Goal: Task Accomplishment & Management: Manage account settings

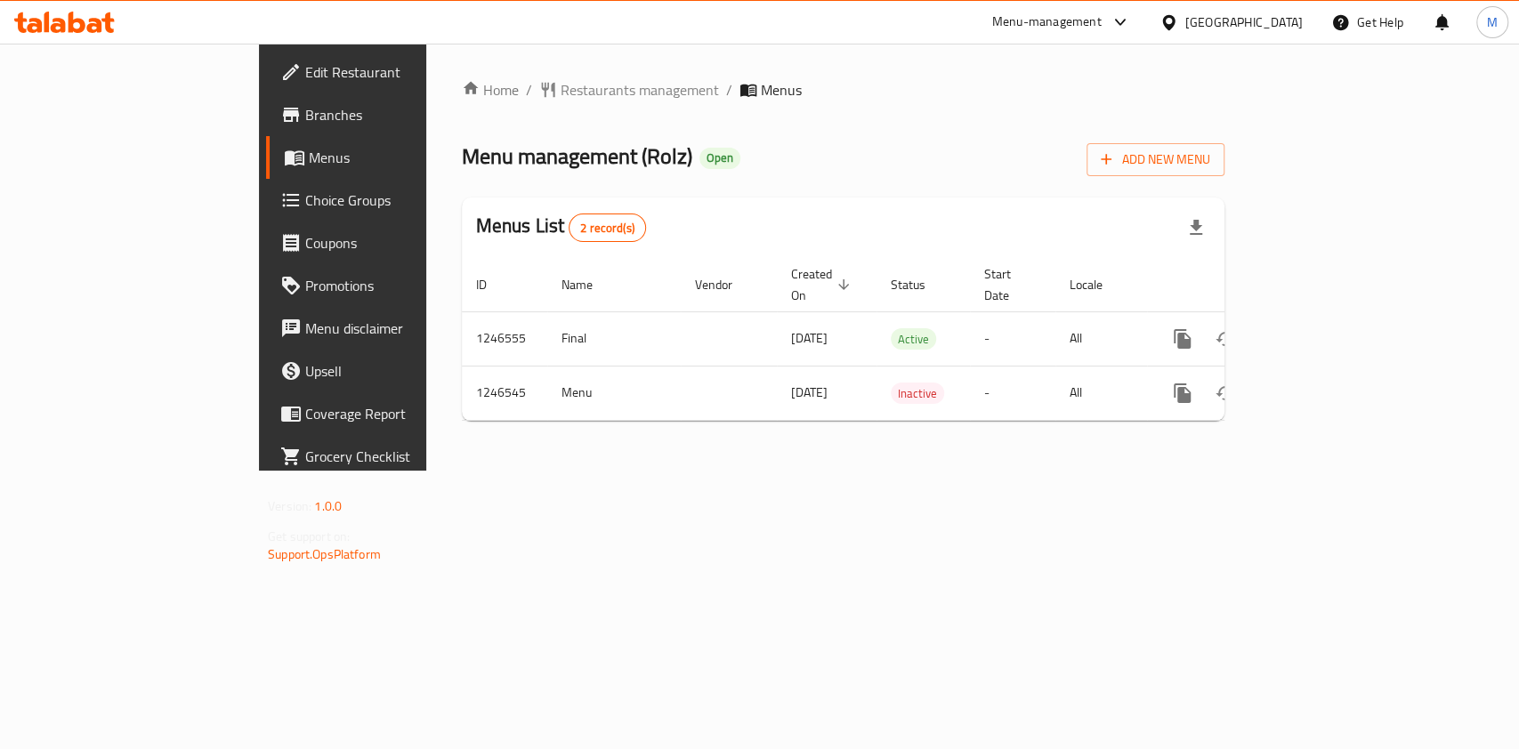
click at [305, 205] on span "Choice Groups" at bounding box center [401, 200] width 193 height 21
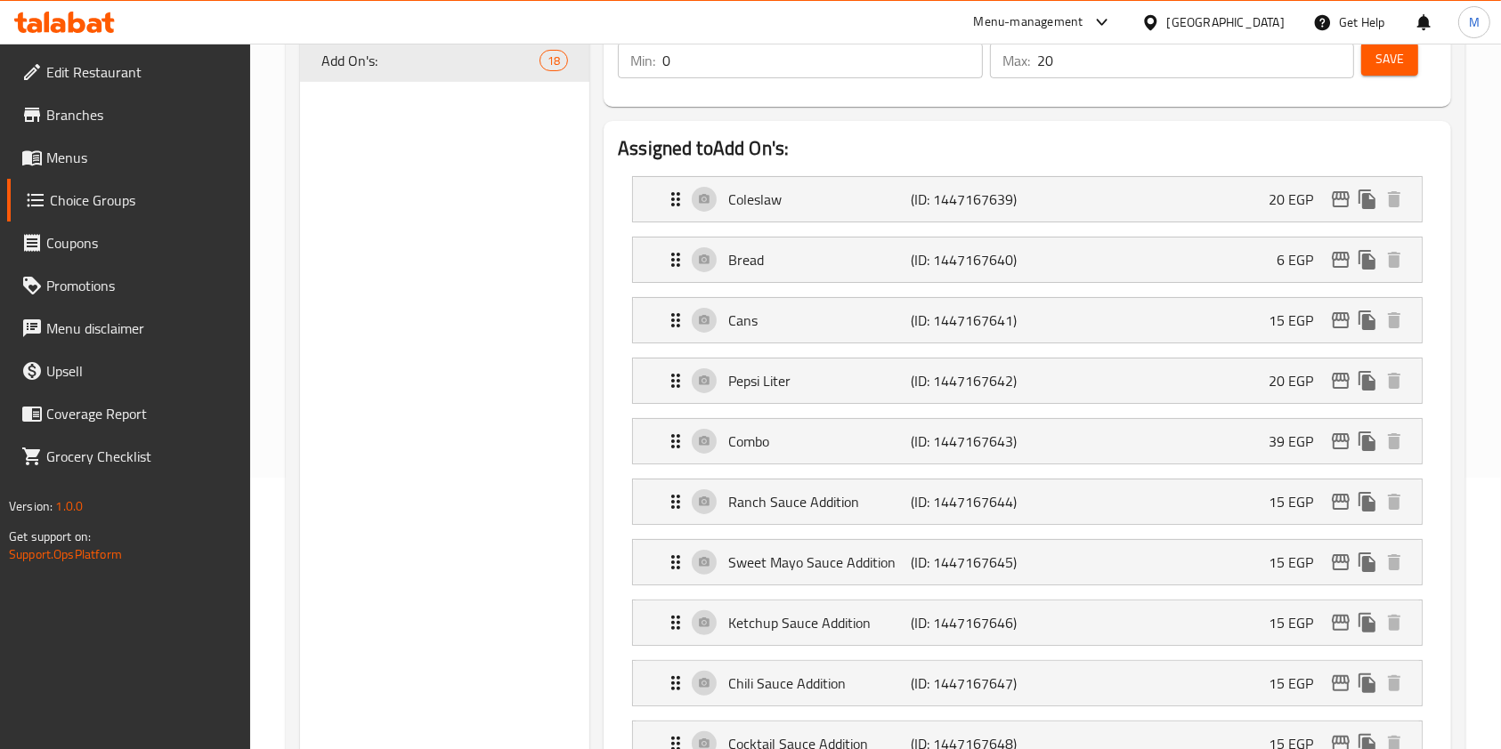
scroll to position [316, 0]
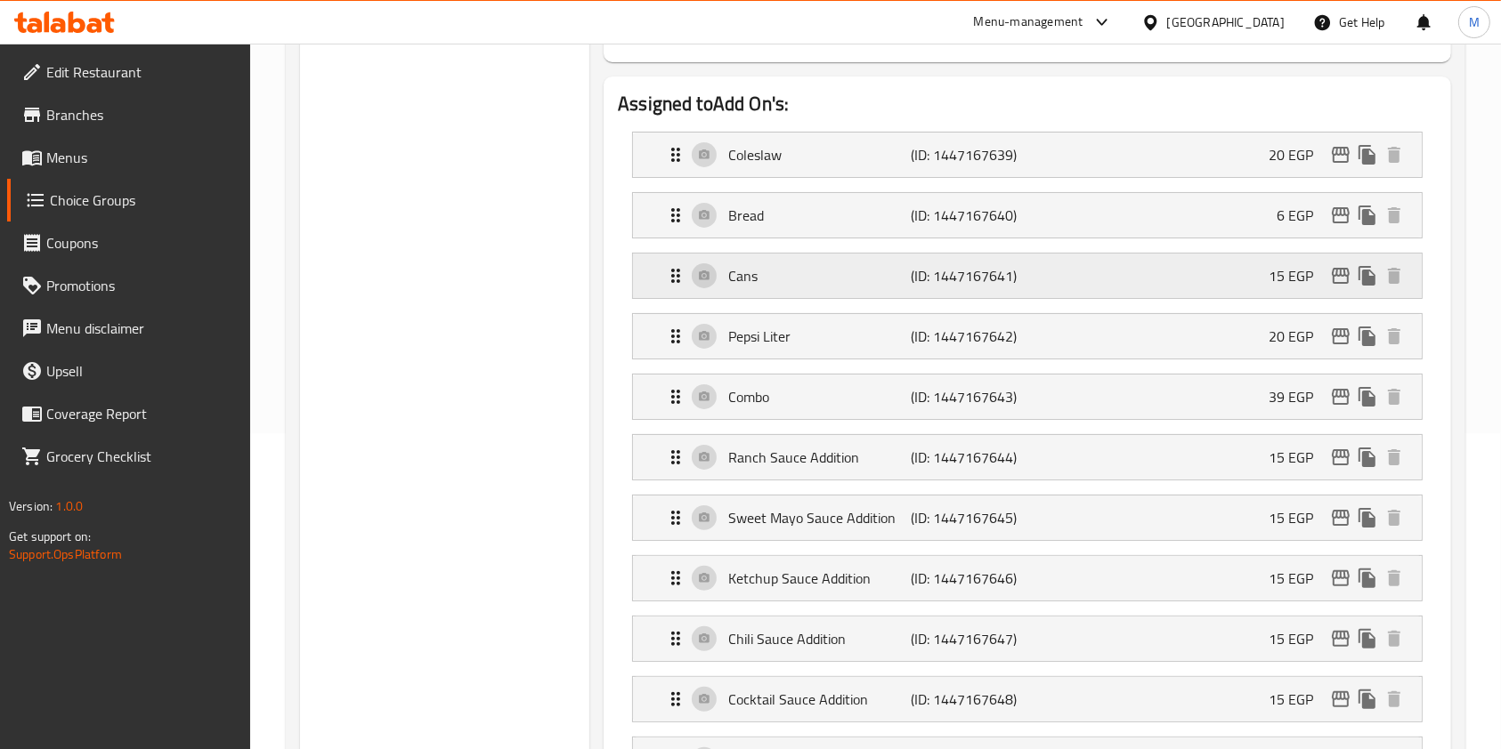
click at [1137, 282] on div "Cans (ID: 1447167641) 15 EGP" at bounding box center [1032, 276] width 735 height 45
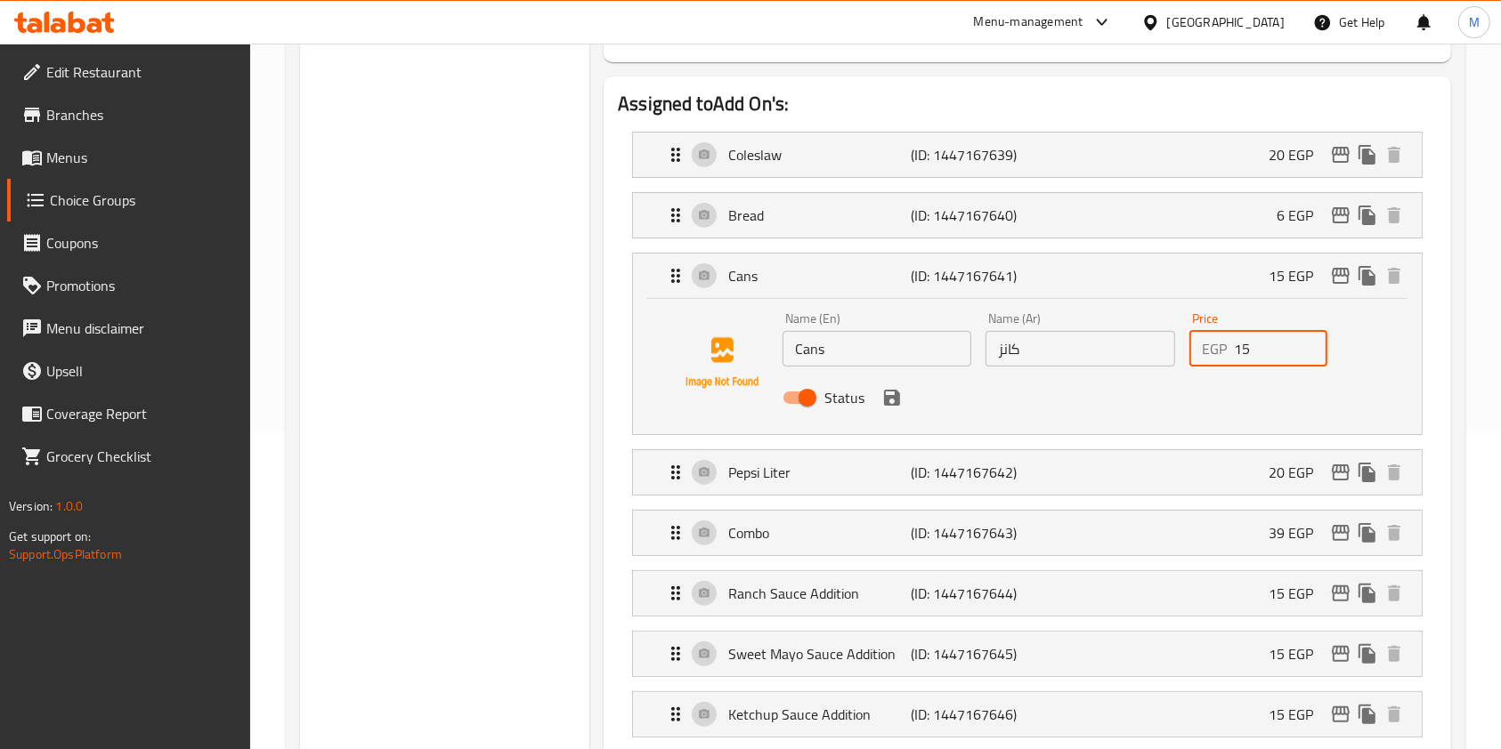
drag, startPoint x: 1250, startPoint y: 352, endPoint x: 1235, endPoint y: 359, distance: 16.7
click at [1235, 359] on input "15" at bounding box center [1280, 349] width 93 height 36
click at [895, 396] on icon "save" at bounding box center [892, 398] width 16 height 16
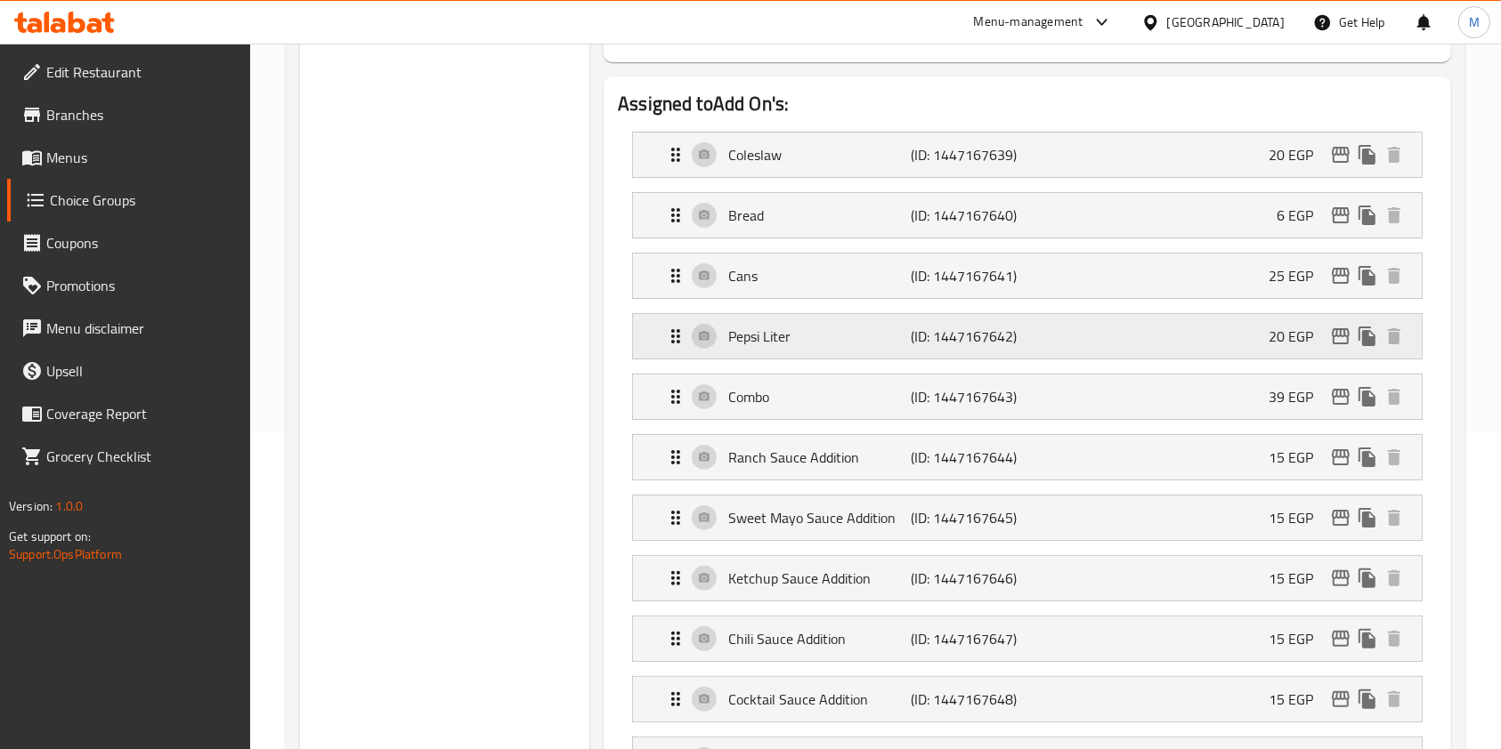
type input "25"
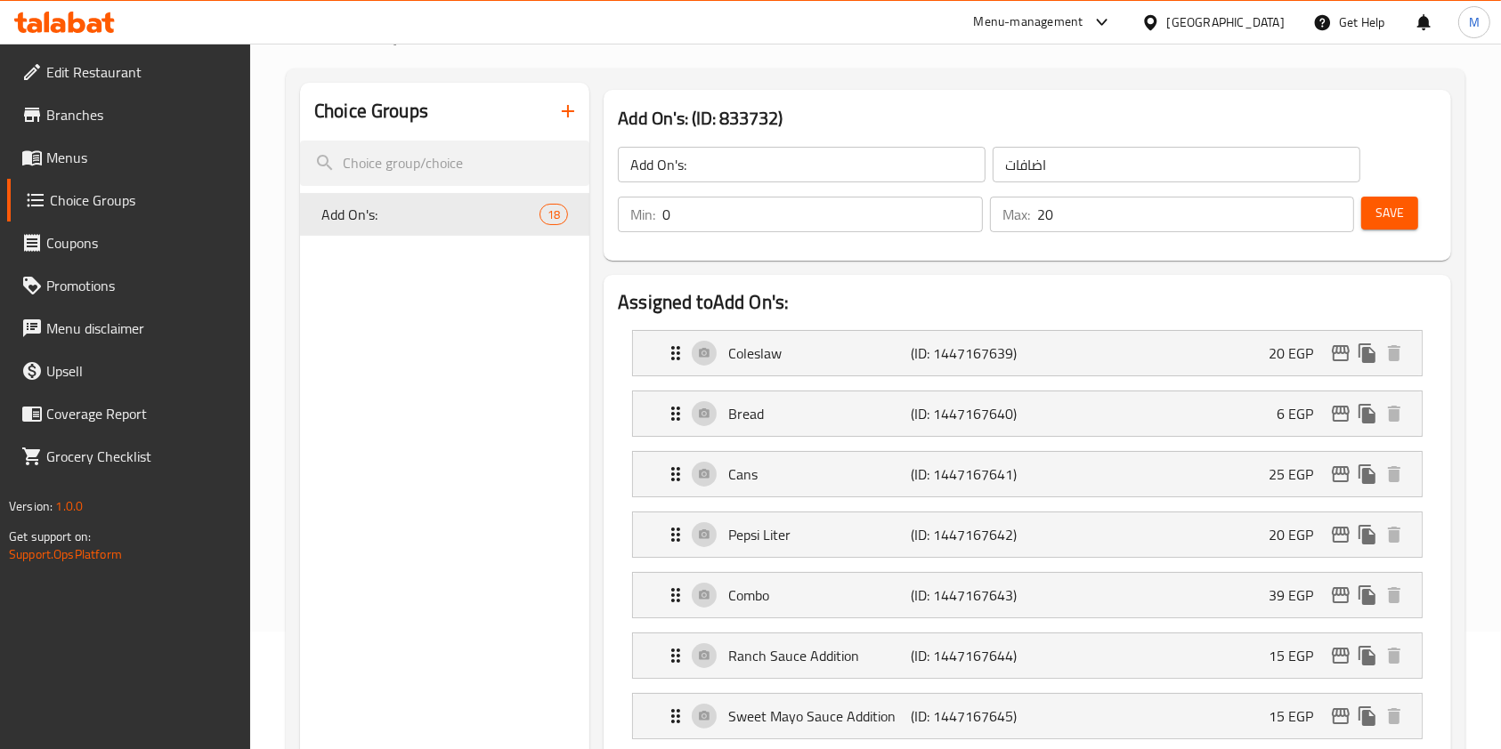
scroll to position [0, 0]
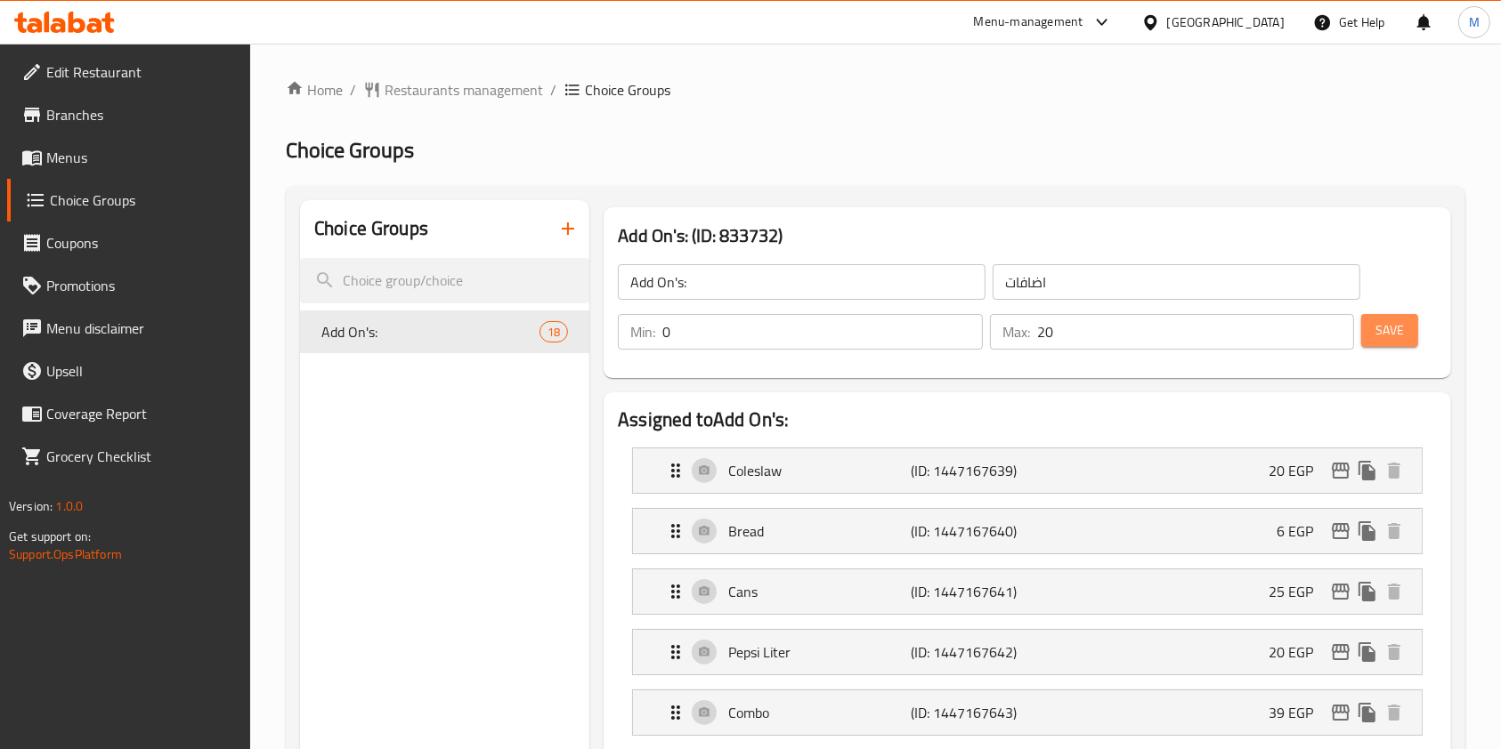
drag, startPoint x: 1397, startPoint y: 328, endPoint x: 1518, endPoint y: 225, distance: 159.1
click at [1396, 329] on span "Save" at bounding box center [1389, 331] width 28 height 22
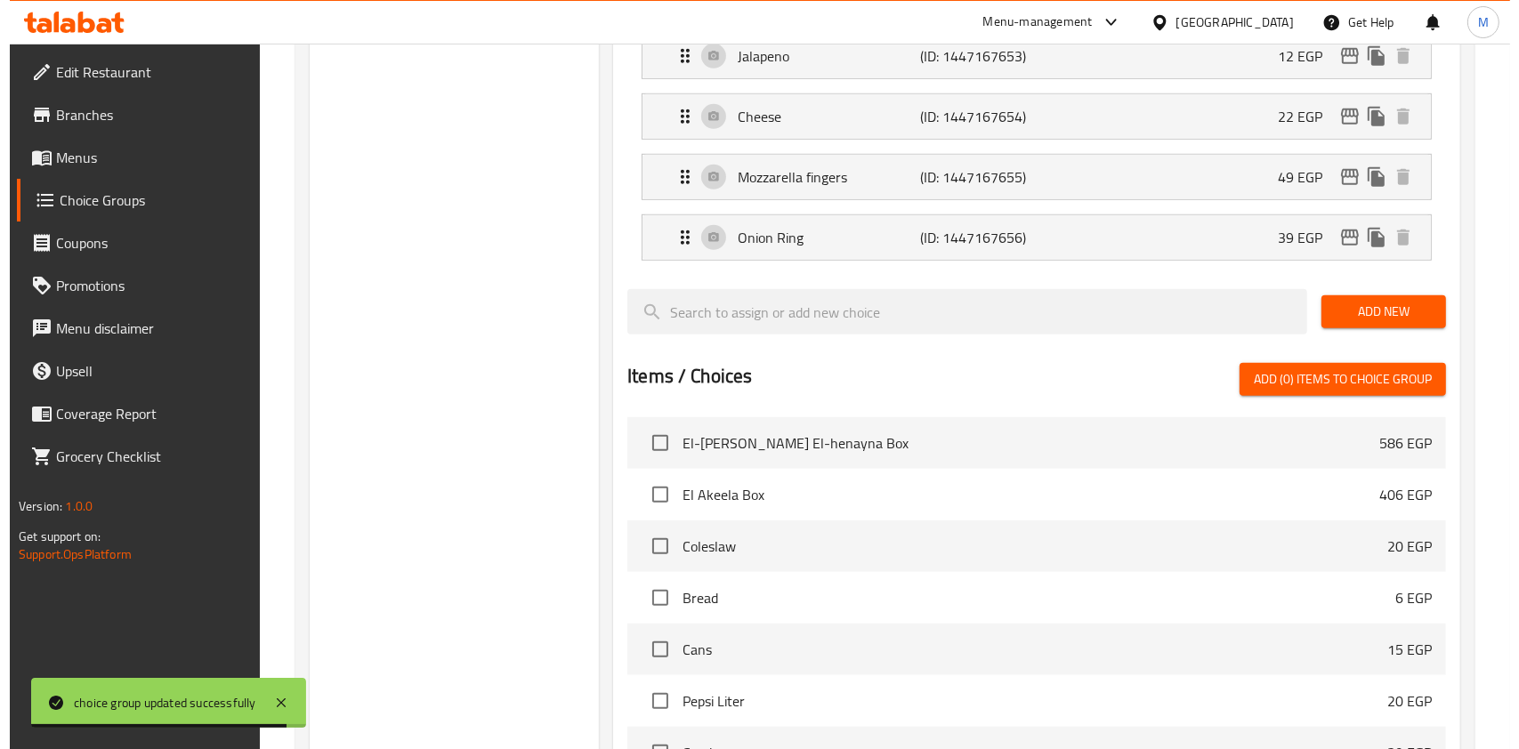
scroll to position [1565, 0]
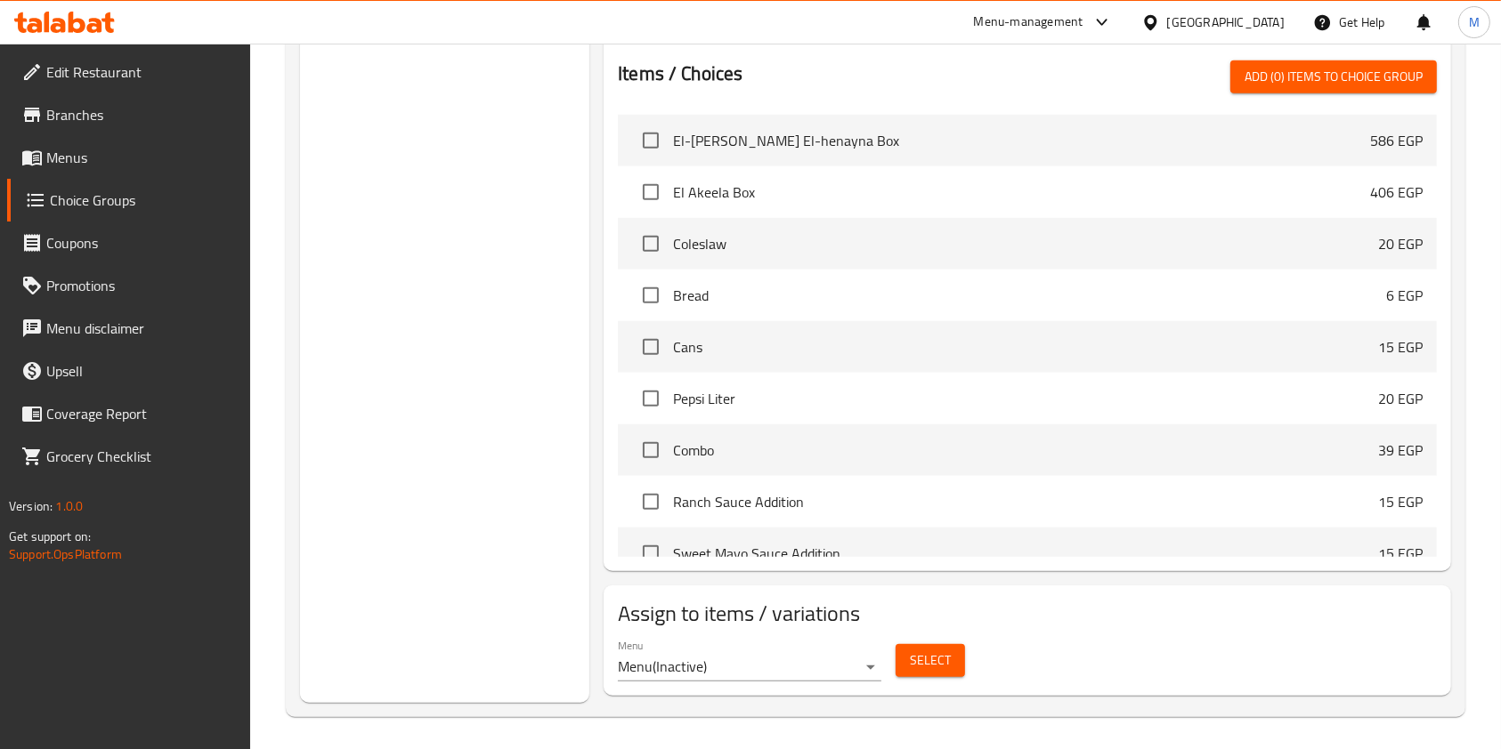
click at [841, 644] on div "Menu Menu ( Inactive )" at bounding box center [749, 660] width 263 height 43
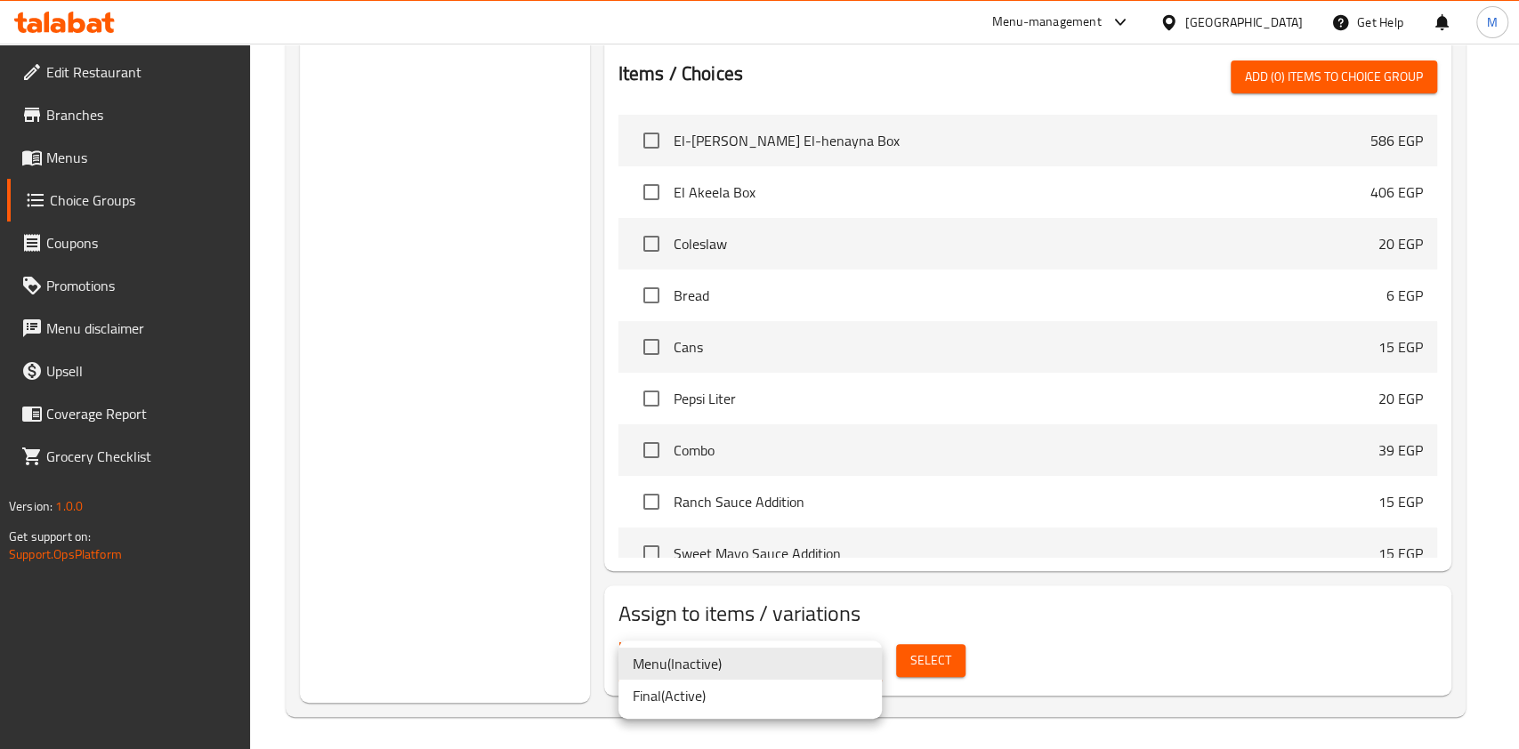
click at [704, 708] on li "Final ( Active )" at bounding box center [750, 696] width 263 height 32
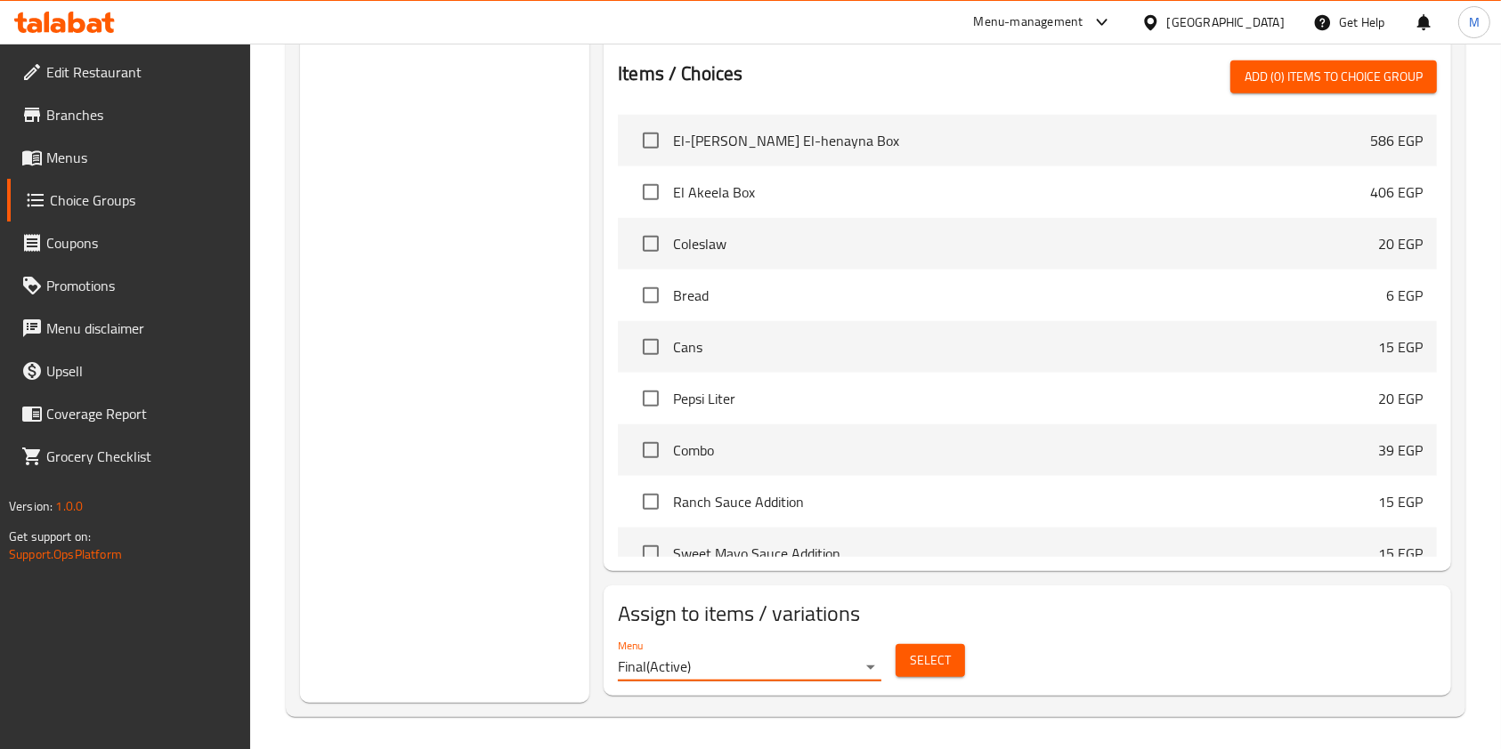
click at [915, 668] on button "Select" at bounding box center [929, 660] width 69 height 33
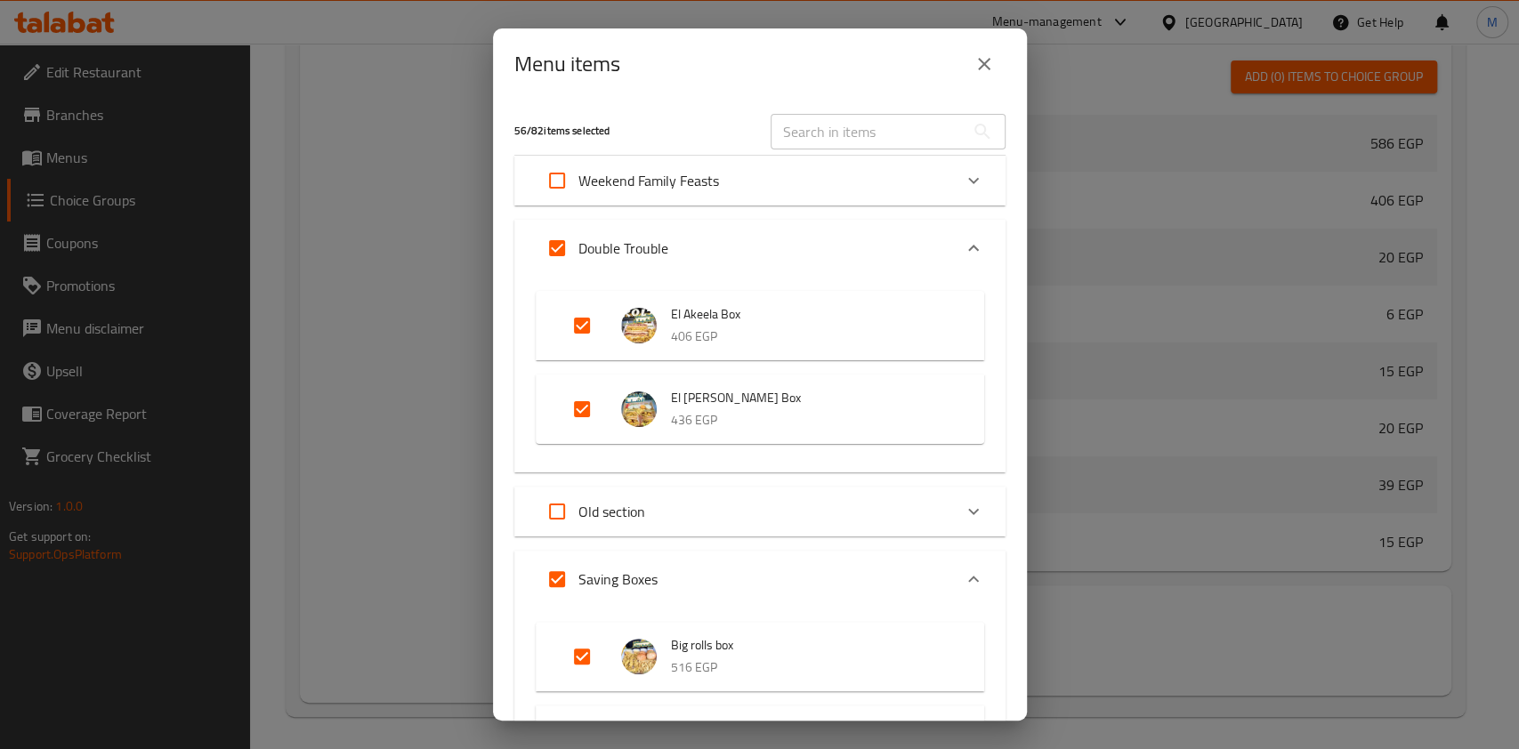
click at [587, 326] on input "Expand" at bounding box center [582, 325] width 43 height 43
checkbox input "false"
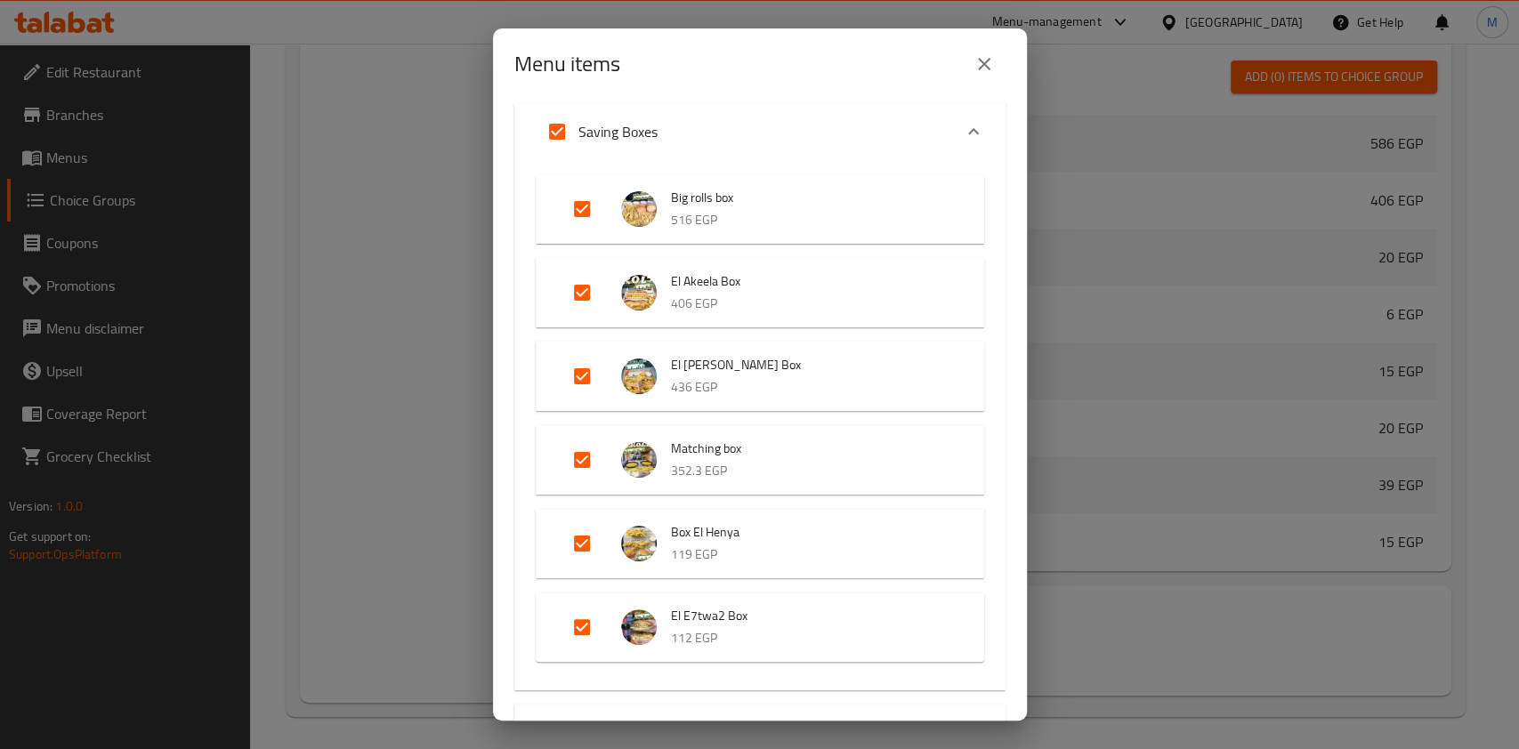
scroll to position [351, 0]
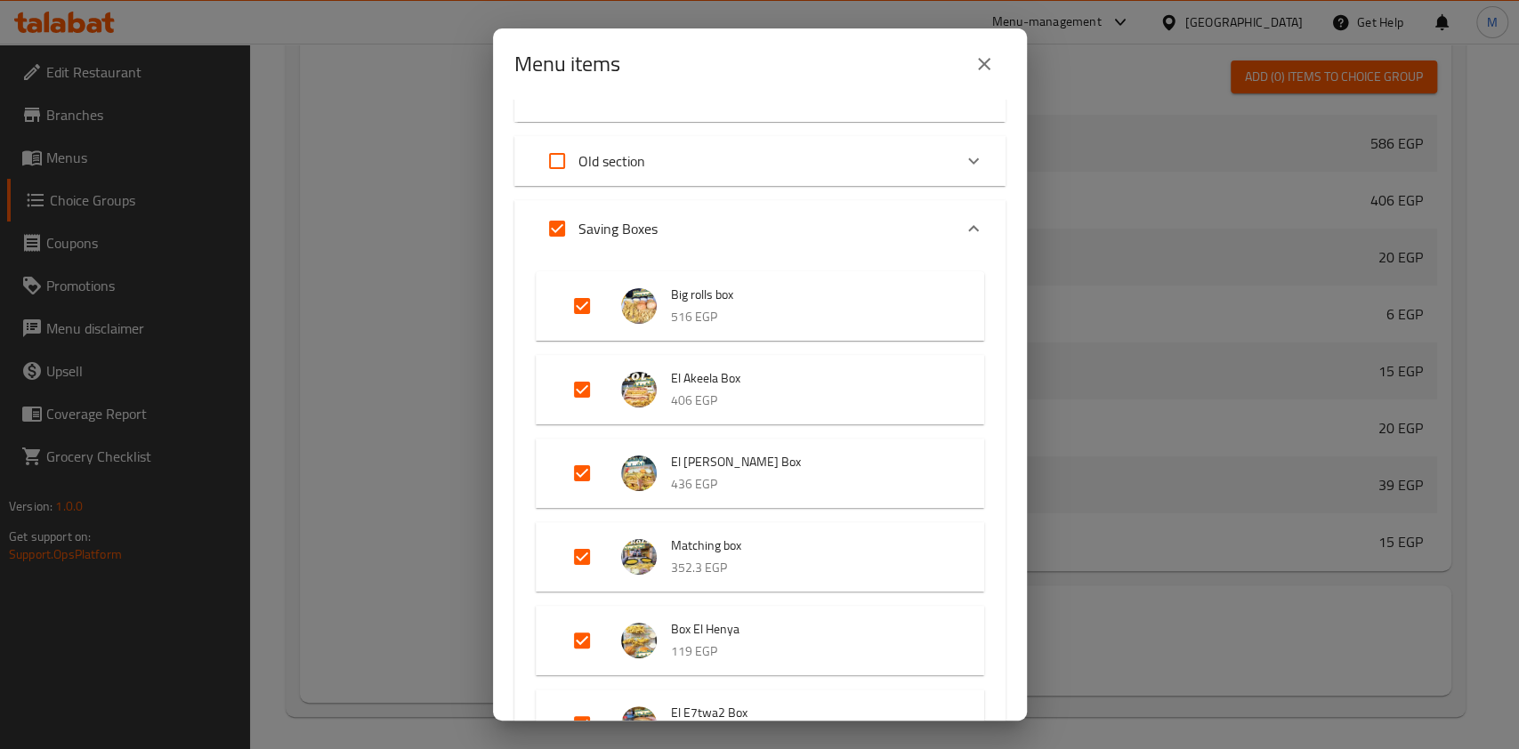
click at [572, 296] on input "Expand" at bounding box center [582, 306] width 43 height 43
checkbox input "false"
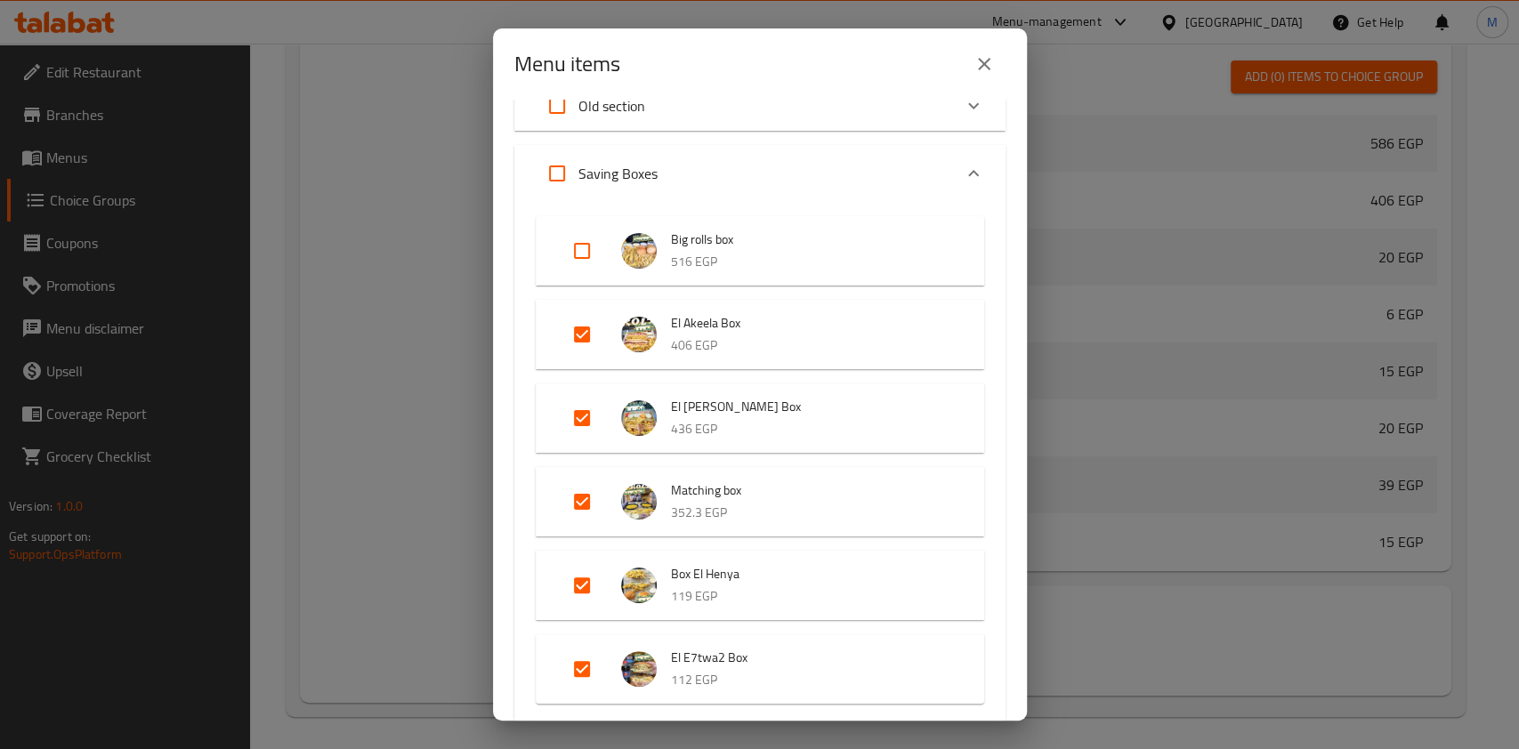
scroll to position [393, 0]
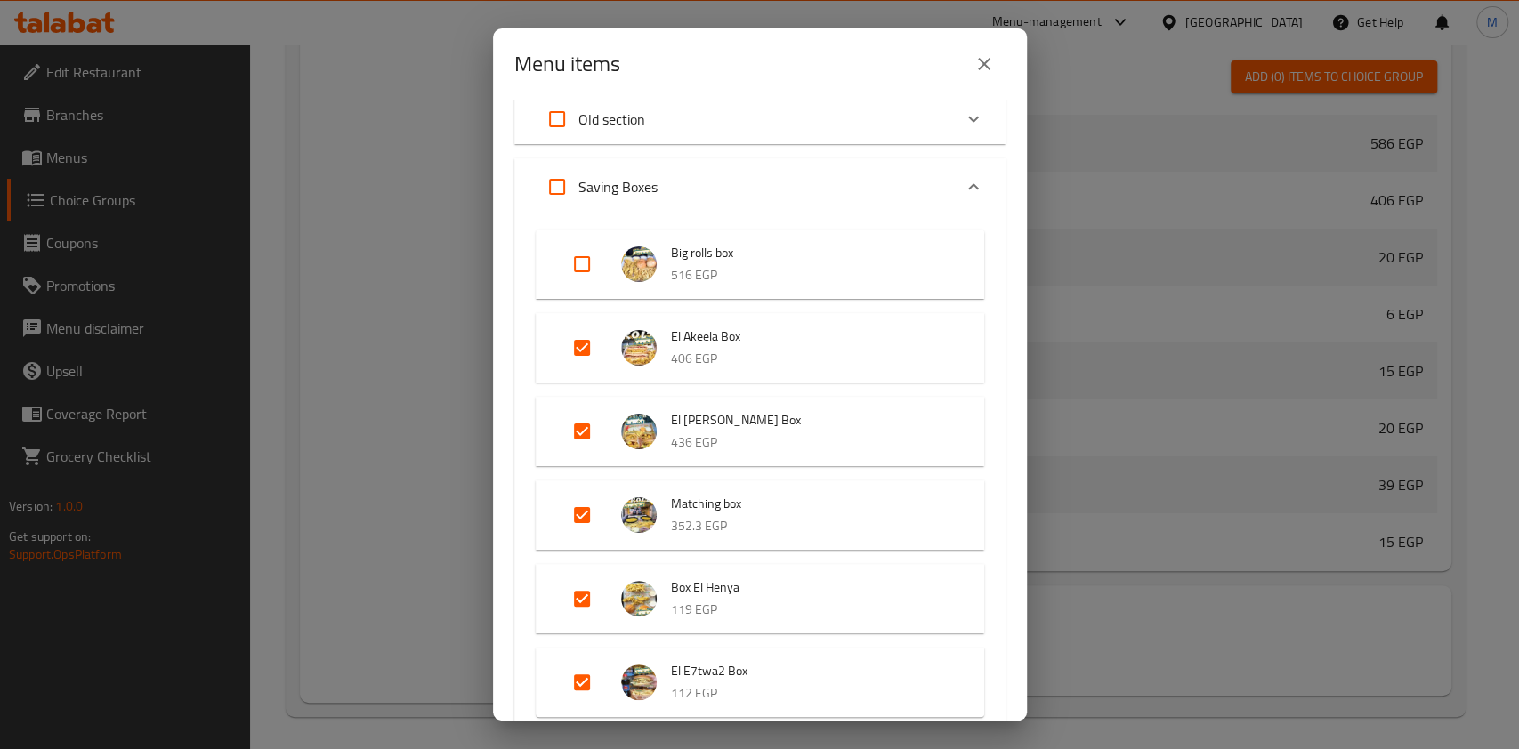
click at [563, 176] on input "Expand" at bounding box center [557, 187] width 43 height 43
checkbox input "true"
click at [591, 258] on input "Expand" at bounding box center [582, 264] width 43 height 43
checkbox input "false"
click at [561, 185] on input "Expand" at bounding box center [557, 187] width 43 height 43
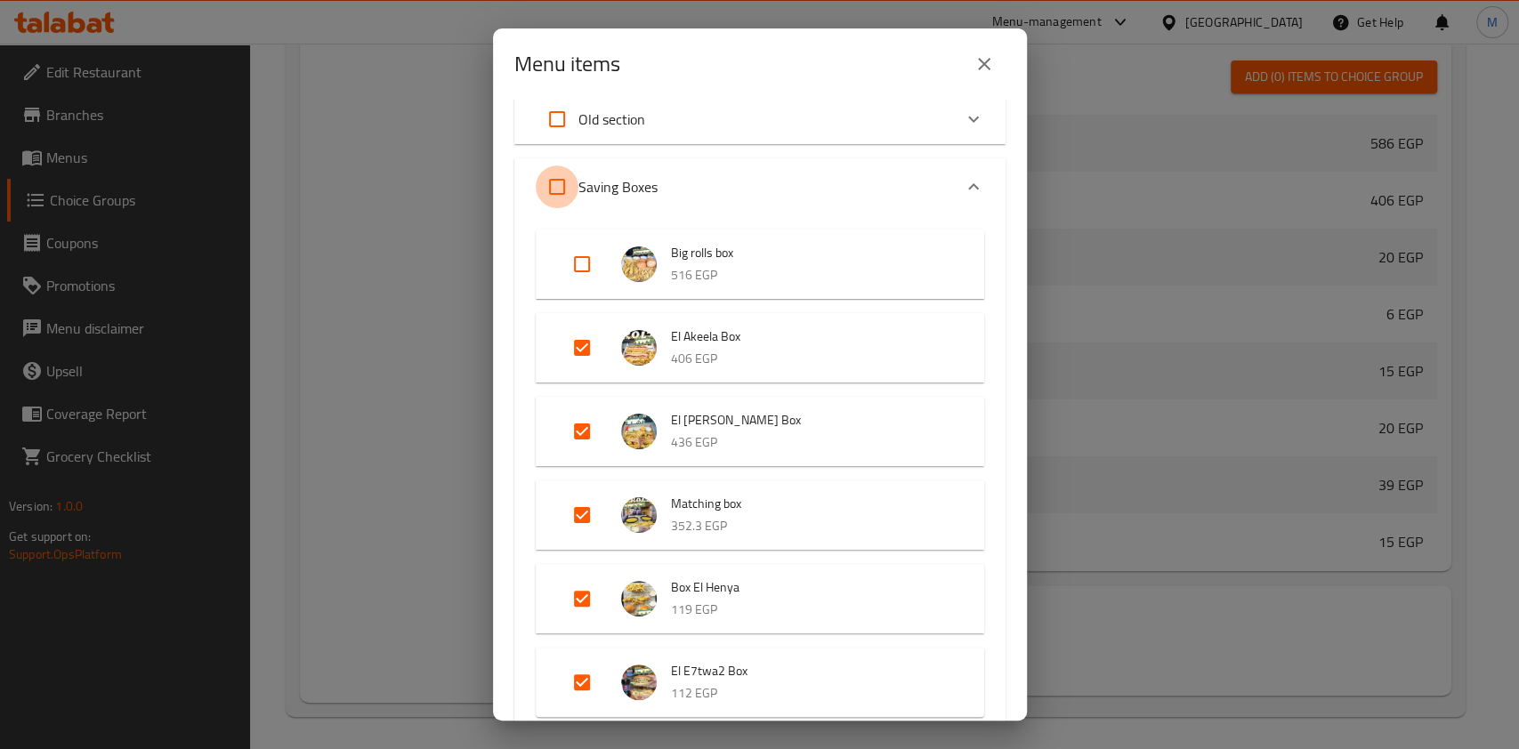
checkbox input "true"
click at [552, 181] on input "Expand" at bounding box center [557, 187] width 43 height 43
checkbox input "false"
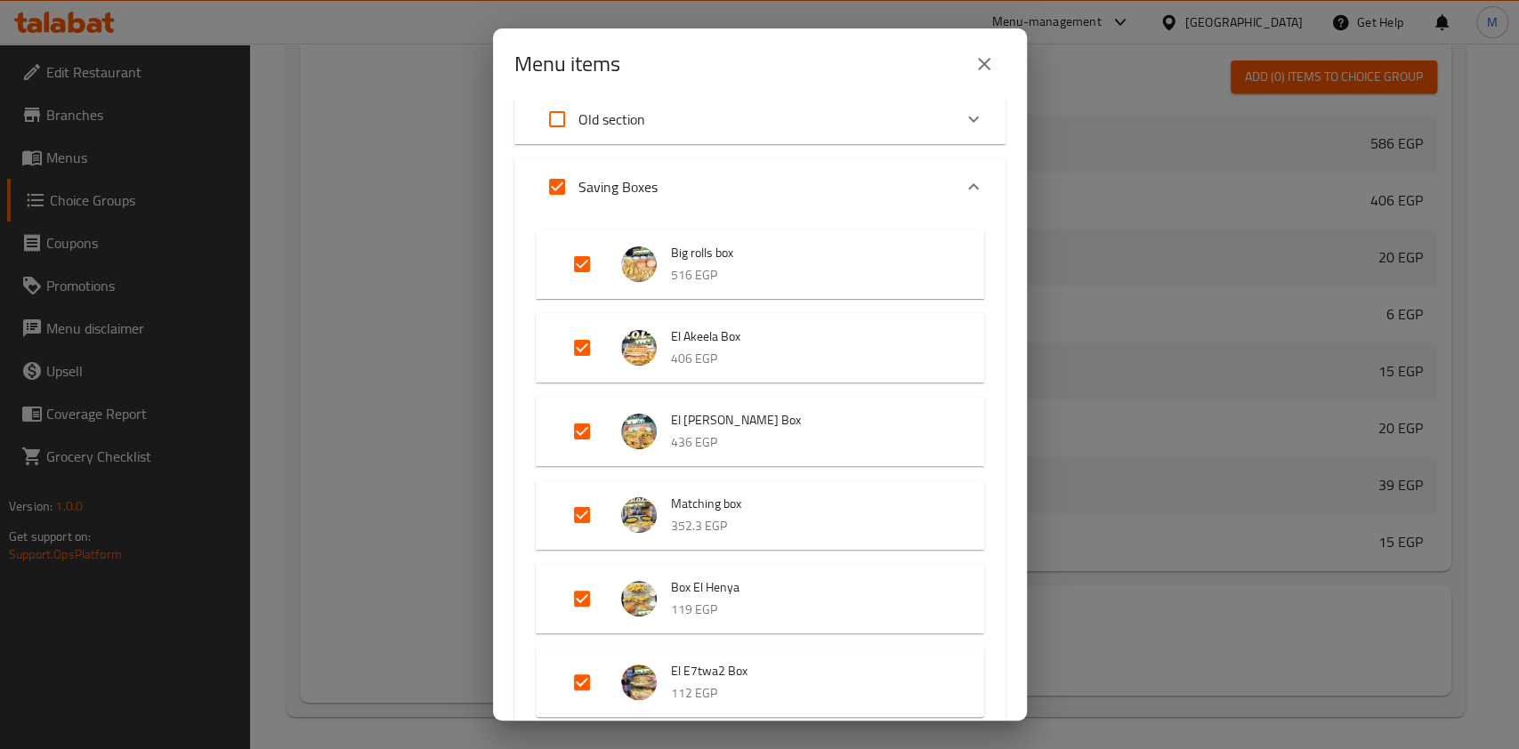
checkbox input "false"
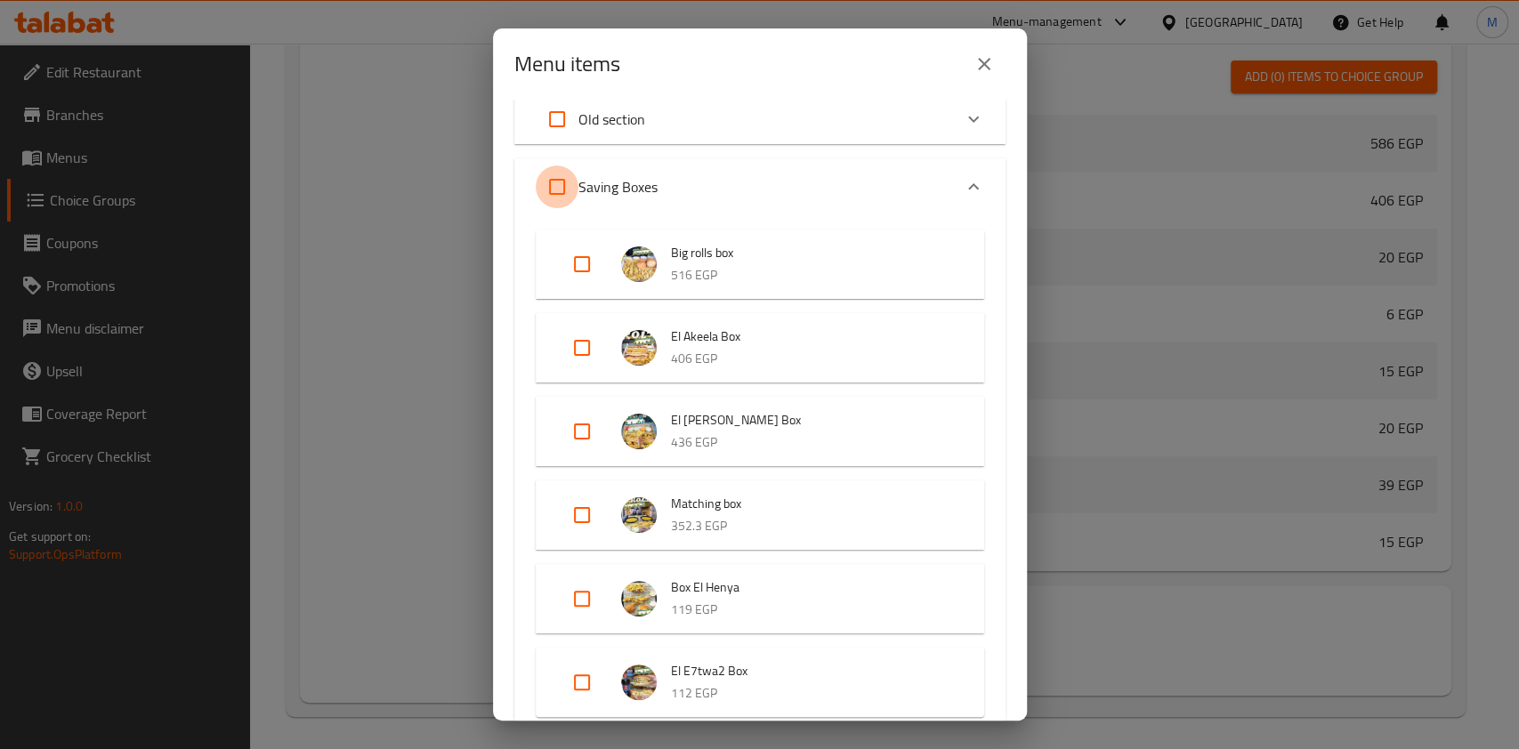
click at [549, 191] on input "Expand" at bounding box center [557, 187] width 43 height 43
checkbox input "true"
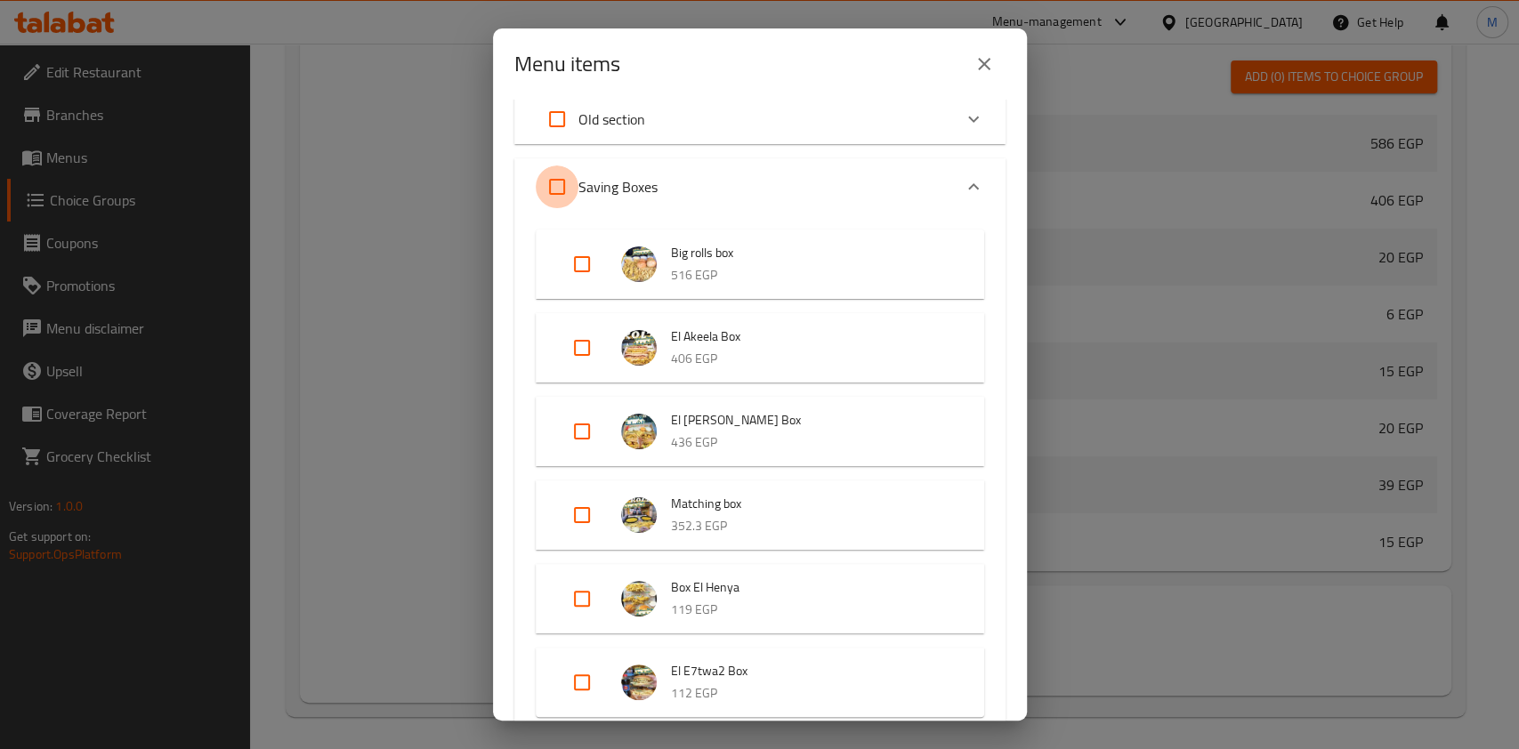
checkbox input "true"
drag, startPoint x: 579, startPoint y: 250, endPoint x: 684, endPoint y: 267, distance: 106.4
click at [580, 253] on input "Expand" at bounding box center [582, 264] width 43 height 43
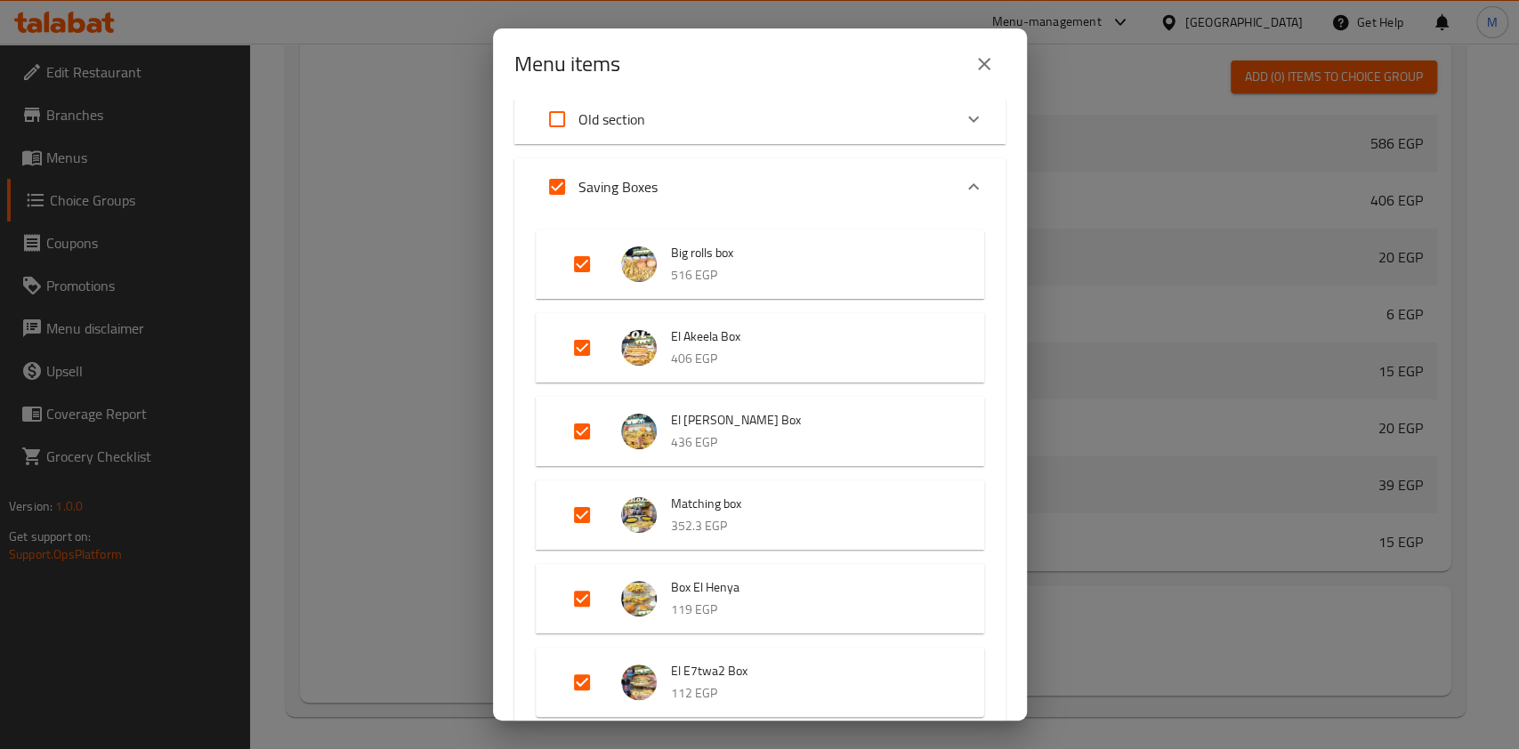
checkbox input "false"
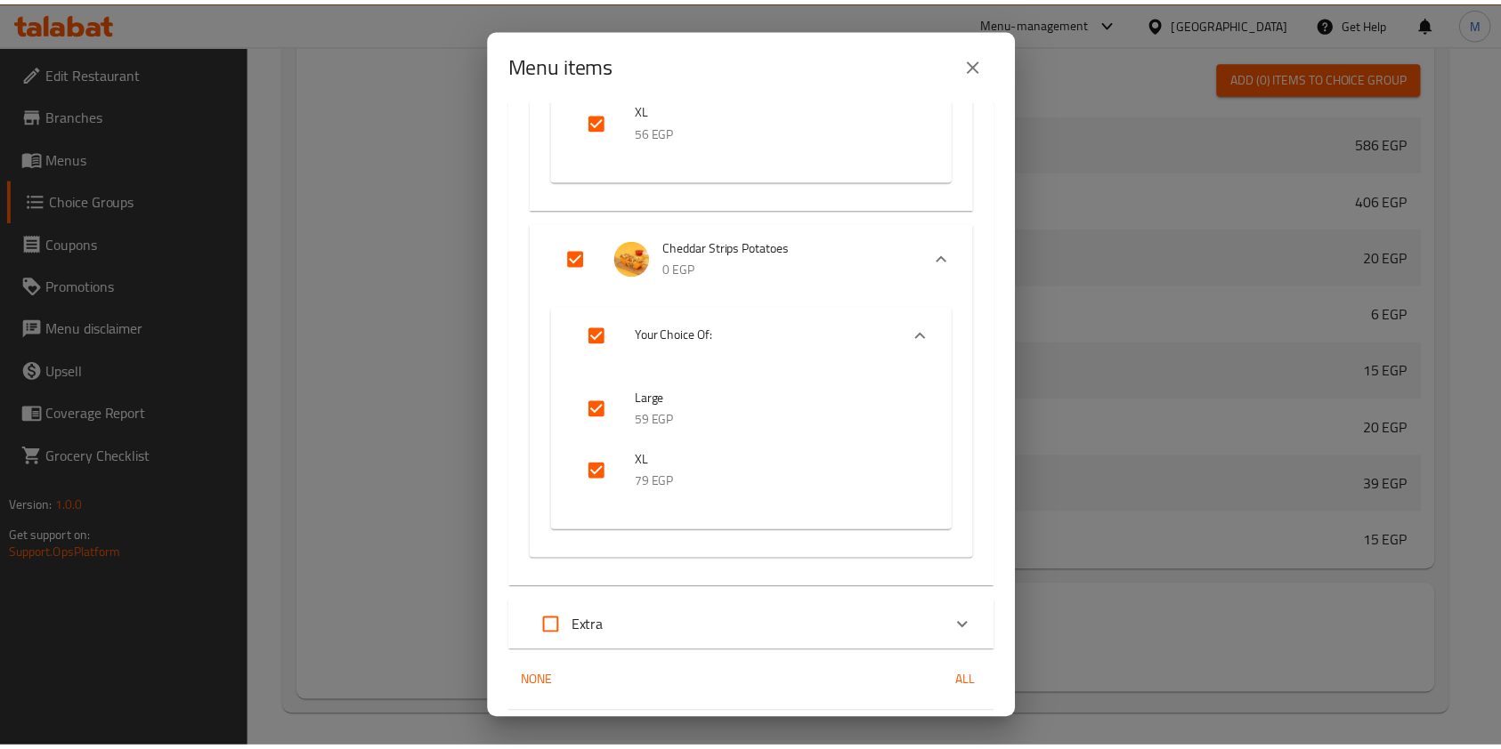
scroll to position [9460, 0]
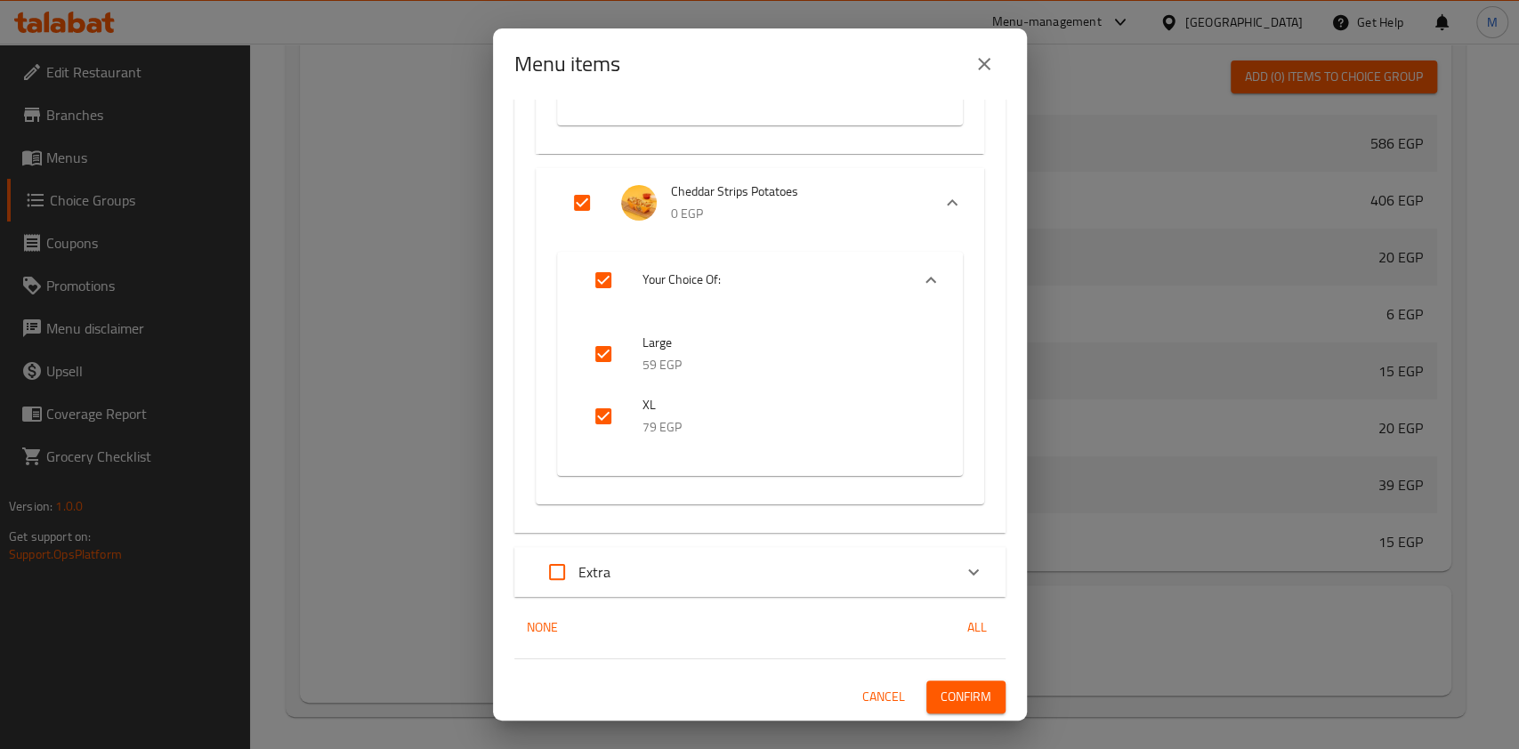
click at [959, 694] on span "Confirm" at bounding box center [966, 697] width 51 height 22
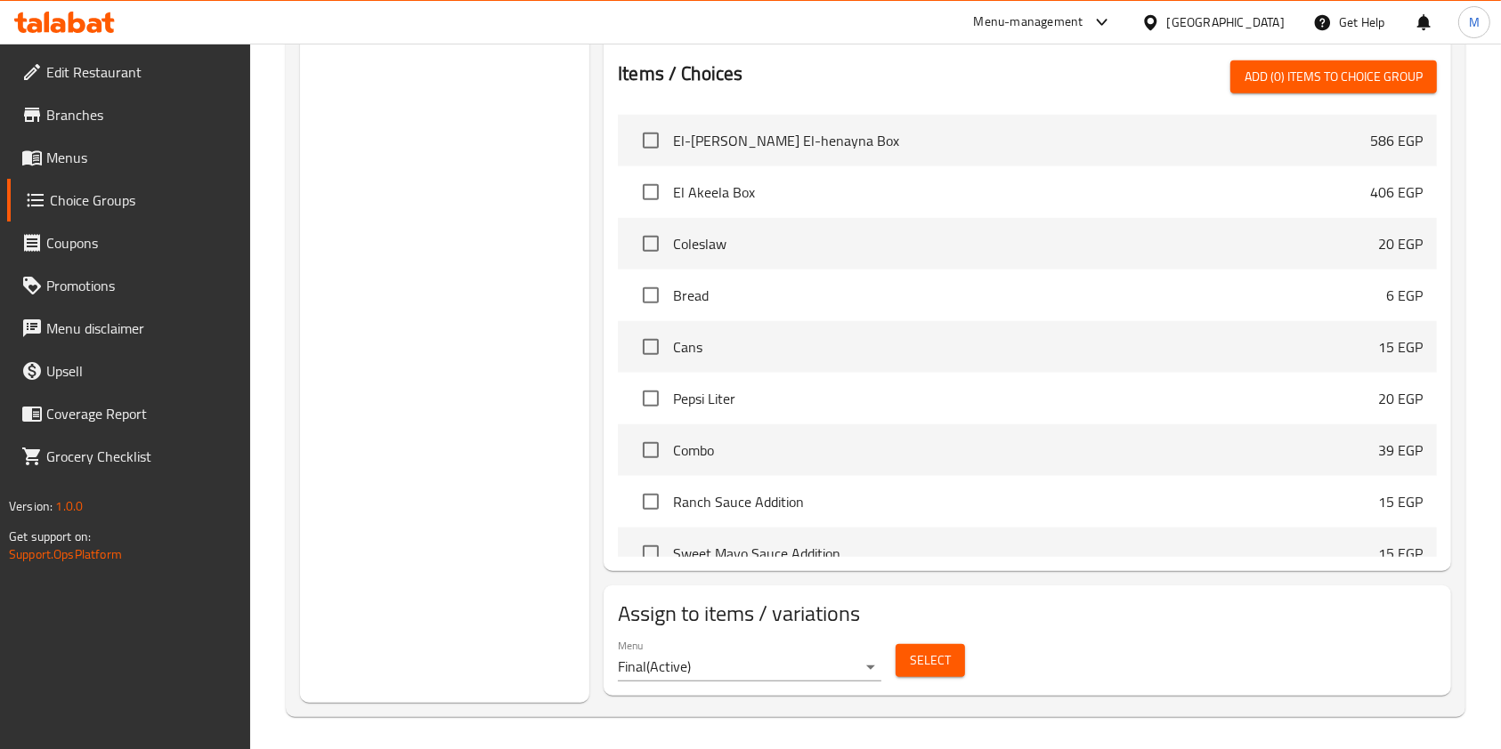
click at [85, 18] on icon at bounding box center [64, 22] width 101 height 21
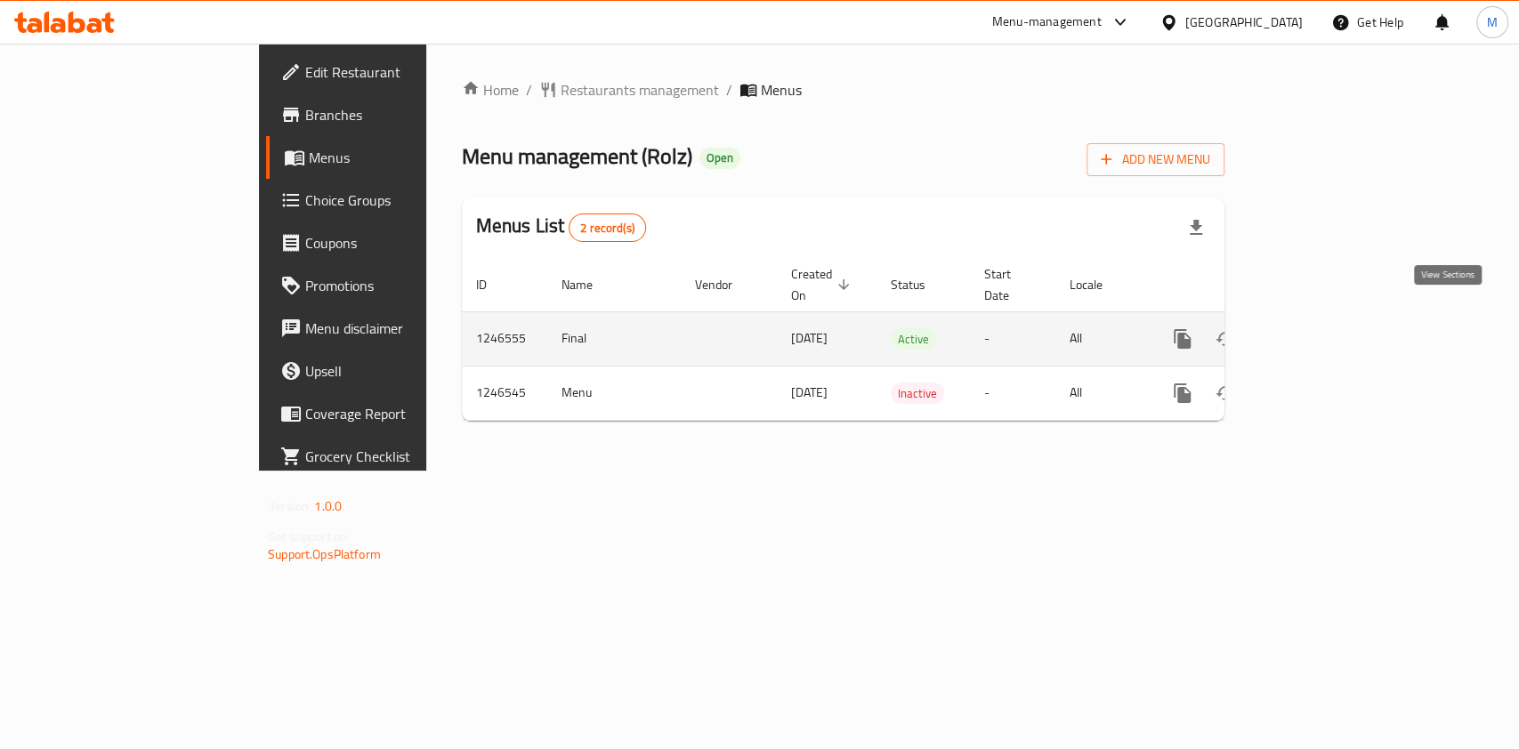
click at [1322, 328] on icon "enhanced table" at bounding box center [1310, 338] width 21 height 21
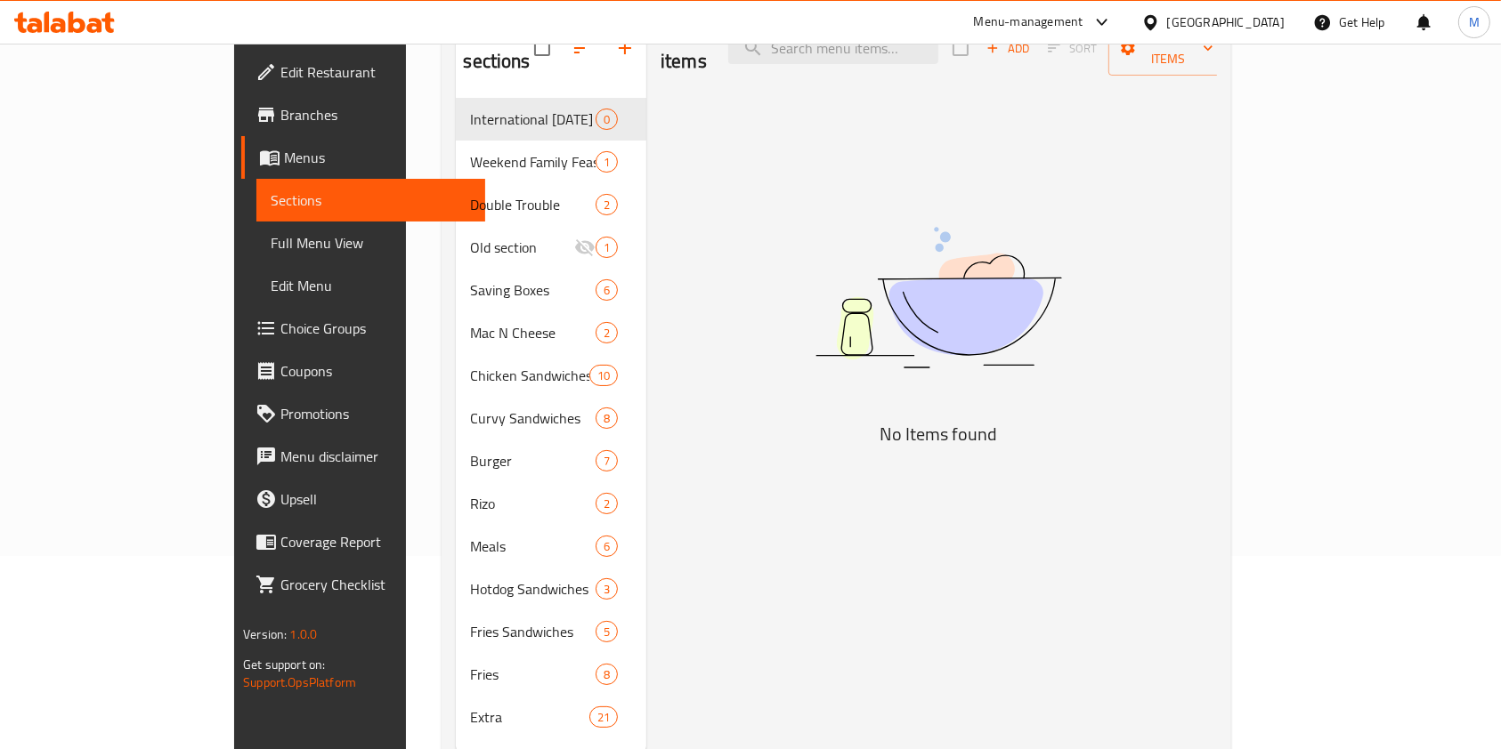
scroll to position [239, 0]
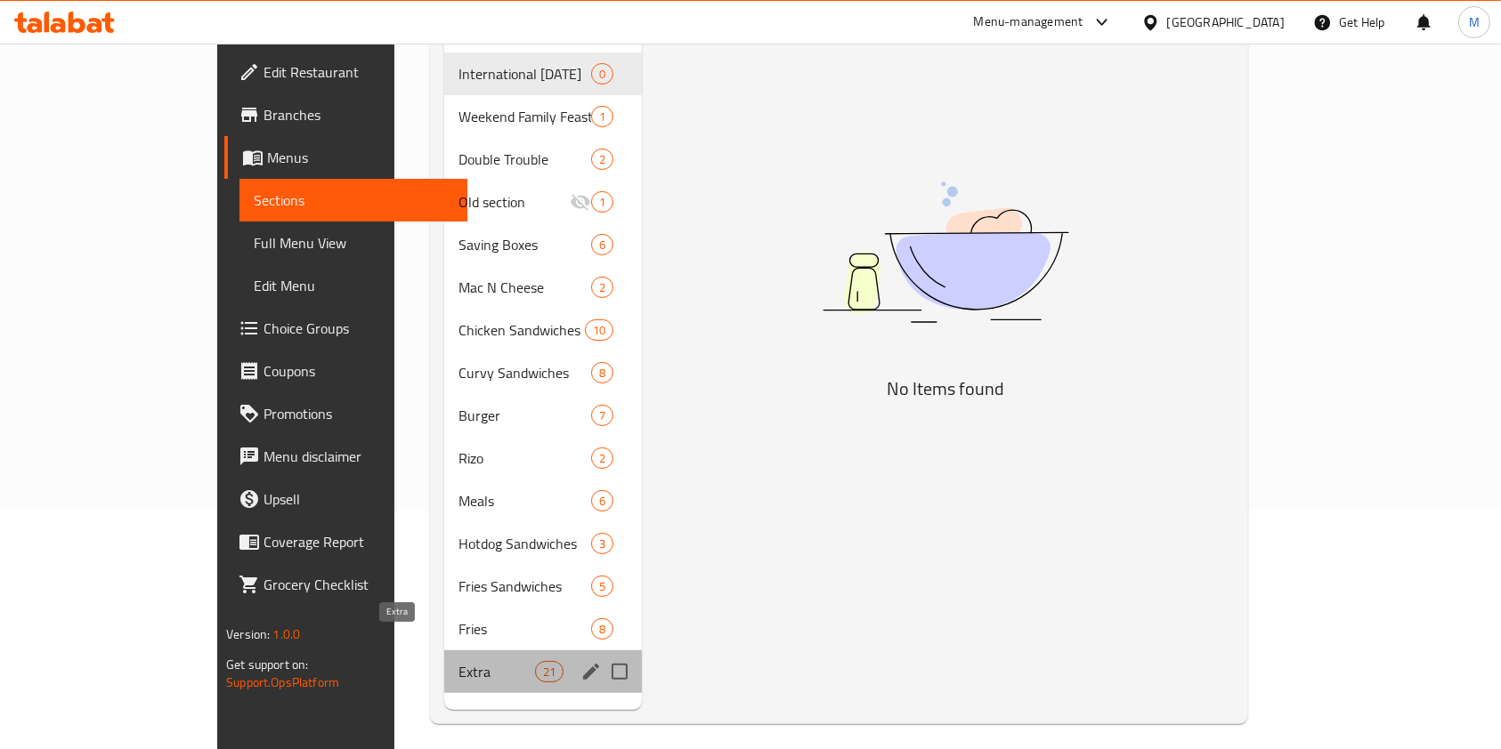
click at [458, 661] on span "Extra" at bounding box center [496, 671] width 76 height 21
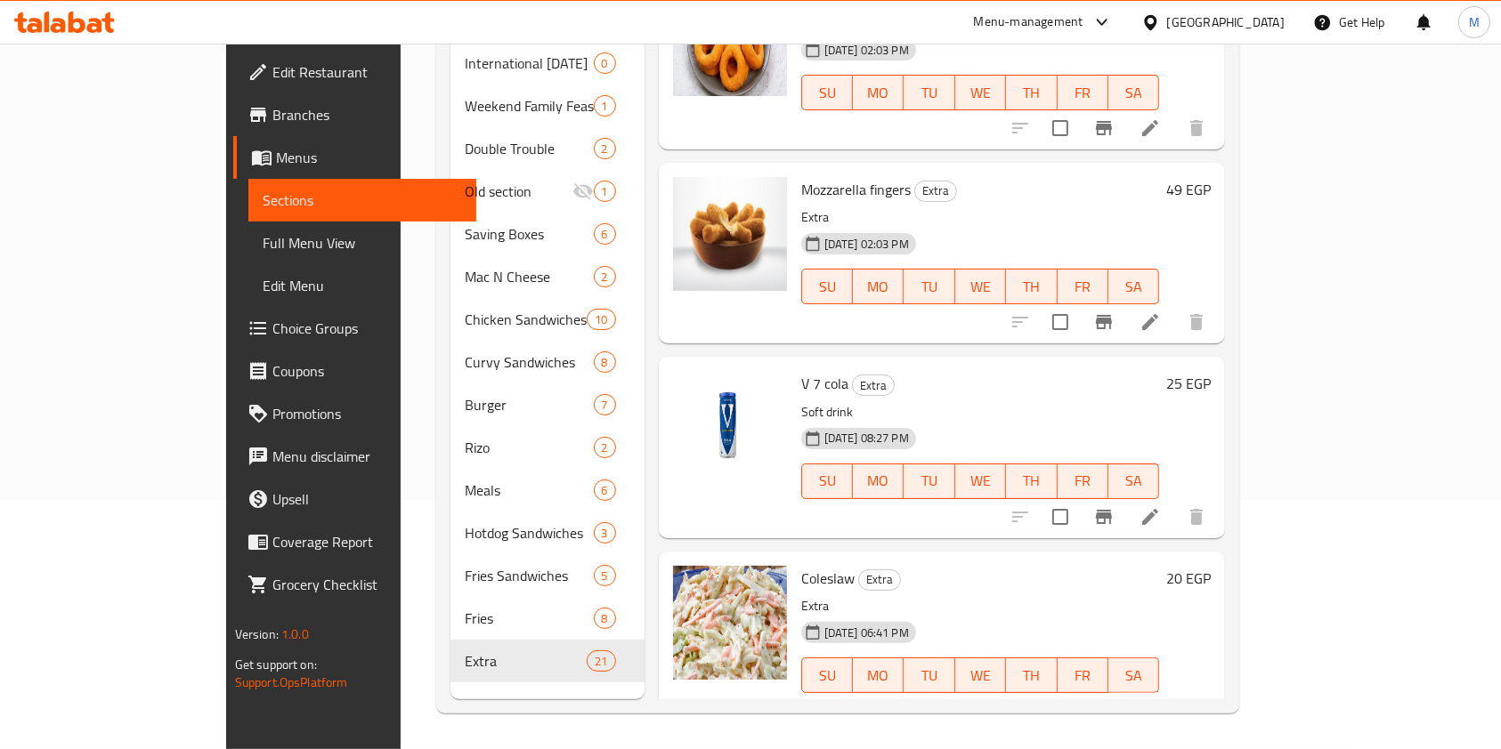
scroll to position [306, 0]
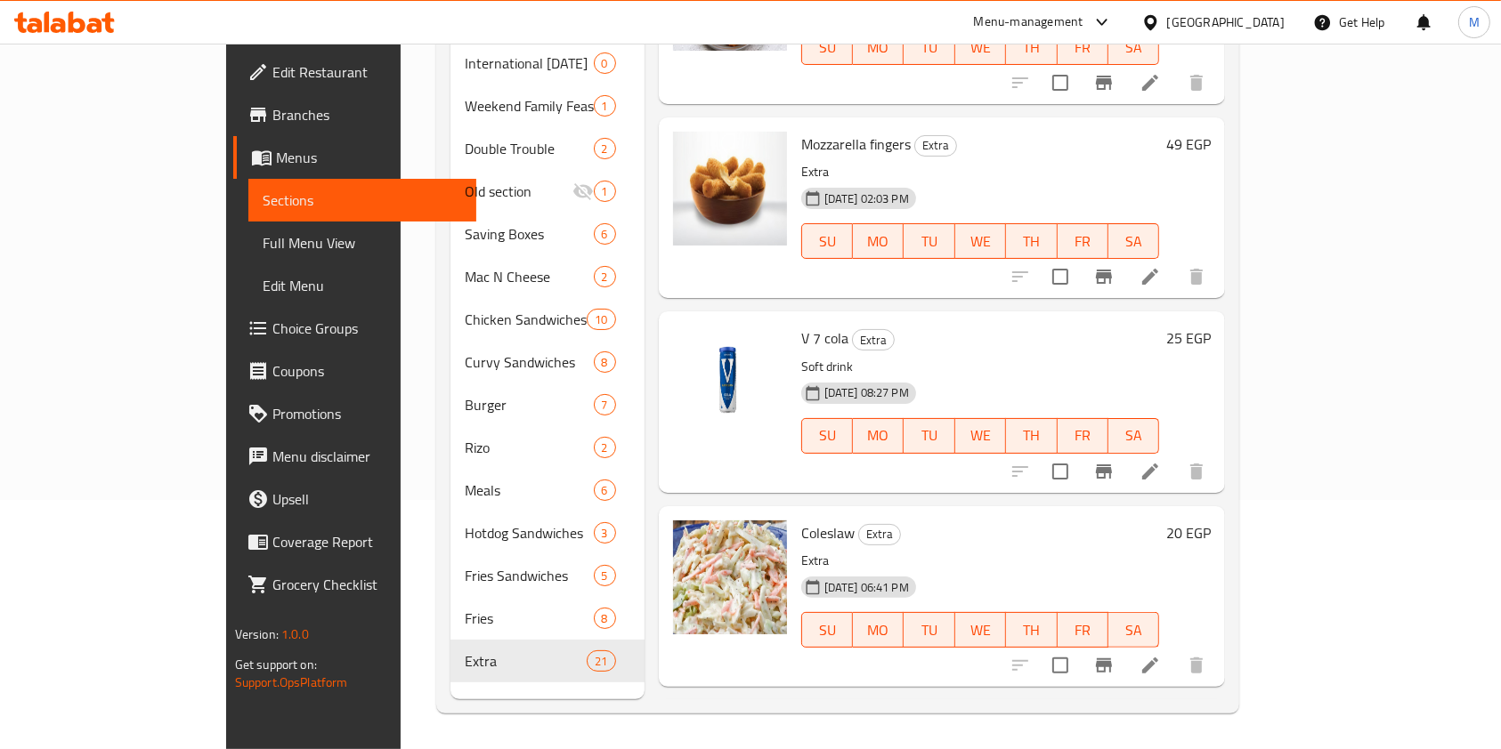
click at [67, 14] on icon at bounding box center [64, 22] width 101 height 21
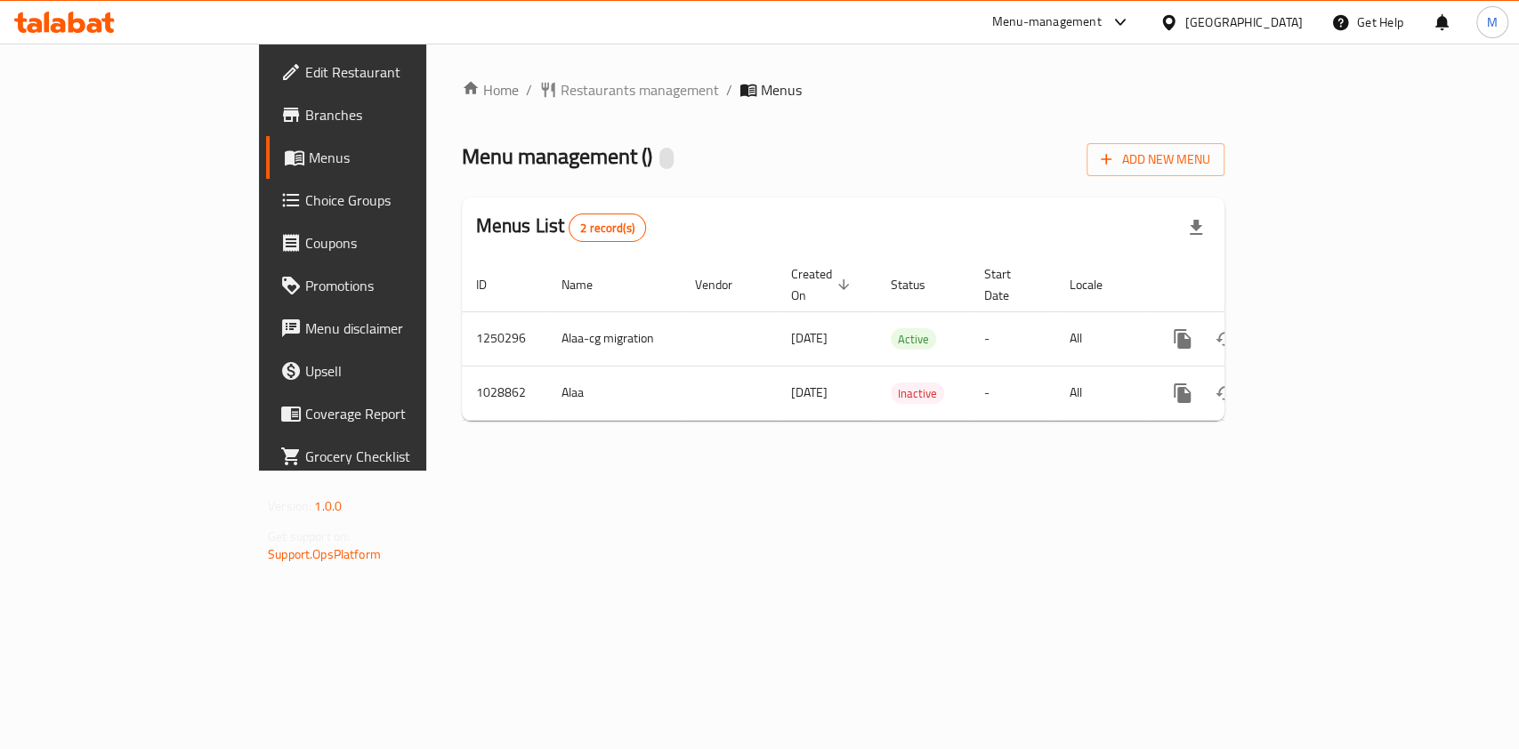
click at [305, 124] on span "Branches" at bounding box center [401, 114] width 193 height 21
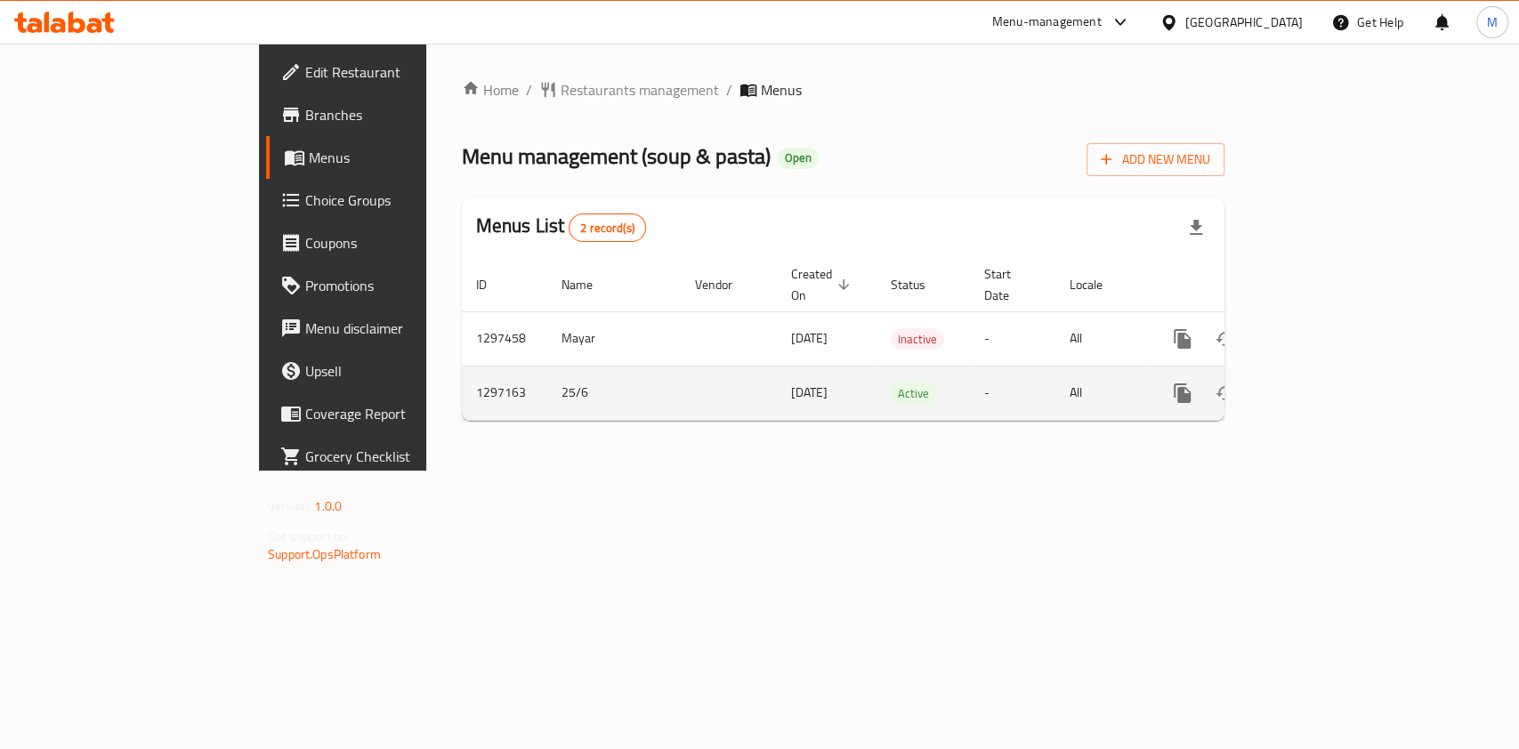
click at [1347, 374] on td "enhanced table" at bounding box center [1246, 393] width 199 height 54
click at [1322, 383] on icon "enhanced table" at bounding box center [1310, 393] width 21 height 21
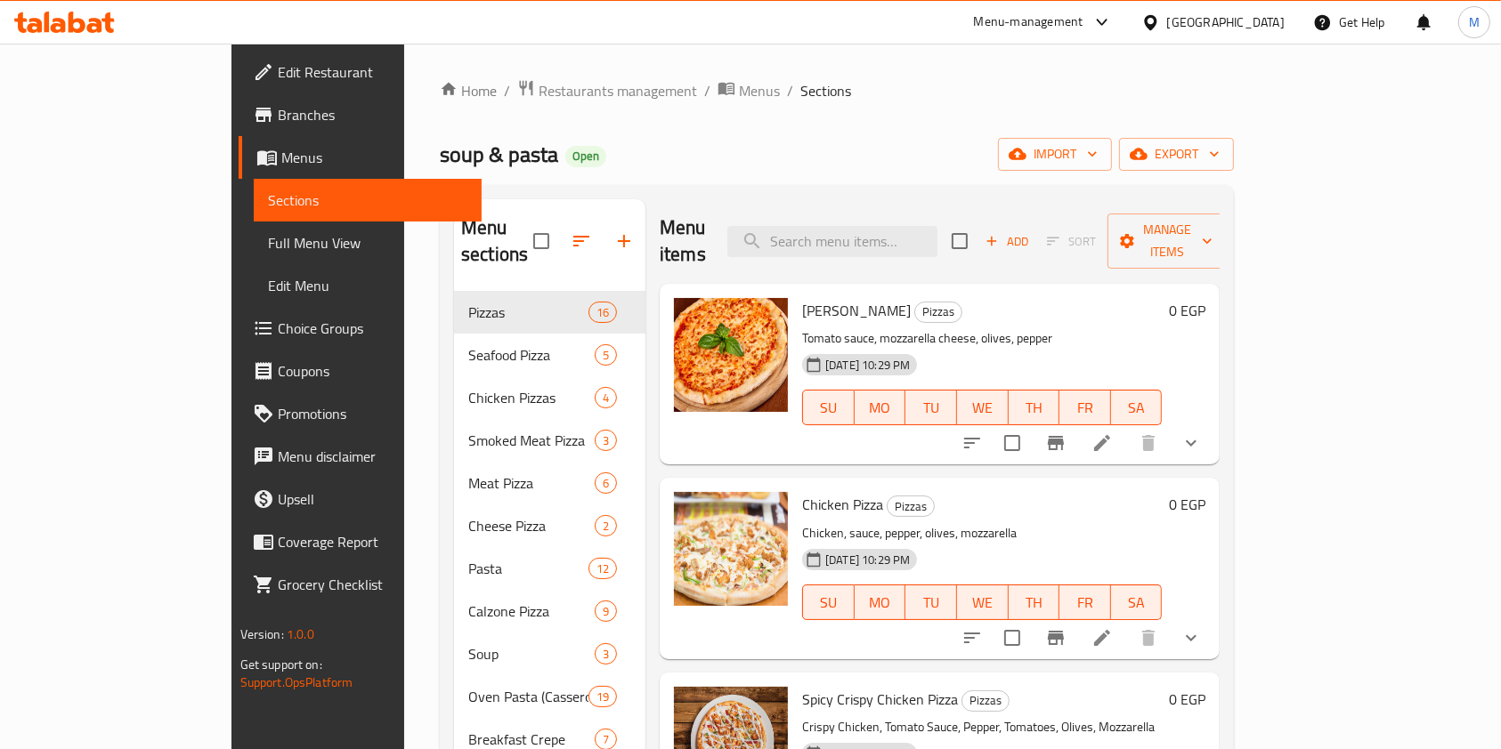
click at [278, 121] on span "Branches" at bounding box center [373, 114] width 190 height 21
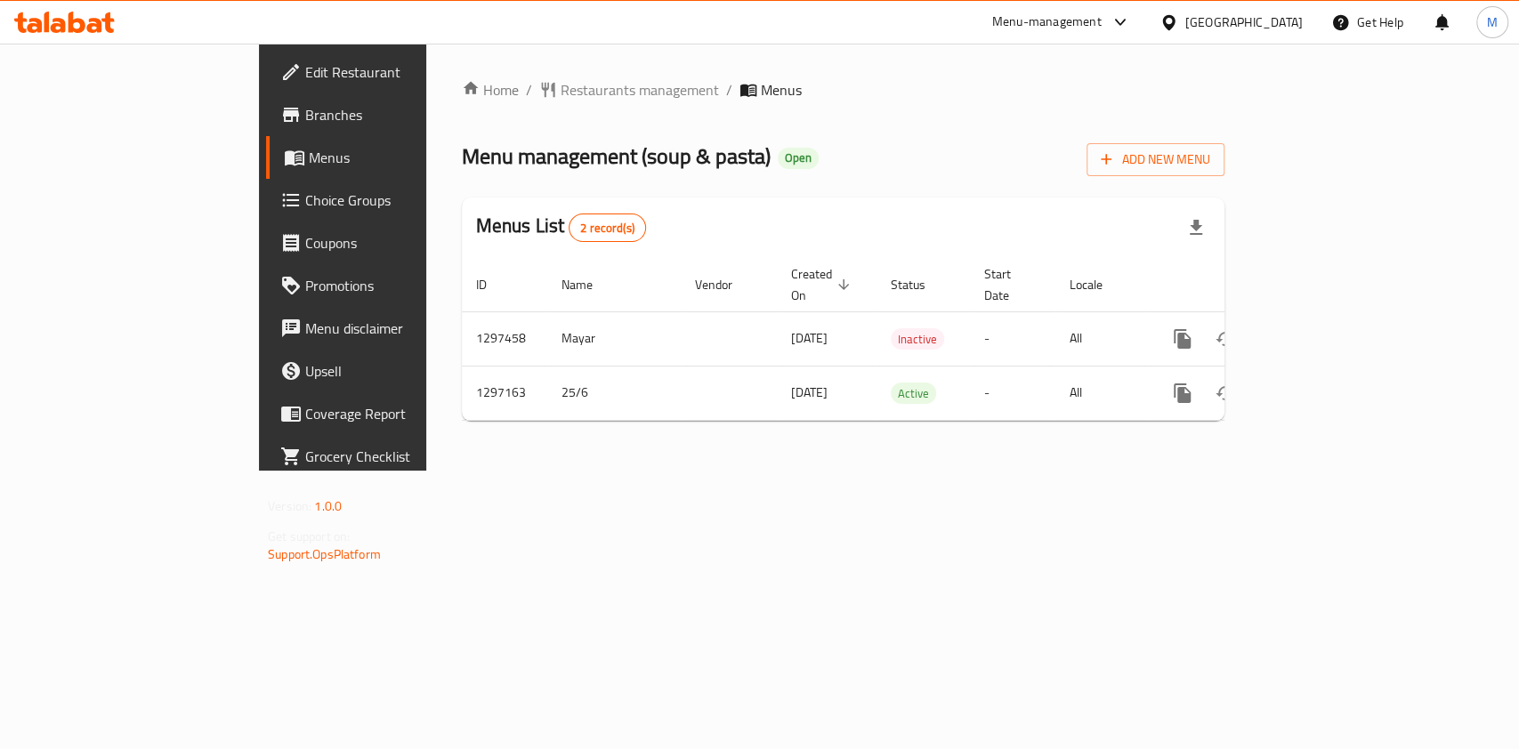
click at [55, 28] on icon at bounding box center [58, 25] width 15 height 15
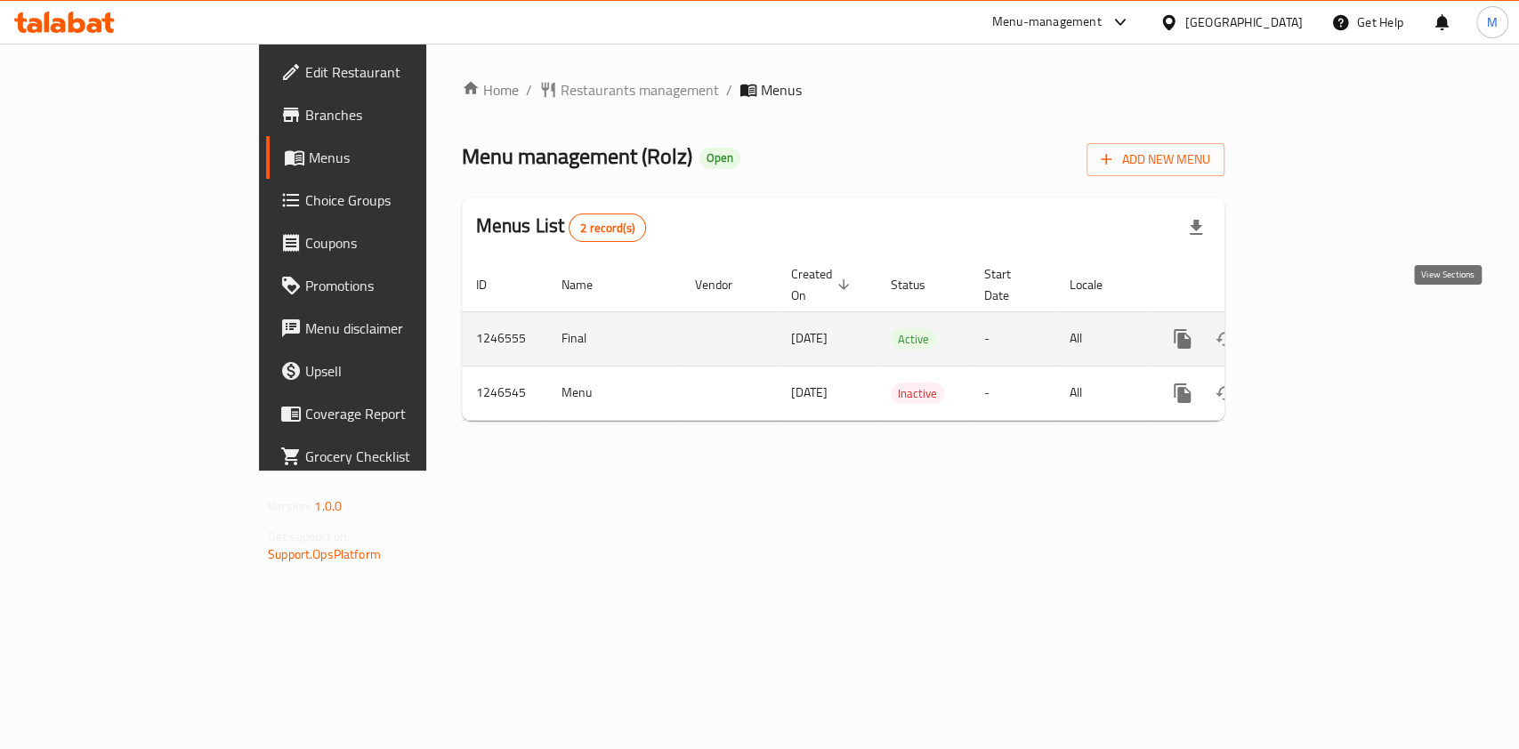
click at [1322, 328] on icon "enhanced table" at bounding box center [1310, 338] width 21 height 21
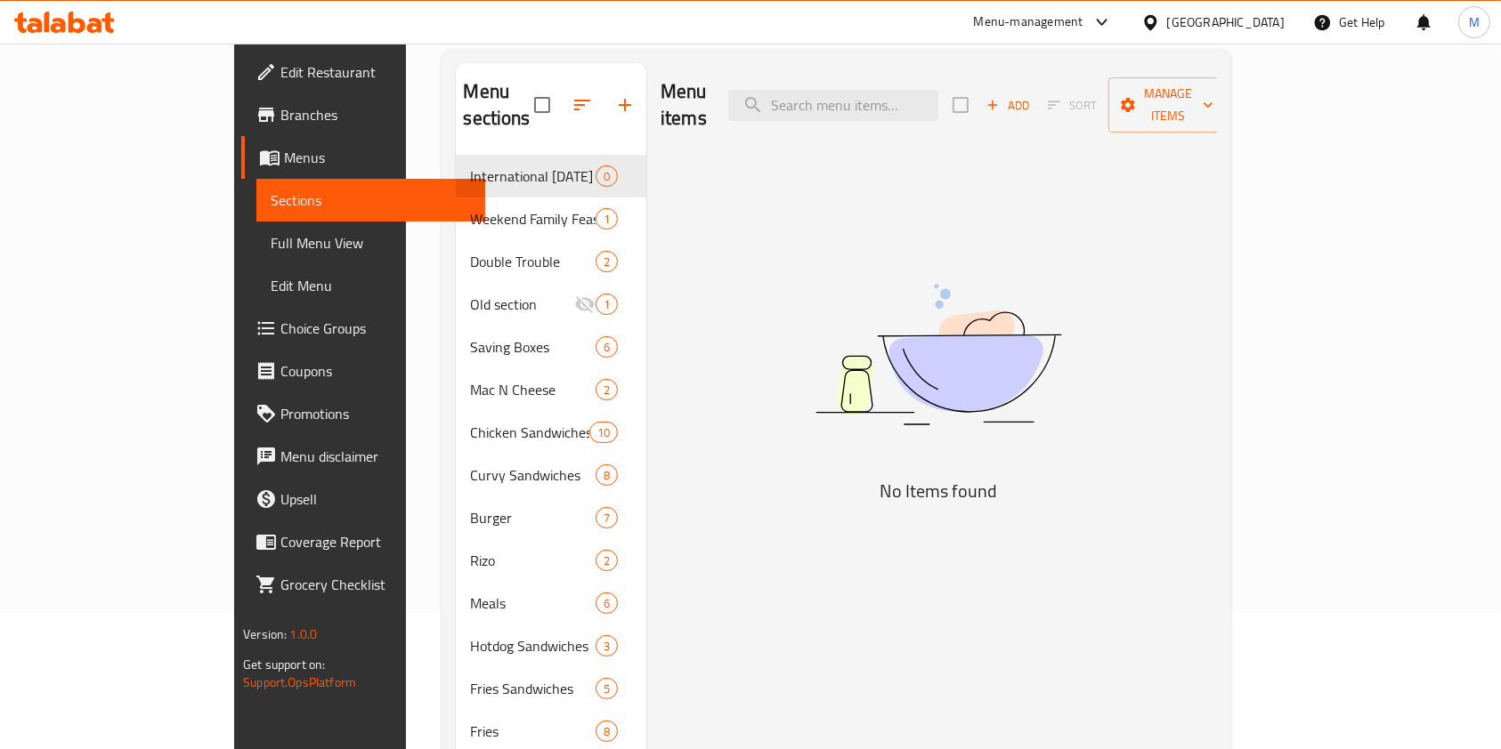
scroll to position [249, 0]
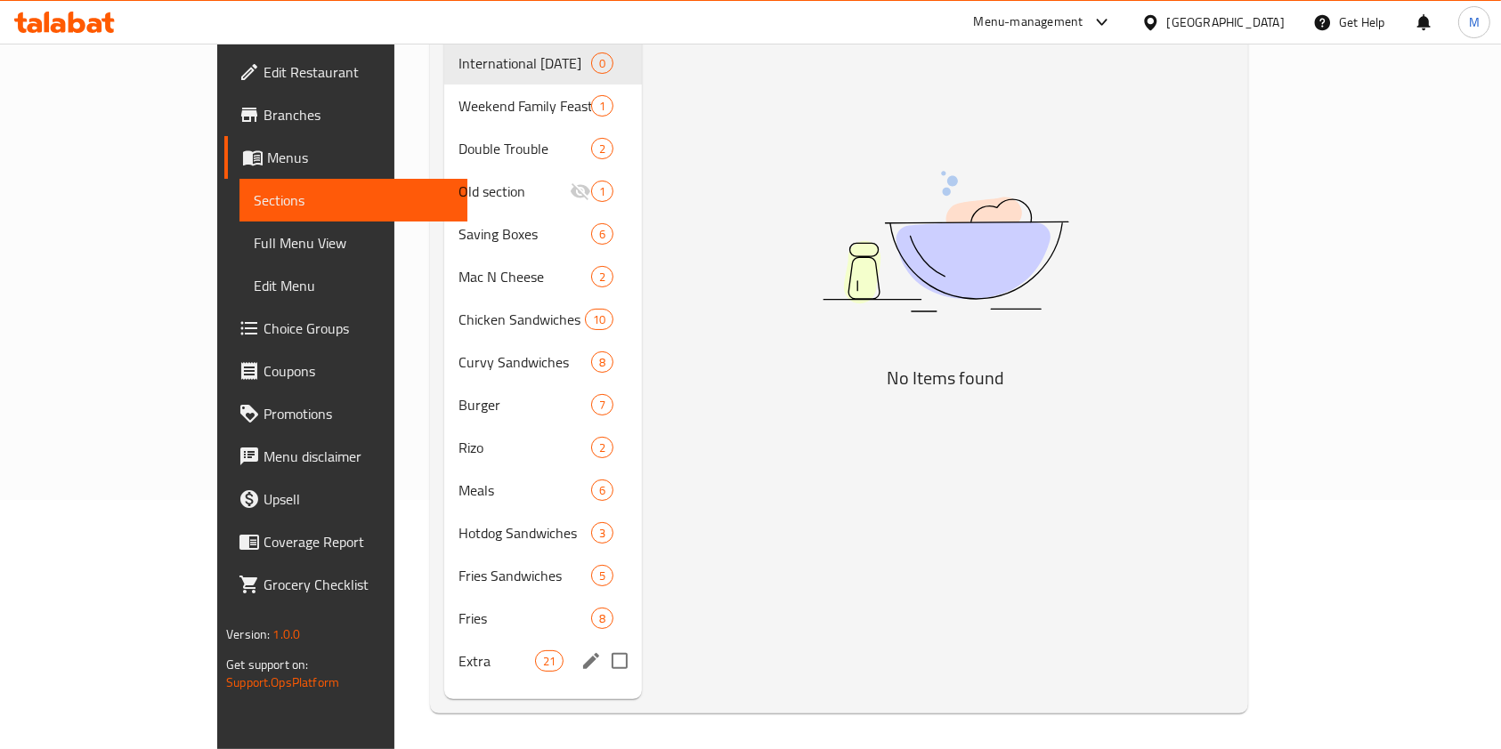
drag, startPoint x: 328, startPoint y: 645, endPoint x: 336, endPoint y: 643, distance: 9.3
click at [444, 644] on div "Extra 21" at bounding box center [543, 661] width 198 height 43
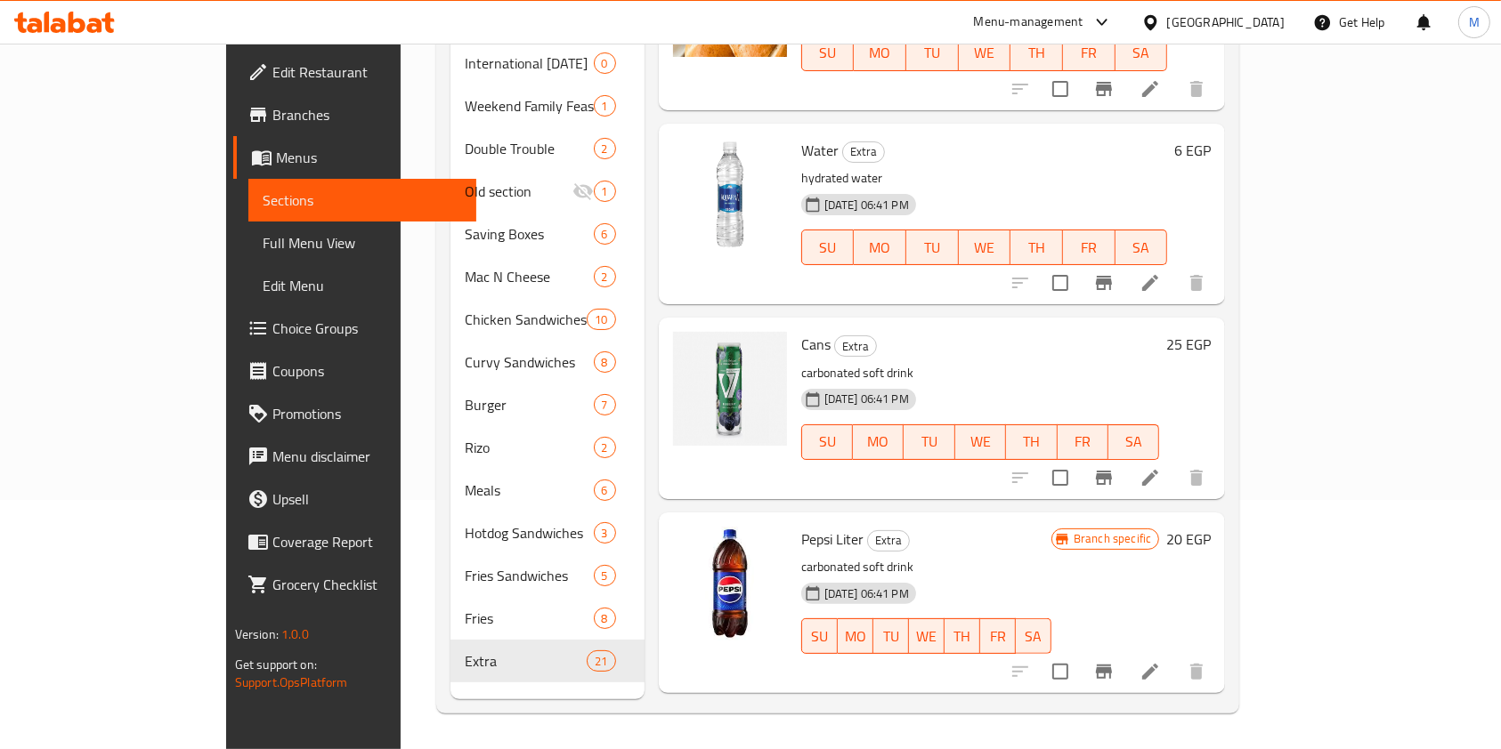
scroll to position [1490, 0]
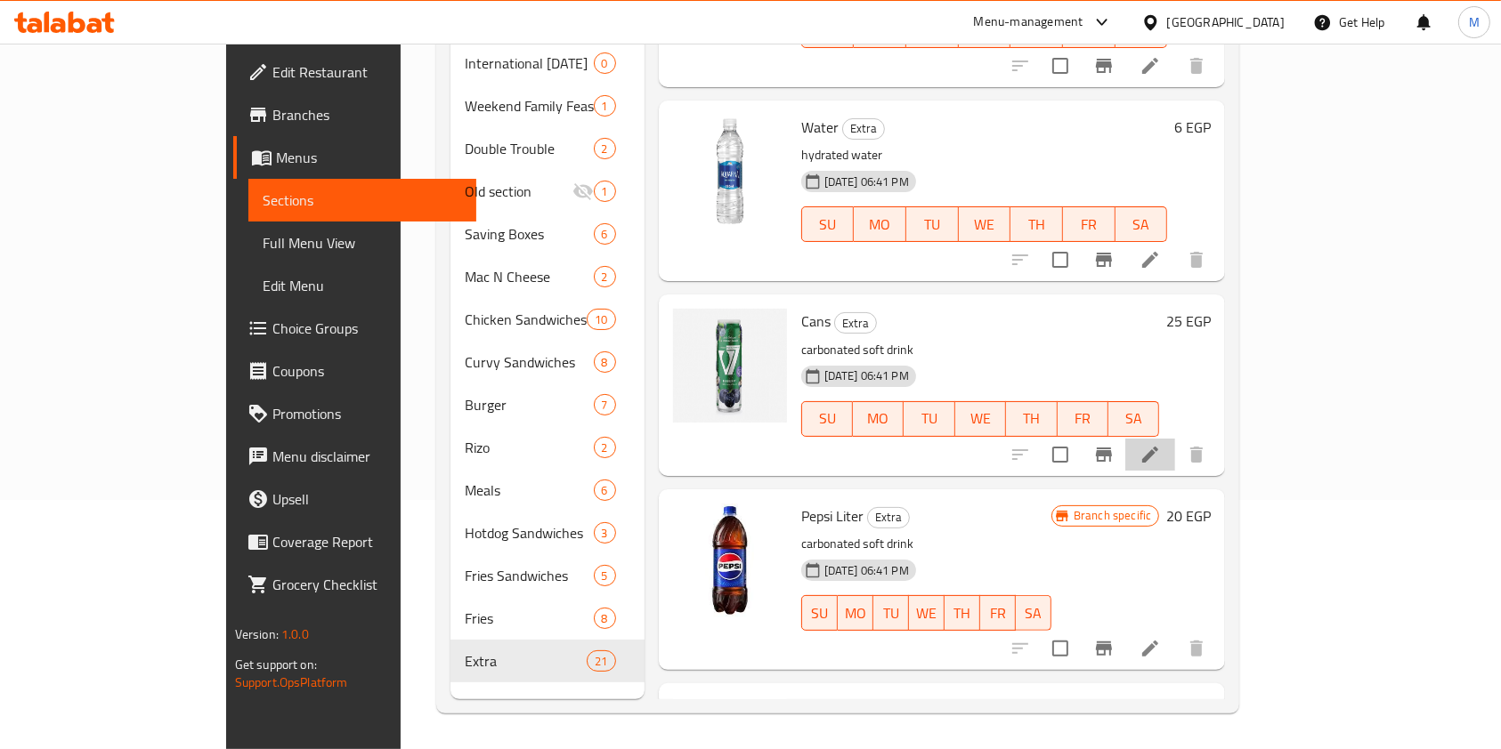
click at [1175, 439] on li at bounding box center [1150, 455] width 50 height 32
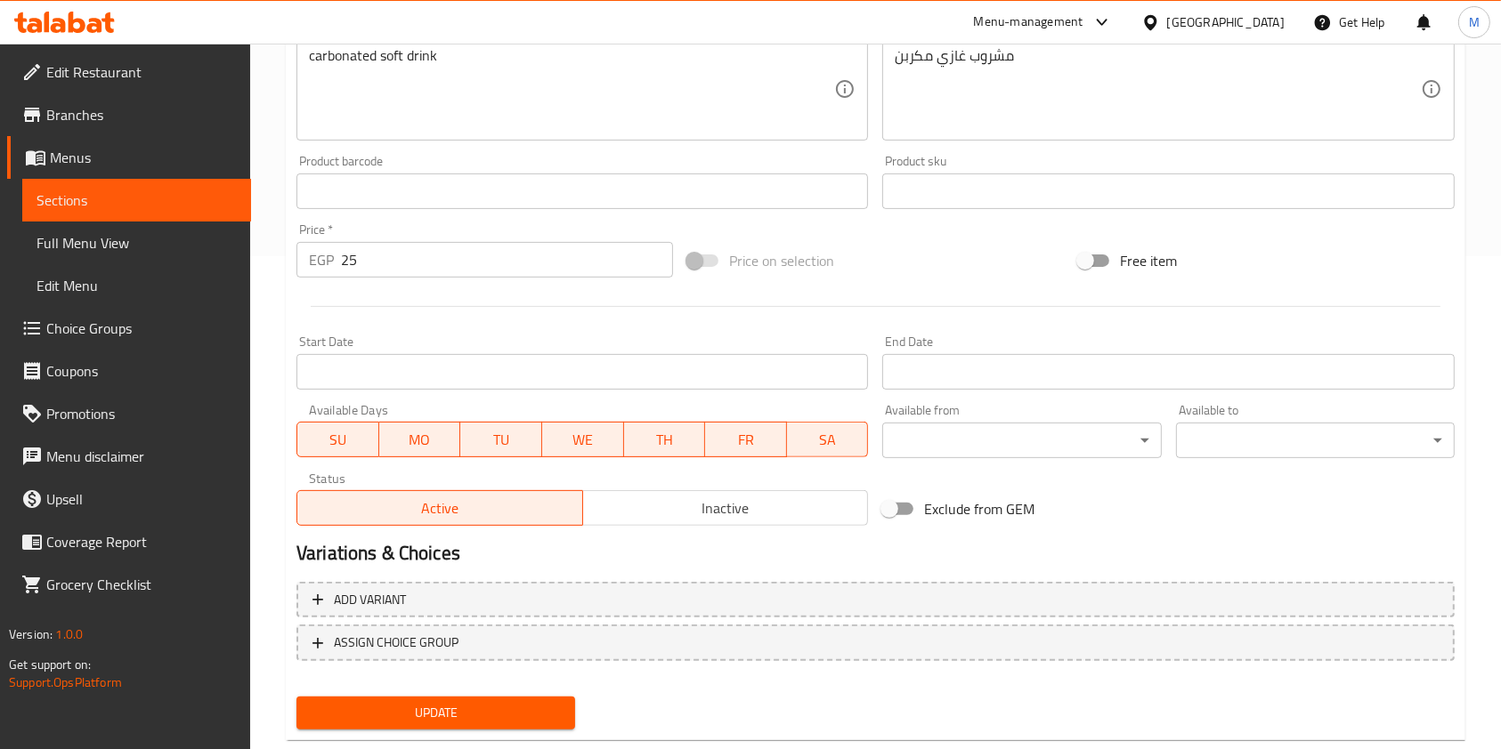
scroll to position [523, 0]
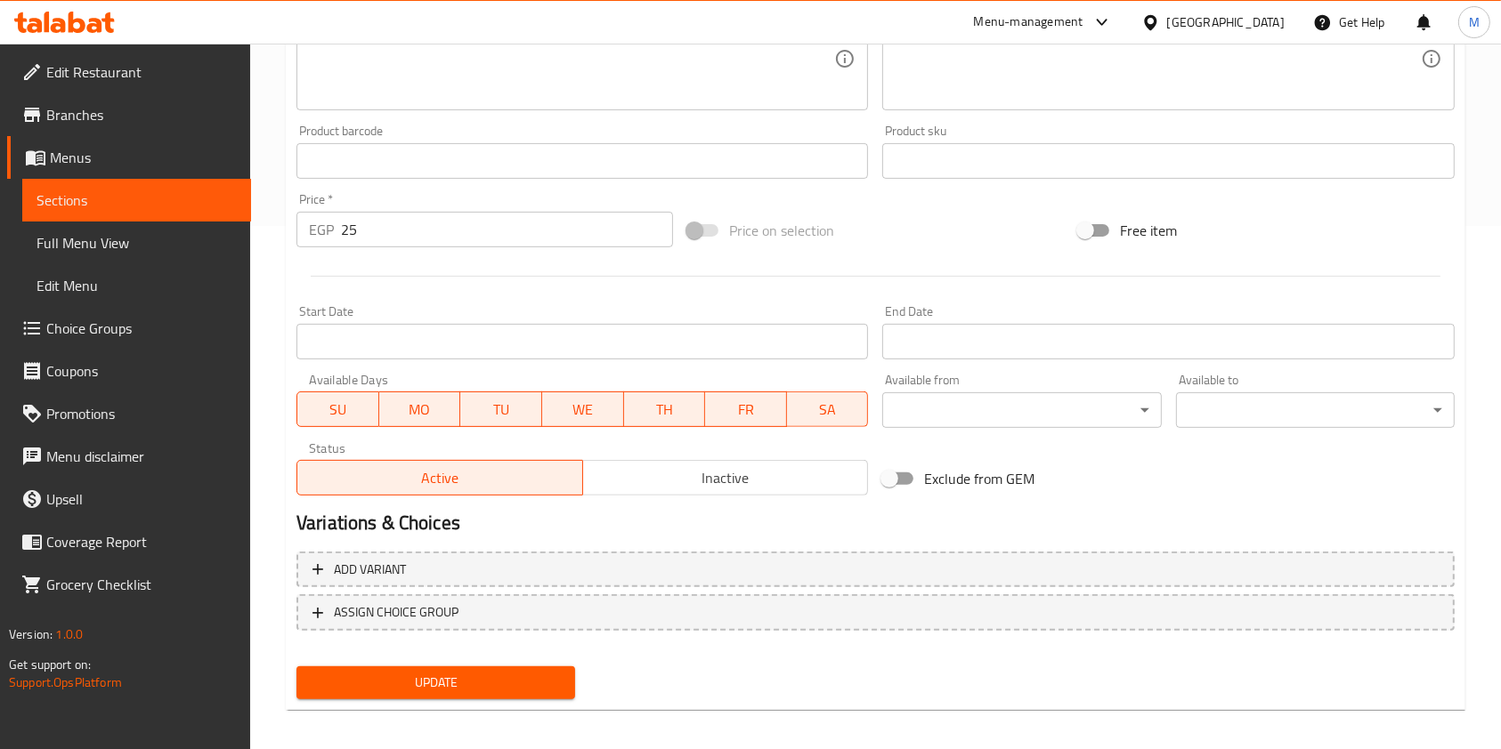
click at [555, 684] on span "Update" at bounding box center [436, 683] width 250 height 22
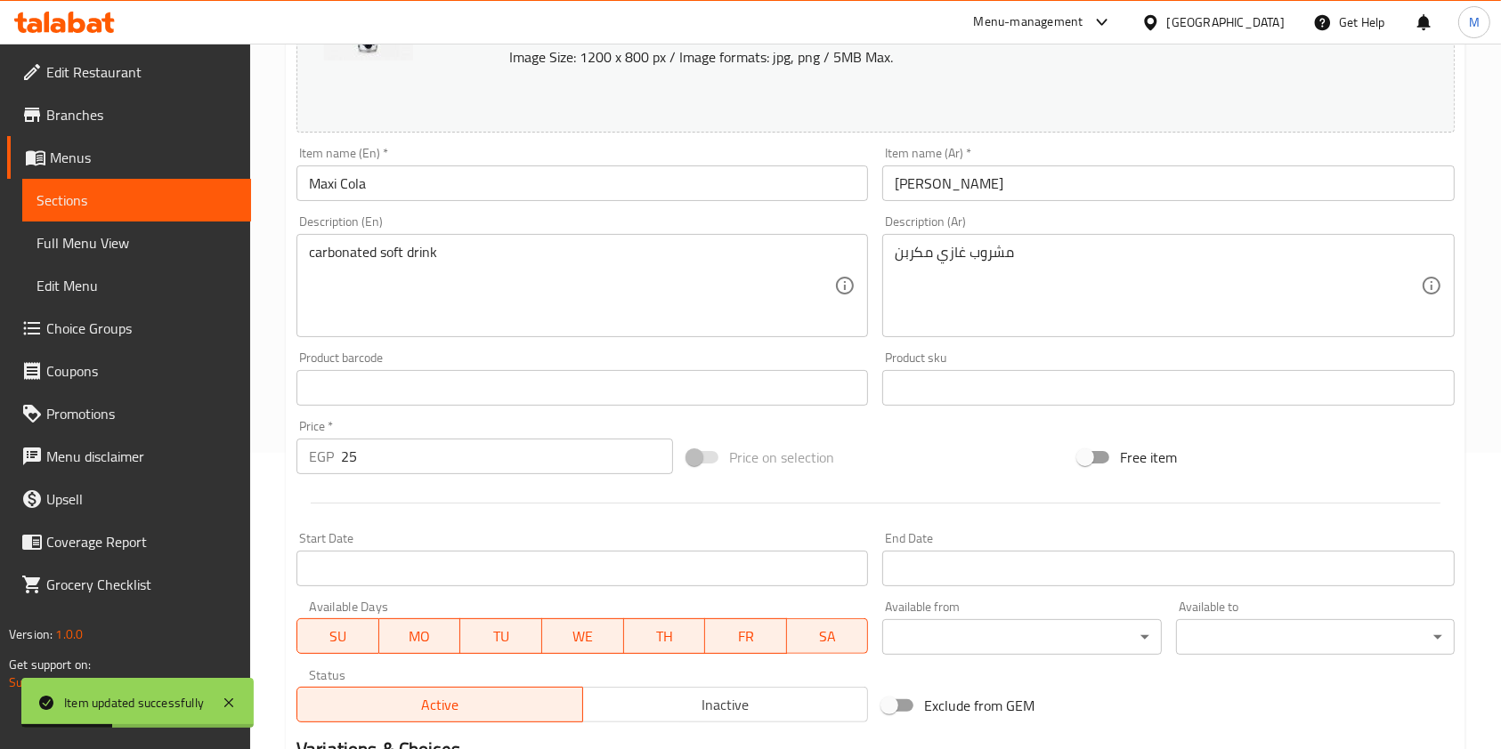
scroll to position [328, 0]
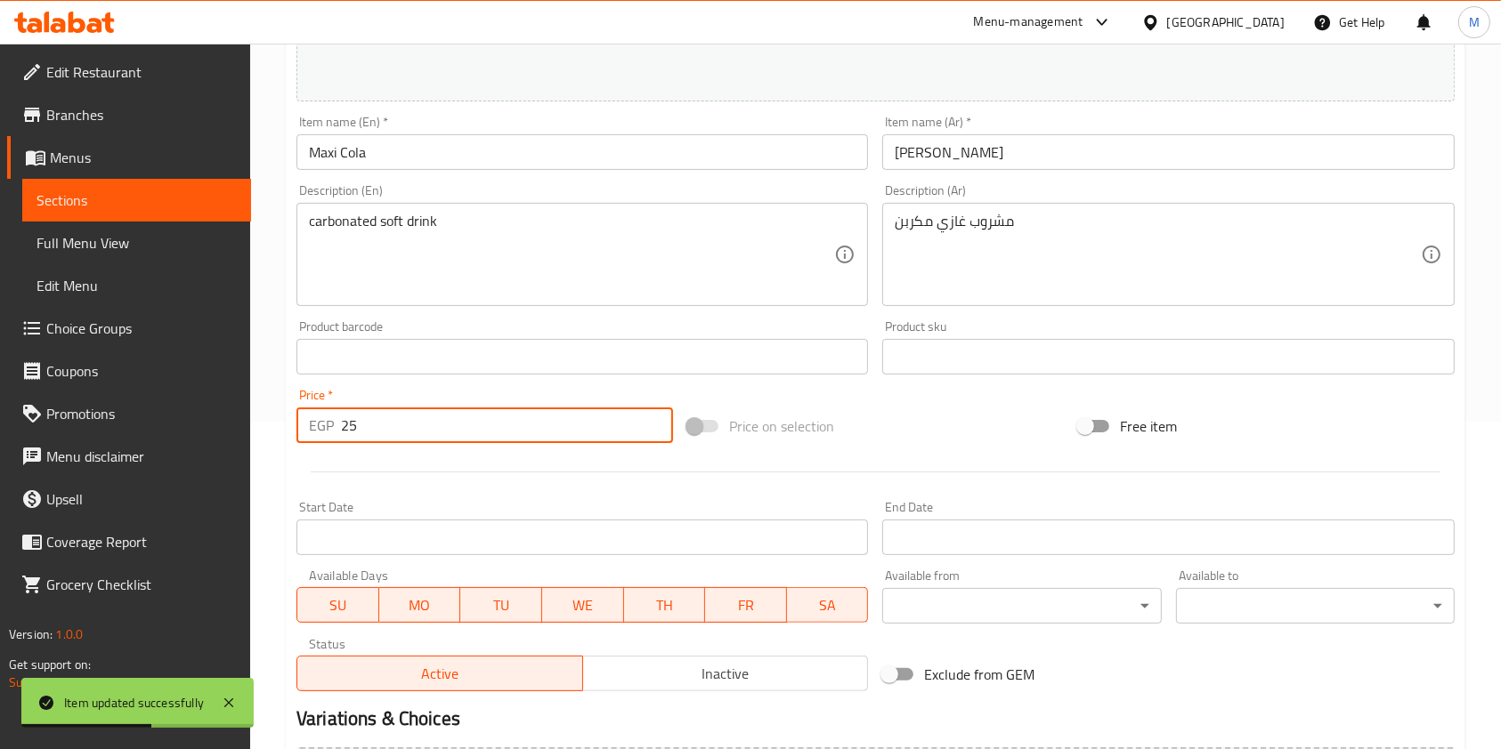
drag, startPoint x: 376, startPoint y: 424, endPoint x: 342, endPoint y: 437, distance: 36.4
click at [342, 437] on input "25" at bounding box center [507, 426] width 332 height 36
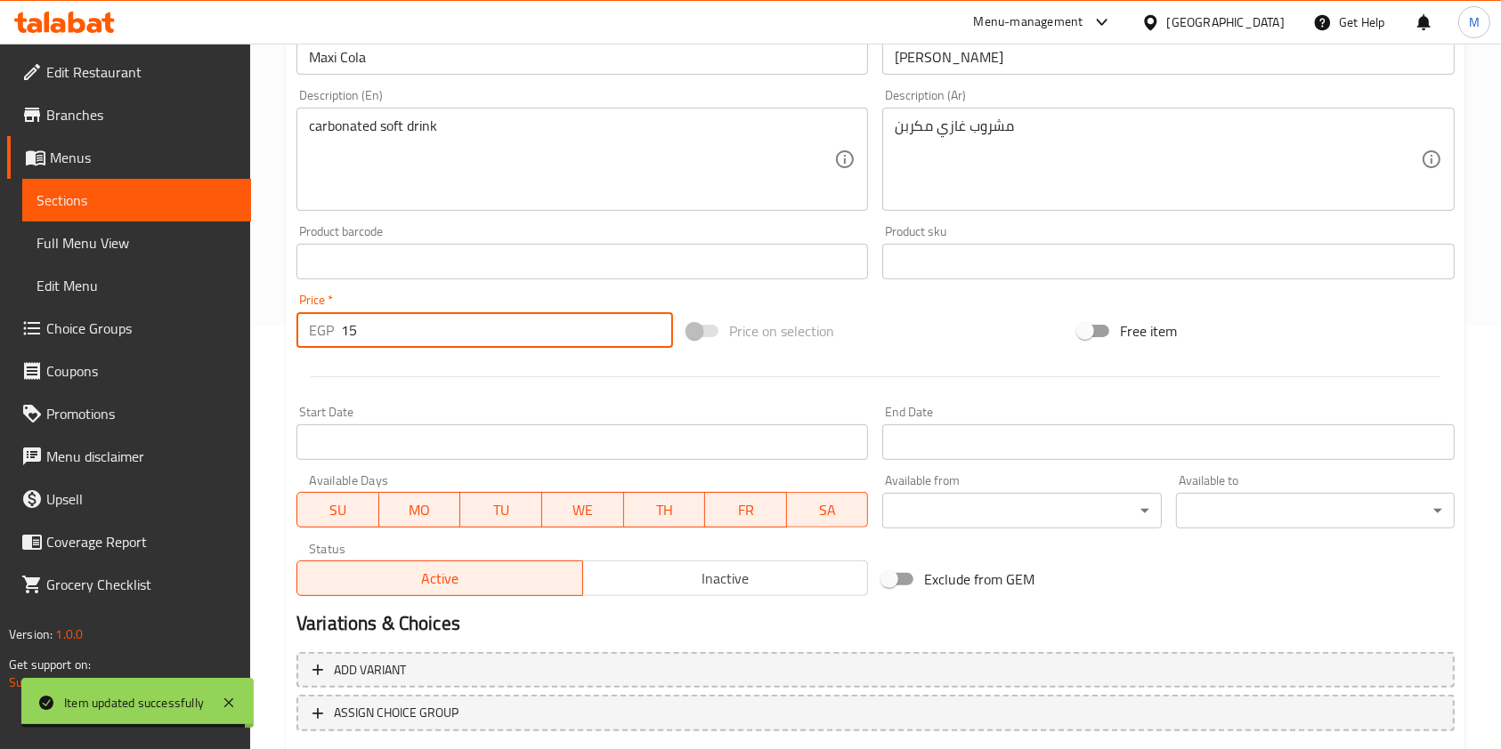
scroll to position [534, 0]
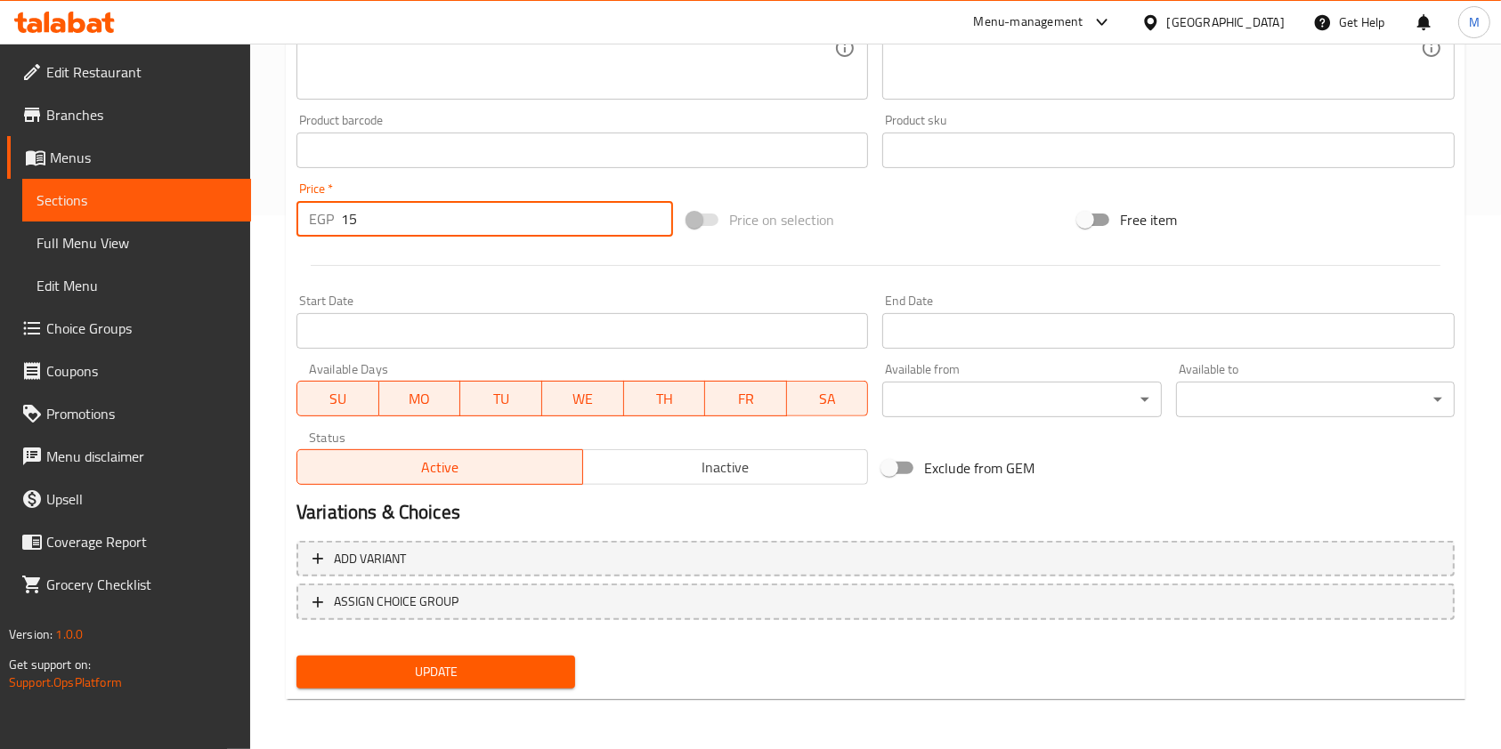
type input "15"
click at [563, 673] on button "Update" at bounding box center [435, 672] width 279 height 33
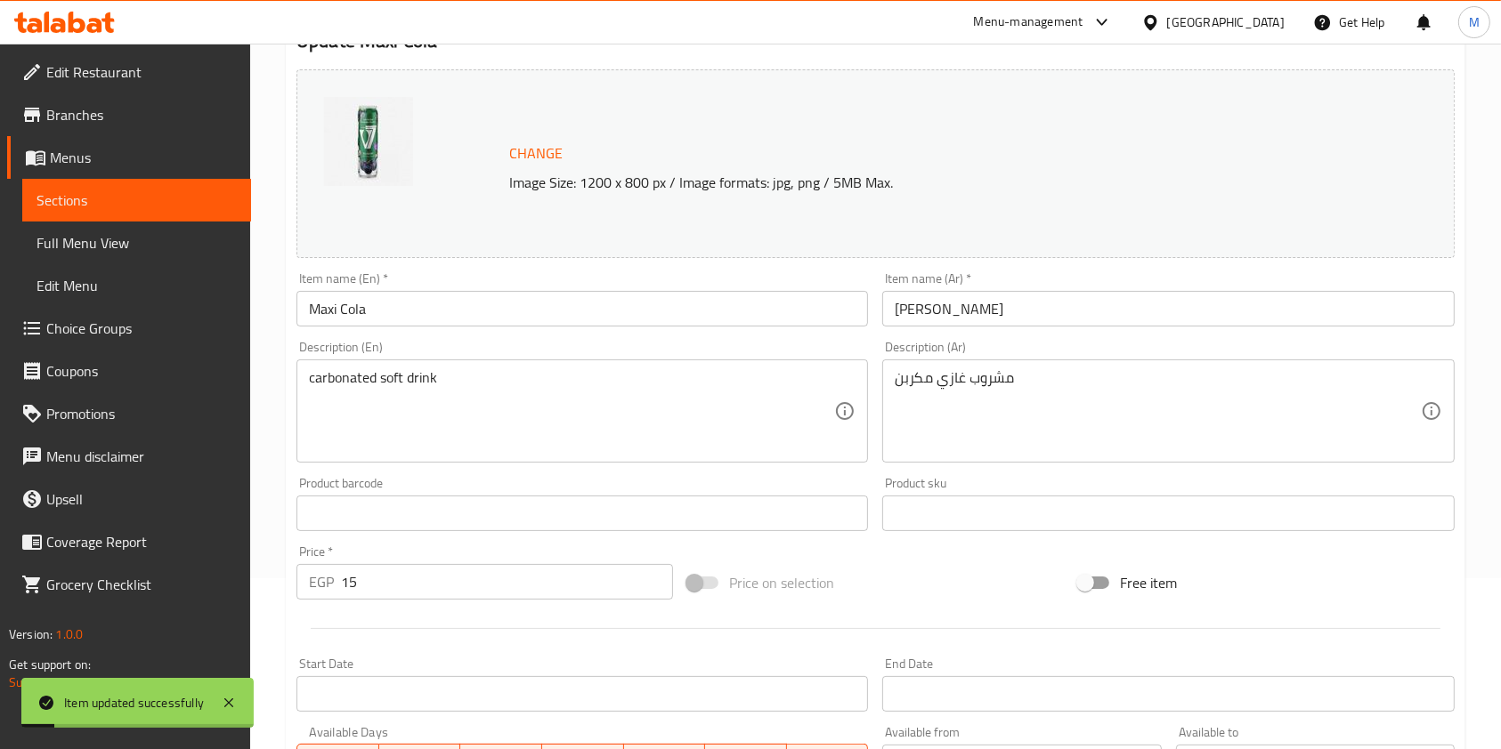
scroll to position [0, 0]
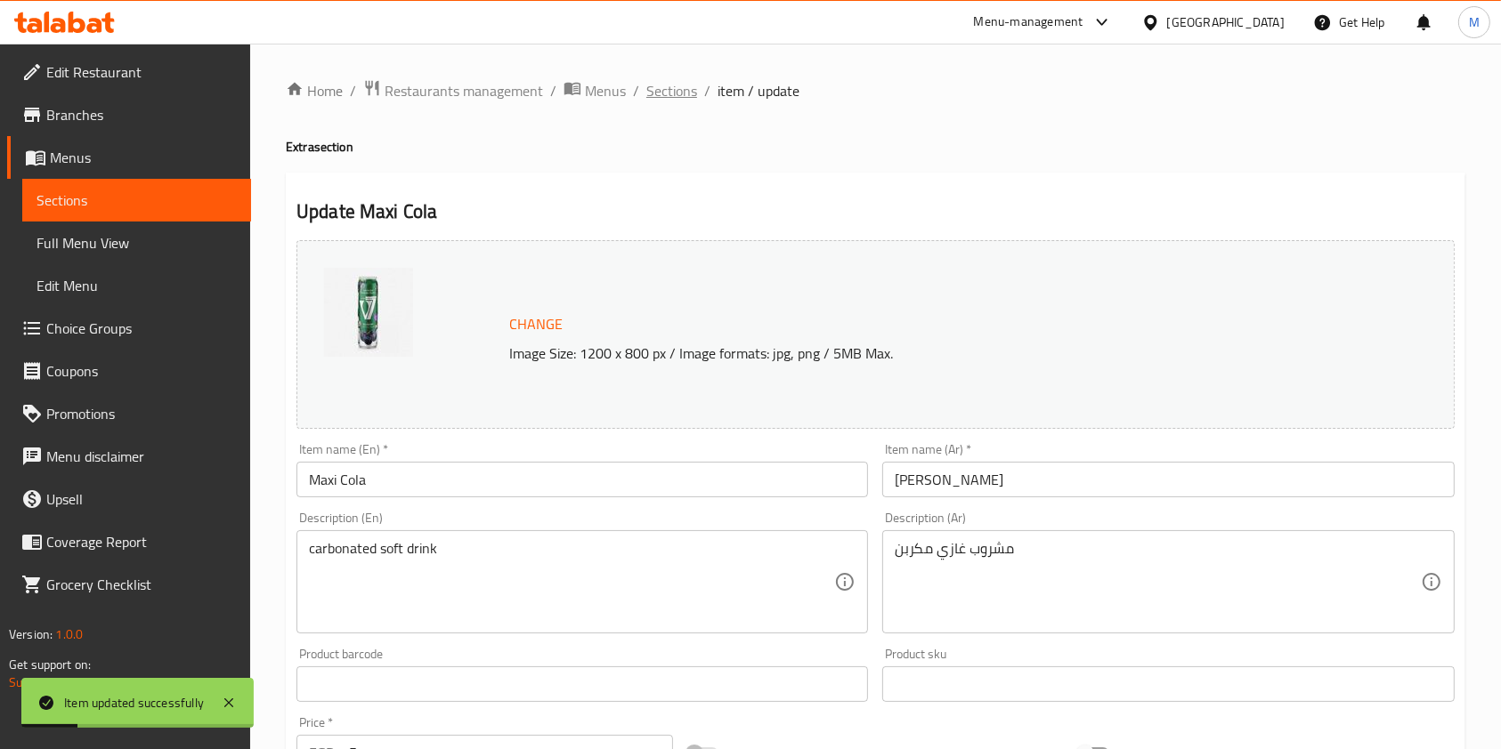
click at [683, 91] on span "Sections" at bounding box center [671, 90] width 51 height 21
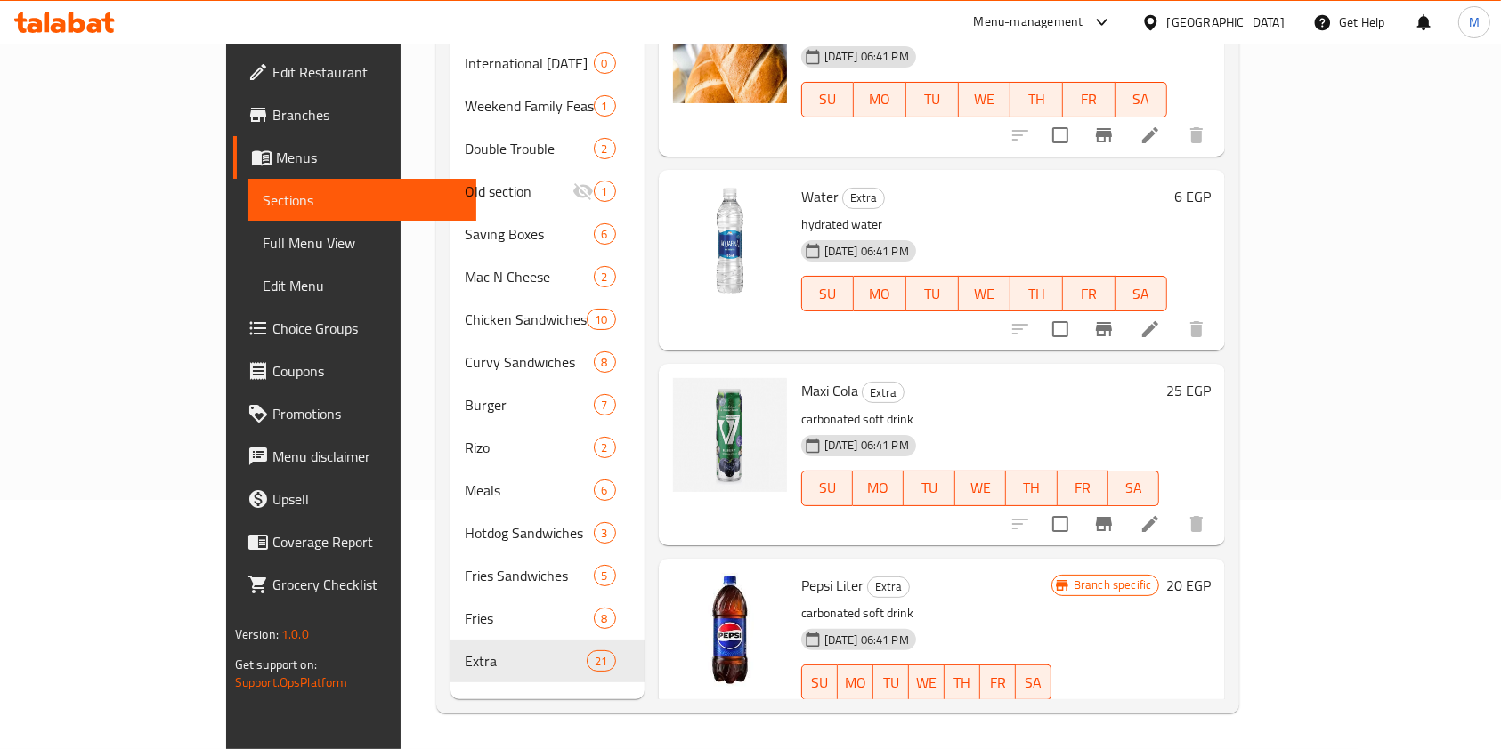
scroll to position [1412, 0]
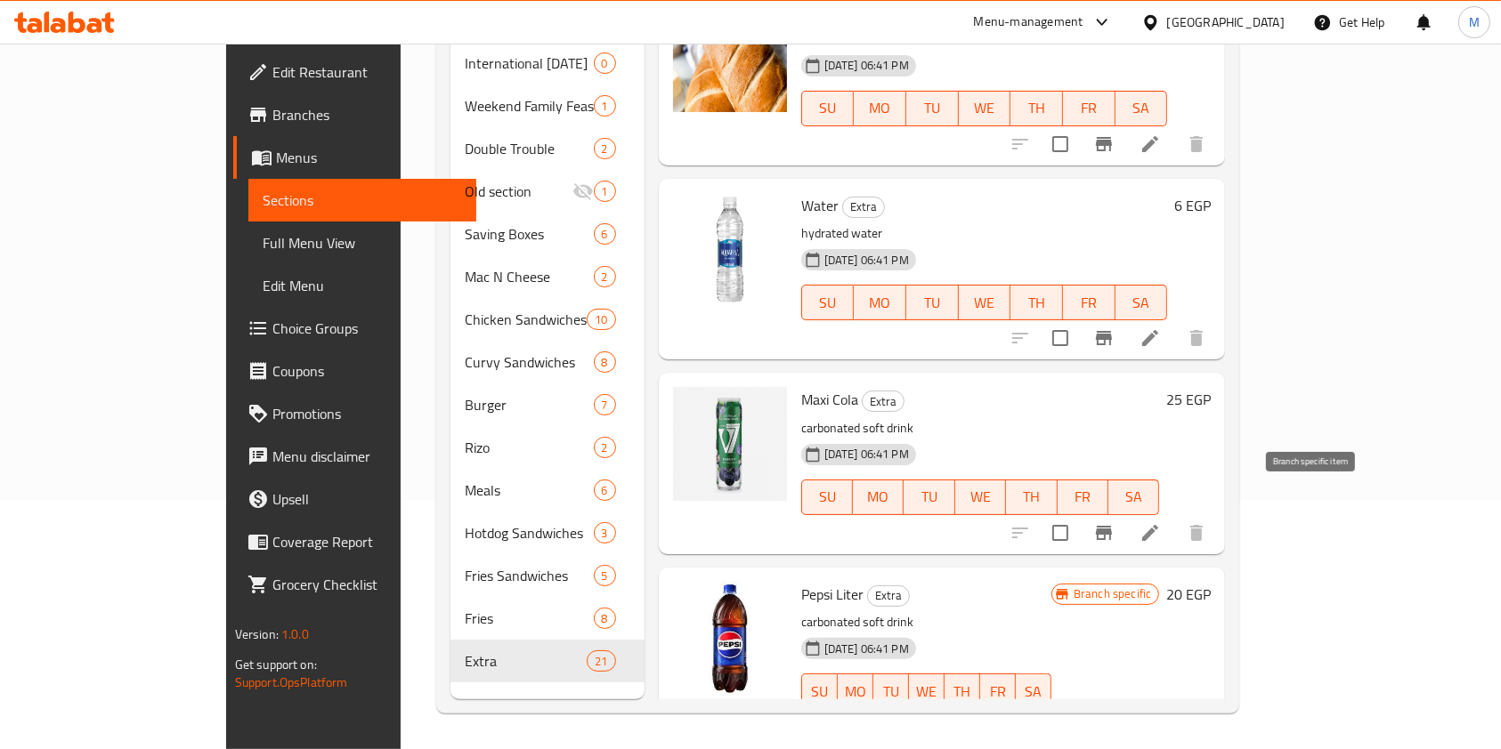
click at [1125, 512] on button "Branch-specific-item" at bounding box center [1103, 533] width 43 height 43
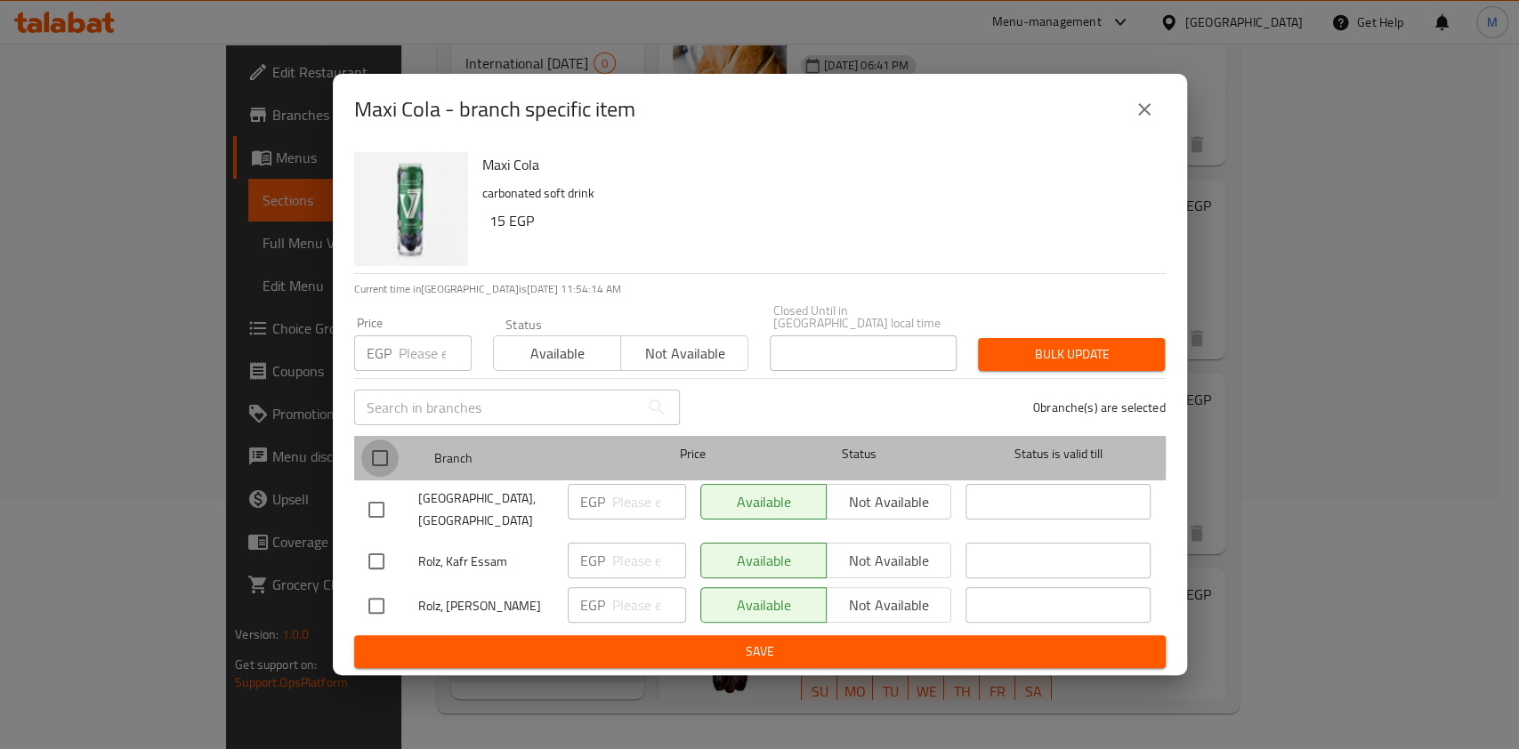
click at [375, 452] on input "checkbox" at bounding box center [379, 458] width 37 height 37
checkbox input "true"
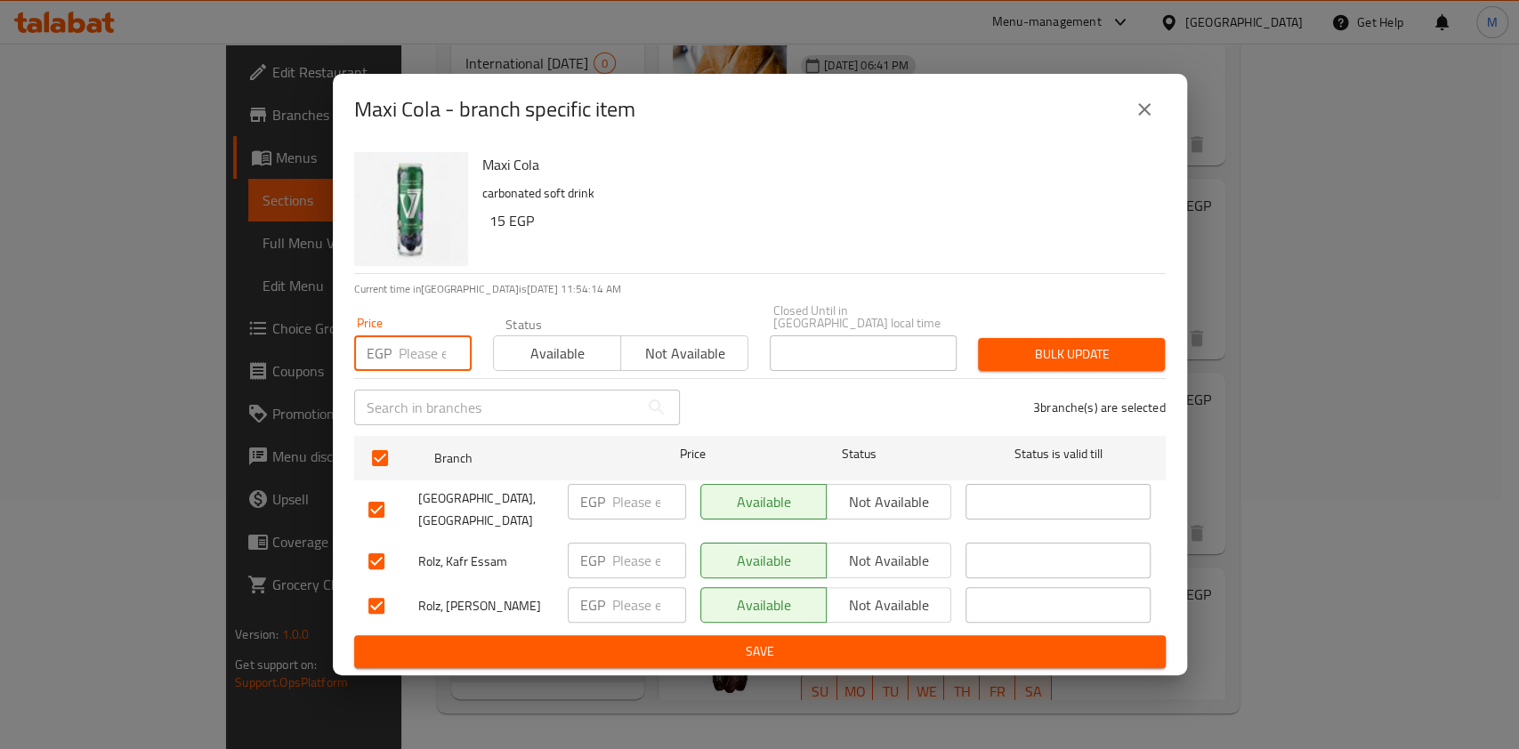
click at [413, 353] on input "number" at bounding box center [435, 354] width 73 height 36
type input "15"
click at [1053, 366] on span "Bulk update" at bounding box center [1071, 355] width 158 height 22
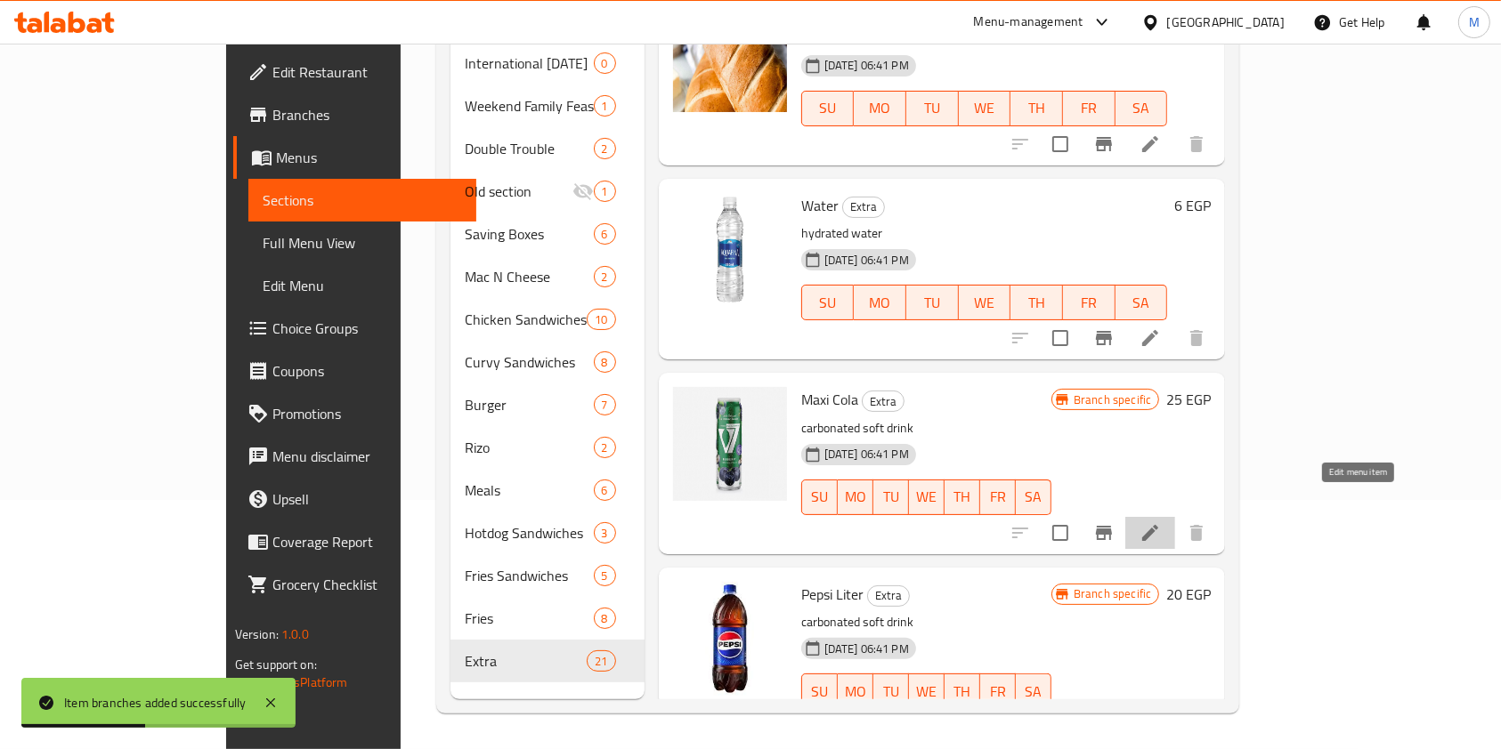
click at [1161, 522] on icon at bounding box center [1149, 532] width 21 height 21
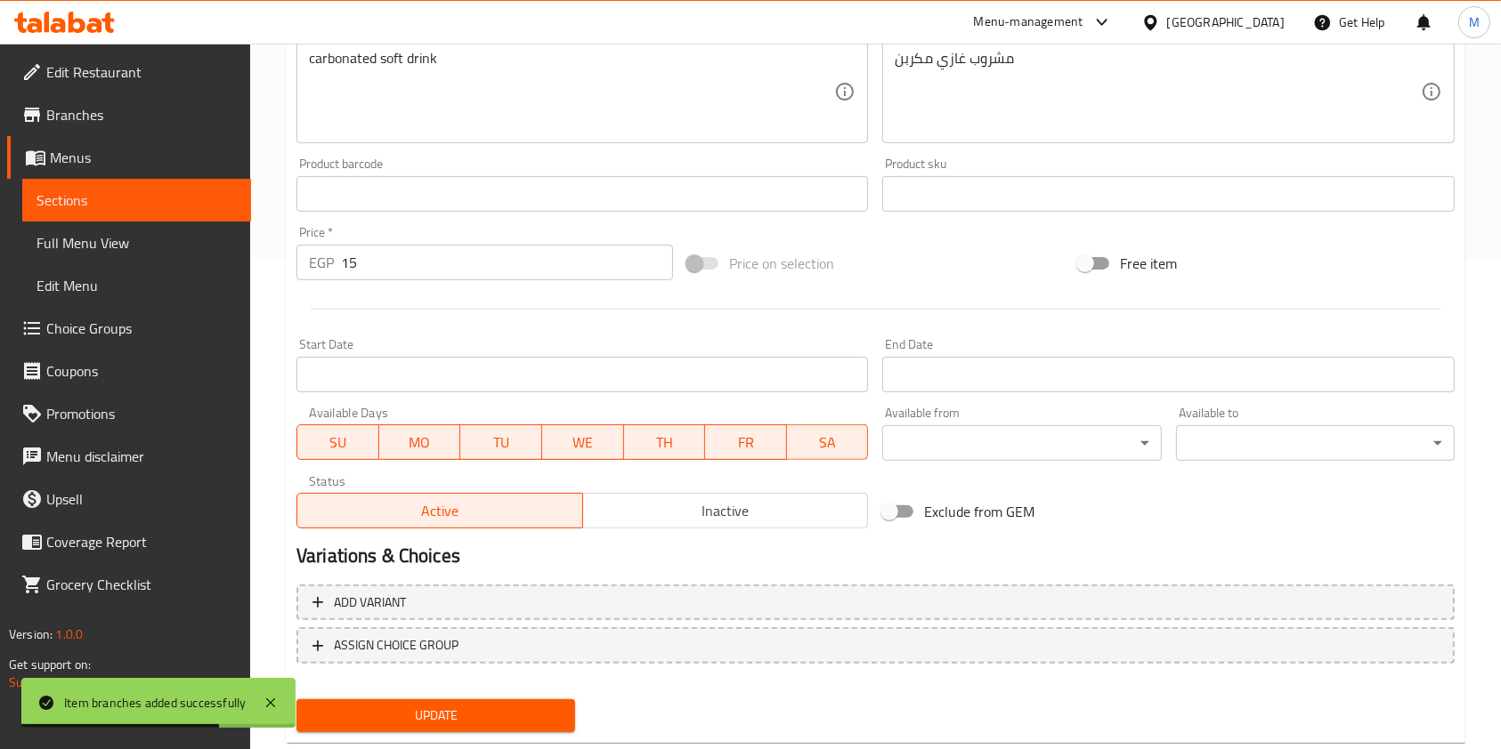
scroll to position [534, 0]
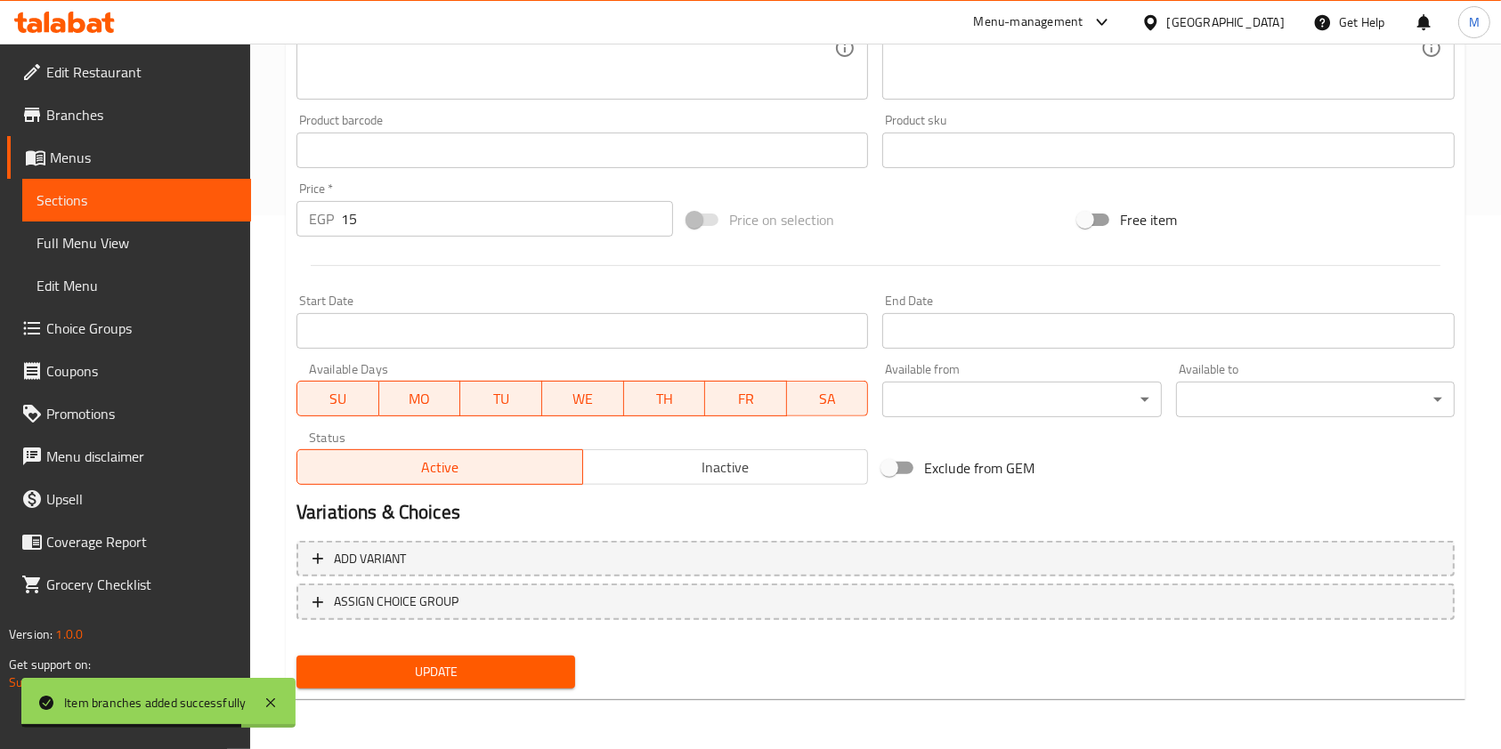
drag, startPoint x: 597, startPoint y: 655, endPoint x: 533, endPoint y: 680, distance: 68.8
click at [594, 659] on div "Update" at bounding box center [875, 672] width 1172 height 47
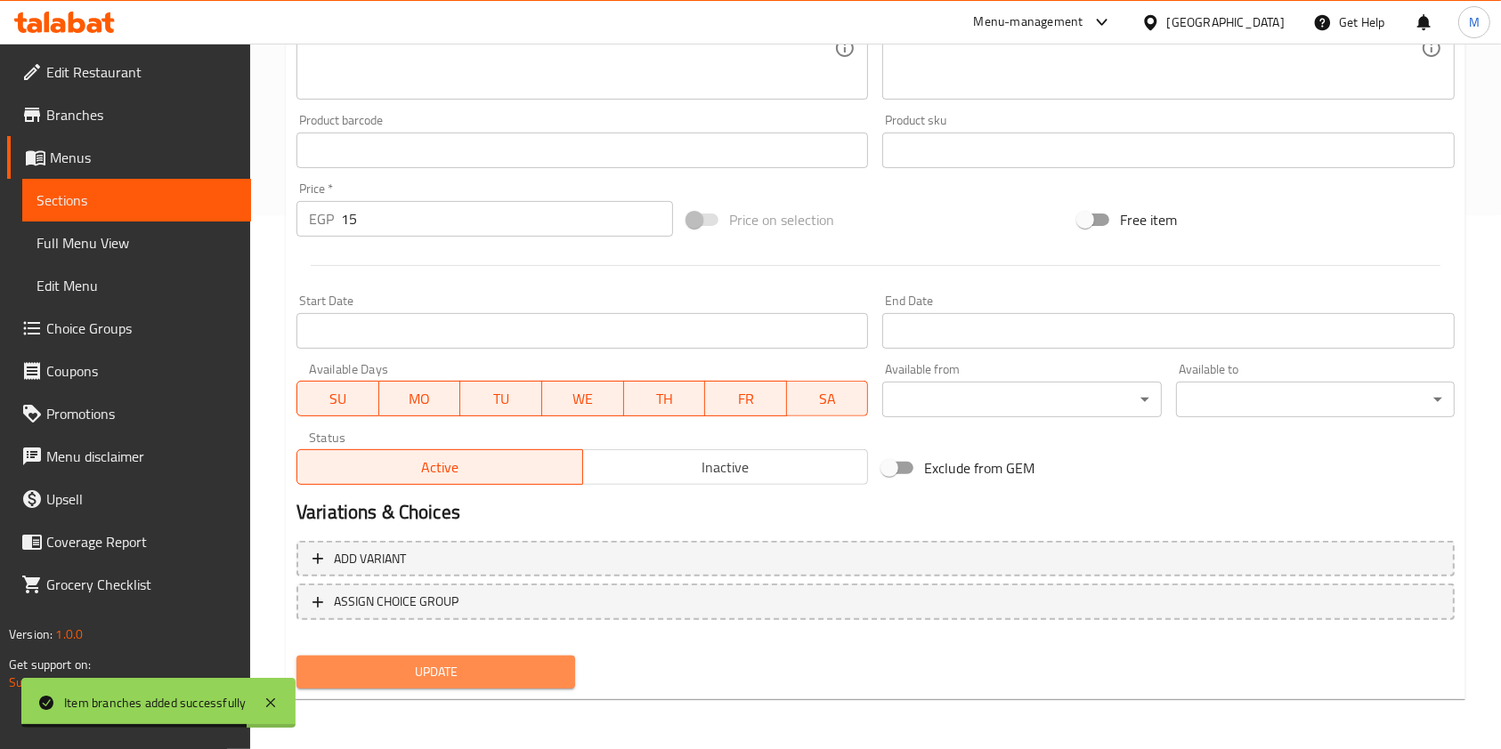
click at [533, 680] on span "Update" at bounding box center [436, 672] width 250 height 22
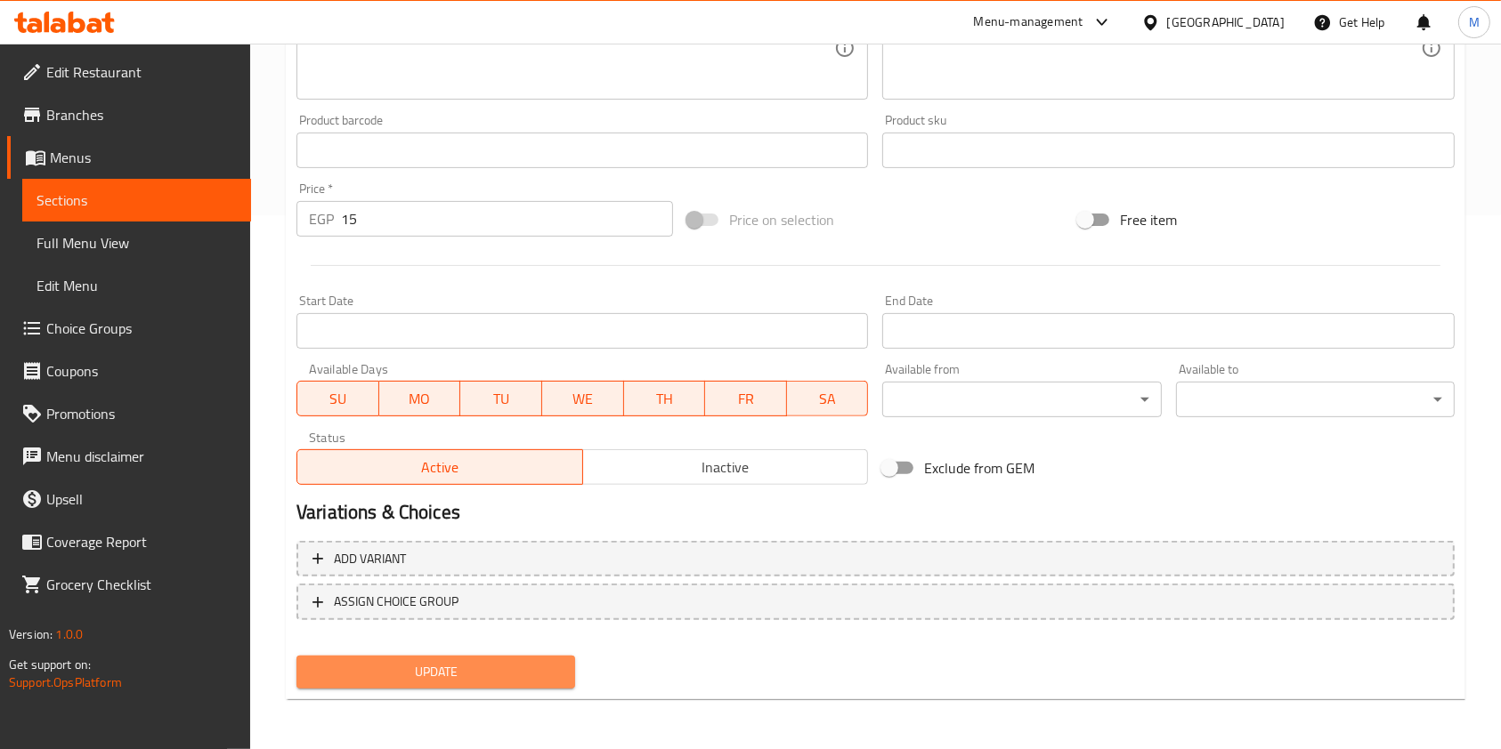
click at [563, 685] on button "Update" at bounding box center [435, 672] width 279 height 33
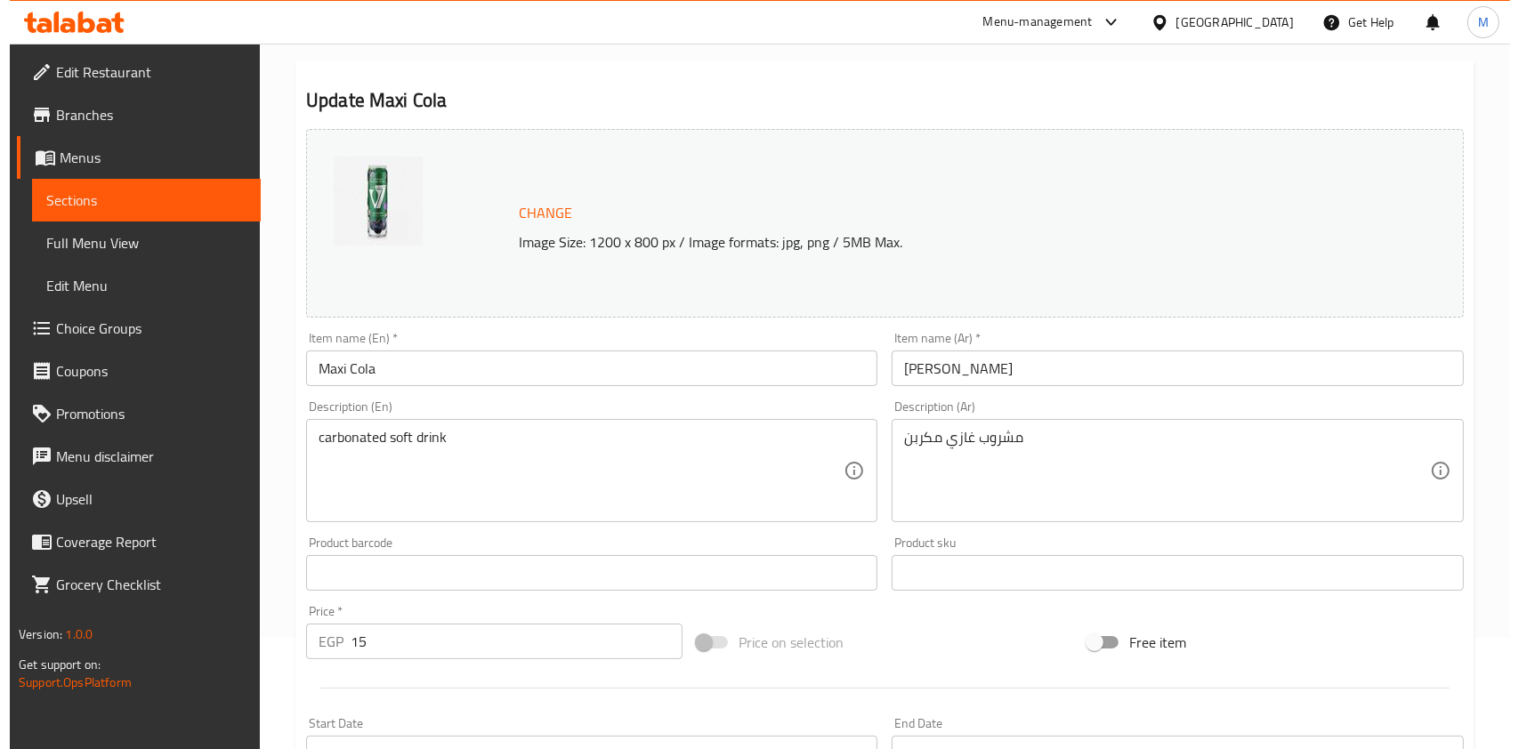
scroll to position [0, 0]
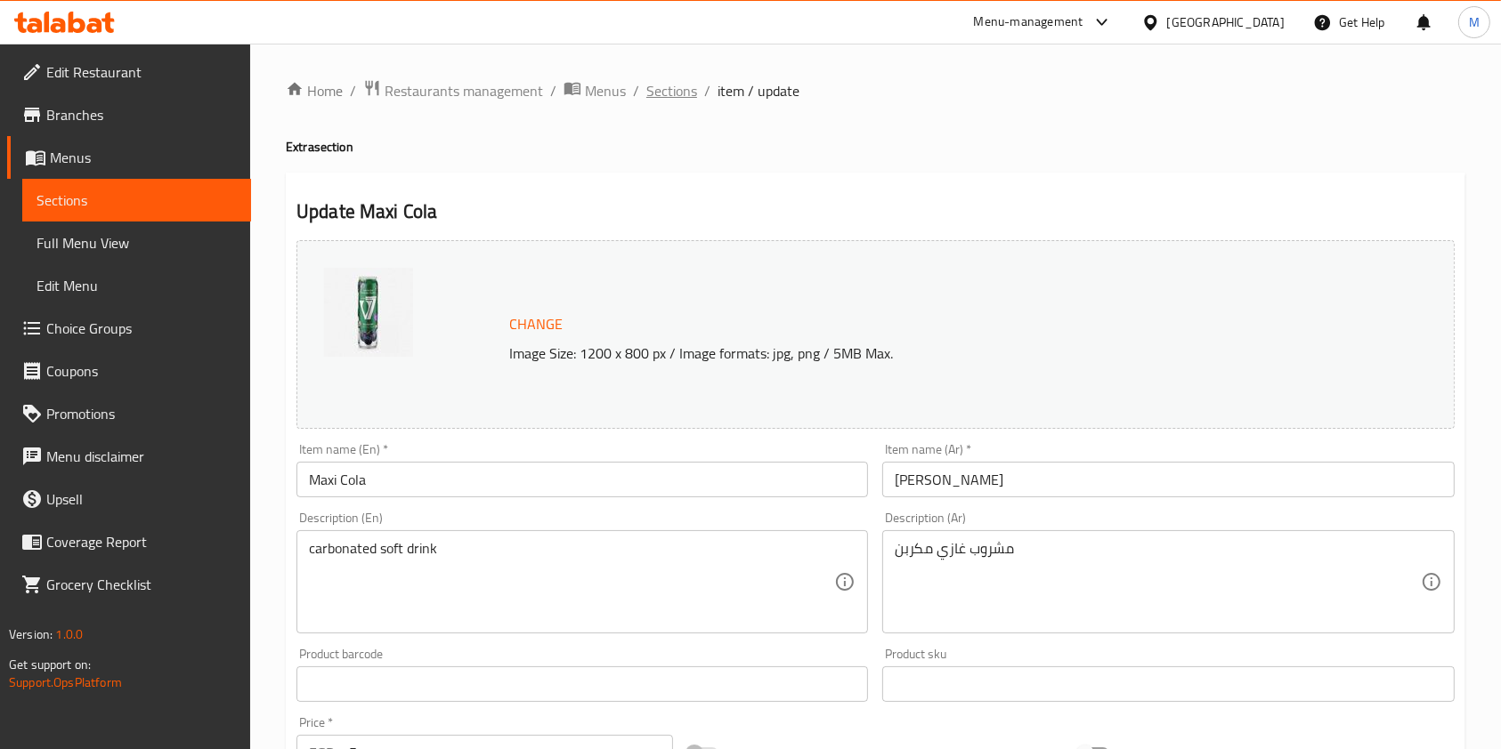
click at [674, 95] on span "Sections" at bounding box center [671, 90] width 51 height 21
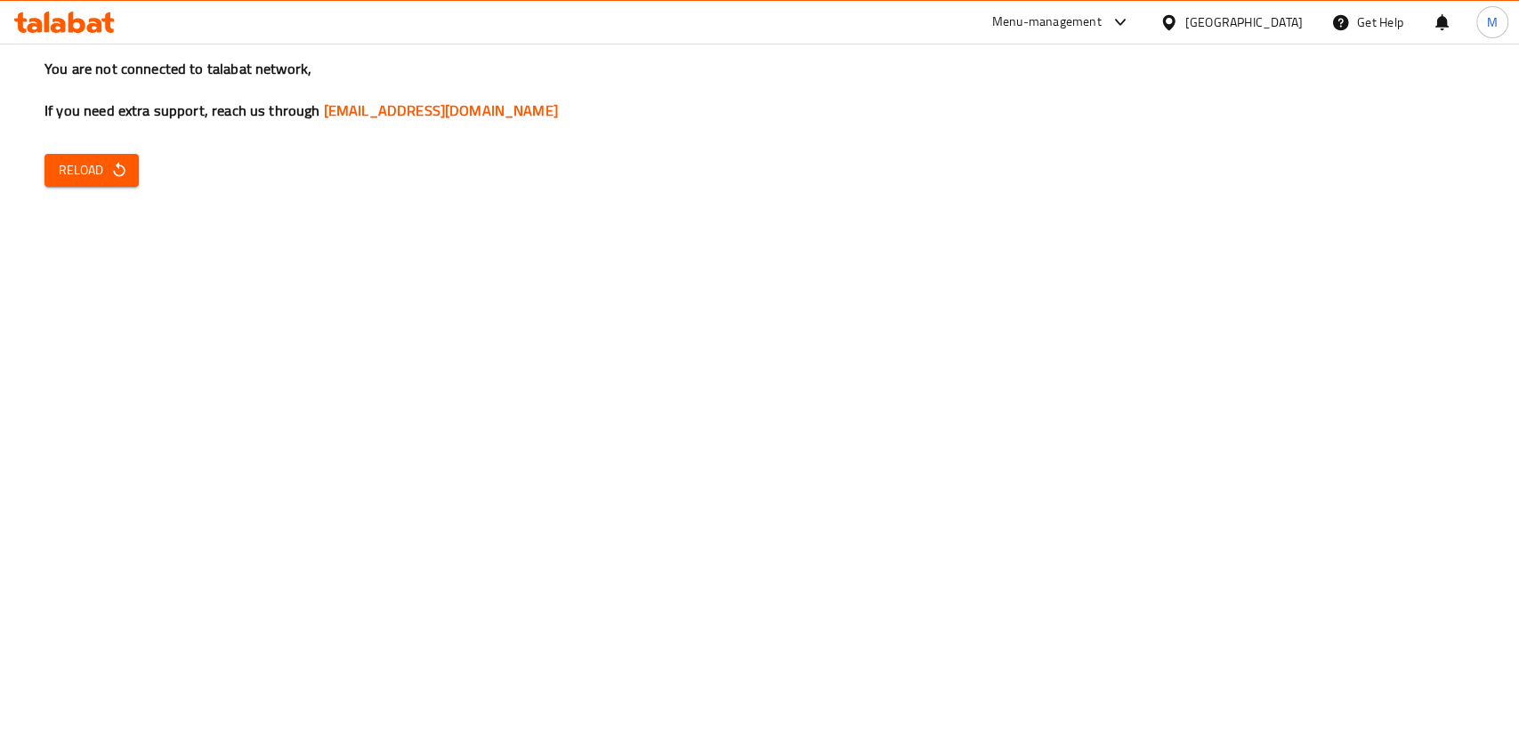
click at [88, 173] on span "Reload" at bounding box center [92, 170] width 66 height 22
click at [134, 173] on button "Reload" at bounding box center [92, 170] width 94 height 33
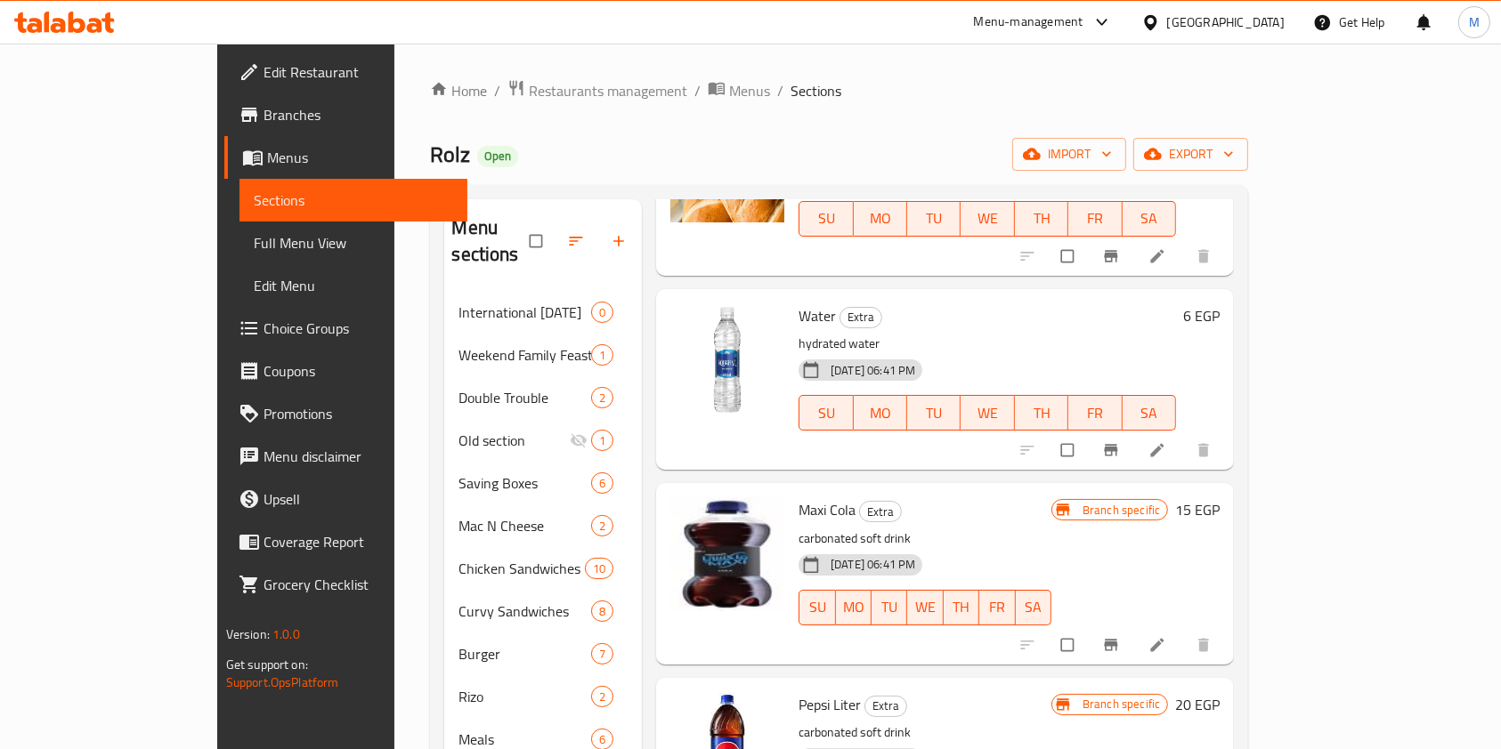
click at [58, 31] on icon at bounding box center [58, 25] width 15 height 15
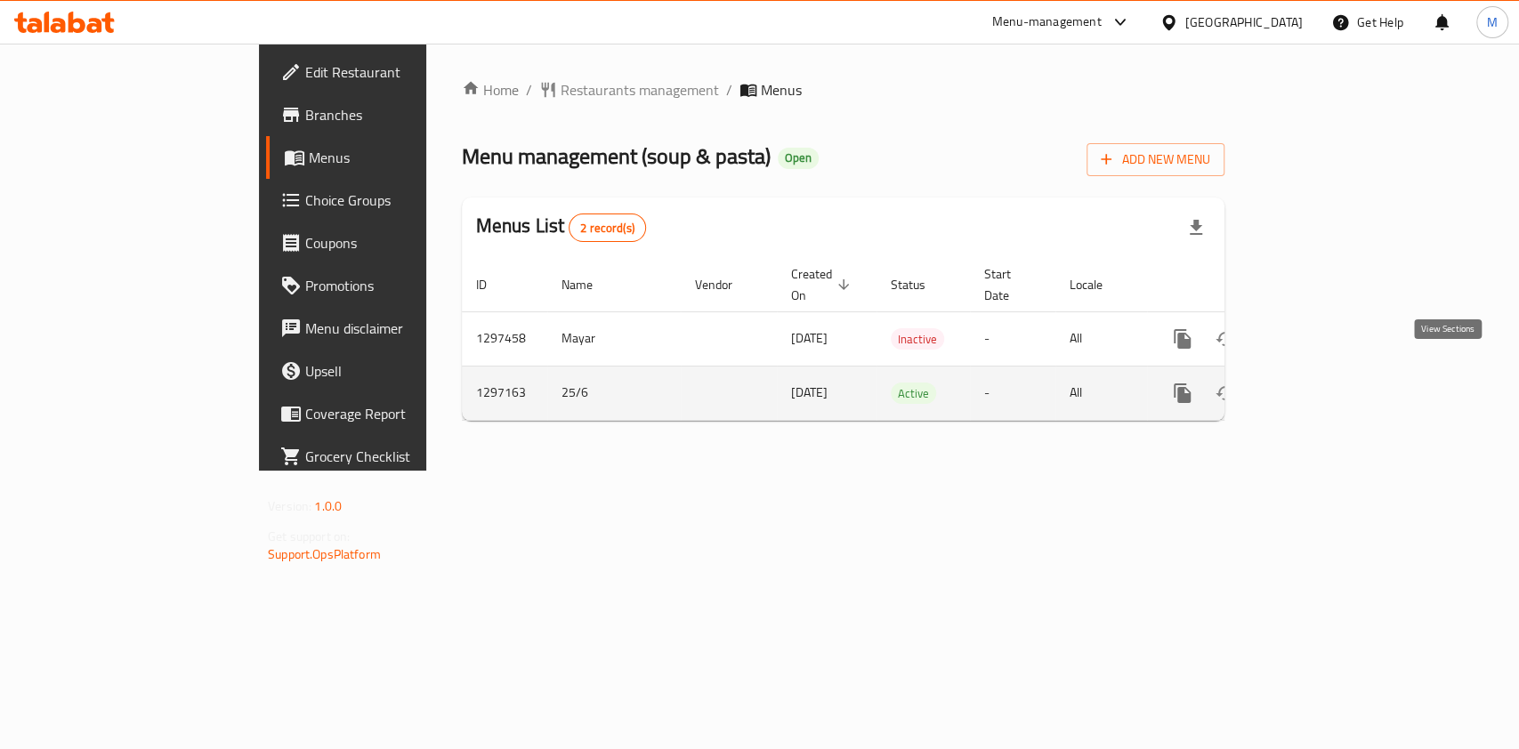
click at [1322, 383] on icon "enhanced table" at bounding box center [1310, 393] width 21 height 21
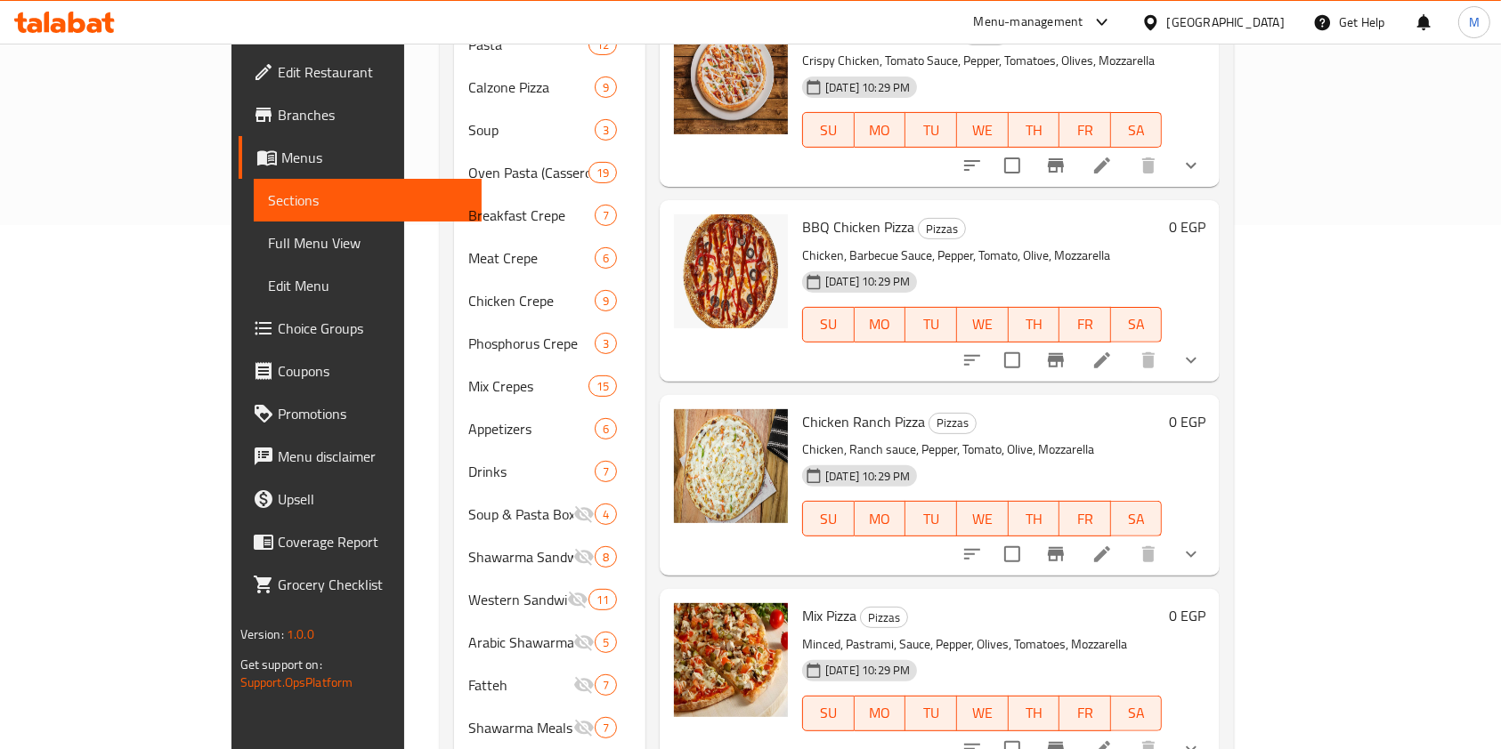
scroll to position [549, 0]
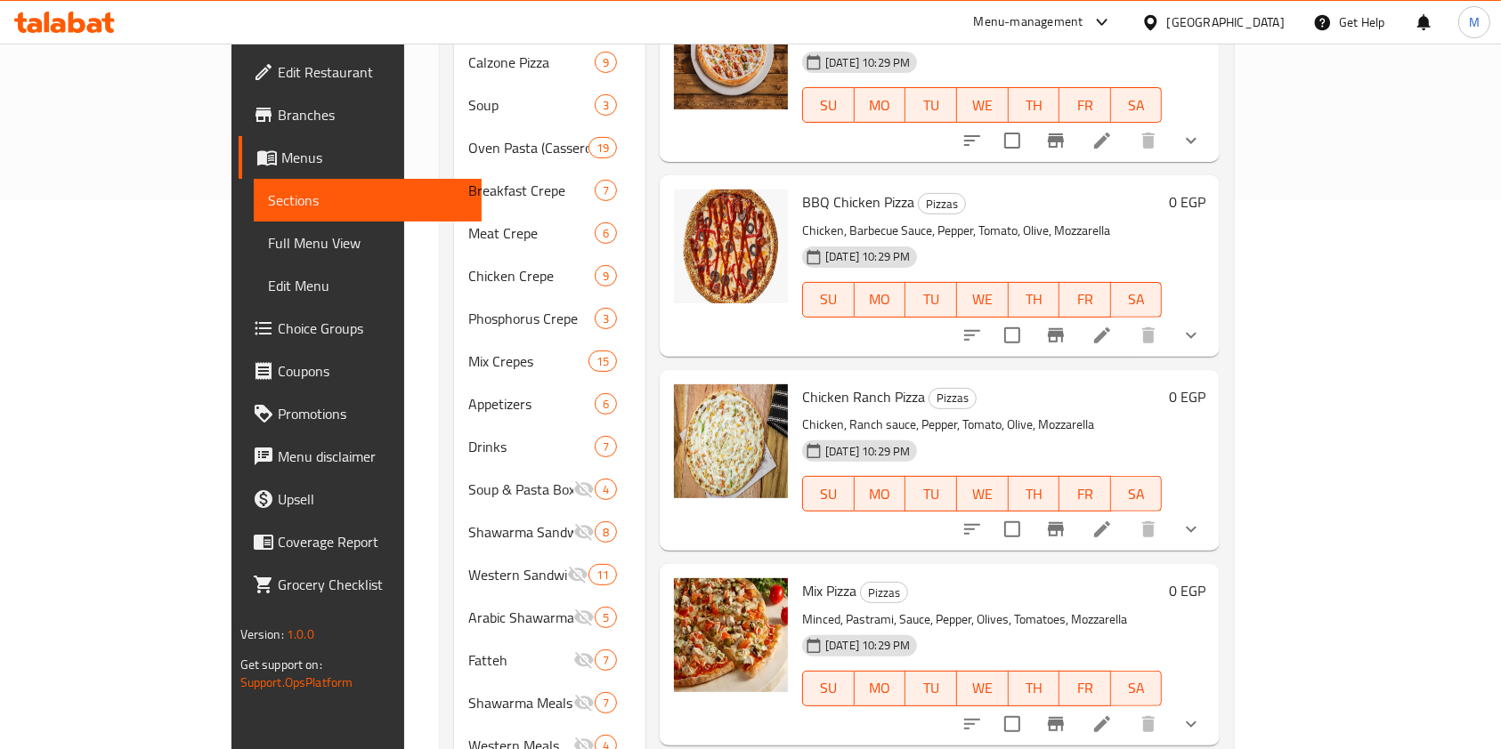
click at [1219, 136] on div "Menu items Add Sort Manage items Margherita Pizza Pizzas Tomato sauce, mozzarel…" at bounding box center [932, 276] width 574 height 1252
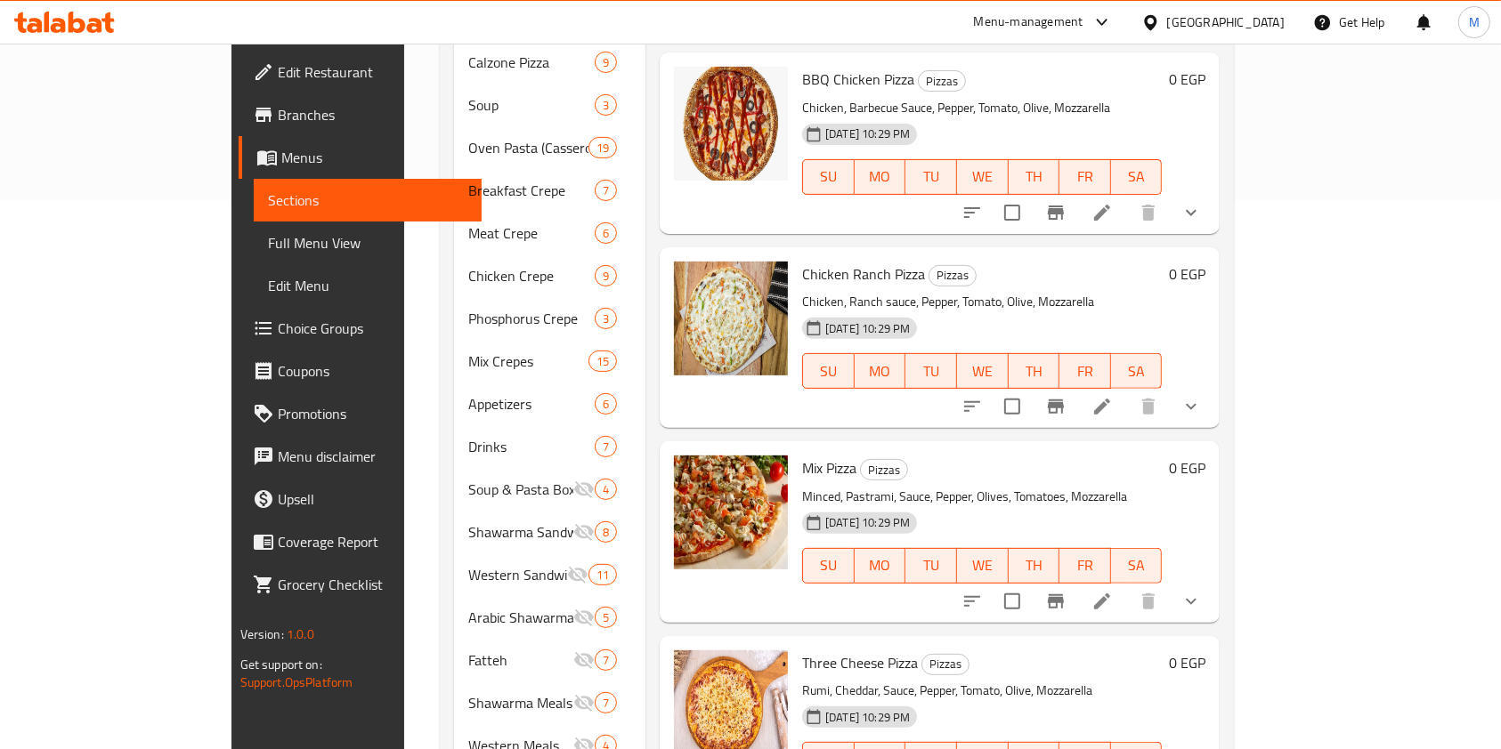
scroll to position [296, 0]
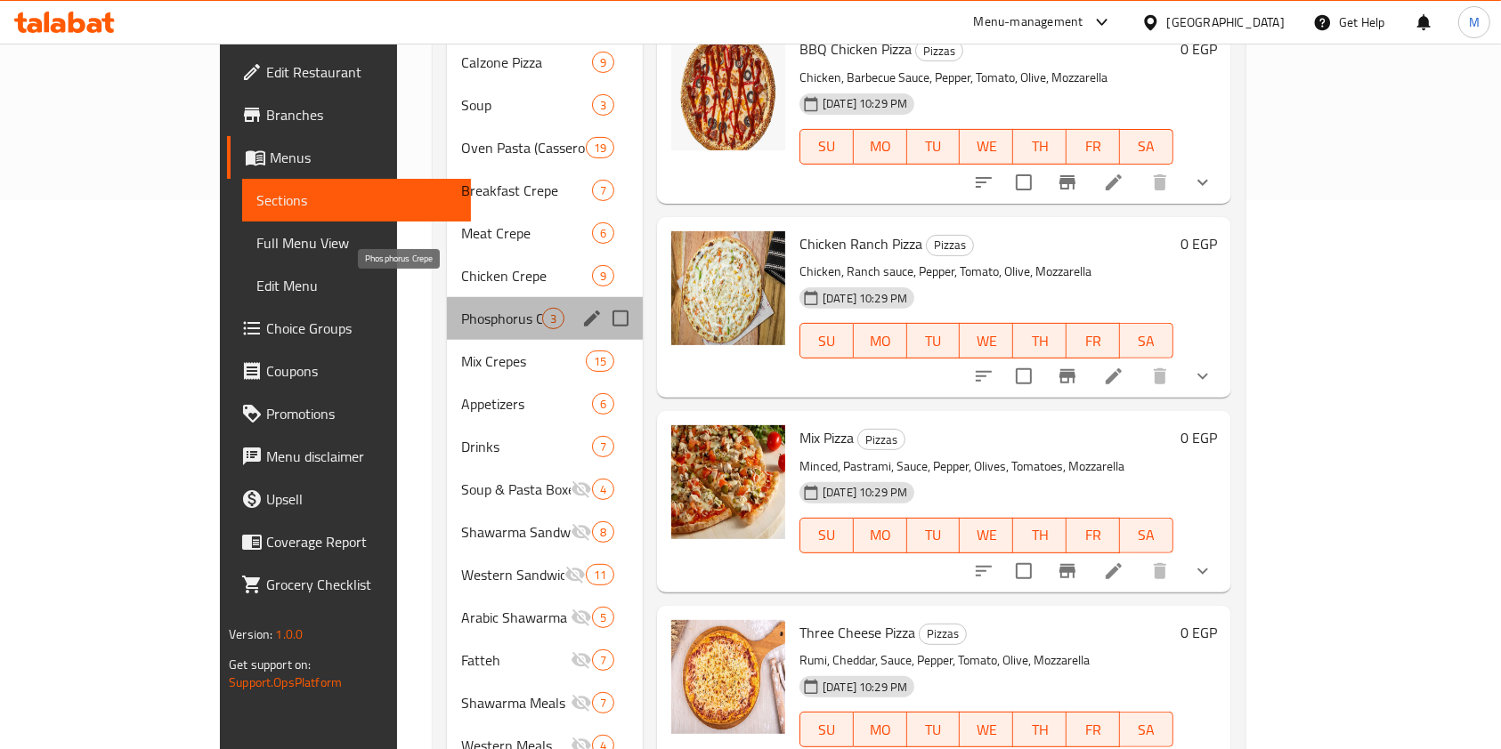
click at [461, 308] on span "Phosphorus Crepe" at bounding box center [501, 318] width 81 height 21
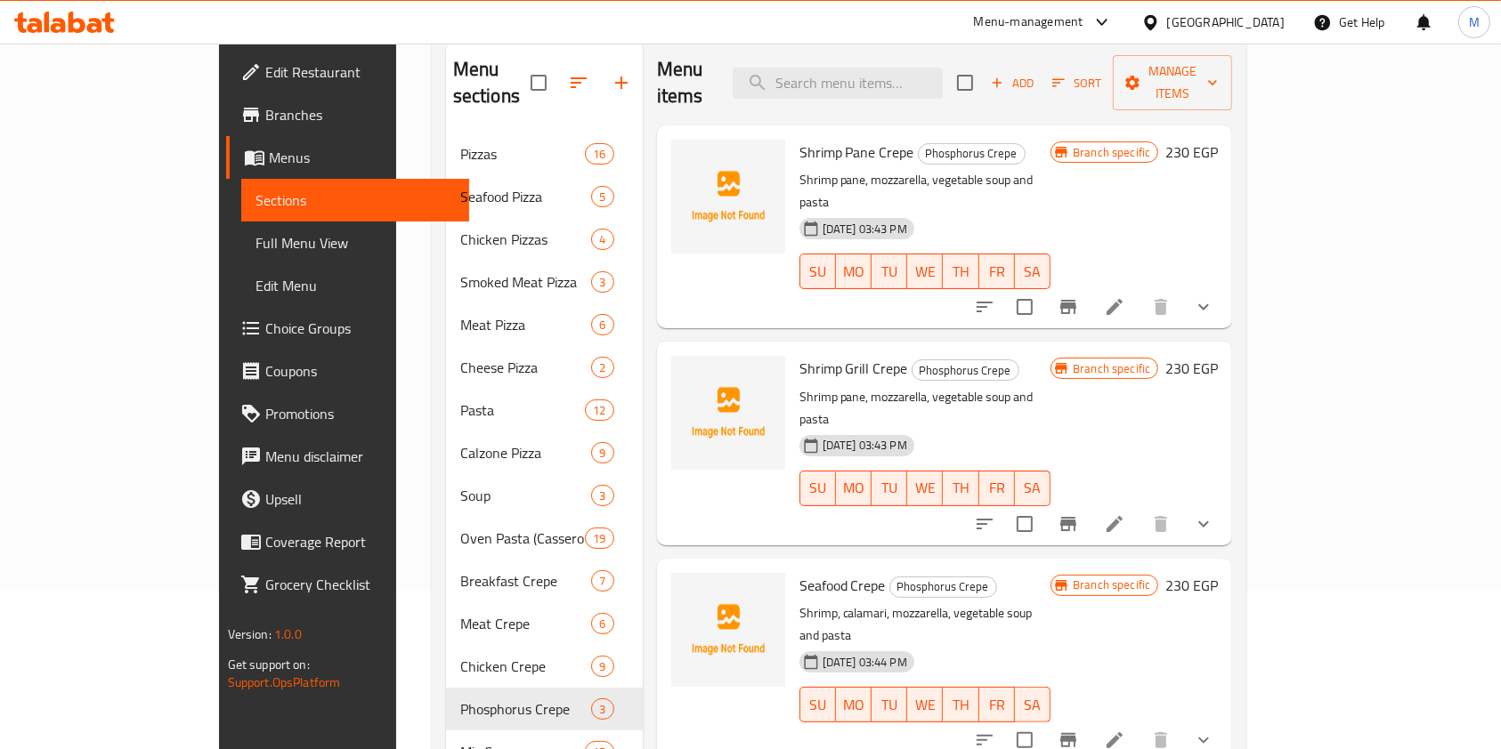
scroll to position [197, 0]
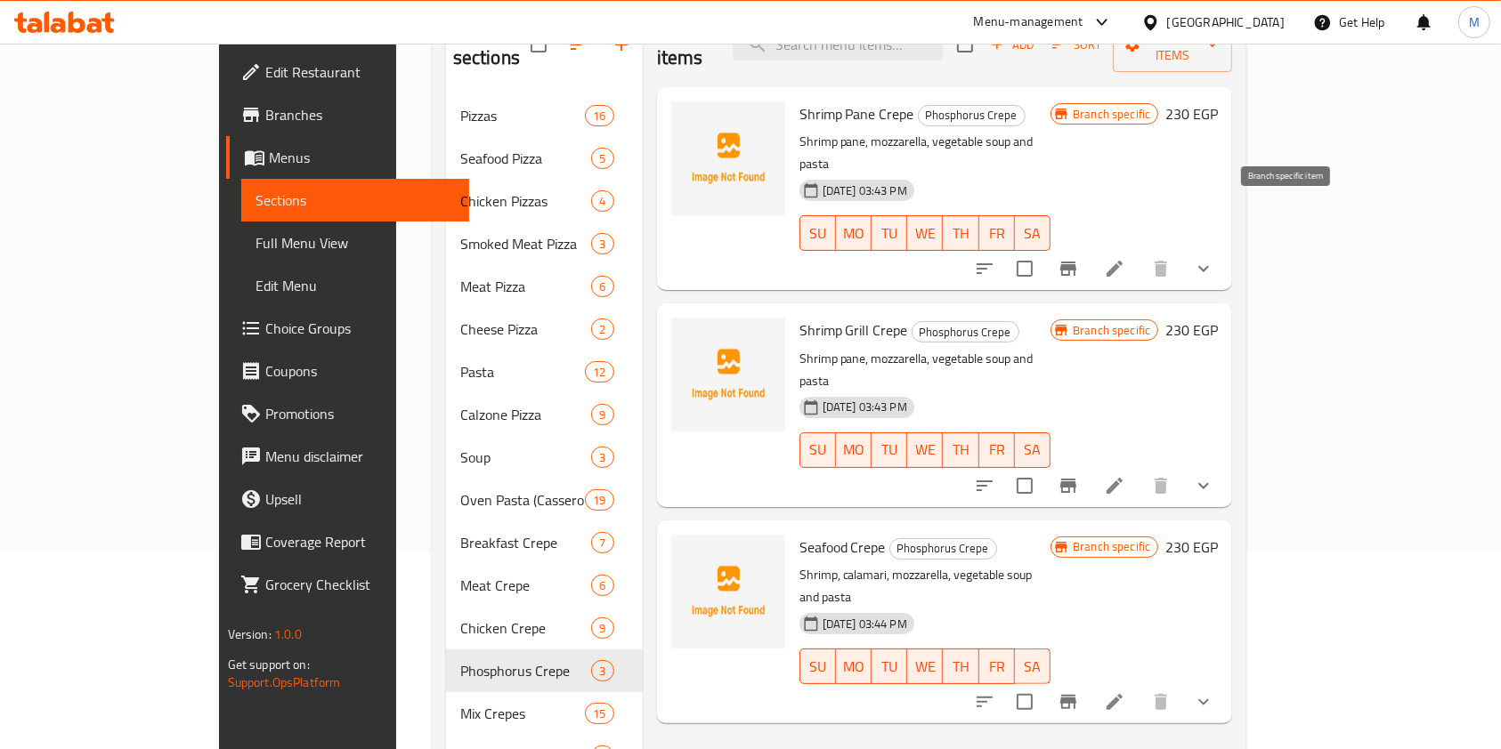
click at [1079, 258] on icon "Branch-specific-item" at bounding box center [1067, 268] width 21 height 21
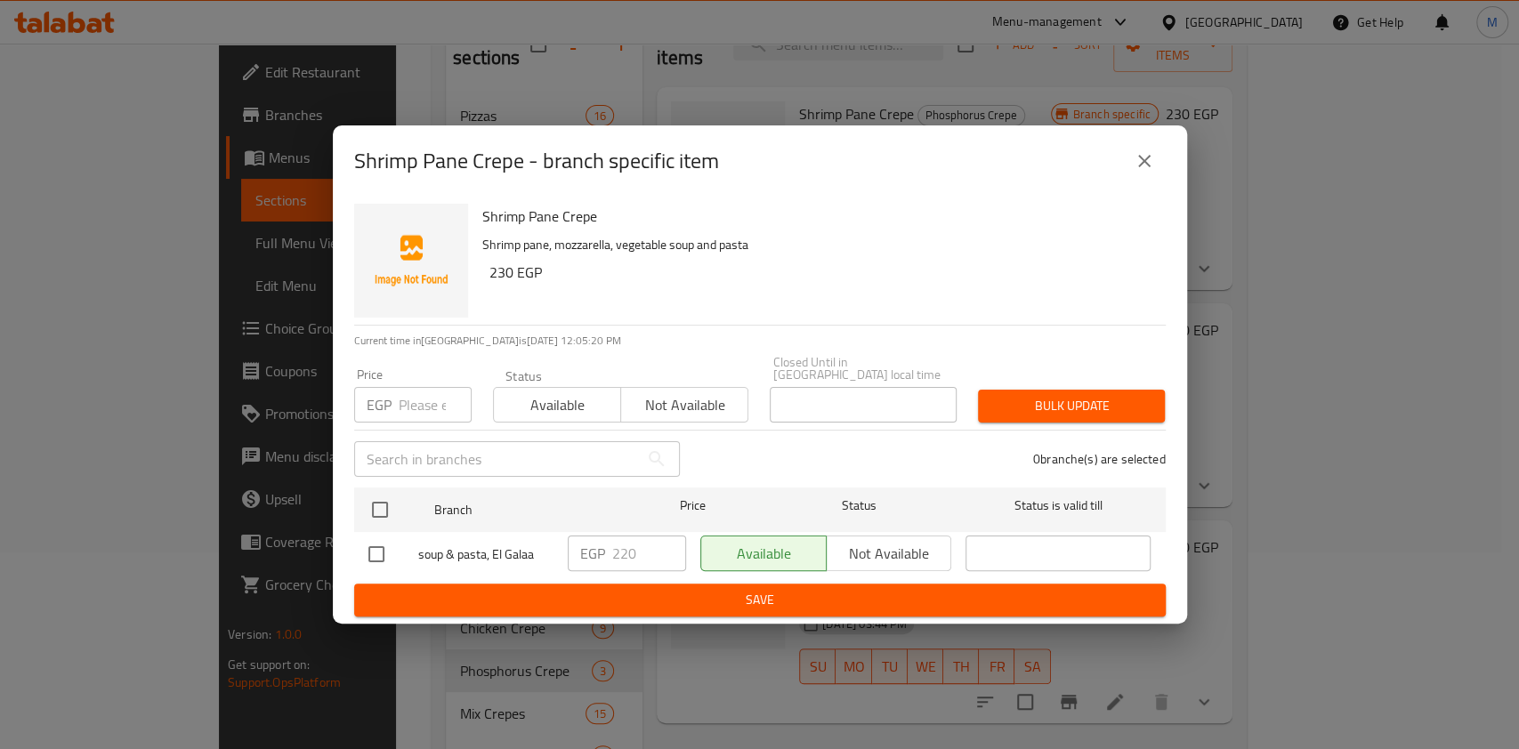
drag, startPoint x: 377, startPoint y: 543, endPoint x: 397, endPoint y: 549, distance: 20.5
click at [377, 544] on input "checkbox" at bounding box center [376, 554] width 37 height 37
checkbox input "true"
click at [622, 554] on input "220" at bounding box center [649, 554] width 74 height 36
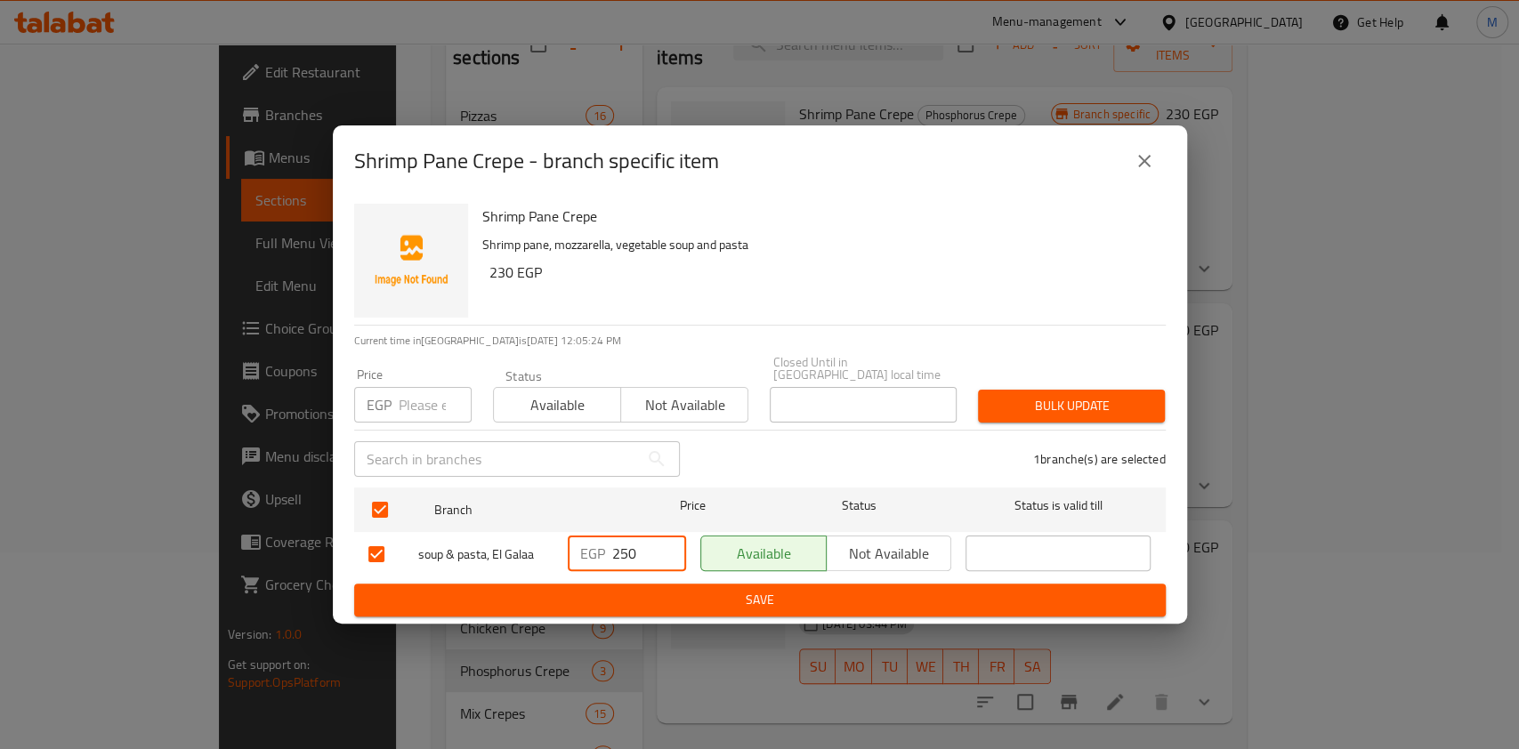
type input "250"
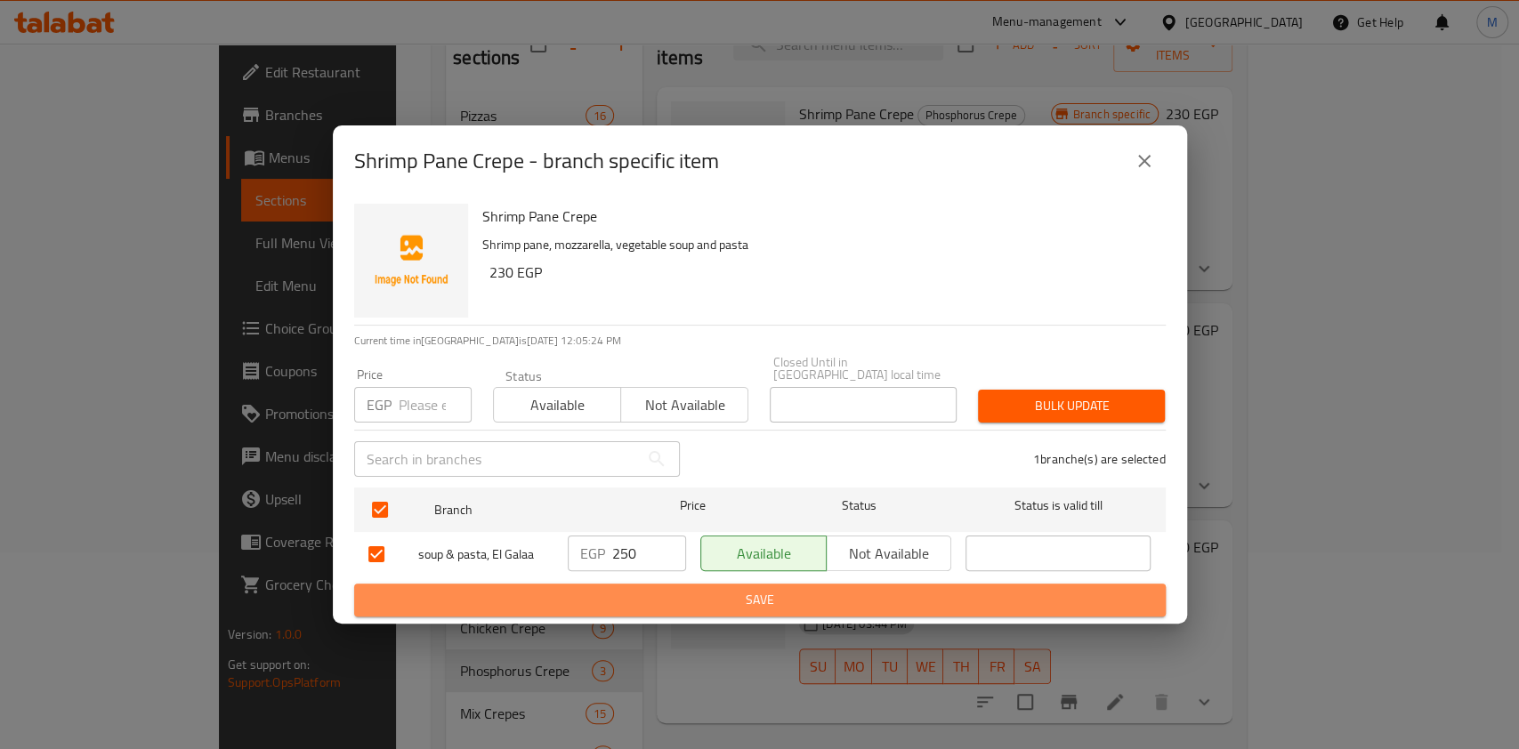
click at [665, 589] on span "Save" at bounding box center [759, 600] width 783 height 22
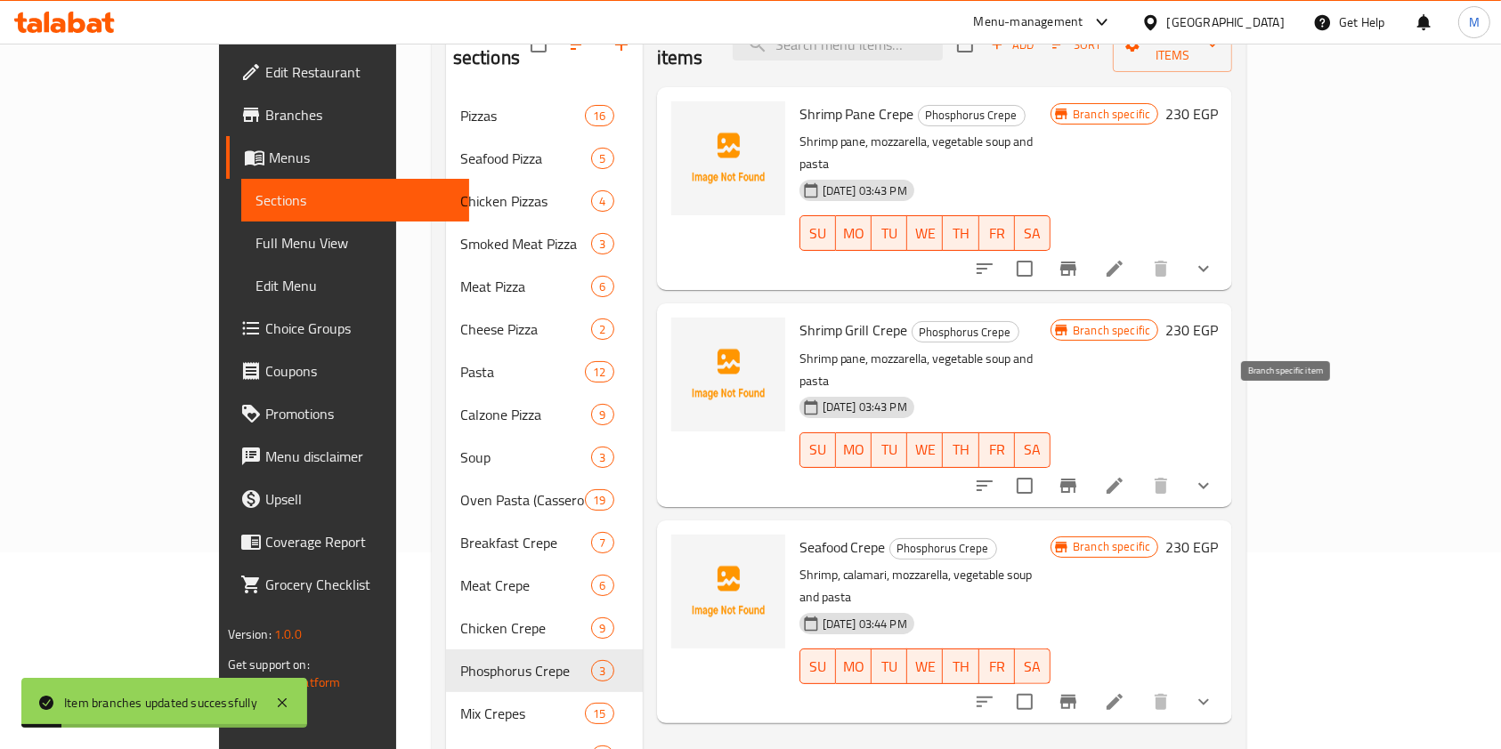
click at [1076, 479] on icon "Branch-specific-item" at bounding box center [1068, 486] width 16 height 14
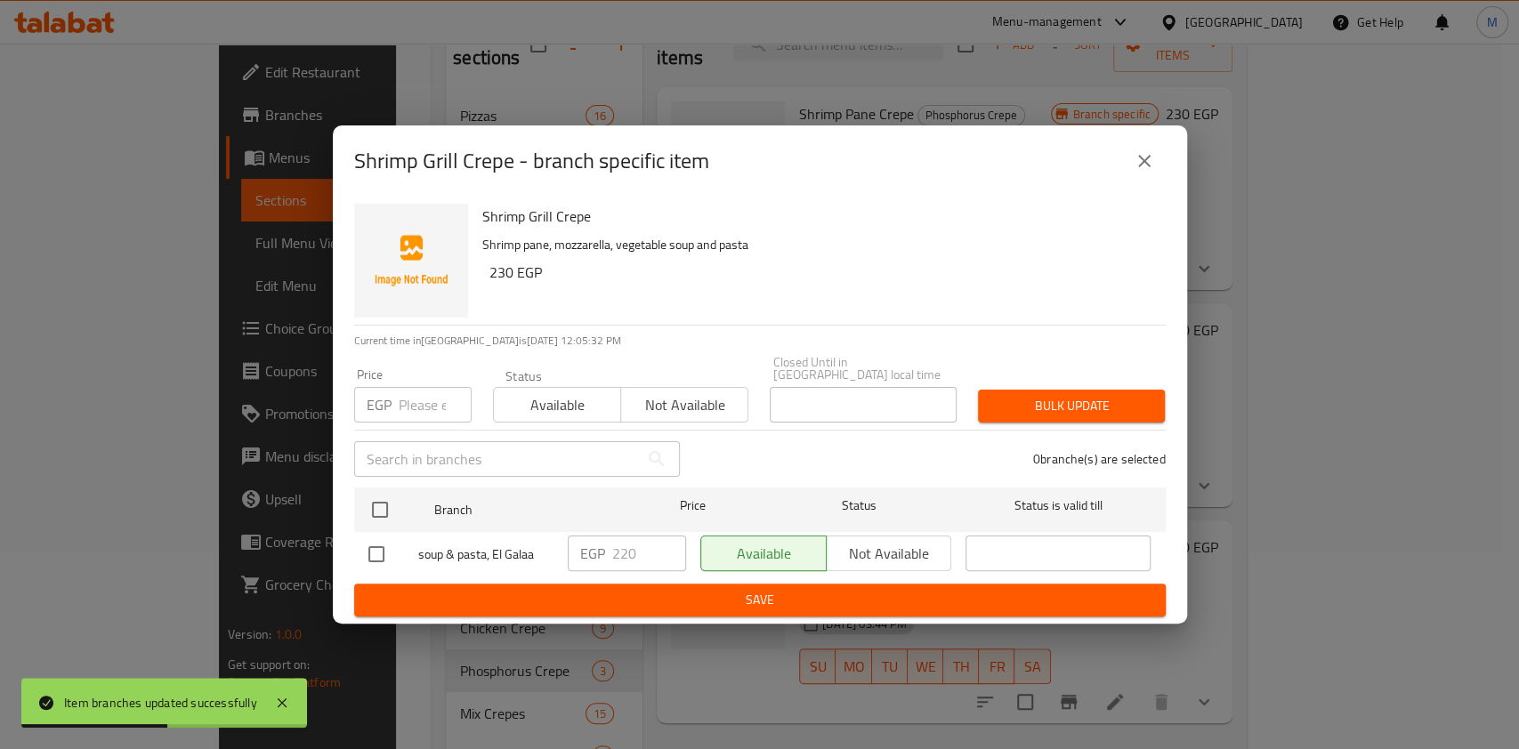
click at [385, 540] on input "checkbox" at bounding box center [376, 554] width 37 height 37
checkbox input "true"
click at [625, 555] on input "220" at bounding box center [649, 554] width 74 height 36
type input "250"
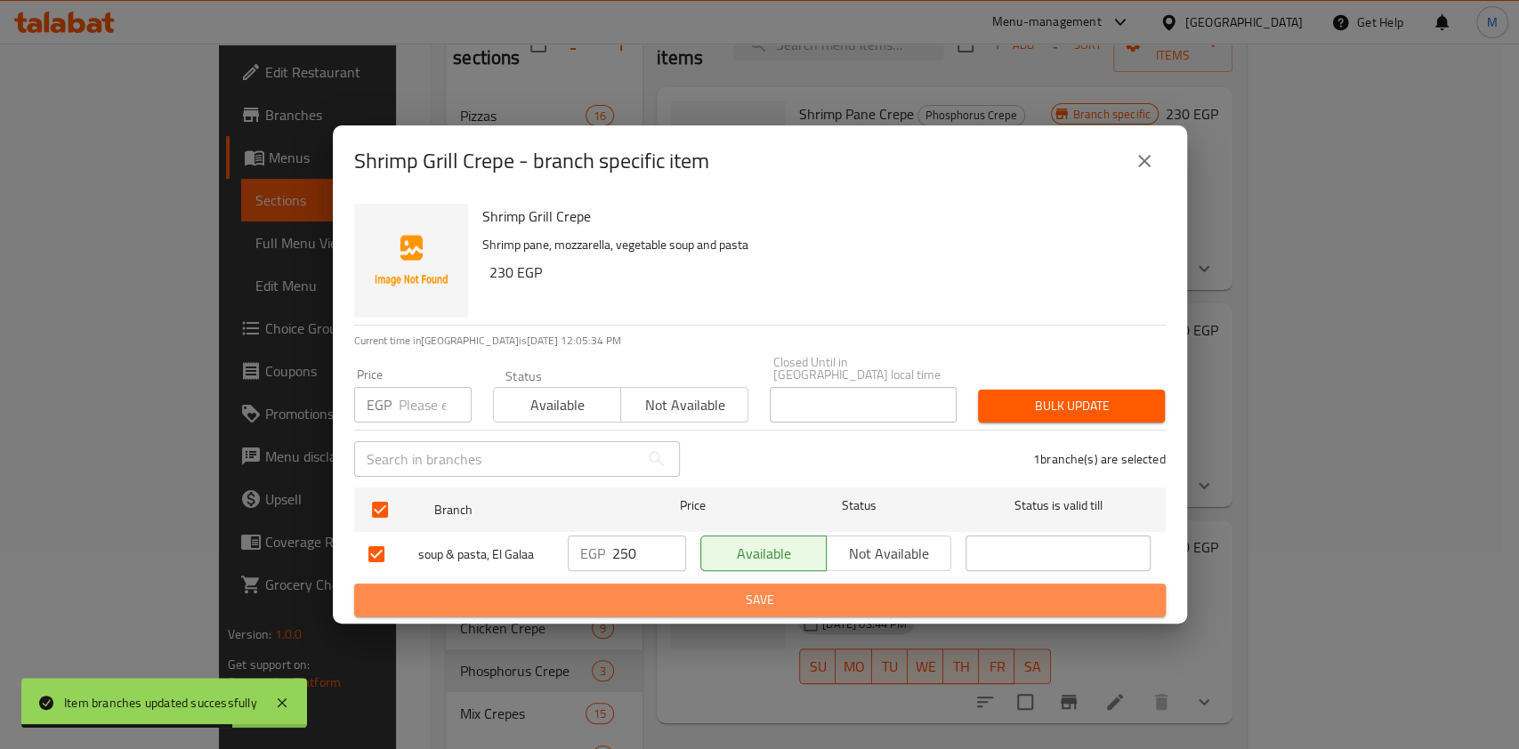
click at [627, 602] on span "Save" at bounding box center [759, 600] width 783 height 22
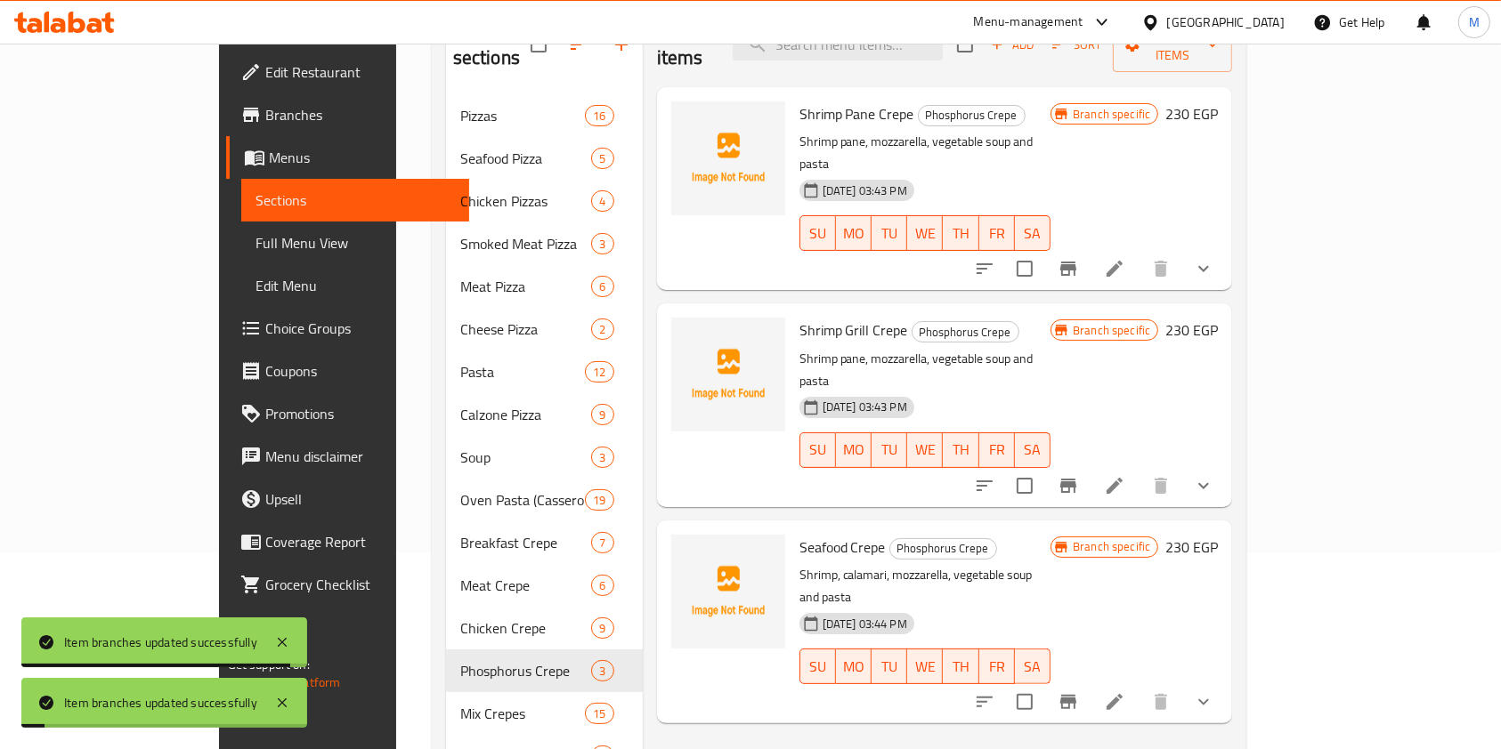
click at [1079, 692] on icon "Branch-specific-item" at bounding box center [1067, 702] width 21 height 21
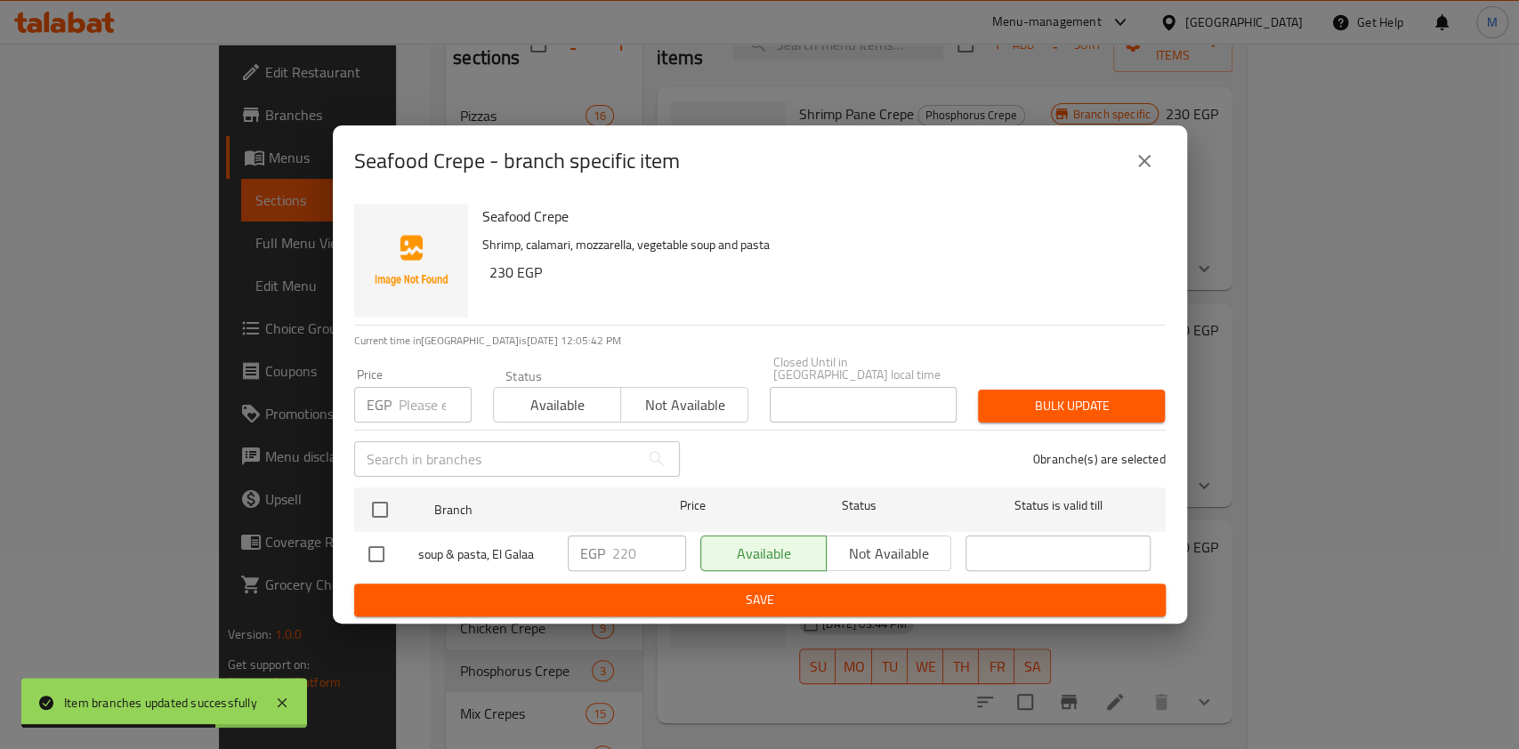
drag, startPoint x: 377, startPoint y: 551, endPoint x: 441, endPoint y: 555, distance: 64.2
click at [379, 552] on input "checkbox" at bounding box center [376, 554] width 37 height 37
checkbox input "true"
click at [627, 554] on input "220" at bounding box center [649, 554] width 74 height 36
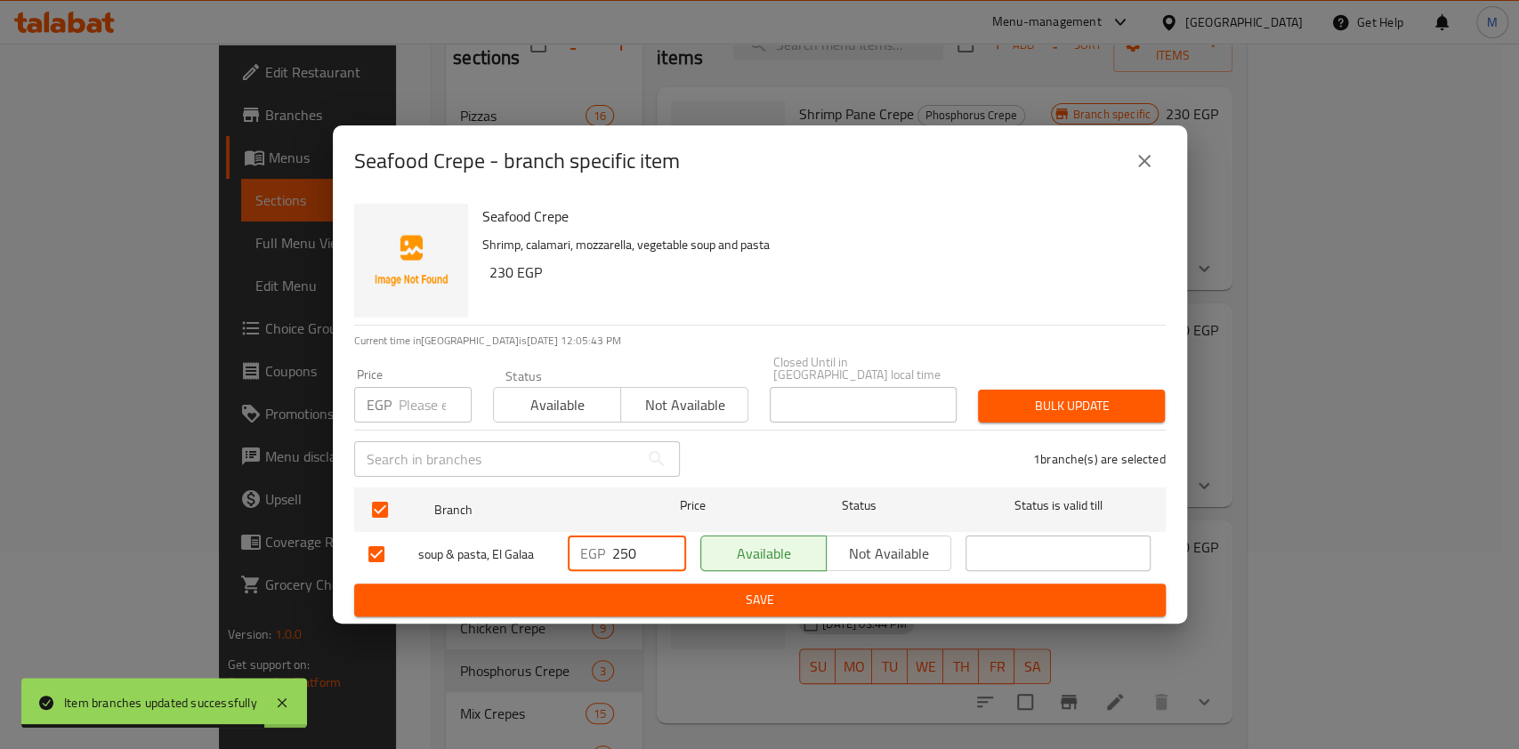
type input "250"
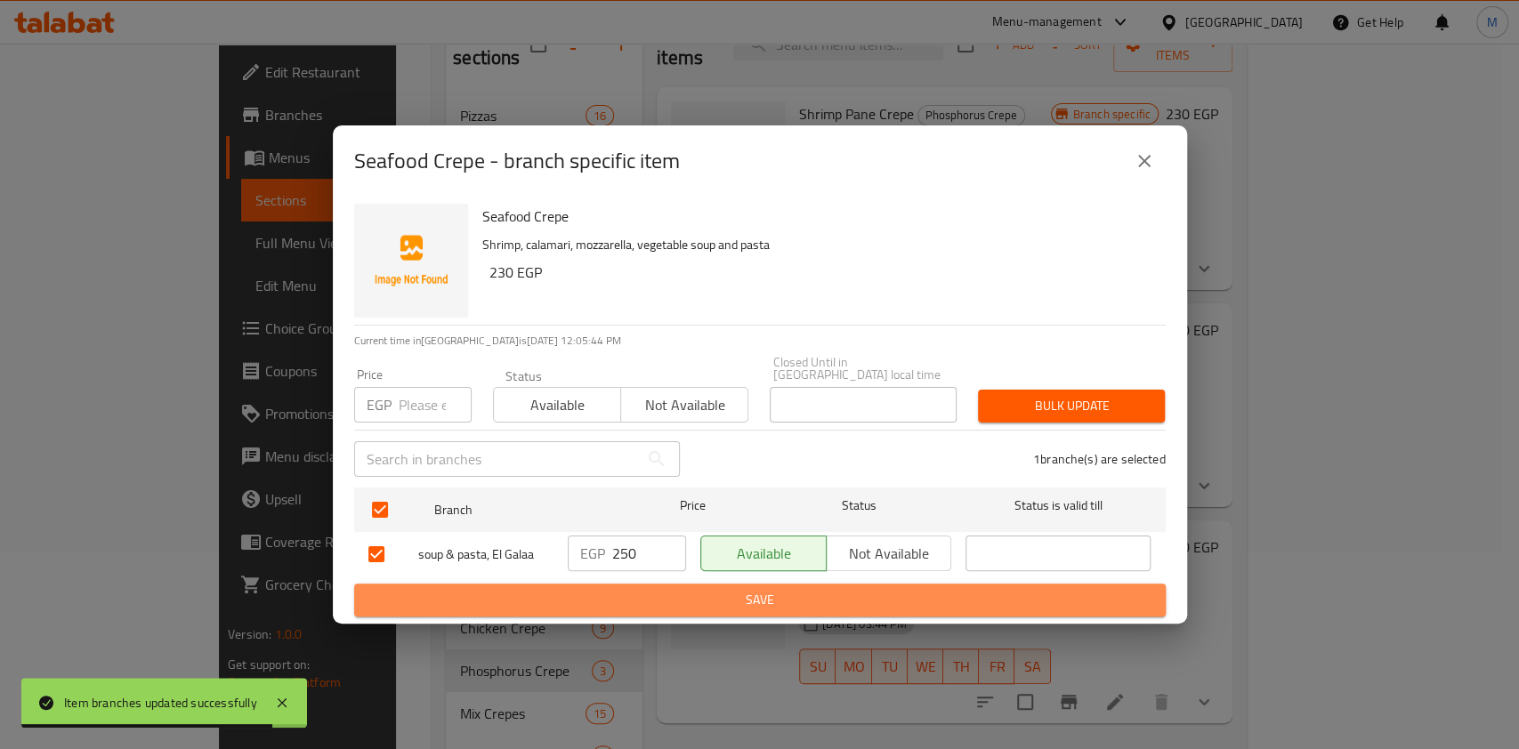
click at [626, 589] on span "Save" at bounding box center [759, 600] width 783 height 22
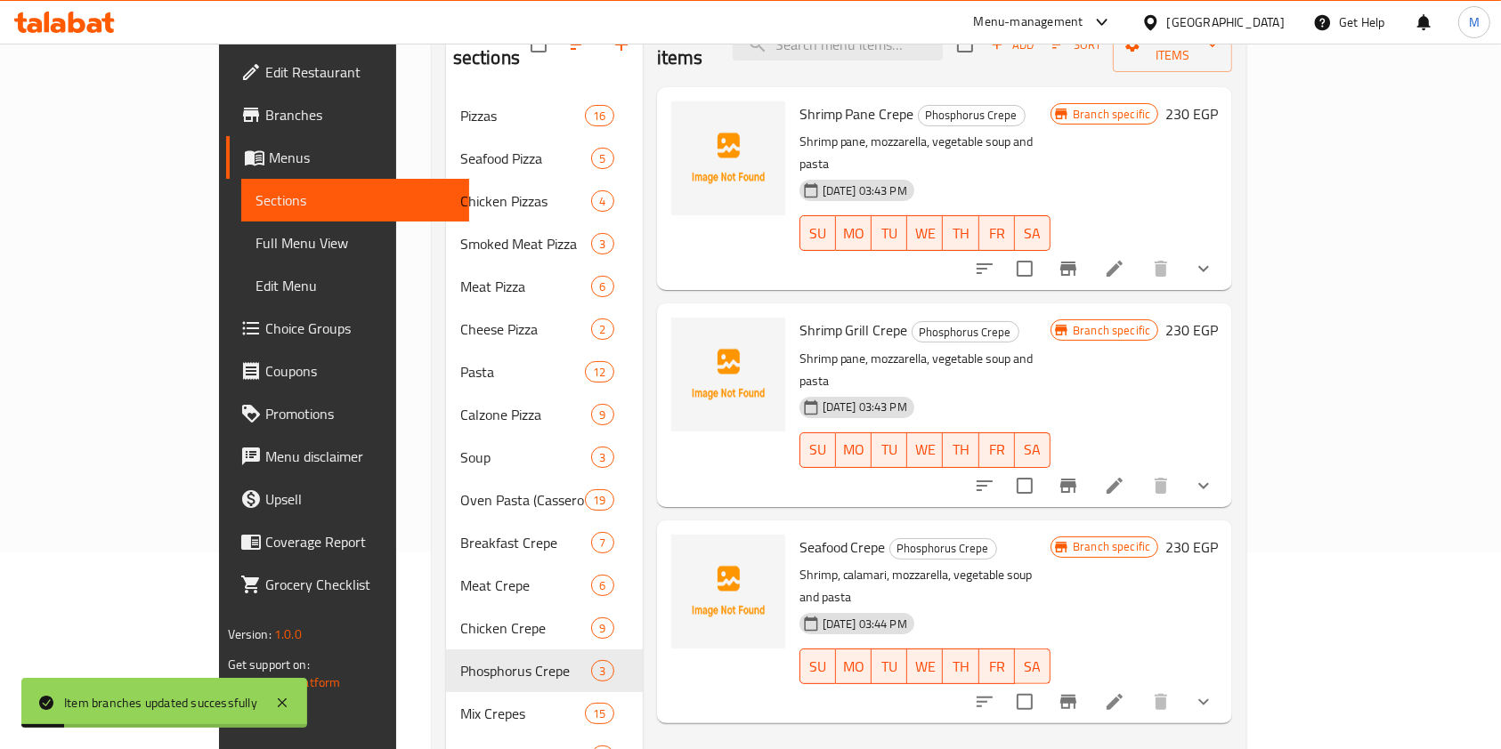
click at [1089, 681] on button "Branch-specific-item" at bounding box center [1068, 702] width 43 height 43
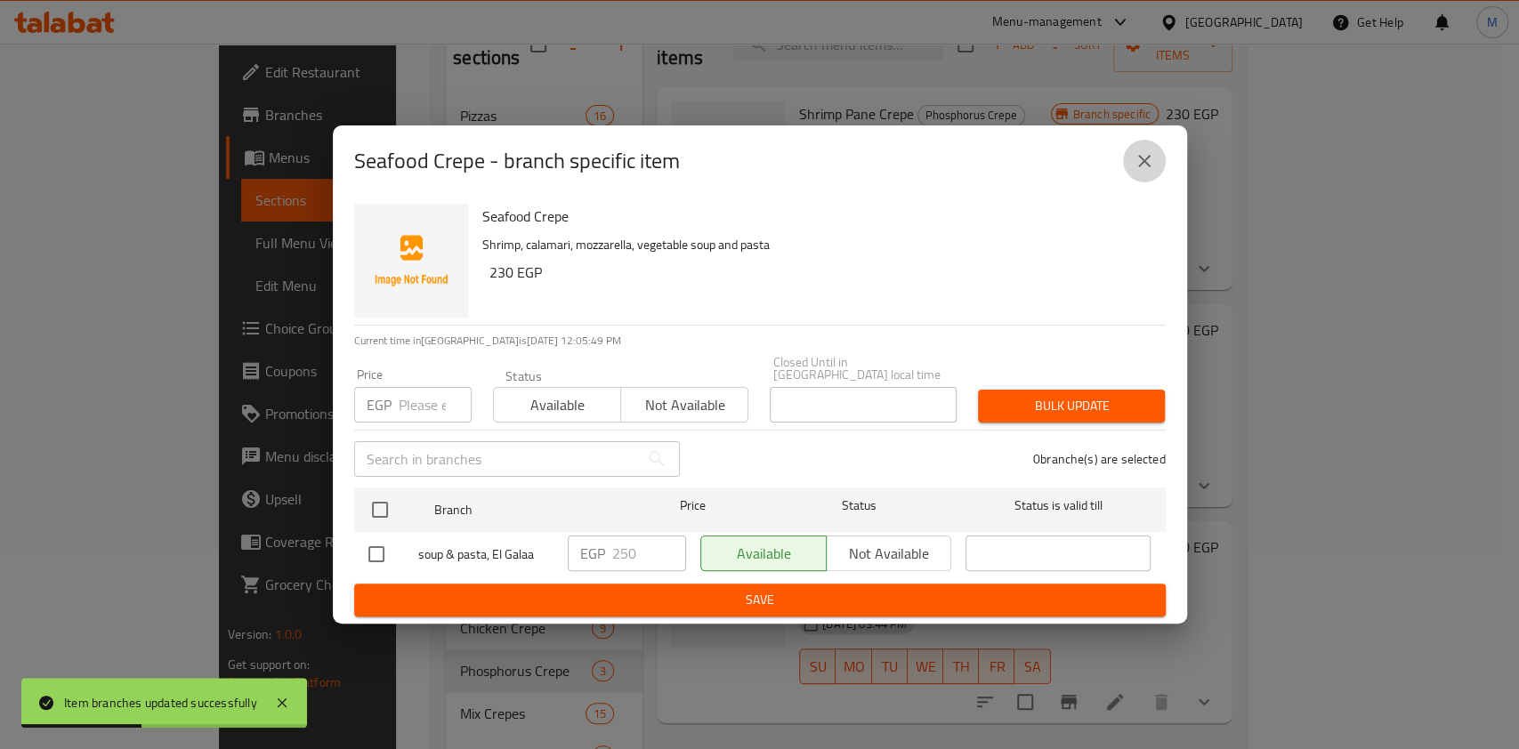
click at [1139, 182] on button "close" at bounding box center [1144, 161] width 43 height 43
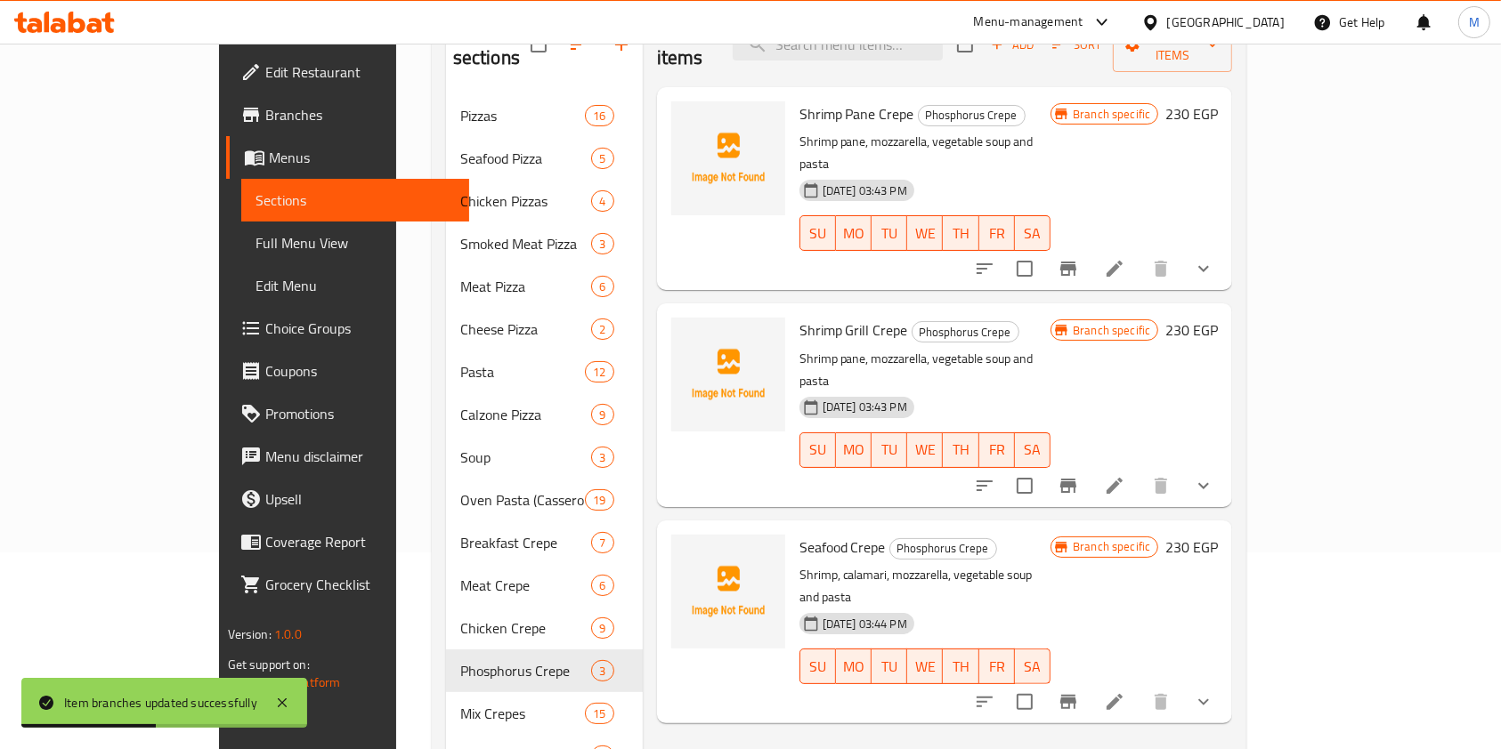
click at [1089, 465] on button "Branch-specific-item" at bounding box center [1068, 486] width 43 height 43
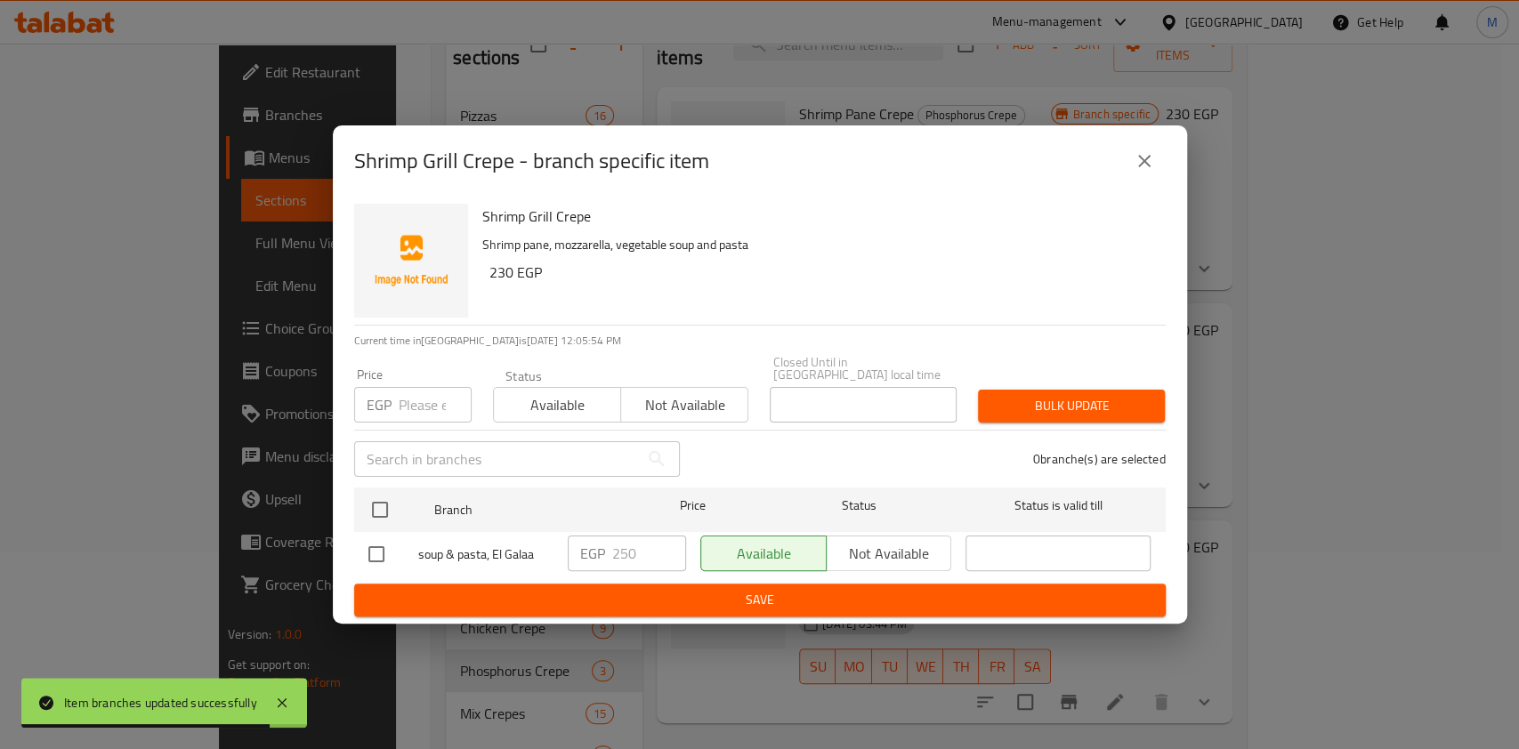
click at [1146, 191] on div "Shrimp Grill Crepe - branch specific item" at bounding box center [760, 160] width 854 height 71
click at [1146, 179] on button "close" at bounding box center [1144, 161] width 43 height 43
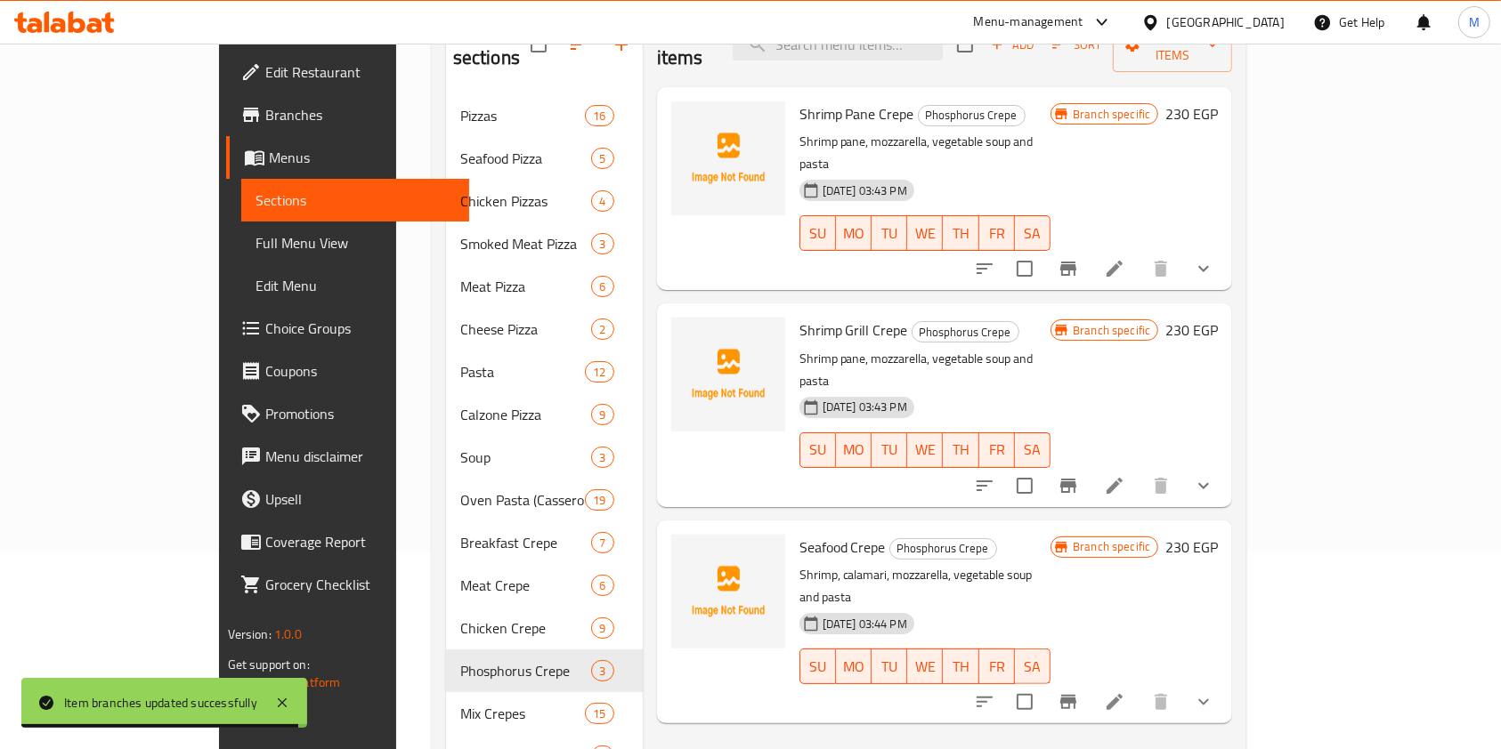
click at [1225, 247] on div at bounding box center [1094, 268] width 262 height 43
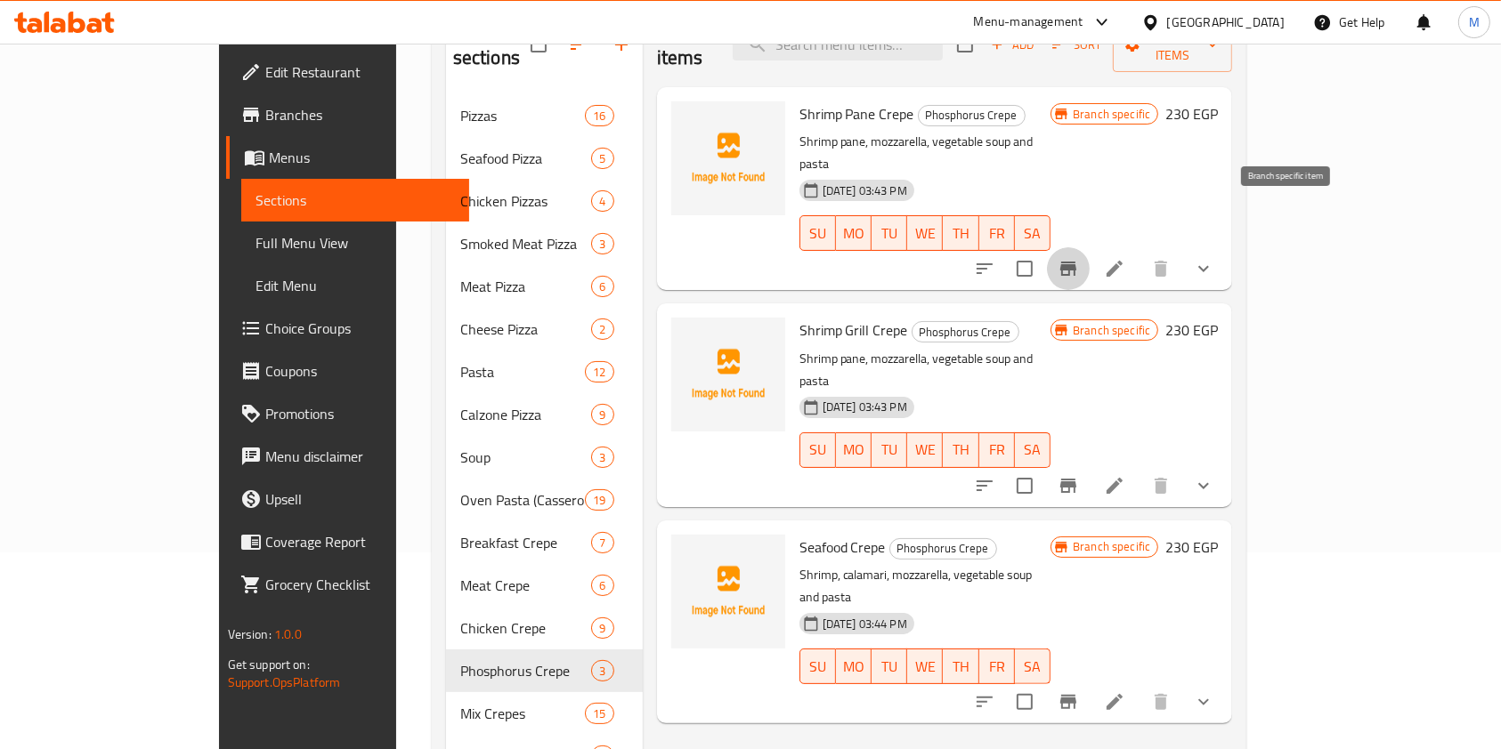
click at [1079, 258] on icon "Branch-specific-item" at bounding box center [1067, 268] width 21 height 21
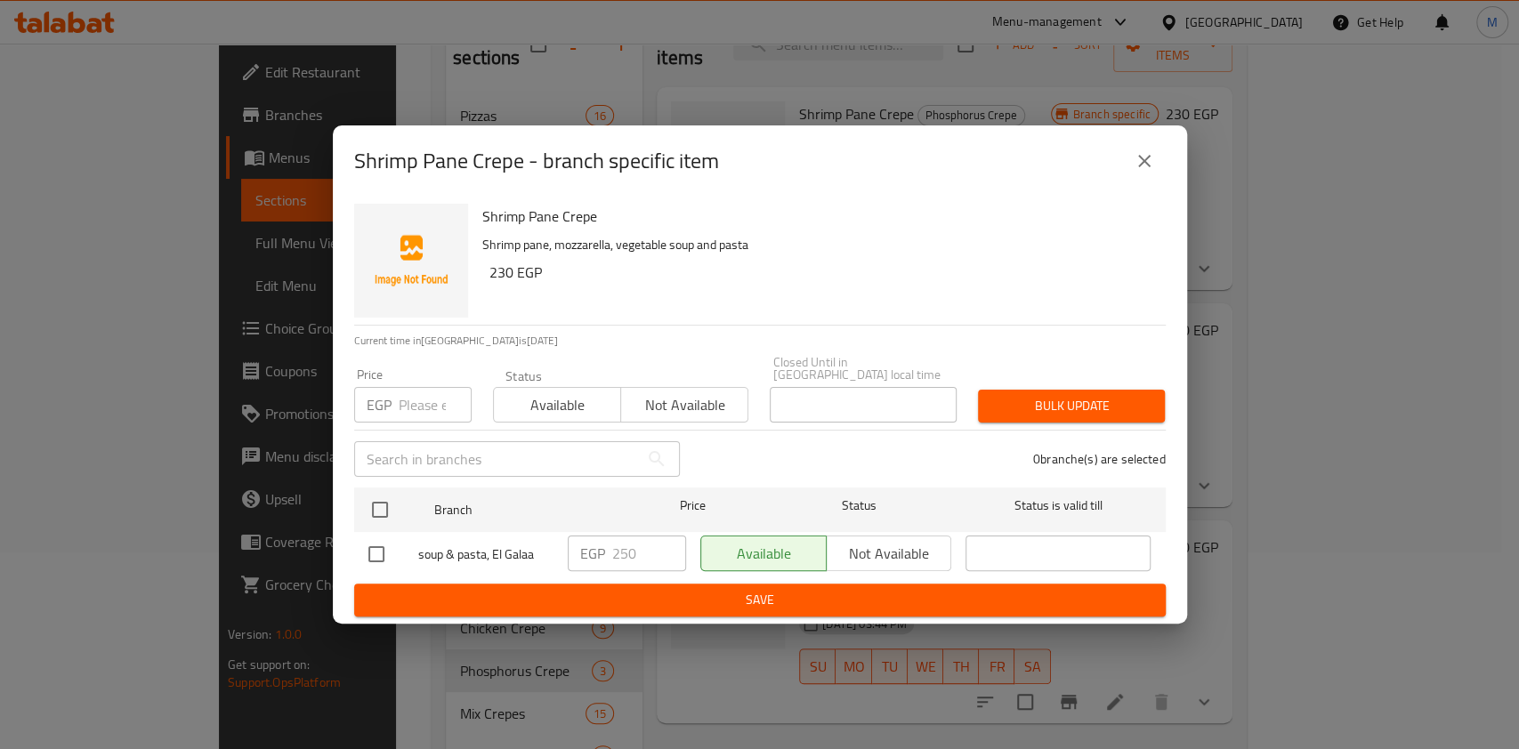
click at [1139, 160] on icon "close" at bounding box center [1144, 160] width 21 height 21
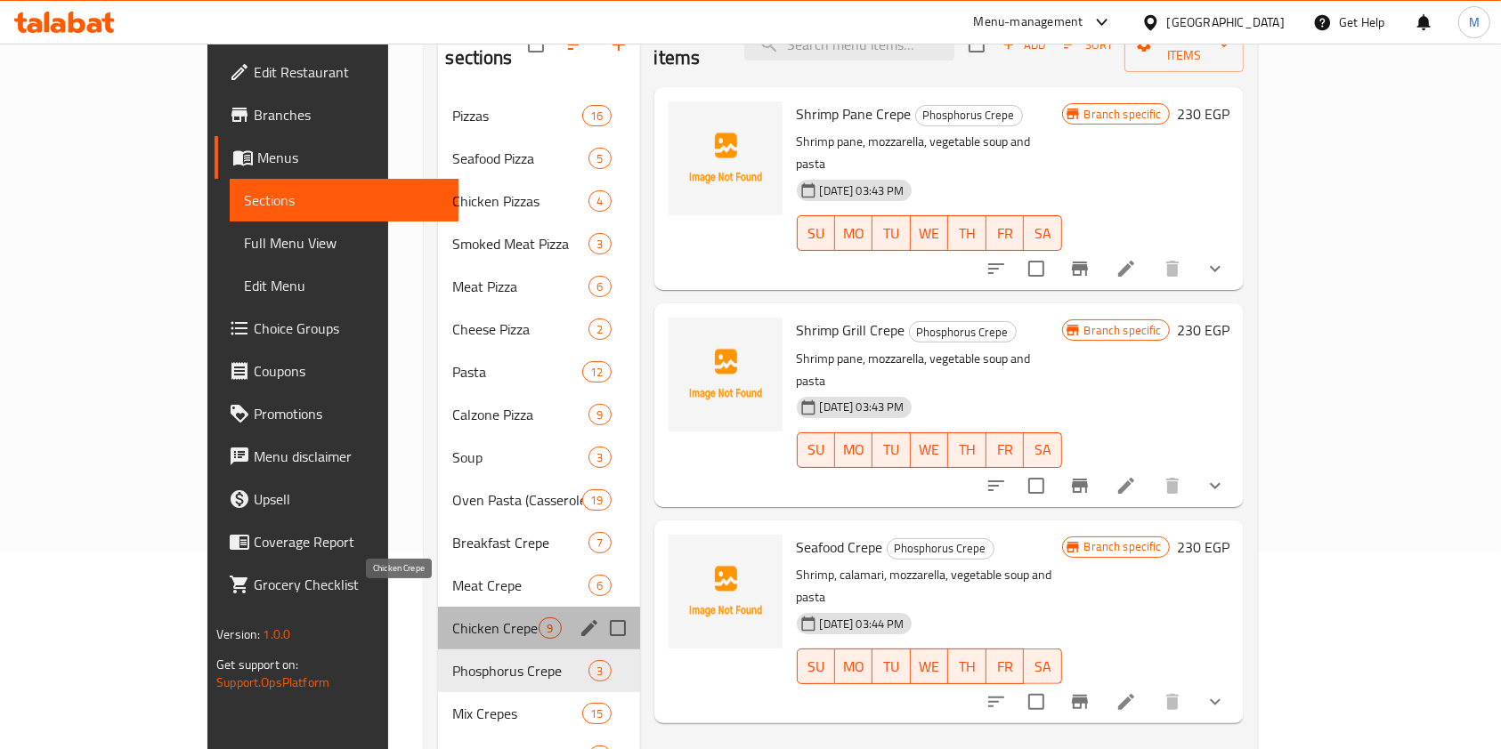
click at [452, 618] on span "Chicken Crepe" at bounding box center [495, 628] width 86 height 21
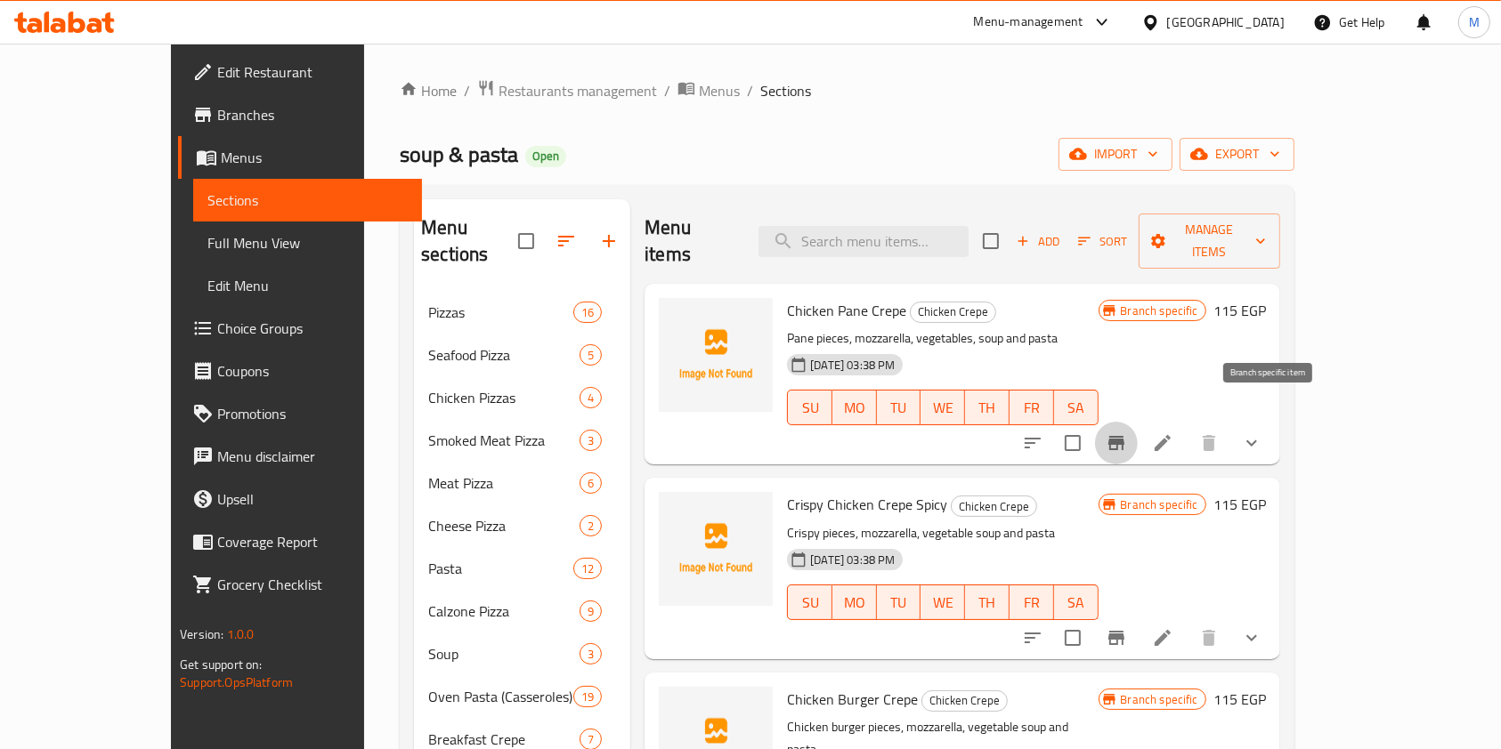
click at [1137, 422] on button "Branch-specific-item" at bounding box center [1116, 443] width 43 height 43
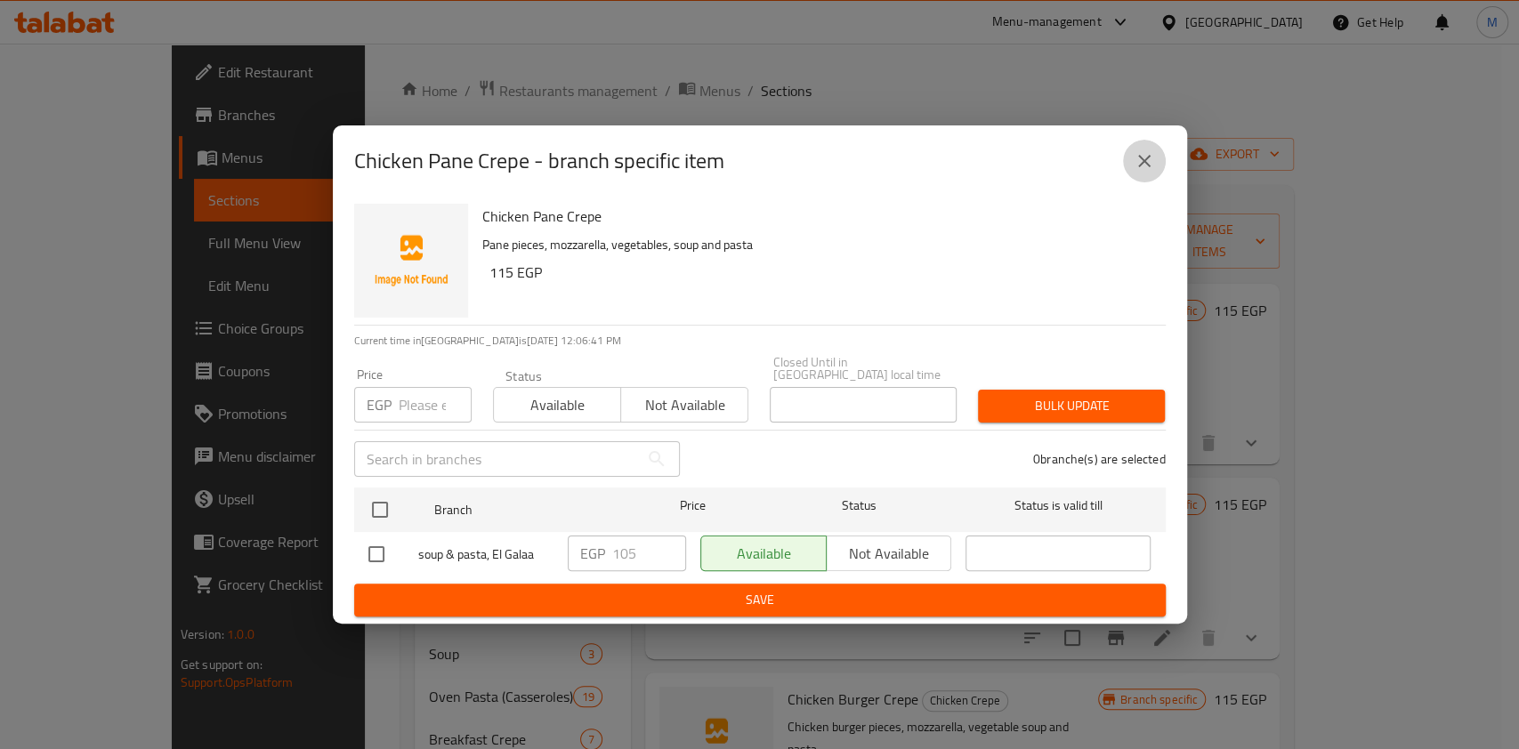
click at [1143, 160] on icon "close" at bounding box center [1144, 160] width 21 height 21
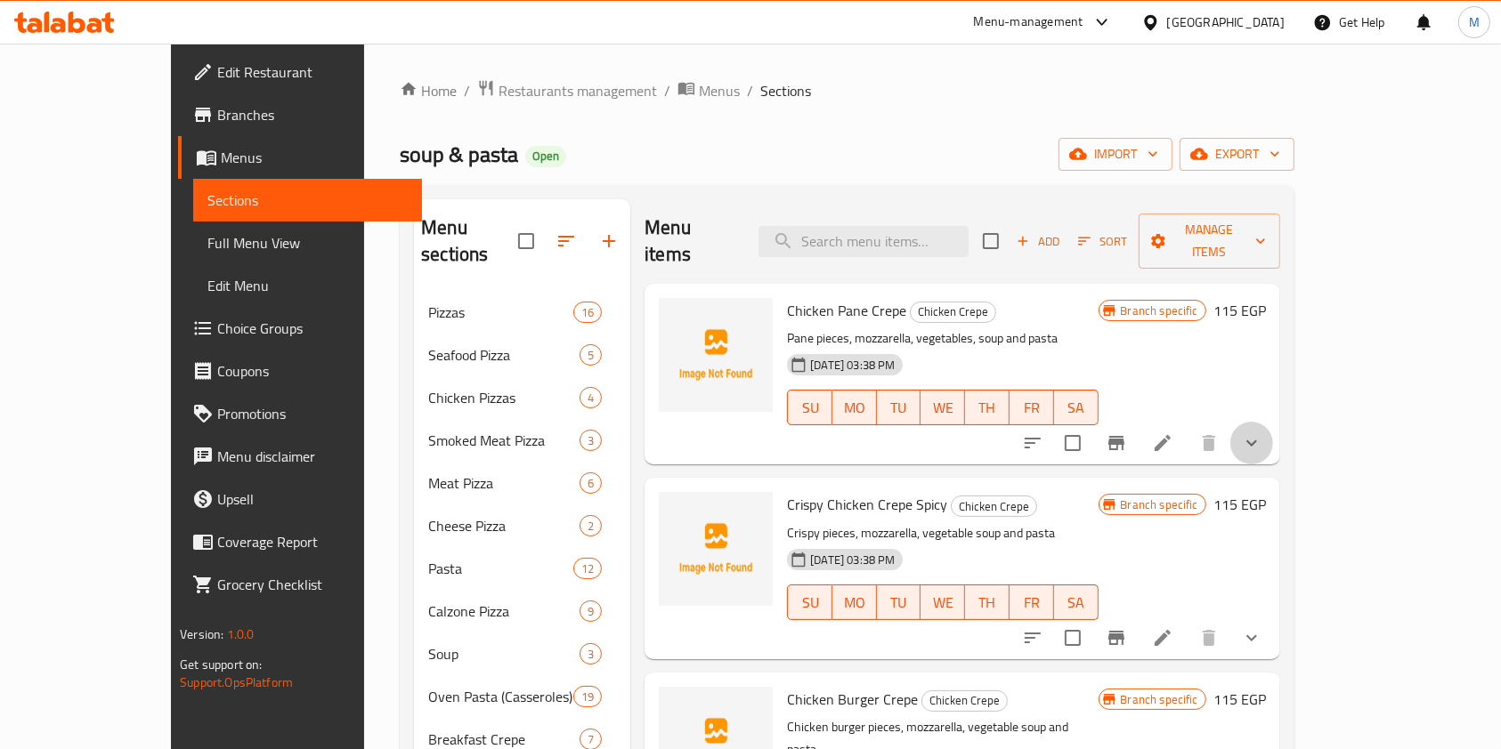
click at [1262, 433] on icon "show more" at bounding box center [1251, 443] width 21 height 21
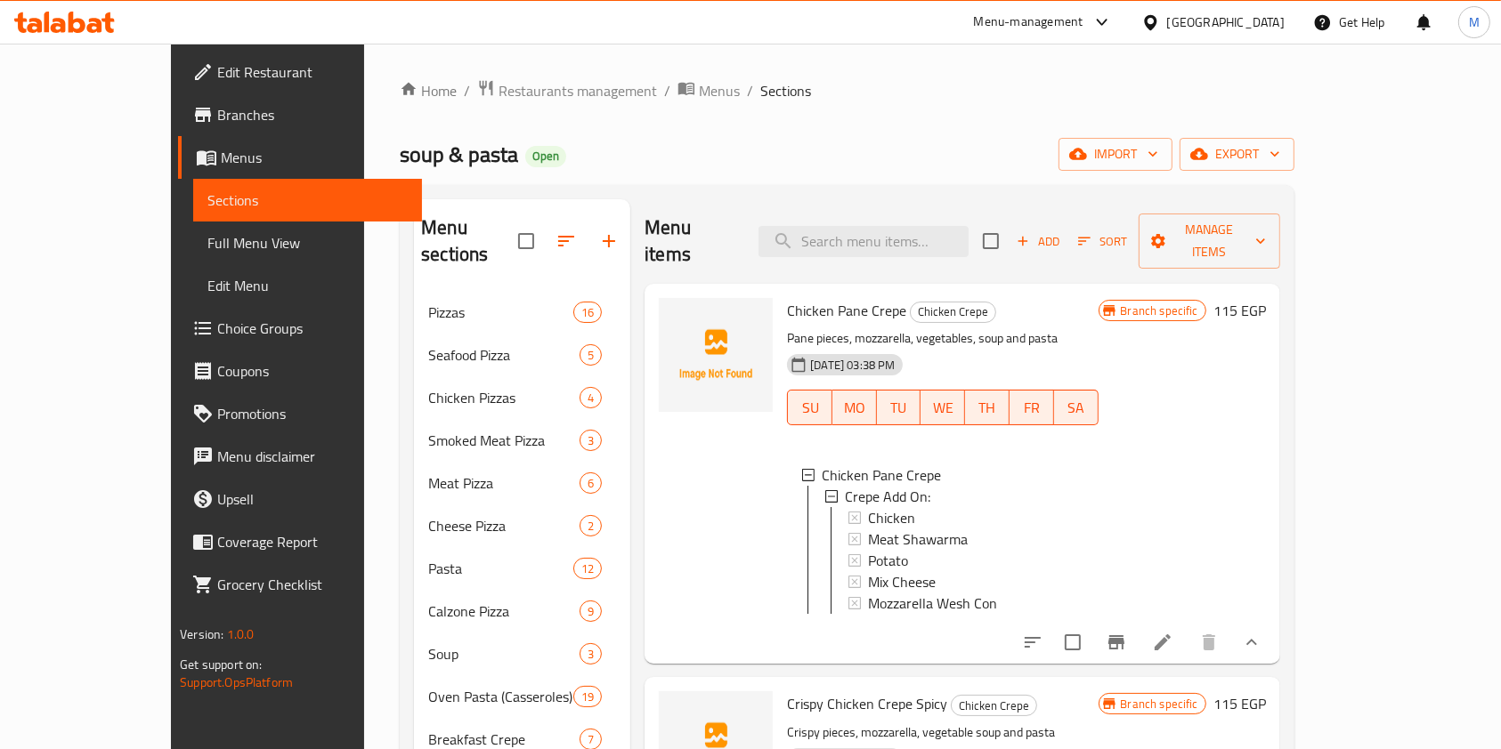
click at [1273, 621] on button "show more" at bounding box center [1251, 642] width 43 height 43
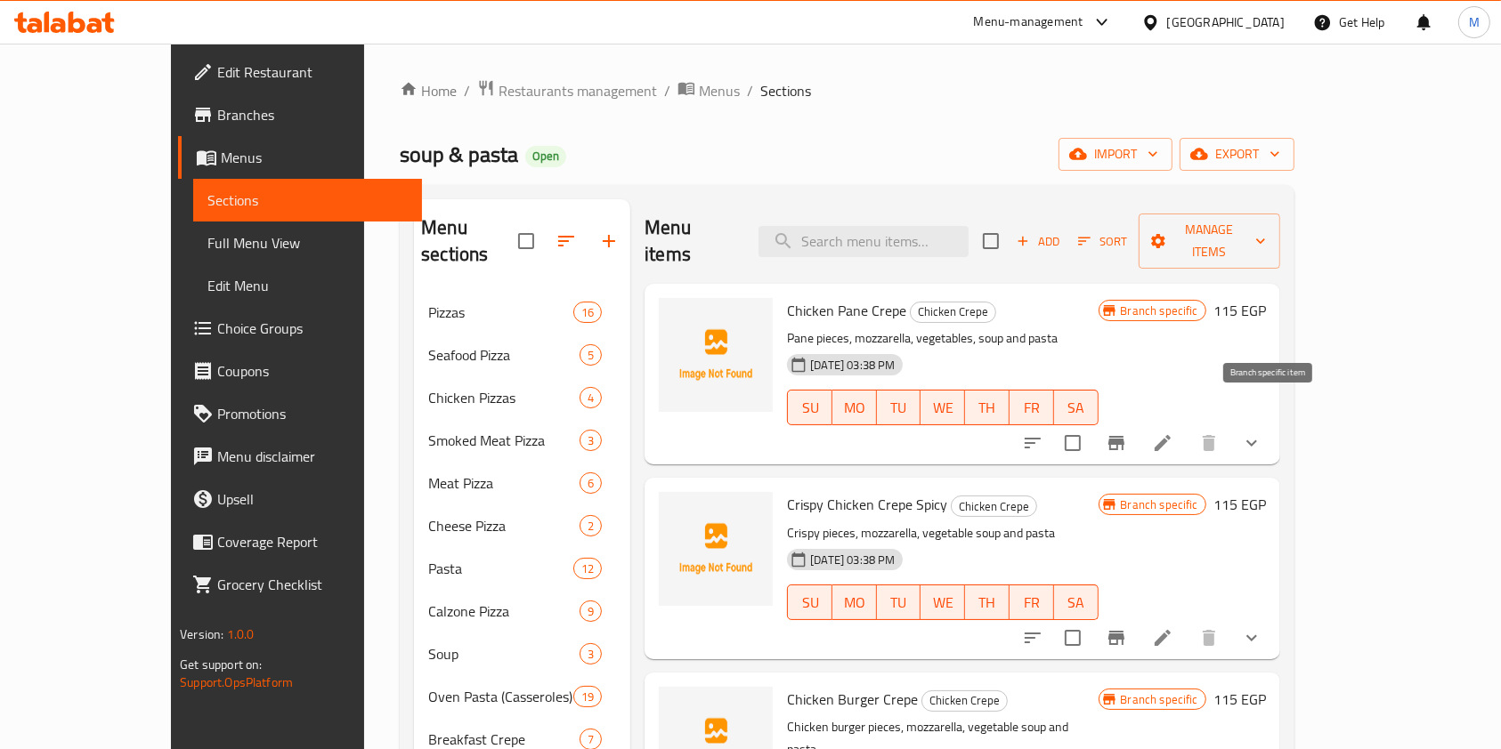
click at [1137, 422] on button "Branch-specific-item" at bounding box center [1116, 443] width 43 height 43
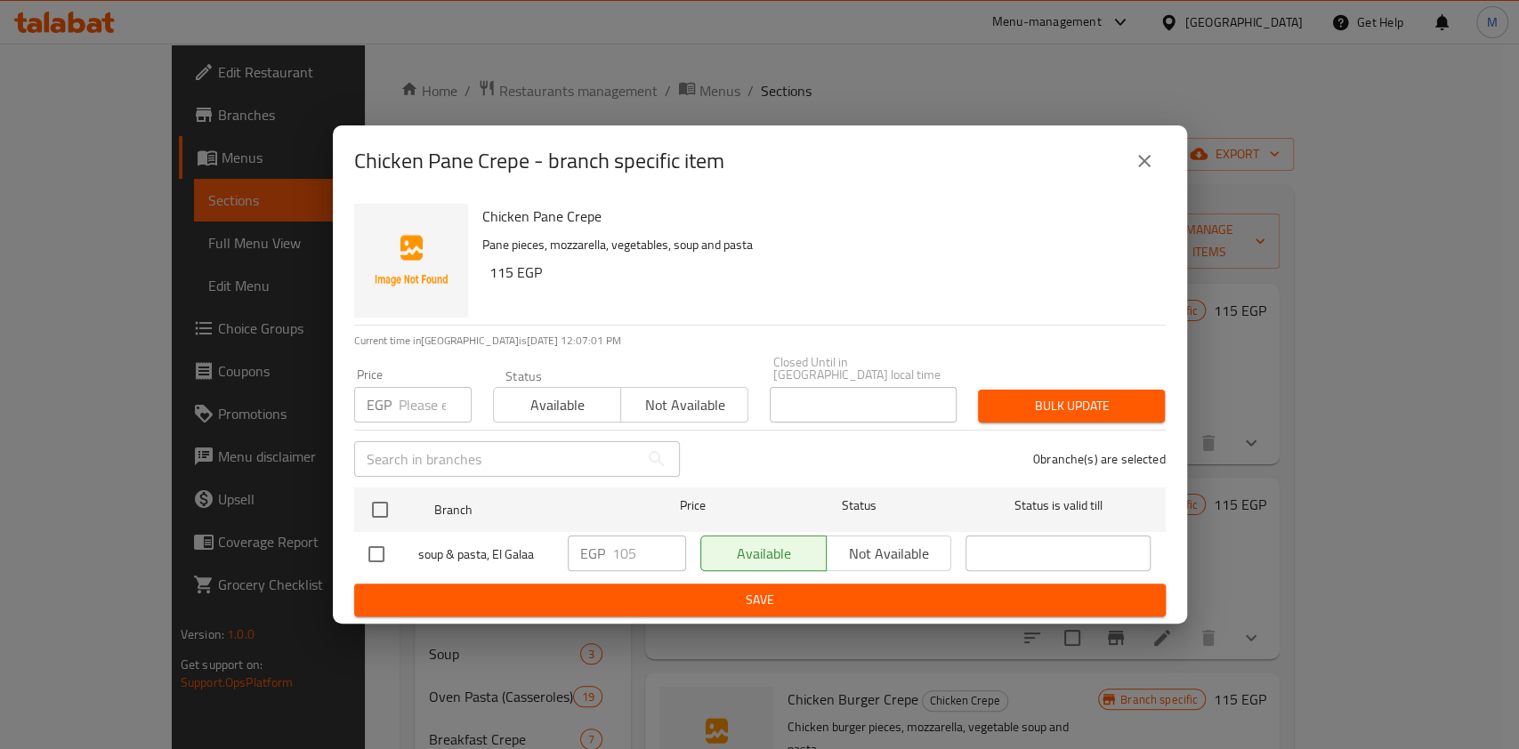
click at [378, 566] on input "checkbox" at bounding box center [376, 554] width 37 height 37
checkbox input "true"
click at [626, 554] on input "105" at bounding box center [649, 554] width 74 height 36
type input "135"
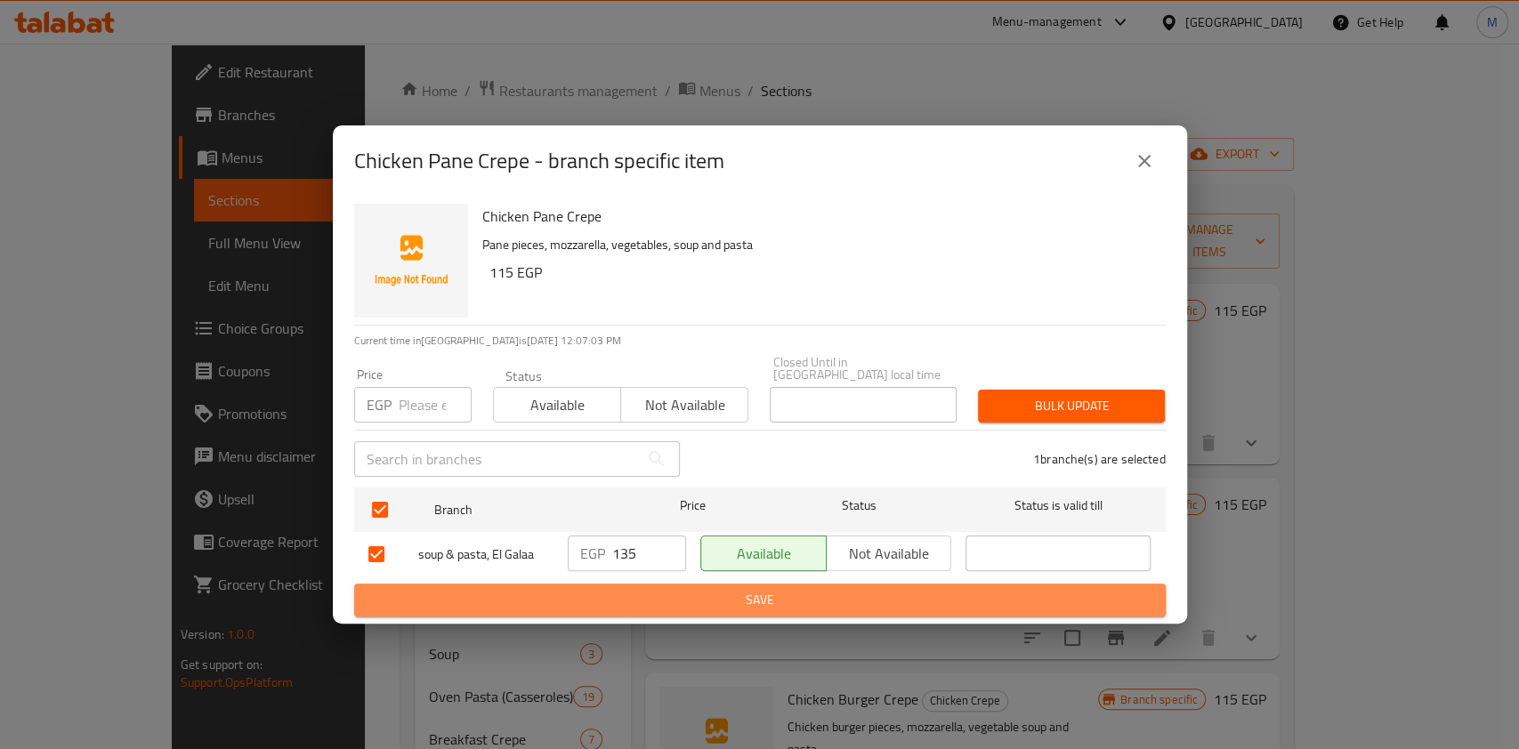
click at [660, 593] on span "Save" at bounding box center [759, 600] width 783 height 22
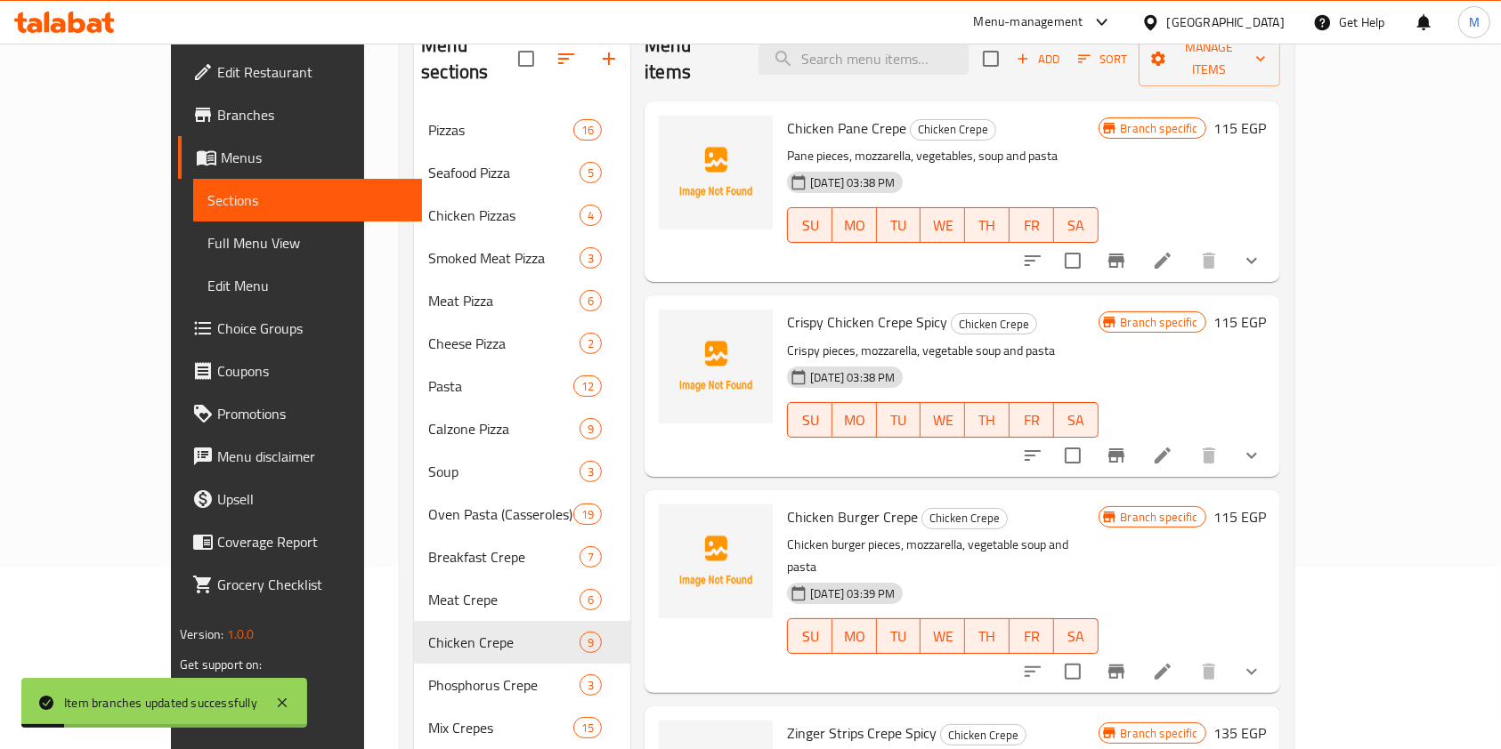
scroll to position [185, 0]
click at [1137, 432] on button "Branch-specific-item" at bounding box center [1116, 453] width 43 height 43
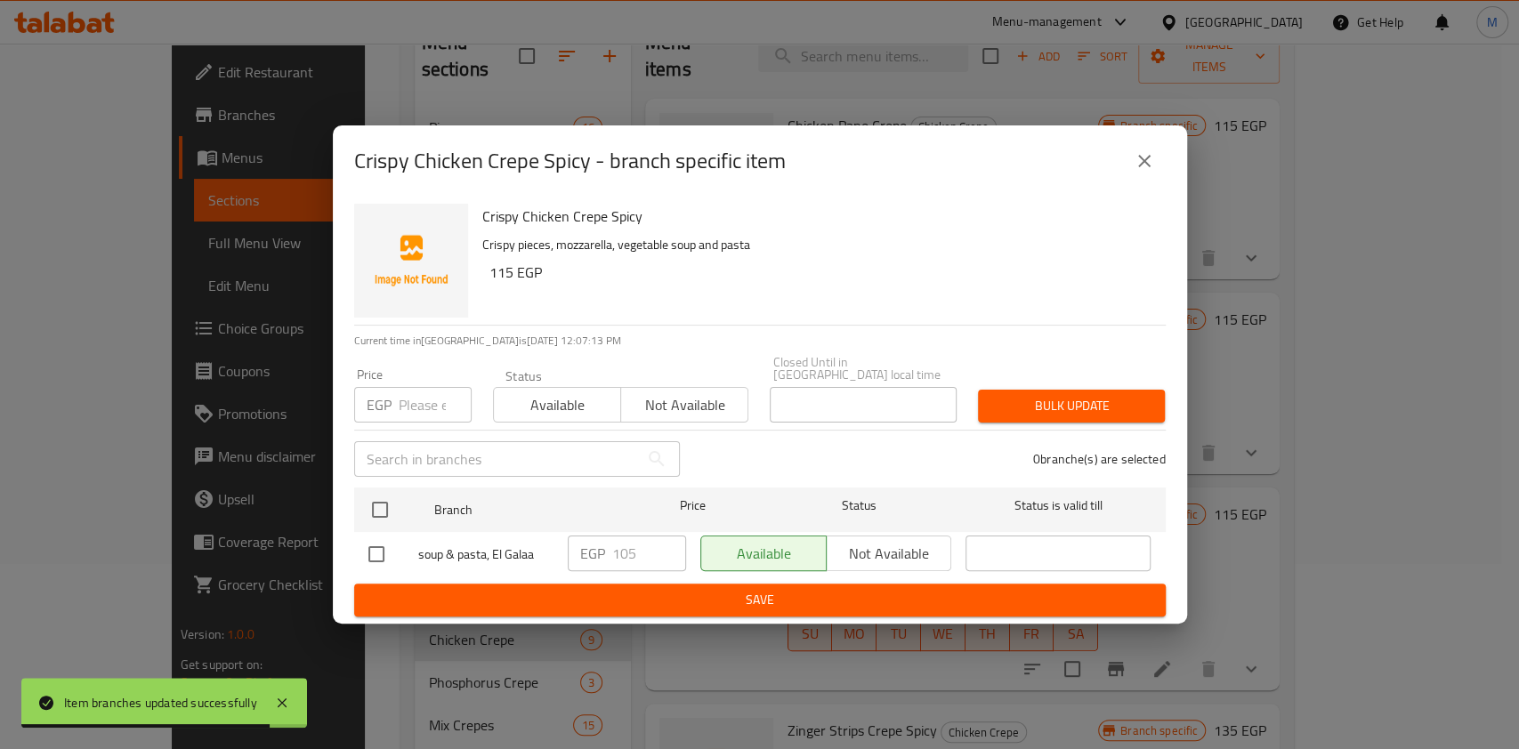
click at [377, 546] on input "checkbox" at bounding box center [376, 554] width 37 height 37
checkbox input "true"
drag, startPoint x: 619, startPoint y: 546, endPoint x: 629, endPoint y: 553, distance: 12.1
click at [629, 553] on input "105" at bounding box center [649, 554] width 74 height 36
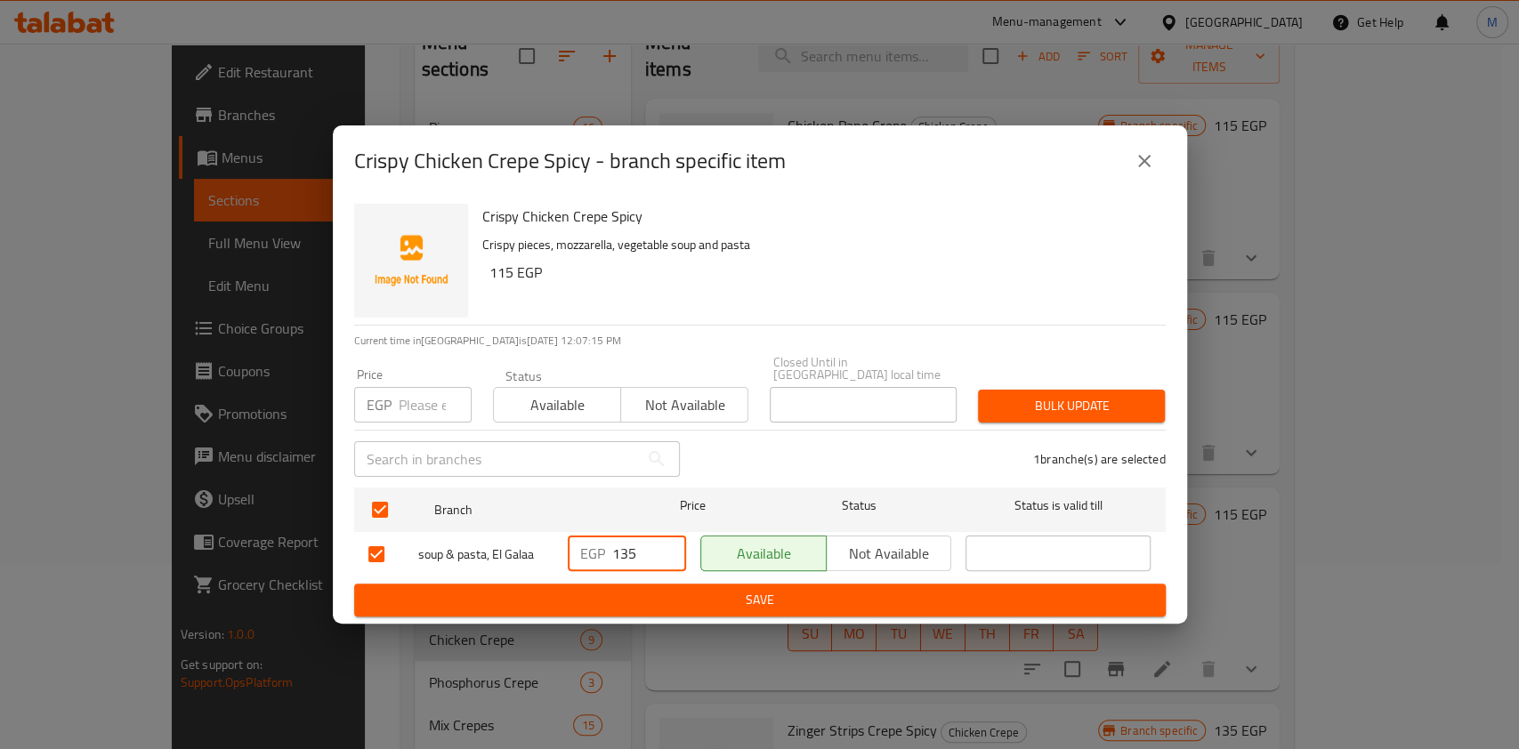
type input "135"
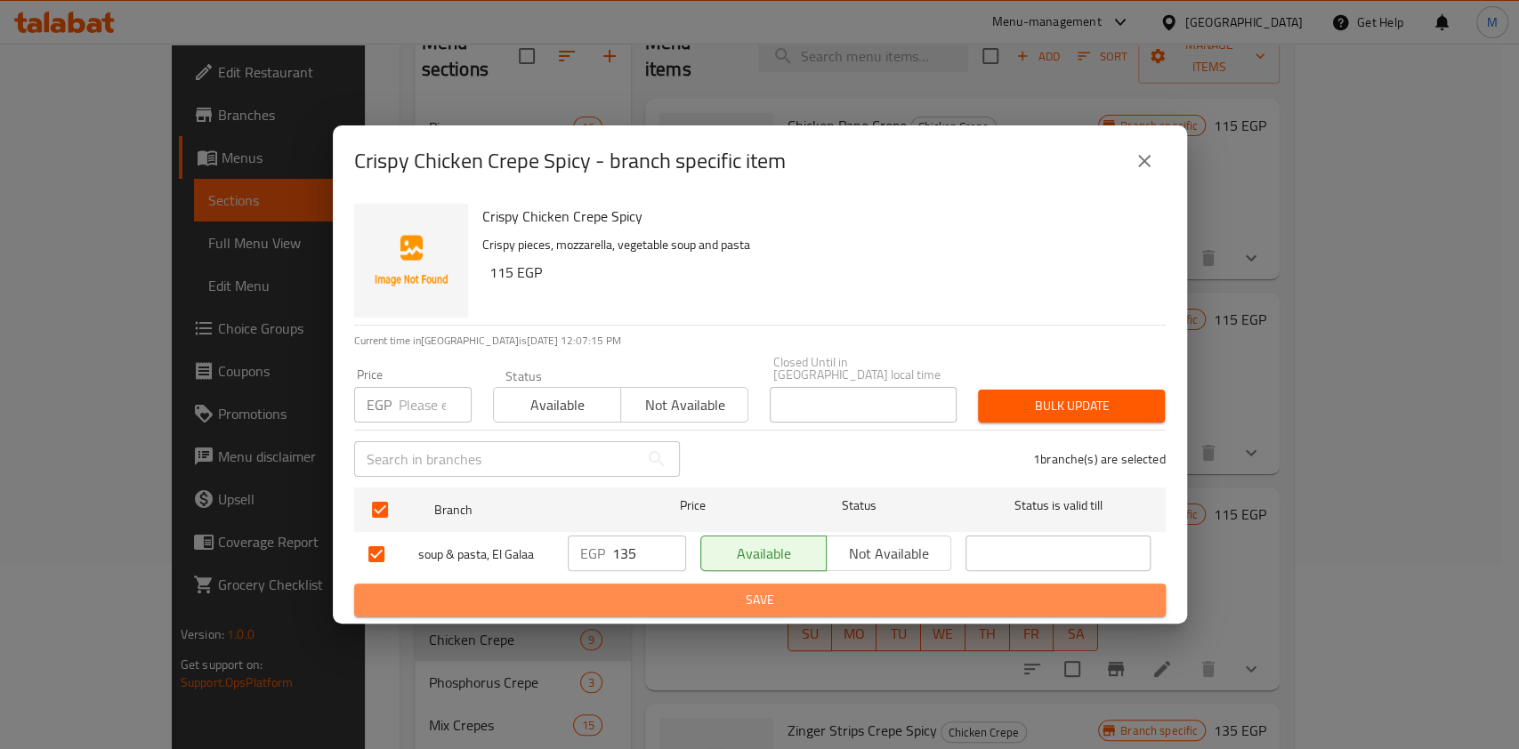
click at [648, 592] on span "Save" at bounding box center [759, 600] width 783 height 22
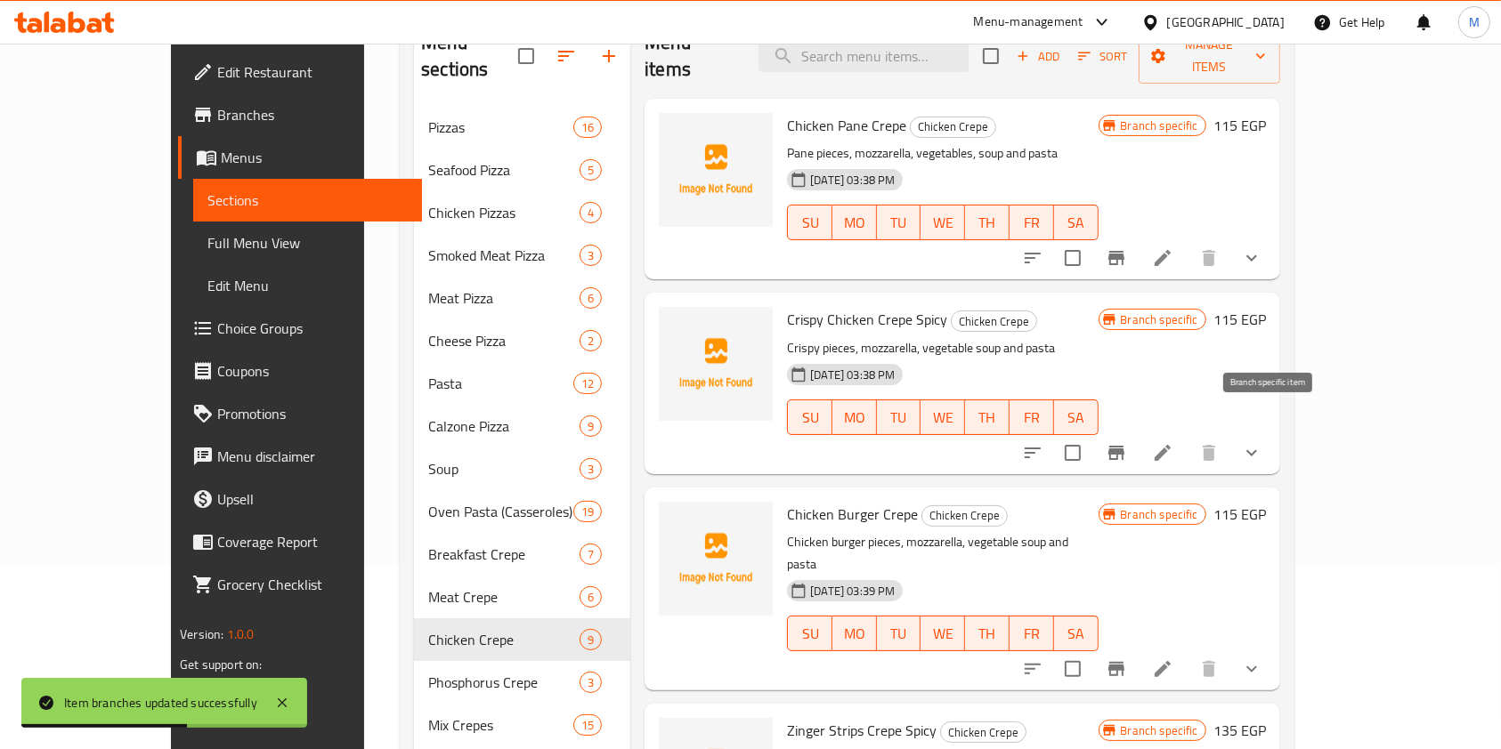
click at [1137, 432] on button "Branch-specific-item" at bounding box center [1116, 453] width 43 height 43
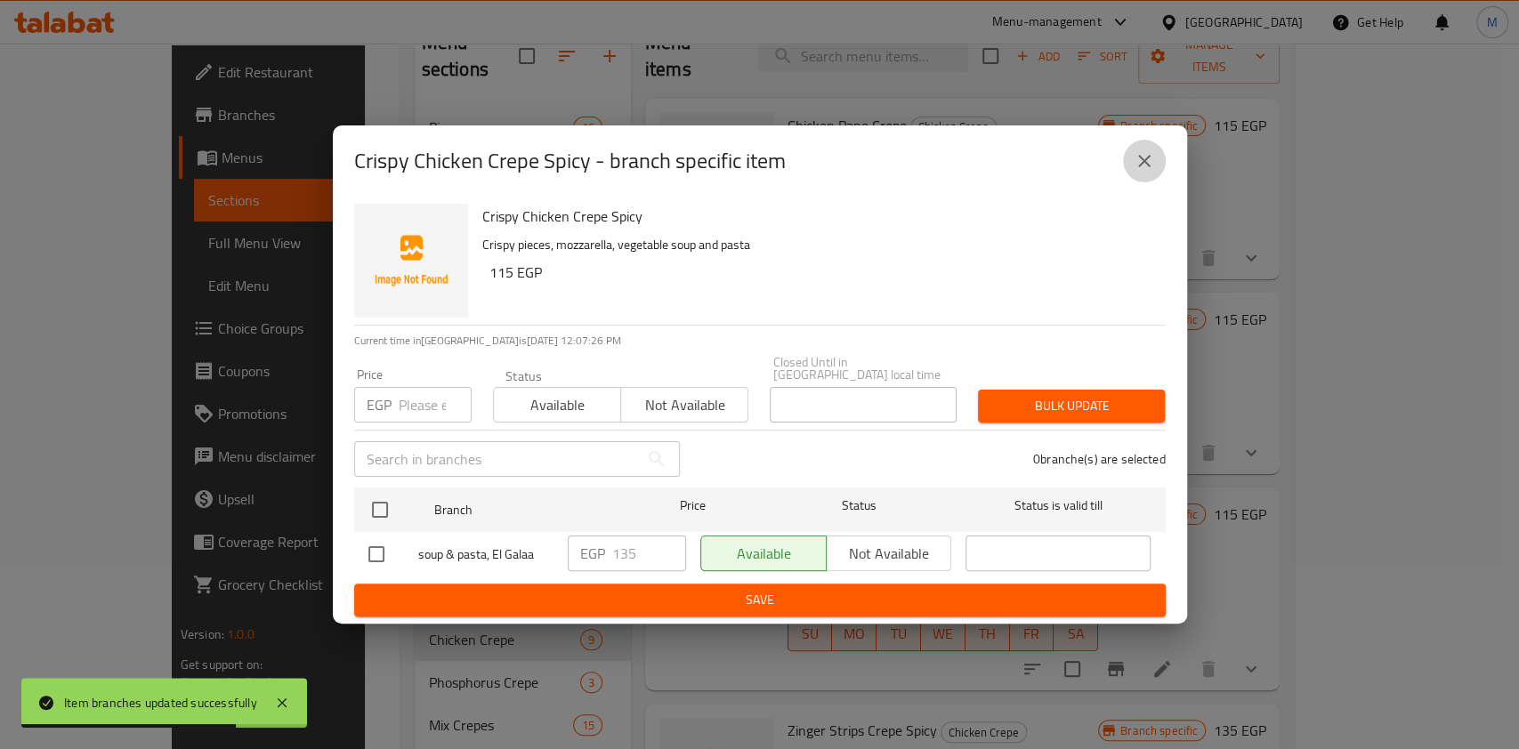
click at [1135, 160] on icon "close" at bounding box center [1144, 160] width 21 height 21
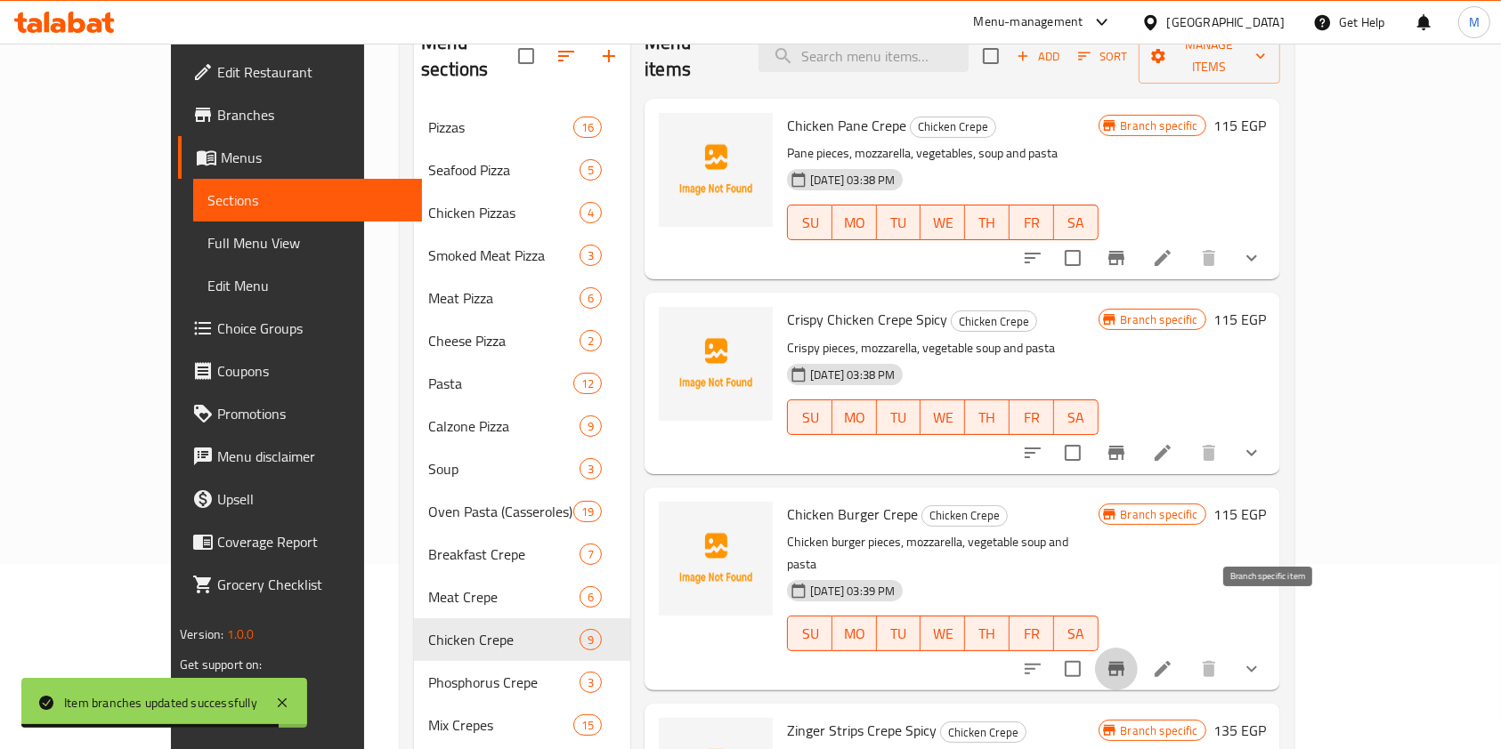
click at [1124, 662] on icon "Branch-specific-item" at bounding box center [1116, 669] width 16 height 14
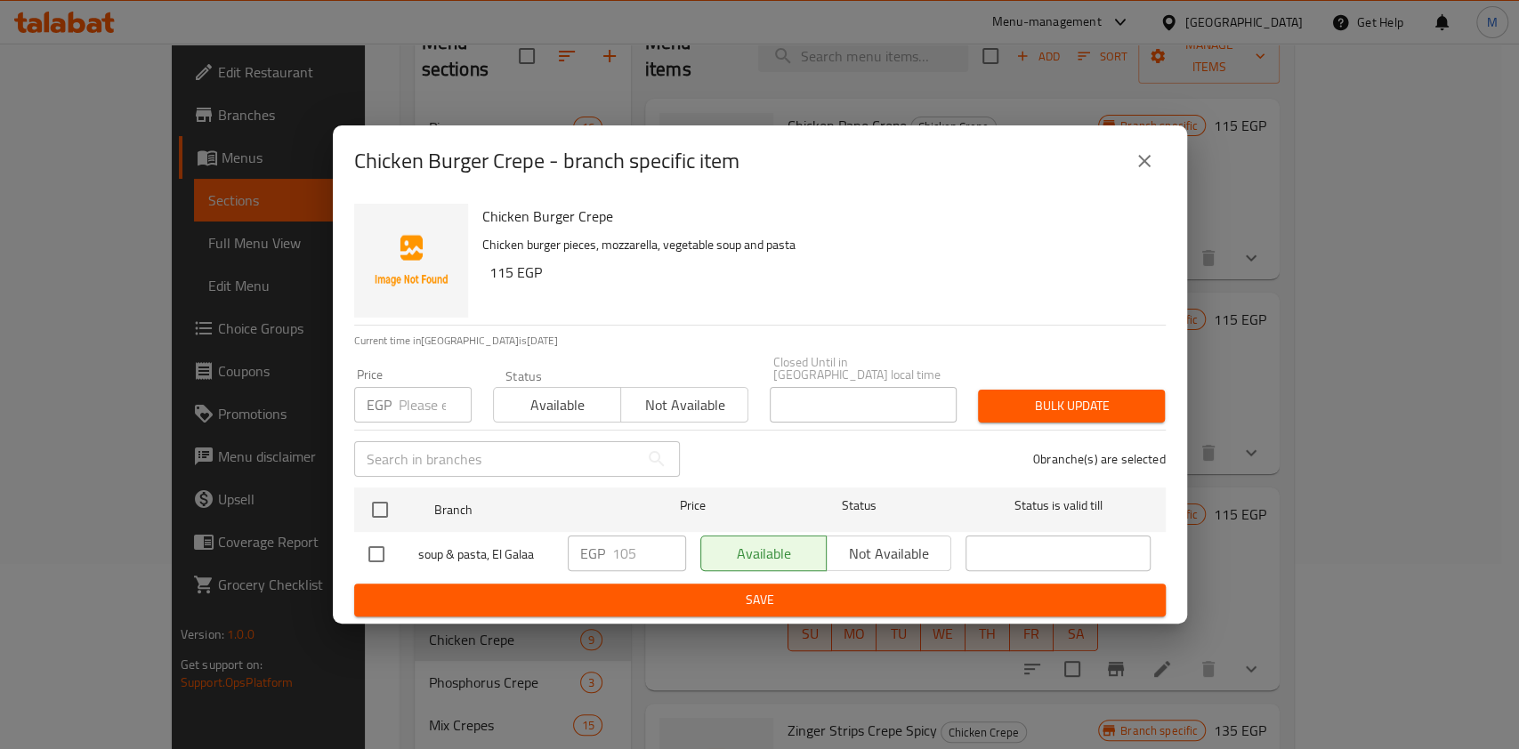
click at [355, 550] on li "soup & pasta, El Galaa EGP 105 ​ Available Not available ​" at bounding box center [760, 554] width 812 height 45
drag, startPoint x: 361, startPoint y: 550, endPoint x: 515, endPoint y: 551, distance: 154.0
click at [362, 550] on input "checkbox" at bounding box center [376, 554] width 37 height 37
checkbox input "true"
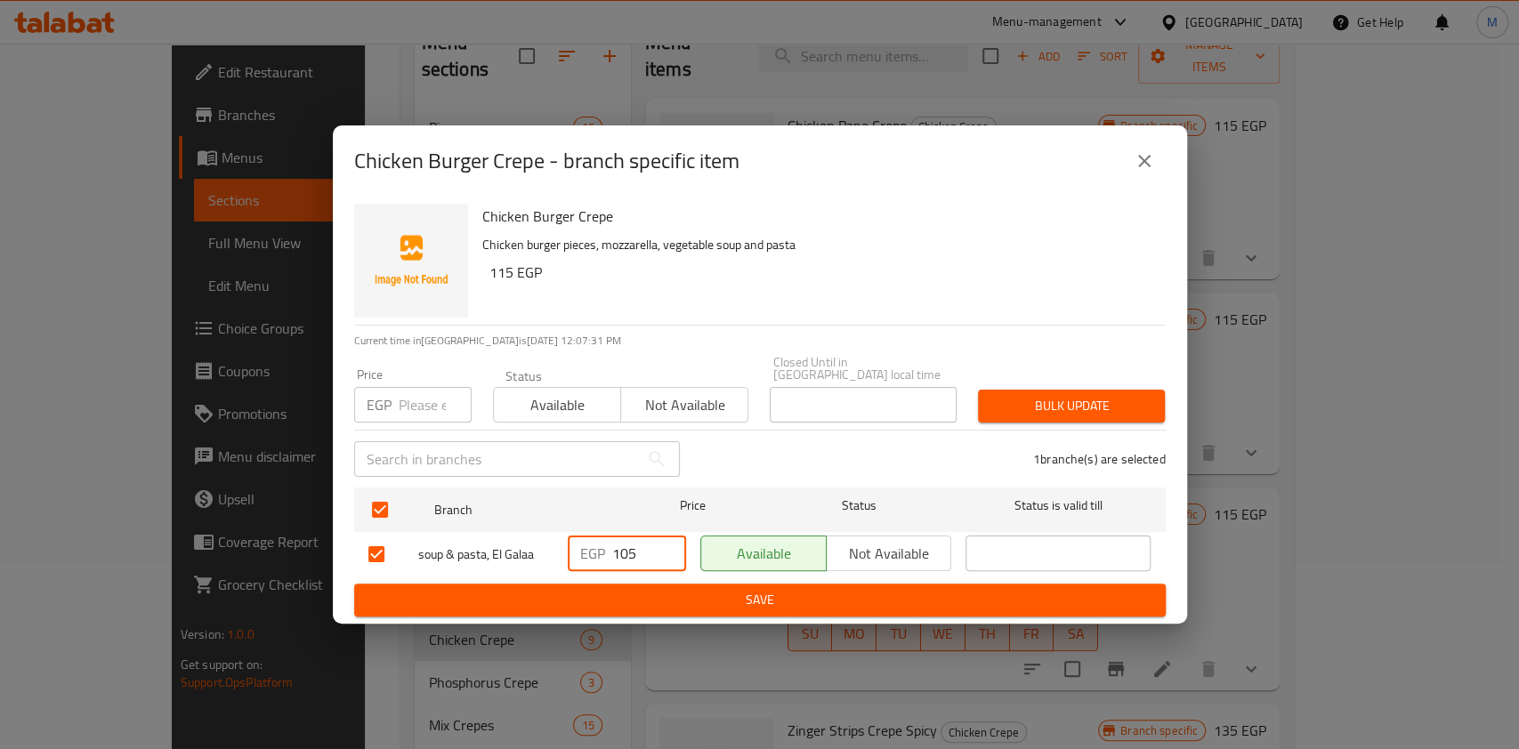
drag, startPoint x: 621, startPoint y: 547, endPoint x: 627, endPoint y: 557, distance: 11.6
click at [627, 557] on input "105" at bounding box center [649, 554] width 74 height 36
type input "135"
click at [658, 612] on div "Chicken Burger Crepe Chicken burger pieces, mozzarella, vegetable soup and past…" at bounding box center [760, 410] width 854 height 427
click at [715, 589] on span "Save" at bounding box center [759, 600] width 783 height 22
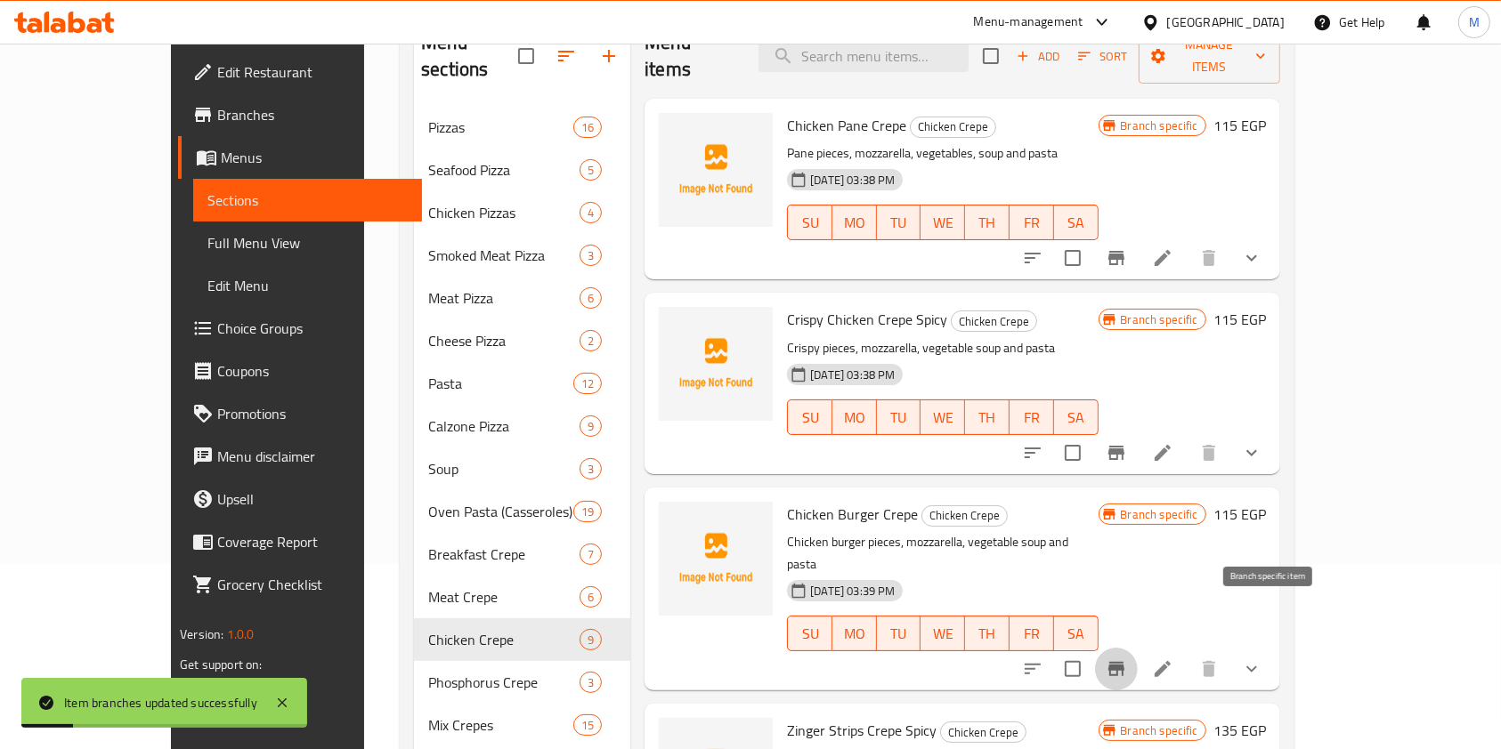
click at [1127, 659] on icon "Branch-specific-item" at bounding box center [1115, 669] width 21 height 21
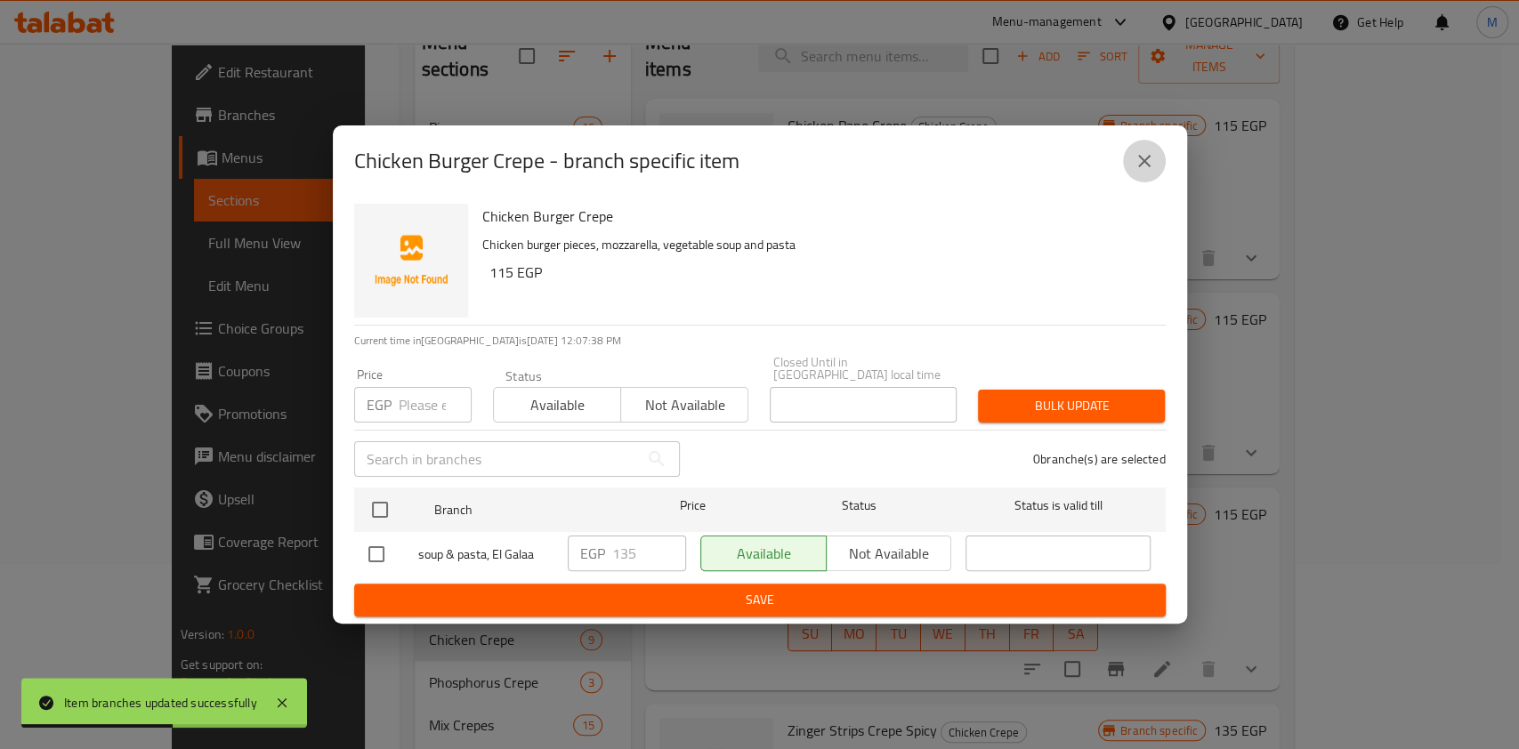
click at [1162, 172] on button "close" at bounding box center [1144, 161] width 43 height 43
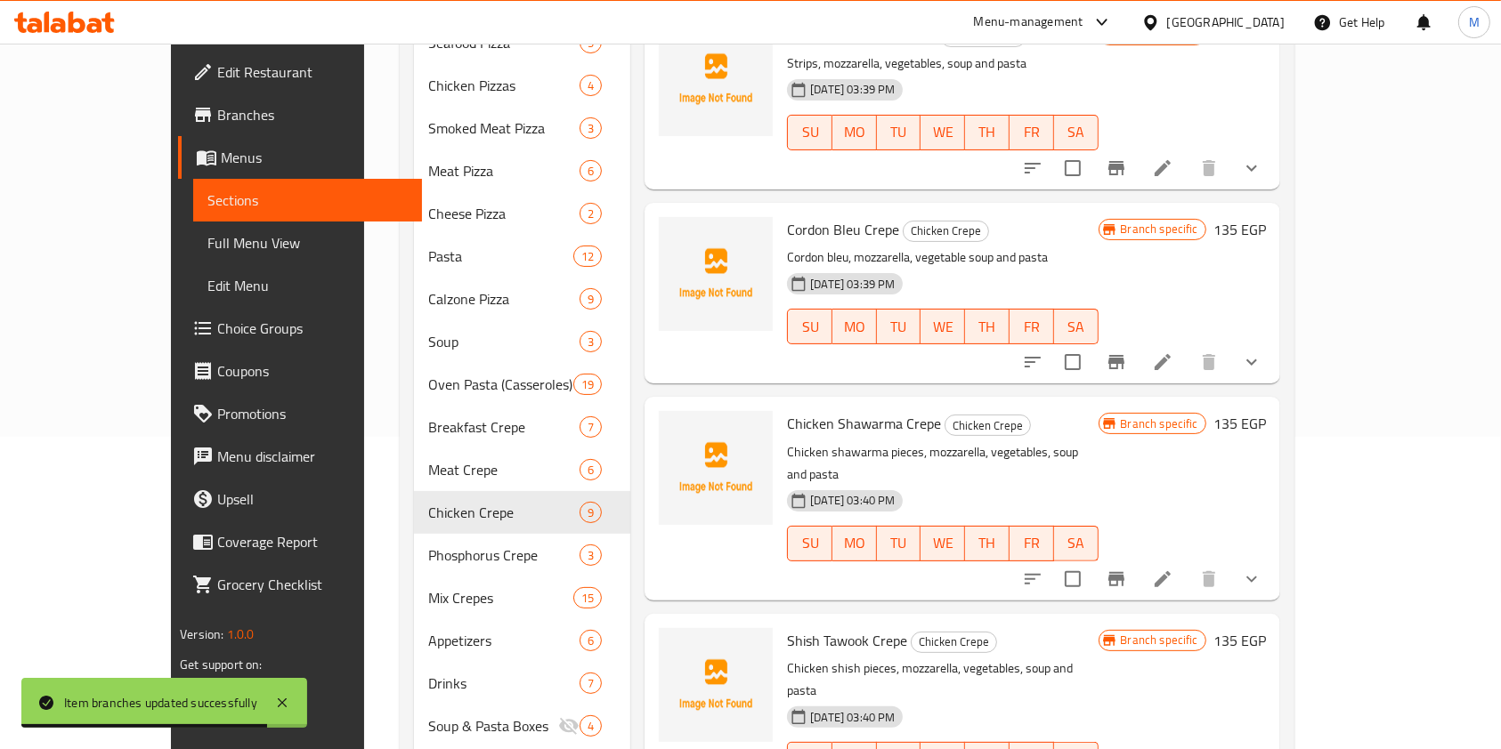
scroll to position [315, 0]
click at [1127, 155] on icon "Branch-specific-item" at bounding box center [1115, 165] width 21 height 21
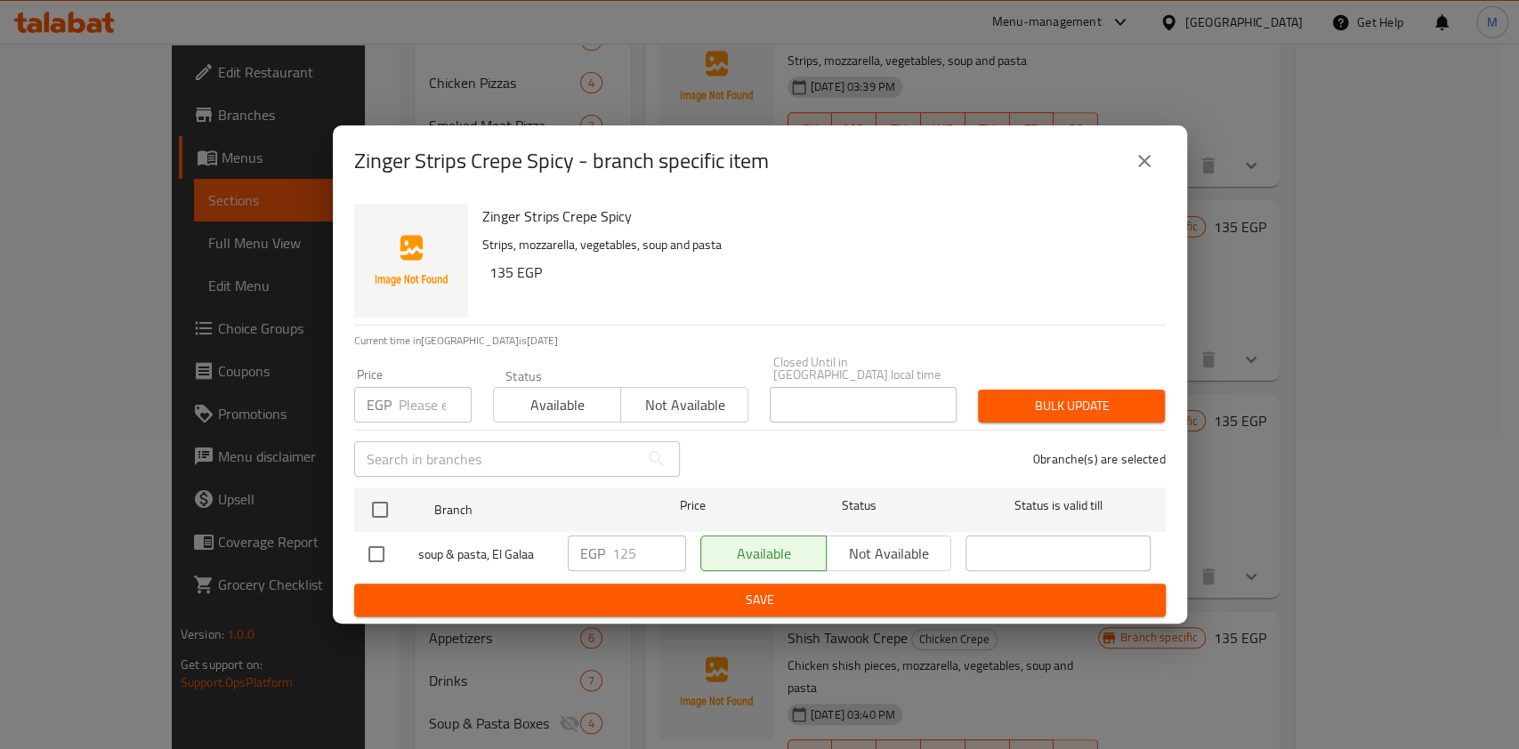
click at [385, 538] on input "checkbox" at bounding box center [376, 554] width 37 height 37
checkbox input "true"
click at [627, 555] on input "125" at bounding box center [649, 554] width 74 height 36
type input "155"
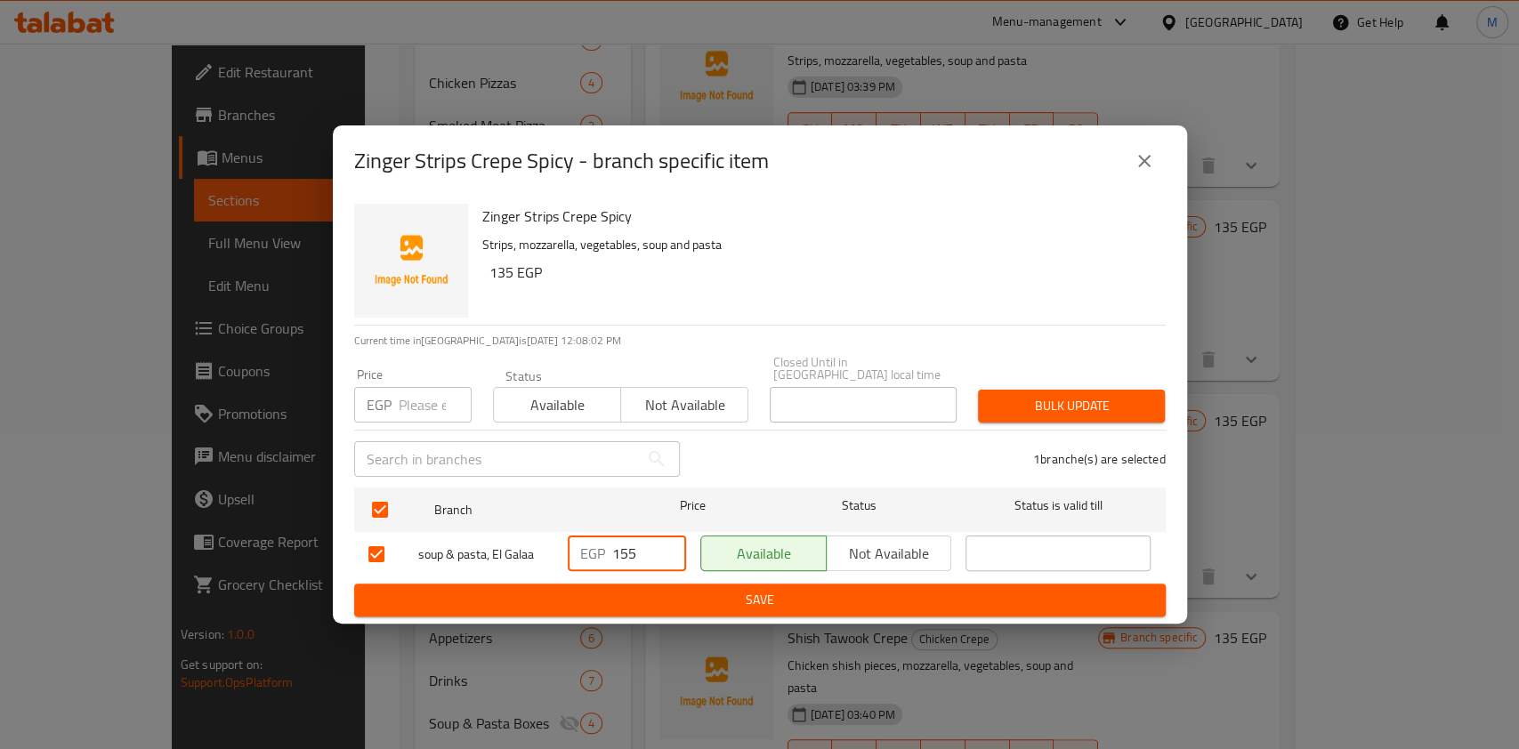
click at [636, 589] on span "Save" at bounding box center [759, 600] width 783 height 22
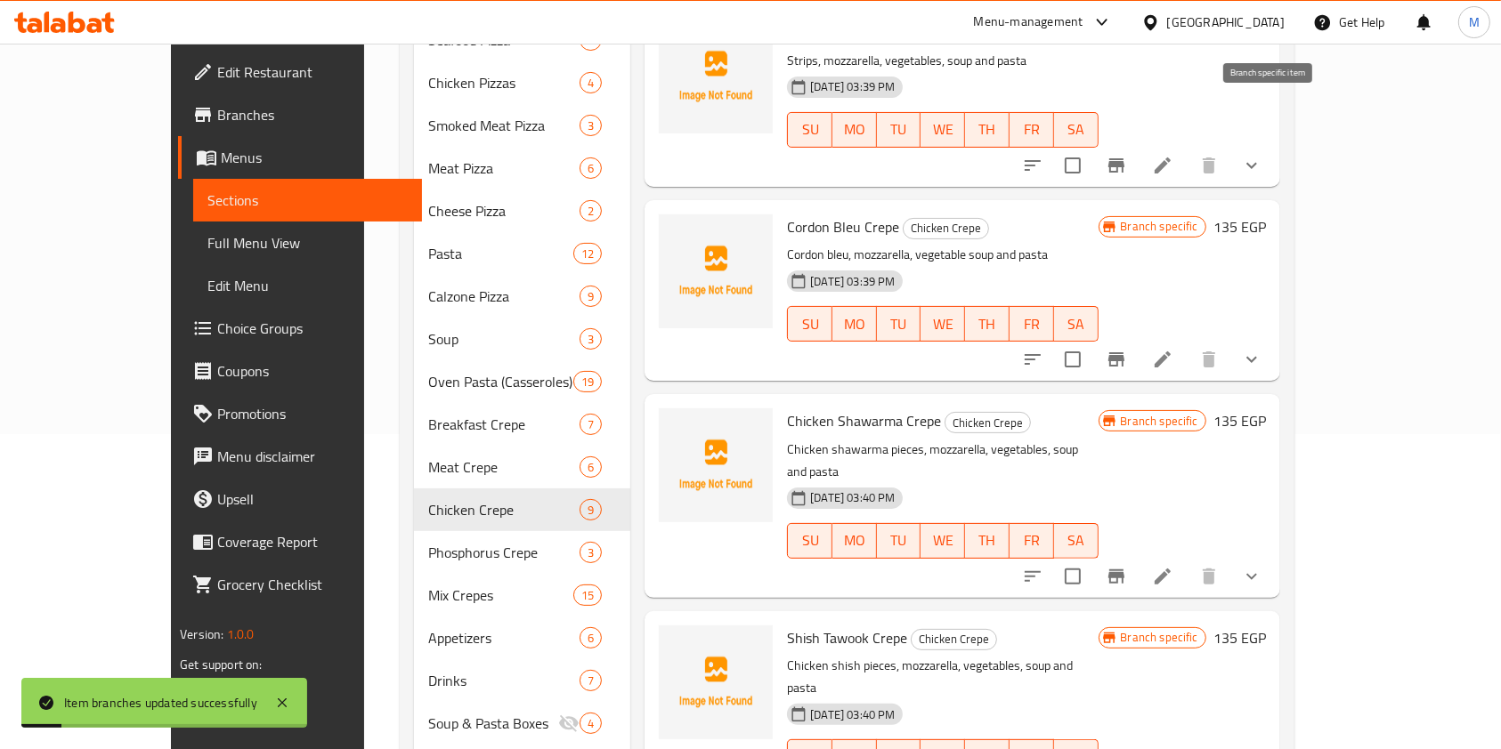
click at [1137, 144] on button "Branch-specific-item" at bounding box center [1116, 165] width 43 height 43
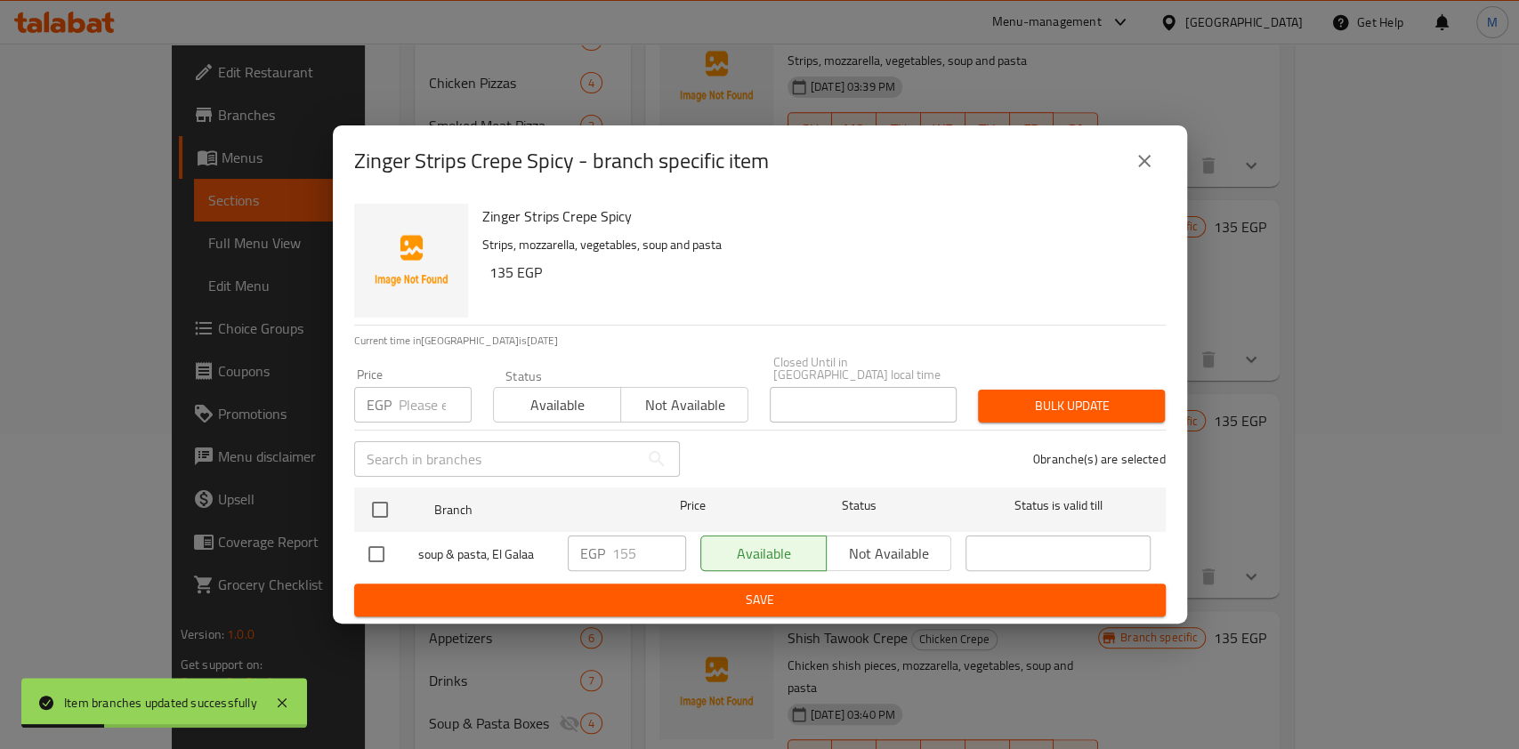
click at [1154, 150] on button "close" at bounding box center [1144, 161] width 43 height 43
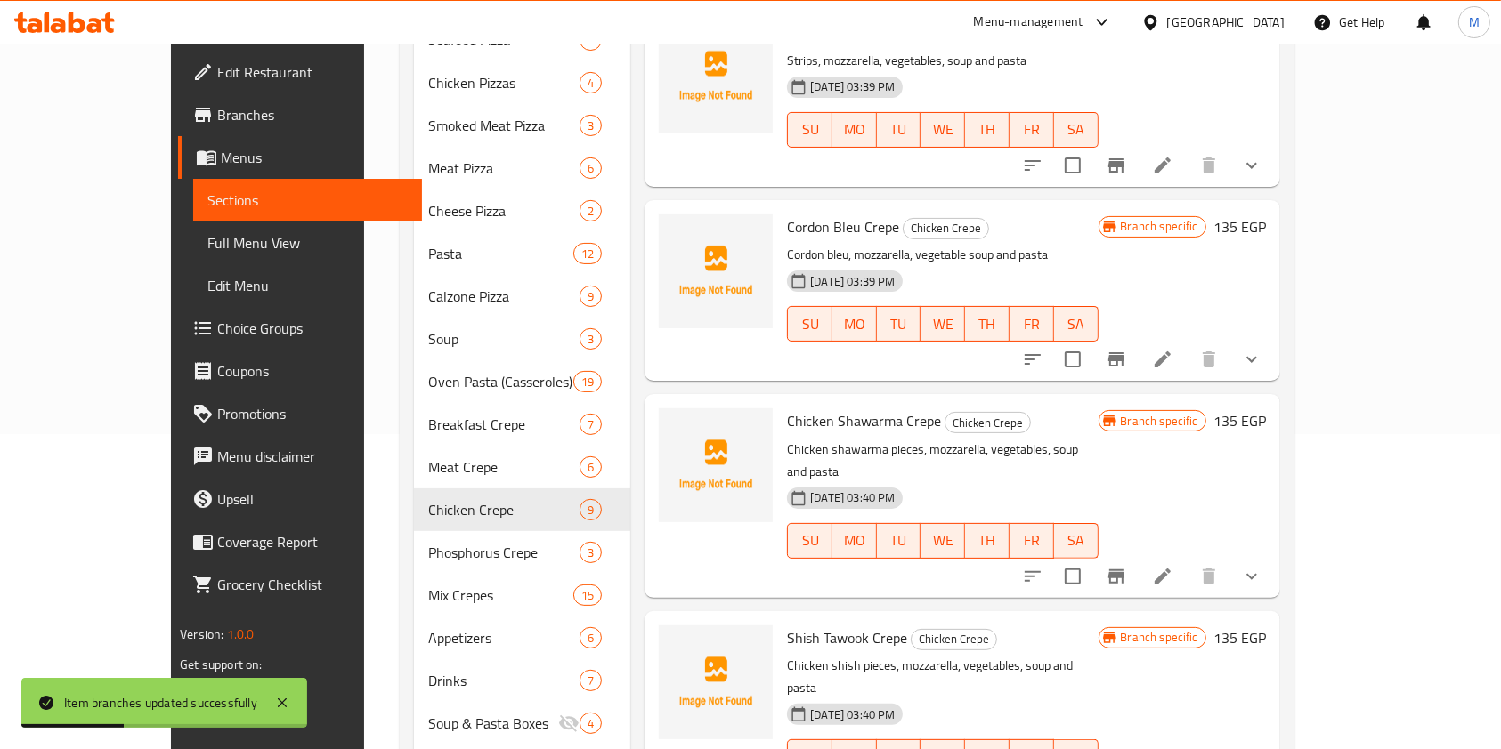
click at [1127, 349] on icon "Branch-specific-item" at bounding box center [1115, 359] width 21 height 21
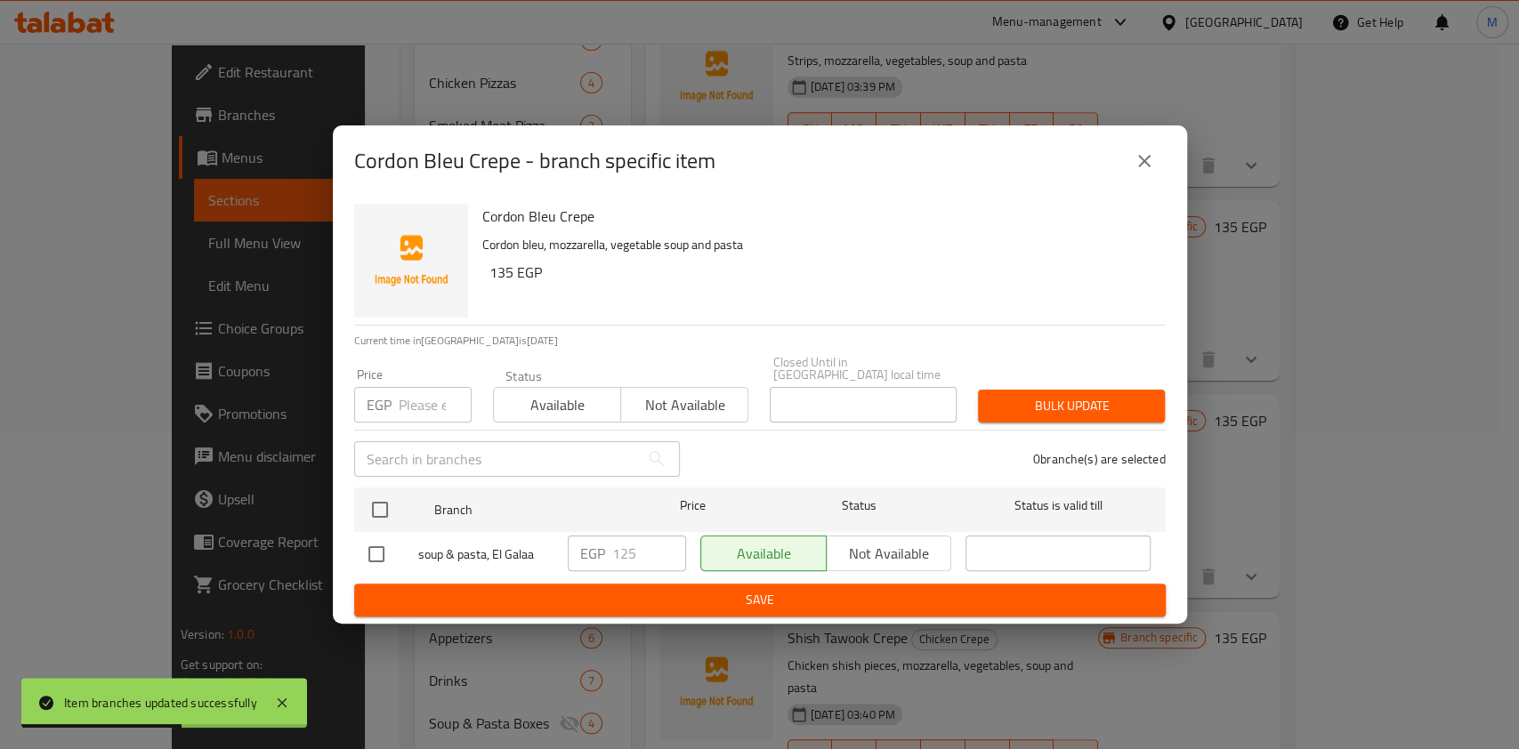
drag, startPoint x: 385, startPoint y: 546, endPoint x: 524, endPoint y: 548, distance: 138.9
click at [385, 547] on input "checkbox" at bounding box center [376, 554] width 37 height 37
checkbox input "true"
click at [625, 551] on input "125" at bounding box center [649, 554] width 74 height 36
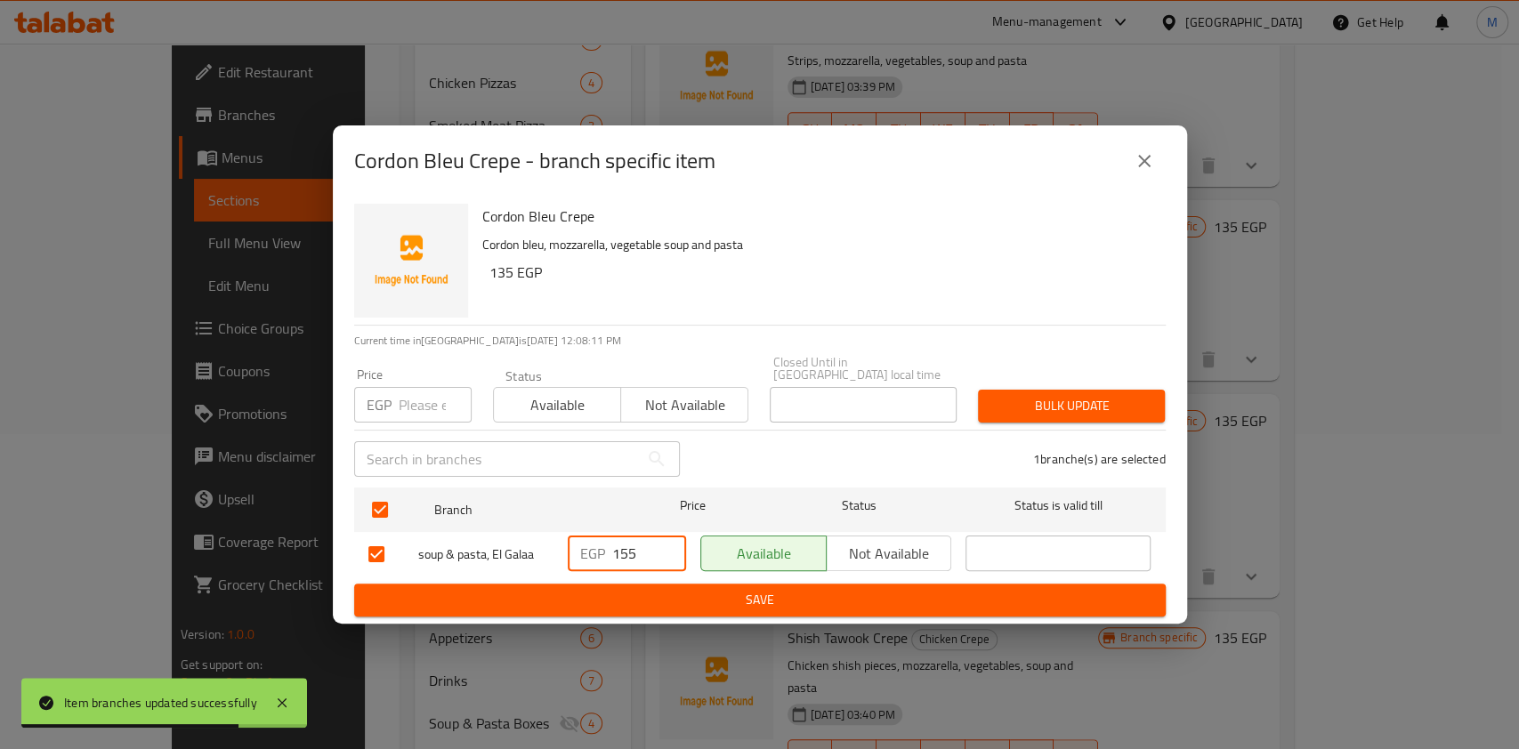
type input "155"
click at [638, 590] on span "Save" at bounding box center [759, 600] width 783 height 22
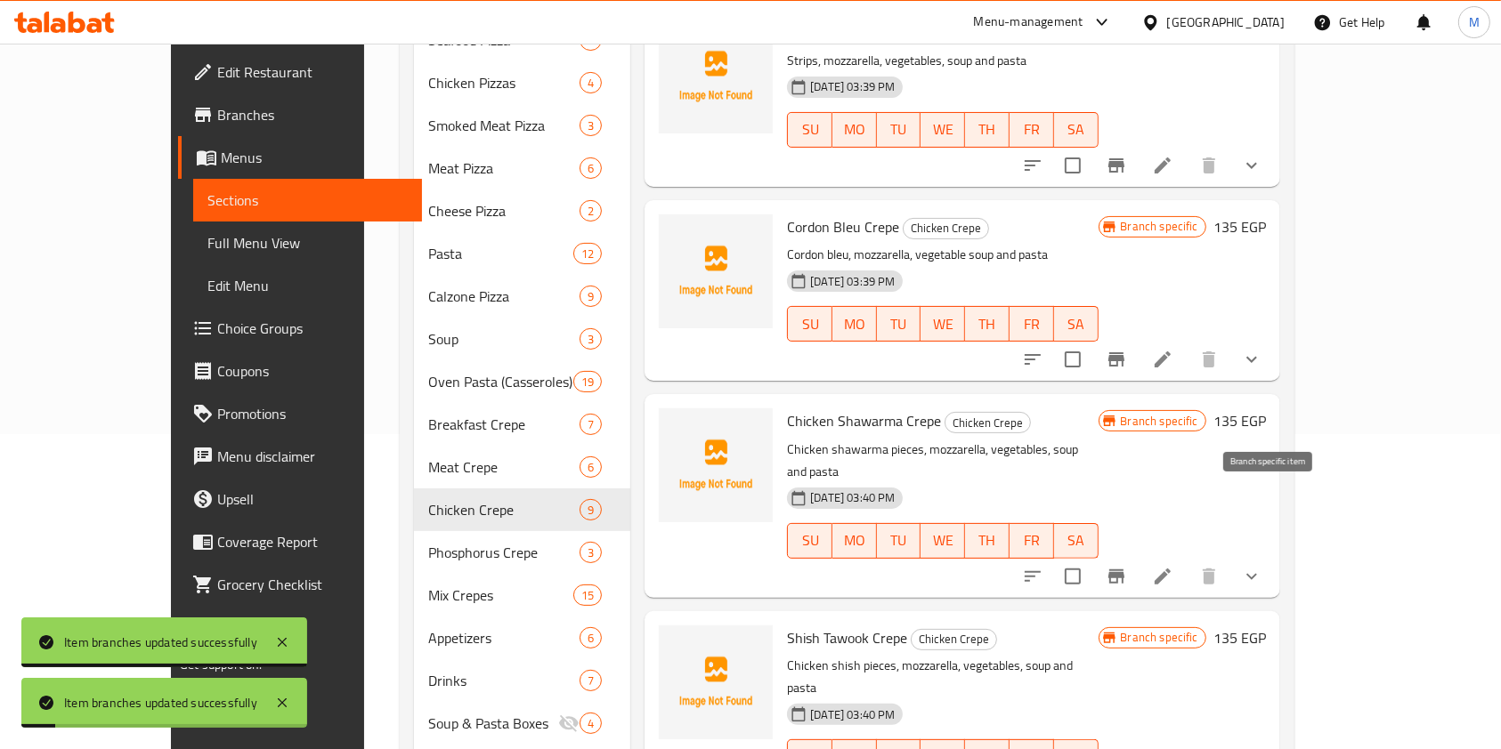
click at [1137, 555] on button "Branch-specific-item" at bounding box center [1116, 576] width 43 height 43
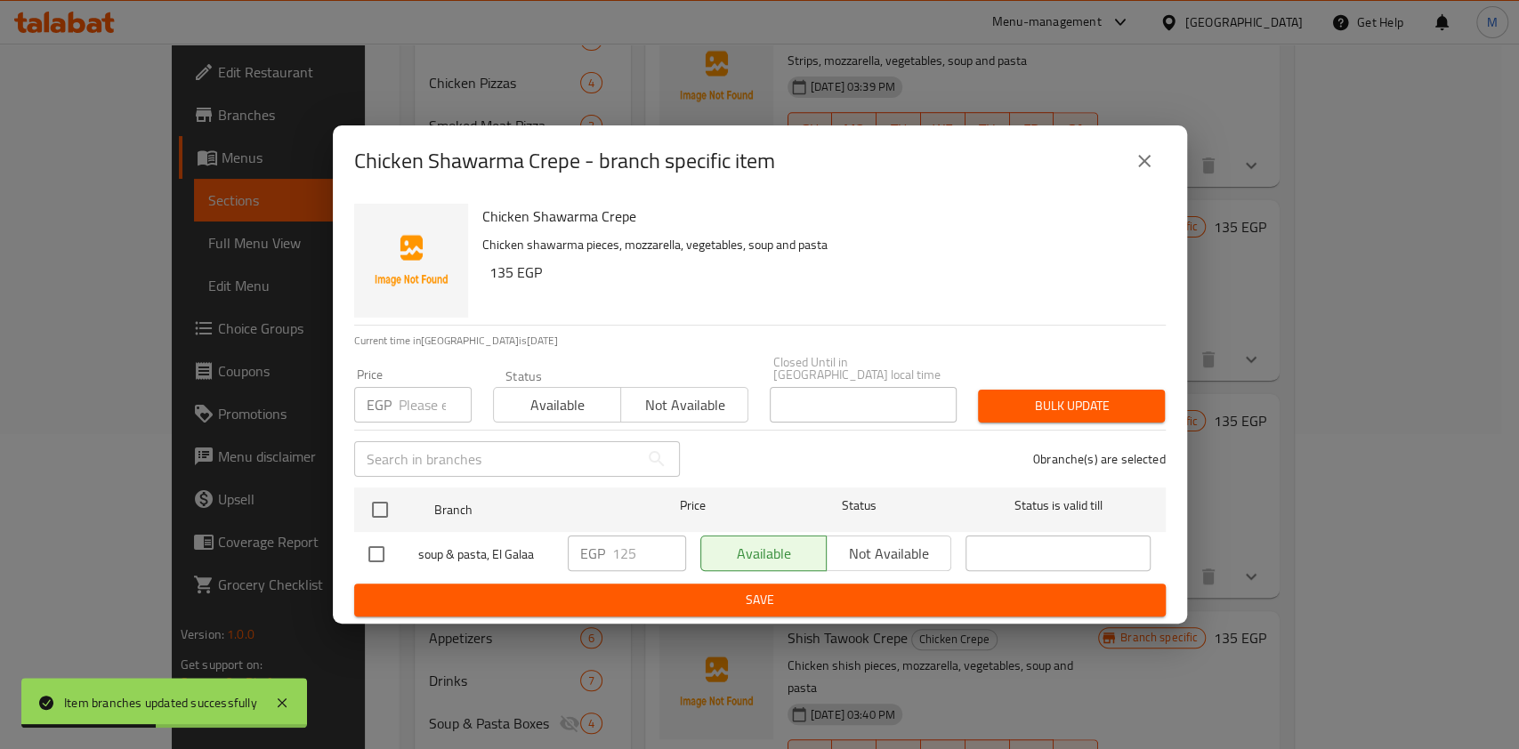
click at [370, 553] on input "checkbox" at bounding box center [376, 554] width 37 height 37
checkbox input "true"
drag, startPoint x: 617, startPoint y: 551, endPoint x: 627, endPoint y: 558, distance: 12.8
click at [627, 558] on input "125" at bounding box center [649, 554] width 74 height 36
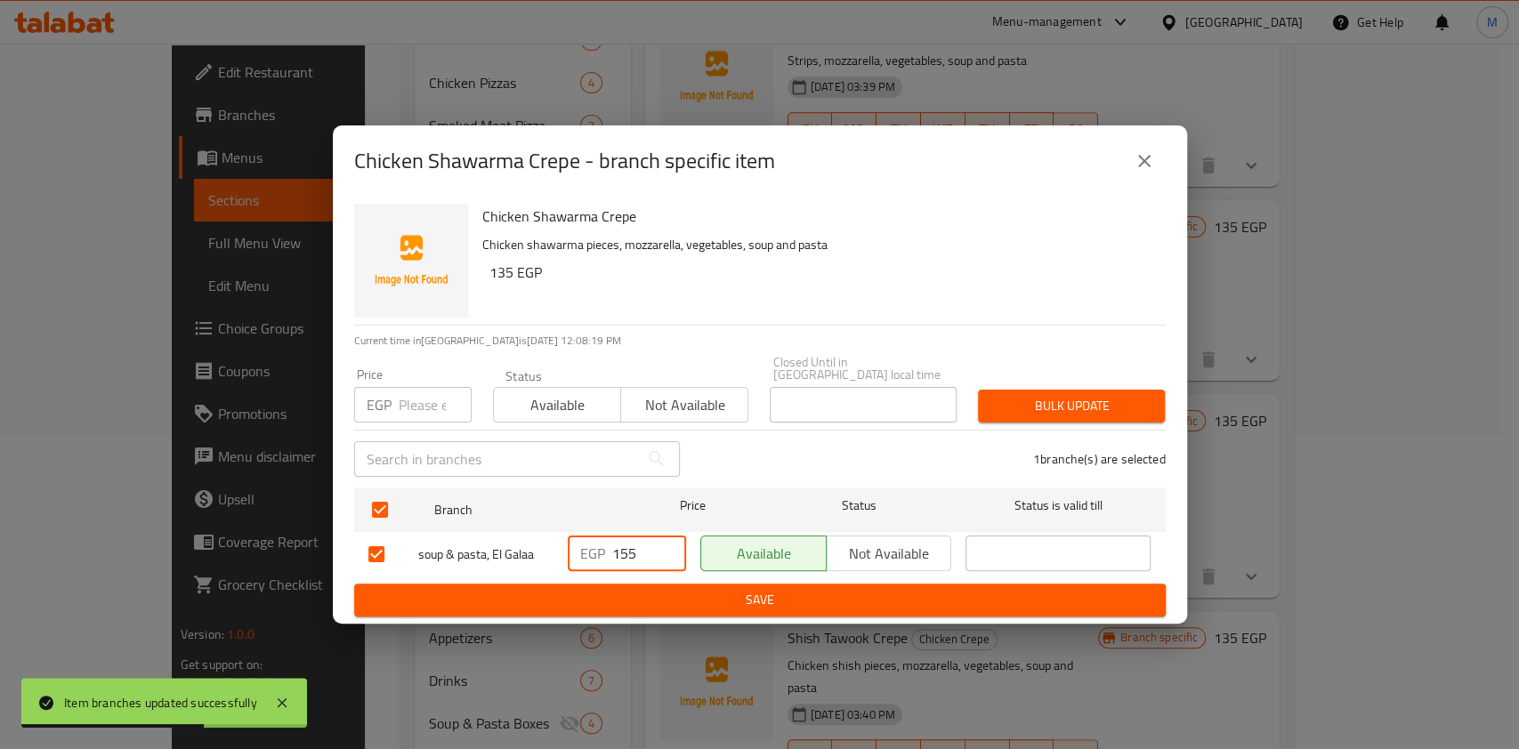
type input "155"
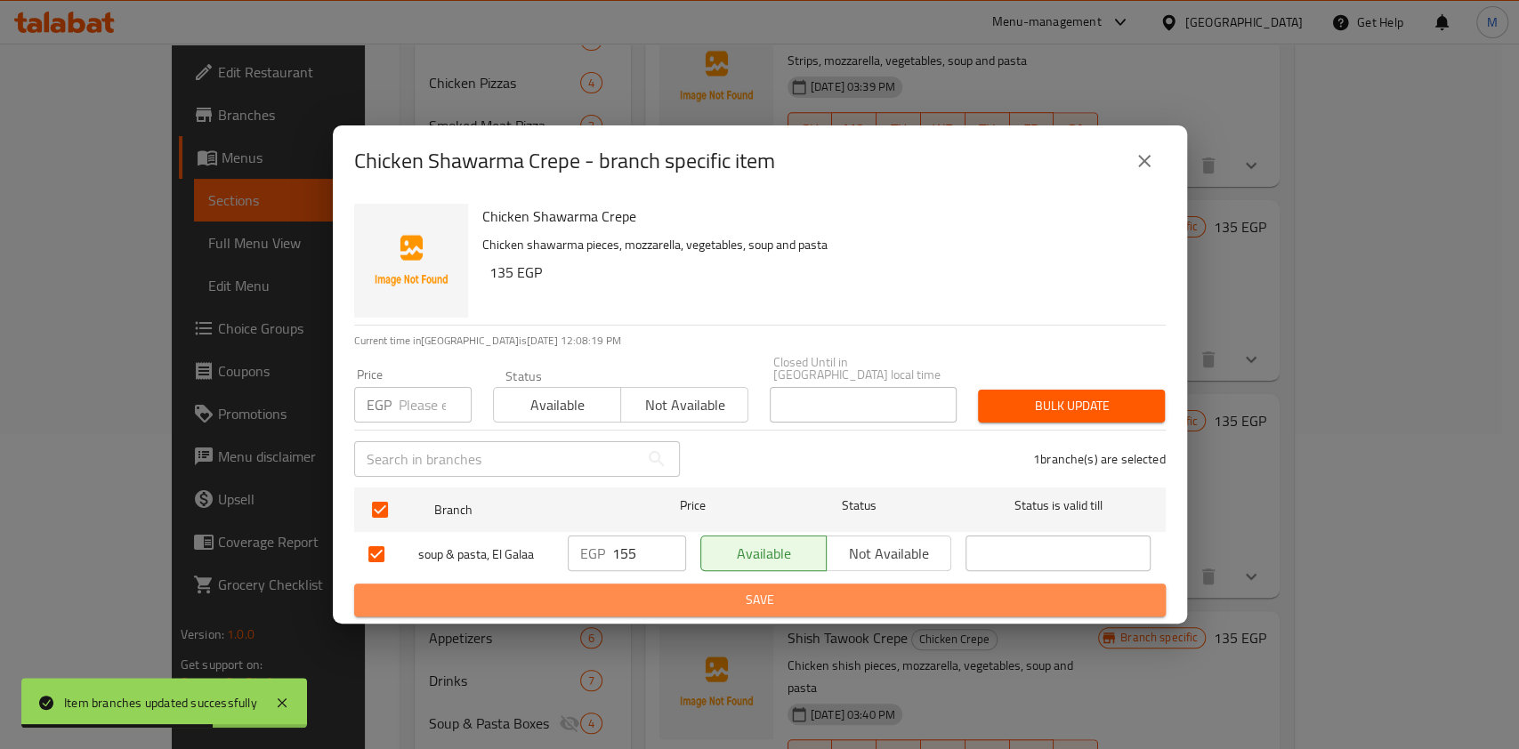
click at [652, 589] on span "Save" at bounding box center [759, 600] width 783 height 22
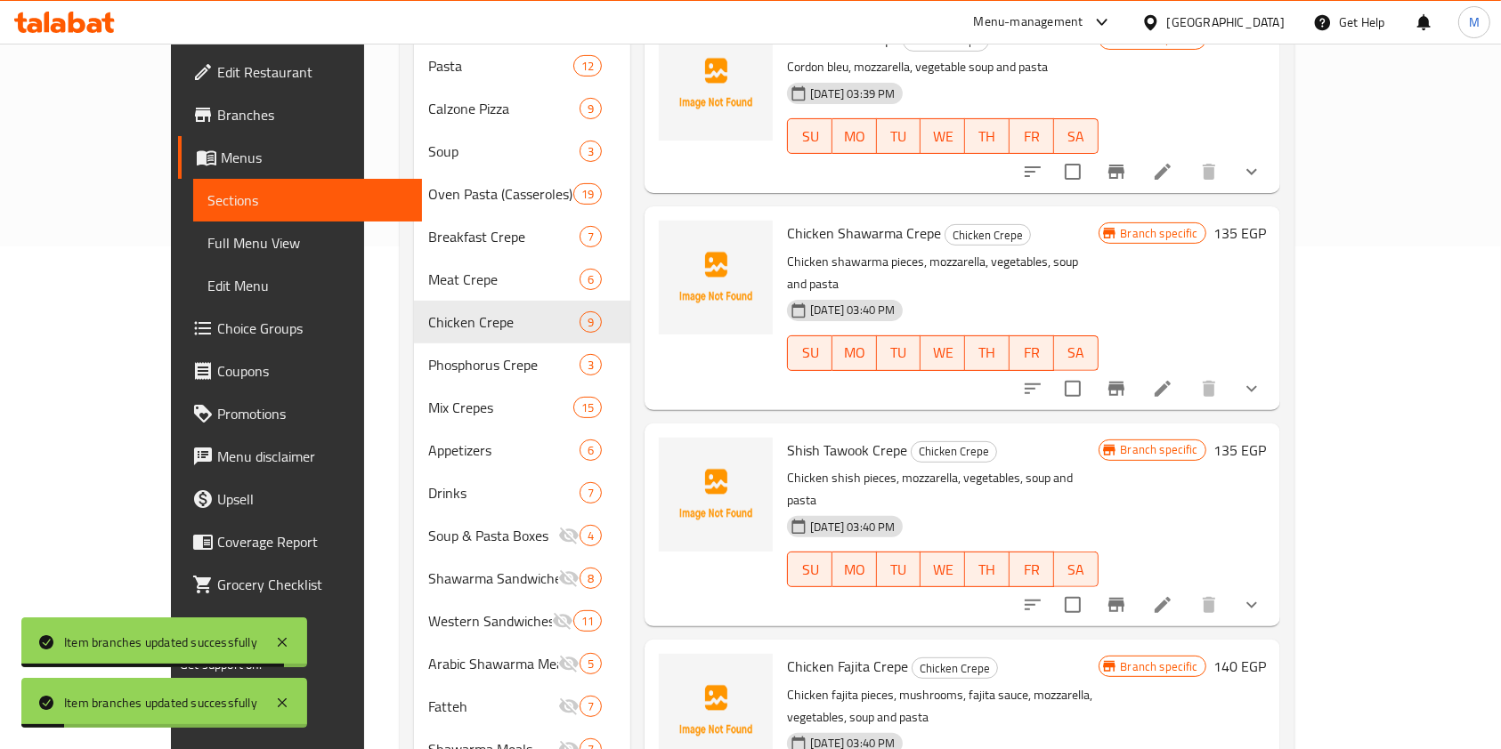
scroll to position [690, 0]
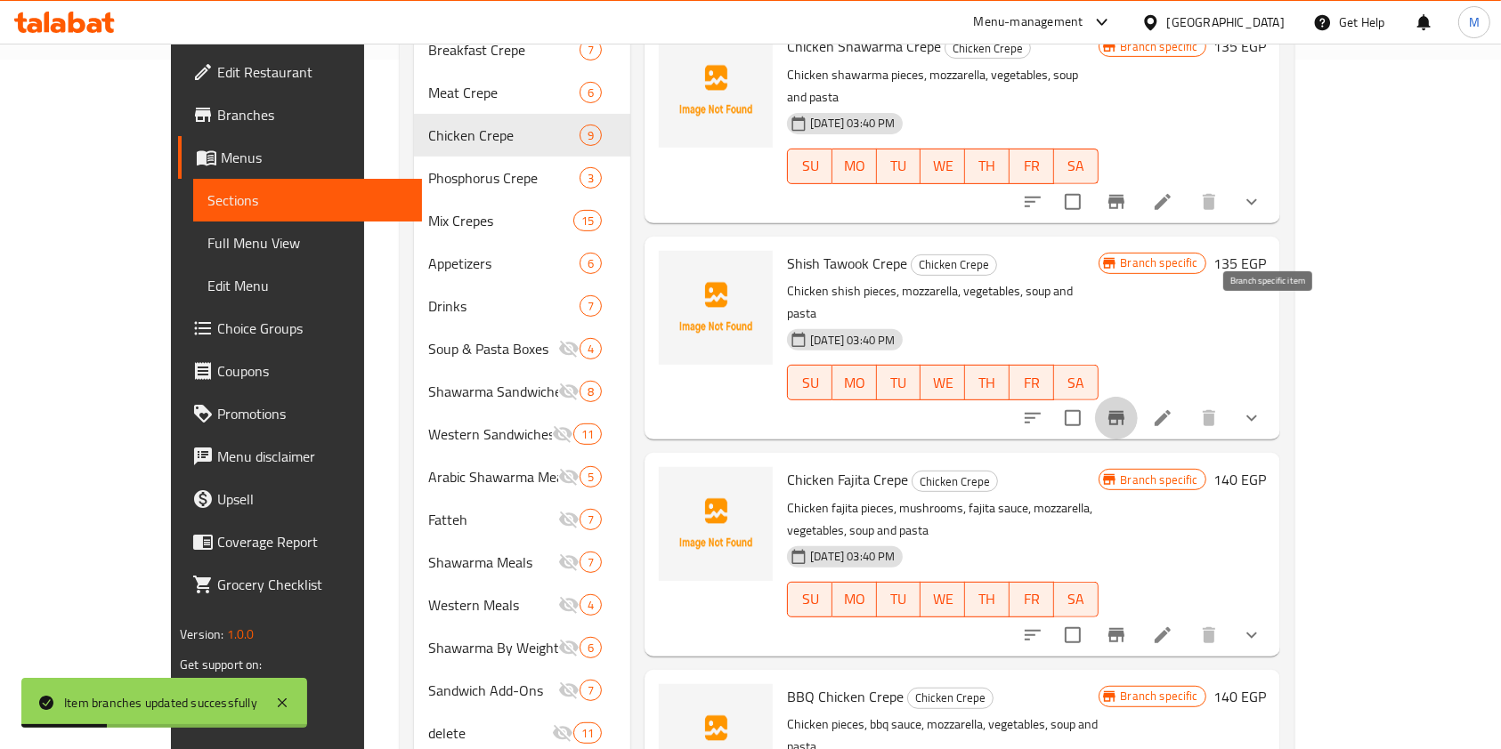
click at [1124, 411] on icon "Branch-specific-item" at bounding box center [1116, 418] width 16 height 14
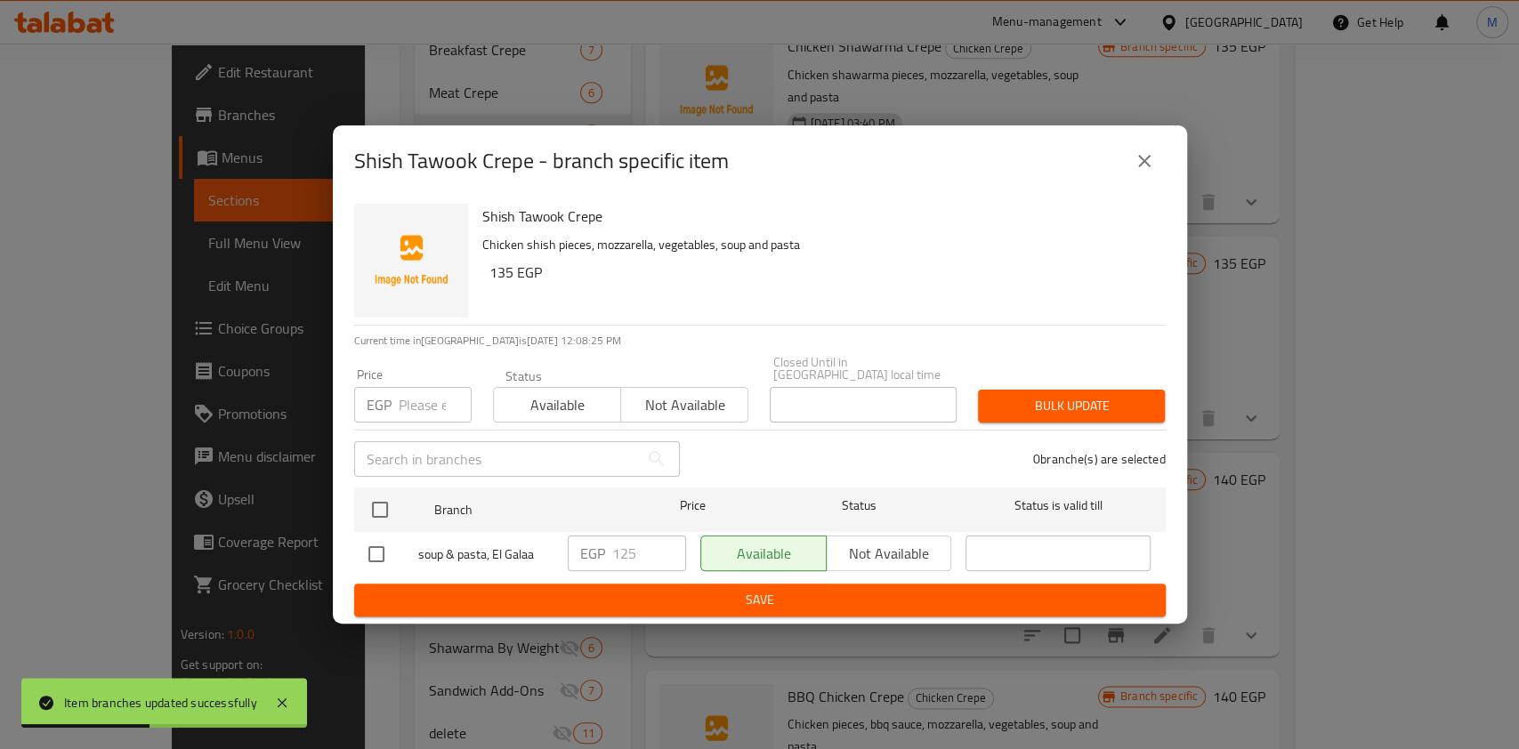
drag, startPoint x: 370, startPoint y: 545, endPoint x: 587, endPoint y: 566, distance: 217.3
click at [370, 546] on input "checkbox" at bounding box center [376, 554] width 37 height 37
checkbox input "true"
drag, startPoint x: 621, startPoint y: 548, endPoint x: 632, endPoint y: 557, distance: 13.9
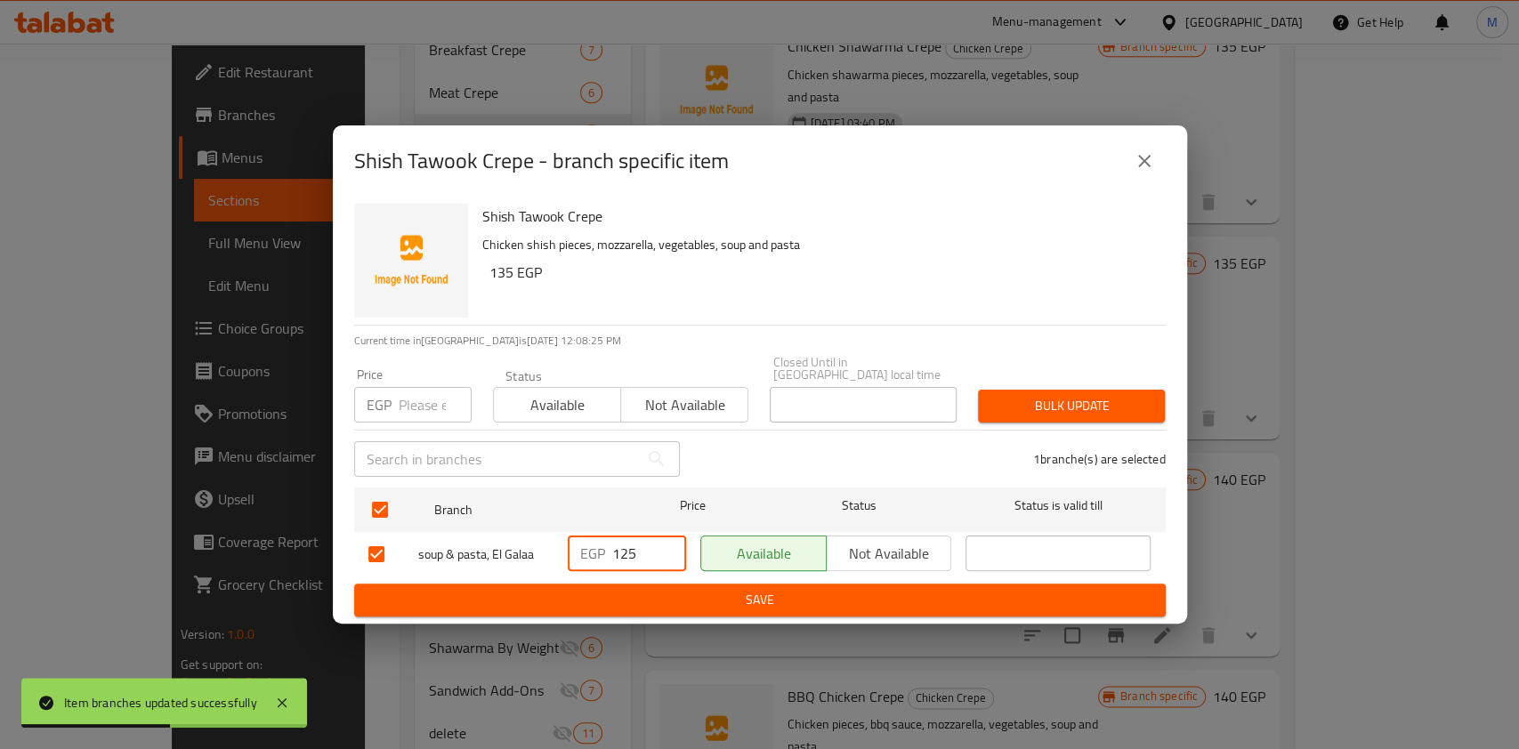
click at [632, 557] on input "125" at bounding box center [649, 554] width 74 height 36
click at [633, 553] on input "15" at bounding box center [649, 554] width 74 height 36
type input "155"
drag, startPoint x: 640, startPoint y: 587, endPoint x: 659, endPoint y: 584, distance: 18.9
click at [641, 589] on span "Save" at bounding box center [759, 600] width 783 height 22
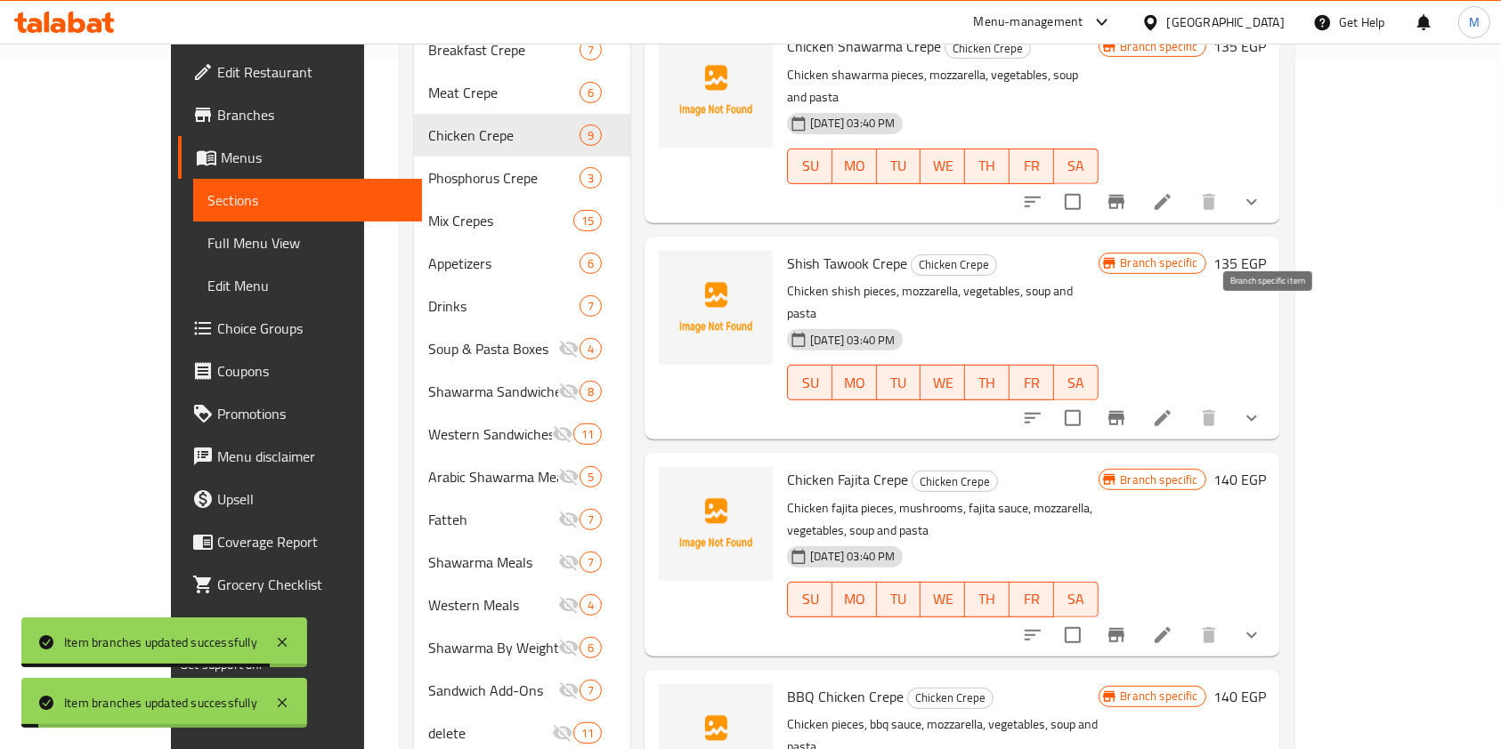
click at [1137, 397] on button "Branch-specific-item" at bounding box center [1116, 418] width 43 height 43
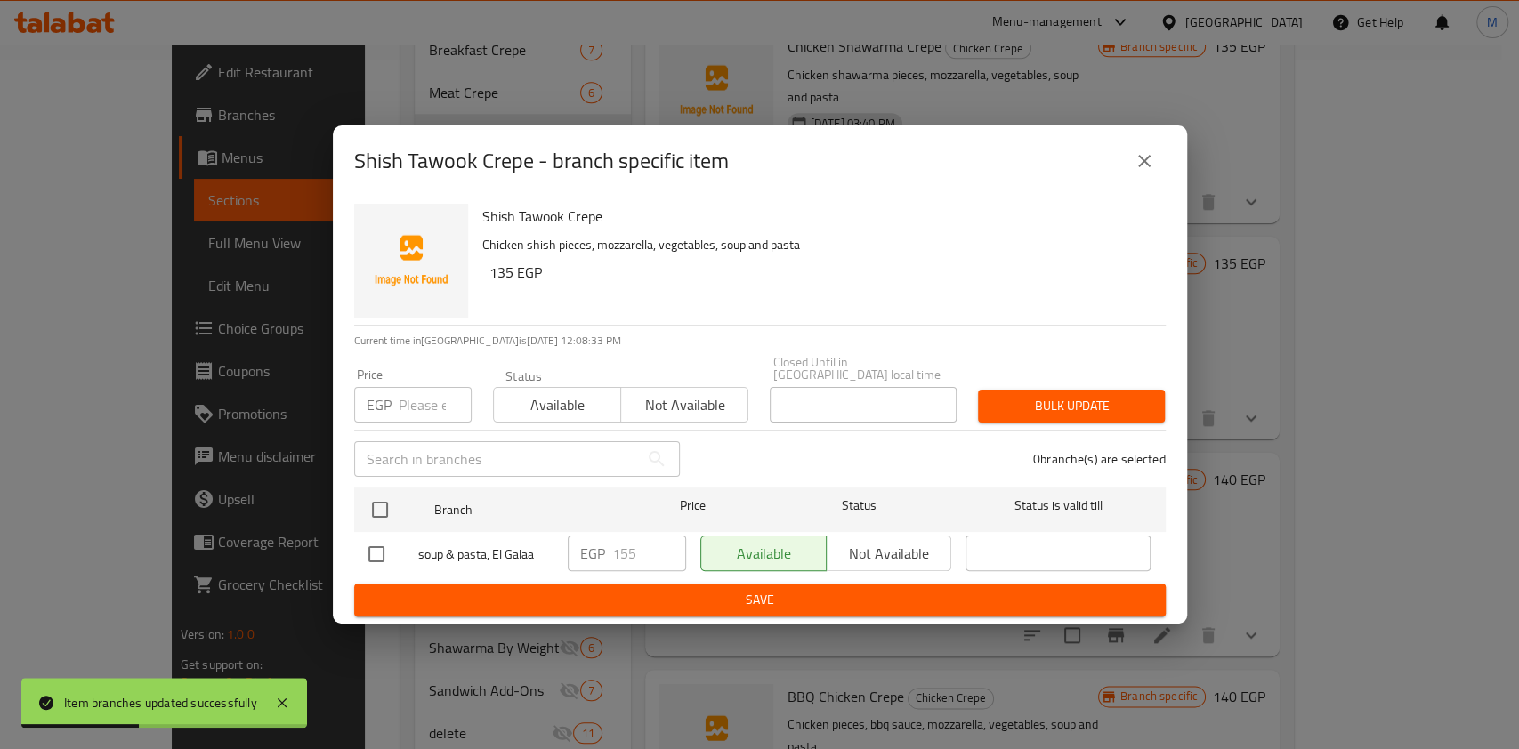
drag, startPoint x: 1146, startPoint y: 185, endPoint x: 1162, endPoint y: 224, distance: 42.3
click at [1145, 182] on button "close" at bounding box center [1144, 161] width 43 height 43
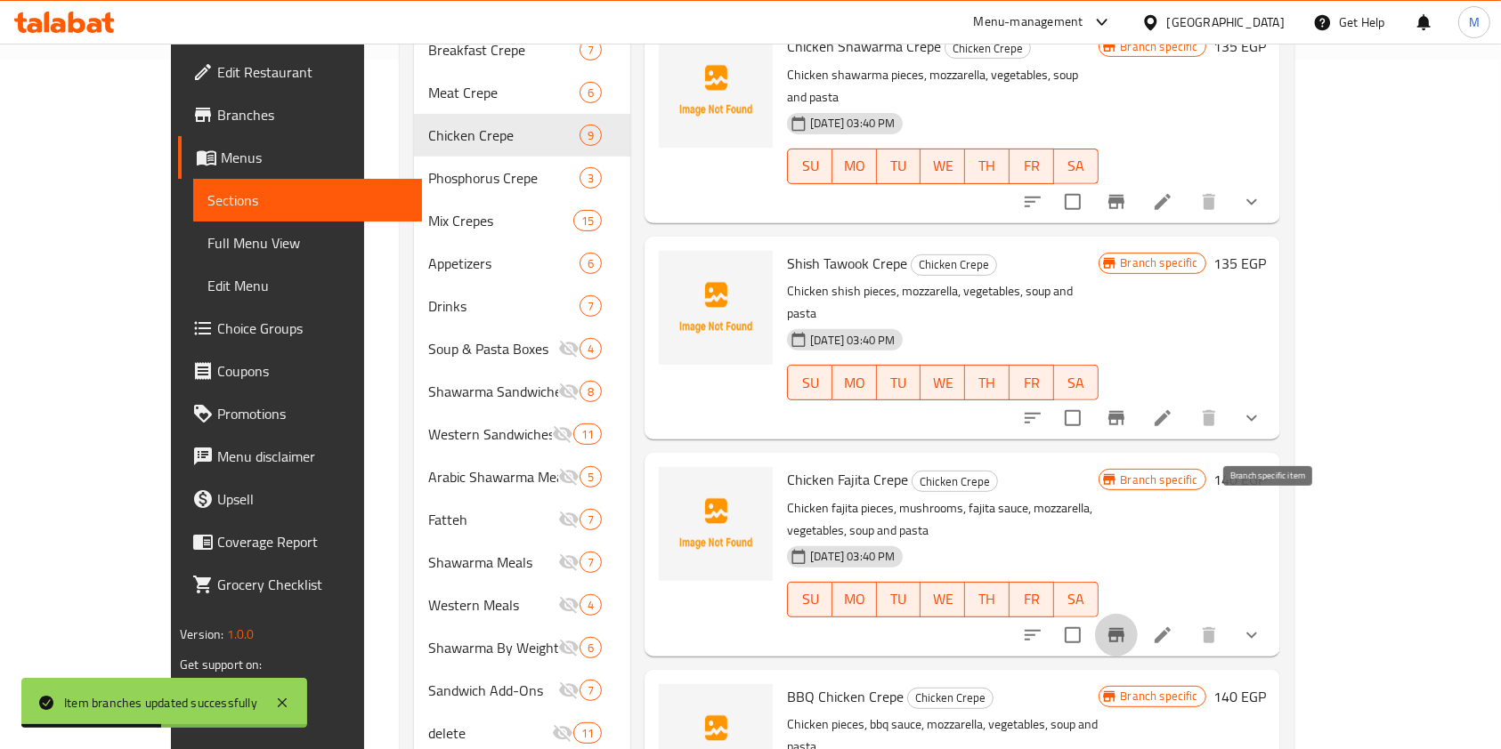
click at [1137, 614] on button "Branch-specific-item" at bounding box center [1116, 635] width 43 height 43
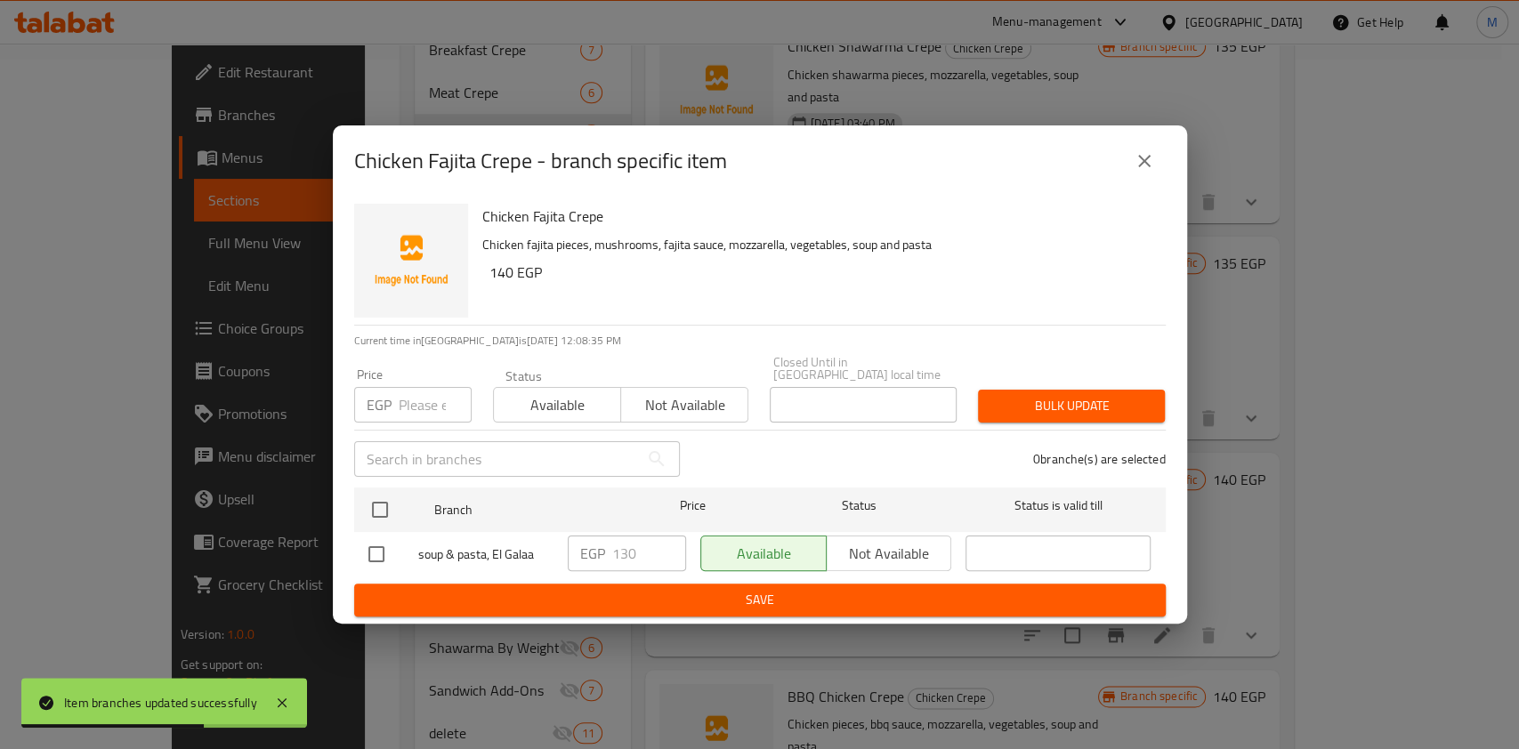
click at [367, 545] on input "checkbox" at bounding box center [376, 554] width 37 height 37
checkbox input "true"
click at [622, 552] on input "130" at bounding box center [649, 554] width 74 height 36
type input "160"
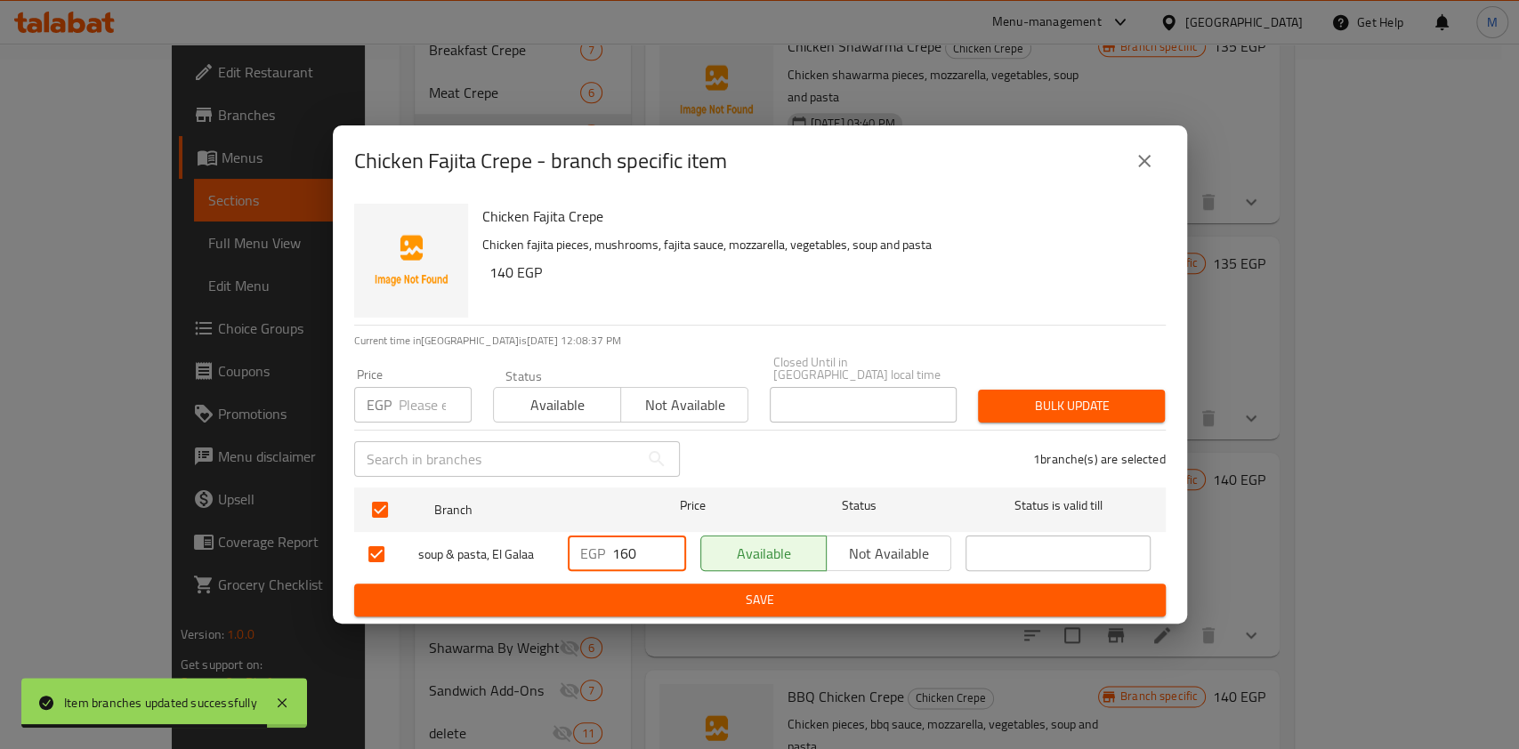
click at [636, 590] on span "Save" at bounding box center [759, 600] width 783 height 22
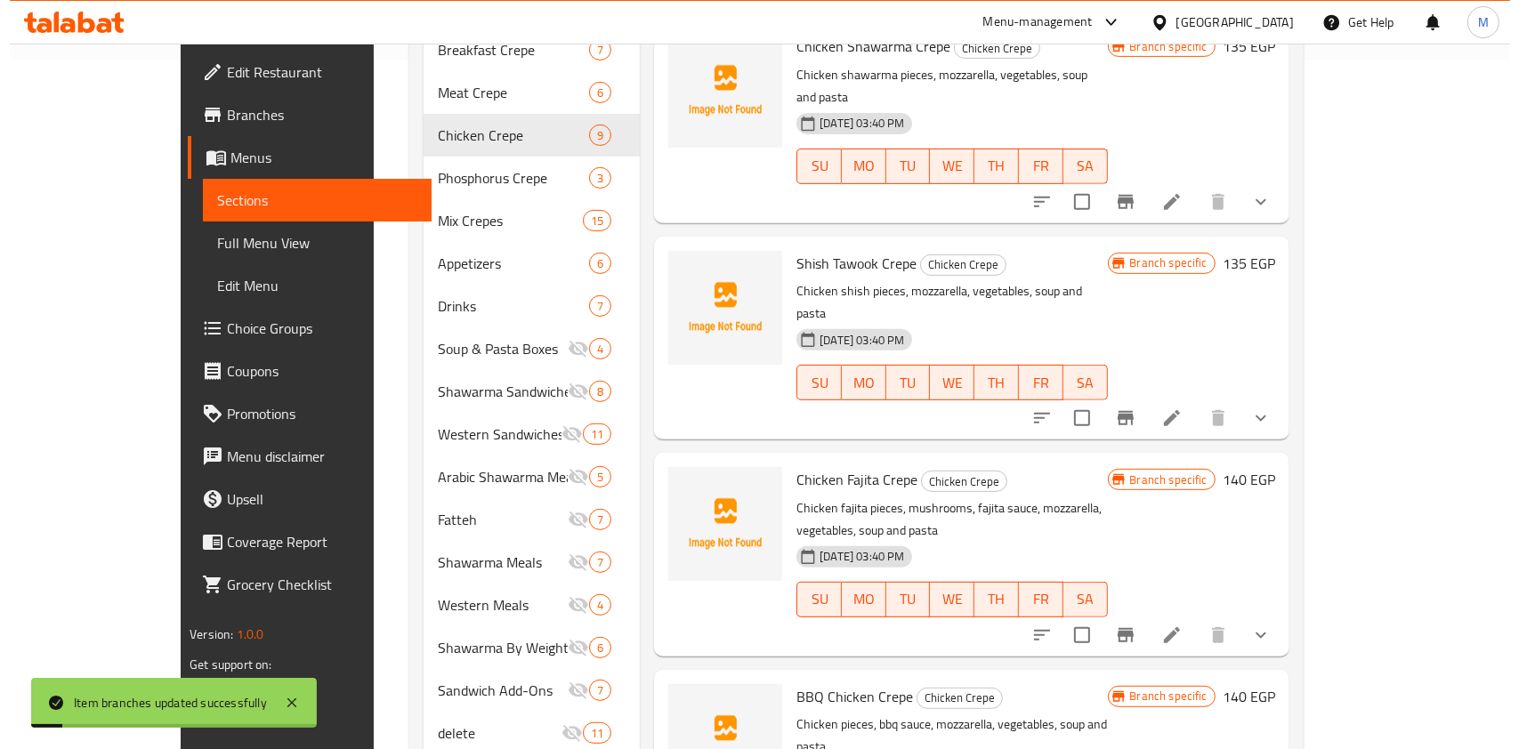
scroll to position [725, 0]
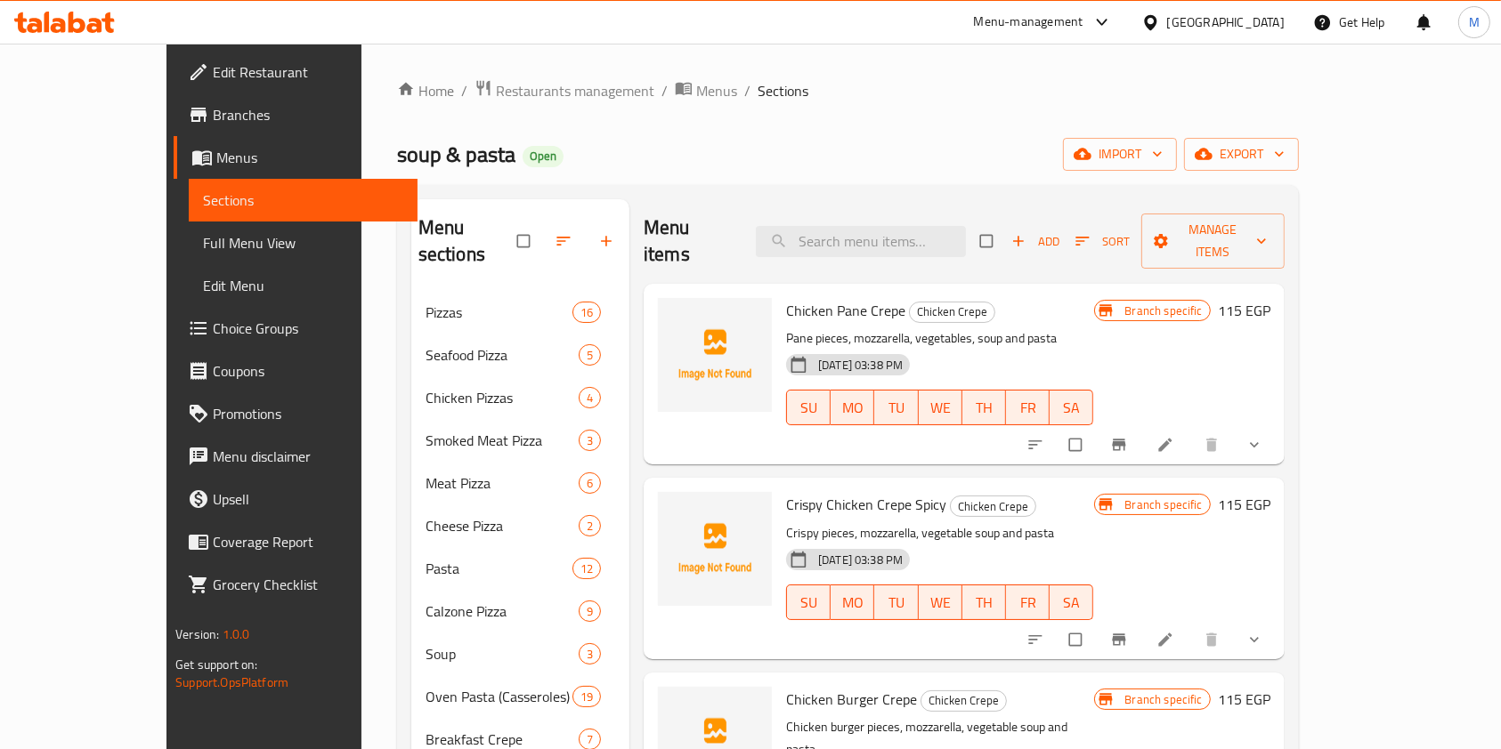
drag, startPoint x: 1442, startPoint y: 376, endPoint x: 1447, endPoint y: 420, distance: 43.9
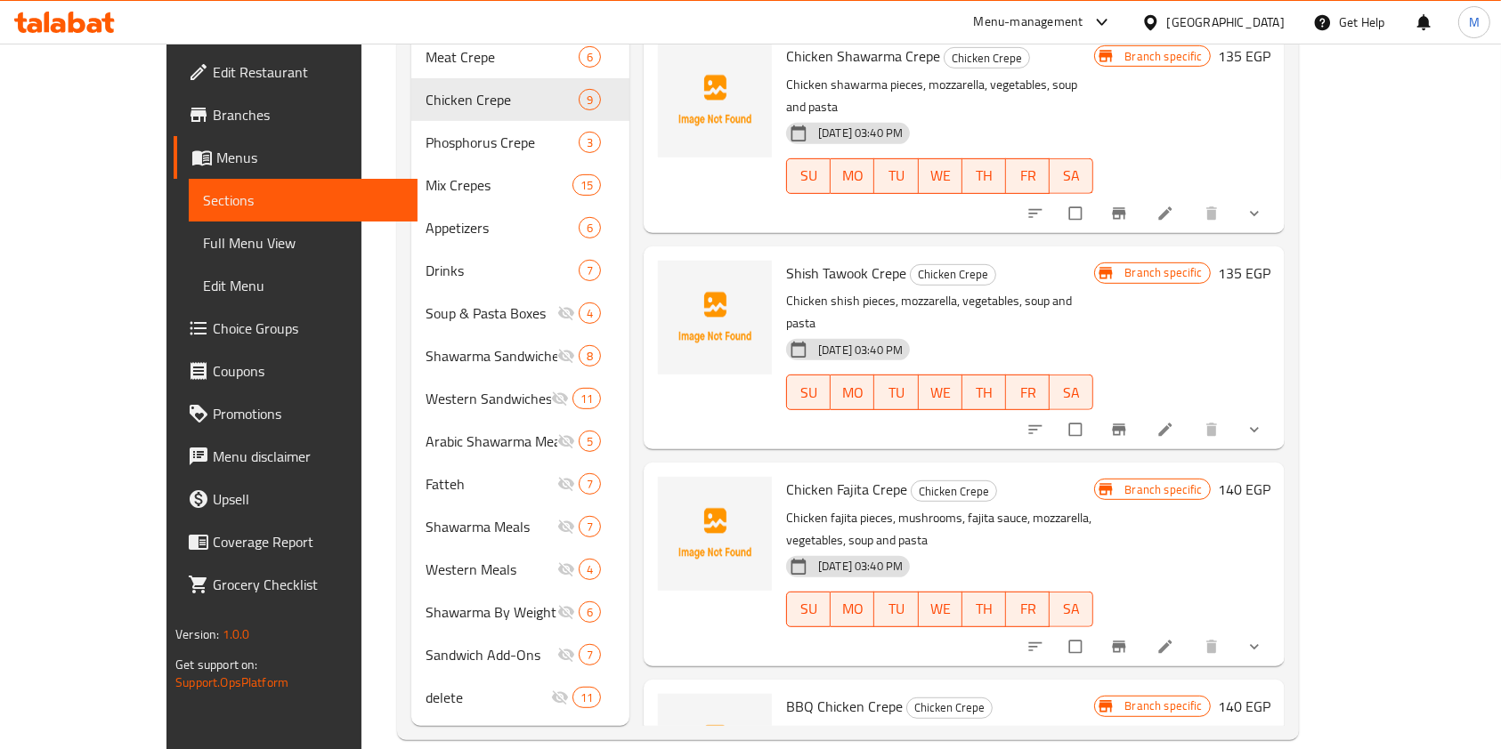
scroll to position [569, 0]
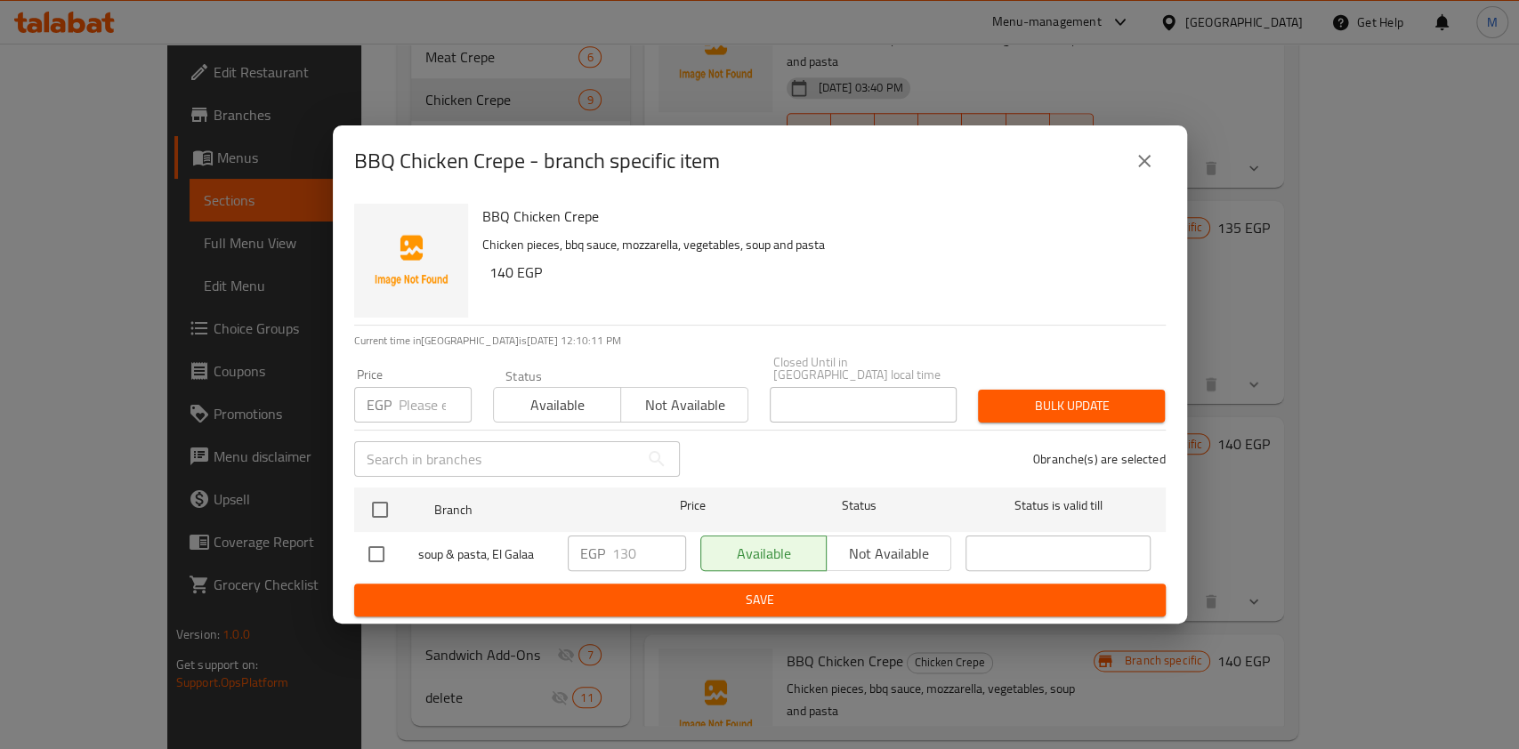
click at [382, 546] on input "checkbox" at bounding box center [376, 554] width 37 height 37
checkbox input "true"
drag, startPoint x: 625, startPoint y: 546, endPoint x: 621, endPoint y: 556, distance: 10.4
click at [621, 556] on input "130" at bounding box center [649, 554] width 74 height 36
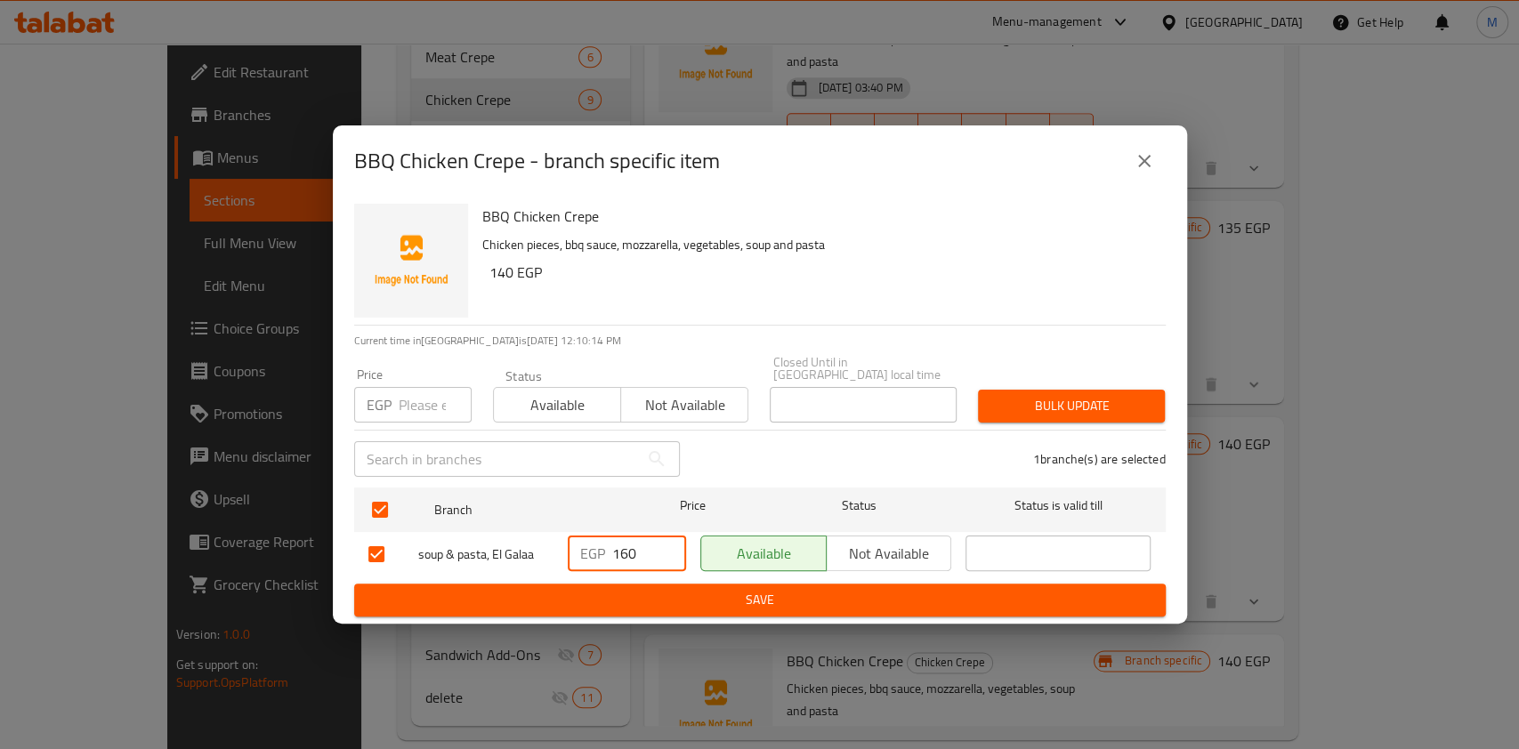
type input "160"
click at [662, 593] on span "Save" at bounding box center [759, 600] width 783 height 22
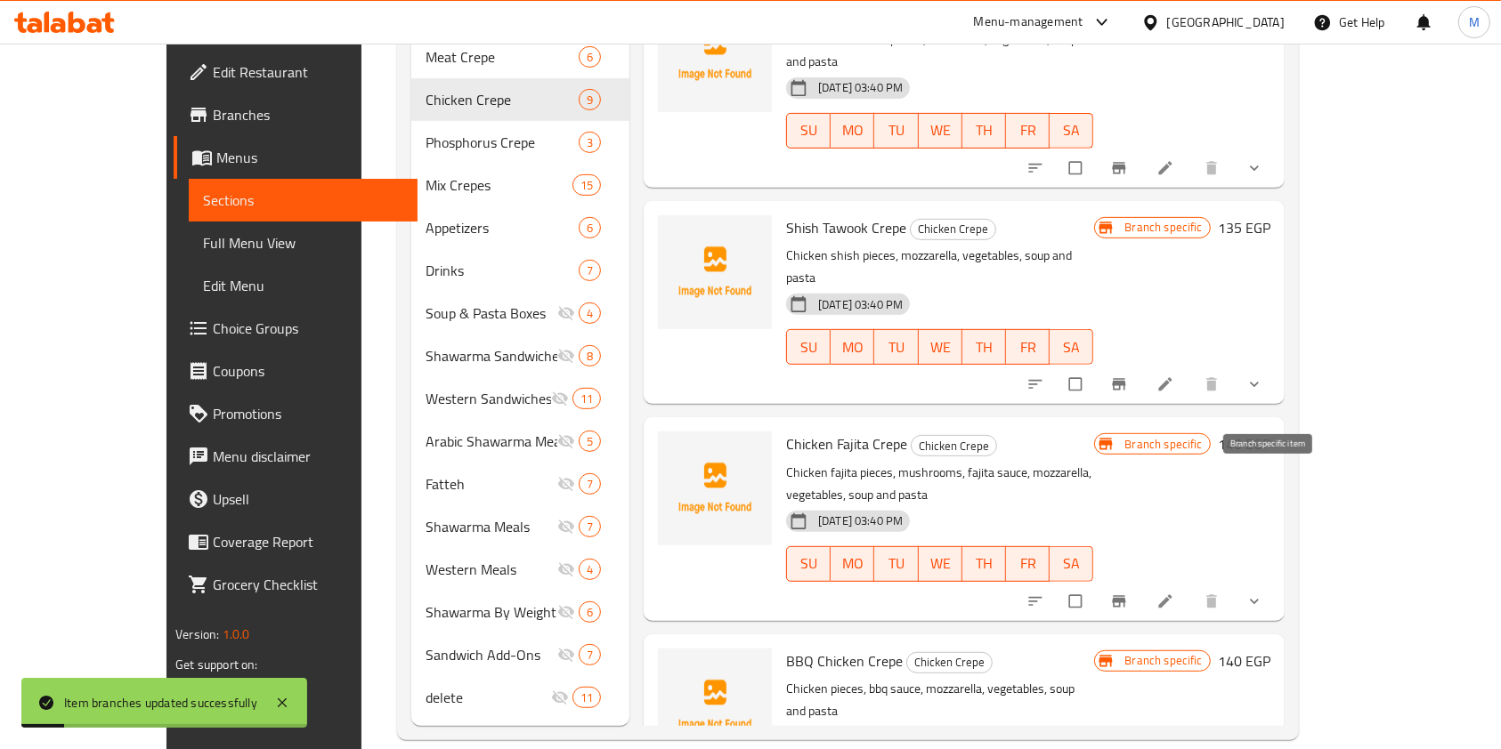
click at [1142, 582] on button "Branch-specific-item" at bounding box center [1120, 601] width 43 height 39
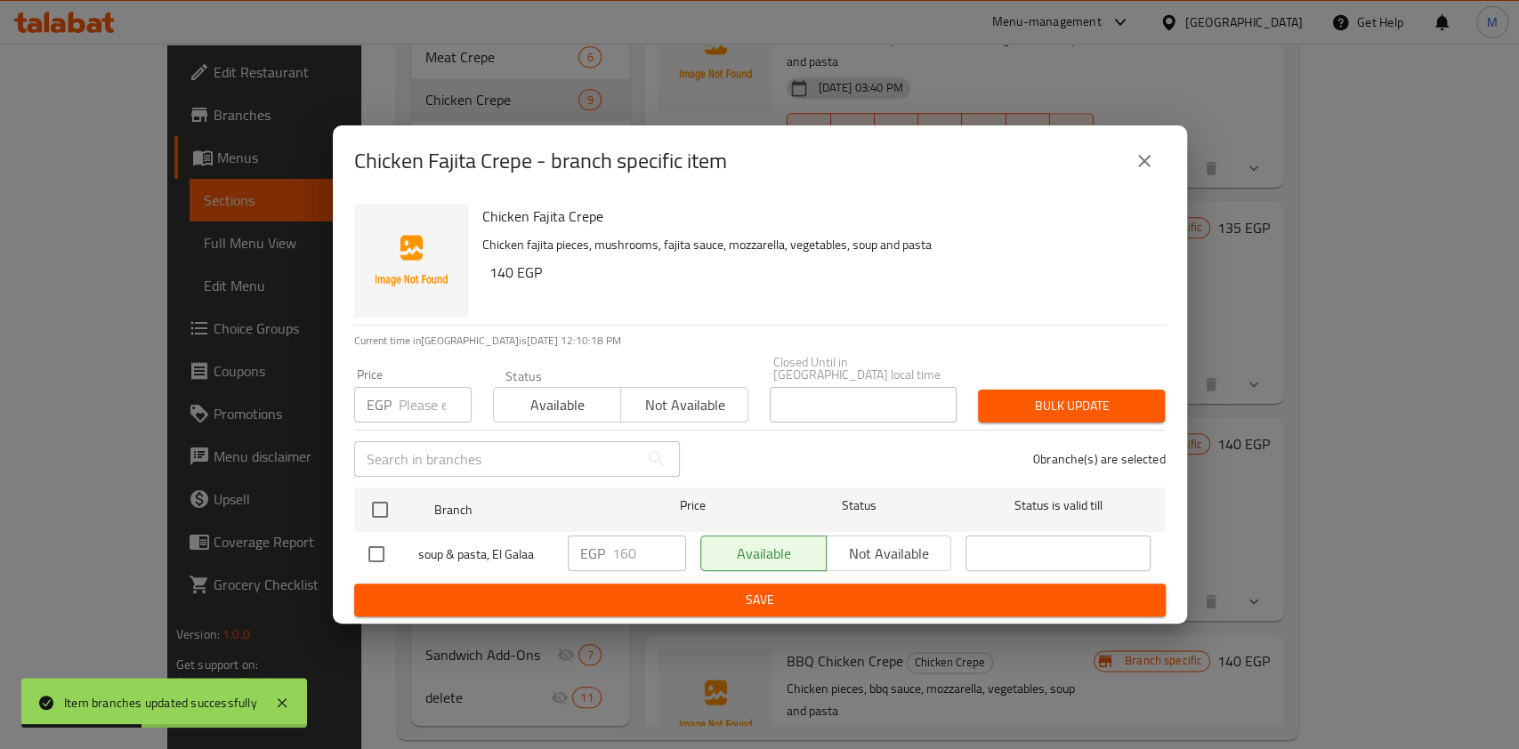
drag, startPoint x: 1154, startPoint y: 166, endPoint x: 1178, endPoint y: 199, distance: 41.5
click at [1154, 166] on icon "close" at bounding box center [1144, 160] width 21 height 21
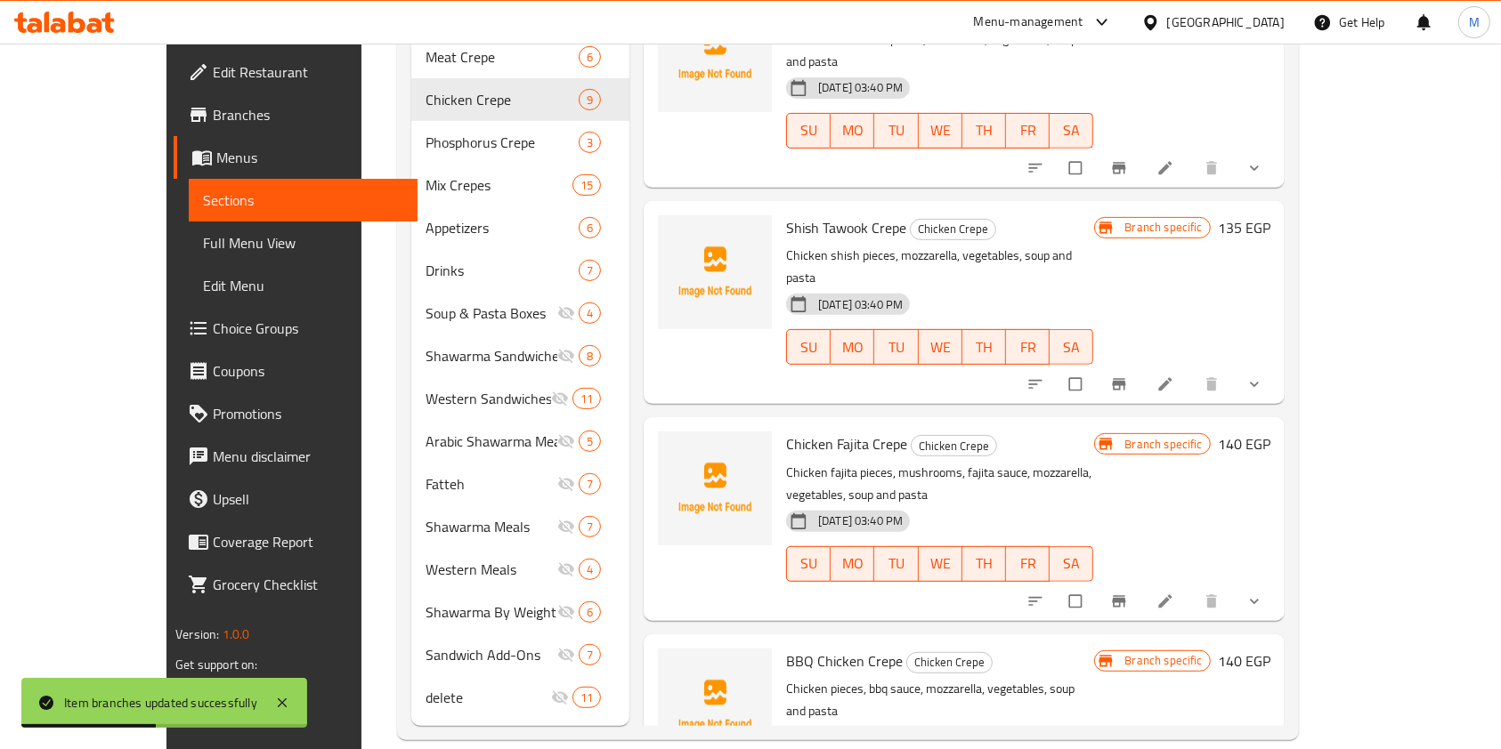
click at [1259, 267] on div "Branch specific 135 EGP" at bounding box center [1182, 302] width 176 height 174
click at [1125, 378] on icon "Branch-specific-item" at bounding box center [1118, 384] width 13 height 12
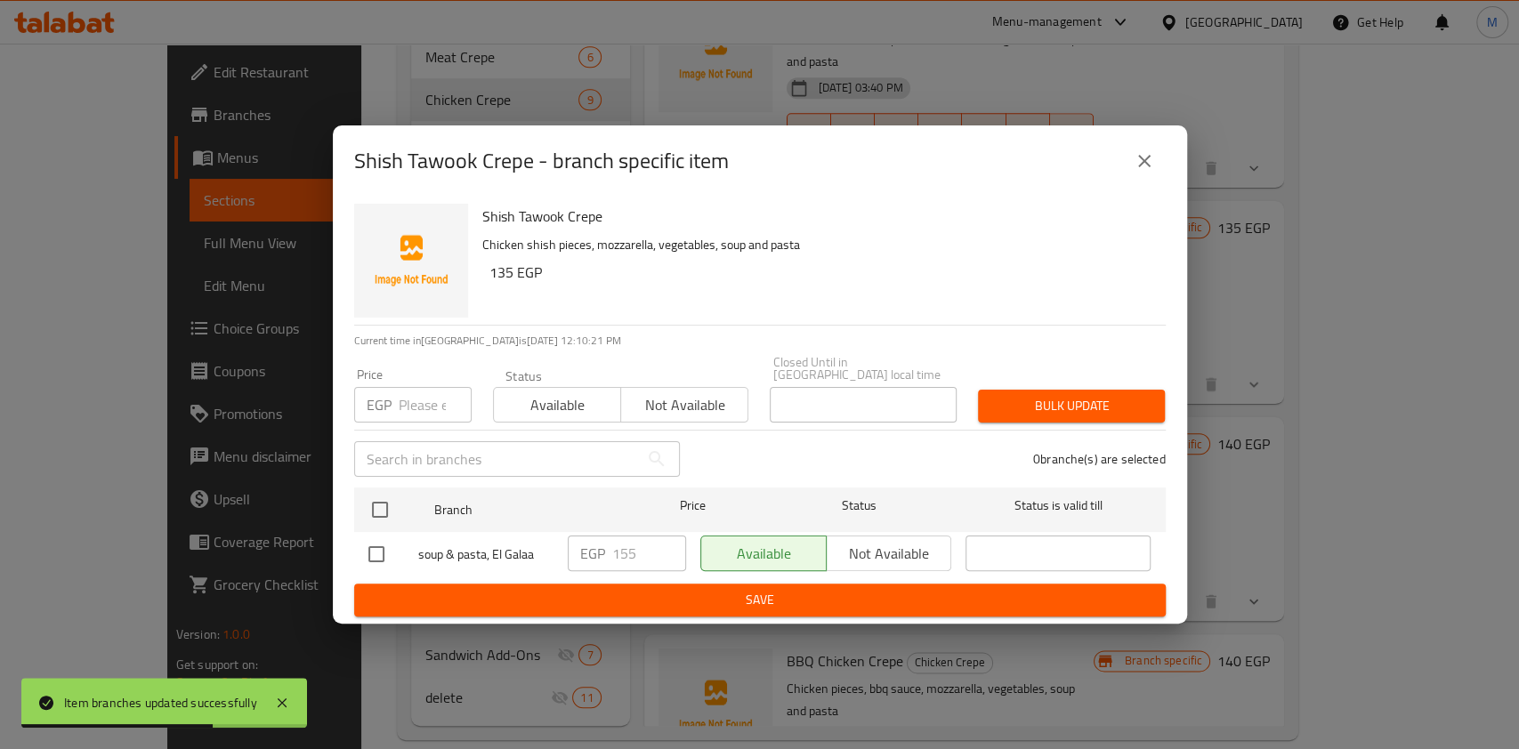
click at [1139, 182] on button "close" at bounding box center [1144, 161] width 43 height 43
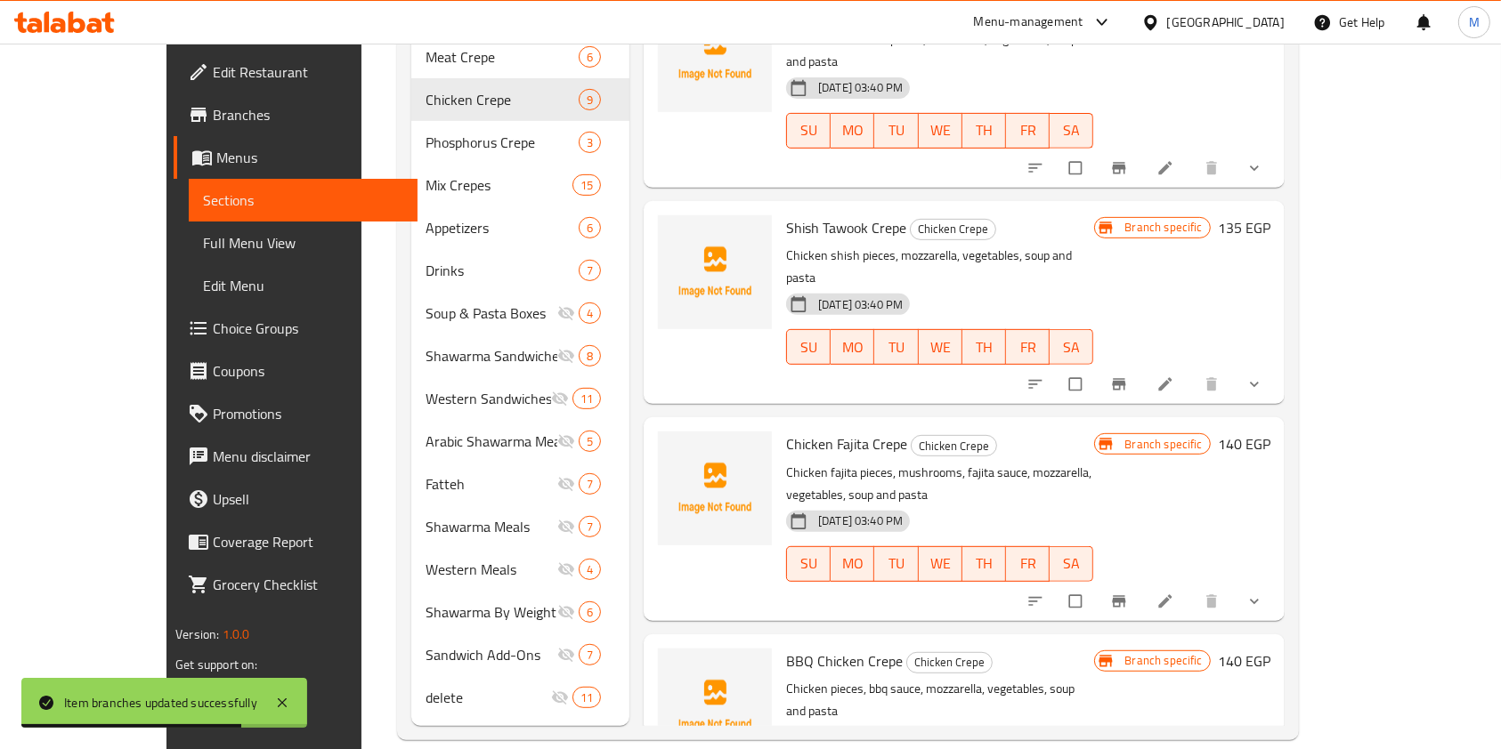
click at [1142, 149] on button "Branch-specific-item" at bounding box center [1120, 168] width 43 height 39
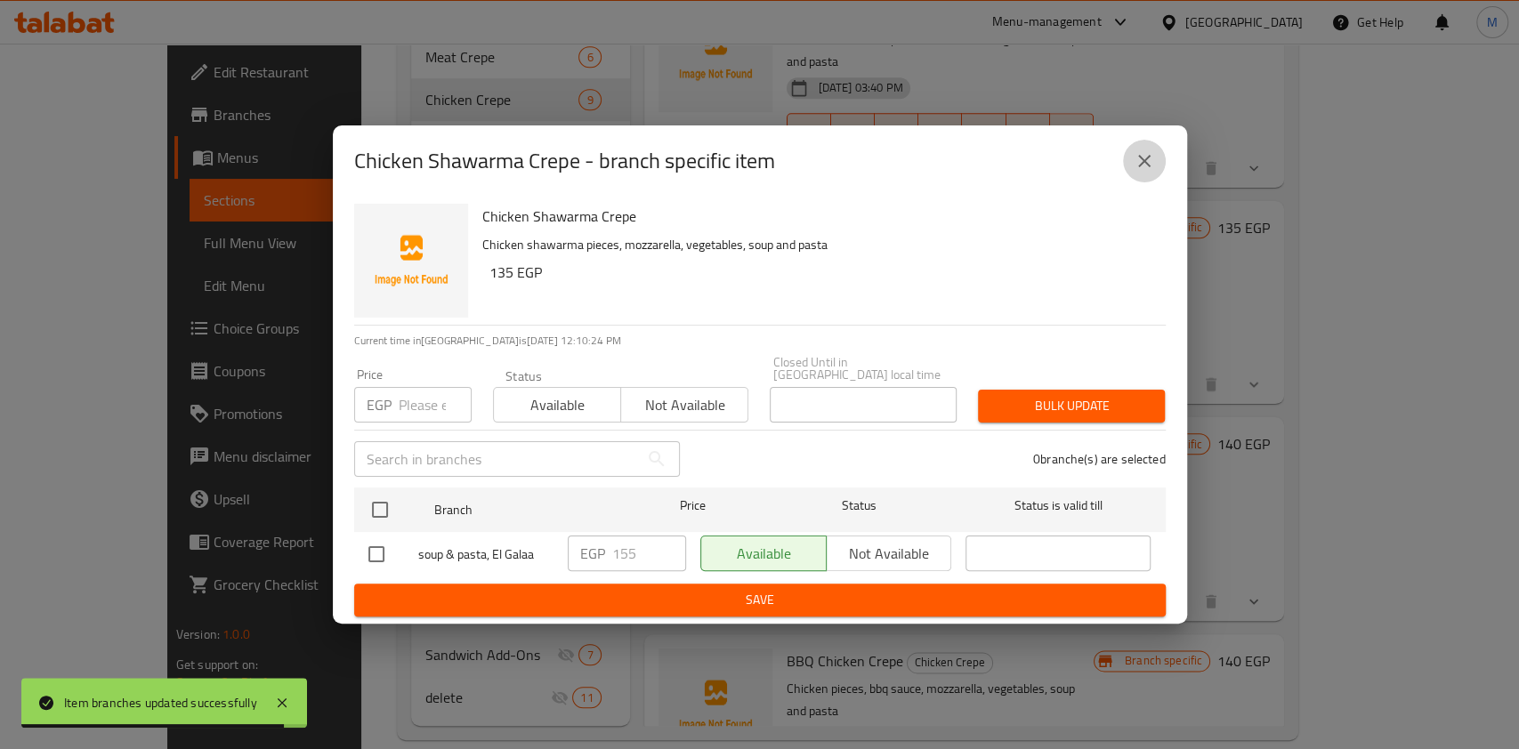
click at [1146, 172] on icon "close" at bounding box center [1144, 160] width 21 height 21
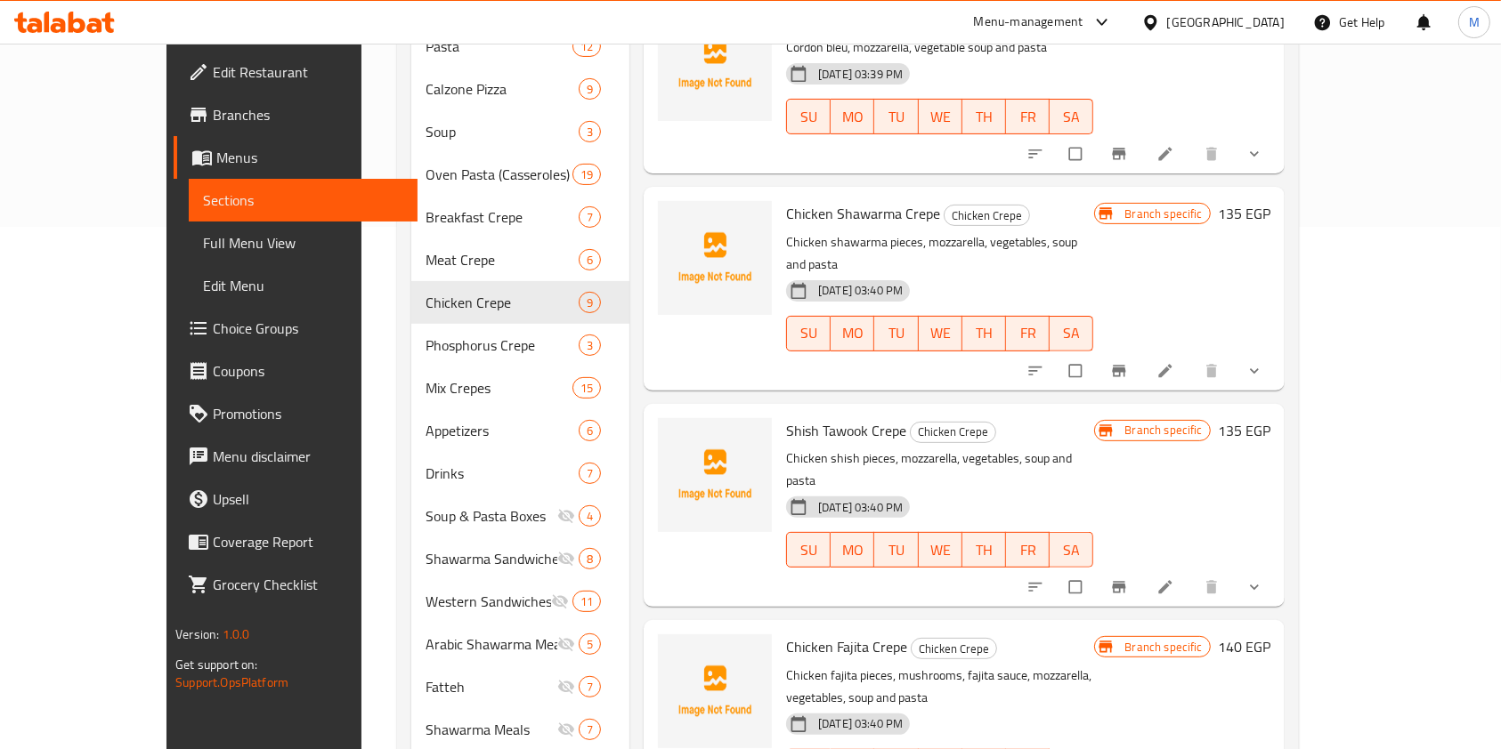
scroll to position [558, 0]
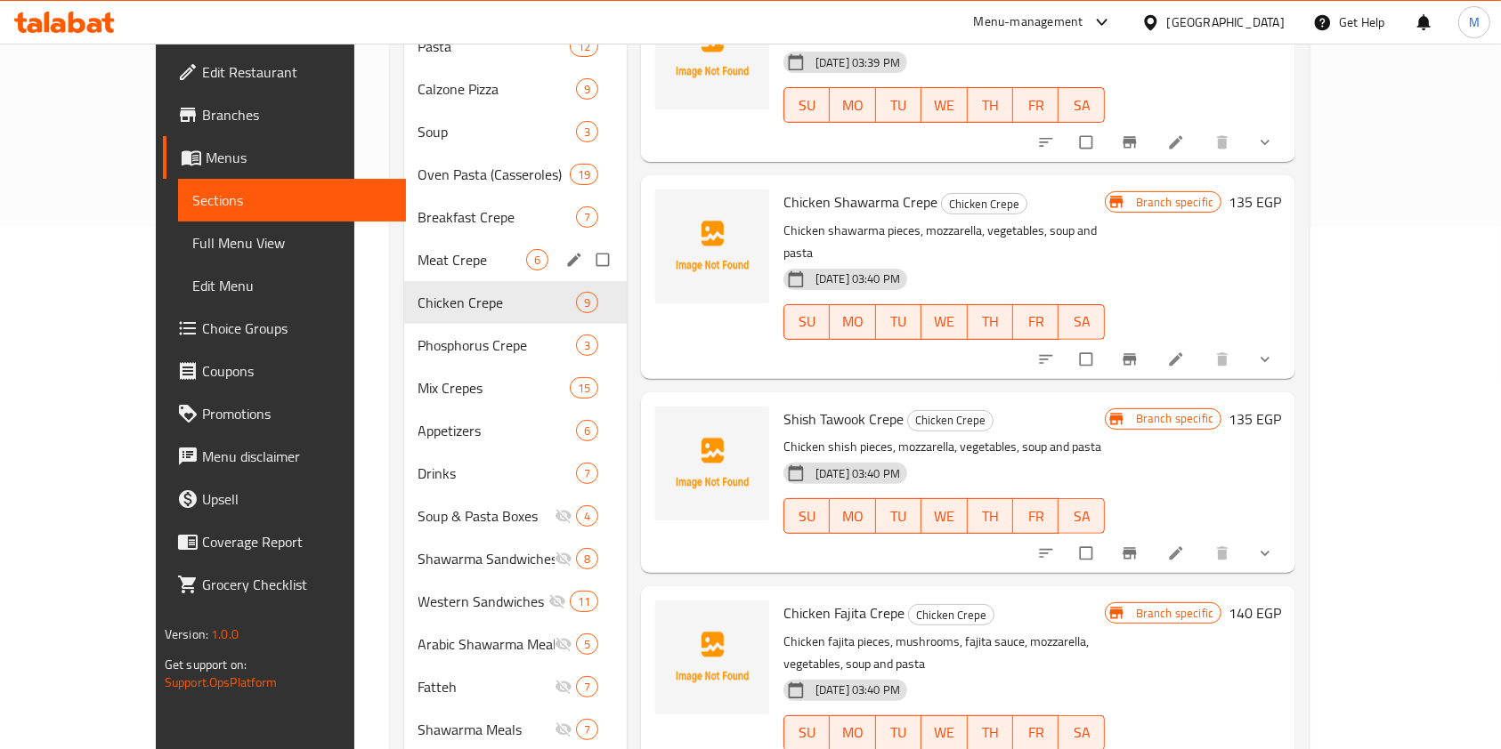
click at [418, 249] on span "Meat Crepe" at bounding box center [472, 259] width 108 height 21
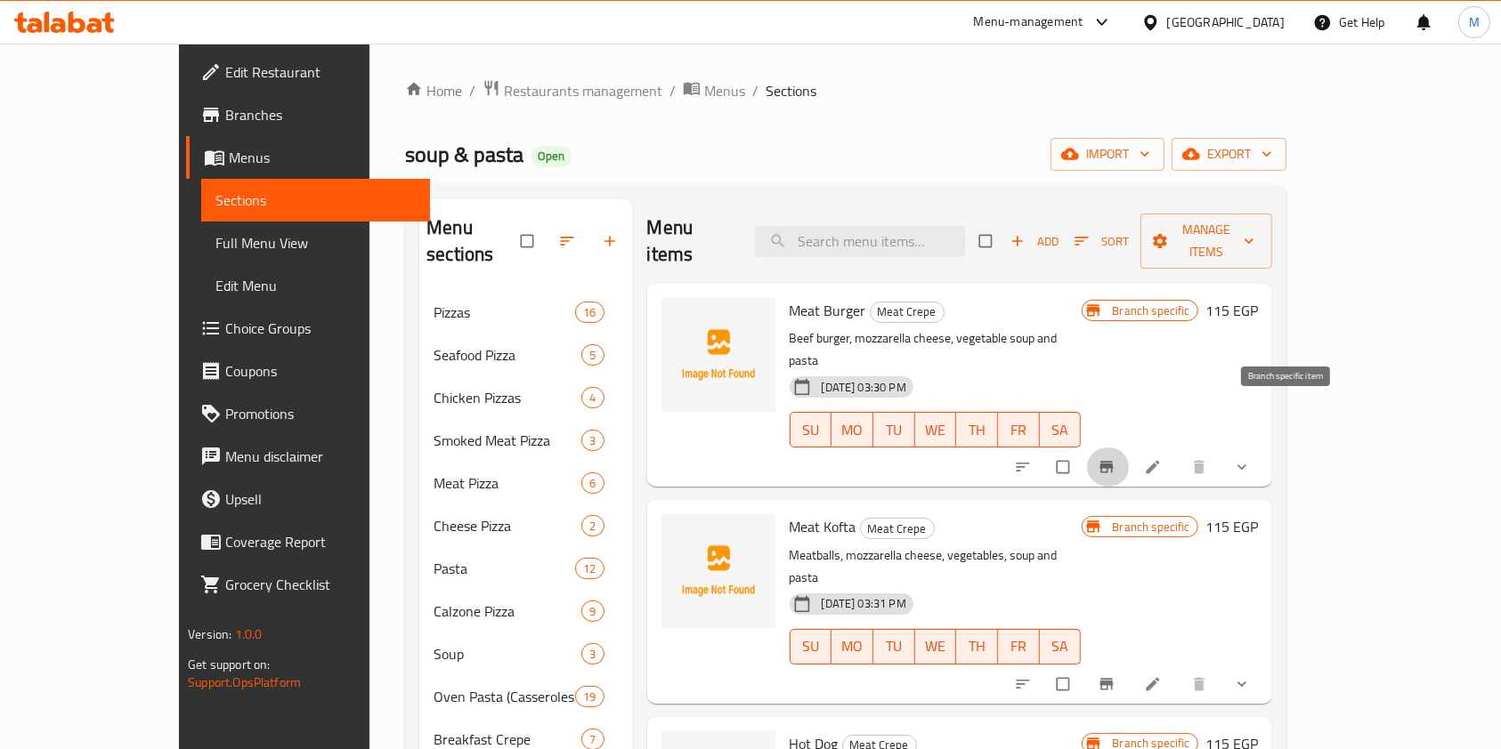
click at [1119, 458] on span "Branch-specific-item" at bounding box center [1107, 467] width 21 height 18
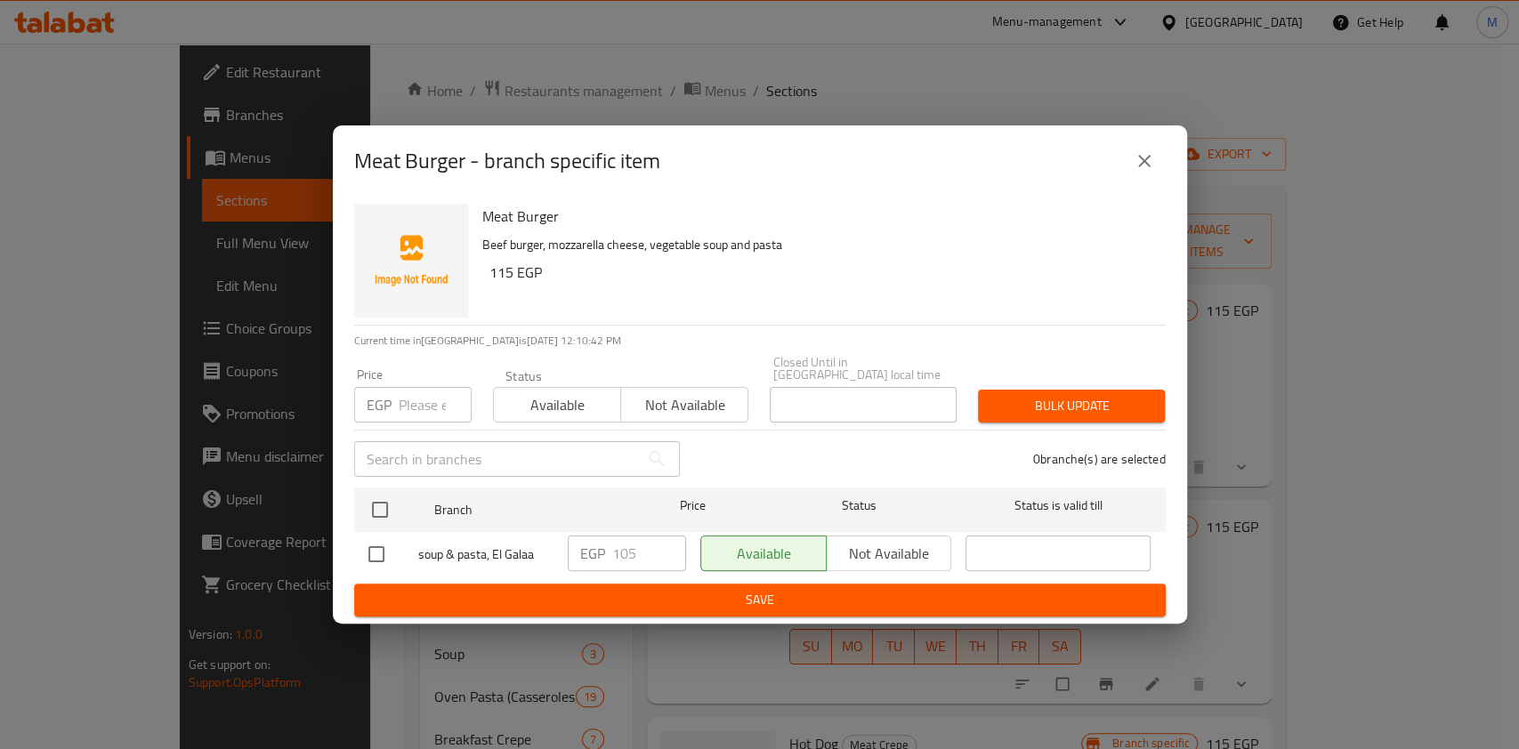
drag, startPoint x: 376, startPoint y: 544, endPoint x: 576, endPoint y: 560, distance: 200.9
click at [376, 545] on input "checkbox" at bounding box center [376, 554] width 37 height 37
checkbox input "true"
drag, startPoint x: 617, startPoint y: 553, endPoint x: 627, endPoint y: 553, distance: 9.8
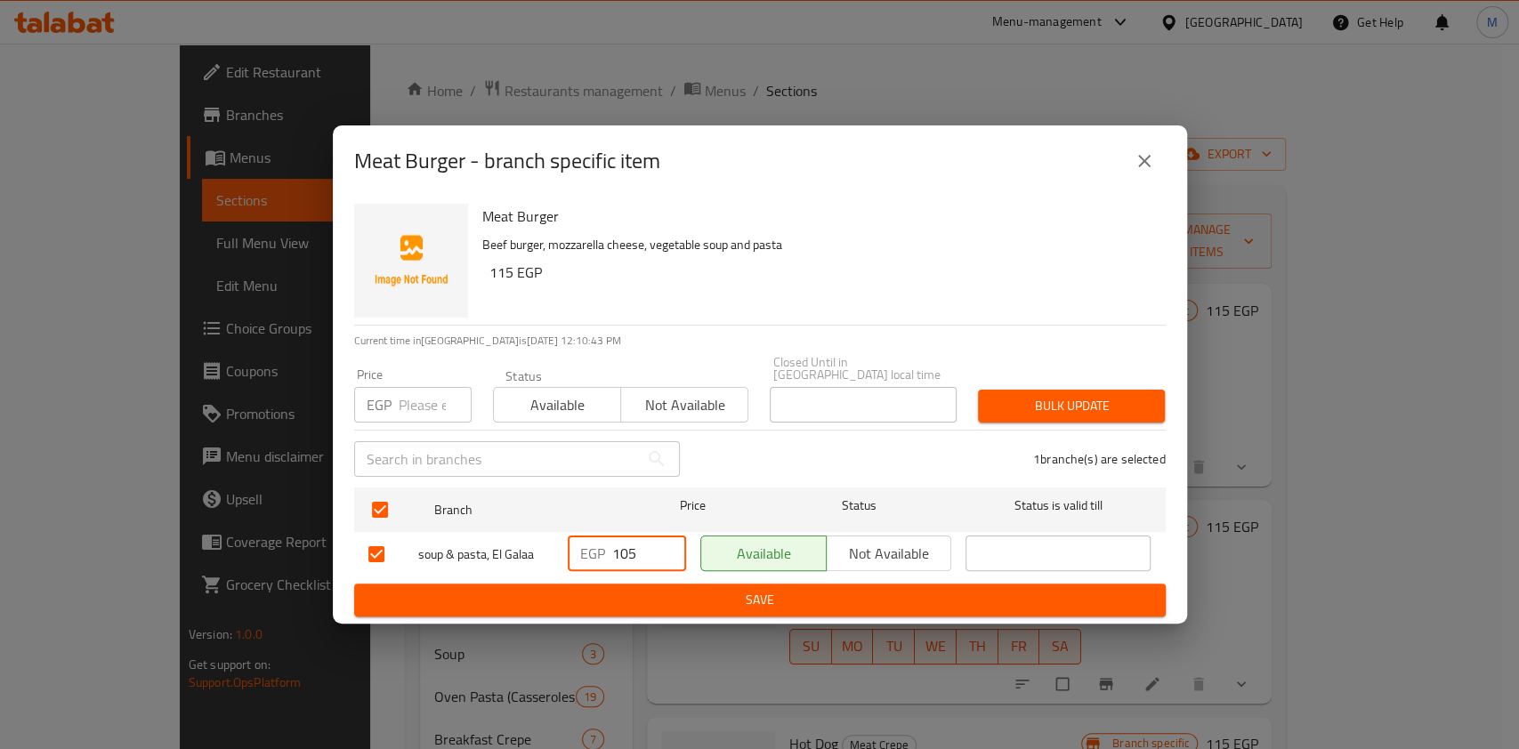
click at [627, 553] on input "105" at bounding box center [649, 554] width 74 height 36
type input "135"
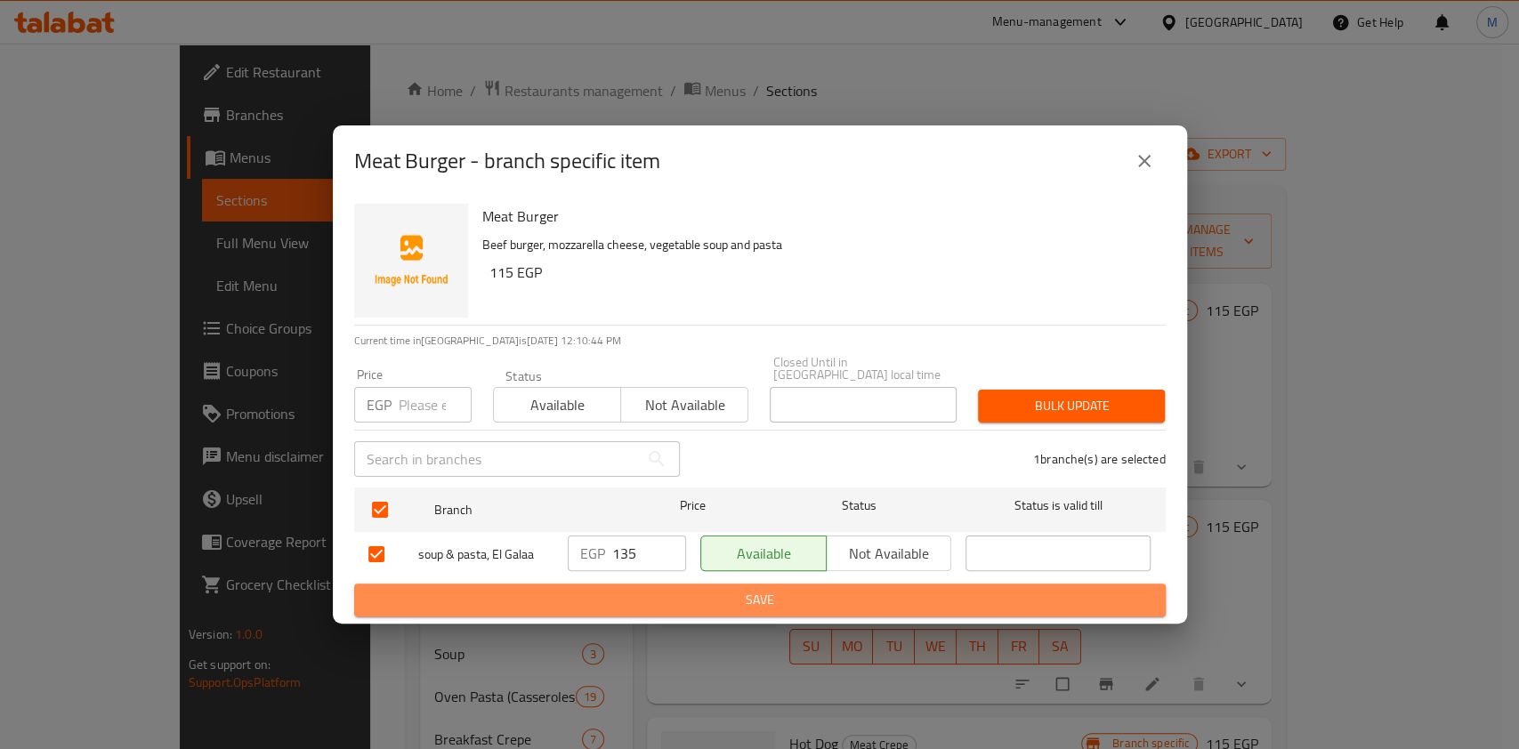
click at [684, 602] on span "Save" at bounding box center [759, 600] width 783 height 22
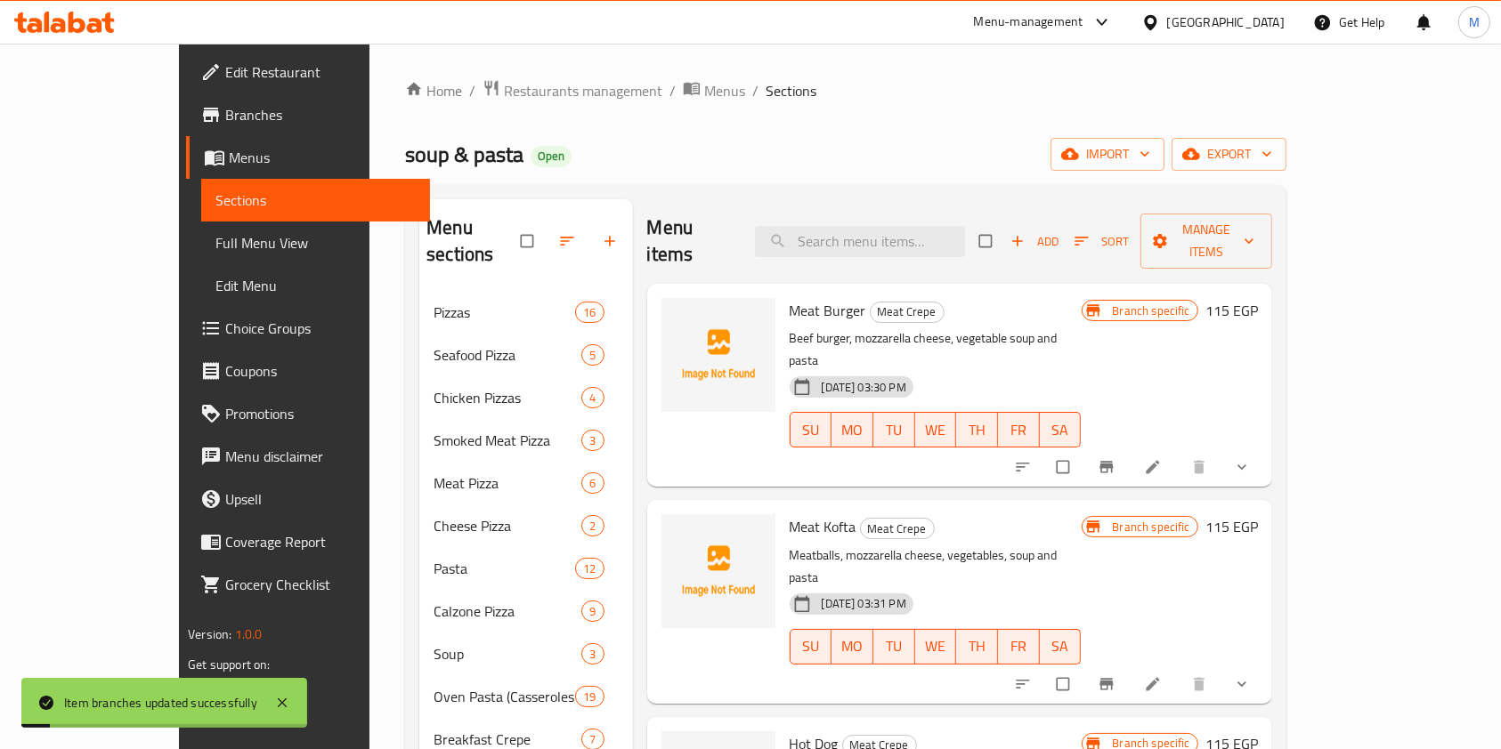
click at [1115, 676] on icon "Branch-specific-item" at bounding box center [1106, 685] width 18 height 18
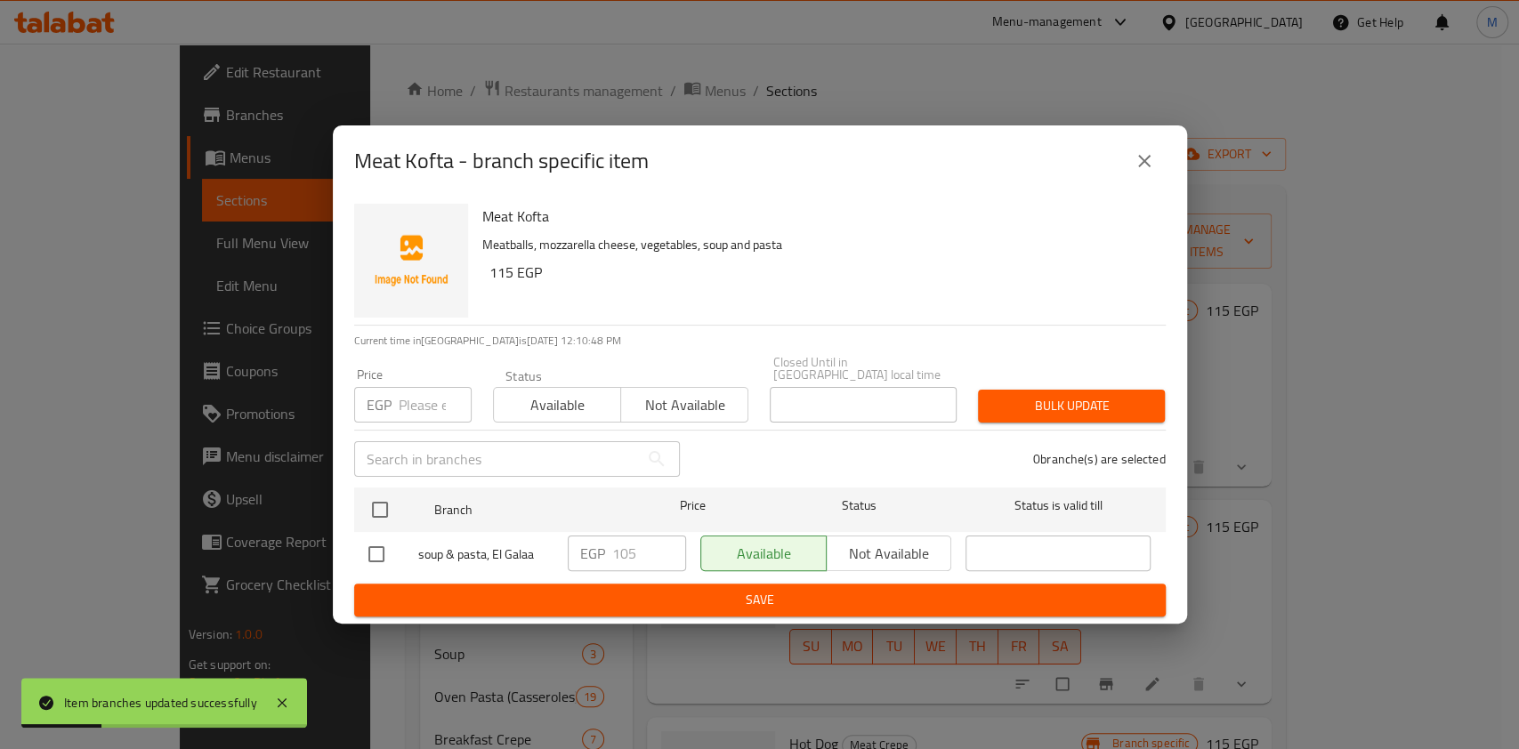
click at [368, 546] on input "checkbox" at bounding box center [376, 554] width 37 height 37
checkbox input "true"
click at [627, 551] on input "105" at bounding box center [649, 554] width 74 height 36
type input "135"
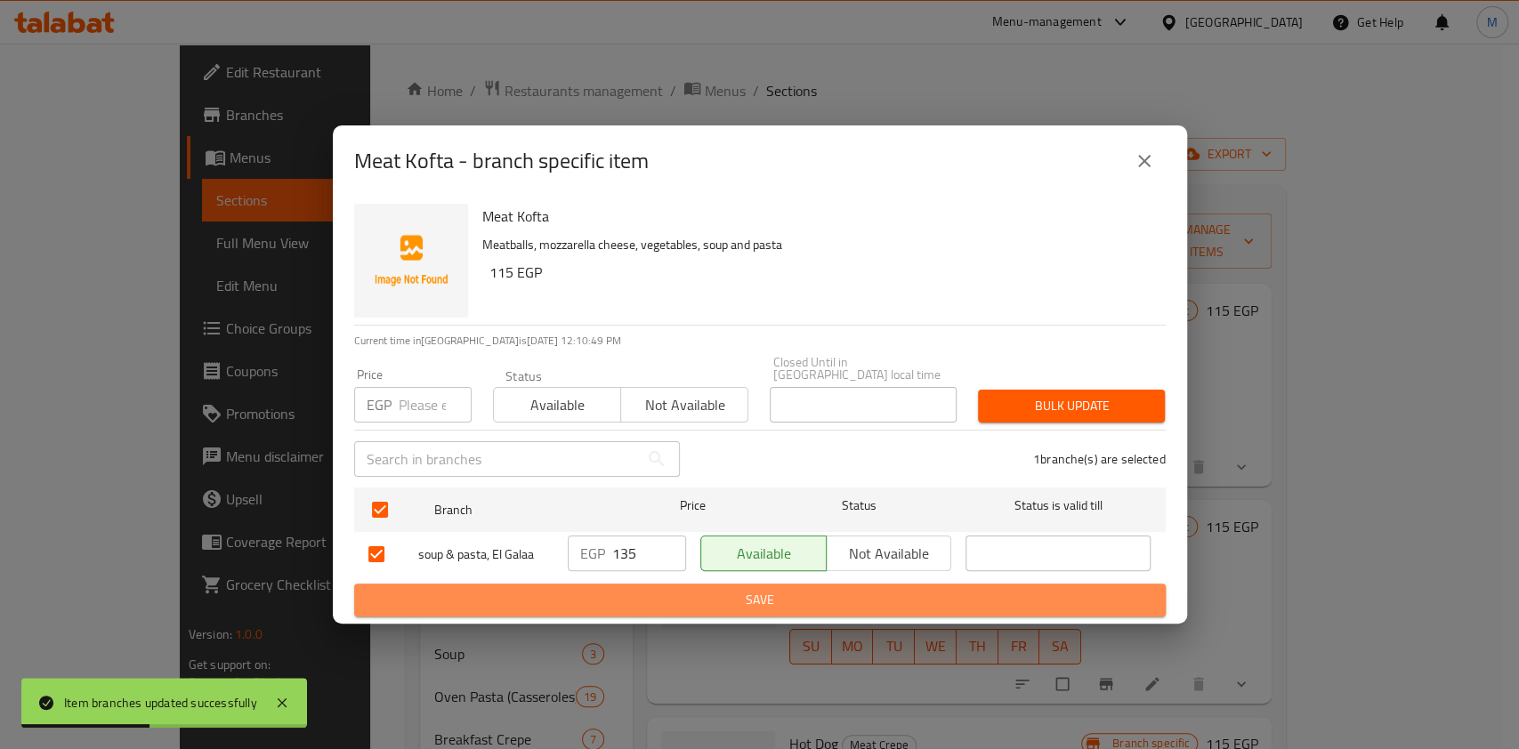
click at [765, 589] on span "Save" at bounding box center [759, 600] width 783 height 22
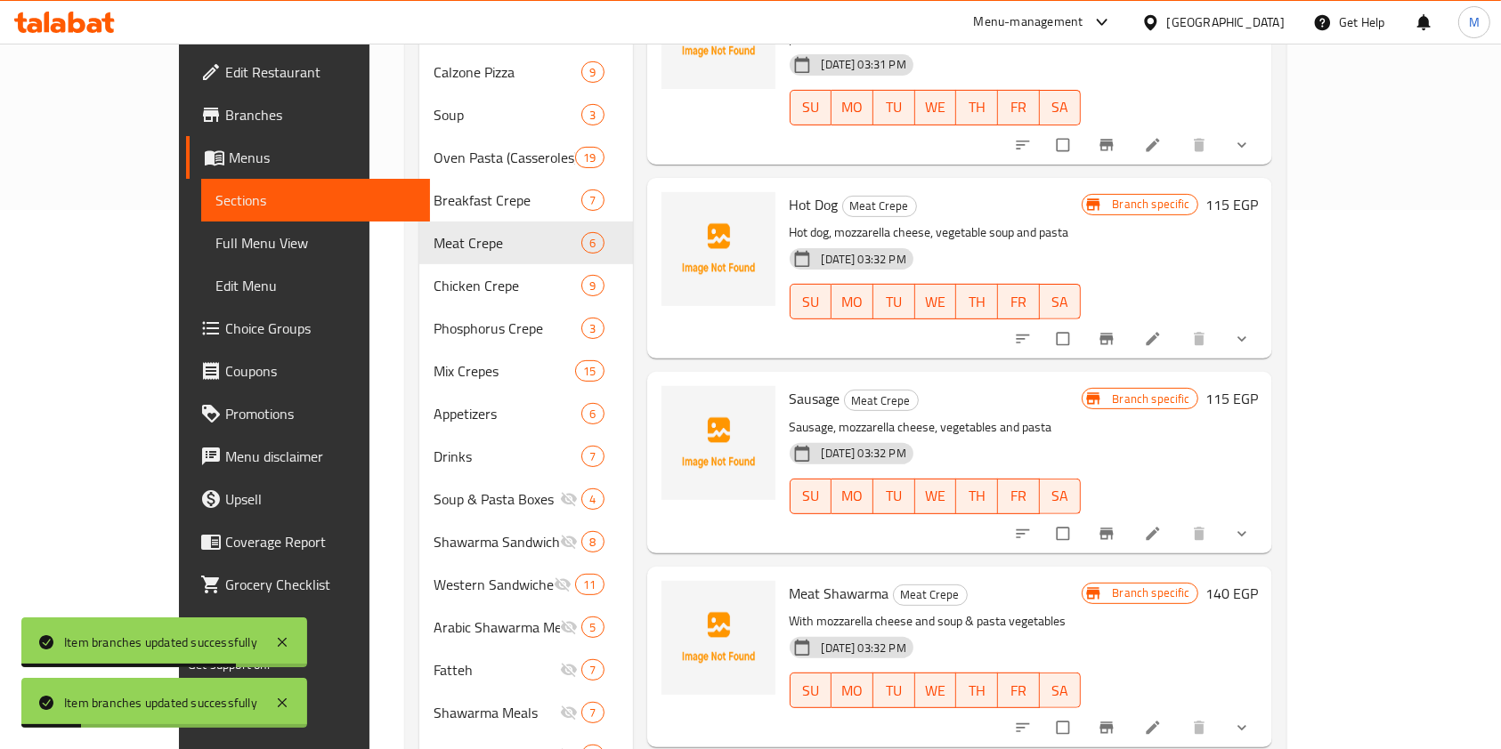
scroll to position [563, 0]
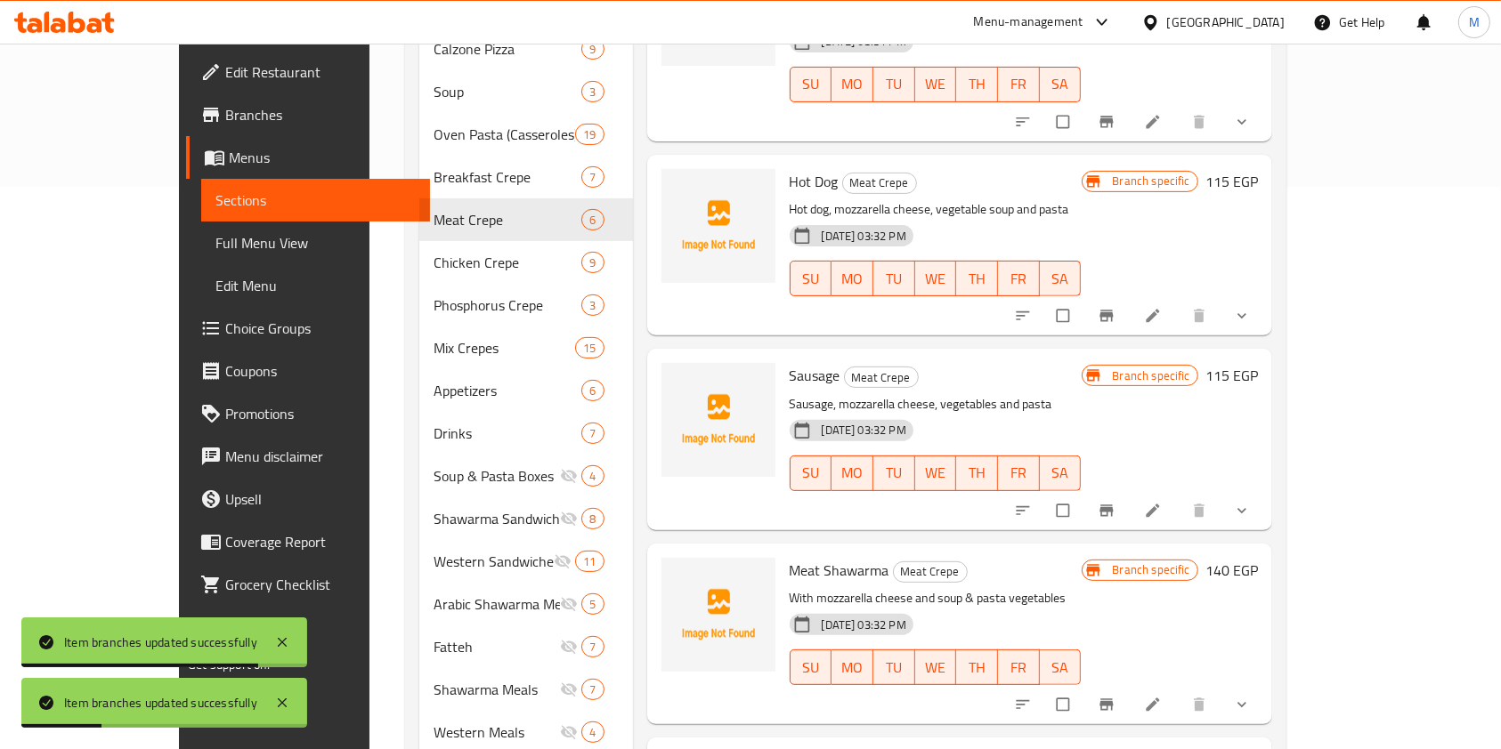
click at [1115, 307] on icon "Branch-specific-item" at bounding box center [1106, 316] width 18 height 18
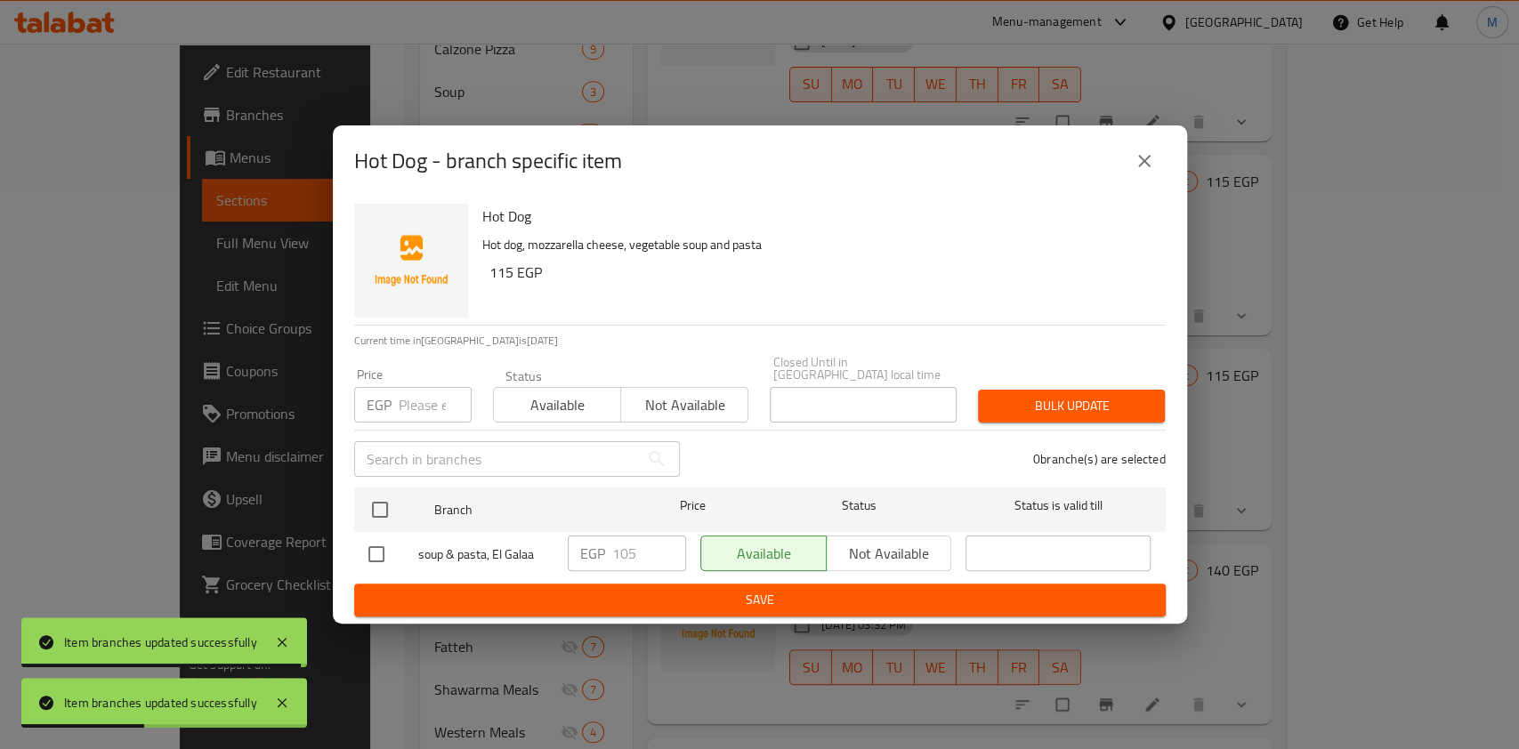
click at [372, 552] on input "checkbox" at bounding box center [376, 554] width 37 height 37
checkbox input "true"
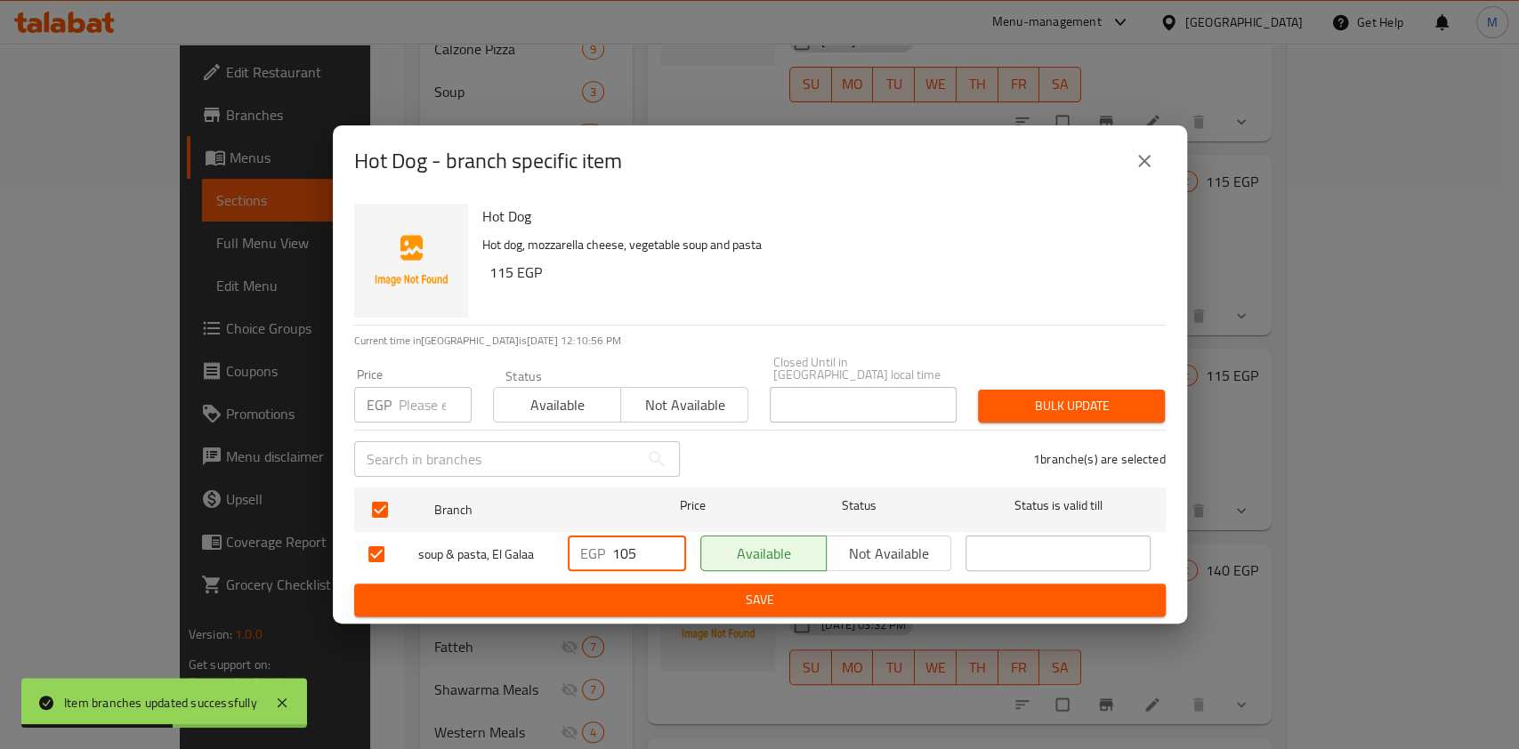
click at [624, 547] on input "105" at bounding box center [649, 554] width 74 height 36
type input "135"
click at [714, 589] on span "Save" at bounding box center [759, 600] width 783 height 22
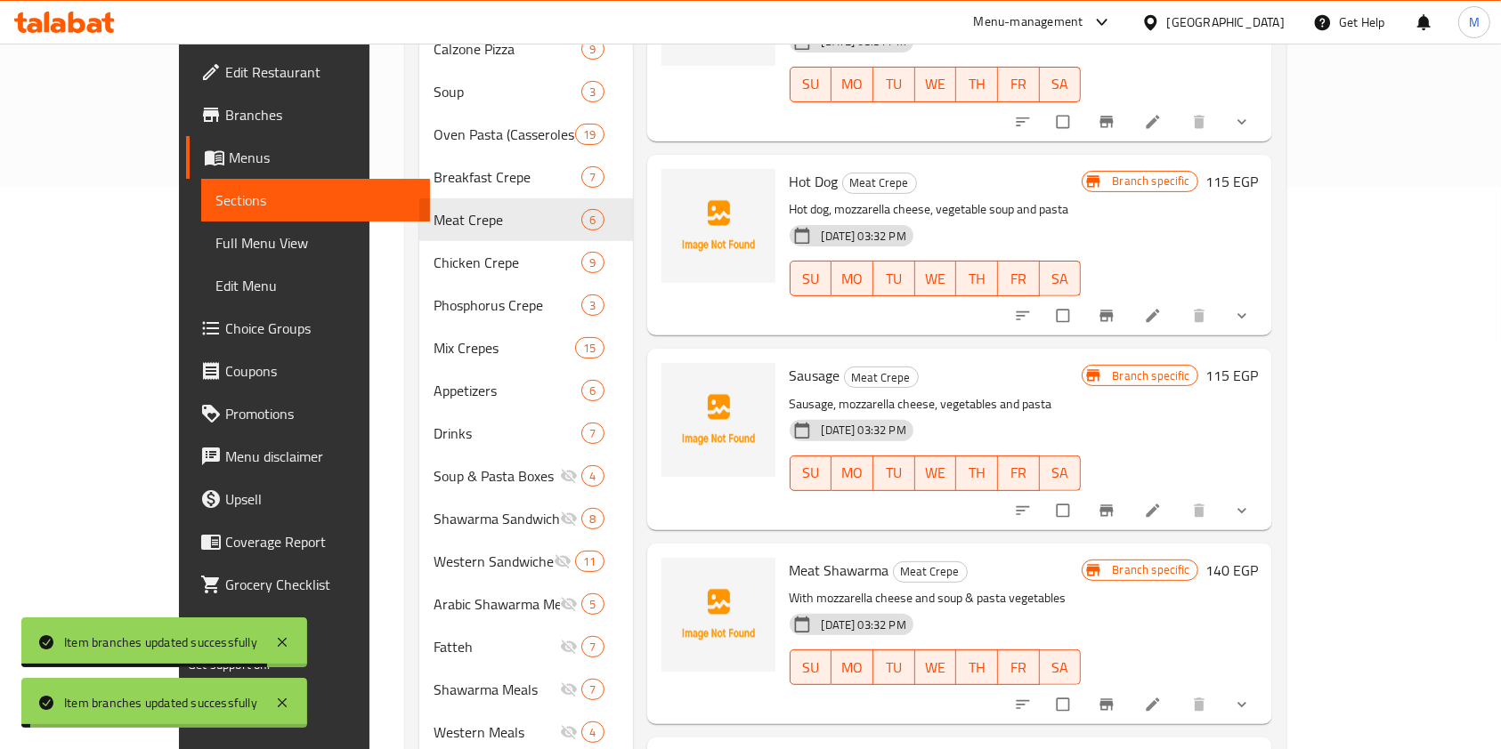
click at [1113, 505] on icon "Branch-specific-item" at bounding box center [1105, 511] width 13 height 12
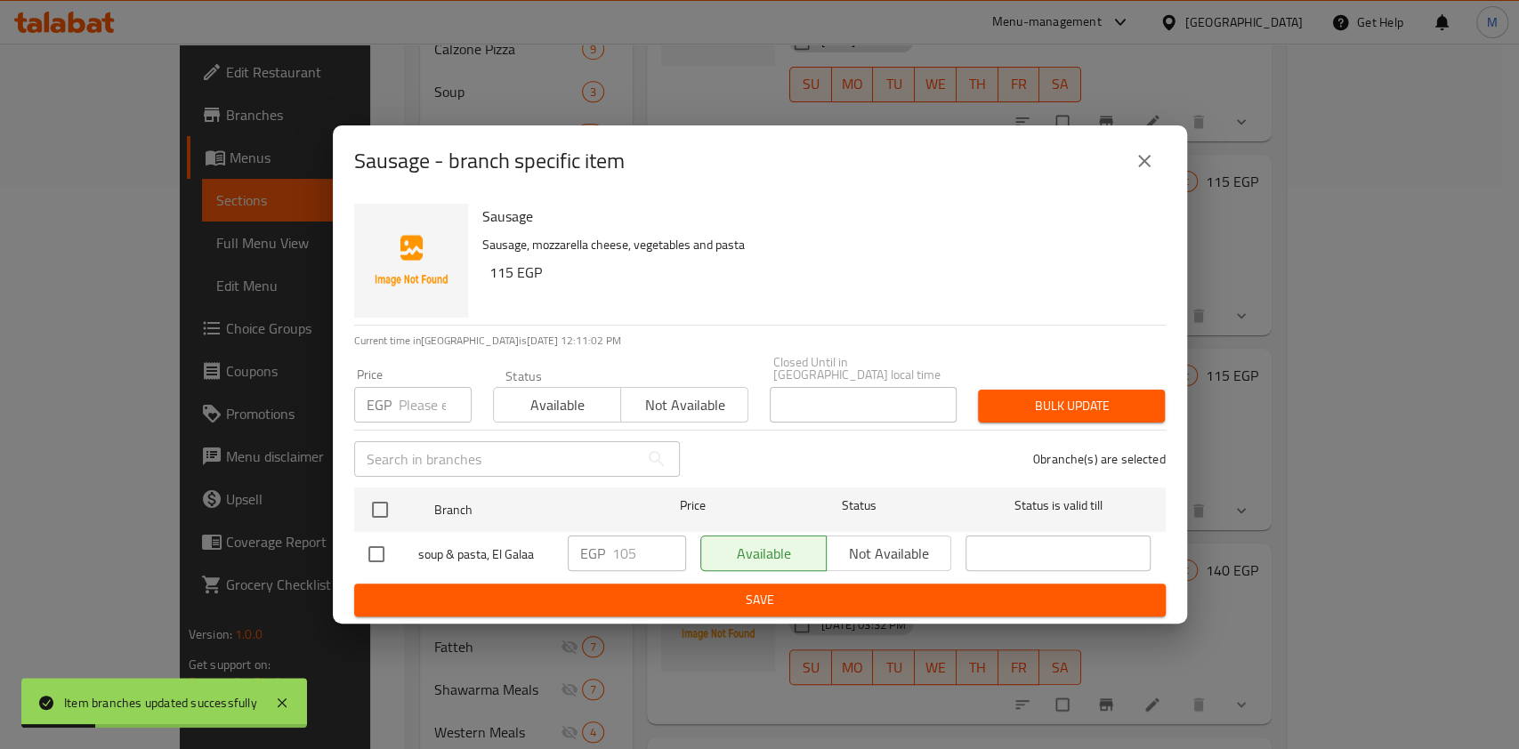
click at [391, 550] on input "checkbox" at bounding box center [376, 554] width 37 height 37
checkbox input "true"
drag, startPoint x: 619, startPoint y: 544, endPoint x: 636, endPoint y: 571, distance: 31.1
click at [627, 550] on input "105" at bounding box center [649, 554] width 74 height 36
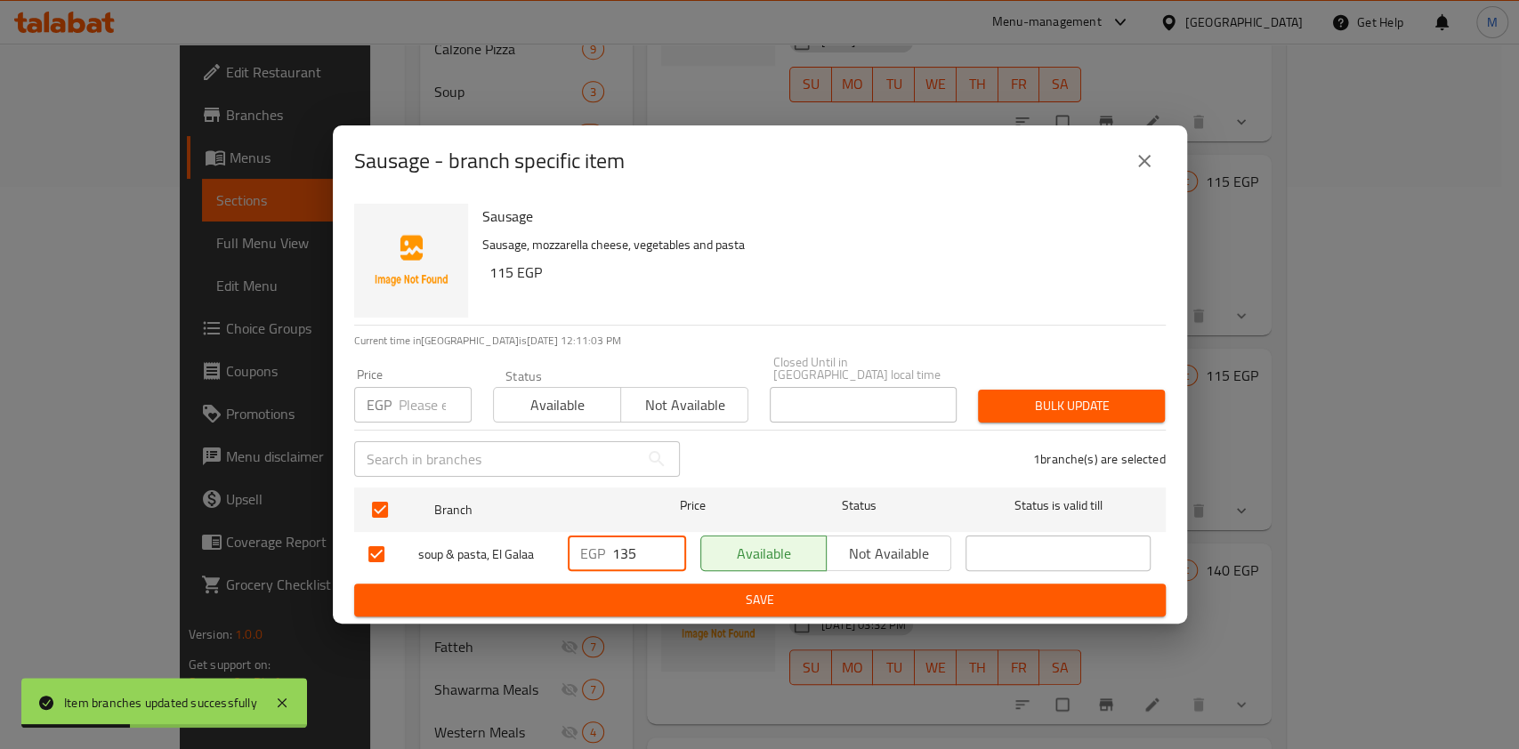
type input "135"
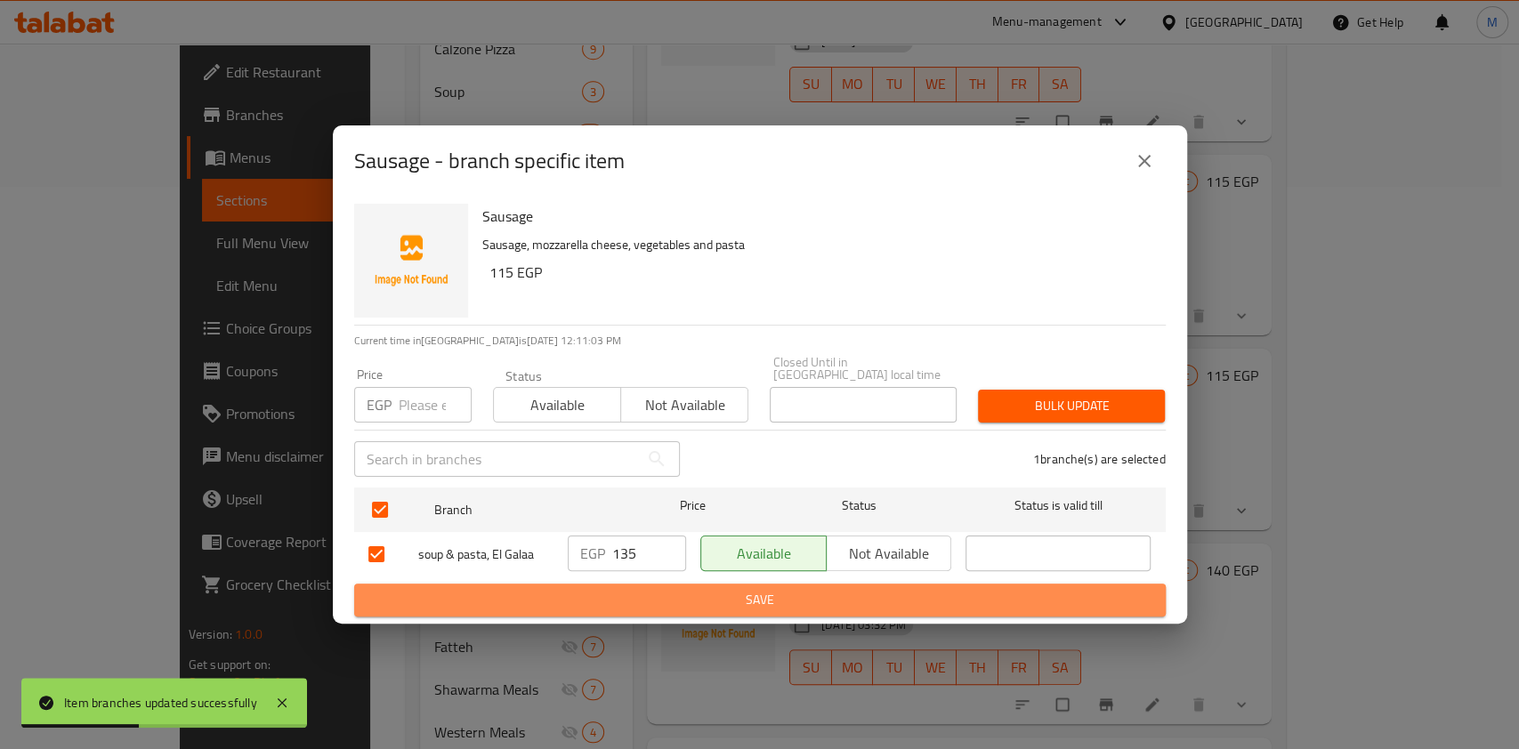
click at [724, 596] on span "Save" at bounding box center [759, 600] width 783 height 22
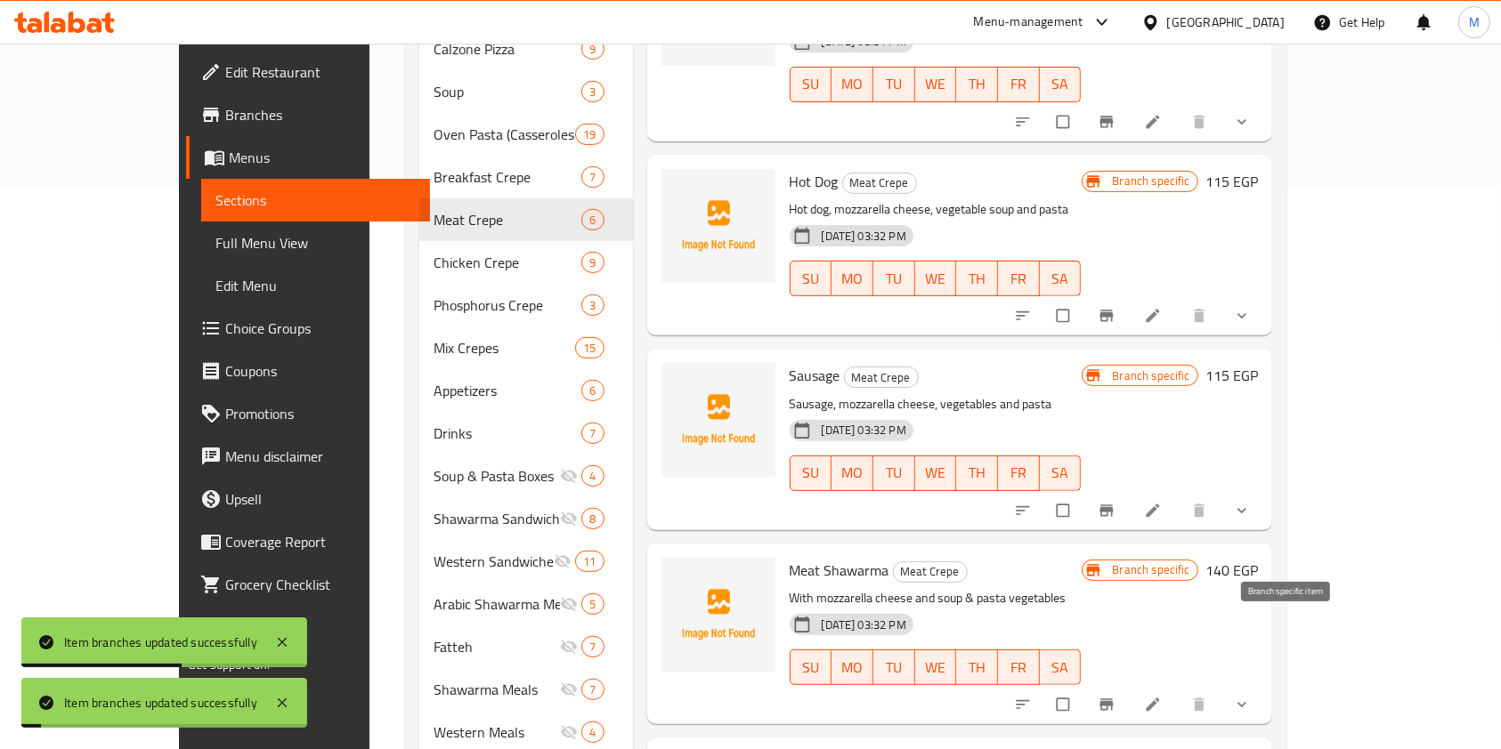
click at [1115, 696] on icon "Branch-specific-item" at bounding box center [1106, 705] width 18 height 18
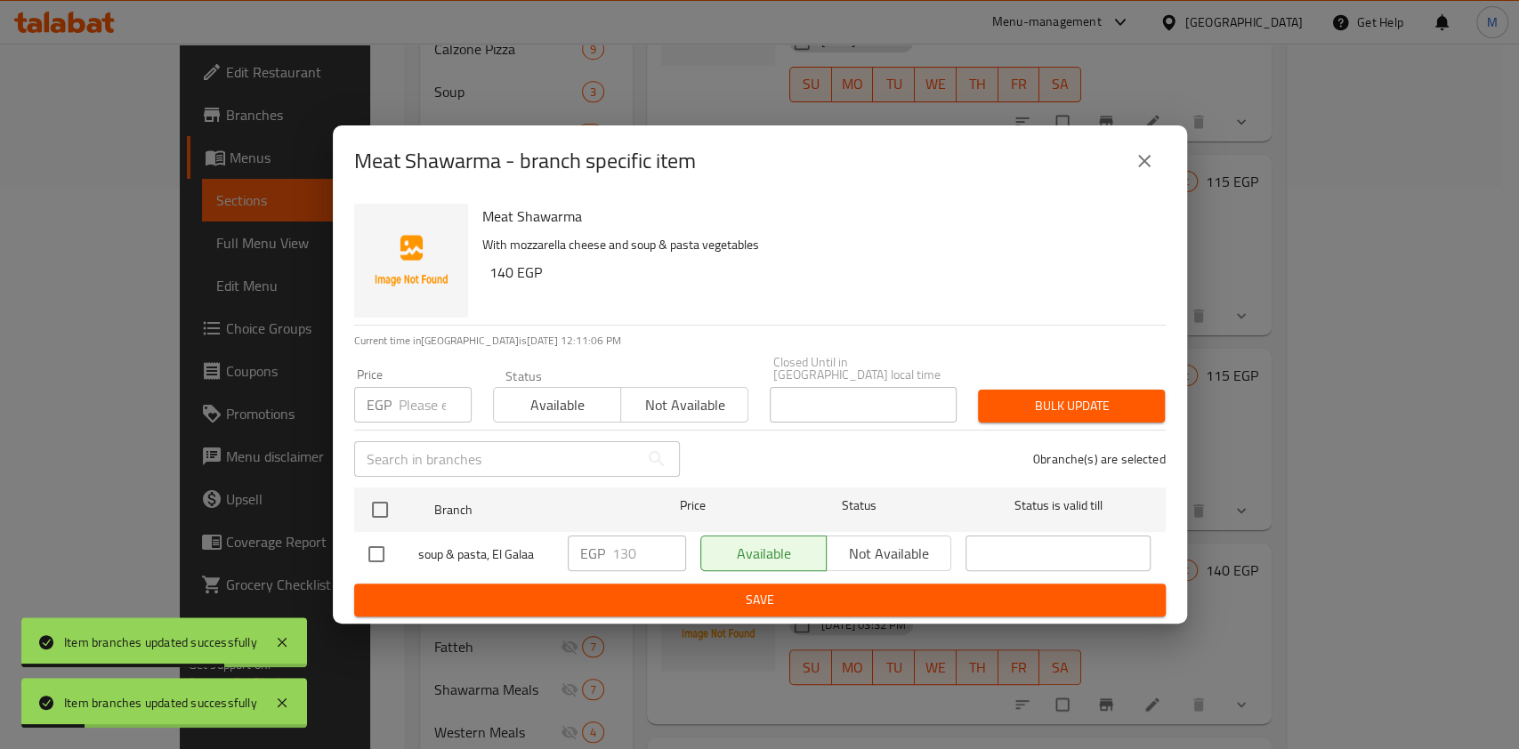
drag, startPoint x: 390, startPoint y: 543, endPoint x: 570, endPoint y: 571, distance: 182.0
click at [389, 545] on input "checkbox" at bounding box center [376, 554] width 37 height 37
checkbox input "true"
click at [621, 550] on input "130" at bounding box center [649, 554] width 74 height 36
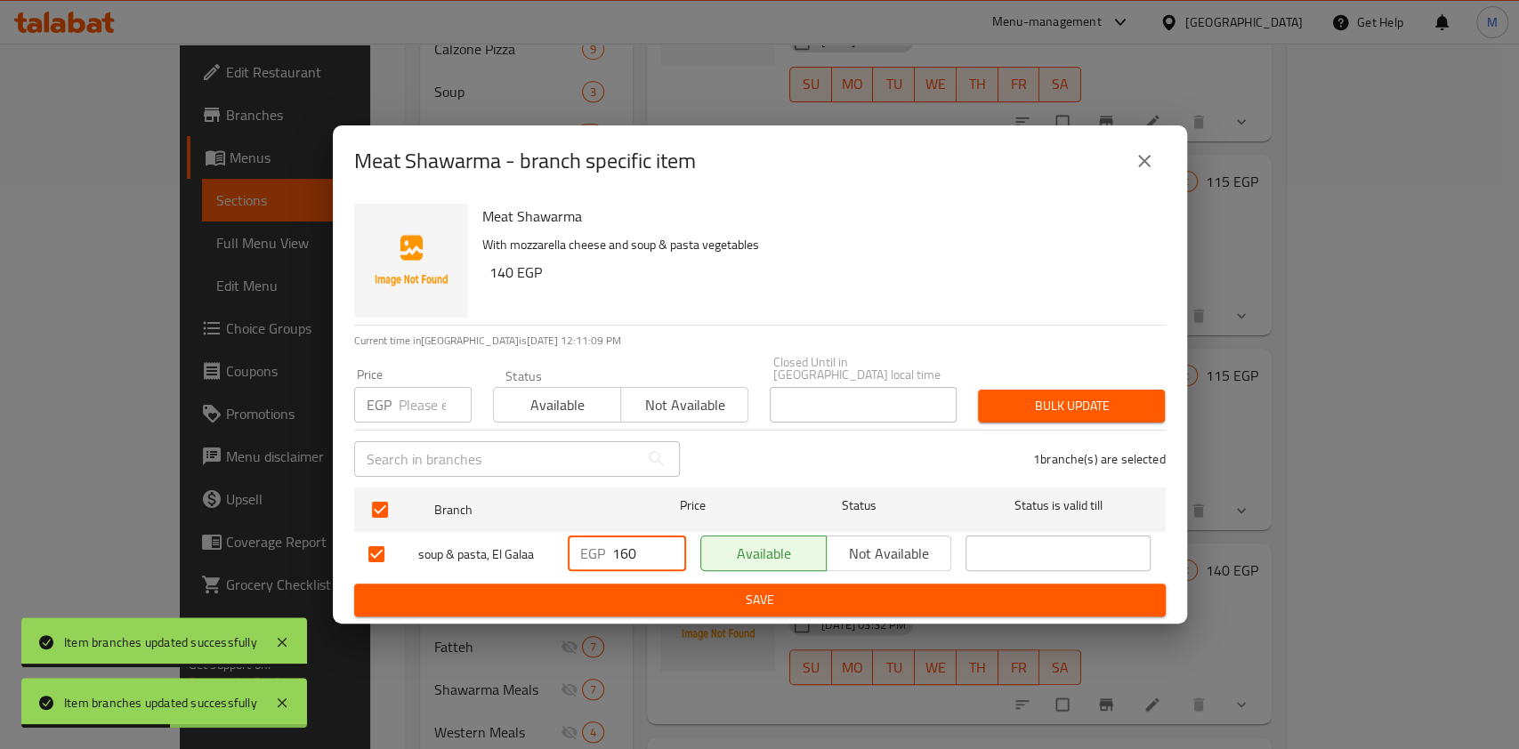
type input "160"
click at [683, 589] on span "Save" at bounding box center [759, 600] width 783 height 22
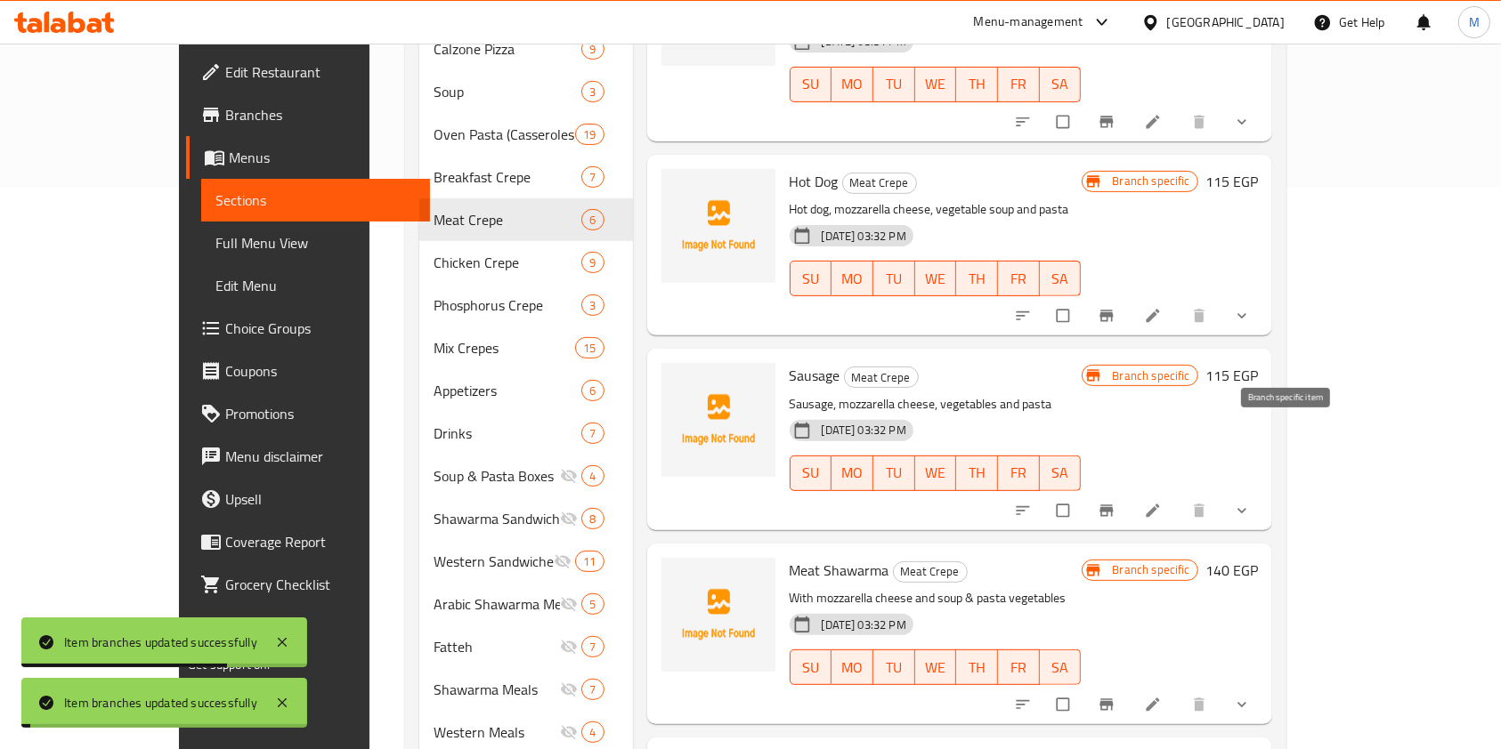
click at [1115, 502] on icon "Branch-specific-item" at bounding box center [1106, 511] width 18 height 18
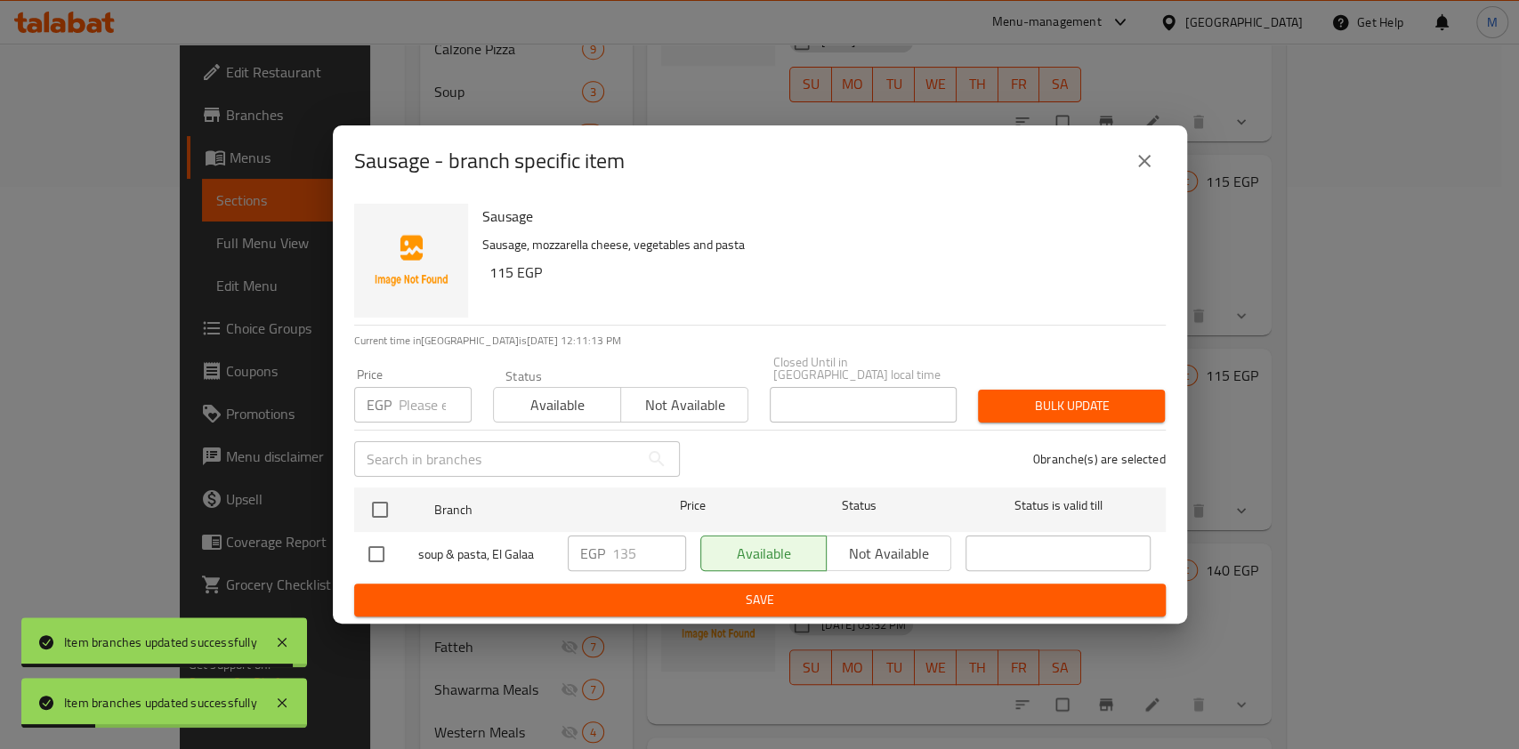
click at [1146, 172] on icon "close" at bounding box center [1144, 160] width 21 height 21
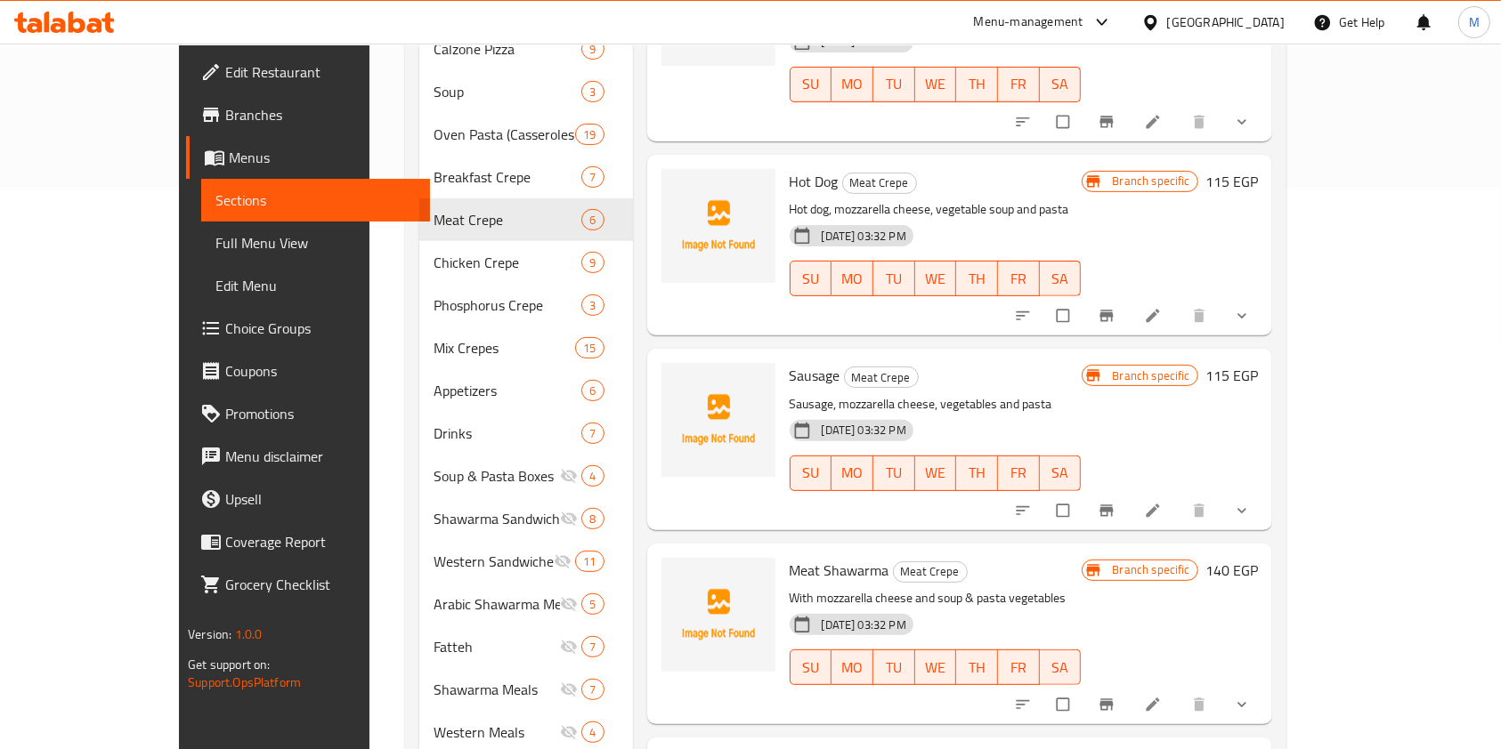
click at [1115, 696] on icon "Branch-specific-item" at bounding box center [1106, 705] width 18 height 18
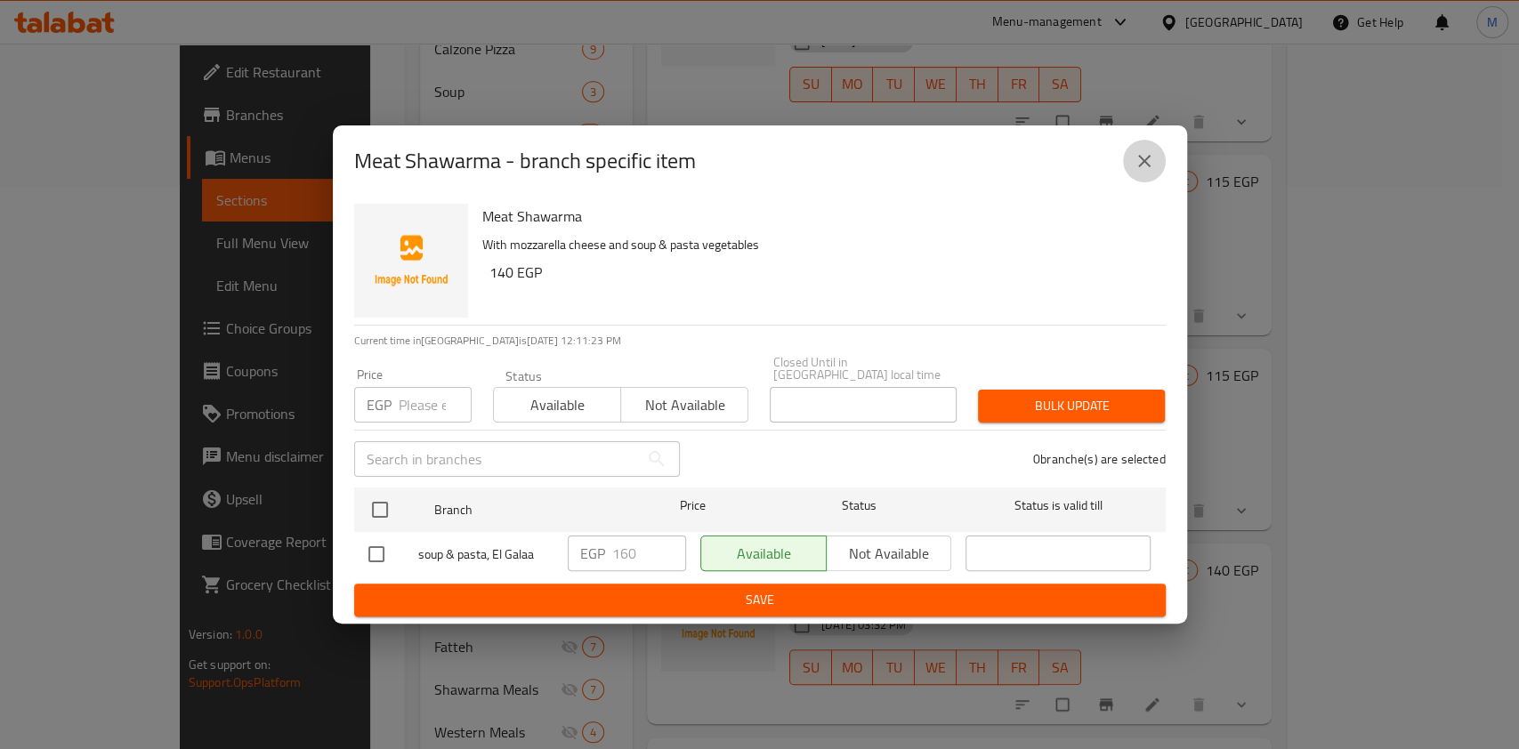
click at [1134, 172] on icon "close" at bounding box center [1144, 160] width 21 height 21
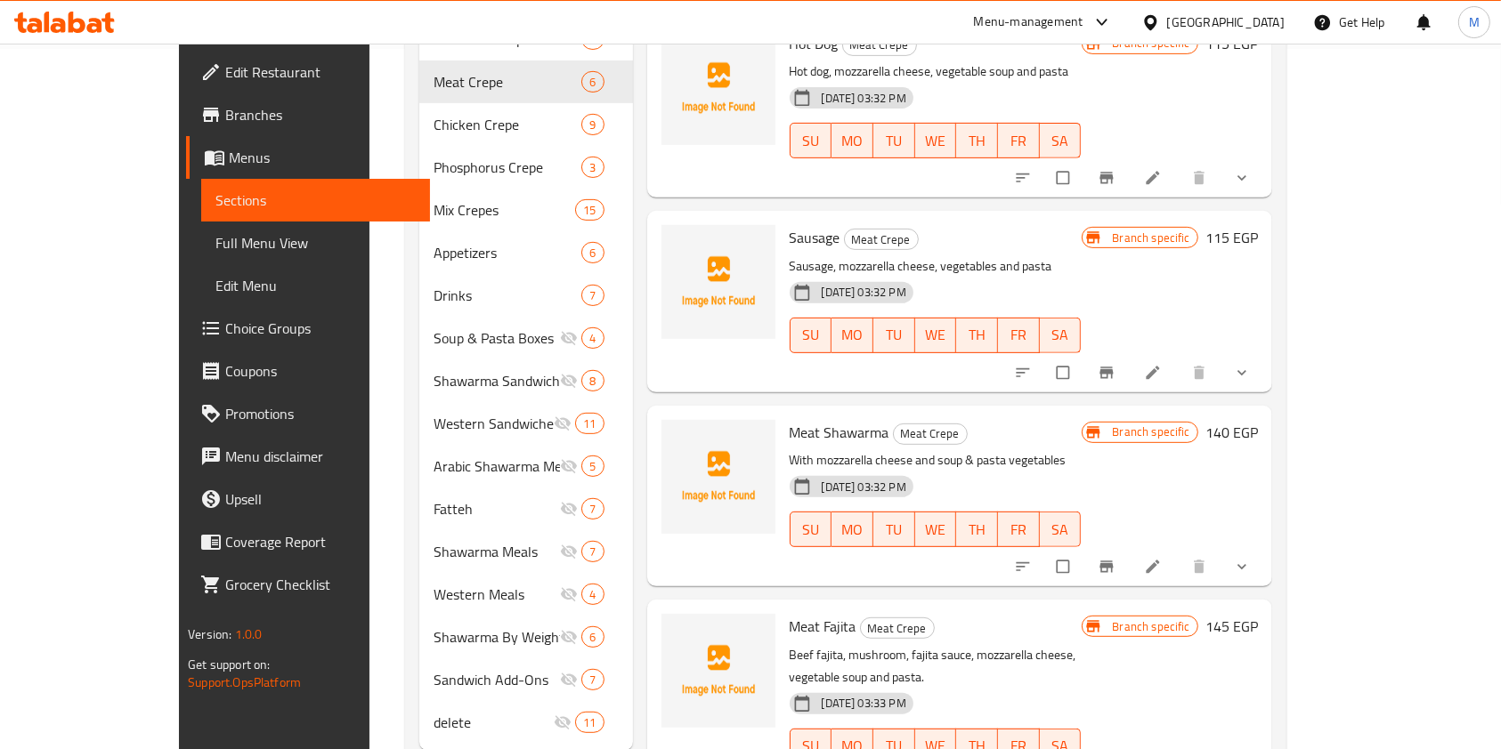
scroll to position [725, 0]
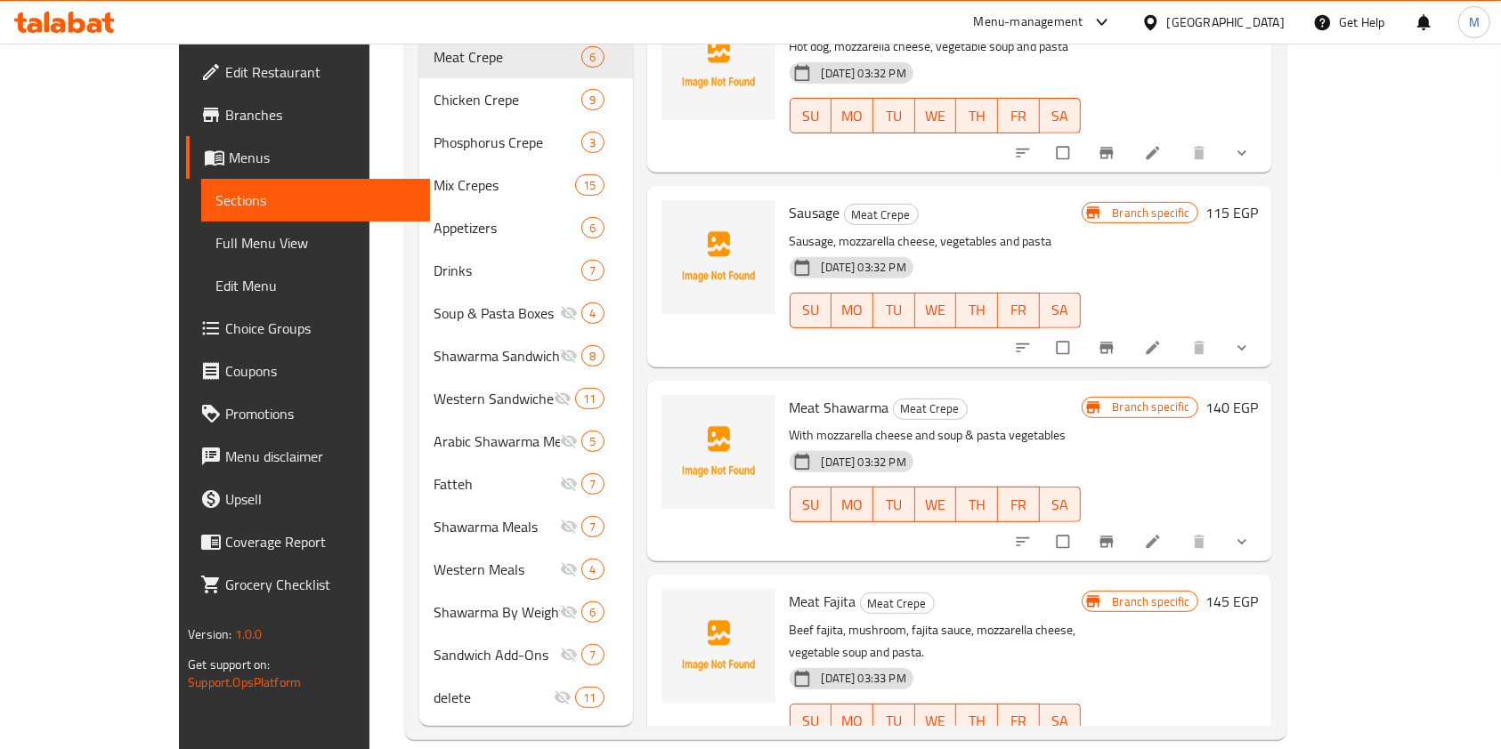
click at [1115, 749] on icon "Branch-specific-item" at bounding box center [1106, 759] width 18 height 18
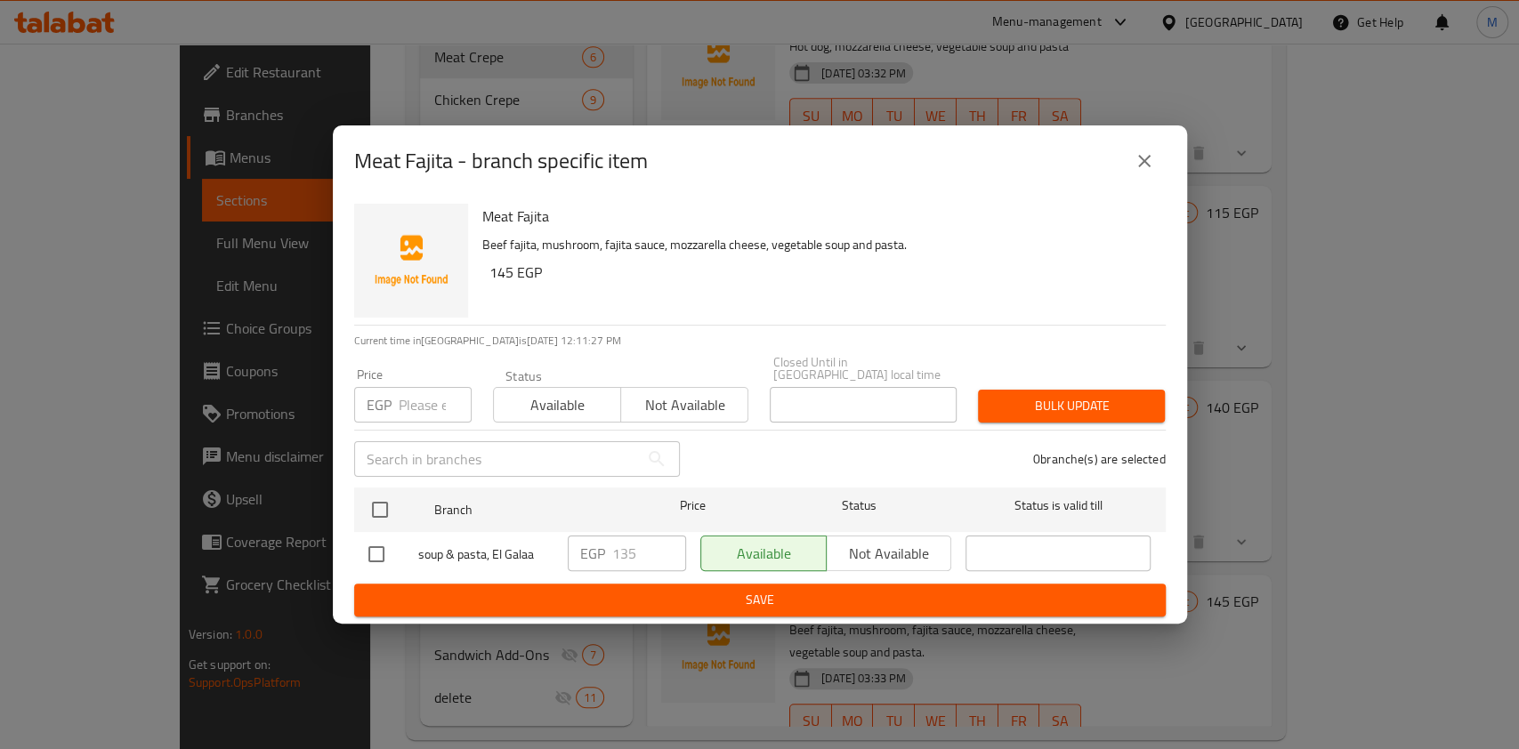
click at [382, 552] on input "checkbox" at bounding box center [376, 554] width 37 height 37
checkbox input "true"
drag, startPoint x: 614, startPoint y: 552, endPoint x: 626, endPoint y: 554, distance: 11.7
click at [626, 554] on input "135" at bounding box center [649, 554] width 74 height 36
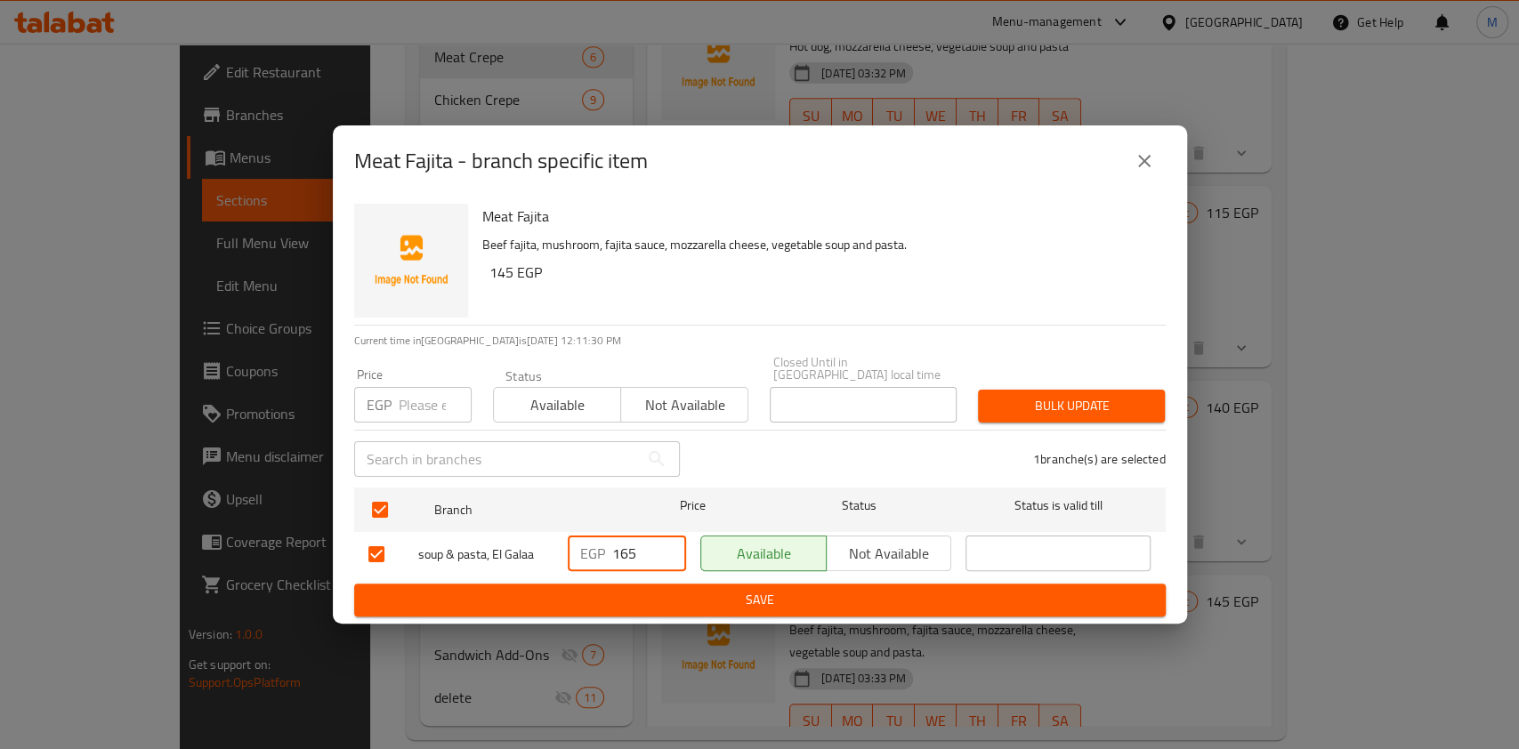
type input "165"
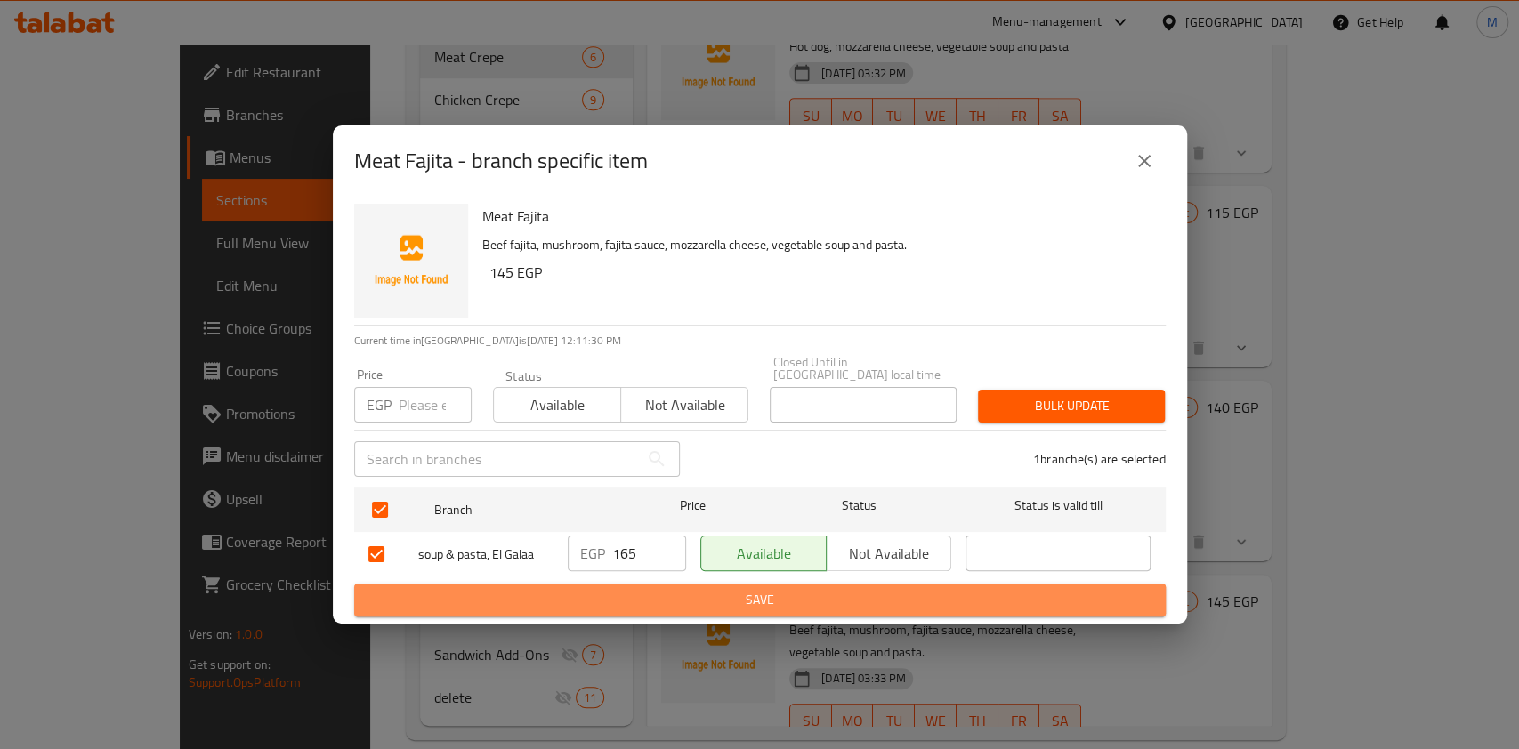
click at [617, 589] on span "Save" at bounding box center [759, 600] width 783 height 22
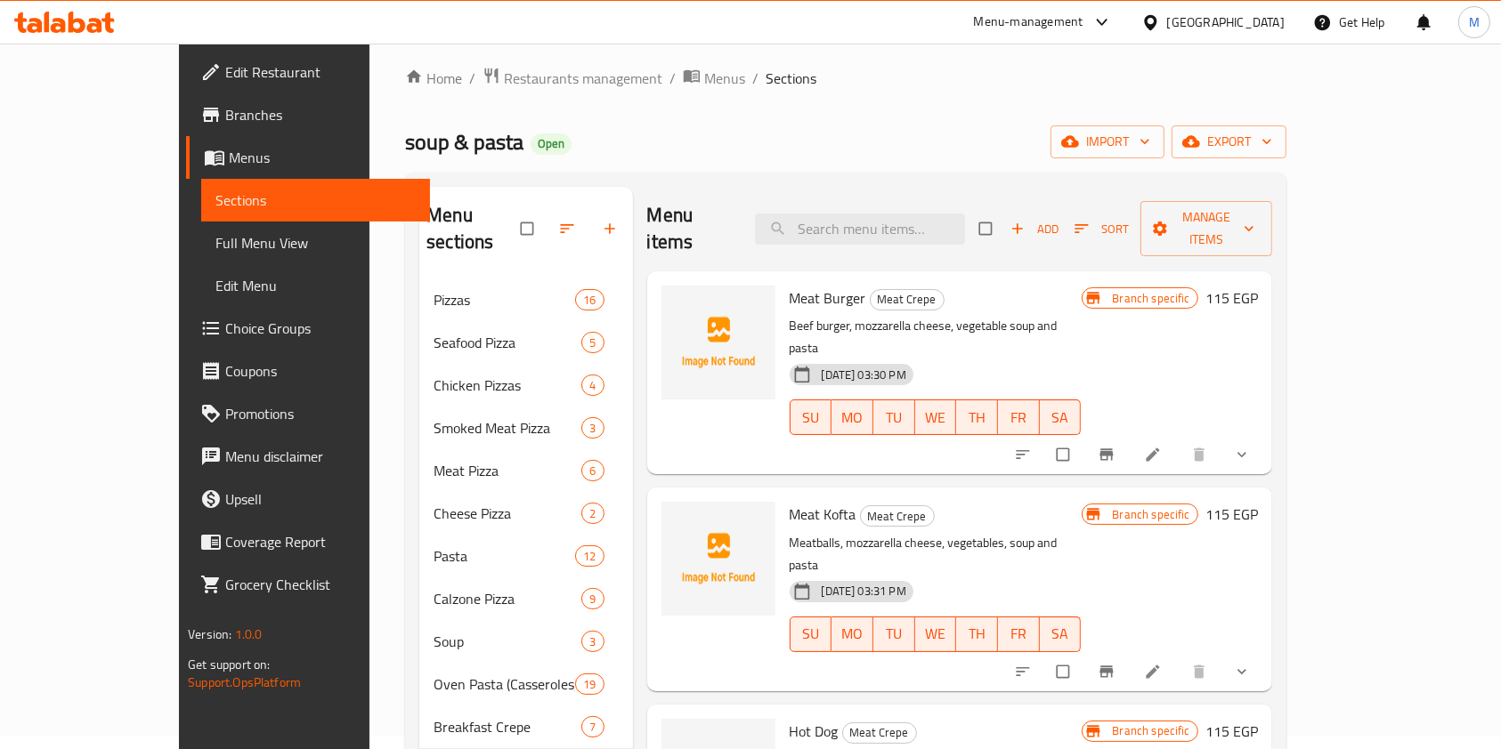
scroll to position [0, 0]
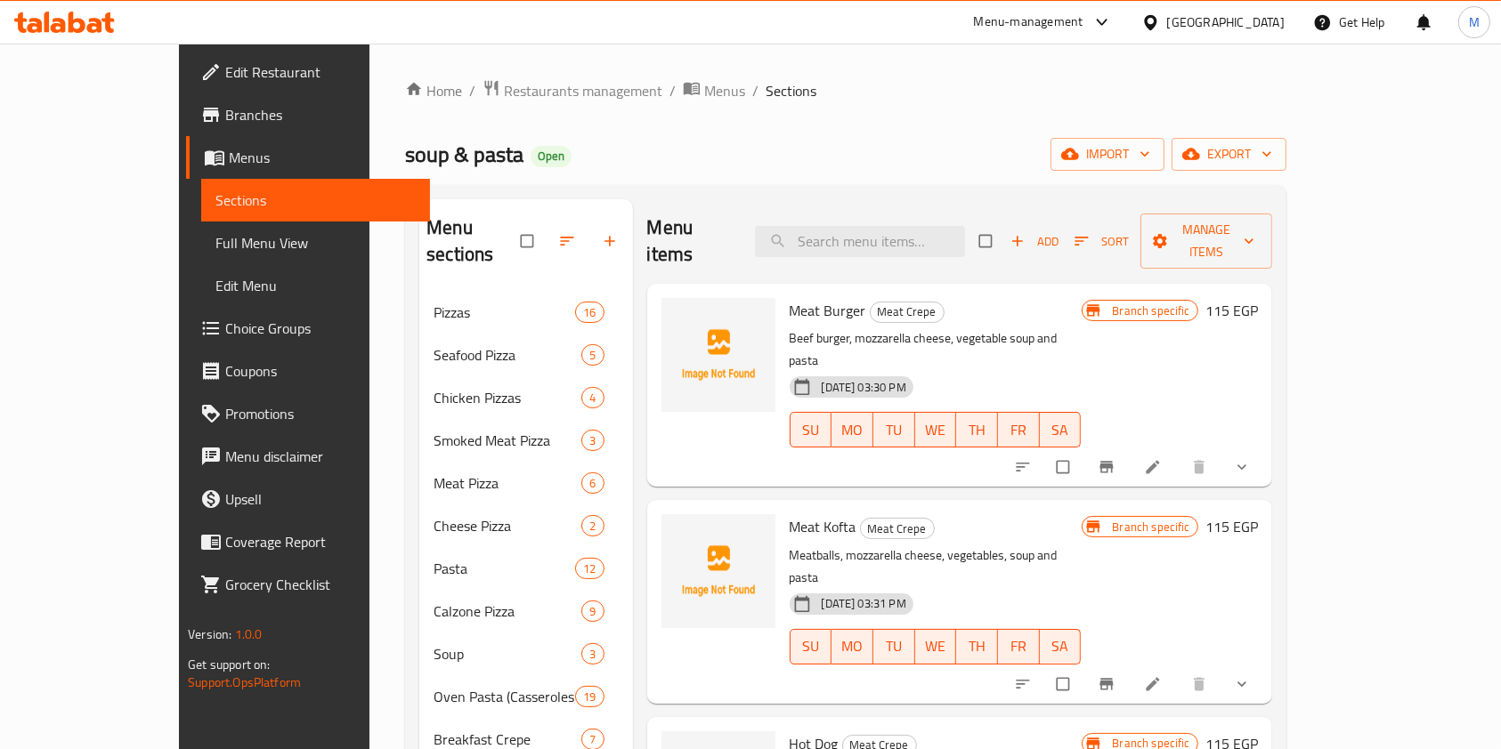
click at [25, 4] on div at bounding box center [64, 22] width 129 height 36
click at [45, 18] on icon at bounding box center [47, 22] width 5 height 20
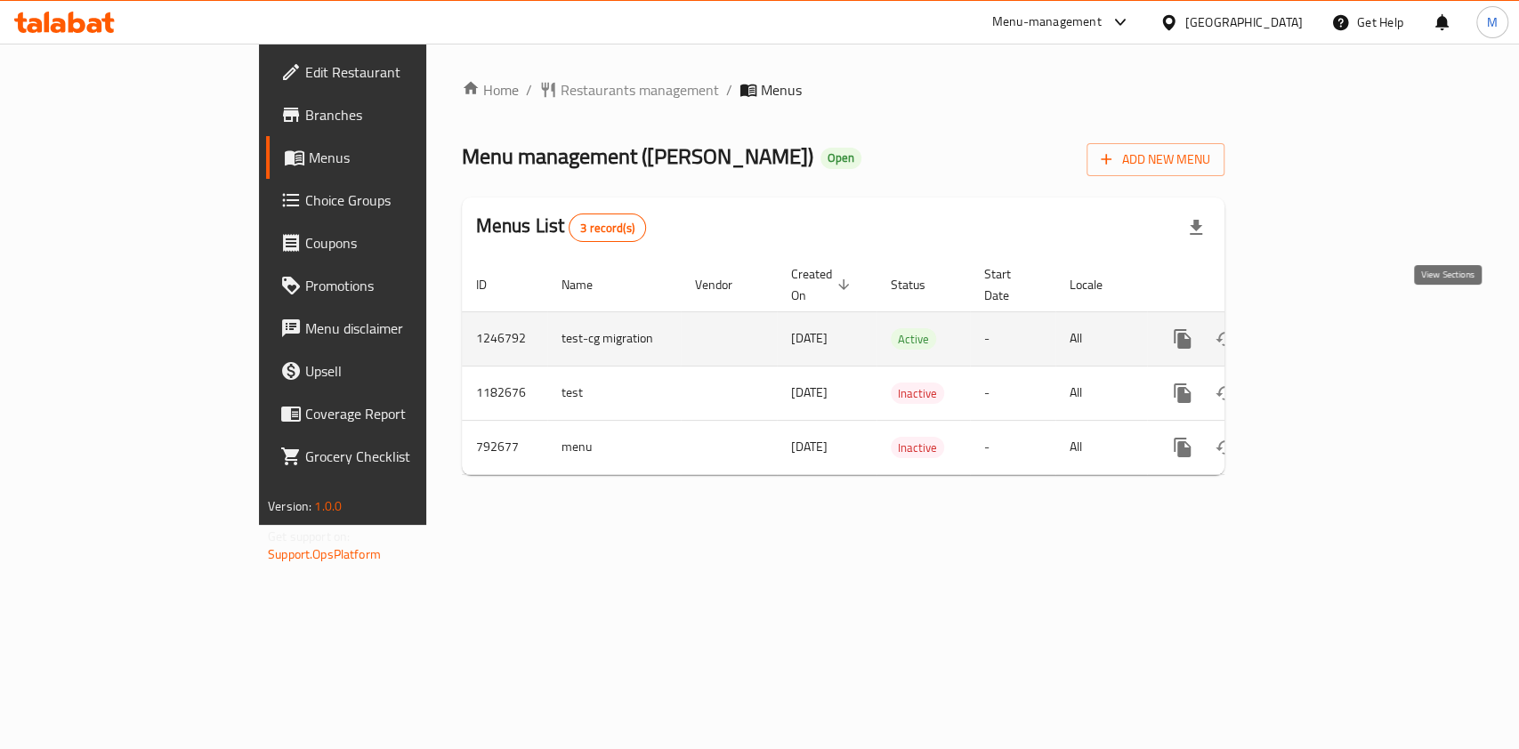
click at [1332, 328] on link "enhanced table" at bounding box center [1311, 339] width 43 height 43
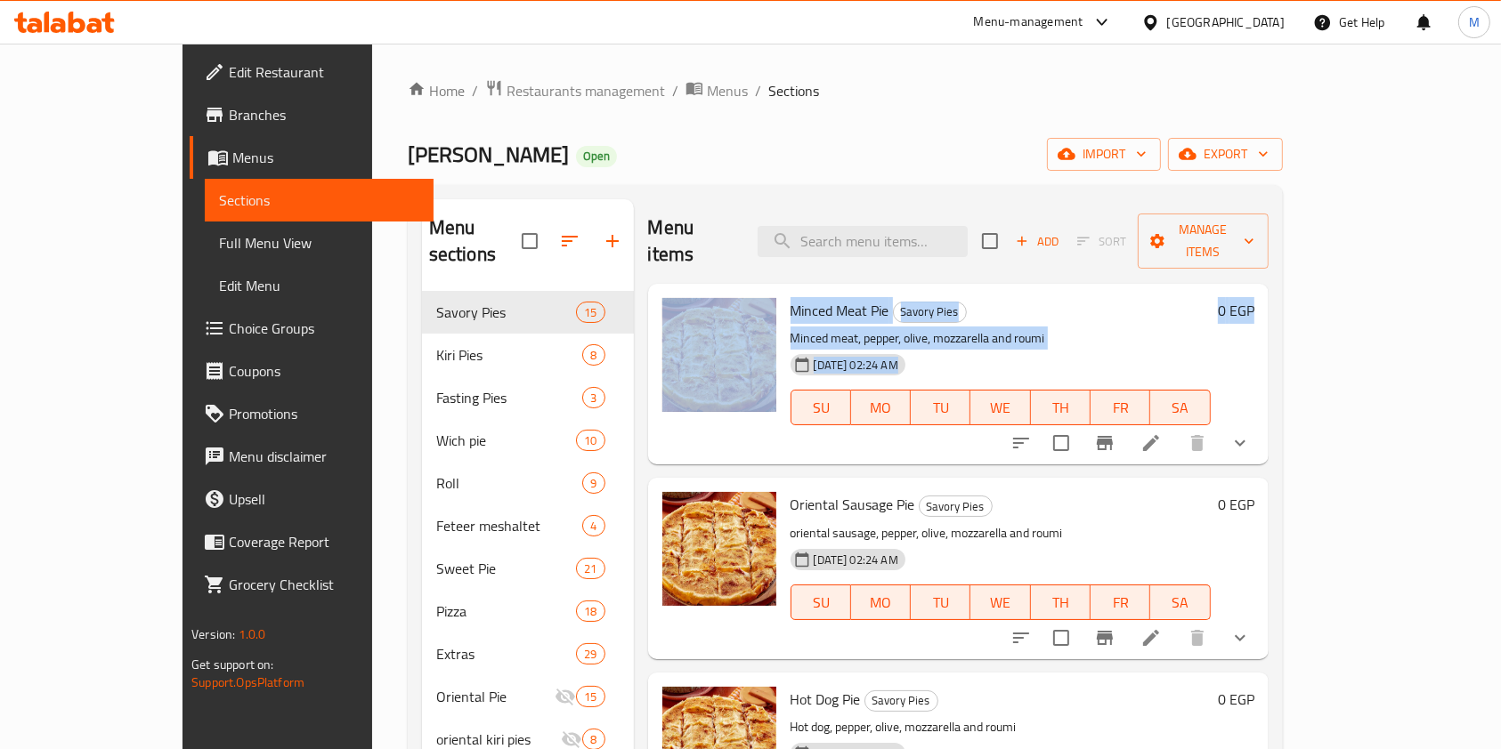
drag, startPoint x: 1492, startPoint y: 250, endPoint x: 1518, endPoint y: 259, distance: 27.3
click at [1318, 338] on div "Home / Restaurants management / Menus / Sections Al Saraya Open import export M…" at bounding box center [845, 521] width 946 height 955
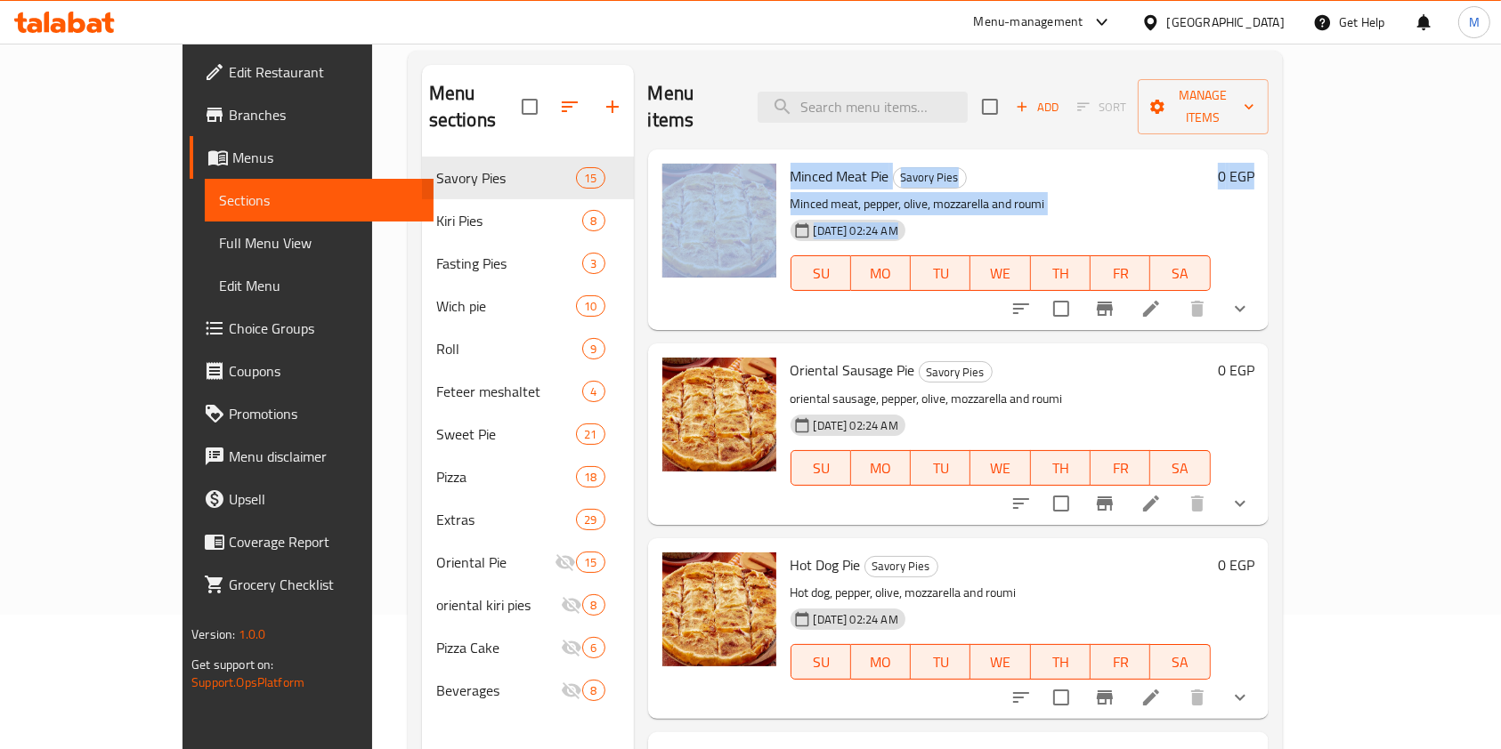
scroll to position [249, 0]
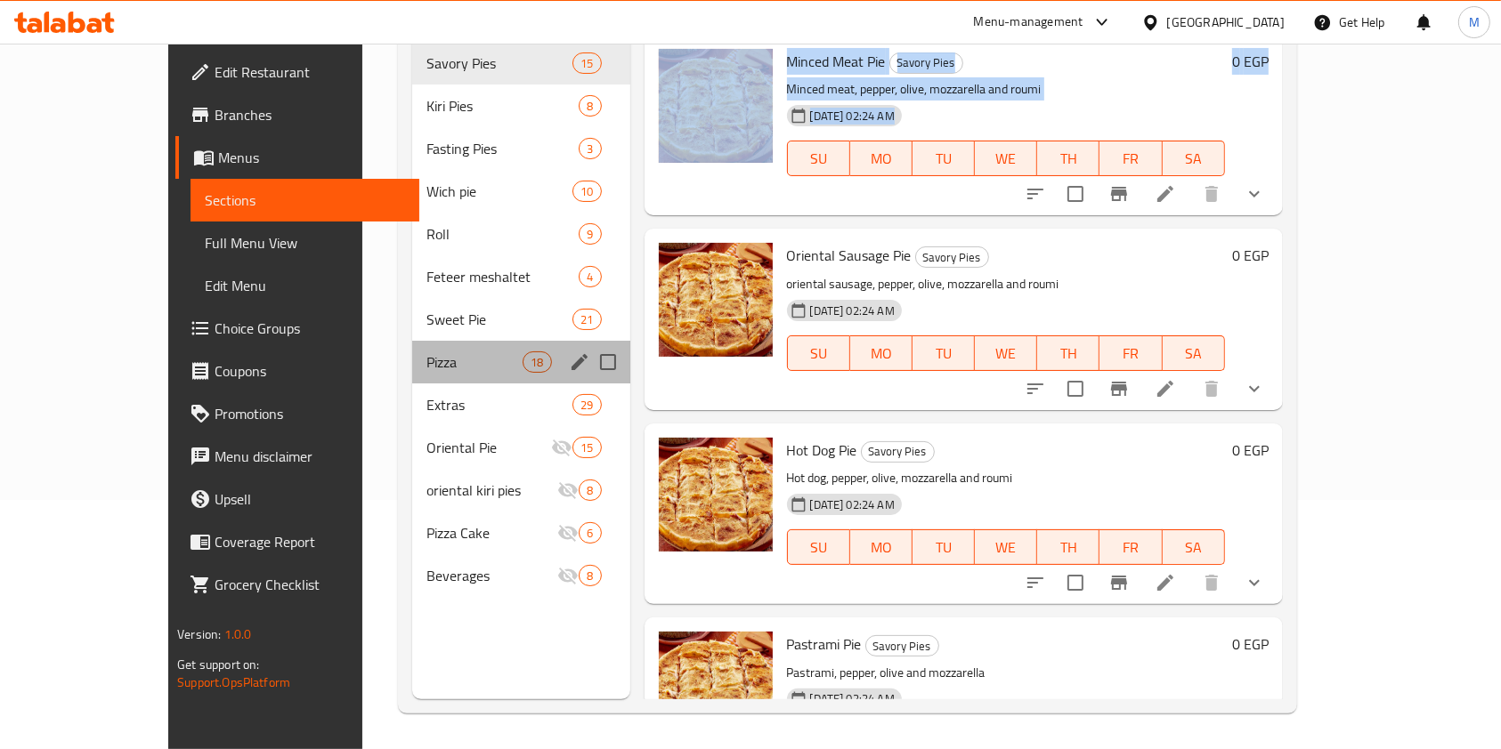
click at [443, 341] on div "Pizza 18" at bounding box center [520, 362] width 217 height 43
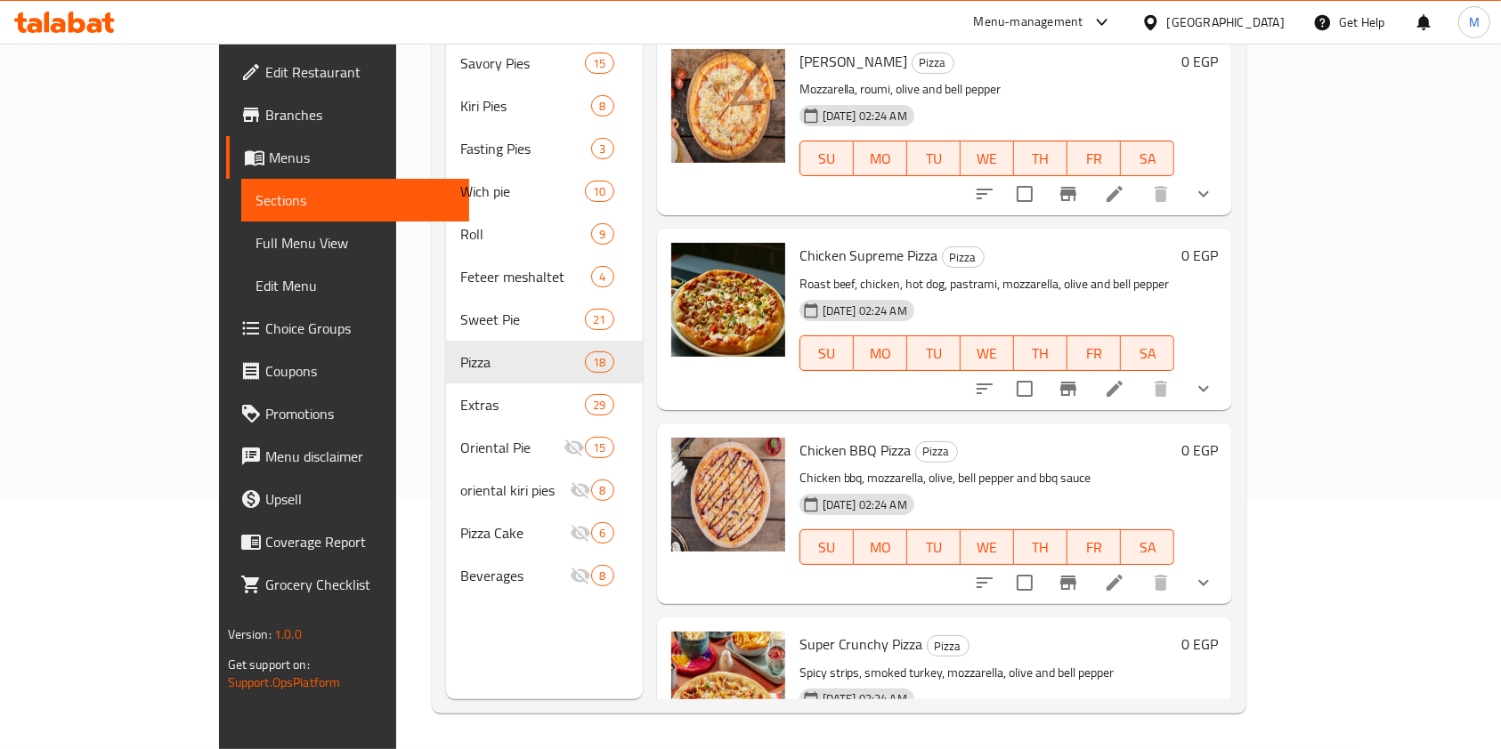
click at [1225, 562] on button "show more" at bounding box center [1203, 583] width 43 height 43
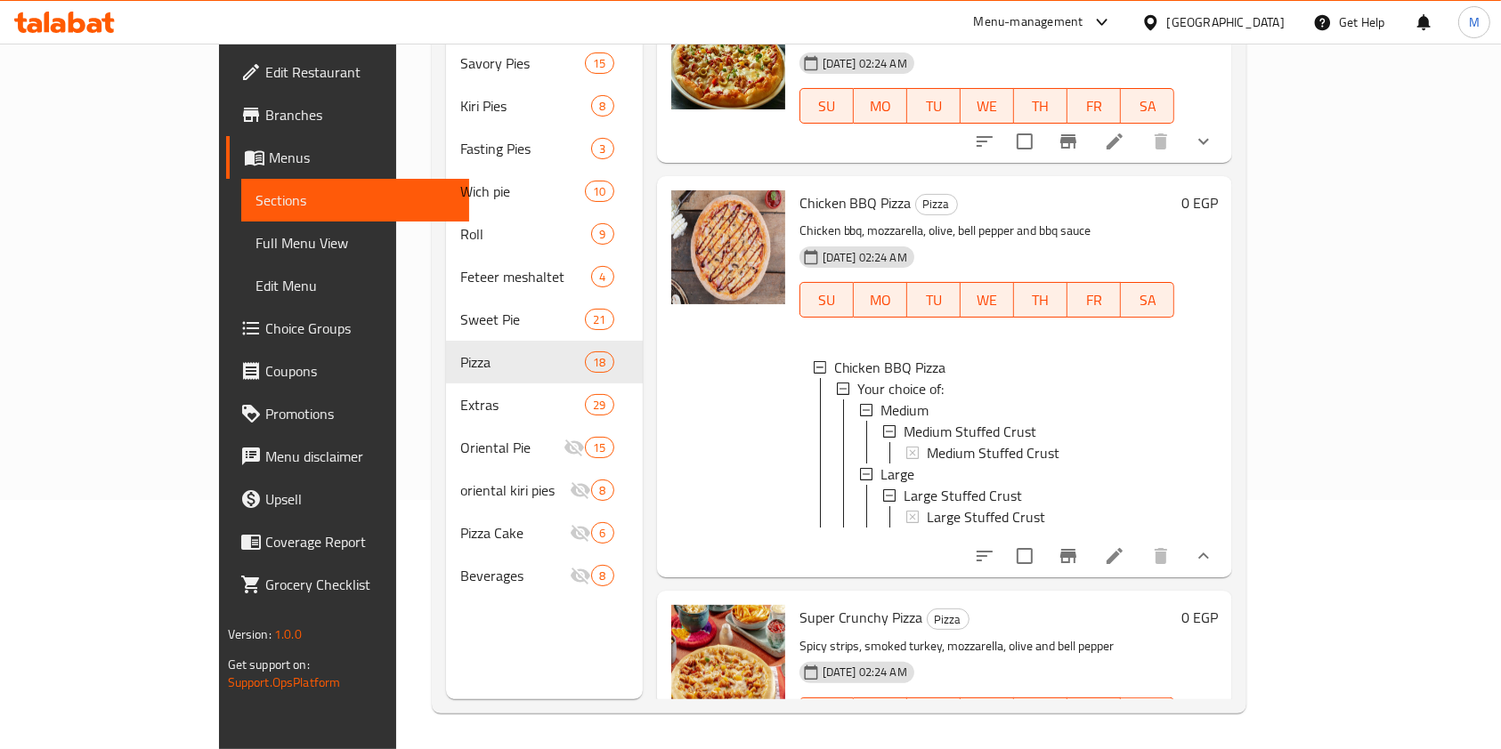
scroll to position [375, 0]
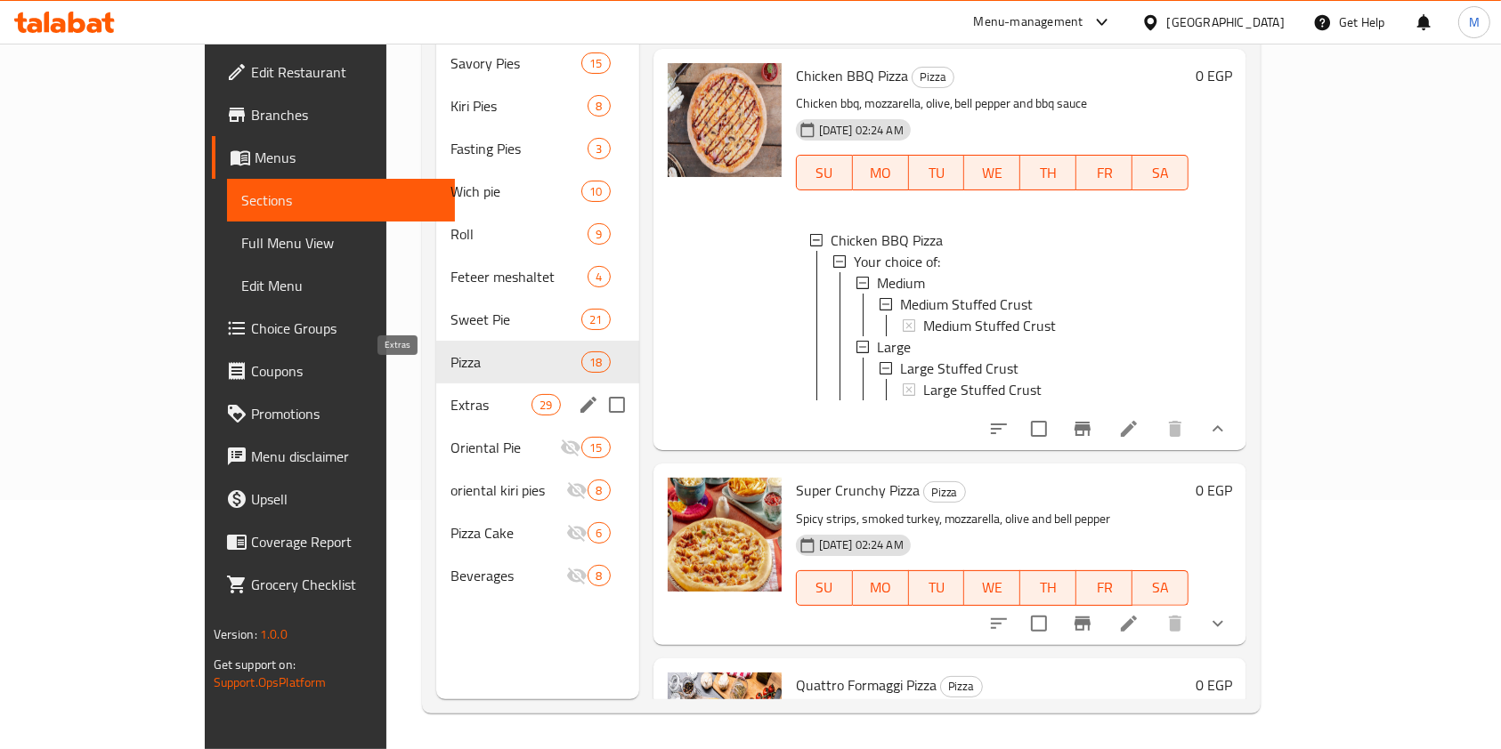
click at [450, 394] on span "Extras" at bounding box center [490, 404] width 81 height 21
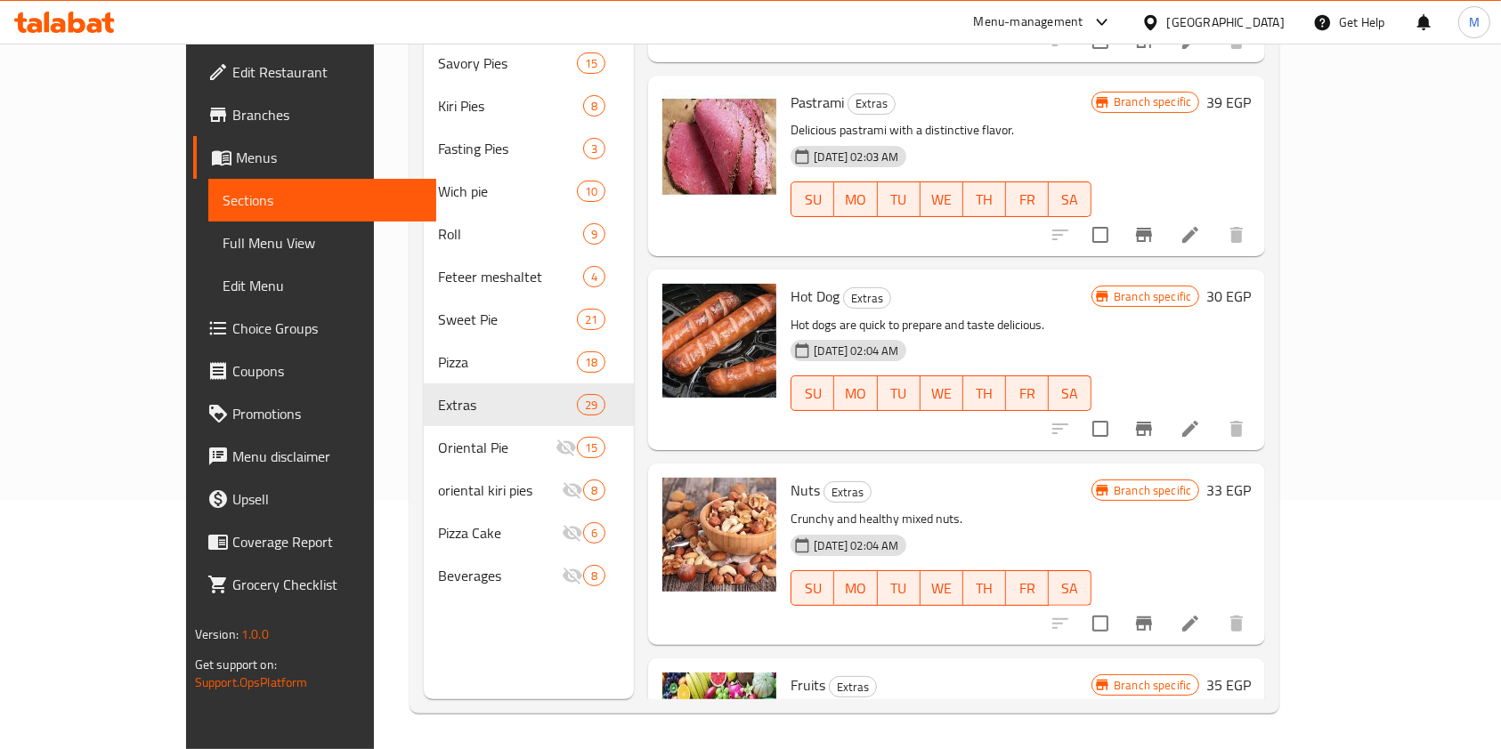
scroll to position [2049, 0]
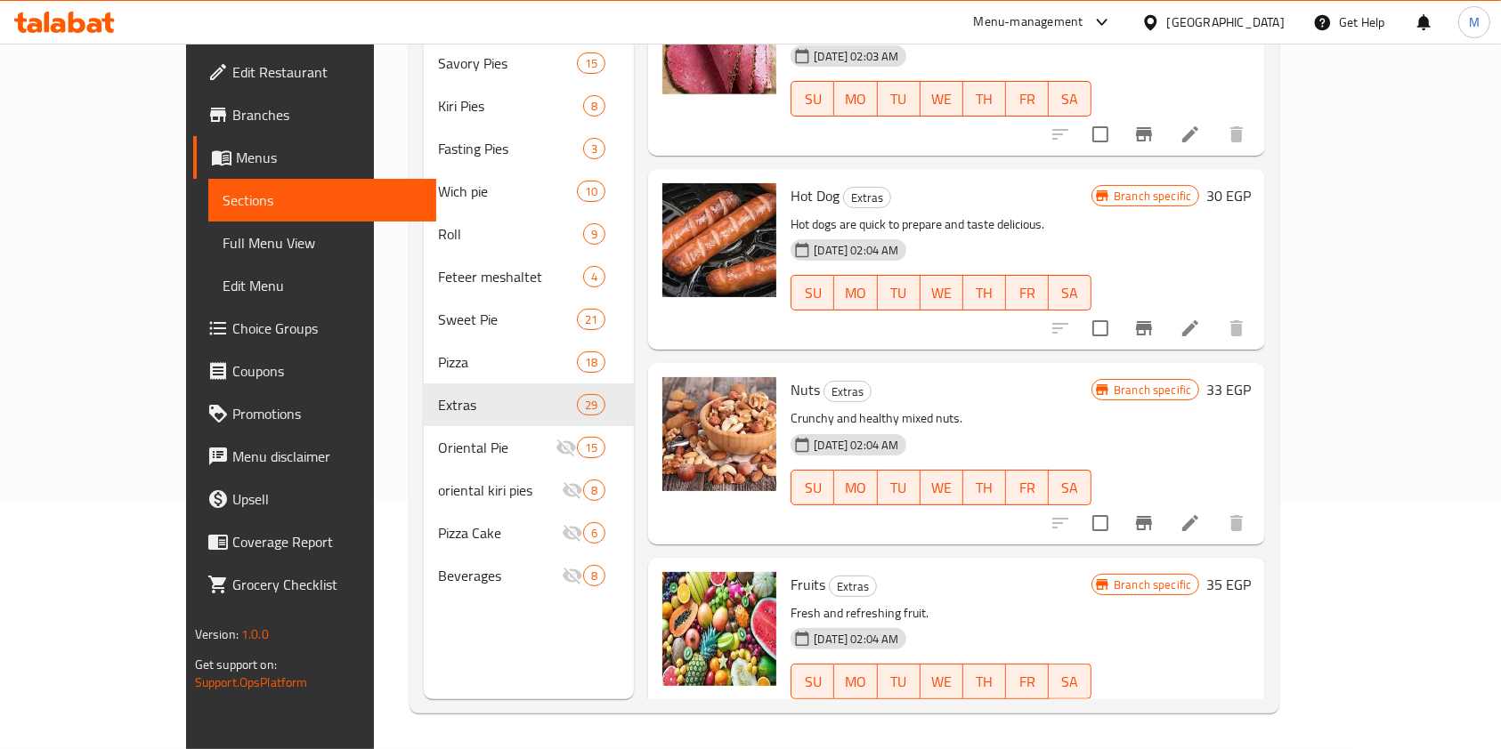
drag, startPoint x: 1498, startPoint y: 310, endPoint x: 1503, endPoint y: 328, distance: 19.4
click at [1501, 328] on html "​ Menu-management Egypt Get Help M Edit Restaurant Branches Menus Sections Full…" at bounding box center [750, 125] width 1501 height 749
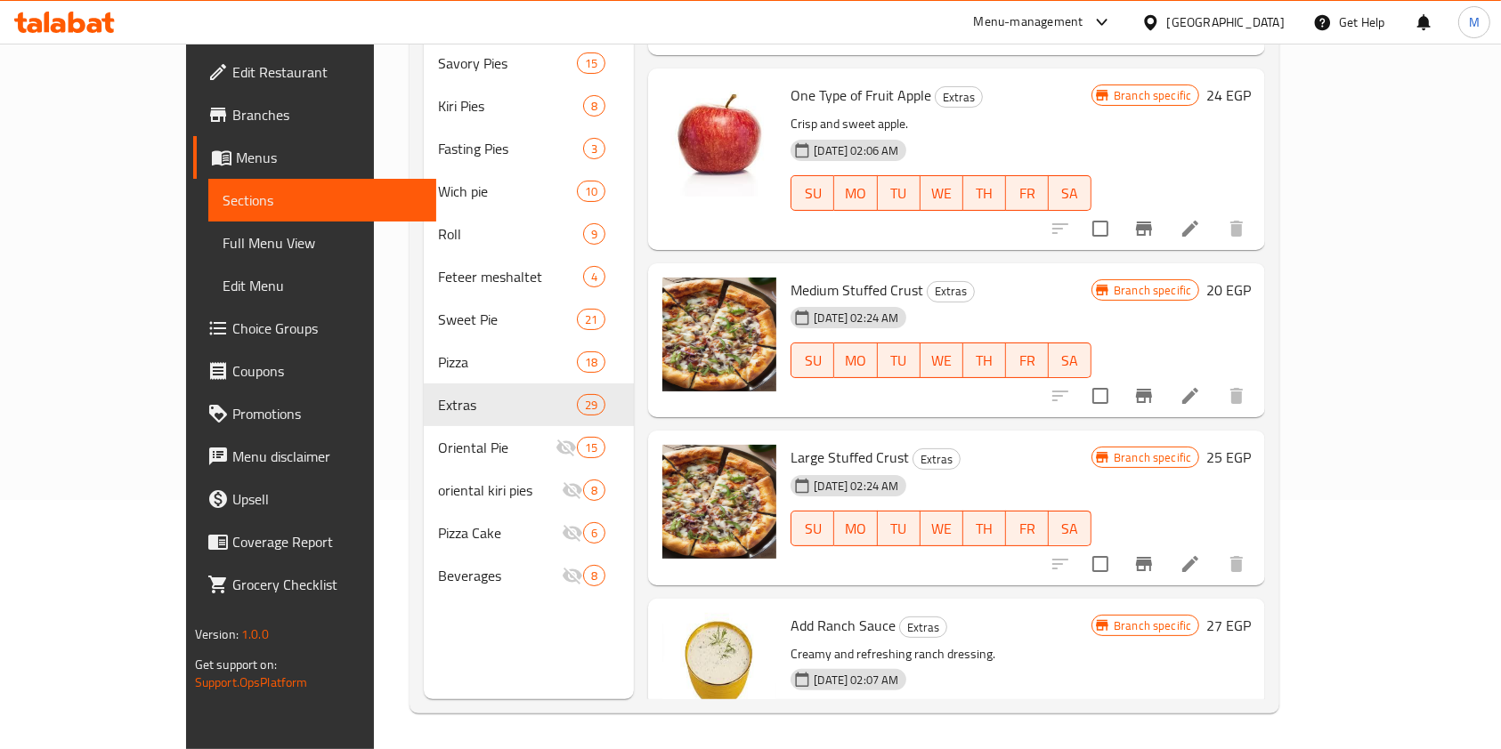
scroll to position [3159, 0]
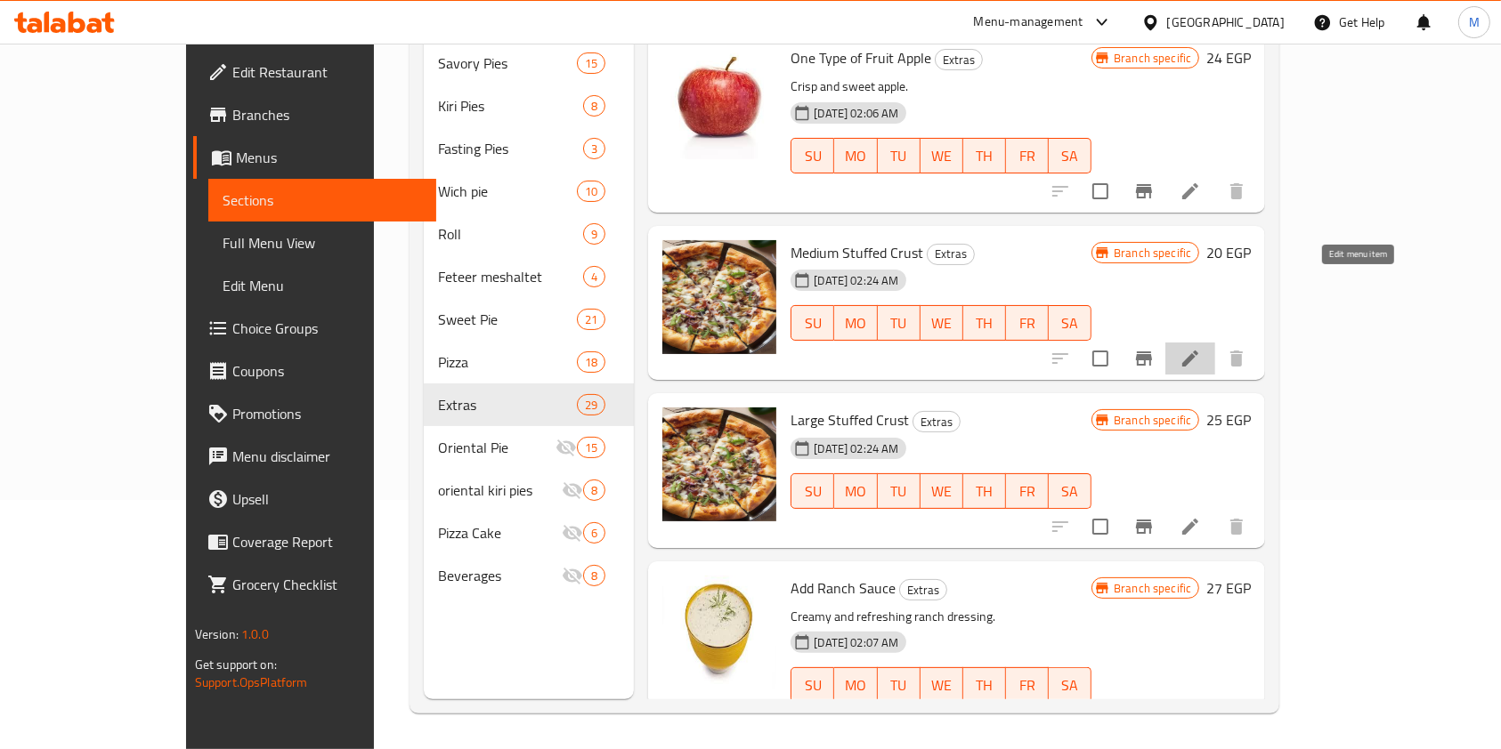
click at [1198, 351] on icon at bounding box center [1190, 359] width 16 height 16
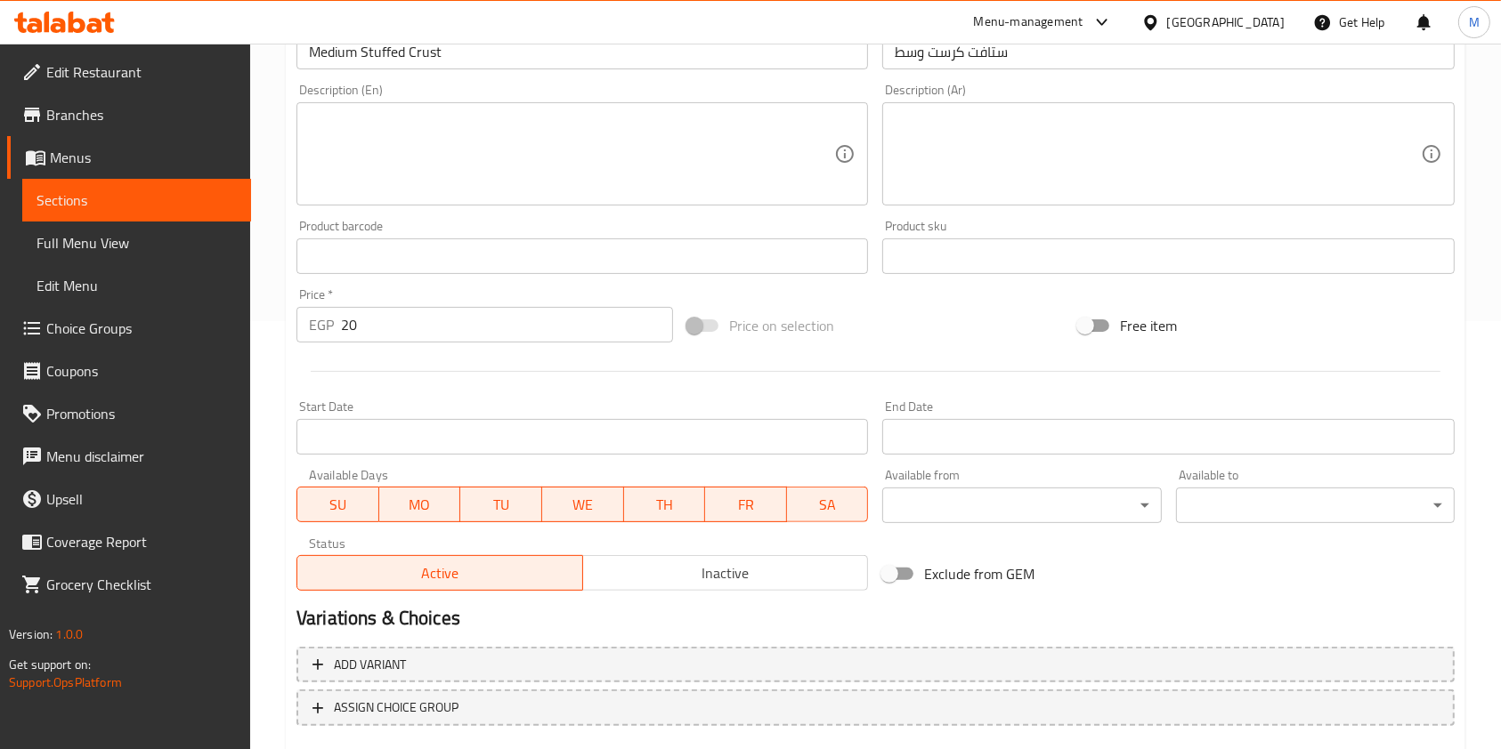
scroll to position [506, 0]
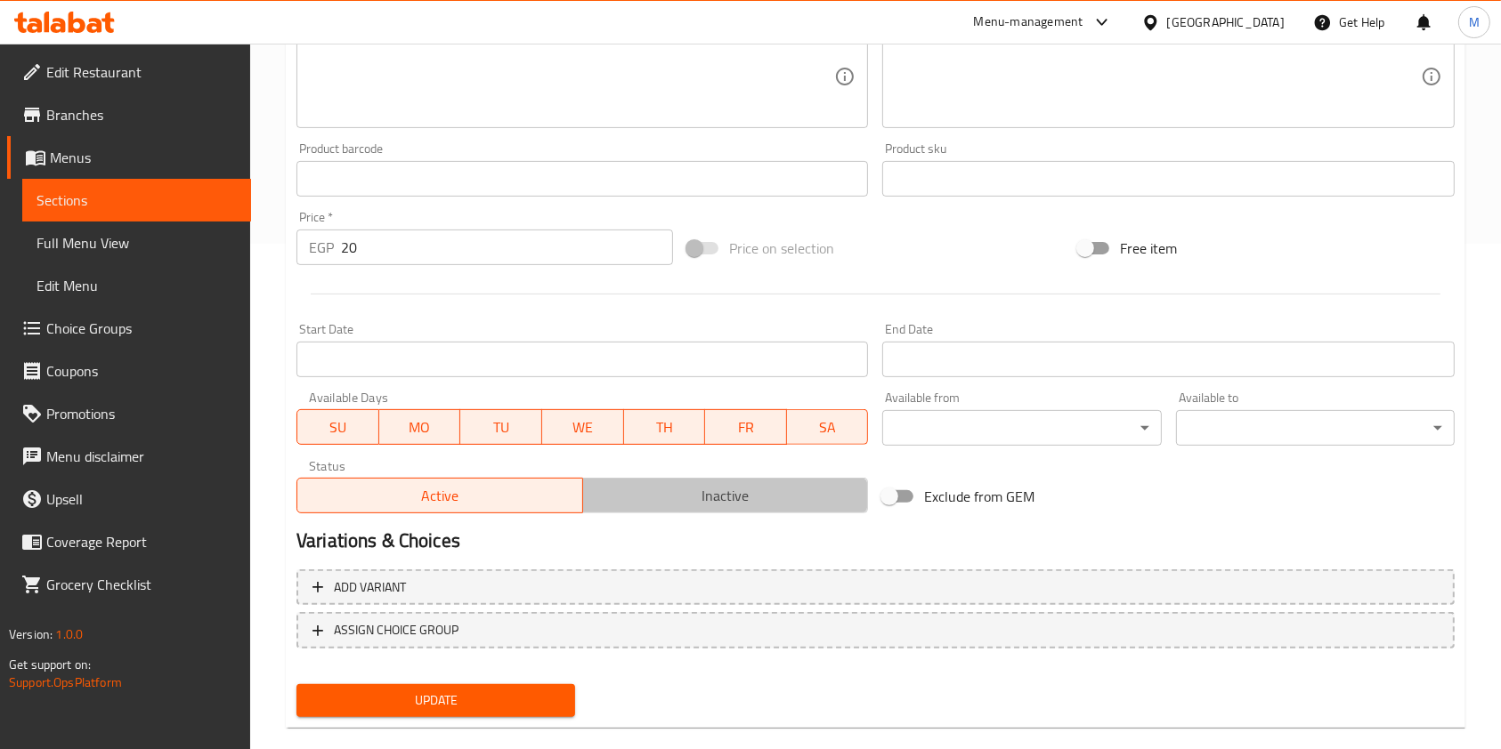
click at [715, 489] on span "Inactive" at bounding box center [725, 496] width 271 height 26
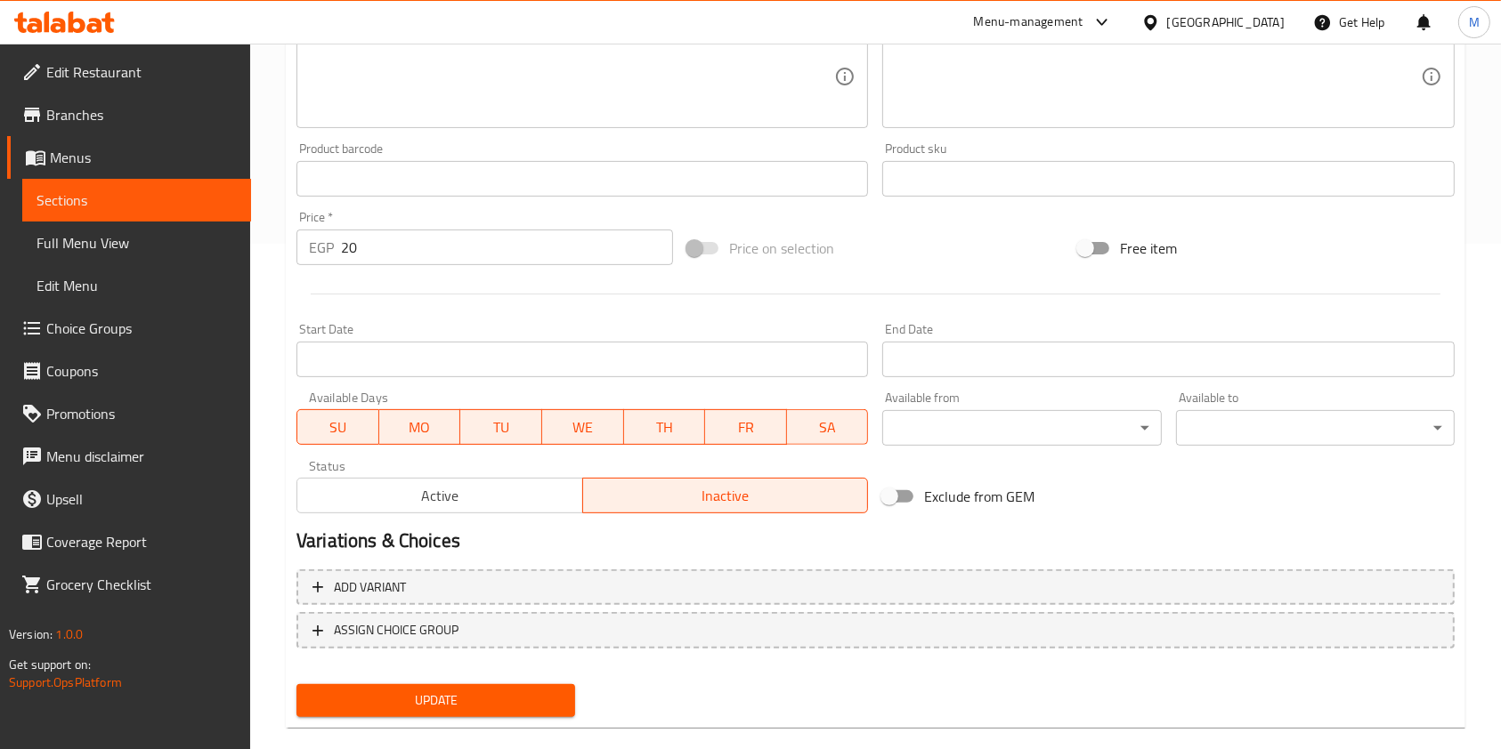
click at [356, 422] on span "SU" at bounding box center [338, 428] width 68 height 26
click at [386, 427] on span "MO" at bounding box center [420, 428] width 68 height 26
click at [482, 421] on span "TU" at bounding box center [501, 428] width 68 height 26
click at [590, 424] on span "WE" at bounding box center [583, 428] width 68 height 26
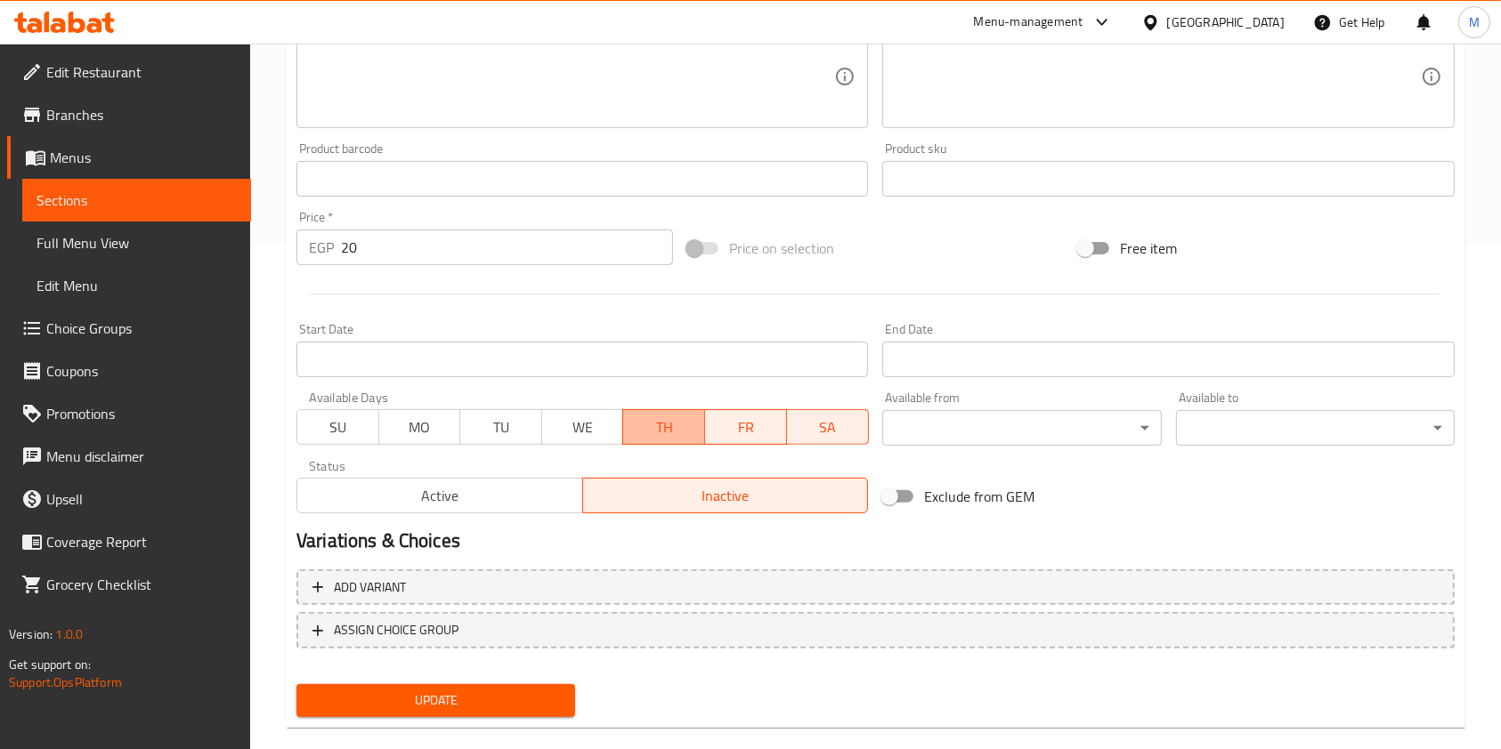
click at [638, 422] on span "TH" at bounding box center [664, 428] width 68 height 26
click at [748, 421] on span "FR" at bounding box center [746, 428] width 68 height 26
click at [808, 426] on span "SA" at bounding box center [828, 428] width 68 height 26
click at [546, 681] on div "Update" at bounding box center [435, 700] width 293 height 47
click at [546, 700] on span "Update" at bounding box center [436, 701] width 250 height 22
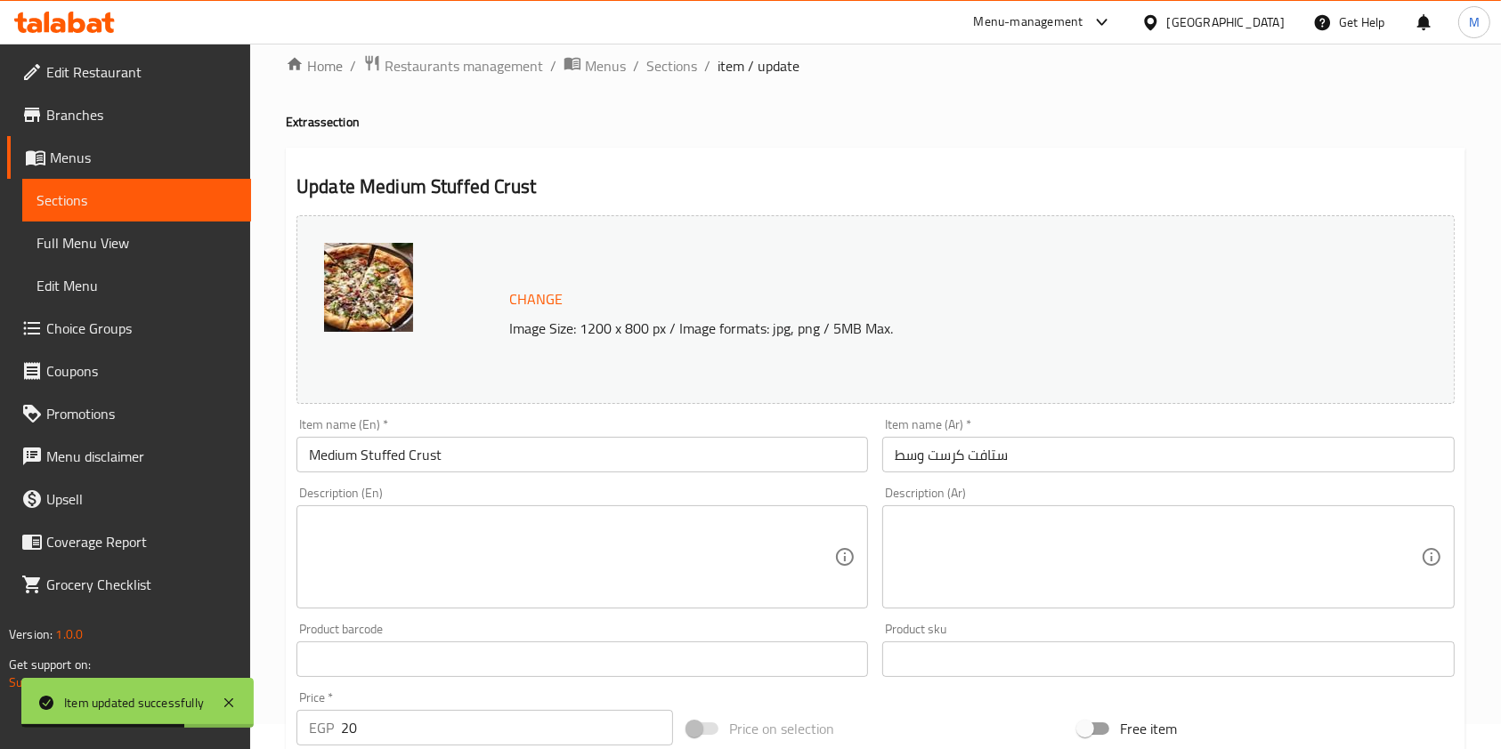
scroll to position [0, 0]
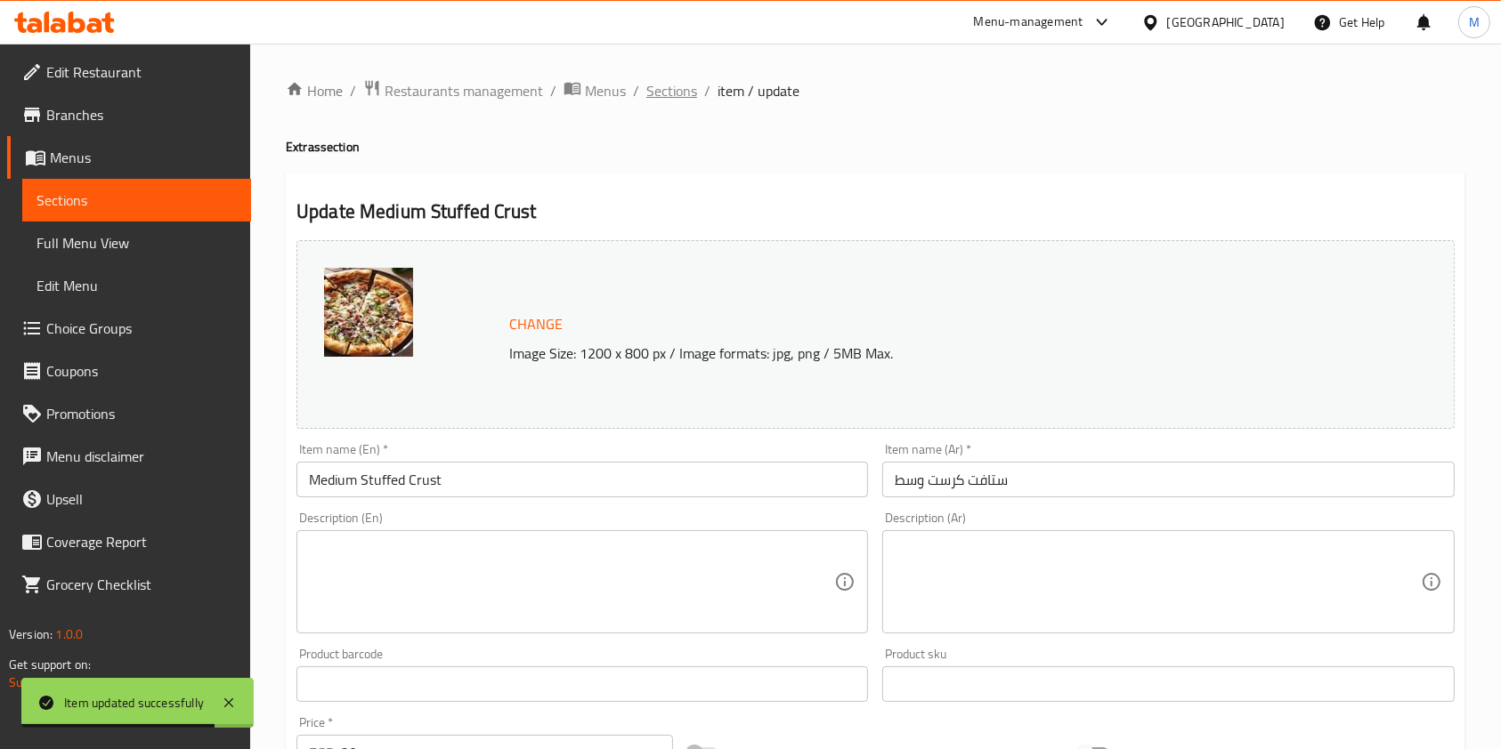
click at [666, 89] on span "Sections" at bounding box center [671, 90] width 51 height 21
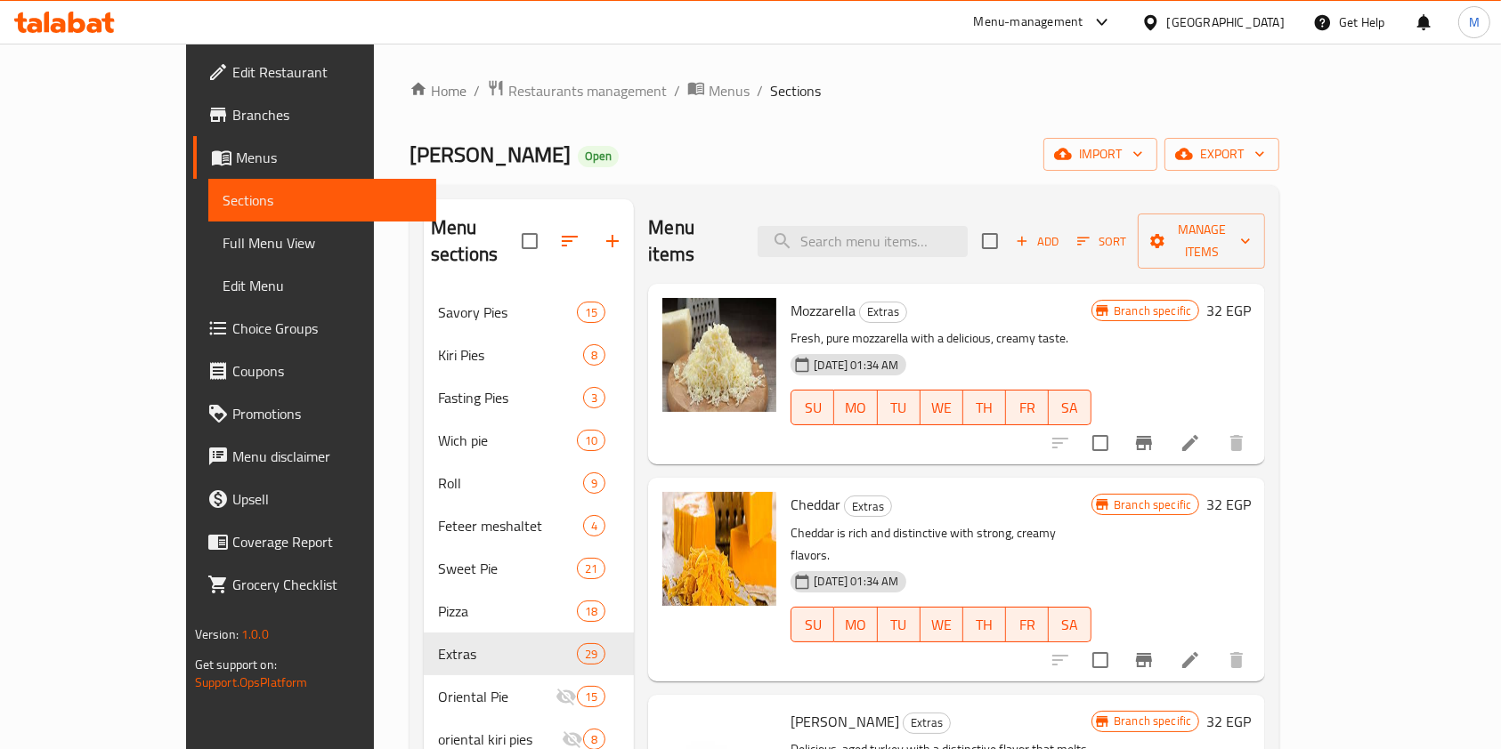
drag, startPoint x: 1447, startPoint y: 283, endPoint x: 1444, endPoint y: 323, distance: 40.2
click at [1279, 323] on div "Menu sections Savory Pies 15 Kiri Pies 8 Fasting Pies 3 Wich pie 10 Roll 9 Fete…" at bounding box center [844, 574] width 870 height 778
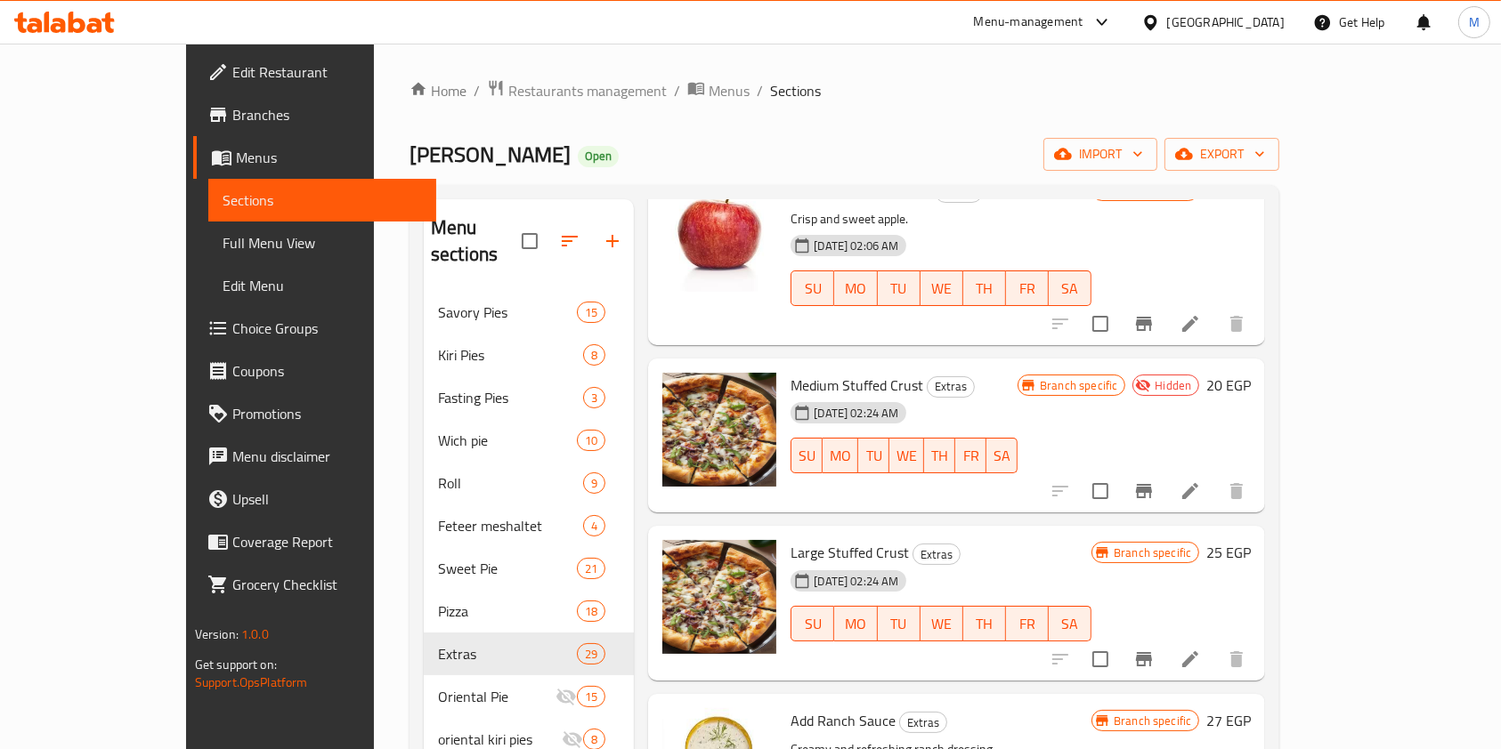
scroll to position [3314, 0]
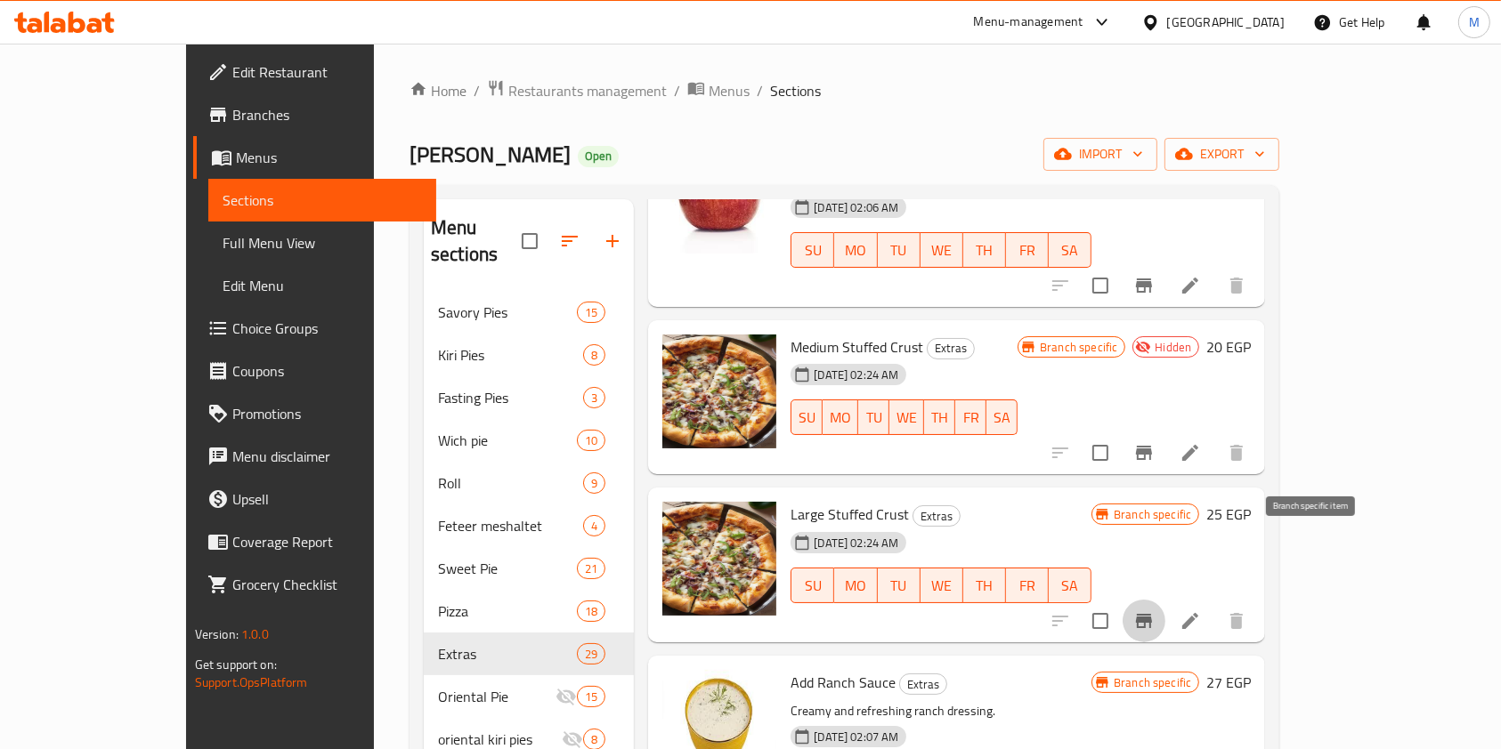
click at [1165, 600] on button "Branch-specific-item" at bounding box center [1143, 621] width 43 height 43
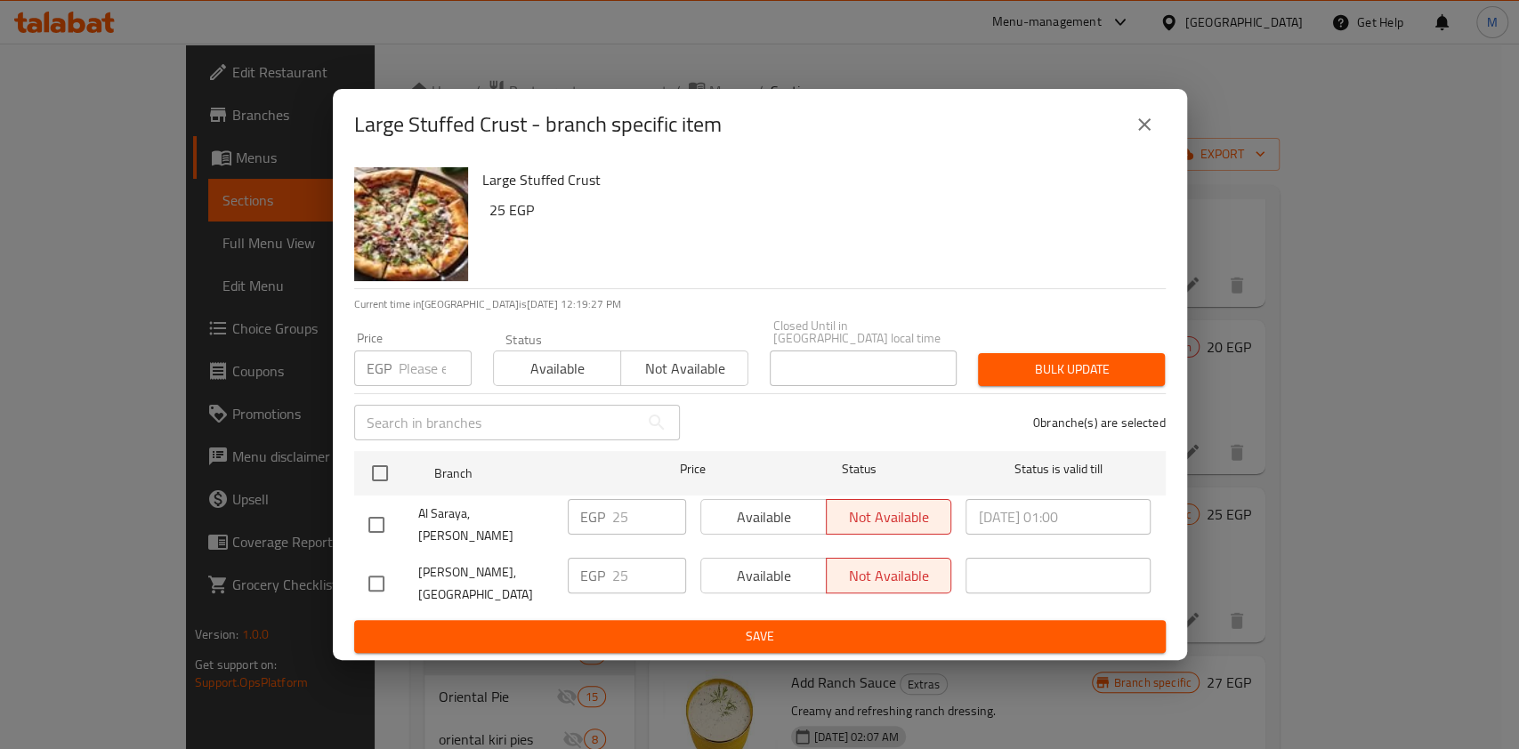
click at [1148, 129] on icon "close" at bounding box center [1144, 124] width 21 height 21
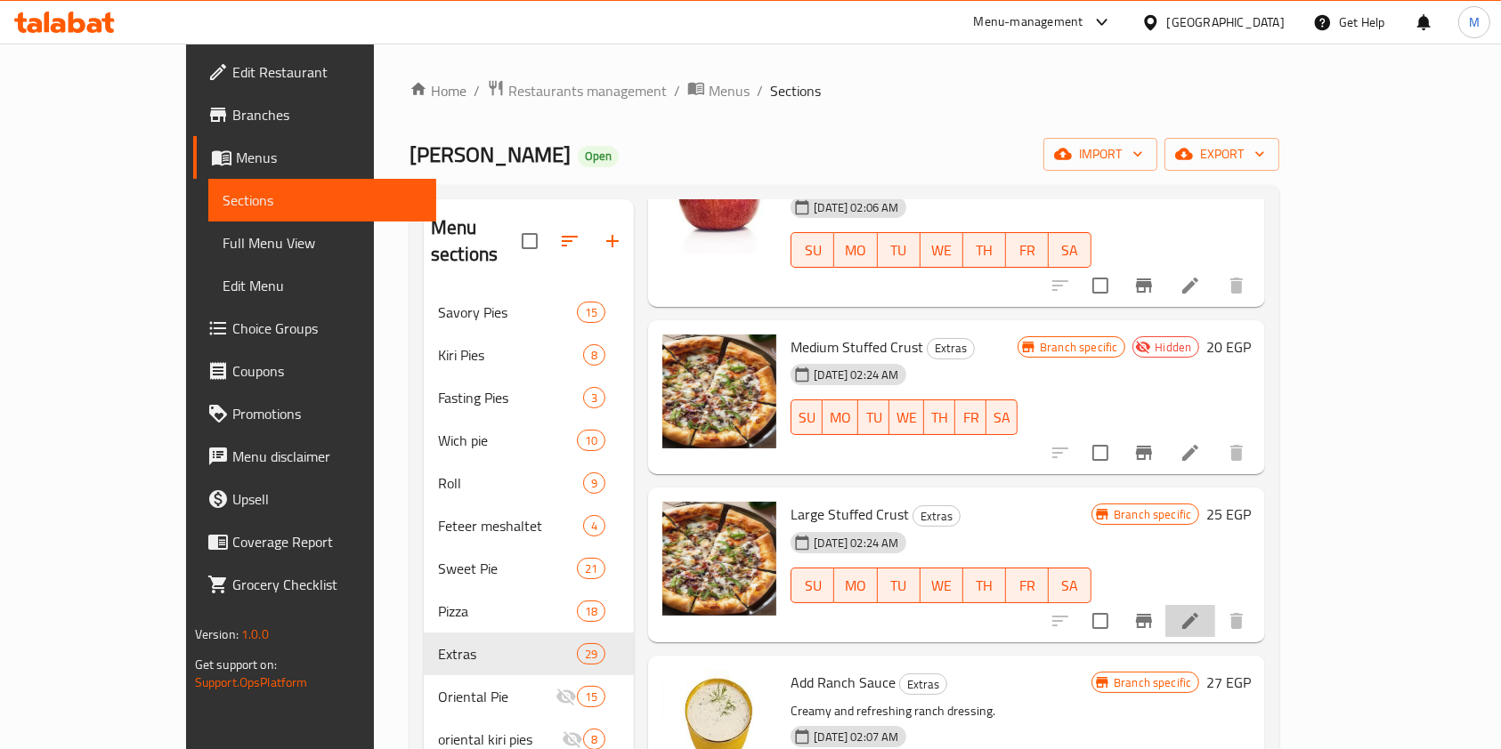
click at [1215, 605] on li at bounding box center [1190, 621] width 50 height 32
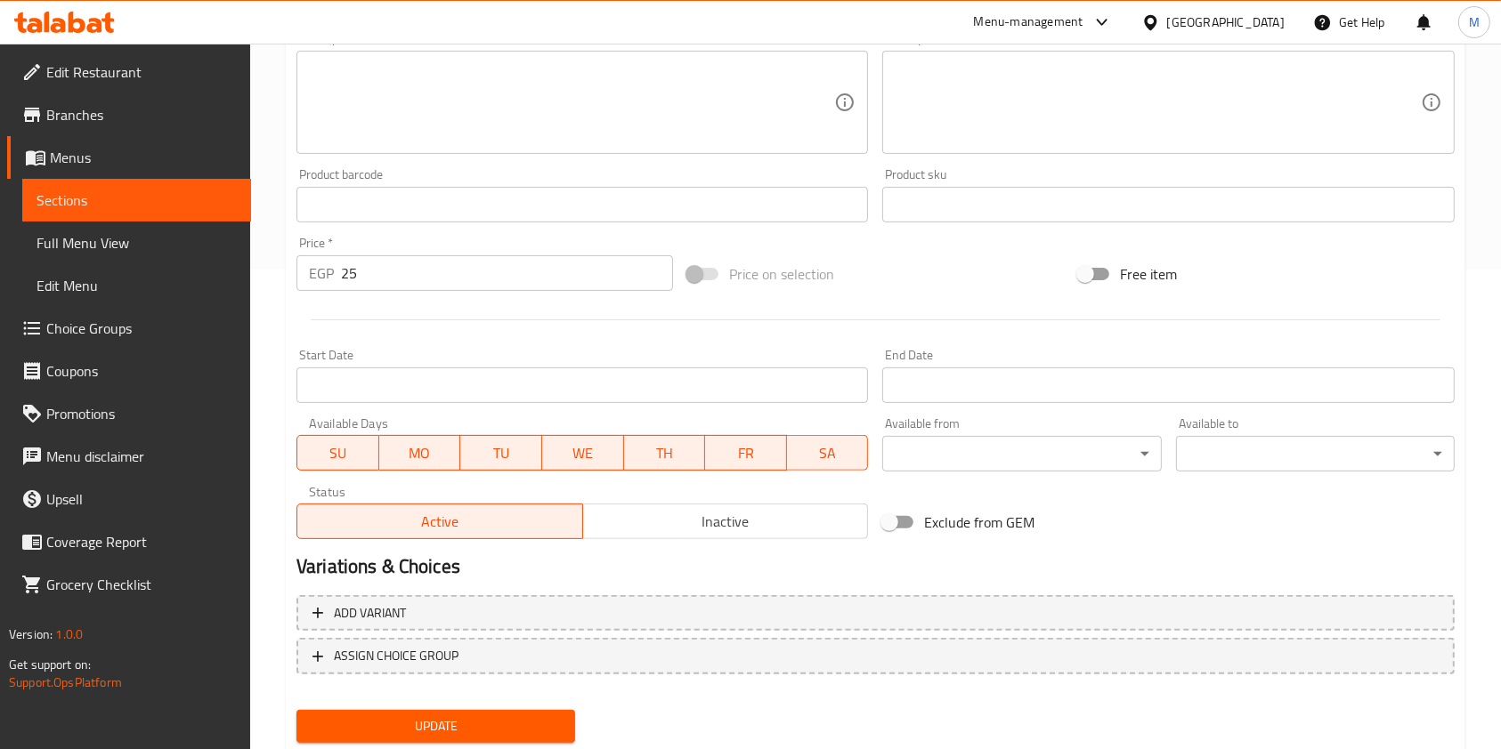
scroll to position [484, 0]
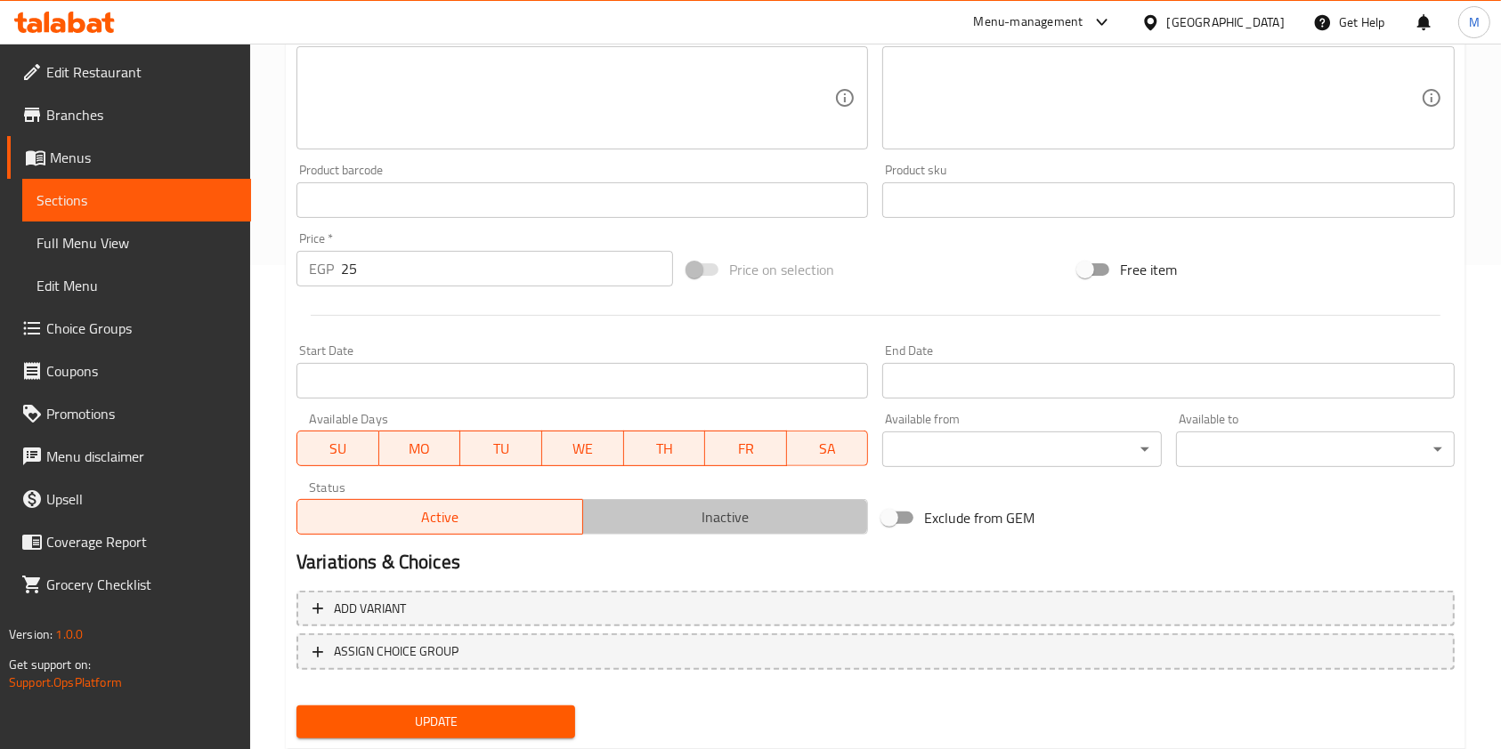
click at [696, 510] on span "Inactive" at bounding box center [725, 518] width 271 height 26
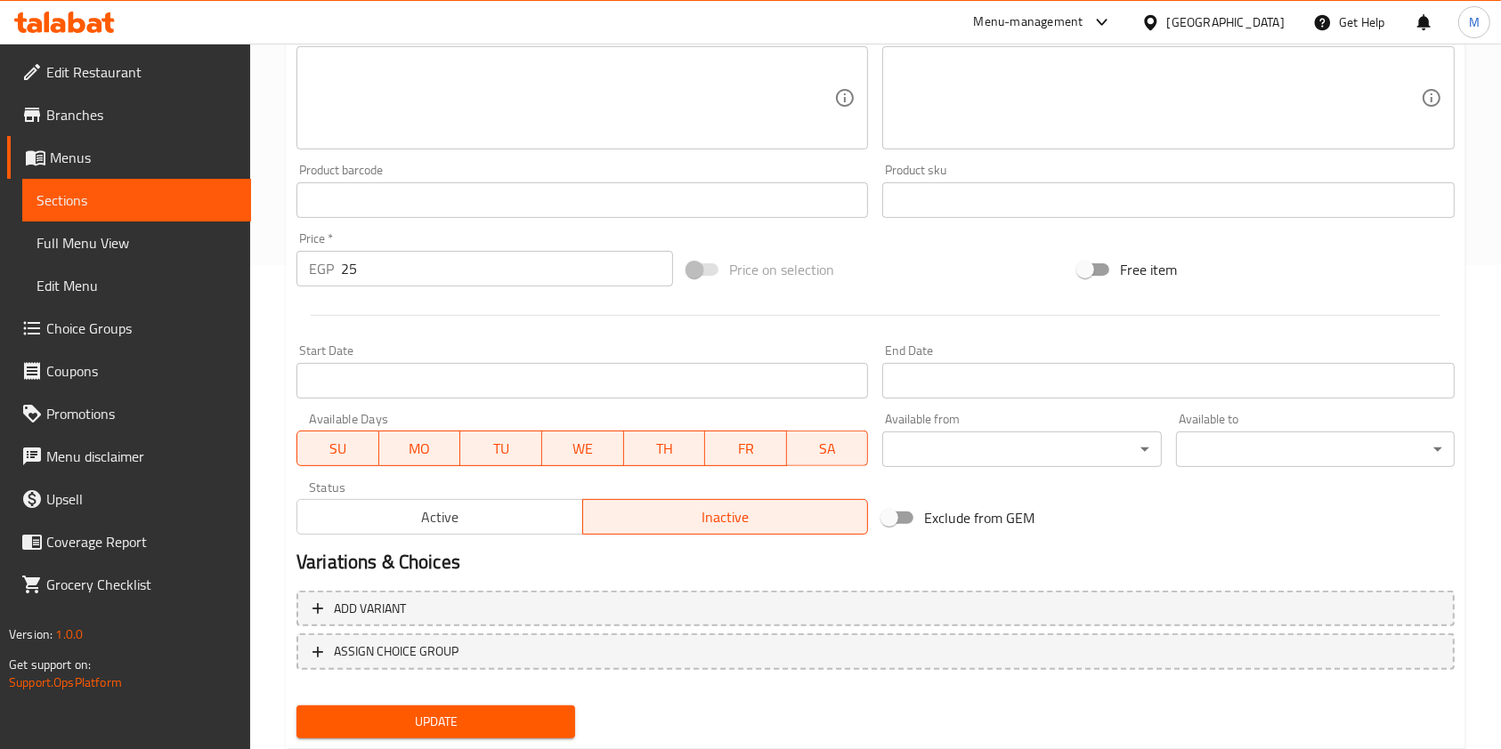
click at [347, 425] on div "SU MO TU WE TH FR SA" at bounding box center [581, 439] width 571 height 53
click at [352, 439] on span "SU" at bounding box center [338, 449] width 68 height 26
click at [398, 451] on span "MO" at bounding box center [420, 449] width 68 height 26
click at [518, 446] on span "TU" at bounding box center [501, 449] width 68 height 26
click at [603, 454] on span "WE" at bounding box center [583, 449] width 68 height 26
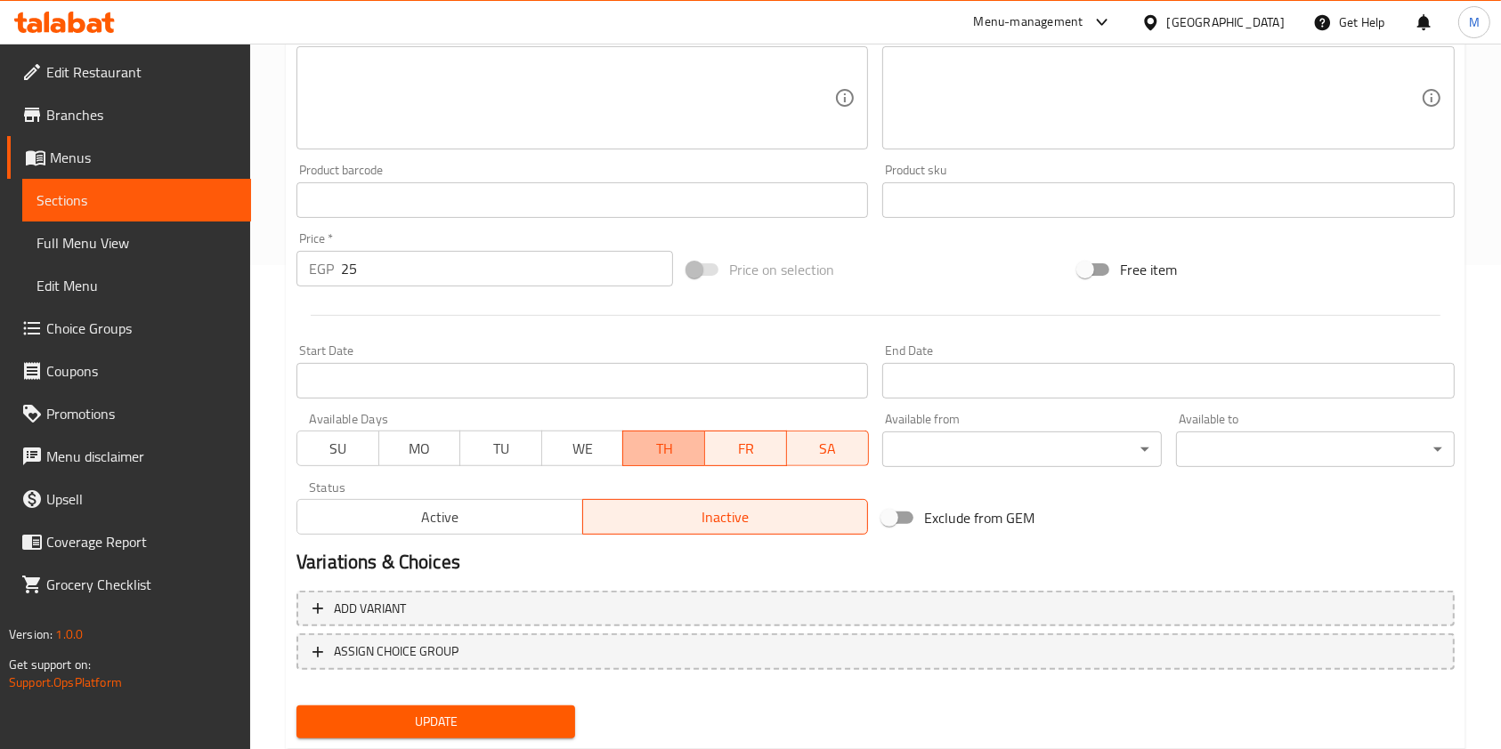
click at [674, 455] on span "TH" at bounding box center [664, 449] width 68 height 26
click at [789, 459] on button "SA" at bounding box center [828, 449] width 82 height 36
click at [815, 454] on span "SA" at bounding box center [828, 449] width 68 height 26
click at [731, 462] on button "FR" at bounding box center [745, 449] width 83 height 36
click at [808, 458] on span "SA" at bounding box center [828, 449] width 68 height 26
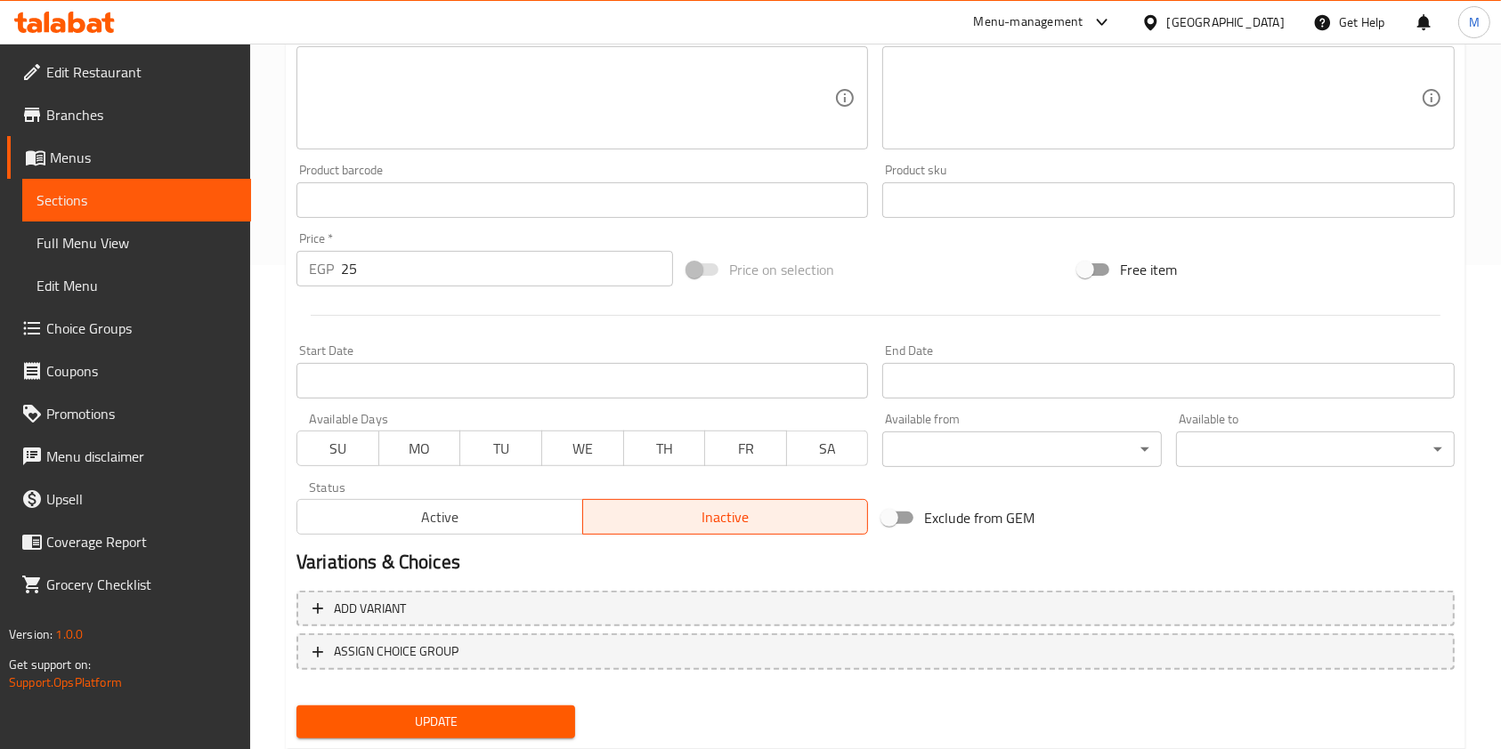
click at [458, 713] on span "Update" at bounding box center [436, 722] width 250 height 22
click at [128, 336] on span "Choice Groups" at bounding box center [141, 328] width 190 height 21
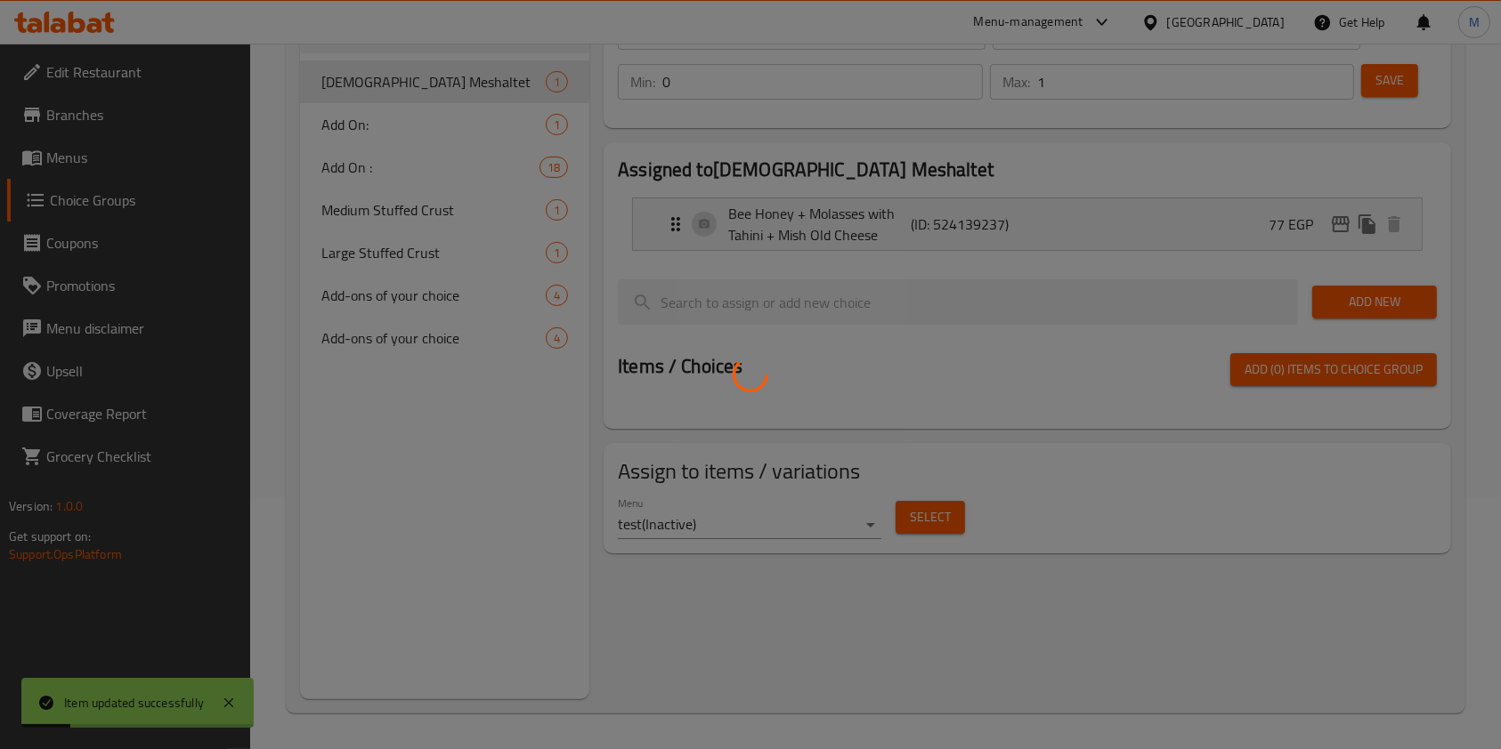
scroll to position [252, 0]
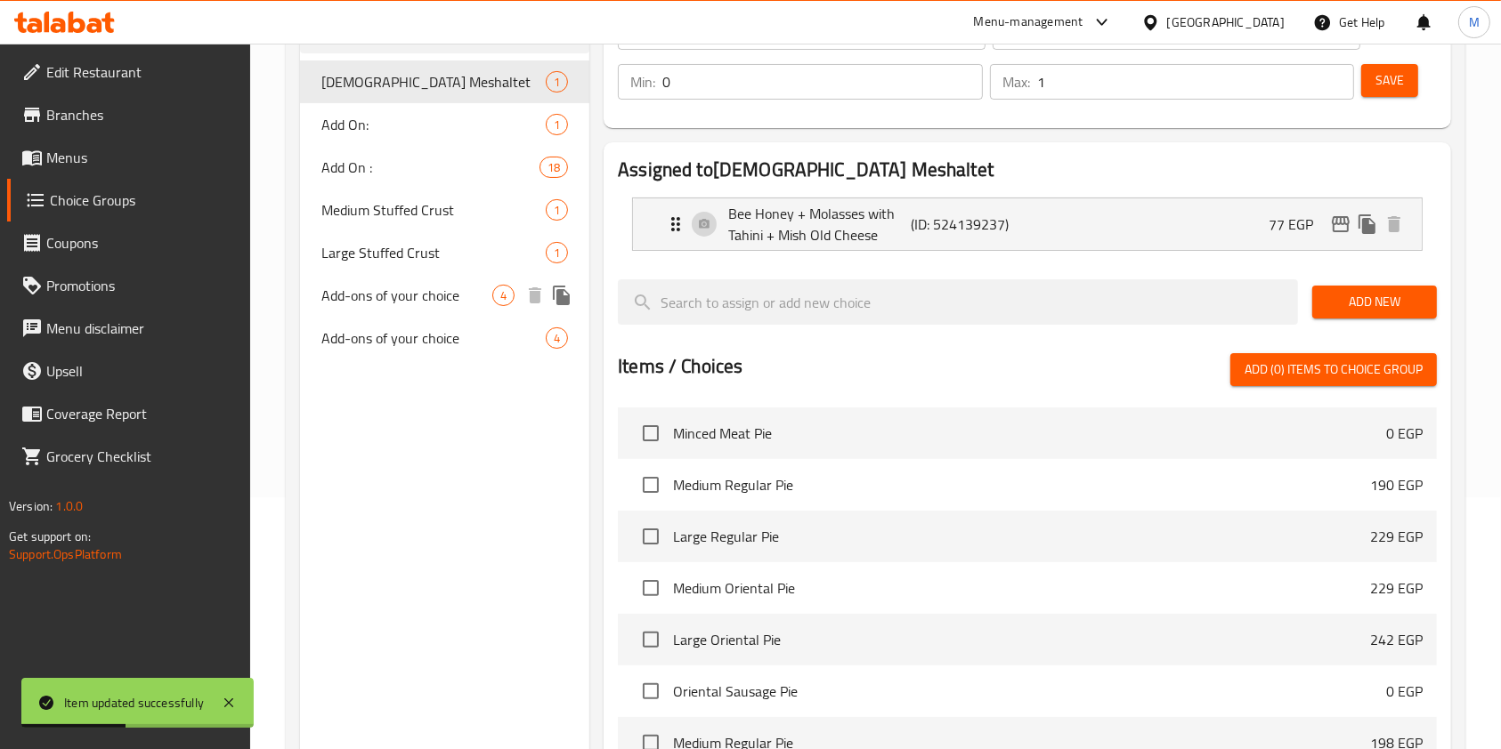
click at [461, 303] on span "Add-ons of your choice" at bounding box center [406, 295] width 171 height 21
type input "Add-ons of your choice"
type input "اضافات من اختيارك"
type input "0"
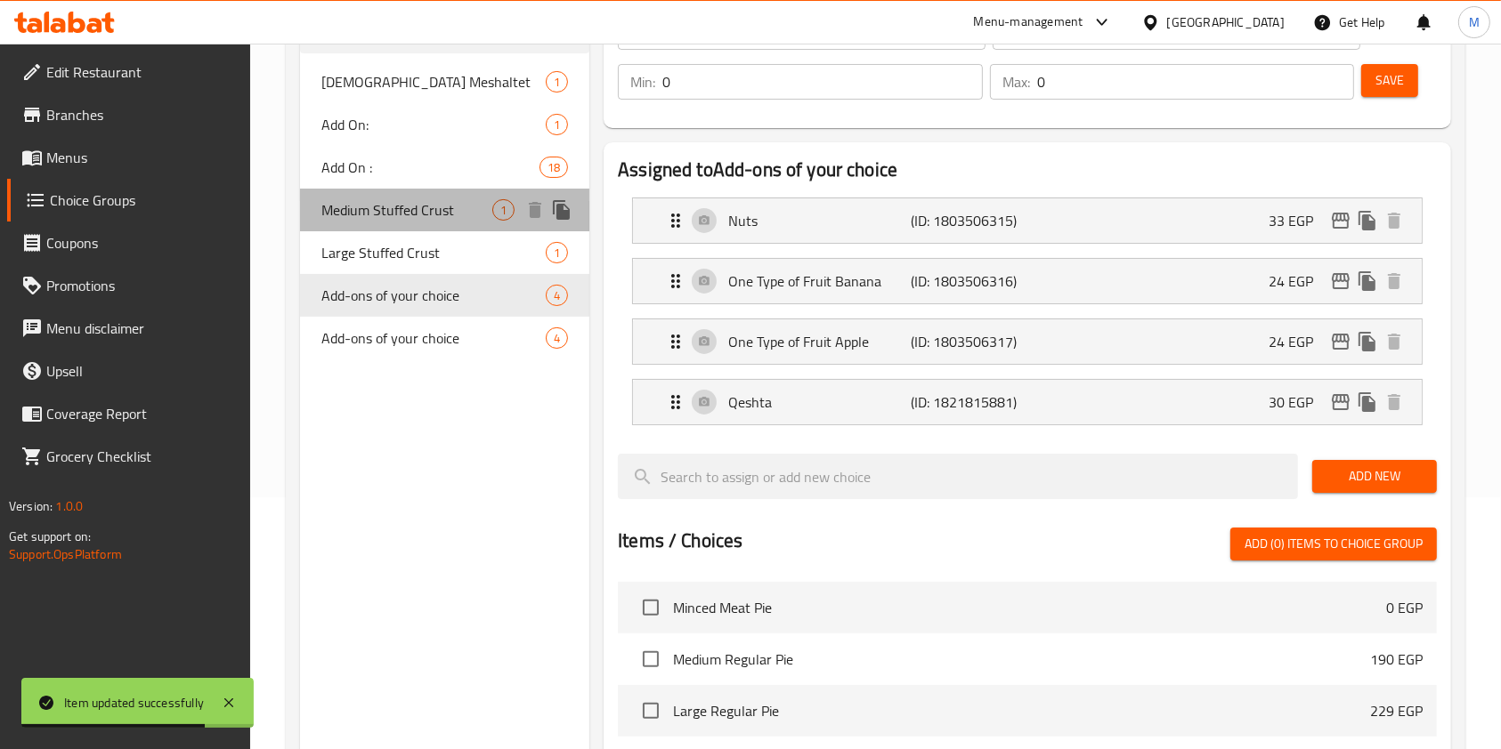
click at [448, 217] on span "Medium Stuffed Crust" at bounding box center [406, 209] width 171 height 21
type input "Medium Stuffed Crust"
type input "ستافت كرست وسط"
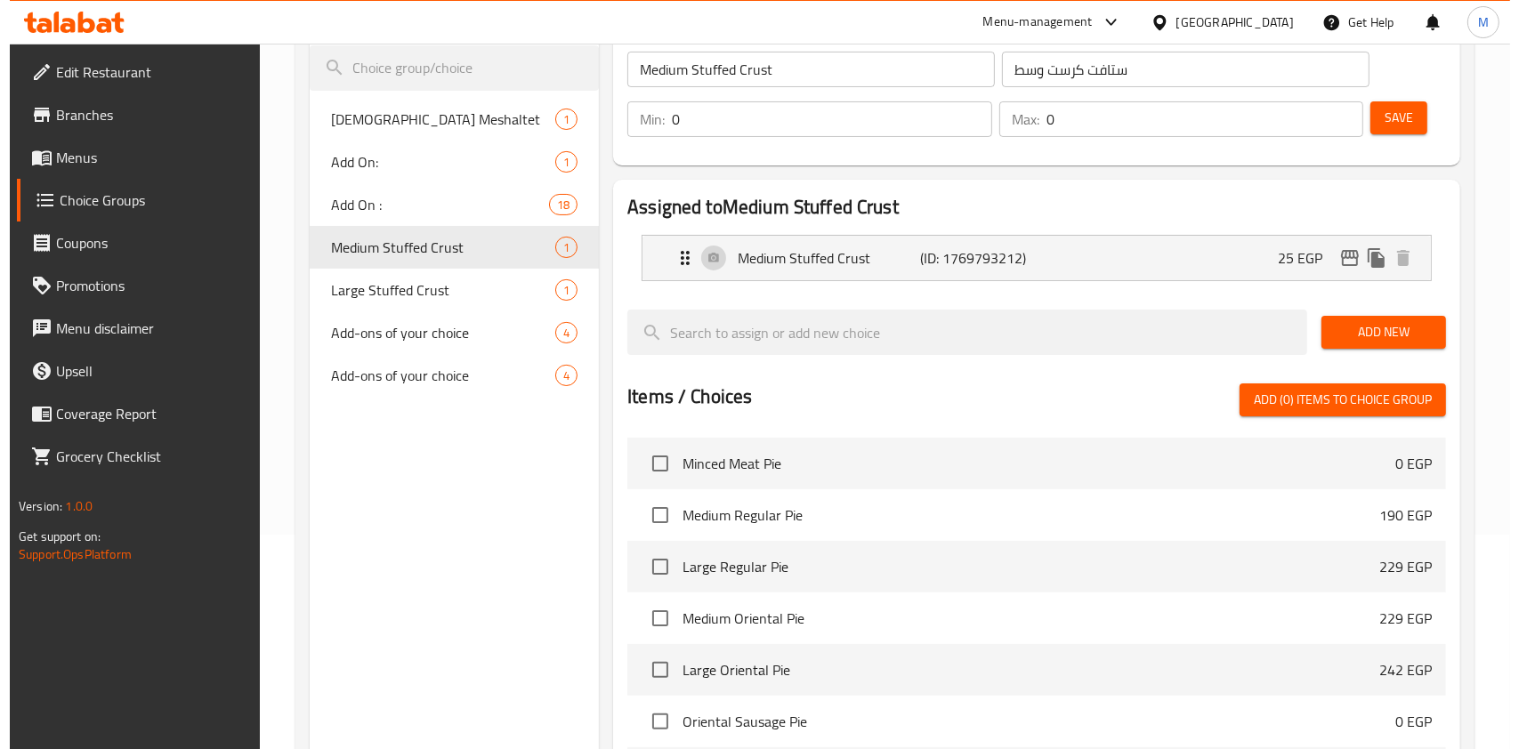
scroll to position [541, 0]
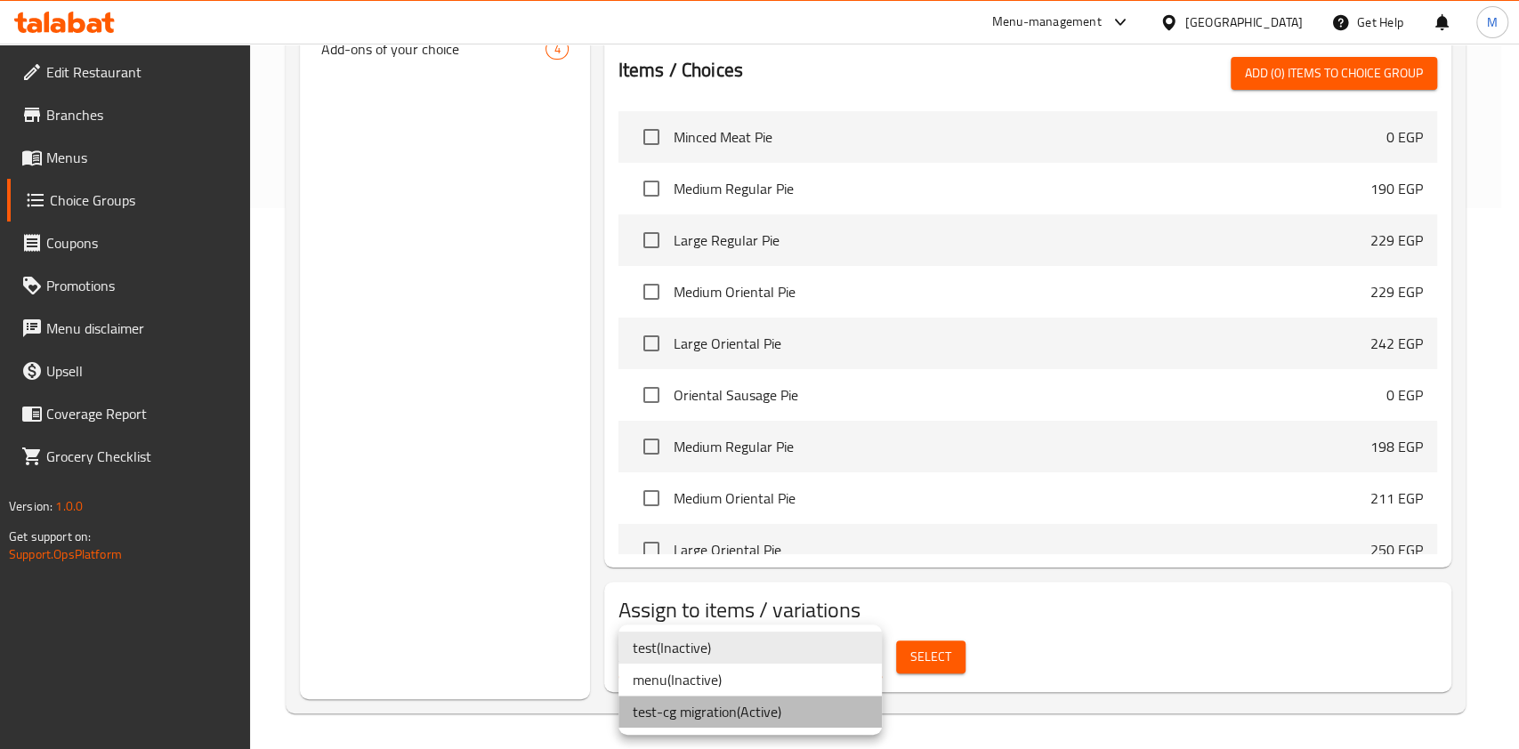
click at [726, 706] on li "test-cg migration ( Active )" at bounding box center [750, 712] width 263 height 32
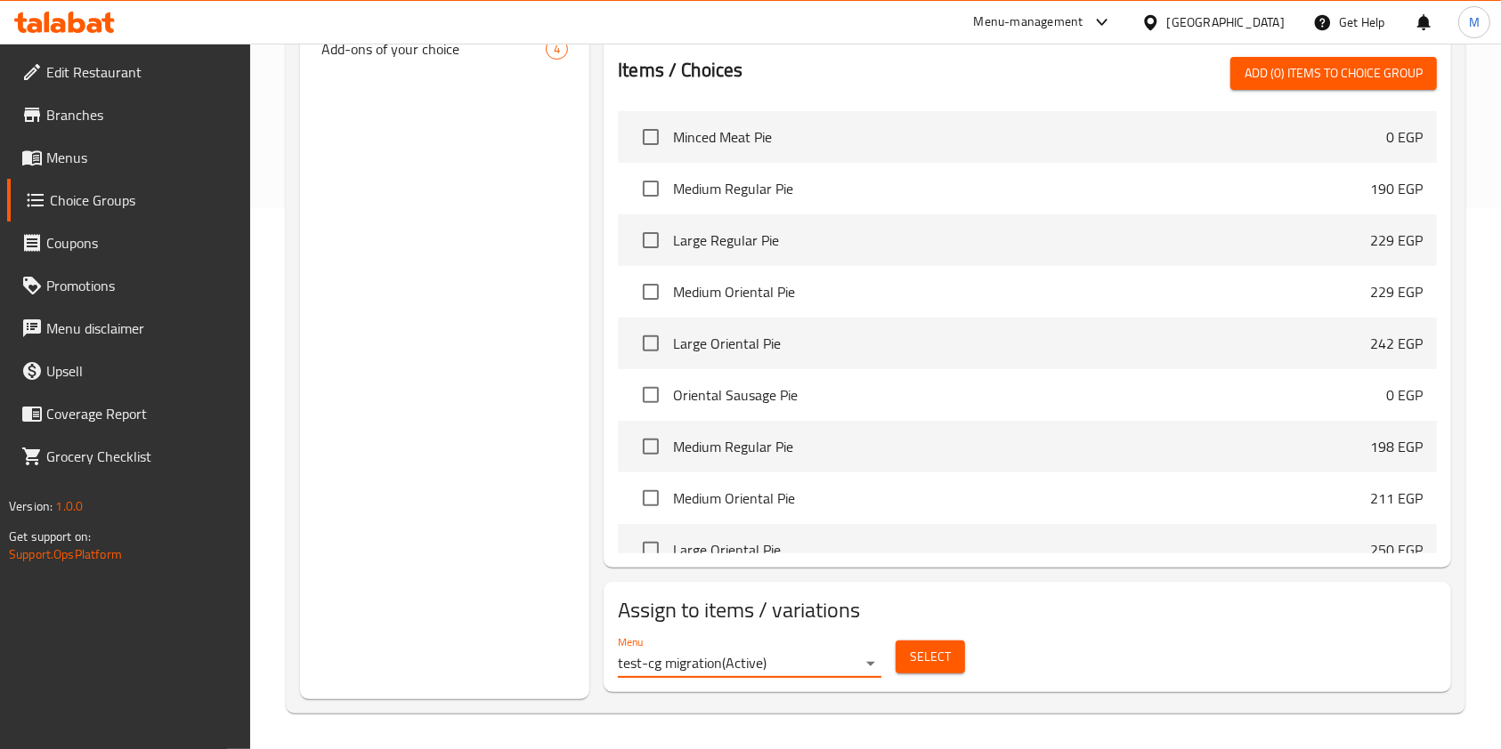
click at [962, 644] on button "Select" at bounding box center [929, 657] width 69 height 33
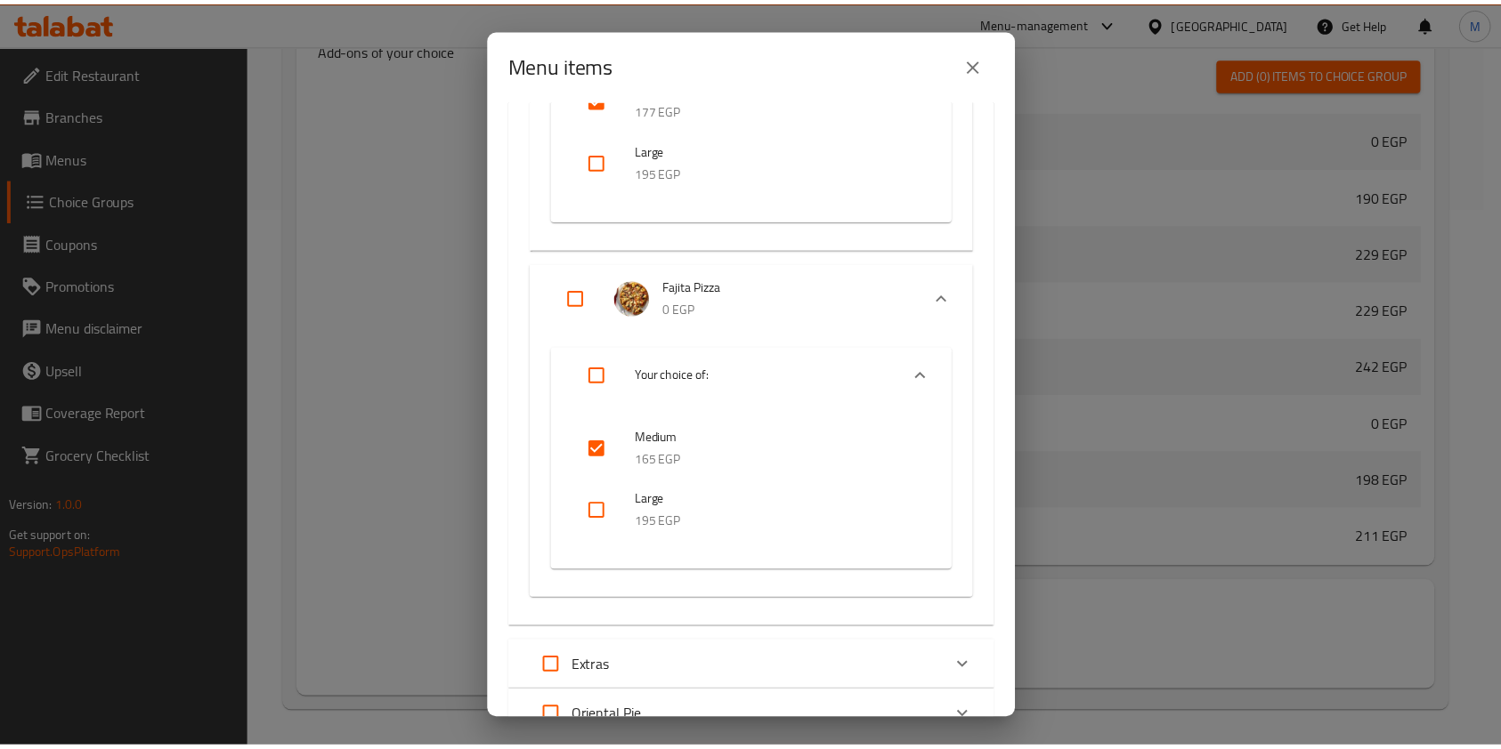
scroll to position [6315, 0]
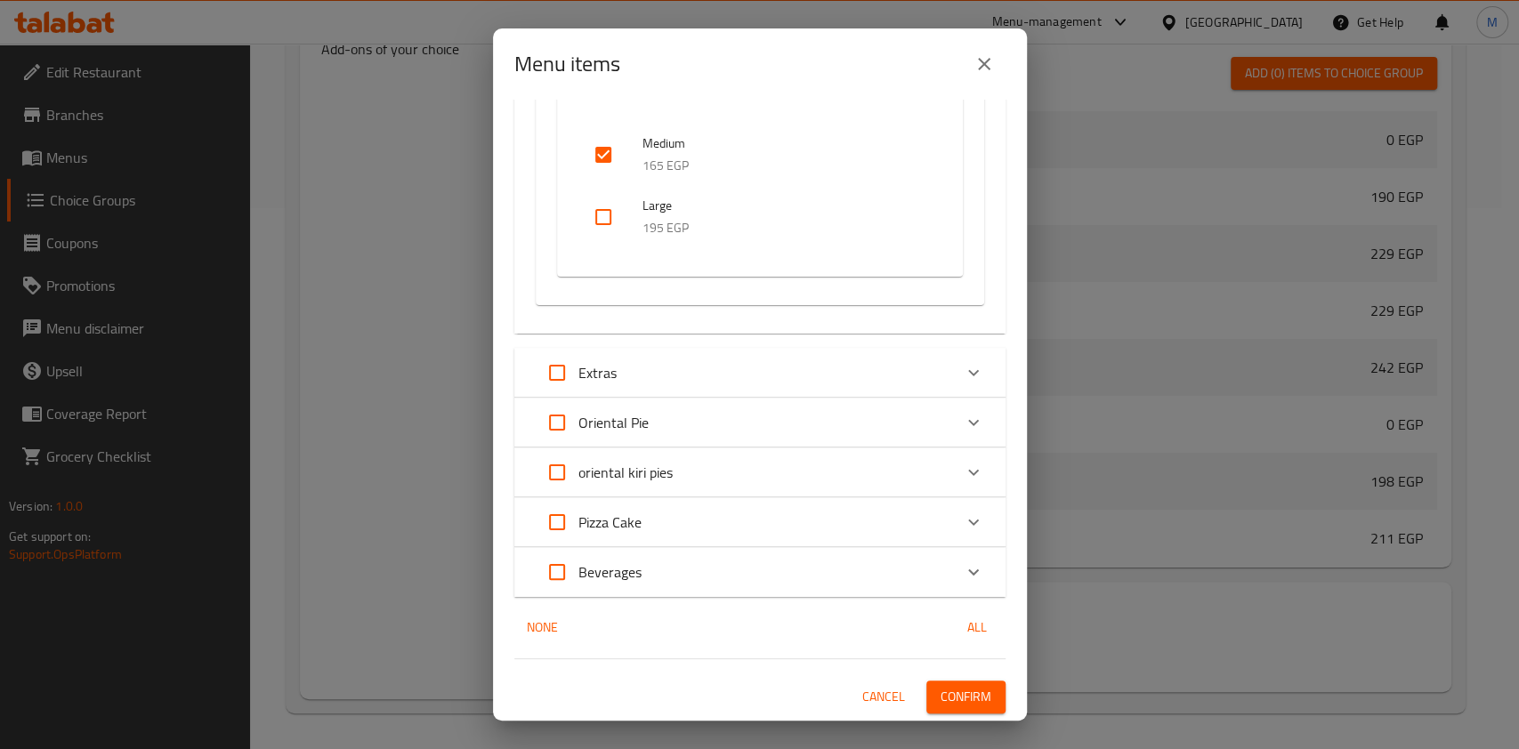
click at [976, 683] on button "Confirm" at bounding box center [966, 697] width 79 height 33
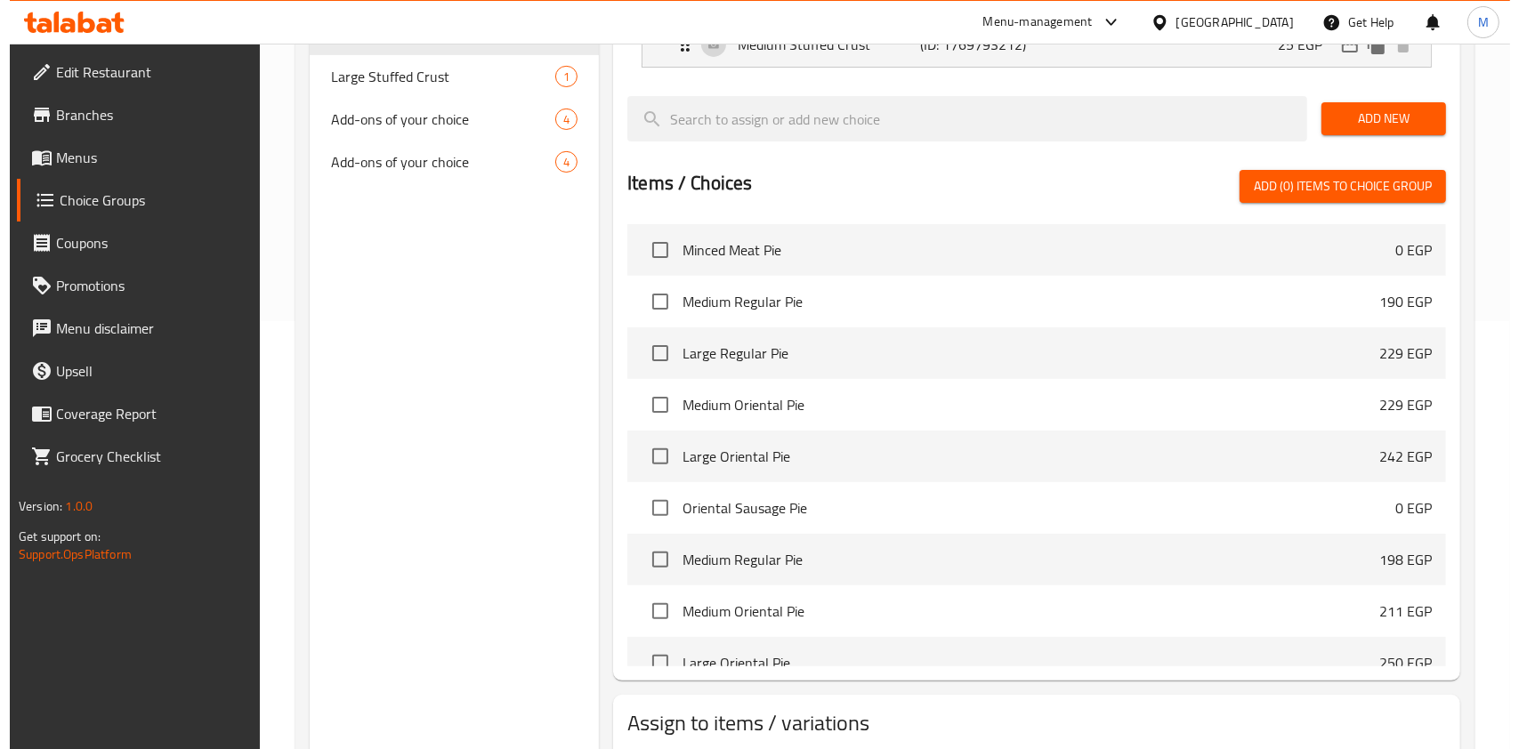
scroll to position [541, 0]
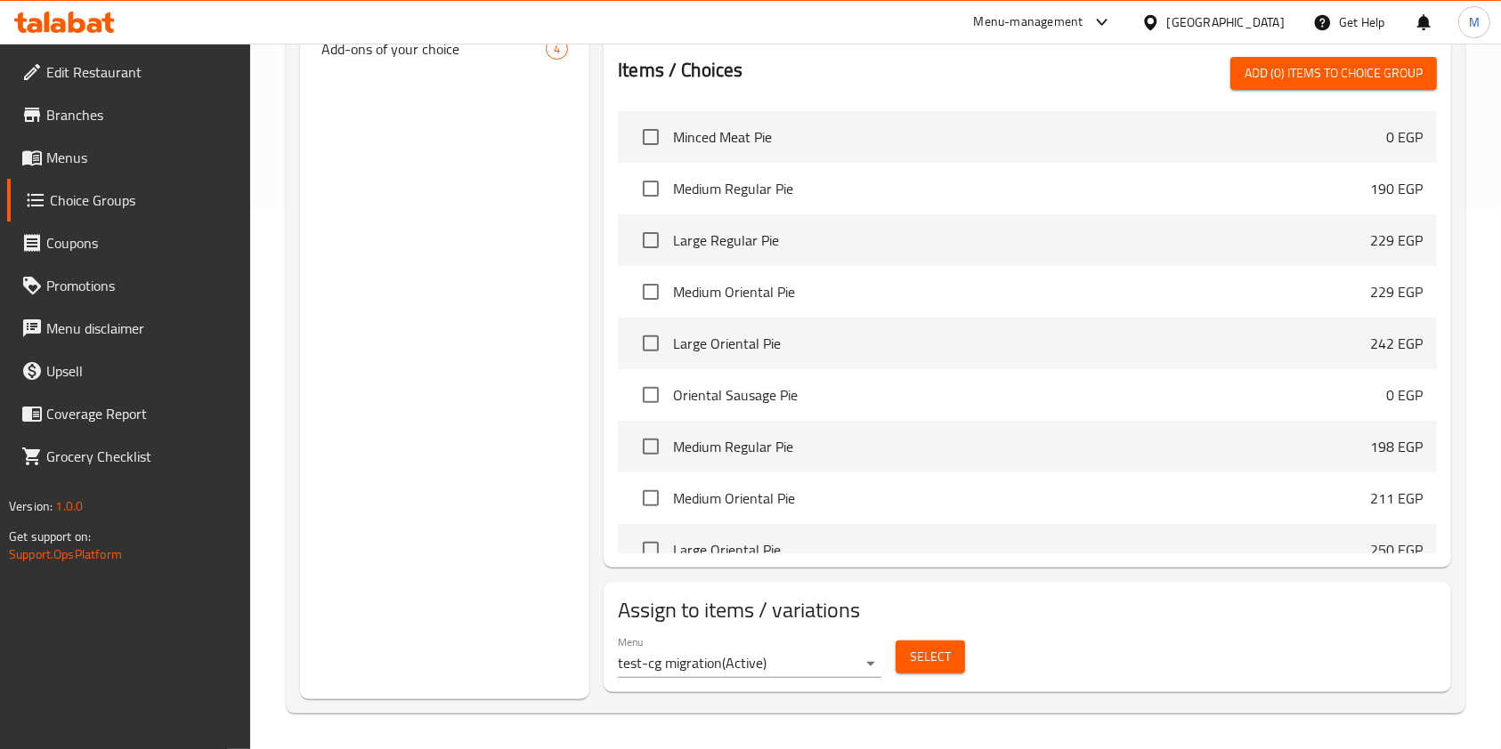
click at [842, 678] on div "Menu test-cg migration ( Active )" at bounding box center [750, 656] width 278 height 57
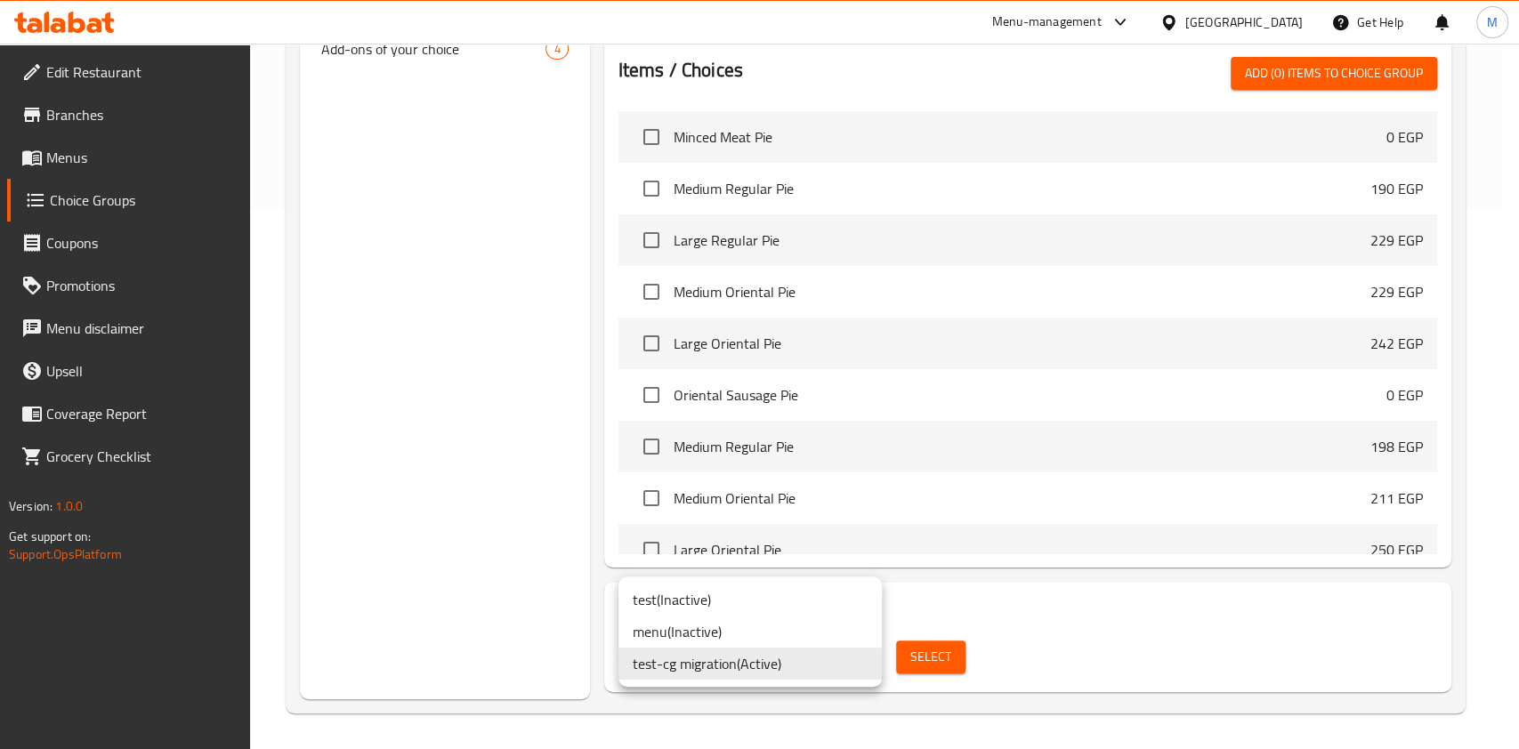
click at [781, 666] on li "test-cg migration ( Active )" at bounding box center [750, 664] width 263 height 32
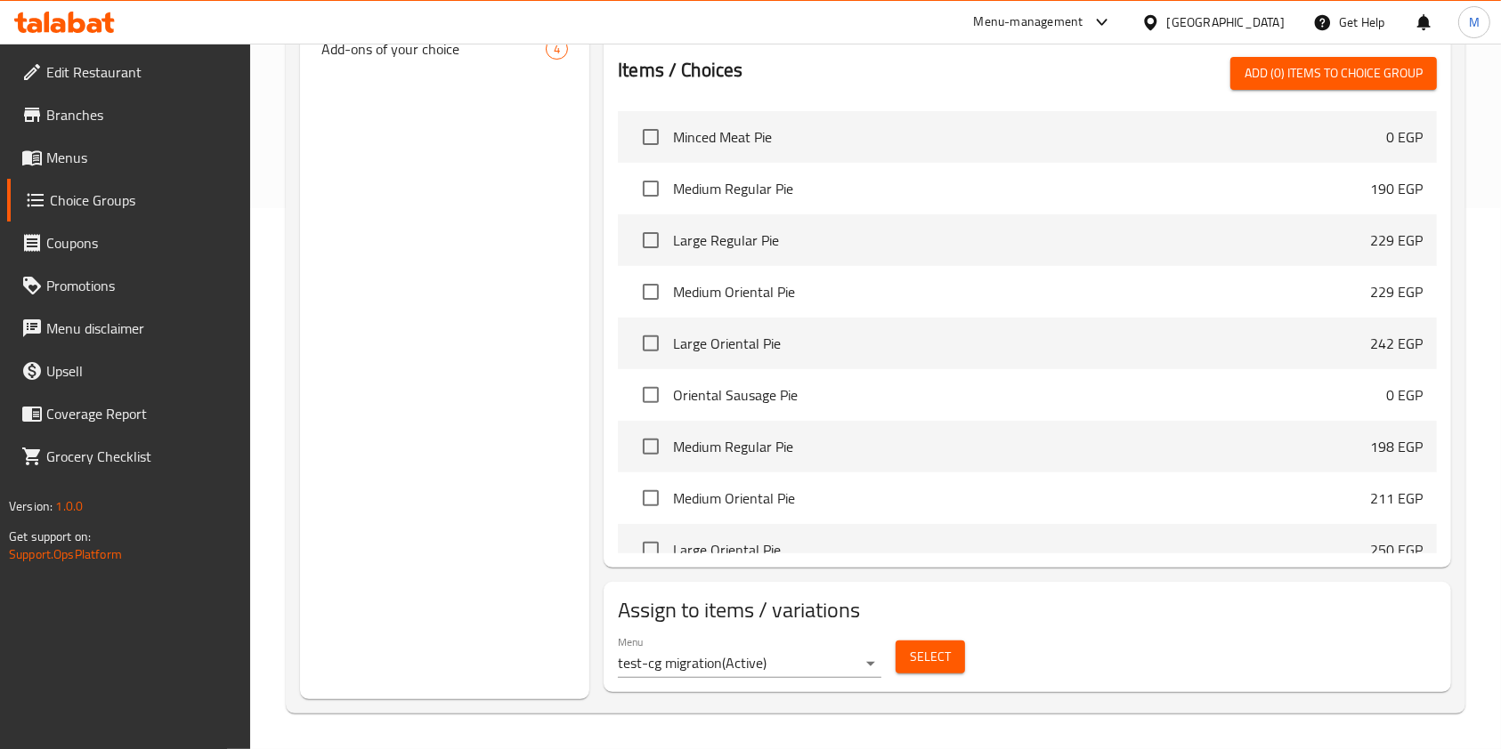
click at [890, 651] on div "Select" at bounding box center [930, 657] width 84 height 47
click at [911, 652] on span "Select" at bounding box center [930, 657] width 41 height 22
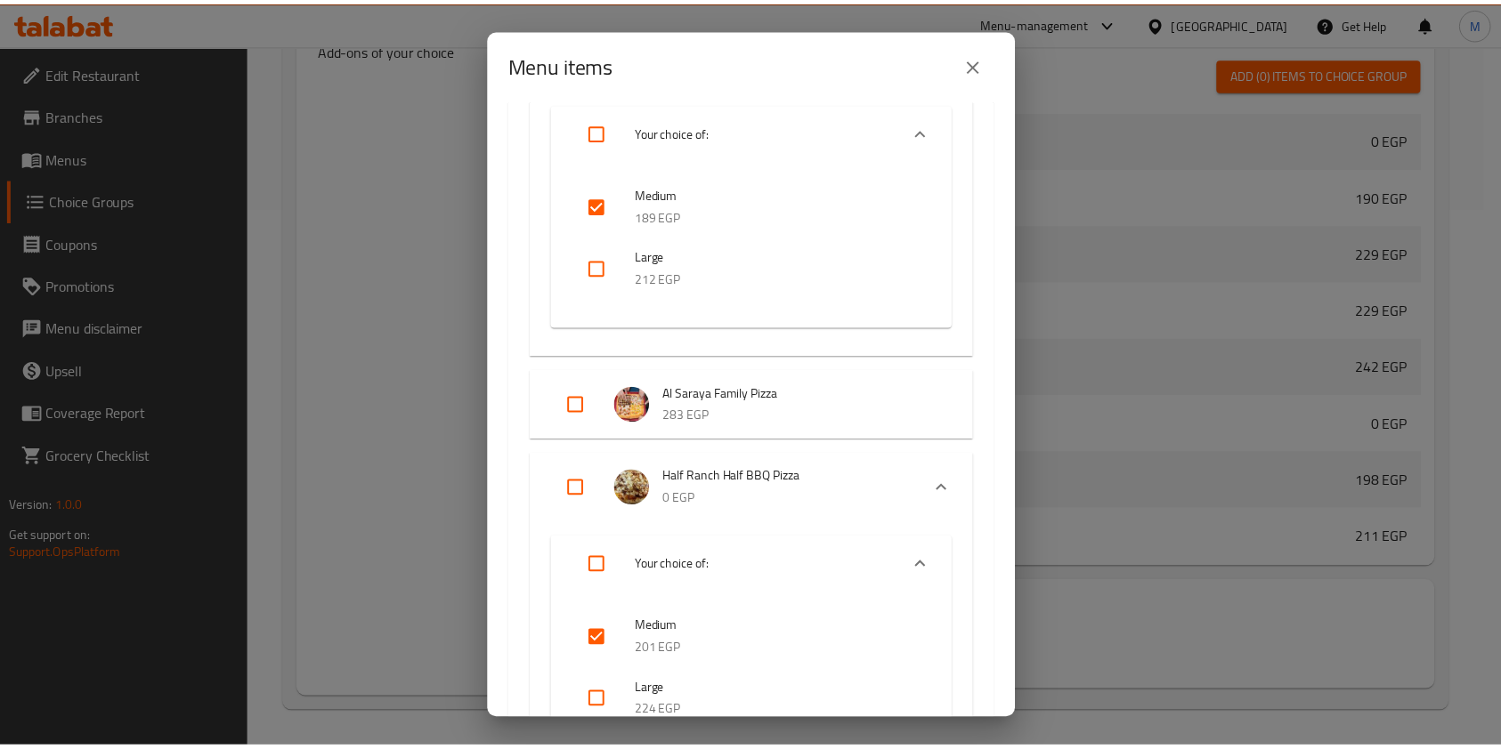
scroll to position [6315, 0]
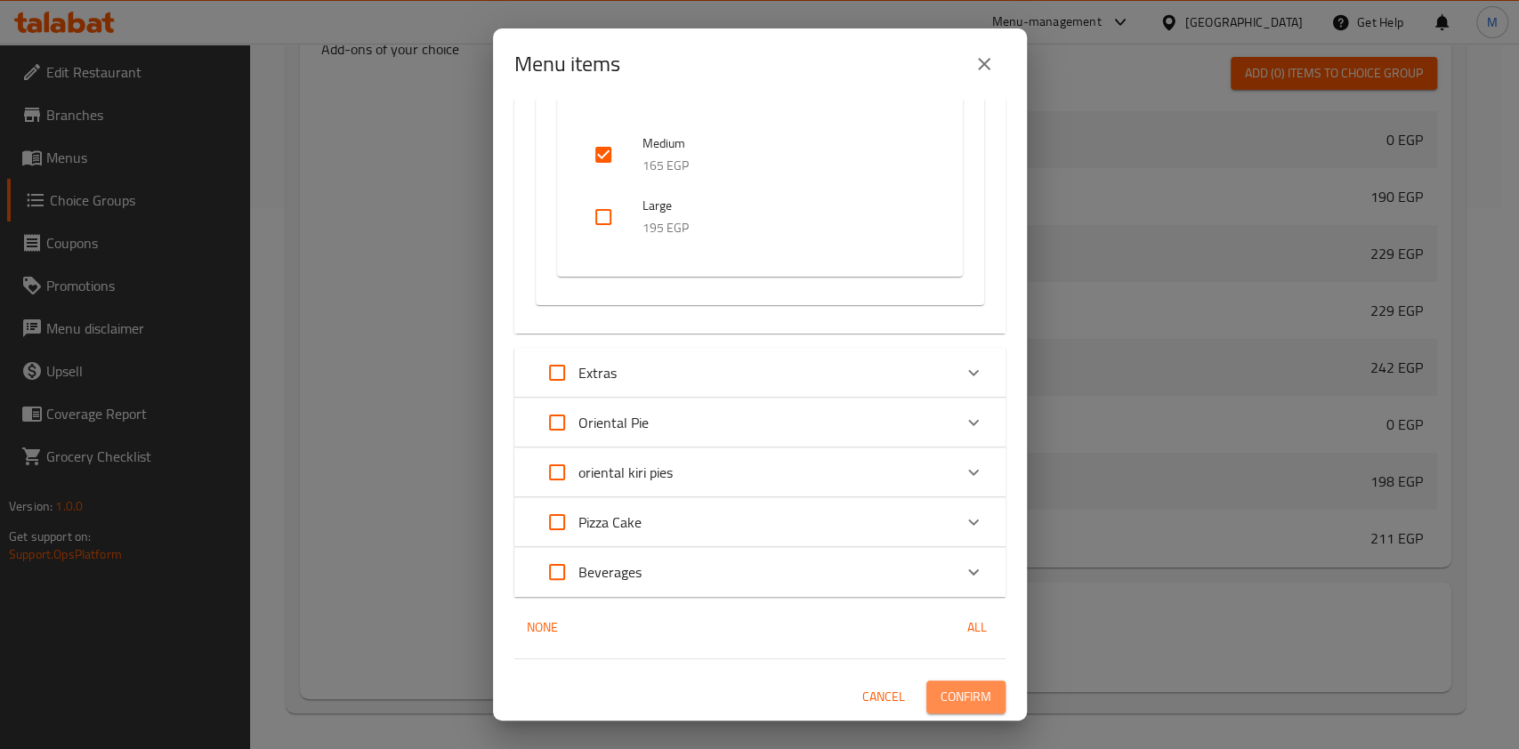
click at [941, 688] on span "Confirm" at bounding box center [966, 697] width 51 height 22
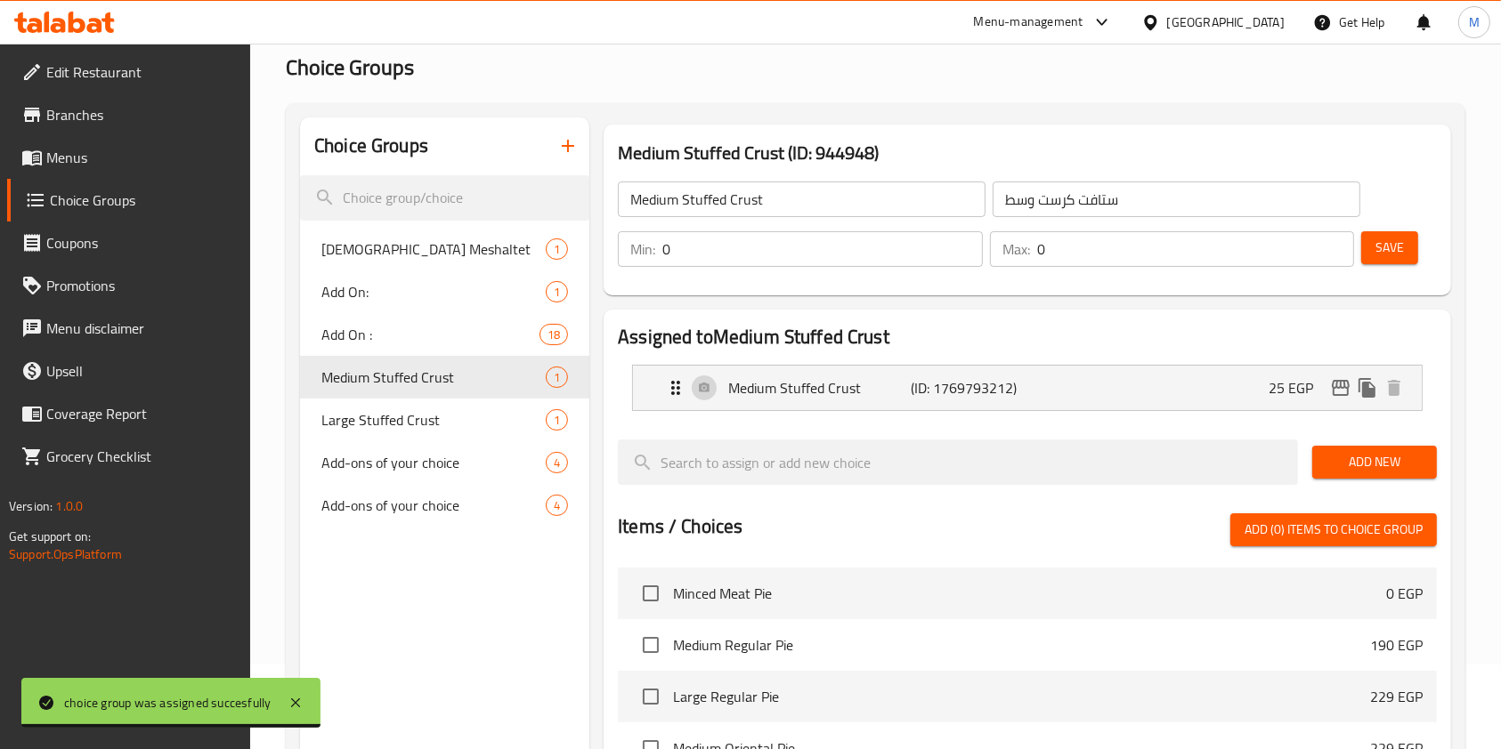
scroll to position [88, 0]
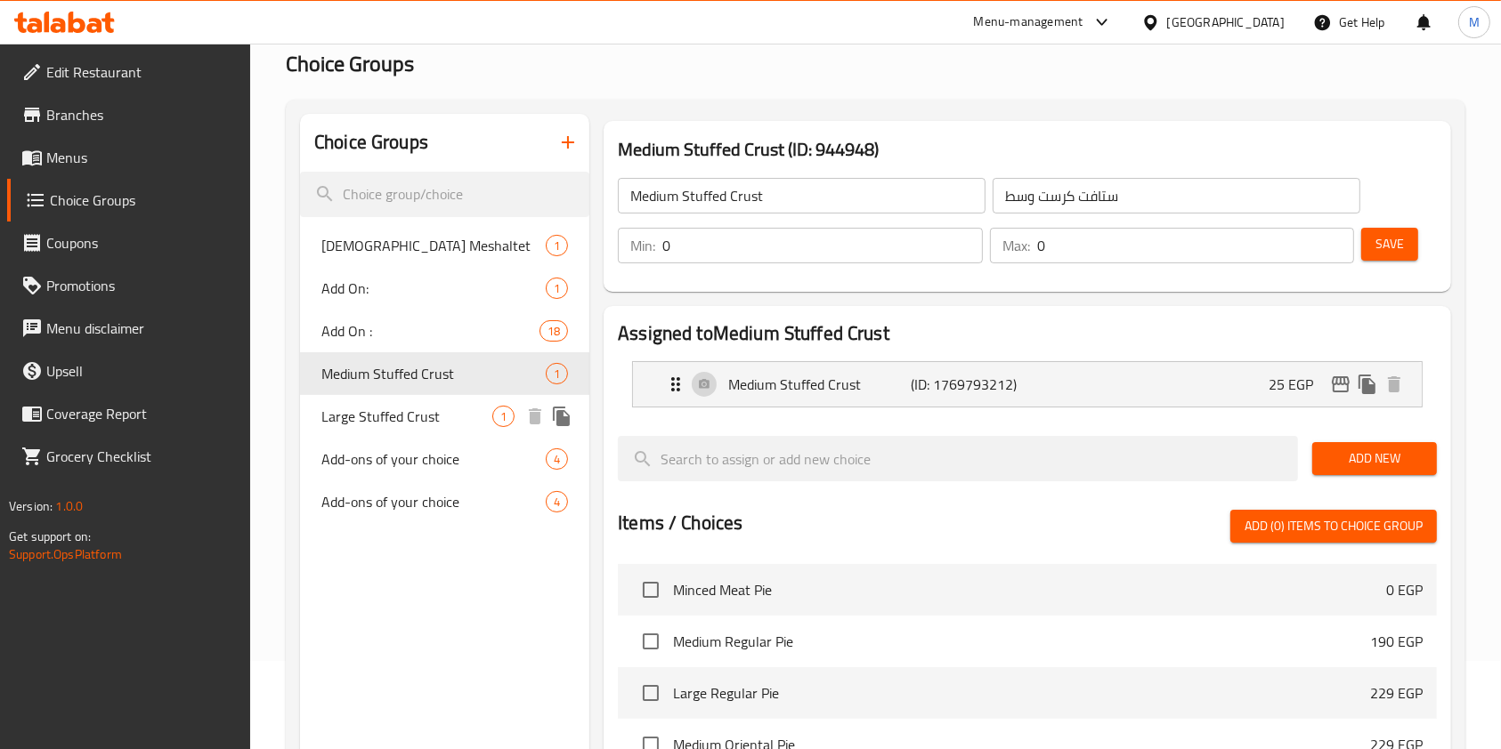
click at [446, 415] on span "Large Stuffed Crust" at bounding box center [406, 416] width 171 height 21
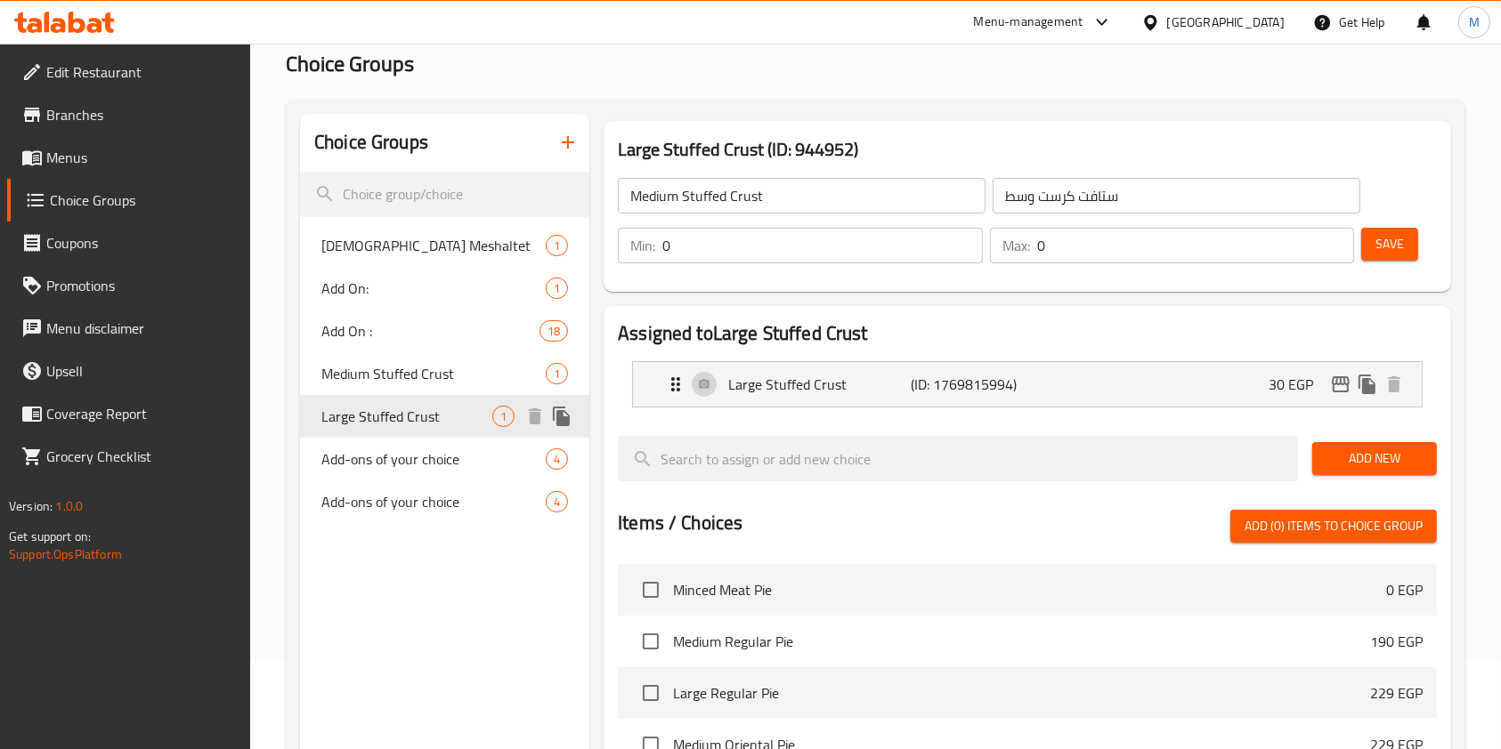
type input "Large Stuffed Crust"
type input "ستافت كرست كبير"
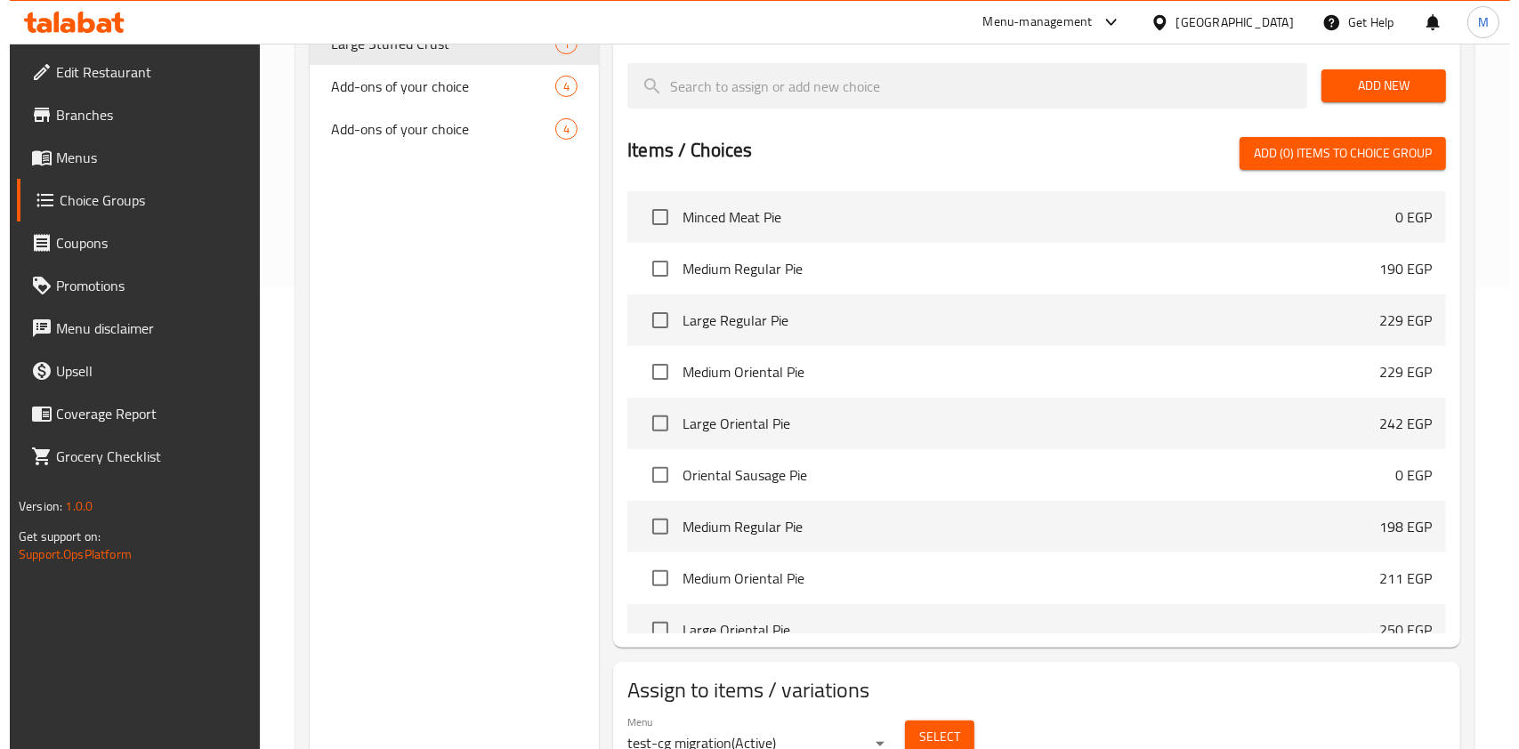
scroll to position [541, 0]
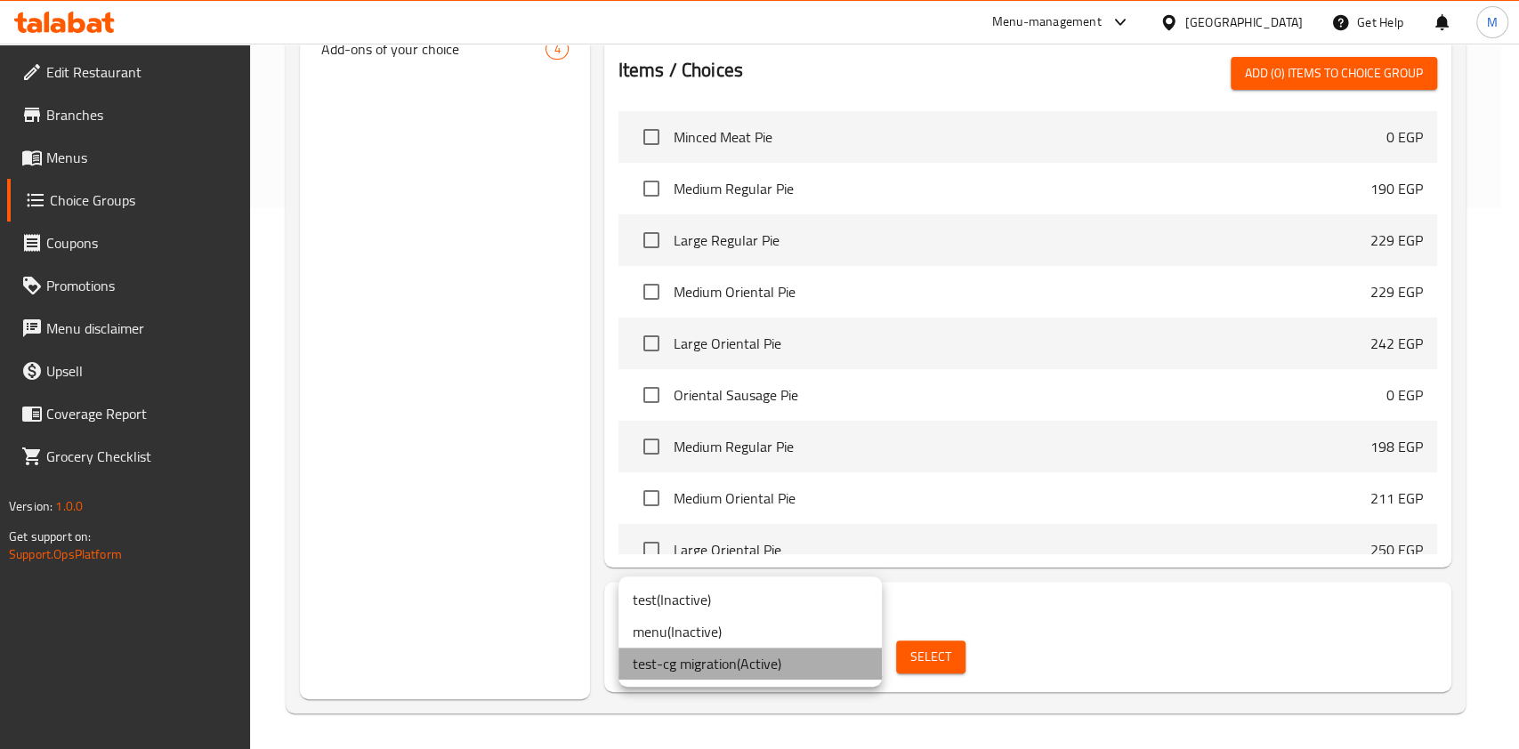
drag, startPoint x: 813, startPoint y: 673, endPoint x: 826, endPoint y: 672, distance: 13.4
click at [812, 673] on li "test-cg migration ( Active )" at bounding box center [750, 664] width 263 height 32
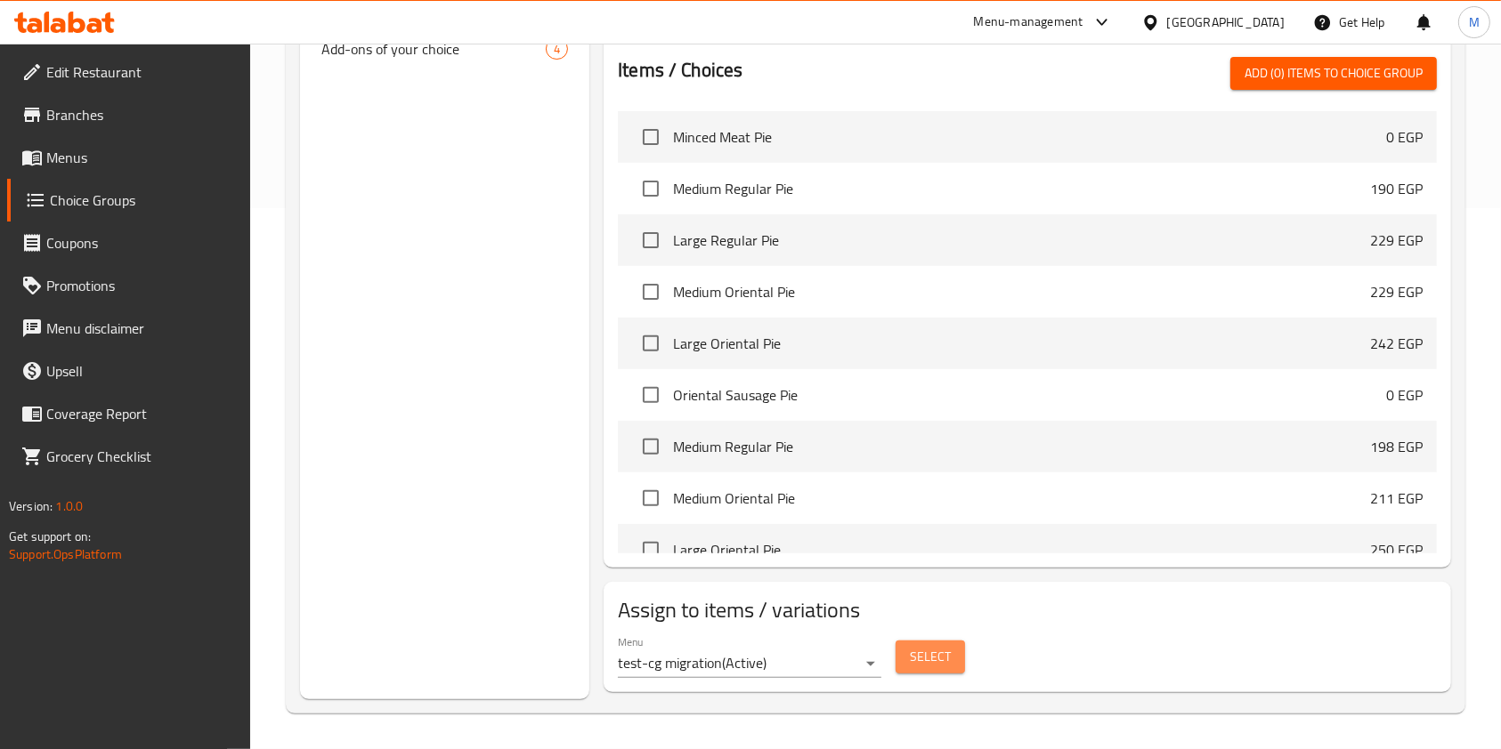
click at [952, 652] on button "Select" at bounding box center [929, 657] width 69 height 33
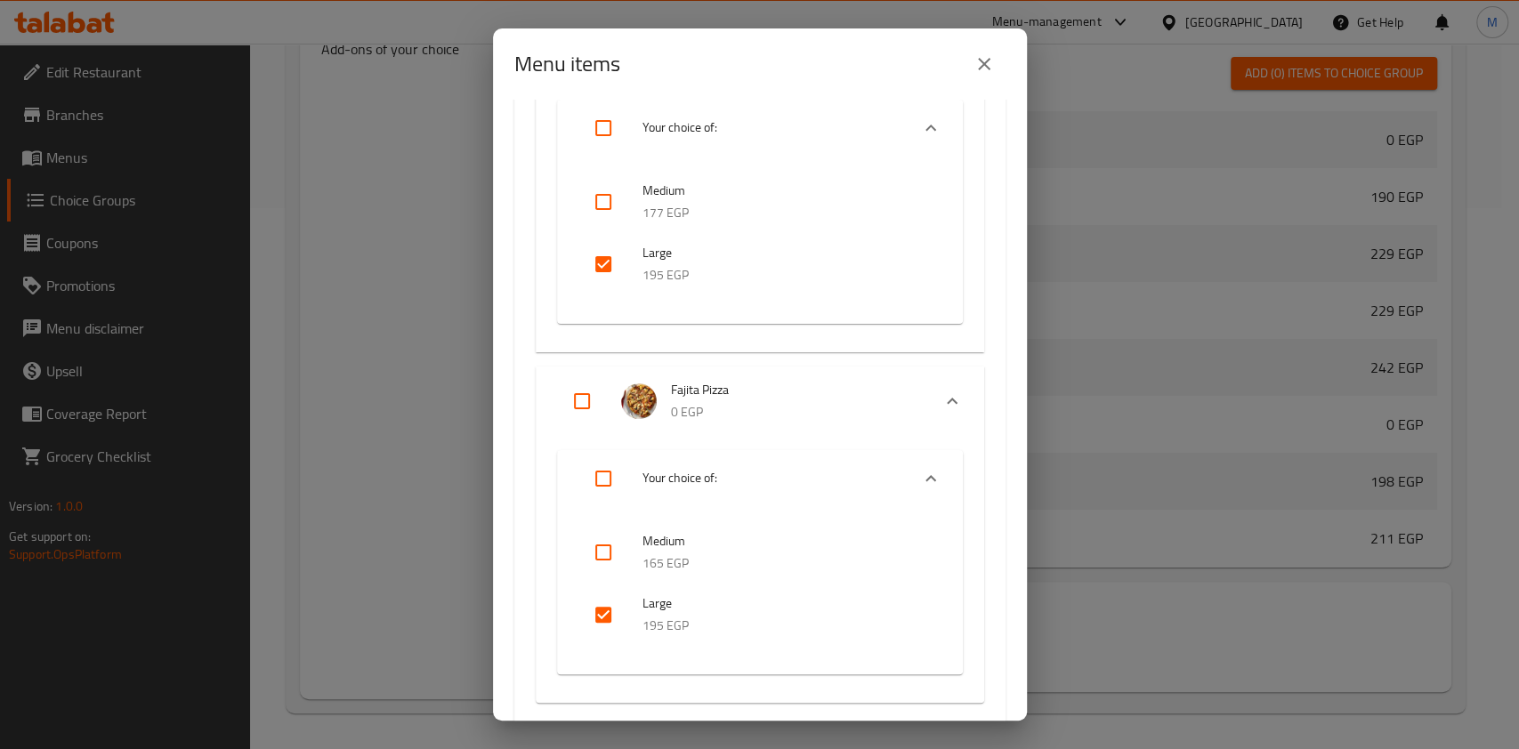
scroll to position [6315, 0]
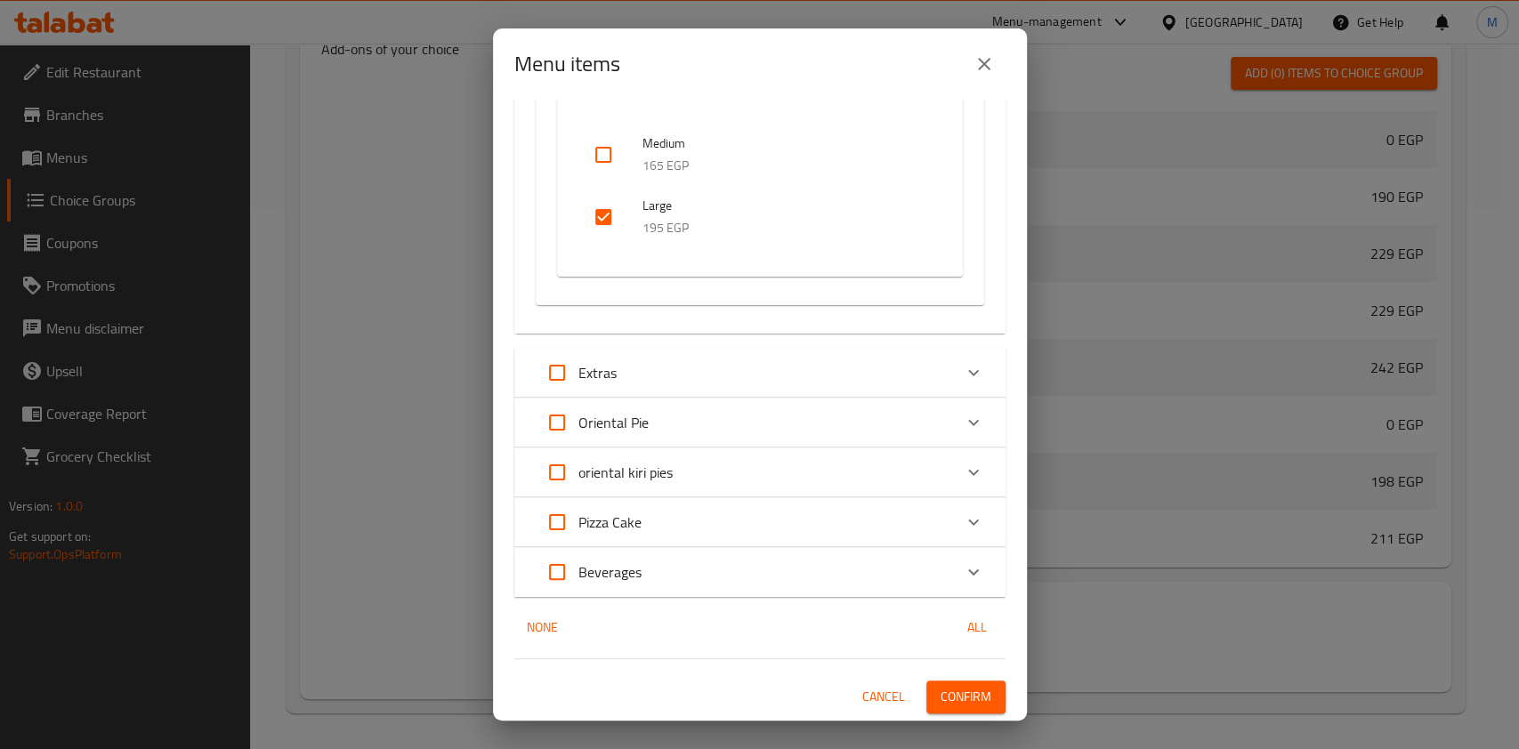
click at [976, 694] on button "Confirm" at bounding box center [966, 697] width 79 height 33
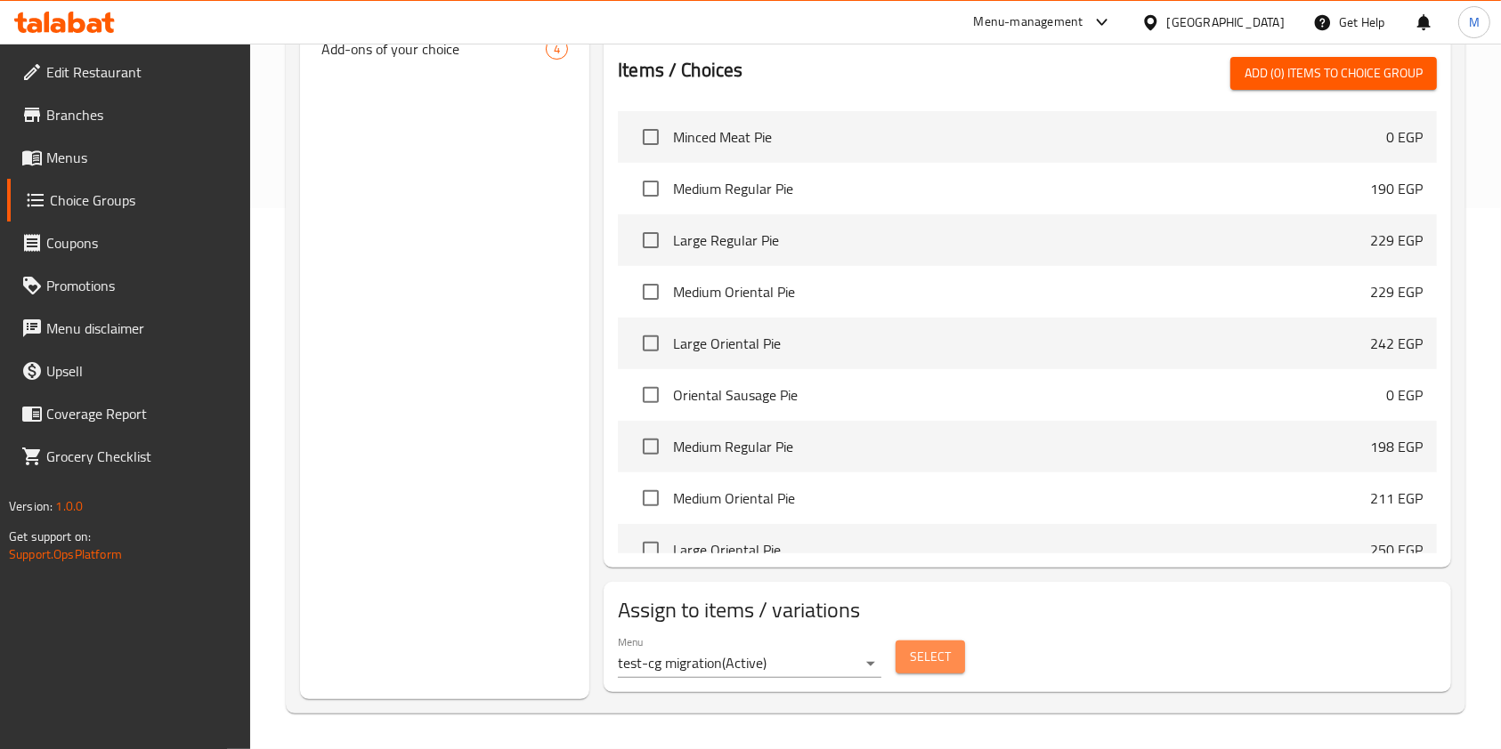
click at [947, 659] on span "Select" at bounding box center [930, 657] width 41 height 22
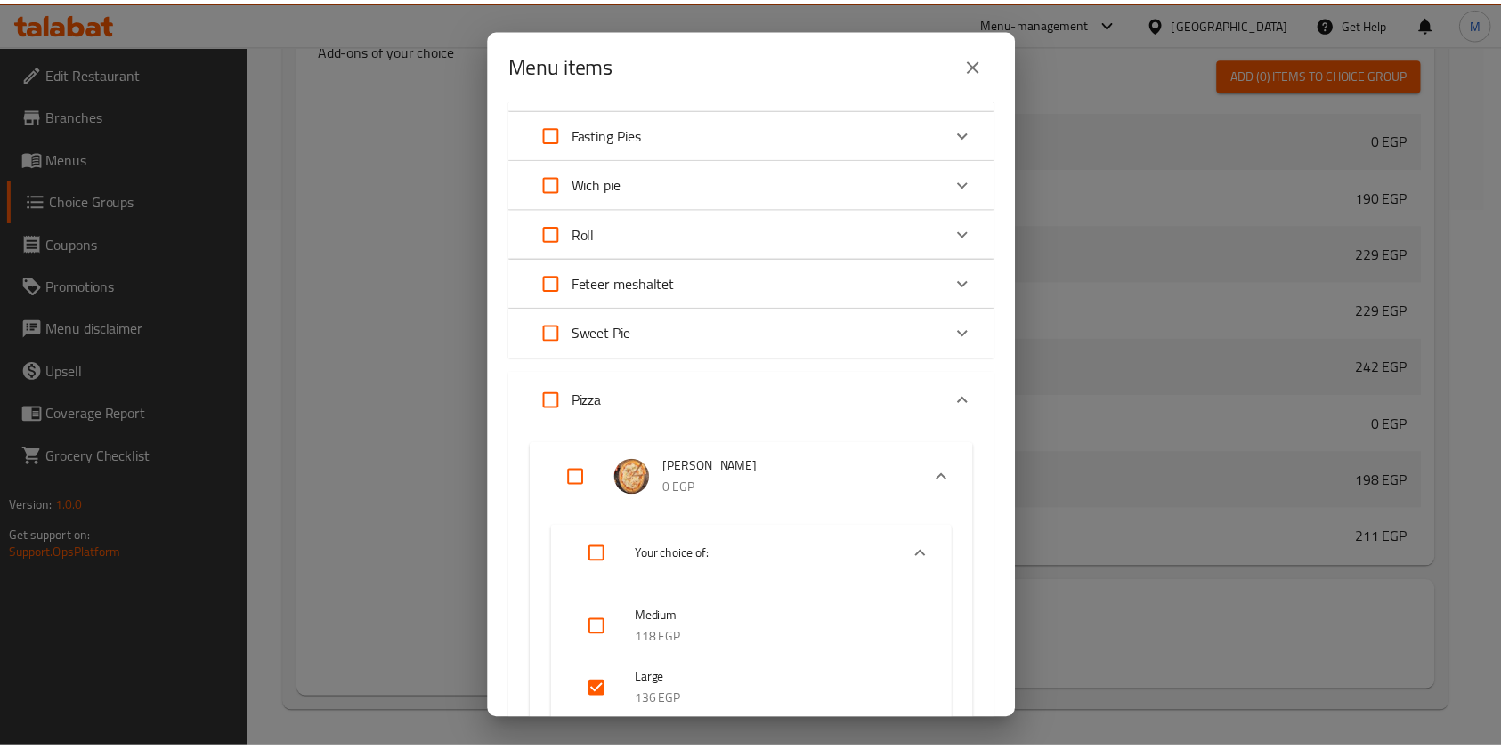
scroll to position [251, 0]
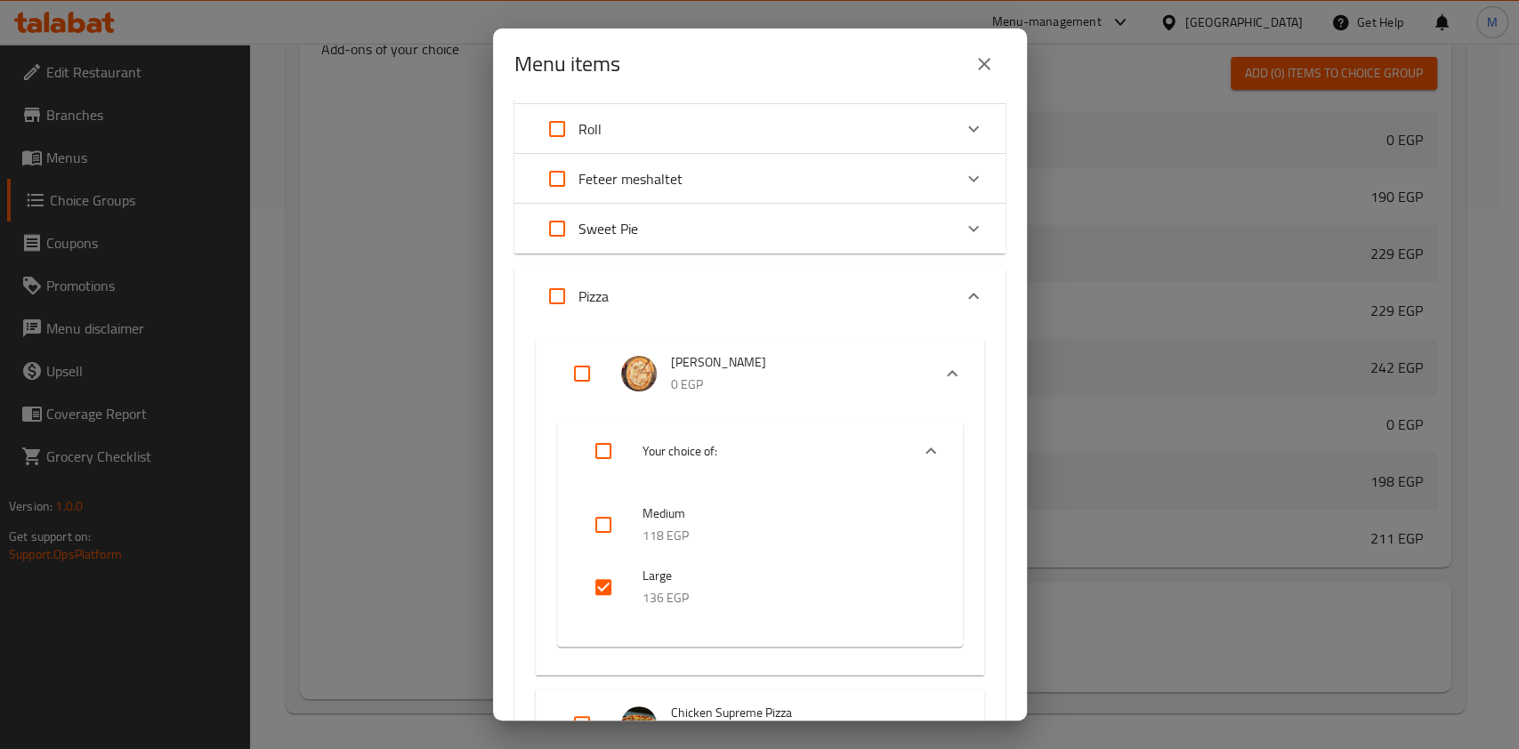
click at [983, 75] on button "close" at bounding box center [984, 64] width 43 height 43
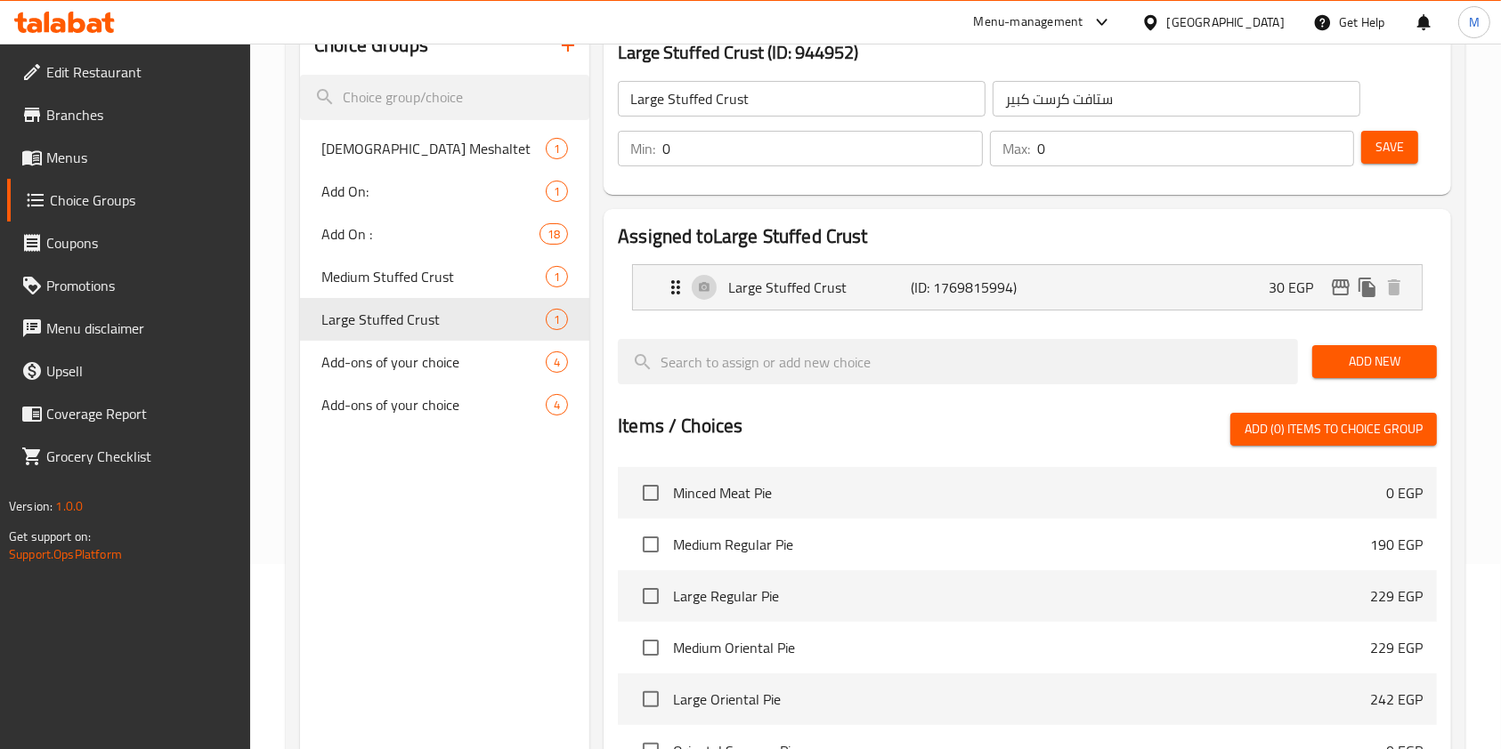
scroll to position [64, 0]
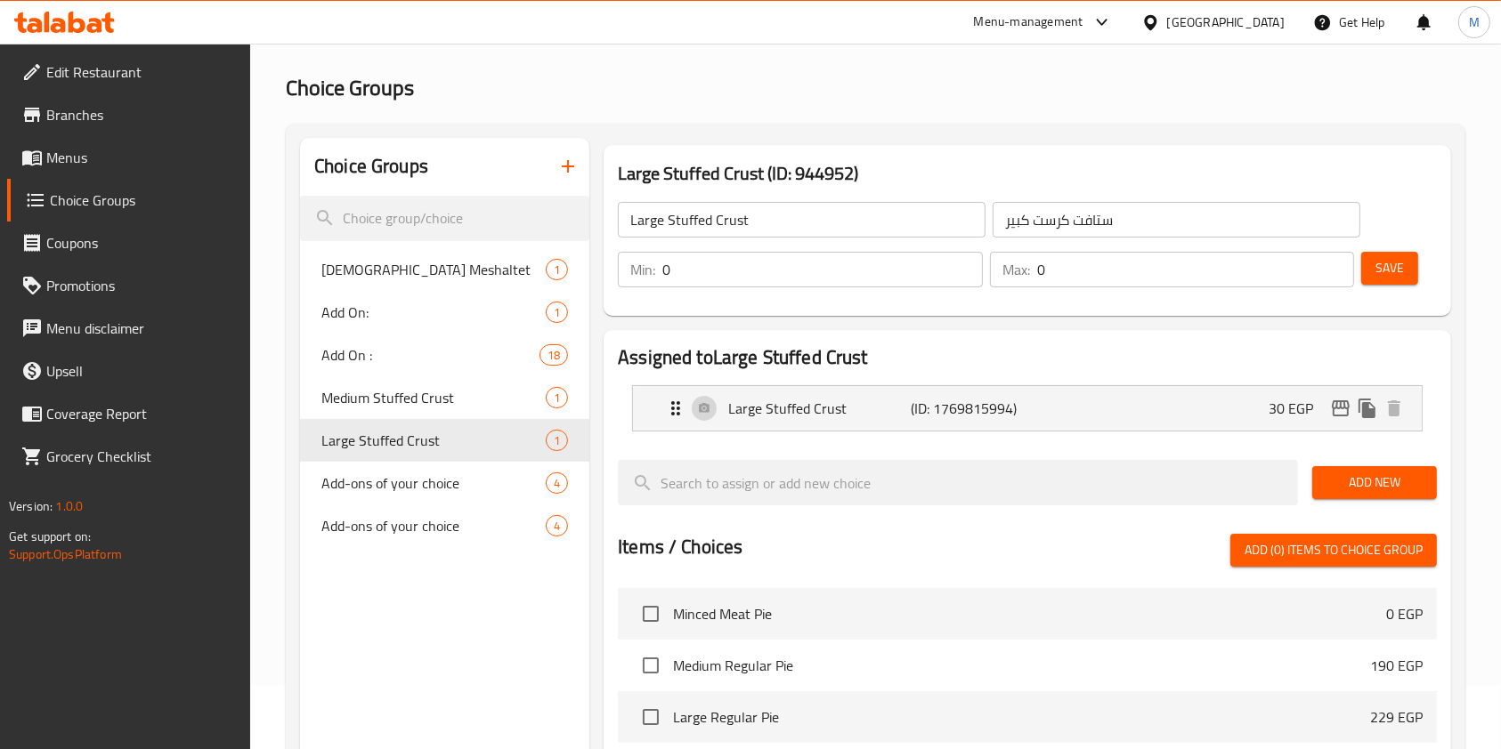
click at [86, 164] on span "Menus" at bounding box center [141, 157] width 190 height 21
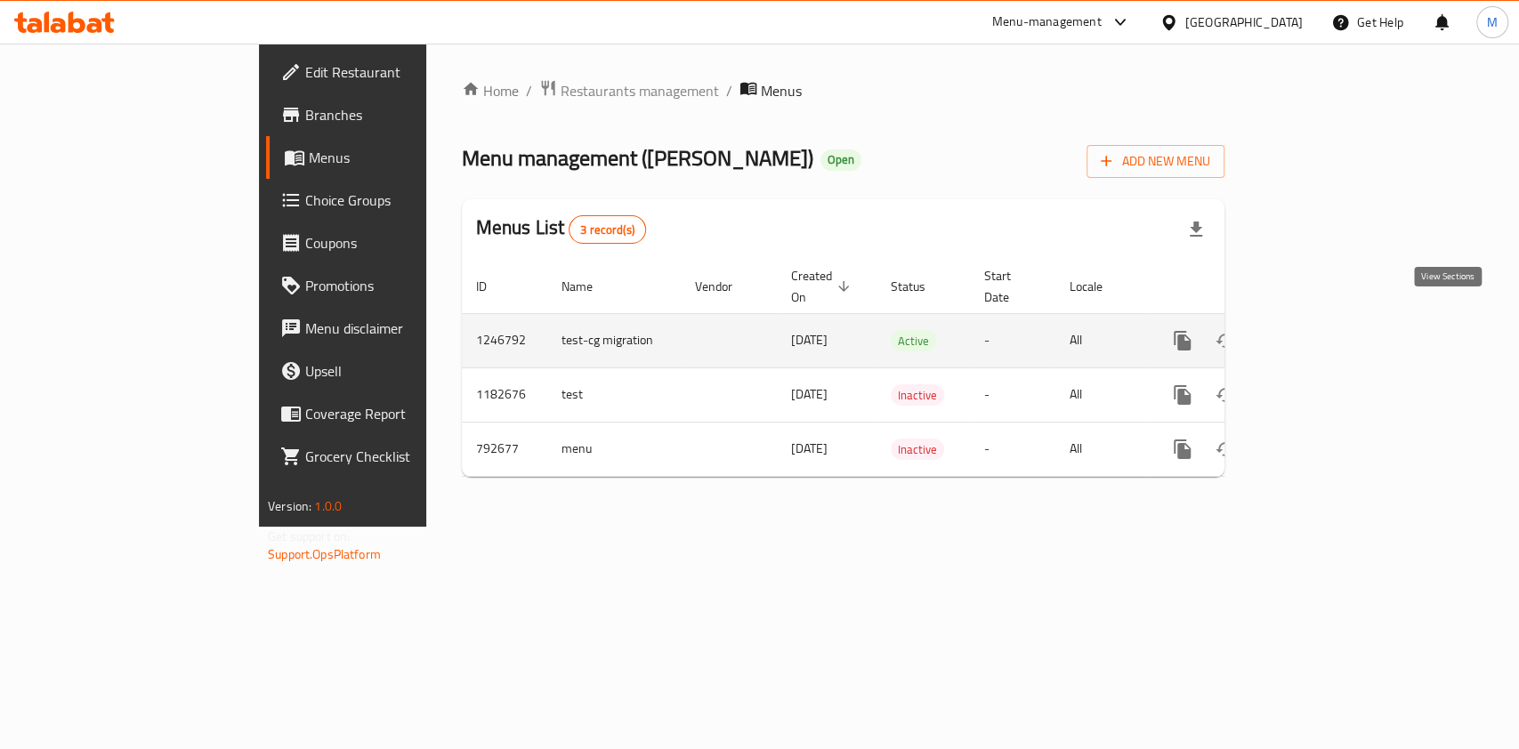
click at [1322, 330] on icon "enhanced table" at bounding box center [1310, 340] width 21 height 21
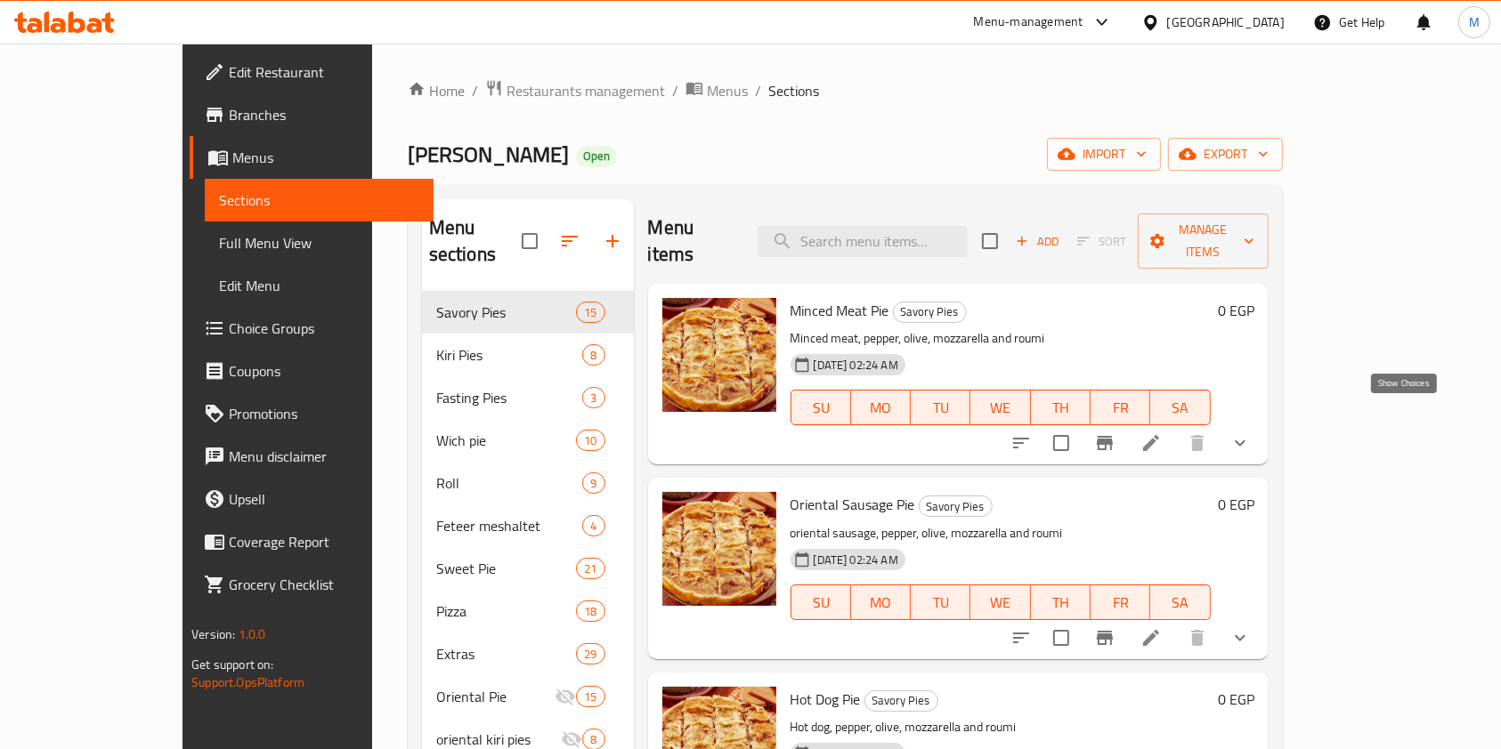
click at [1251, 433] on icon "show more" at bounding box center [1239, 443] width 21 height 21
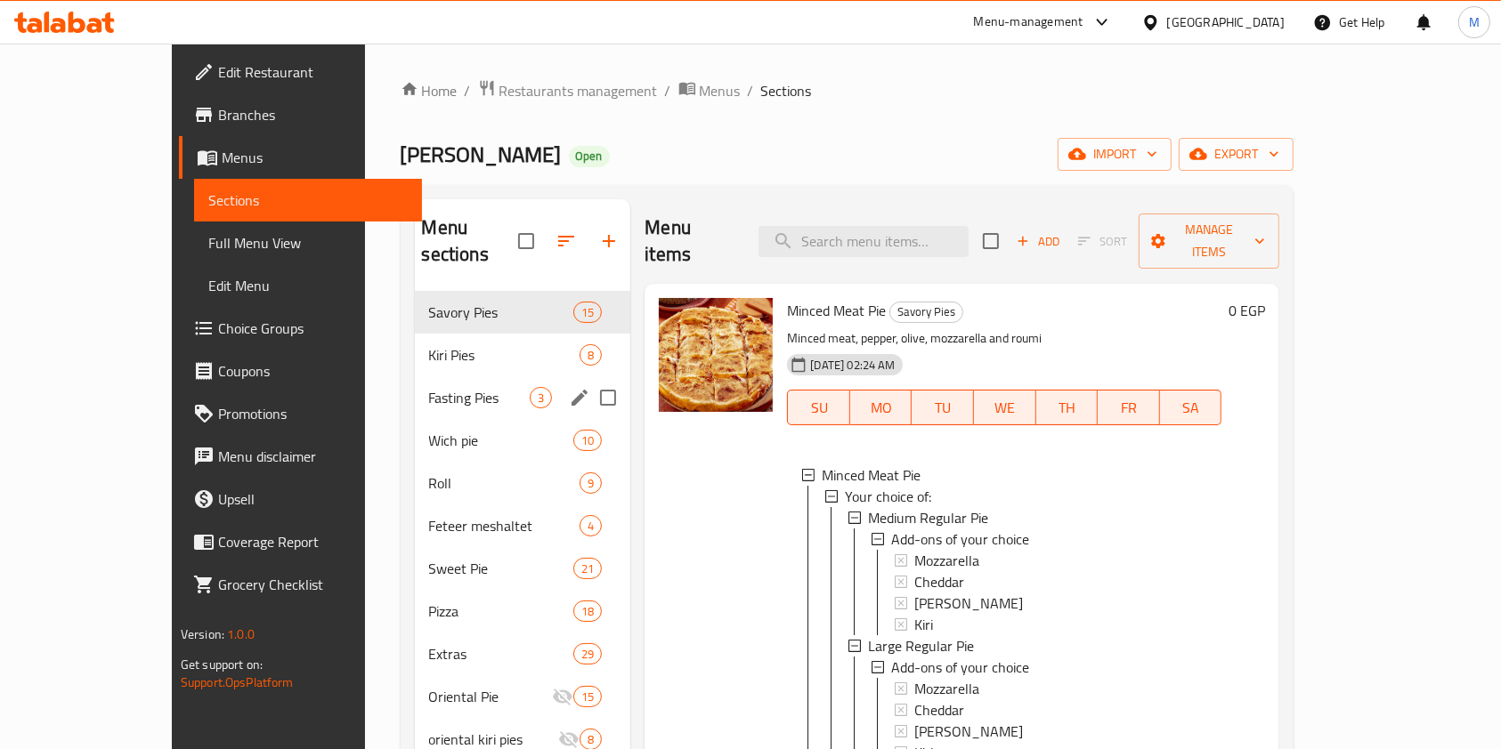
click at [433, 376] on div "Fasting Pies 3" at bounding box center [523, 397] width 216 height 43
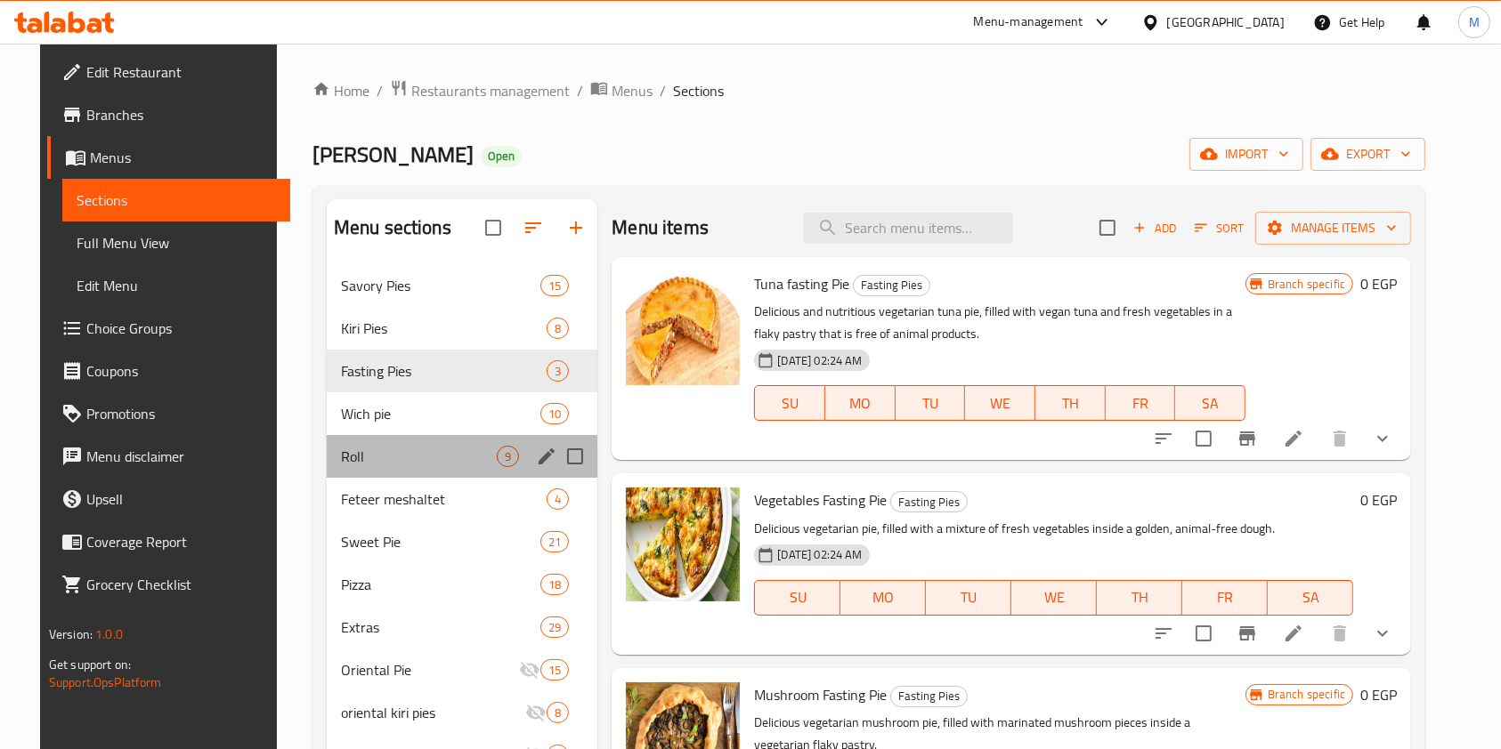
click at [420, 475] on div "Roll 9" at bounding box center [462, 456] width 271 height 43
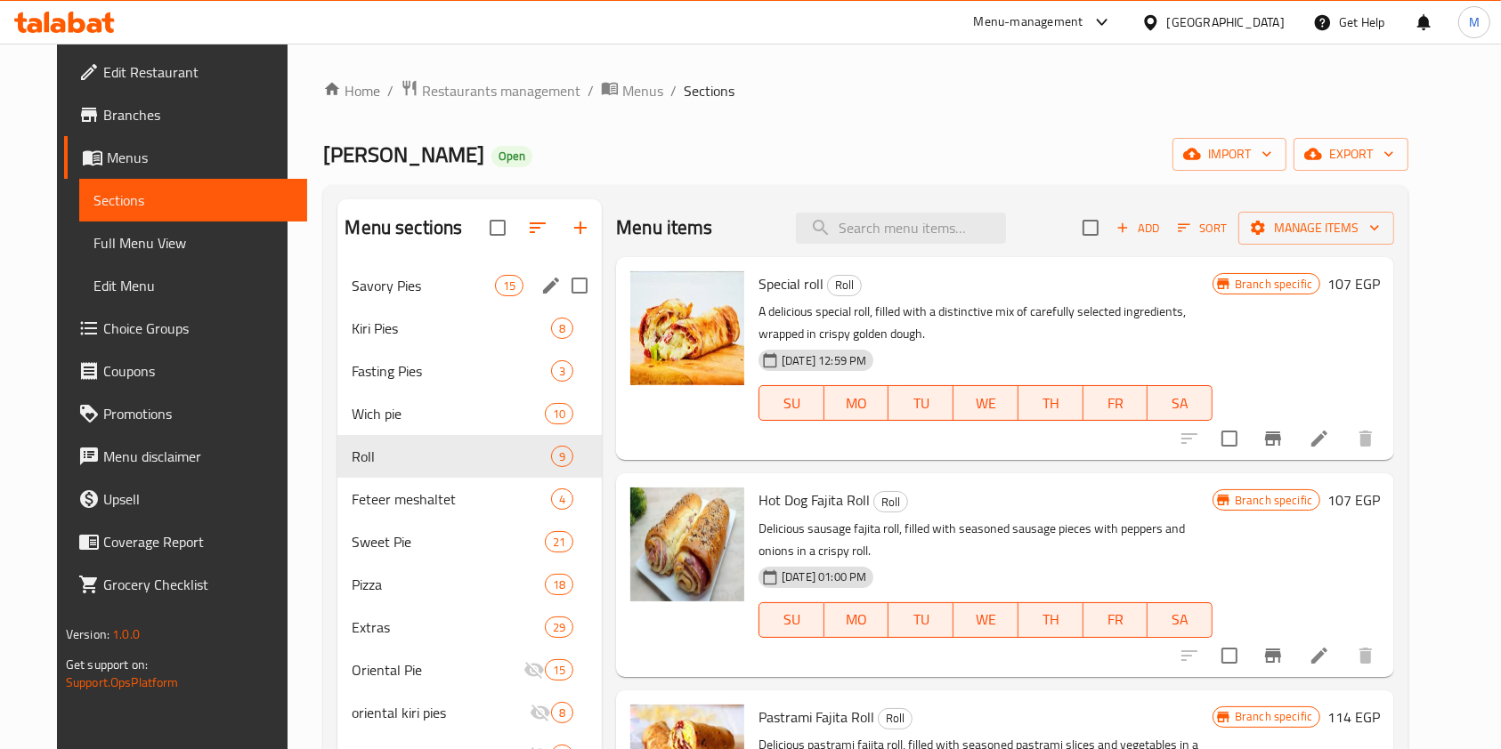
click at [439, 304] on div "Savory Pies 15" at bounding box center [469, 285] width 264 height 43
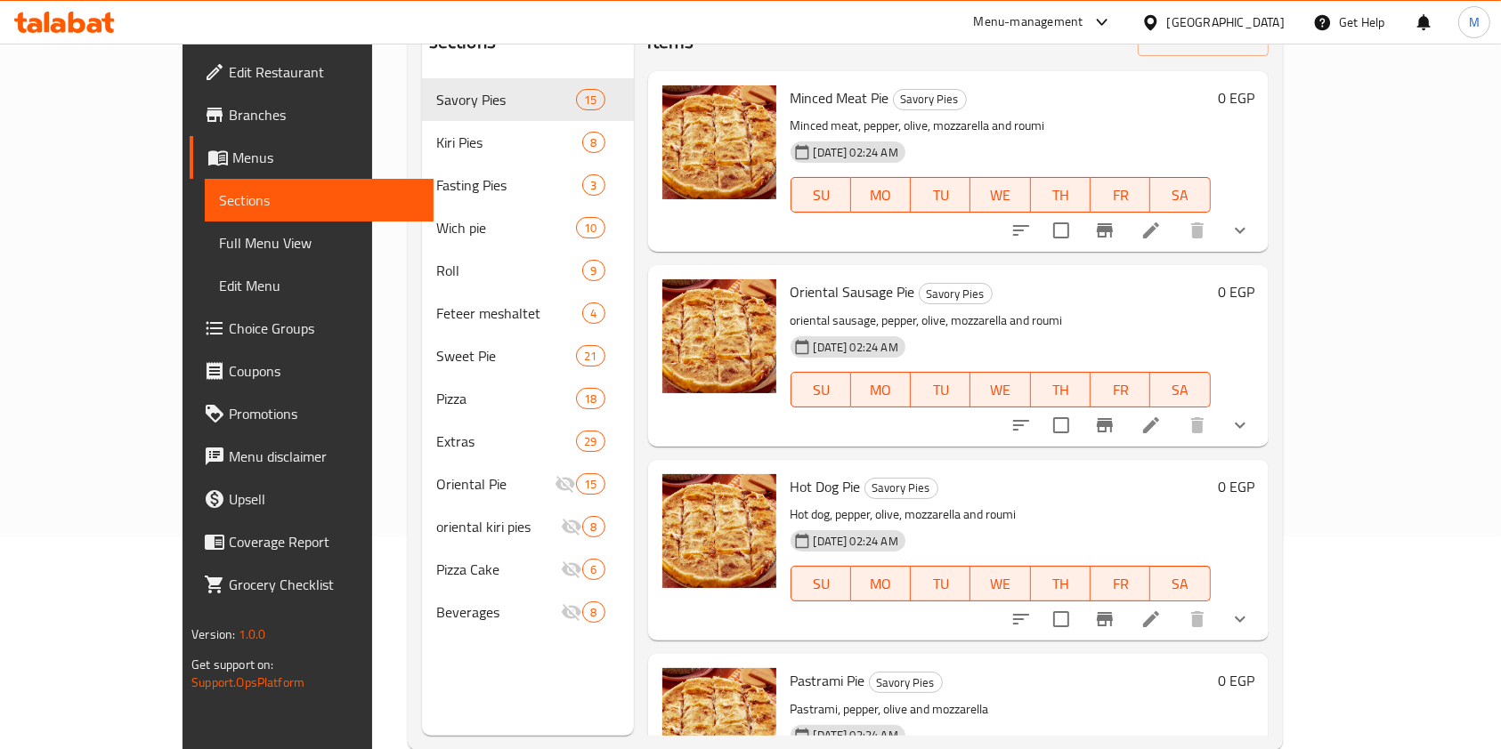
scroll to position [218, 0]
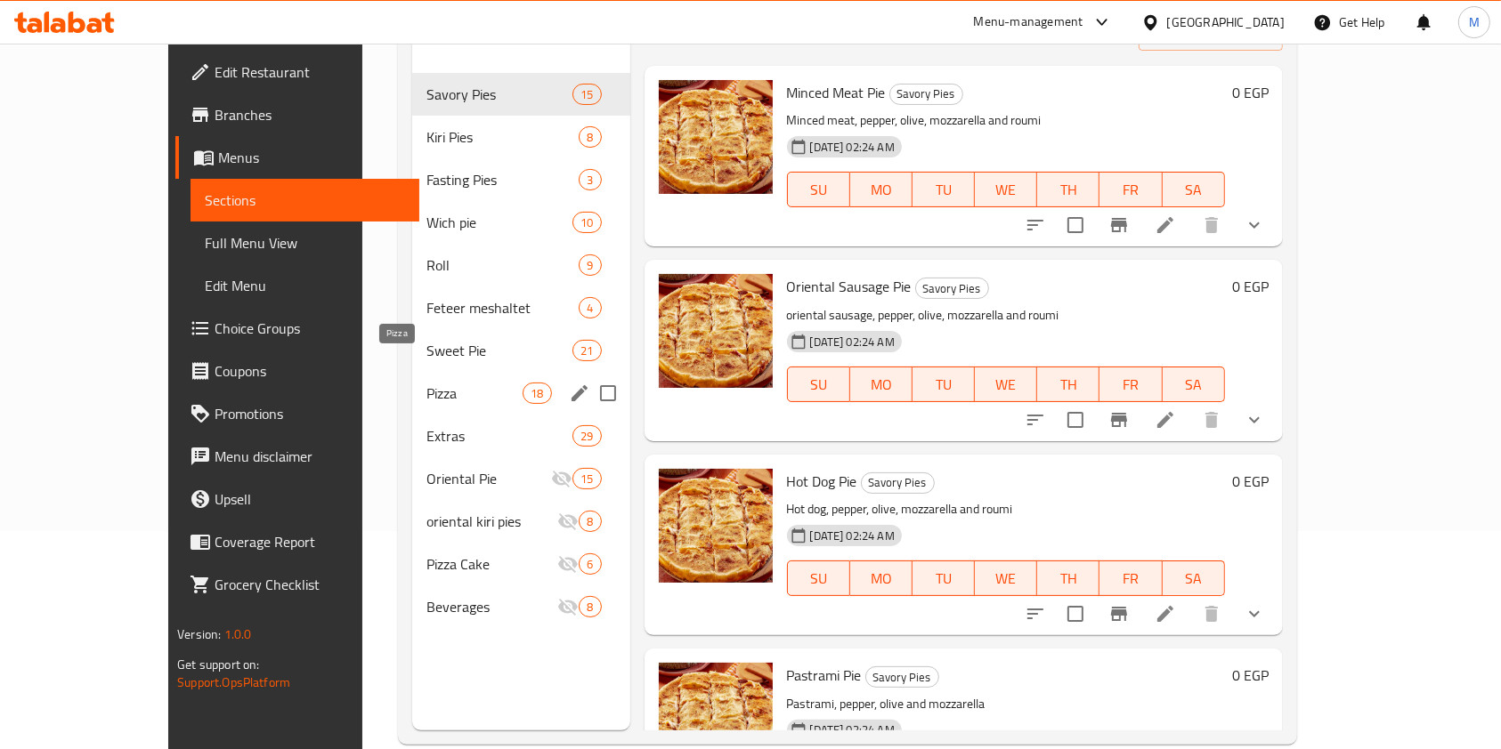
click at [426, 383] on span "Pizza" at bounding box center [474, 393] width 96 height 21
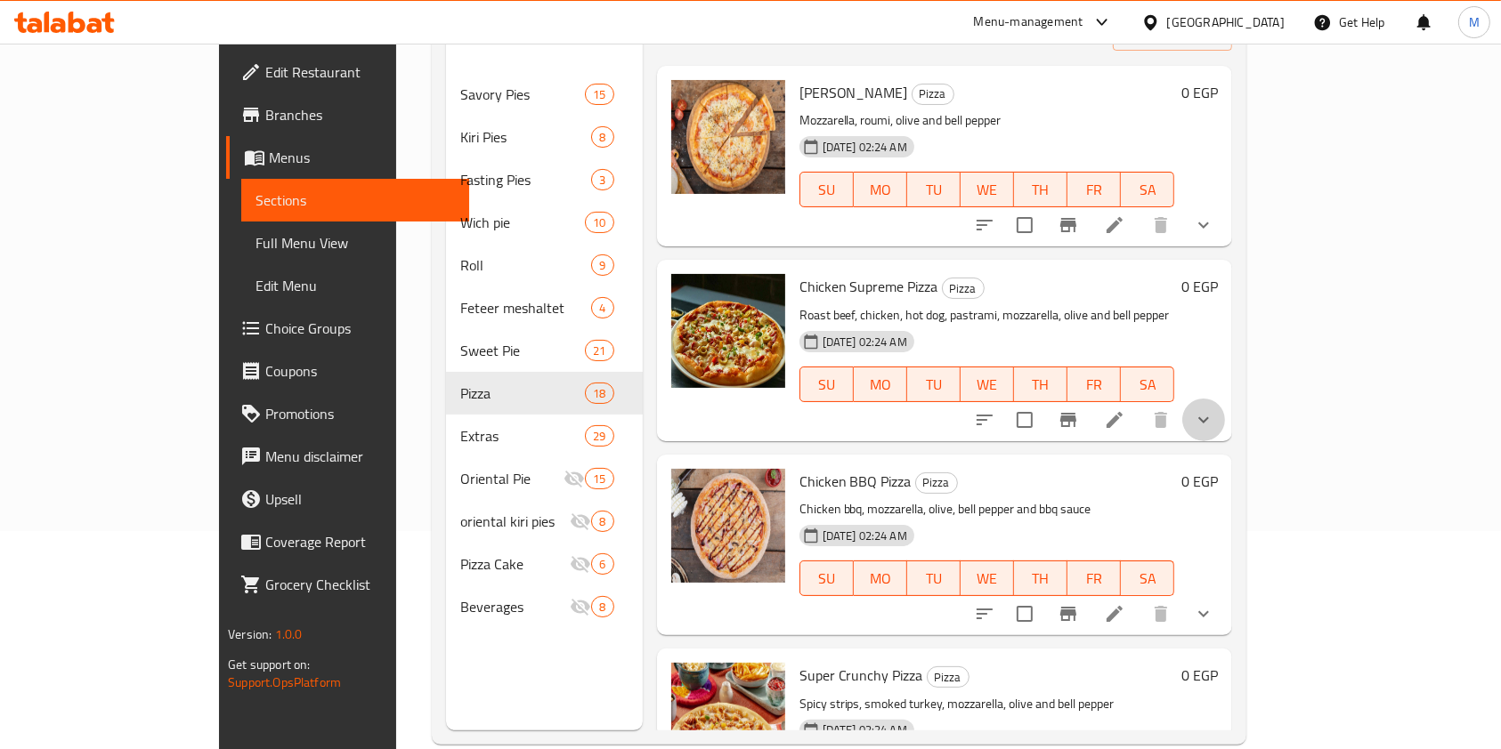
click at [1225, 399] on button "show more" at bounding box center [1203, 420] width 43 height 43
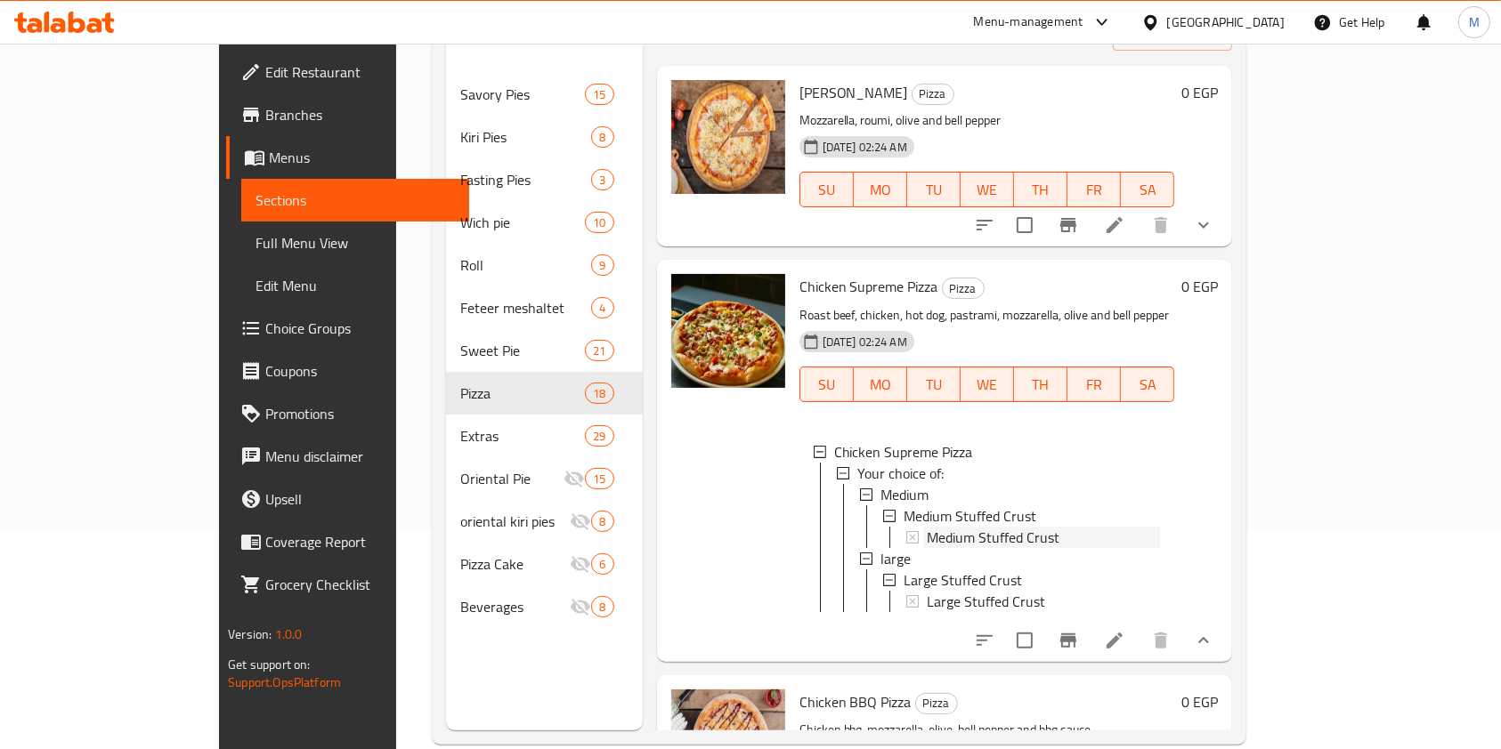
click at [988, 527] on span "Medium Stuffed Crust" at bounding box center [993, 537] width 133 height 21
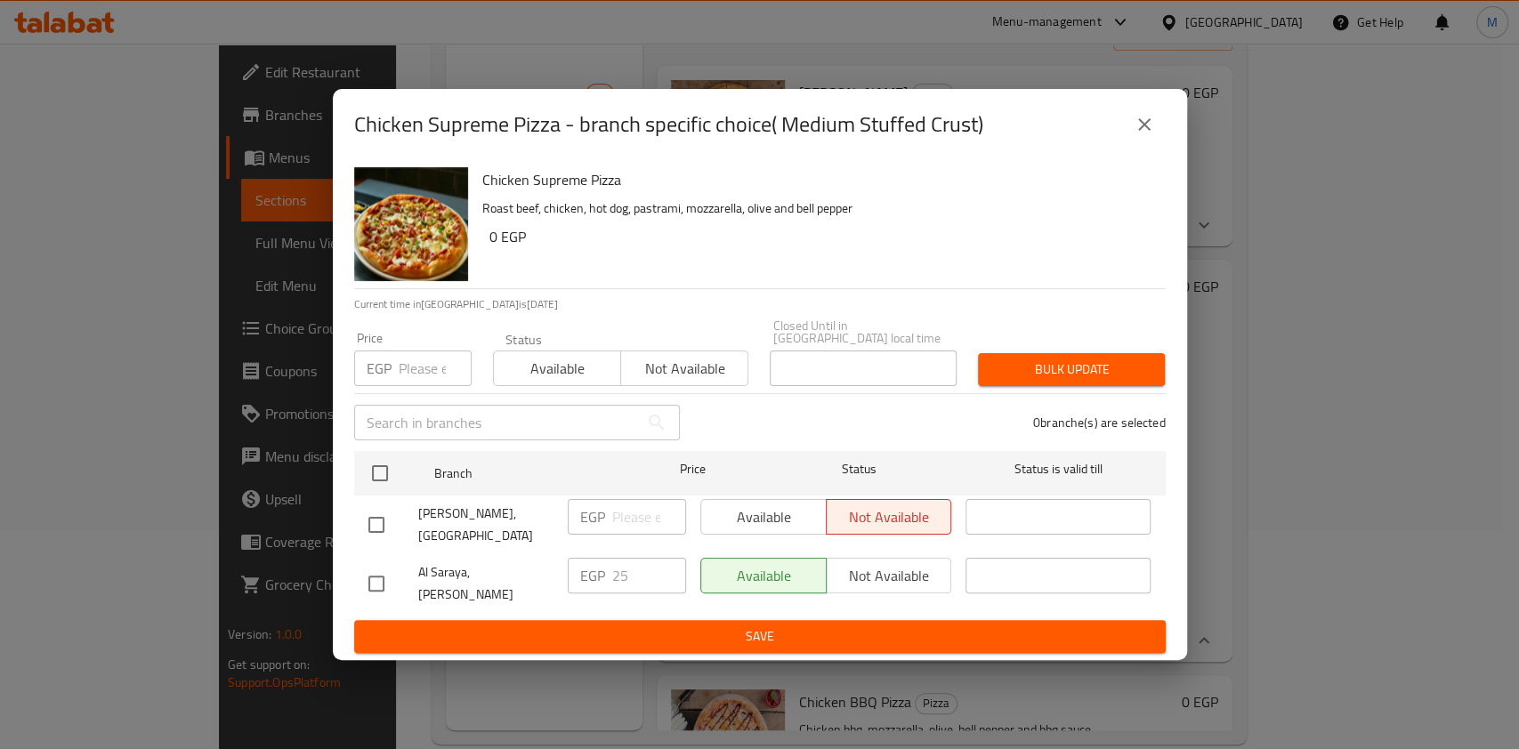
click at [1129, 120] on div "Chicken Supreme Pizza - branch specific choice( Medium Stuffed Crust)" at bounding box center [760, 124] width 812 height 43
click at [1146, 135] on icon "close" at bounding box center [1144, 124] width 21 height 21
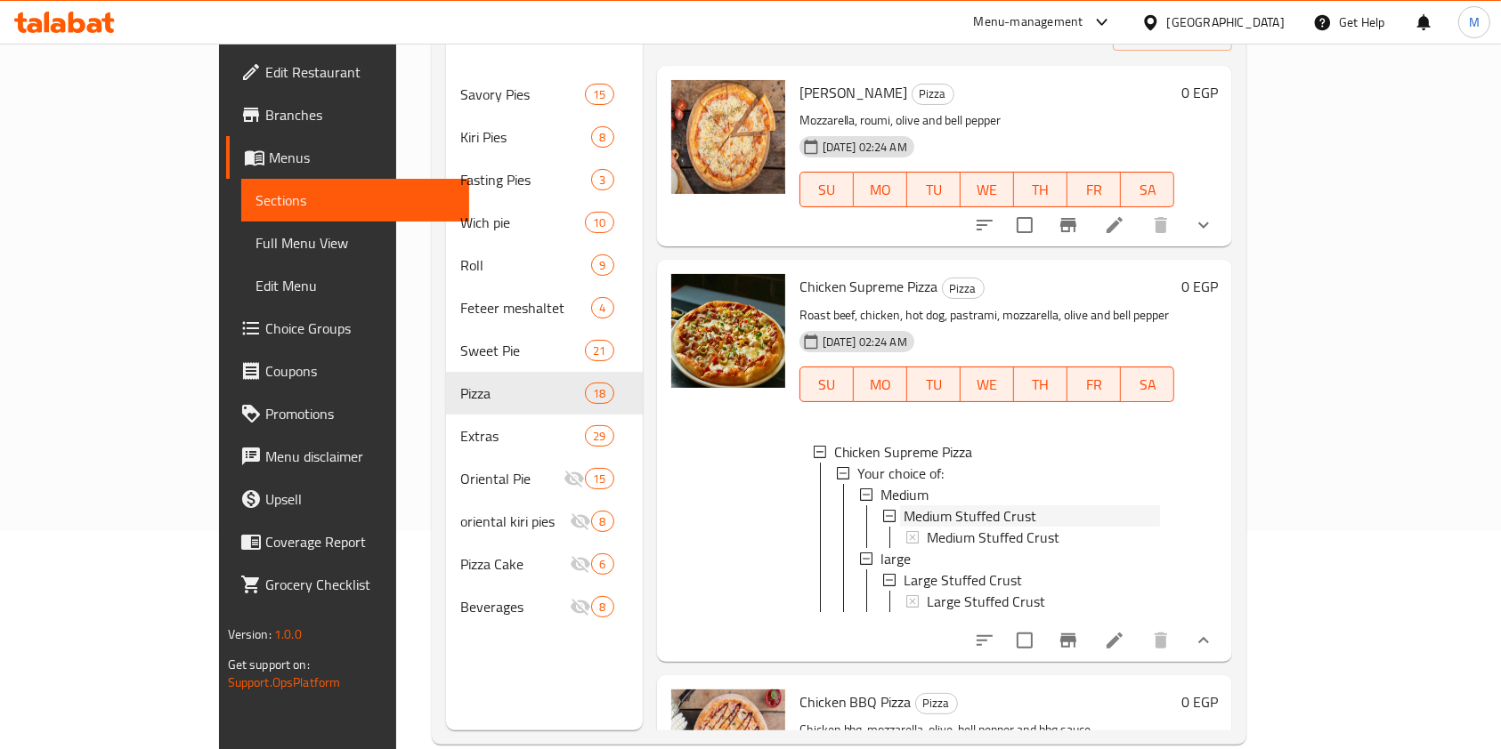
click at [963, 506] on span "Medium Stuffed Crust" at bounding box center [969, 516] width 133 height 21
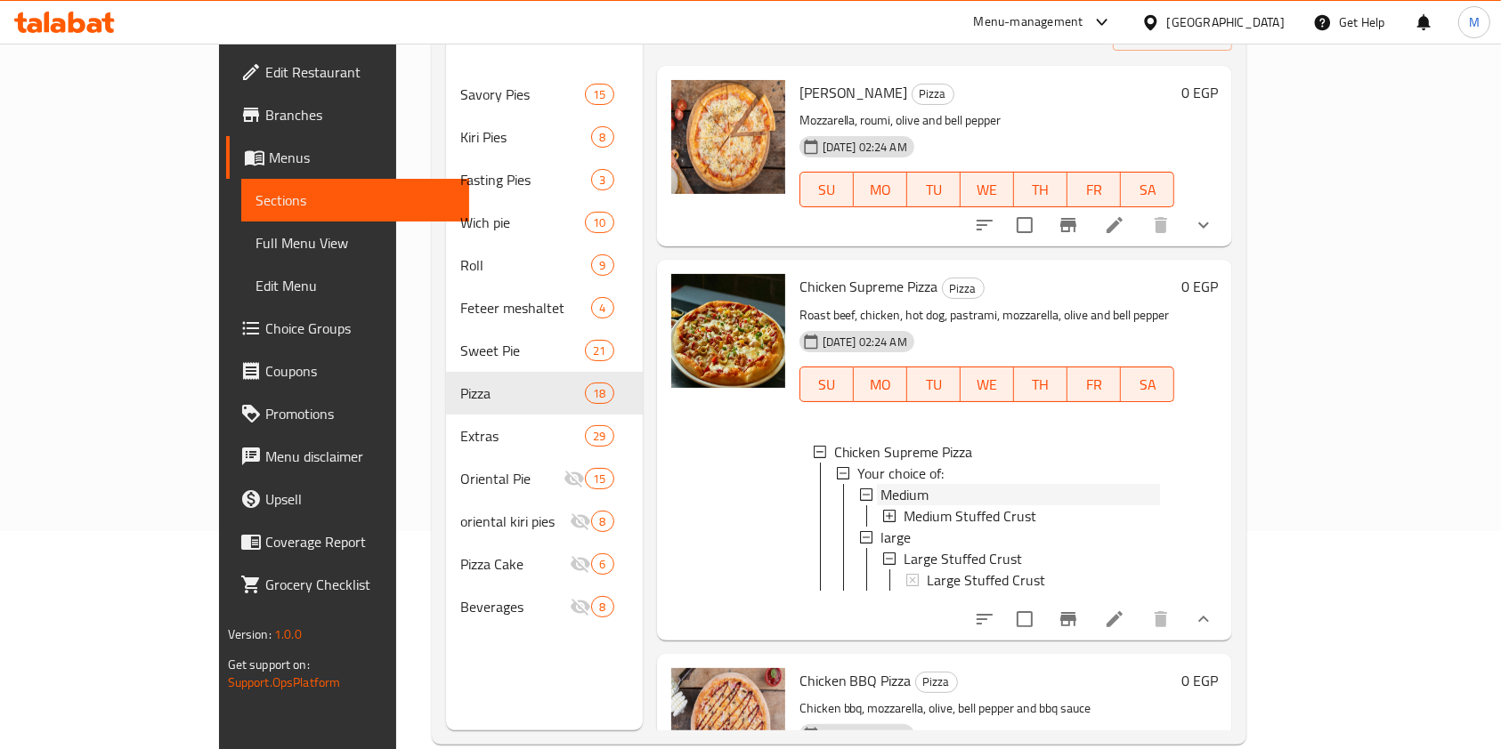
click at [933, 484] on div "Medium" at bounding box center [1020, 494] width 280 height 21
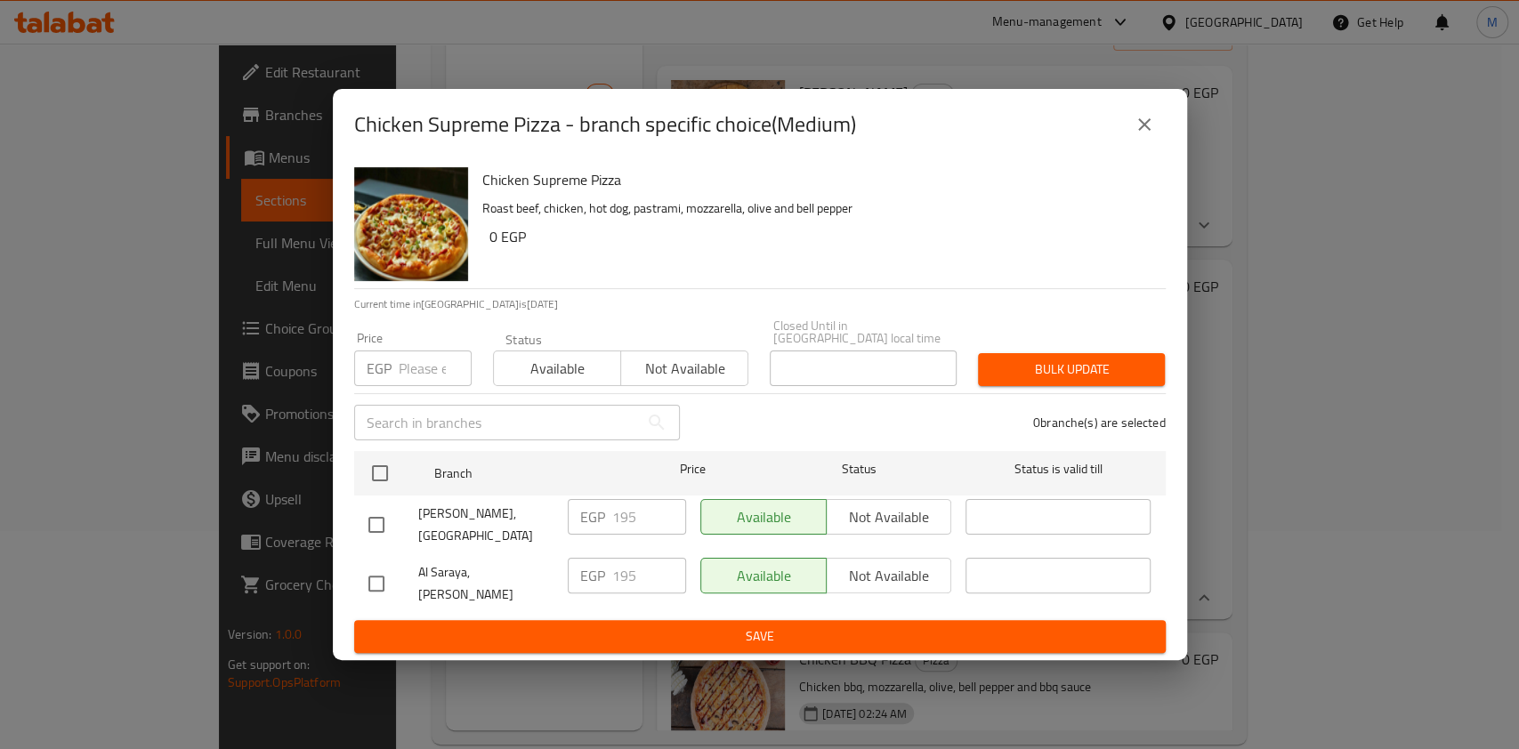
click at [1175, 125] on div "Chicken Supreme Pizza - branch specific choice(Medium)" at bounding box center [760, 124] width 854 height 71
click at [1164, 132] on button "close" at bounding box center [1144, 124] width 43 height 43
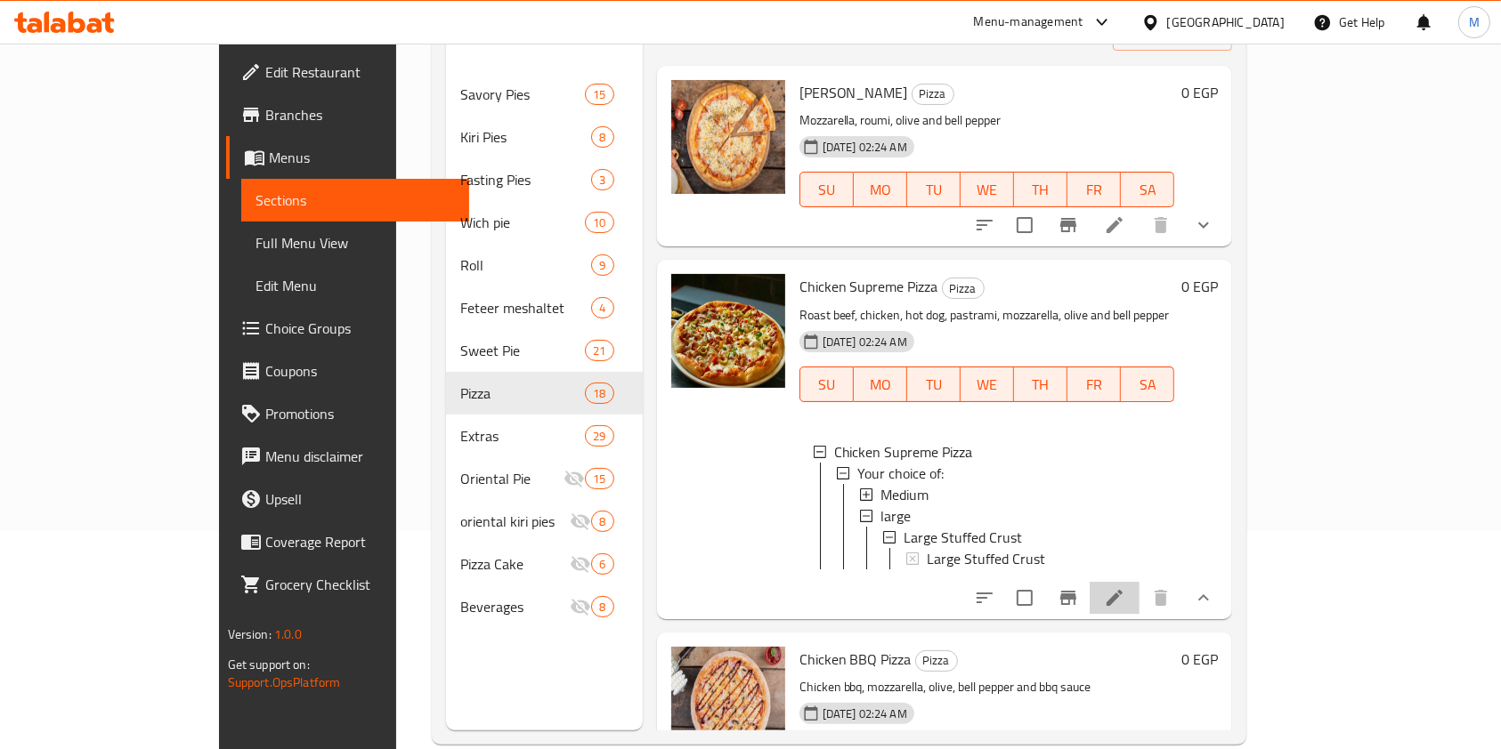
click at [1139, 599] on li at bounding box center [1114, 598] width 50 height 32
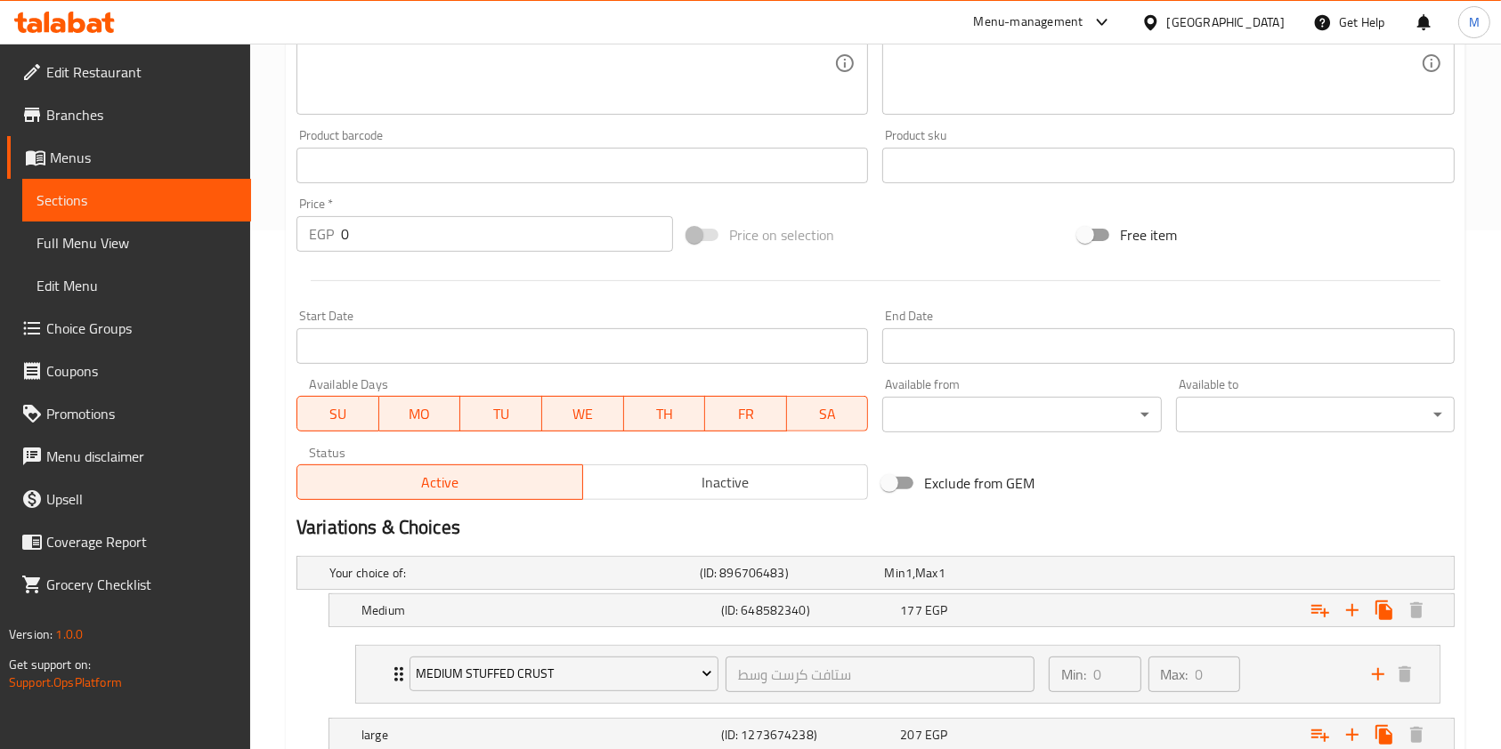
scroll to position [719, 0]
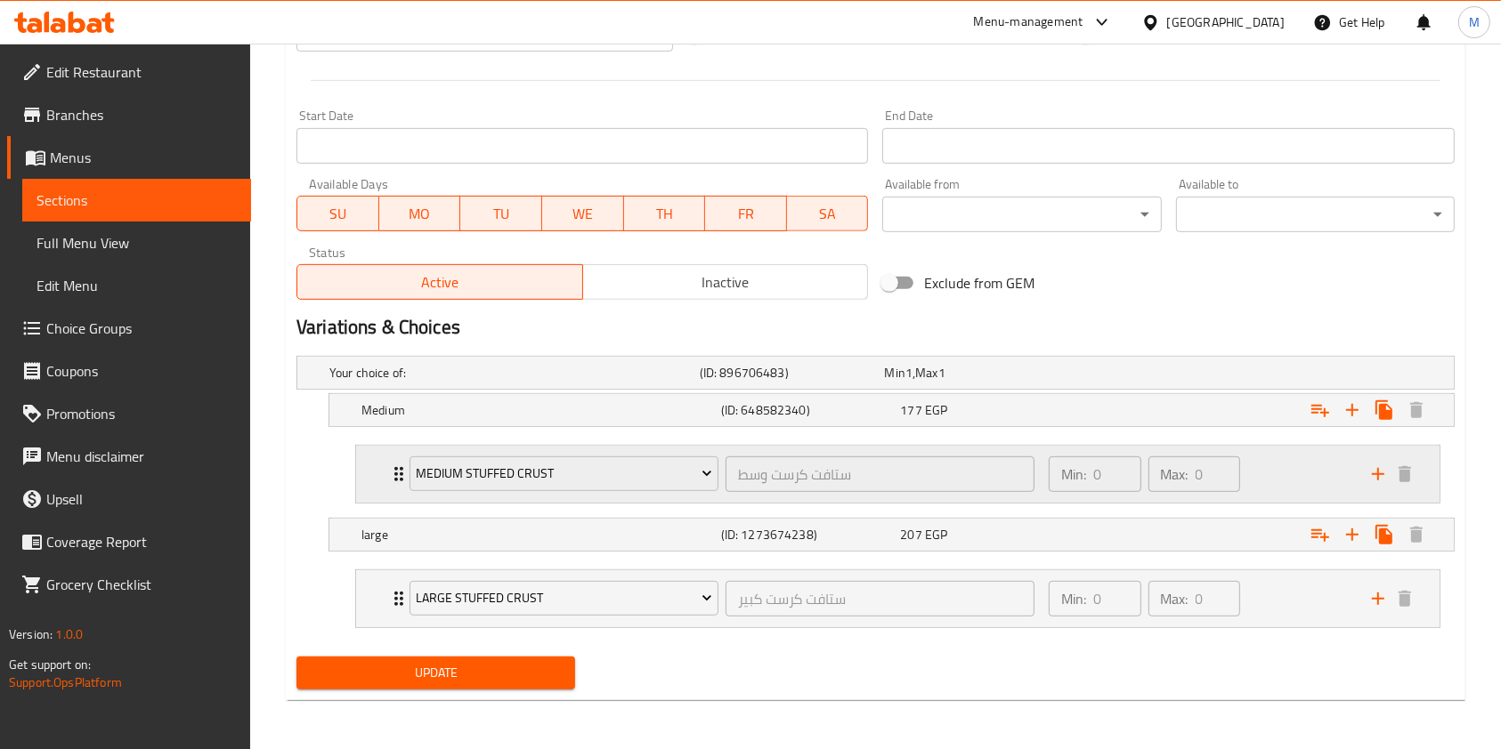
click at [1315, 470] on div "Min: 0 ​ Max: 0 ​" at bounding box center [1199, 474] width 323 height 57
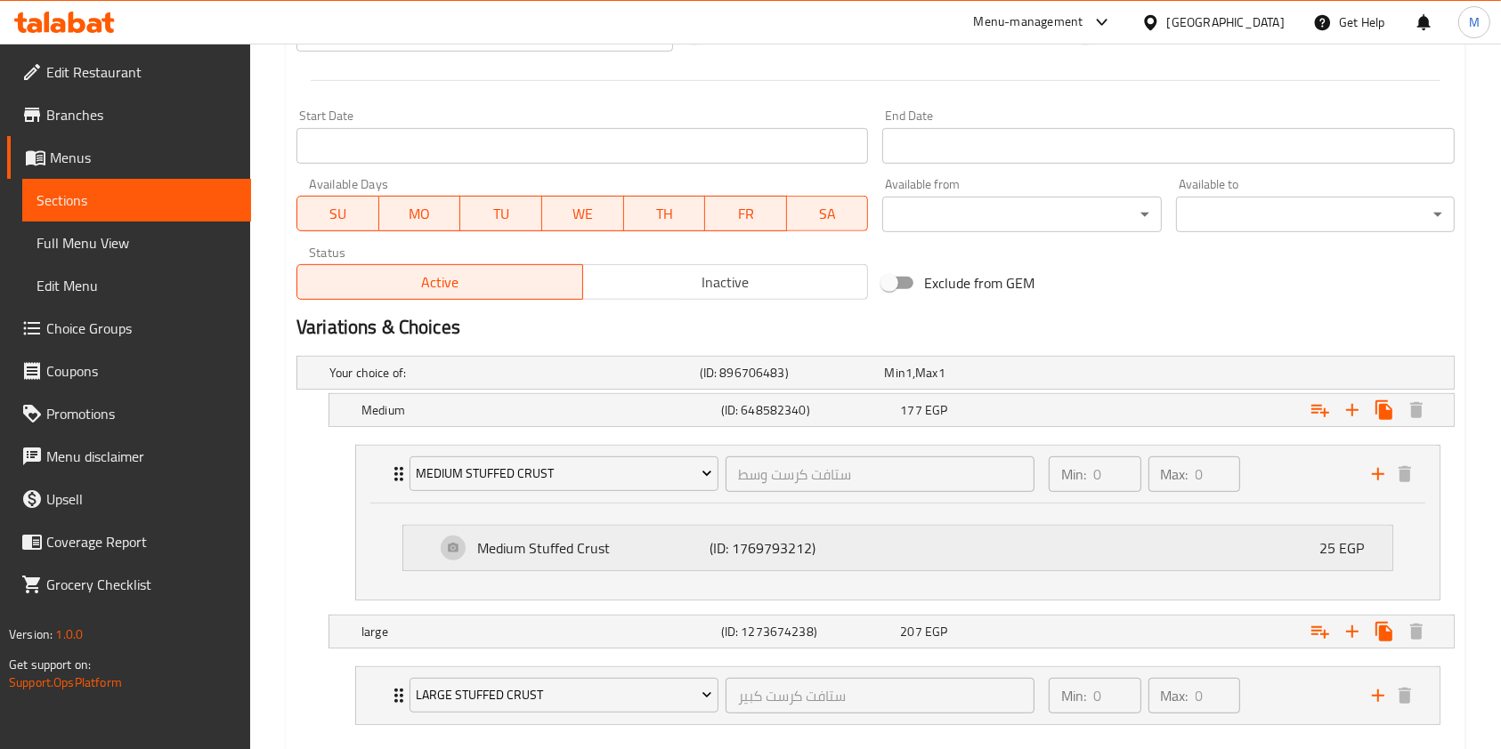
click at [1235, 564] on div "Medium Stuffed Crust (ID: 1769793212) 25 EGP" at bounding box center [902, 548] width 935 height 45
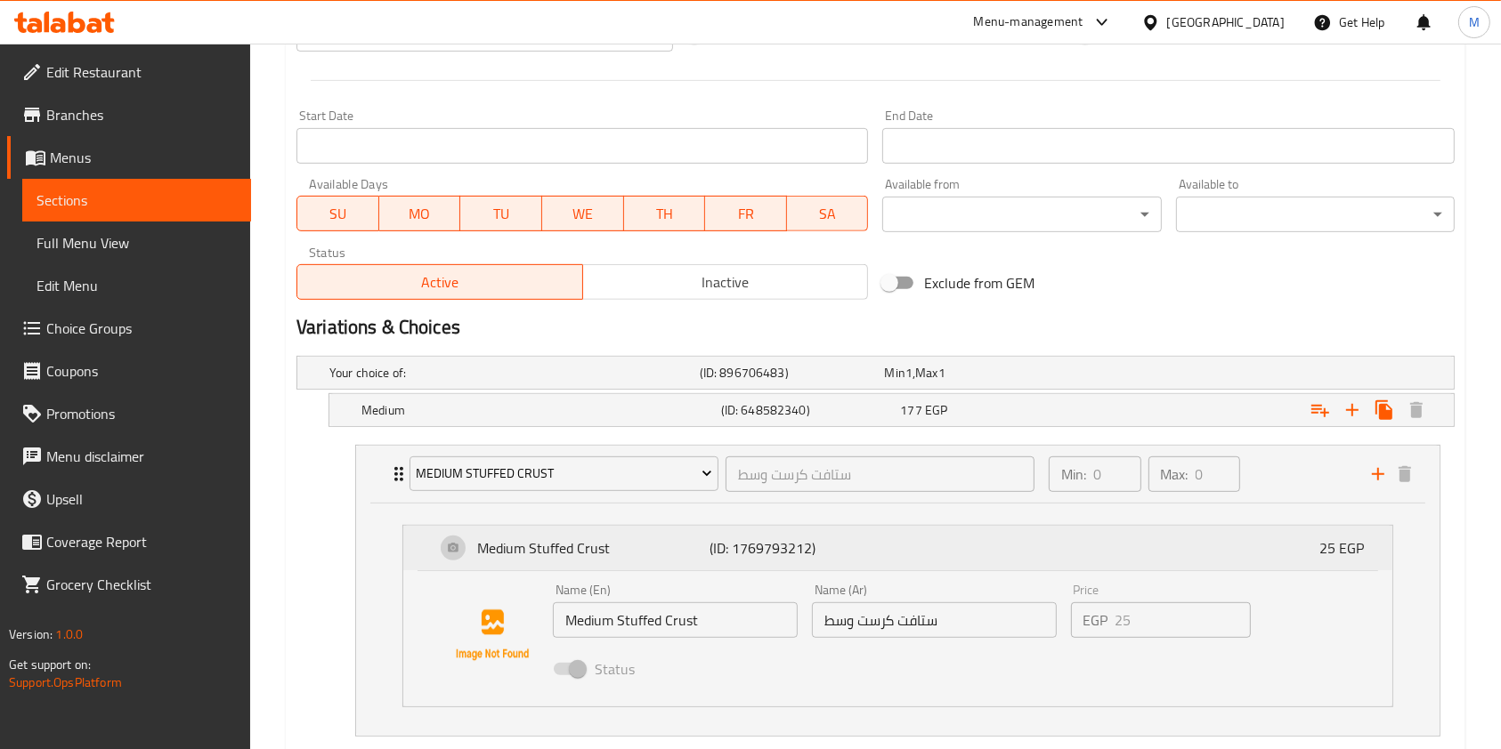
click at [1232, 558] on div "Medium Stuffed Crust (ID: 1769793212) 25 EGP" at bounding box center [902, 548] width 935 height 45
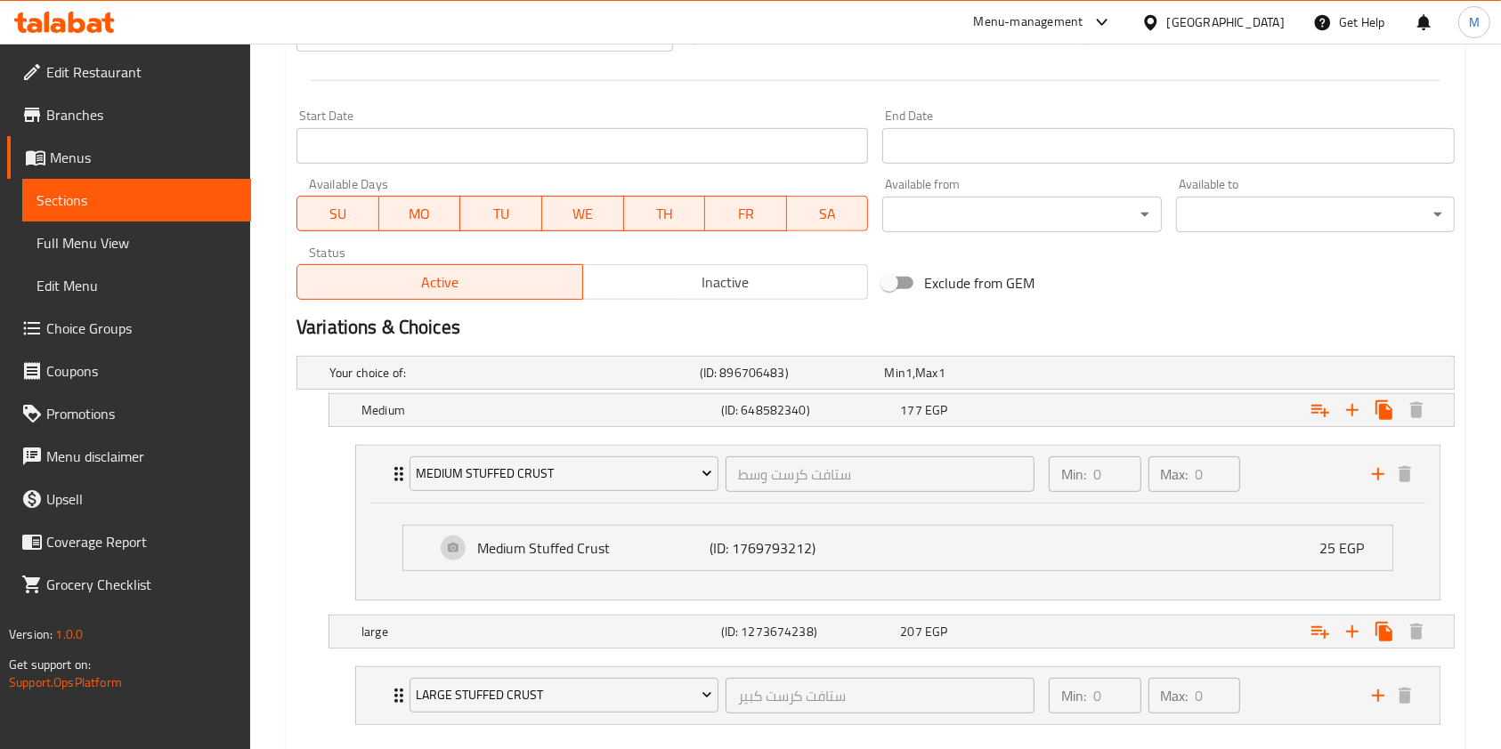
scroll to position [815, 0]
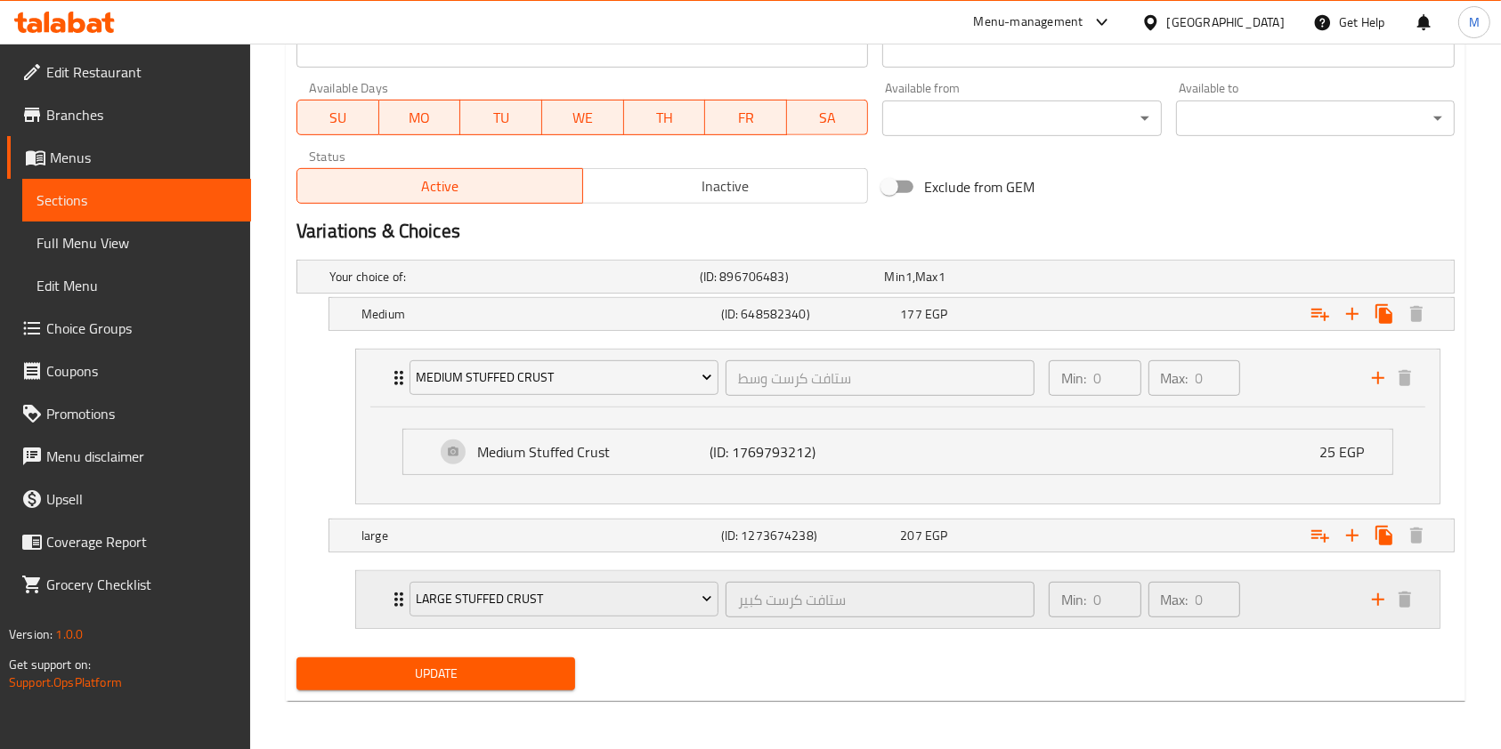
click at [1279, 613] on div "Min: 0 ​ Max: 0 ​" at bounding box center [1199, 599] width 323 height 57
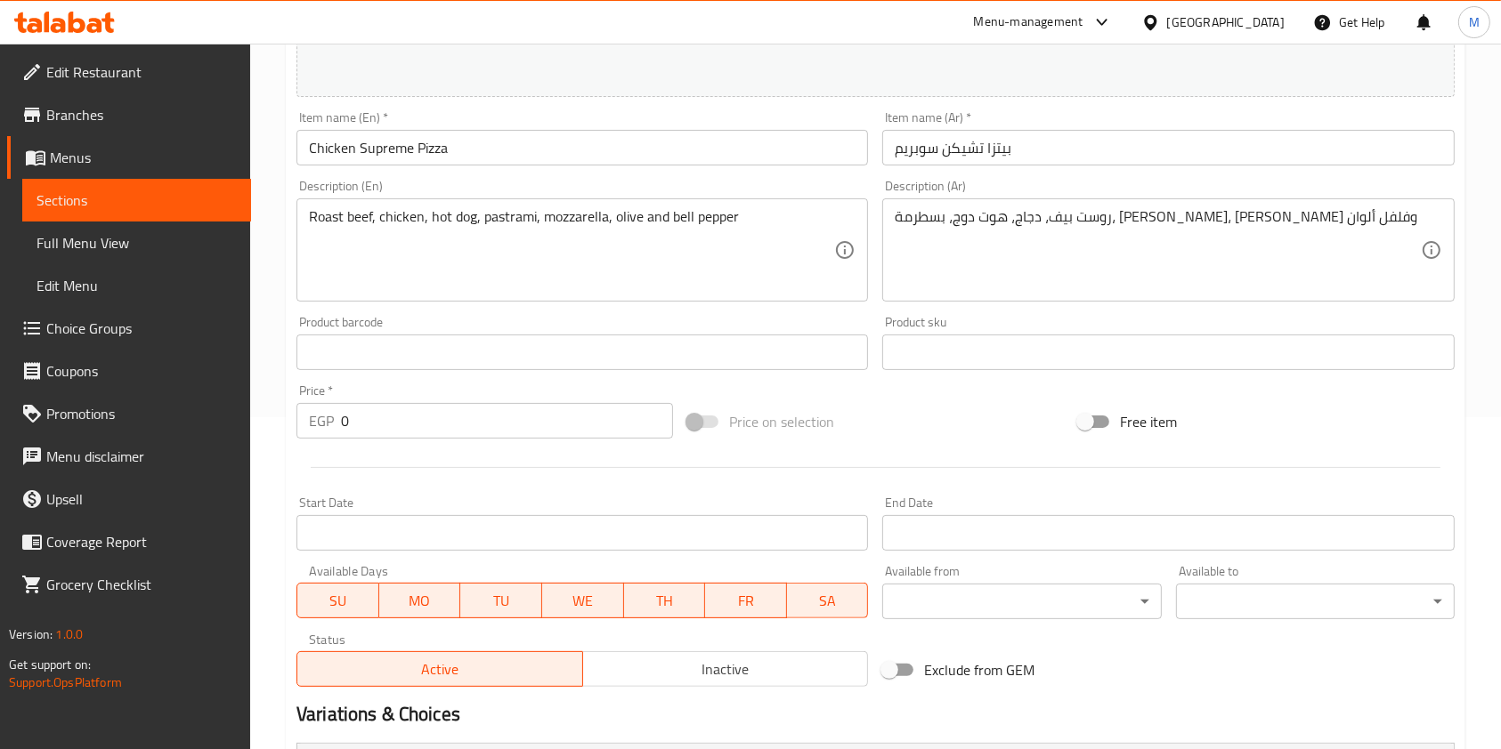
scroll to position [0, 0]
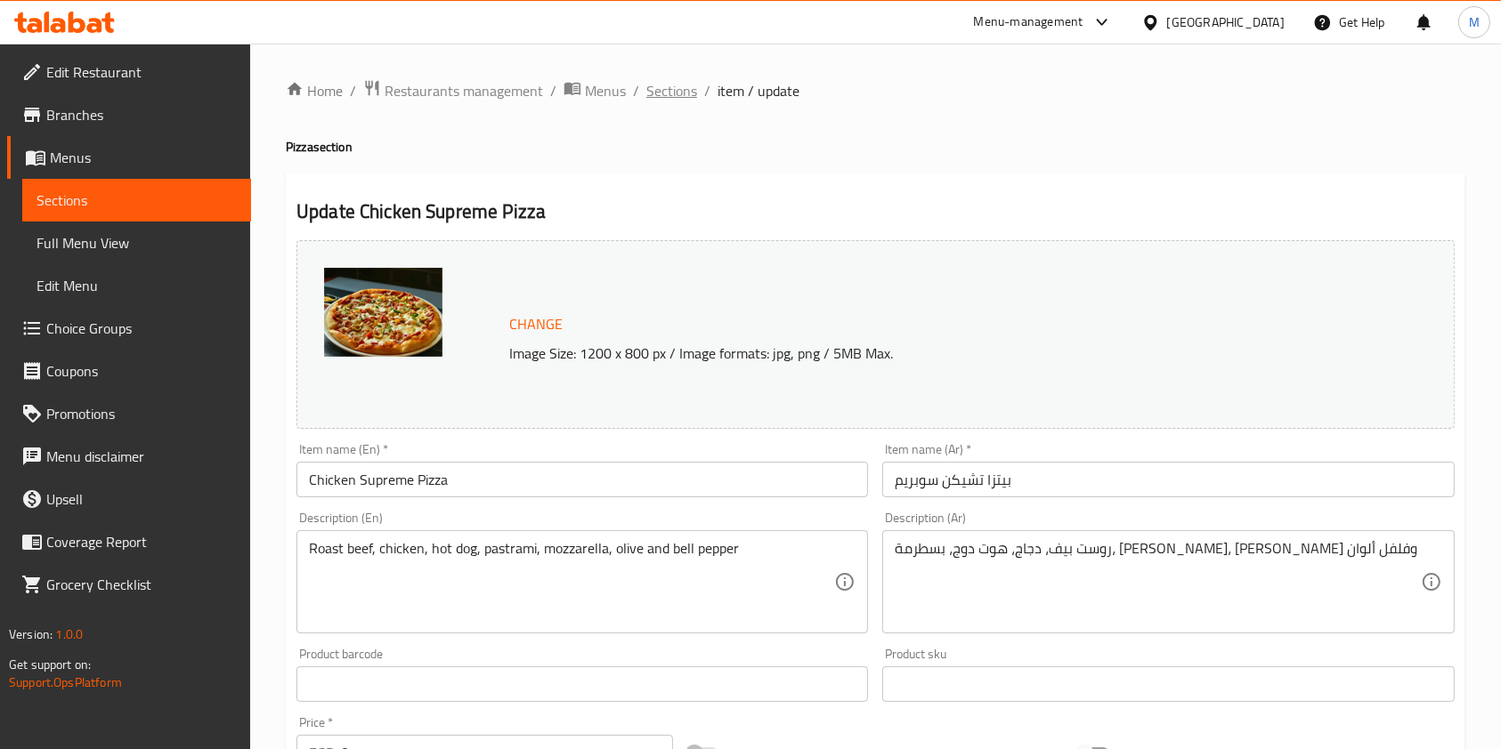
click at [674, 90] on span "Sections" at bounding box center [671, 90] width 51 height 21
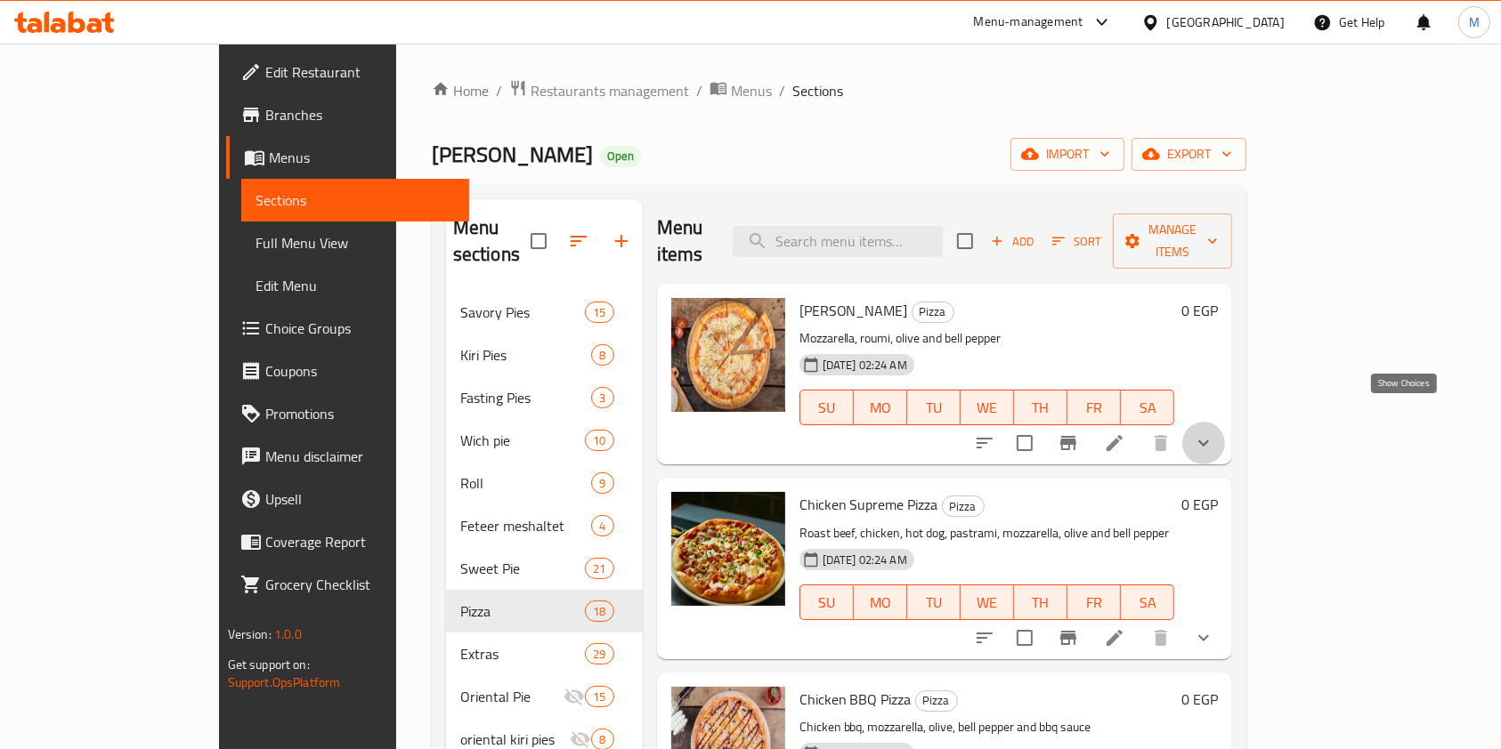
click at [1214, 433] on icon "show more" at bounding box center [1203, 443] width 21 height 21
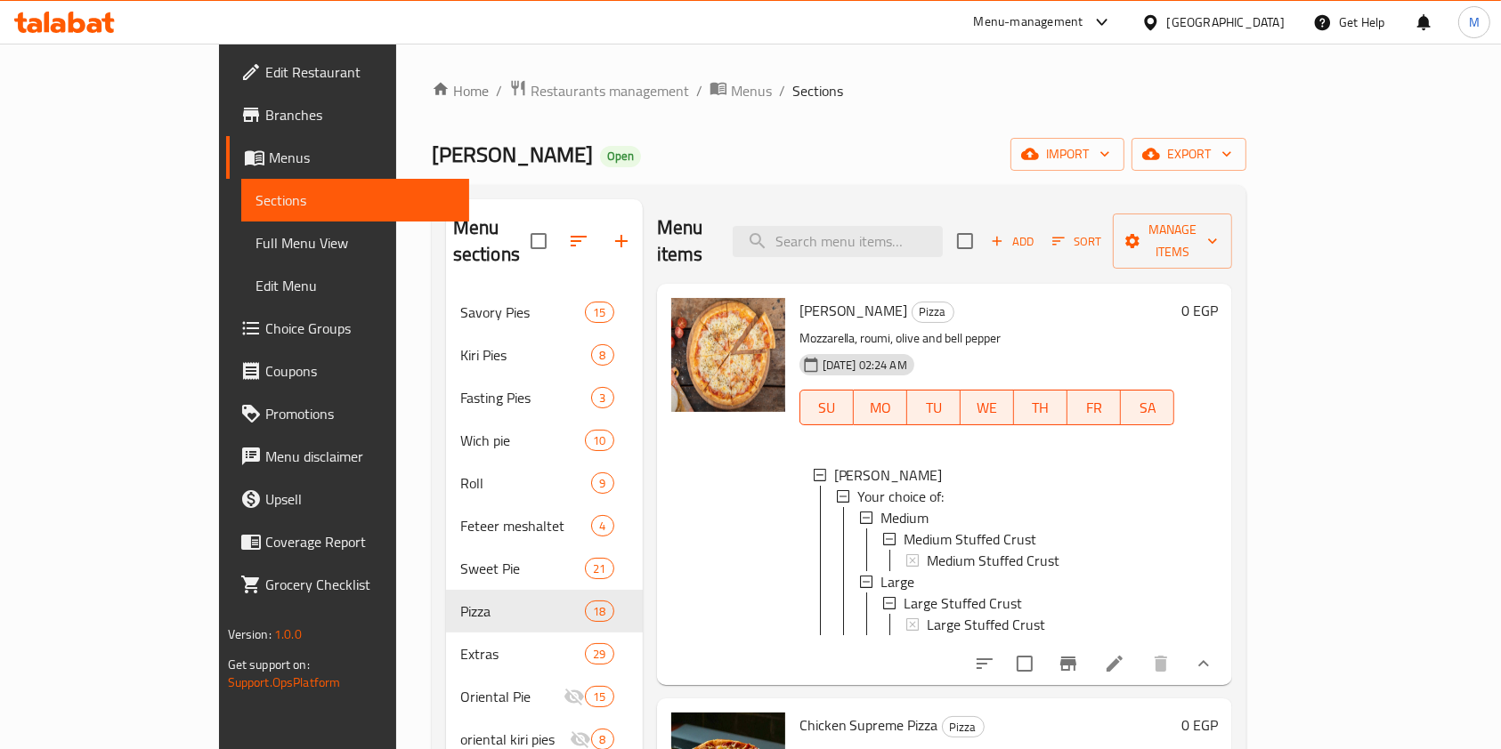
click at [1079, 666] on icon "Branch-specific-item" at bounding box center [1067, 663] width 21 height 21
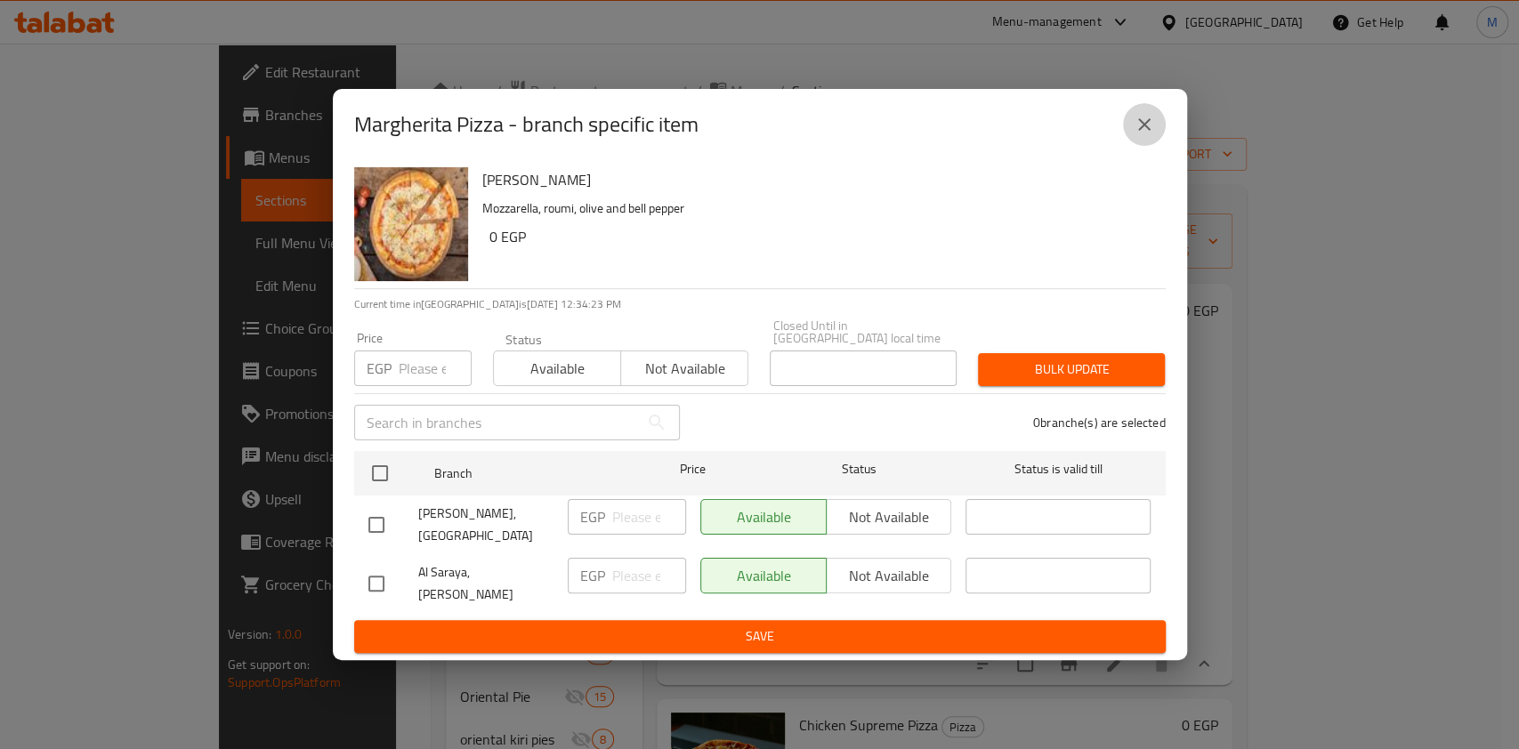
click at [1135, 133] on icon "close" at bounding box center [1144, 124] width 21 height 21
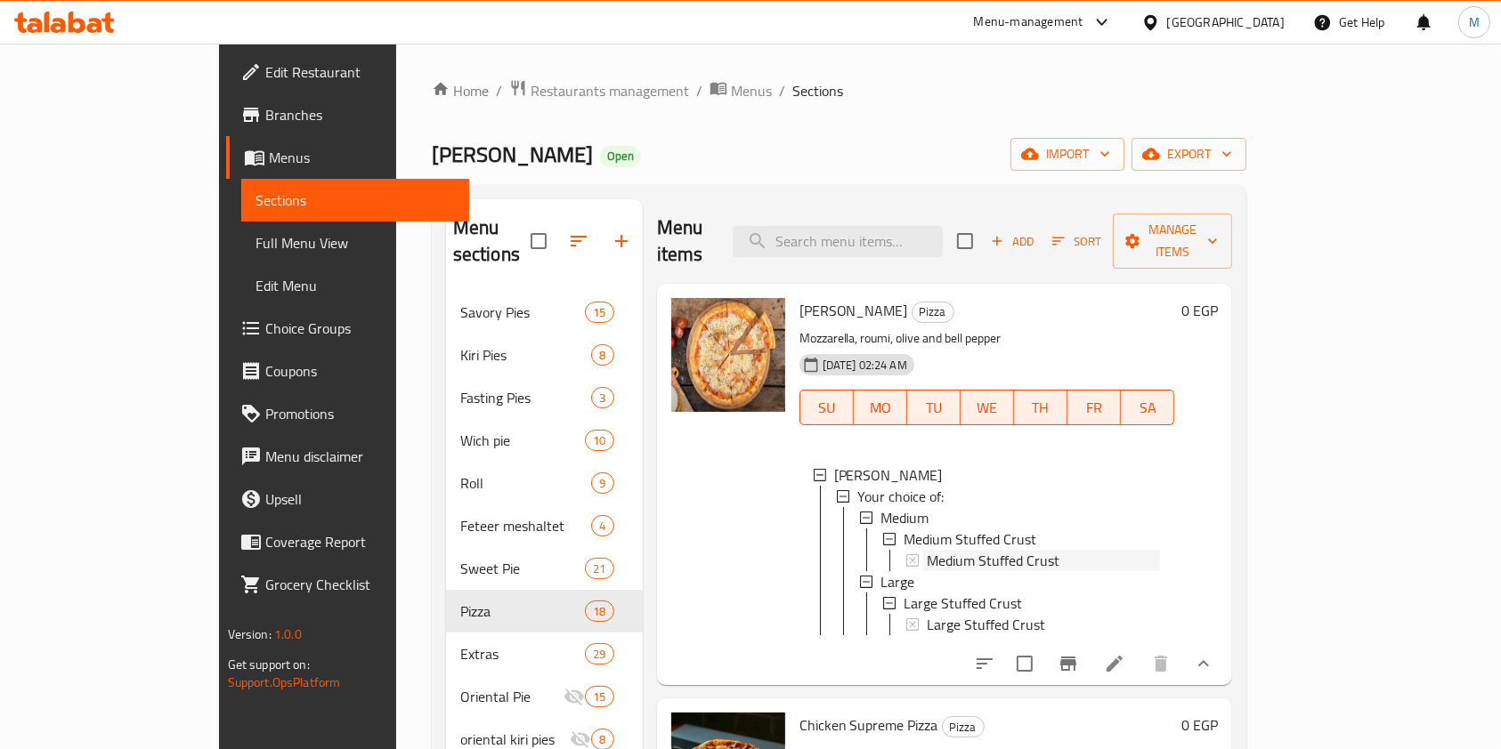
click at [974, 550] on span "Medium Stuffed Crust" at bounding box center [993, 560] width 133 height 21
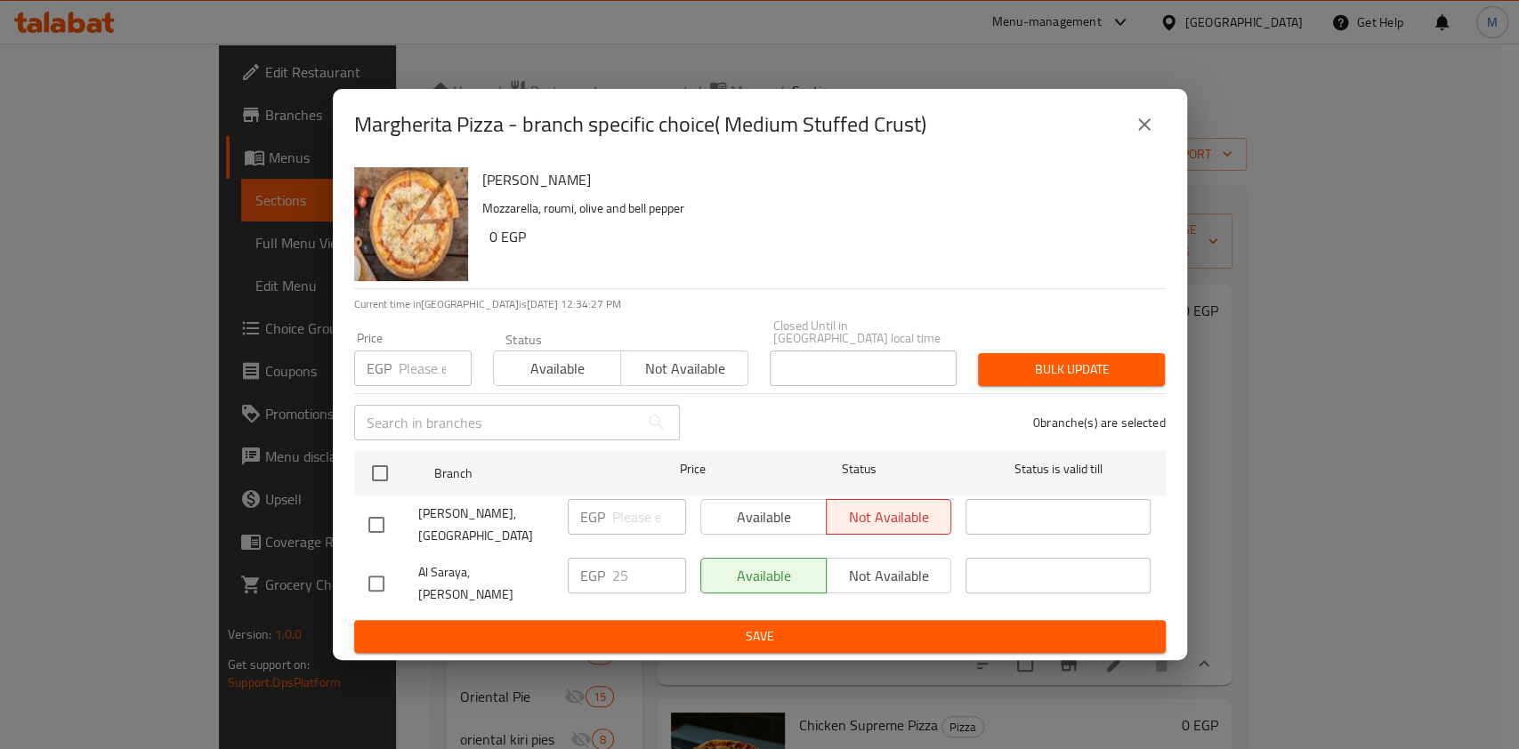
click at [1159, 125] on button "close" at bounding box center [1144, 124] width 43 height 43
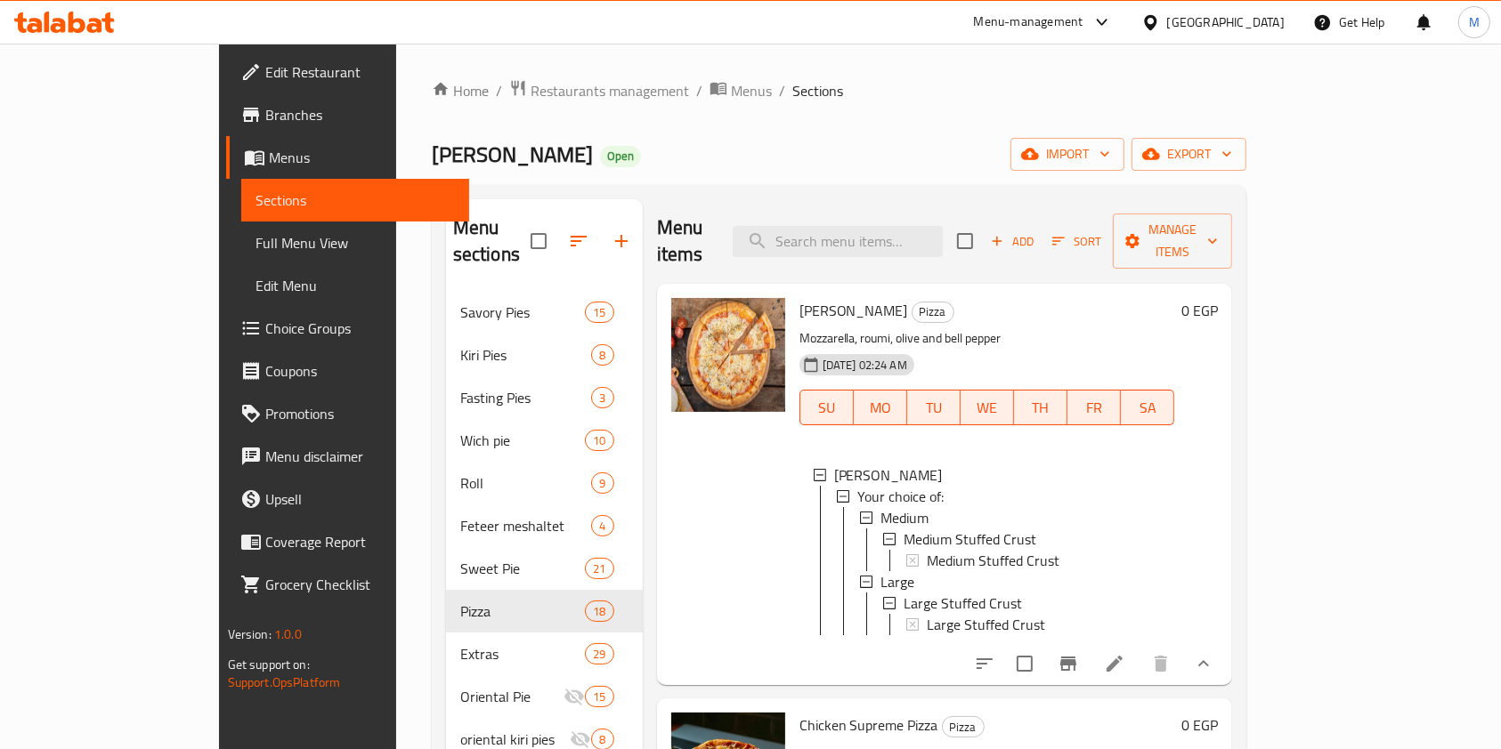
drag, startPoint x: 1406, startPoint y: 656, endPoint x: 1407, endPoint y: 644, distance: 11.6
click at [1214, 653] on icon "show more" at bounding box center [1203, 663] width 21 height 21
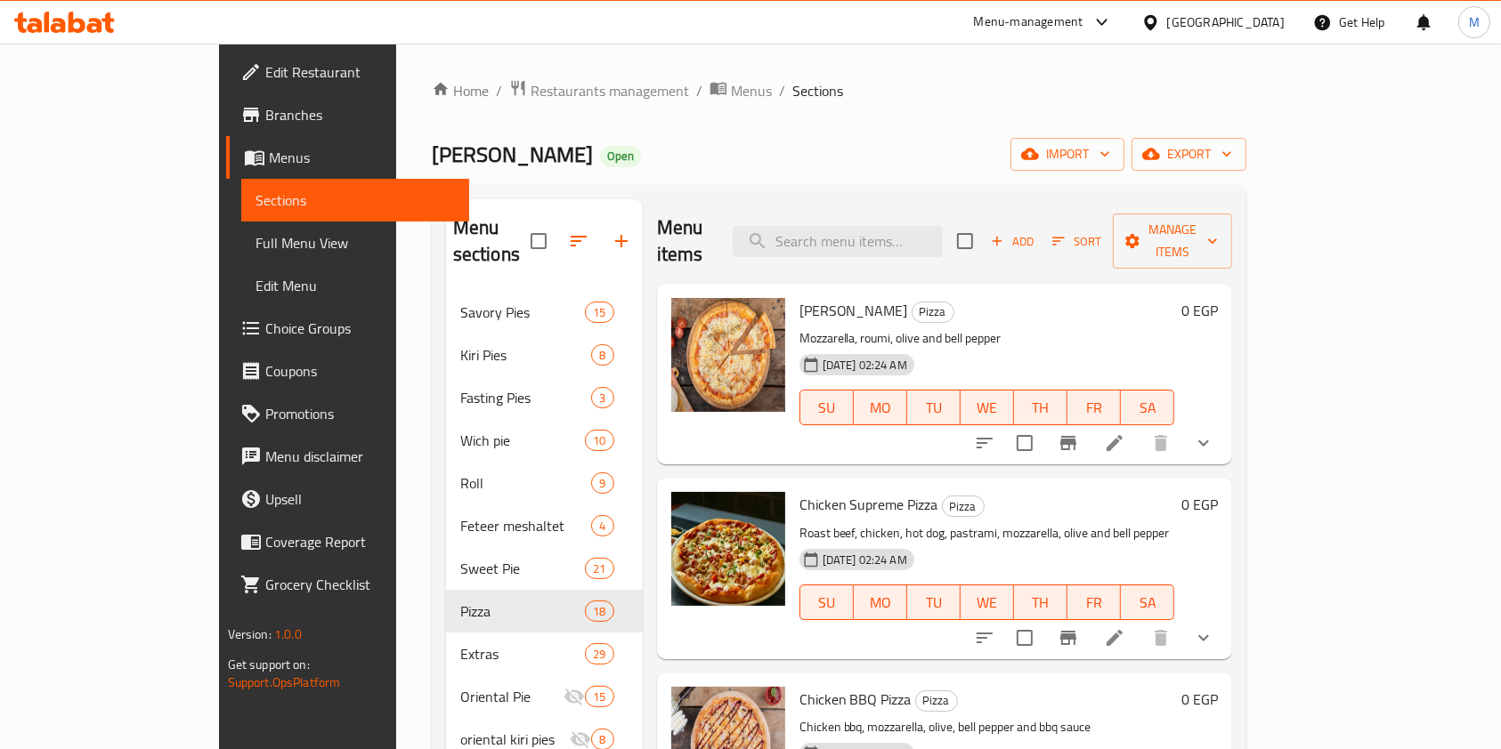
click at [1225, 431] on button "show more" at bounding box center [1203, 443] width 43 height 43
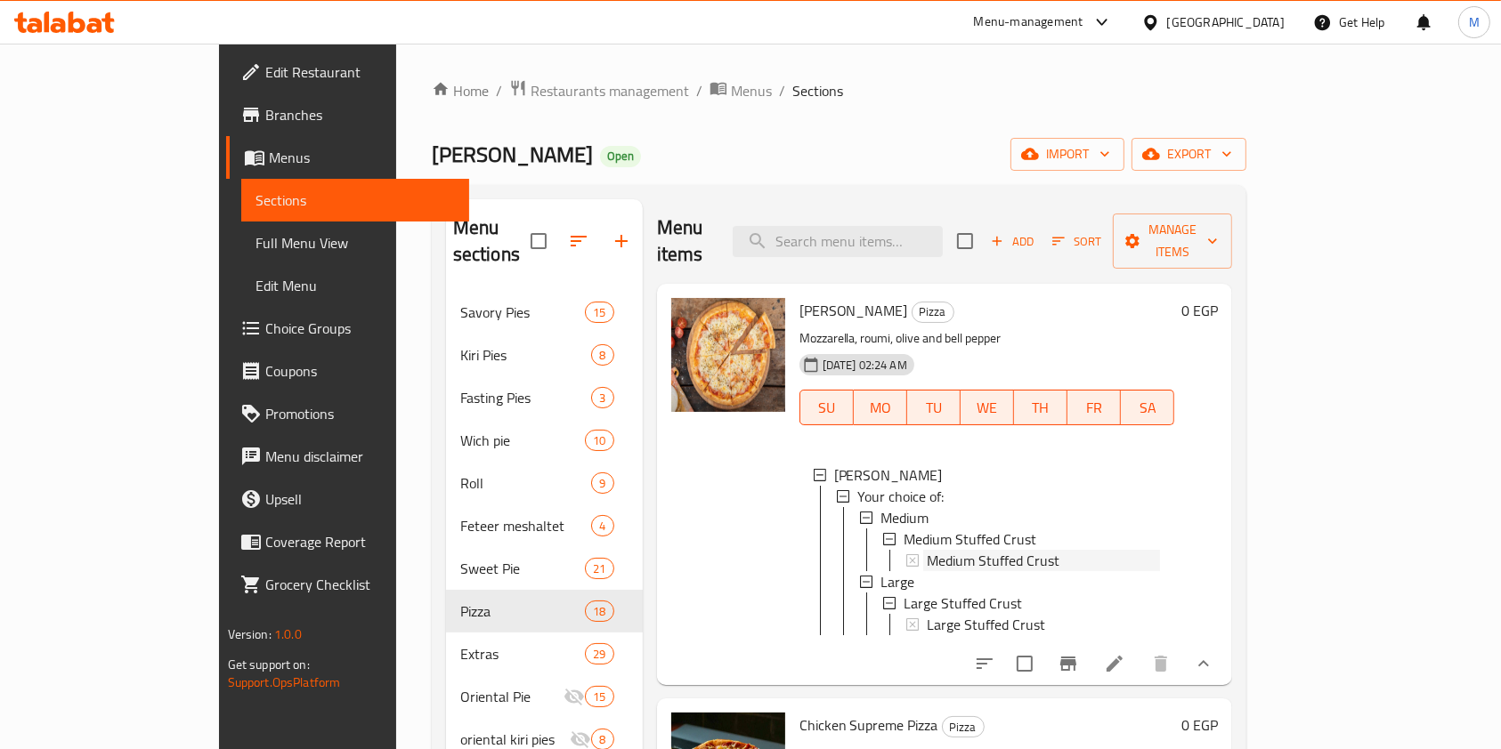
click at [1012, 550] on div "Medium Stuffed Crust" at bounding box center [1044, 560] width 234 height 21
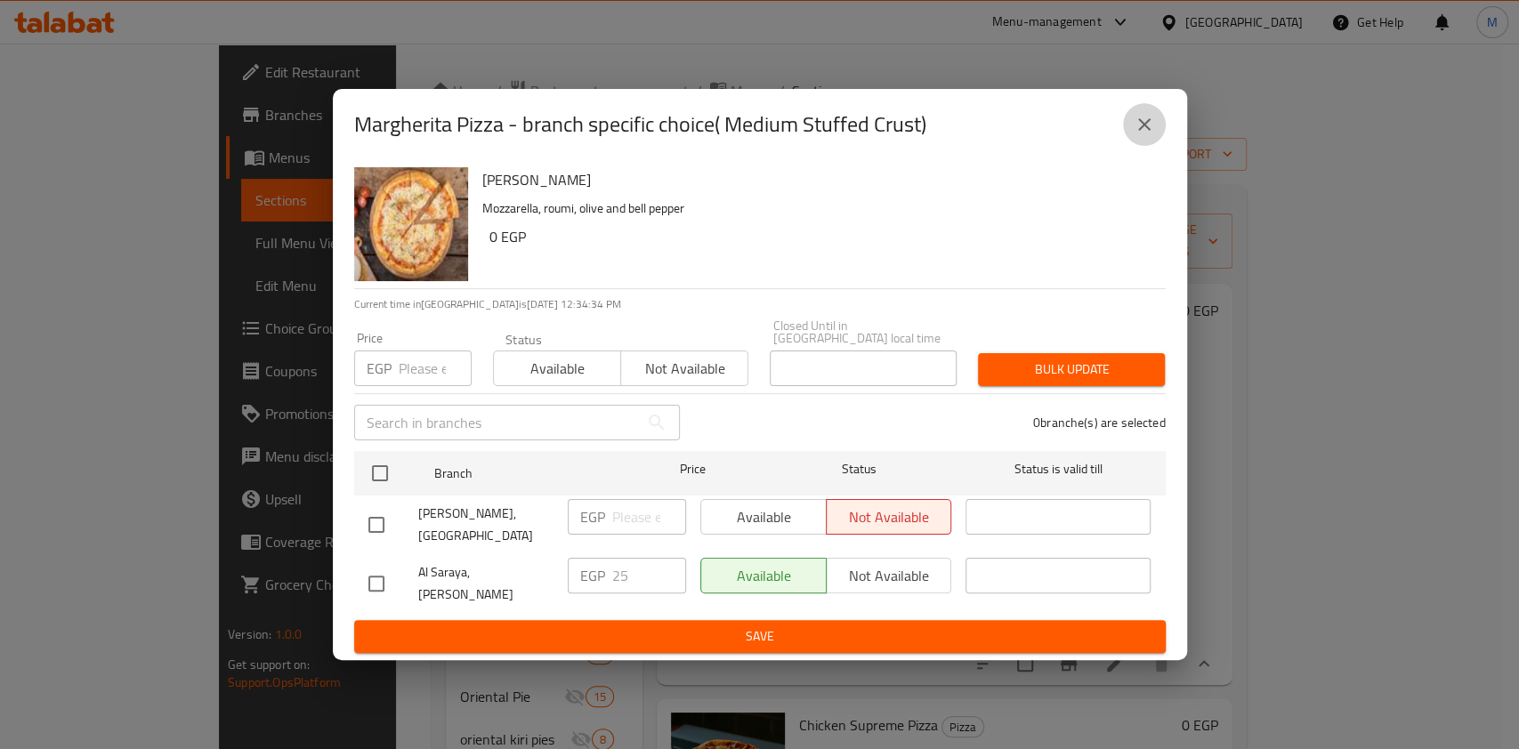
click at [1134, 135] on icon "close" at bounding box center [1144, 124] width 21 height 21
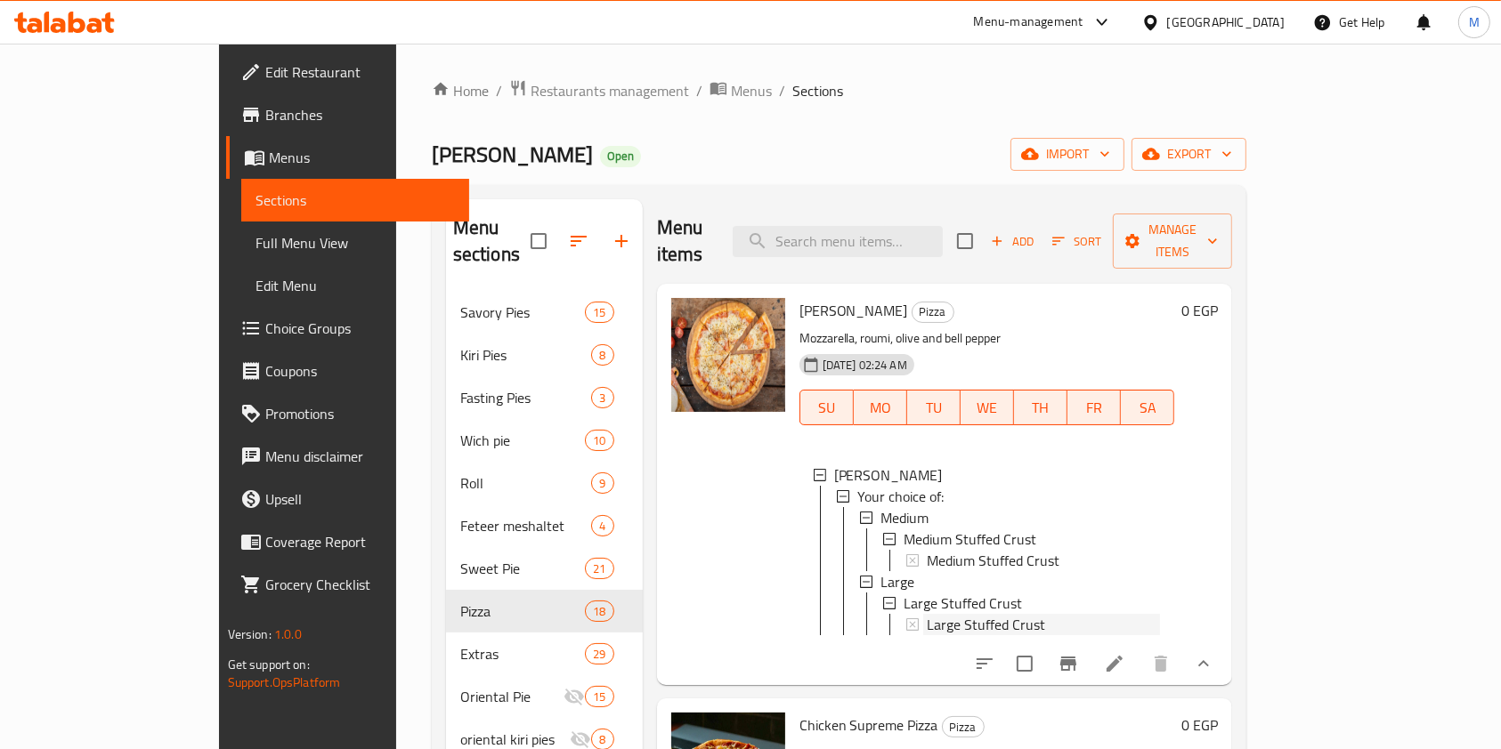
click at [964, 614] on span "Large Stuffed Crust" at bounding box center [986, 624] width 118 height 21
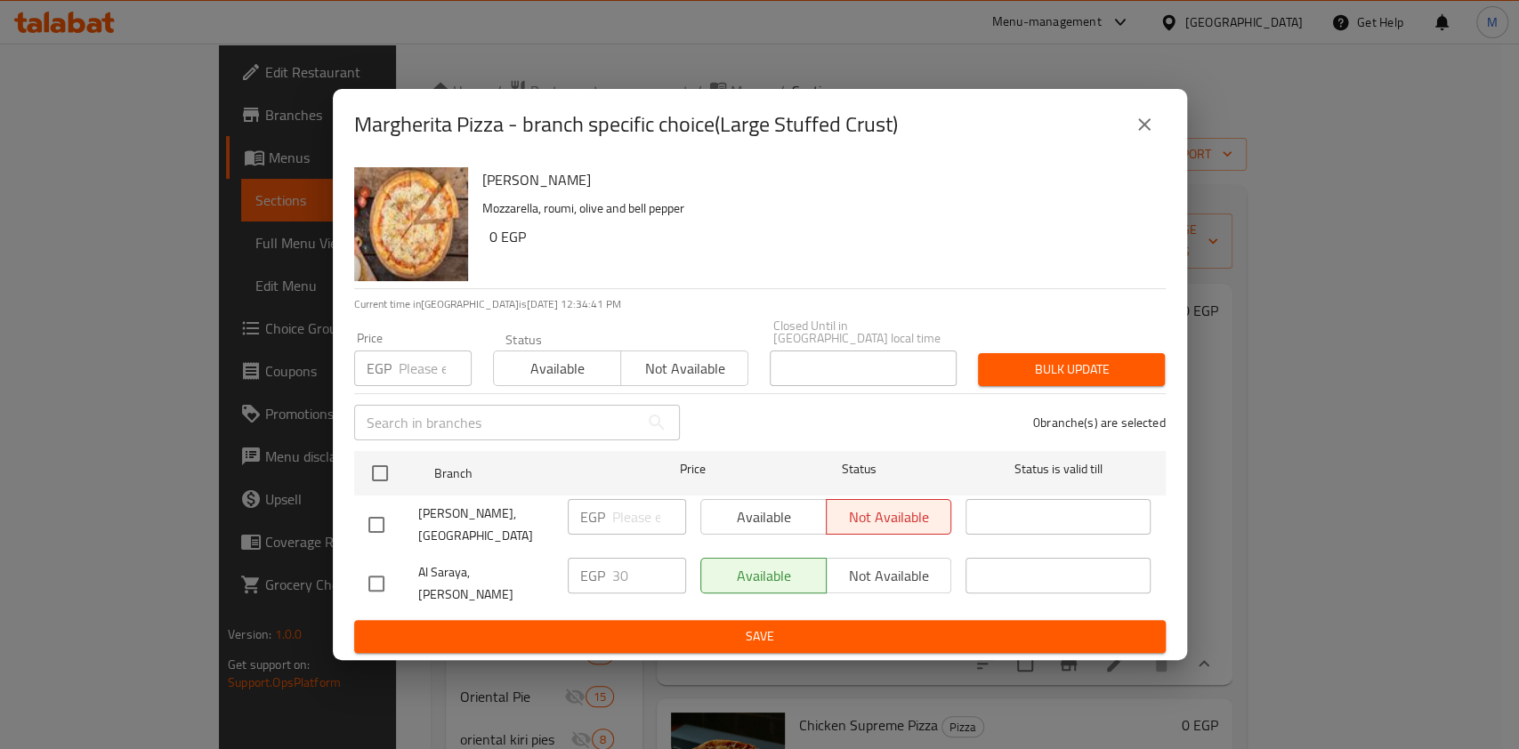
click at [385, 522] on input "checkbox" at bounding box center [376, 524] width 37 height 37
click at [809, 523] on span "Available" at bounding box center [763, 518] width 111 height 26
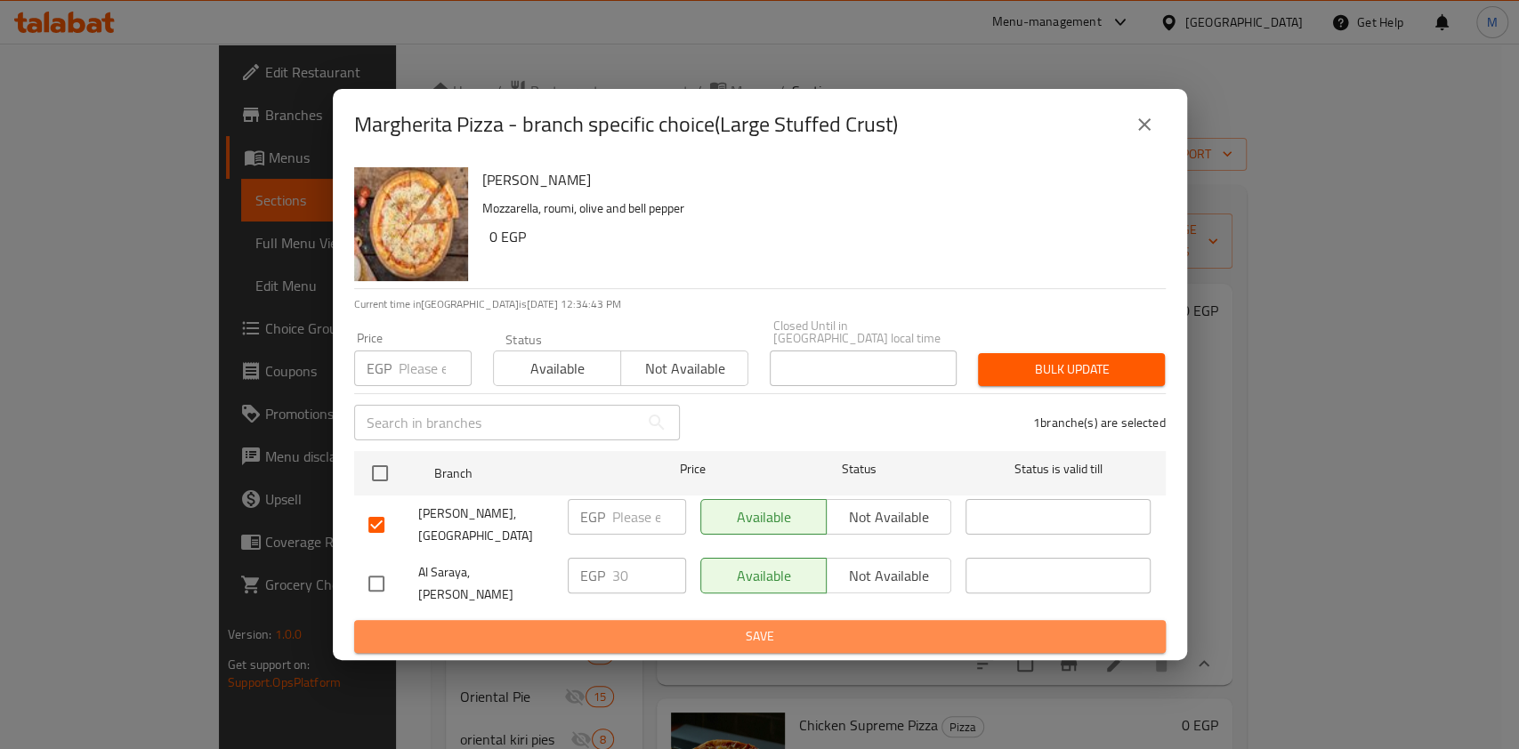
click at [716, 620] on button "Save" at bounding box center [760, 636] width 812 height 33
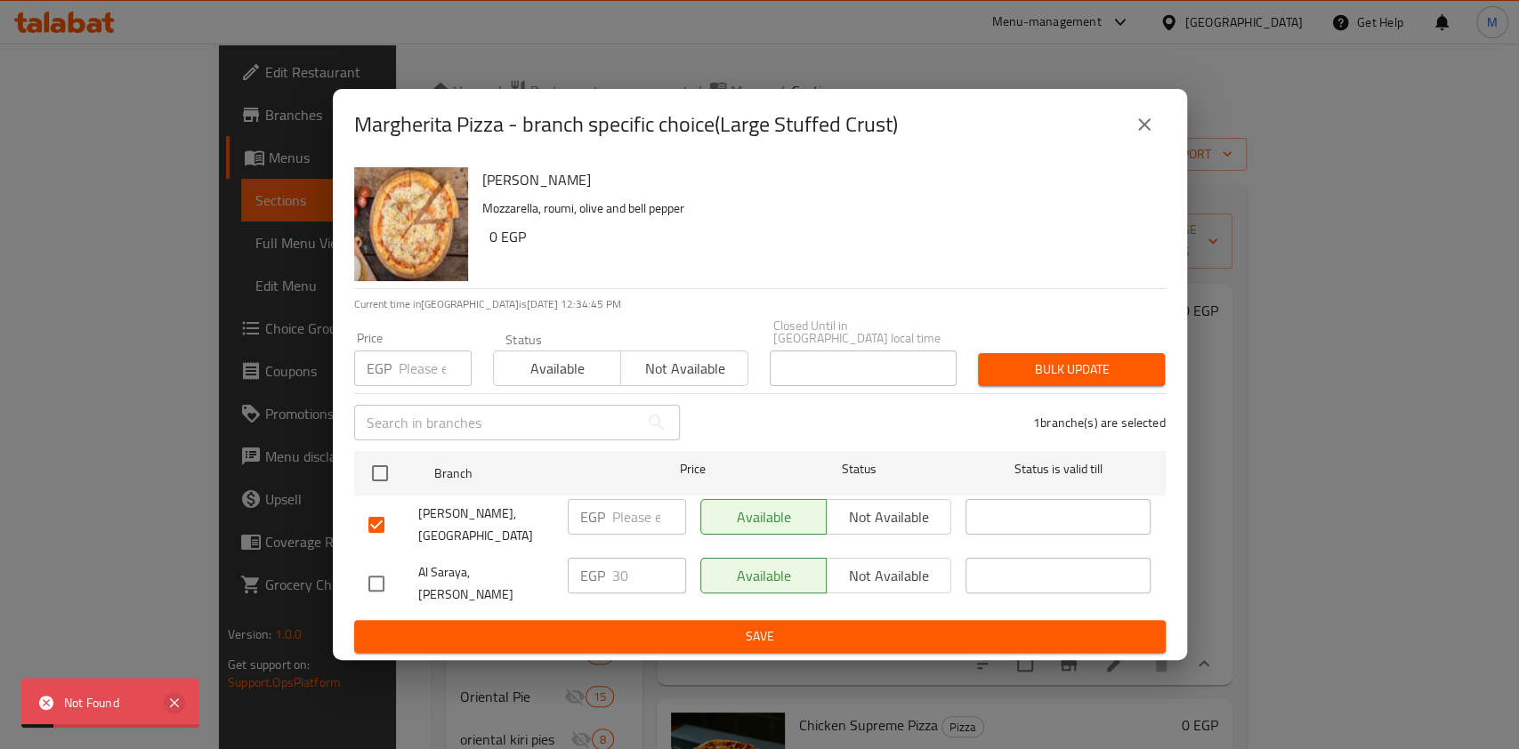
click at [182, 693] on icon at bounding box center [174, 702] width 21 height 21
click at [371, 529] on input "checkbox" at bounding box center [376, 524] width 37 height 37
checkbox input "false"
click at [1134, 135] on icon "close" at bounding box center [1144, 124] width 21 height 21
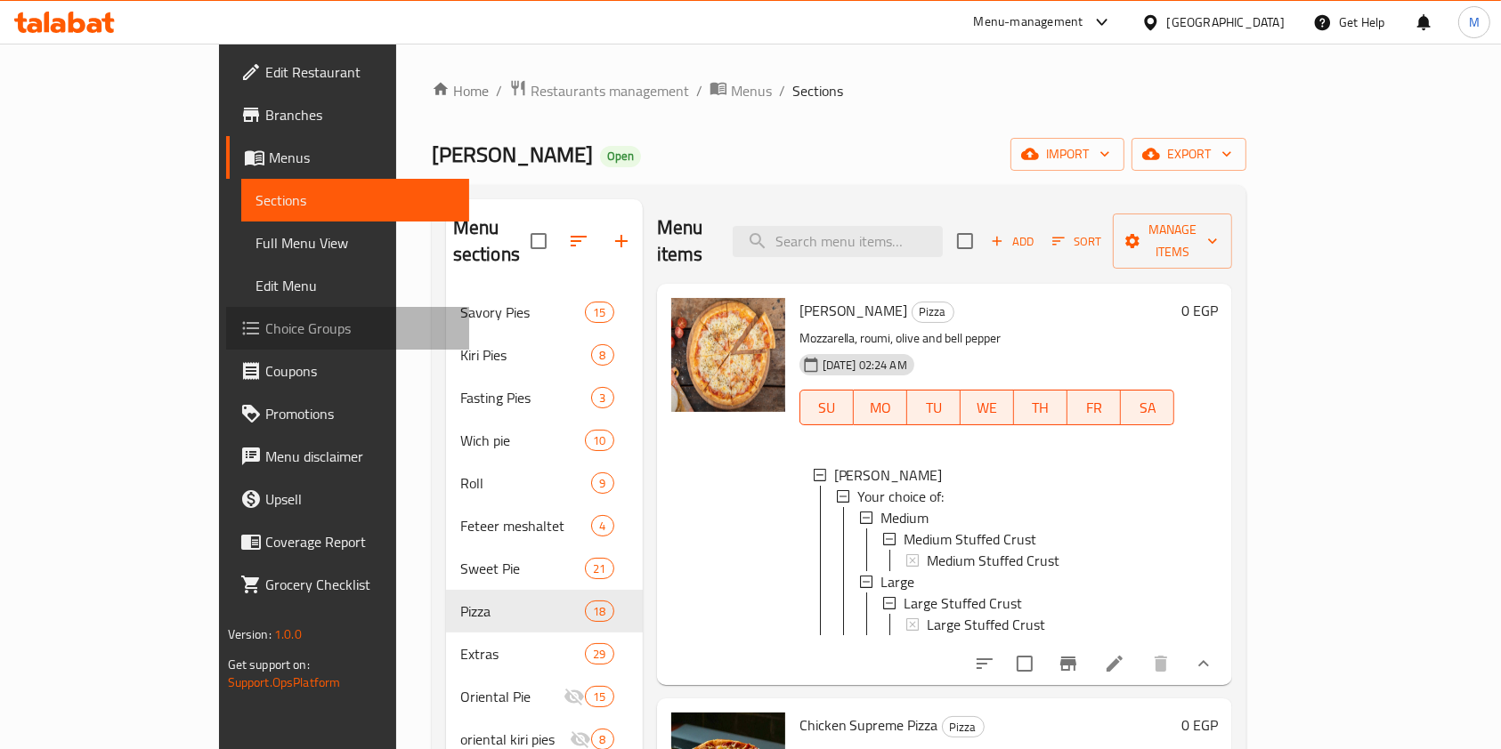
click at [265, 327] on span "Choice Groups" at bounding box center [360, 328] width 190 height 21
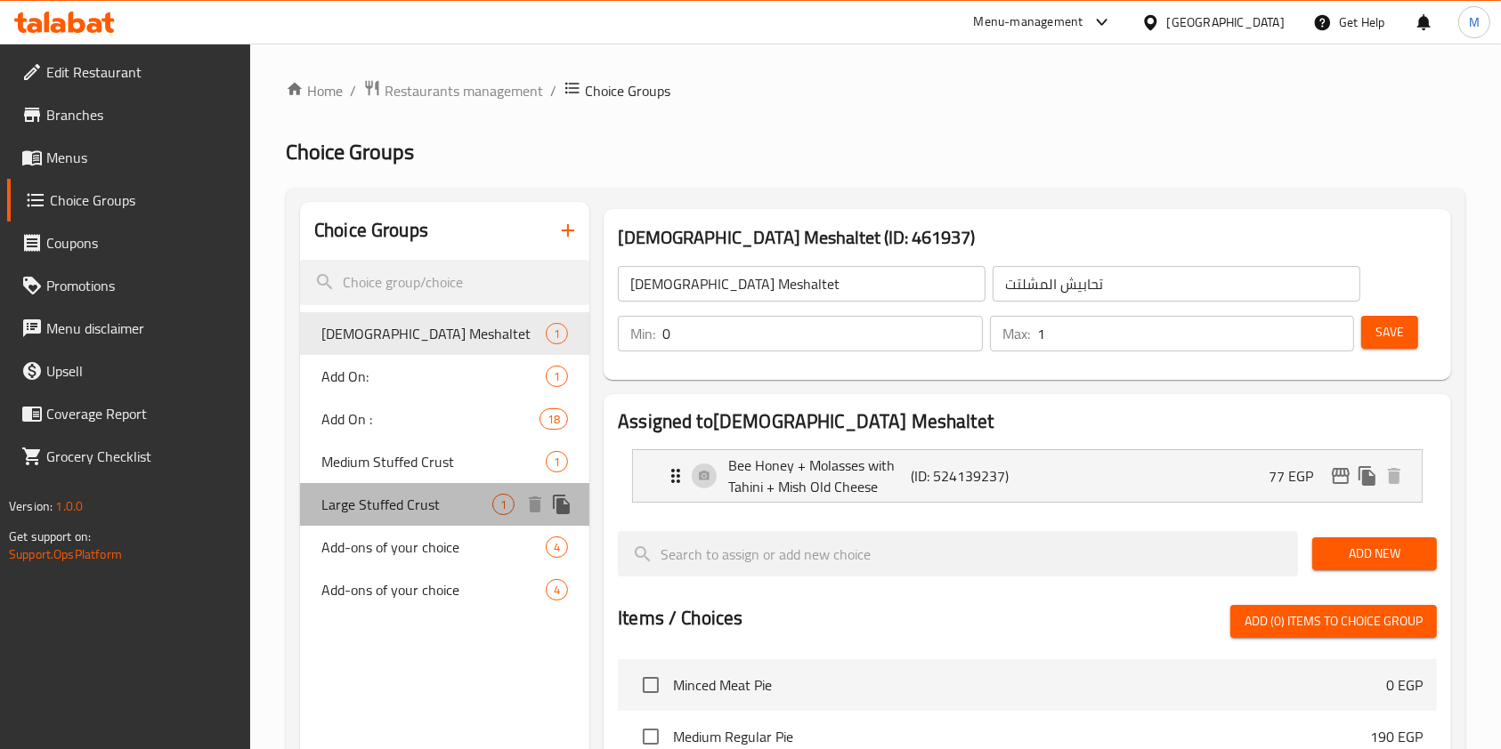
click at [440, 496] on span "Large Stuffed Crust" at bounding box center [406, 504] width 171 height 21
type input "Large Stuffed Crust"
type input "ستافت كرست كبير"
type input "0"
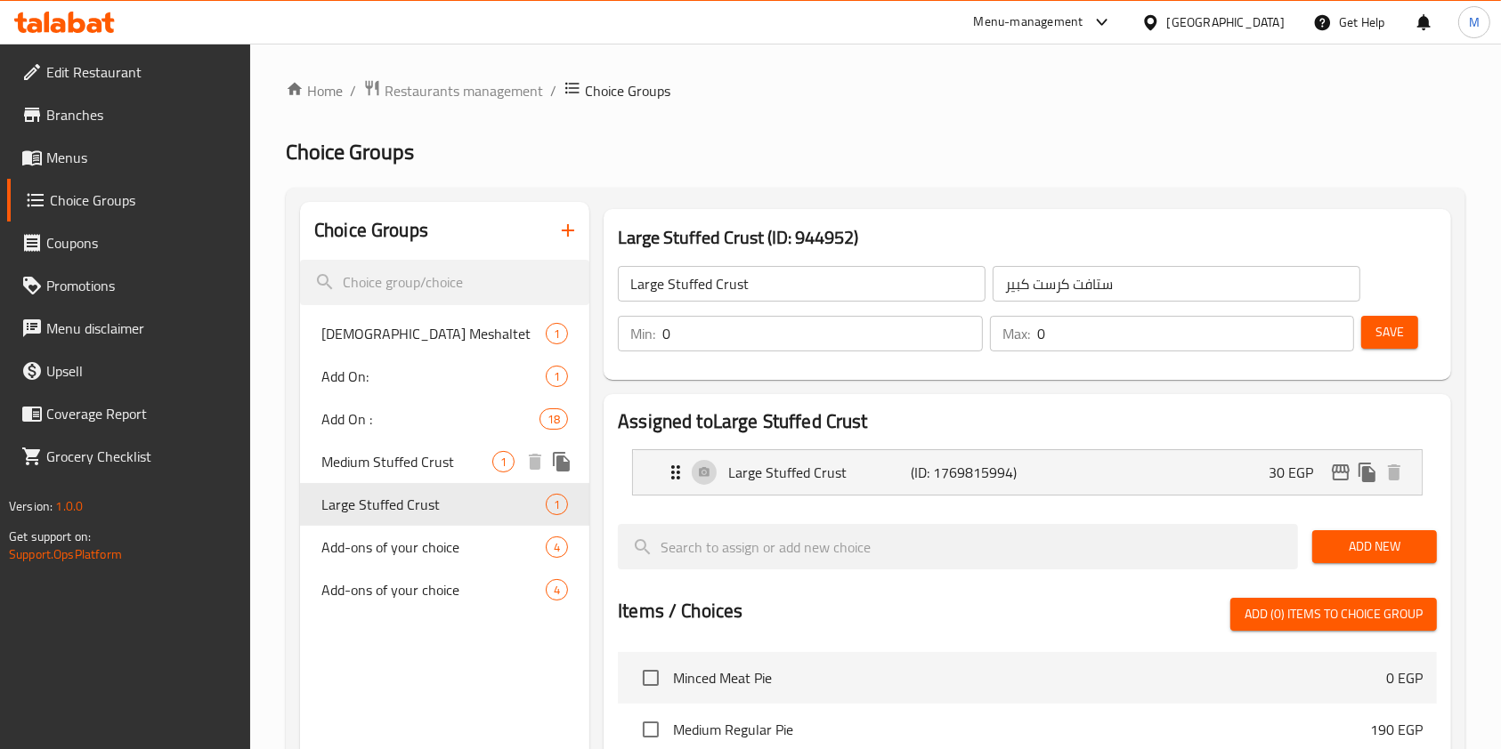
click at [457, 478] on div "Medium Stuffed Crust 1" at bounding box center [444, 462] width 289 height 43
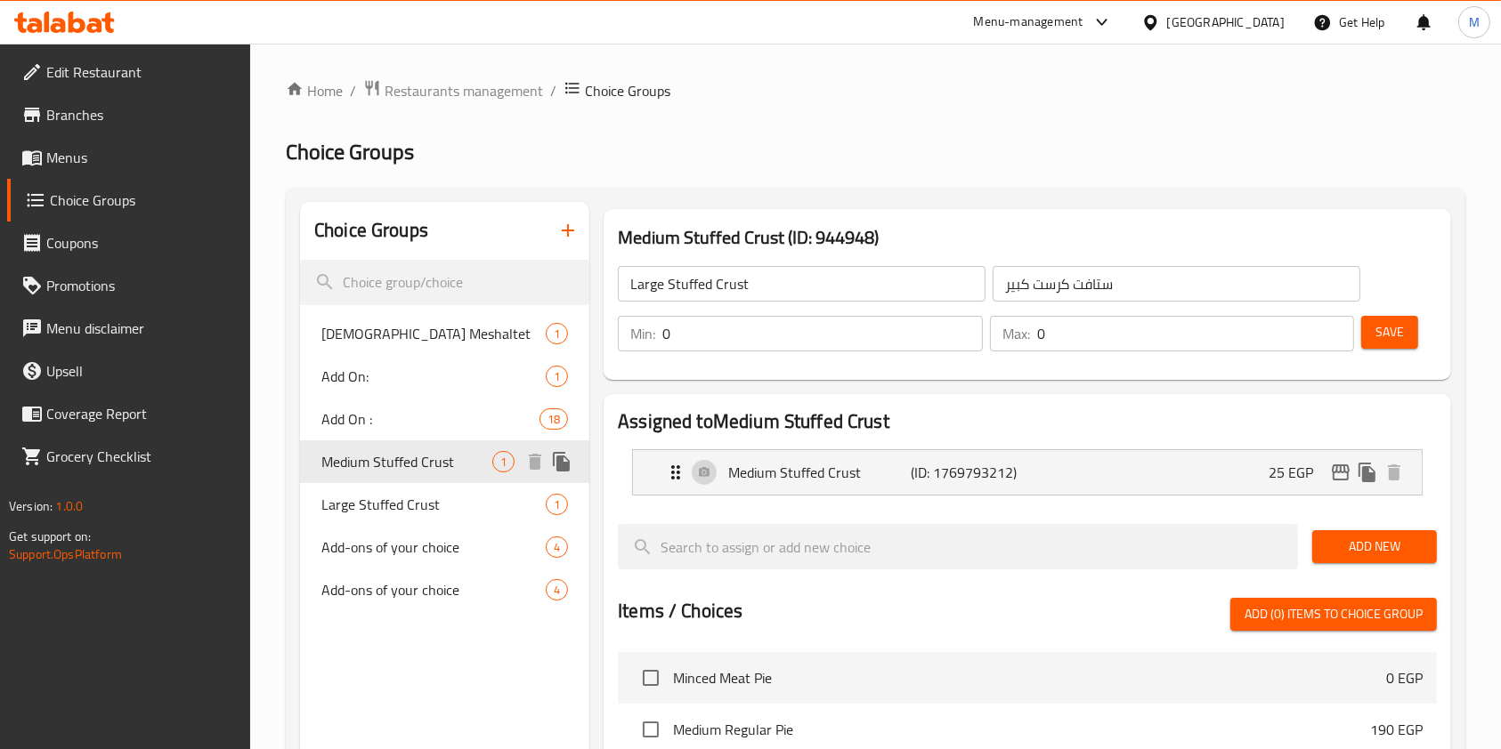
type input "Medium Stuffed Crust"
type input "ستافت كرست وسط"
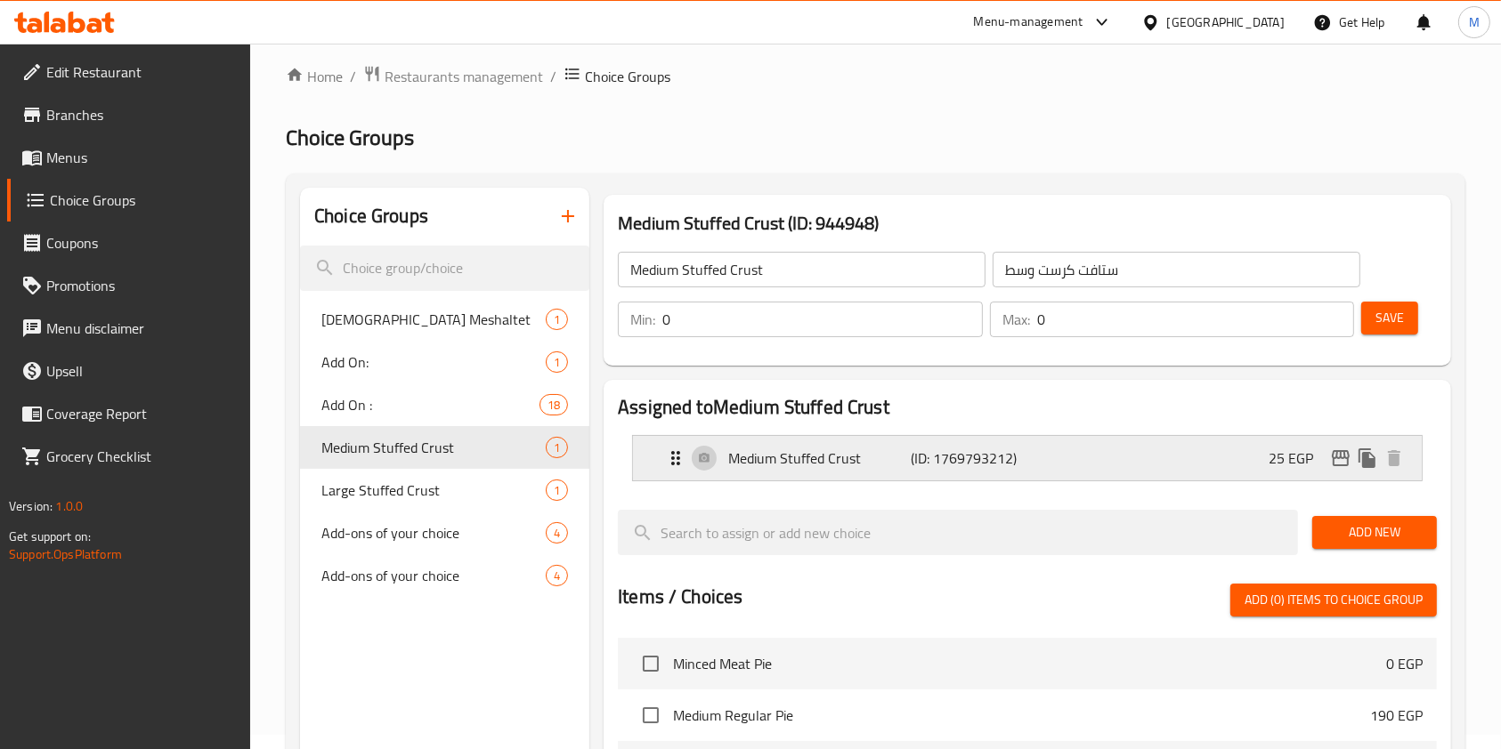
click at [983, 440] on div "Medium Stuffed Crust (ID: 1769793212) 25 EGP" at bounding box center [1032, 458] width 735 height 45
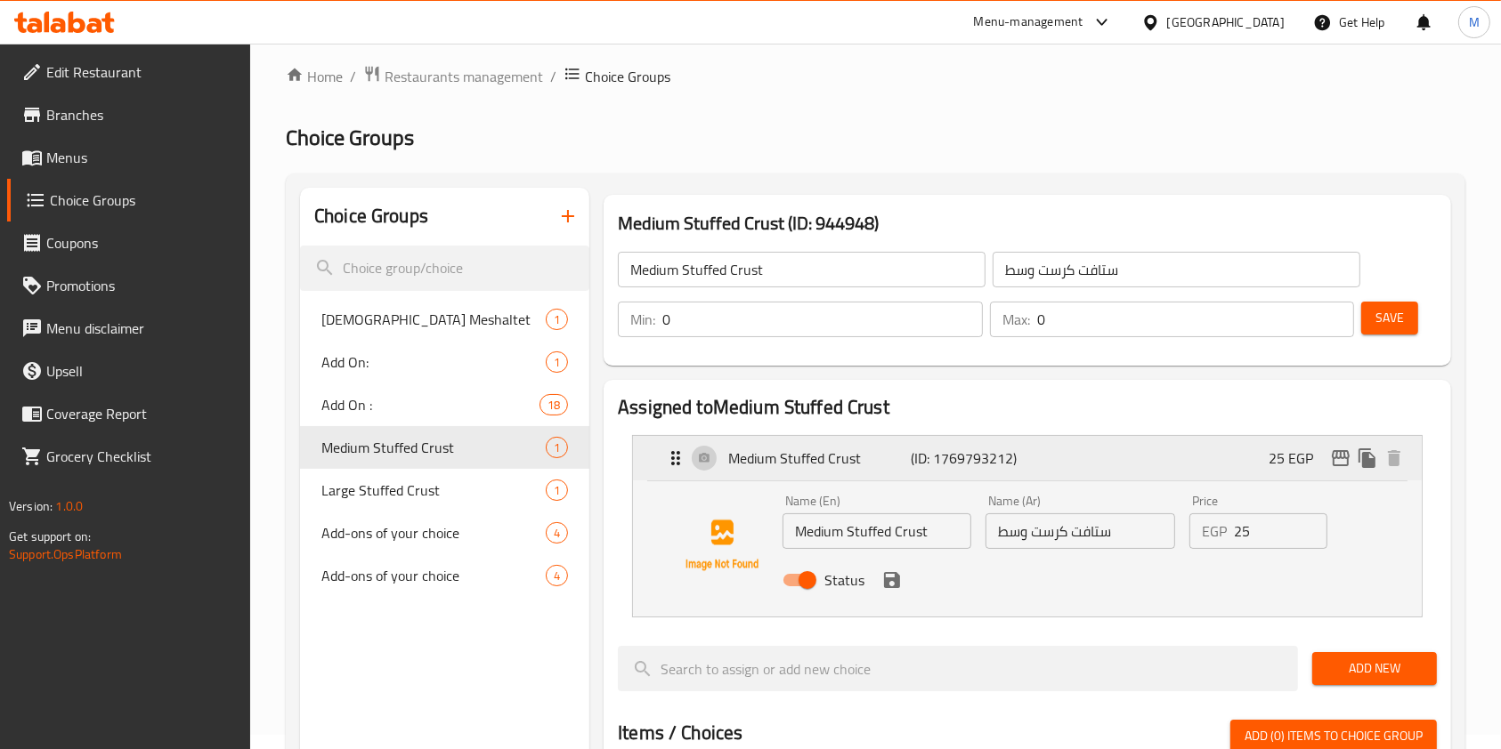
click at [984, 439] on div "Medium Stuffed Crust (ID: 1769793212) 25 EGP" at bounding box center [1032, 458] width 735 height 45
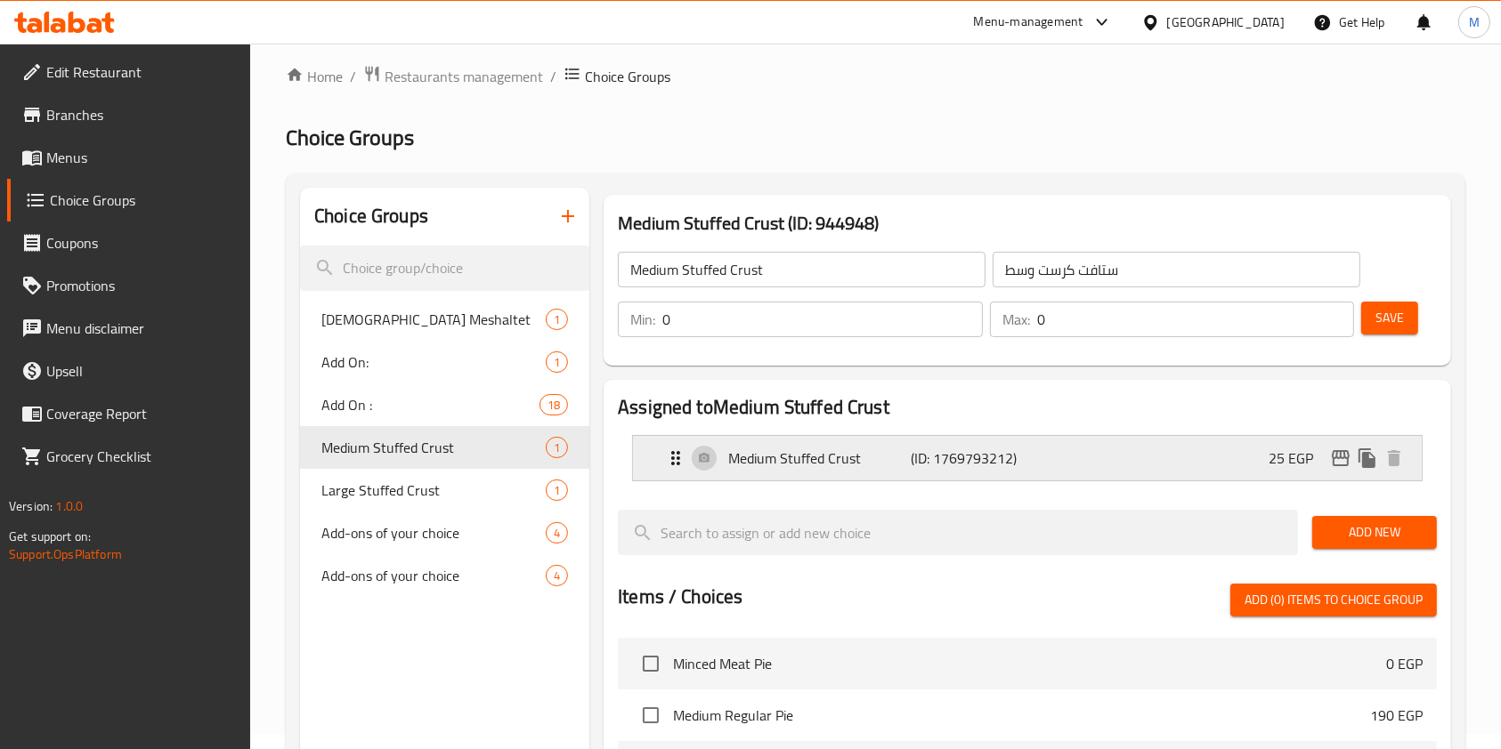
click at [984, 439] on div "Medium Stuffed Crust (ID: 1769793212) 25 EGP" at bounding box center [1032, 458] width 735 height 45
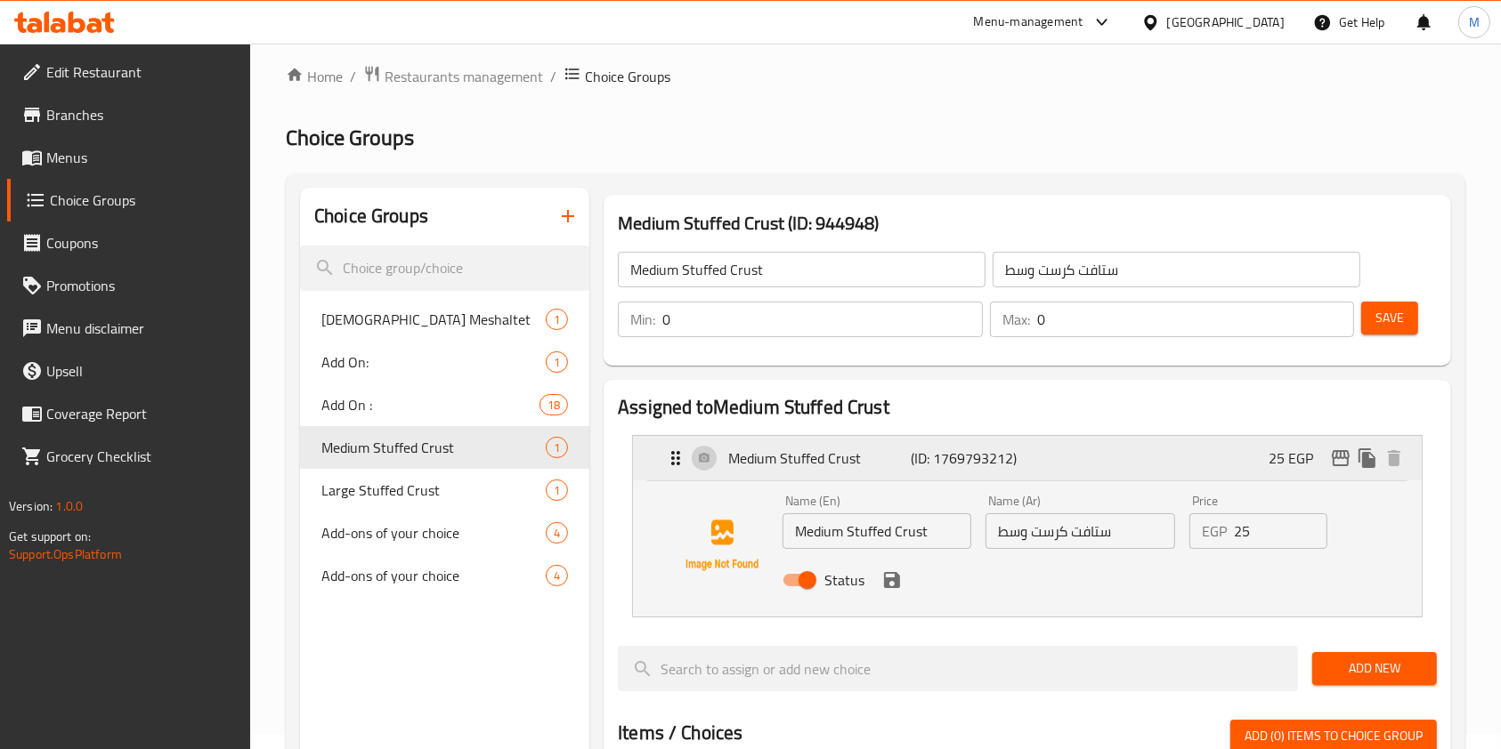
click at [984, 439] on div "Medium Stuffed Crust (ID: 1769793212) 25 EGP" at bounding box center [1032, 458] width 735 height 45
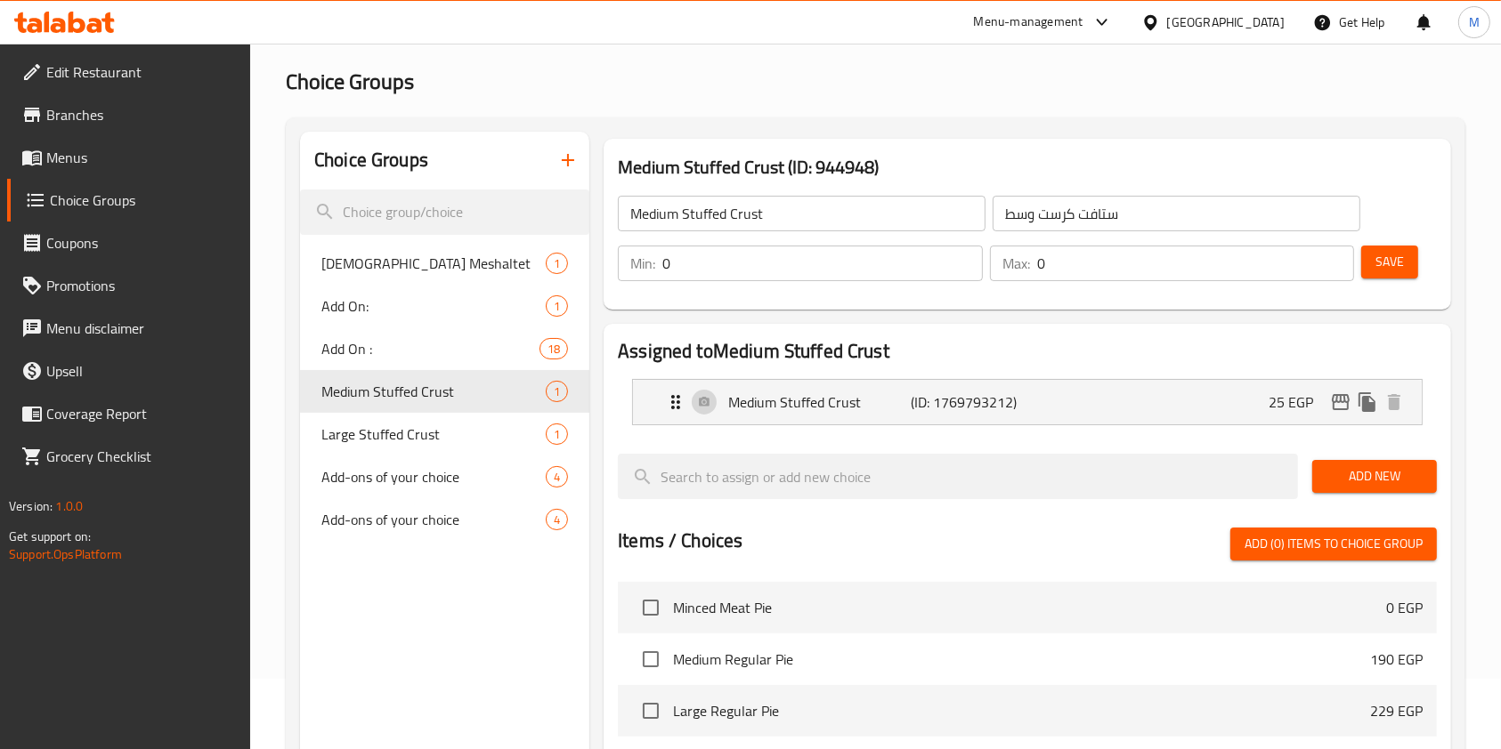
scroll to position [107, 0]
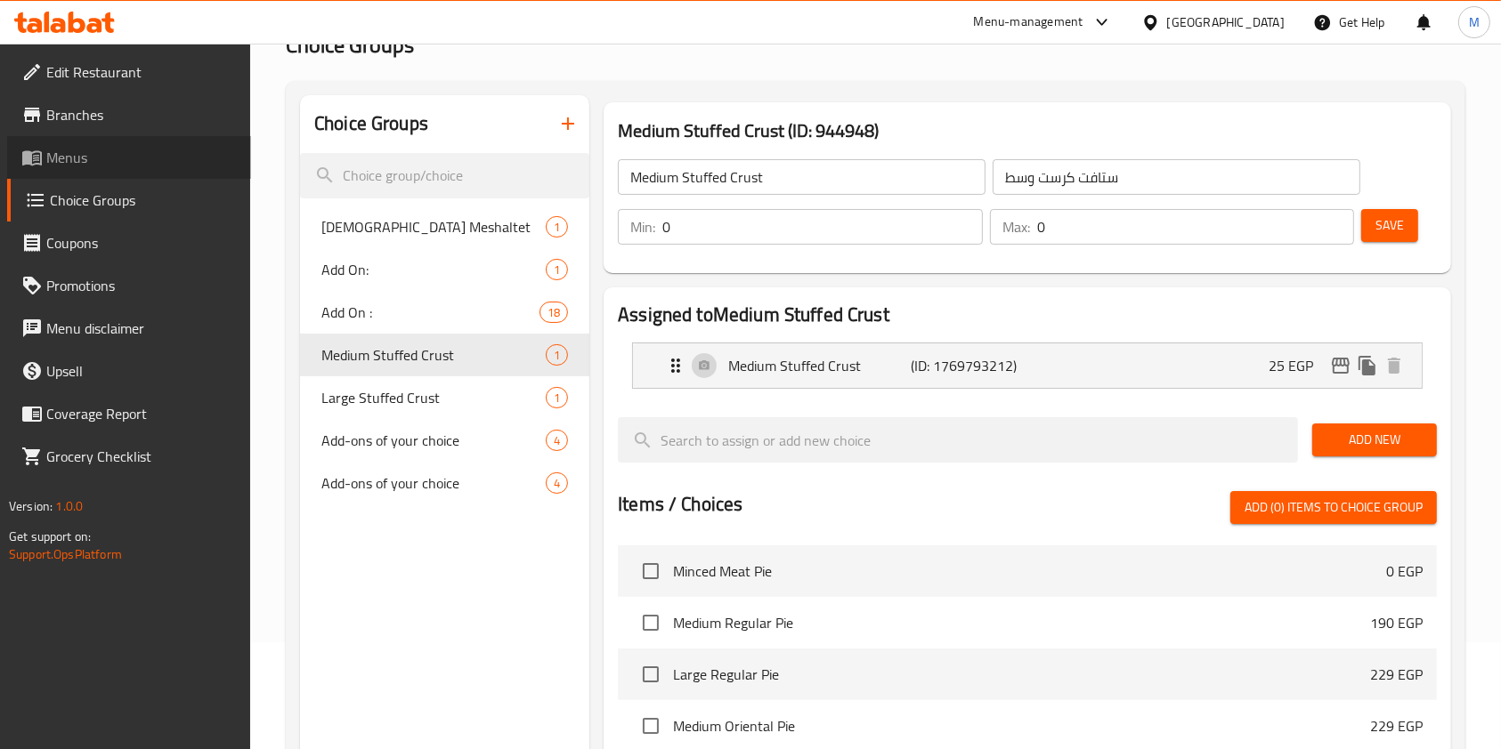
click at [114, 158] on span "Menus" at bounding box center [141, 157] width 190 height 21
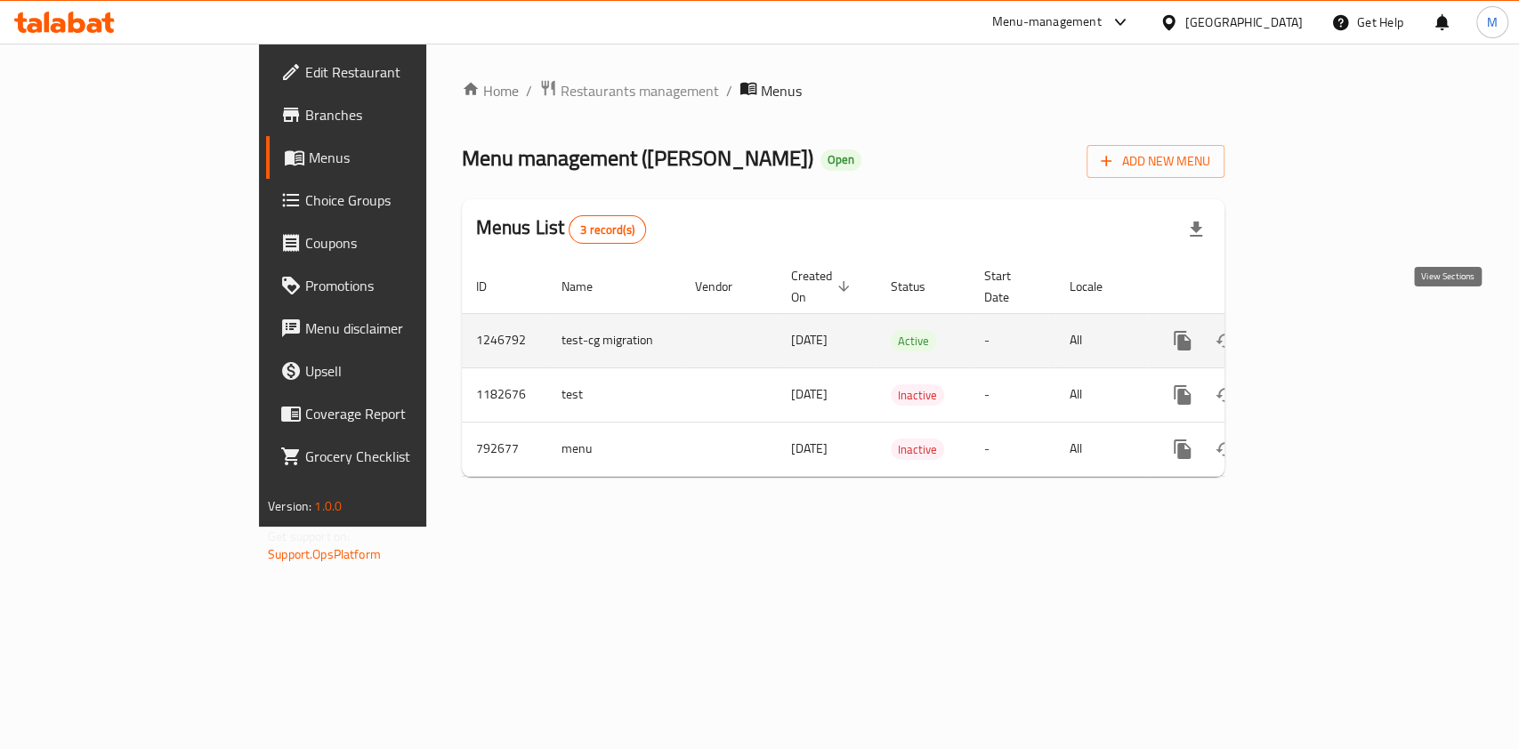
click at [1332, 334] on link "enhanced table" at bounding box center [1311, 341] width 43 height 43
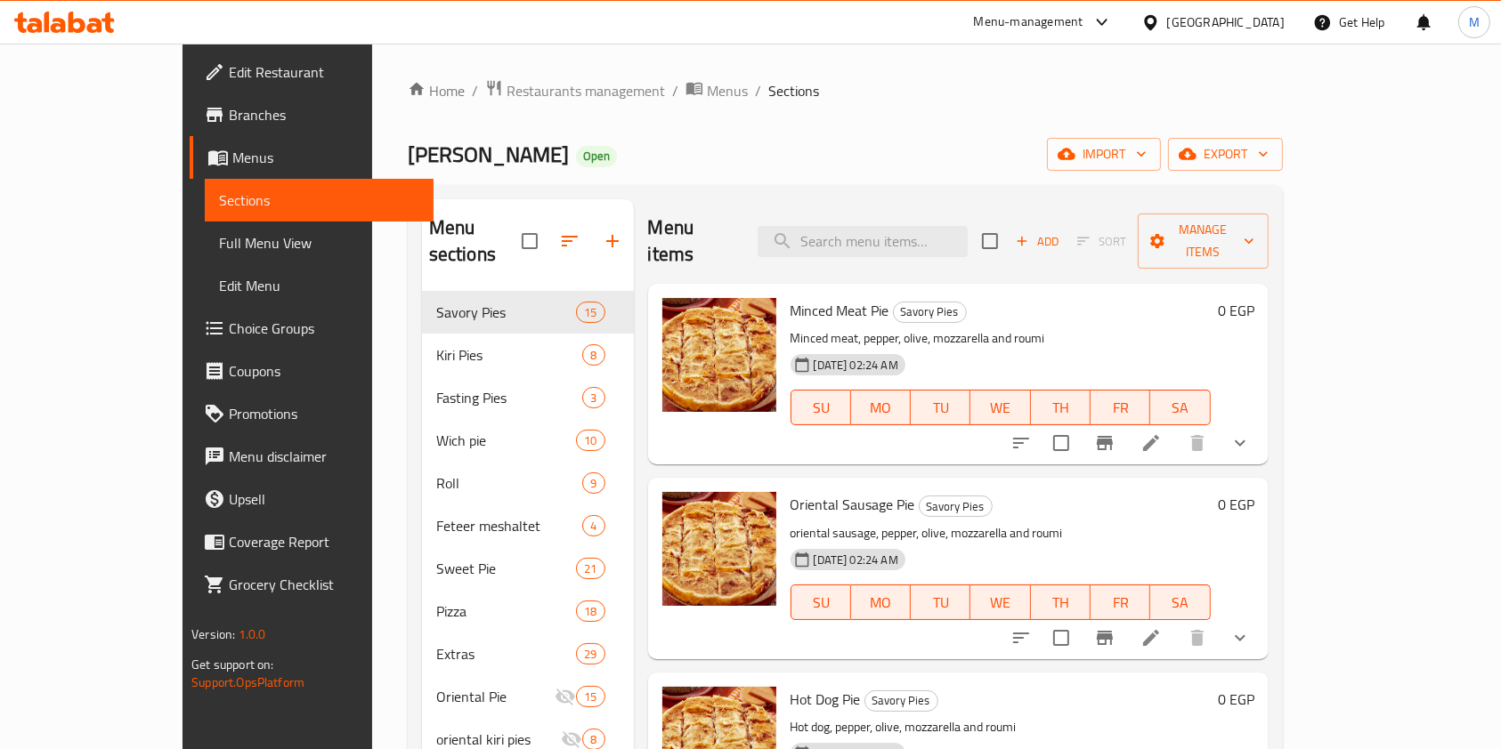
scroll to position [143, 0]
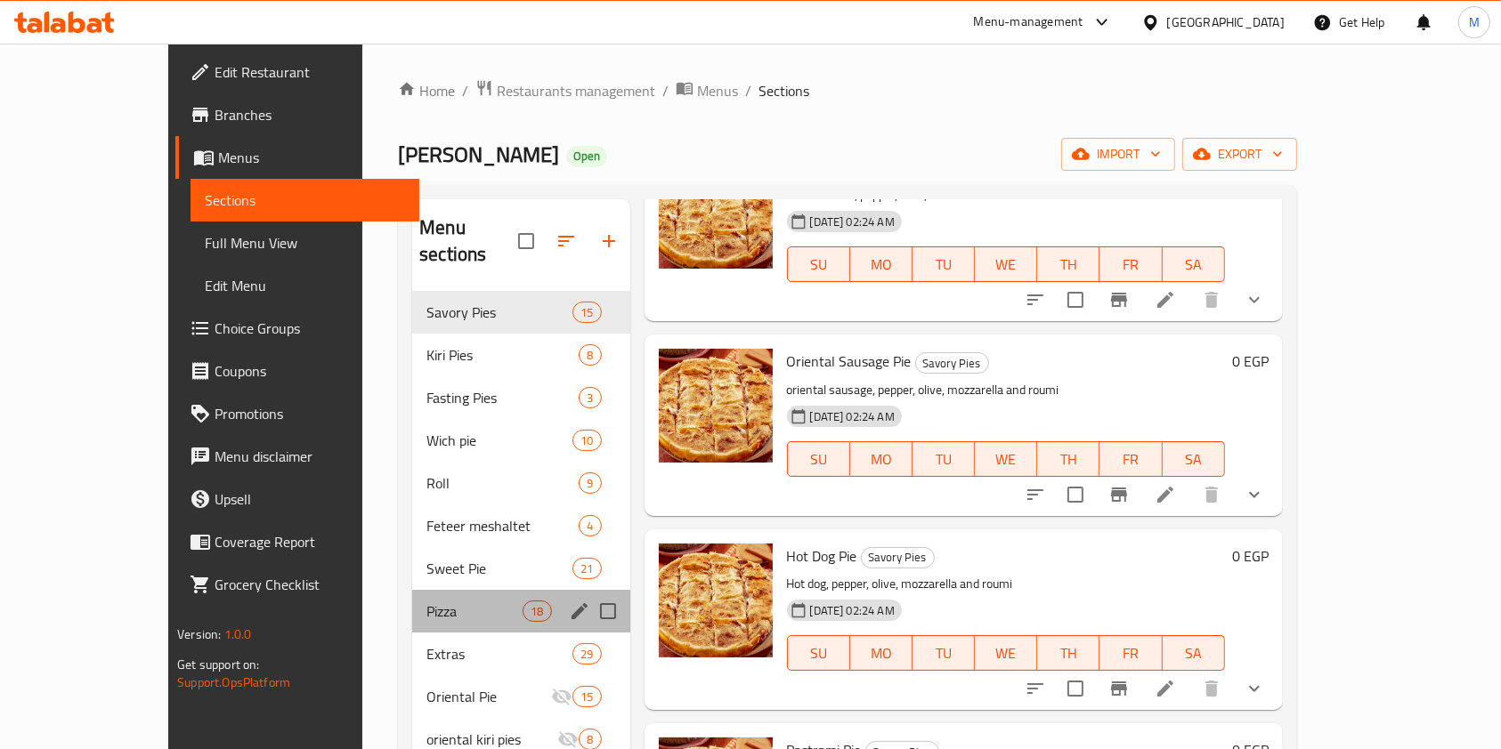
click at [412, 590] on div "Pizza 18" at bounding box center [520, 611] width 217 height 43
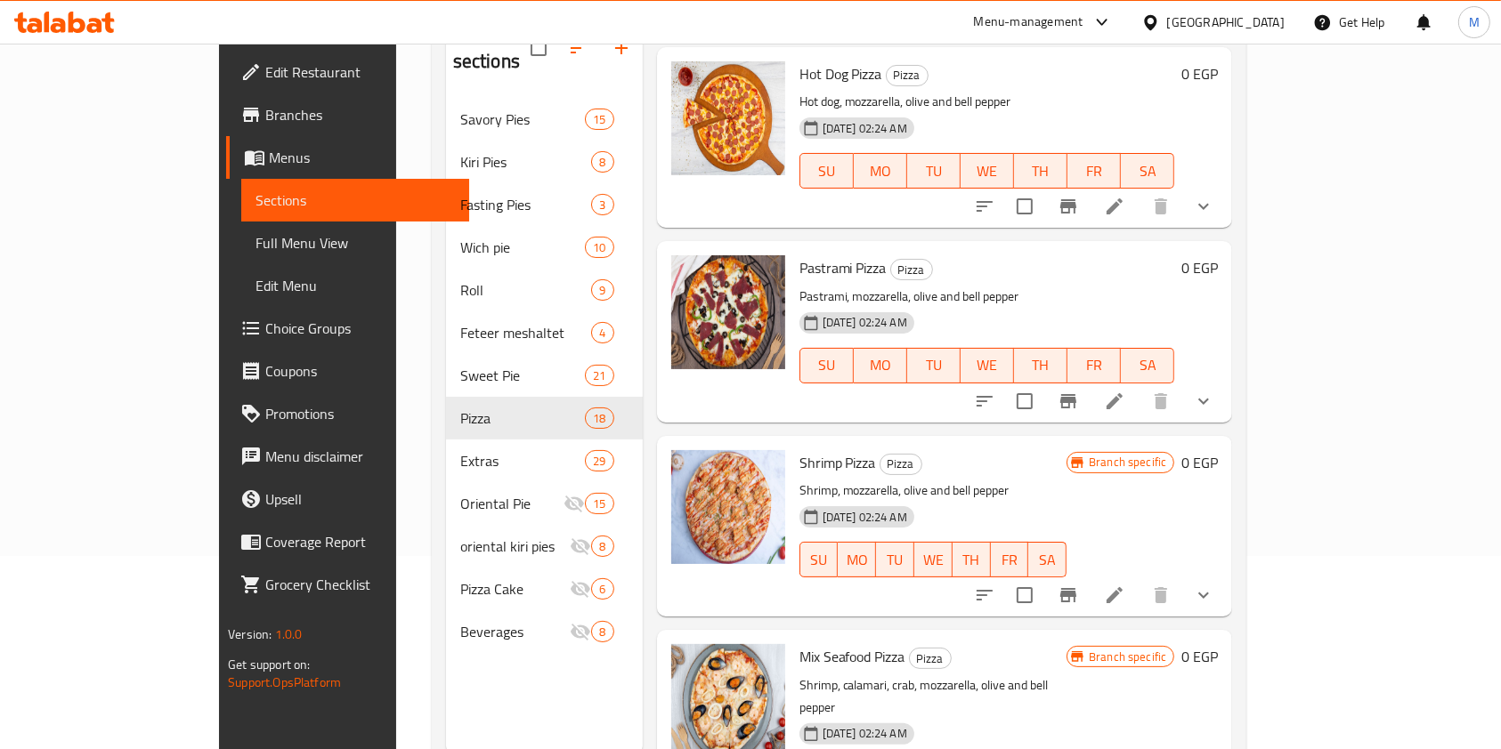
scroll to position [1218, 0]
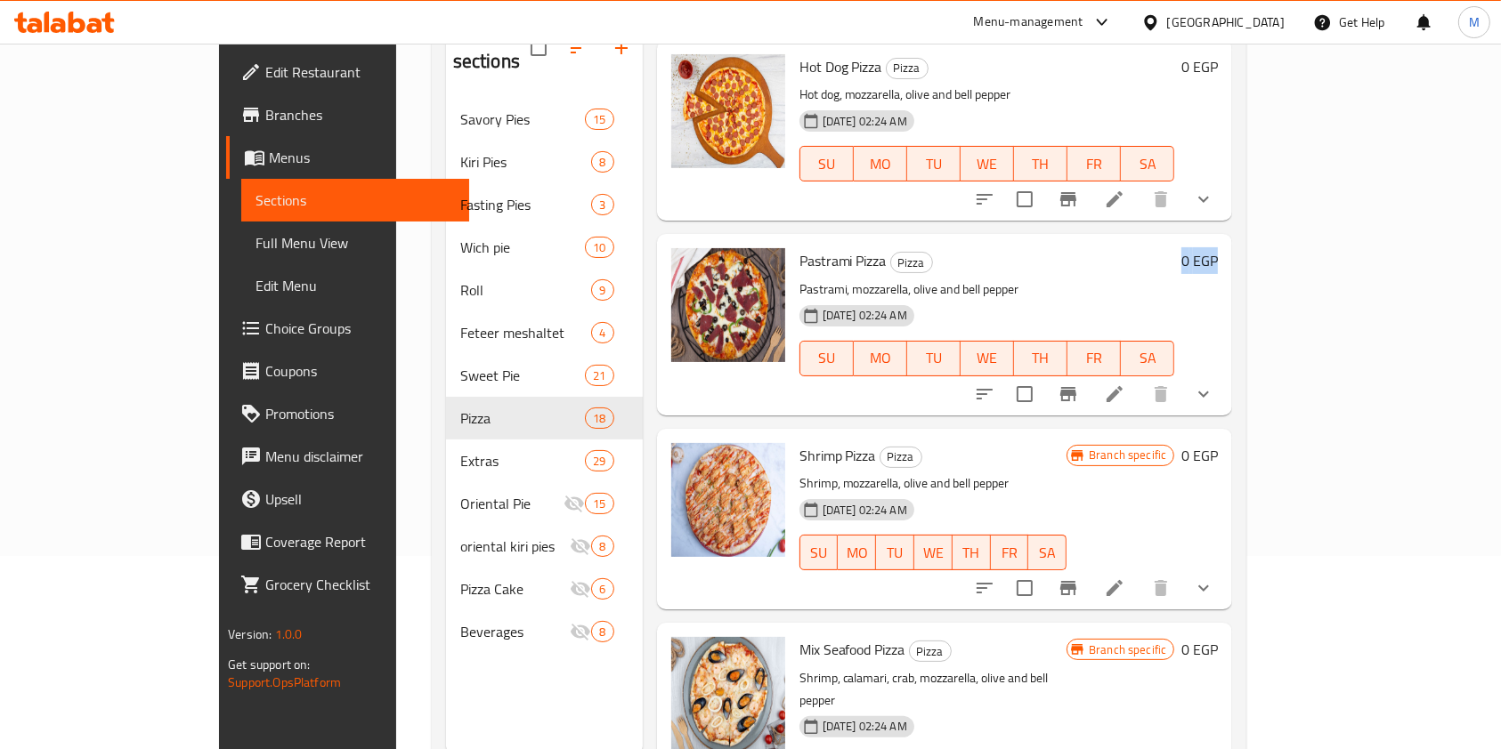
click at [1233, 367] on div "Pastrami Pizza Pizza Pastrami, mozzarella, olive and bell pepper 29-08-2024 02:…" at bounding box center [945, 324] width 576 height 181
click at [1225, 373] on button "show more" at bounding box center [1203, 394] width 43 height 43
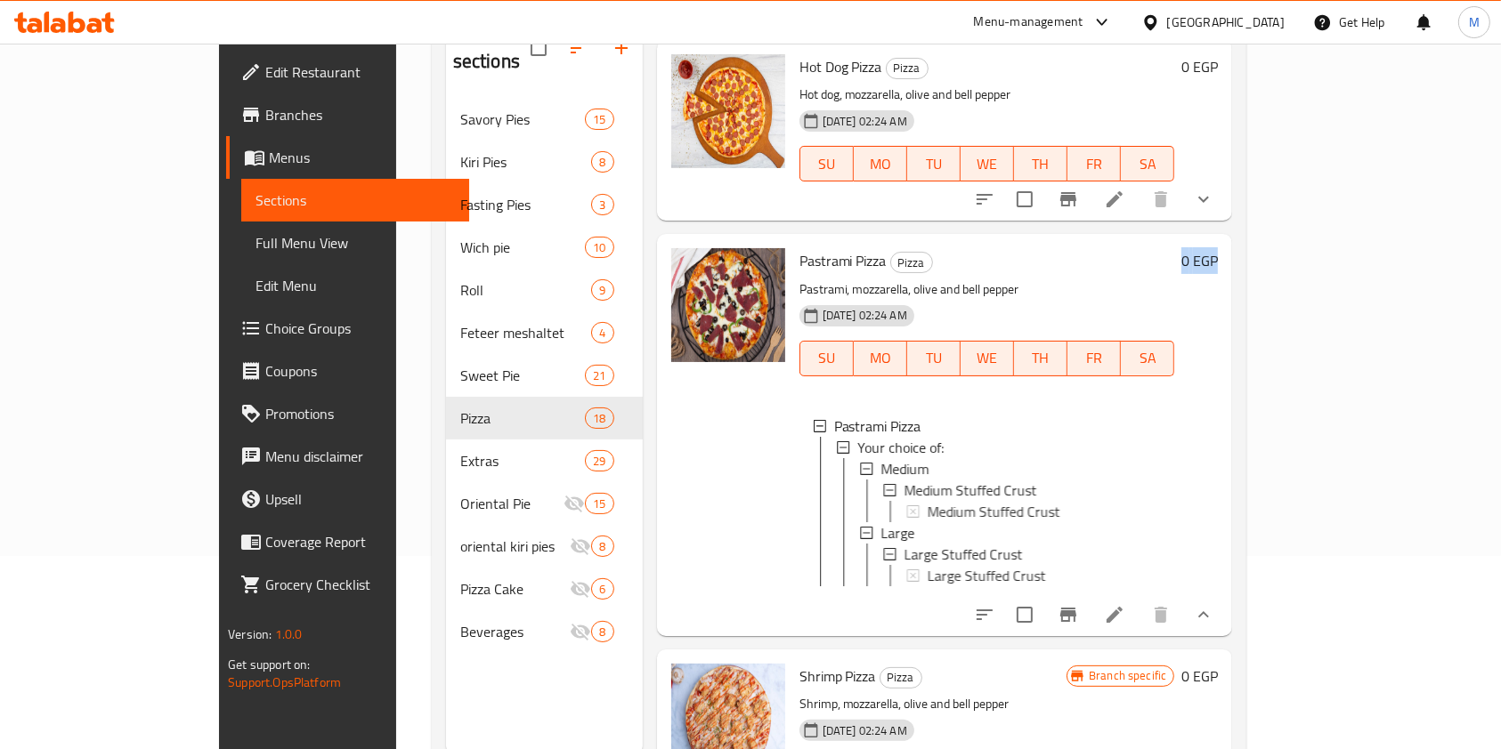
click at [1218, 280] on div "0 EGP" at bounding box center [1196, 434] width 44 height 373
click at [981, 501] on span "Medium Stuffed Crust" at bounding box center [993, 511] width 133 height 21
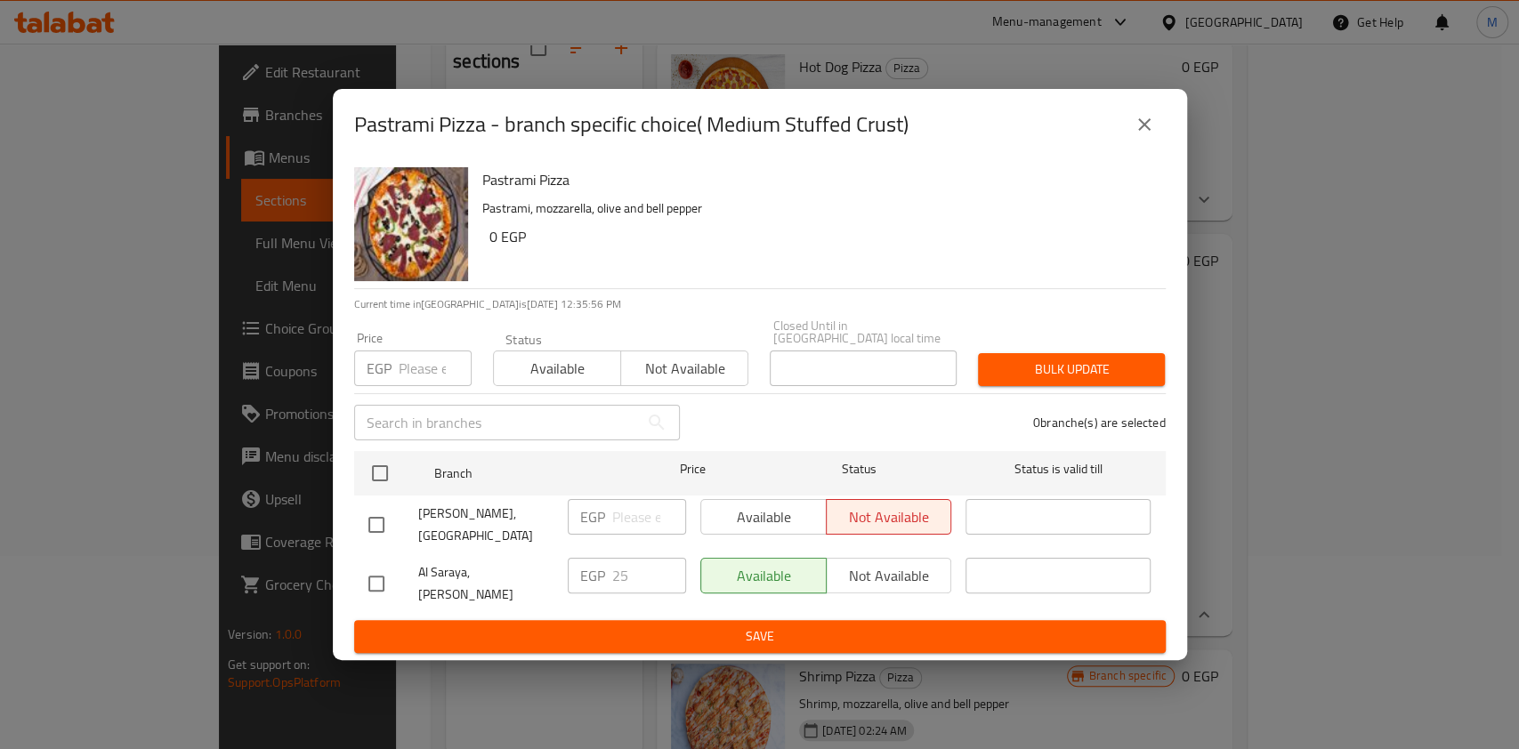
click at [383, 525] on input "checkbox" at bounding box center [376, 524] width 37 height 37
click at [375, 523] on input "checkbox" at bounding box center [376, 524] width 37 height 37
checkbox input "false"
click at [1146, 131] on icon "close" at bounding box center [1144, 124] width 12 height 12
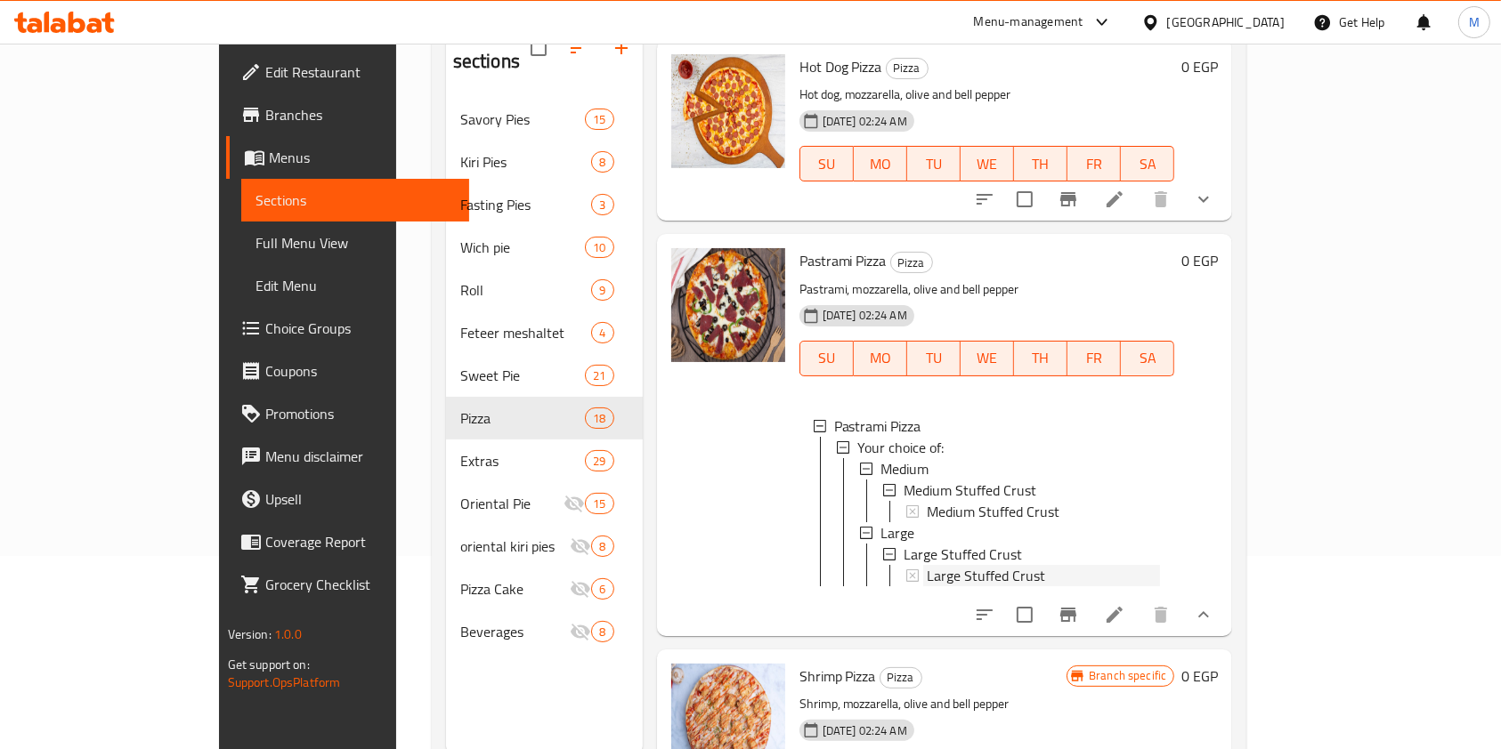
click at [997, 565] on div "Large Stuffed Crust" at bounding box center [1044, 575] width 234 height 21
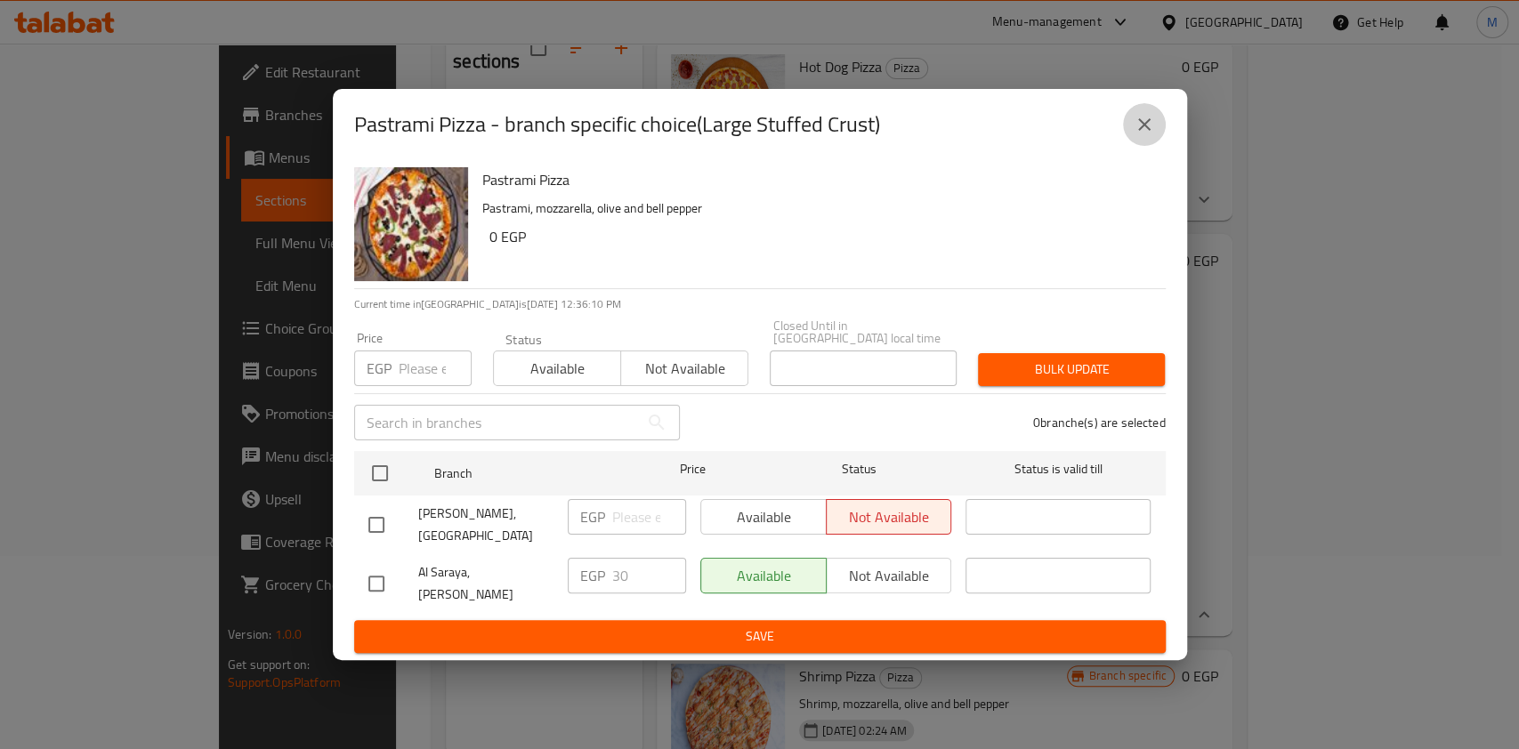
click at [1131, 146] on button "close" at bounding box center [1144, 124] width 43 height 43
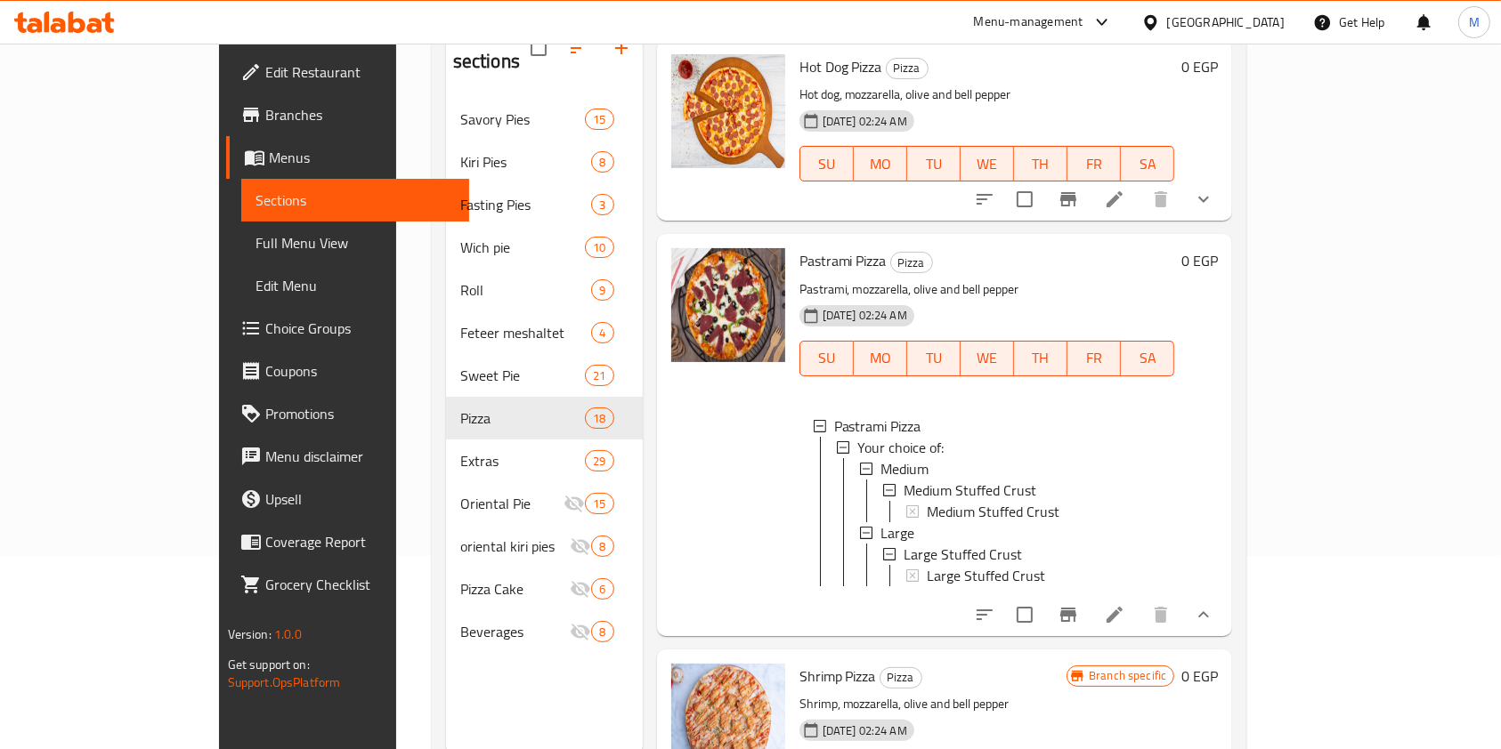
click at [927, 565] on span "Large Stuffed Crust" at bounding box center [986, 575] width 118 height 21
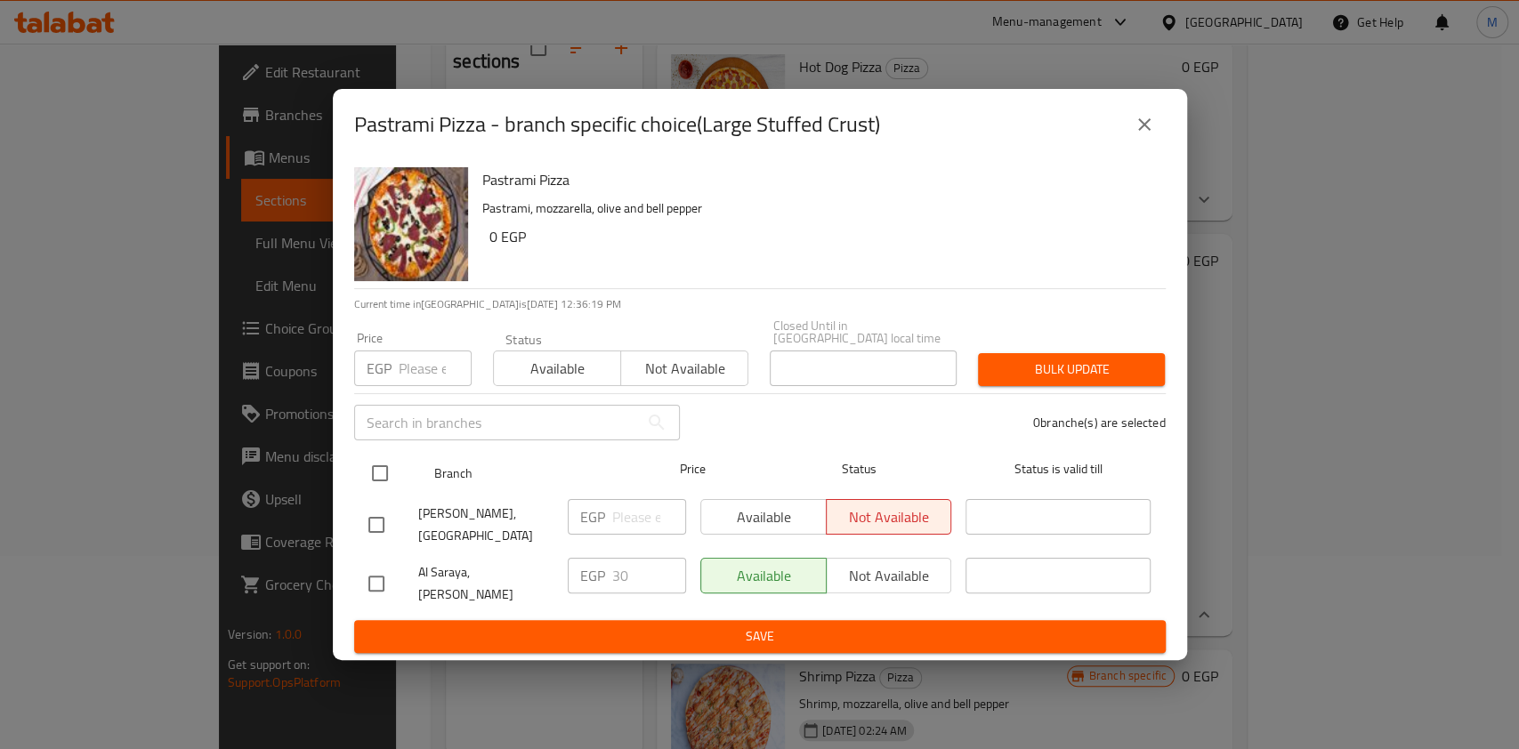
drag, startPoint x: 359, startPoint y: 473, endPoint x: 368, endPoint y: 471, distance: 10.0
click at [366, 472] on div "Branch Price Status Status is valid till" at bounding box center [760, 473] width 812 height 45
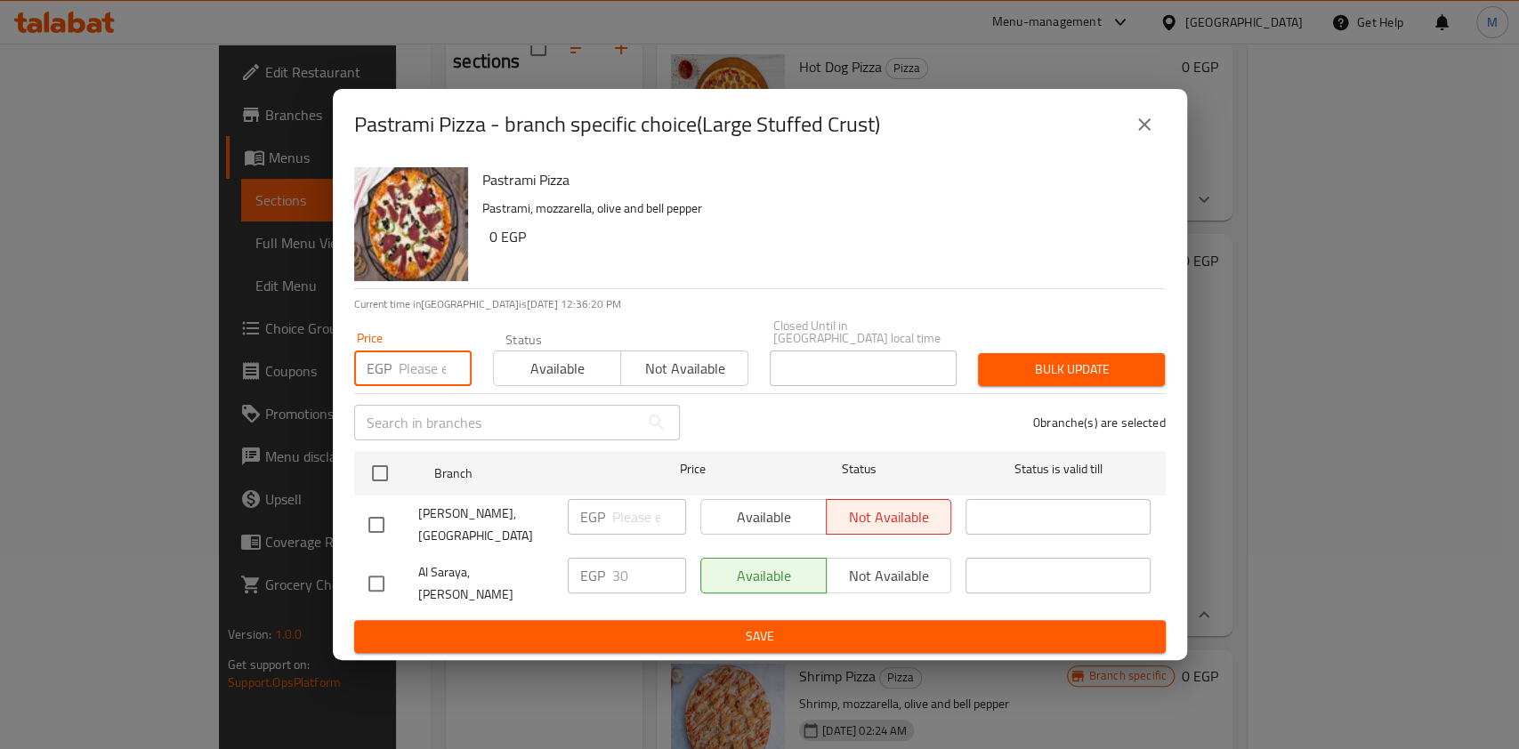
click at [426, 367] on input "number" at bounding box center [435, 369] width 73 height 36
type input "30"
click at [985, 349] on div "Bulk update" at bounding box center [1071, 370] width 208 height 54
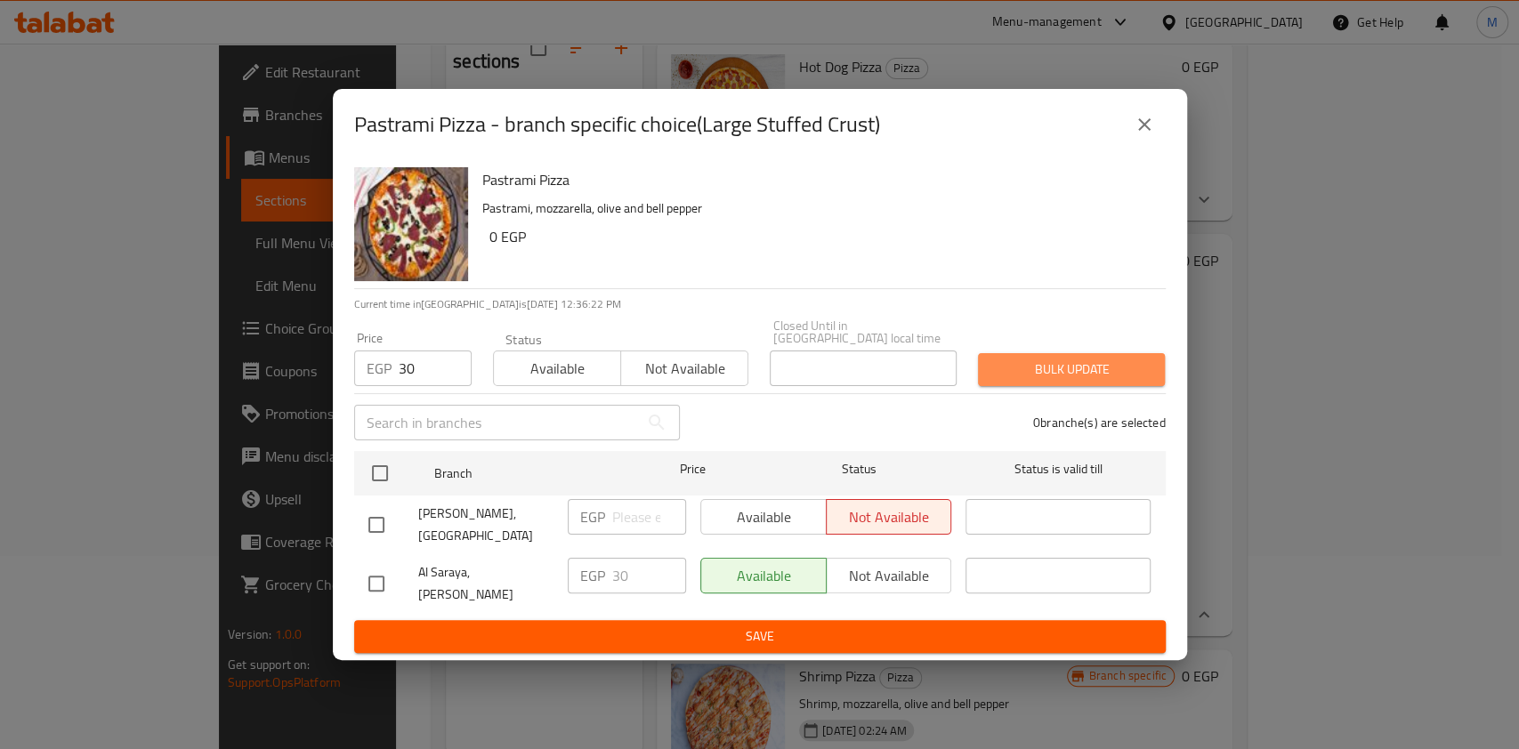
click at [999, 363] on span "Bulk update" at bounding box center [1071, 370] width 158 height 22
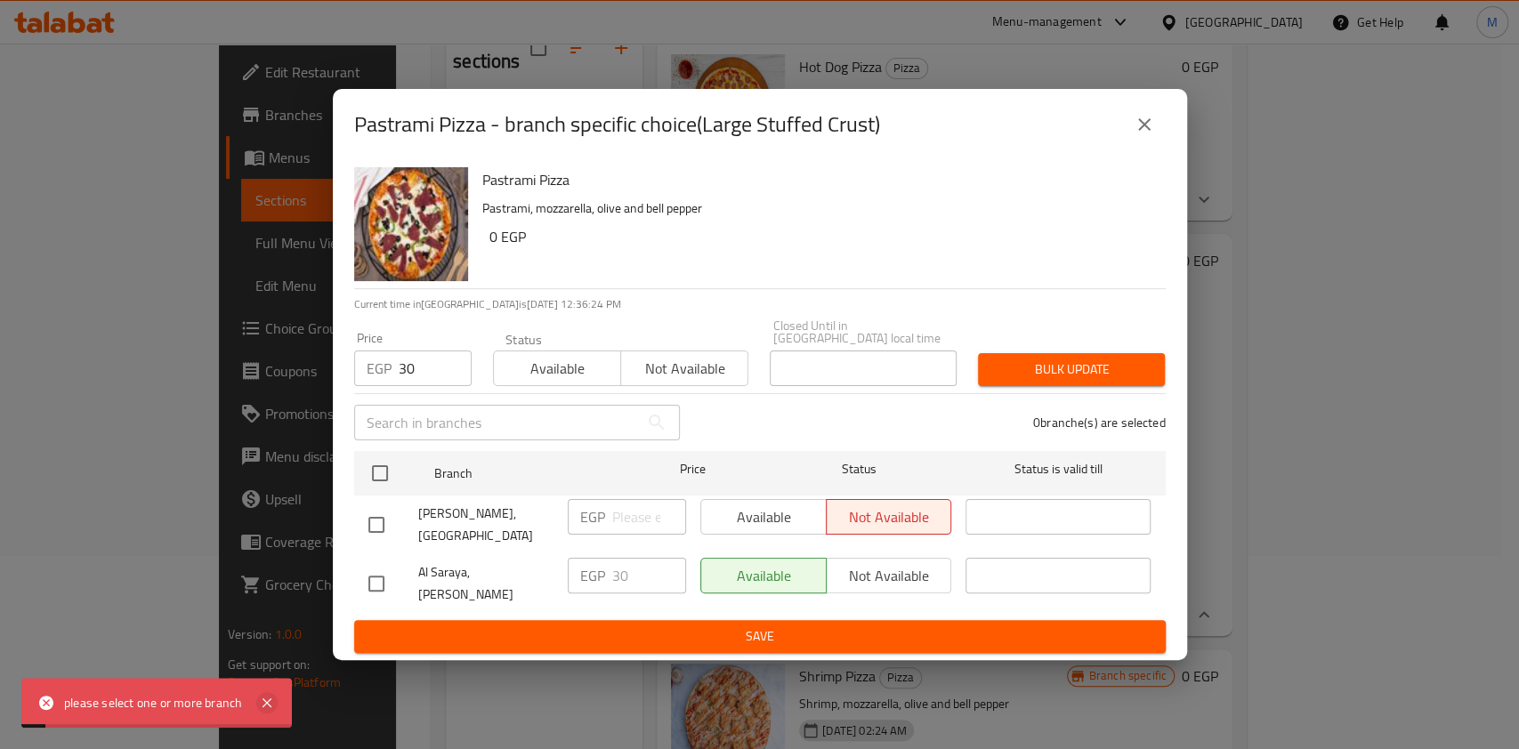
click at [266, 702] on icon at bounding box center [267, 703] width 9 height 9
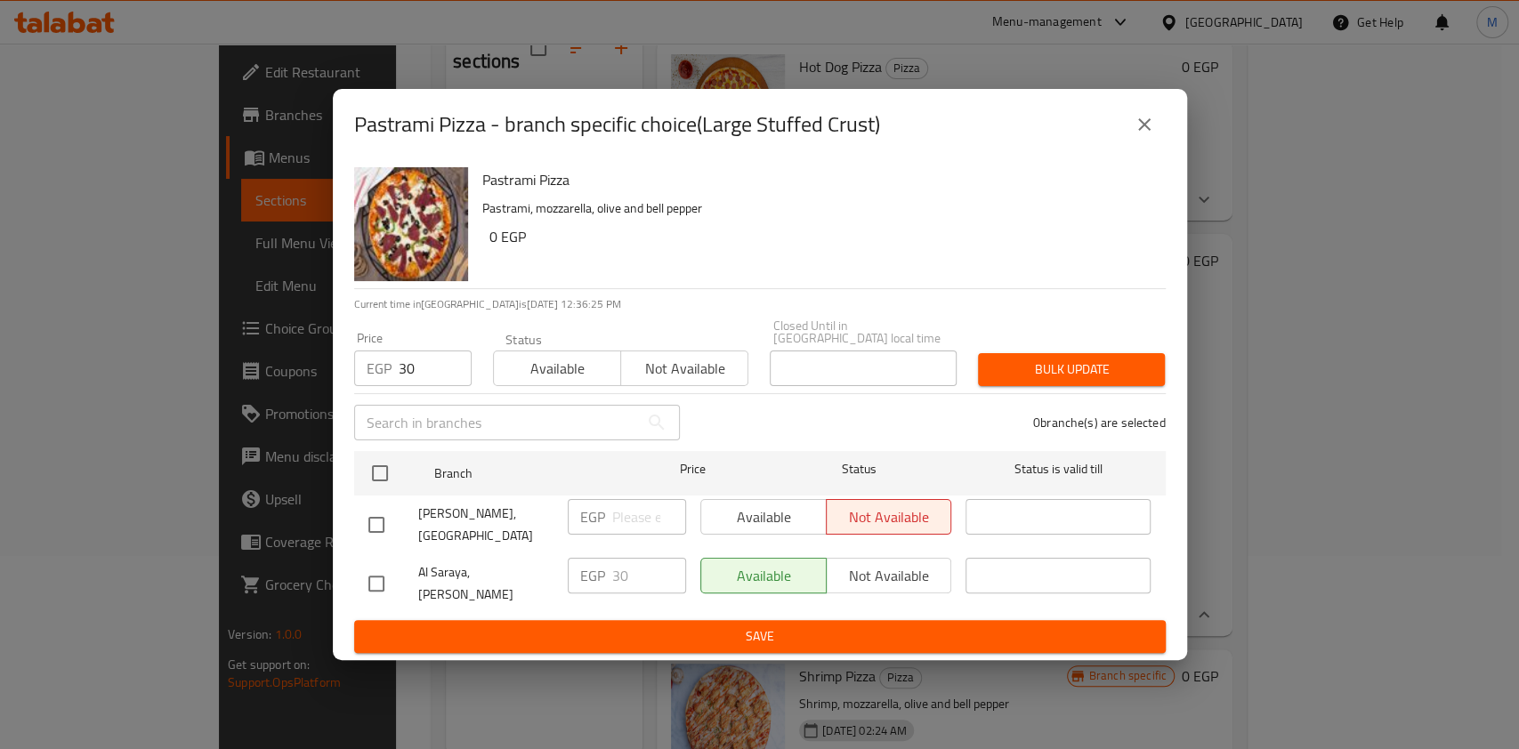
click at [250, 434] on div "Pastrami Pizza - branch specific choice(Large Stuffed Crust) Pastrami Pizza Pas…" at bounding box center [759, 374] width 1519 height 749
drag, startPoint x: 260, startPoint y: 431, endPoint x: 1089, endPoint y: 239, distance: 851.5
click at [261, 431] on div "Pastrami Pizza - branch specific choice(Large Stuffed Crust) Pastrami Pizza Pas…" at bounding box center [759, 374] width 1519 height 749
click at [1158, 146] on button "close" at bounding box center [1144, 124] width 43 height 43
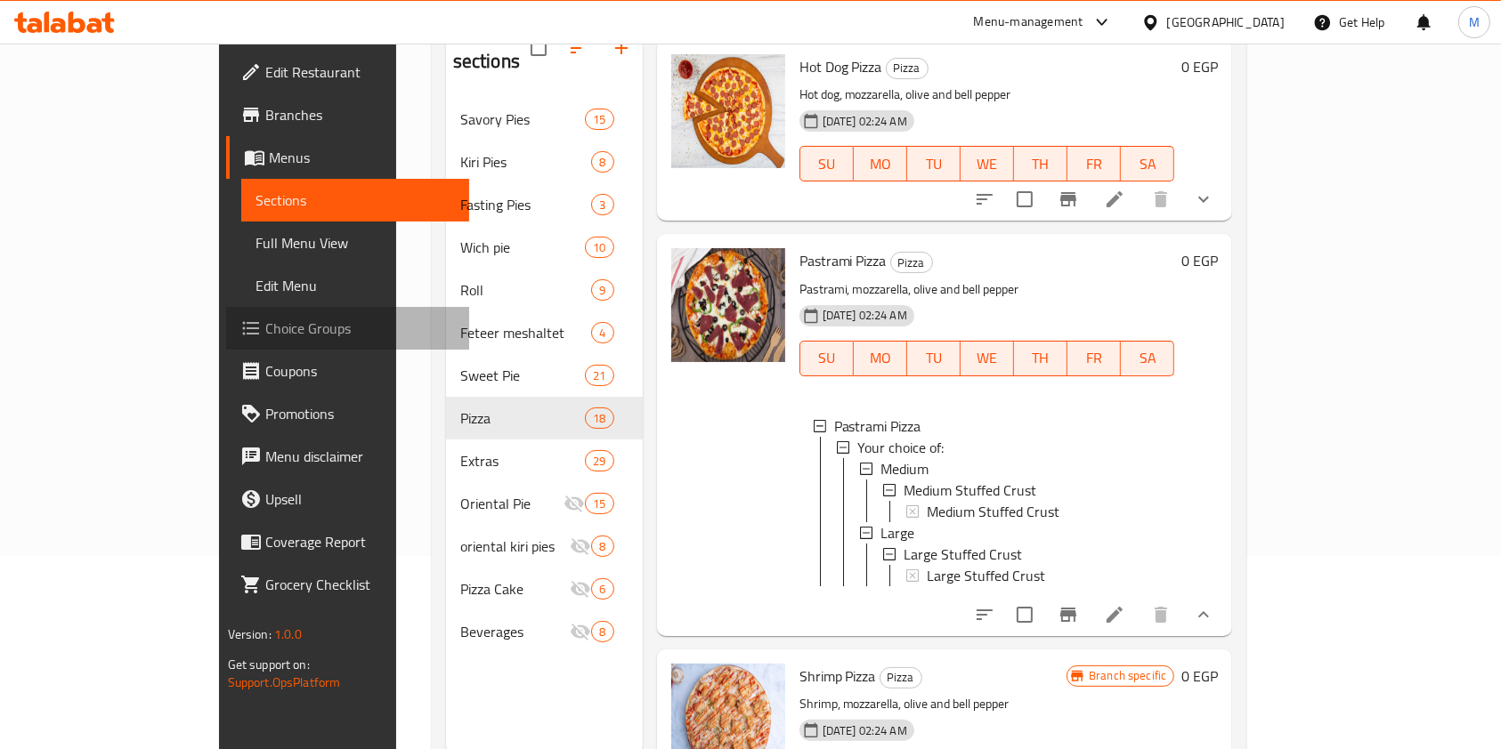
click at [265, 326] on span "Choice Groups" at bounding box center [360, 328] width 190 height 21
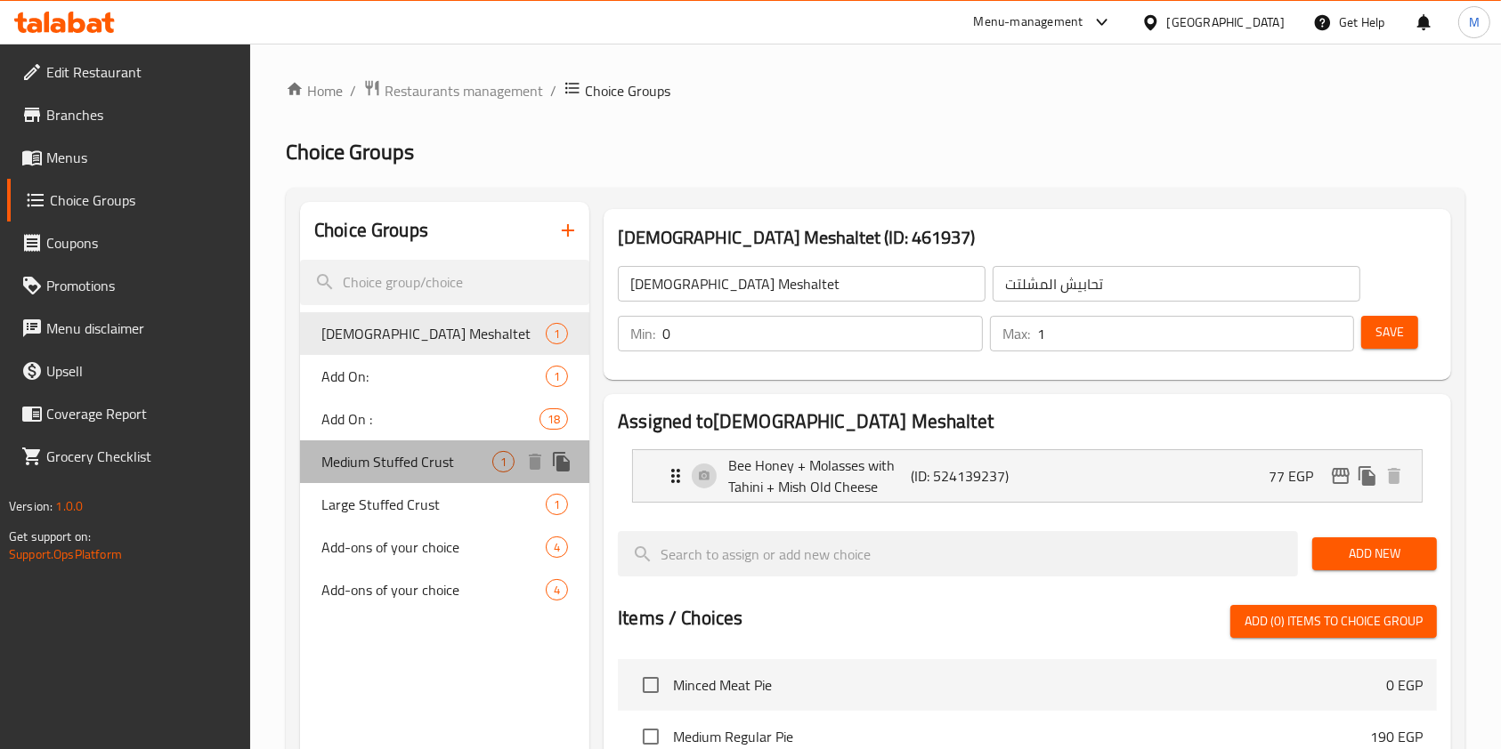
click at [466, 466] on span "Medium Stuffed Crust" at bounding box center [406, 461] width 171 height 21
type input "Medium Stuffed Crust"
type input "ستافت كرست وسط"
type input "0"
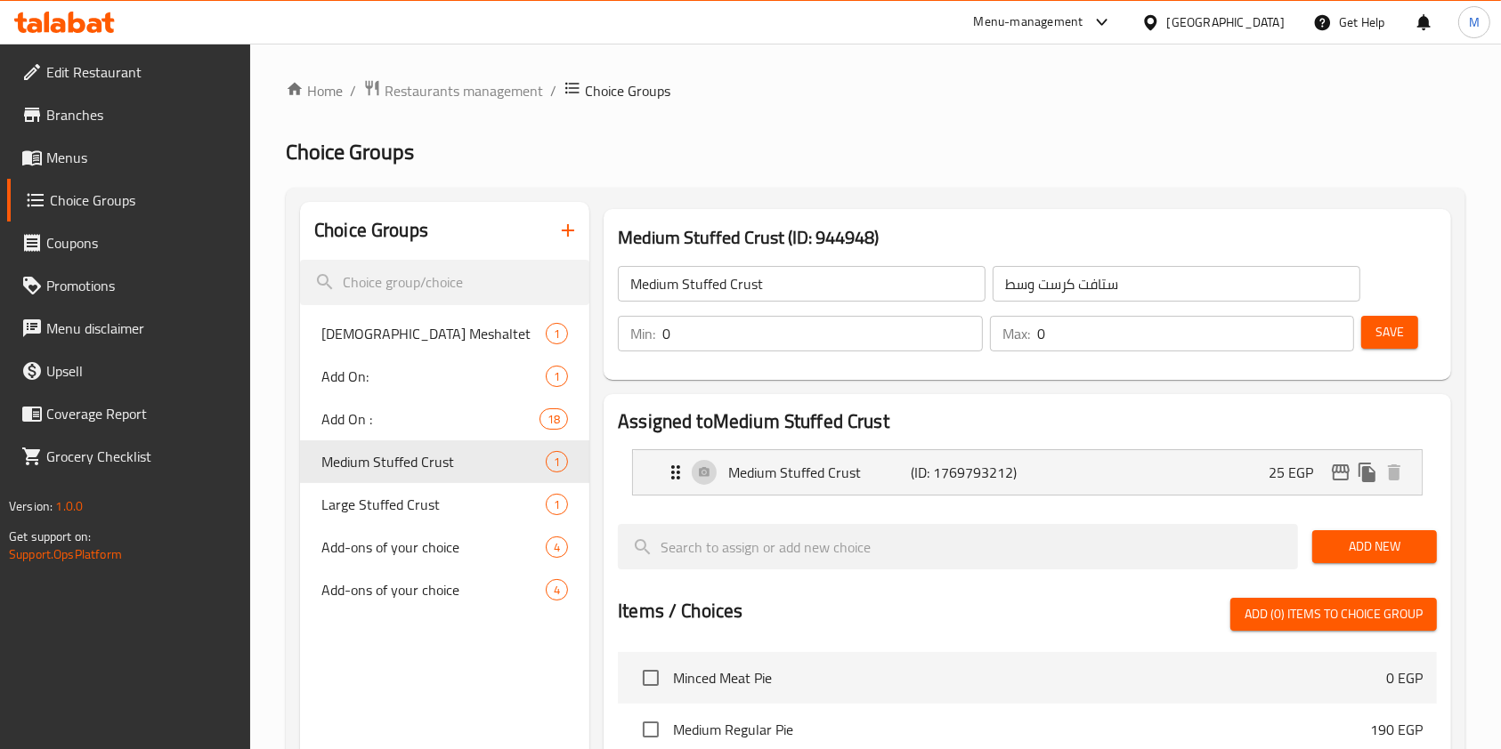
scroll to position [90, 0]
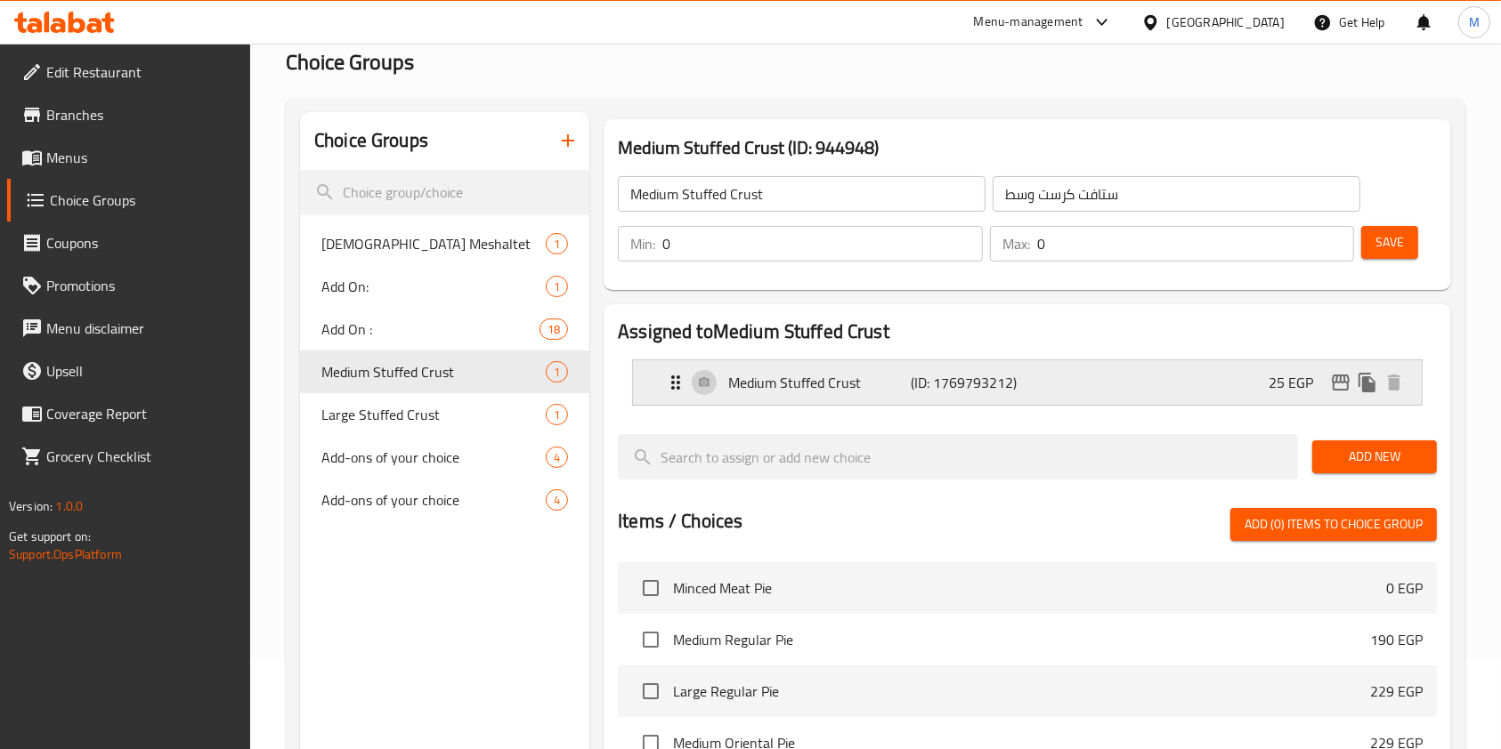
click at [1342, 391] on icon "edit" at bounding box center [1340, 382] width 21 height 21
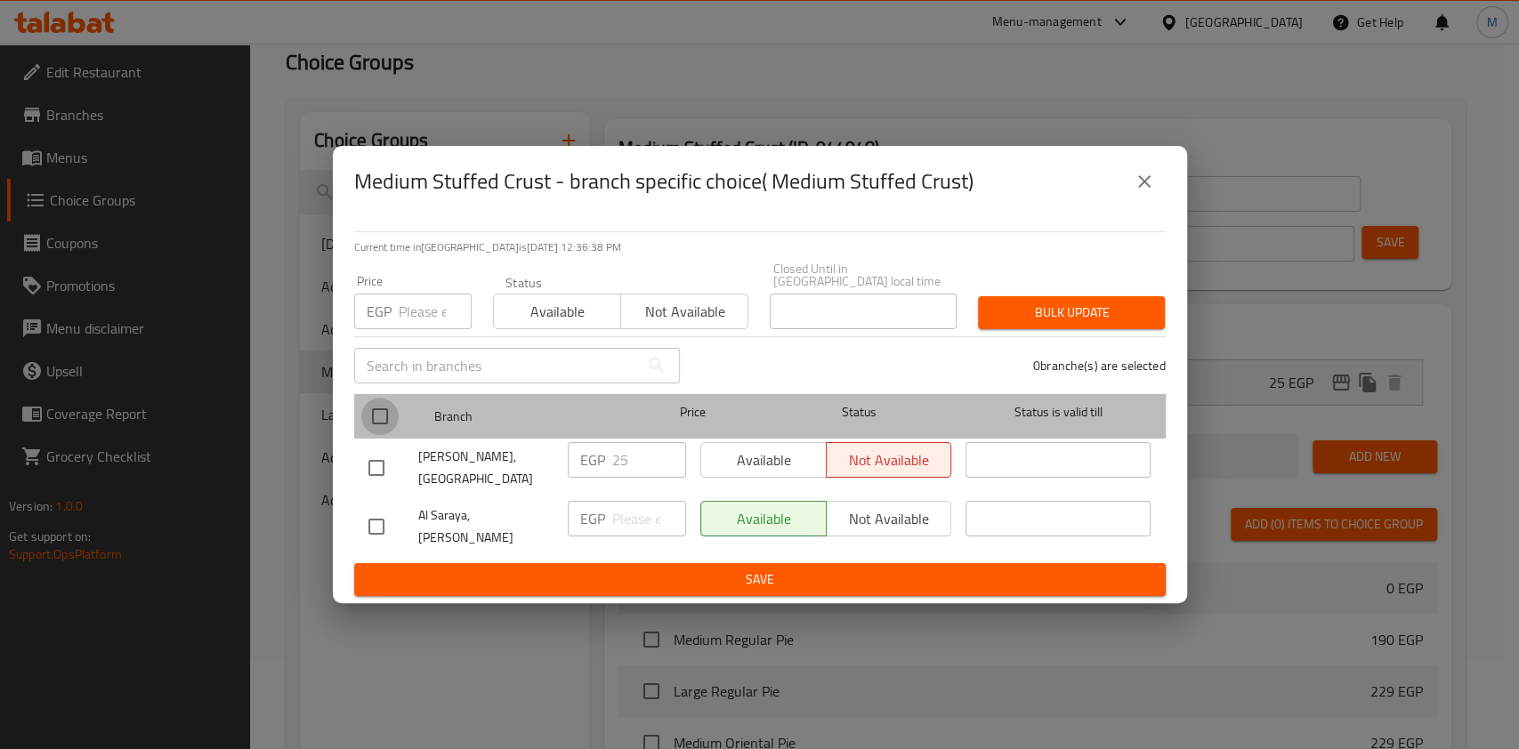
click at [382, 420] on input "checkbox" at bounding box center [379, 416] width 37 height 37
checkbox input "true"
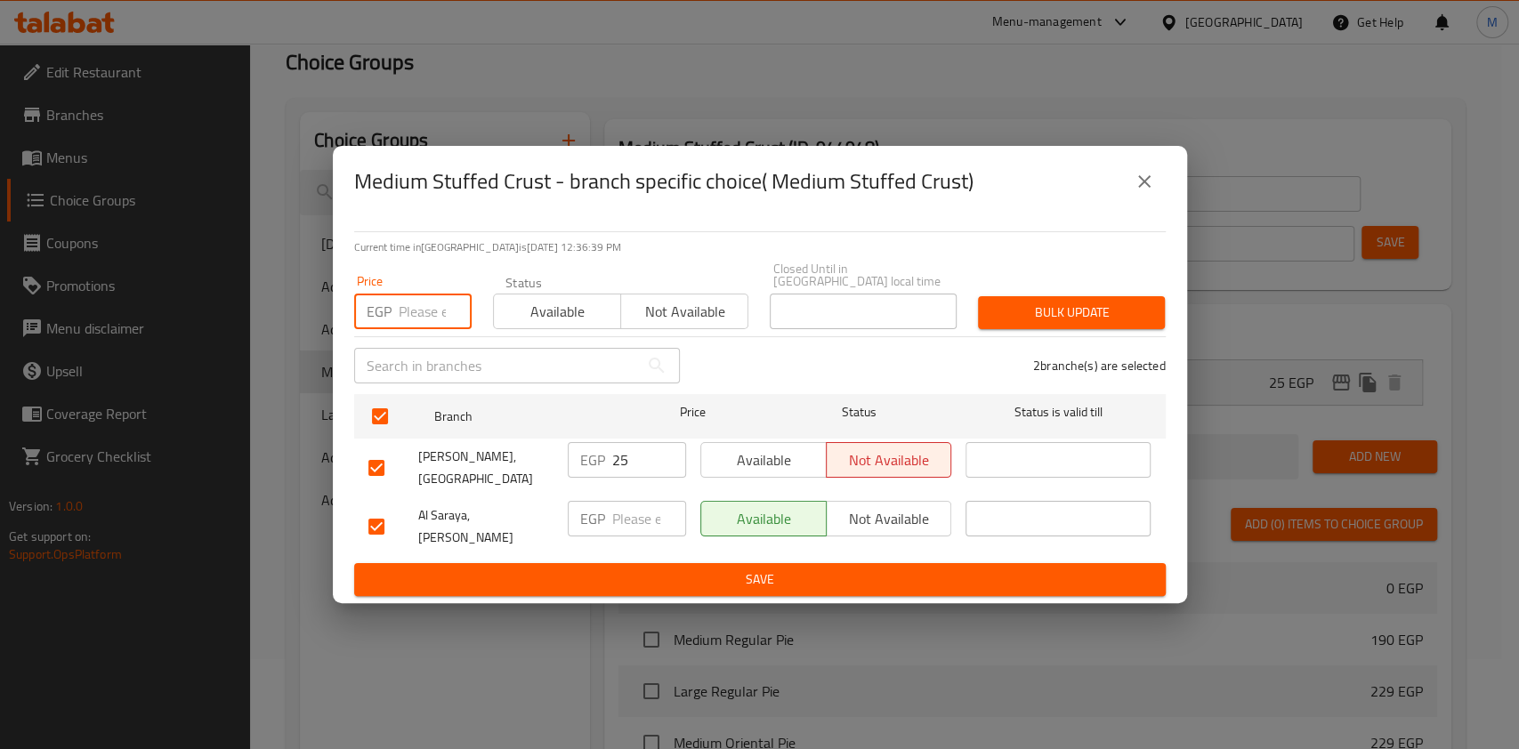
click at [416, 316] on input "number" at bounding box center [435, 312] width 73 height 36
type input "25"
click at [992, 318] on span "Bulk update" at bounding box center [1071, 313] width 158 height 22
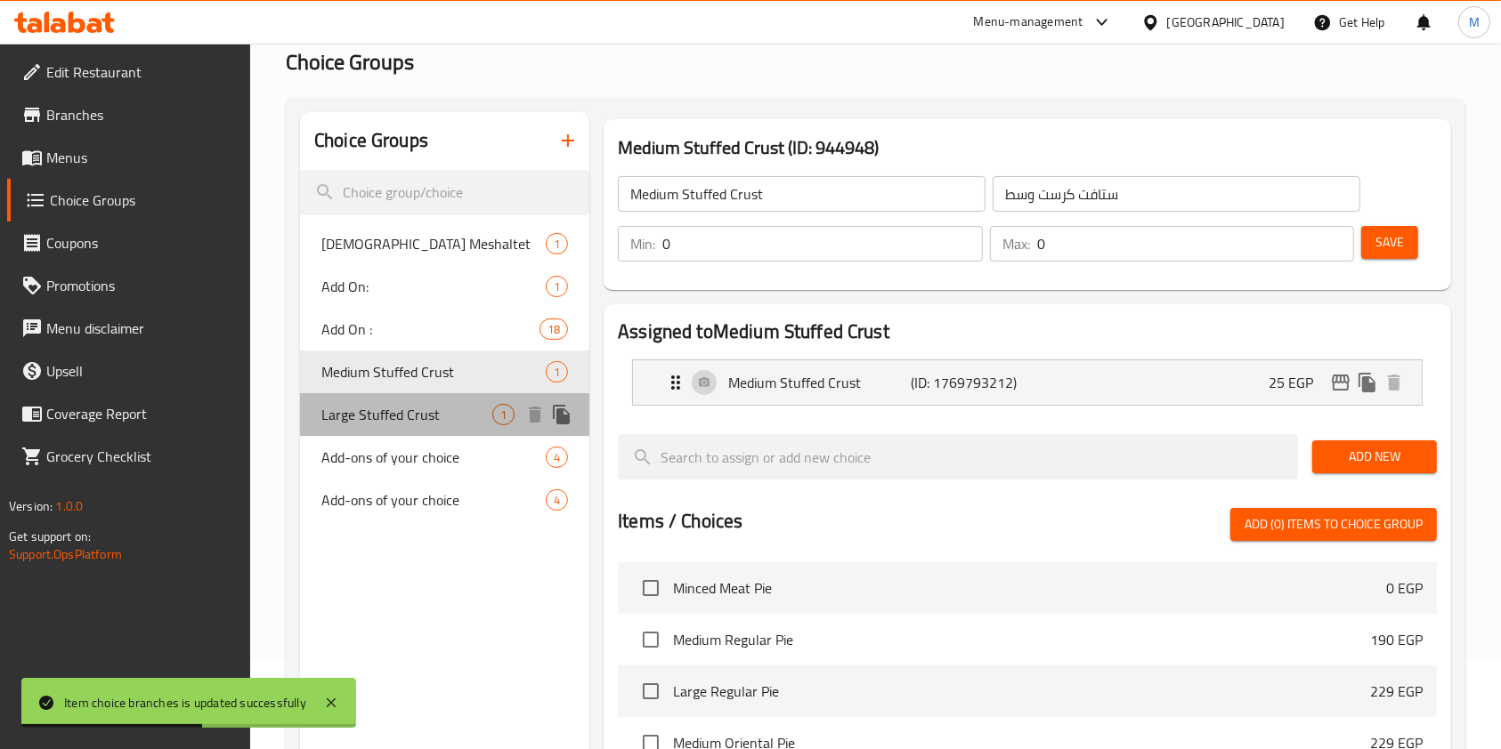
click at [438, 417] on span "Large Stuffed Crust" at bounding box center [406, 414] width 171 height 21
type input "Large Stuffed Crust"
type input "ستافت كرست كبير"
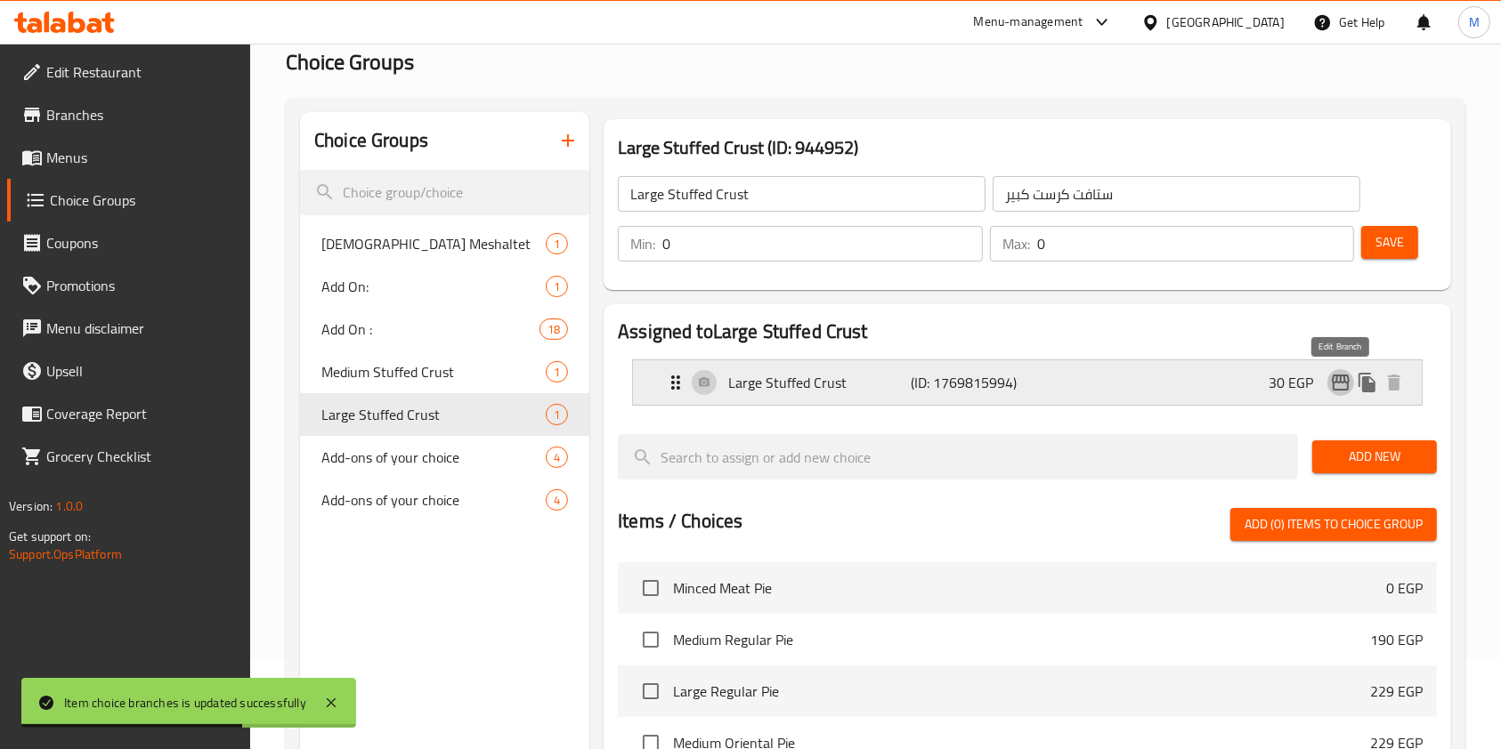
click at [1331, 382] on icon "edit" at bounding box center [1340, 382] width 21 height 21
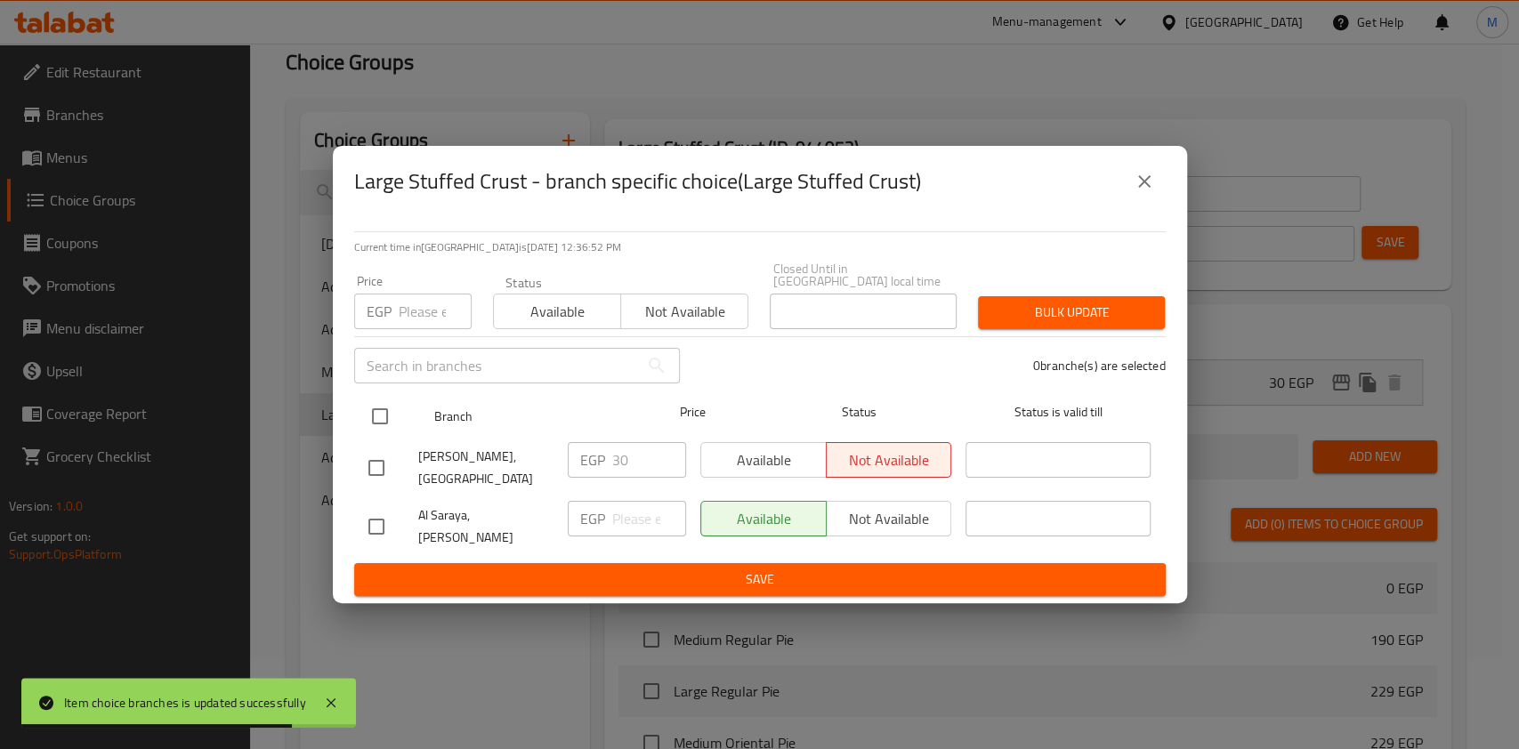
click at [385, 423] on input "checkbox" at bounding box center [379, 416] width 37 height 37
checkbox input "true"
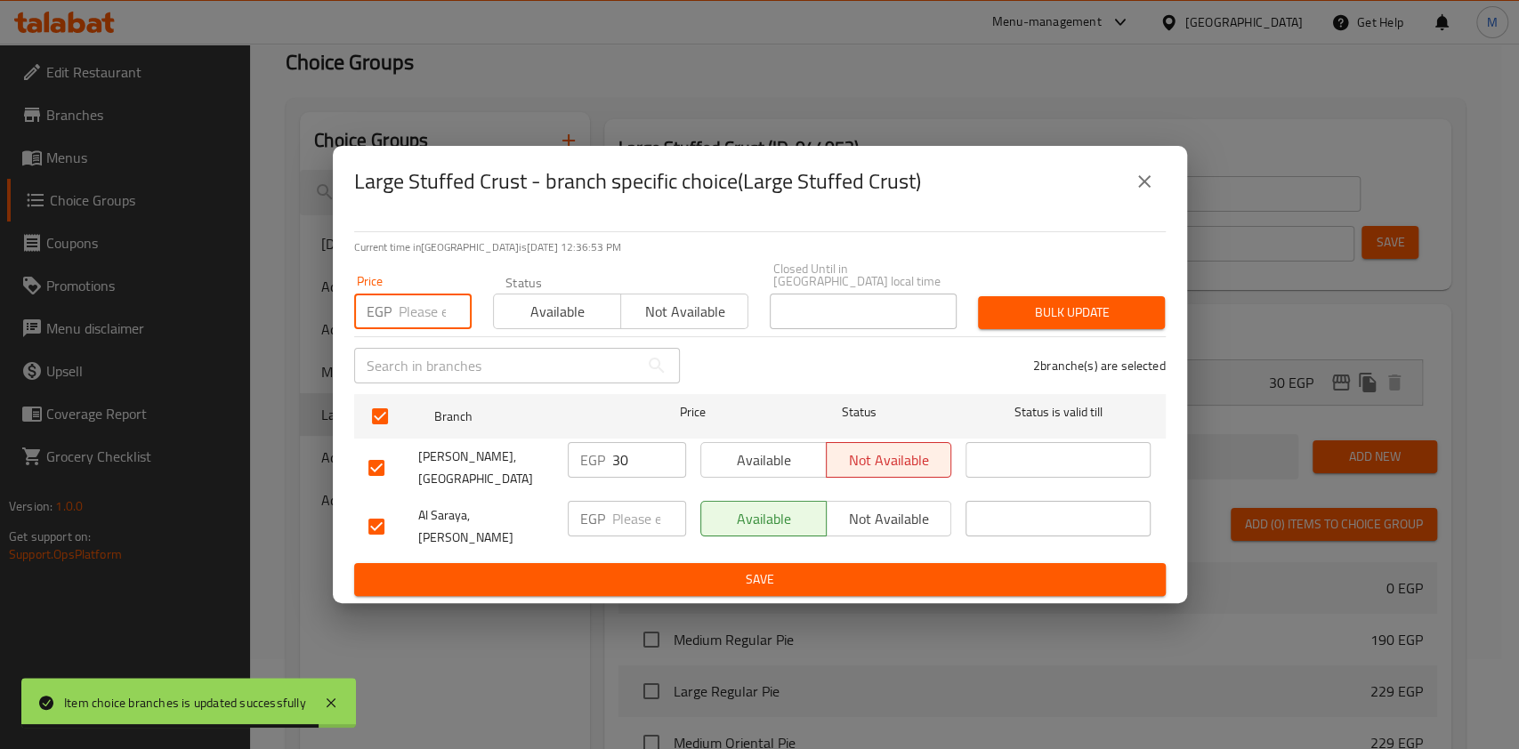
click at [410, 320] on input "number" at bounding box center [435, 312] width 73 height 36
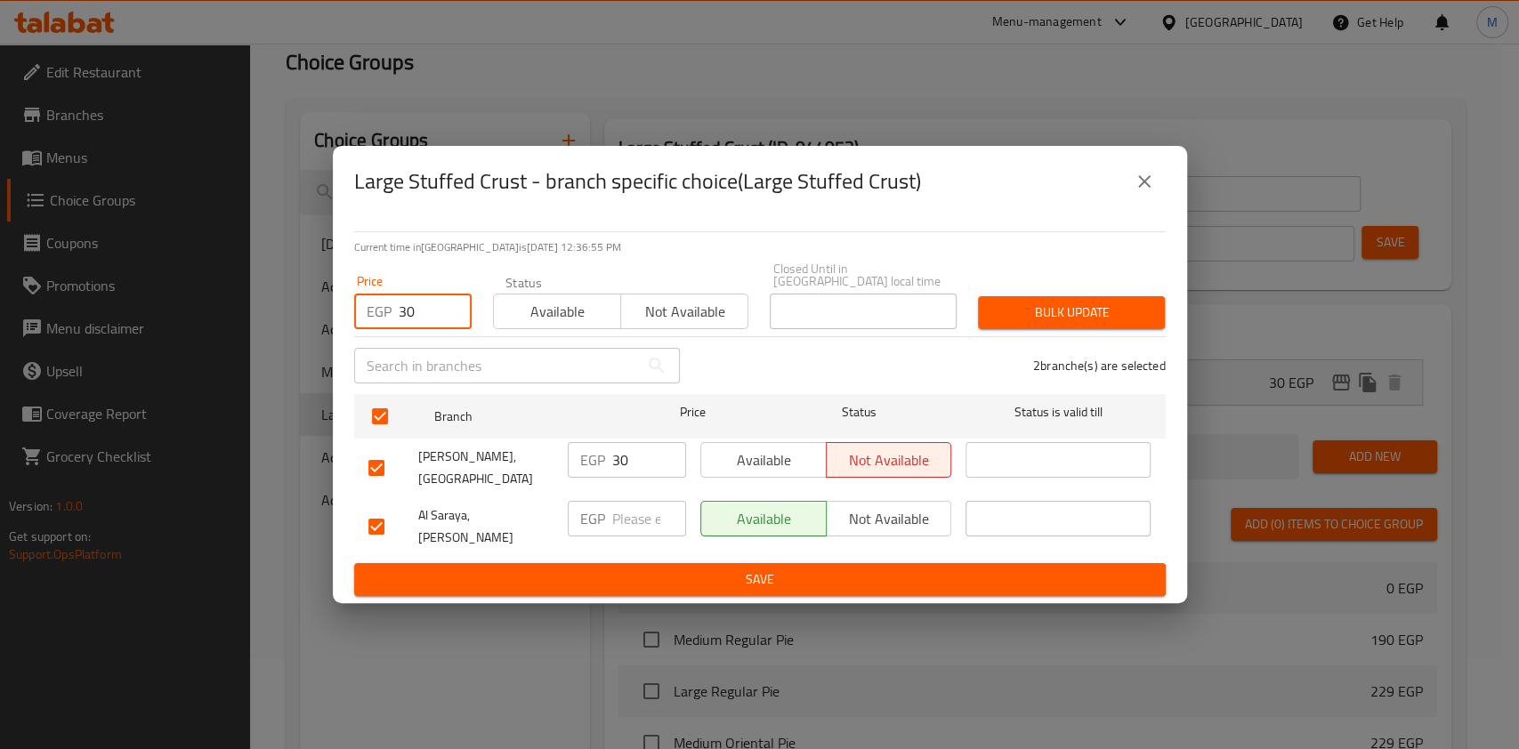
type input "30"
click at [1089, 287] on div "Bulk update" at bounding box center [1071, 313] width 208 height 54
click at [1081, 308] on span "Bulk update" at bounding box center [1071, 313] width 158 height 22
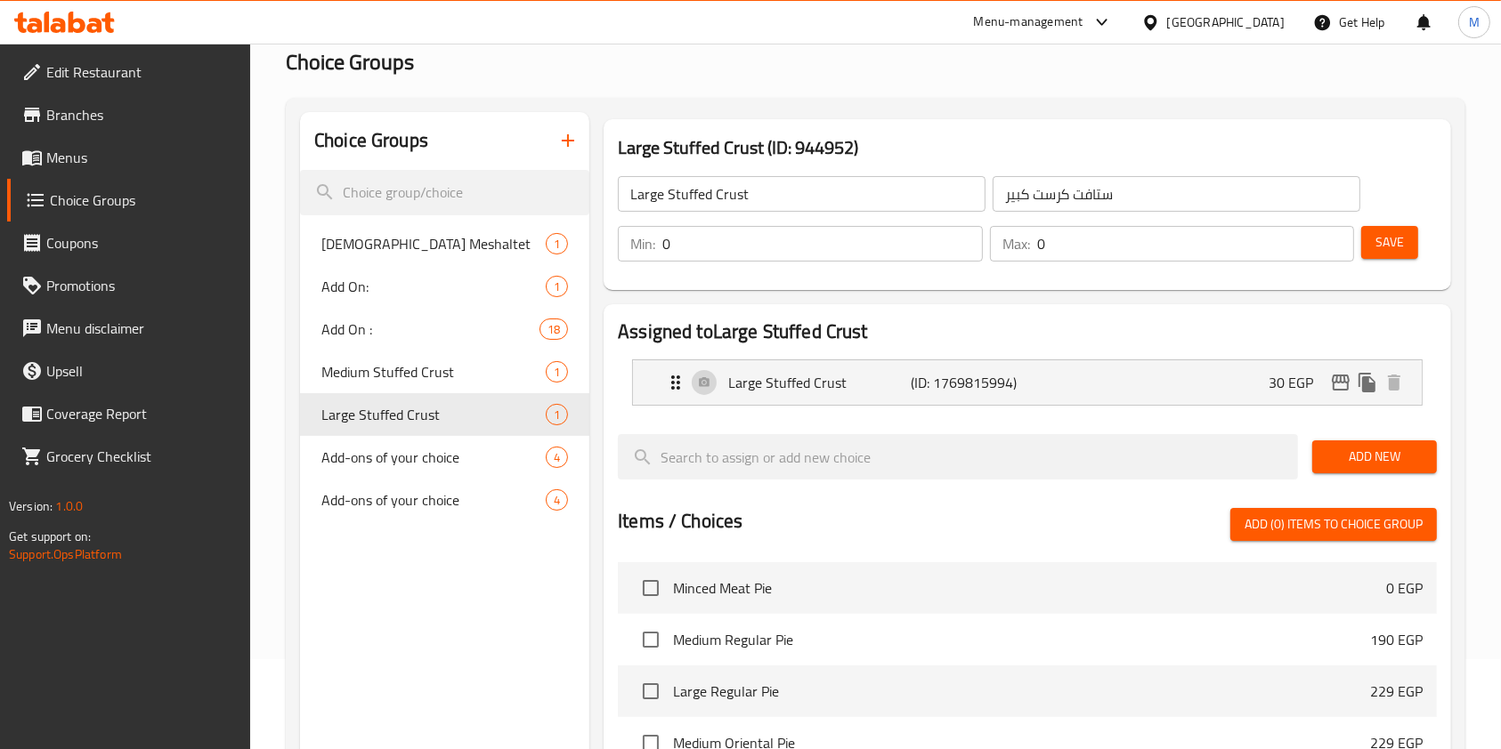
click at [82, 32] on icon at bounding box center [64, 22] width 101 height 21
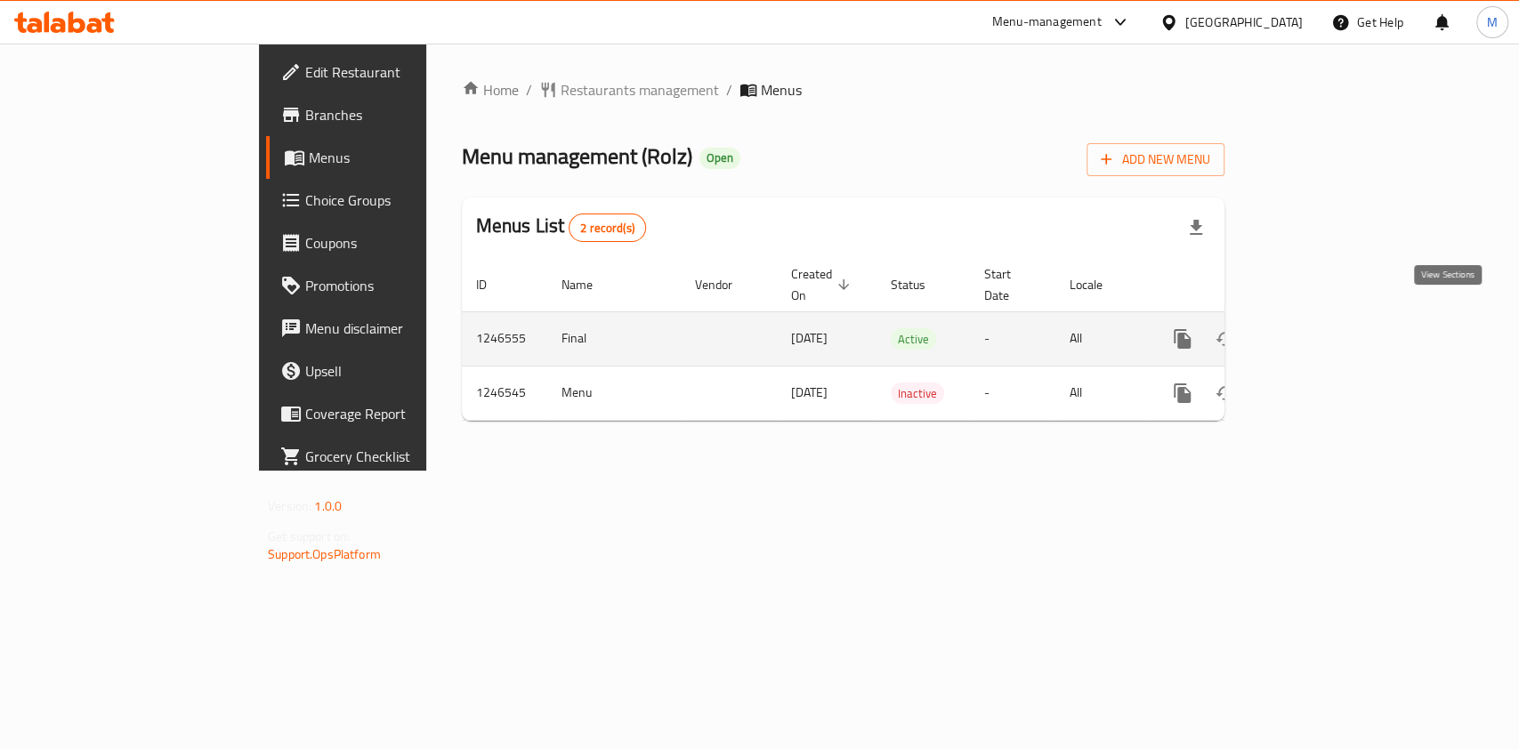
click at [1322, 328] on icon "enhanced table" at bounding box center [1310, 338] width 21 height 21
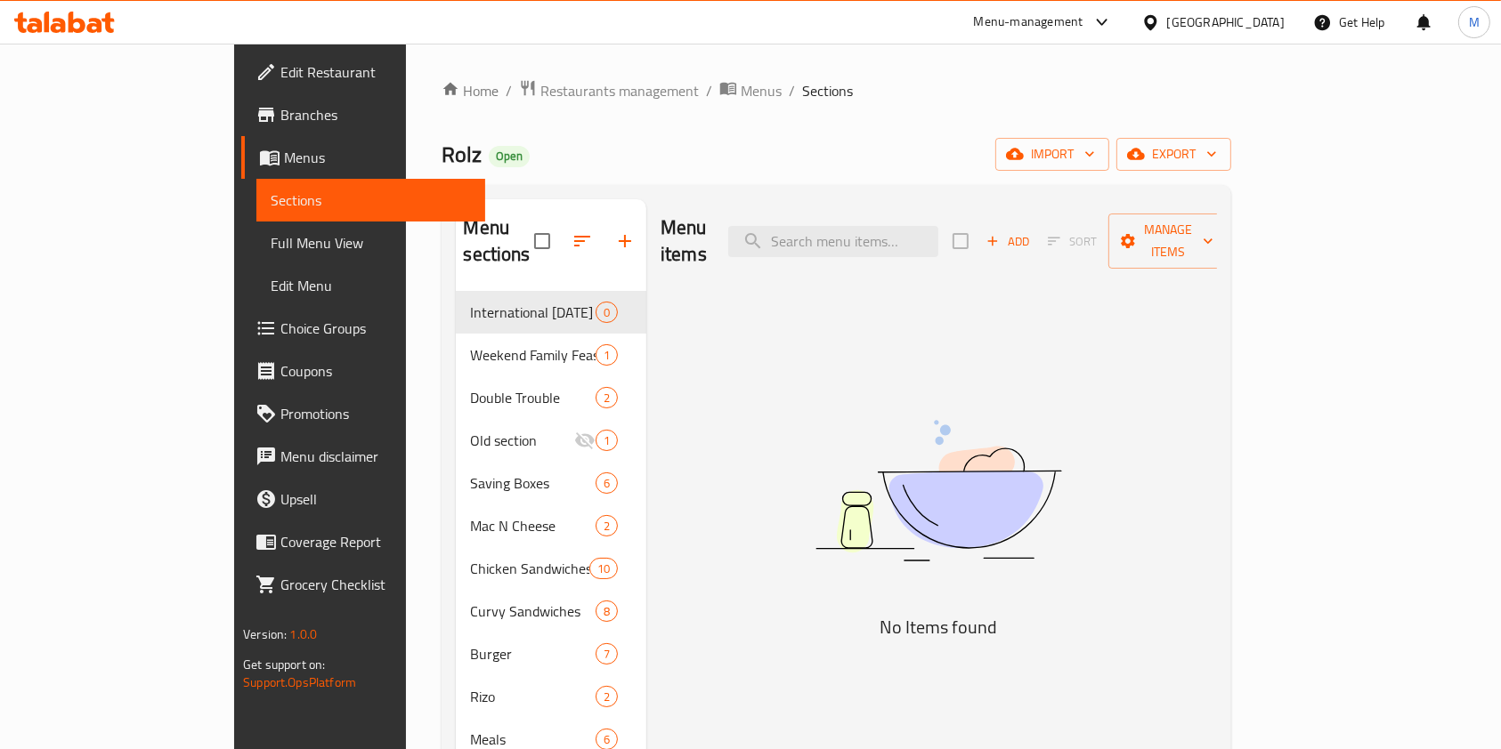
scroll to position [150, 0]
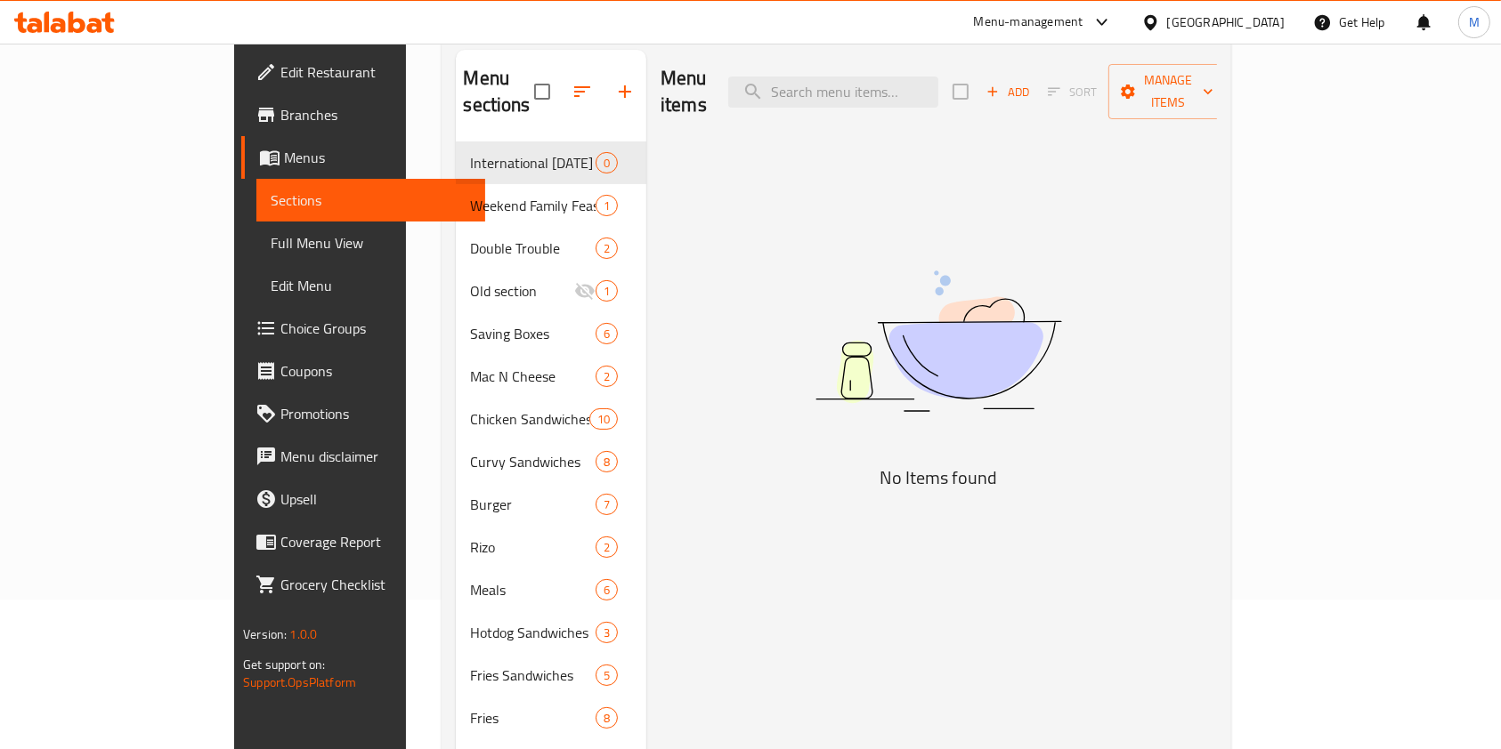
click at [241, 341] on link "Choice Groups" at bounding box center [363, 328] width 244 height 43
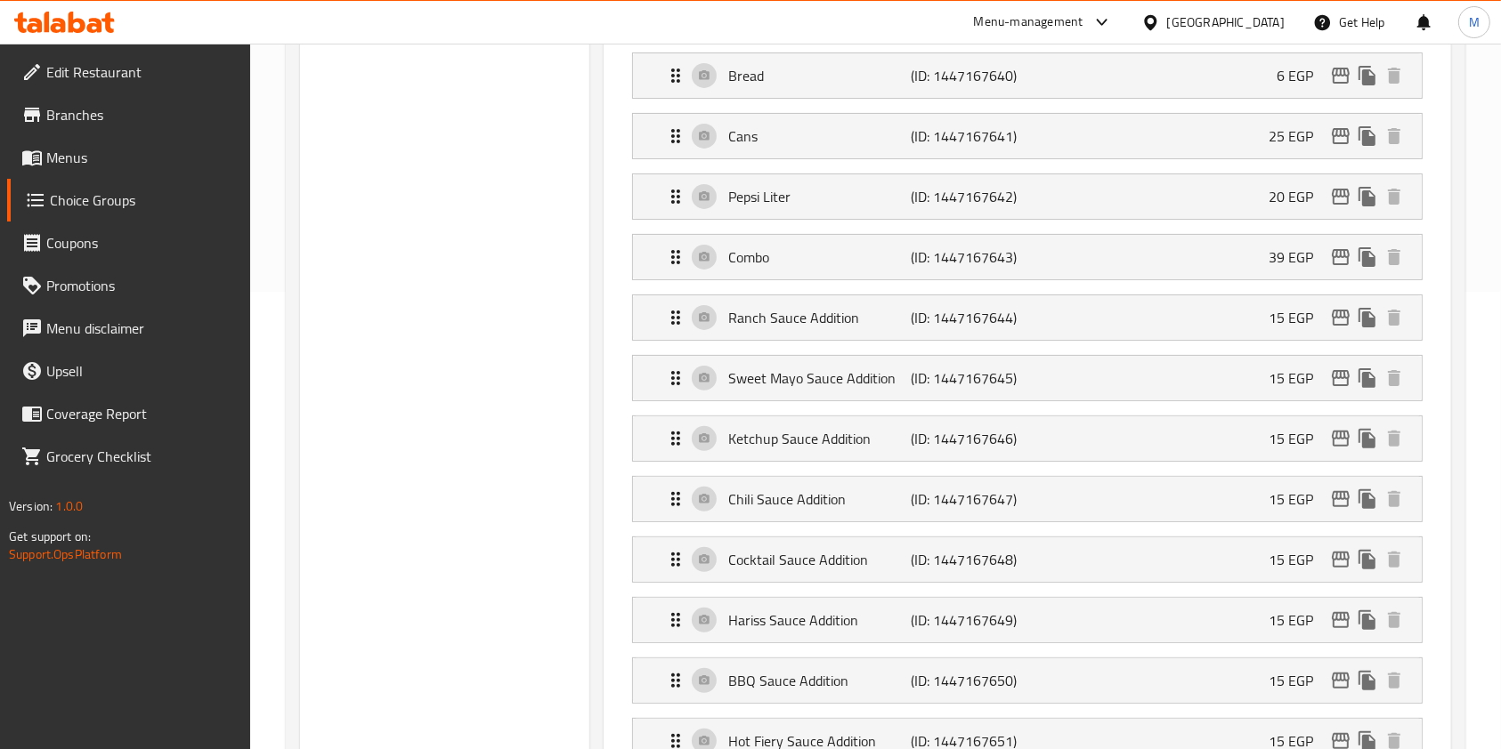
scroll to position [474, 0]
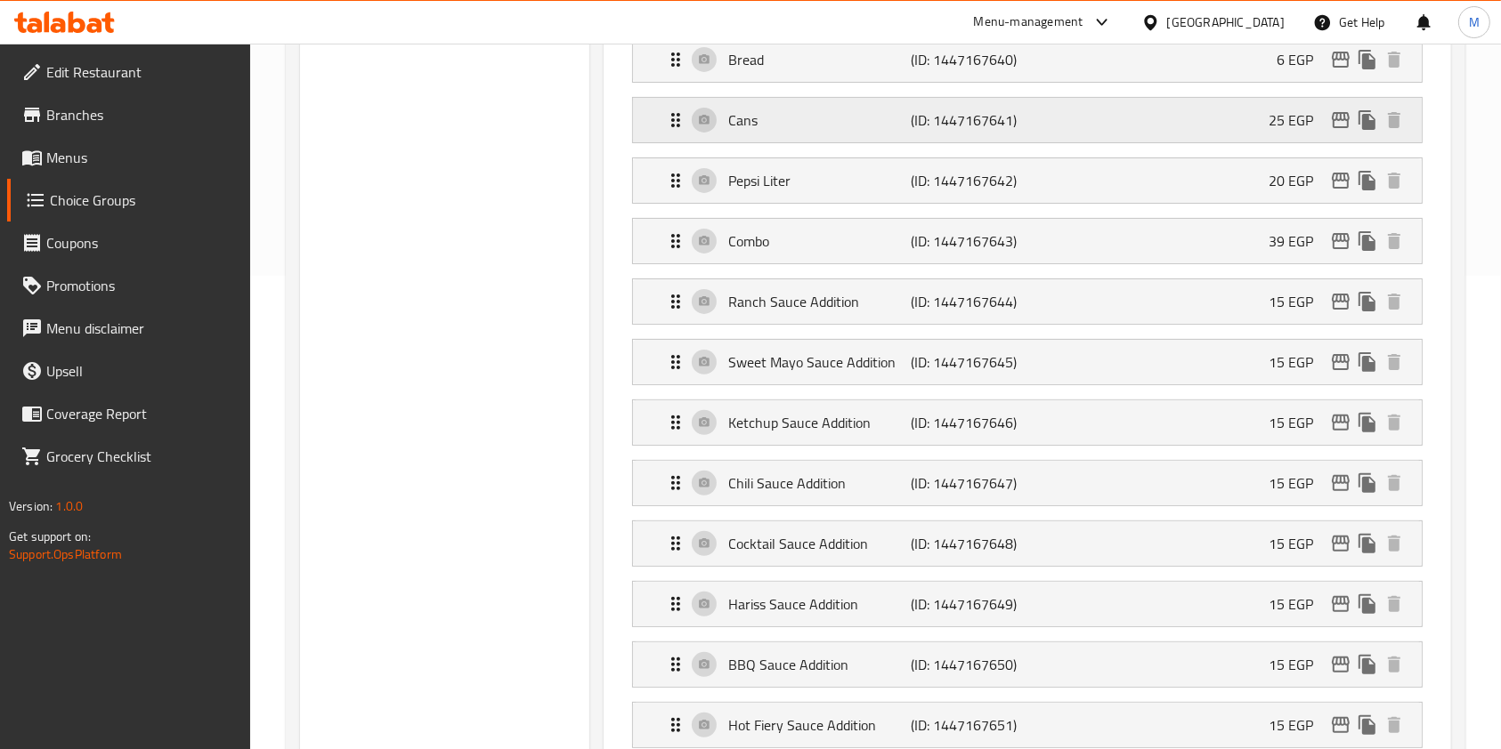
click at [1078, 132] on div "Cans (ID: 1447167641) 25 EGP" at bounding box center [1032, 120] width 735 height 45
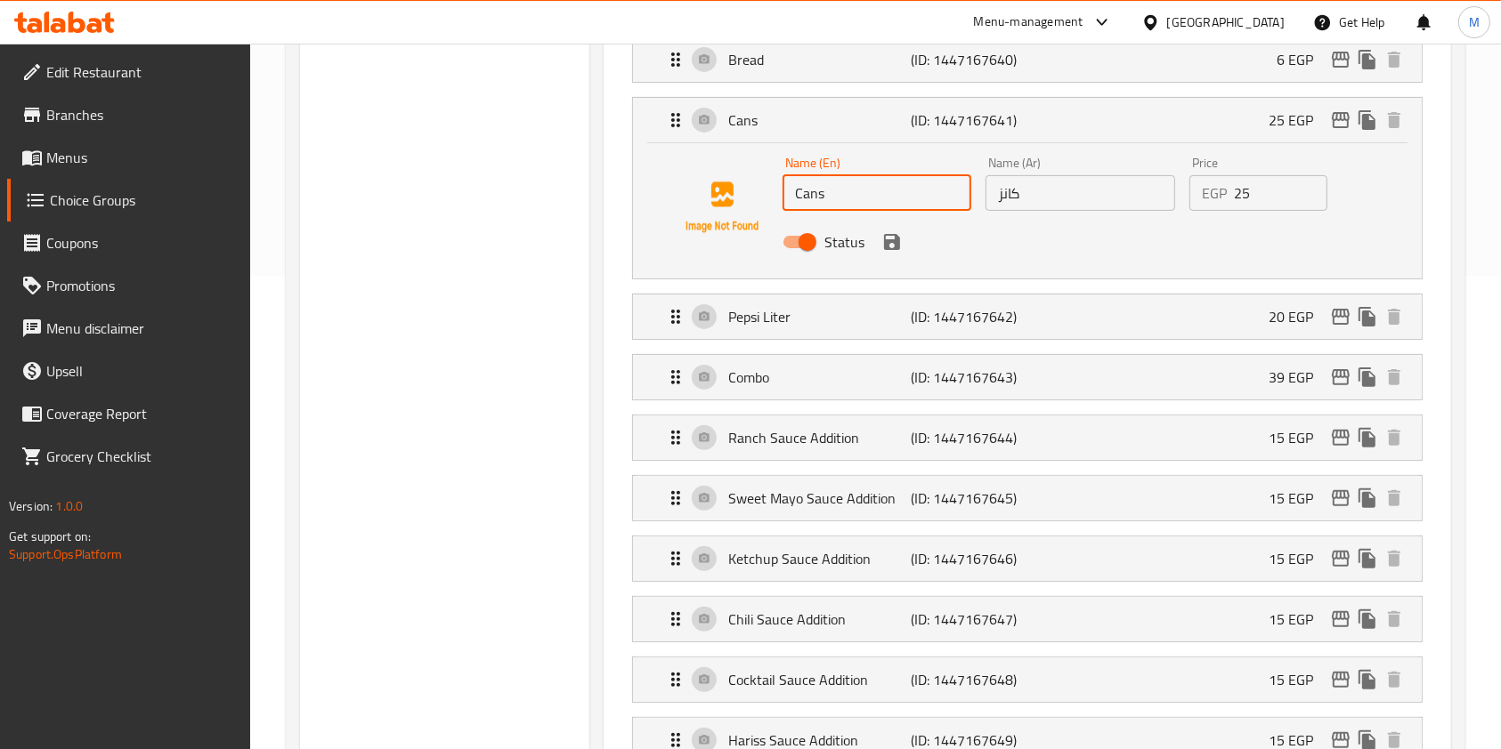
drag, startPoint x: 836, startPoint y: 189, endPoint x: 786, endPoint y: 209, distance: 53.9
click at [786, 209] on input "Cans" at bounding box center [876, 193] width 189 height 36
type input "Maxi Cola"
drag, startPoint x: 1035, startPoint y: 202, endPoint x: 993, endPoint y: 205, distance: 41.9
click at [993, 205] on input "كانز" at bounding box center [1079, 193] width 189 height 36
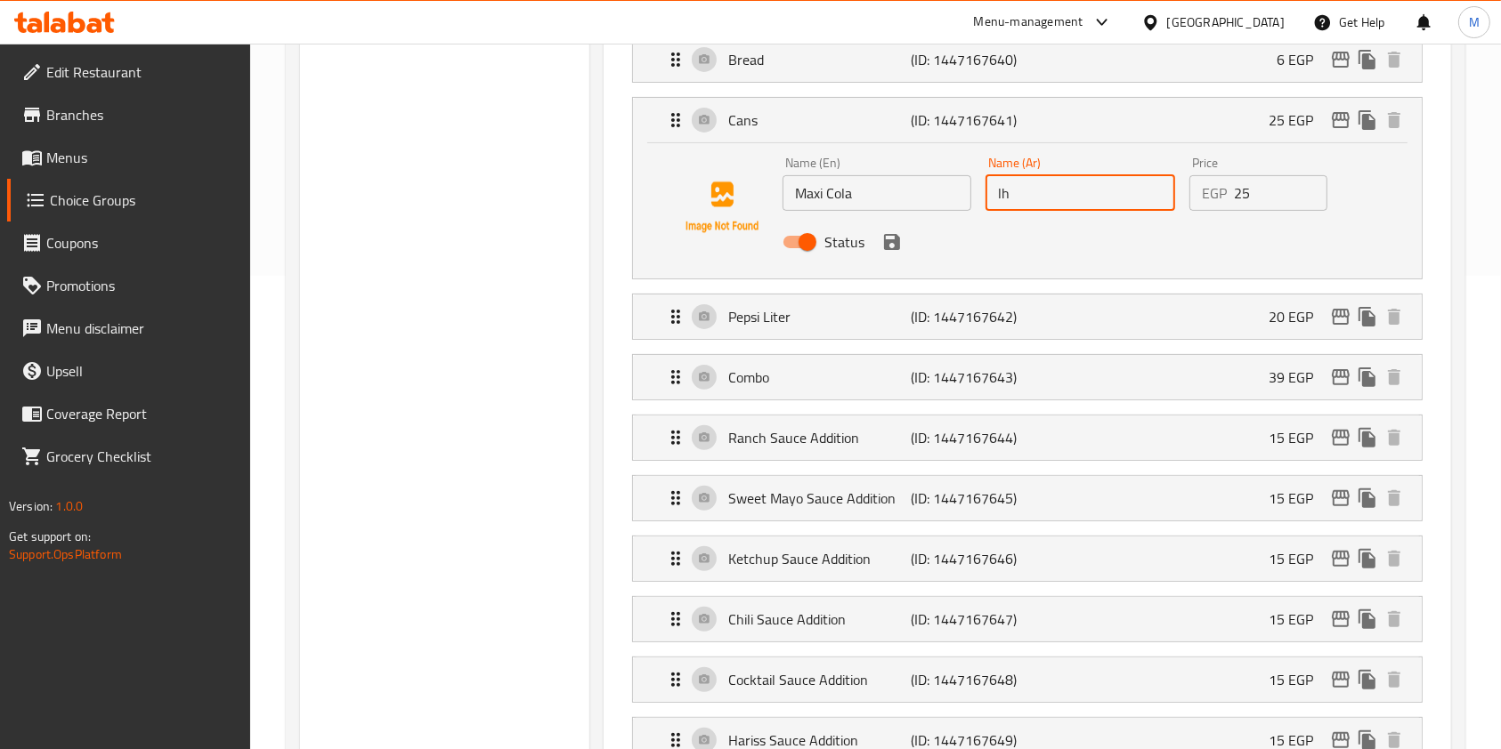
type input "l"
type input "ماكسي كولا"
drag, startPoint x: 1246, startPoint y: 203, endPoint x: 1230, endPoint y: 208, distance: 16.9
click at [1230, 208] on div "EGP 25 Price" at bounding box center [1258, 193] width 138 height 36
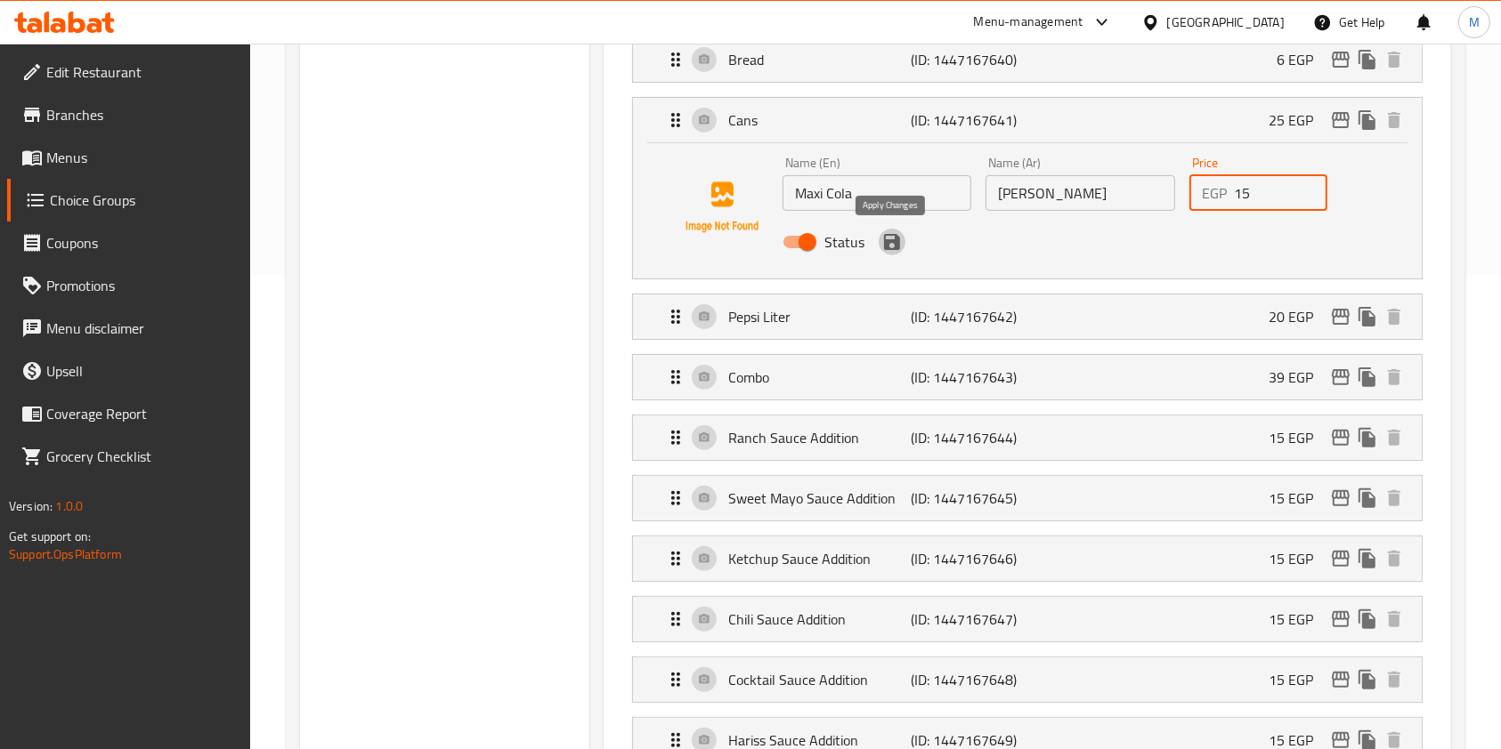
click at [892, 248] on icon "save" at bounding box center [892, 242] width 16 height 16
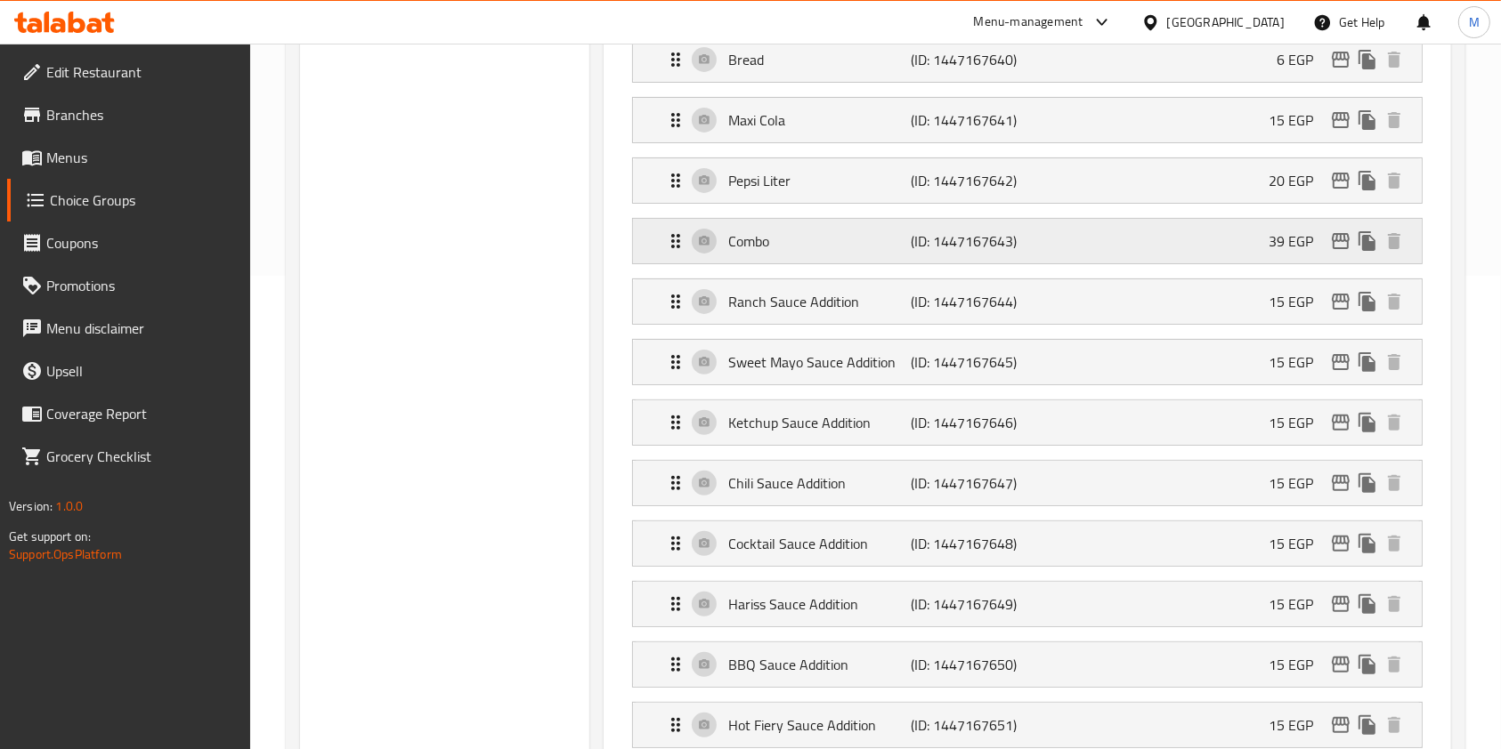
type input "15"
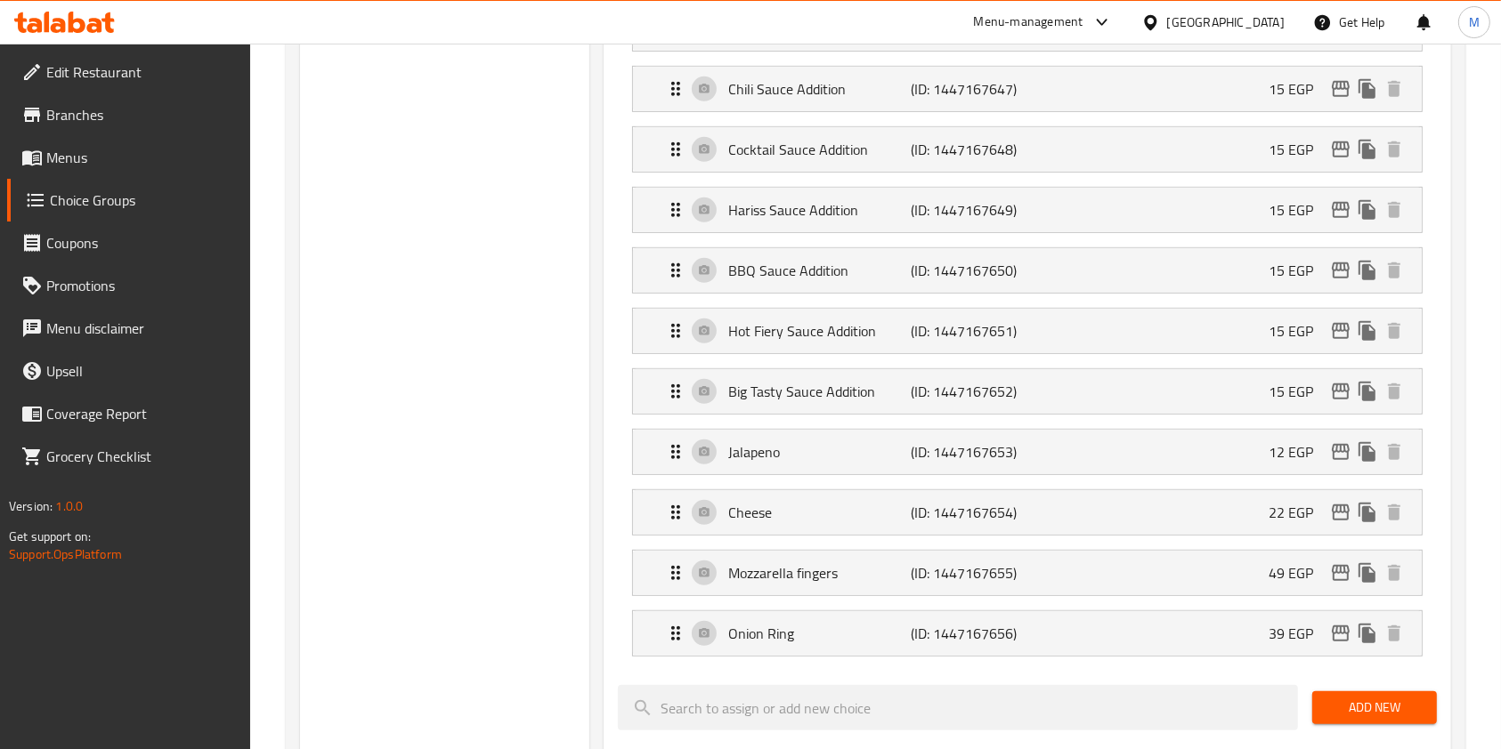
scroll to position [914, 0]
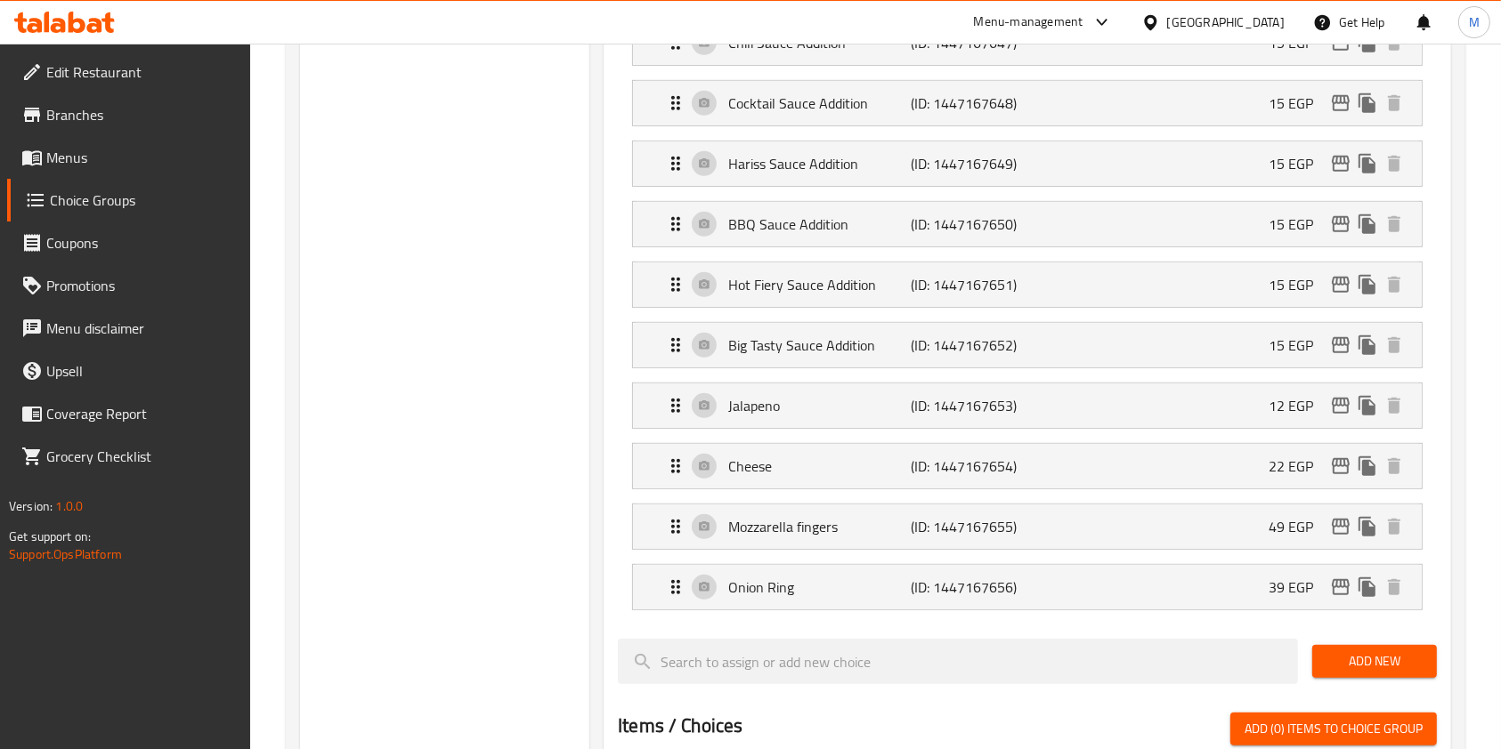
drag, startPoint x: 1387, startPoint y: 652, endPoint x: 1404, endPoint y: 628, distance: 29.4
click at [1388, 652] on span "Add New" at bounding box center [1374, 662] width 96 height 22
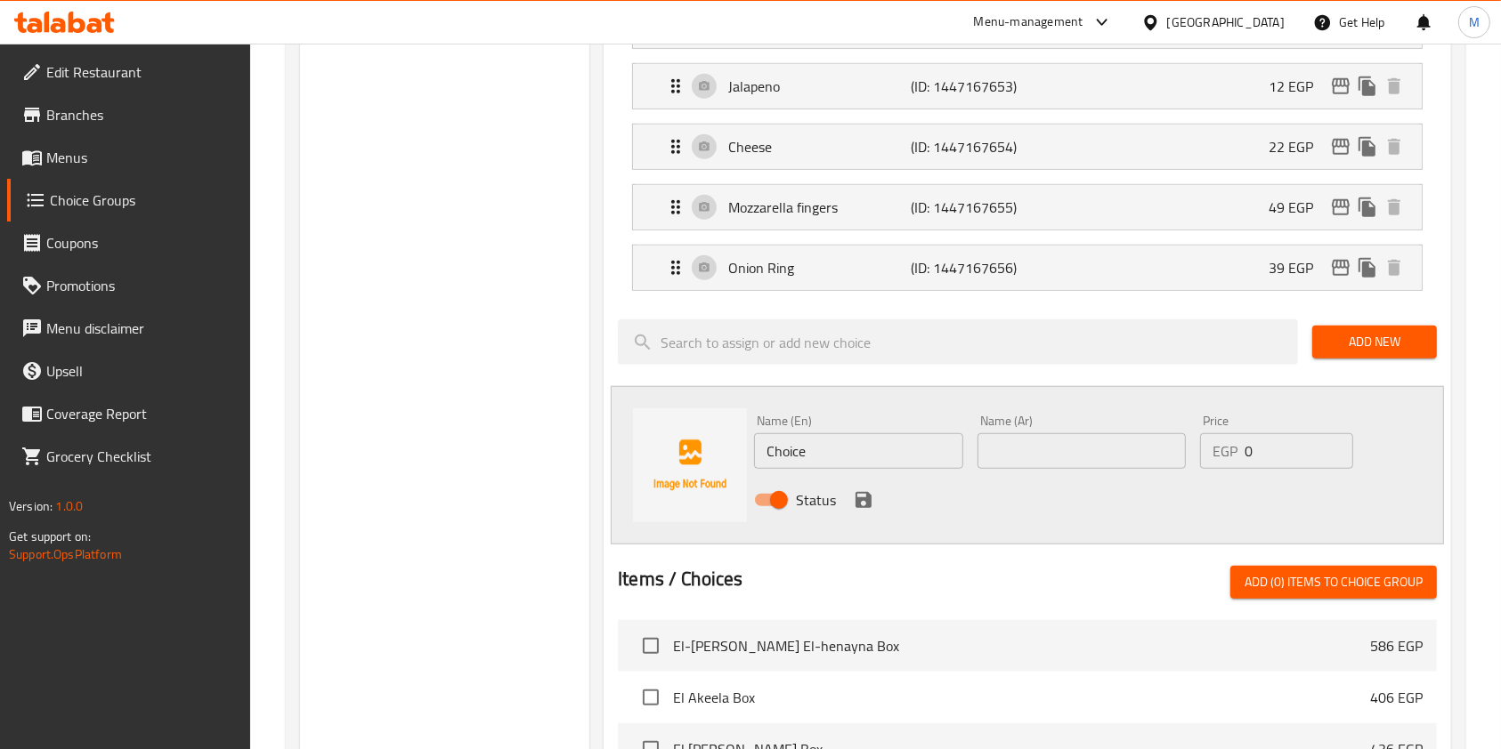
scroll to position [1245, 0]
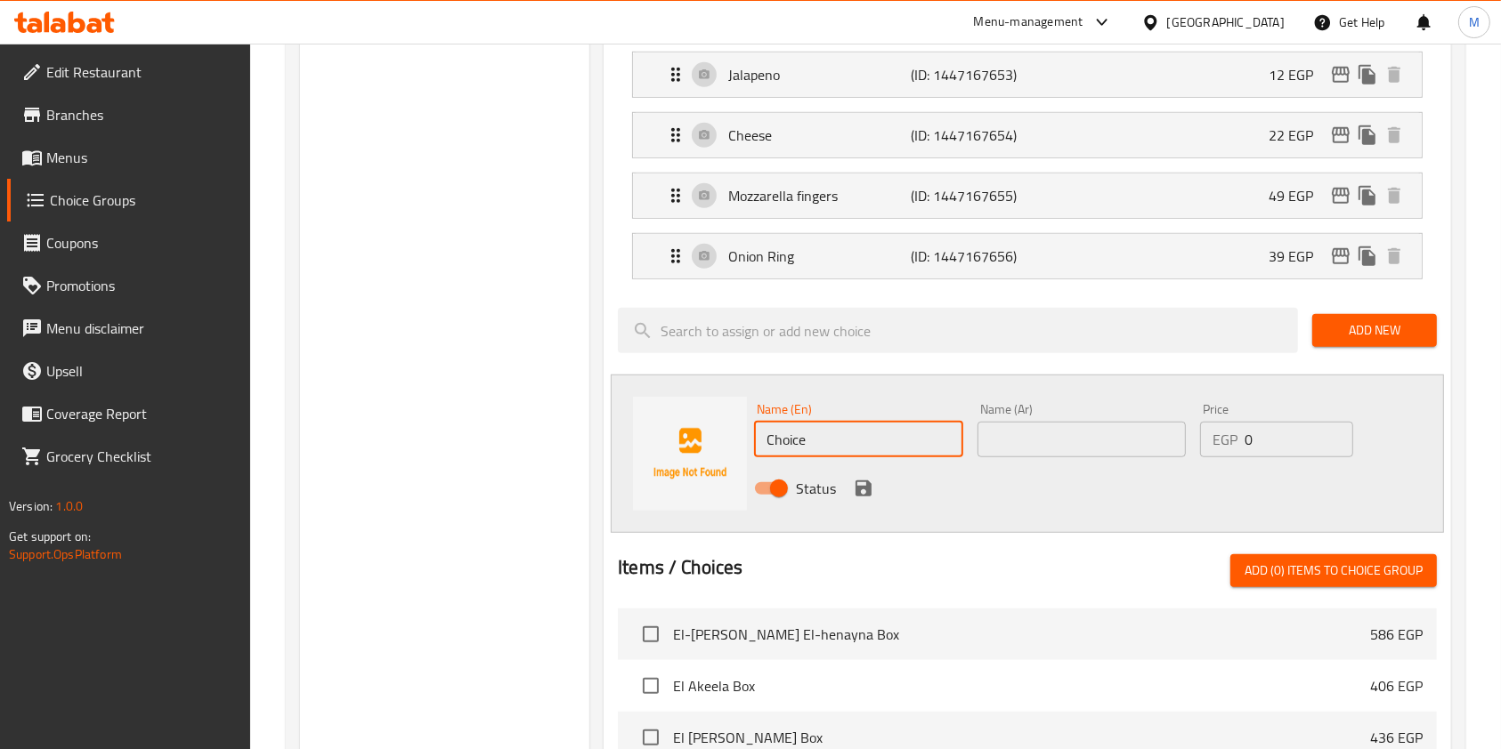
drag, startPoint x: 832, startPoint y: 431, endPoint x: 763, endPoint y: 445, distance: 70.9
click at [763, 445] on input "Choice" at bounding box center [858, 440] width 208 height 36
type input "ر"
type input "V7 Cola"
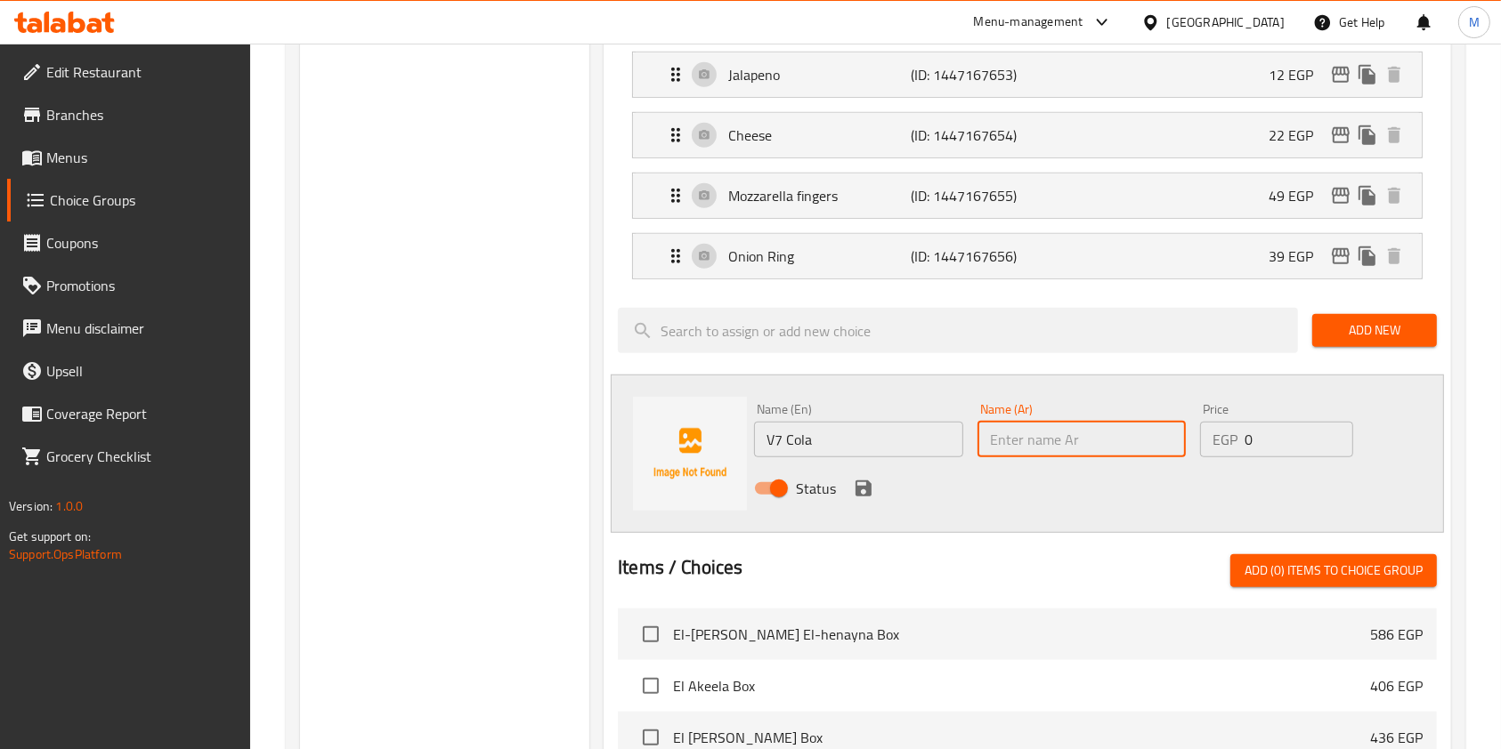
click at [983, 431] on input "text" at bounding box center [1081, 440] width 208 height 36
type input "t"
type input "غ"
type input "ف"
click at [966, 469] on div "Status" at bounding box center [1081, 489] width 668 height 48
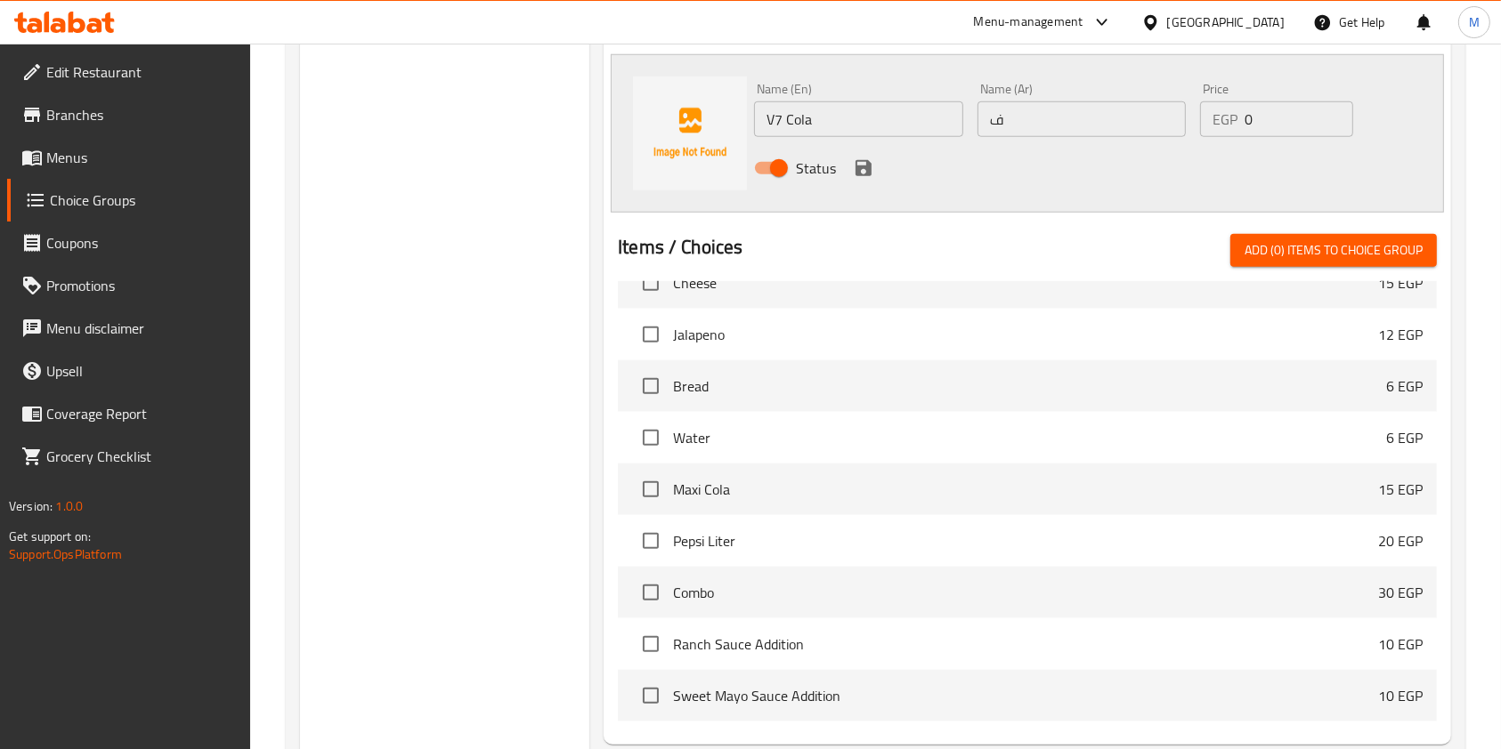
scroll to position [5785, 0]
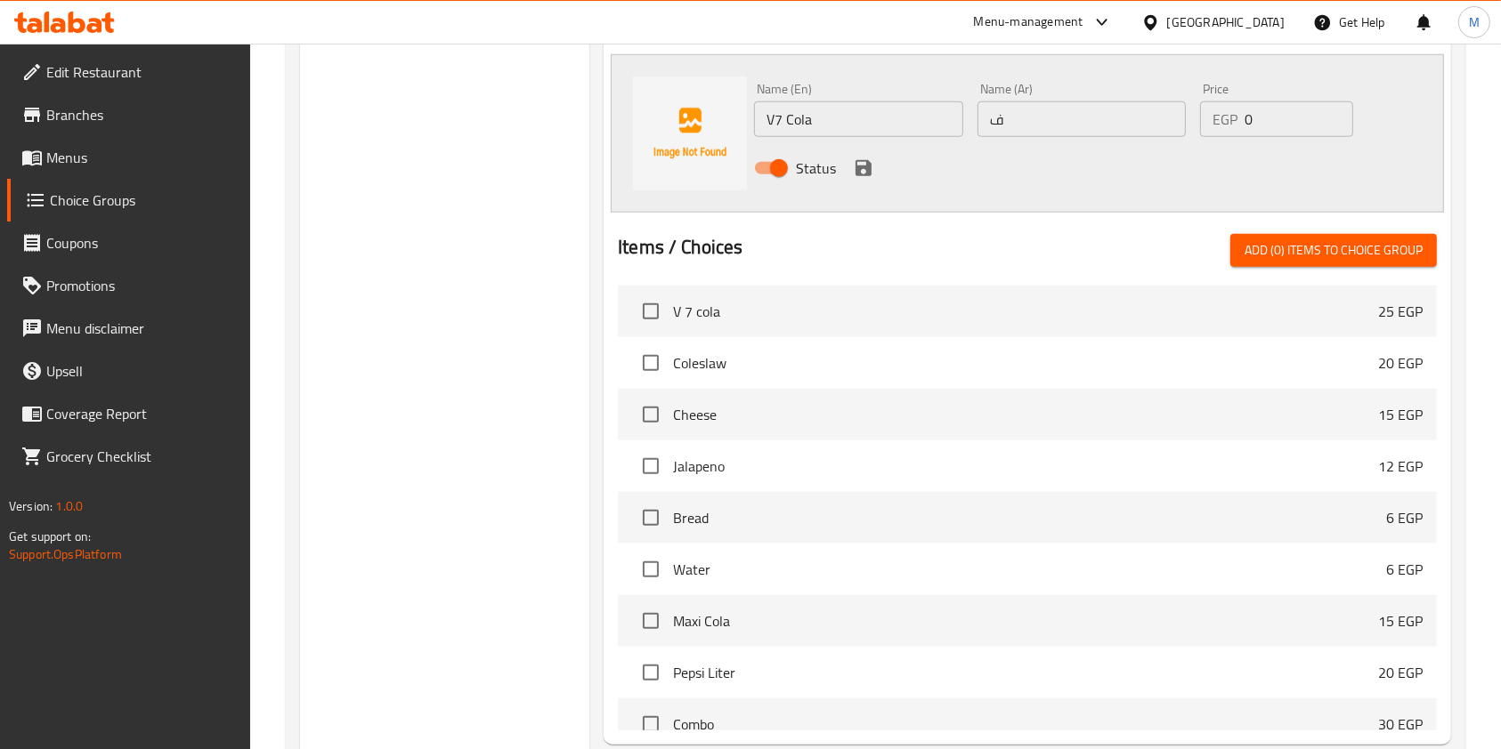
click at [658, 307] on input "checkbox" at bounding box center [650, 311] width 37 height 37
drag, startPoint x: 1259, startPoint y: 242, endPoint x: 1286, endPoint y: 242, distance: 26.7
click at [1259, 243] on span "Add (1) items to choice group" at bounding box center [1333, 250] width 178 height 22
checkbox input "false"
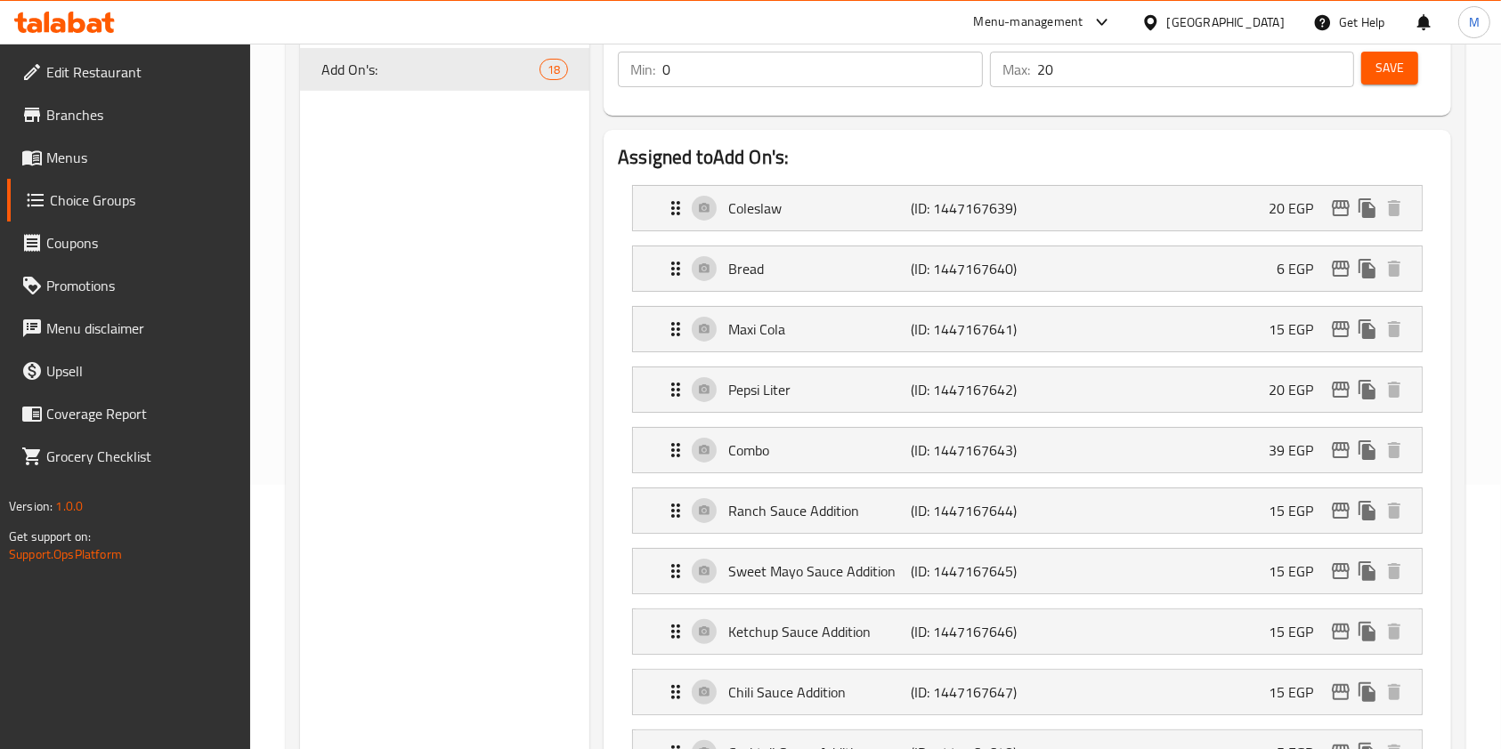
scroll to position [205, 0]
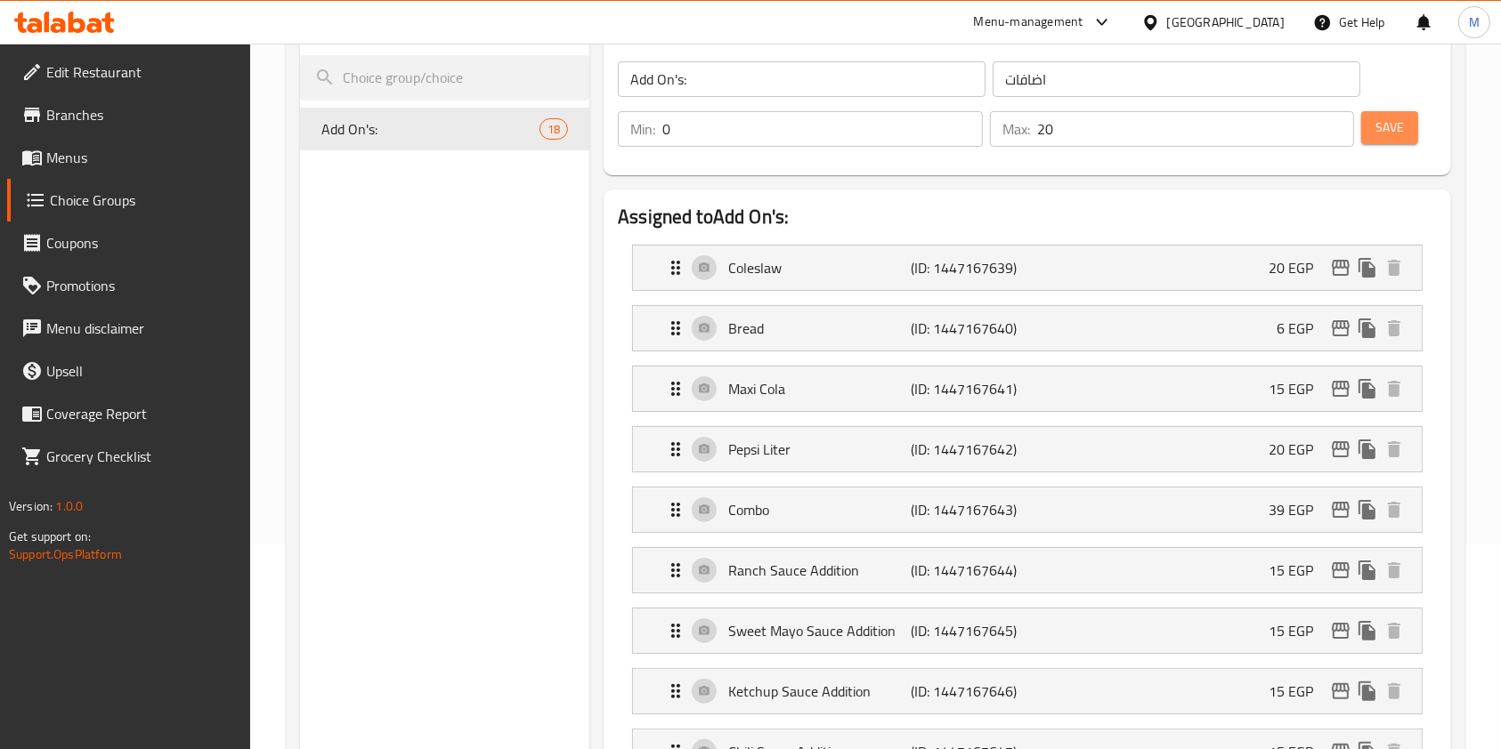
click at [1417, 135] on button "Save" at bounding box center [1389, 127] width 57 height 33
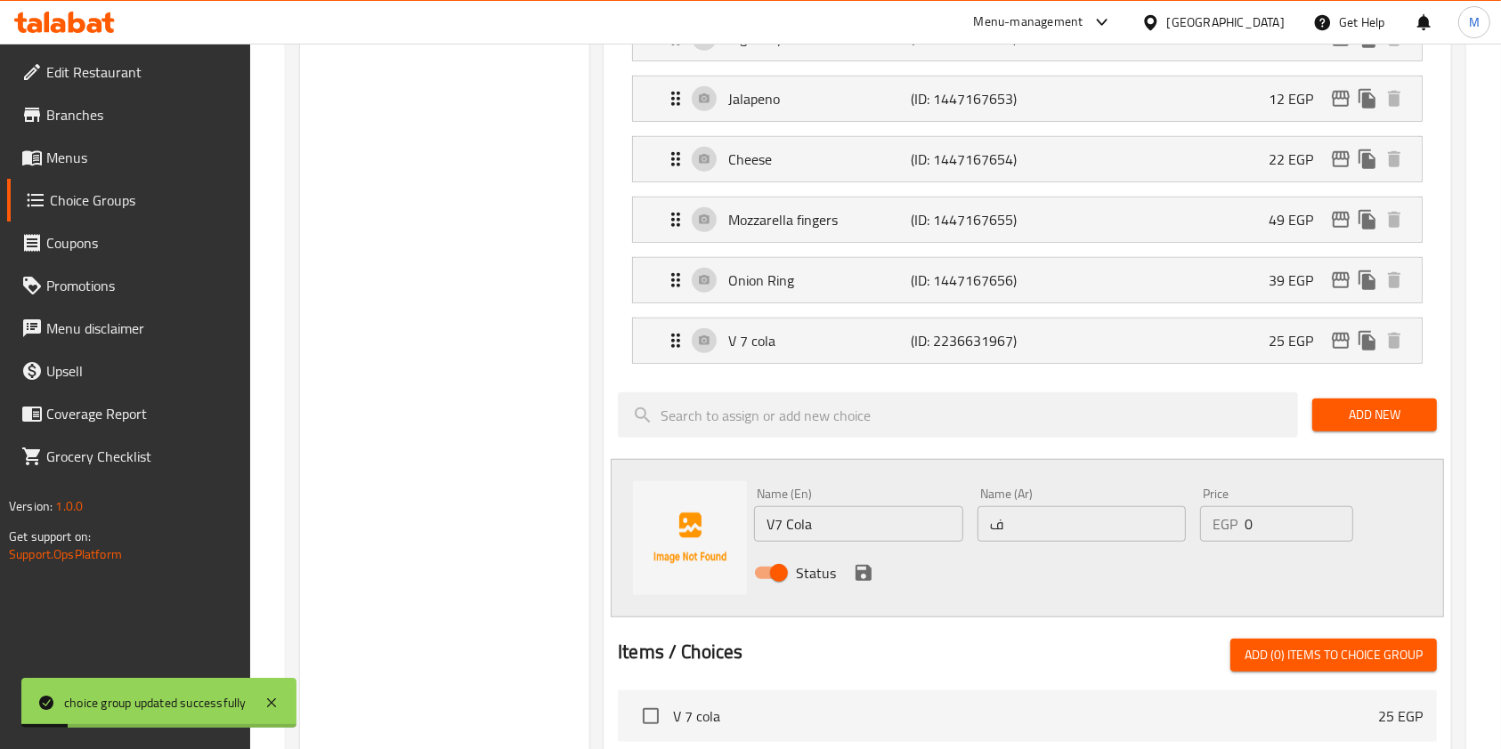
scroll to position [1225, 0]
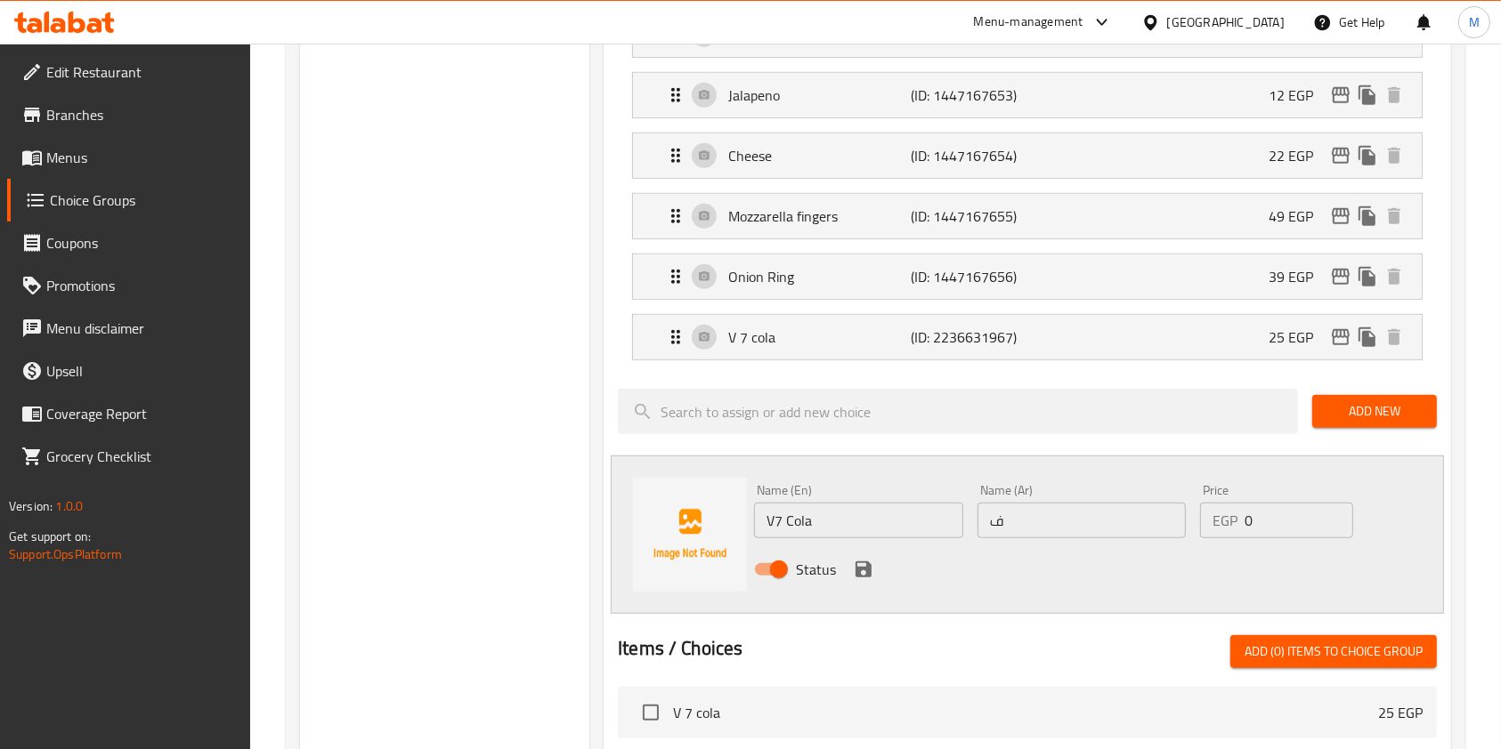
click at [27, 18] on icon at bounding box center [64, 22] width 101 height 21
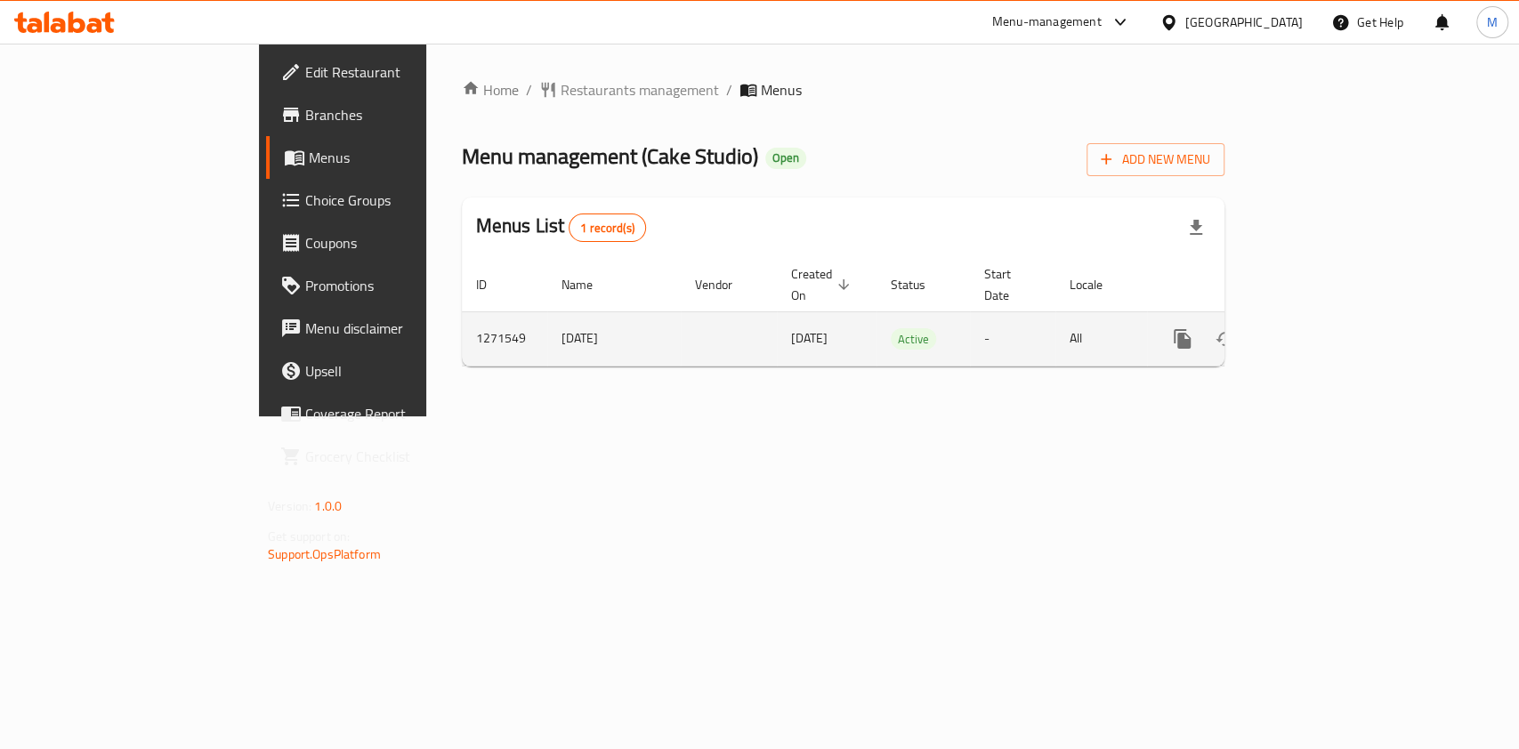
click at [1322, 328] on icon "enhanced table" at bounding box center [1310, 338] width 21 height 21
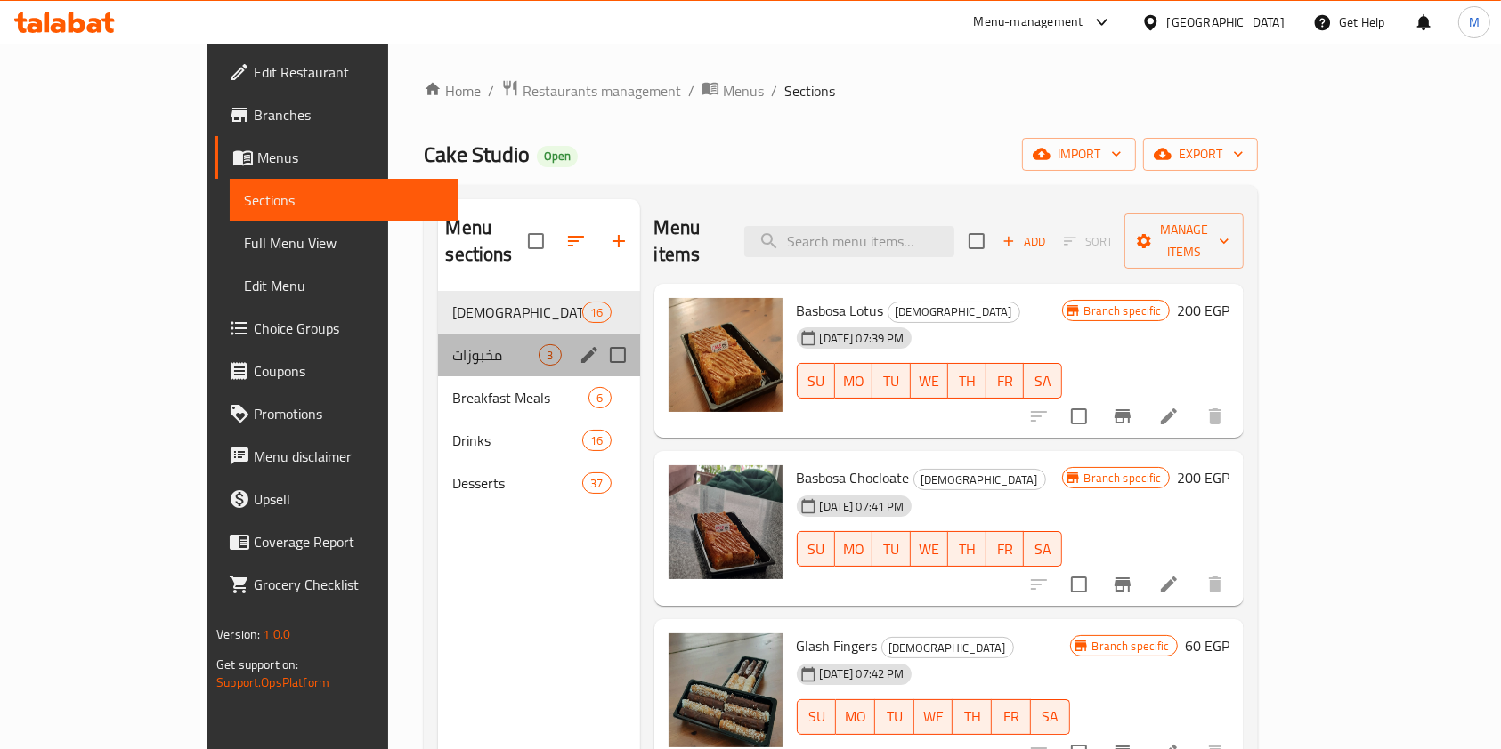
click at [438, 343] on div "مخبوزات 3" at bounding box center [538, 355] width 201 height 43
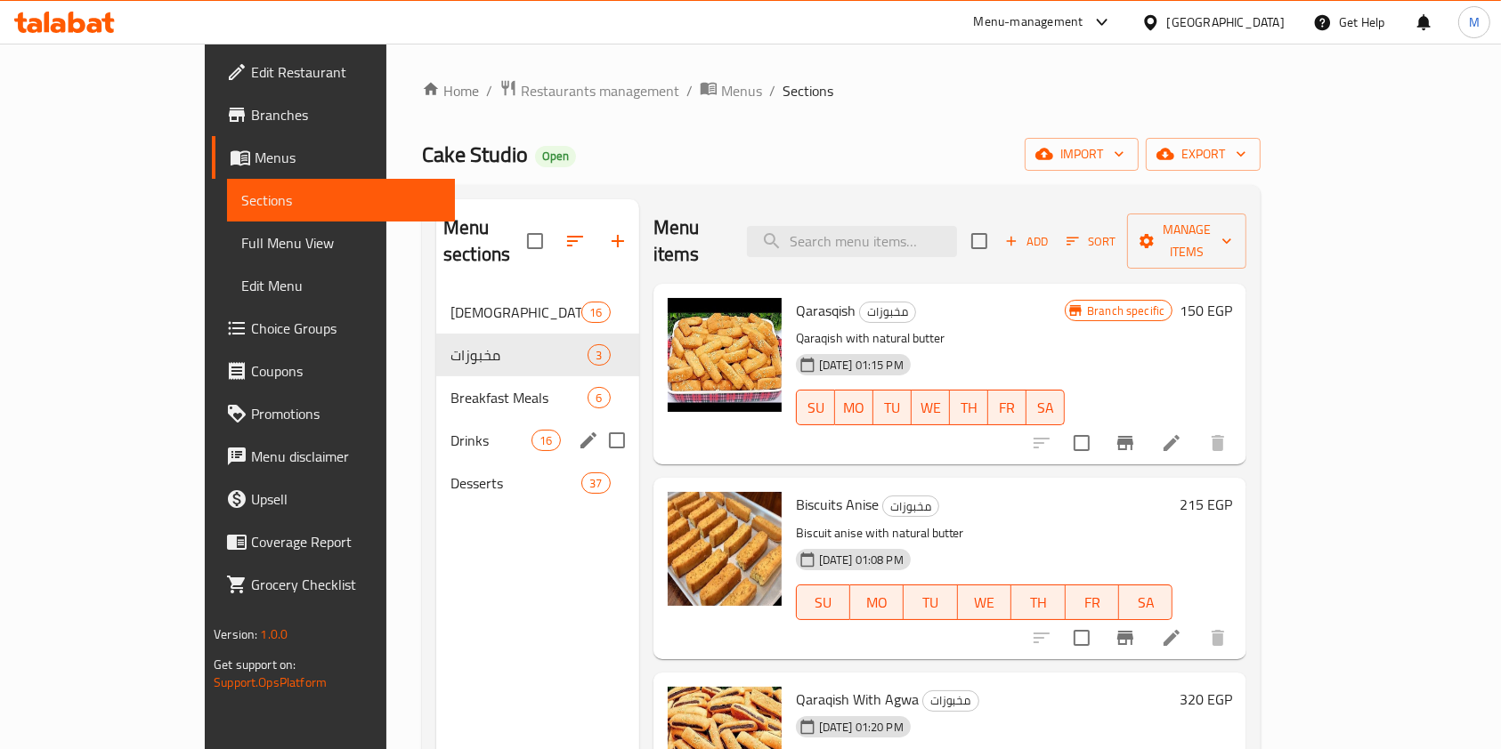
click at [436, 419] on div "Drinks 16" at bounding box center [537, 440] width 203 height 43
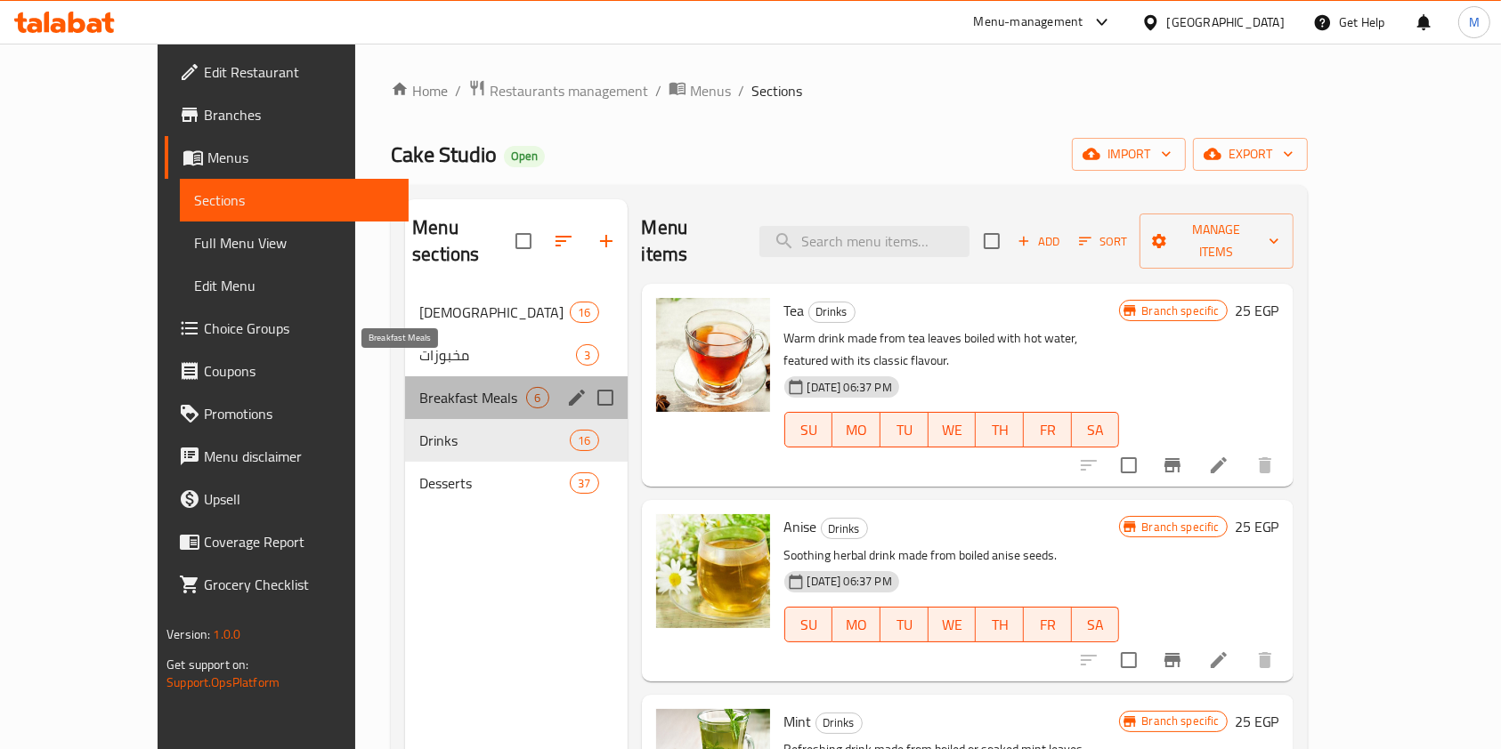
click at [423, 387] on span "Breakfast Meals" at bounding box center [472, 397] width 107 height 21
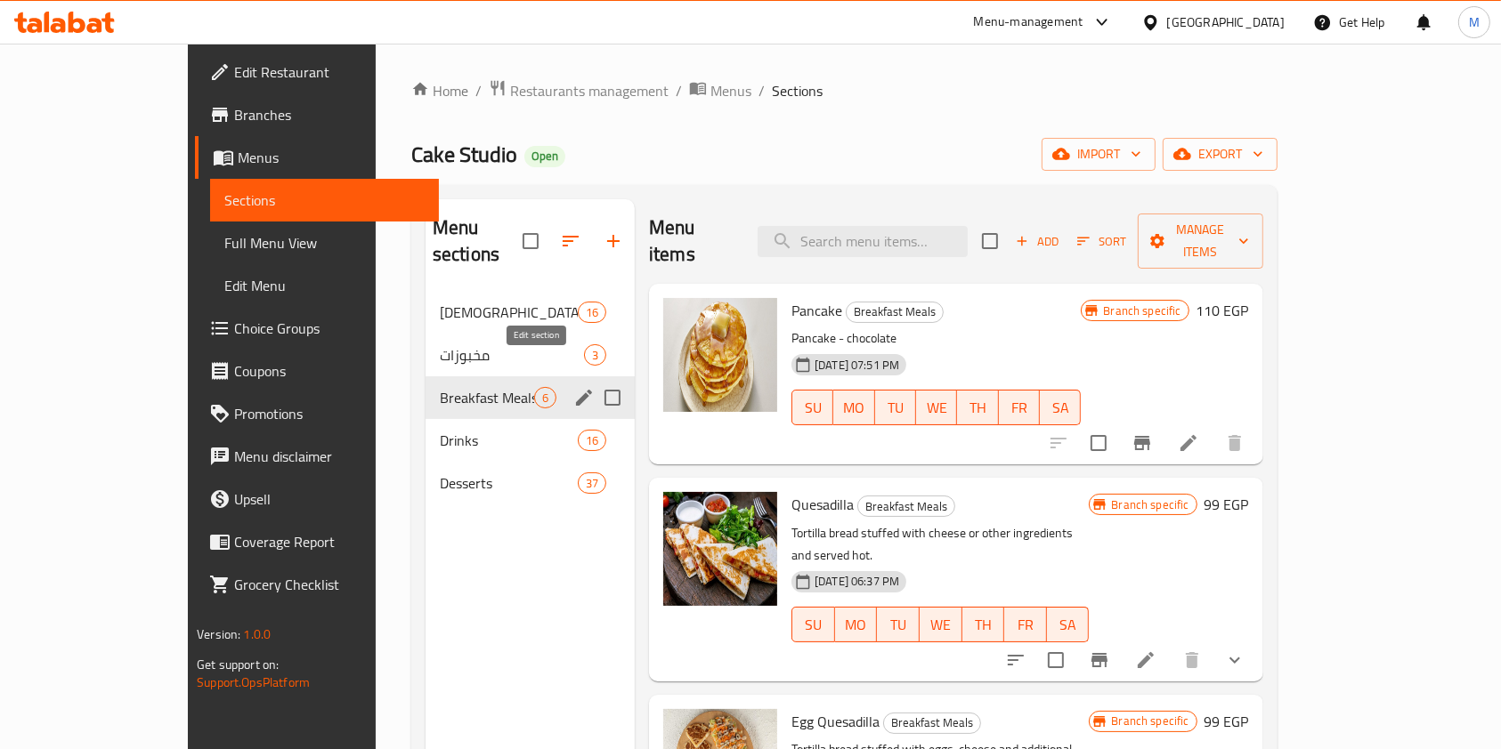
click at [573, 387] on icon "edit" at bounding box center [583, 397] width 21 height 21
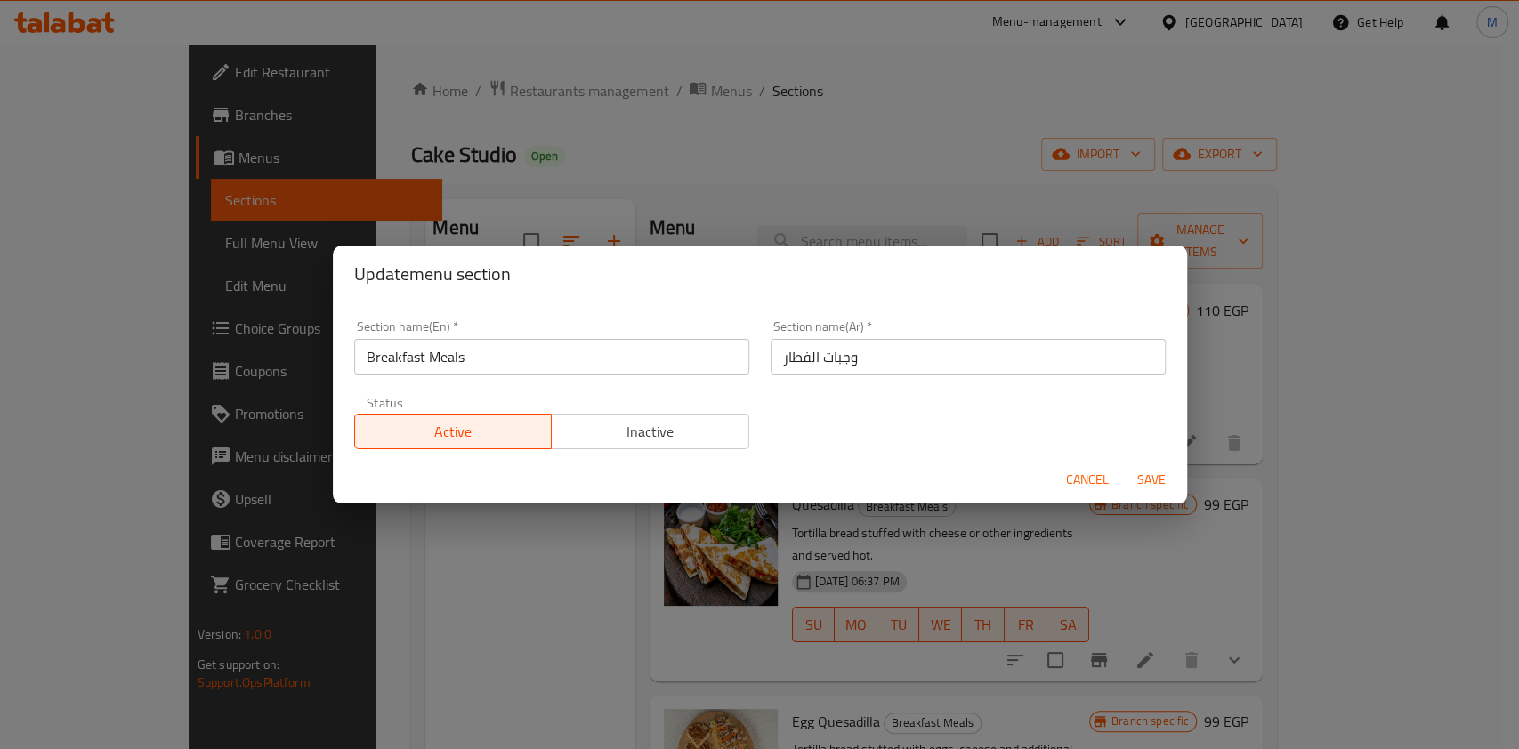
click at [1082, 474] on span "Cancel" at bounding box center [1087, 480] width 43 height 22
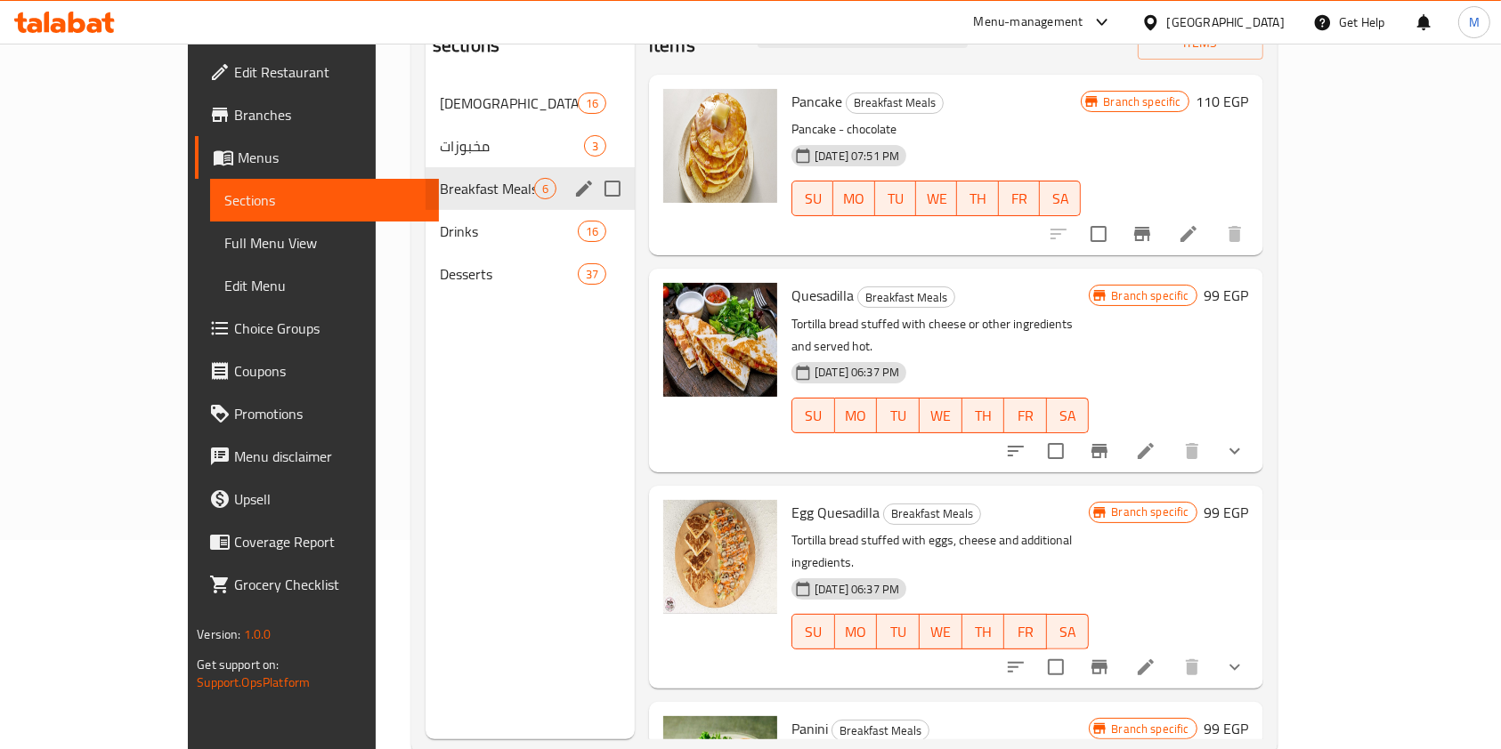
scroll to position [249, 0]
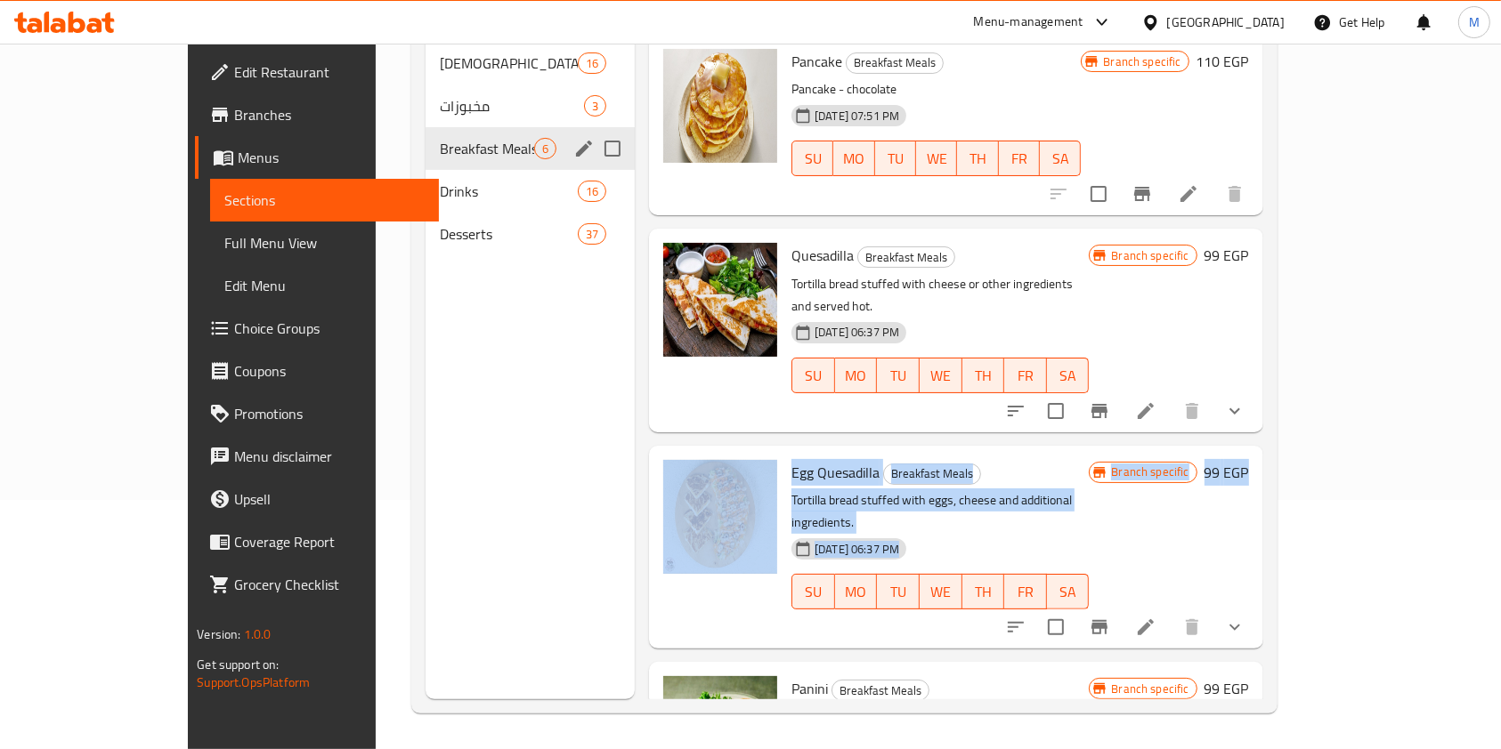
drag, startPoint x: 1424, startPoint y: 337, endPoint x: 1435, endPoint y: 502, distance: 165.0
click at [1263, 502] on div "Menu items Add Sort Manage items Pancake Breakfast Meals Pancake - chocolate [D…" at bounding box center [949, 324] width 628 height 749
click at [1277, 463] on div "Menu sections رمضانيات 16 مخبوزات 3 Breakfast Meals 6 Drinks 16 Desserts 37 Men…" at bounding box center [844, 325] width 866 height 778
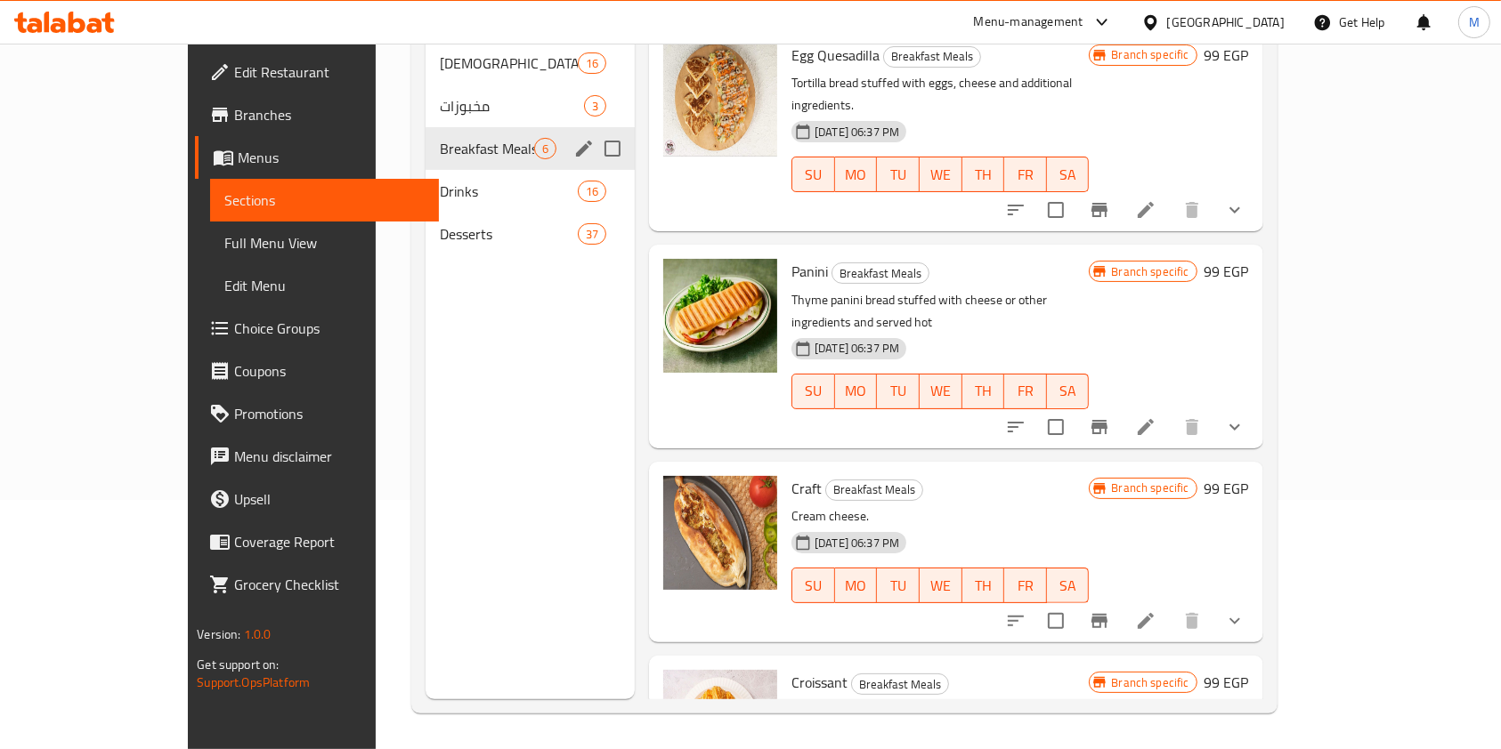
scroll to position [462, 0]
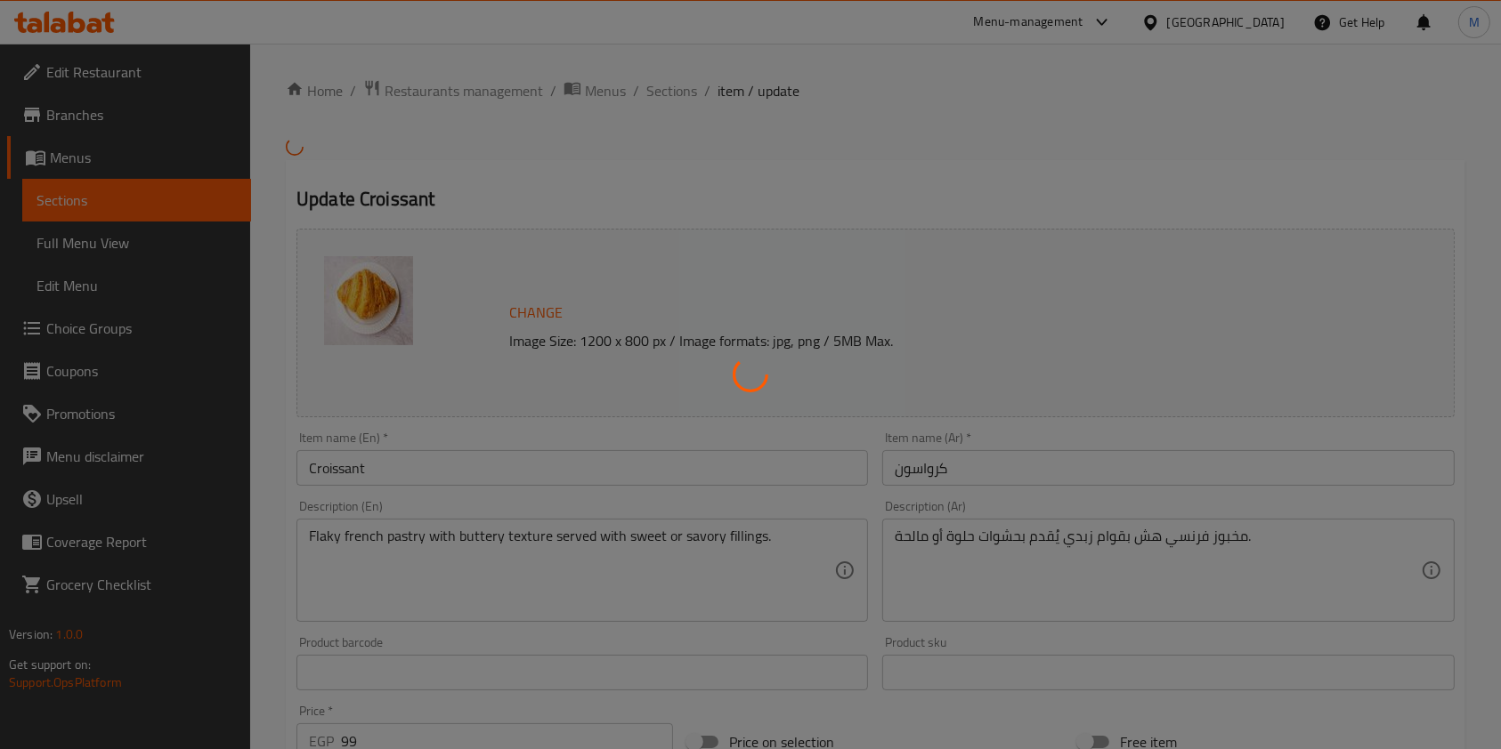
type input "إختيارك من الحشوة:"
type input "1"
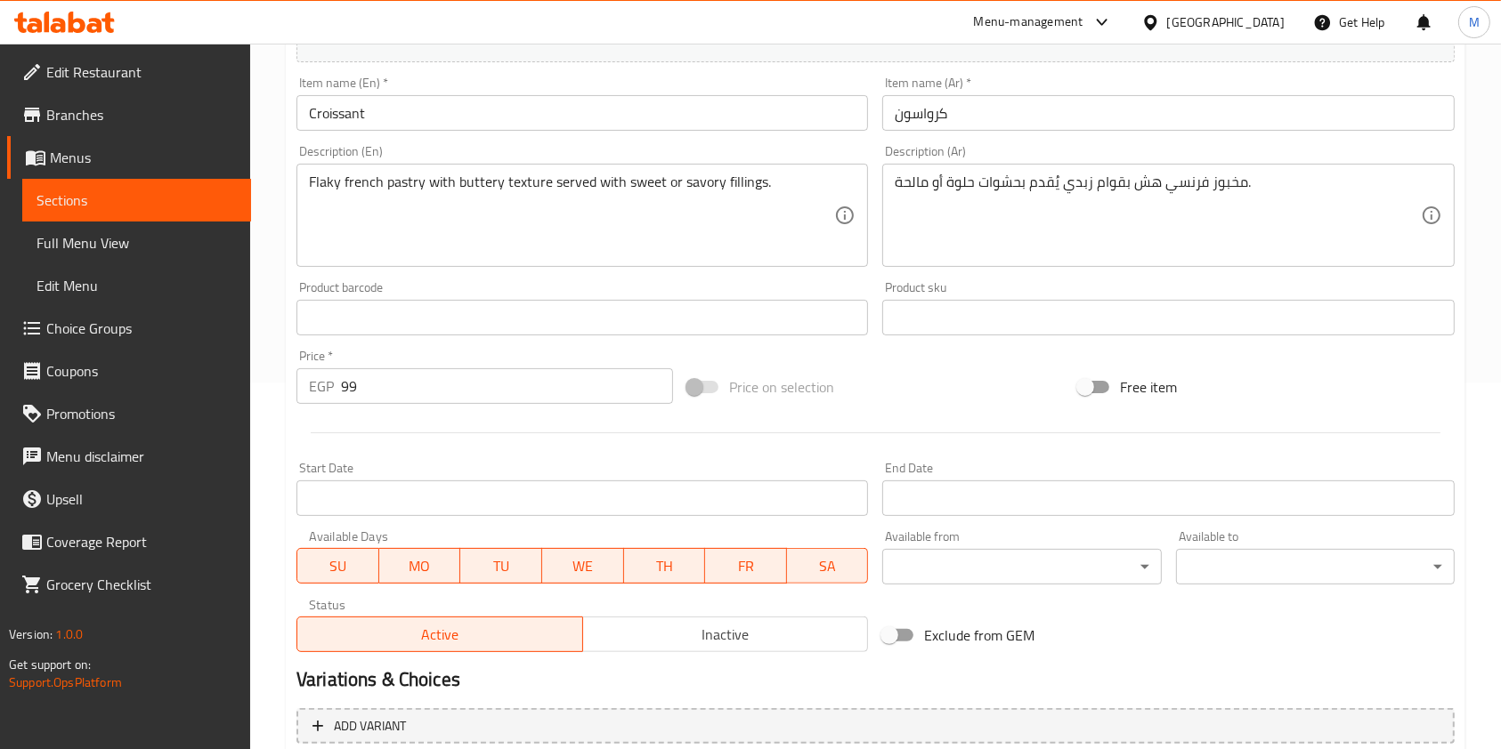
scroll to position [370, 0]
drag, startPoint x: 619, startPoint y: 627, endPoint x: 527, endPoint y: 610, distance: 93.4
click at [617, 627] on span "Inactive" at bounding box center [725, 632] width 271 height 26
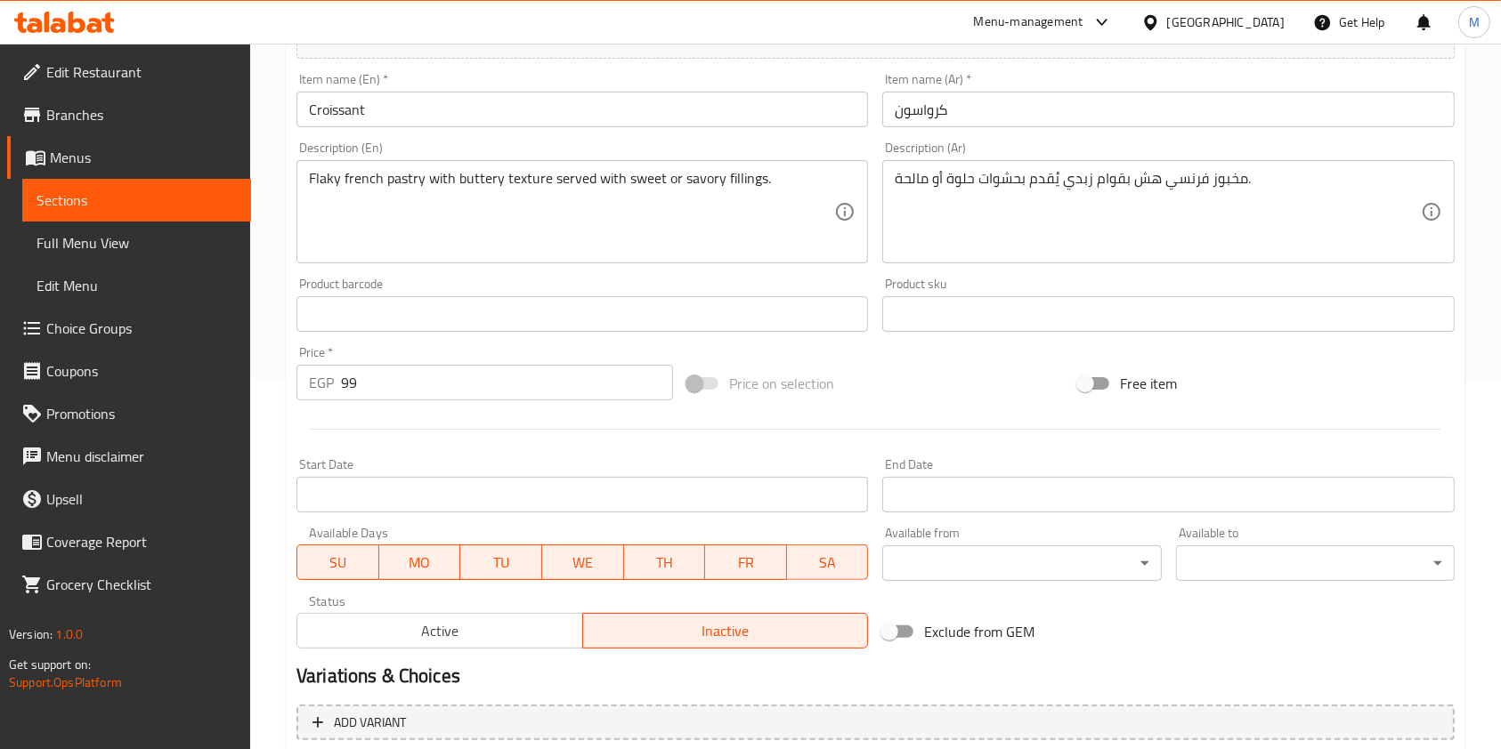
click at [352, 577] on button "SU" at bounding box center [337, 563] width 83 height 36
click at [482, 573] on span "TU" at bounding box center [501, 563] width 68 height 26
click at [432, 573] on span "MO" at bounding box center [420, 563] width 68 height 26
drag, startPoint x: 564, startPoint y: 575, endPoint x: 580, endPoint y: 575, distance: 16.0
click at [571, 575] on span "WE" at bounding box center [583, 563] width 68 height 26
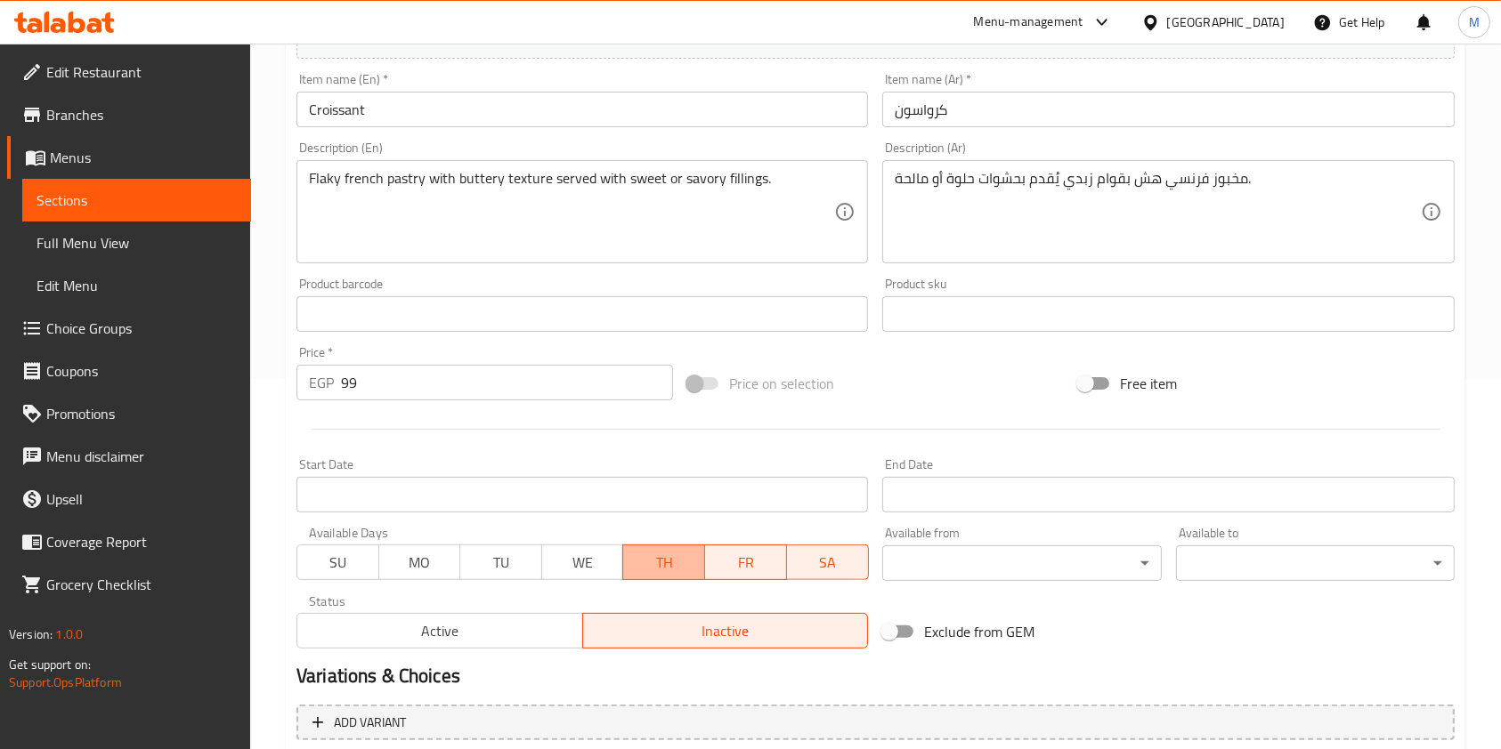
click at [652, 566] on span "TH" at bounding box center [664, 563] width 68 height 26
drag, startPoint x: 733, startPoint y: 563, endPoint x: 785, endPoint y: 560, distance: 51.7
click at [733, 563] on span "FR" at bounding box center [746, 563] width 68 height 26
click at [786, 560] on button "SA" at bounding box center [827, 563] width 83 height 36
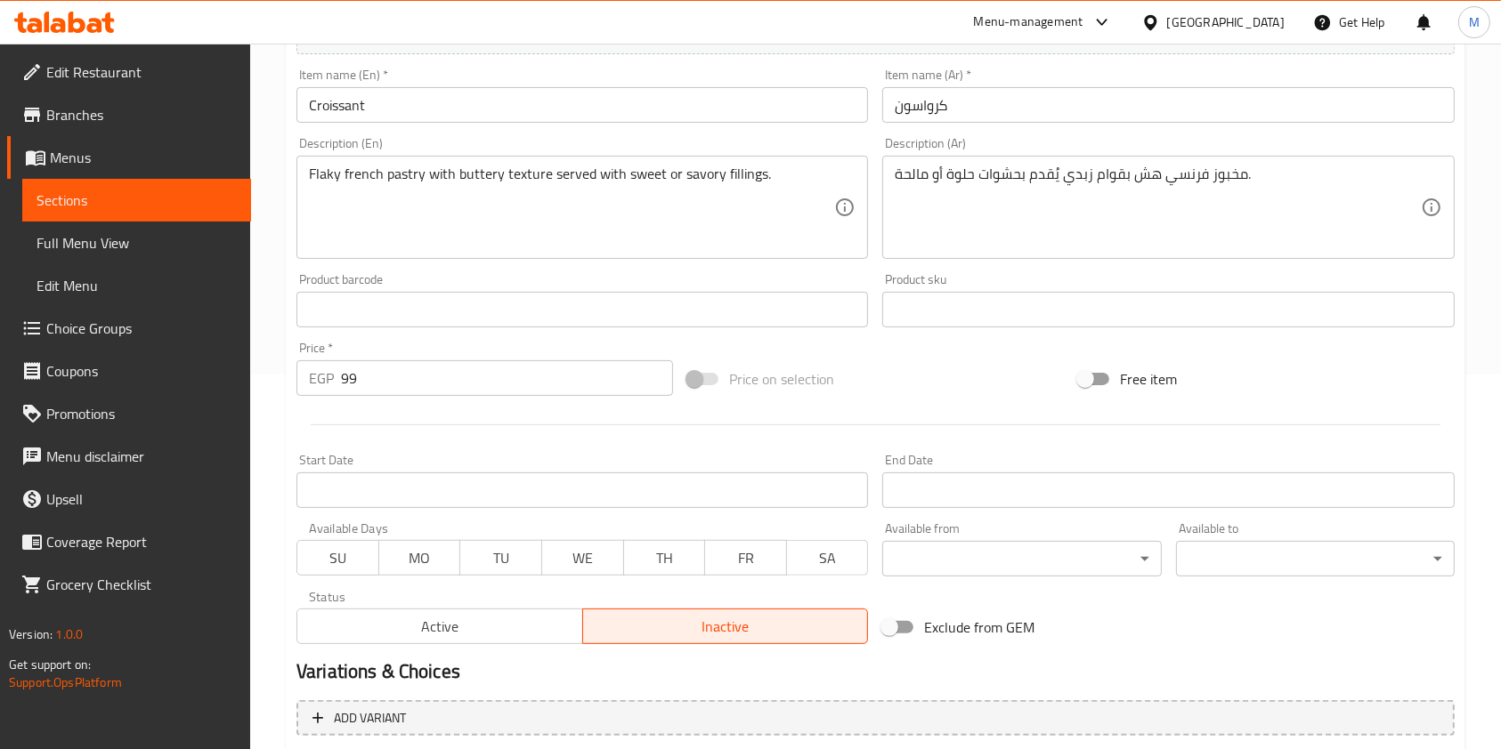
scroll to position [563, 0]
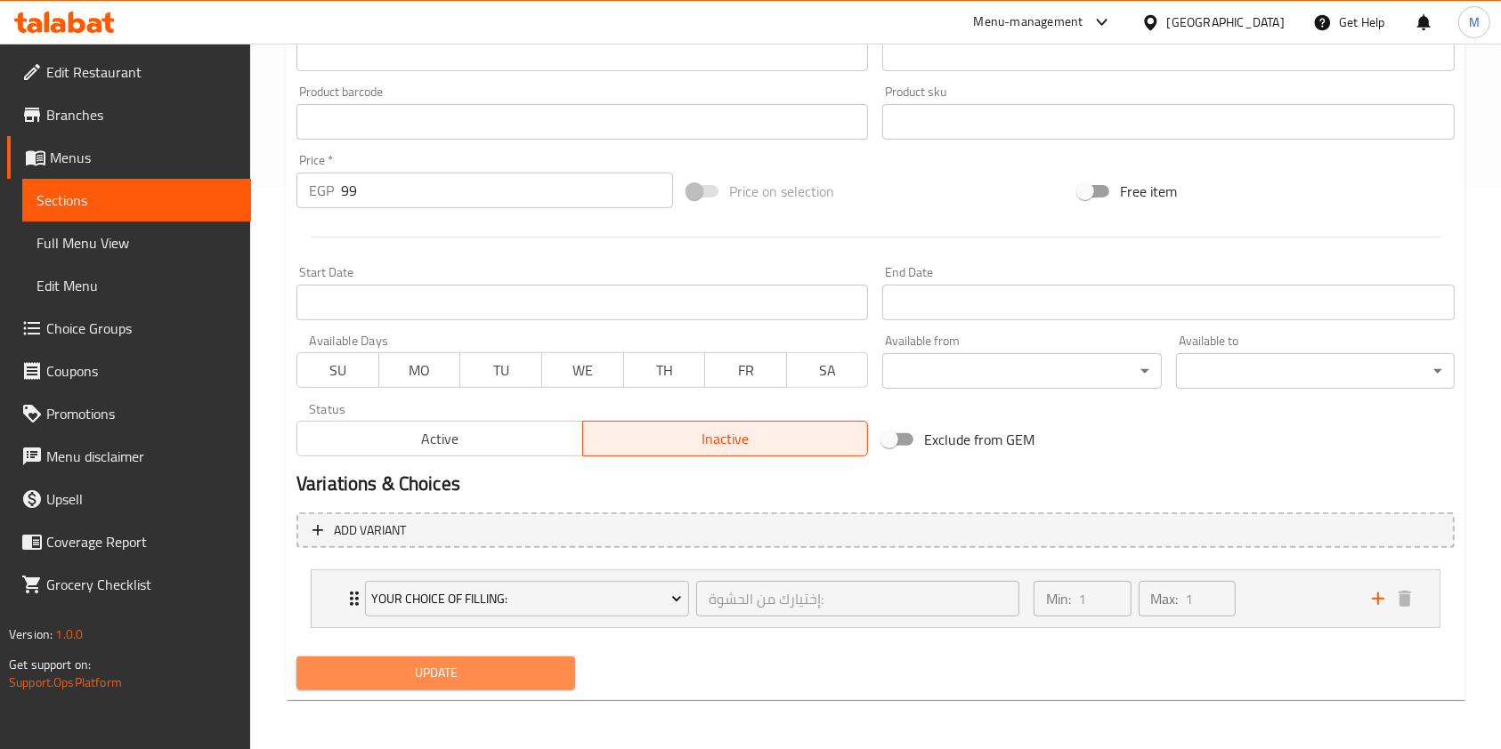
click at [562, 660] on button "Update" at bounding box center [435, 673] width 279 height 33
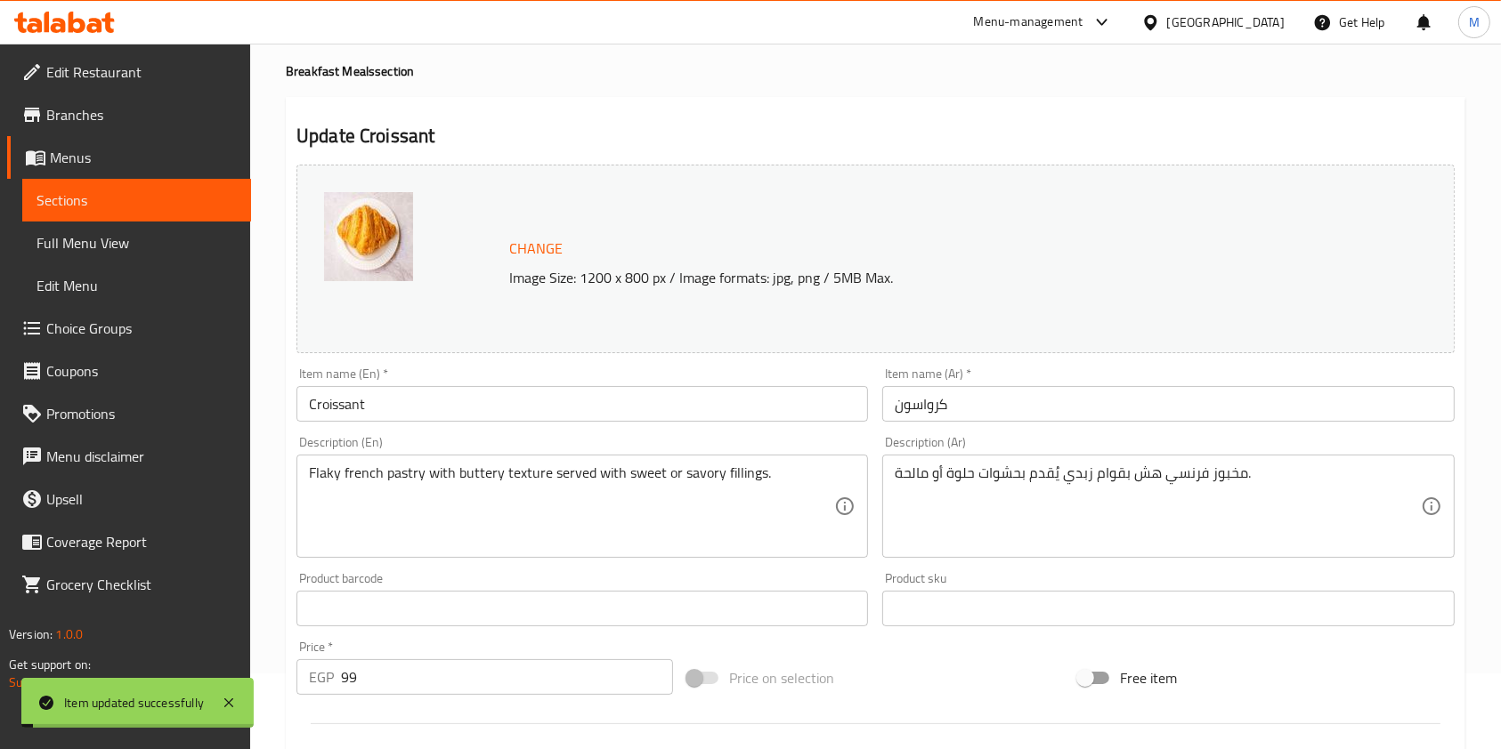
scroll to position [0, 0]
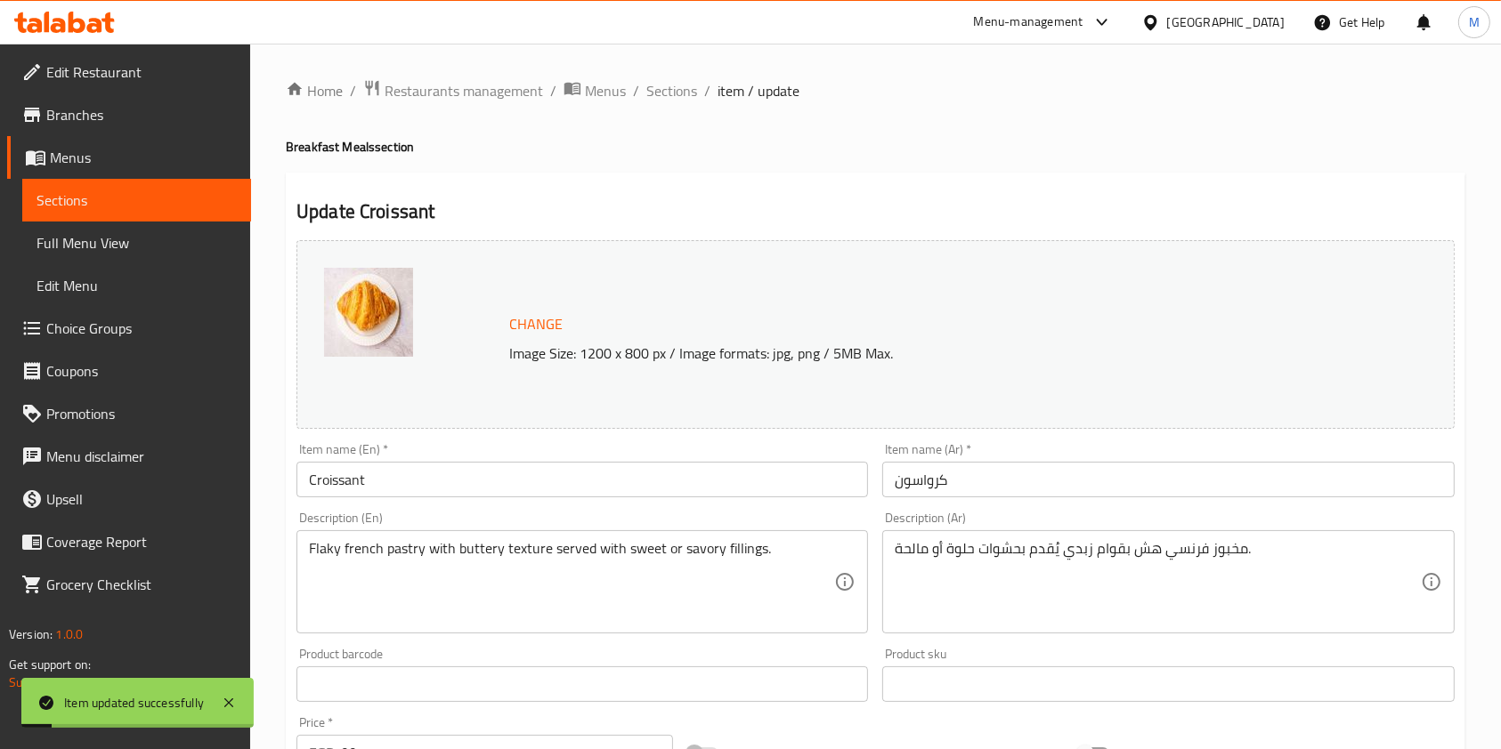
click at [676, 106] on div "Home / Restaurants management / Menus / Sections / item / update Breakfast Meal…" at bounding box center [875, 678] width 1179 height 1198
click at [679, 95] on span "Sections" at bounding box center [671, 90] width 51 height 21
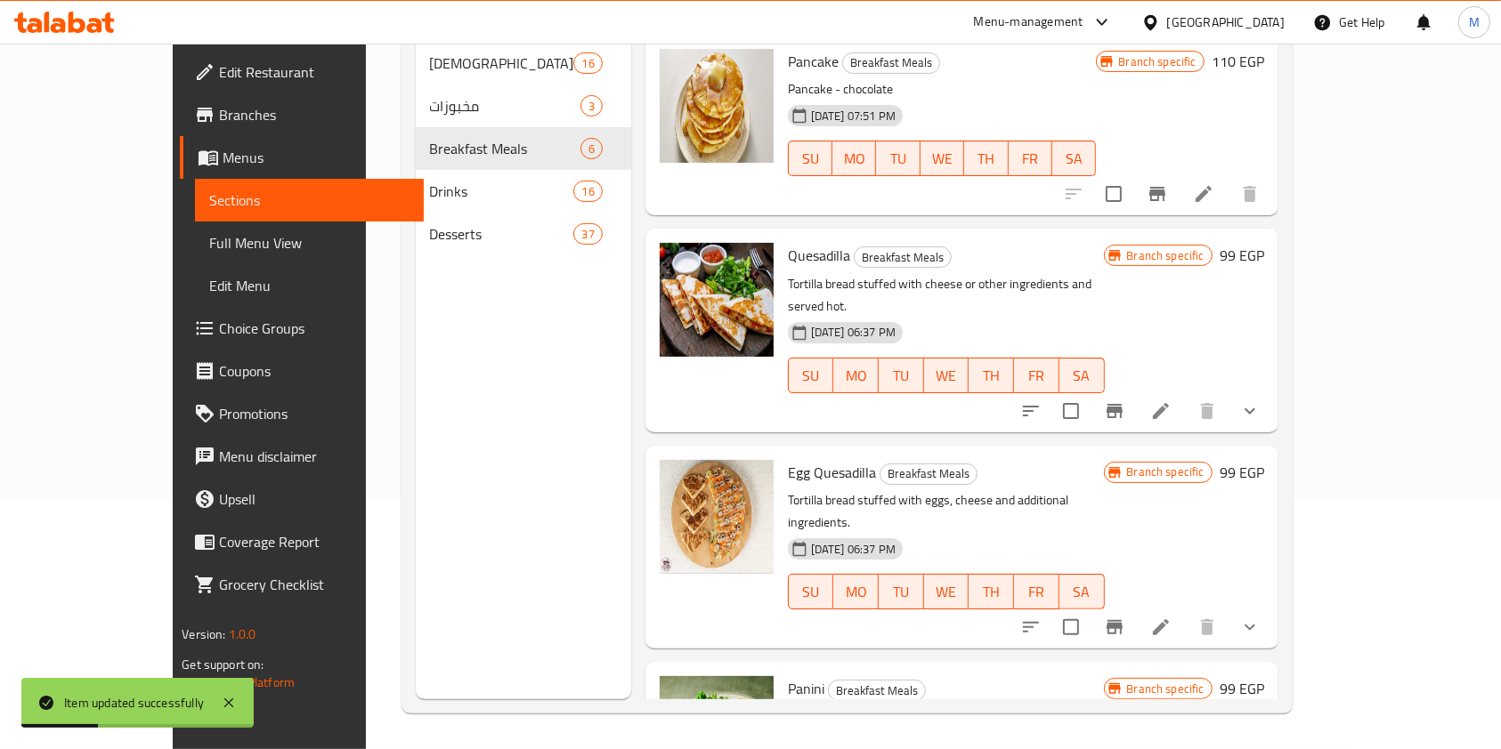
scroll to position [462, 0]
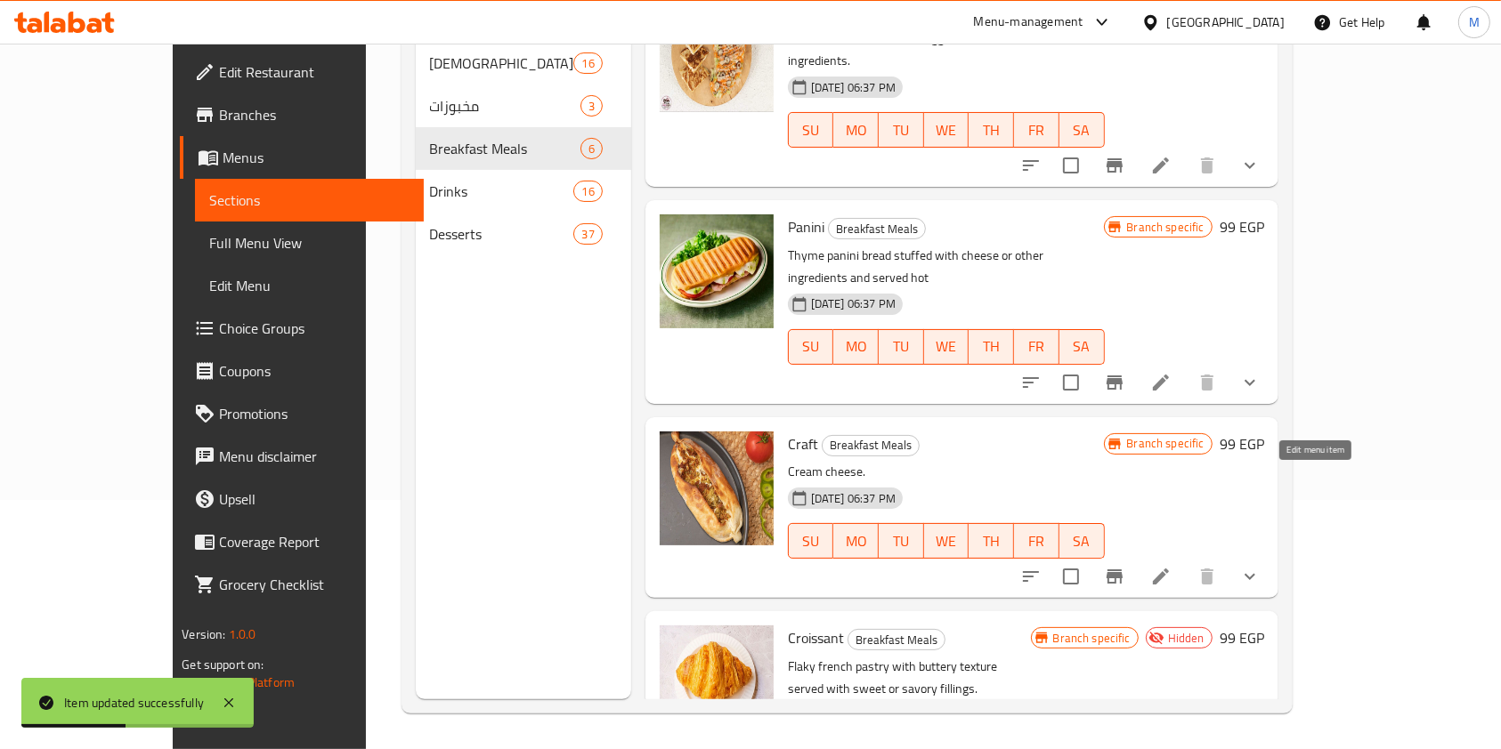
click at [1171, 566] on icon at bounding box center [1160, 576] width 21 height 21
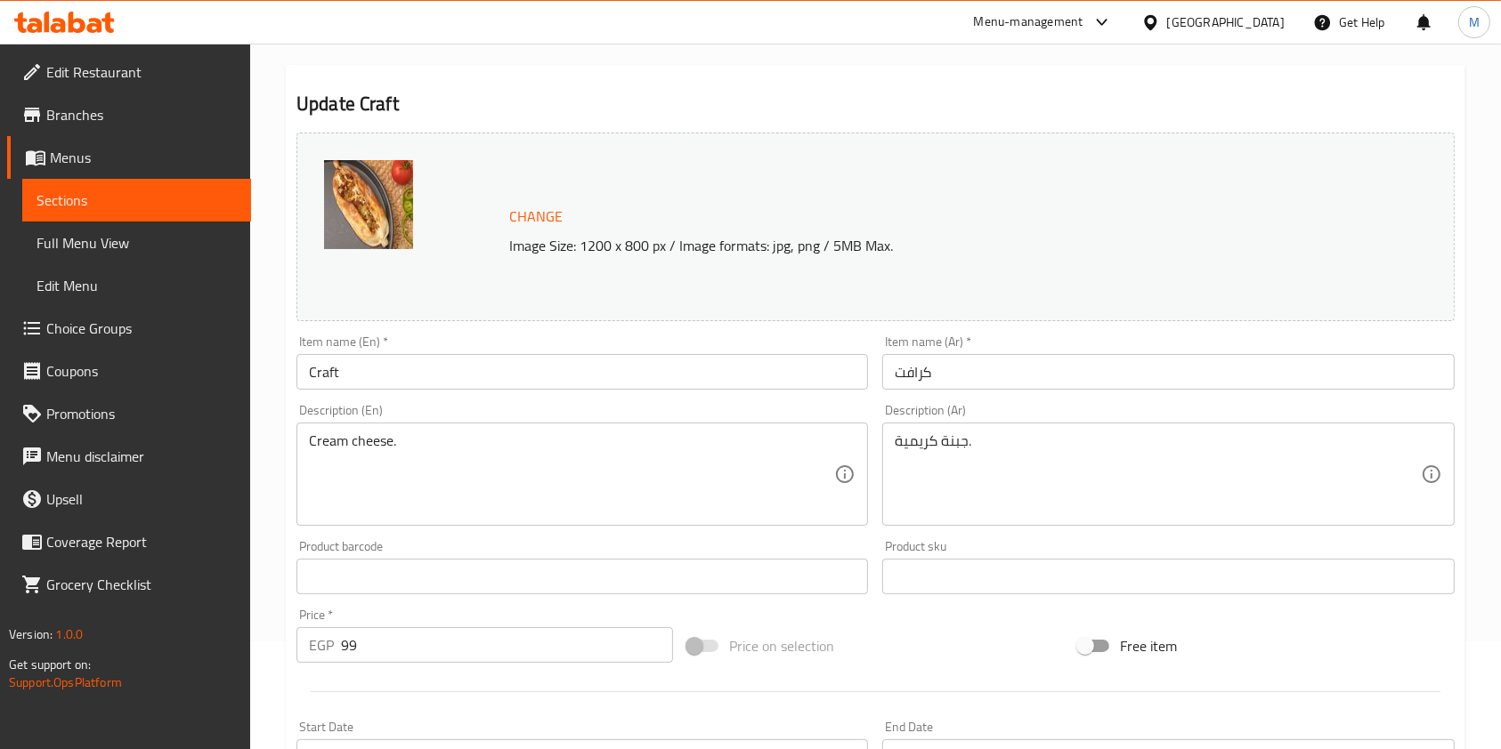
scroll to position [563, 0]
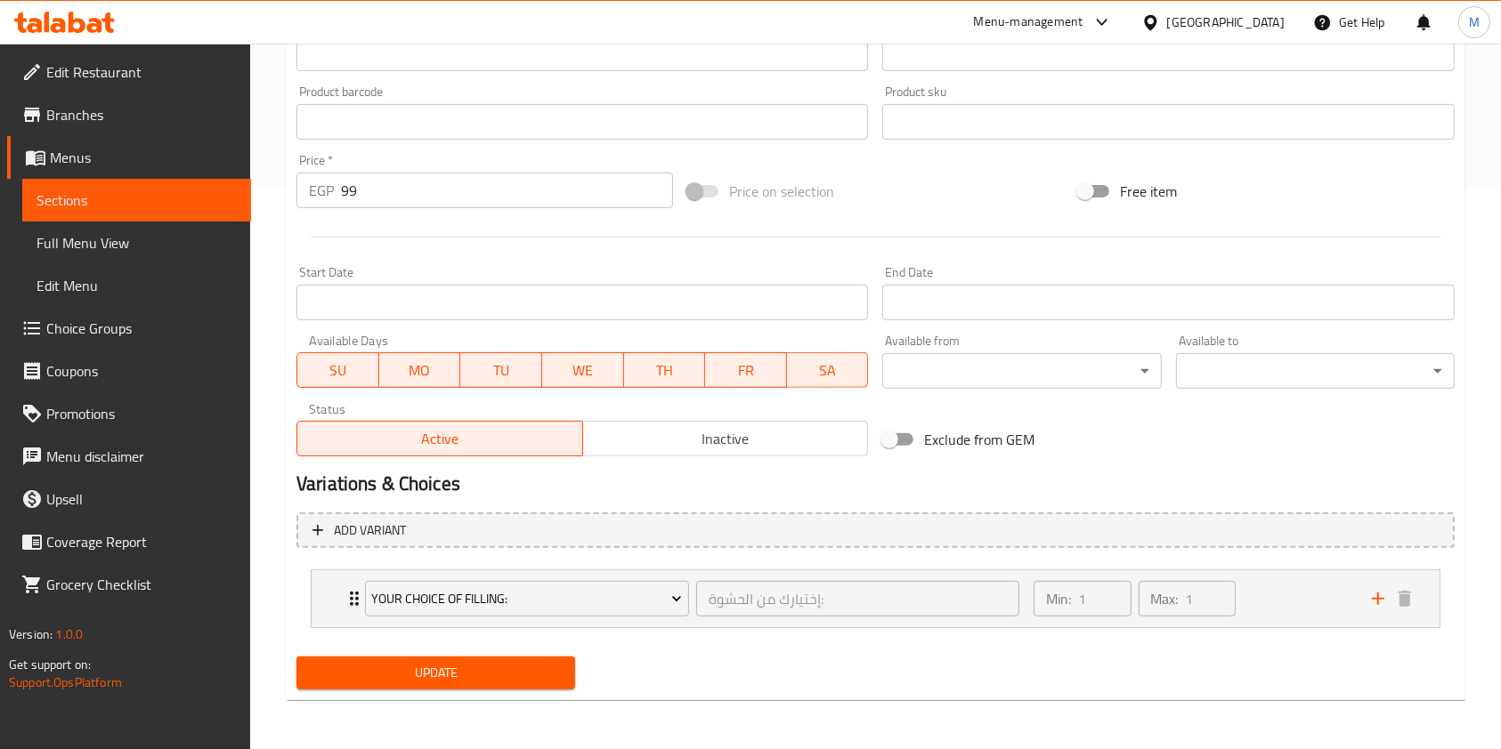
click at [379, 376] on button "MO" at bounding box center [420, 370] width 82 height 36
click at [396, 378] on span "MO" at bounding box center [420, 371] width 68 height 26
click at [474, 371] on span "TU" at bounding box center [501, 371] width 68 height 26
click at [384, 377] on button "MO" at bounding box center [420, 370] width 82 height 36
drag, startPoint x: 352, startPoint y: 378, endPoint x: 561, endPoint y: 365, distance: 209.6
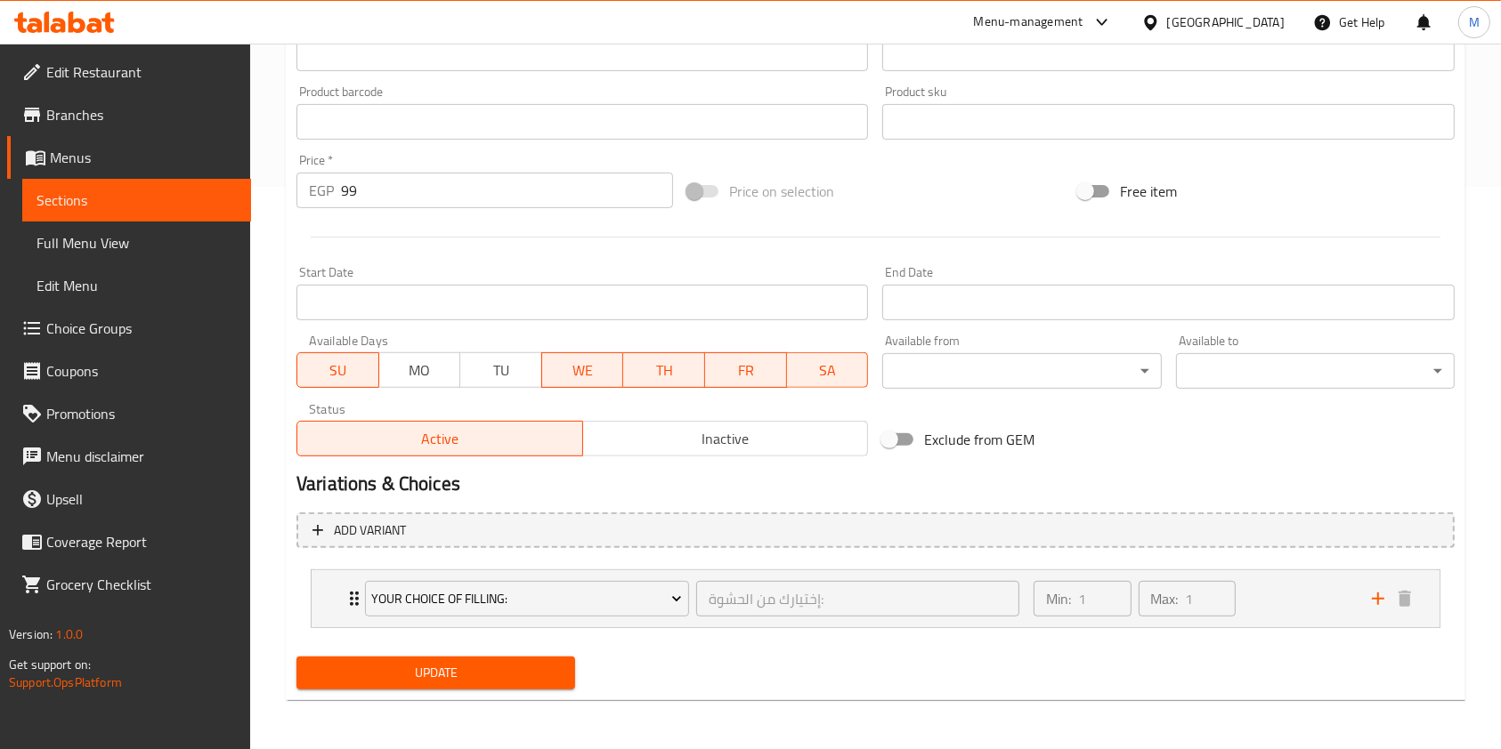
click at [352, 377] on span "SU" at bounding box center [338, 371] width 68 height 26
click at [605, 363] on span "WE" at bounding box center [583, 371] width 68 height 26
drag, startPoint x: 655, startPoint y: 368, endPoint x: 722, endPoint y: 367, distance: 66.8
click at [656, 368] on span "TH" at bounding box center [664, 371] width 68 height 26
drag, startPoint x: 724, startPoint y: 367, endPoint x: 754, endPoint y: 367, distance: 30.3
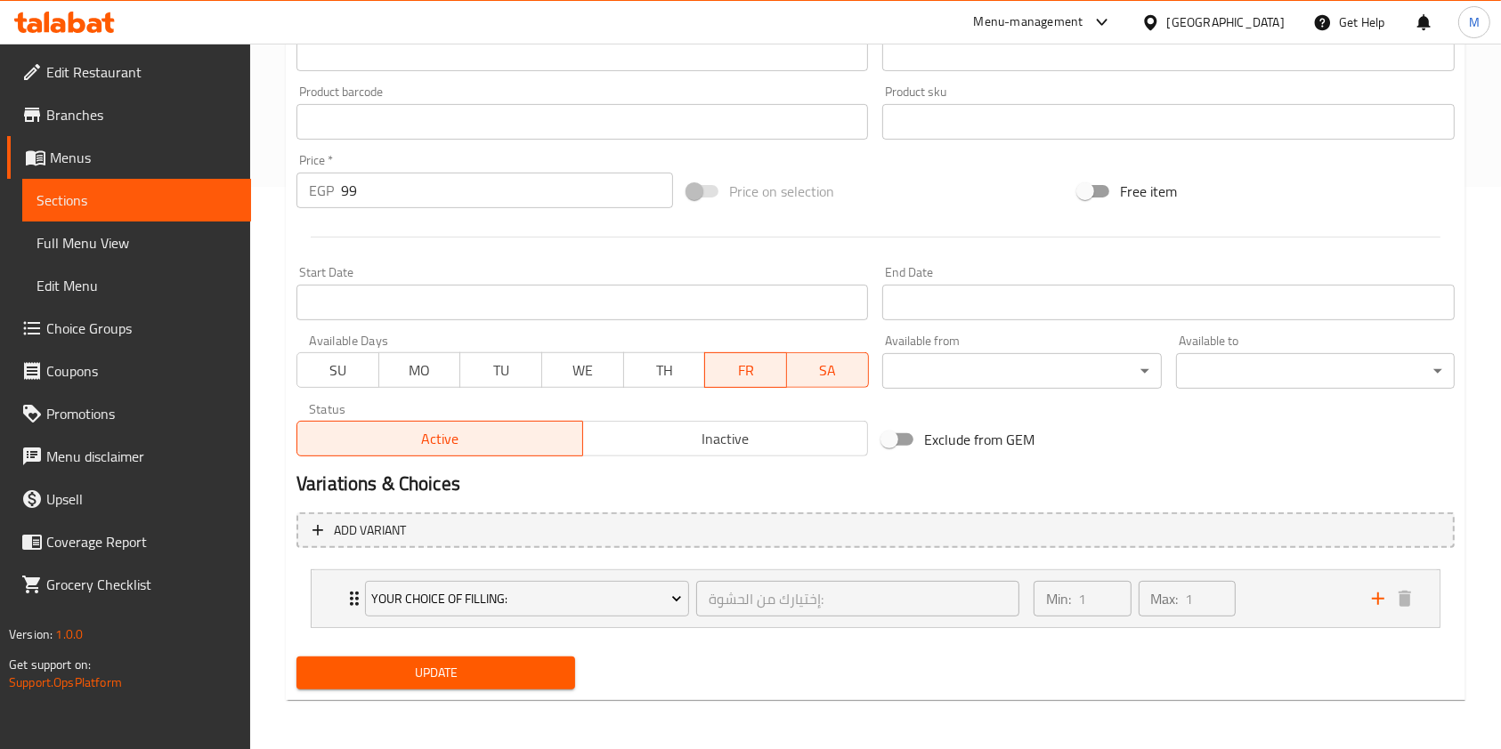
click at [728, 367] on span "FR" at bounding box center [746, 371] width 68 height 26
click at [775, 367] on span "FR" at bounding box center [746, 371] width 68 height 26
click at [825, 366] on span "SA" at bounding box center [828, 371] width 68 height 26
drag, startPoint x: 769, startPoint y: 374, endPoint x: 611, endPoint y: 406, distance: 161.6
click at [767, 374] on span "FR" at bounding box center [746, 371] width 68 height 26
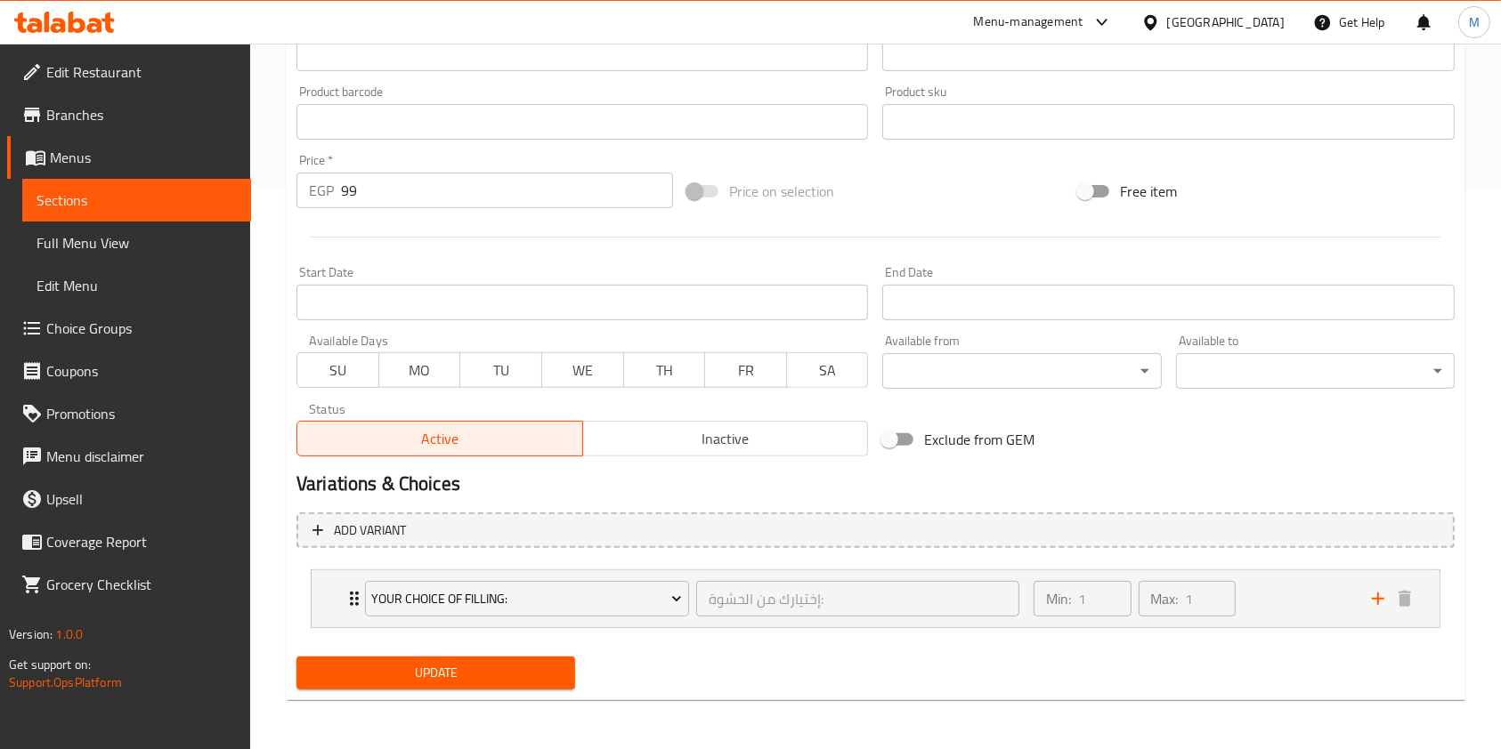
click at [641, 418] on div "Active Inactive" at bounding box center [581, 429] width 571 height 53
click at [664, 436] on span "Inactive" at bounding box center [725, 439] width 271 height 26
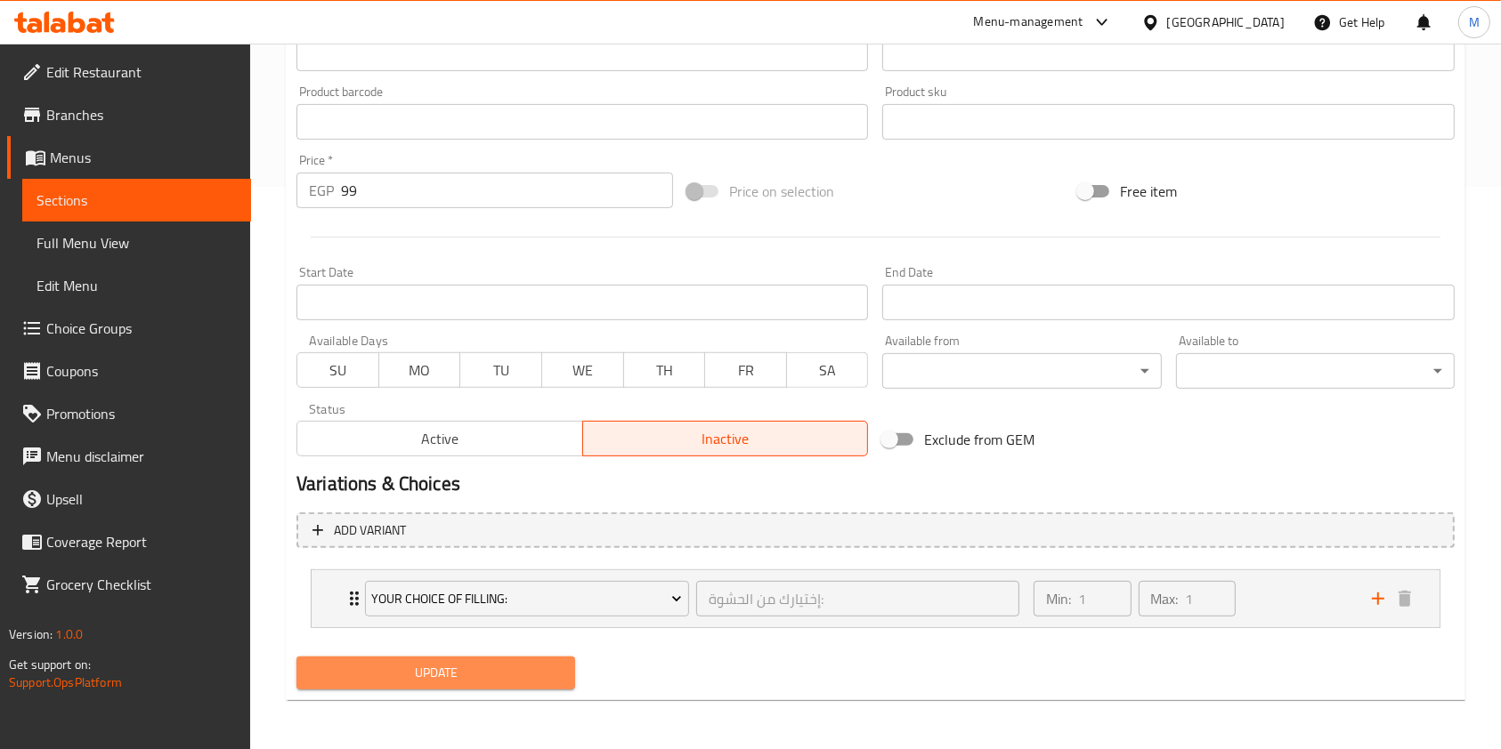
drag, startPoint x: 529, startPoint y: 672, endPoint x: 871, endPoint y: 587, distance: 353.2
click at [530, 673] on span "Update" at bounding box center [436, 673] width 250 height 22
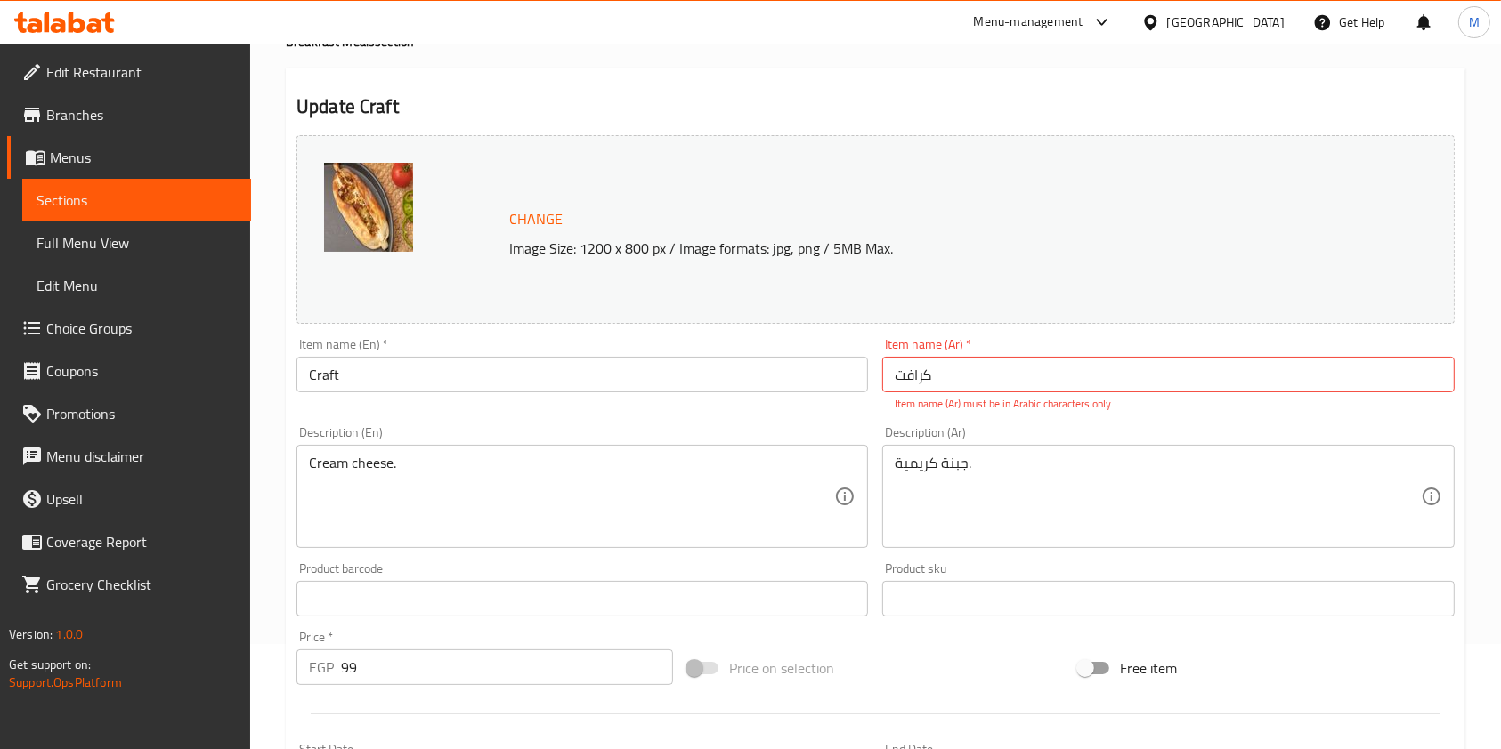
drag, startPoint x: 1499, startPoint y: 302, endPoint x: 1510, endPoint y: 329, distance: 29.9
click at [1501, 329] on html "​ Menu-management Egypt Get Help M Edit Restaurant Branches Menus Sections Full…" at bounding box center [750, 269] width 1501 height 749
click at [1023, 393] on div "Item name (Ar)   * کرافت Item name (Ar) * Item name (Ar) must be in Arabic char…" at bounding box center [1167, 375] width 571 height 74
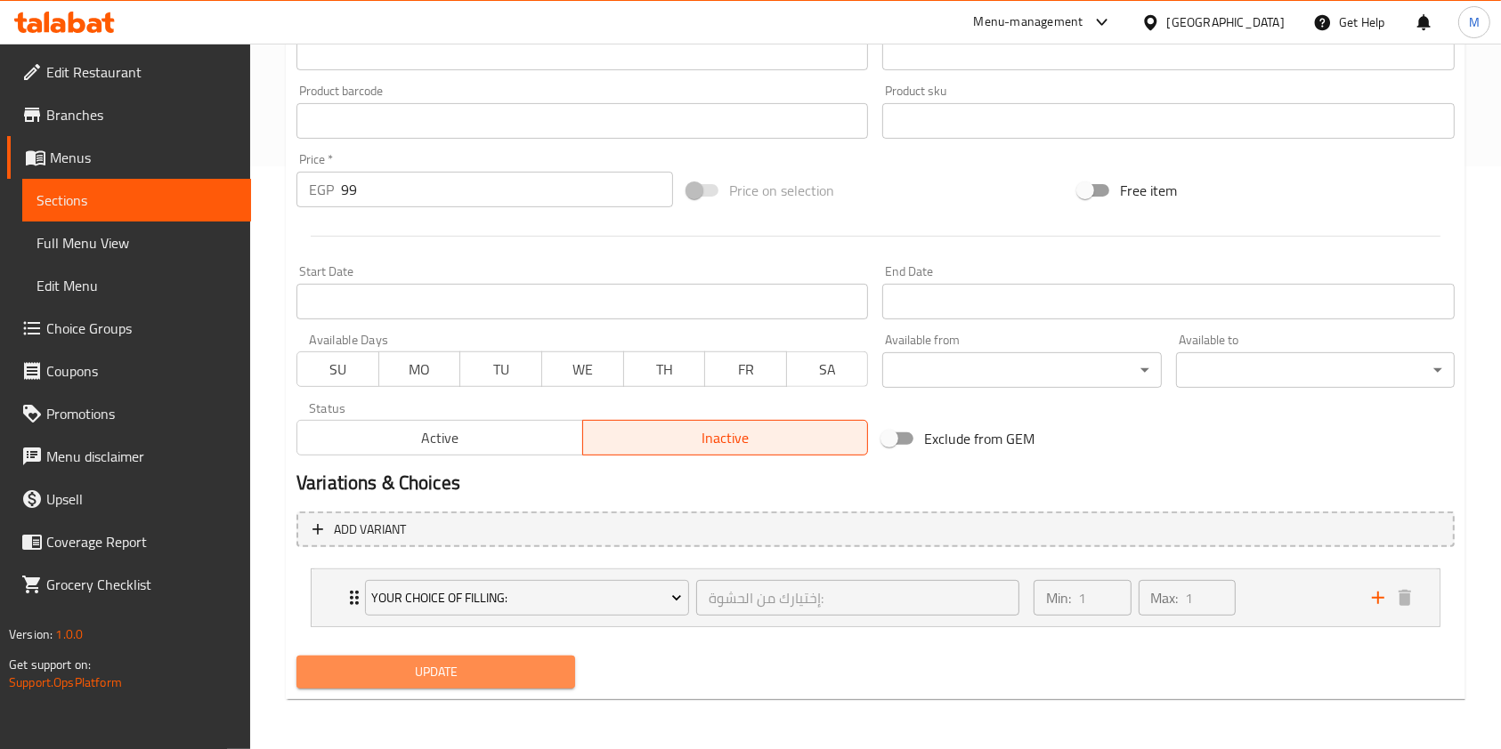
click at [563, 671] on button "Update" at bounding box center [435, 672] width 279 height 33
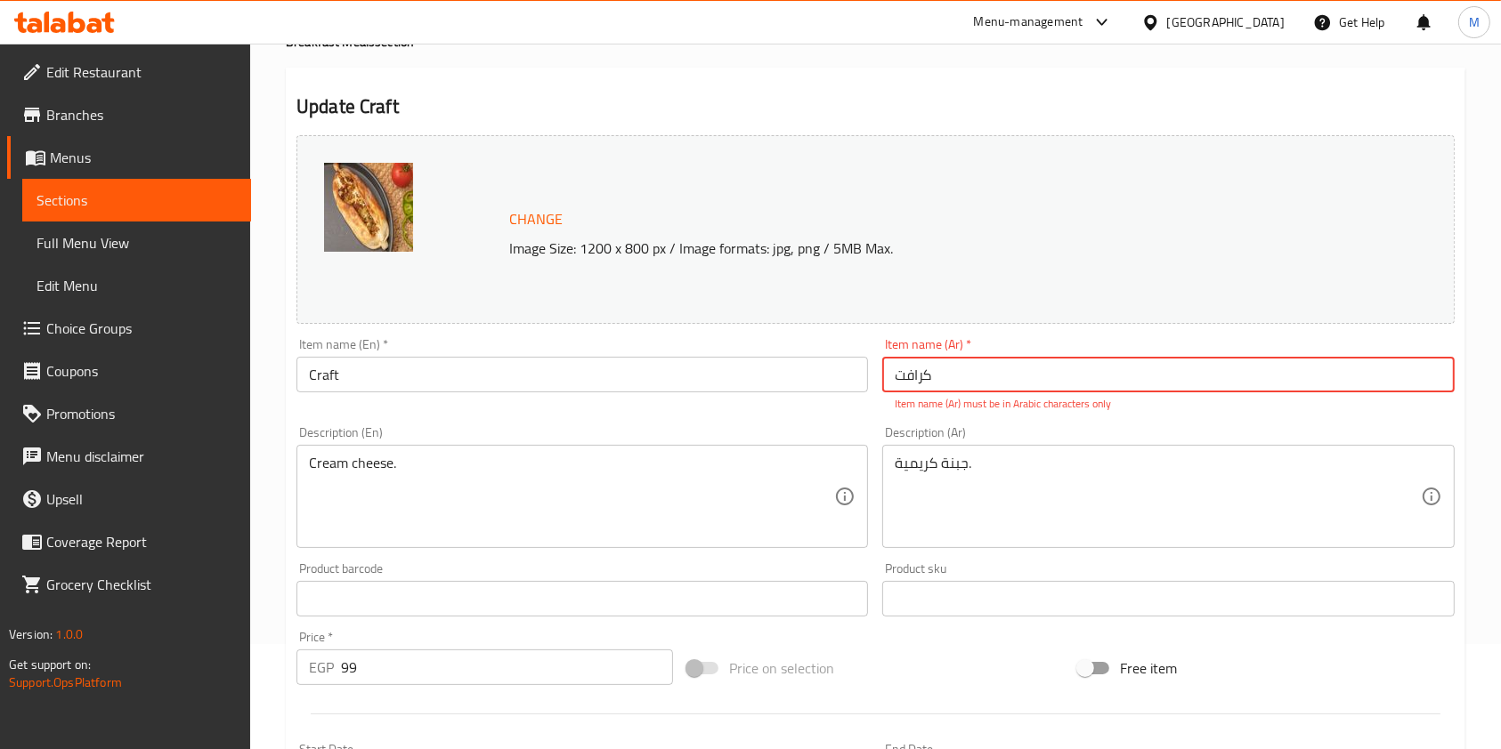
drag, startPoint x: 977, startPoint y: 377, endPoint x: 897, endPoint y: 377, distance: 80.1
click at [897, 377] on input "کرافت" at bounding box center [1167, 375] width 571 height 36
type input ";"
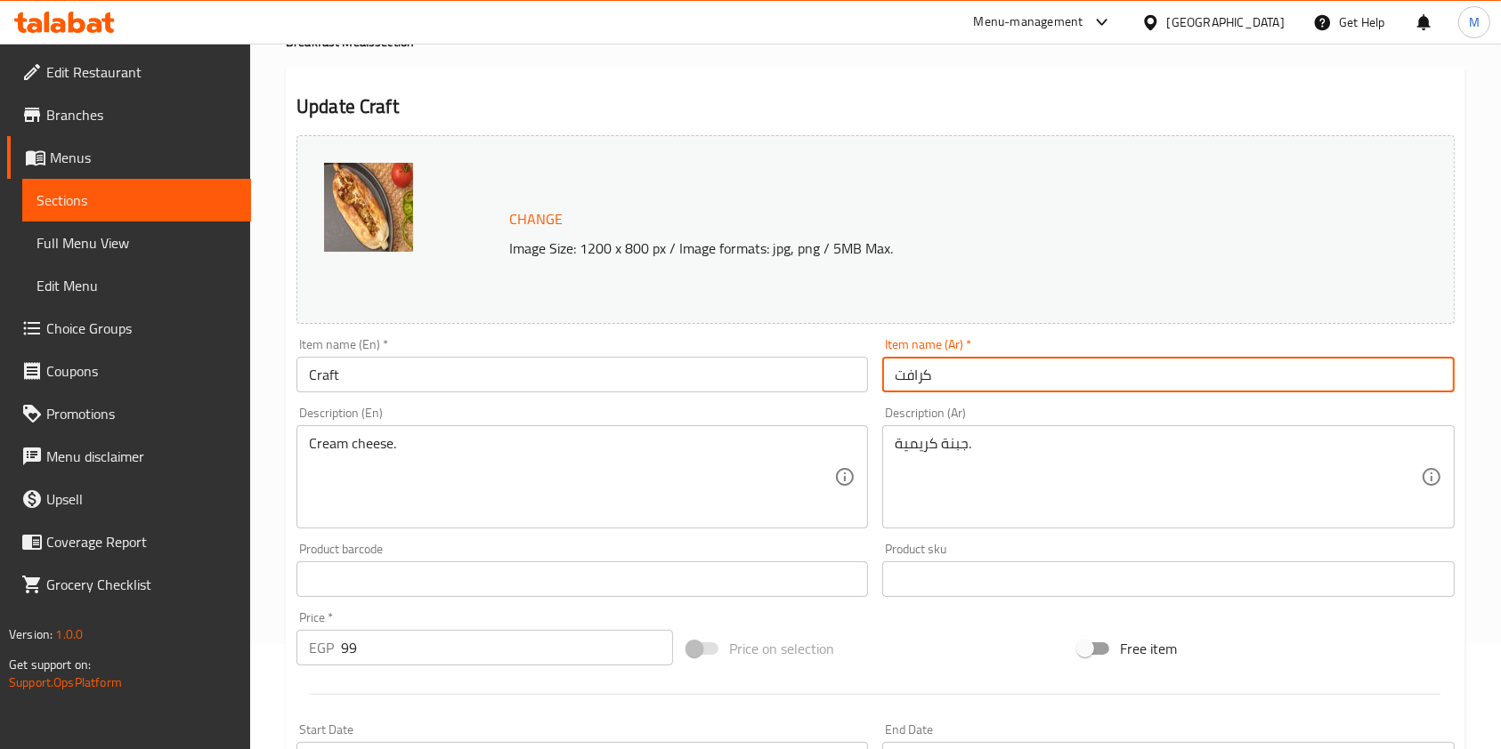
scroll to position [563, 0]
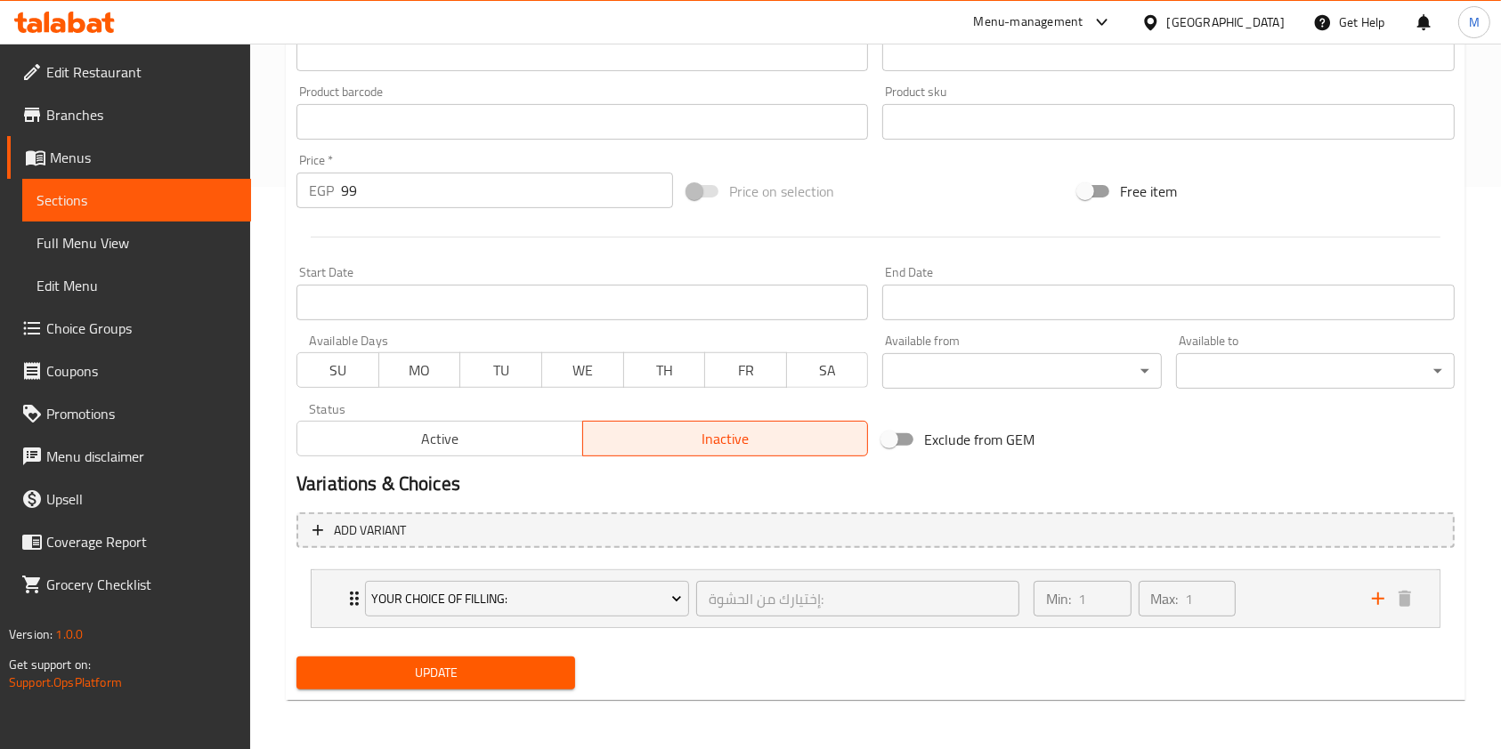
type input "كرافت"
click at [478, 681] on span "Update" at bounding box center [436, 673] width 250 height 22
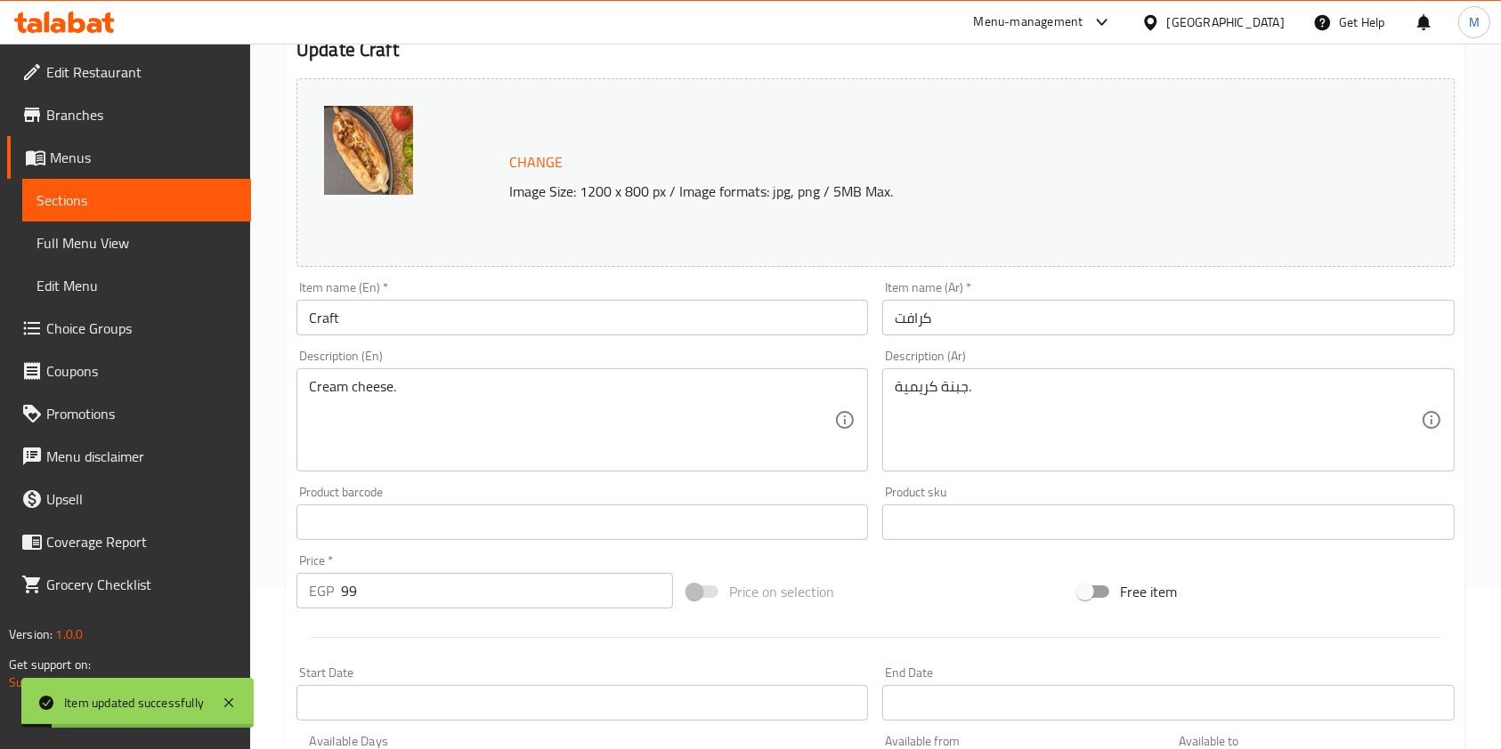
scroll to position [0, 0]
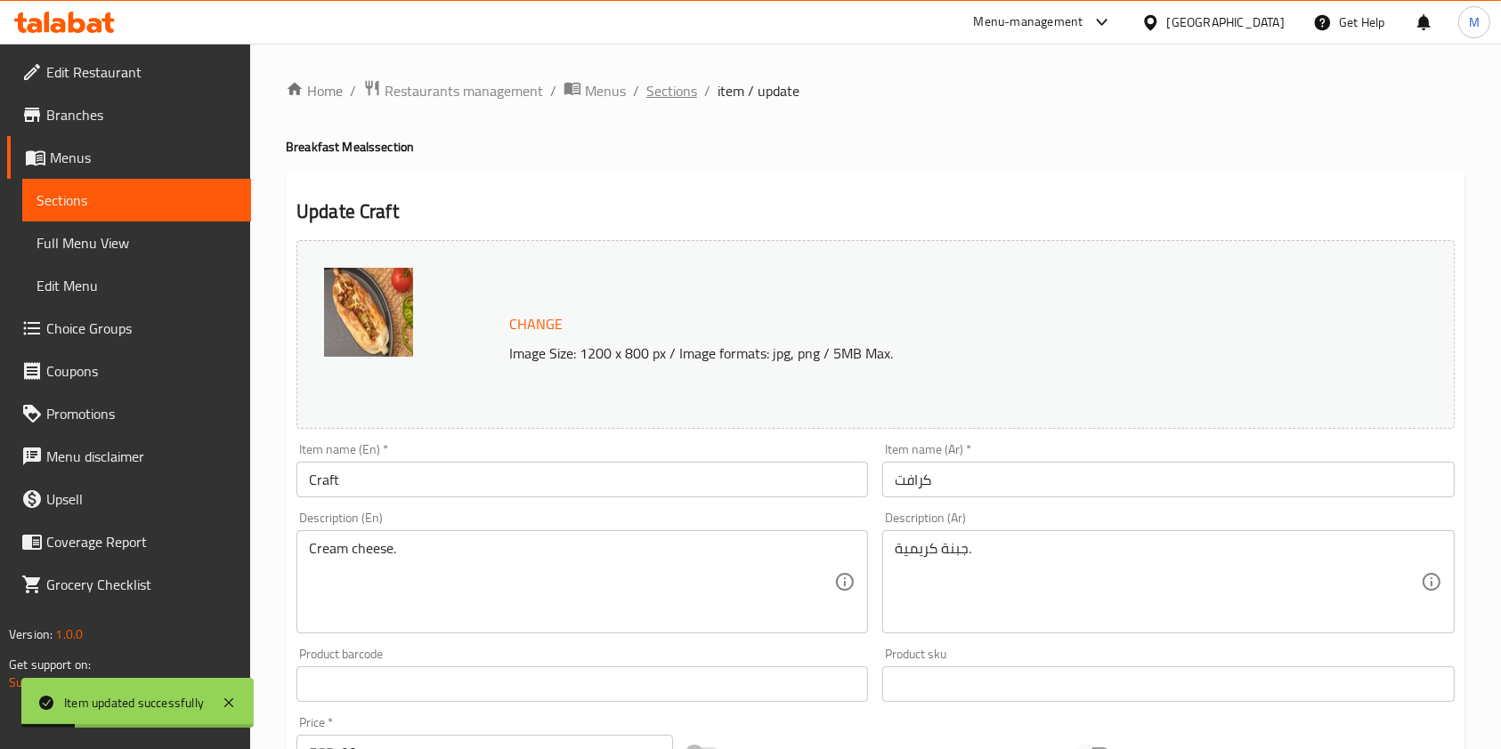
click at [670, 97] on span "Sections" at bounding box center [671, 90] width 51 height 21
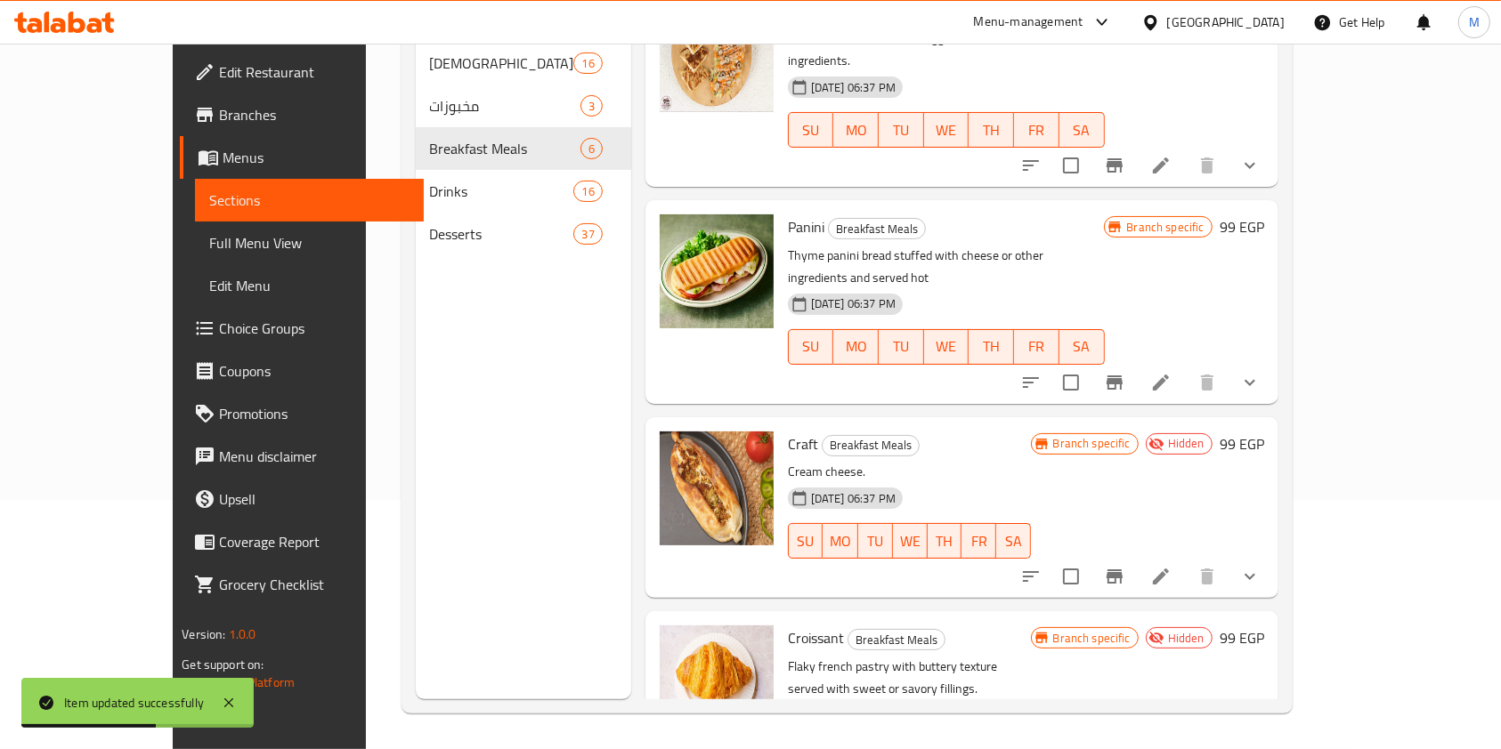
scroll to position [54, 0]
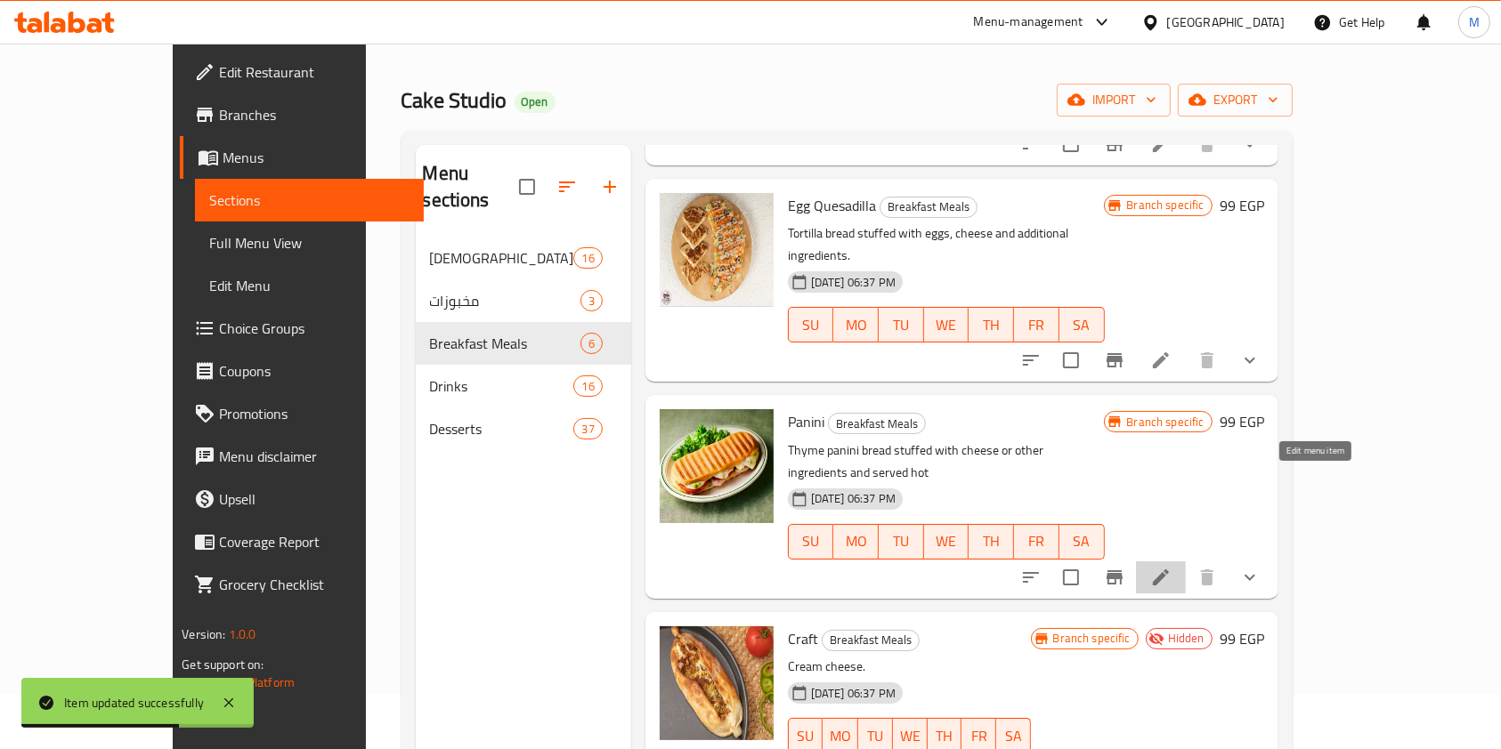
click at [1171, 567] on icon at bounding box center [1160, 577] width 21 height 21
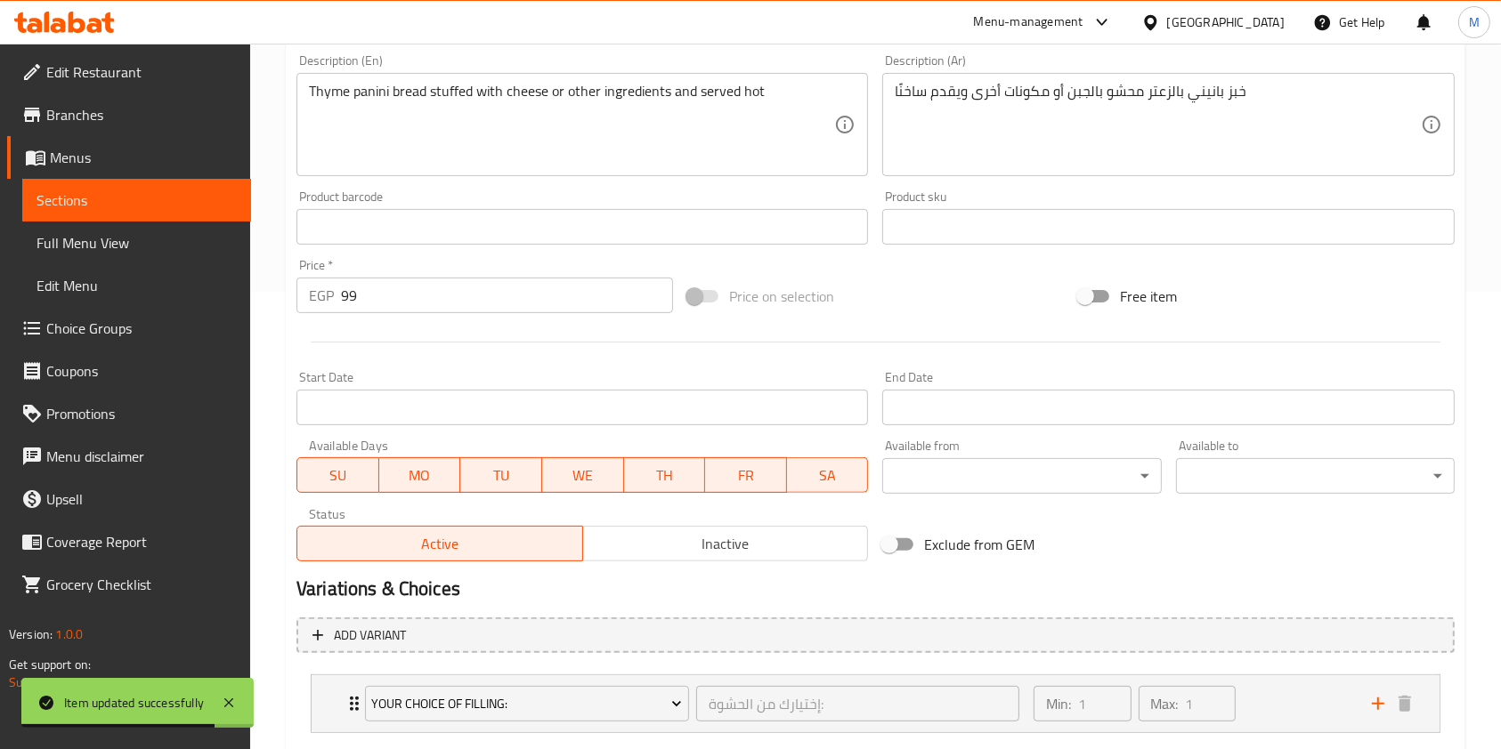
scroll to position [563, 0]
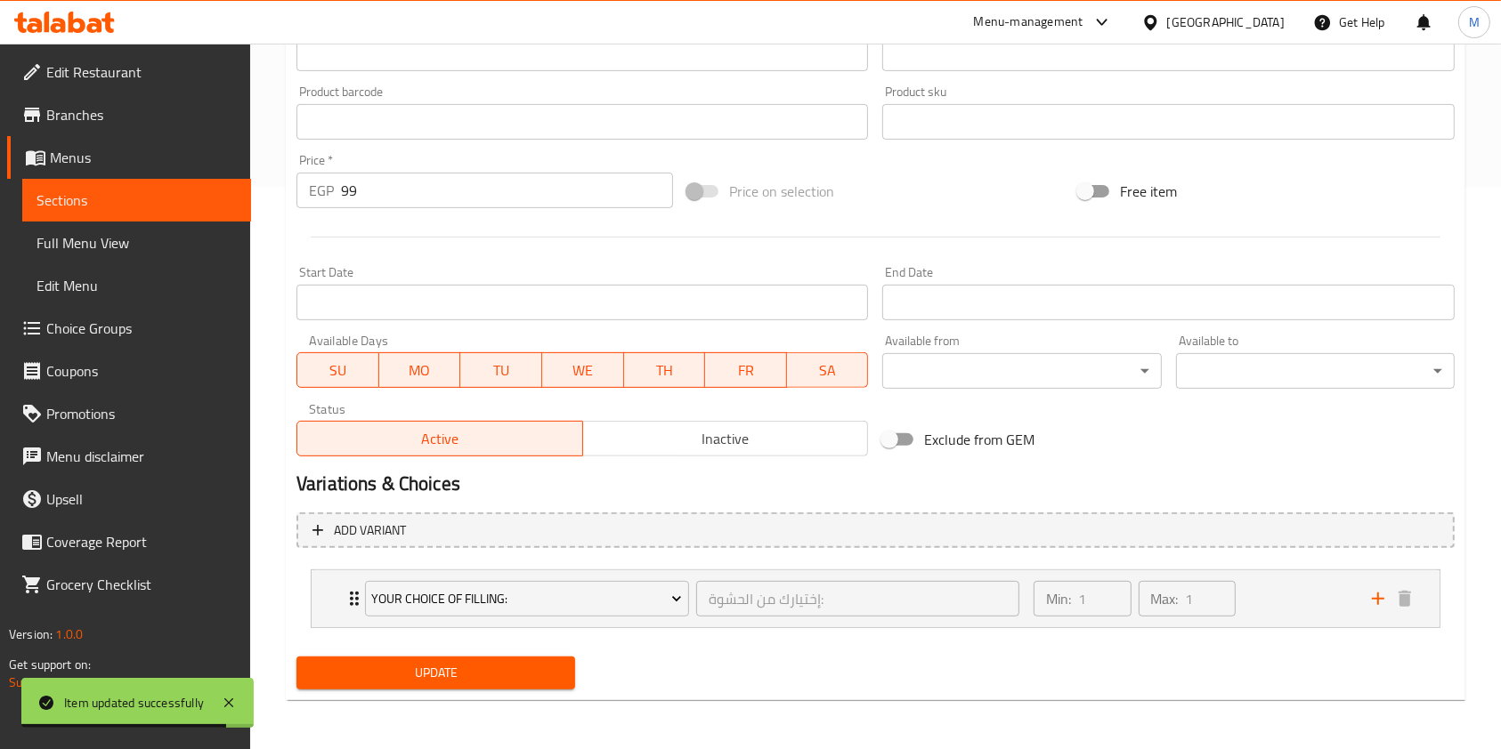
click at [682, 474] on h2 "Variations & Choices" at bounding box center [875, 484] width 1158 height 27
drag, startPoint x: 669, startPoint y: 449, endPoint x: 614, endPoint y: 438, distance: 56.2
click at [668, 448] on span "Inactive" at bounding box center [725, 439] width 271 height 26
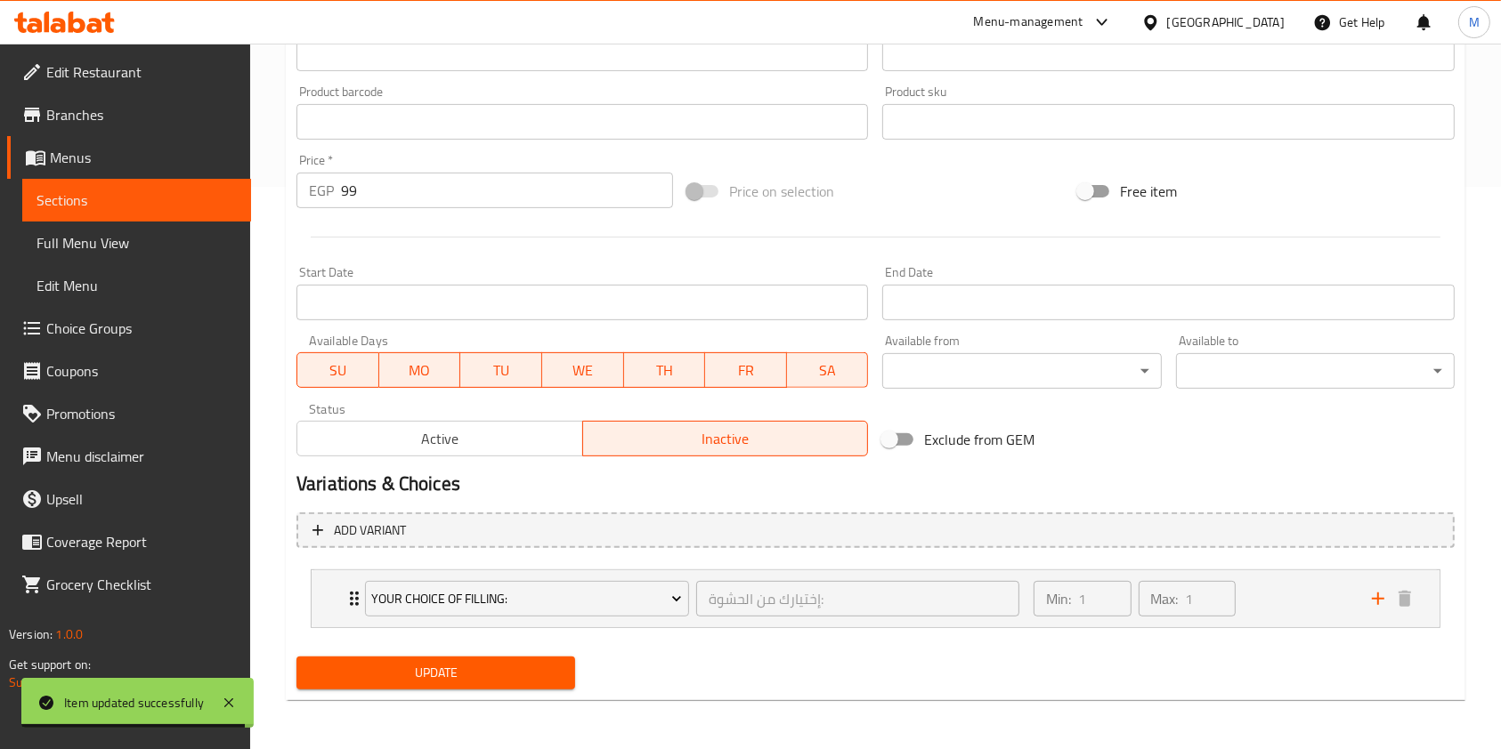
drag, startPoint x: 497, startPoint y: 358, endPoint x: 427, endPoint y: 369, distance: 70.4
click at [492, 358] on span "TU" at bounding box center [501, 371] width 68 height 26
drag, startPoint x: 423, startPoint y: 369, endPoint x: 340, endPoint y: 372, distance: 82.8
click at [418, 370] on span "MO" at bounding box center [420, 371] width 68 height 26
click at [339, 372] on span "SU" at bounding box center [338, 371] width 68 height 26
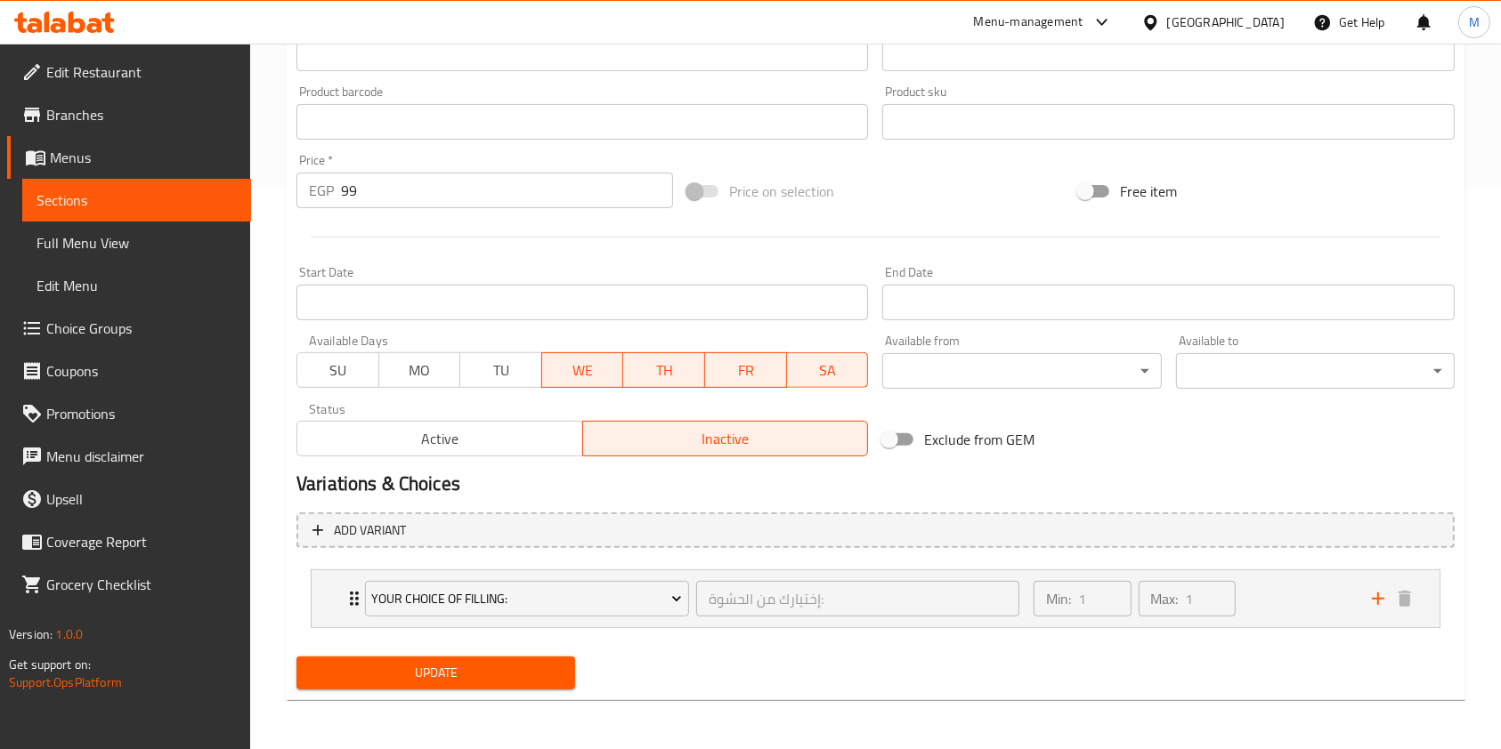
click at [619, 374] on button "WE" at bounding box center [582, 370] width 83 height 36
click at [676, 372] on span "TH" at bounding box center [664, 371] width 68 height 26
drag, startPoint x: 722, startPoint y: 368, endPoint x: 776, endPoint y: 363, distance: 54.5
click at [725, 368] on span "FR" at bounding box center [746, 371] width 68 height 26
click at [815, 360] on span "SA" at bounding box center [828, 371] width 68 height 26
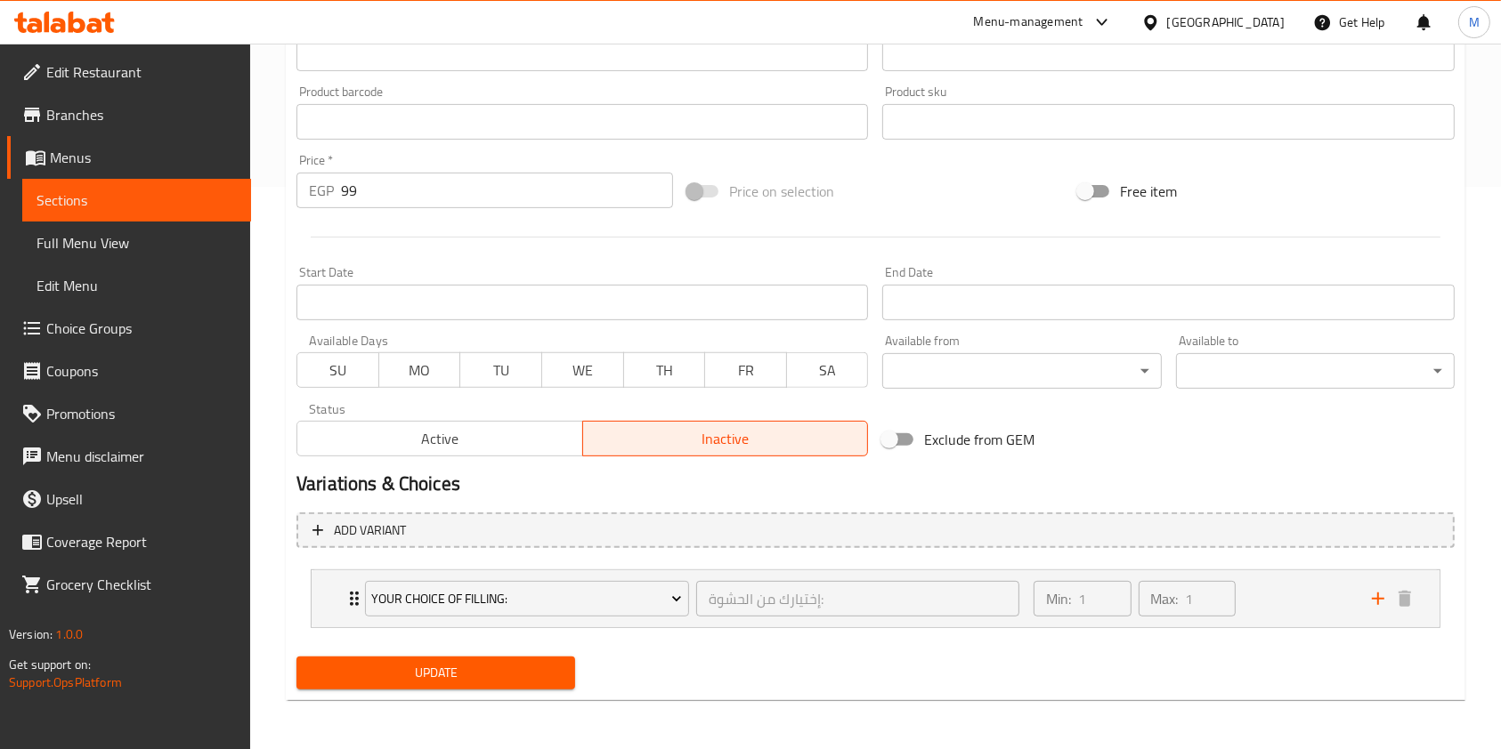
drag, startPoint x: 542, startPoint y: 656, endPoint x: 600, endPoint y: 633, distance: 62.3
click at [543, 658] on button "Update" at bounding box center [435, 673] width 279 height 33
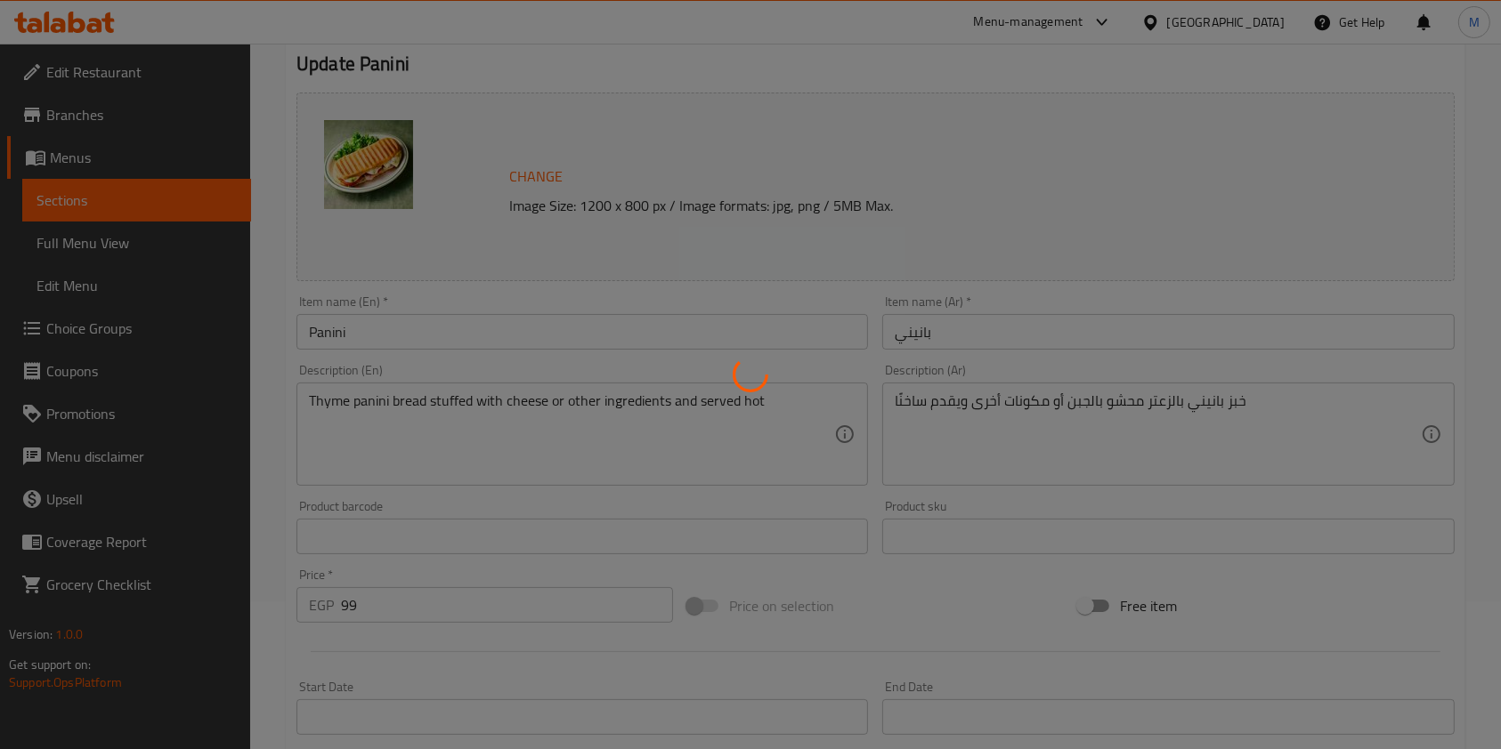
scroll to position [0, 0]
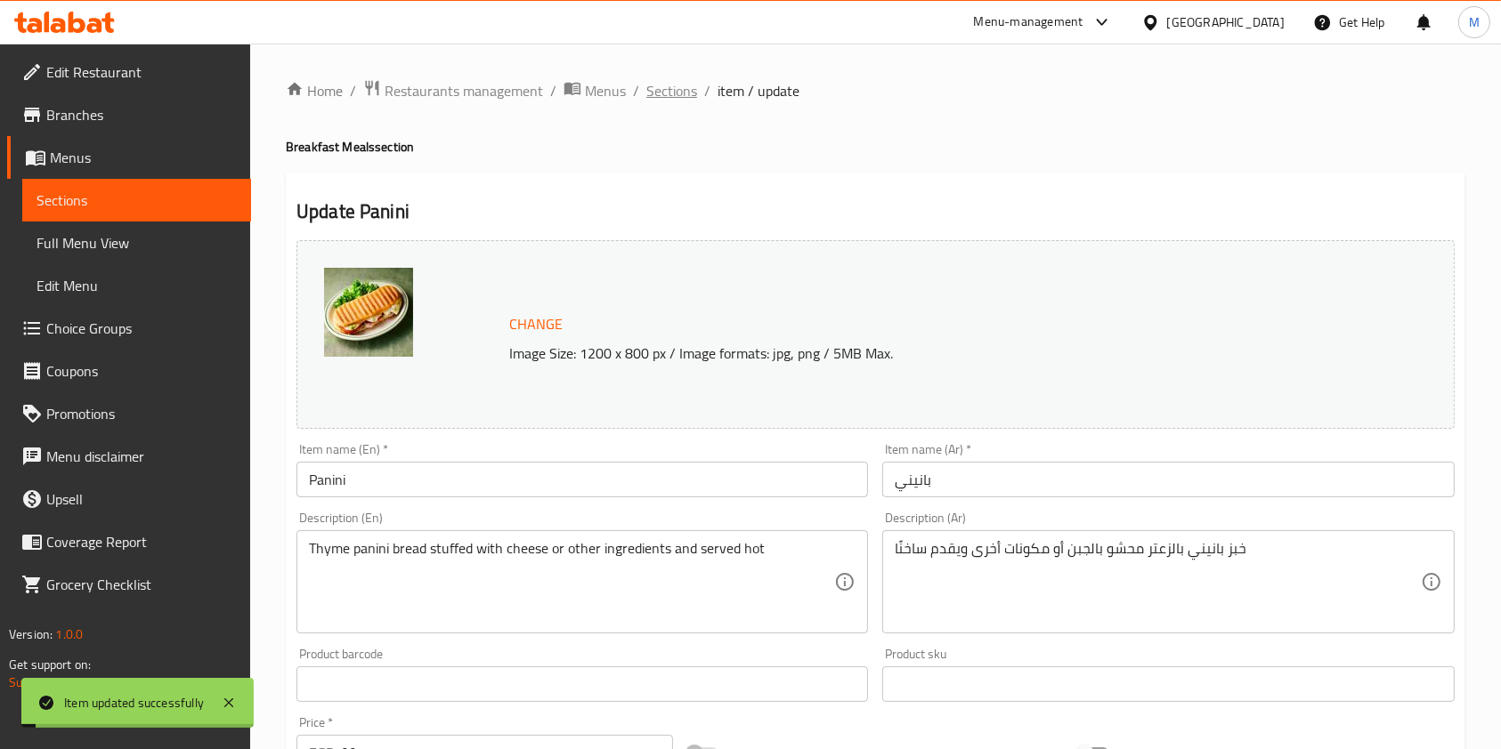
click at [689, 84] on span "Sections" at bounding box center [671, 90] width 51 height 21
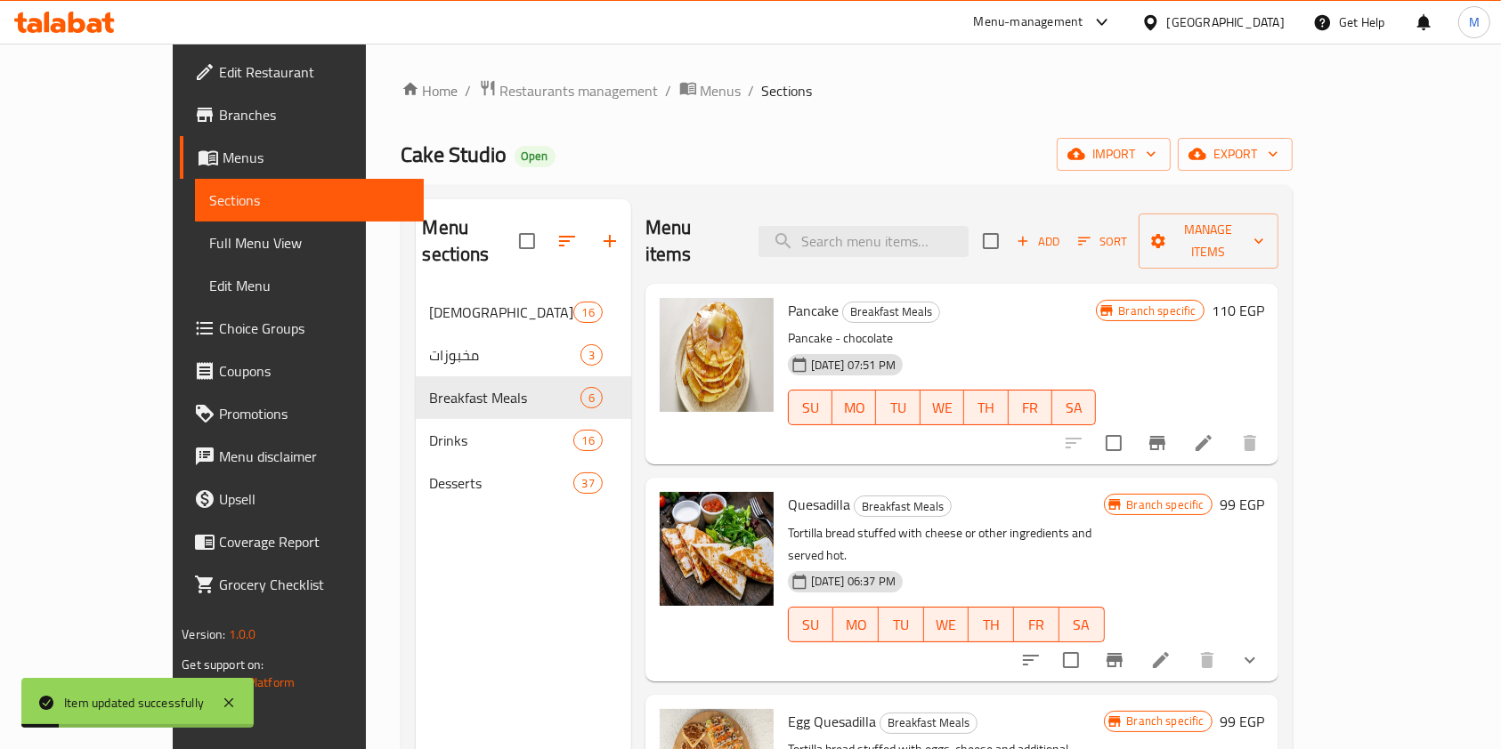
click at [1228, 427] on li at bounding box center [1203, 443] width 50 height 32
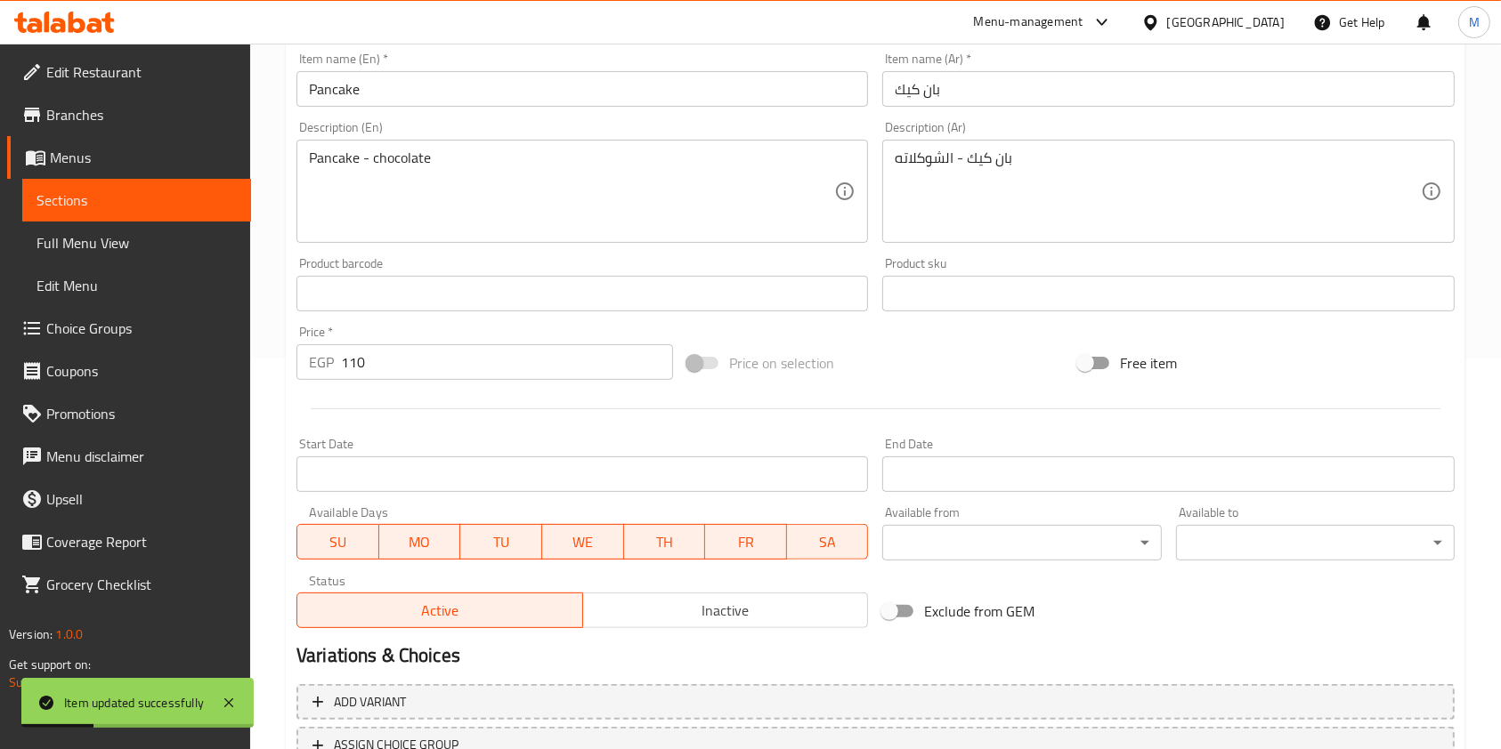
scroll to position [534, 0]
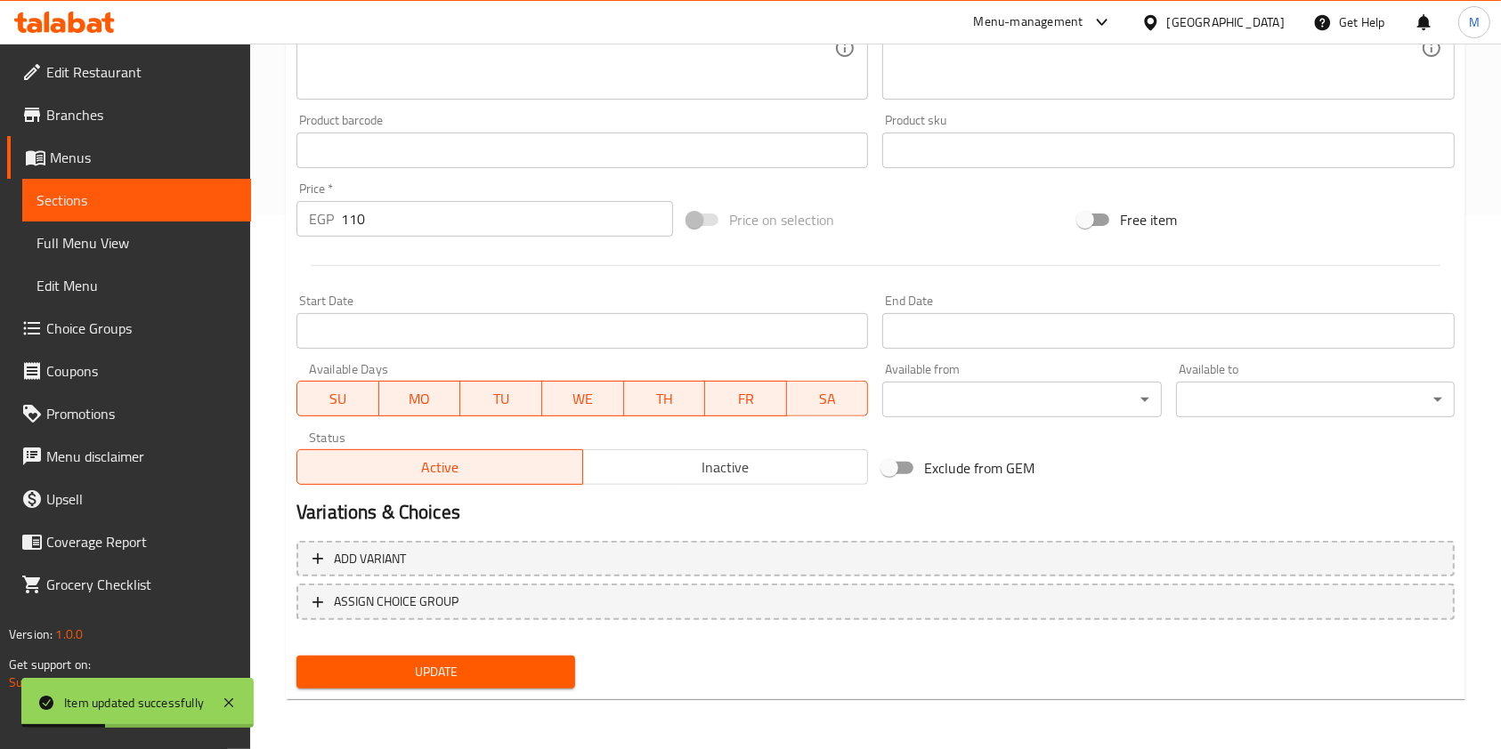
click at [668, 462] on span "Inactive" at bounding box center [725, 468] width 271 height 26
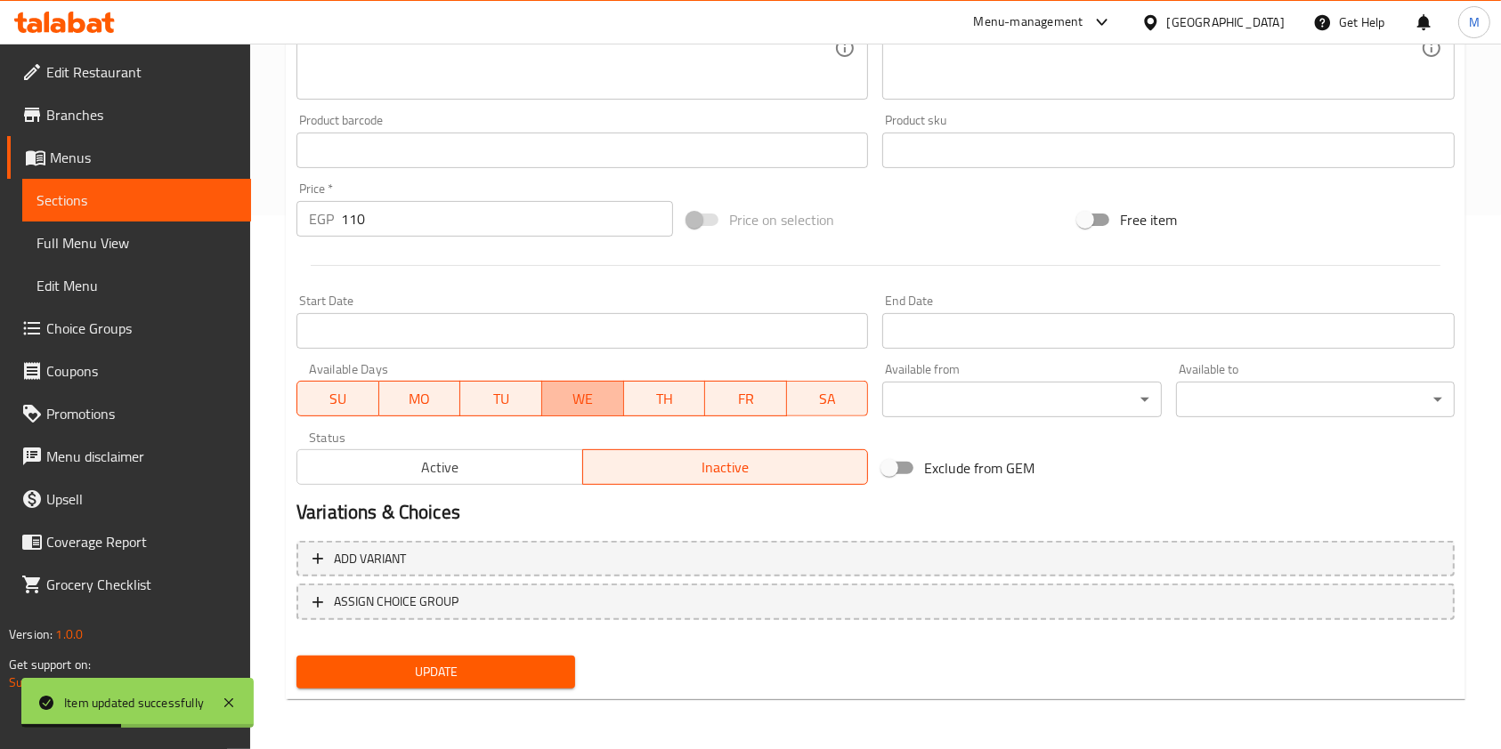
click at [559, 408] on span "WE" at bounding box center [583, 399] width 68 height 26
click at [692, 417] on div "Available Days SU MO TU WE TH FR SA" at bounding box center [582, 390] width 586 height 69
click at [741, 409] on span "FR" at bounding box center [746, 399] width 68 height 26
click at [823, 397] on span "SA" at bounding box center [828, 399] width 68 height 26
click at [662, 416] on button "TH" at bounding box center [664, 399] width 83 height 36
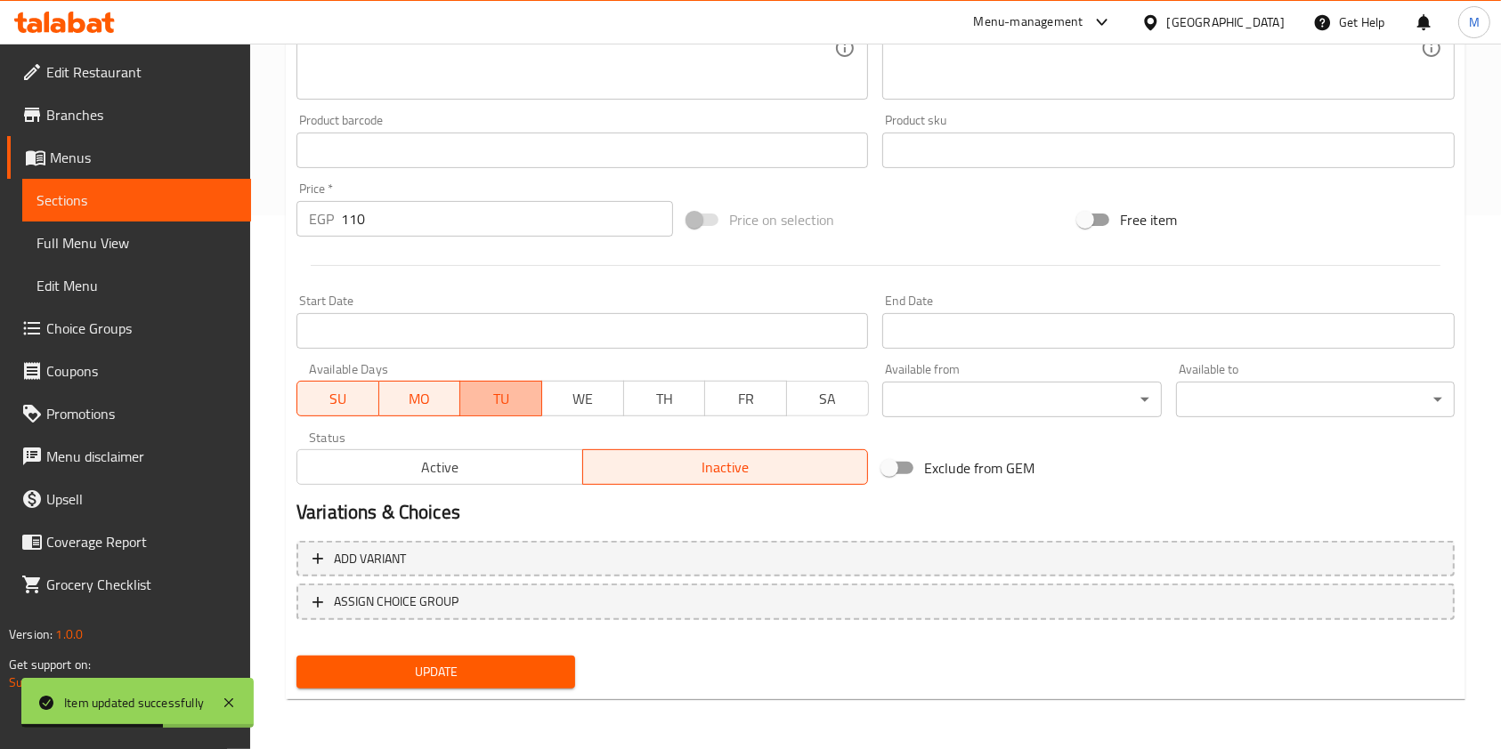
drag, startPoint x: 517, startPoint y: 409, endPoint x: 507, endPoint y: 409, distance: 9.8
click at [514, 409] on span "TU" at bounding box center [501, 399] width 68 height 26
click at [401, 402] on span "MO" at bounding box center [420, 399] width 68 height 26
click at [384, 397] on button "MO" at bounding box center [419, 399] width 83 height 36
click at [379, 398] on button "MO" at bounding box center [420, 399] width 82 height 36
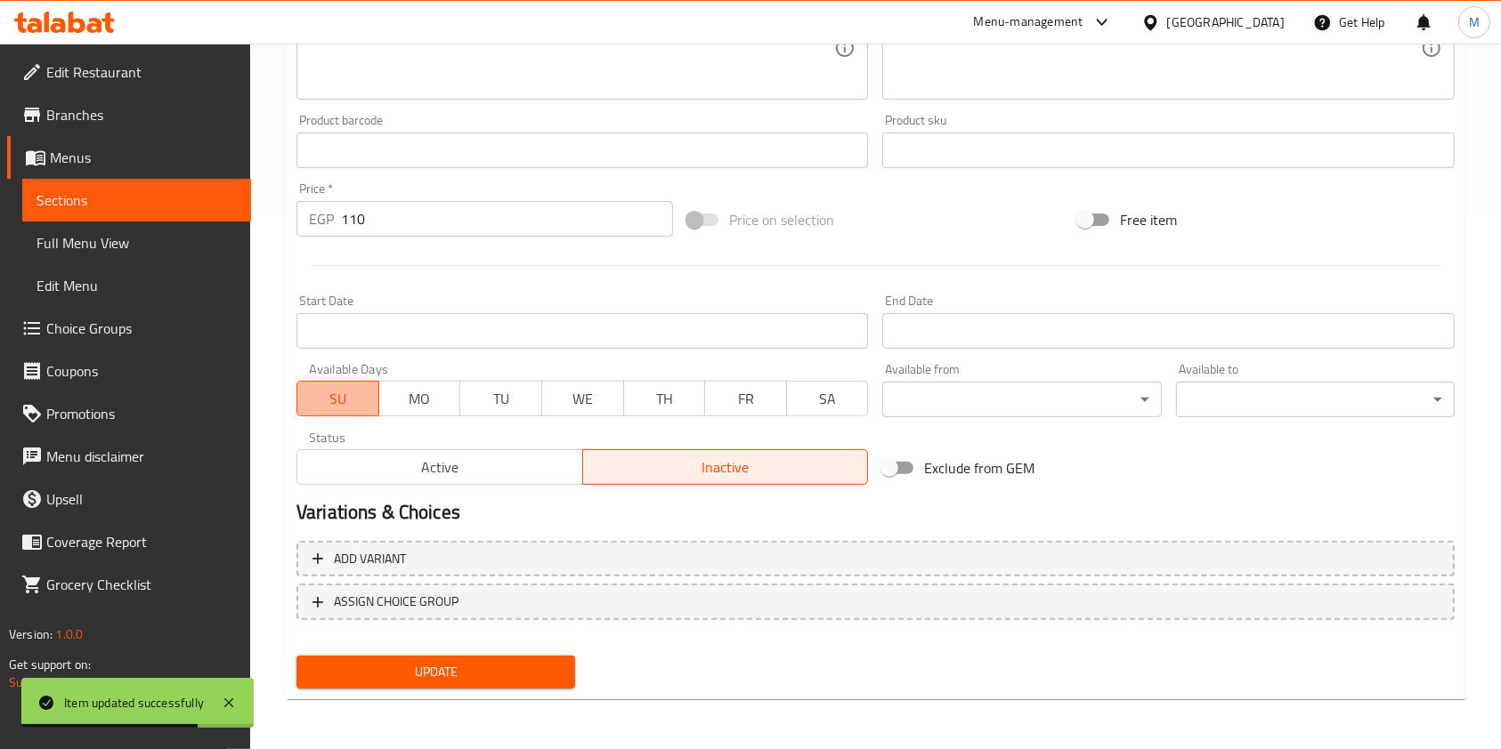
click at [360, 402] on span "SU" at bounding box center [338, 399] width 68 height 26
click at [497, 688] on div "Update" at bounding box center [435, 672] width 293 height 47
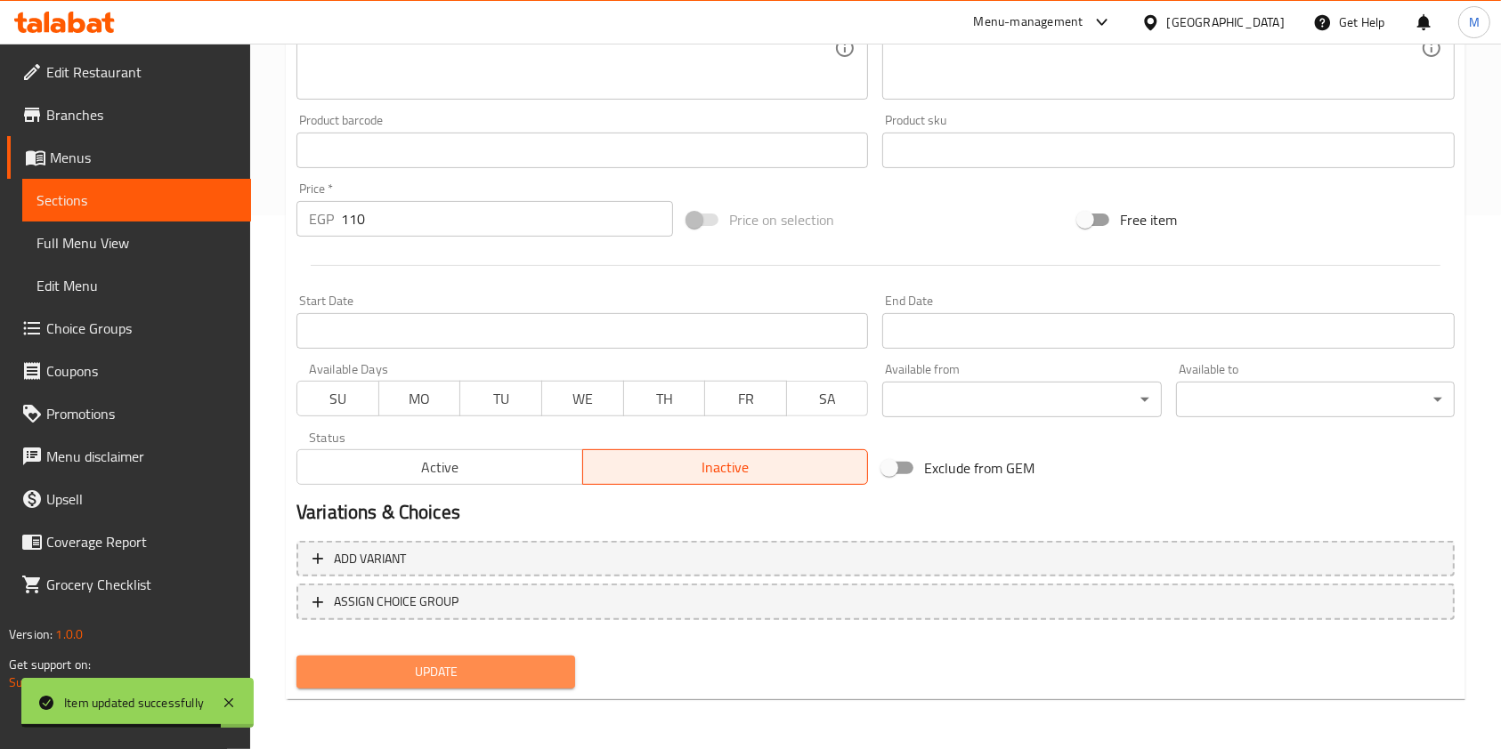
click at [536, 675] on span "Update" at bounding box center [436, 672] width 250 height 22
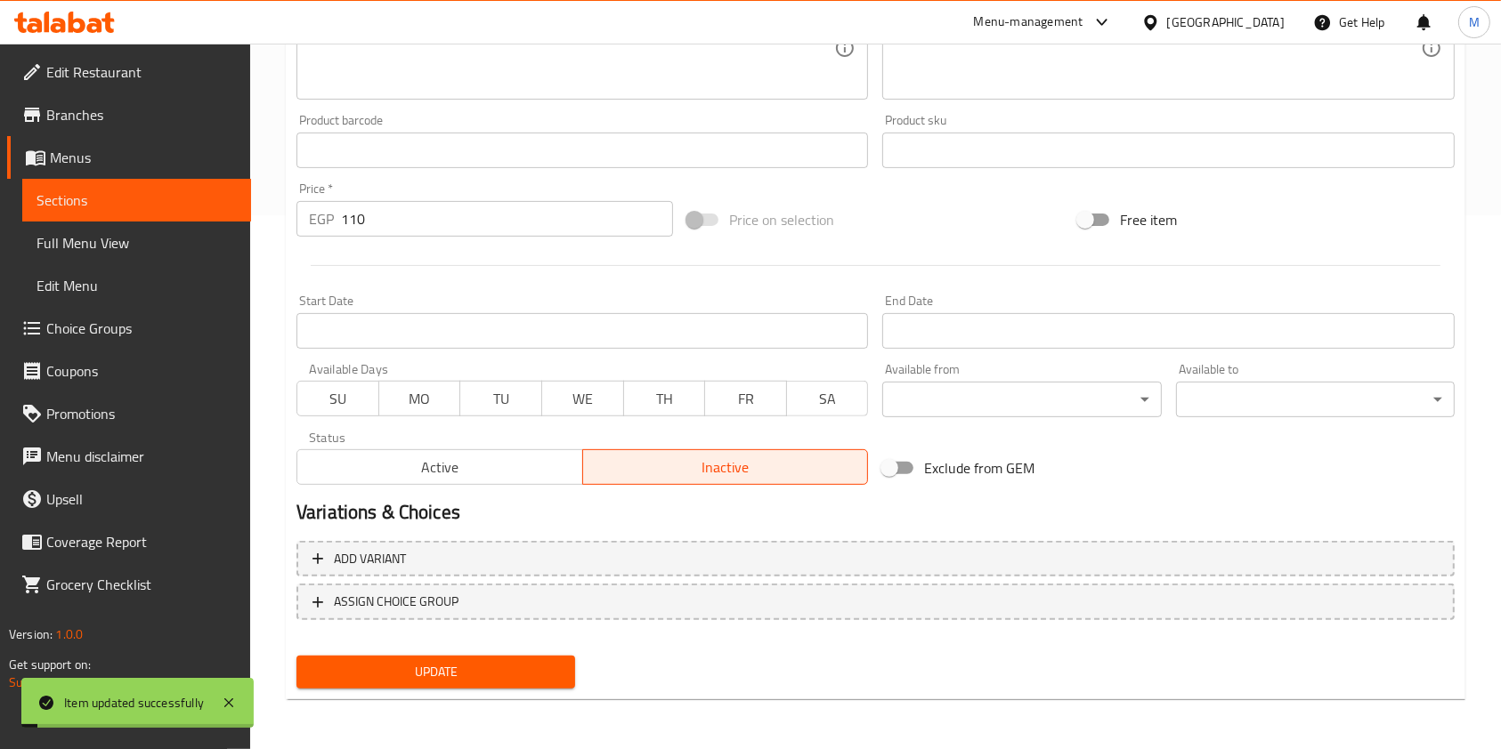
scroll to position [0, 0]
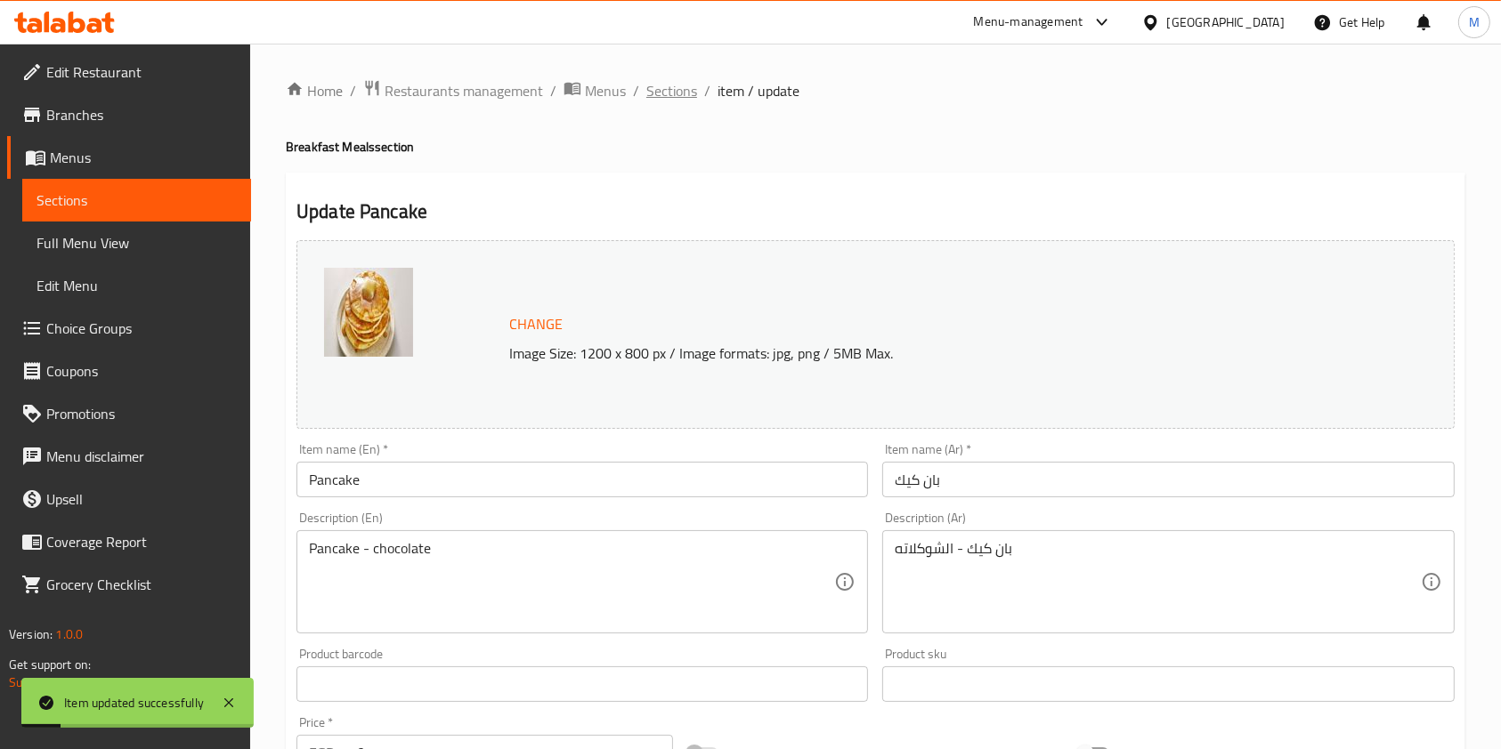
click at [675, 88] on span "Sections" at bounding box center [671, 90] width 51 height 21
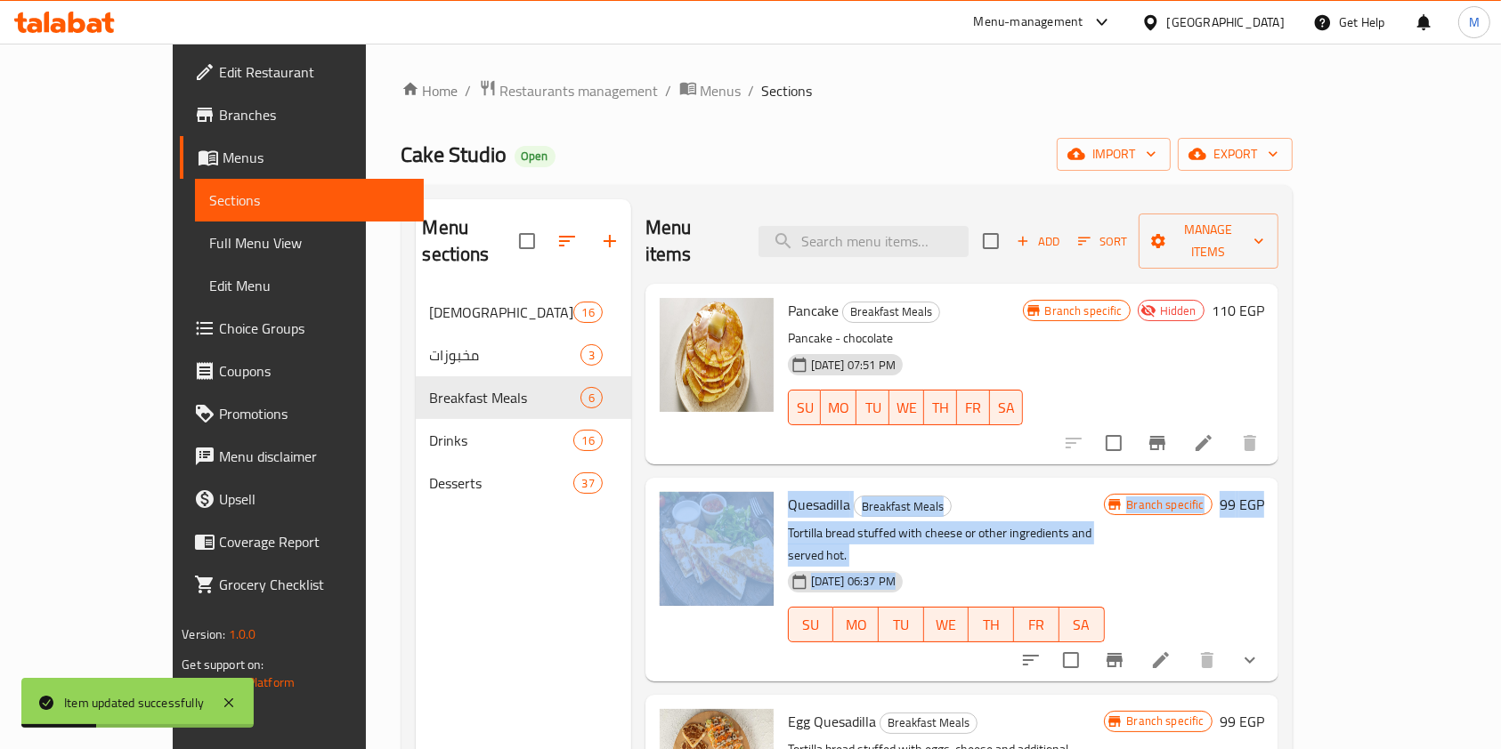
drag, startPoint x: 1429, startPoint y: 336, endPoint x: 1448, endPoint y: 481, distance: 146.4
click at [1278, 481] on div "Menu items Add Sort Manage items Pancake Breakfast Meals Pancake - chocolate 18…" at bounding box center [954, 573] width 647 height 749
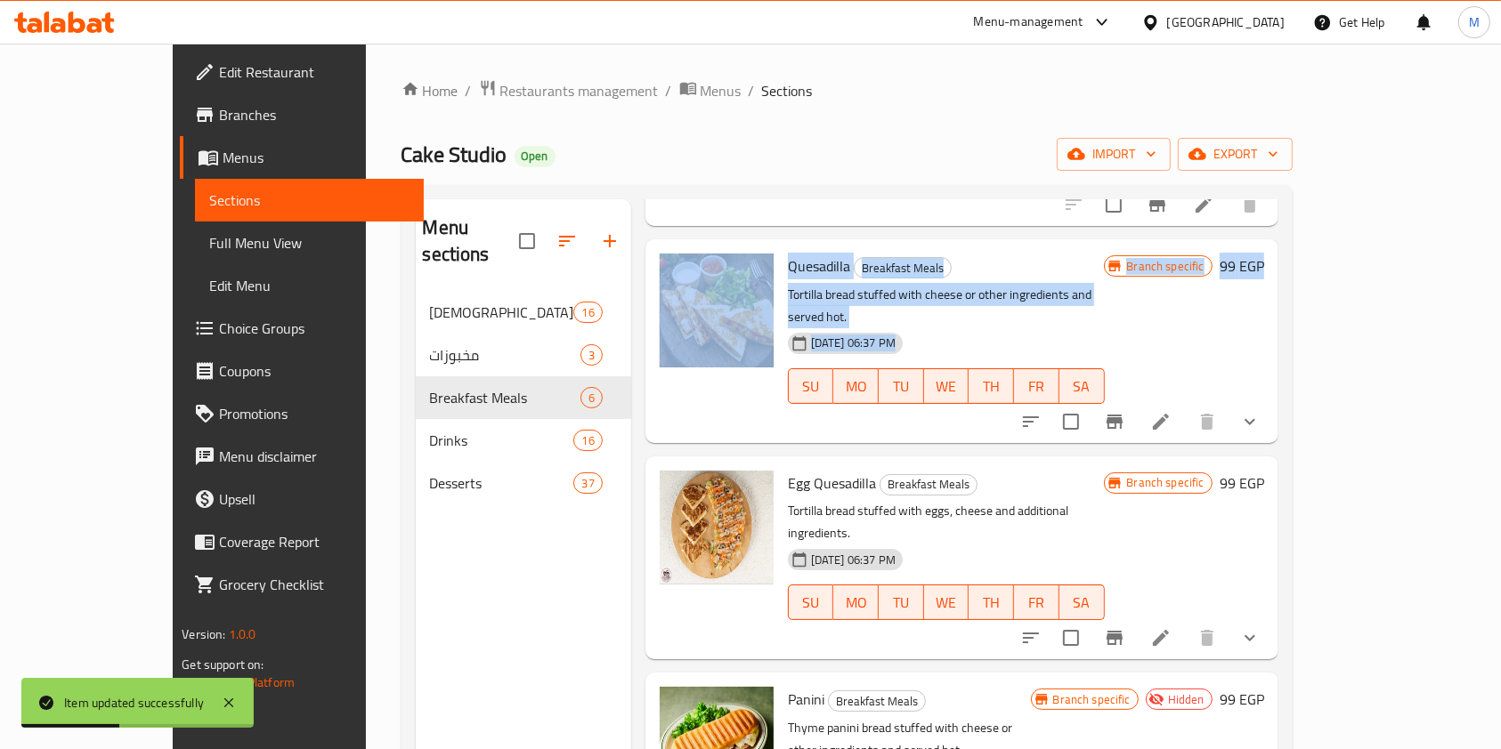
scroll to position [264, 0]
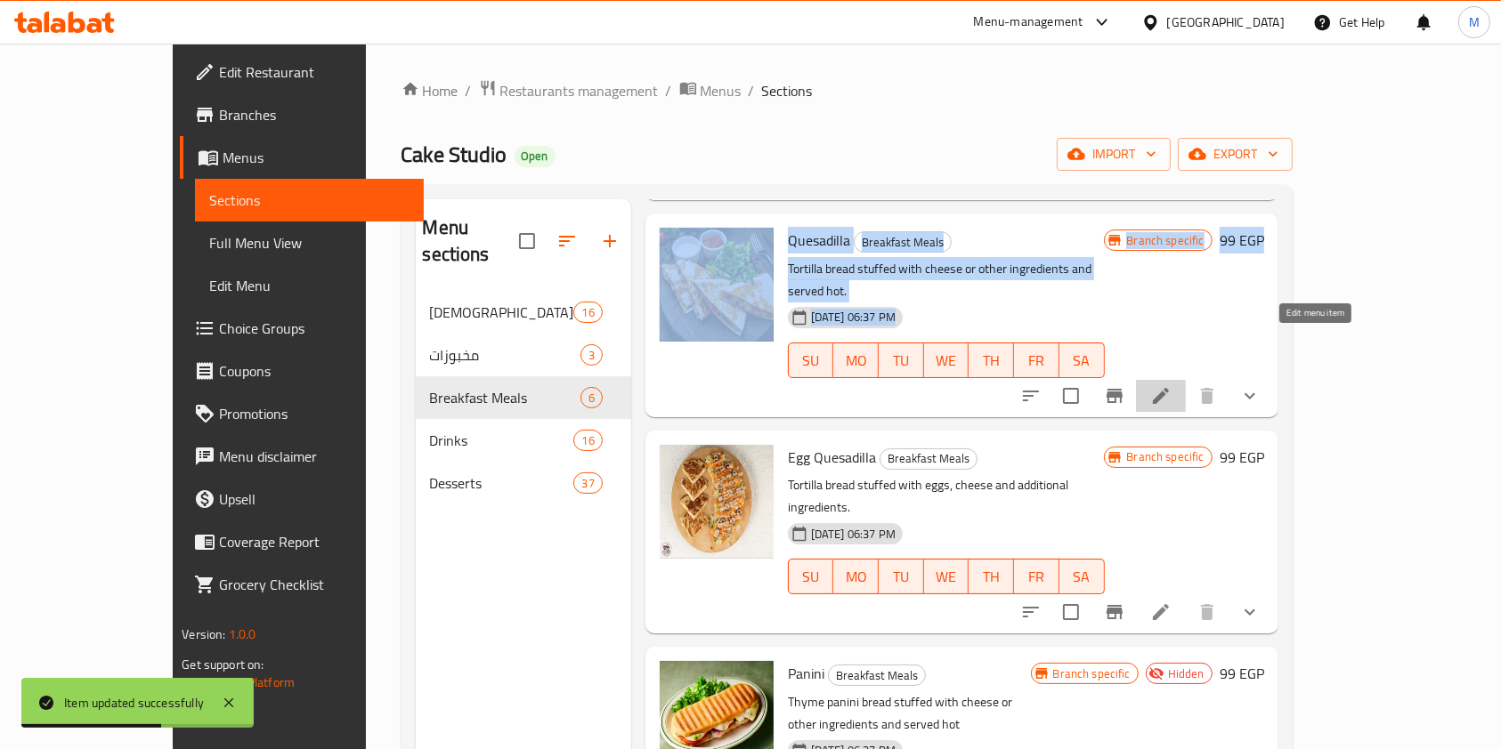
click at [1171, 385] on icon at bounding box center [1160, 395] width 21 height 21
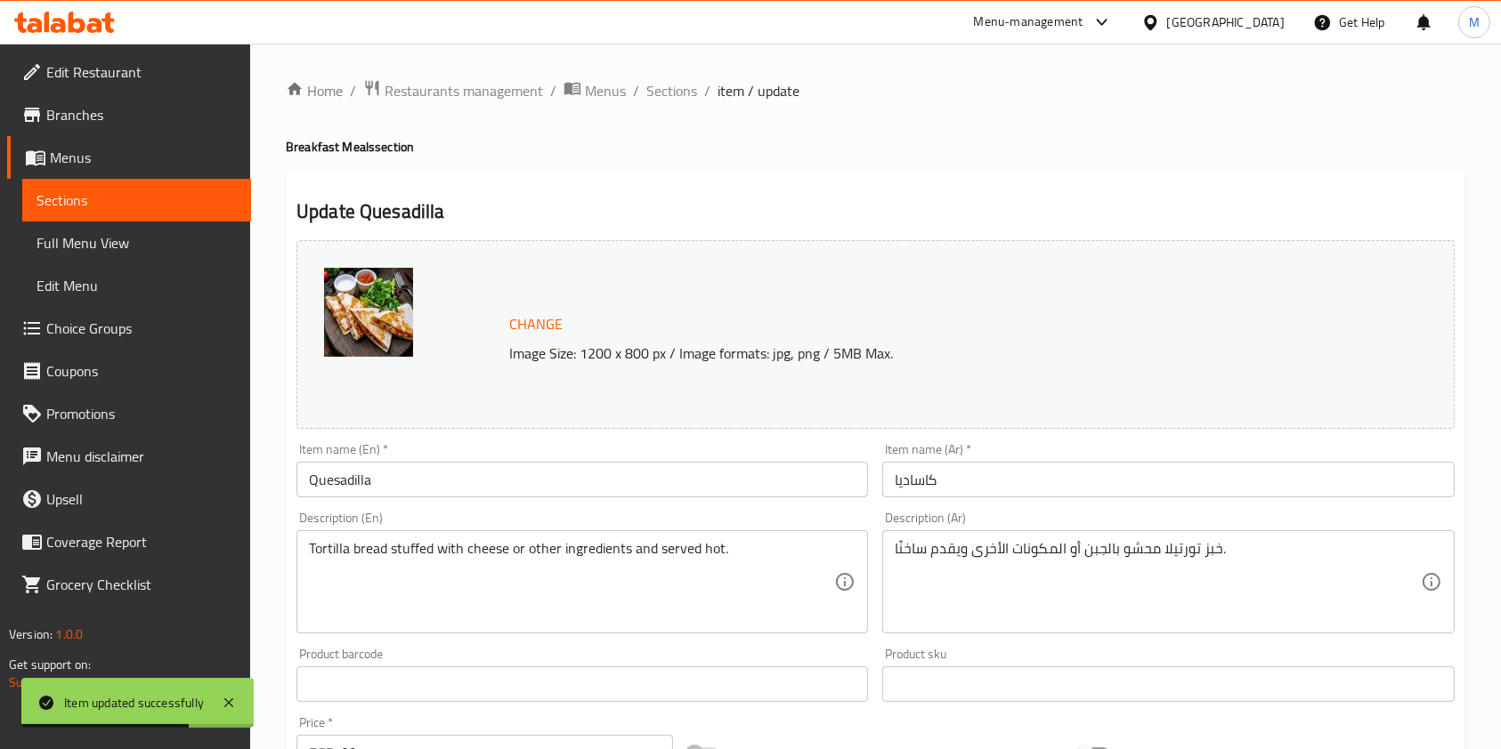
drag, startPoint x: 1469, startPoint y: 325, endPoint x: 1518, endPoint y: 328, distance: 49.0
click at [1492, 352] on div "Home / Restaurants management / Menus / Sections / item / update Breakfast Meal…" at bounding box center [875, 678] width 1251 height 1269
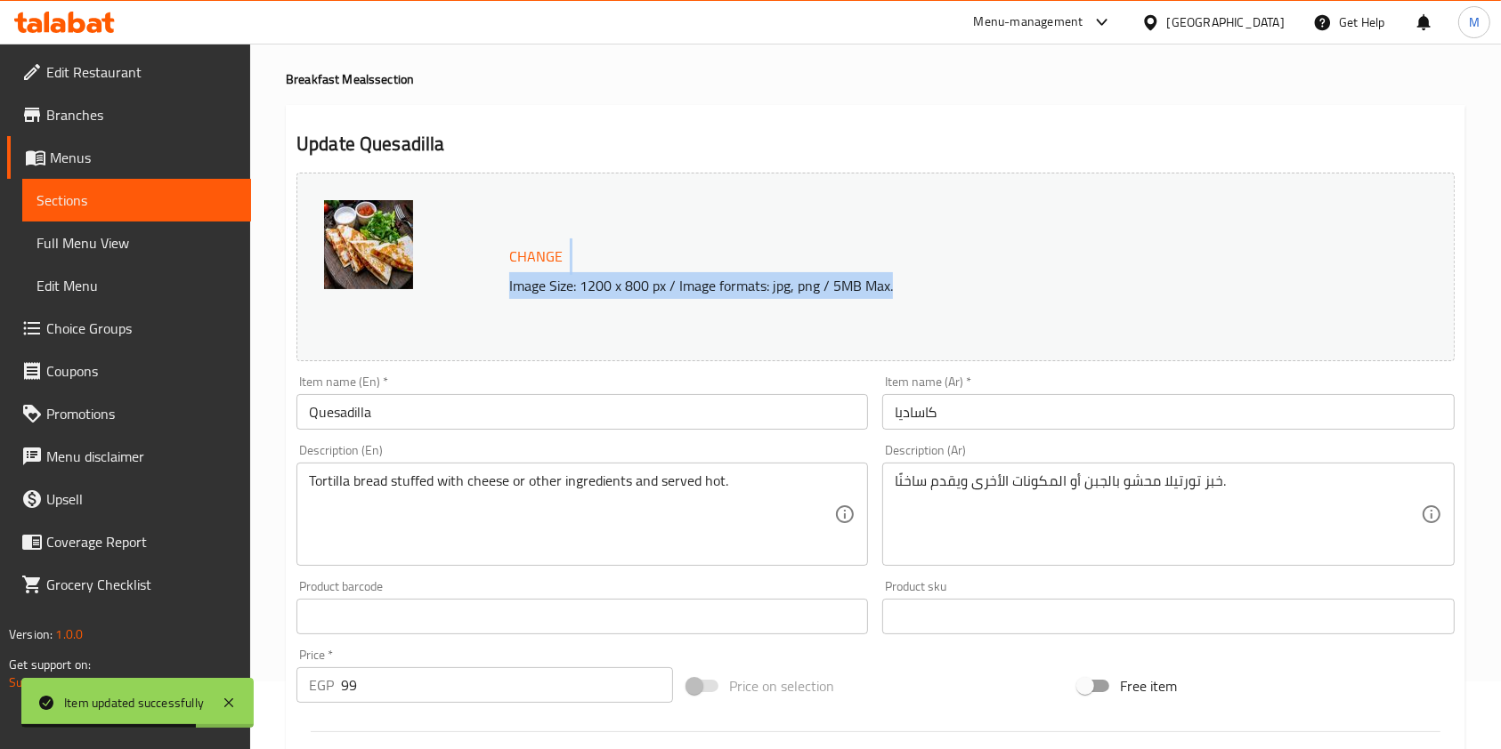
scroll to position [563, 0]
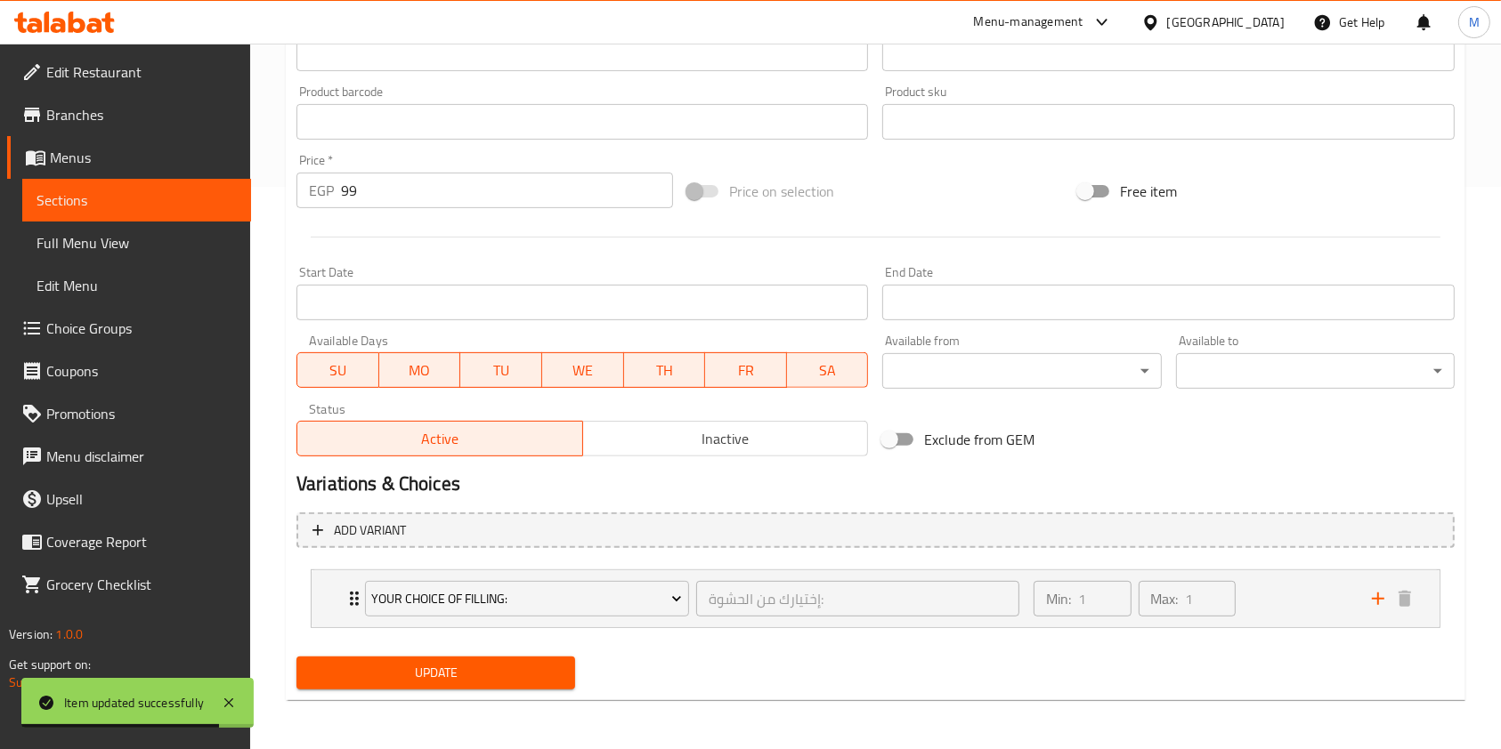
click at [619, 427] on span "Inactive" at bounding box center [725, 439] width 271 height 26
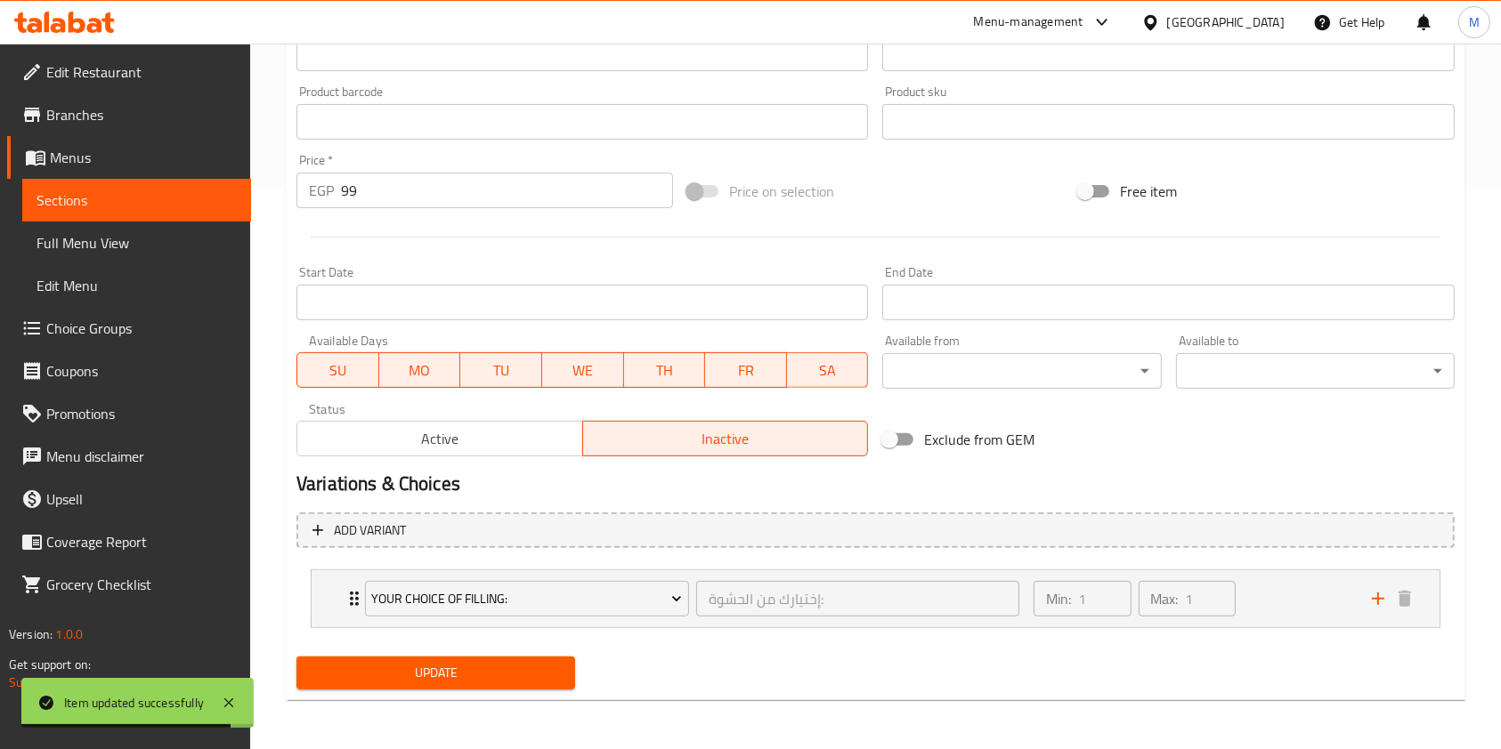
drag, startPoint x: 517, startPoint y: 379, endPoint x: 450, endPoint y: 385, distance: 67.0
click at [511, 381] on span "TU" at bounding box center [501, 371] width 68 height 26
click at [444, 384] on button "MO" at bounding box center [420, 370] width 82 height 36
click at [326, 364] on span "SU" at bounding box center [338, 371] width 68 height 26
drag, startPoint x: 556, startPoint y: 360, endPoint x: 667, endPoint y: 372, distance: 111.1
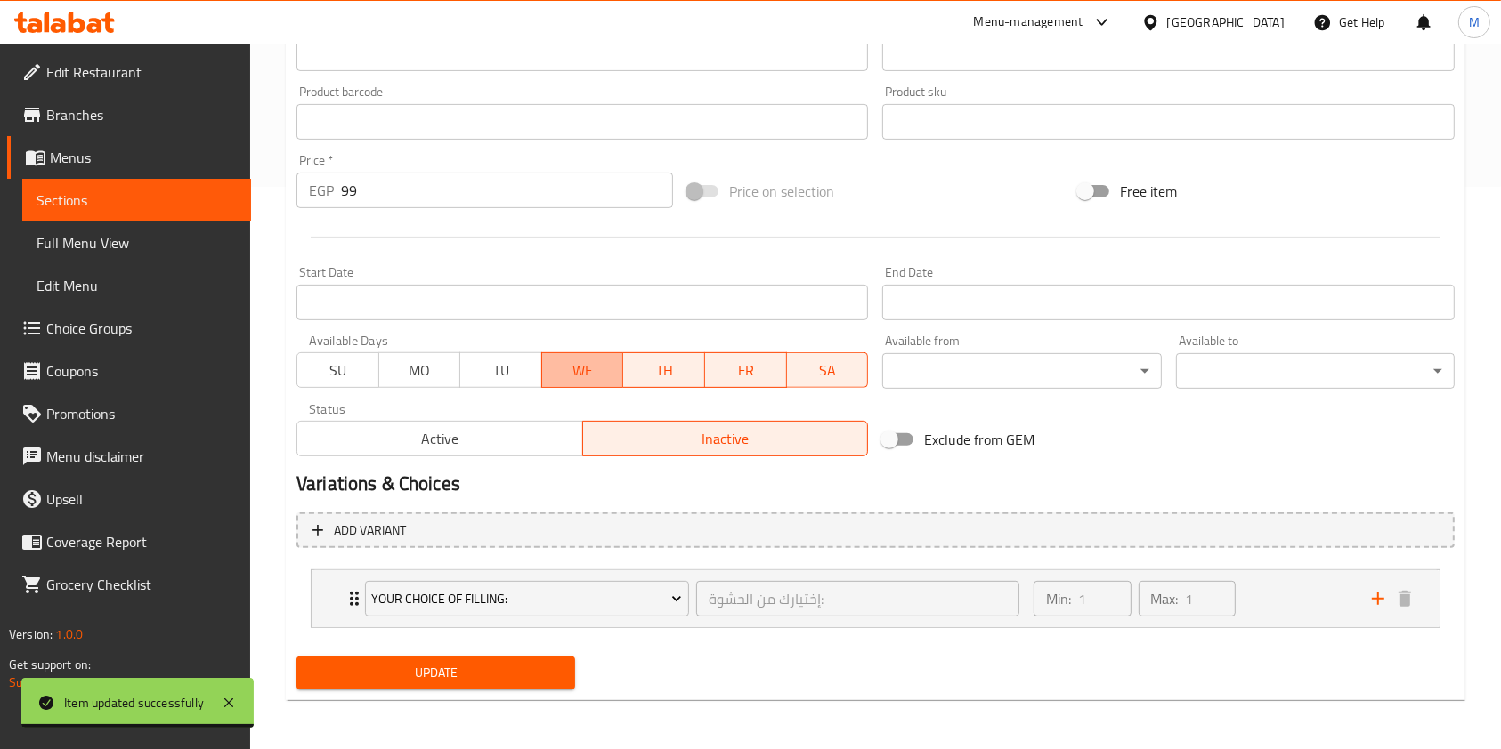
click at [563, 362] on span "WE" at bounding box center [583, 371] width 68 height 26
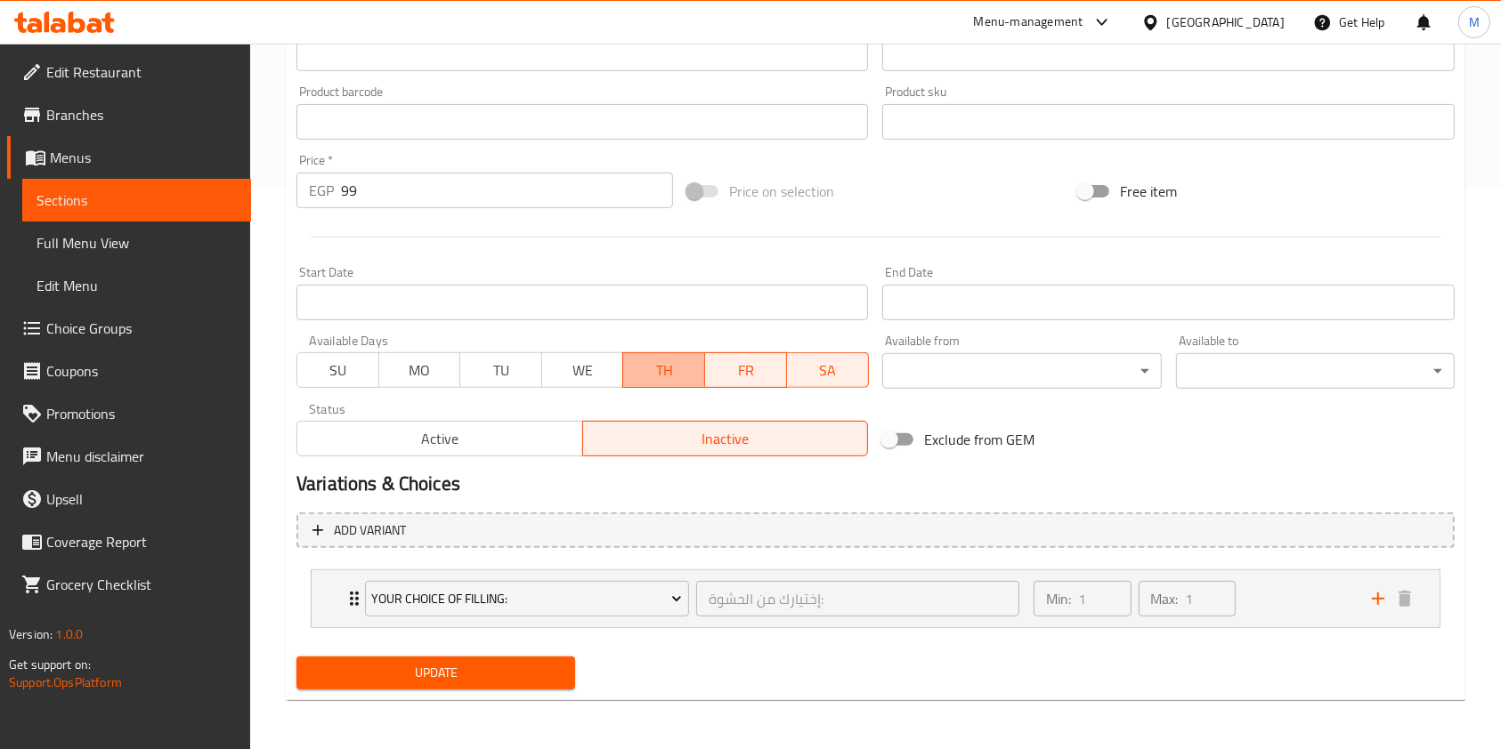
drag, startPoint x: 667, startPoint y: 372, endPoint x: 701, endPoint y: 371, distance: 34.7
click at [668, 373] on span "TH" at bounding box center [664, 371] width 68 height 26
drag, startPoint x: 713, startPoint y: 371, endPoint x: 773, endPoint y: 370, distance: 60.5
click at [729, 371] on span "FR" at bounding box center [746, 371] width 68 height 26
click at [773, 370] on span "FR" at bounding box center [746, 371] width 68 height 26
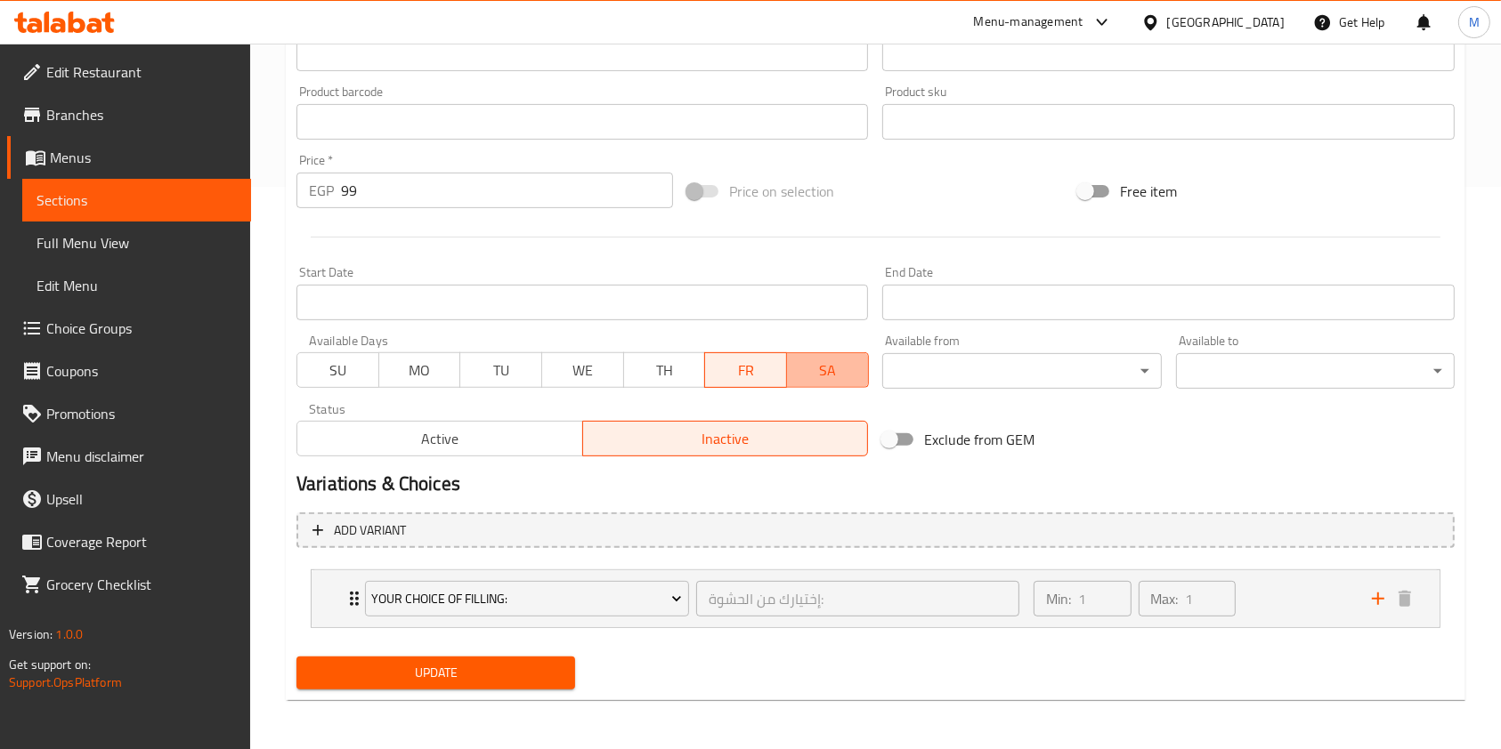
click at [825, 372] on span "SA" at bounding box center [828, 371] width 68 height 26
click at [736, 353] on button "FR" at bounding box center [745, 370] width 83 height 36
click at [489, 665] on span "Update" at bounding box center [436, 673] width 250 height 22
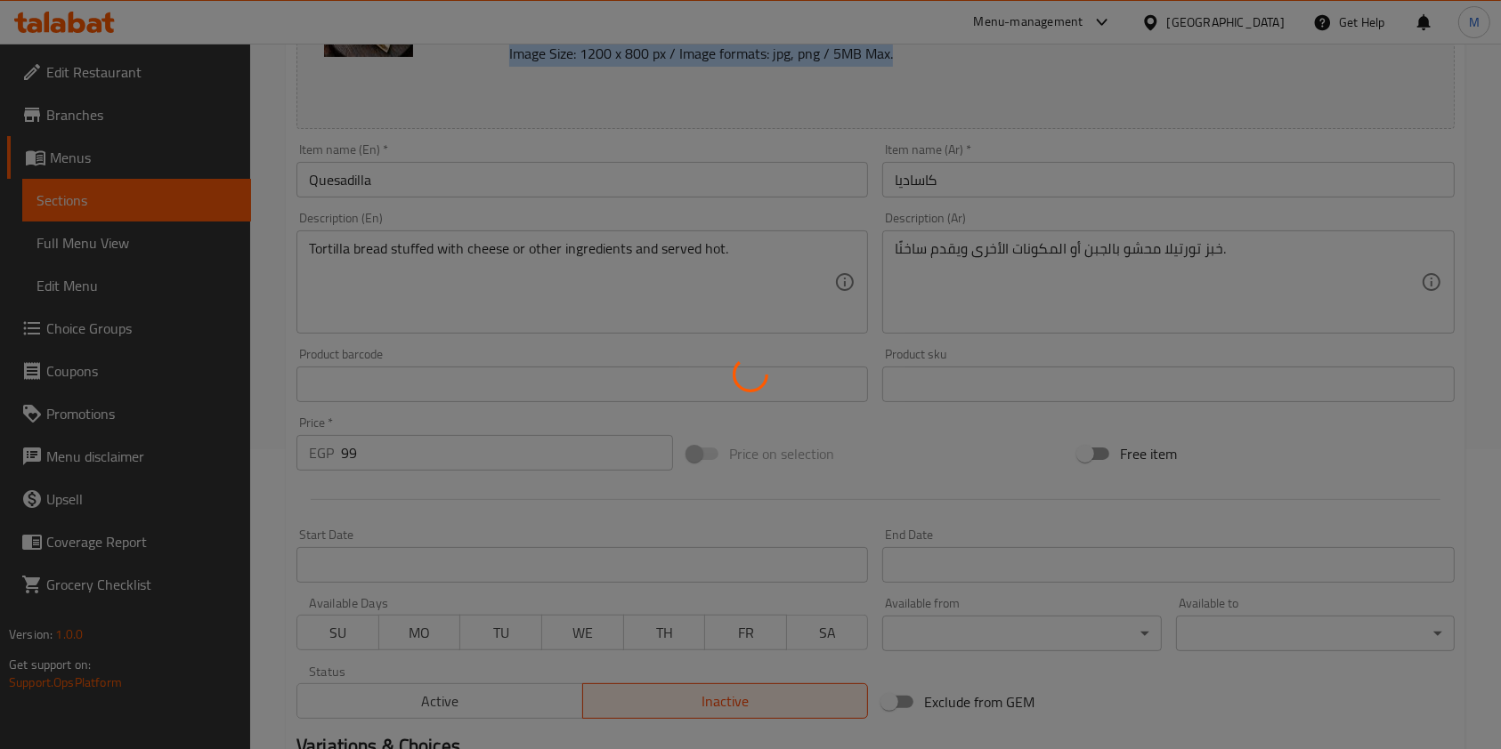
scroll to position [0, 0]
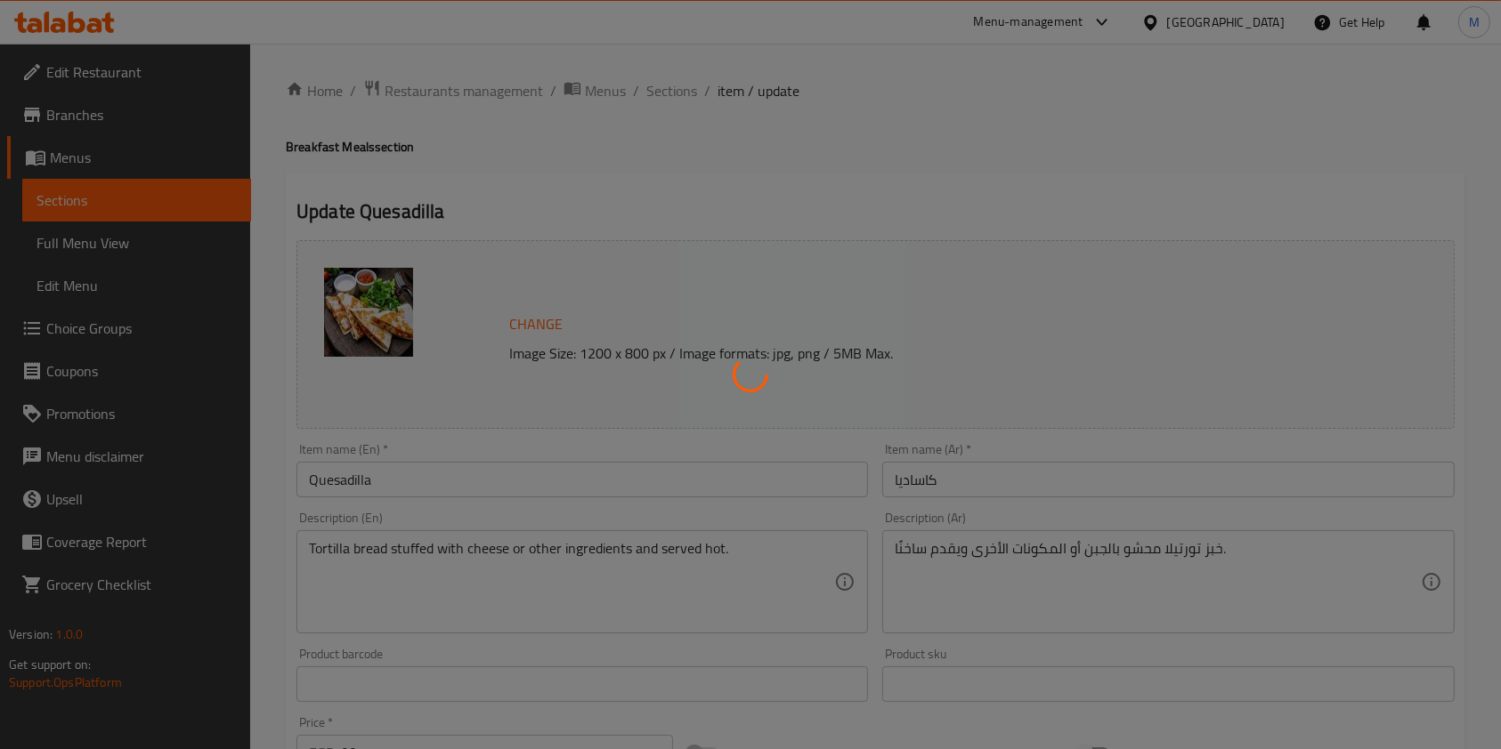
drag, startPoint x: 725, startPoint y: 150, endPoint x: 692, endPoint y: 146, distance: 33.1
click at [719, 156] on div at bounding box center [750, 374] width 1501 height 749
click at [651, 94] on div at bounding box center [750, 374] width 1501 height 749
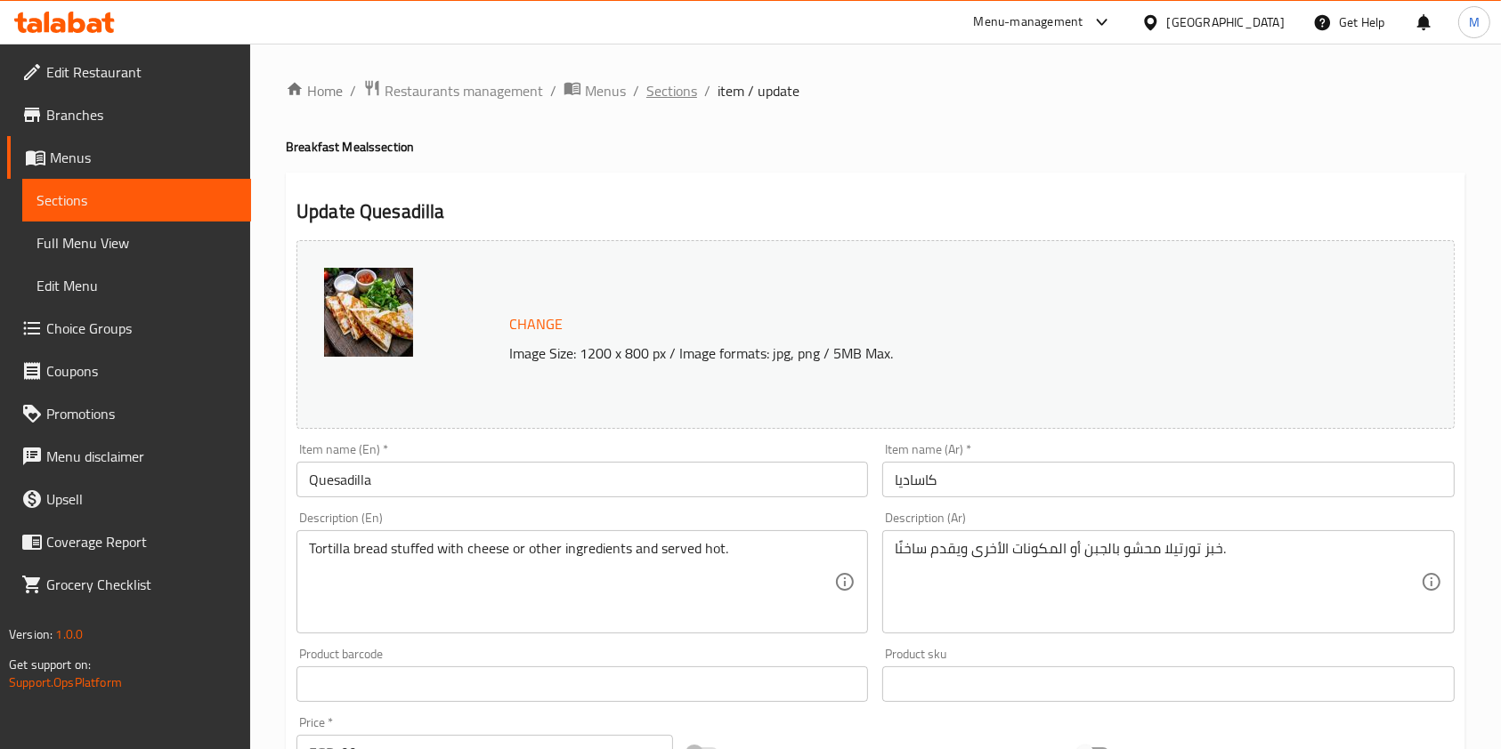
click at [670, 84] on span "Sections" at bounding box center [671, 90] width 51 height 21
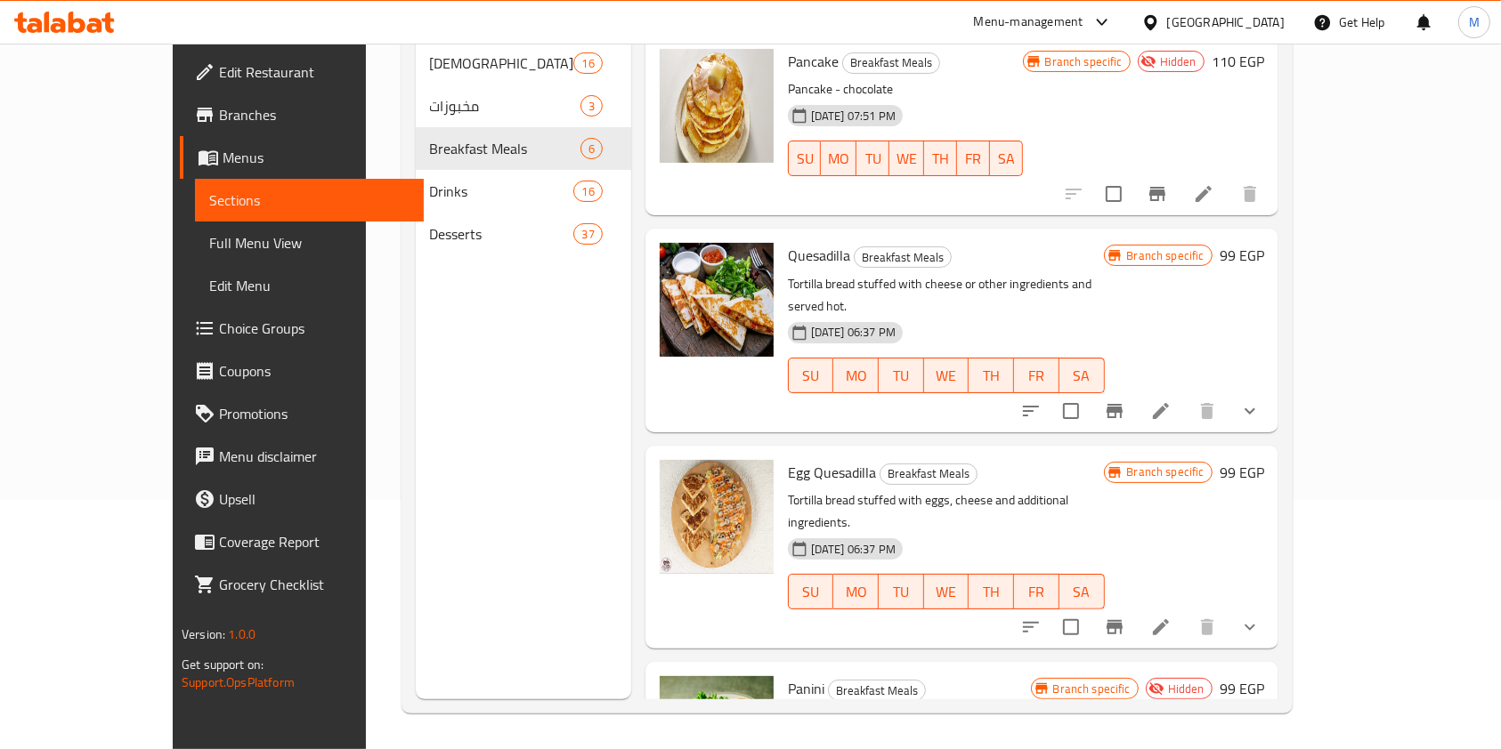
scroll to position [38, 0]
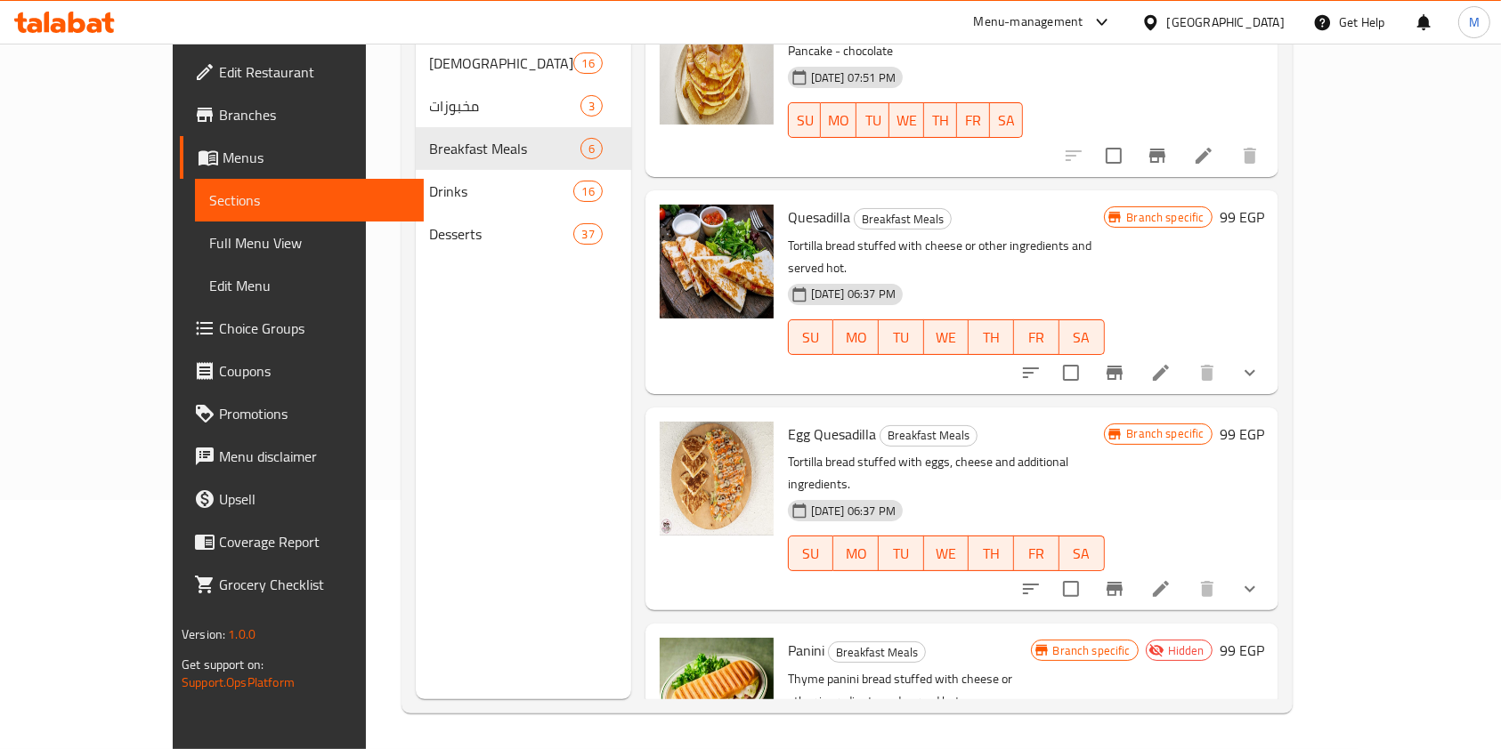
click at [1186, 357] on li at bounding box center [1161, 373] width 50 height 32
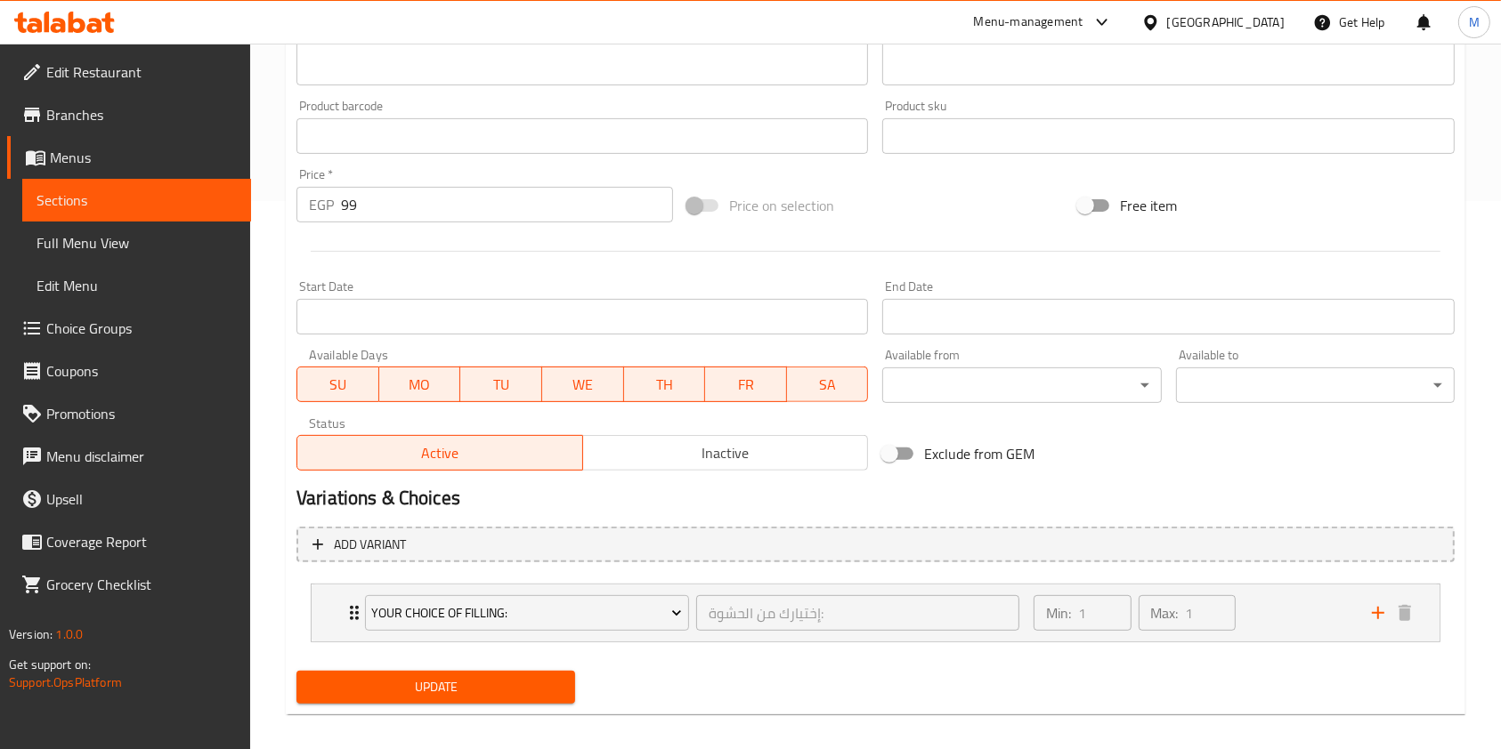
scroll to position [563, 0]
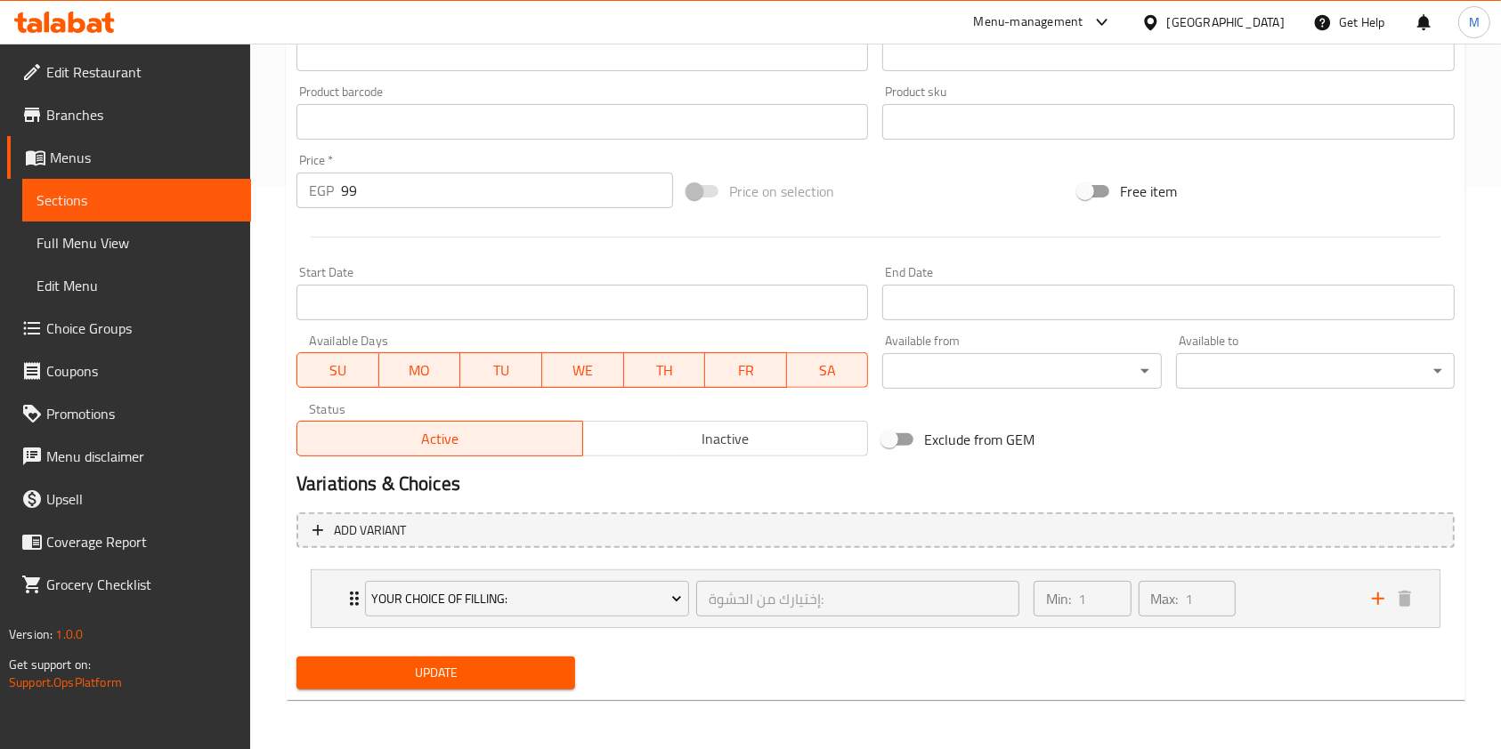
click at [638, 438] on span "Inactive" at bounding box center [725, 439] width 271 height 26
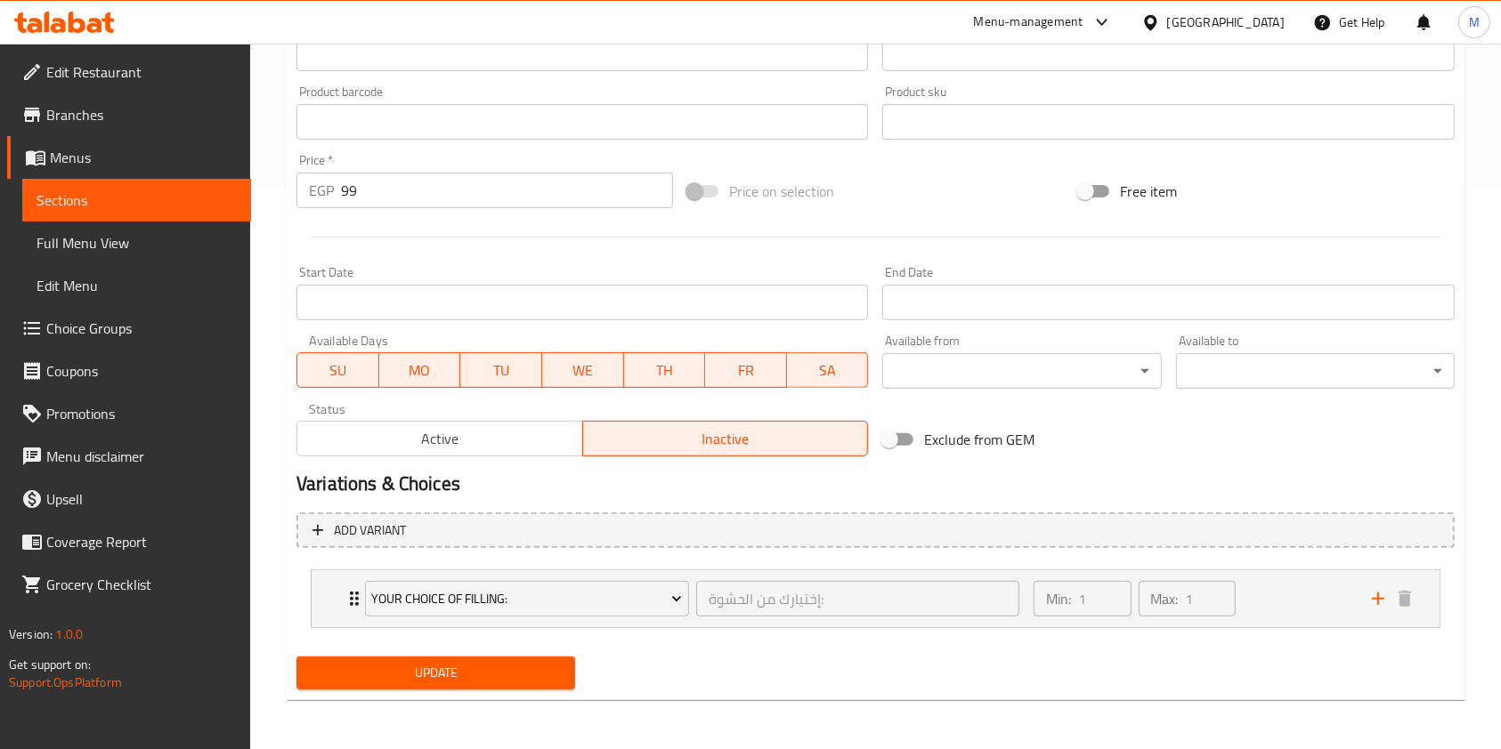
drag, startPoint x: 576, startPoint y: 379, endPoint x: 519, endPoint y: 377, distance: 57.0
click at [575, 377] on span "WE" at bounding box center [583, 371] width 68 height 26
click at [617, 368] on button "WE" at bounding box center [582, 370] width 83 height 36
click at [657, 371] on span "TH" at bounding box center [665, 371] width 68 height 26
click at [812, 366] on span "SA" at bounding box center [828, 371] width 68 height 26
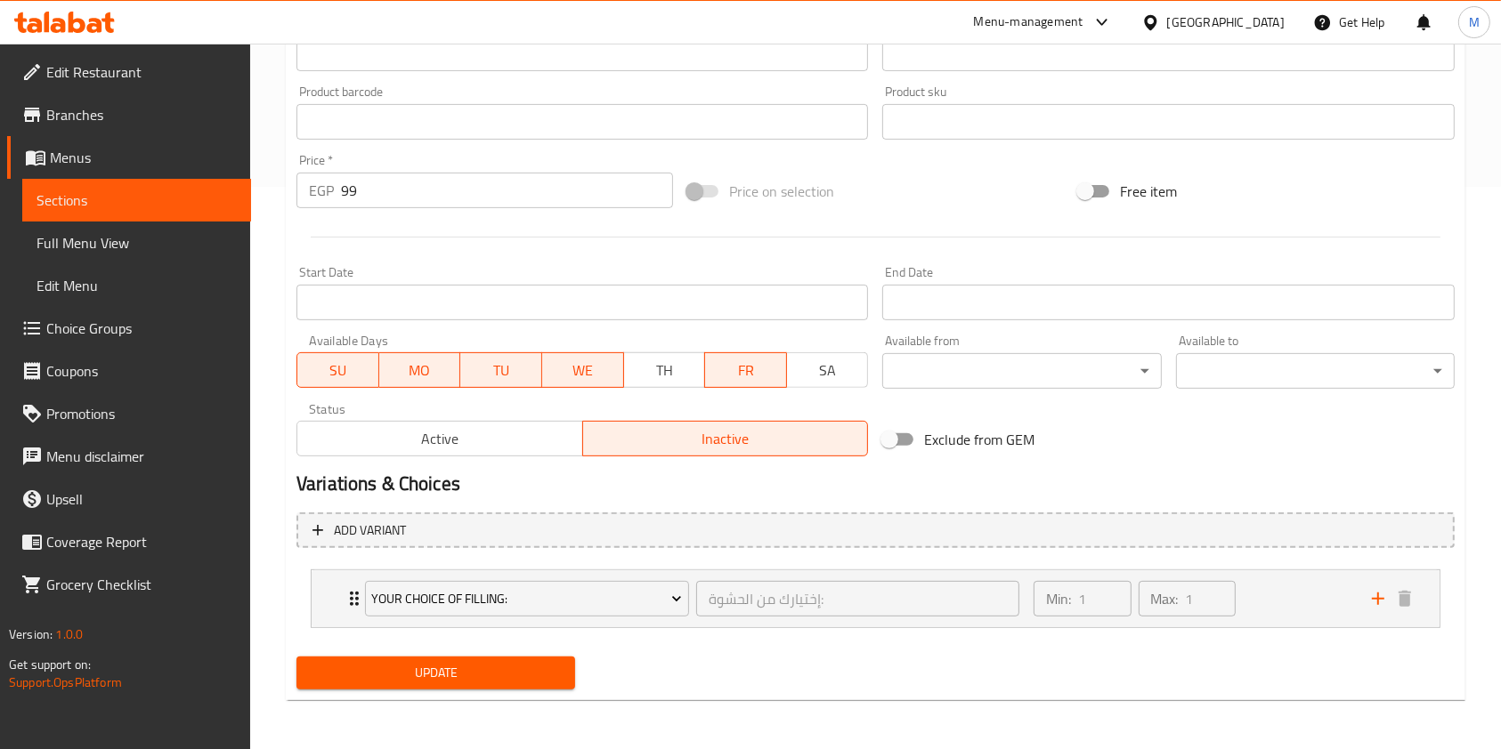
drag, startPoint x: 770, startPoint y: 368, endPoint x: 757, endPoint y: 372, distance: 14.1
click at [768, 368] on span "FR" at bounding box center [746, 371] width 68 height 26
click at [538, 386] on button "TU" at bounding box center [501, 370] width 82 height 36
click at [555, 380] on span "WE" at bounding box center [583, 371] width 68 height 26
click at [432, 364] on span "MO" at bounding box center [420, 371] width 68 height 26
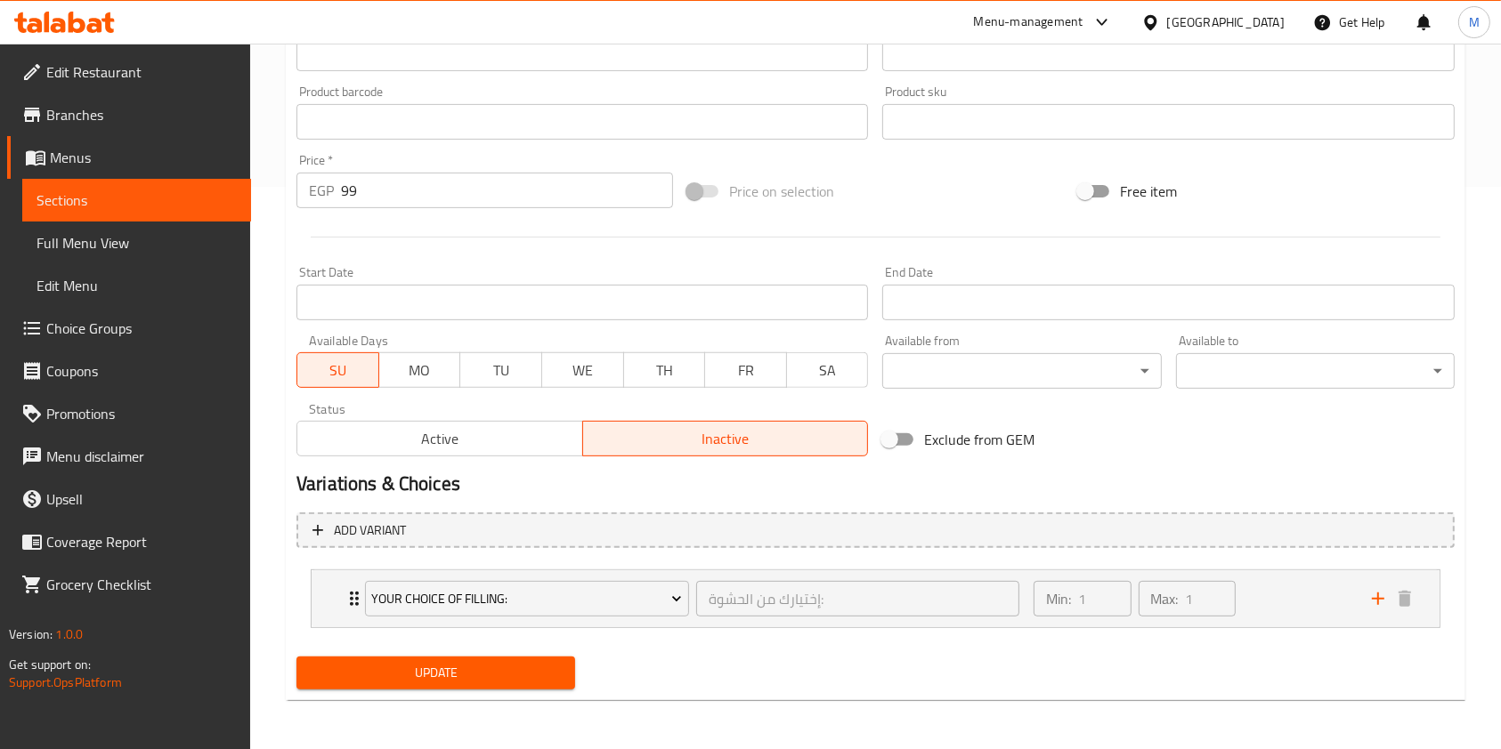
click at [368, 366] on span "SU" at bounding box center [338, 371] width 68 height 26
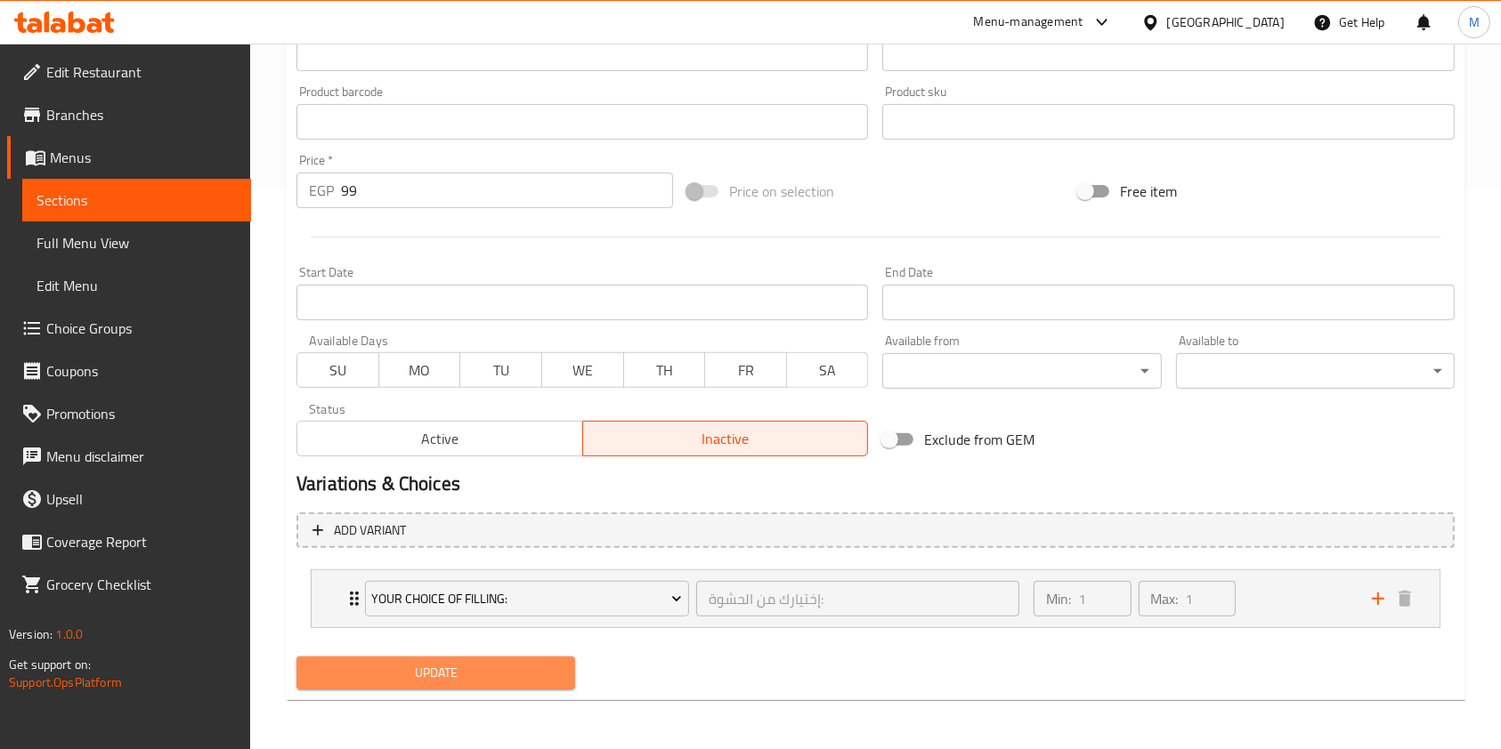
click at [510, 663] on span "Update" at bounding box center [436, 673] width 250 height 22
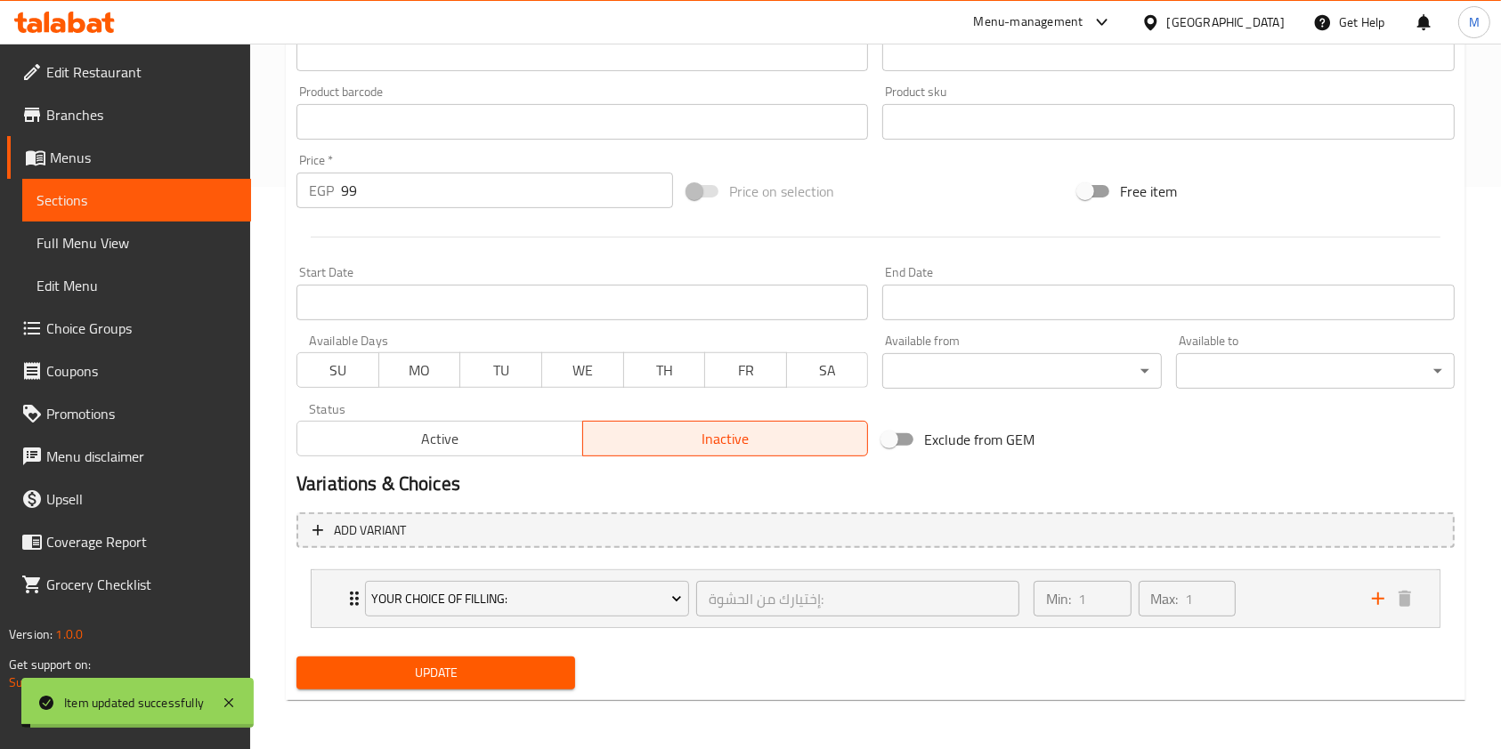
scroll to position [0, 0]
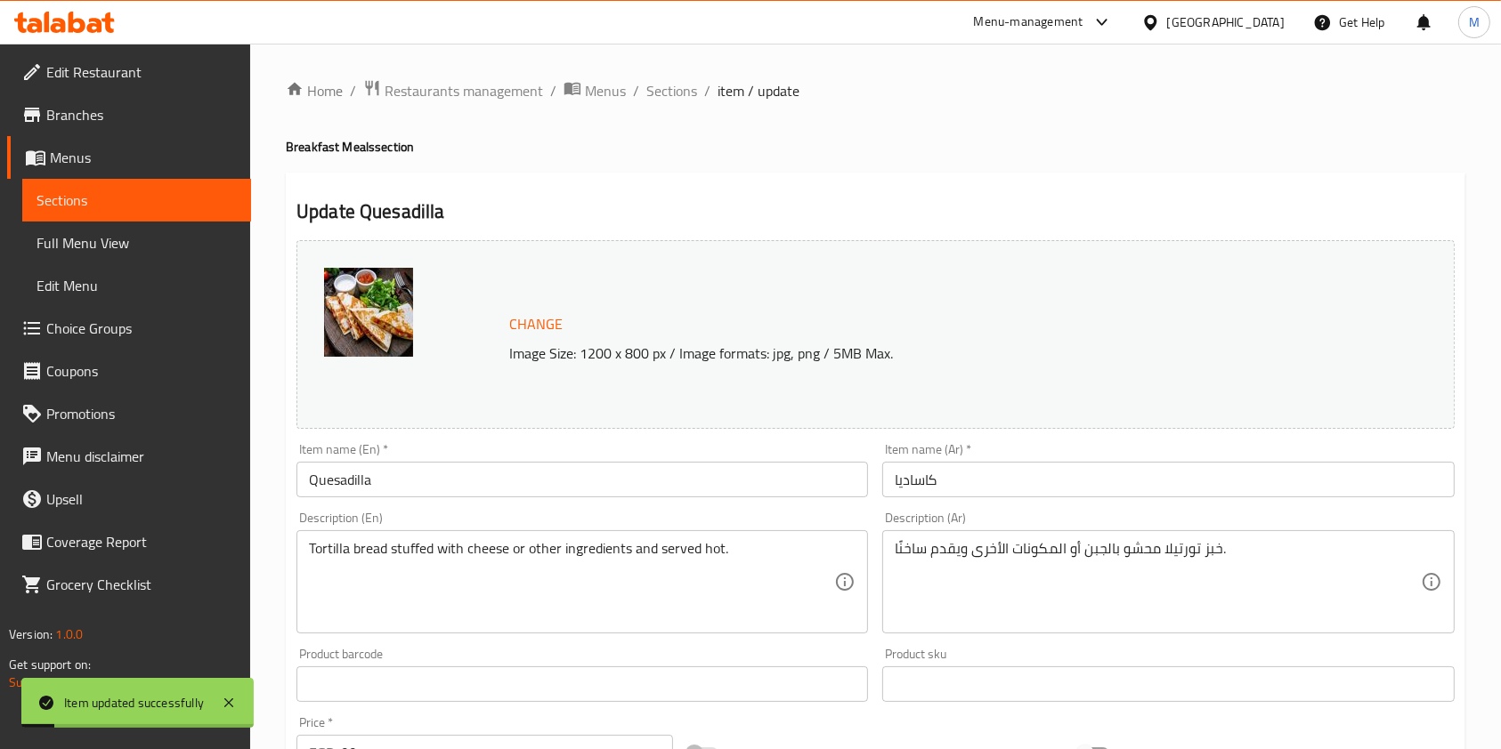
click at [673, 109] on div "Home / Restaurants management / Menus / Sections / item / update Breakfast Meal…" at bounding box center [875, 678] width 1179 height 1198
click at [679, 100] on span "Sections" at bounding box center [671, 90] width 51 height 21
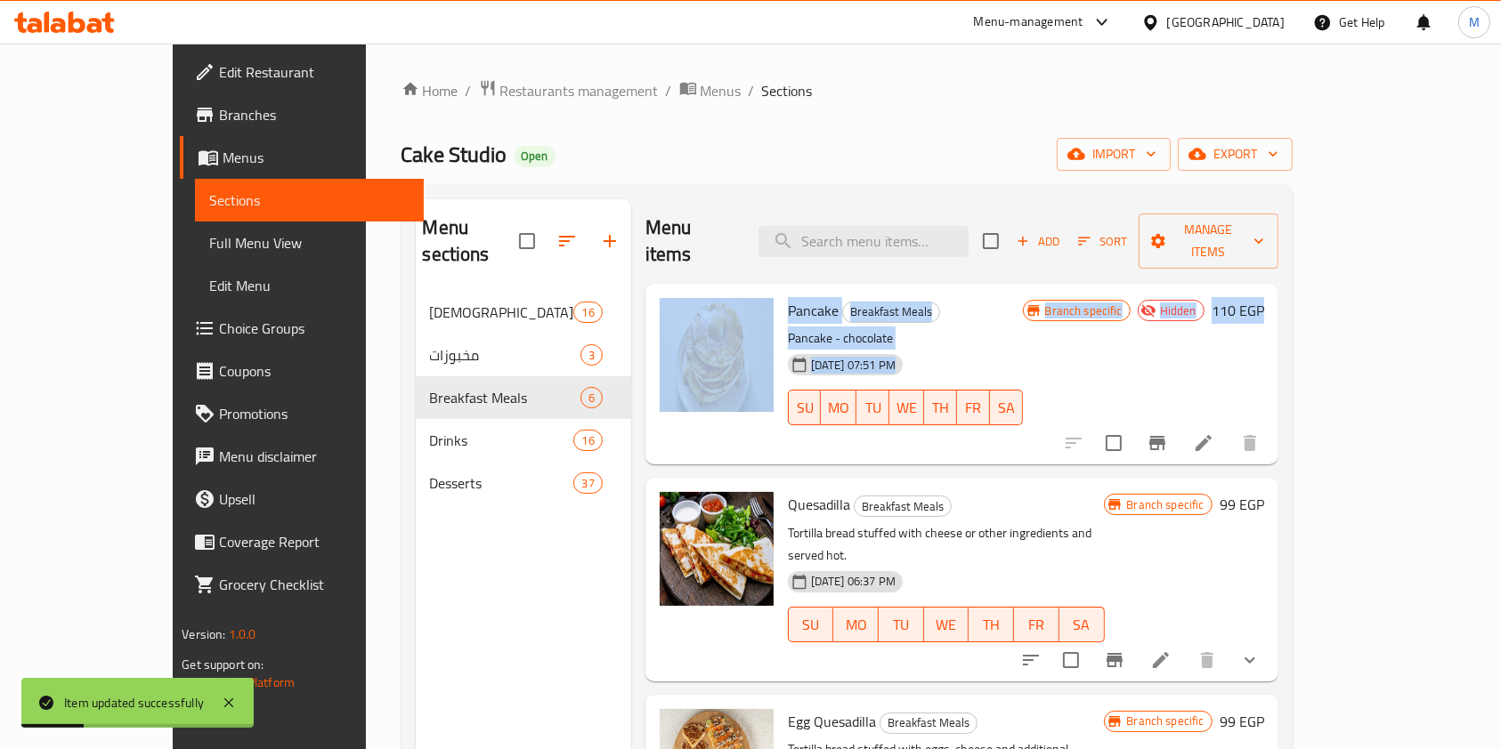
drag, startPoint x: 1498, startPoint y: 220, endPoint x: 1518, endPoint y: 337, distance: 119.1
click at [1501, 337] on html "Item updated successfully ​ Menu-management Egypt Get Help M Edit Restaurant Br…" at bounding box center [750, 374] width 1501 height 749
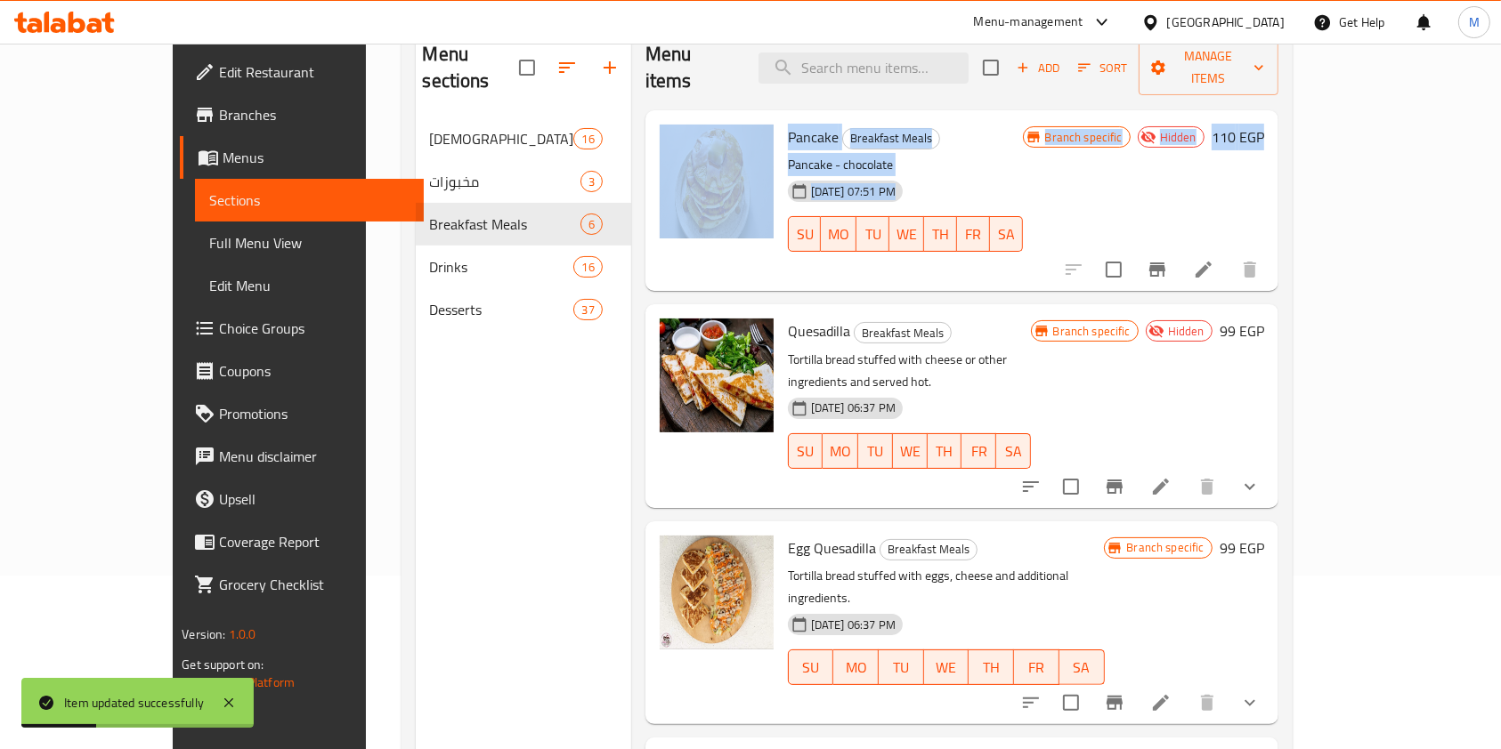
scroll to position [187, 0]
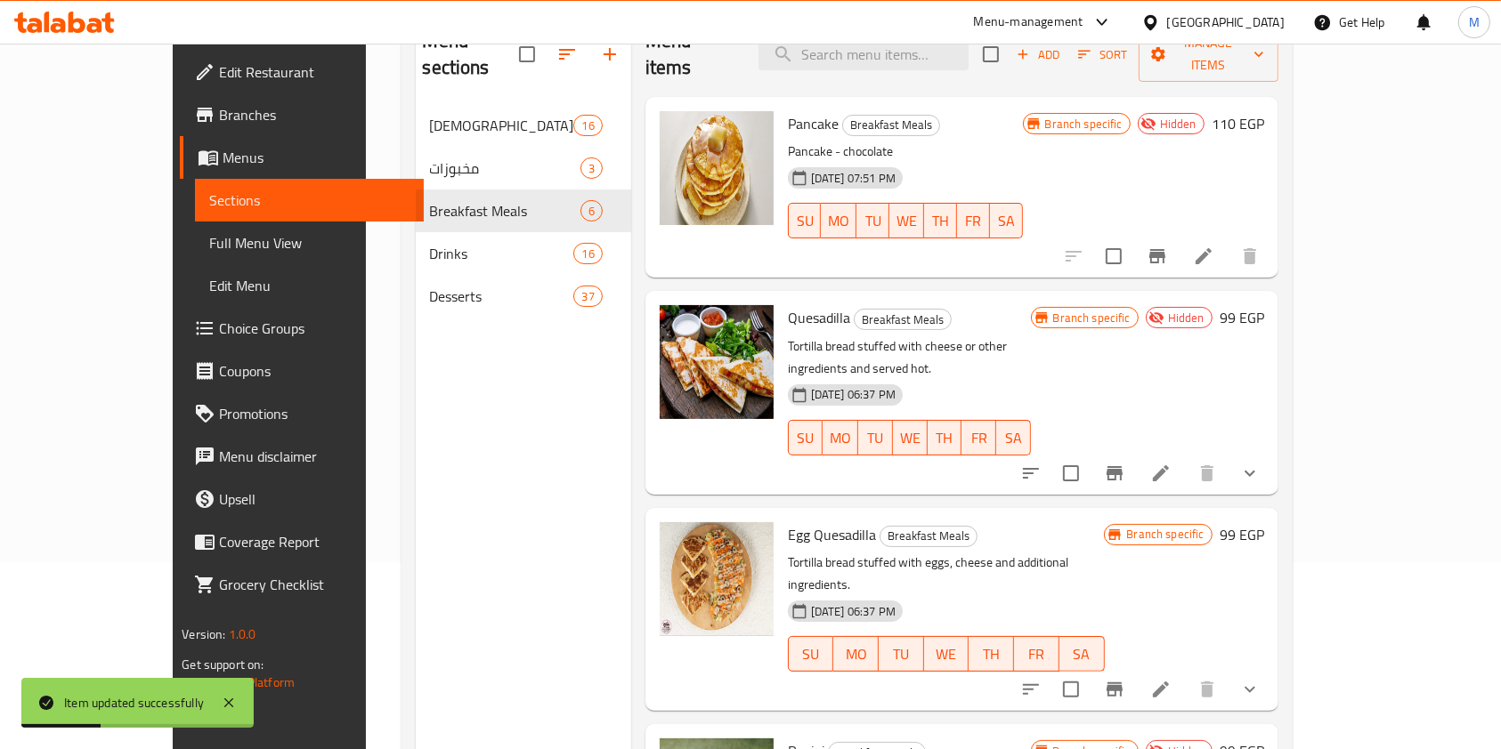
click at [1328, 338] on div "Home / Restaurants management / Menus / Sections Cake Studio Open import export…" at bounding box center [847, 334] width 962 height 955
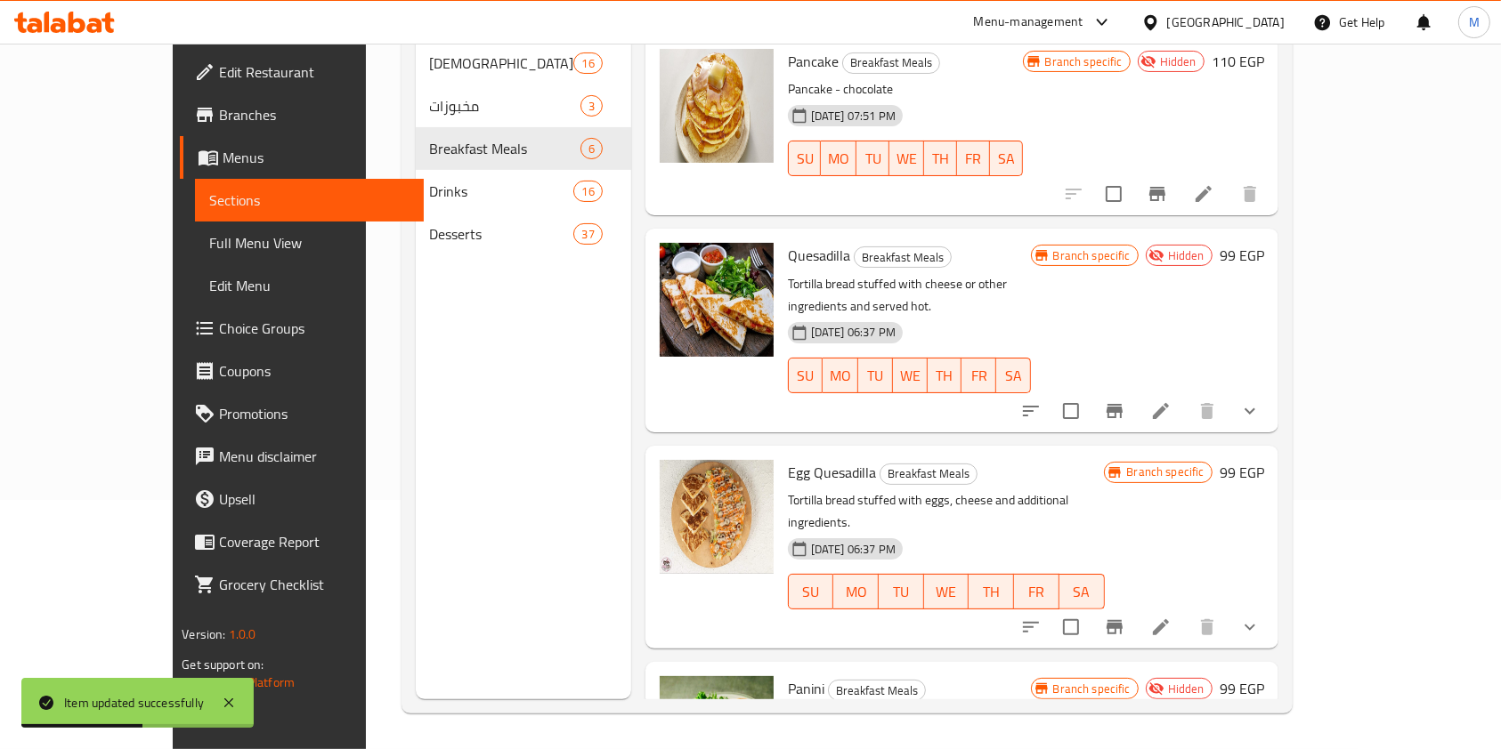
click at [1171, 617] on icon at bounding box center [1160, 627] width 21 height 21
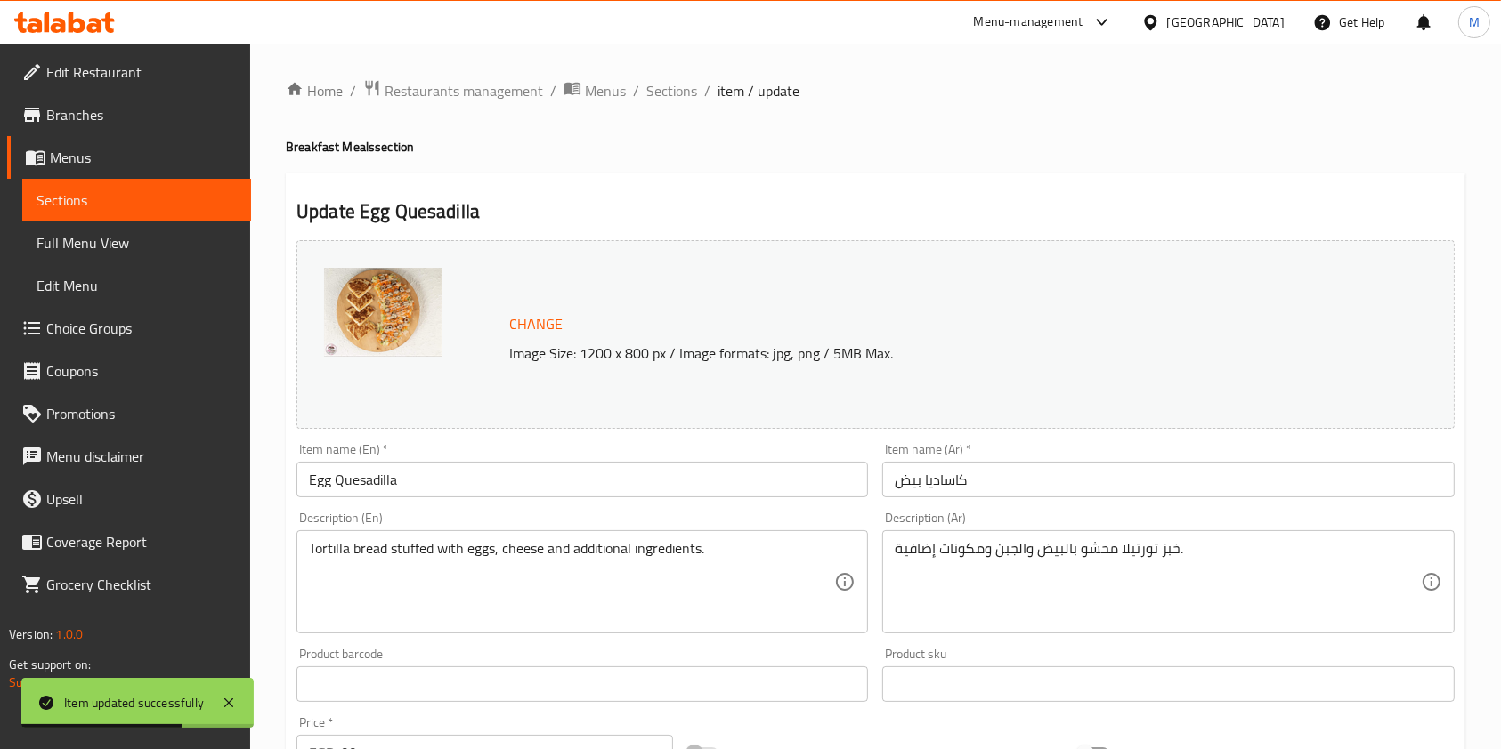
scroll to position [563, 0]
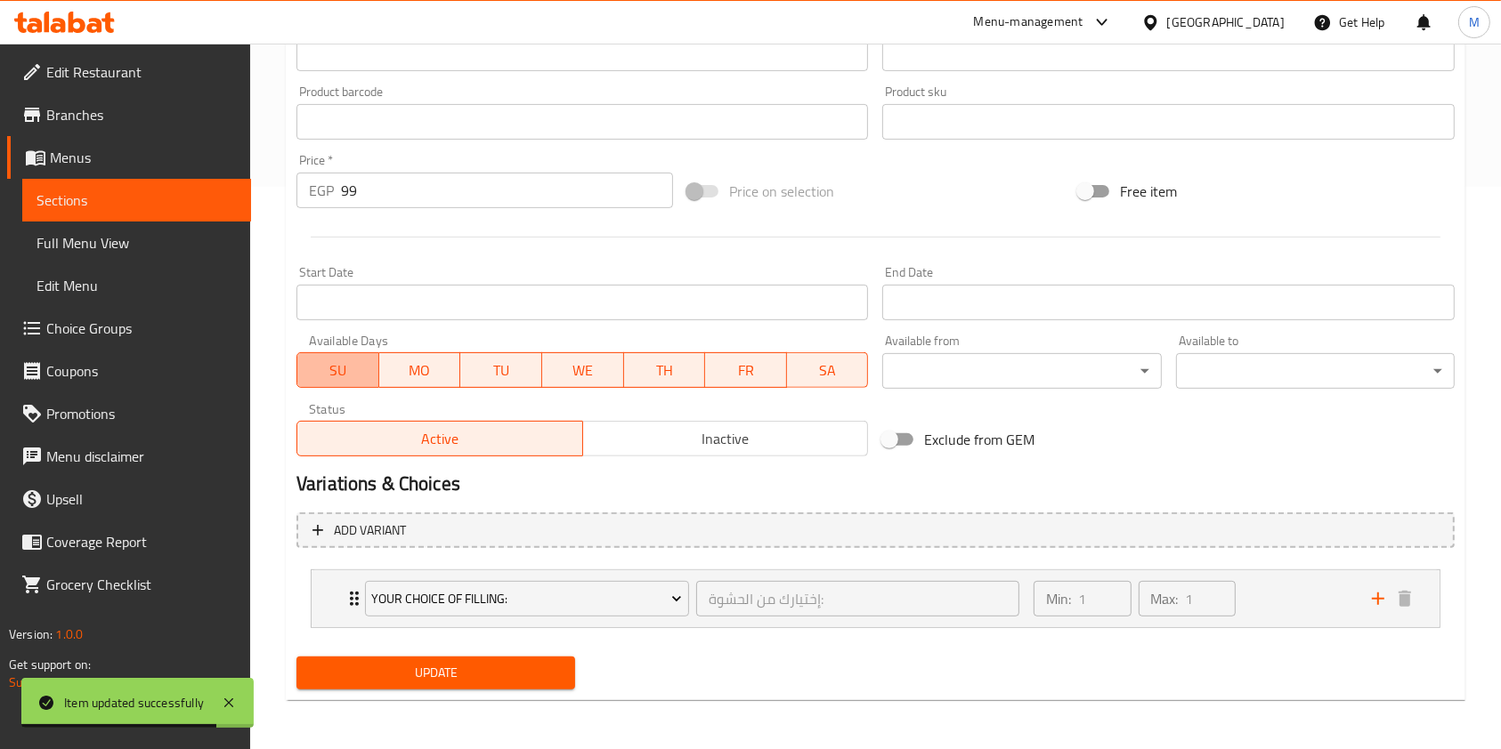
click at [344, 363] on span "SU" at bounding box center [338, 371] width 68 height 26
drag, startPoint x: 403, startPoint y: 374, endPoint x: 415, endPoint y: 377, distance: 12.1
click at [406, 374] on span "MO" at bounding box center [420, 371] width 68 height 26
click at [461, 377] on button "TU" at bounding box center [500, 370] width 83 height 36
drag, startPoint x: 541, startPoint y: 370, endPoint x: 555, endPoint y: 369, distance: 14.3
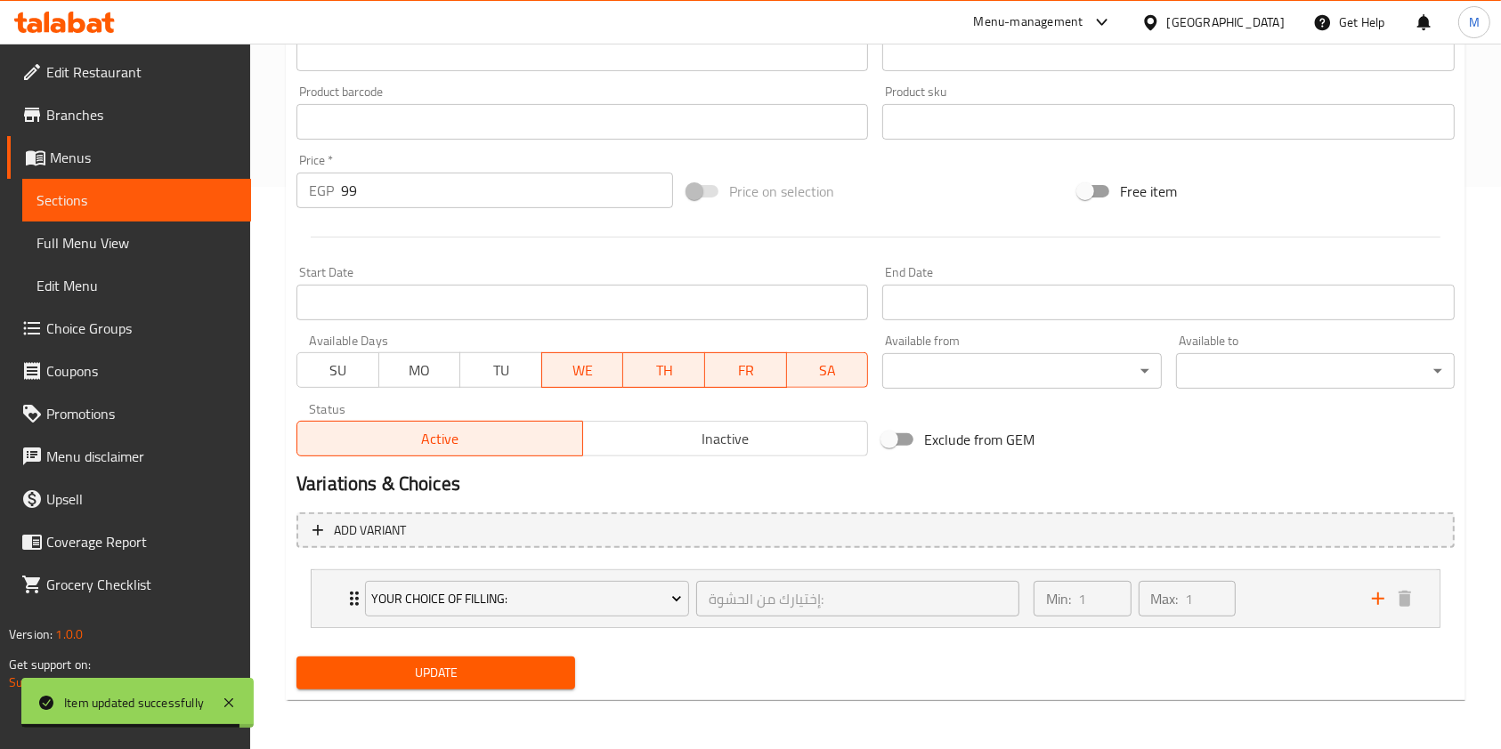
click at [545, 369] on button "WE" at bounding box center [582, 370] width 83 height 36
click at [641, 362] on span "TH" at bounding box center [664, 371] width 68 height 26
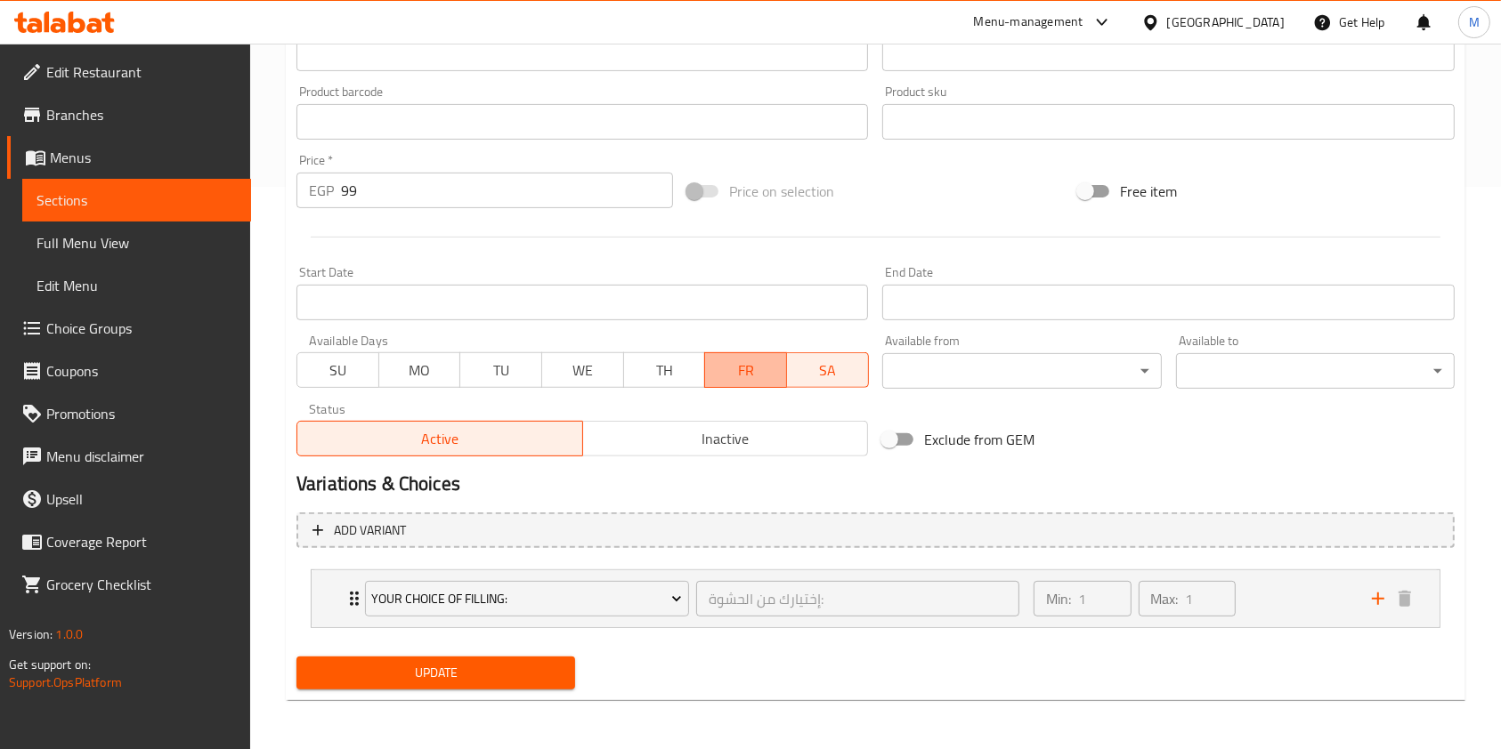
click at [751, 372] on span "FR" at bounding box center [746, 371] width 68 height 26
click at [811, 369] on span "SA" at bounding box center [828, 371] width 68 height 26
click at [695, 426] on span "Inactive" at bounding box center [725, 439] width 271 height 26
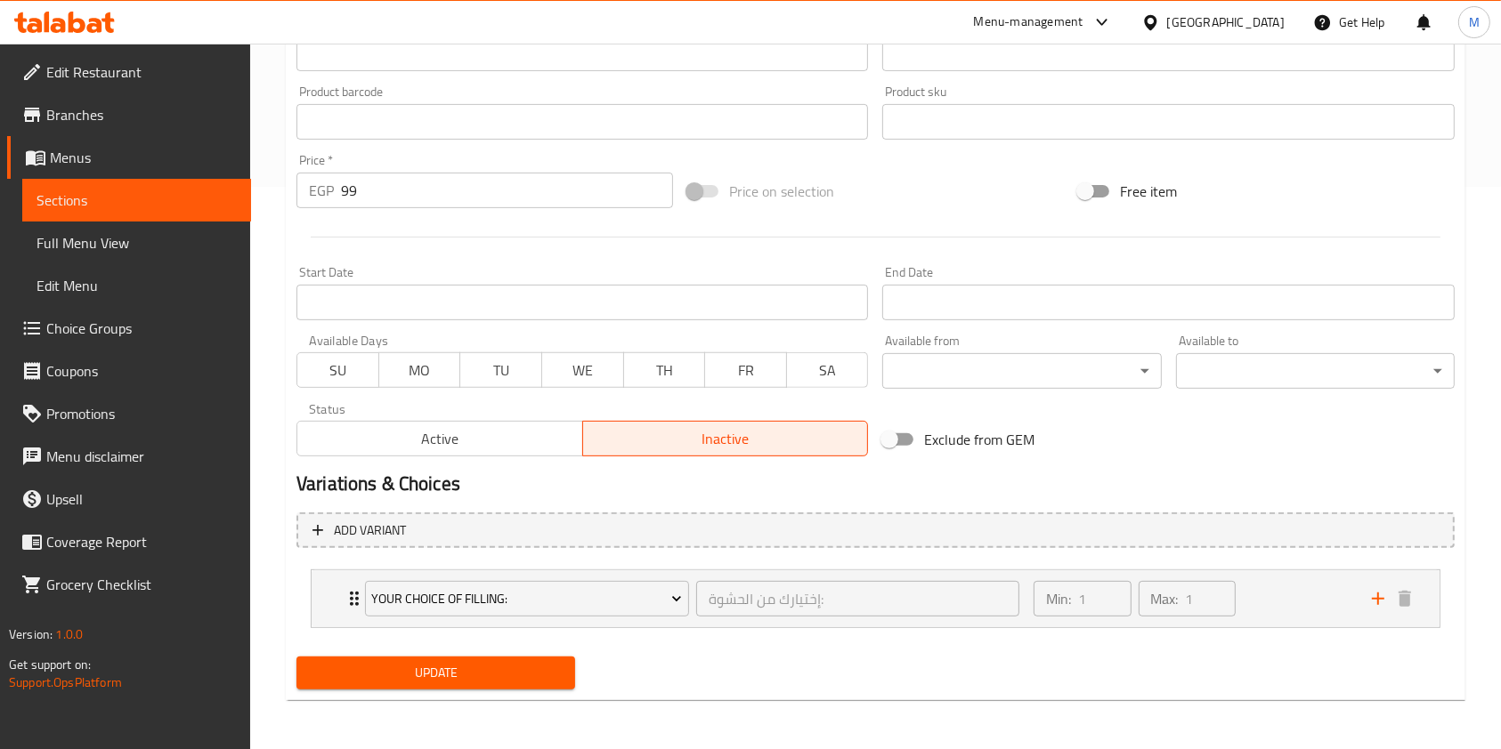
click at [532, 700] on div "Home / Restaurants management / Menus / Sections / item / update Breakfast Meal…" at bounding box center [875, 116] width 1179 height 1198
drag, startPoint x: 541, startPoint y: 680, endPoint x: 582, endPoint y: 662, distance: 44.6
click at [544, 679] on span "Update" at bounding box center [436, 673] width 250 height 22
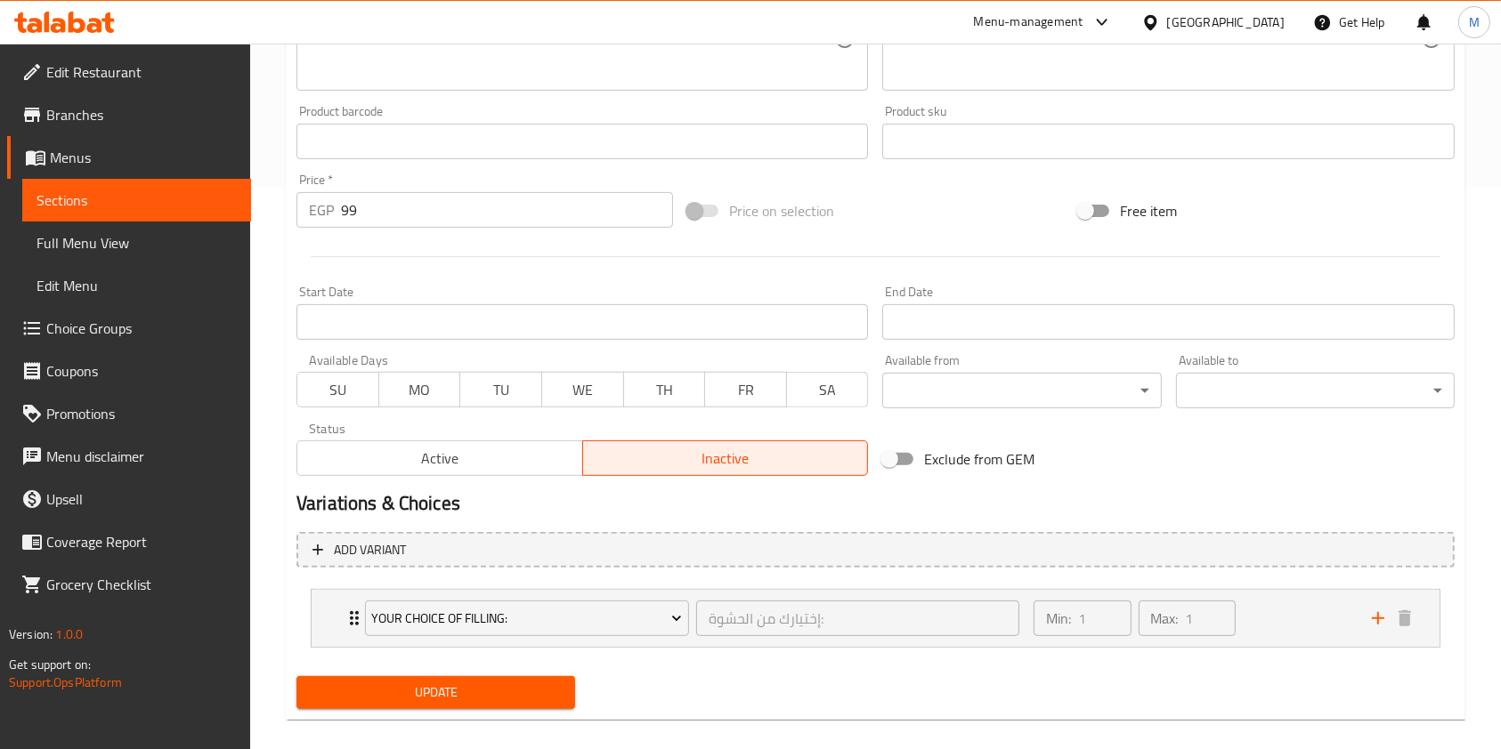
scroll to position [105, 0]
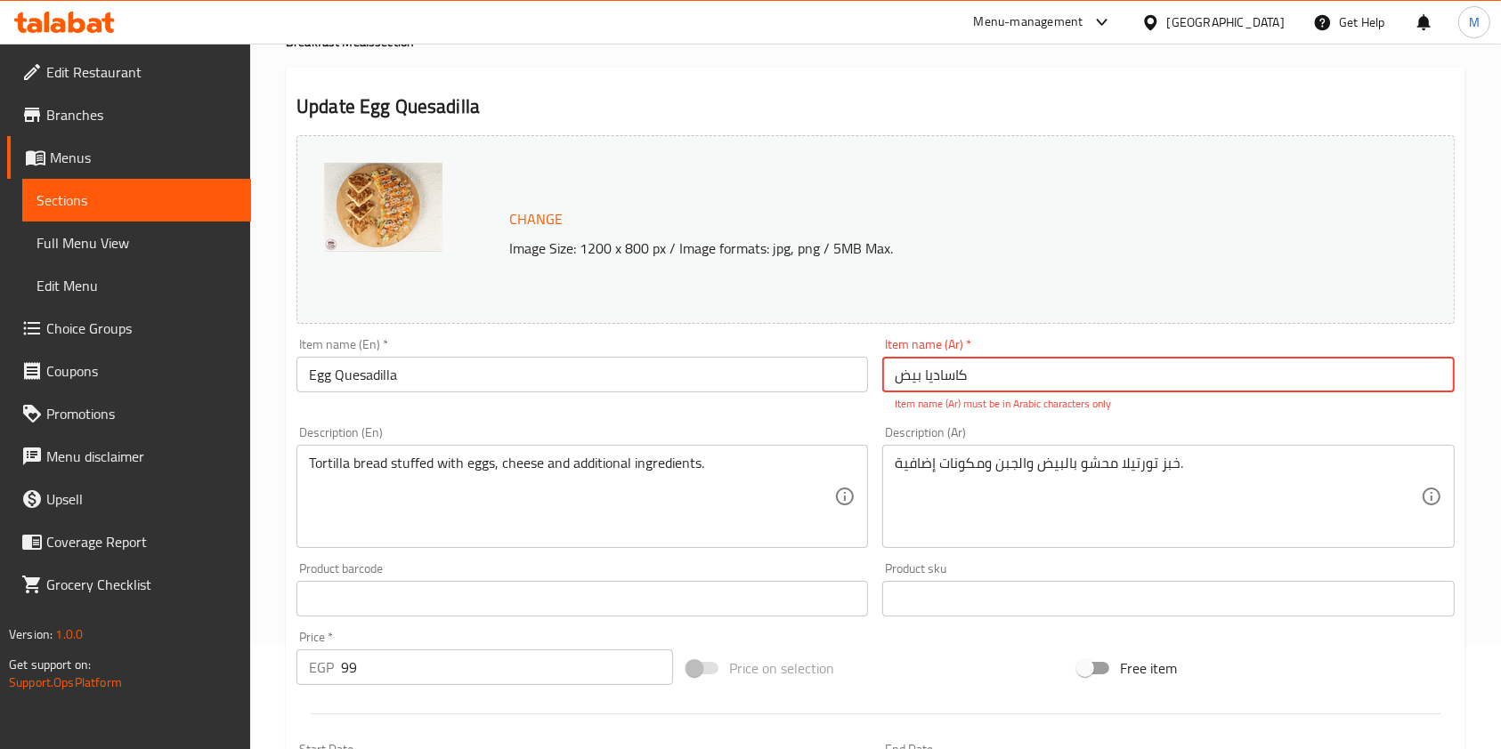
click at [1125, 391] on input "کاساديا بيض" at bounding box center [1167, 375] width 571 height 36
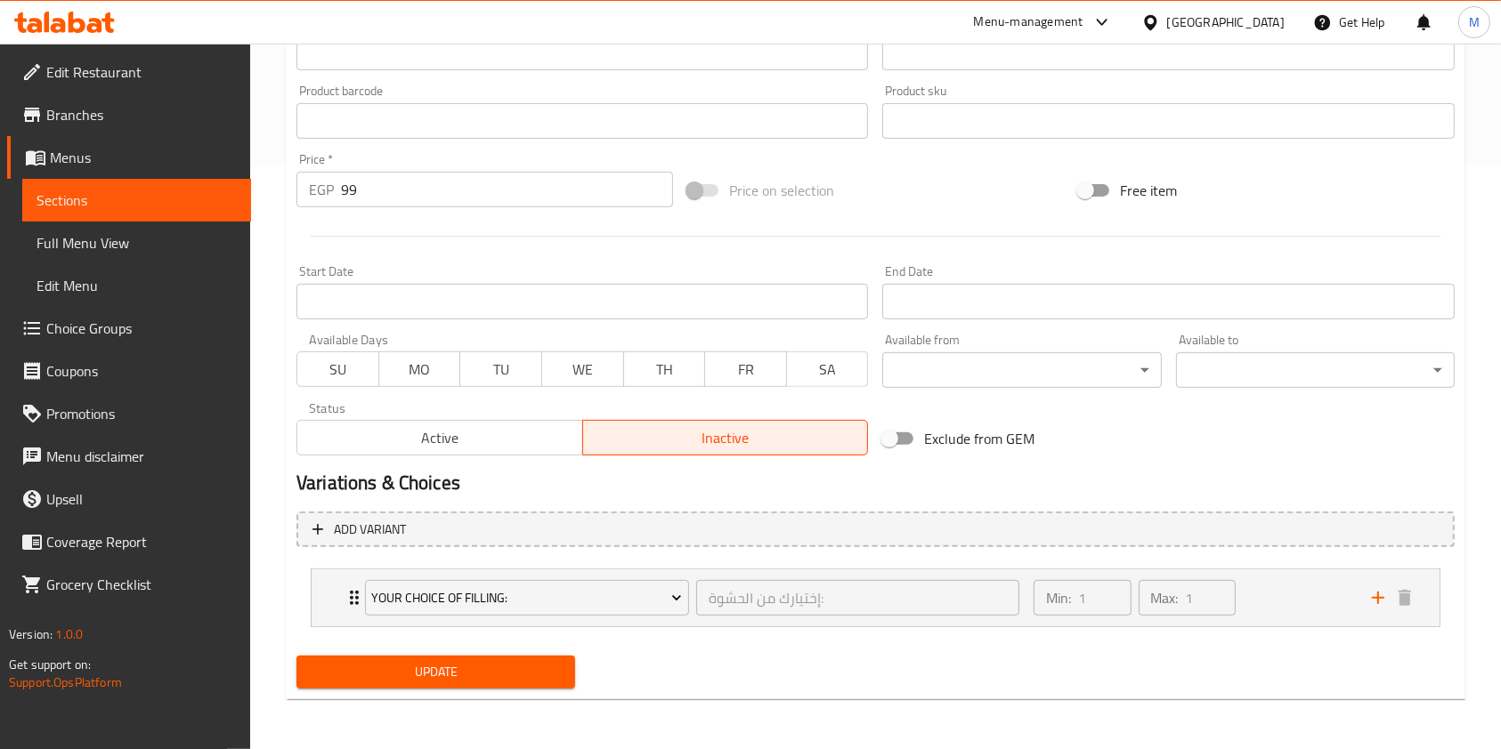
type input "کاساديا"
drag, startPoint x: 525, startPoint y: 659, endPoint x: 999, endPoint y: 566, distance: 482.5
click at [542, 660] on button "Update" at bounding box center [435, 672] width 279 height 33
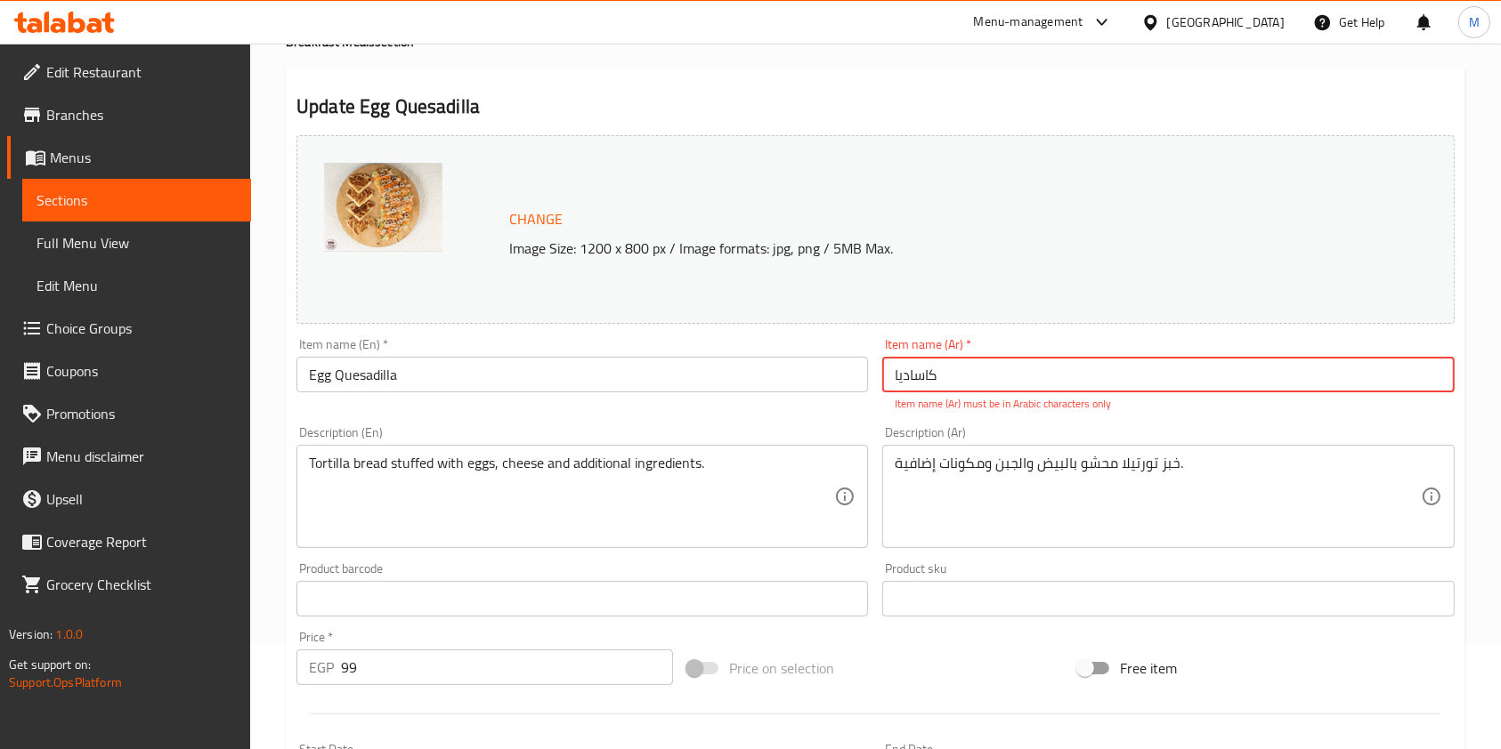
click at [1095, 375] on input "کاساديا" at bounding box center [1167, 375] width 571 height 36
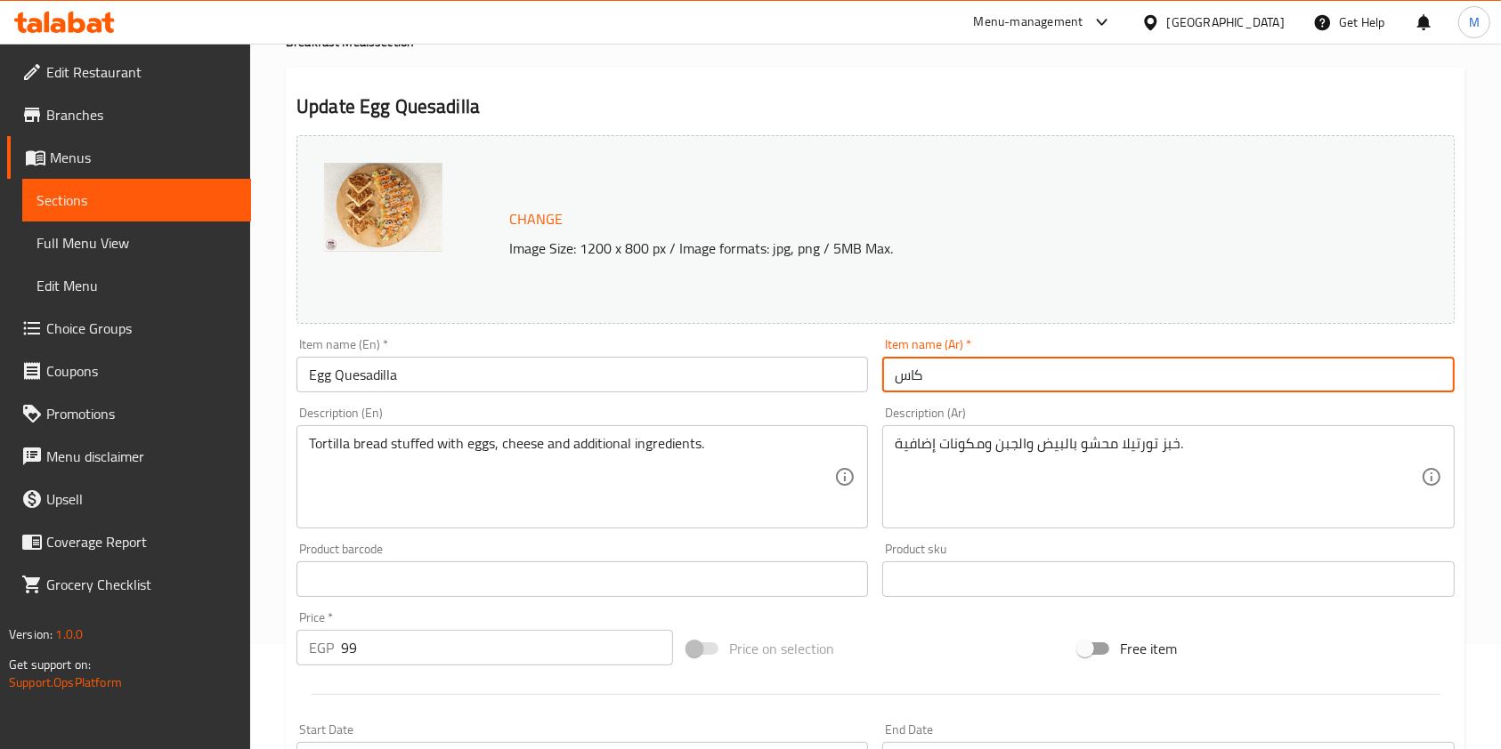
type input "كاساديا"
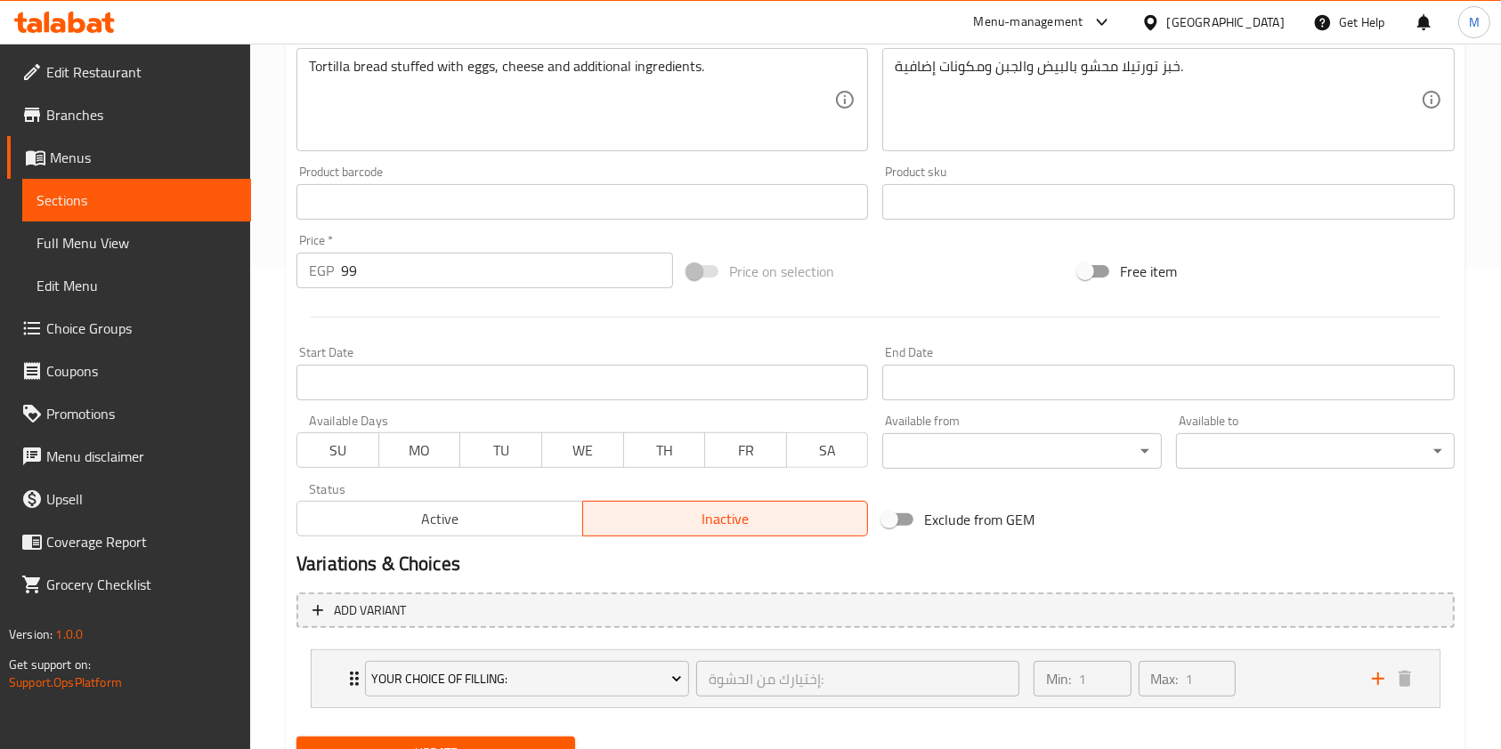
scroll to position [563, 0]
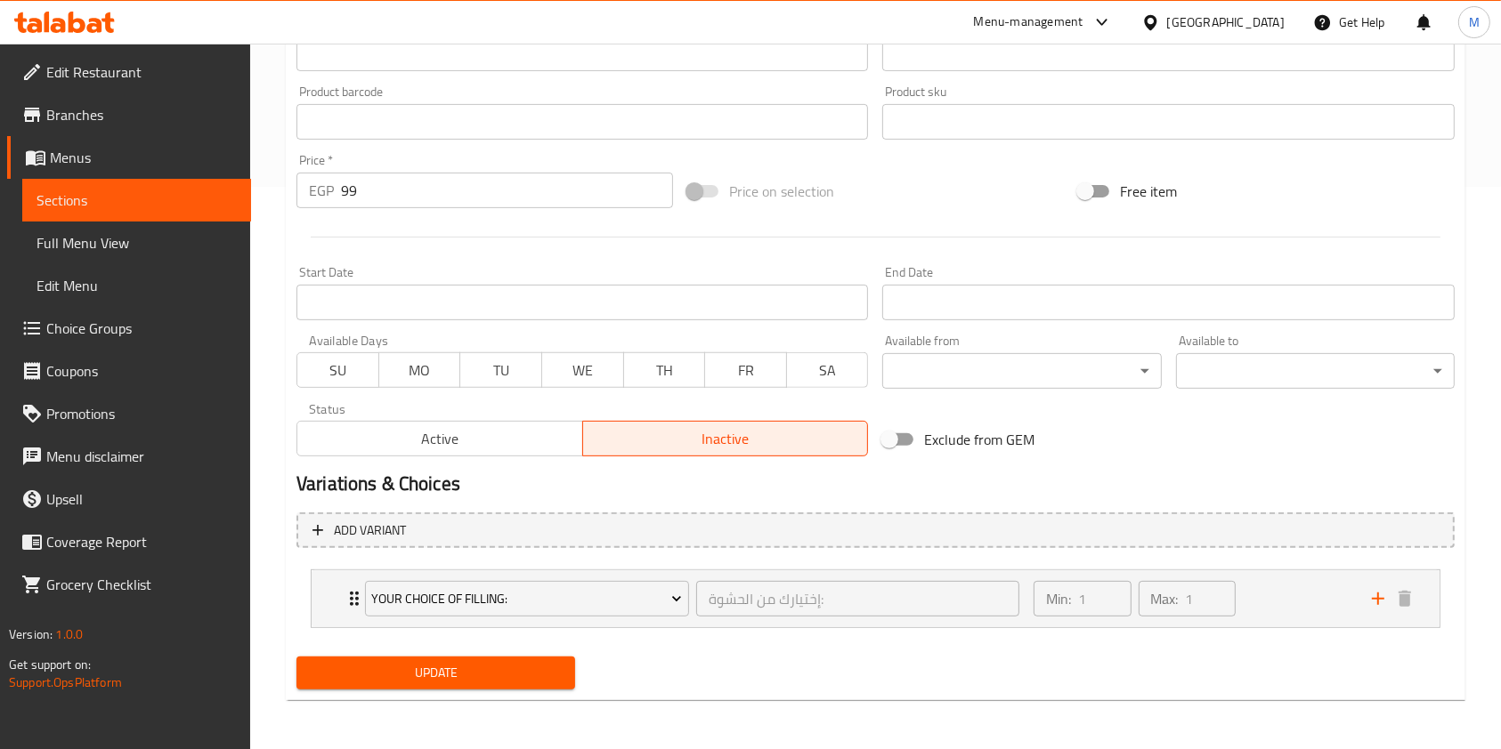
click at [539, 676] on span "Update" at bounding box center [436, 673] width 250 height 22
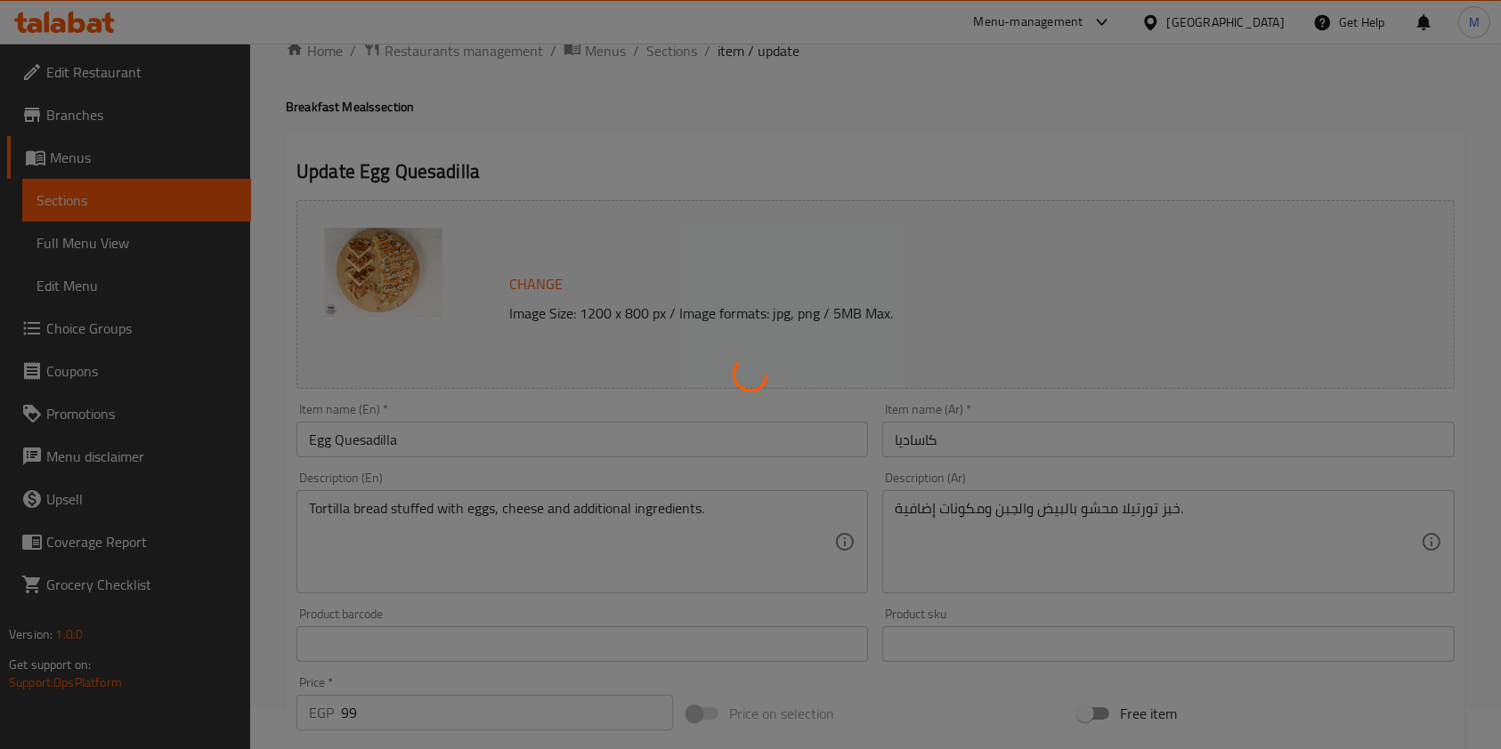
scroll to position [21, 0]
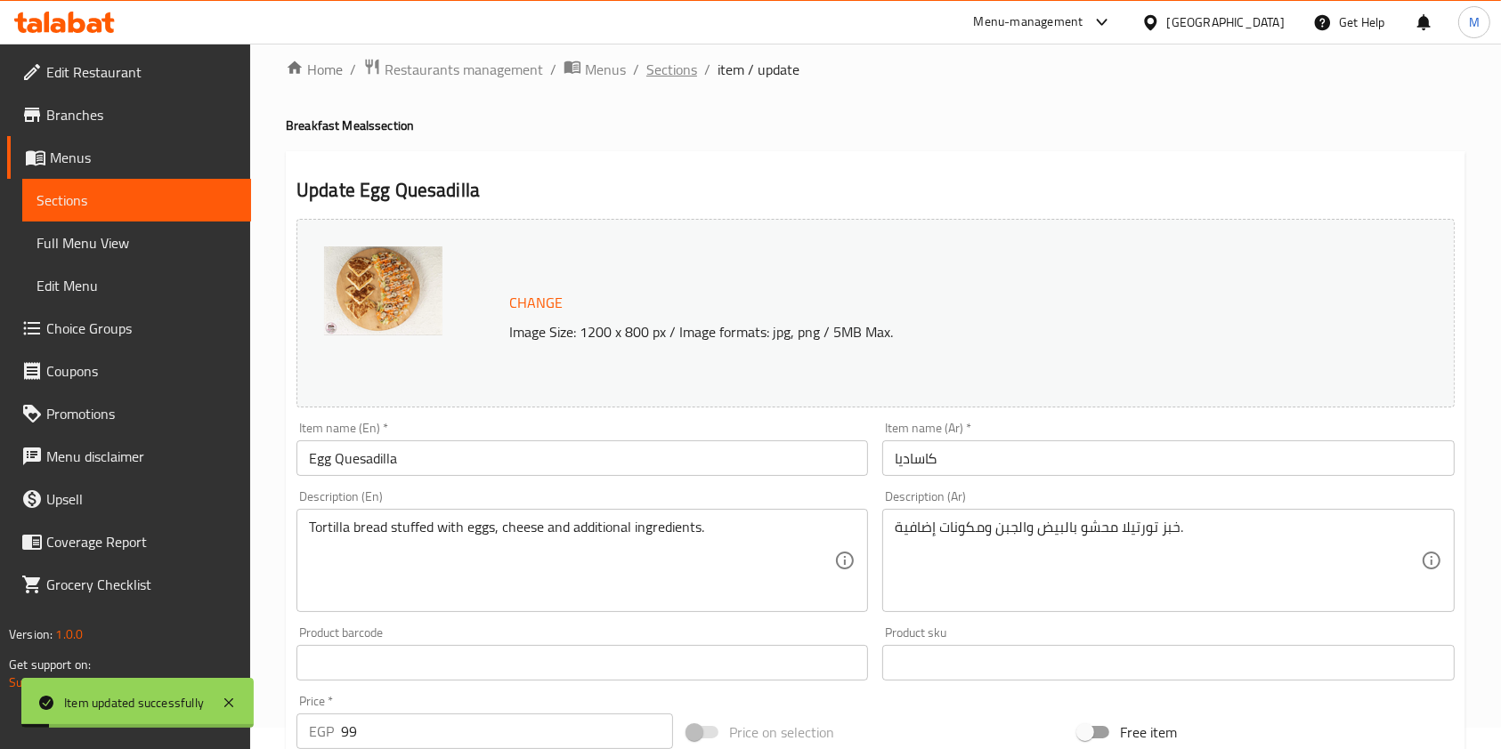
click at [692, 68] on span "Sections" at bounding box center [671, 69] width 51 height 21
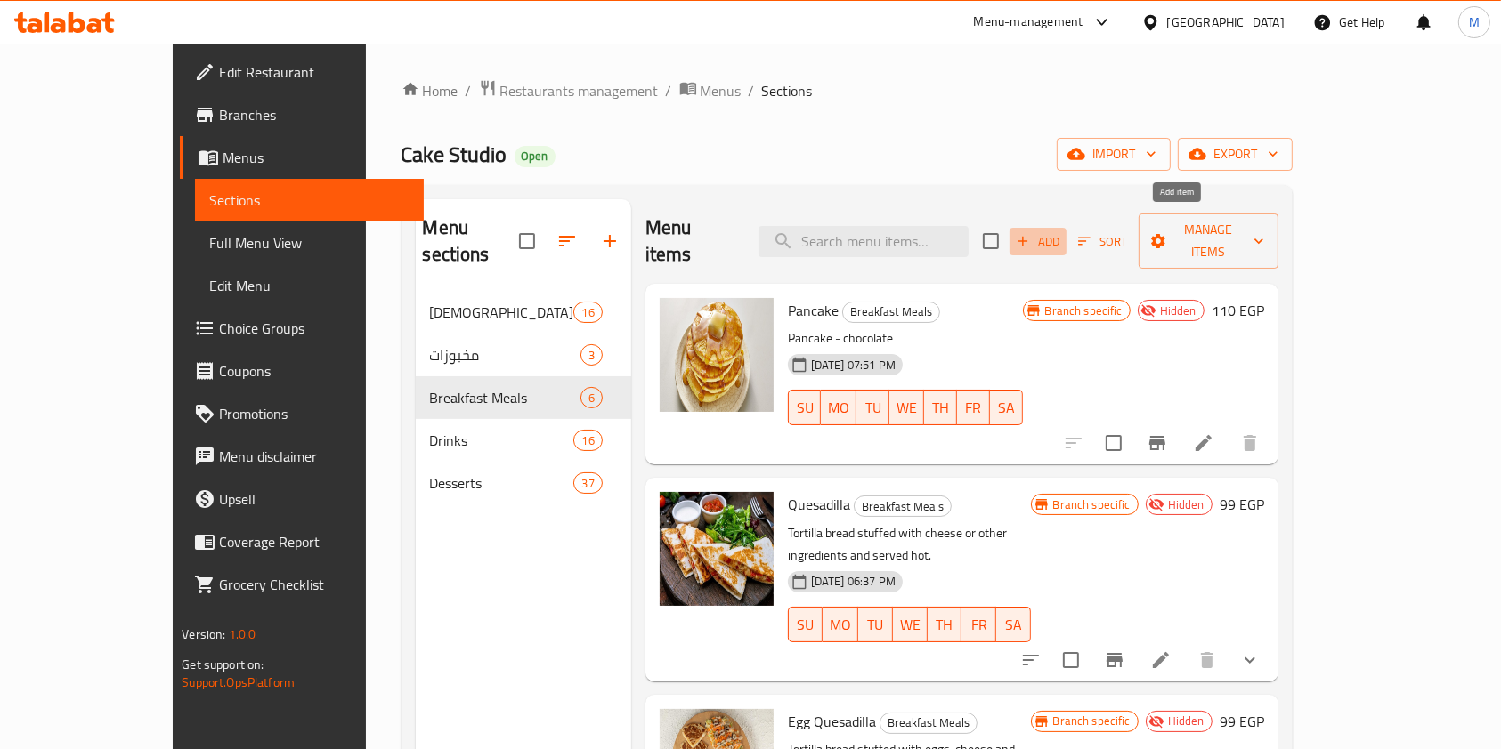
click at [1066, 239] on button "Add" at bounding box center [1037, 242] width 57 height 28
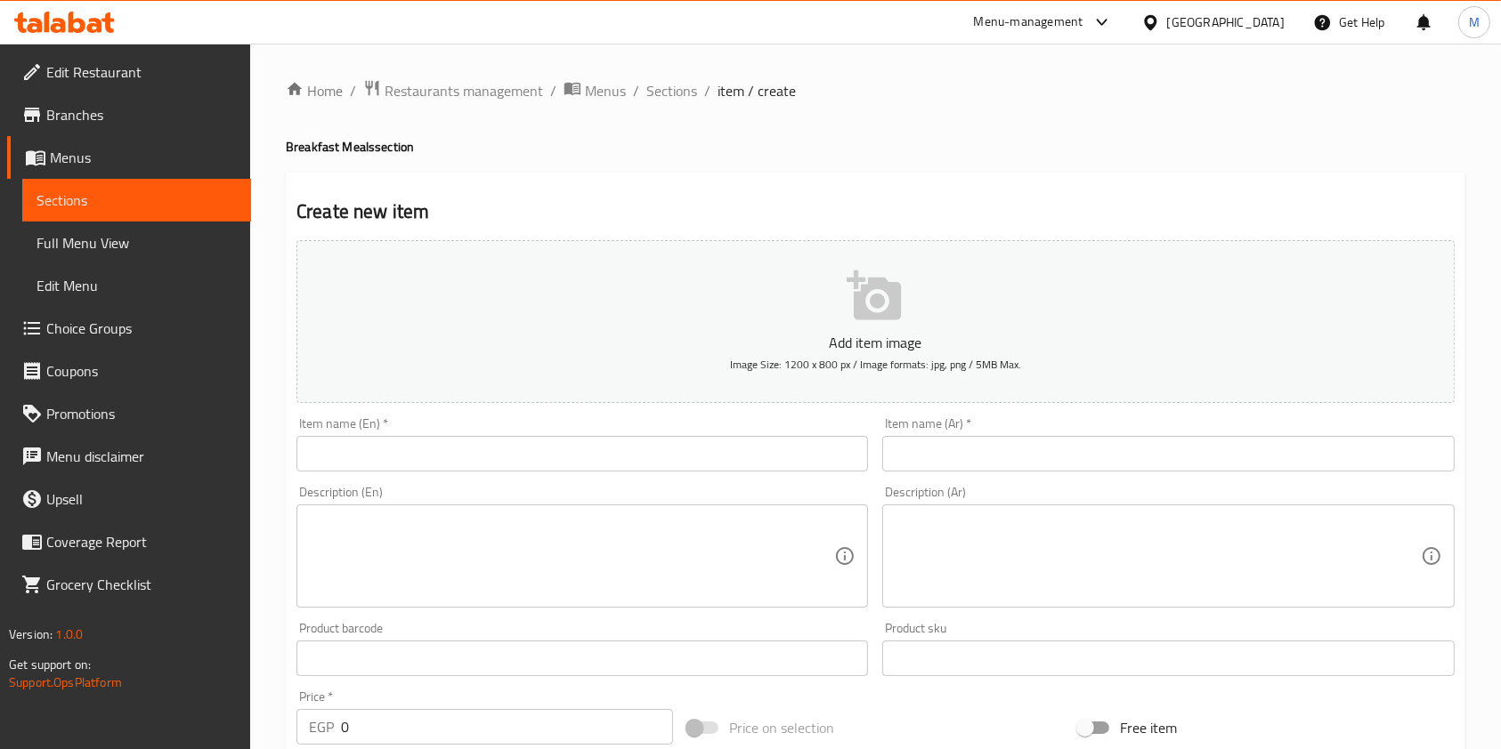
click at [576, 454] on input "text" at bounding box center [581, 454] width 571 height 36
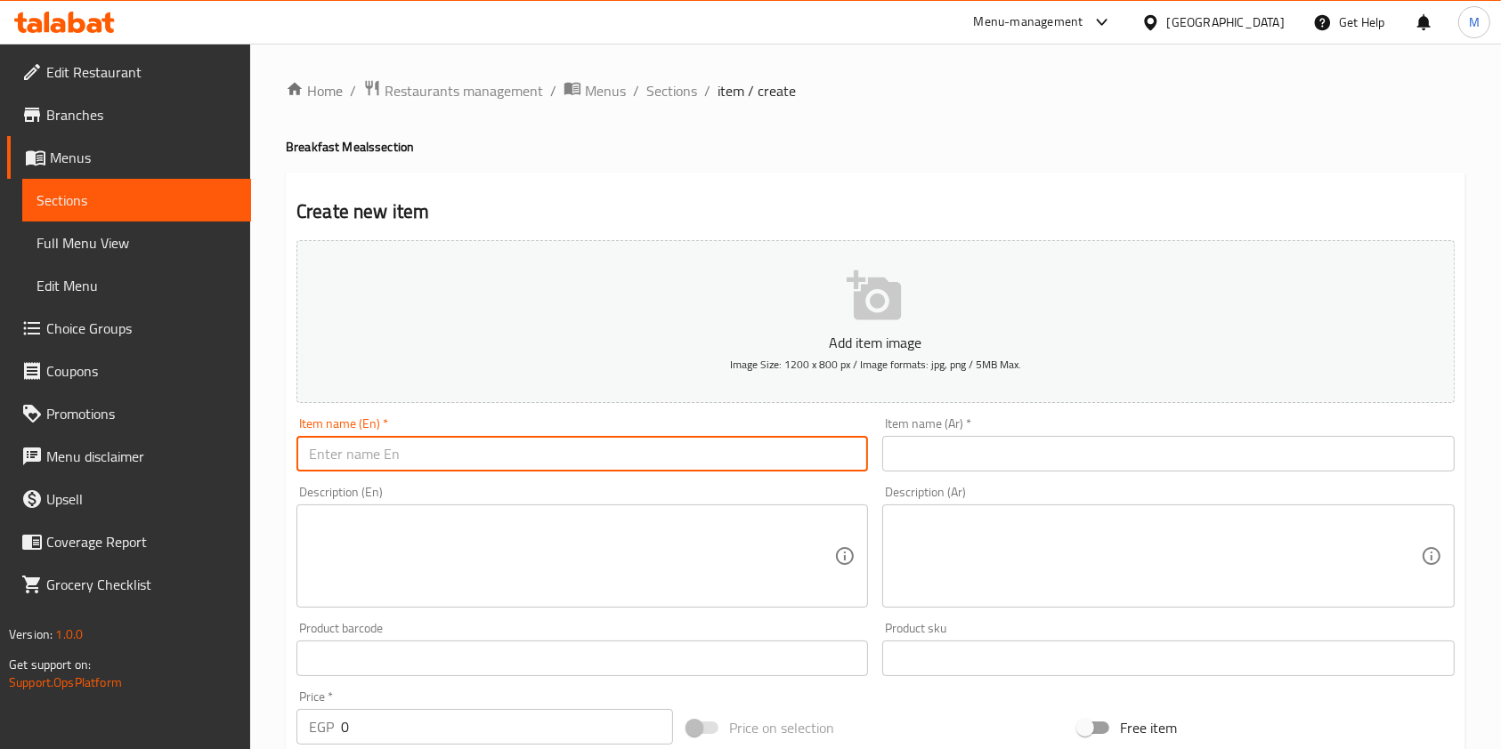
paste input "Cold Meat Croissant"
type input "Cold Meat Croissant"
click at [968, 449] on input "text" at bounding box center [1167, 454] width 571 height 36
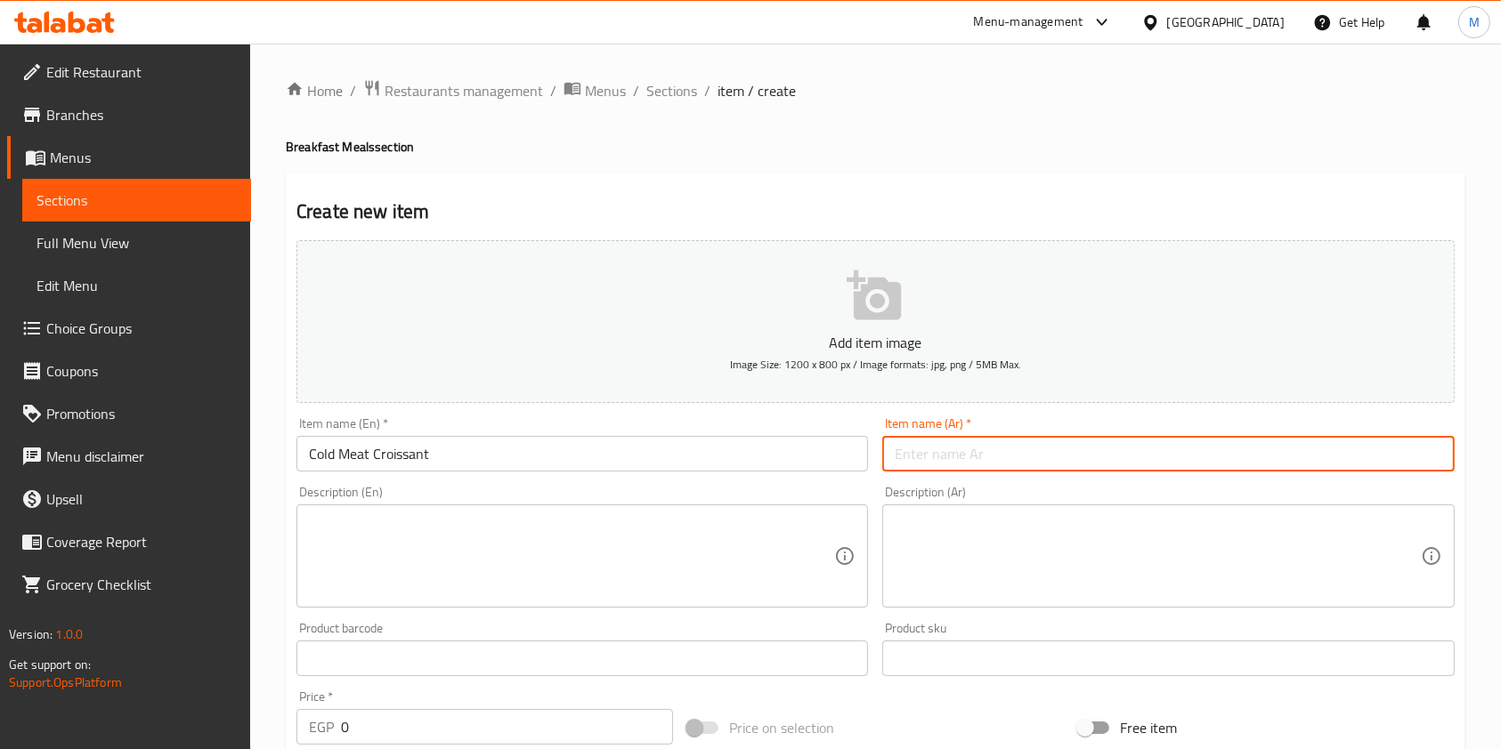
paste input "كرواسون لحوم بارده"
type input "كرواسون لحوم بارده"
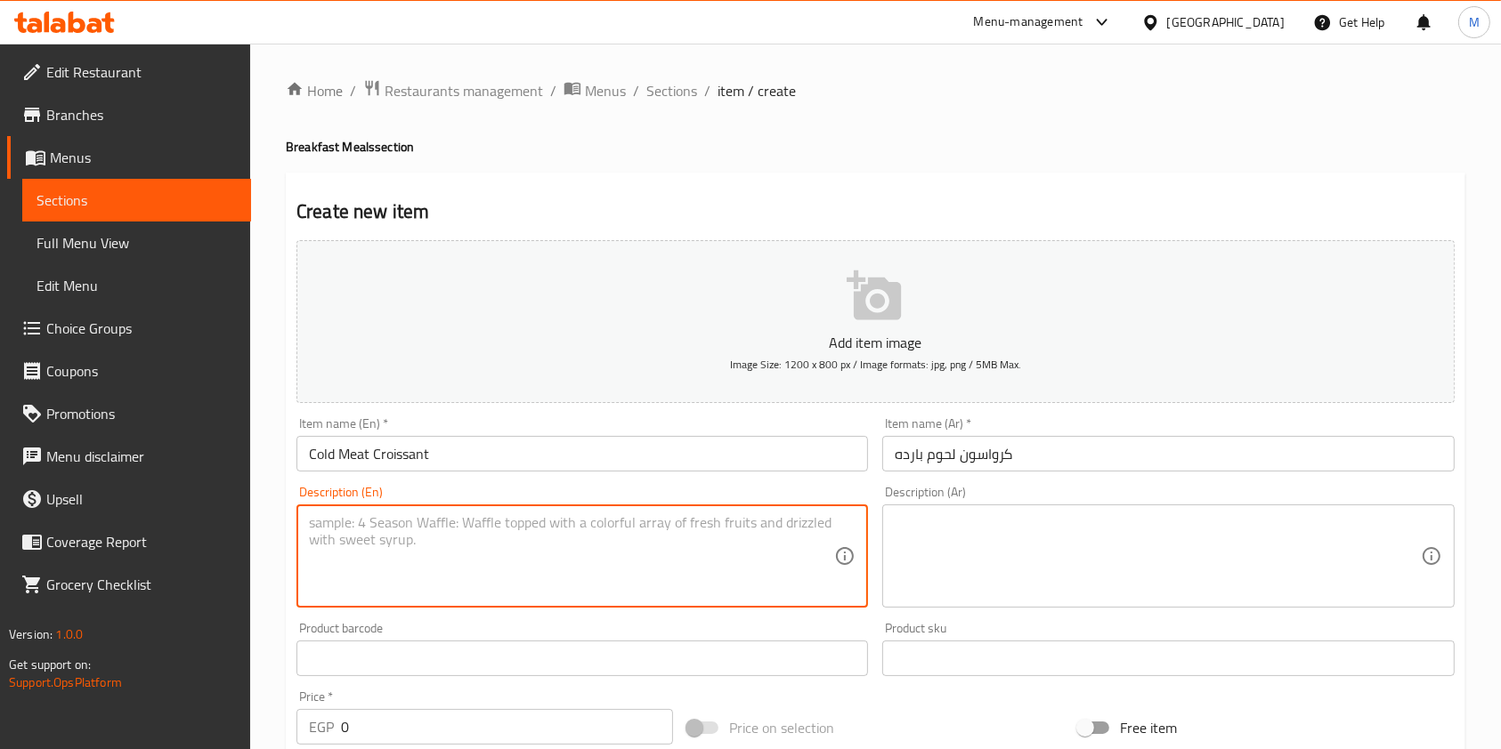
click at [585, 531] on textarea at bounding box center [571, 556] width 525 height 85
paste textarea "Beef Rice - Smoked Turkey - Natural Cheddar Cheese"
type textarea "Beef Rice - Smoked Turkey - Natural Cheddar Cheese"
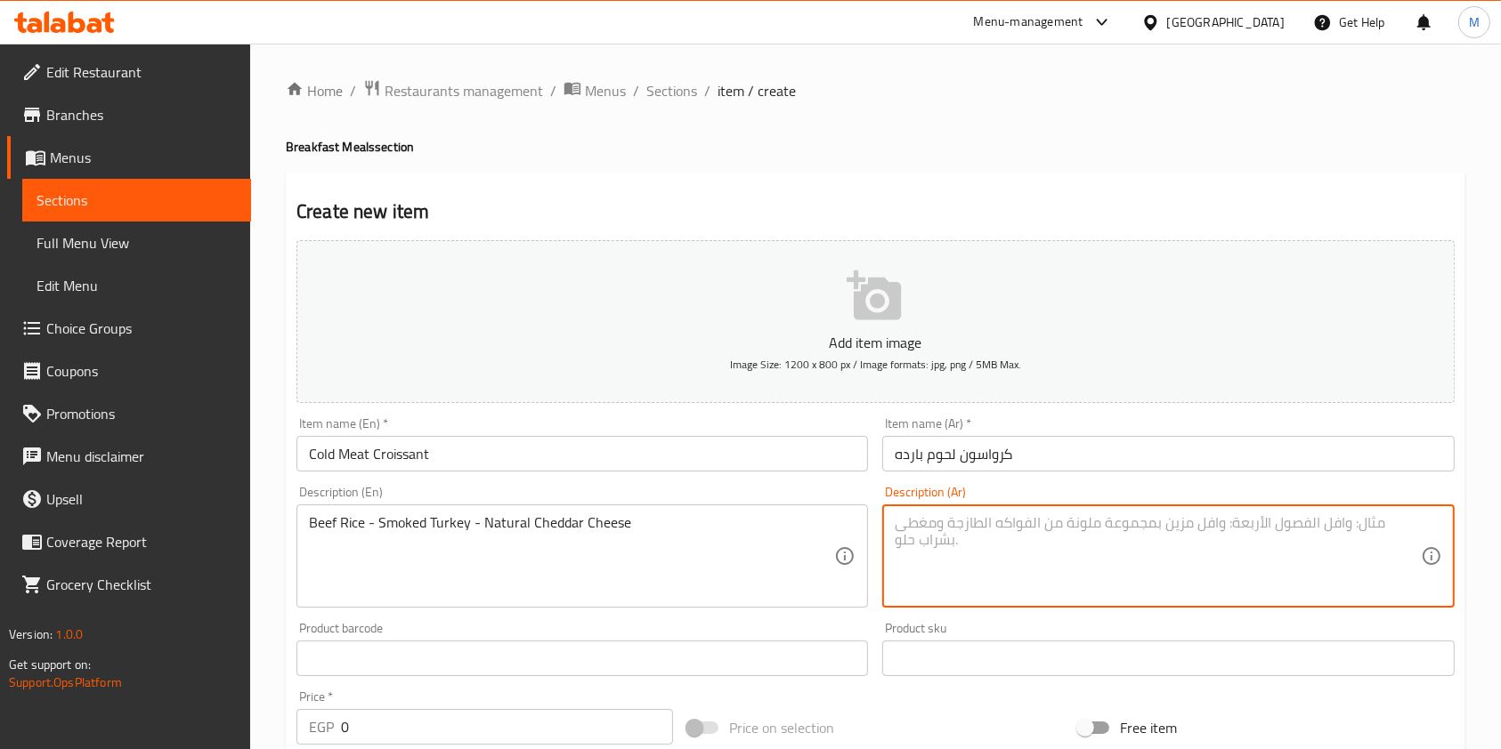
click at [953, 579] on textarea at bounding box center [1157, 556] width 525 height 85
paste textarea "رز بيف - تركي مدخن - جبن شيدر طبيعي"
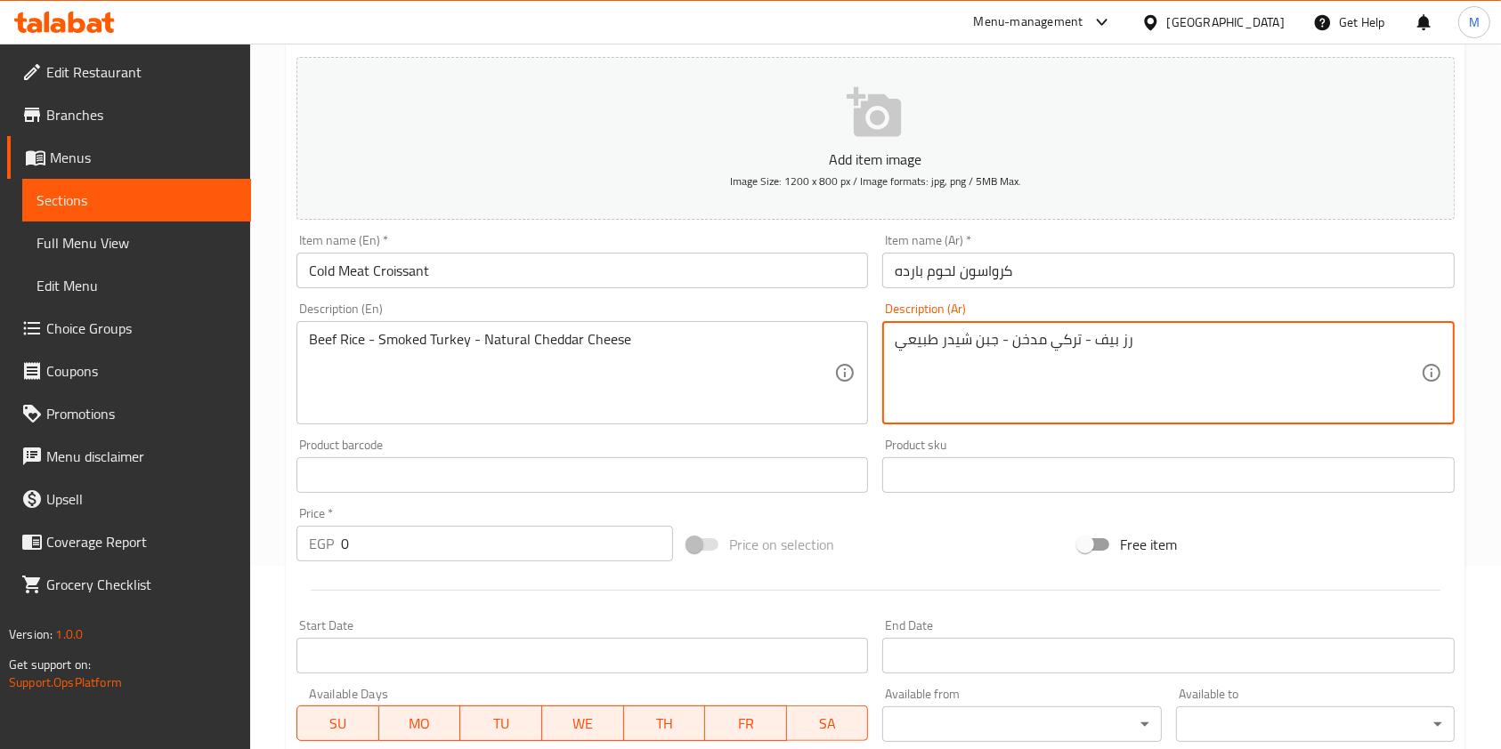
type textarea "رز بيف - تركي مدخن - جبن شيدر طبيعي"
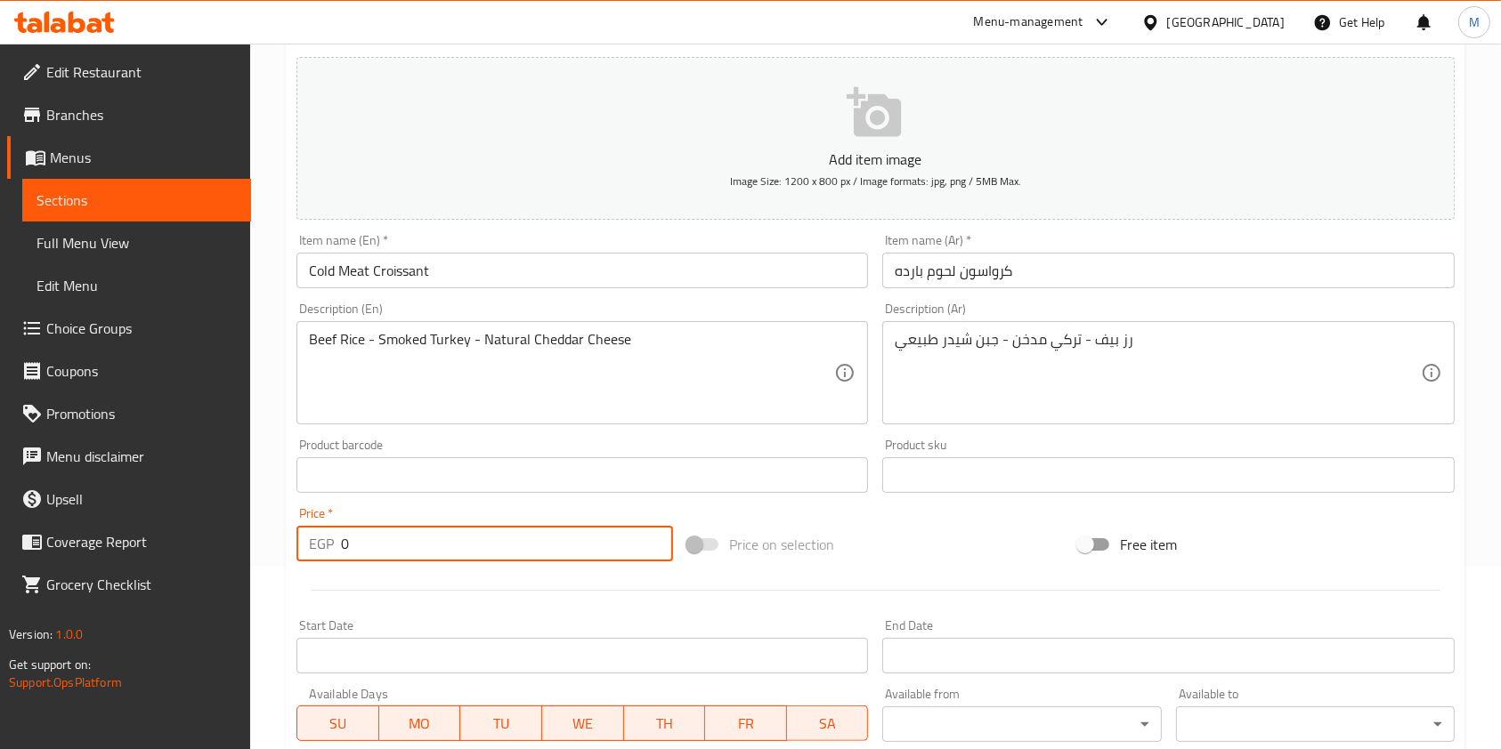
drag, startPoint x: 391, startPoint y: 538, endPoint x: 349, endPoint y: 549, distance: 43.4
click at [349, 549] on input "0" at bounding box center [507, 544] width 332 height 36
drag, startPoint x: 348, startPoint y: 552, endPoint x: 333, endPoint y: 558, distance: 16.4
click at [333, 558] on div "EGP 0 Price *" at bounding box center [484, 544] width 376 height 36
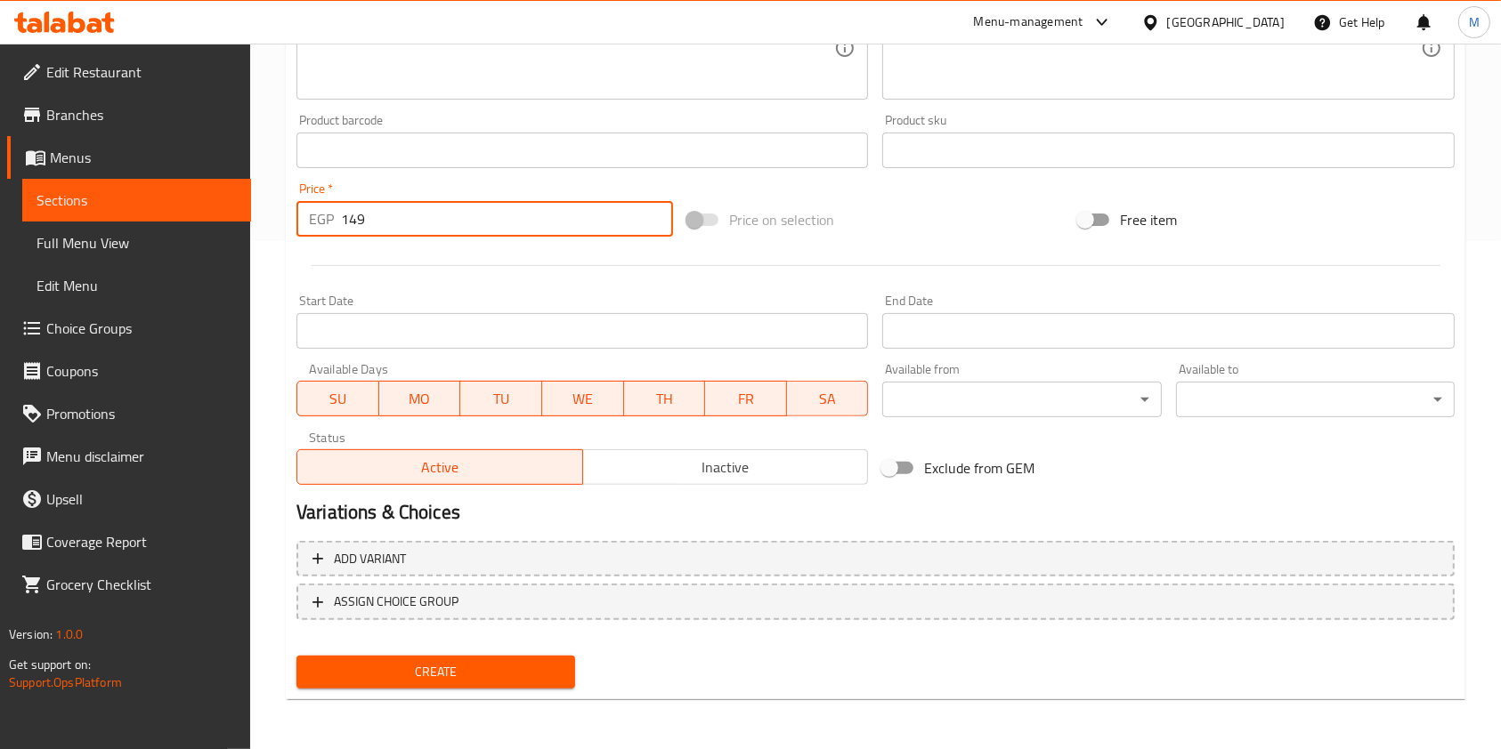
type input "149"
click at [448, 661] on span "Create" at bounding box center [436, 672] width 250 height 22
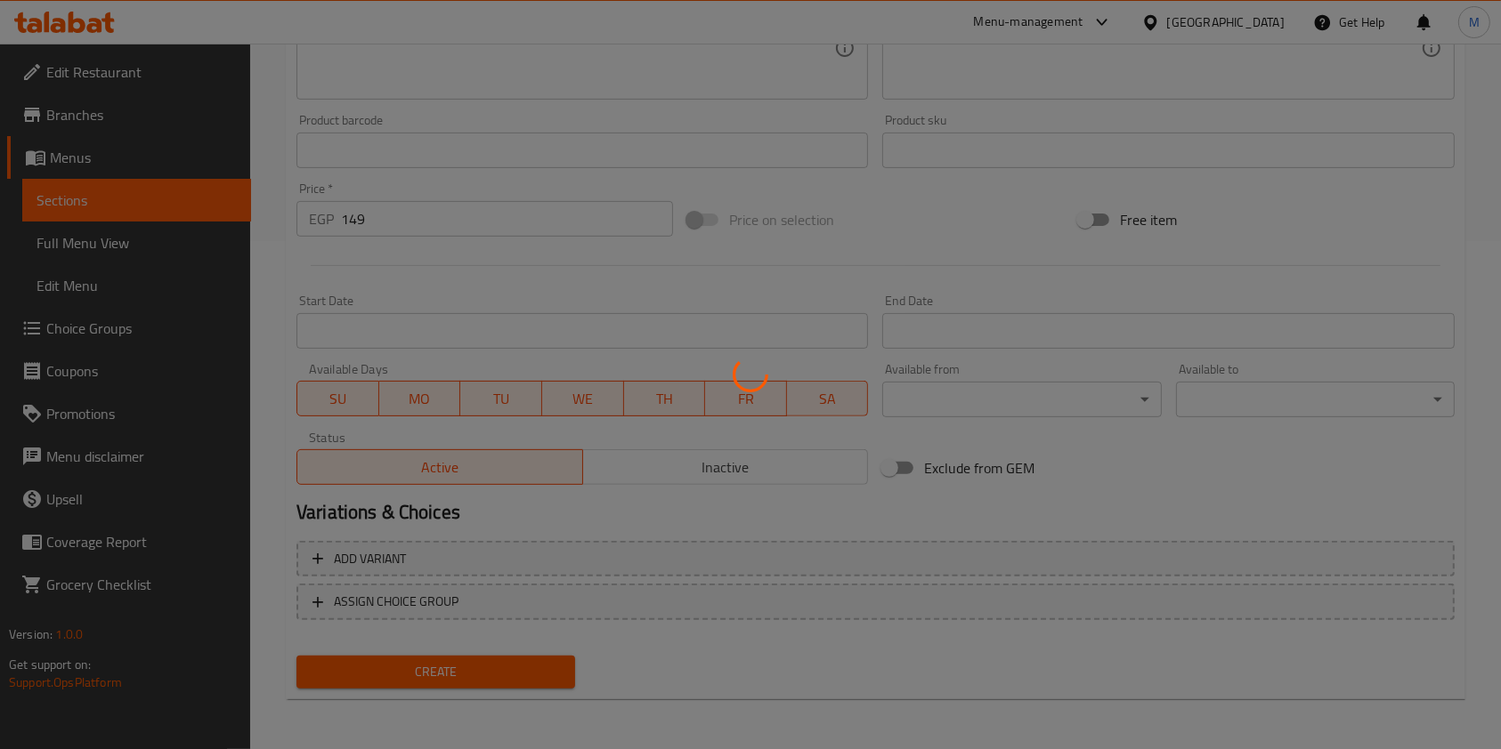
type input "0"
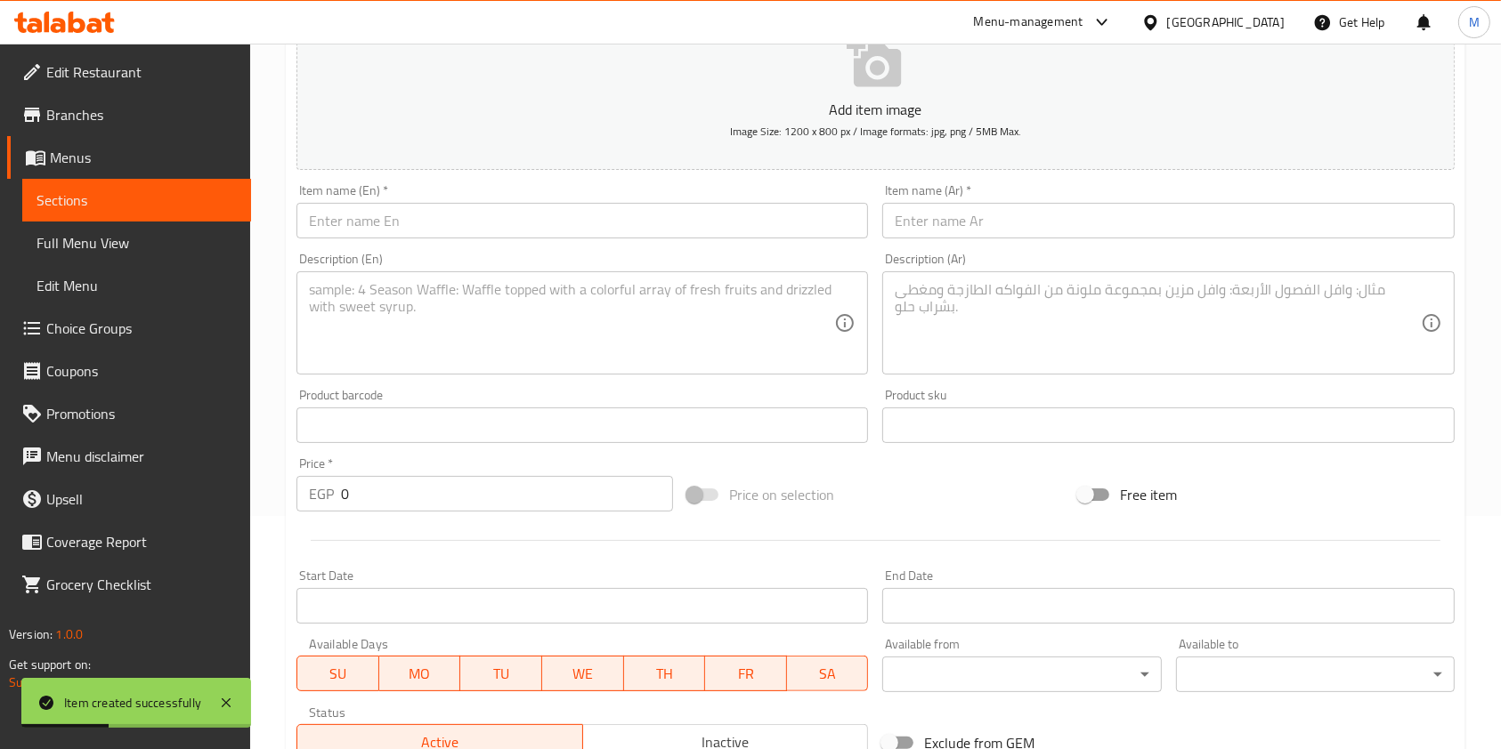
scroll to position [0, 0]
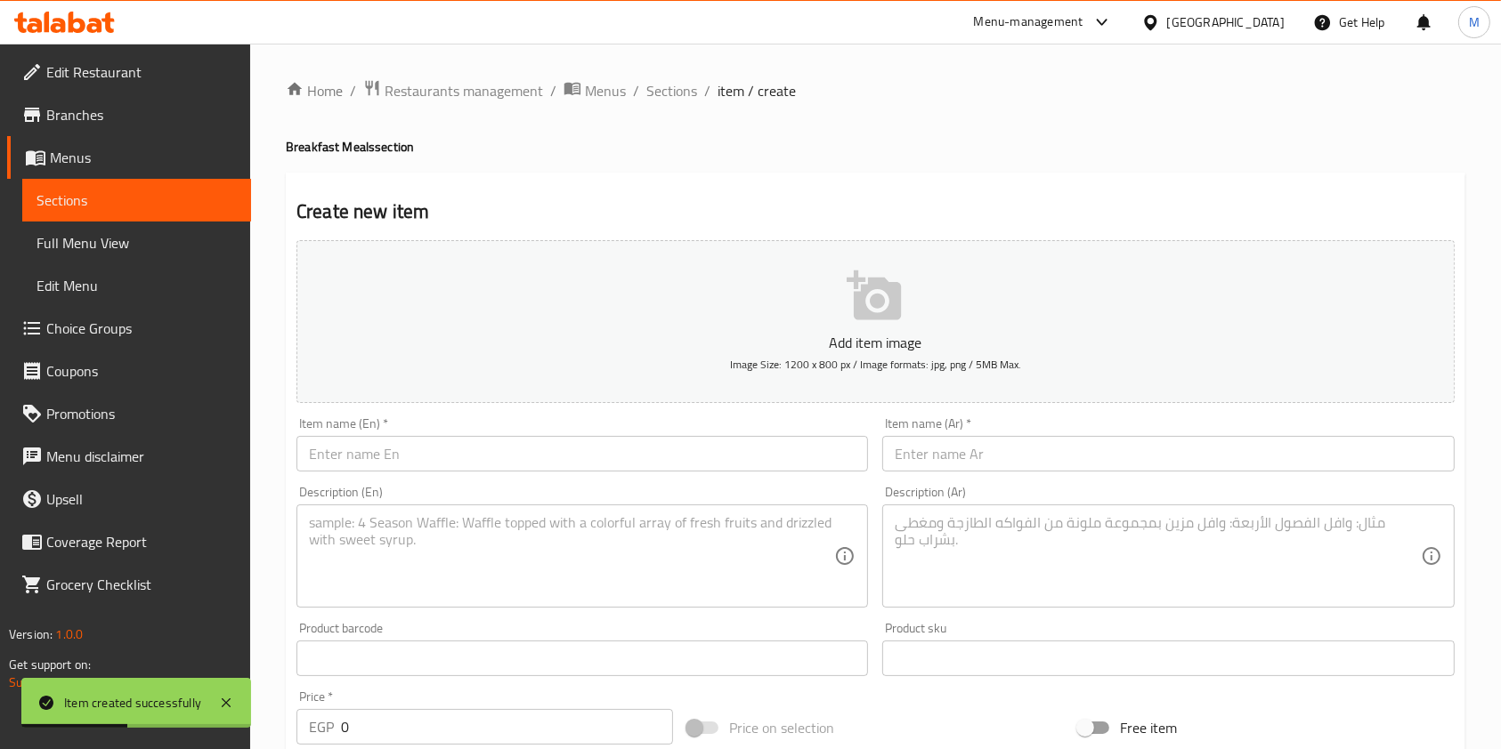
click at [463, 459] on input "text" at bounding box center [581, 454] width 571 height 36
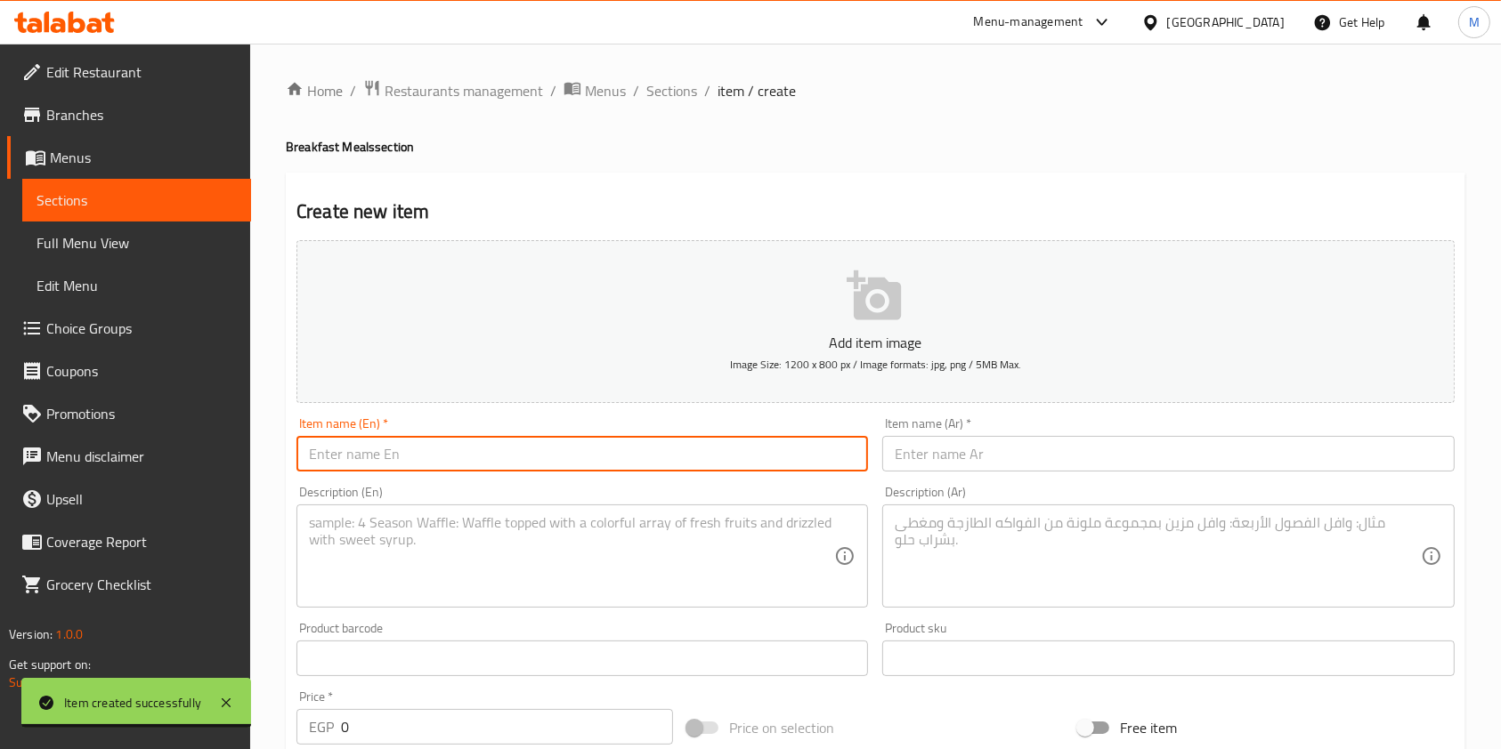
paste input "Mixed Cheese Croissant"
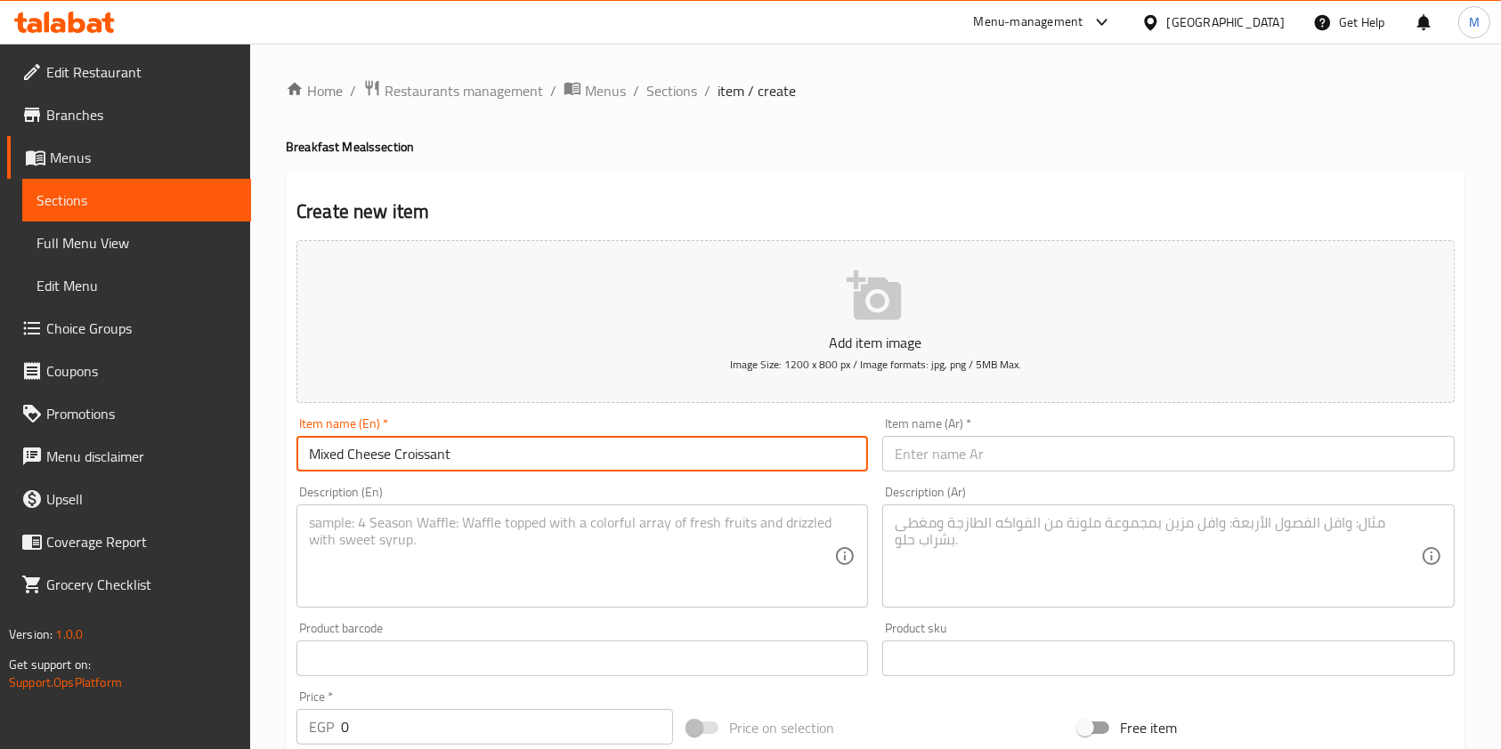
type input "Mixed Cheese Croissant"
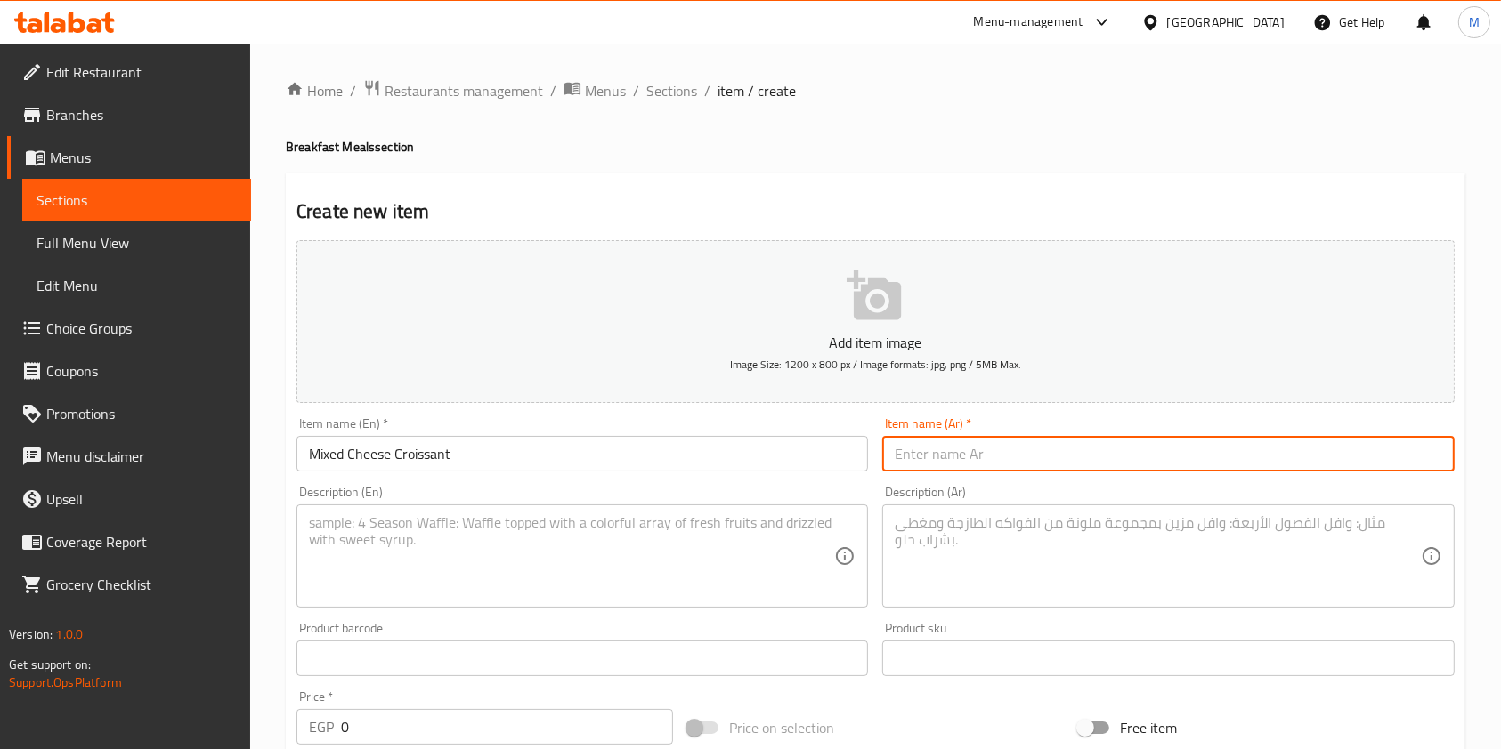
click at [891, 442] on input "text" at bounding box center [1167, 454] width 571 height 36
paste input "كرواسون مكس جبن"
type input "كرواسون مكس جبن"
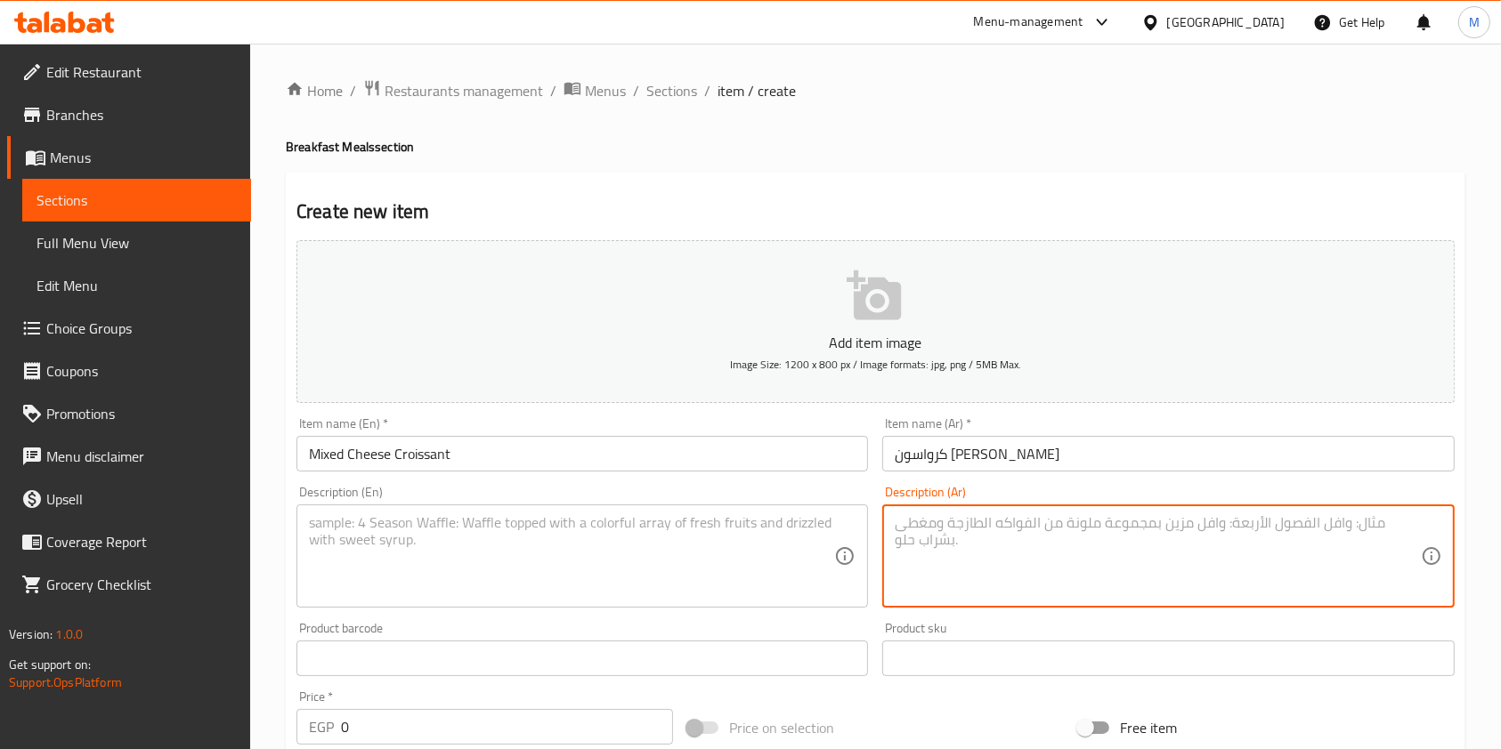
click at [951, 559] on textarea at bounding box center [1157, 556] width 525 height 85
paste textarea "شيدر ابيض طبيعي + شيدر احمر طبيعي"
type textarea "شيدر ابيض طبيعي + شيدر احمر طبيعي"
click at [636, 546] on textarea at bounding box center [571, 556] width 525 height 85
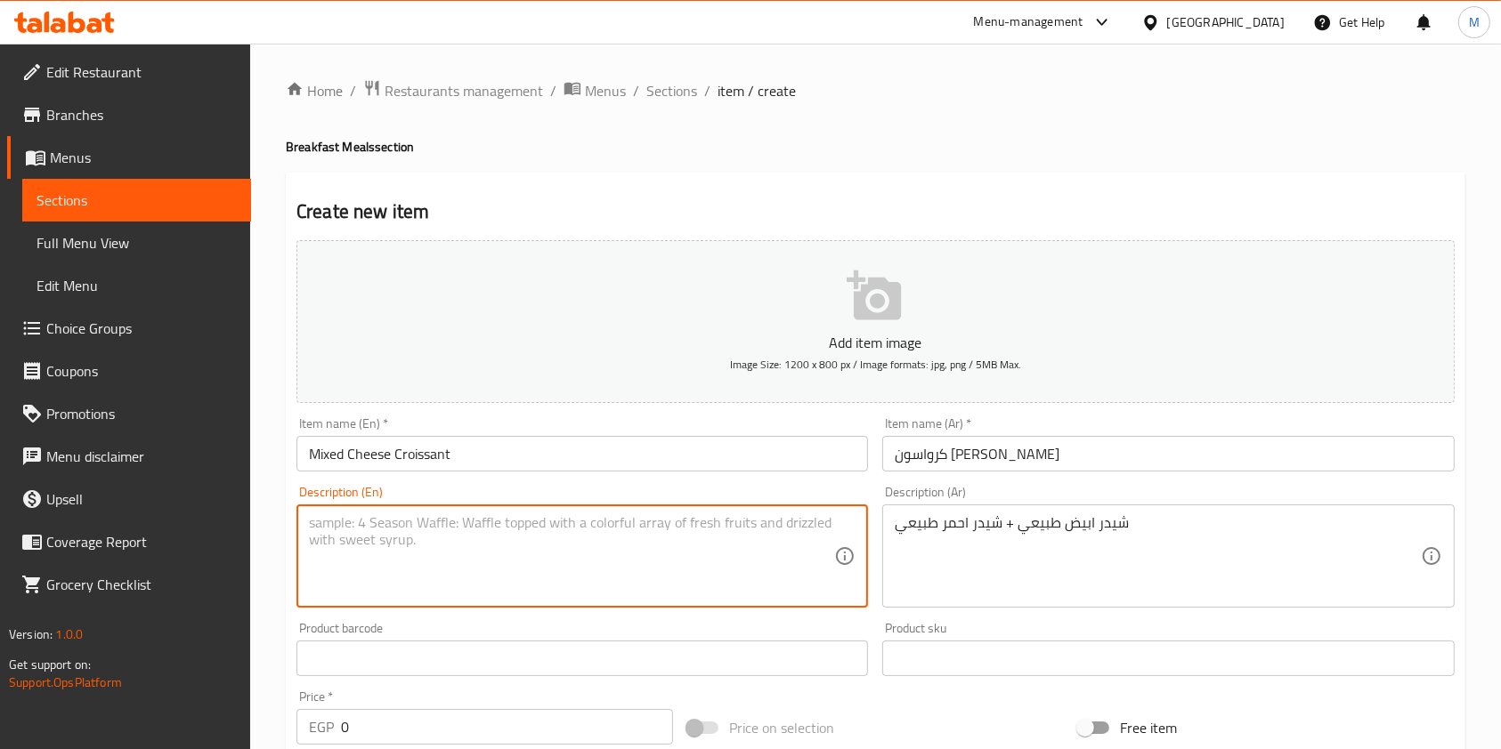
paste textarea "Natural White Cheddar + Natural Red Cheddar"
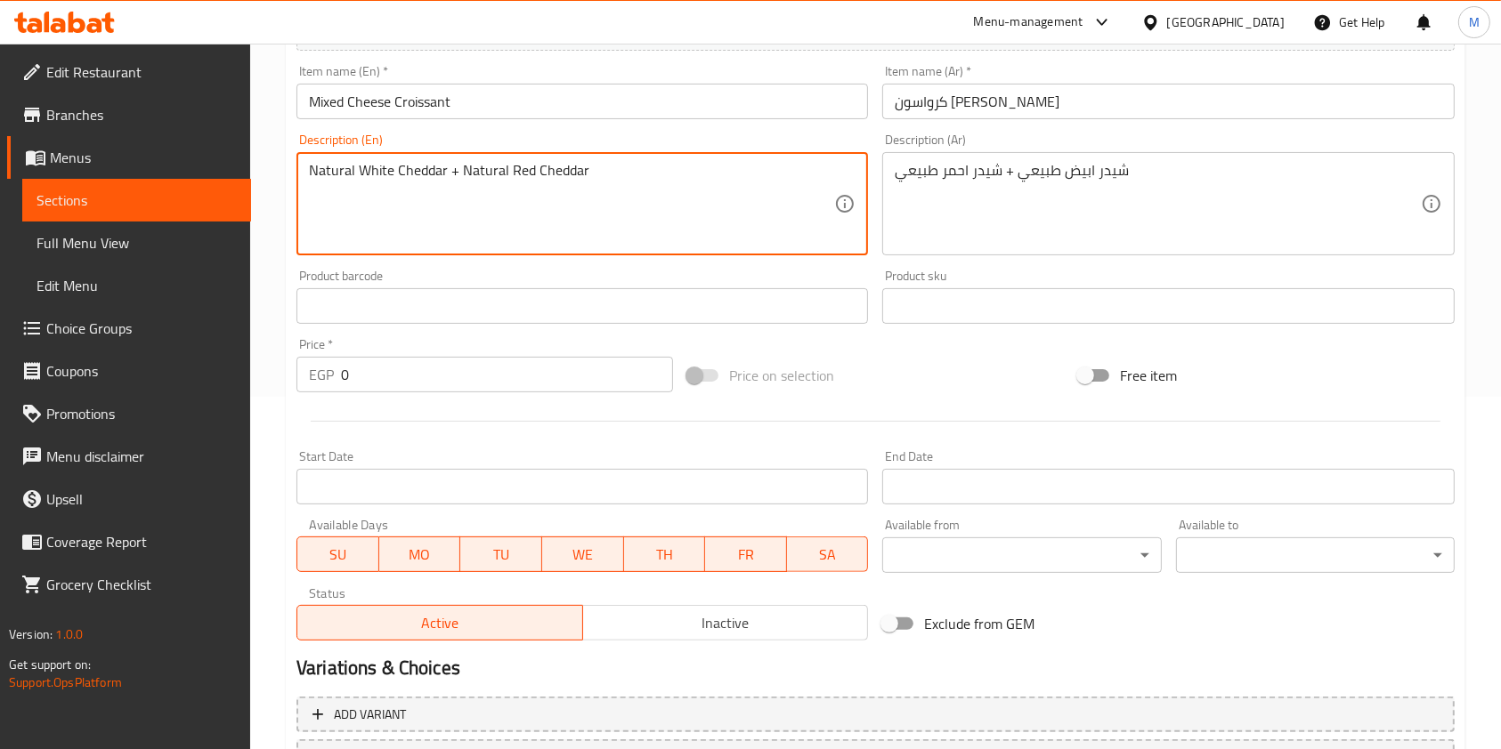
scroll to position [363, 0]
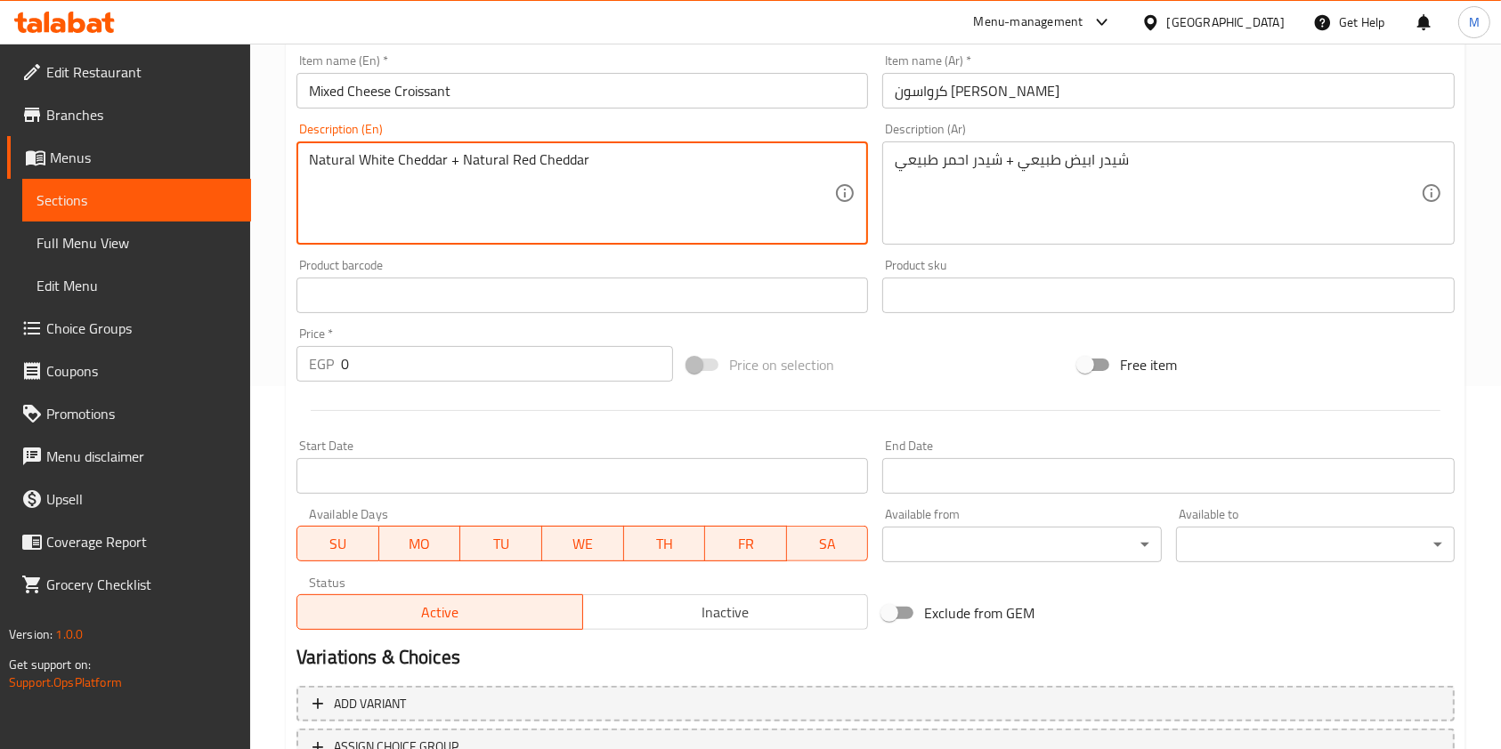
type textarea "Natural White Cheddar + Natural Red Cheddar"
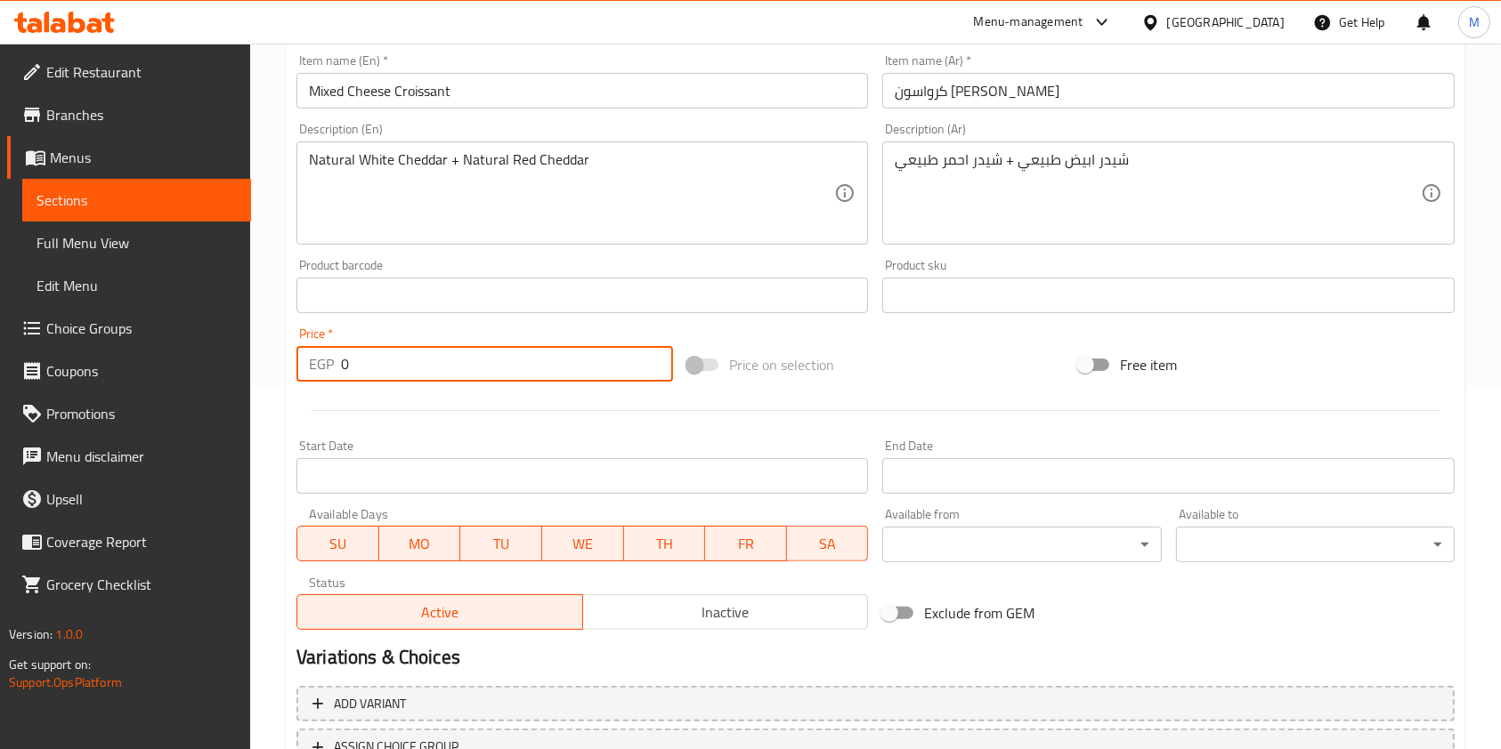
drag, startPoint x: 366, startPoint y: 360, endPoint x: 336, endPoint y: 372, distance: 31.6
click at [336, 372] on div "EGP 0 Price *" at bounding box center [484, 364] width 376 height 36
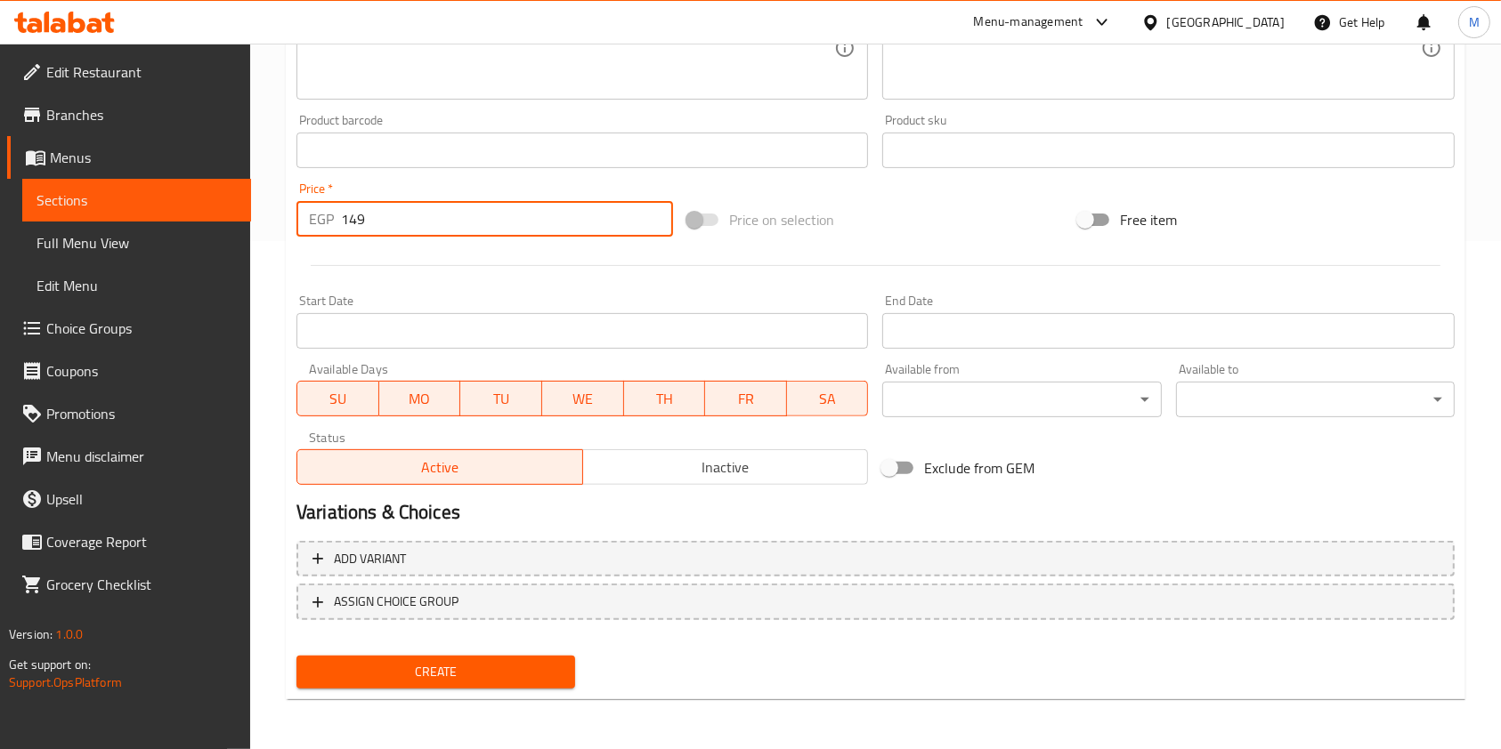
type input "149"
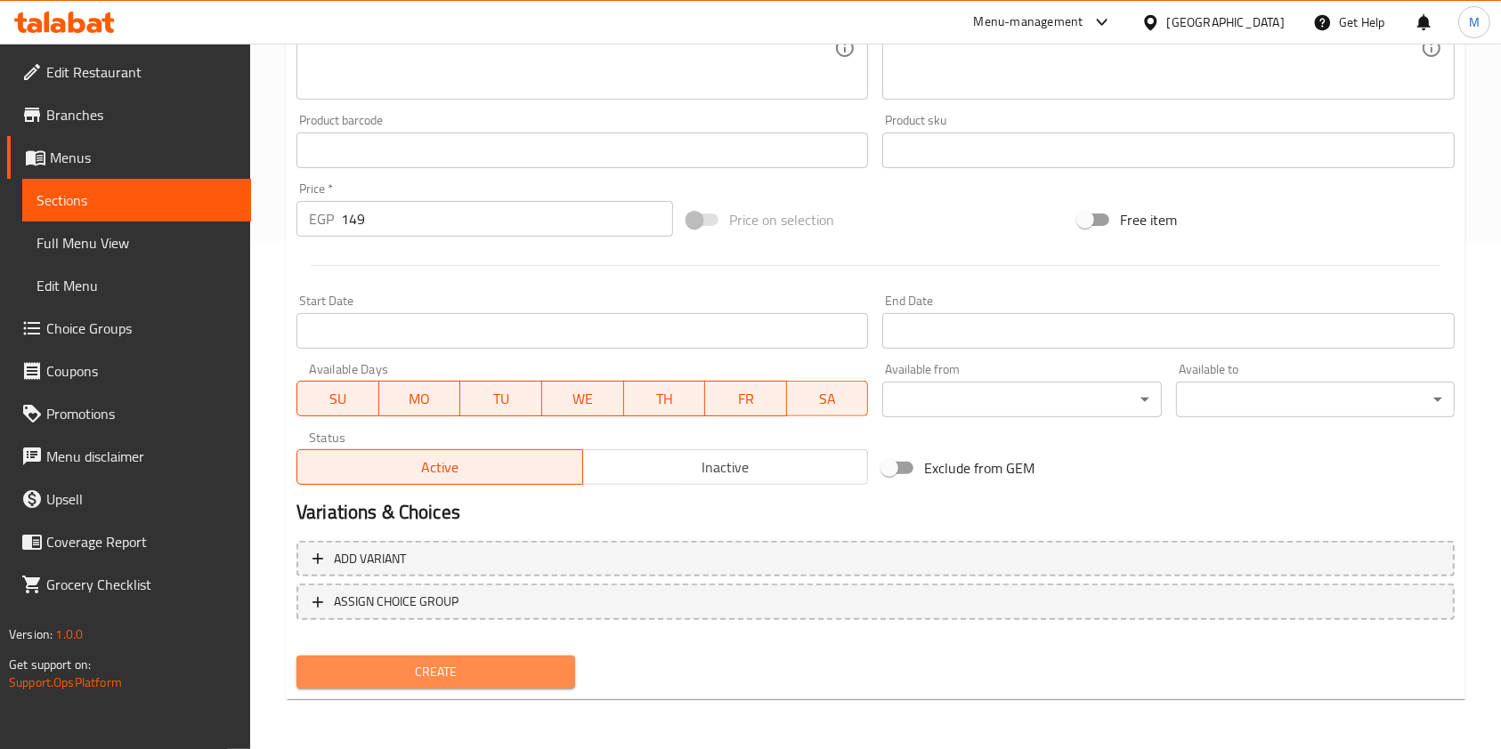
click at [545, 673] on span "Create" at bounding box center [436, 672] width 250 height 22
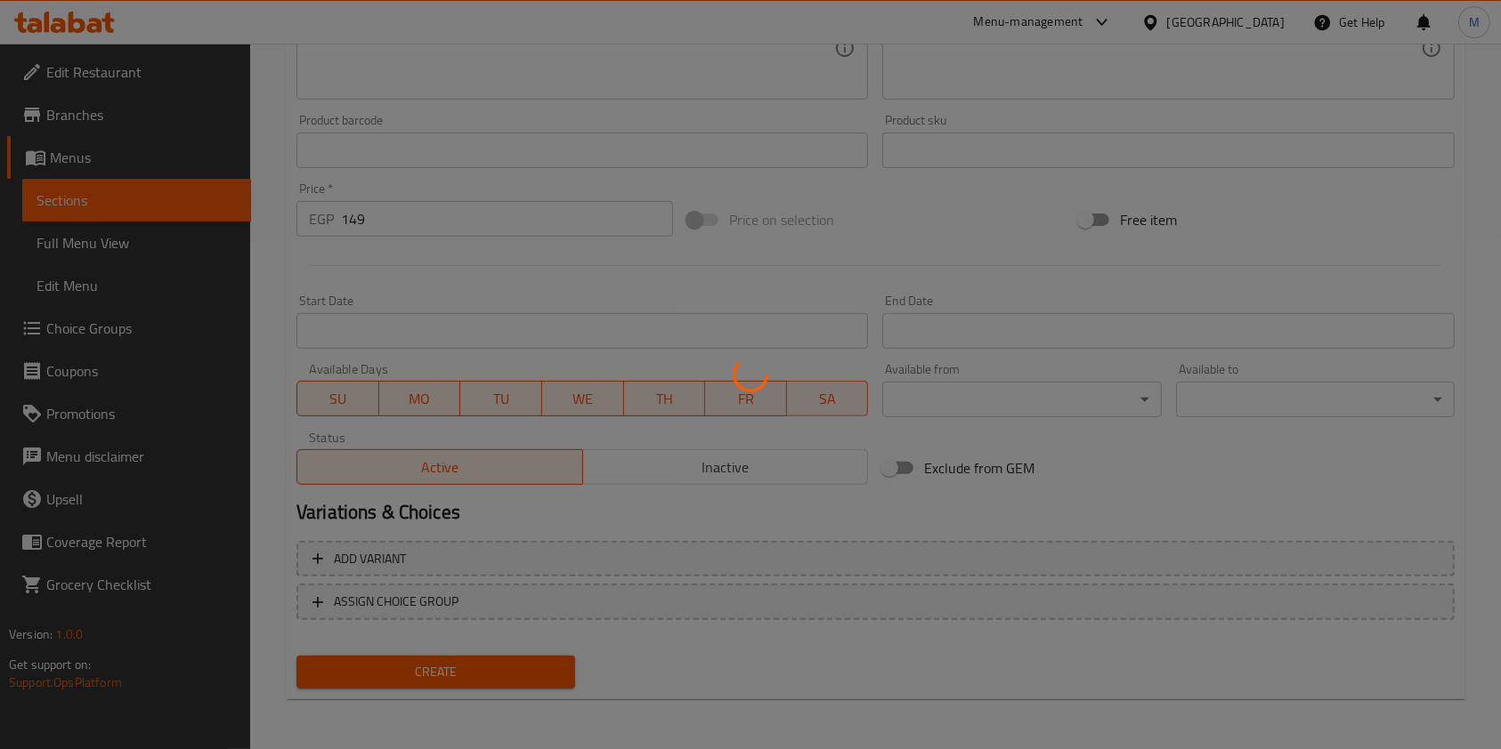
type input "0"
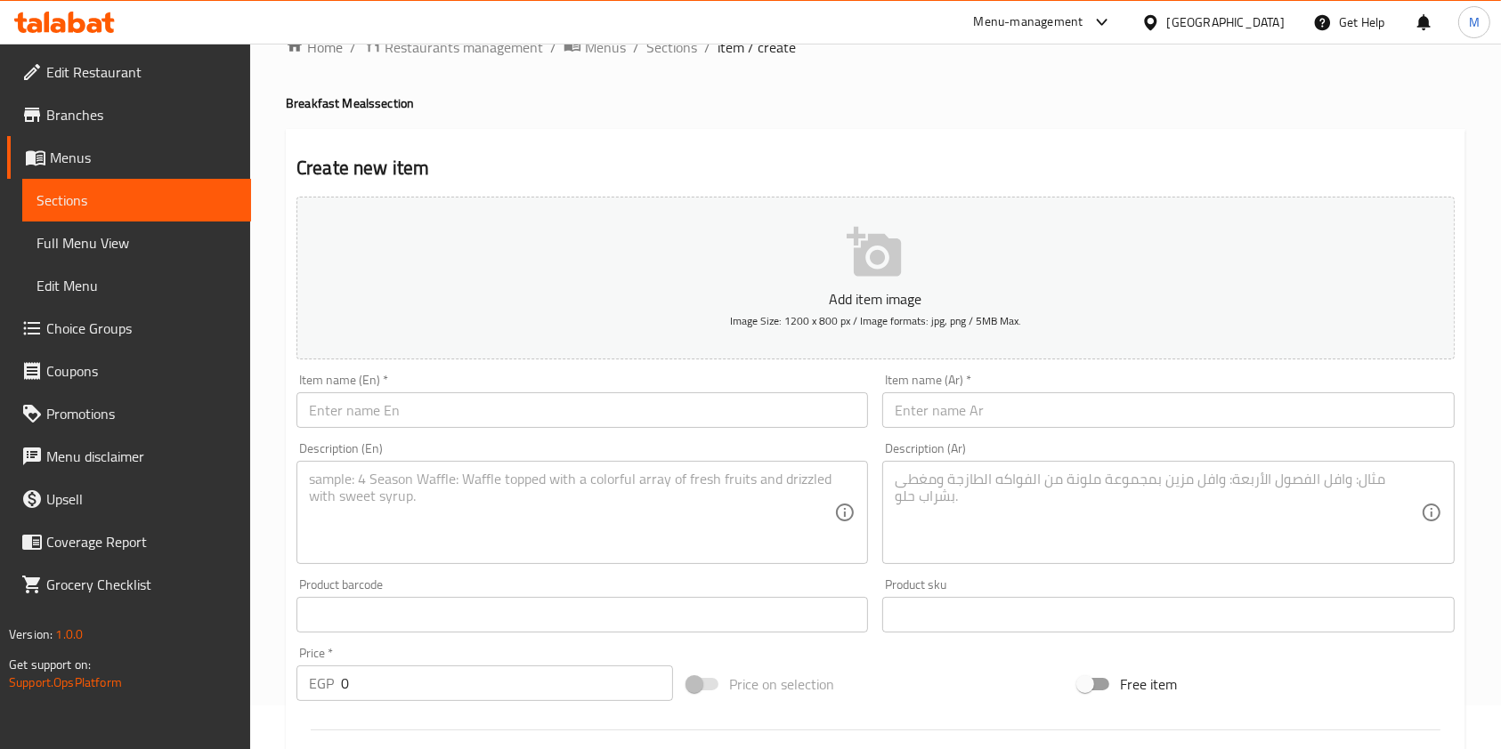
scroll to position [21, 0]
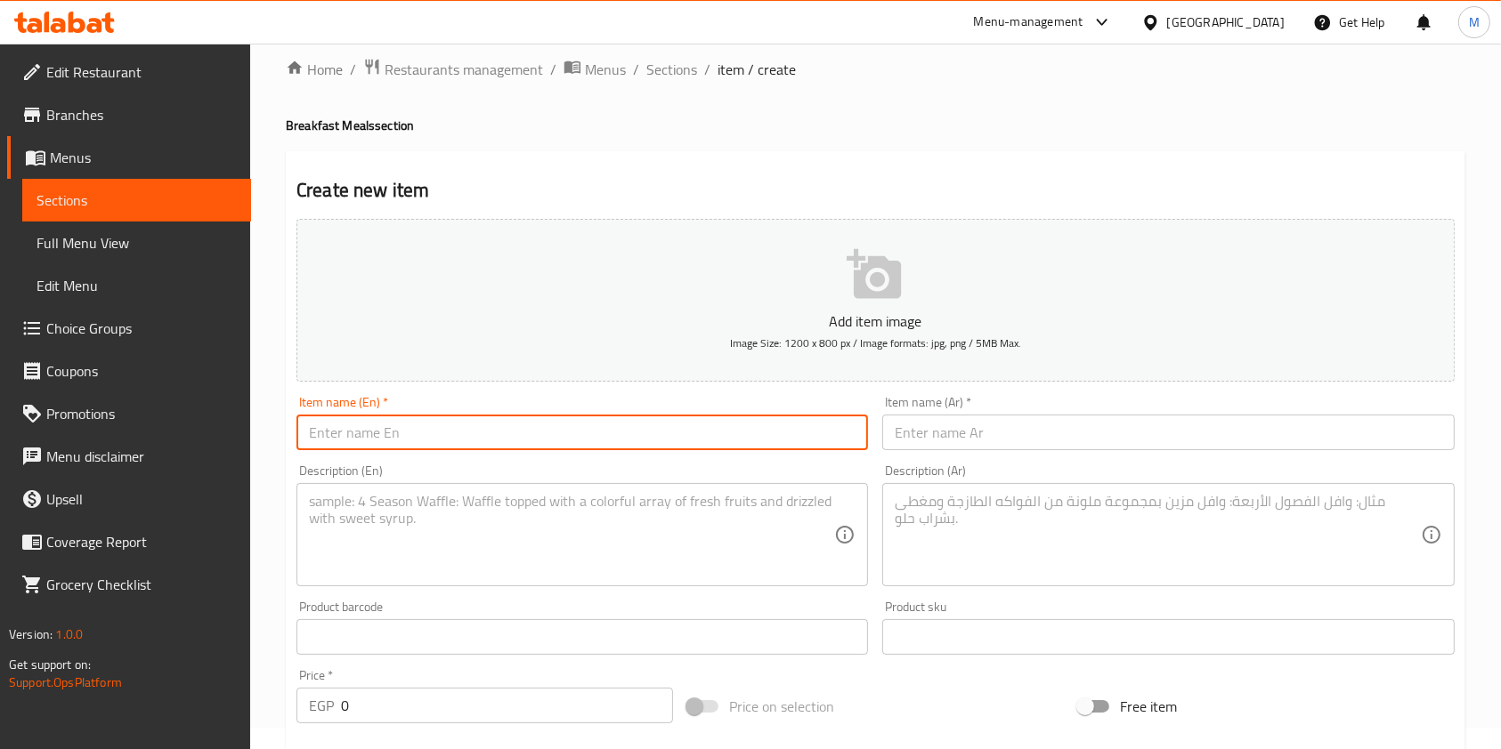
click at [685, 448] on input "text" at bounding box center [581, 433] width 571 height 36
paste input "كرواسون كرافت لحوم بارده"
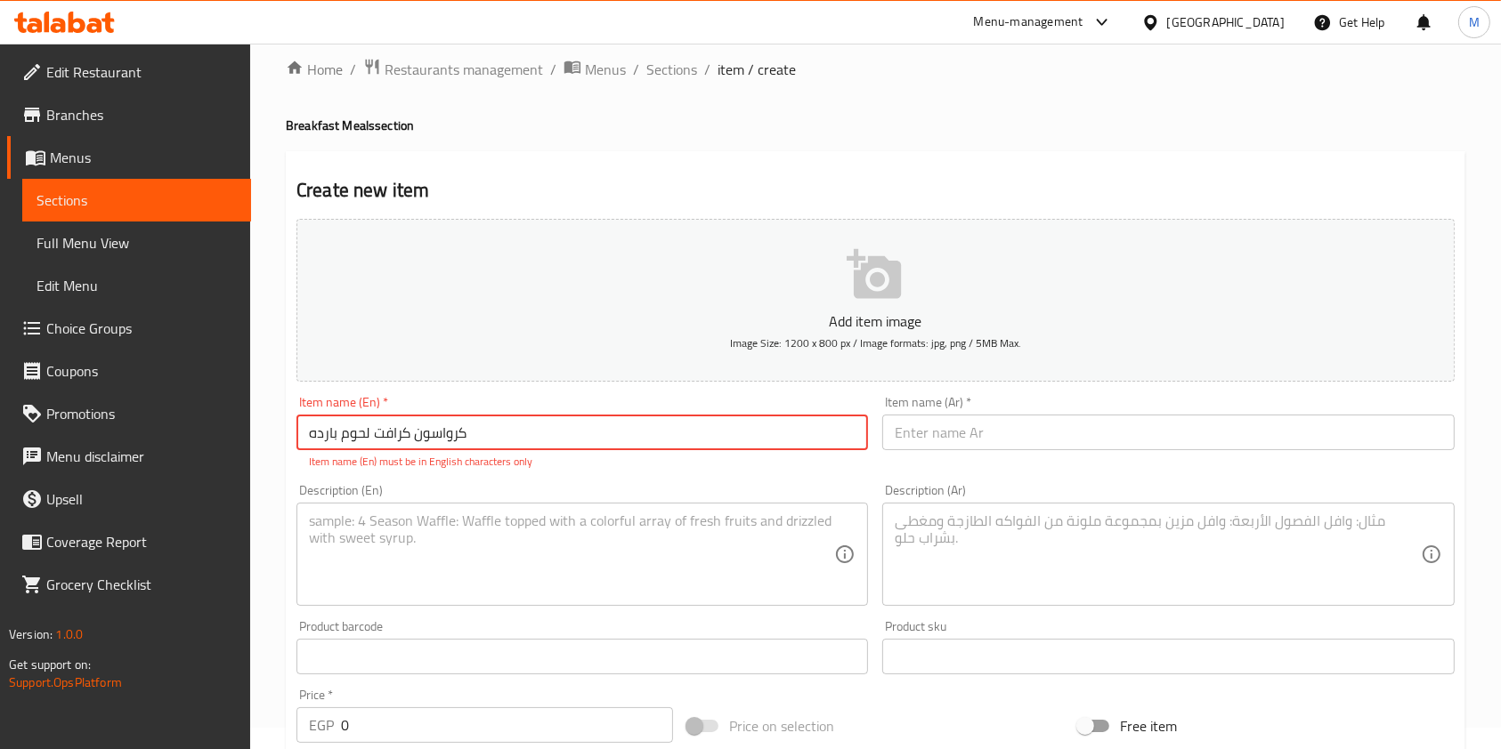
click at [943, 428] on input "text" at bounding box center [1167, 433] width 571 height 36
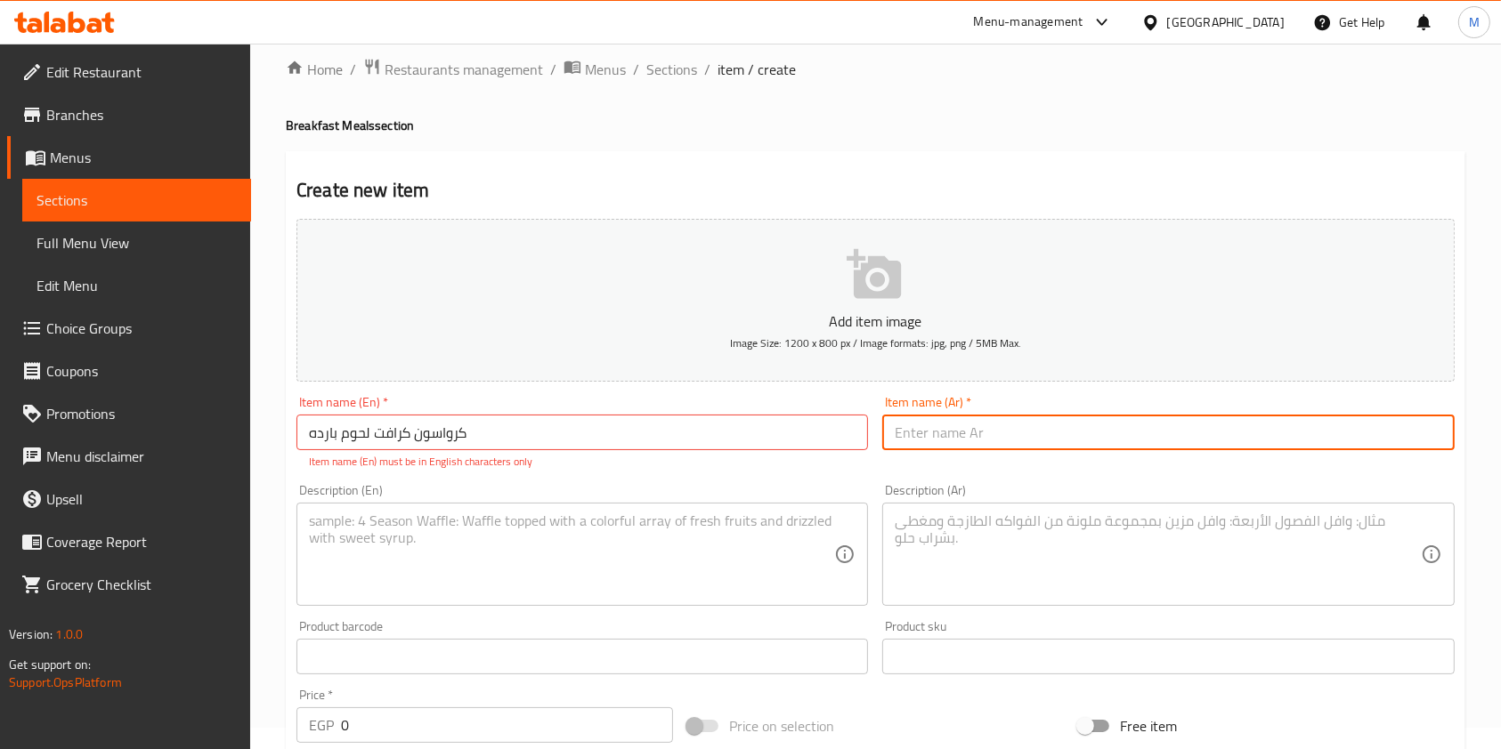
click at [550, 441] on input "كرواسون كرافت لحوم بارده" at bounding box center [581, 433] width 571 height 36
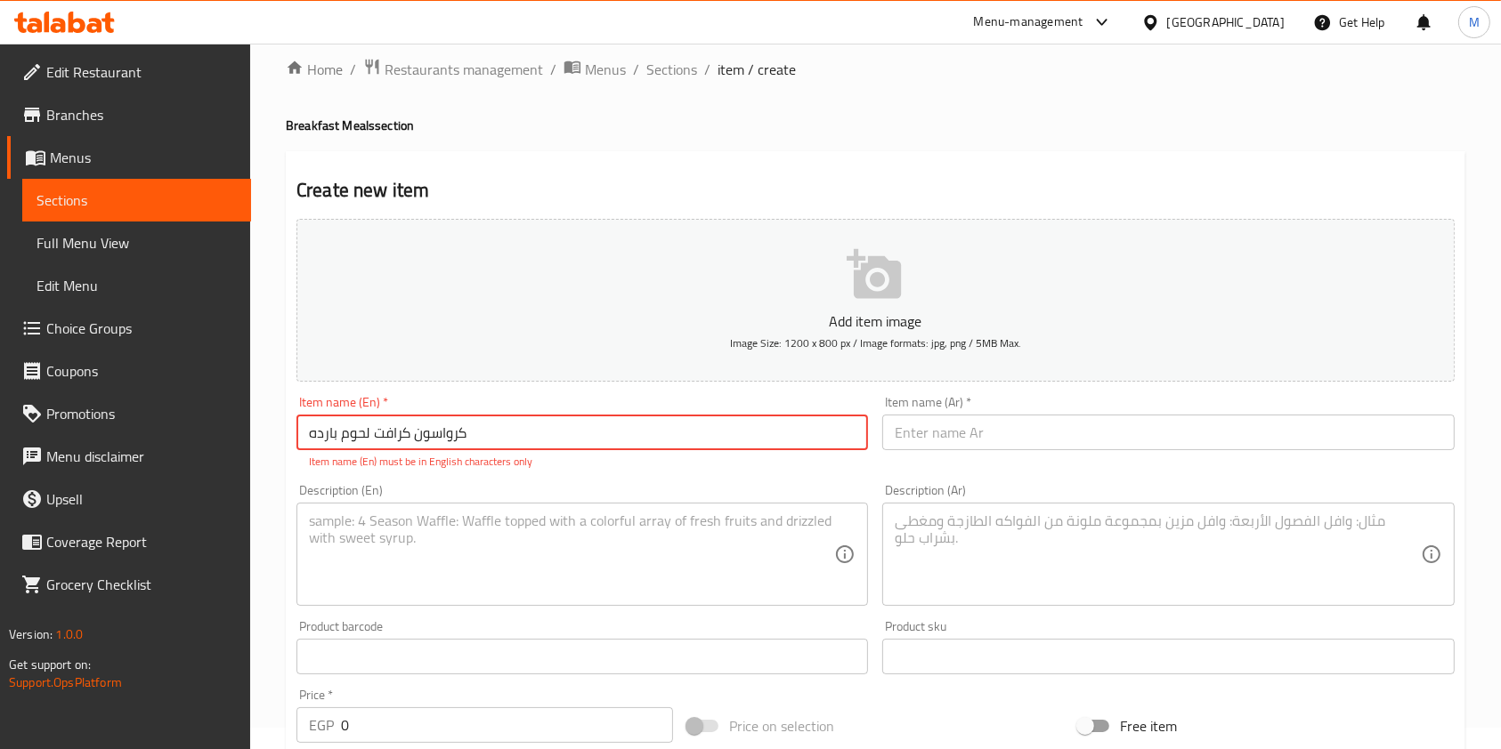
click at [550, 441] on input "كرواسون كرافت لحوم بارده" at bounding box center [581, 433] width 571 height 36
paste input "Kraft Cold Meat Croissant"
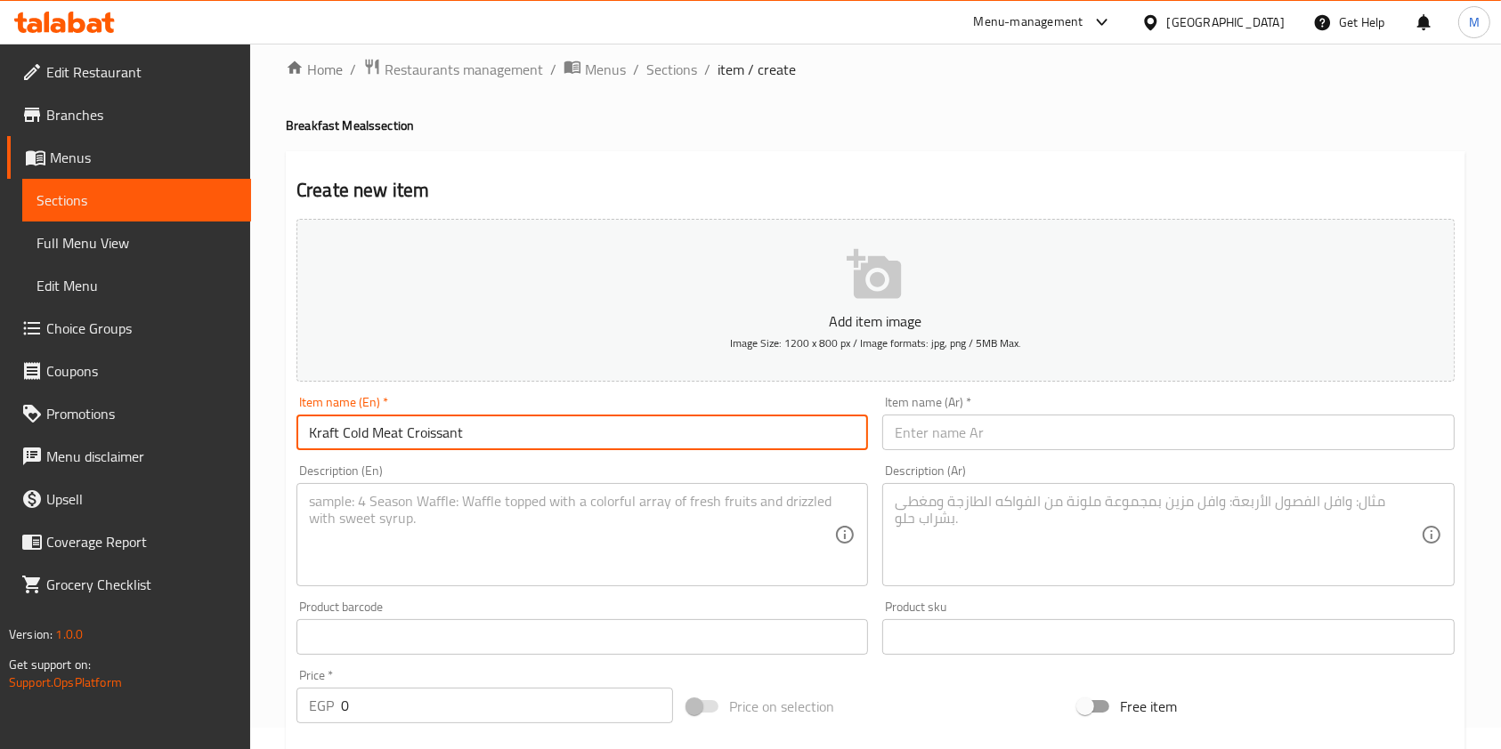
type input "Kraft Cold Meat Croissant"
click at [976, 445] on input "text" at bounding box center [1167, 433] width 571 height 36
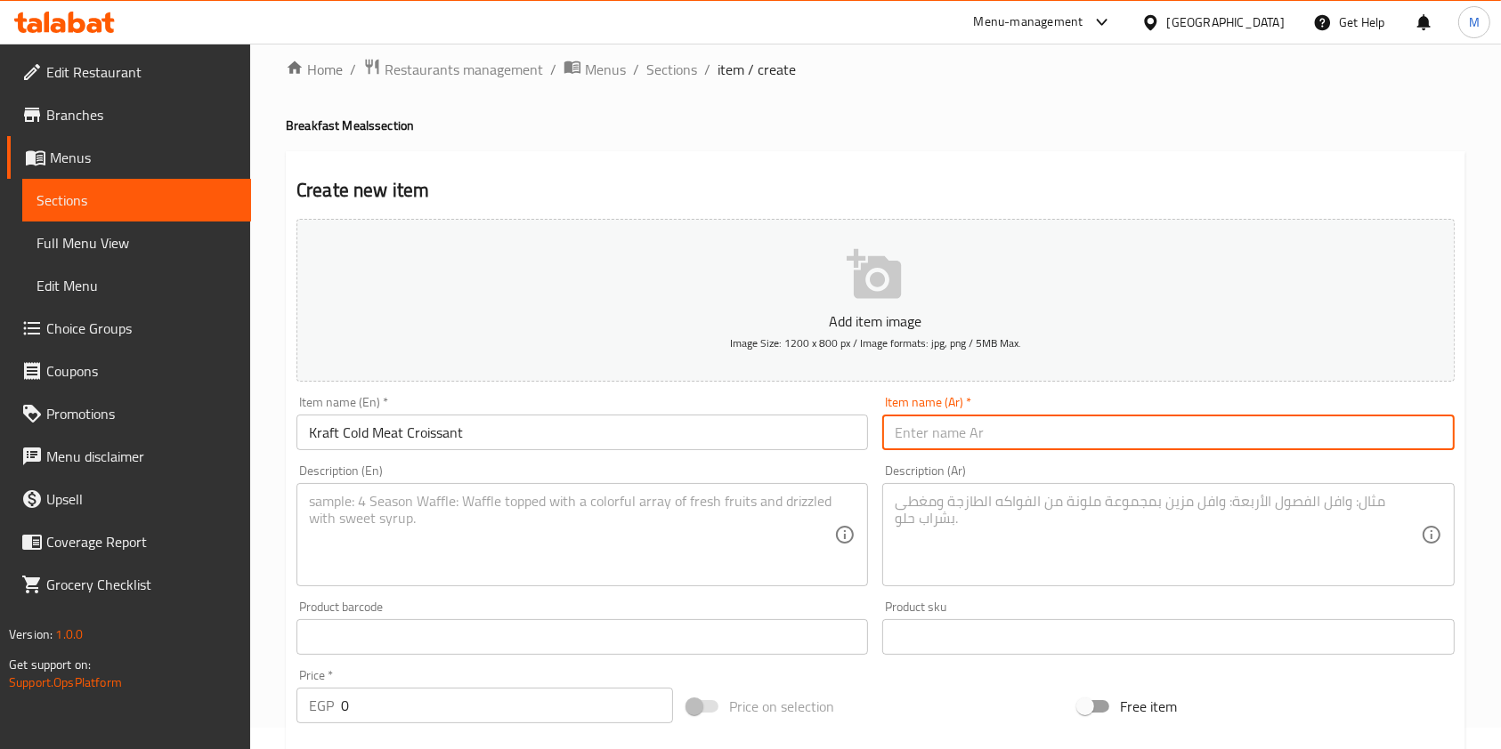
paste input "Kraft Cold Meat Croissant"
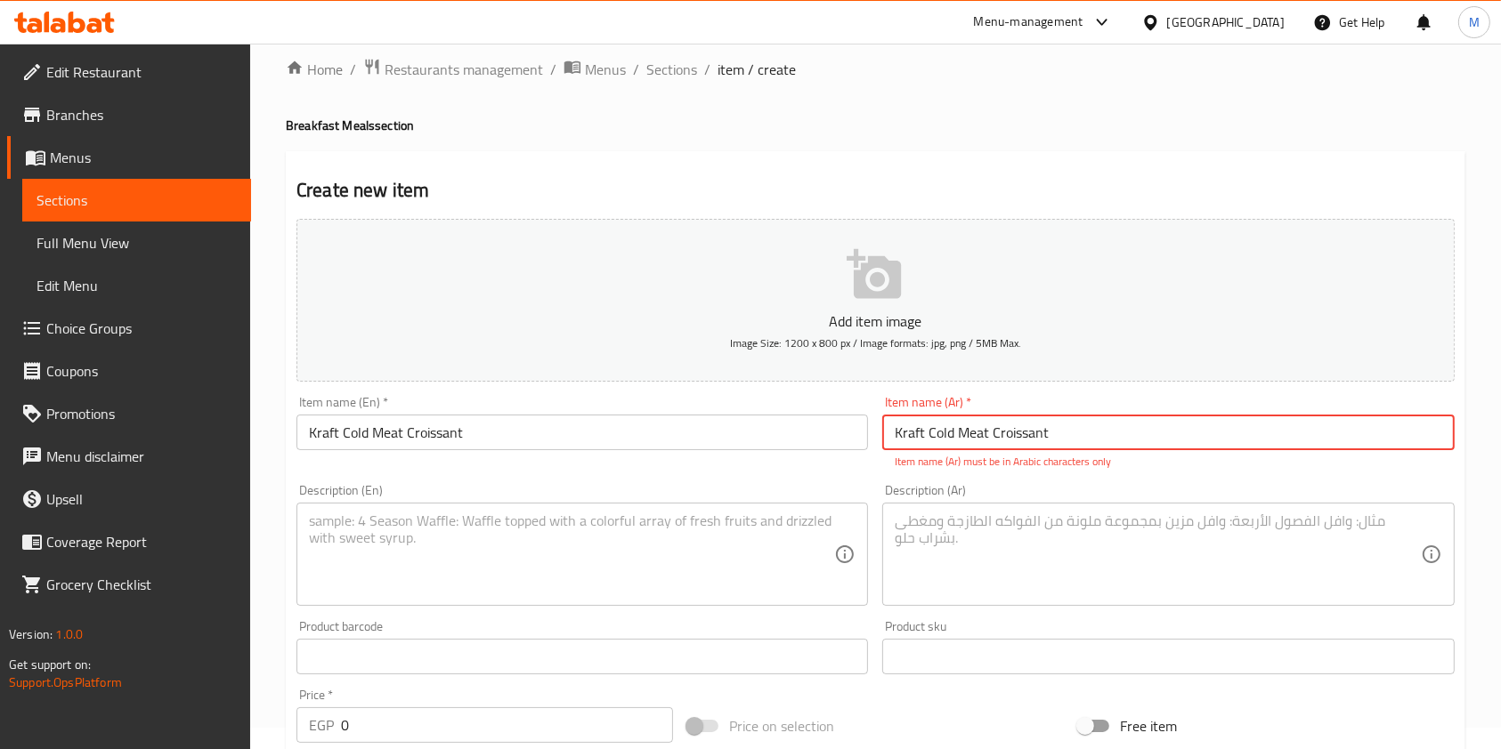
type input "Kraft Cold Meat Croissant"
click at [906, 580] on textarea at bounding box center [1157, 555] width 525 height 85
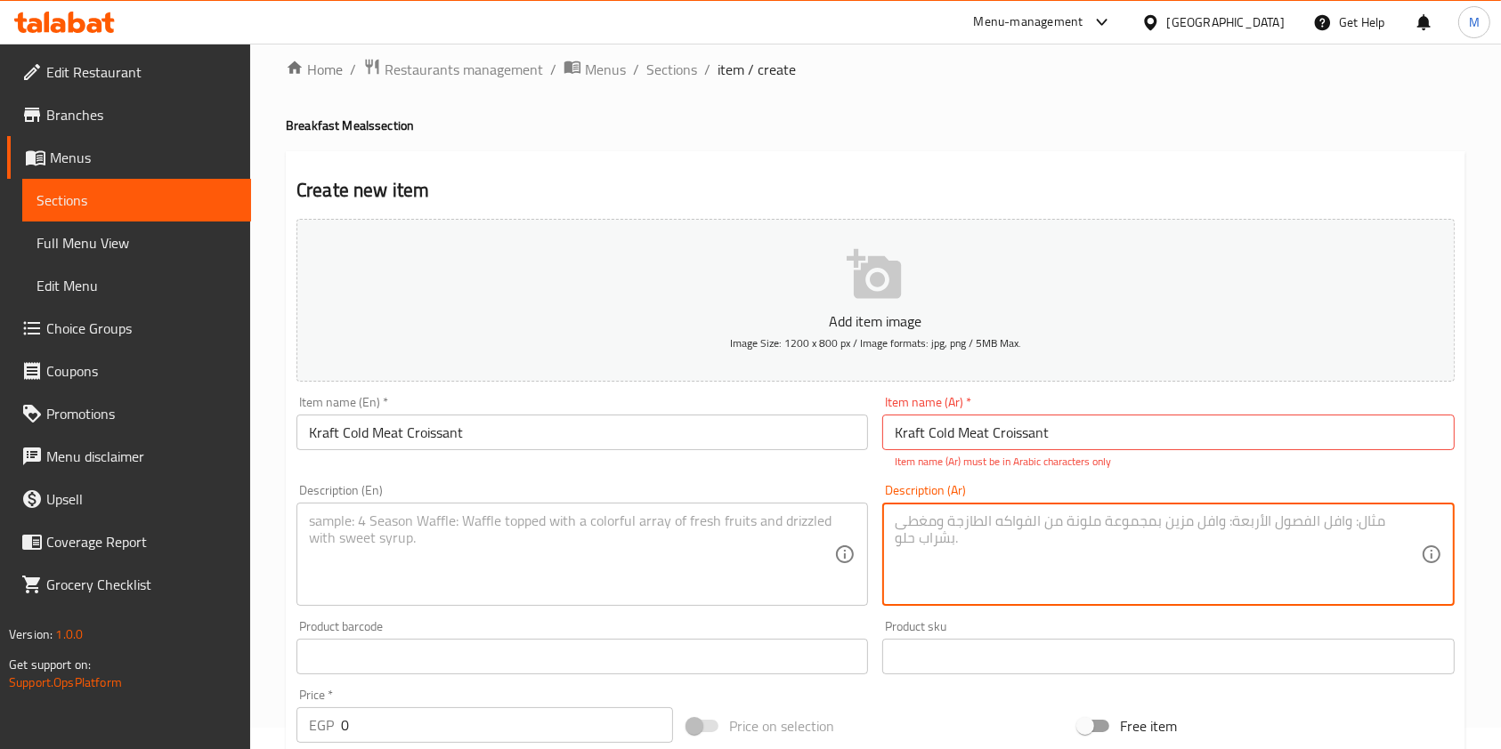
paste textarea "كرواسون اسمر + رز بيف + تركي مدخن + جبن شيدر طبيعي"
type textarea "كرواسون اسمر + رز بيف + تركي مدخن + جبن شيدر طبيعي"
click at [668, 551] on textarea at bounding box center [571, 555] width 525 height 85
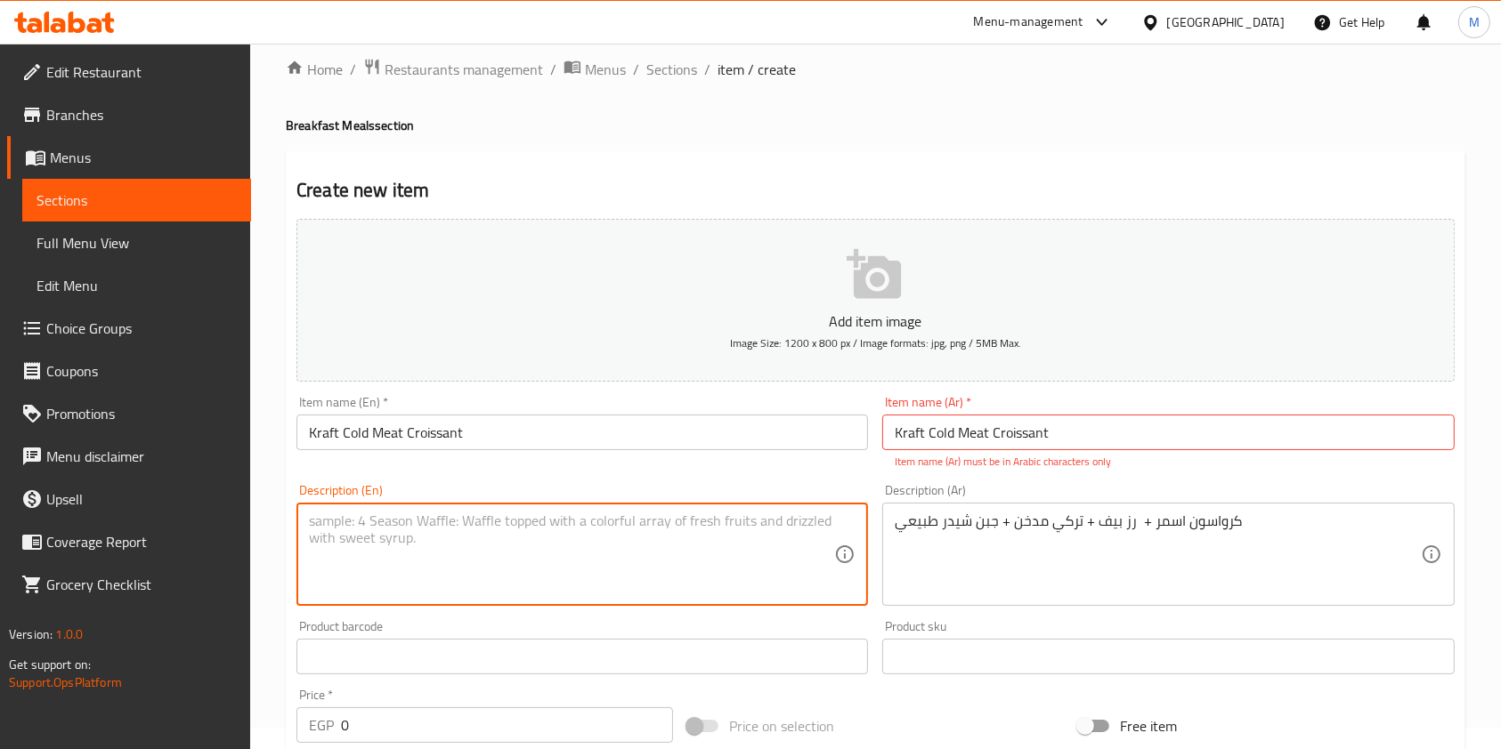
paste textarea "Brown croissant + beef rice + smoked turkey + natural cheddar cheese"
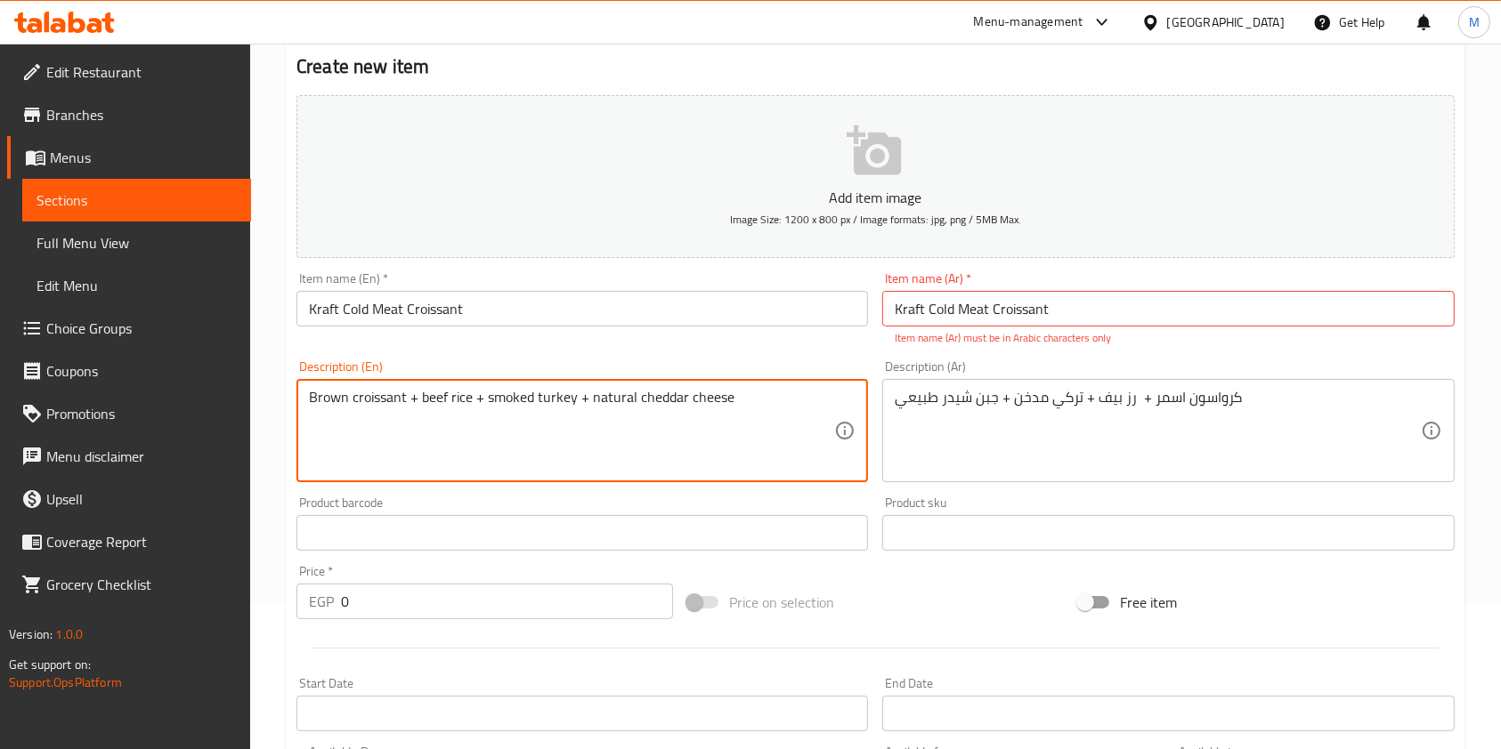
type textarea "Brown croissant + beef rice + smoked turkey + natural cheddar cheese"
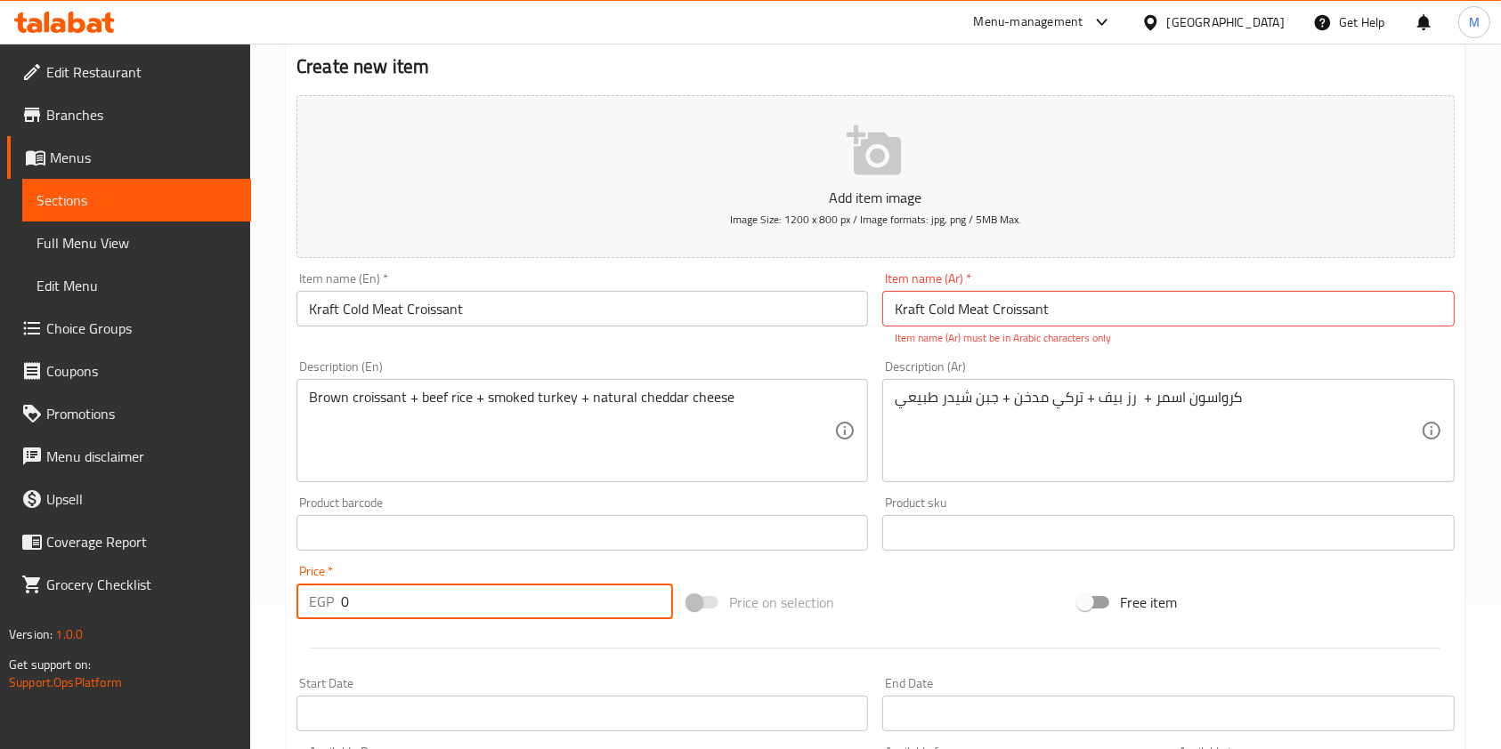
drag, startPoint x: 359, startPoint y: 613, endPoint x: 339, endPoint y: 620, distance: 20.8
click at [339, 620] on div "Price   * EGP 0 Price *" at bounding box center [484, 592] width 391 height 69
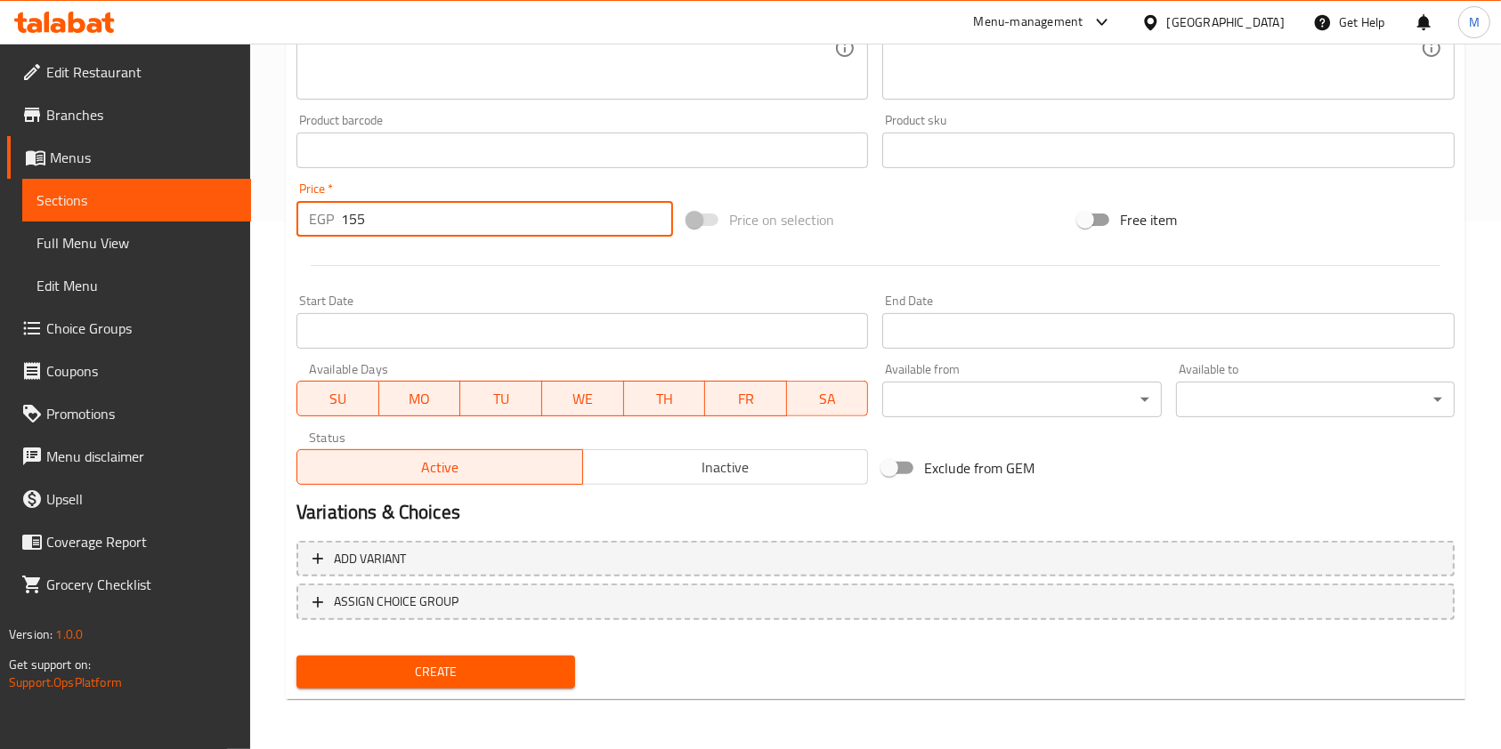
type input "155"
click at [535, 674] on span "Create" at bounding box center [436, 672] width 250 height 22
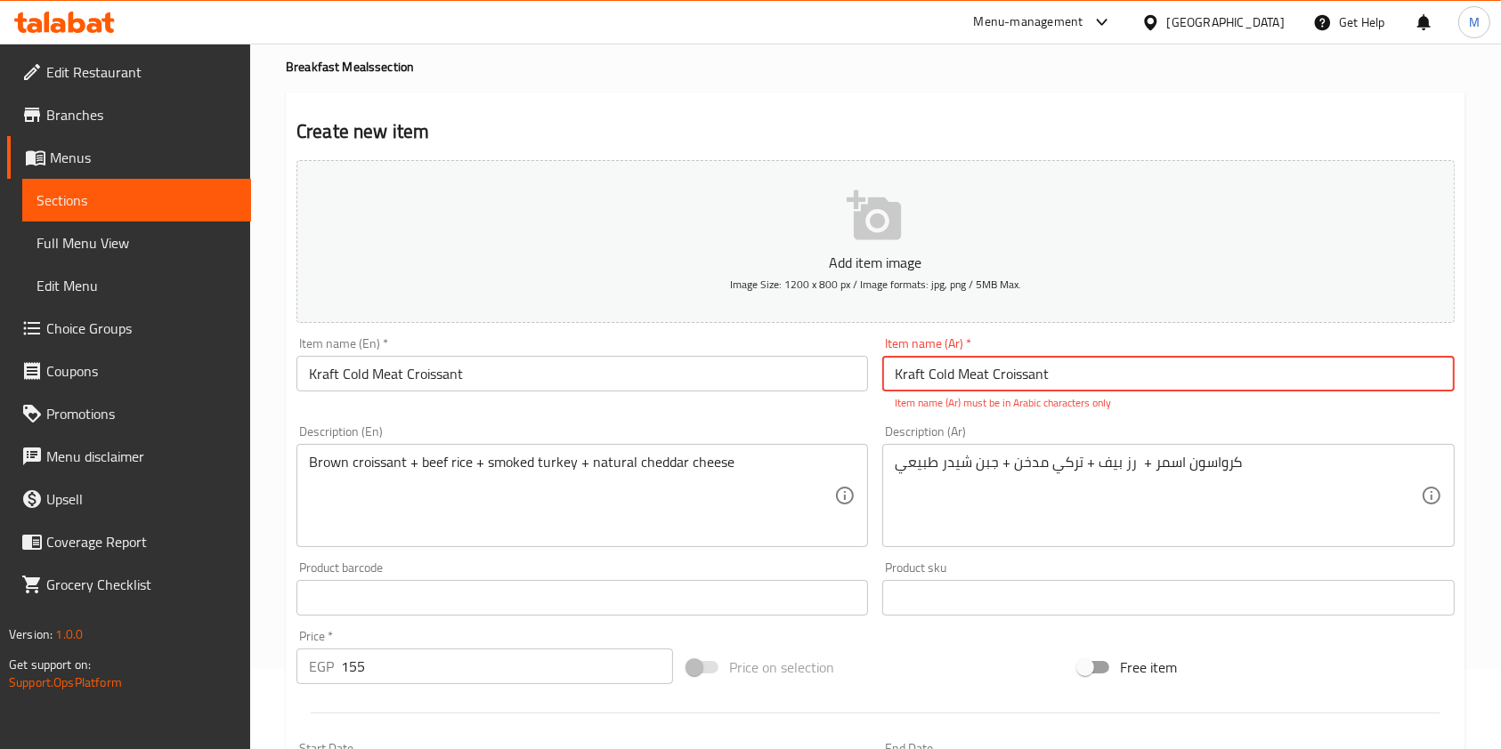
drag, startPoint x: 1067, startPoint y: 374, endPoint x: 891, endPoint y: 388, distance: 176.8
click at [891, 388] on input "Kraft Cold Meat Croissant" at bounding box center [1167, 374] width 571 height 36
paste input "كرواسون كرافت لحوم بارده"
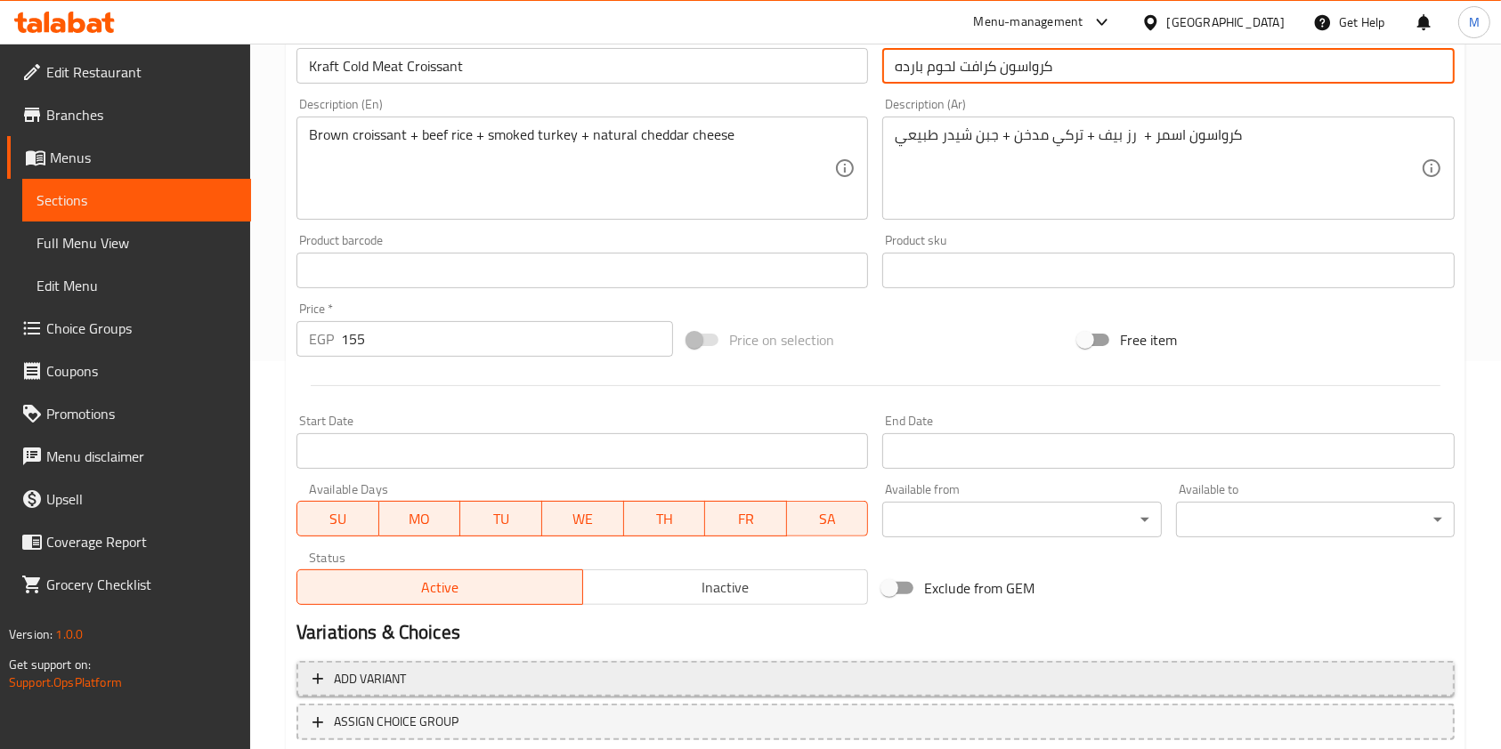
scroll to position [446, 0]
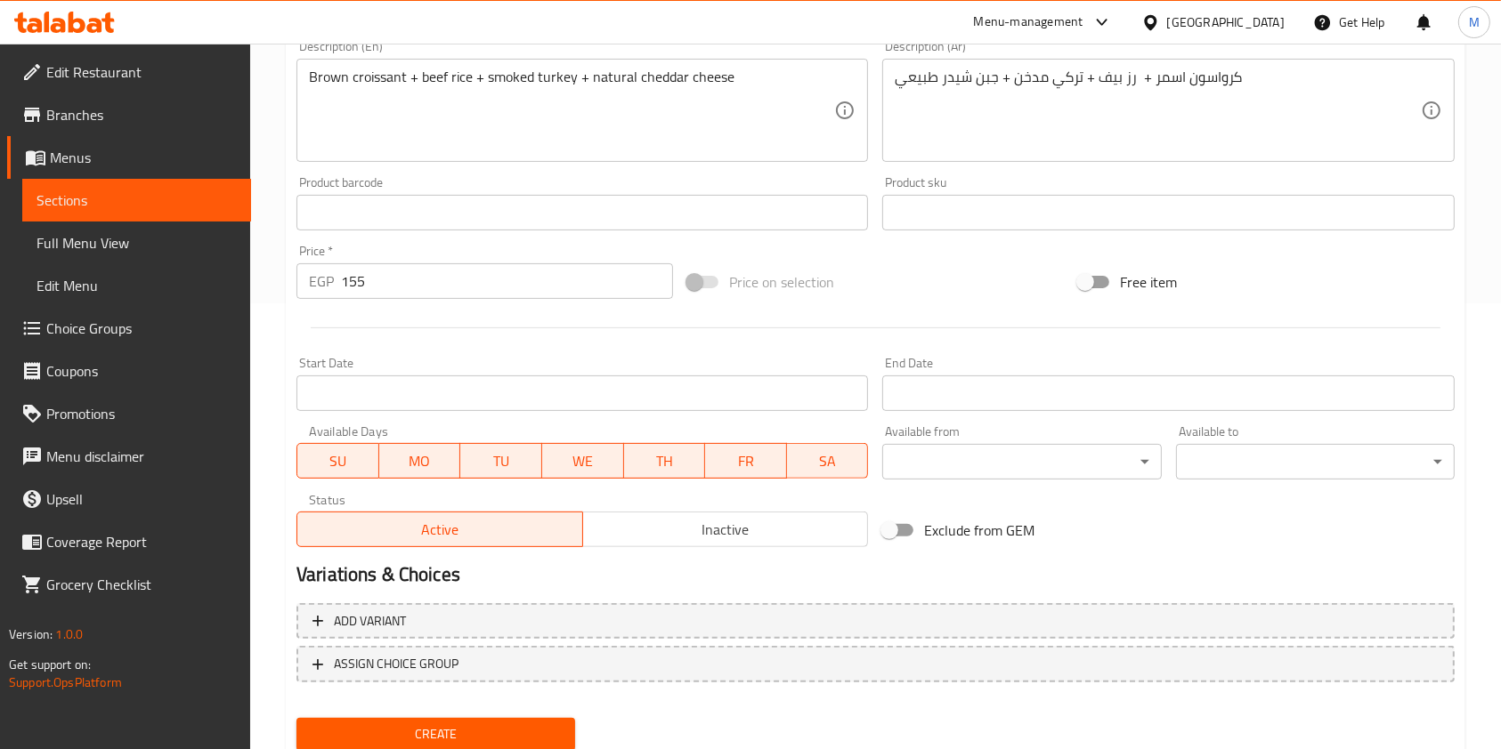
type input "كرواسون كرافت لحوم بارده"
click at [543, 724] on button "Create" at bounding box center [435, 734] width 279 height 33
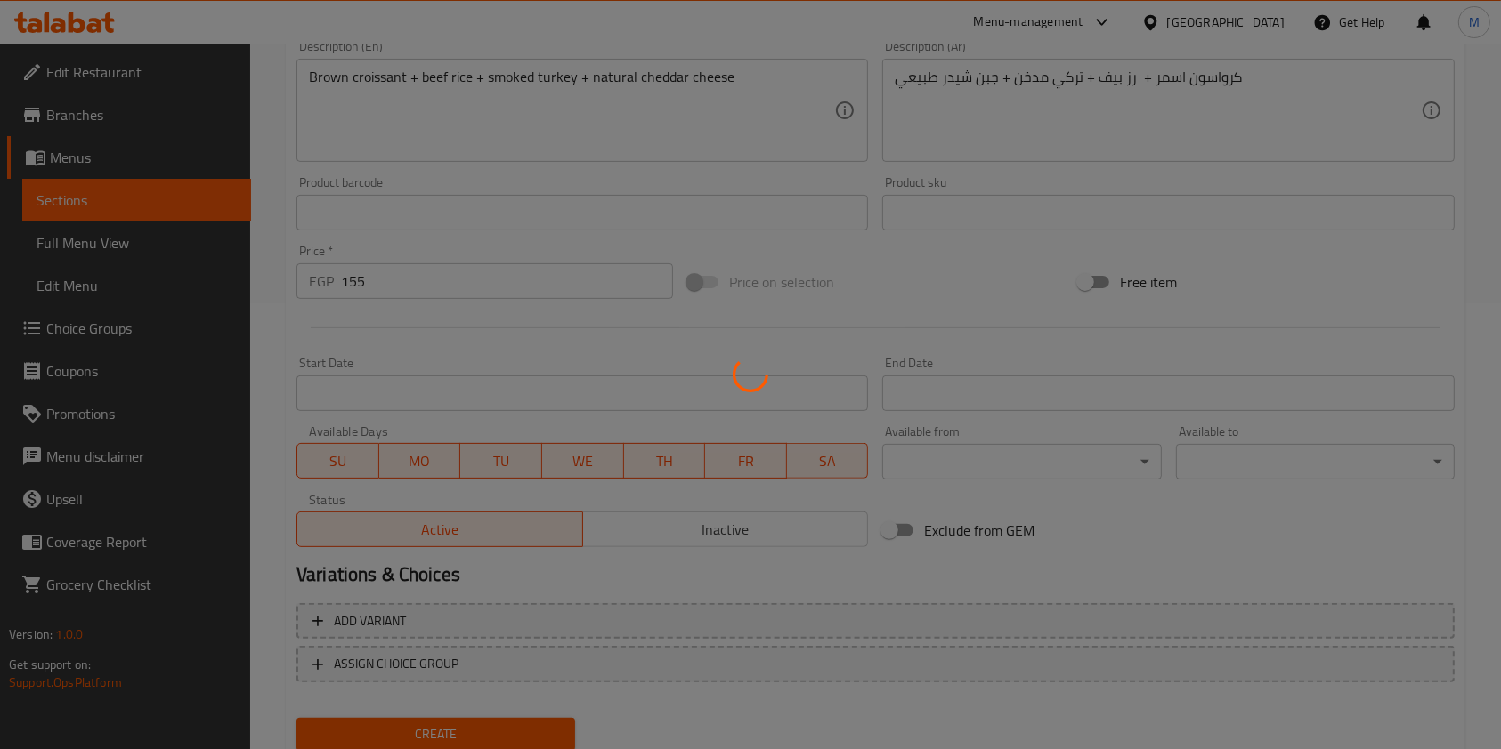
type input "0"
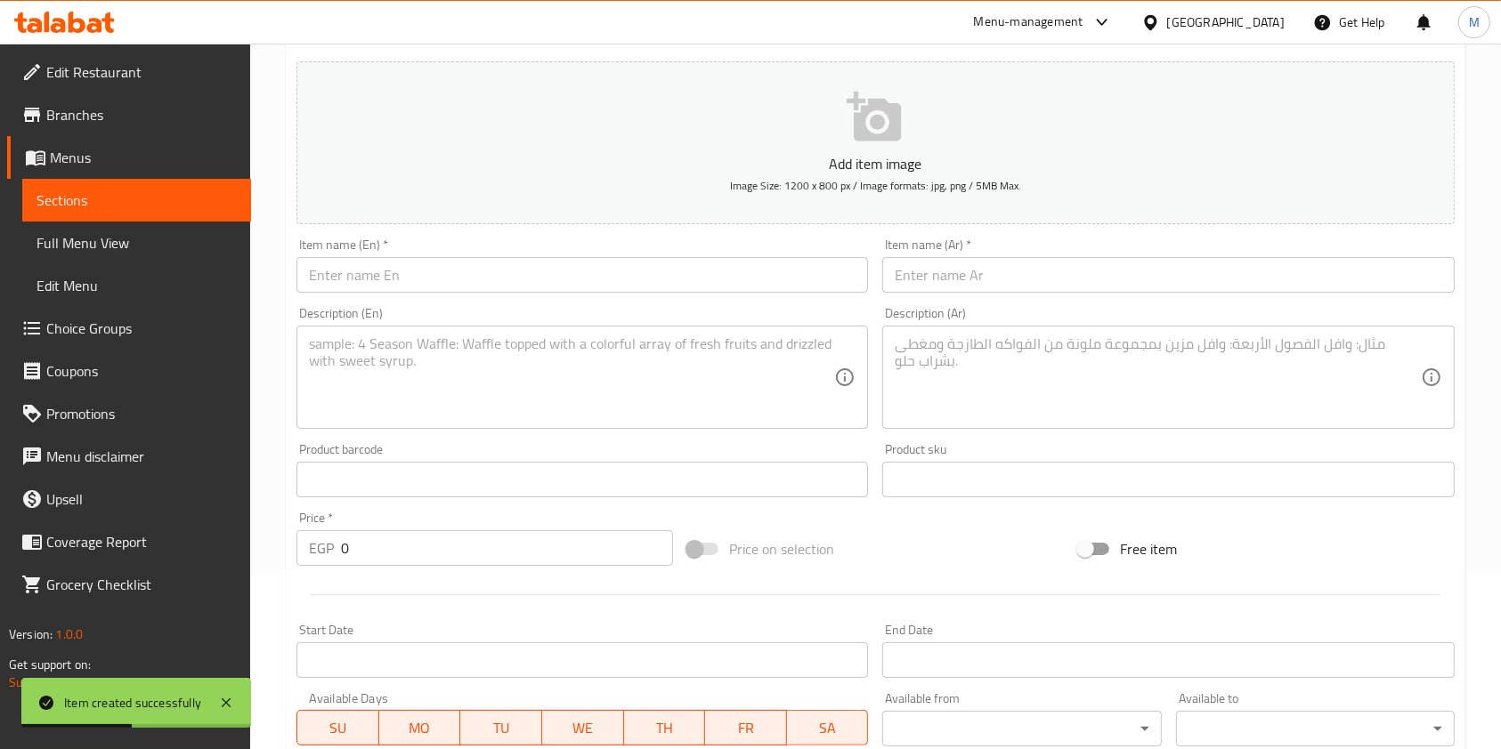
scroll to position [0, 0]
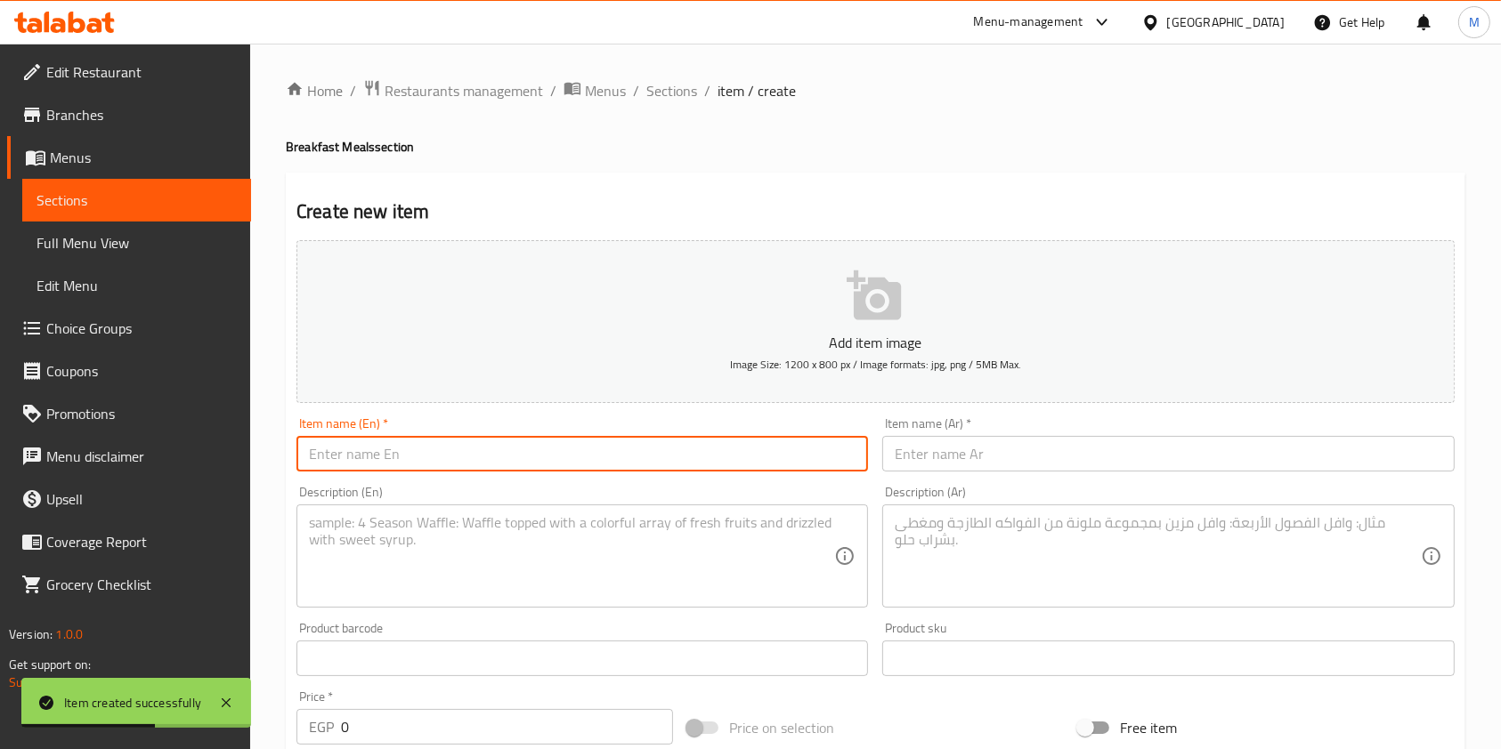
click at [622, 456] on input "text" at bounding box center [581, 454] width 571 height 36
paste input "Kraft Croissant Mix Cheese"
type input "Kraft Croissant Mix Cheese"
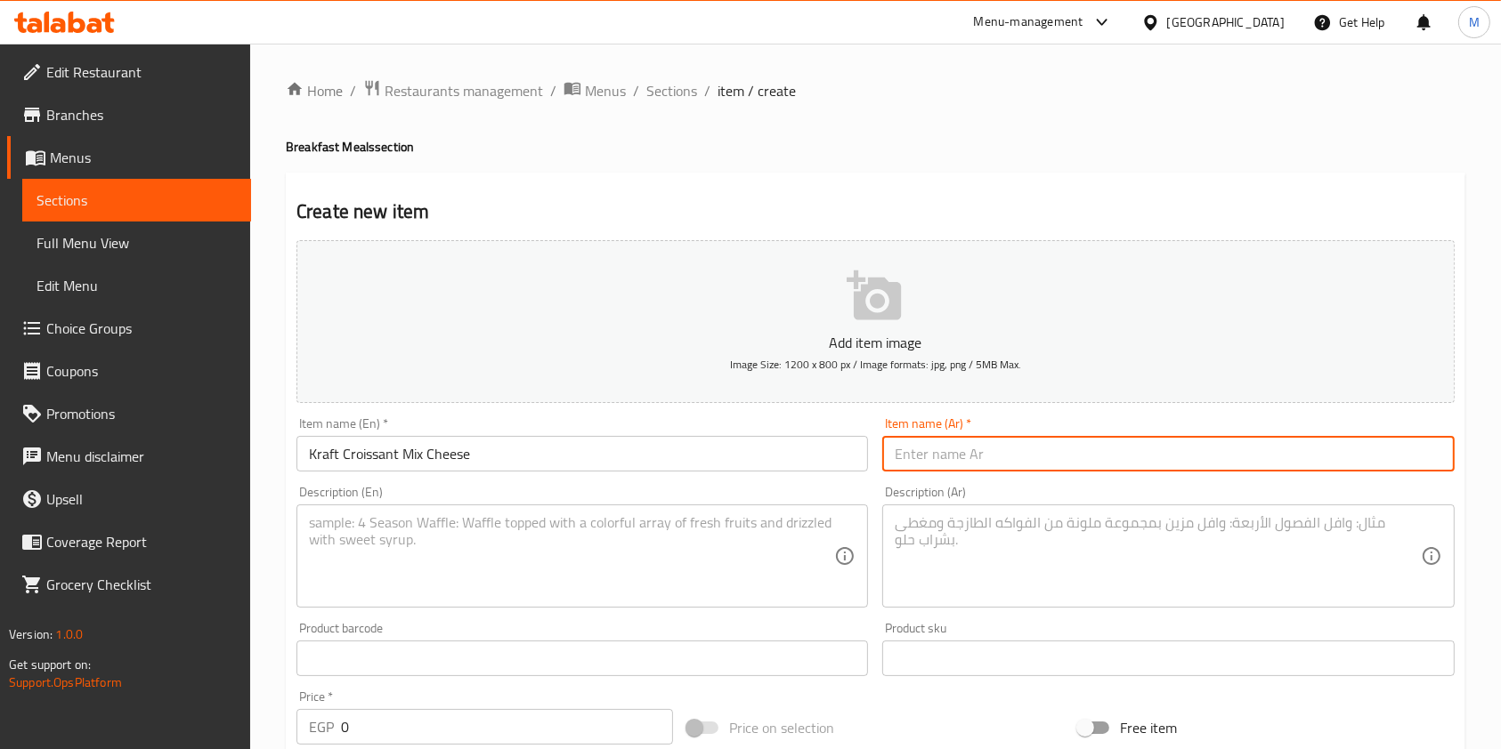
click at [997, 468] on input "text" at bounding box center [1167, 454] width 571 height 36
paste input "رواسون كرافت مكس جبن"
type input "رواسون كرافت مكس جبن"
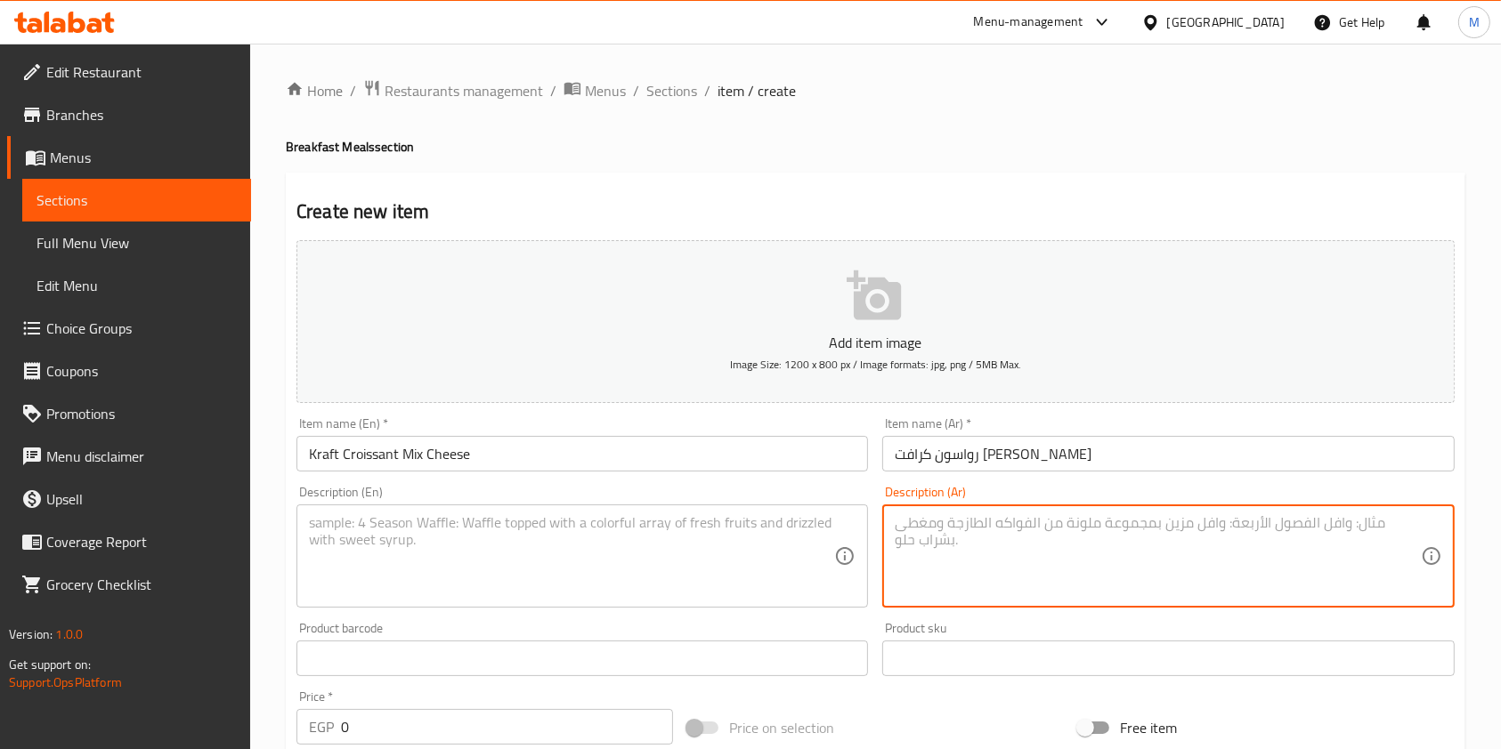
click at [940, 582] on textarea at bounding box center [1157, 556] width 525 height 85
paste textarea "كرواسون اسمر + شيدر احمر طبيعي + شيدر ابيض طبيعي"
type textarea "كرواسون اسمر + شيدر احمر طبيعي + شيدر ابيض طبيعي"
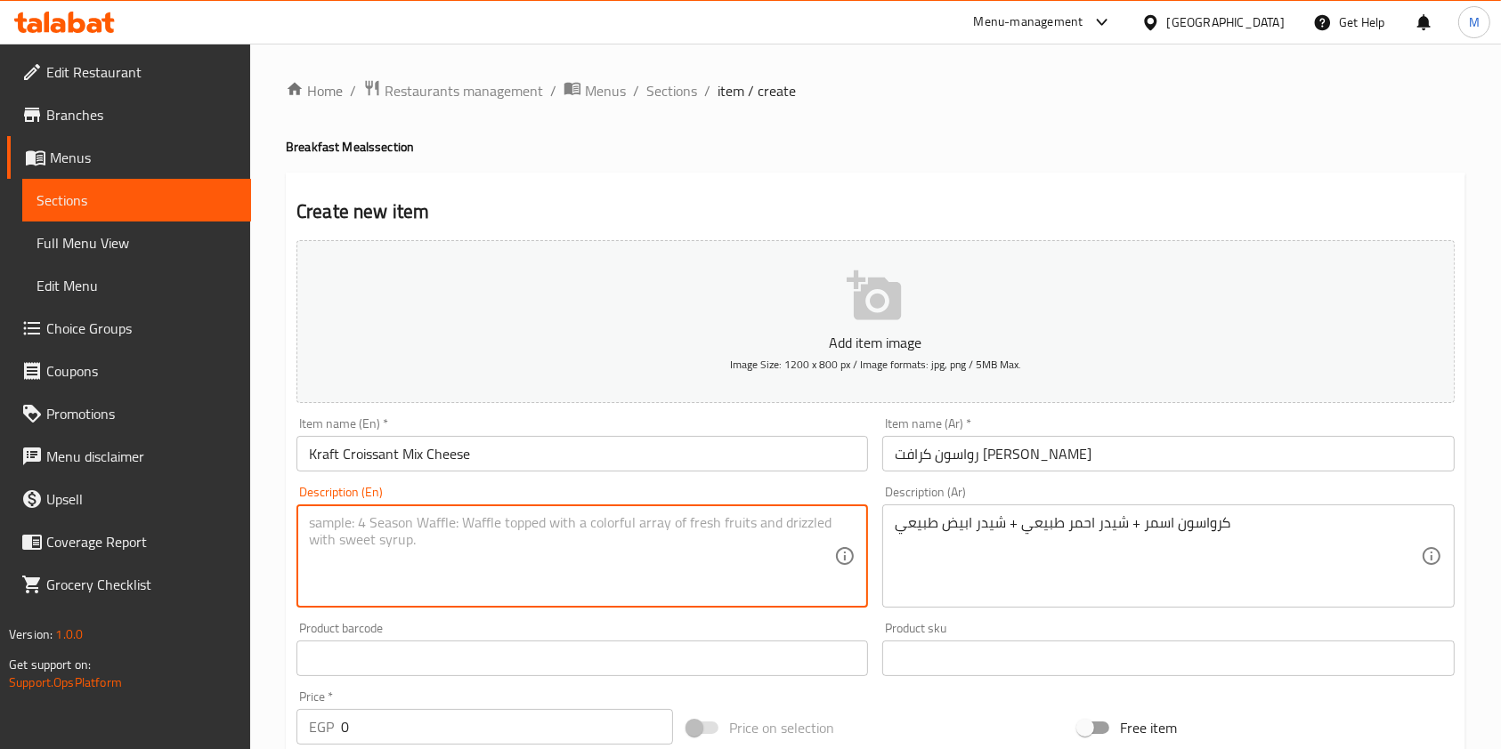
click at [722, 533] on textarea at bounding box center [571, 556] width 525 height 85
paste textarea "Brown Croissant + Natural Red Cheddar + Natural White Cheddar"
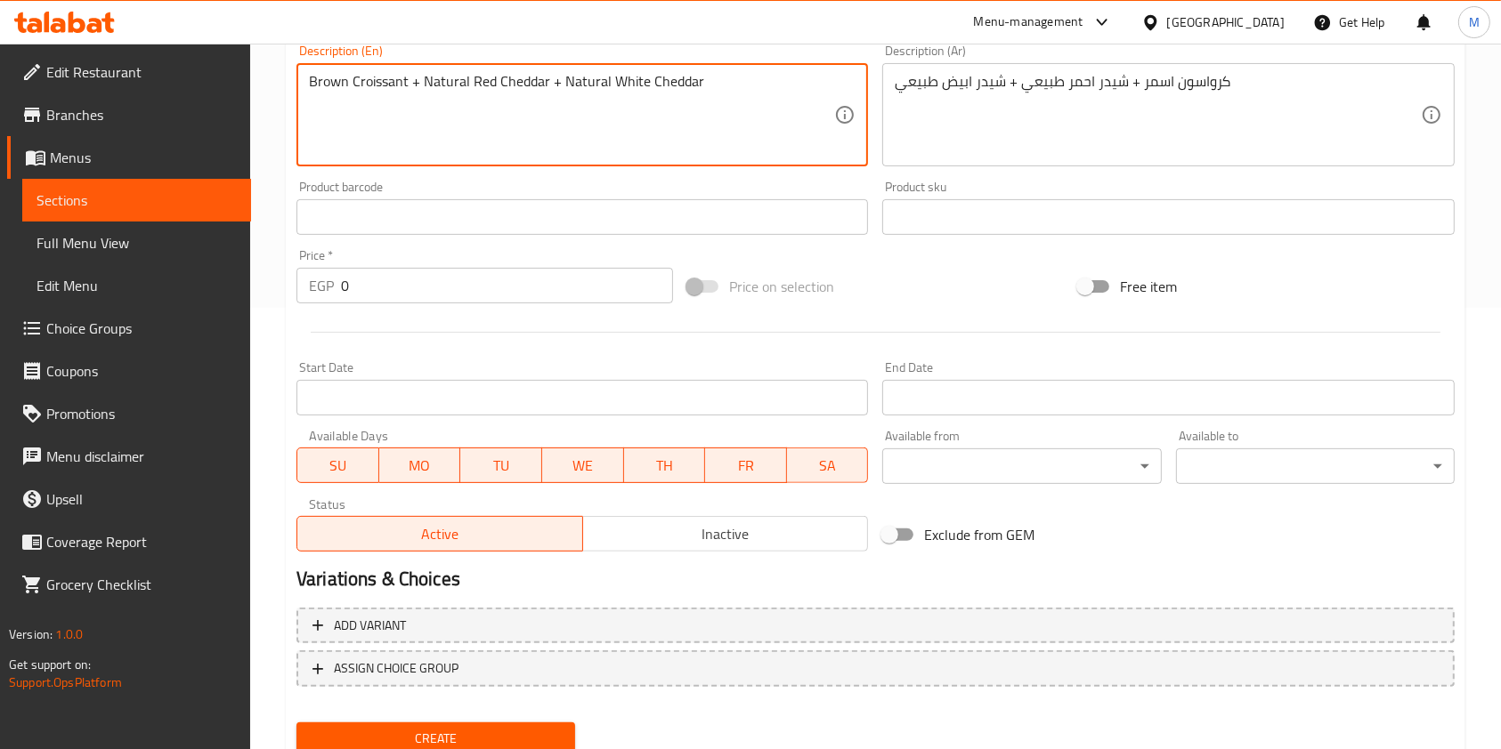
scroll to position [444, 0]
type textarea "Brown Croissant + Natural Red Cheddar + Natural White Cheddar"
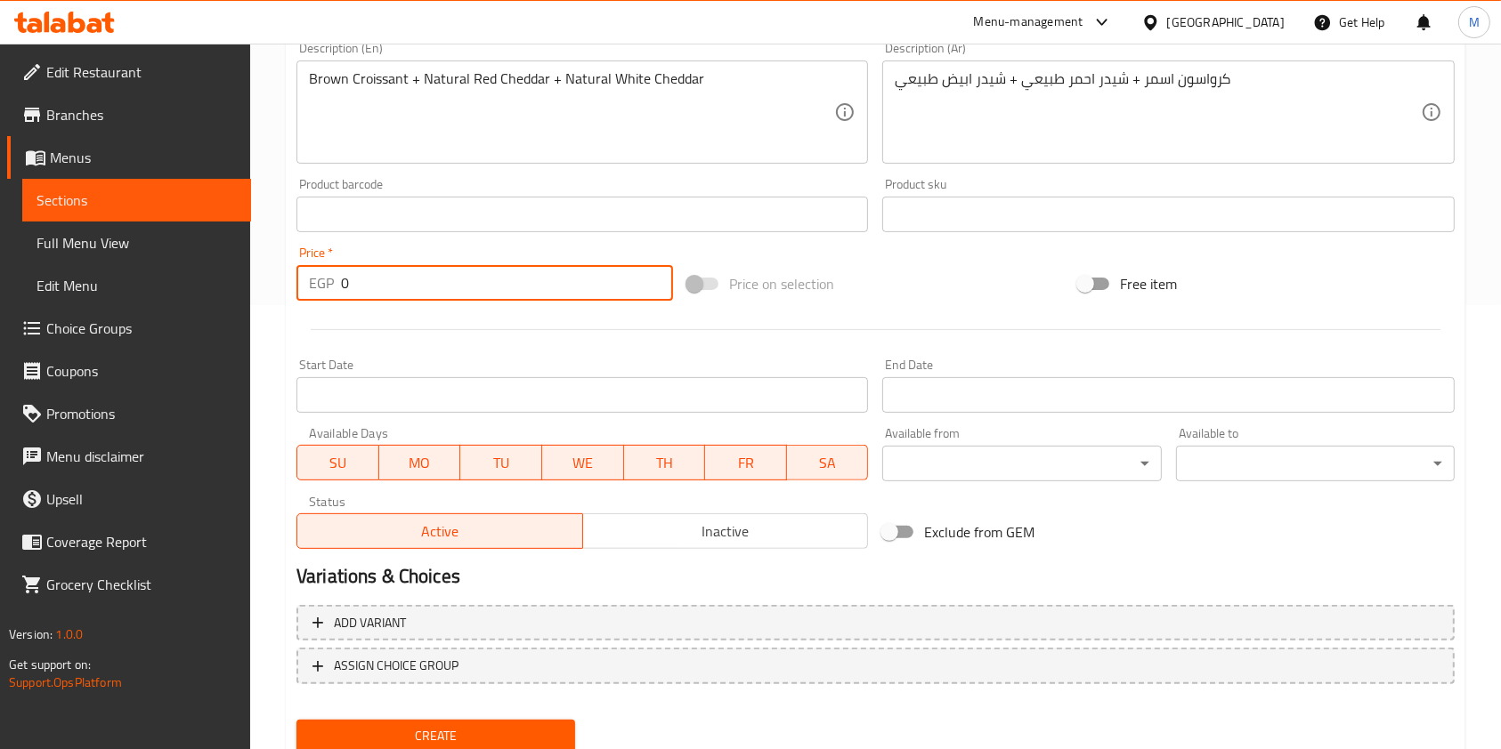
drag, startPoint x: 368, startPoint y: 291, endPoint x: 340, endPoint y: 294, distance: 28.6
click at [341, 294] on input "0" at bounding box center [507, 283] width 332 height 36
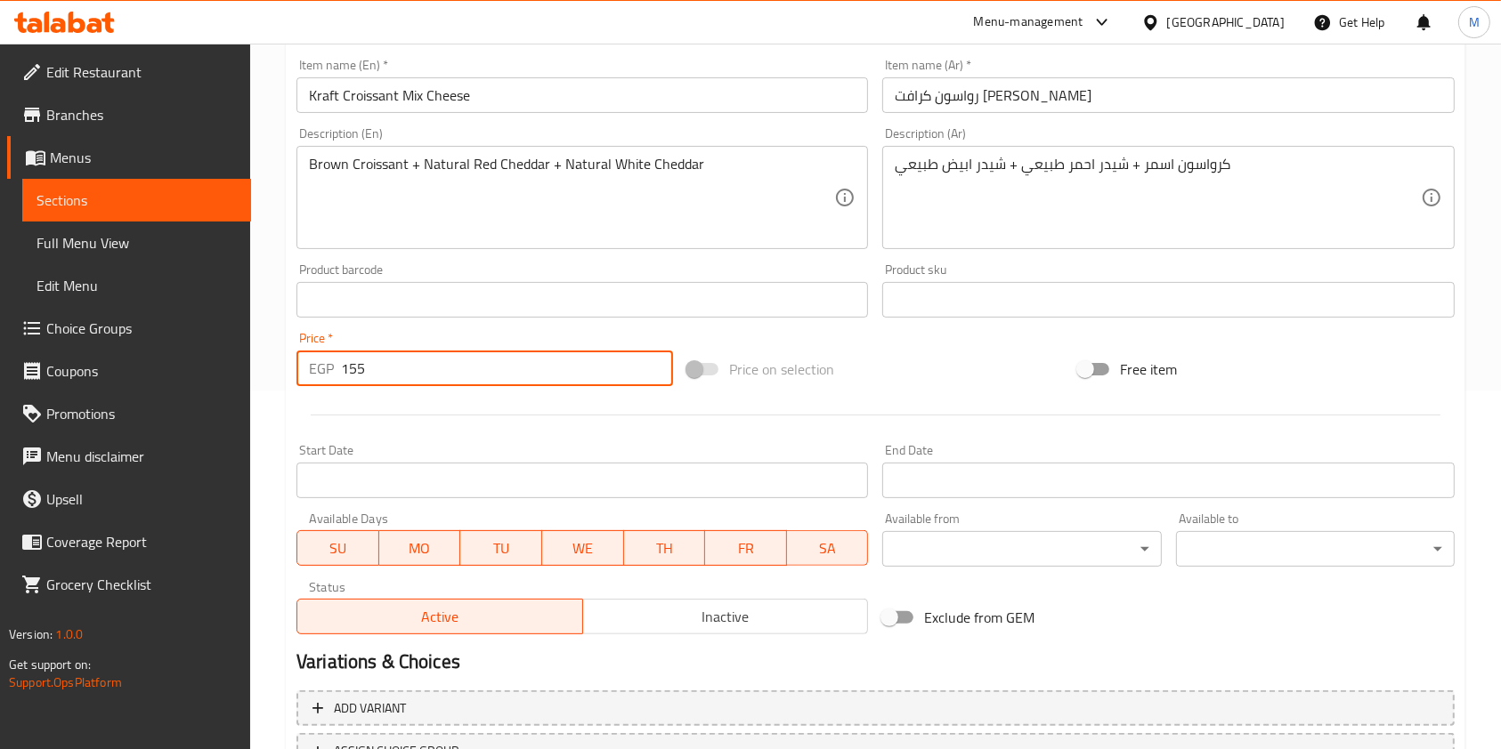
scroll to position [508, 0]
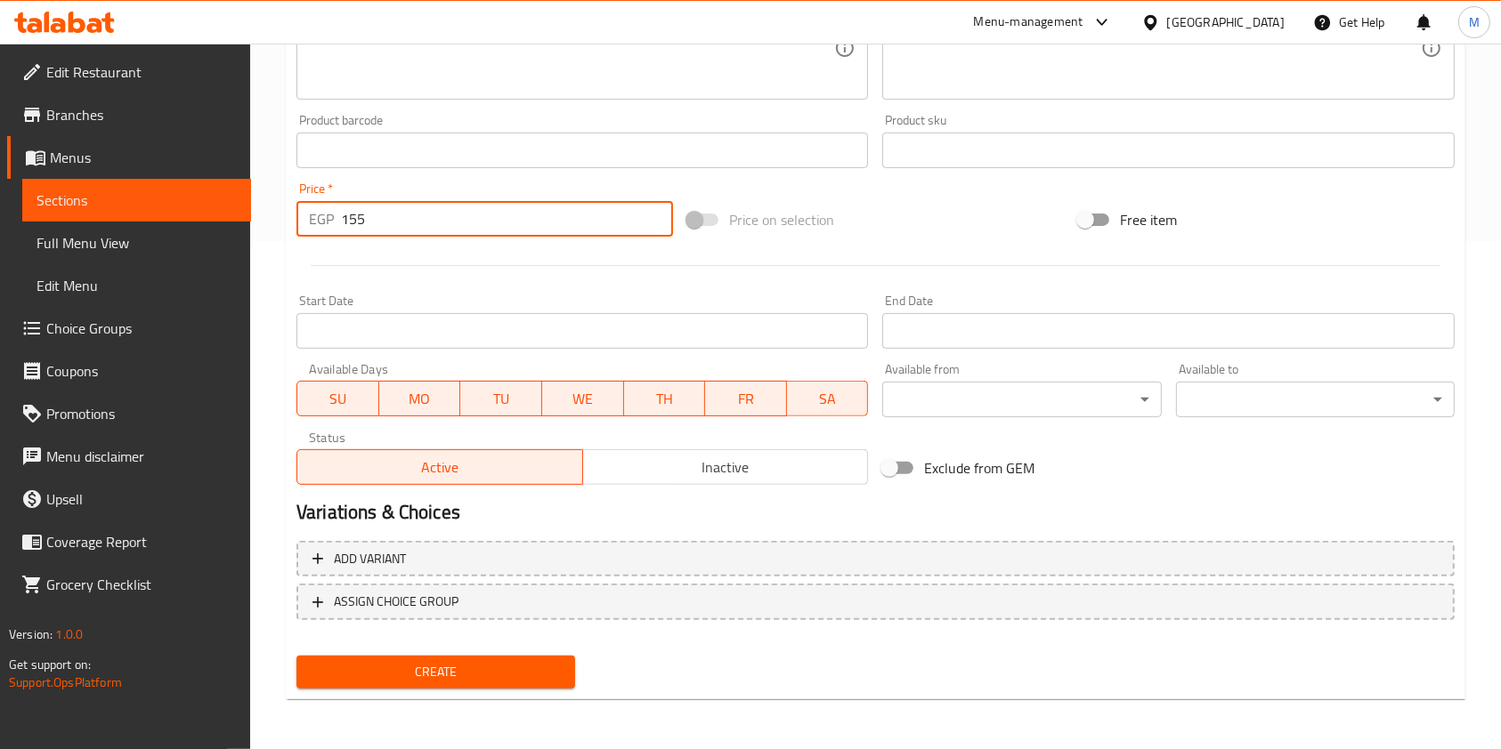
type input "155"
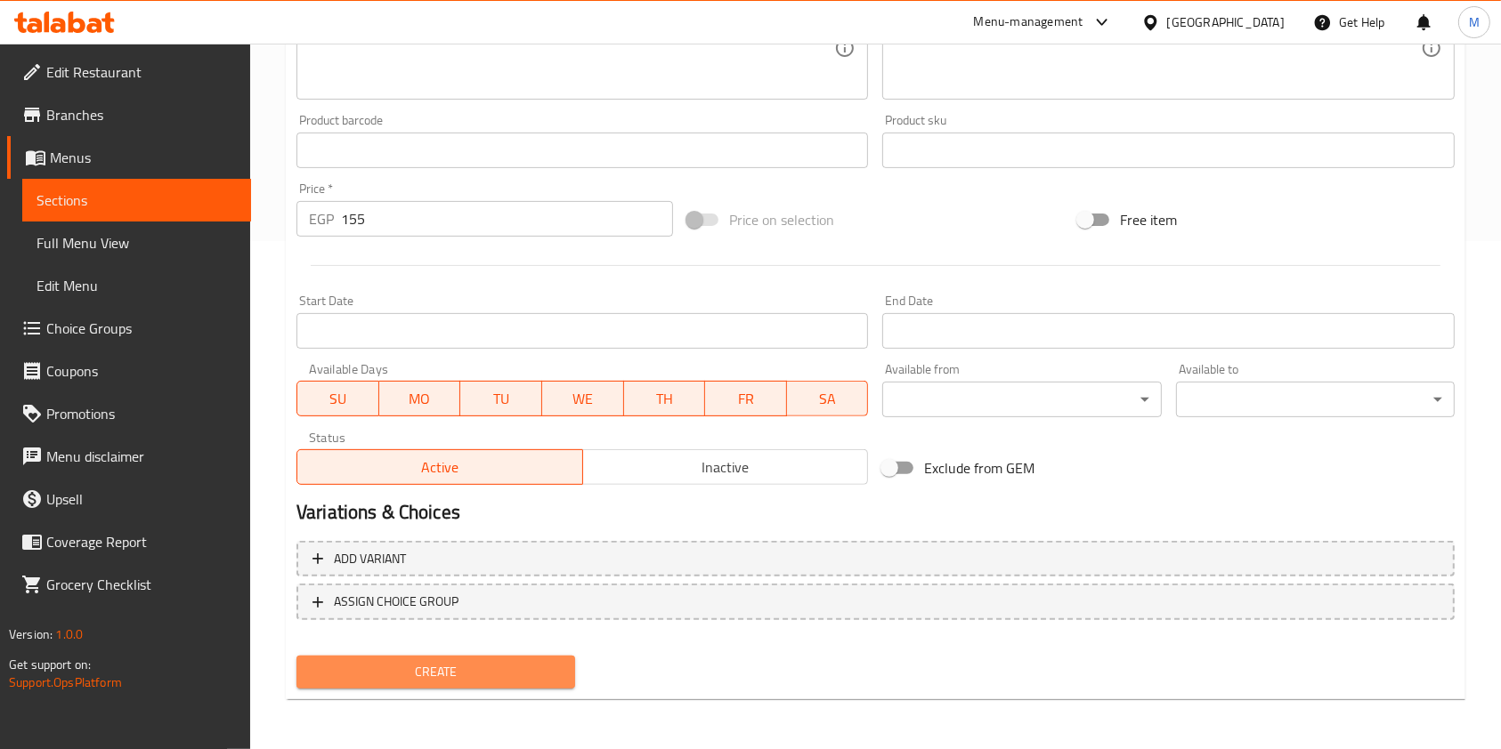
click at [560, 667] on span "Create" at bounding box center [436, 672] width 250 height 22
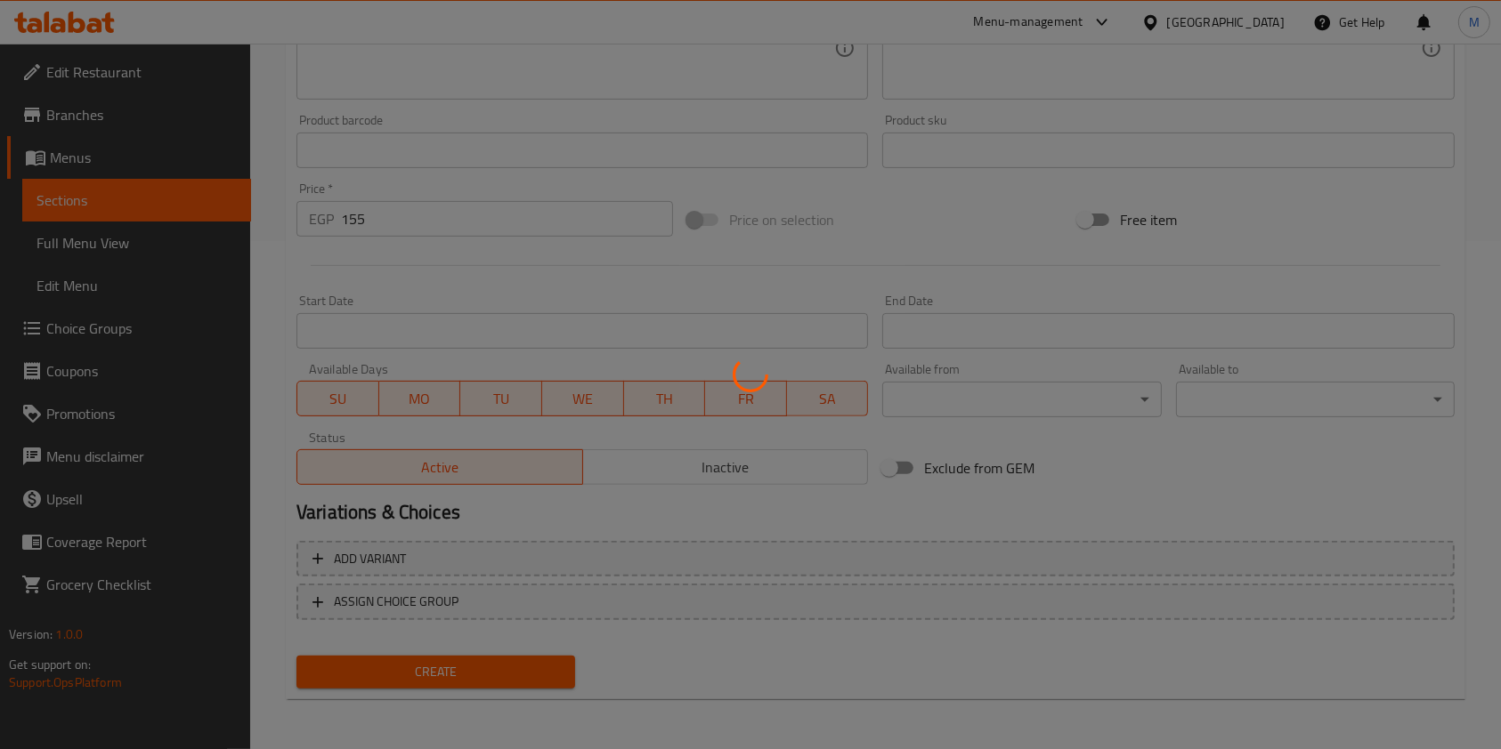
type input "0"
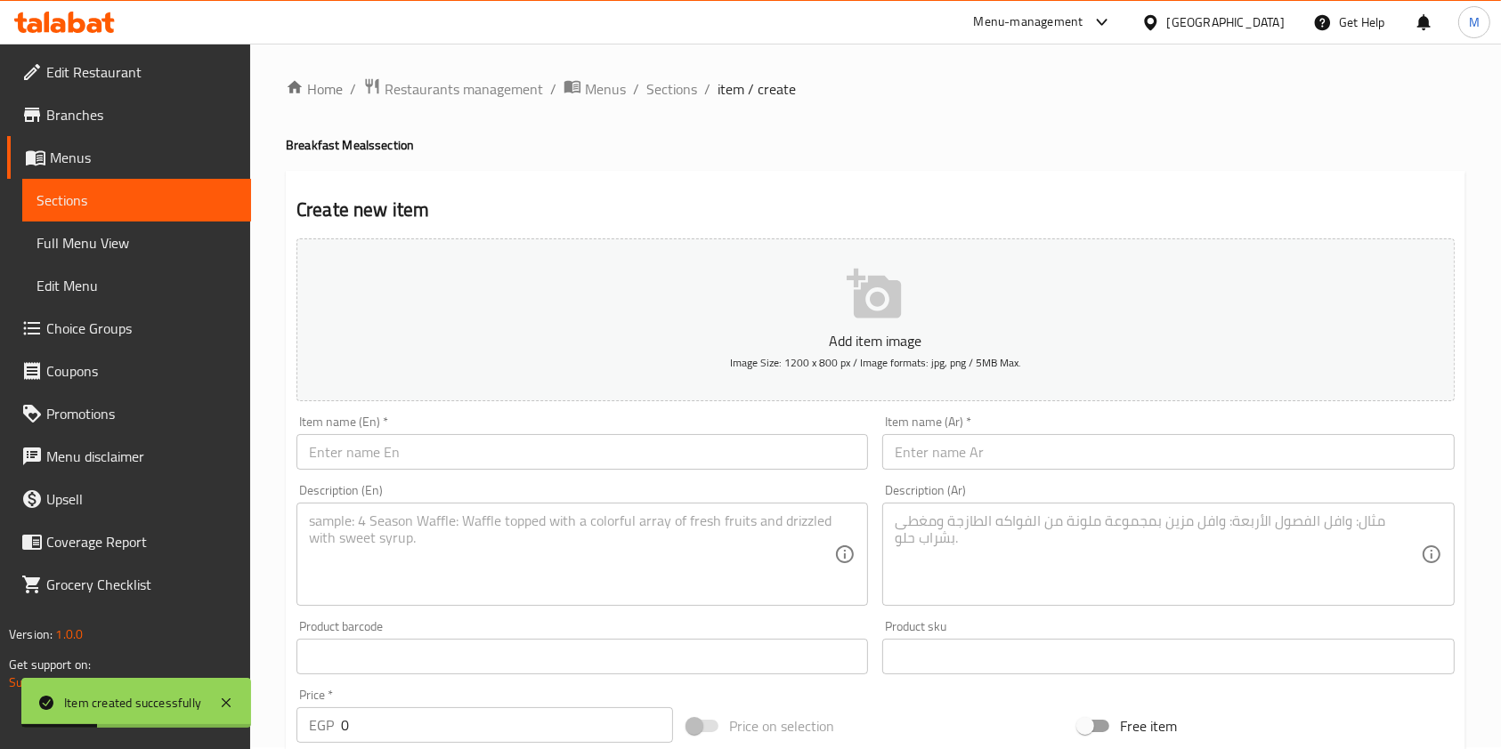
scroll to position [0, 0]
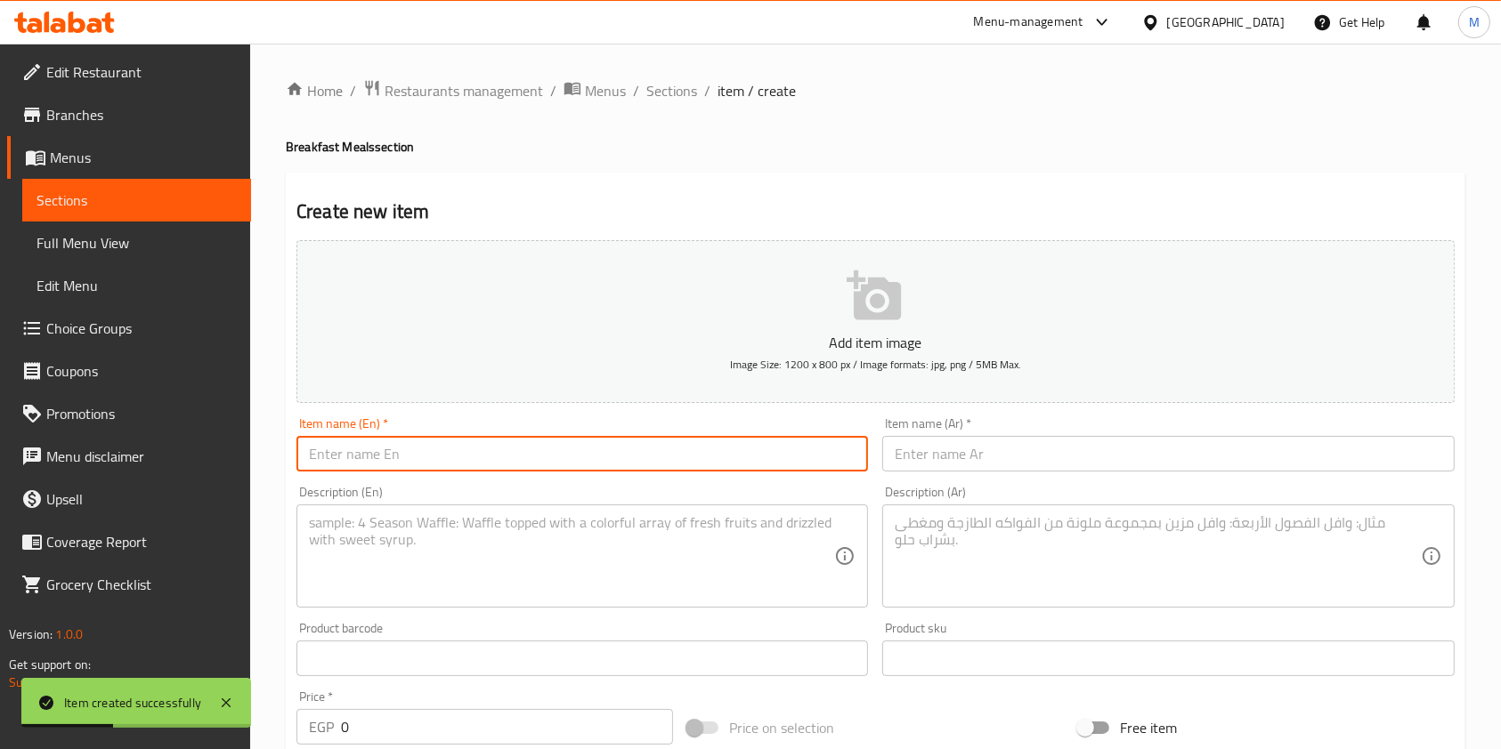
click at [712, 460] on input "text" at bounding box center [581, 454] width 571 height 36
paste input "Kraft Cold Cuts"
type input "Kraft Cold Cuts"
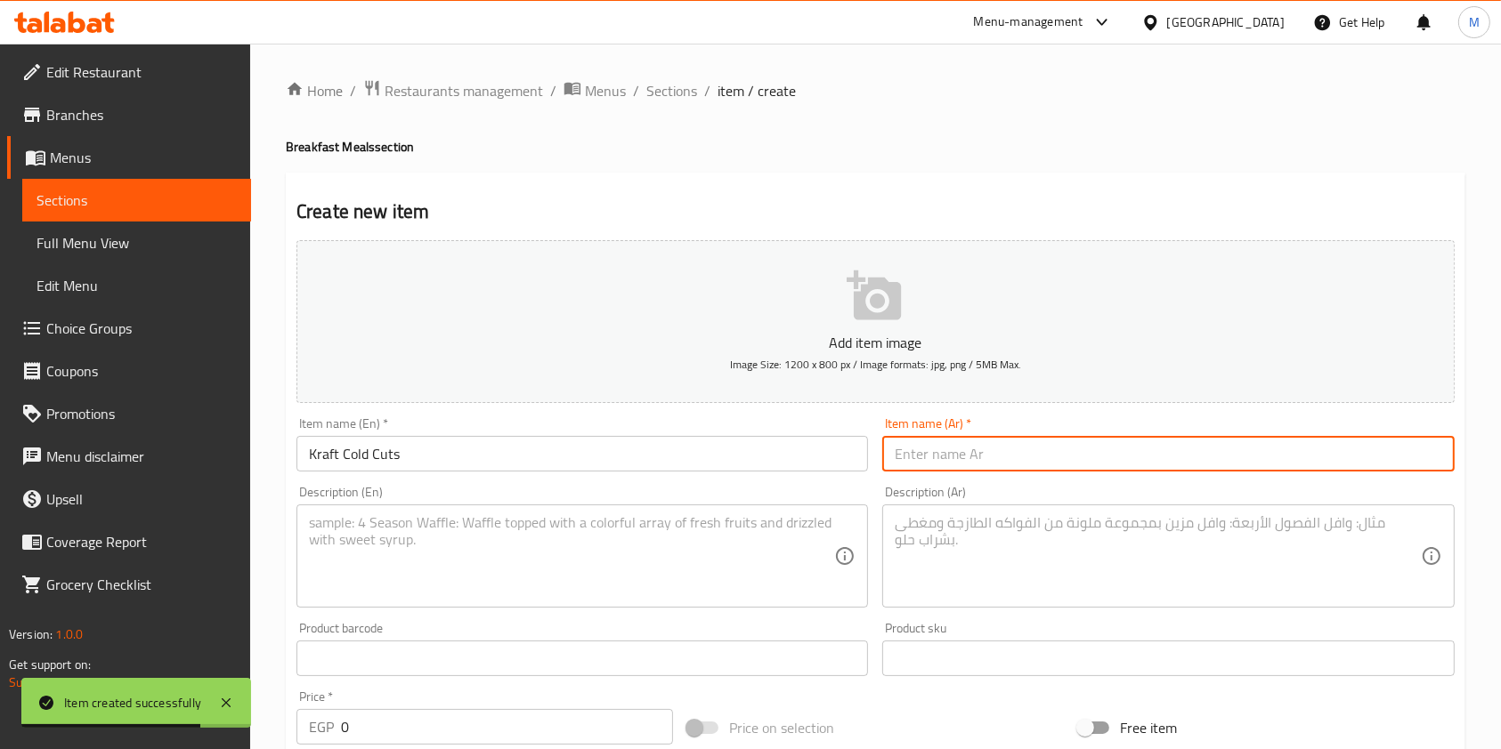
click at [997, 466] on input "text" at bounding box center [1167, 454] width 571 height 36
paste input "كرافت لحوم بارده"
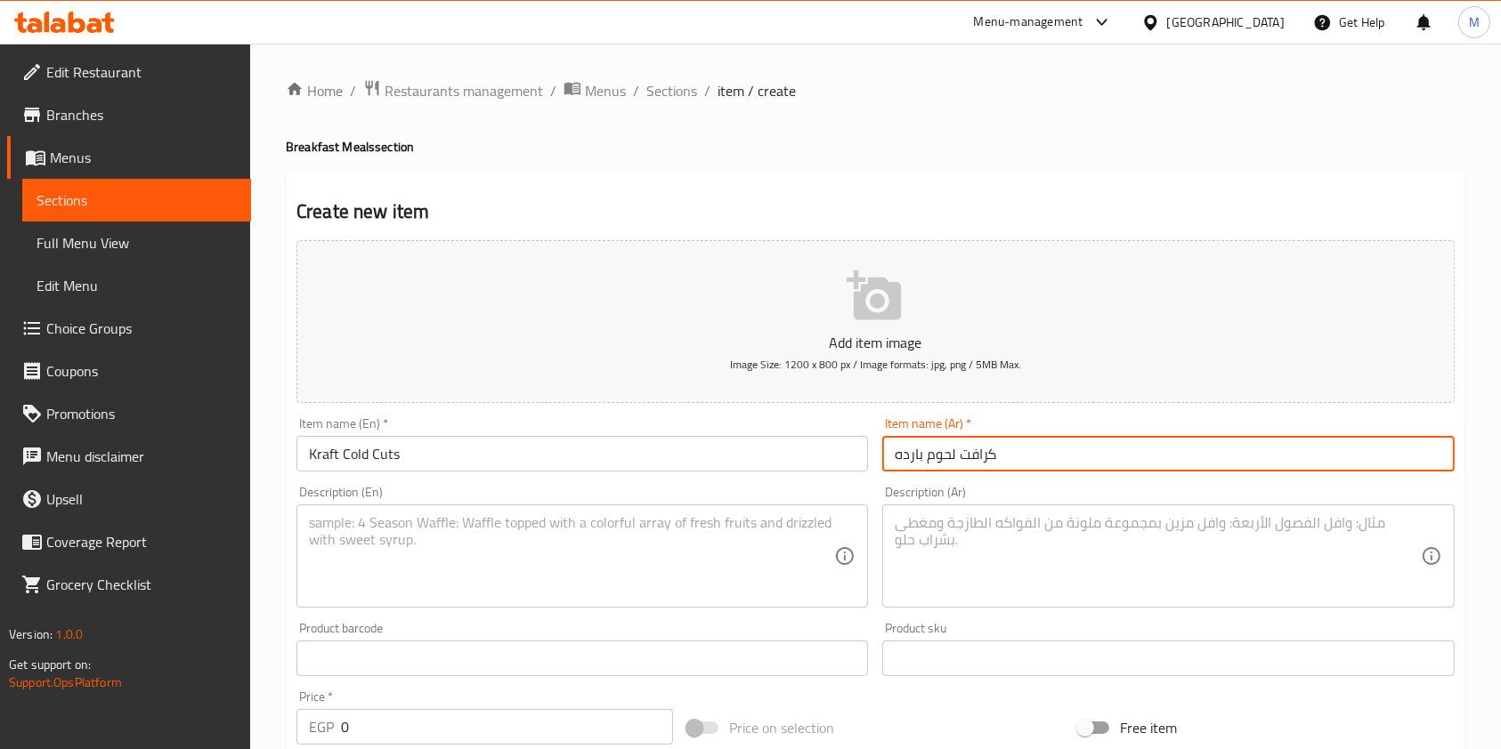
type input "كرافت لحوم بارده"
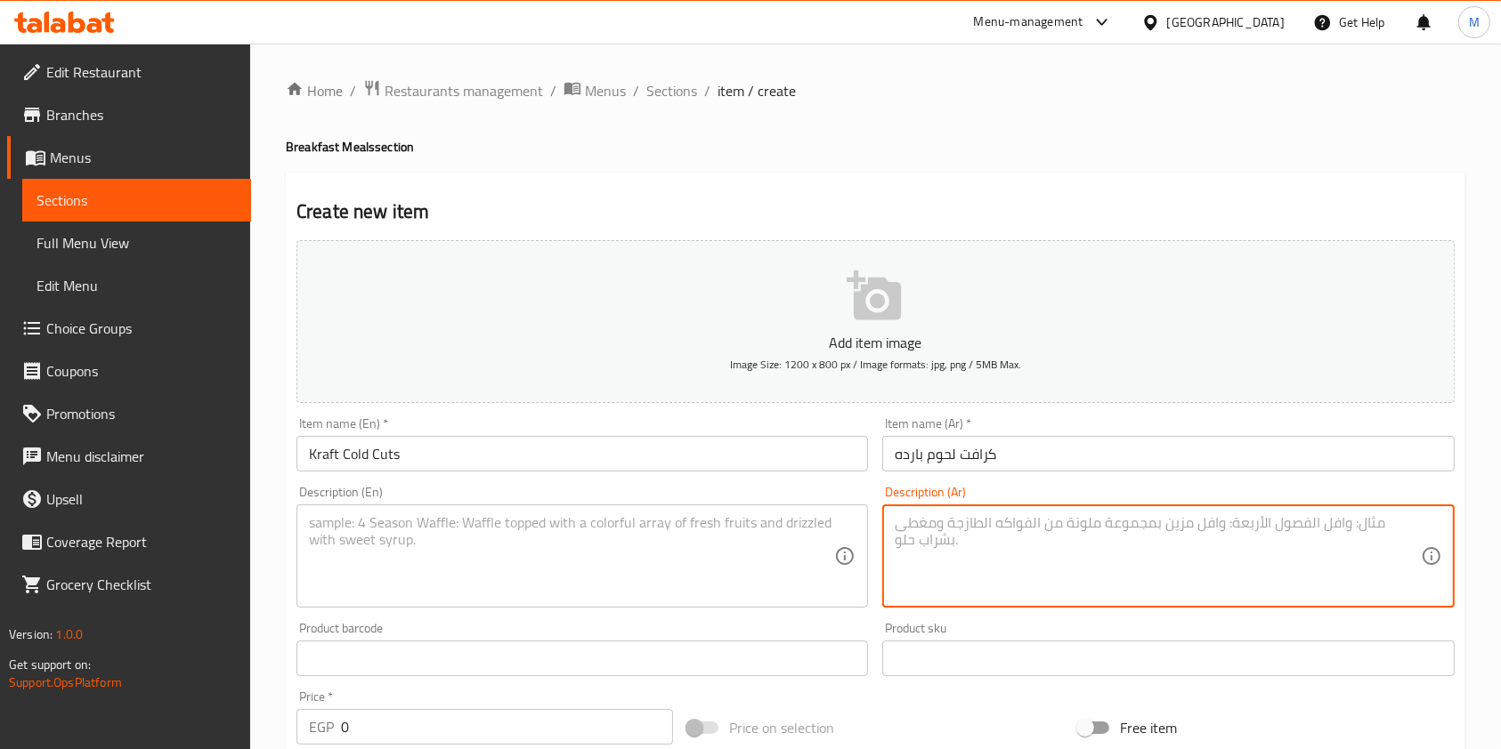
click at [936, 525] on textarea at bounding box center [1157, 556] width 525 height 85
paste textarea "عيش اسمر شوفان + رز بيف + تركي مدخن + شيدر طبيعي"
type textarea "عيش اسمر شوفان + رز بيف + تركي مدخن + شيدر طبيعي"
click at [786, 566] on textarea at bounding box center [571, 556] width 525 height 85
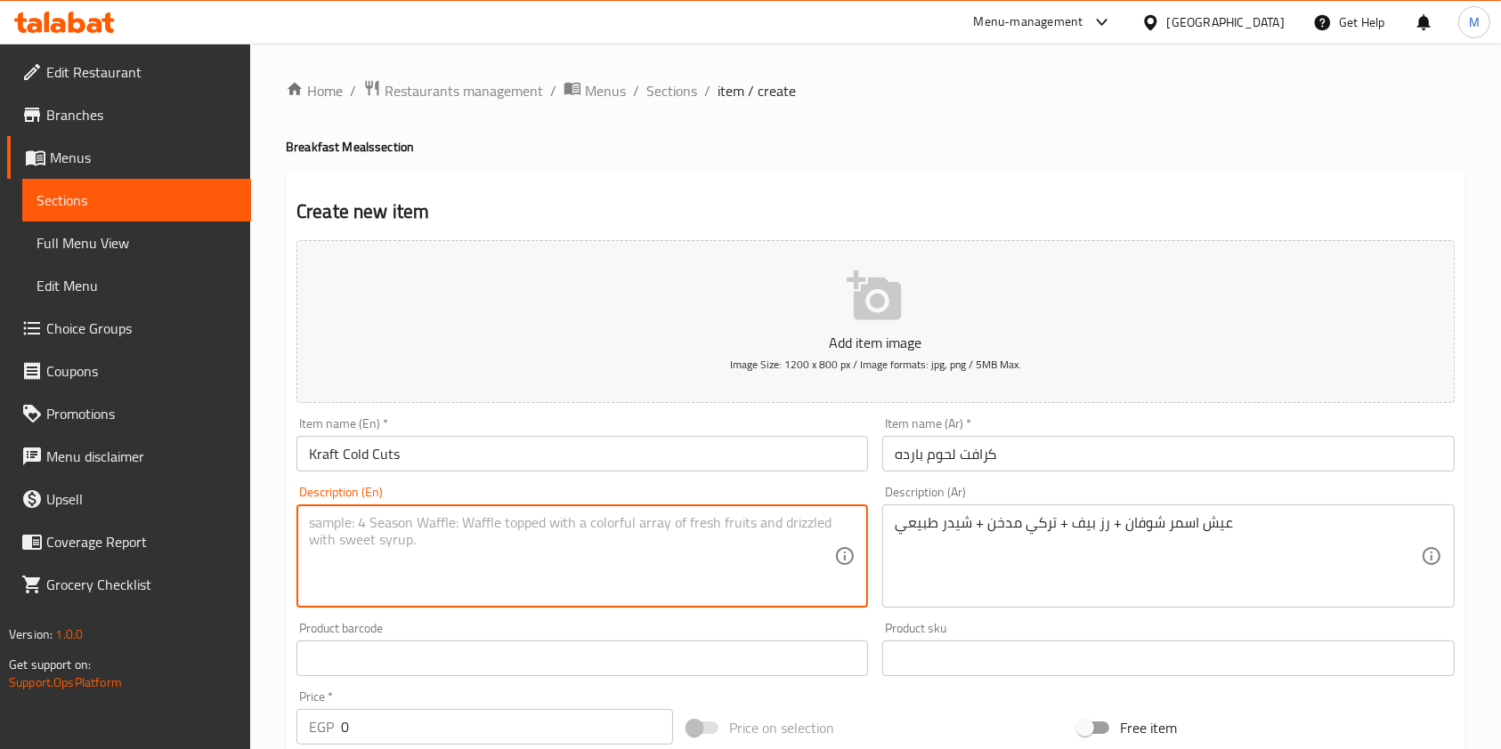
paste textarea "Brown bread, oats, beef rice, smoked turkey, and natural cheddar"
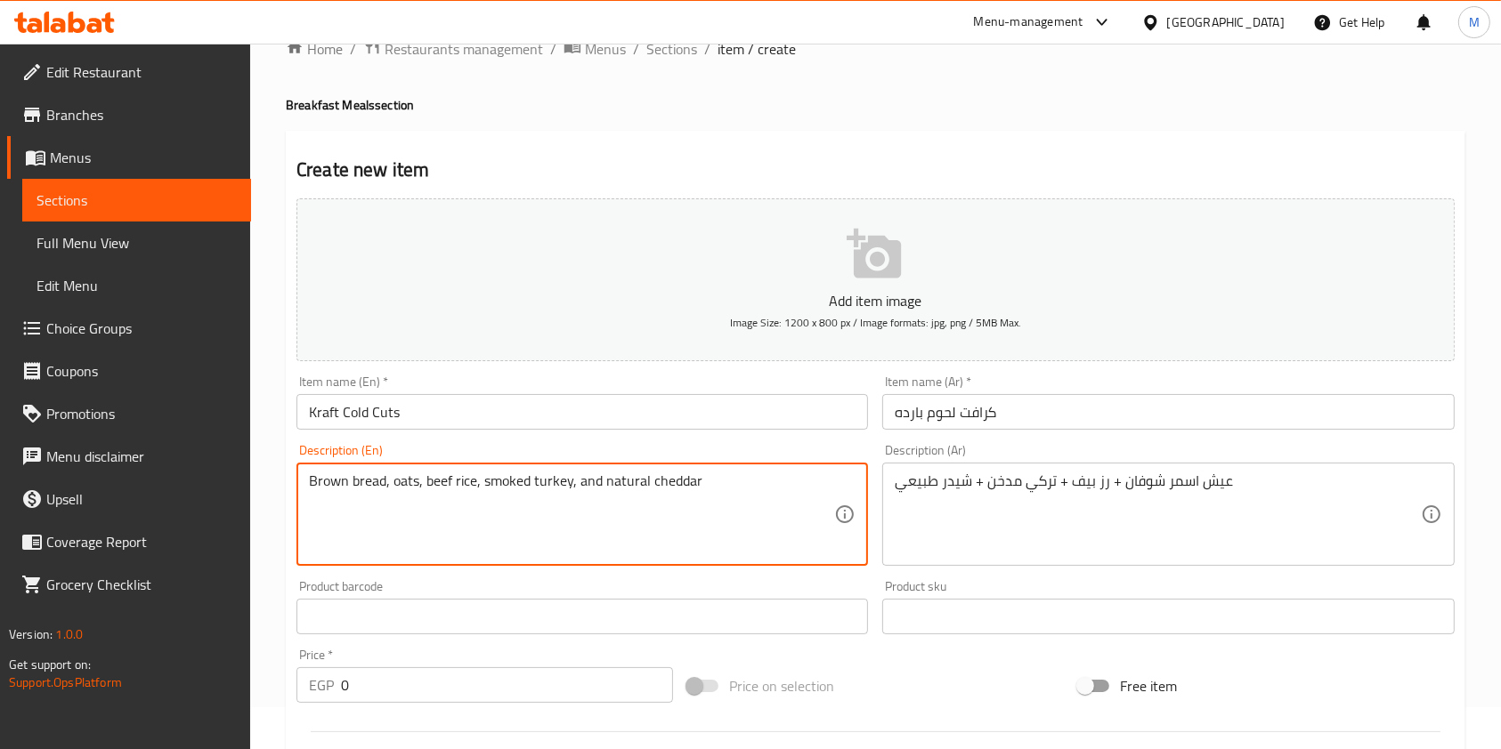
type textarea "Brown bread, oats, beef rice, smoked turkey, and natural cheddar"
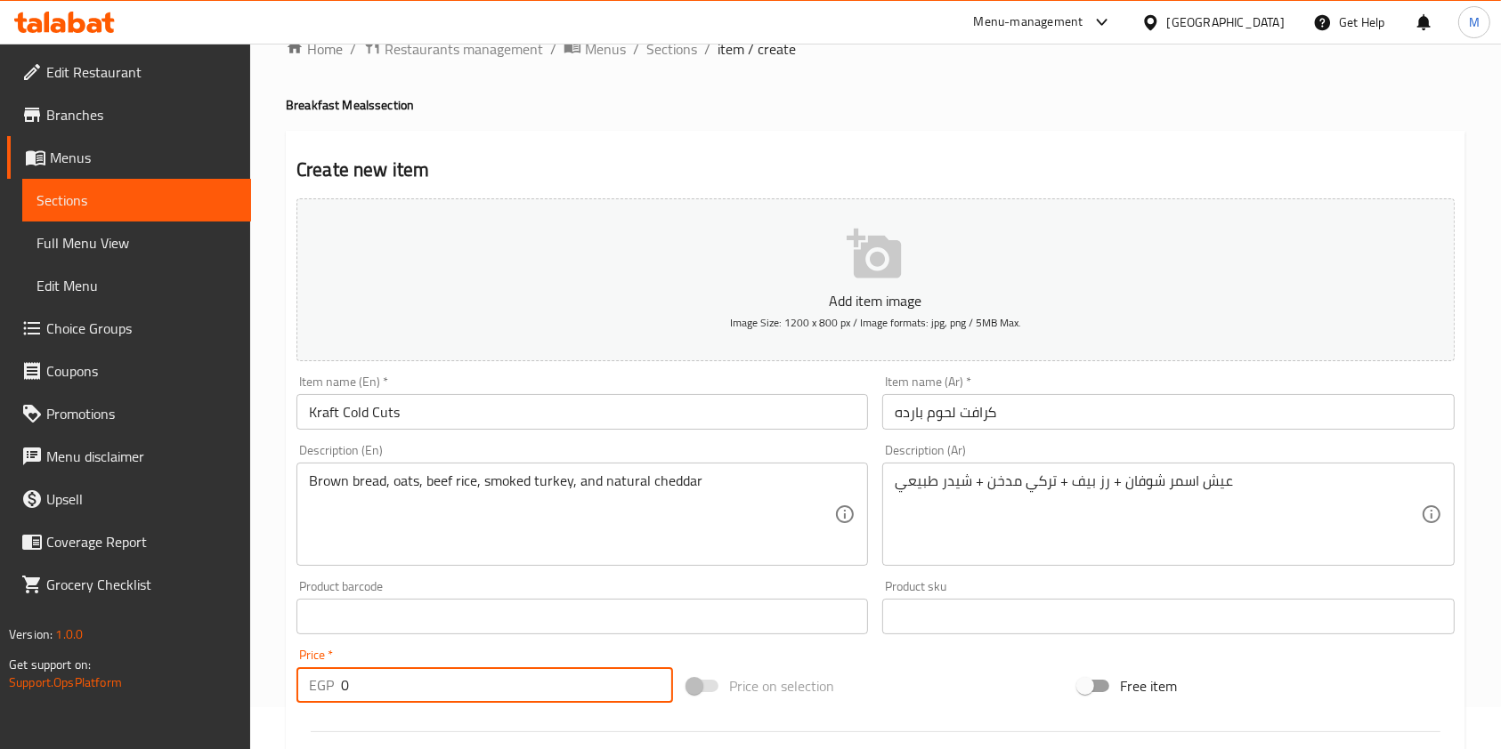
drag, startPoint x: 365, startPoint y: 677, endPoint x: 335, endPoint y: 688, distance: 32.1
click at [335, 688] on div "EGP 0 Price *" at bounding box center [484, 686] width 376 height 36
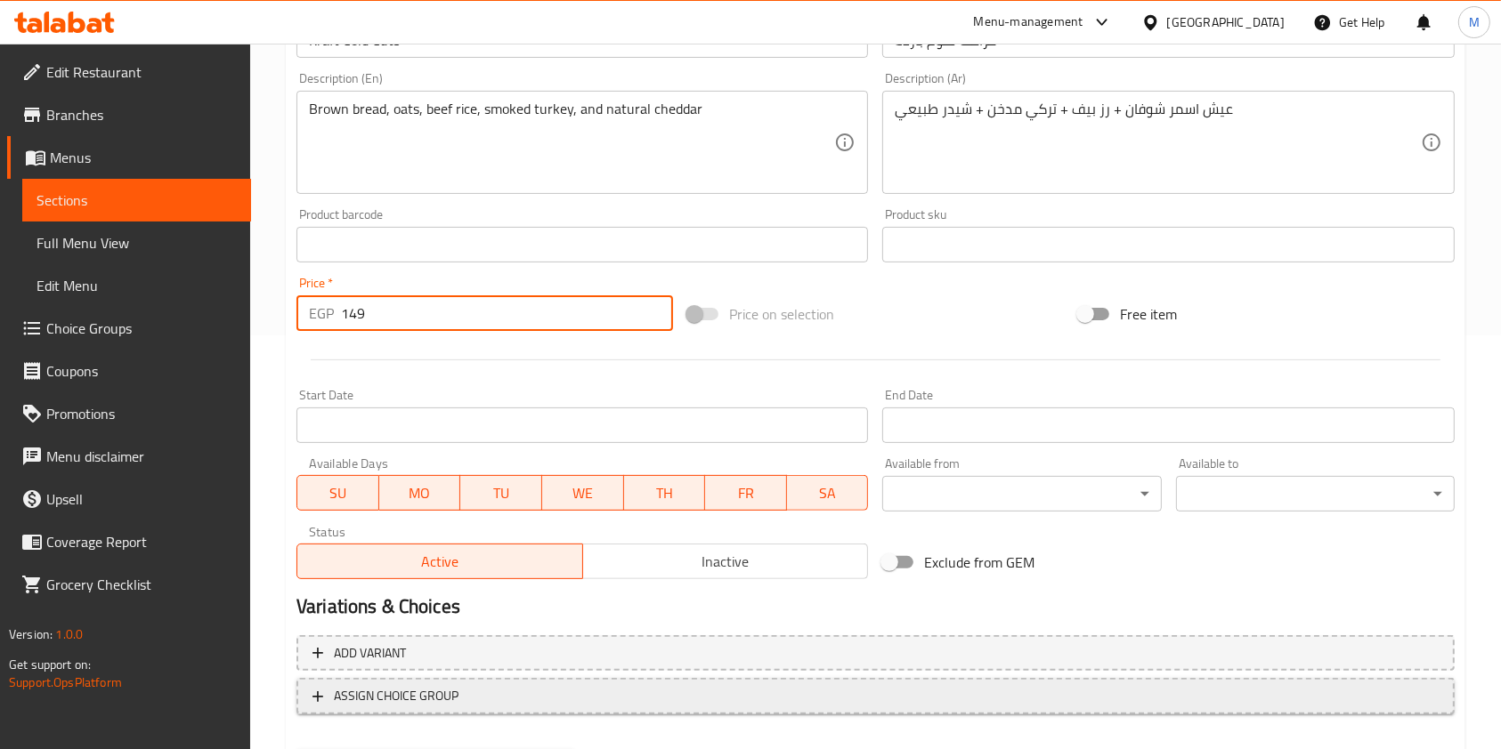
scroll to position [427, 0]
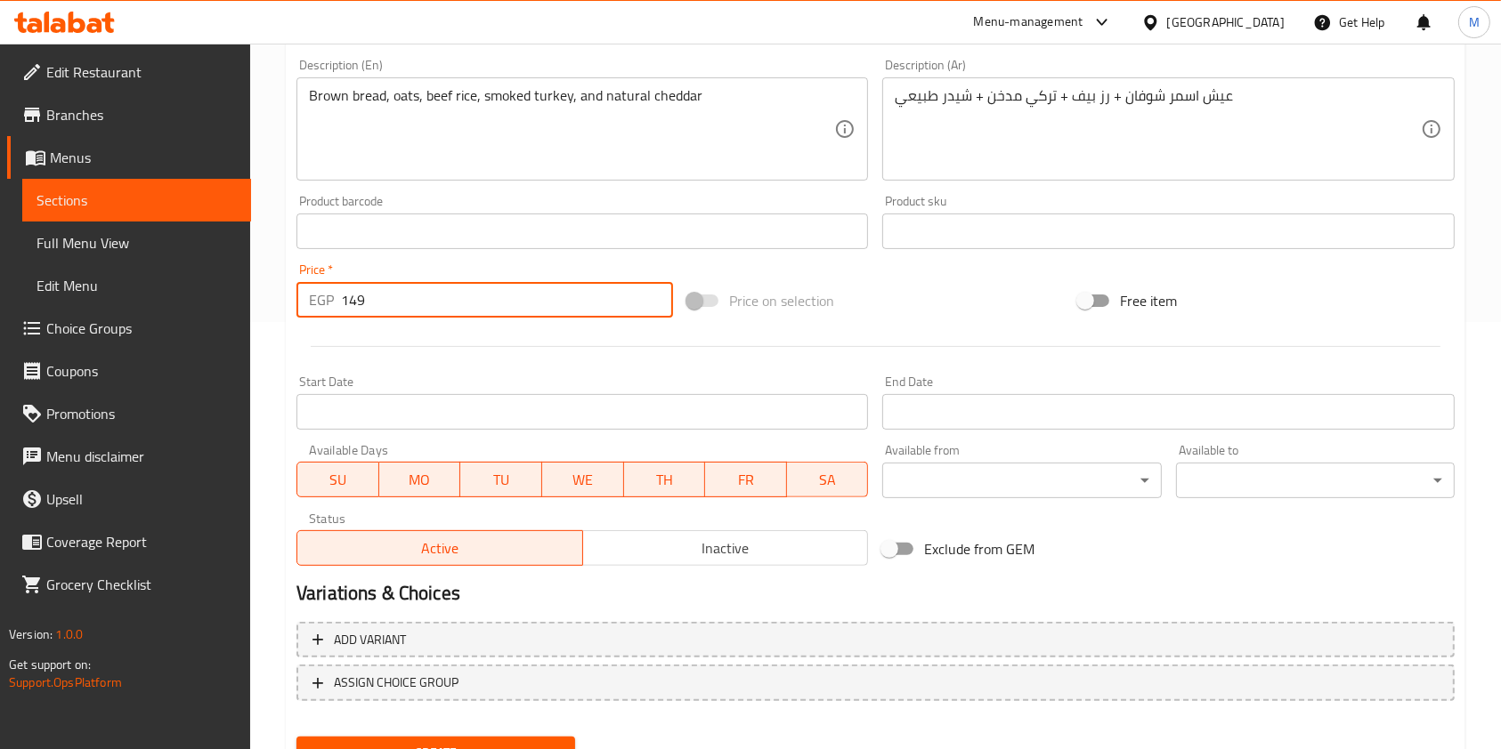
type input "149"
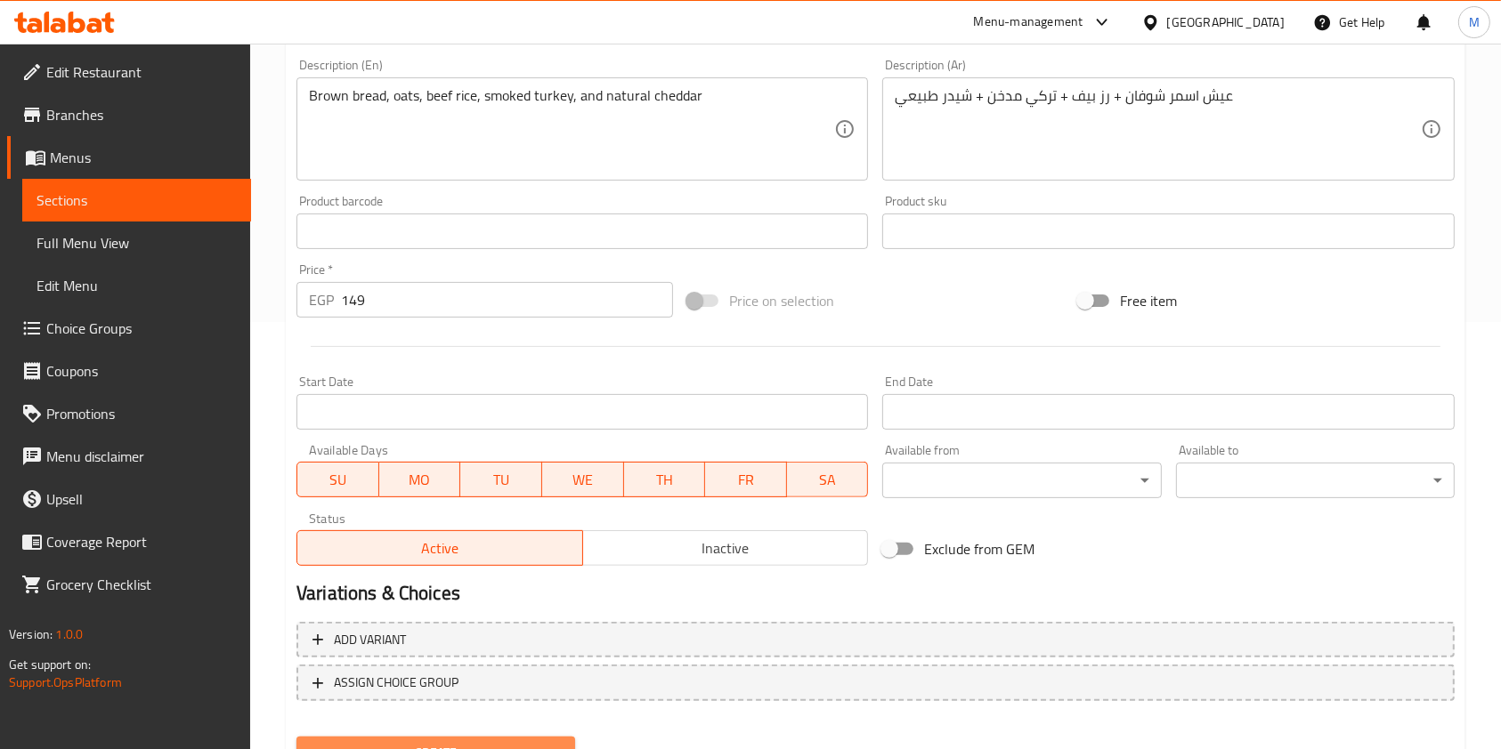
click at [490, 740] on button "Create" at bounding box center [435, 753] width 279 height 33
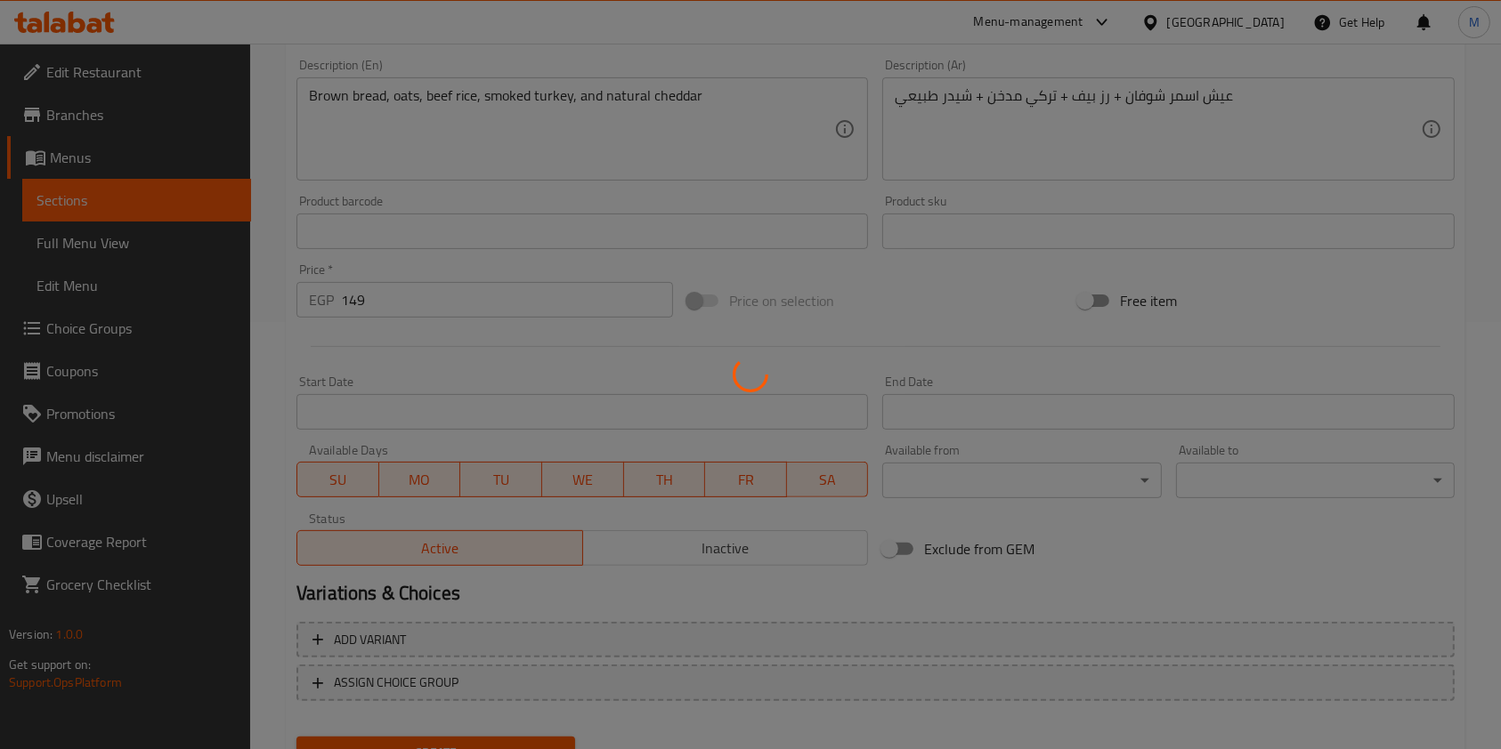
scroll to position [57, 0]
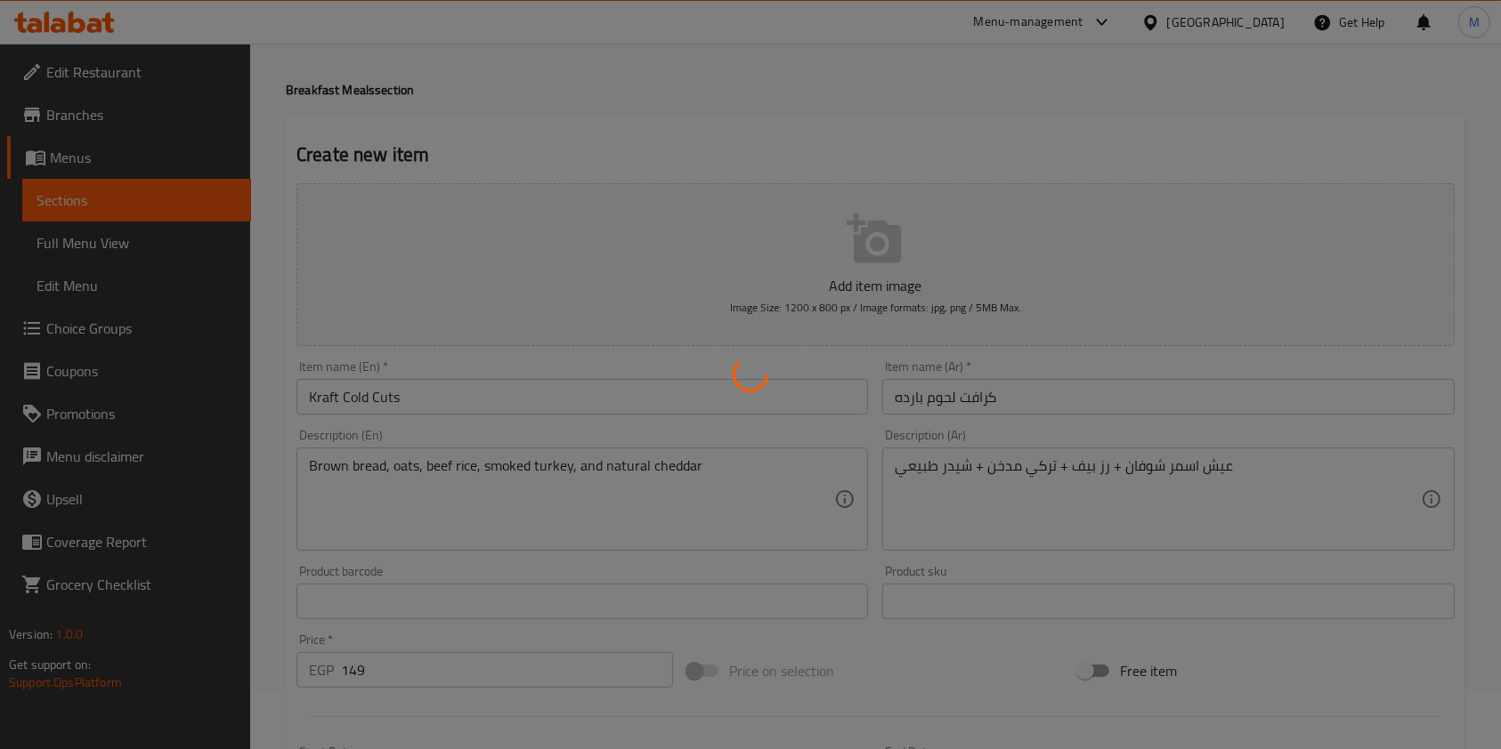
type input "0"
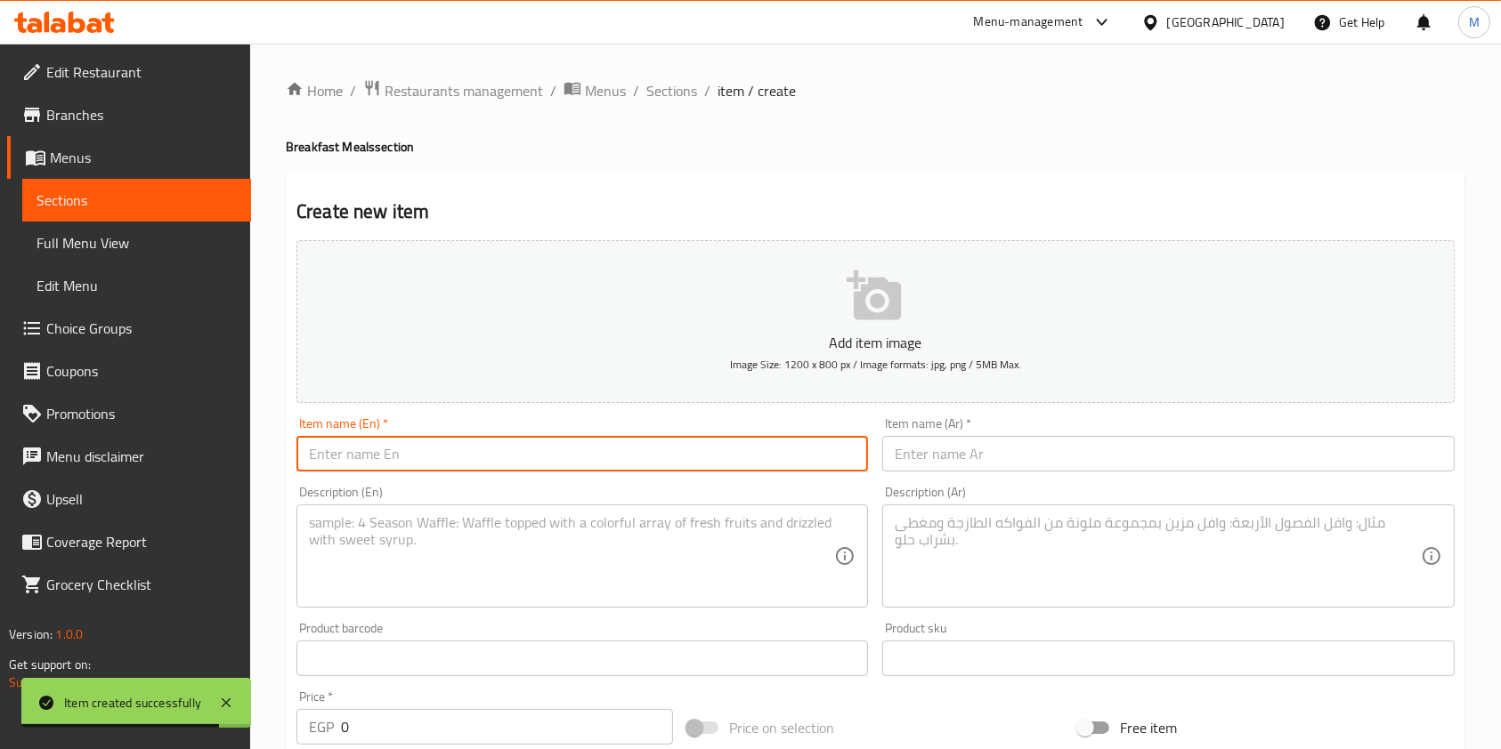
click at [679, 458] on input "text" at bounding box center [581, 454] width 571 height 36
paste input "Kraft Mix Cheese"
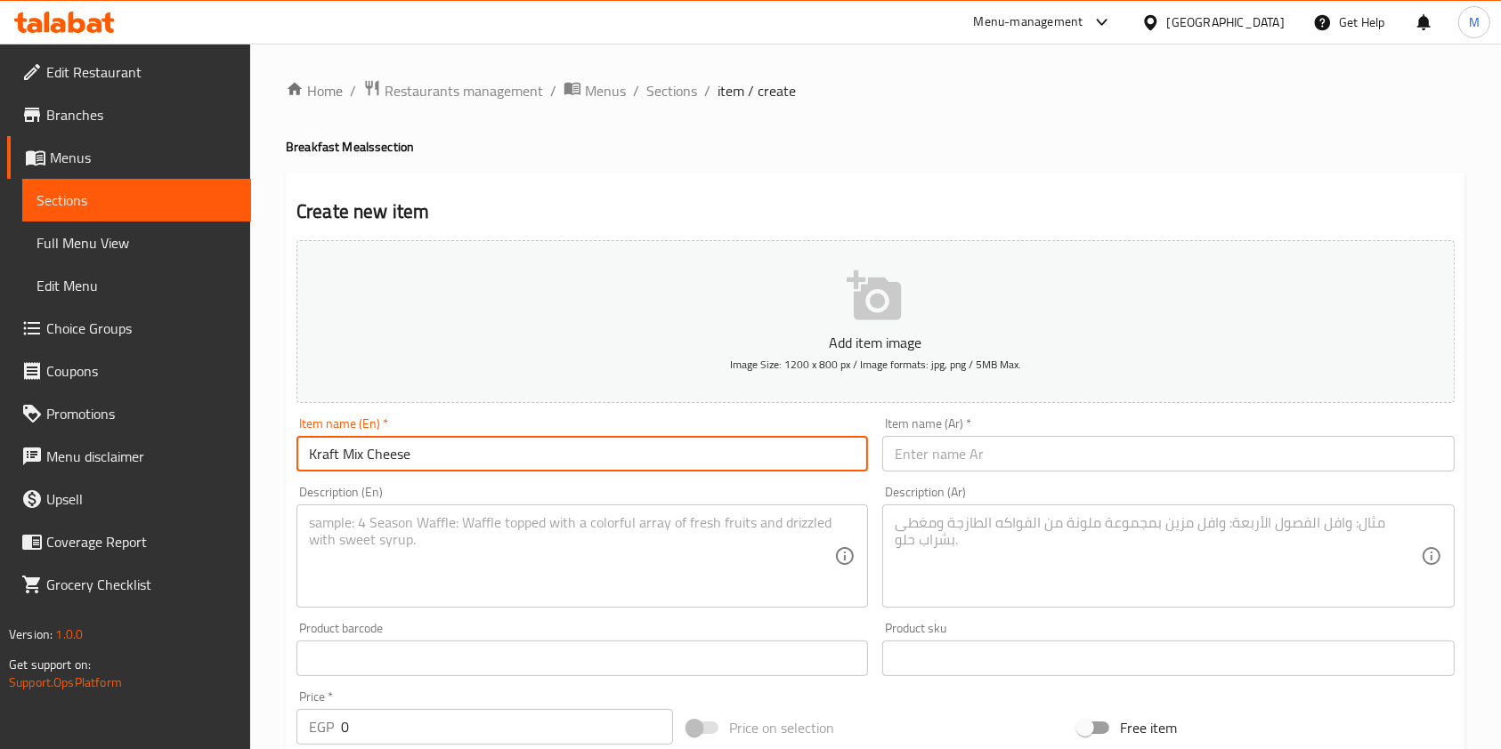
type input "Kraft Mix Cheese"
click at [971, 459] on input "text" at bounding box center [1167, 454] width 571 height 36
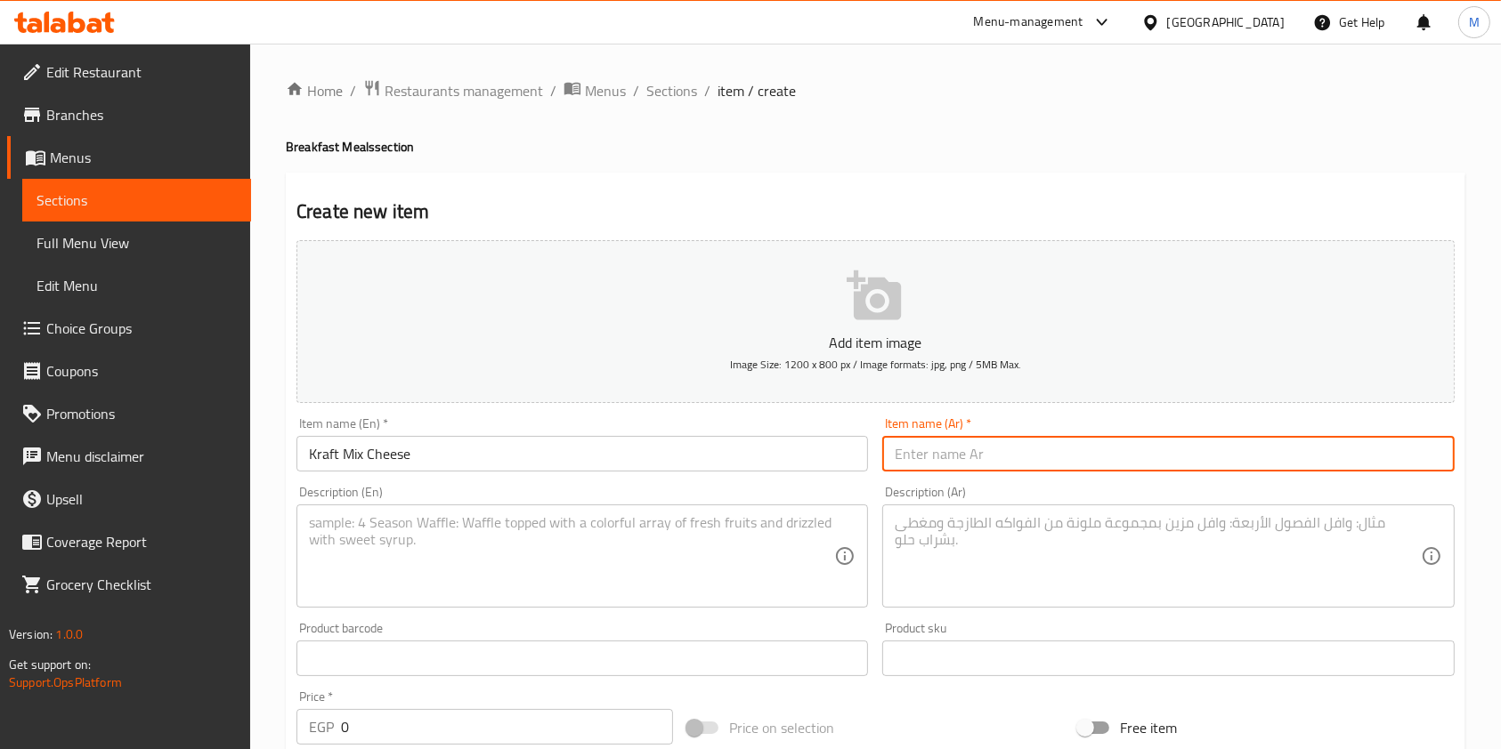
paste input "كرافت مكس جبن"
type input "كرافت مكس جبن"
click at [898, 539] on textarea at bounding box center [1157, 556] width 525 height 85
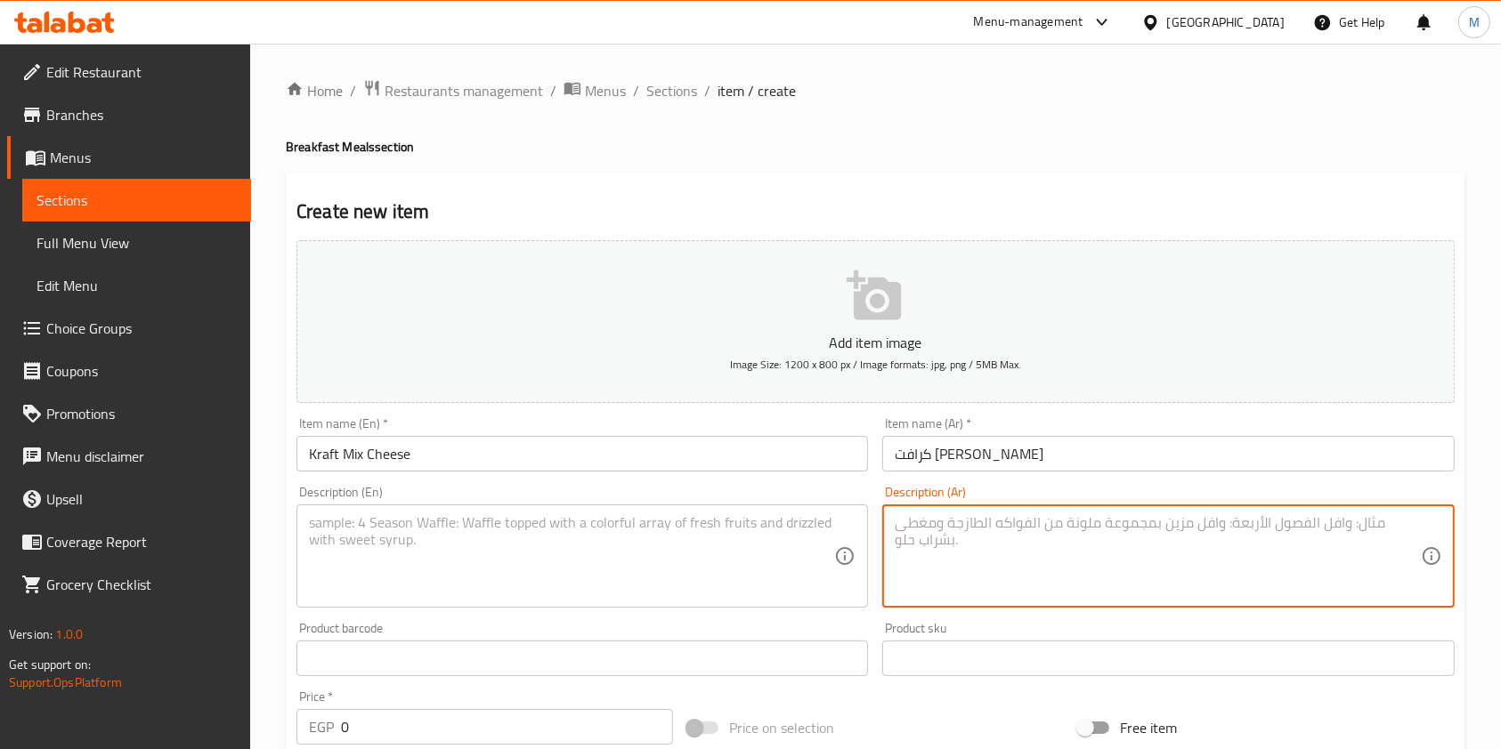
paste textarea "عيش اسمر شوفان + شيدر ابيض طبيعي + شيدر احمر طبيعي"
type textarea "عيش اسمر شوفان + شيدر ابيض طبيعي + شيدر احمر طبيعي"
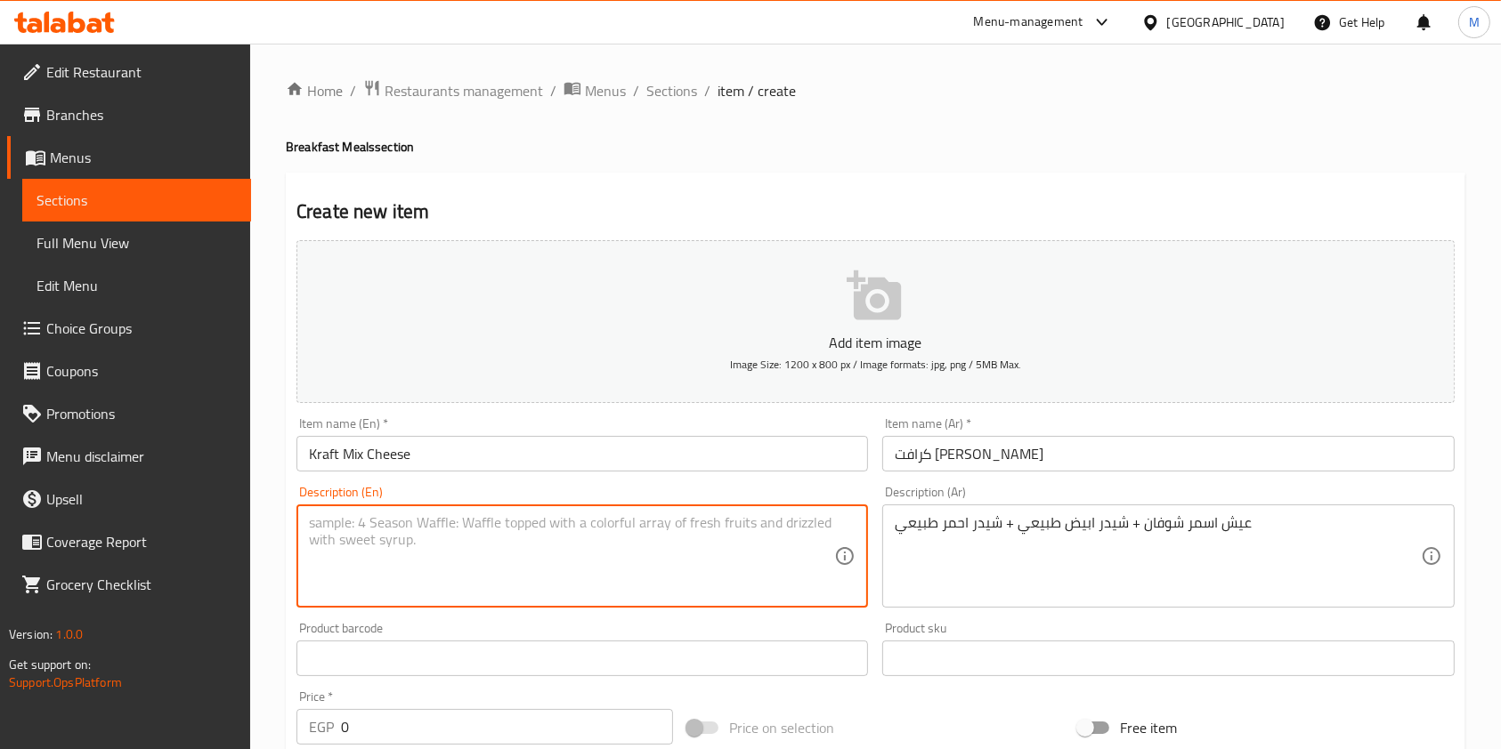
click at [687, 550] on textarea at bounding box center [571, 556] width 525 height 85
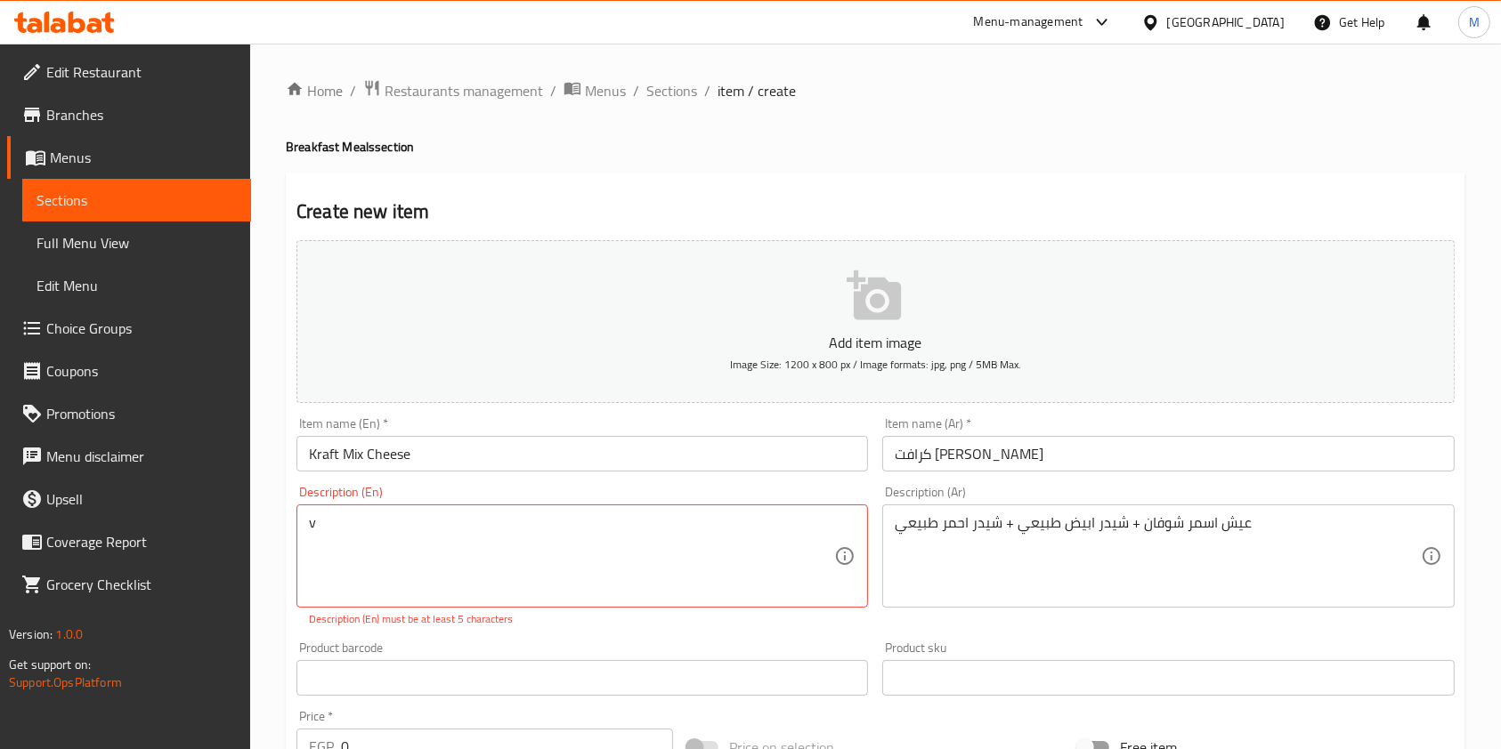
click at [352, 533] on textarea "v" at bounding box center [571, 556] width 525 height 85
paste textarea "Brown Oat Bread + Natural White Cheddar + Natural Red Cheddar"
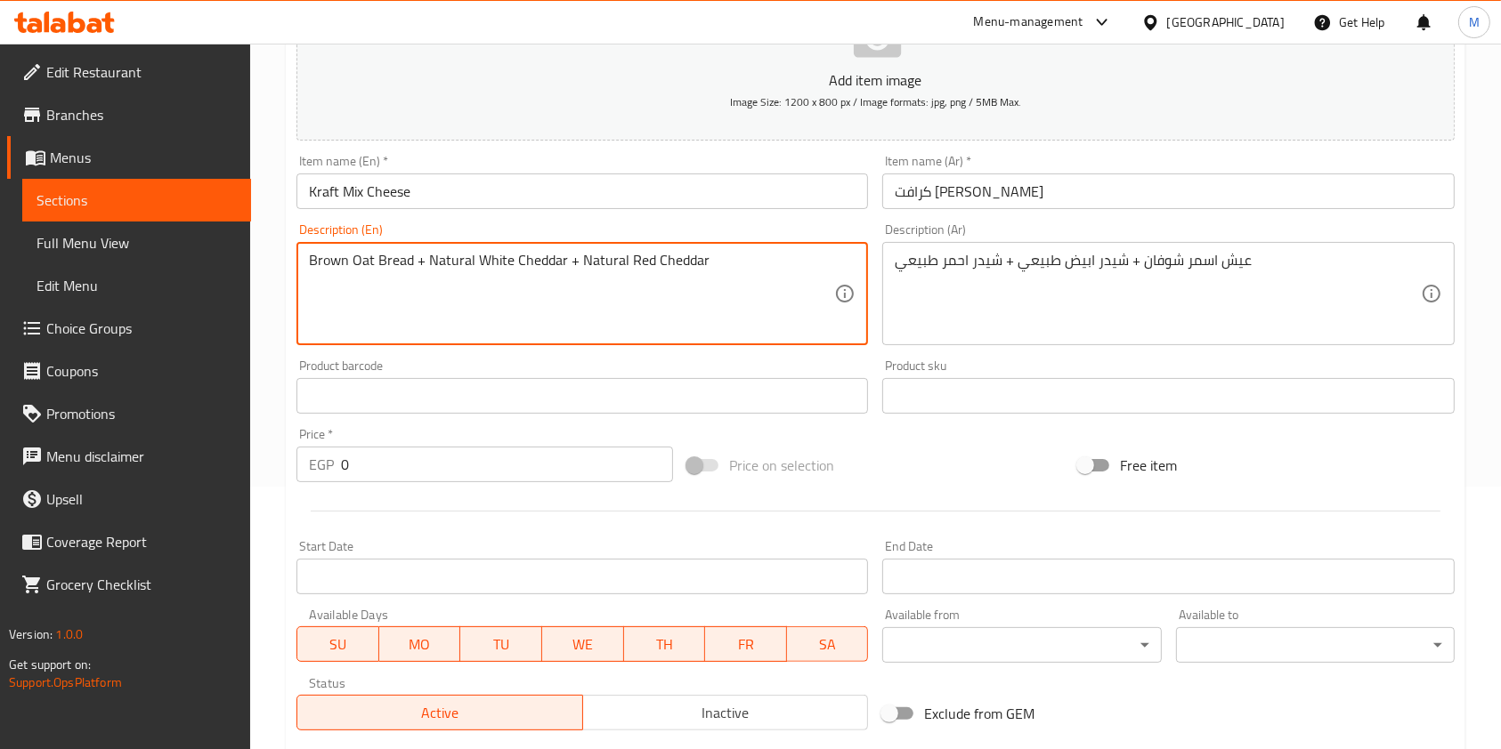
scroll to position [284, 0]
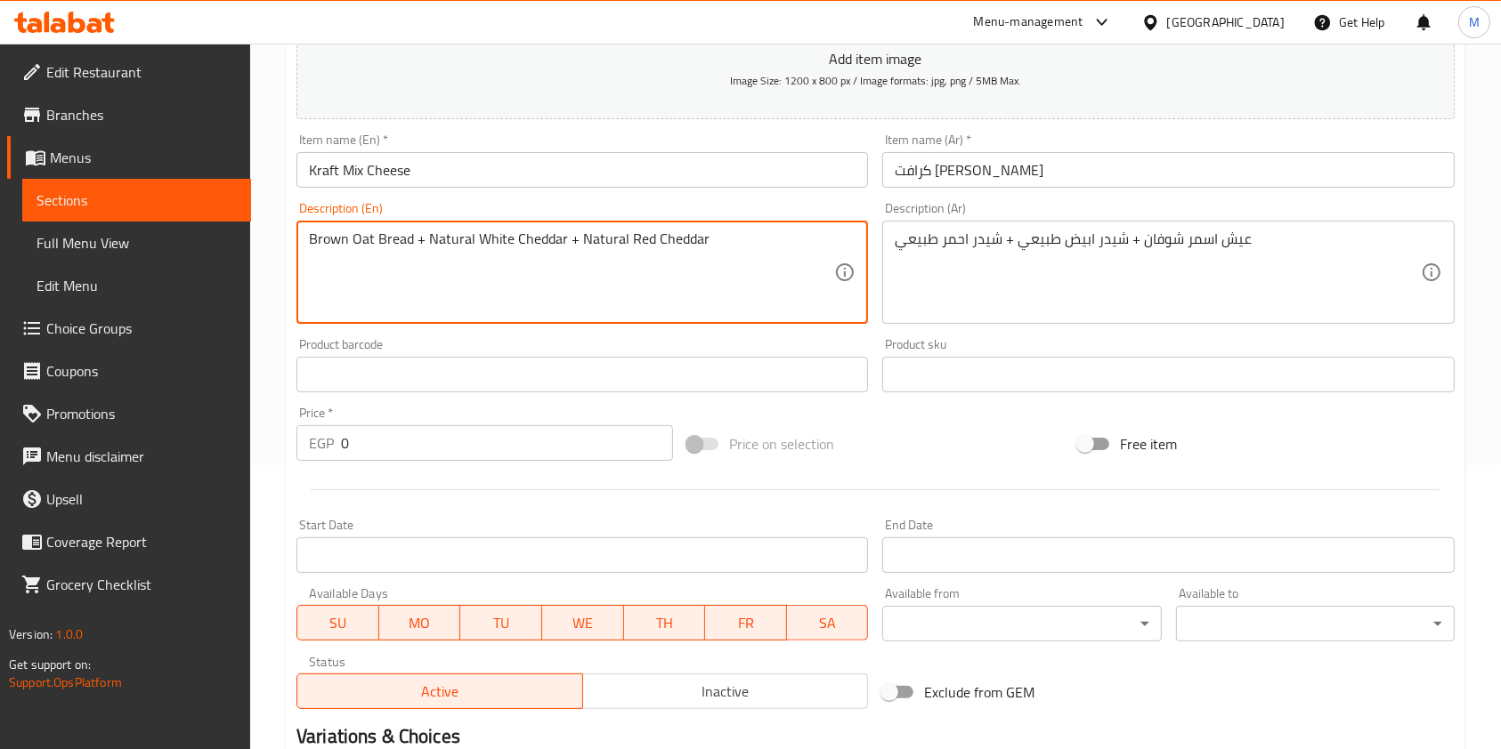
type textarea "Brown Oat Bread + Natural White Cheddar + Natural Red Cheddar"
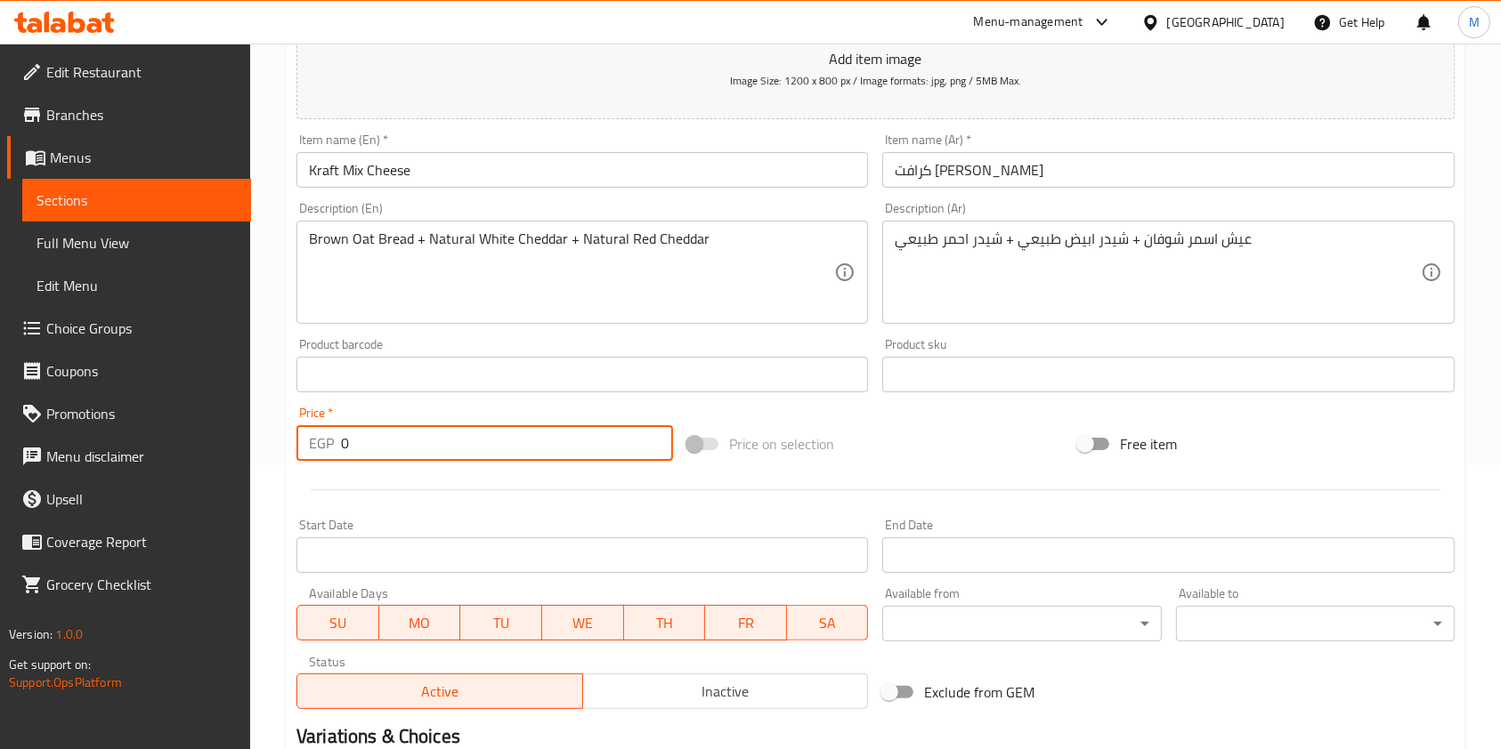
drag, startPoint x: 393, startPoint y: 437, endPoint x: 327, endPoint y: 454, distance: 68.0
click at [327, 454] on div "EGP 0 Price *" at bounding box center [484, 443] width 376 height 36
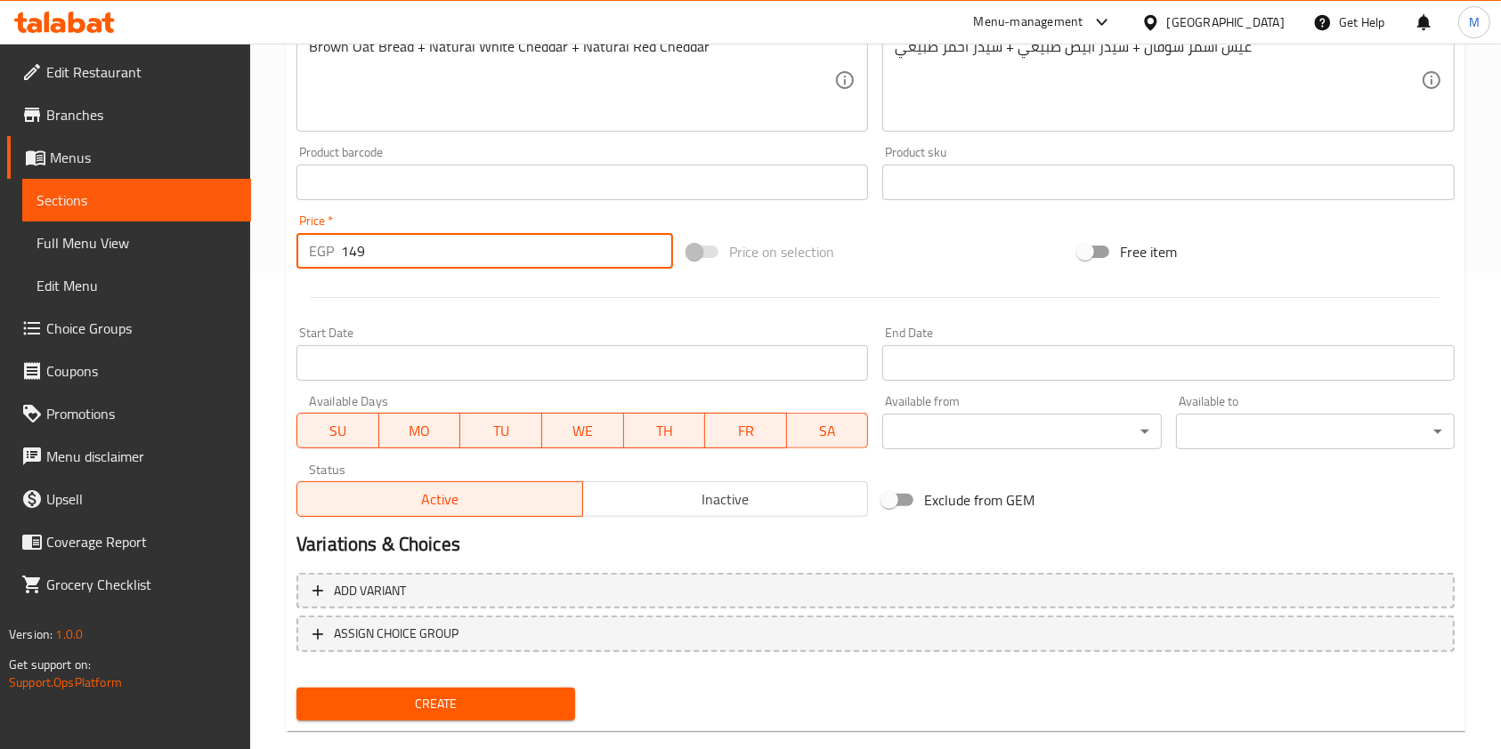
scroll to position [508, 0]
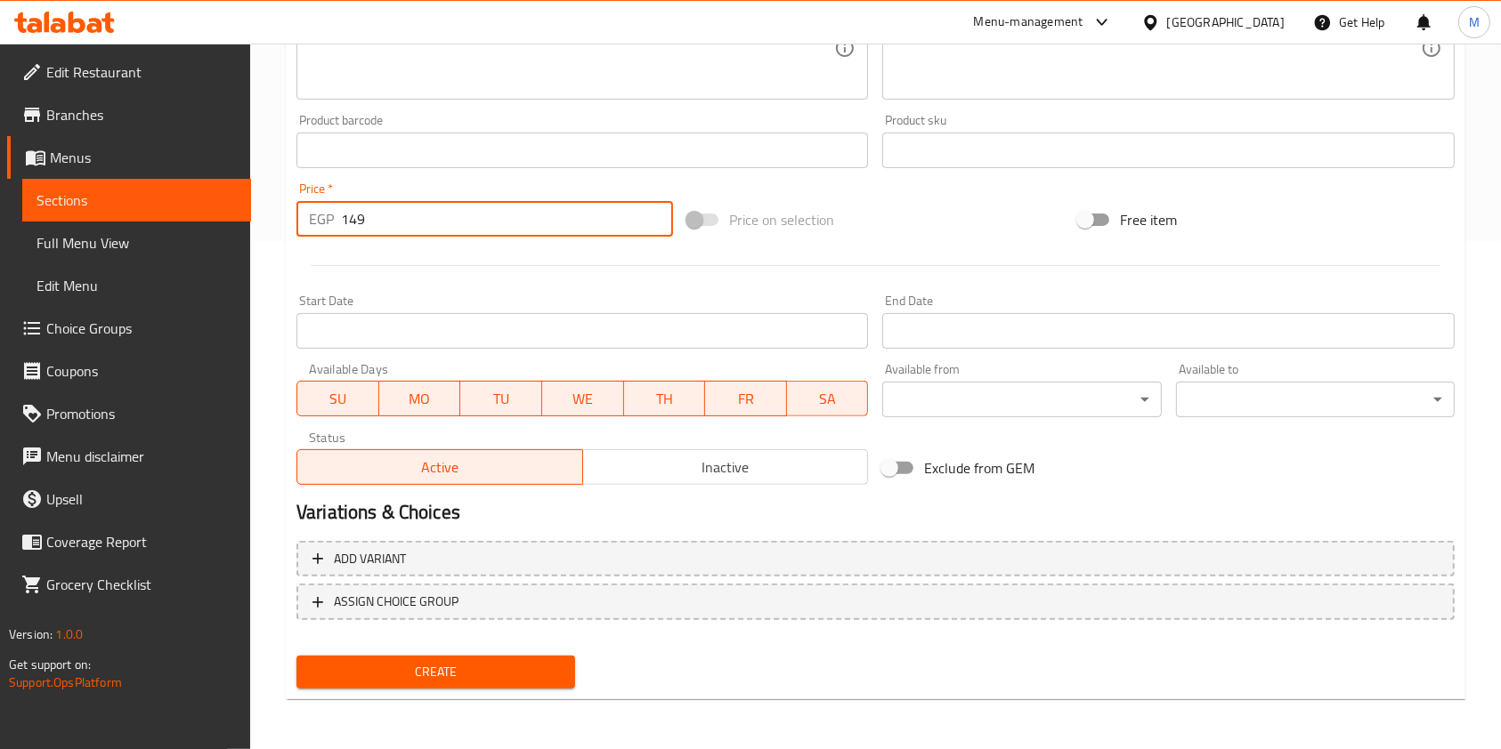
type input "149"
click at [537, 657] on button "Create" at bounding box center [435, 672] width 279 height 33
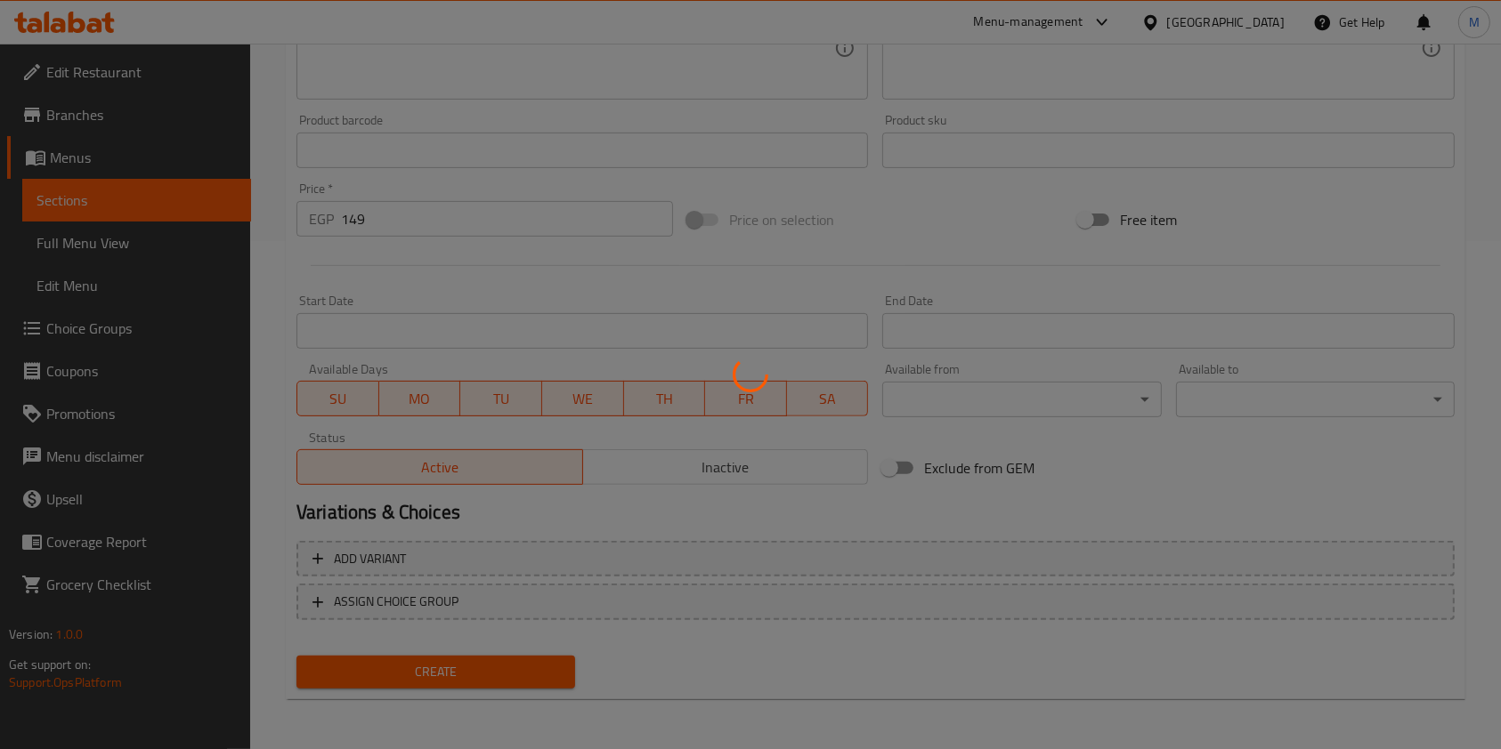
type input "0"
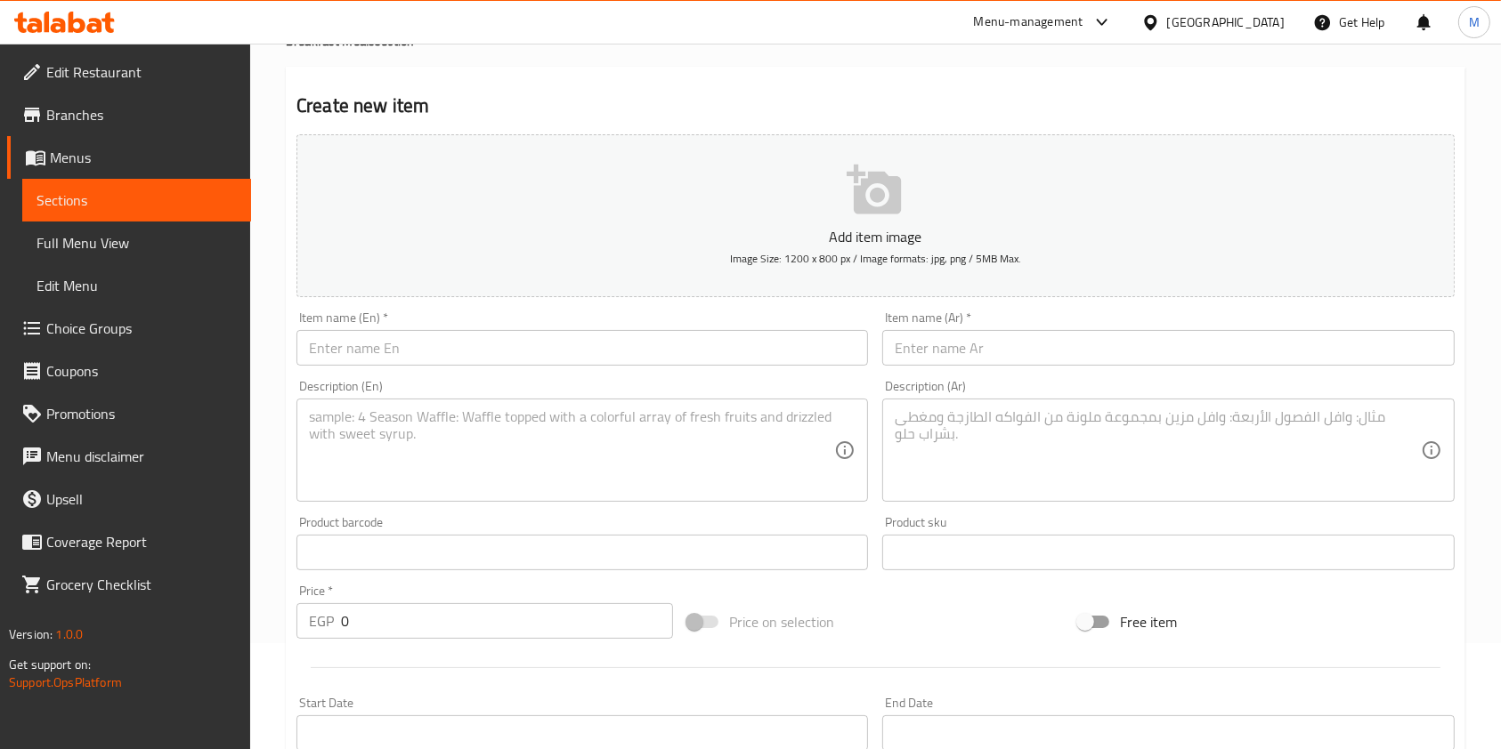
scroll to position [0, 0]
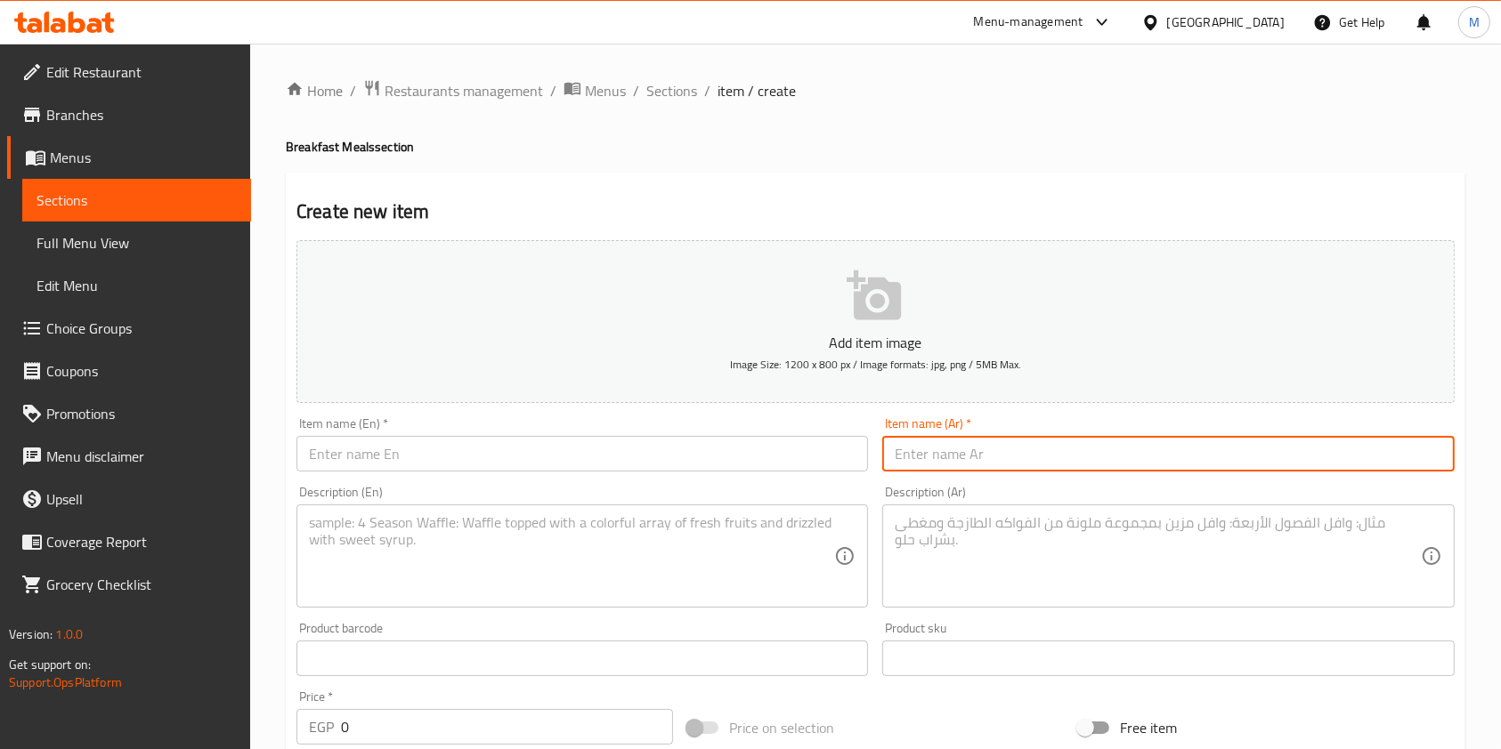
click at [950, 454] on input "text" at bounding box center [1167, 454] width 571 height 36
paste input "بانيني فوكاشا لحوم بارده"
type input "بانيني فوكاشا لحوم بارده"
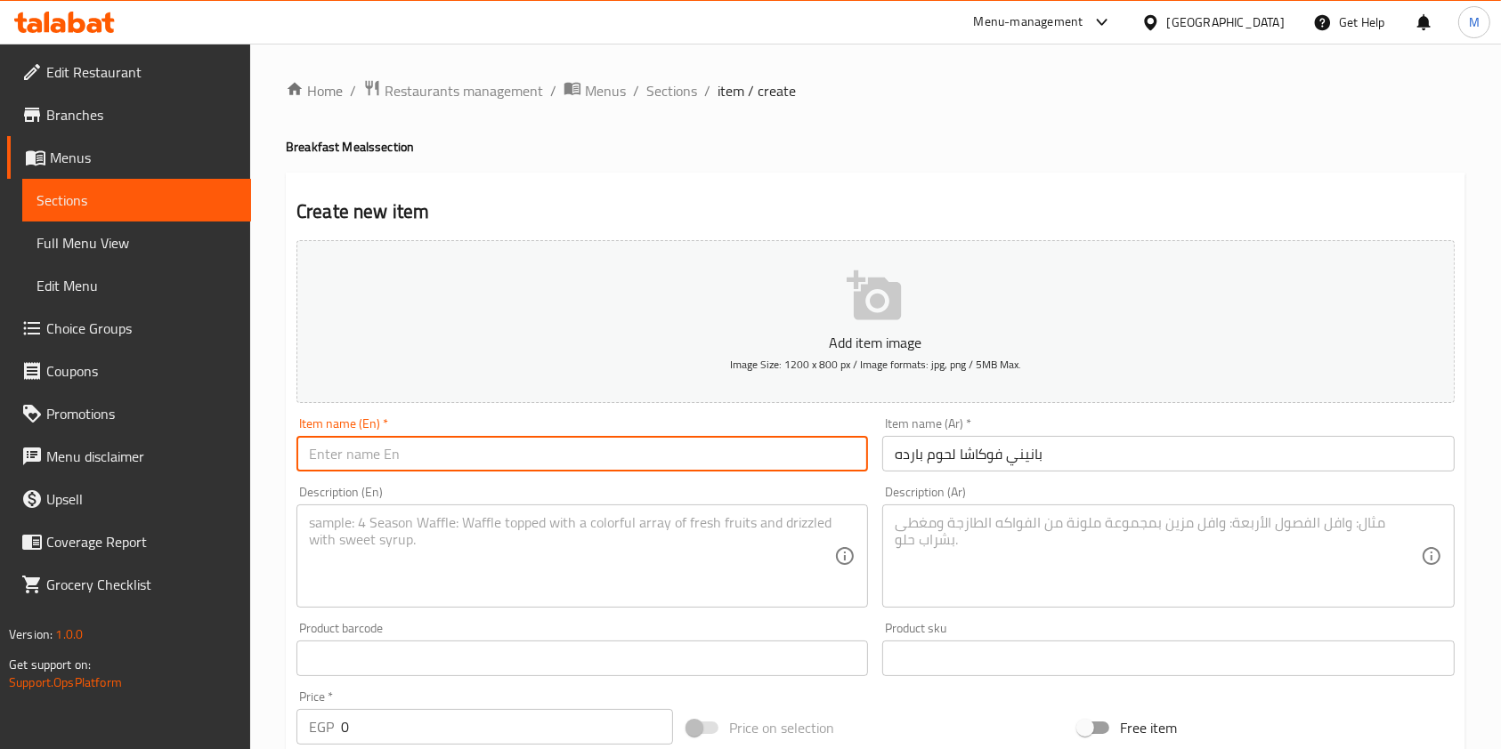
click at [619, 469] on input "text" at bounding box center [581, 454] width 571 height 36
paste input "Cold Meat Focaccia Panini"
type input "Cold Meat Focaccia Panini"
click at [685, 552] on textarea at bounding box center [571, 556] width 525 height 85
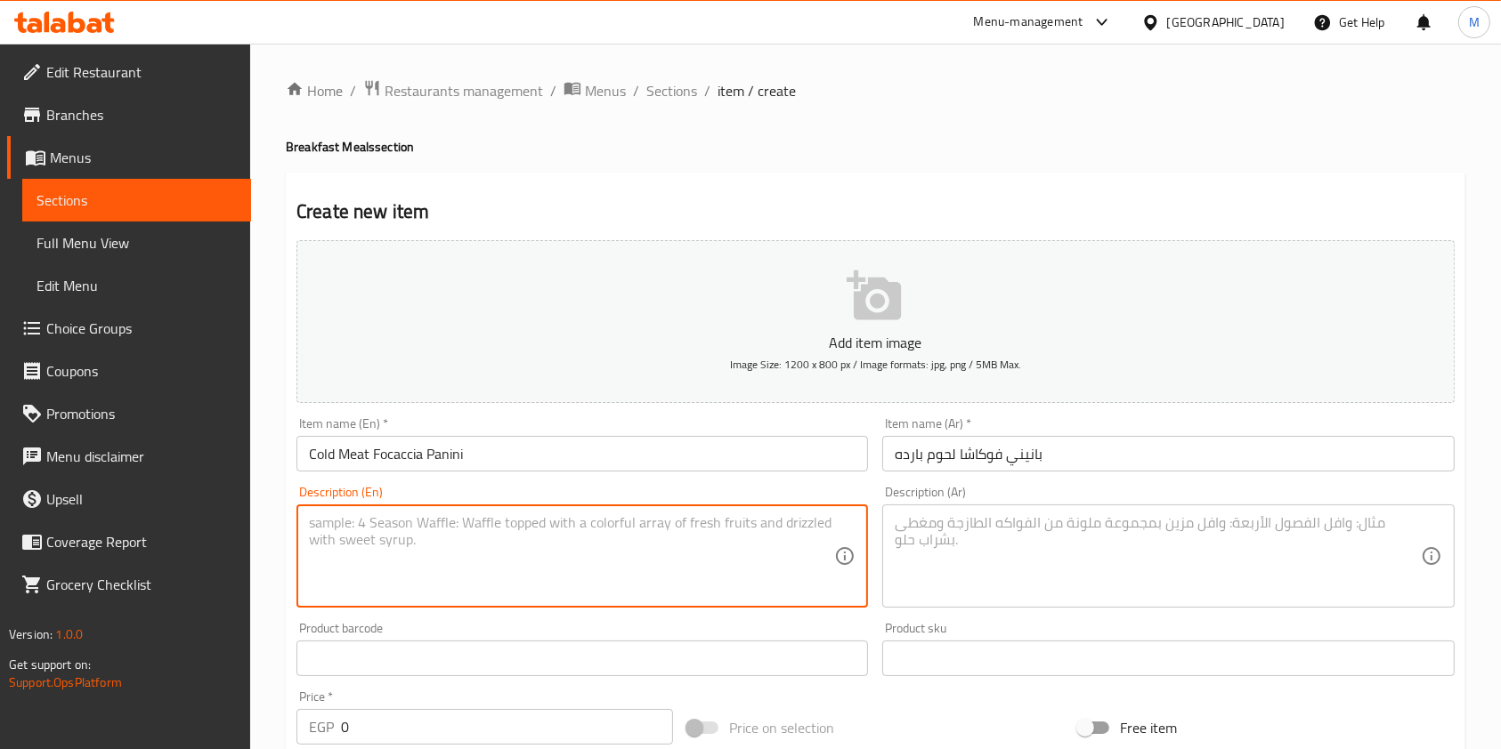
paste textarea "White Mushroom with Thyme + Beef Rice + Smoked Turkey + Natural Cheddar"
type textarea "White Mushroom with Thyme + Beef Rice + Smoked Turkey + Natural Cheddar"
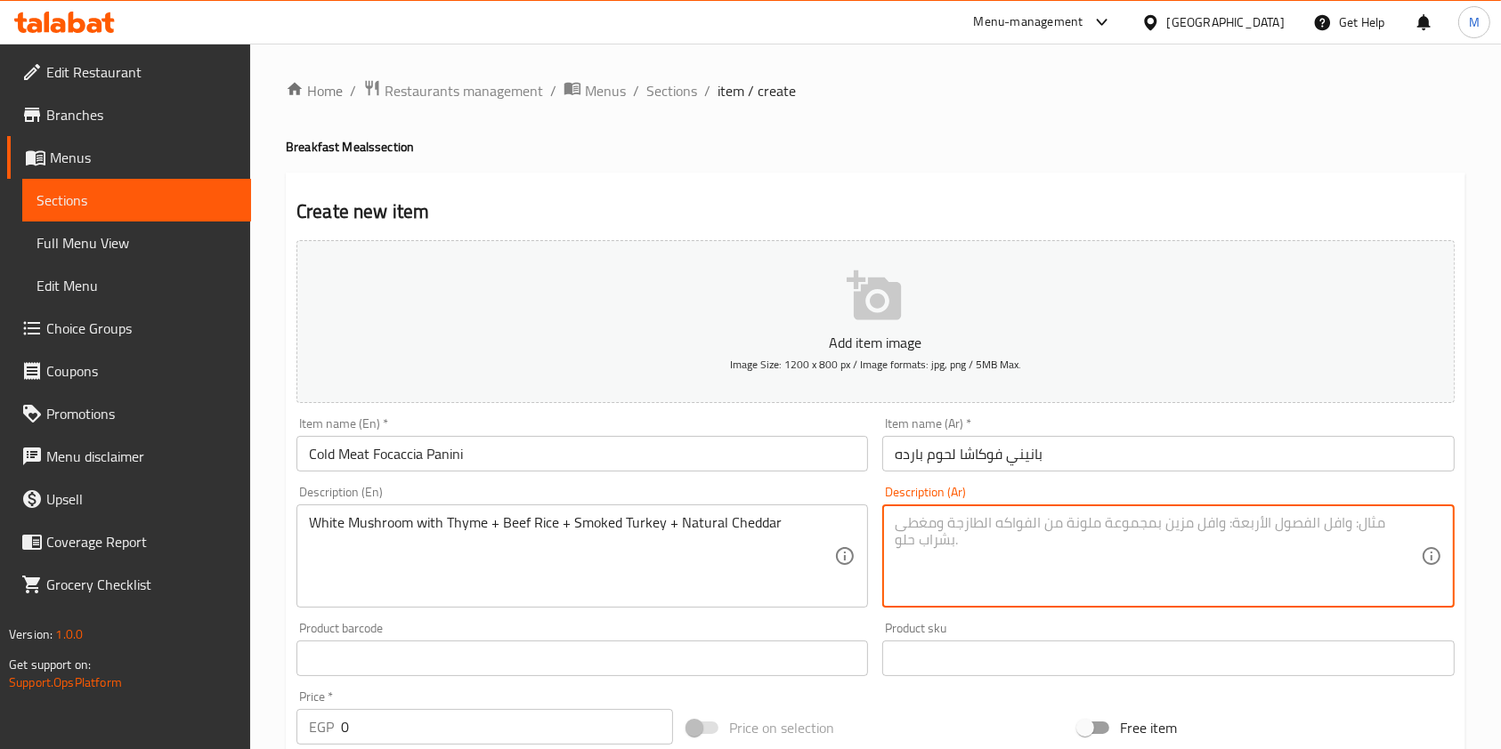
click at [966, 539] on textarea at bounding box center [1157, 556] width 525 height 85
paste textarea "عيش ابيض بالزعتر + رز بيف + تركي مدخن + شيدر طبيعي"
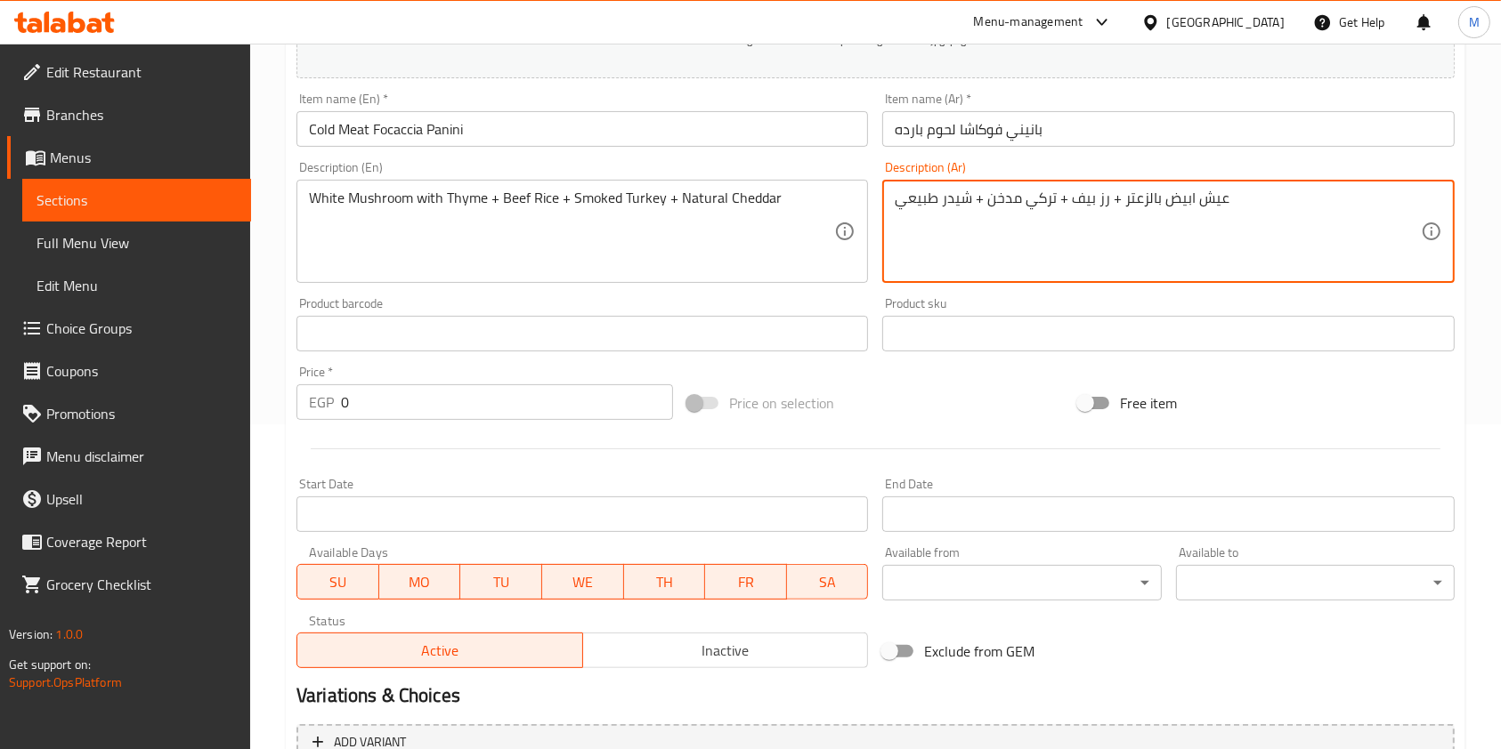
scroll to position [328, 0]
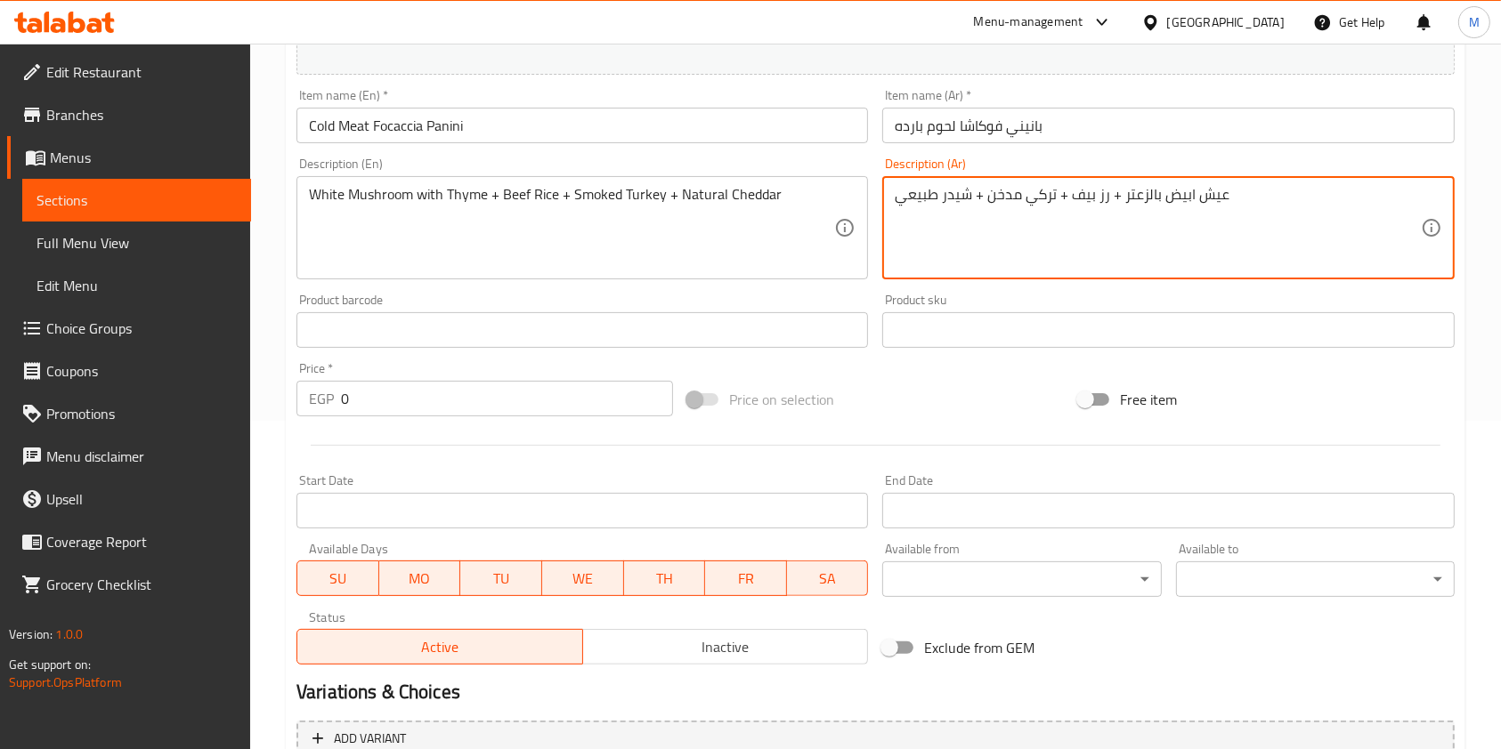
type textarea "عيش ابيض بالزعتر + رز بيف + تركي مدخن + شيدر طبيعي"
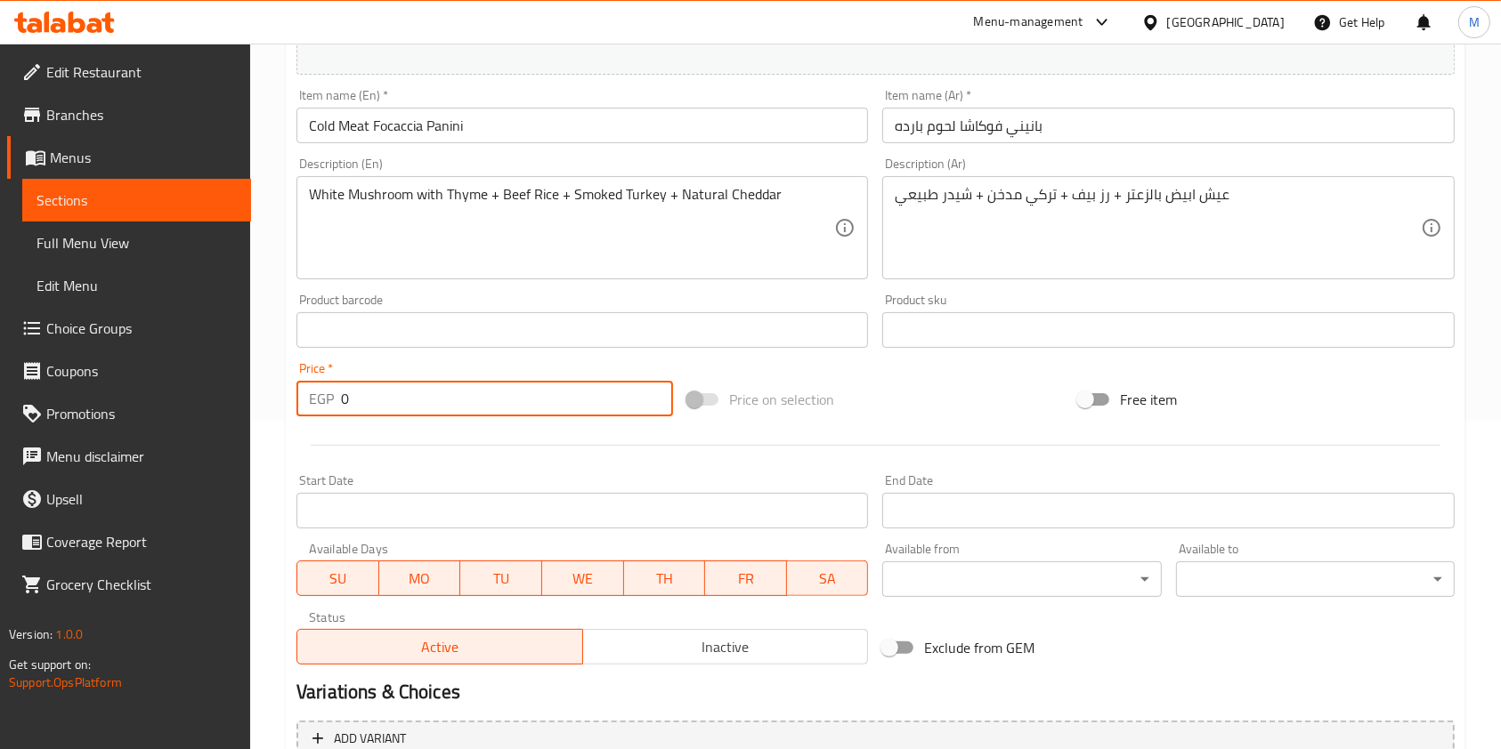
drag, startPoint x: 353, startPoint y: 394, endPoint x: 337, endPoint y: 401, distance: 17.2
click at [337, 401] on div "EGP 0 Price *" at bounding box center [484, 399] width 376 height 36
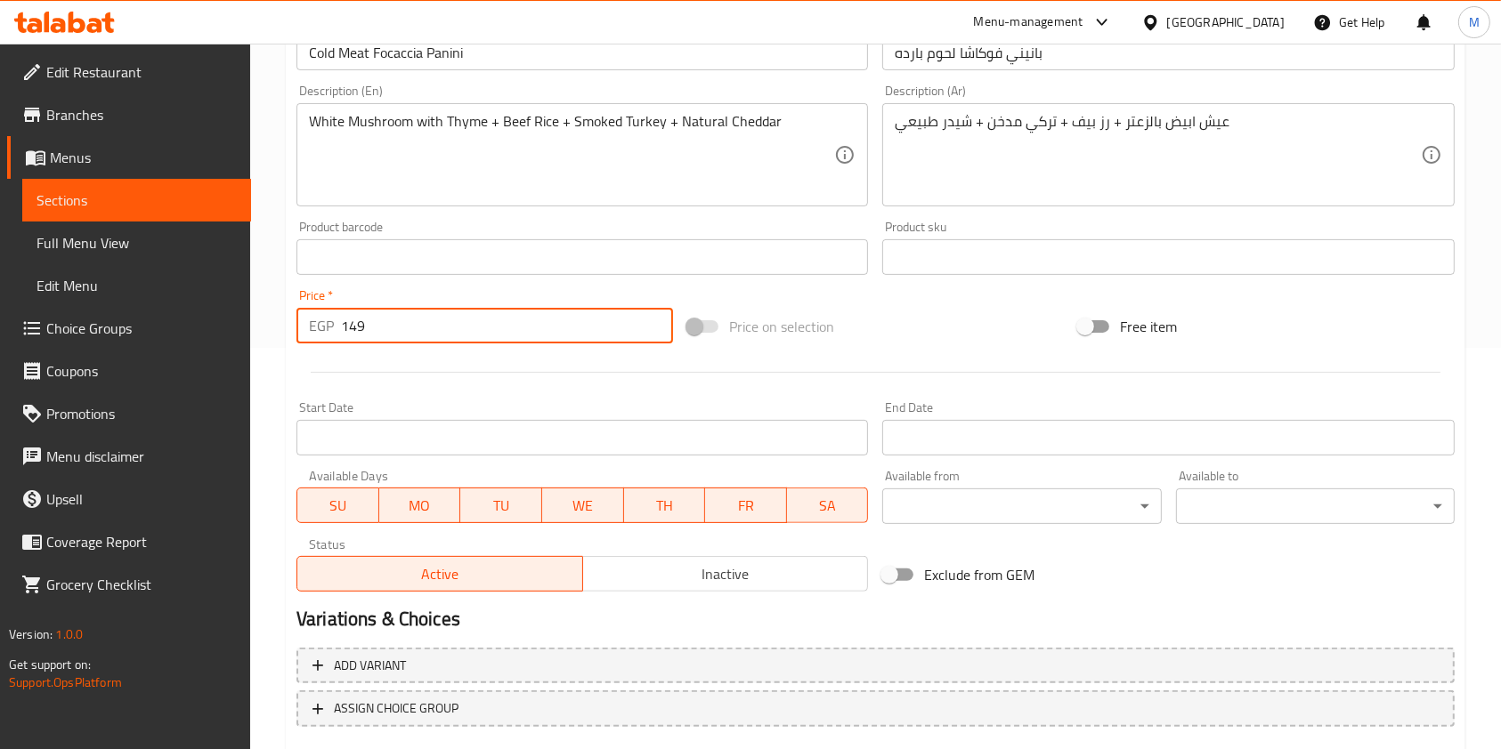
scroll to position [508, 0]
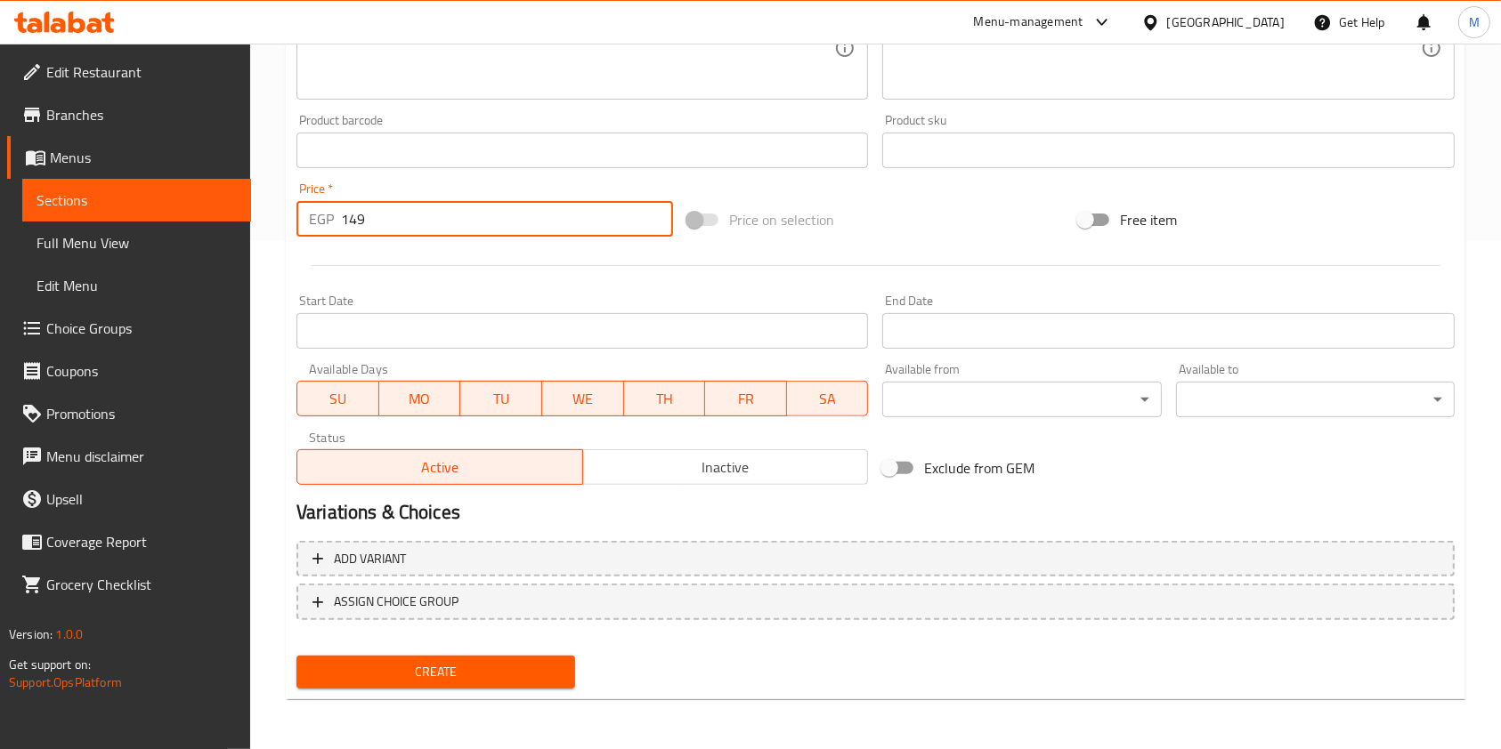
type input "149"
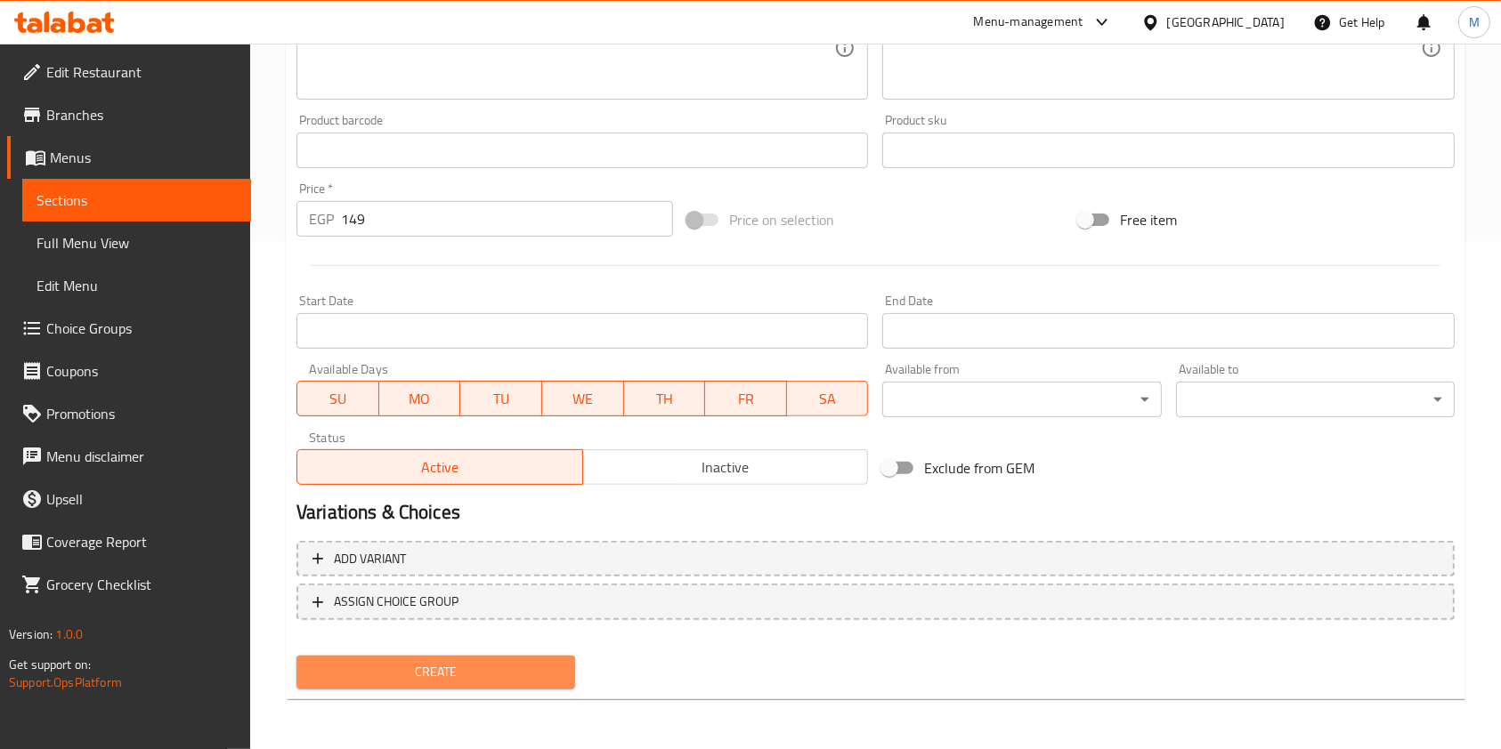
click at [538, 676] on span "Create" at bounding box center [436, 672] width 250 height 22
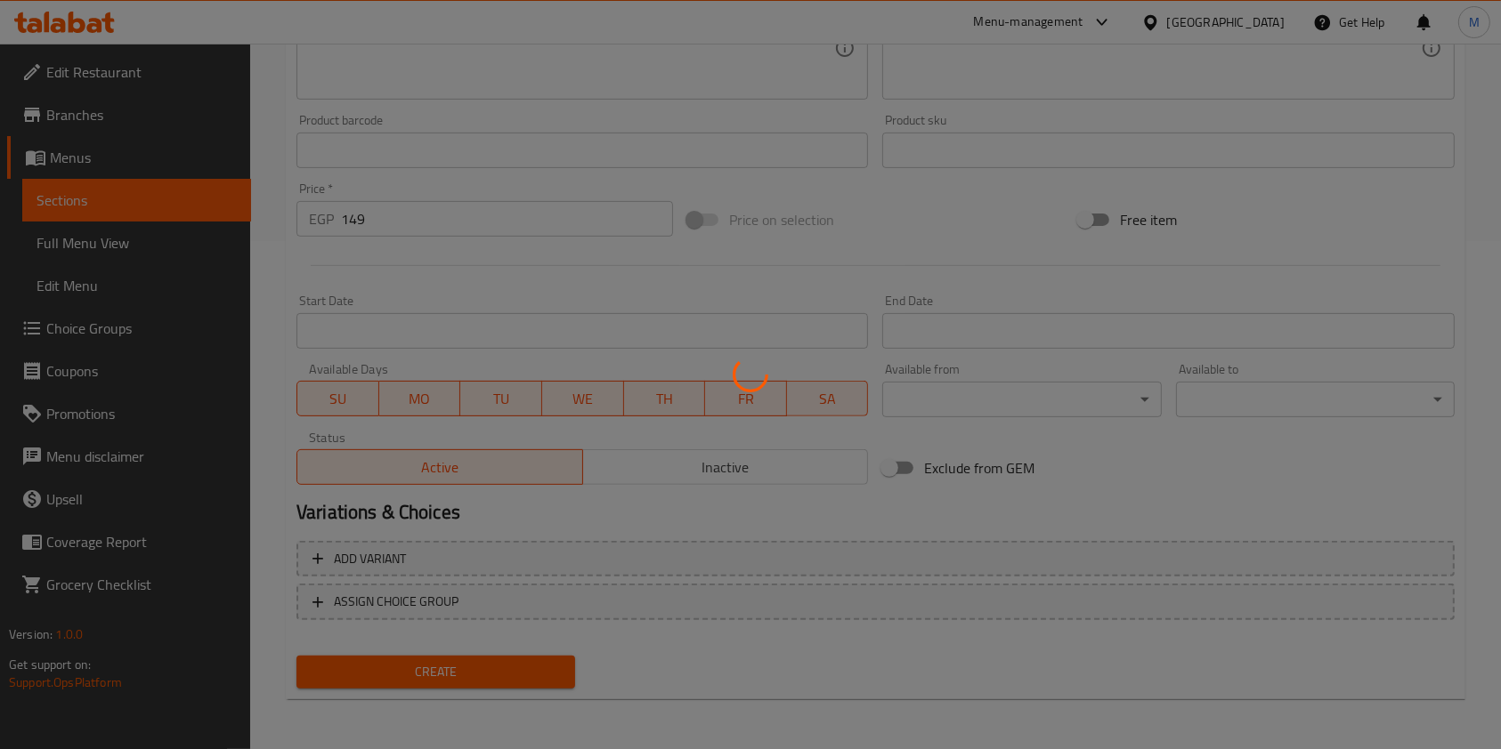
type input "0"
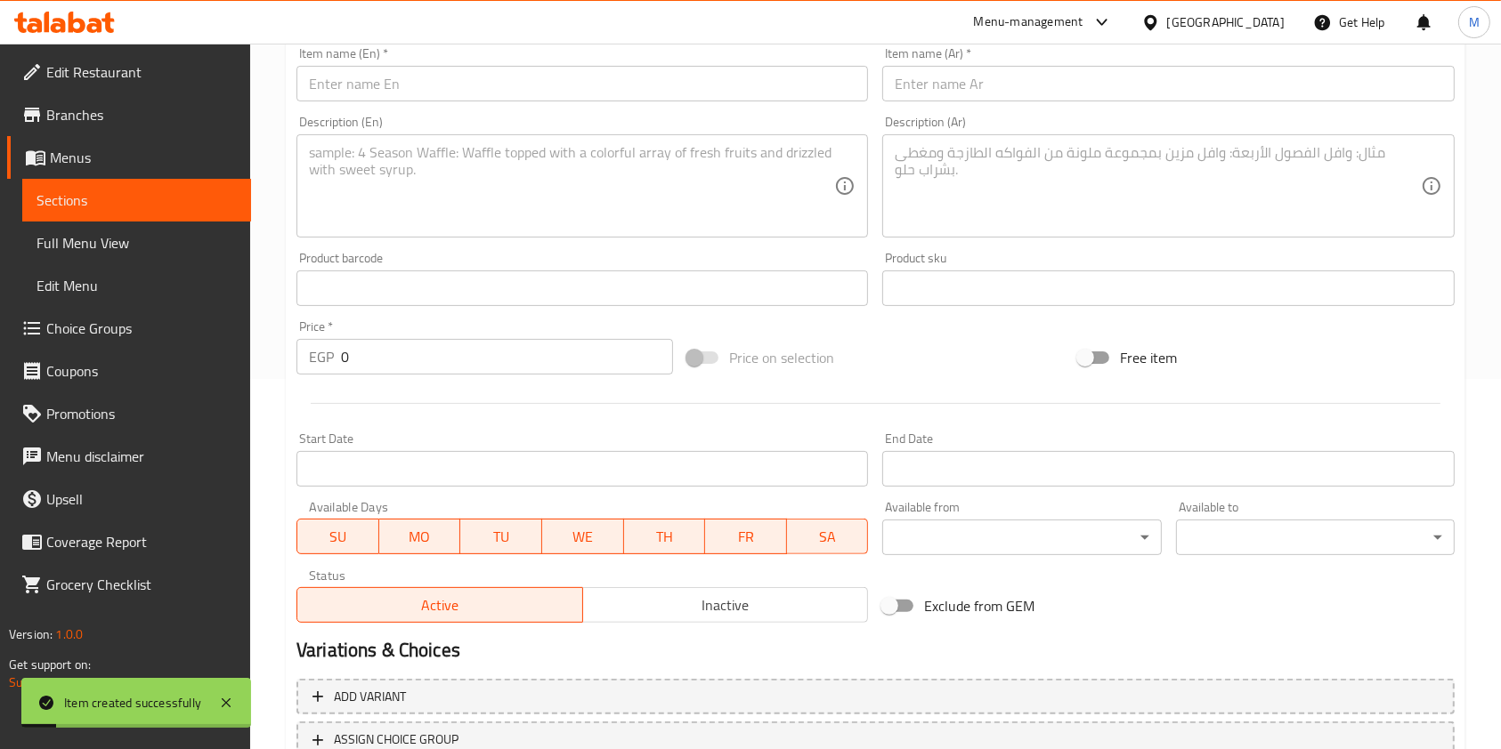
scroll to position [0, 0]
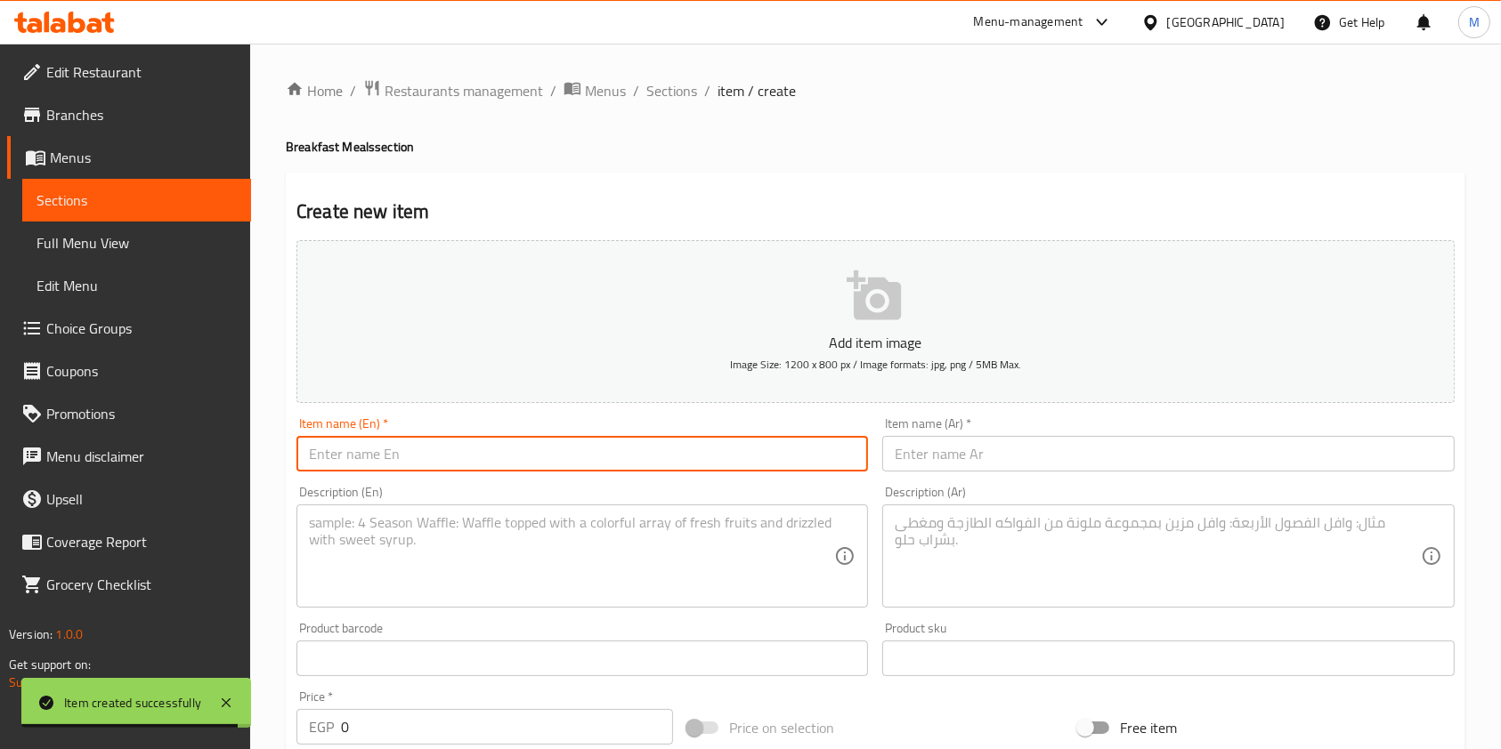
click at [522, 455] on input "text" at bounding box center [581, 454] width 571 height 36
paste input "بانيني فوكاشا مكس جبن"
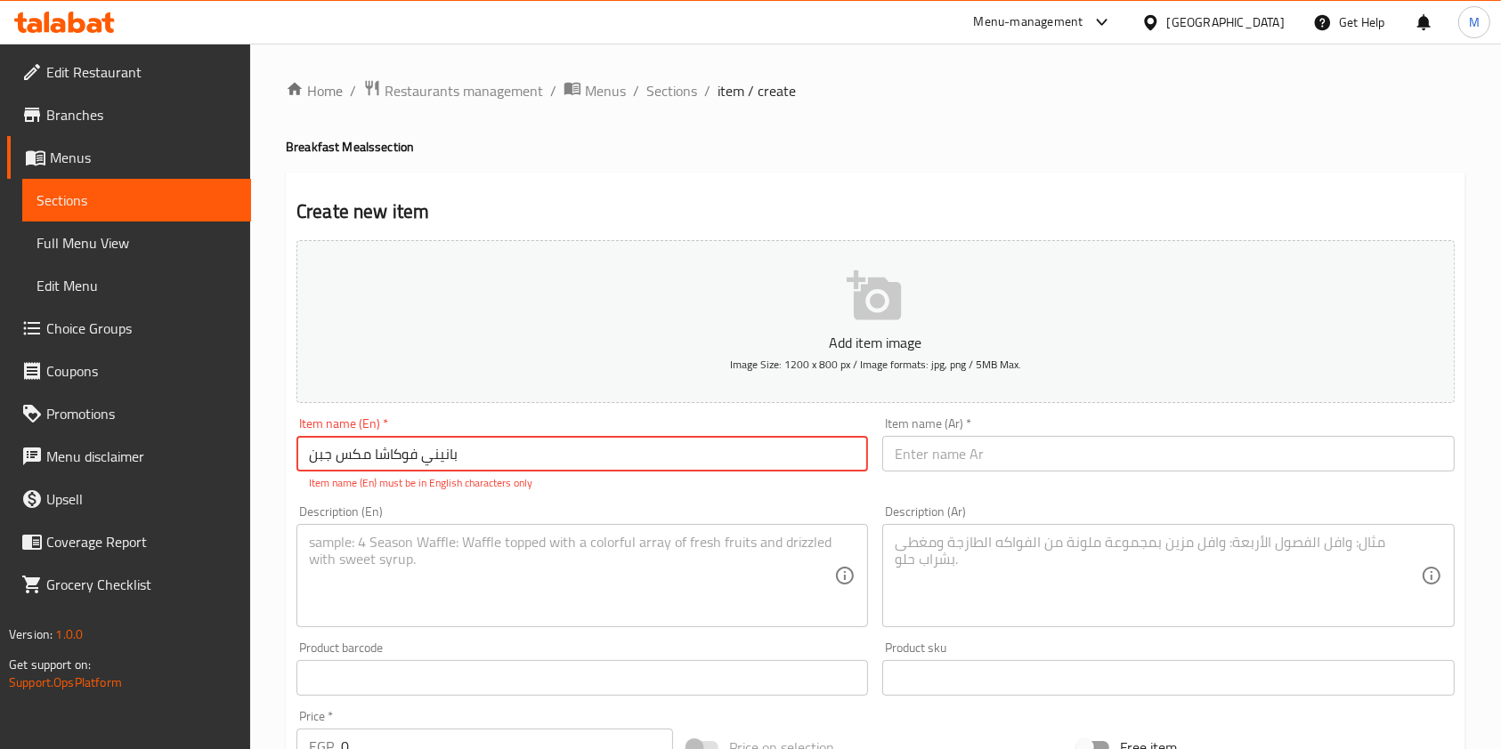
type input "بانيني فوكاشا مكس جبن"
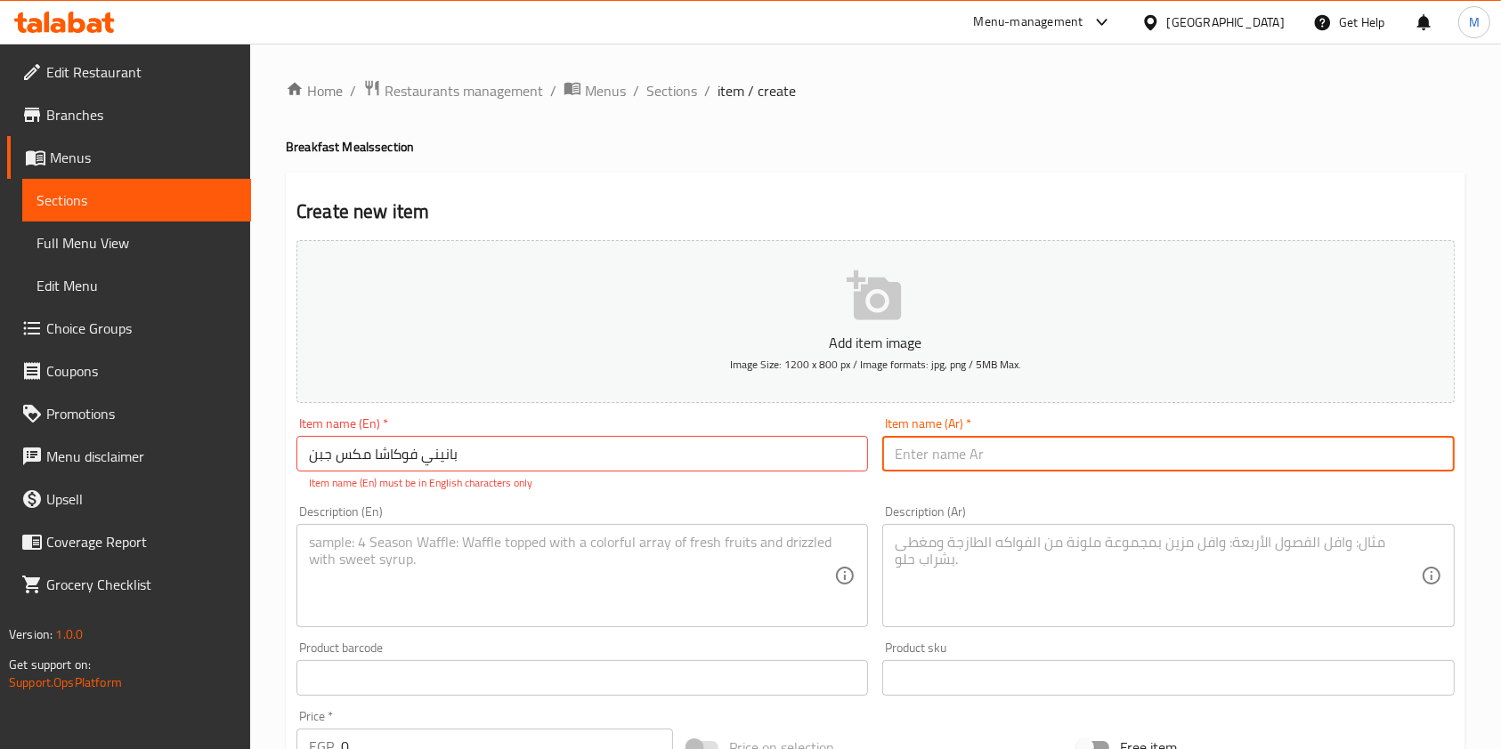
click at [945, 460] on input "text" at bounding box center [1167, 454] width 571 height 36
paste input "Focaccia Panini with Cheese"
click at [969, 443] on input "Focaccia Panini with Cheese" at bounding box center [1167, 454] width 571 height 36
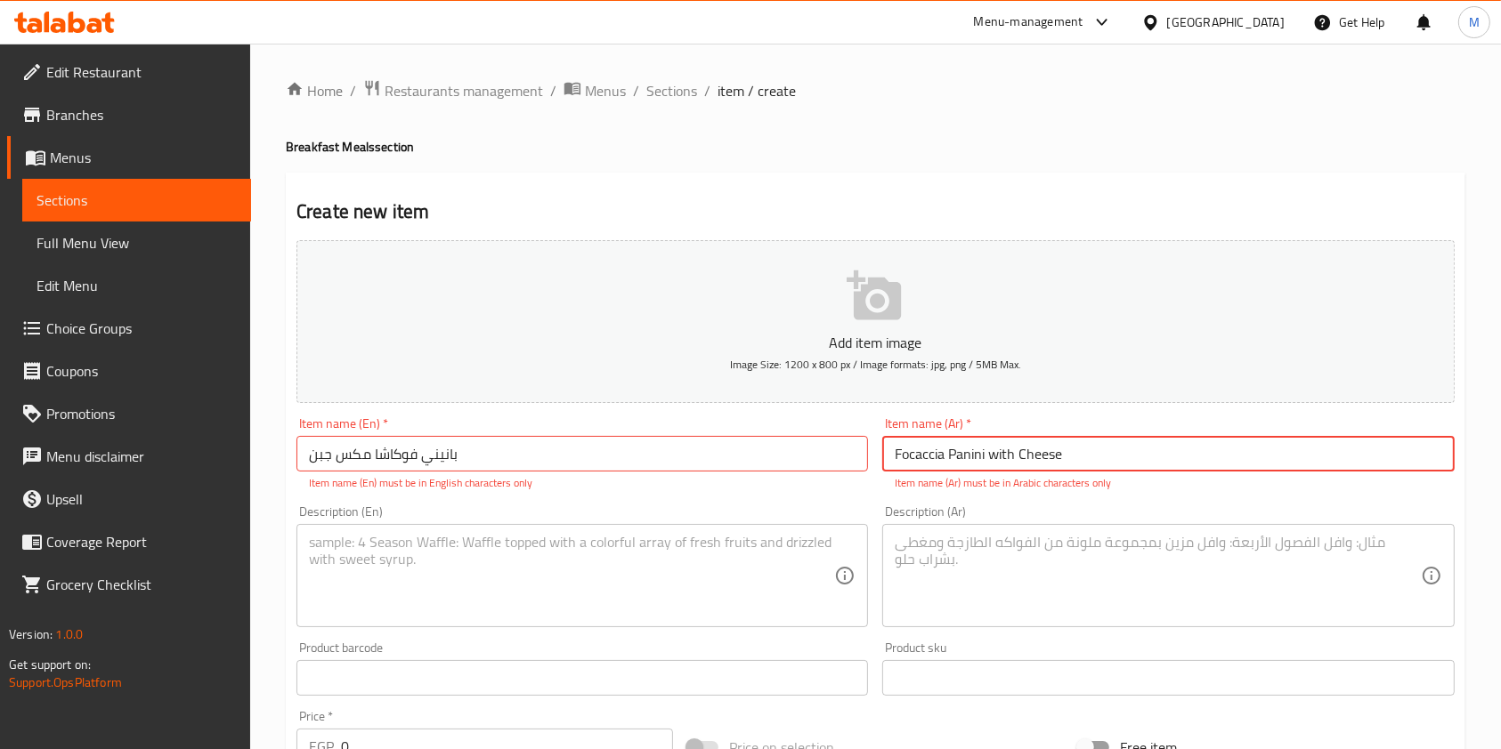
paste input "بانيني فوكاشا مكس جبن"
type input "بانيني فوكاشا مكس جبن"
click at [430, 466] on input "بانيني فوكاشا مكس جبن" at bounding box center [581, 454] width 571 height 36
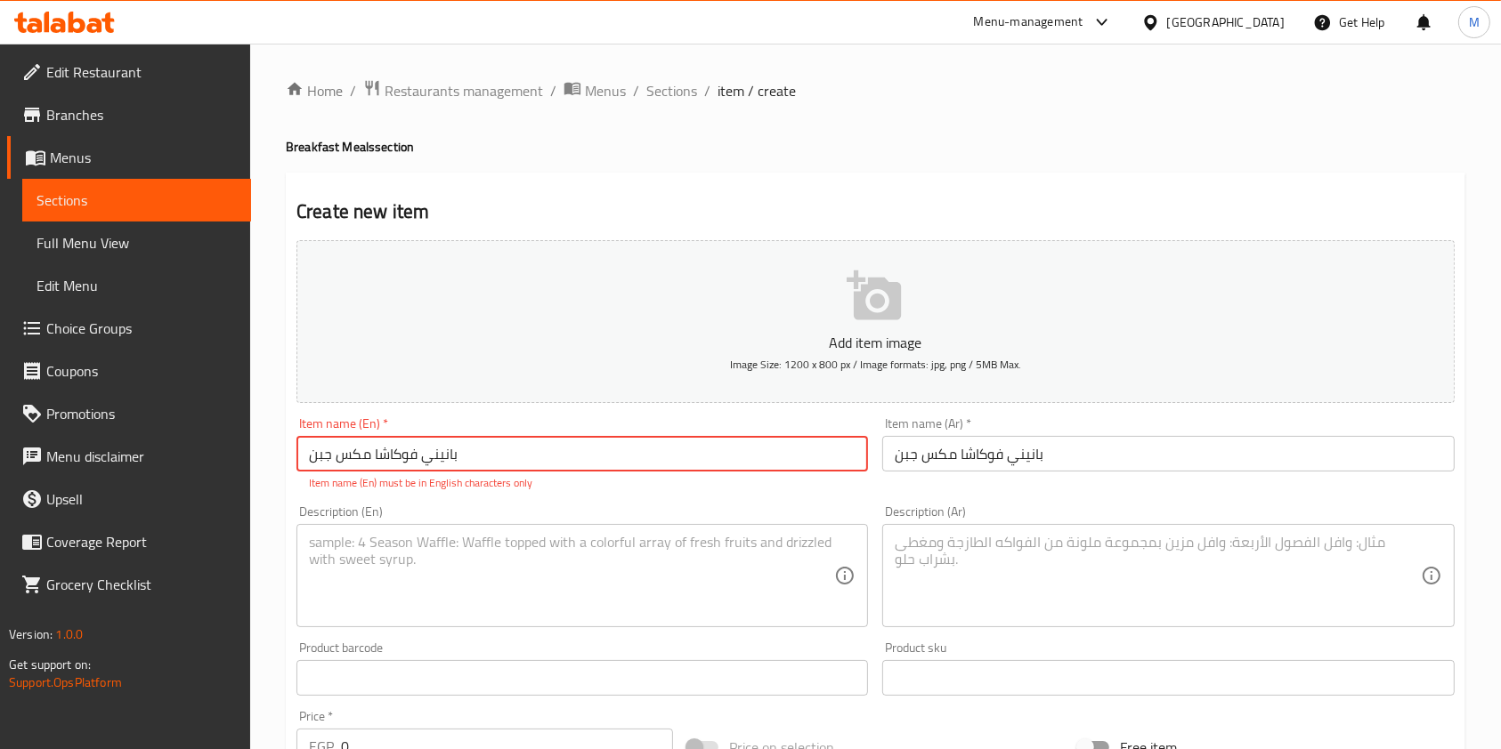
click at [430, 466] on input "بانيني فوكاشا مكس جبن" at bounding box center [581, 454] width 571 height 36
paste input "Focaccia Panini with Cheese"
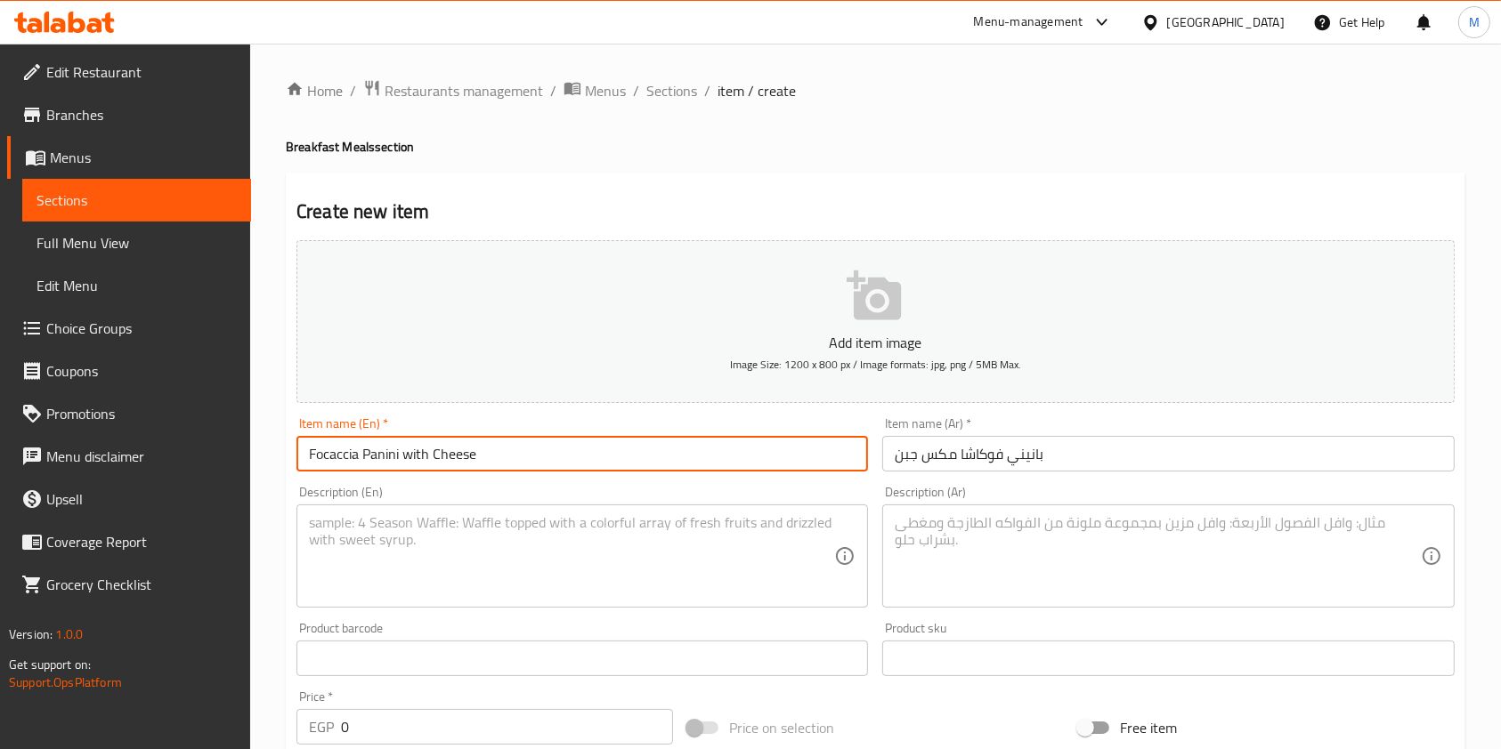
type input "Focaccia Panini with Cheese"
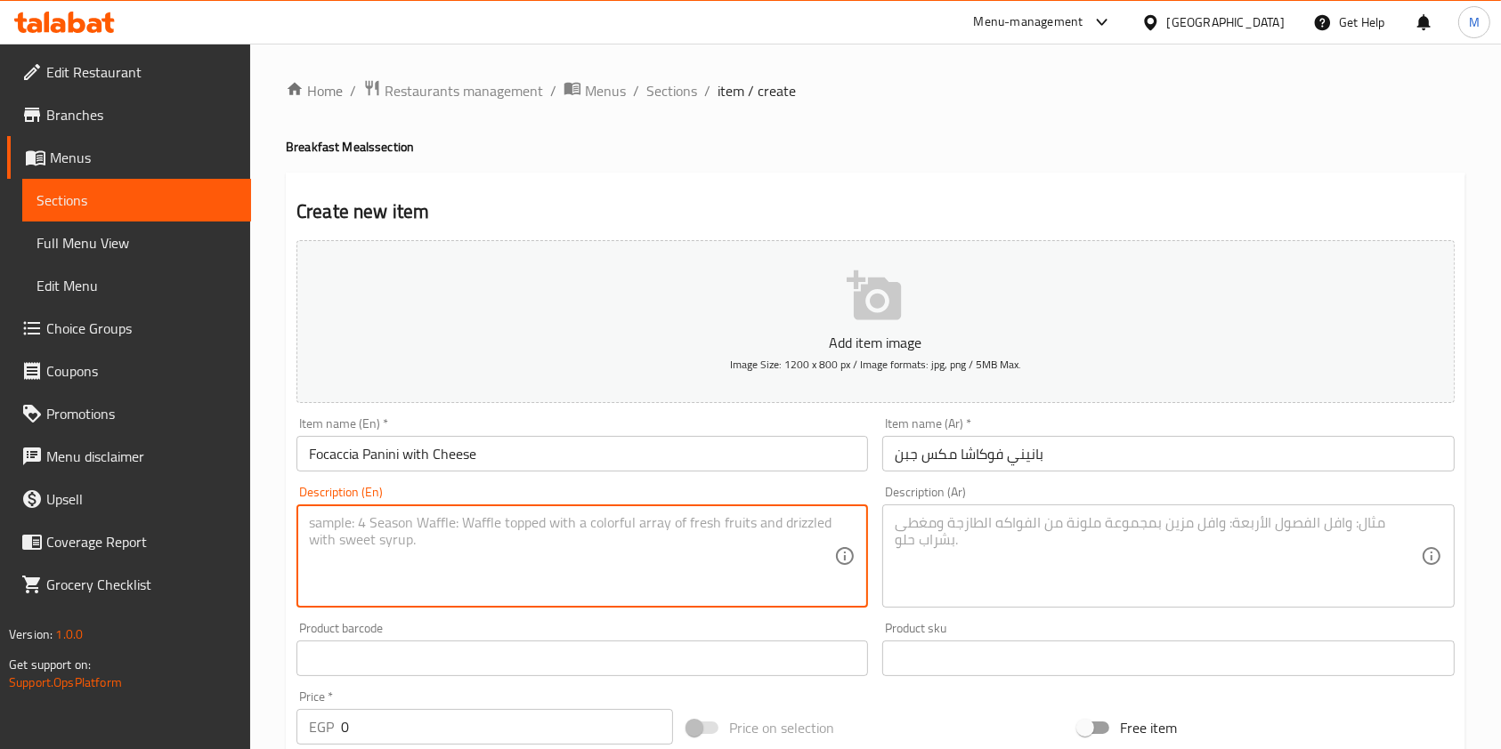
click at [595, 535] on textarea at bounding box center [571, 556] width 525 height 85
paste textarea "White Mushroom with Thyme + Natural White Cheddar + Natural Red Cheddar"
type textarea "White Mushroom with Thyme + Natural White Cheddar + Natural Red Cheddar"
click at [988, 487] on div "Description (Ar) Description (Ar)" at bounding box center [1168, 547] width 586 height 136
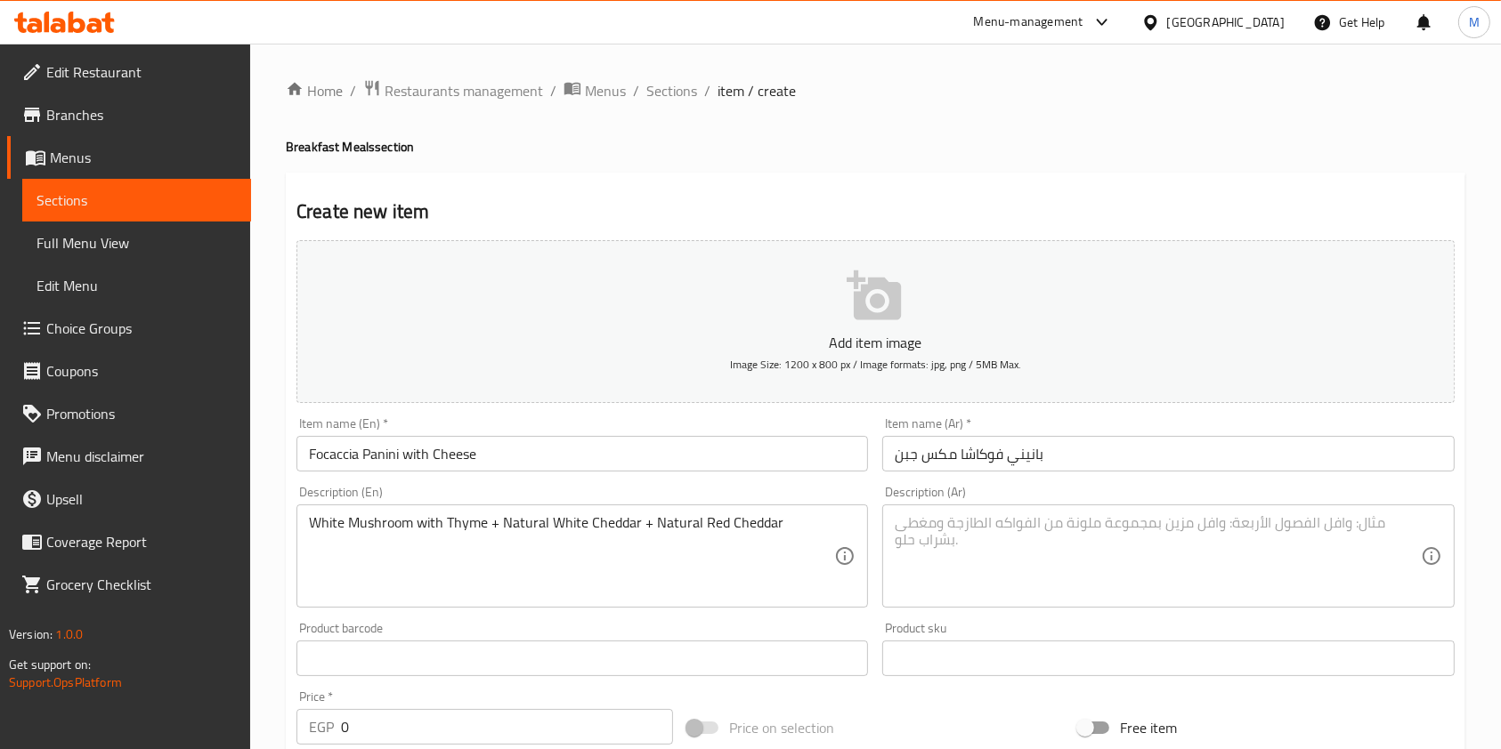
click at [992, 543] on textarea at bounding box center [1157, 556] width 525 height 85
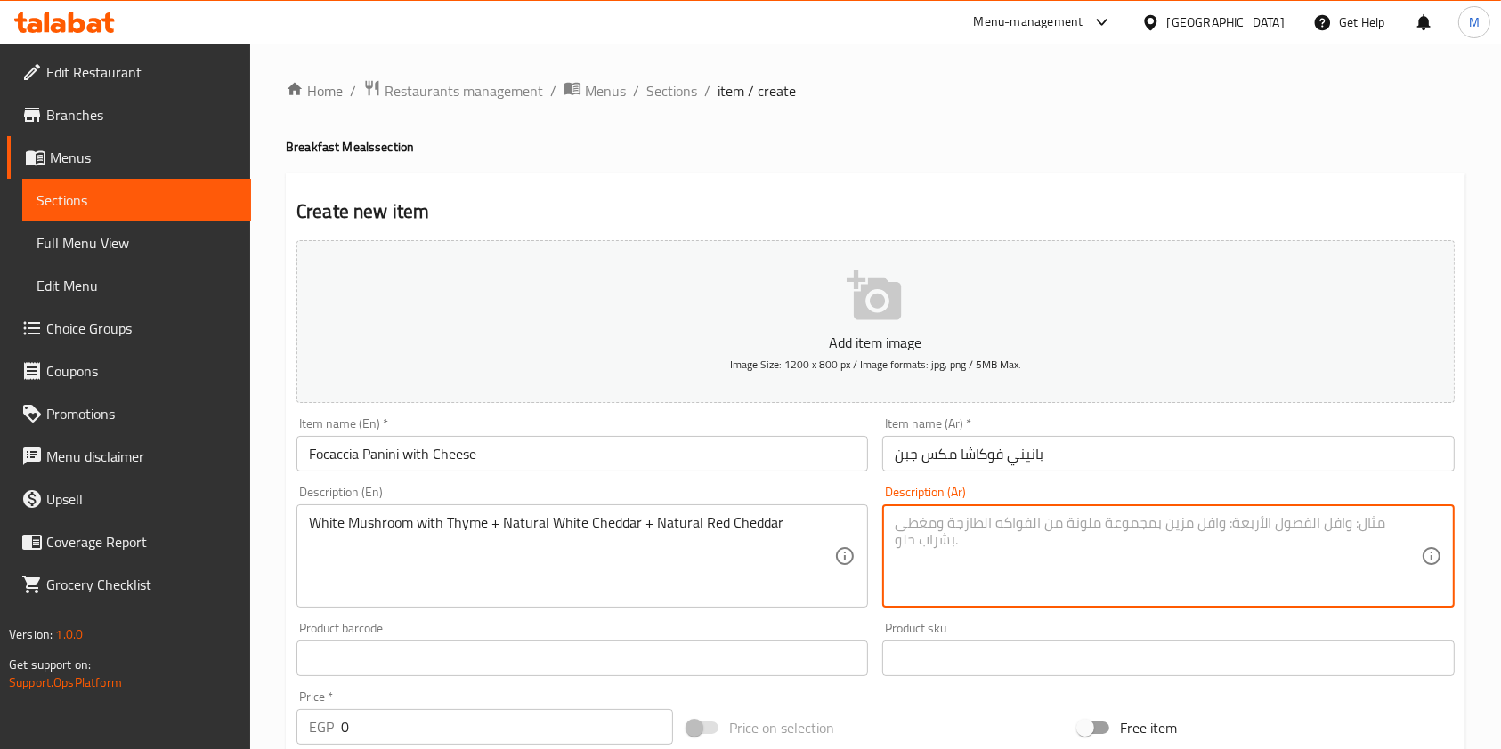
paste textarea "عيش ابيض بالزعتر + شيدر ابيض طبيعي + شيدر احمر طبيعي"
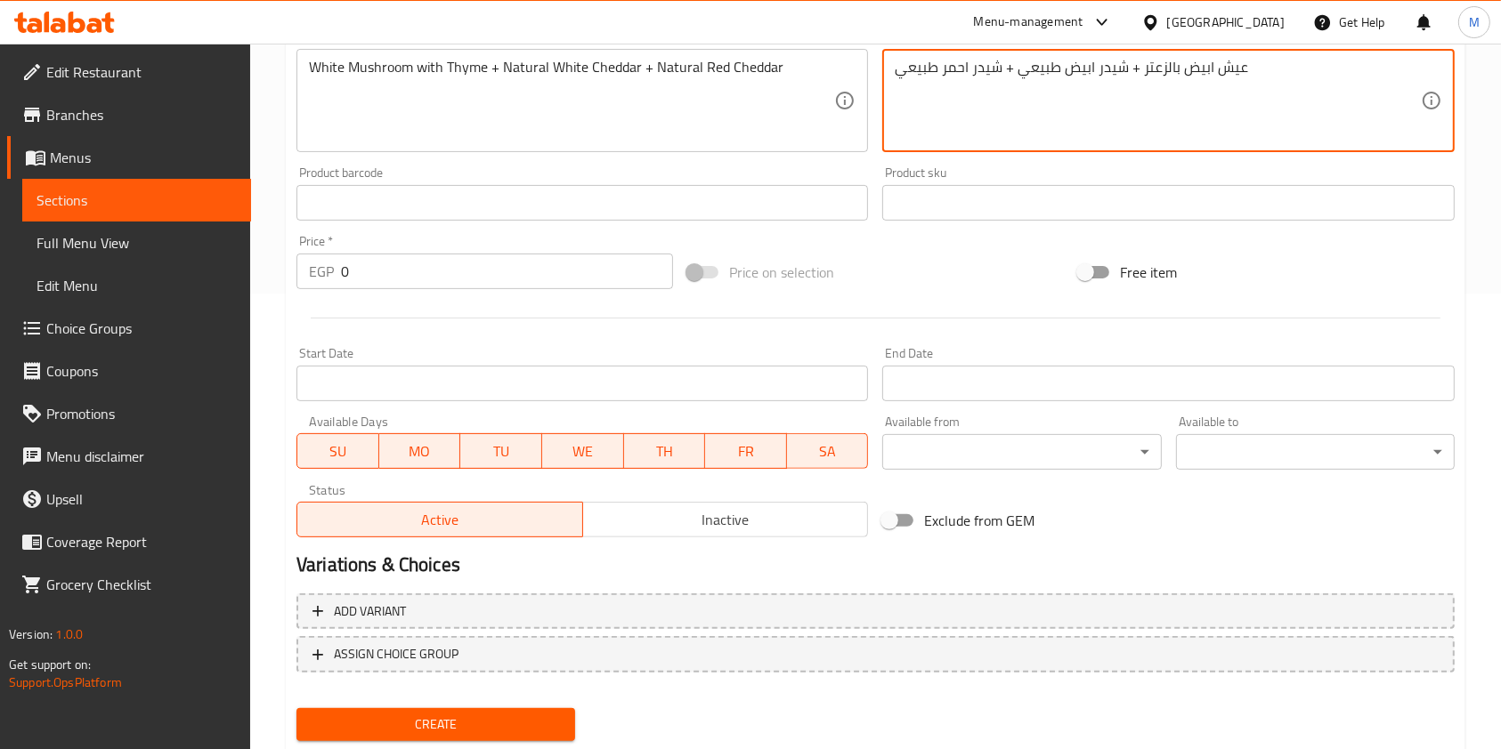
scroll to position [460, 0]
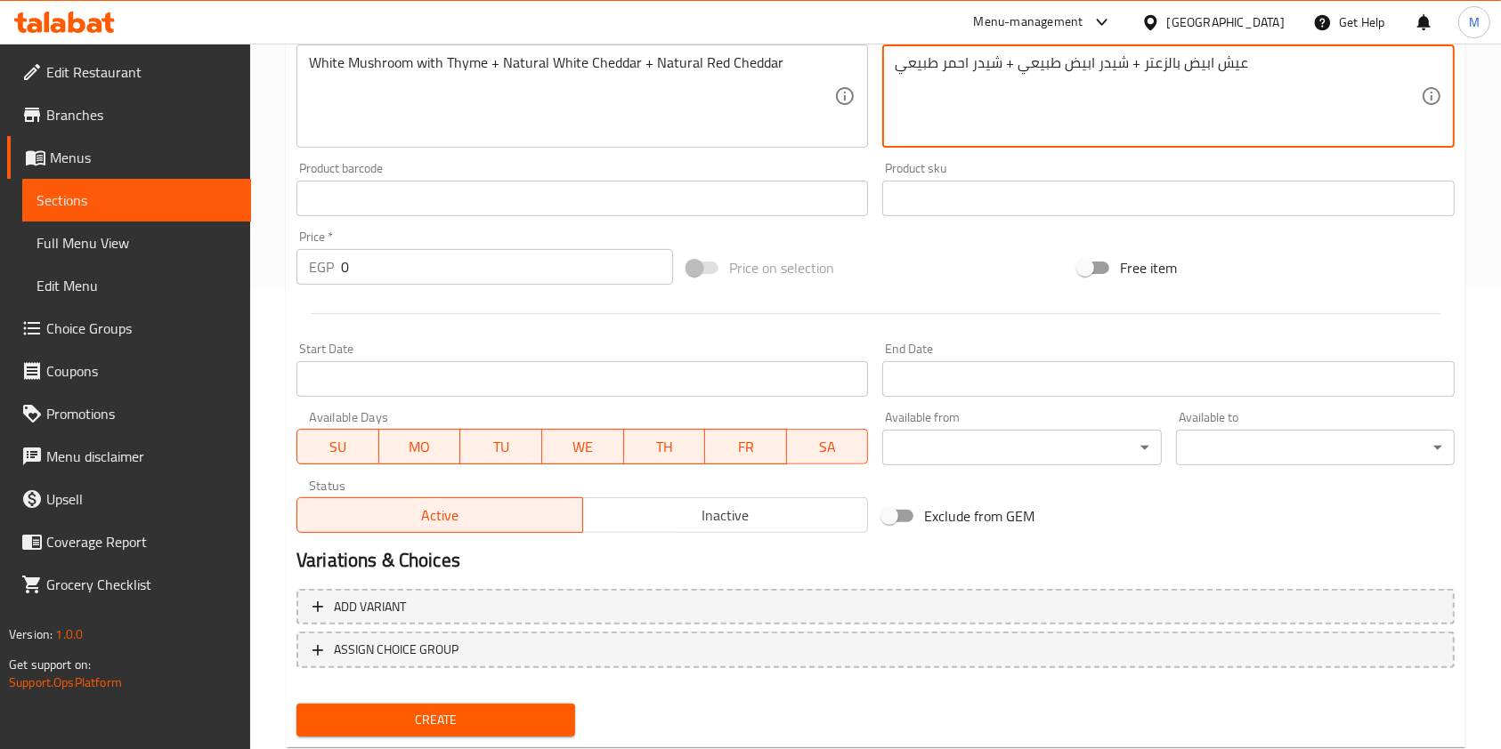
type textarea "عيش ابيض بالزعتر + شيدر ابيض طبيعي + شيدر احمر طبيعي"
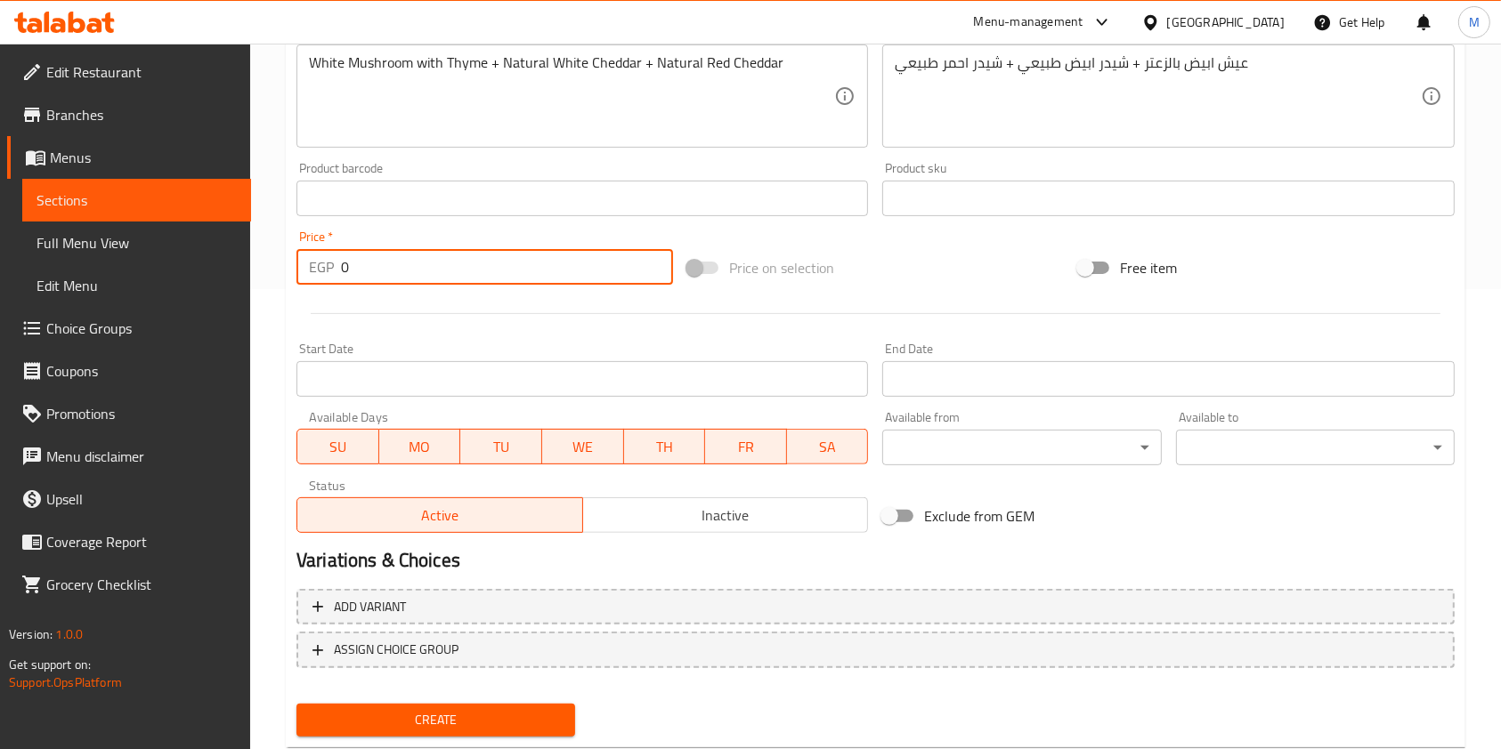
drag, startPoint x: 355, startPoint y: 271, endPoint x: 336, endPoint y: 277, distance: 19.7
click at [336, 277] on div "EGP 0 Price *" at bounding box center [484, 267] width 376 height 36
type input "149"
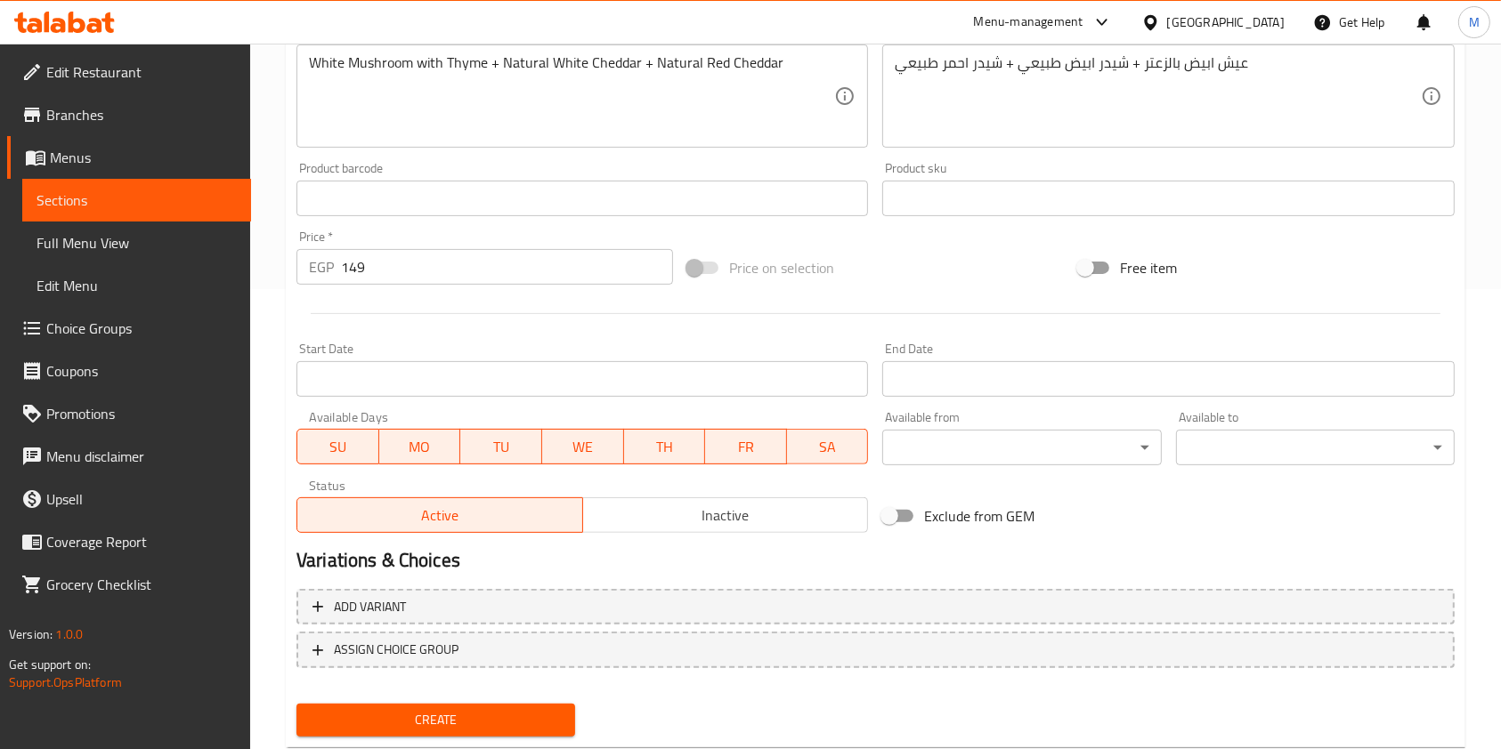
click at [546, 701] on div "Create" at bounding box center [435, 720] width 293 height 47
click at [543, 714] on span "Create" at bounding box center [436, 720] width 250 height 22
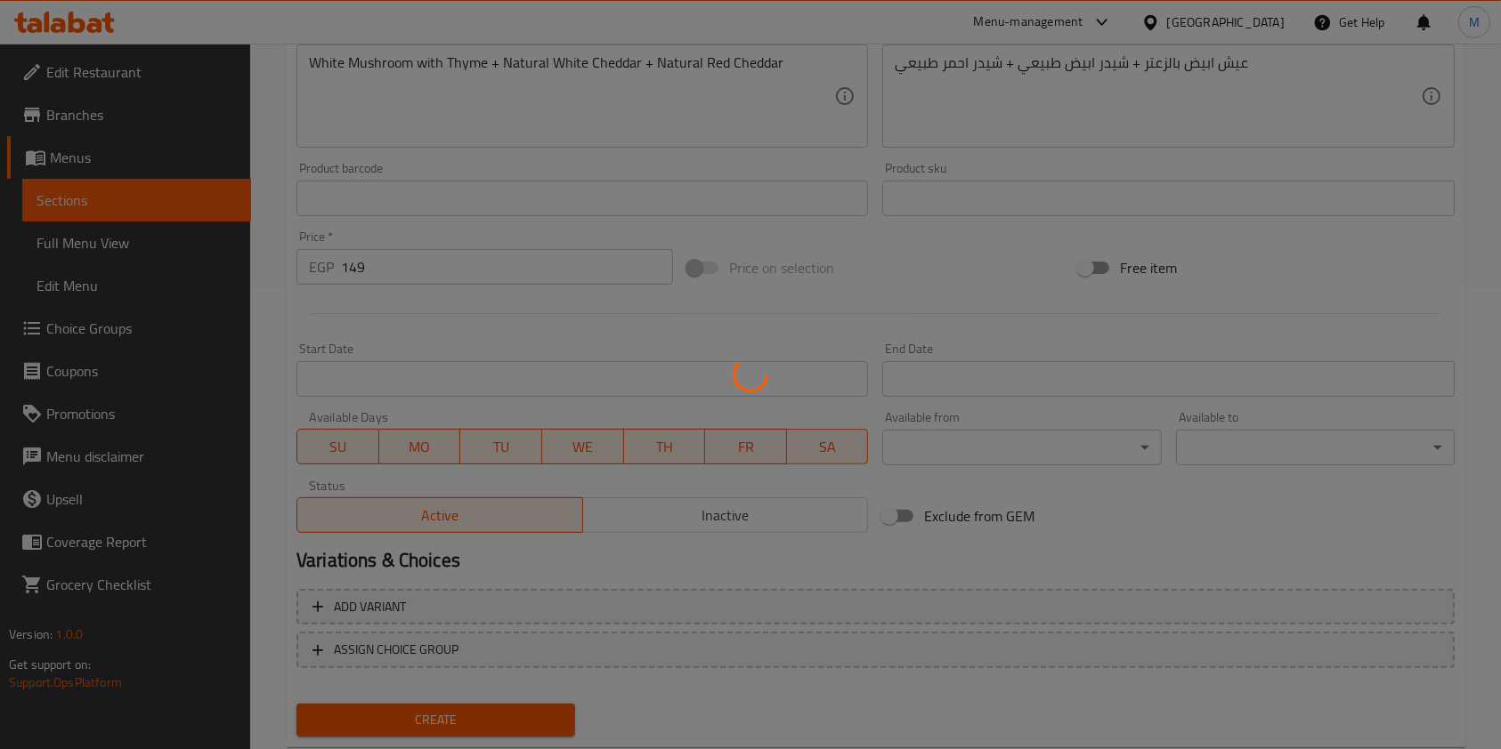
type input "0"
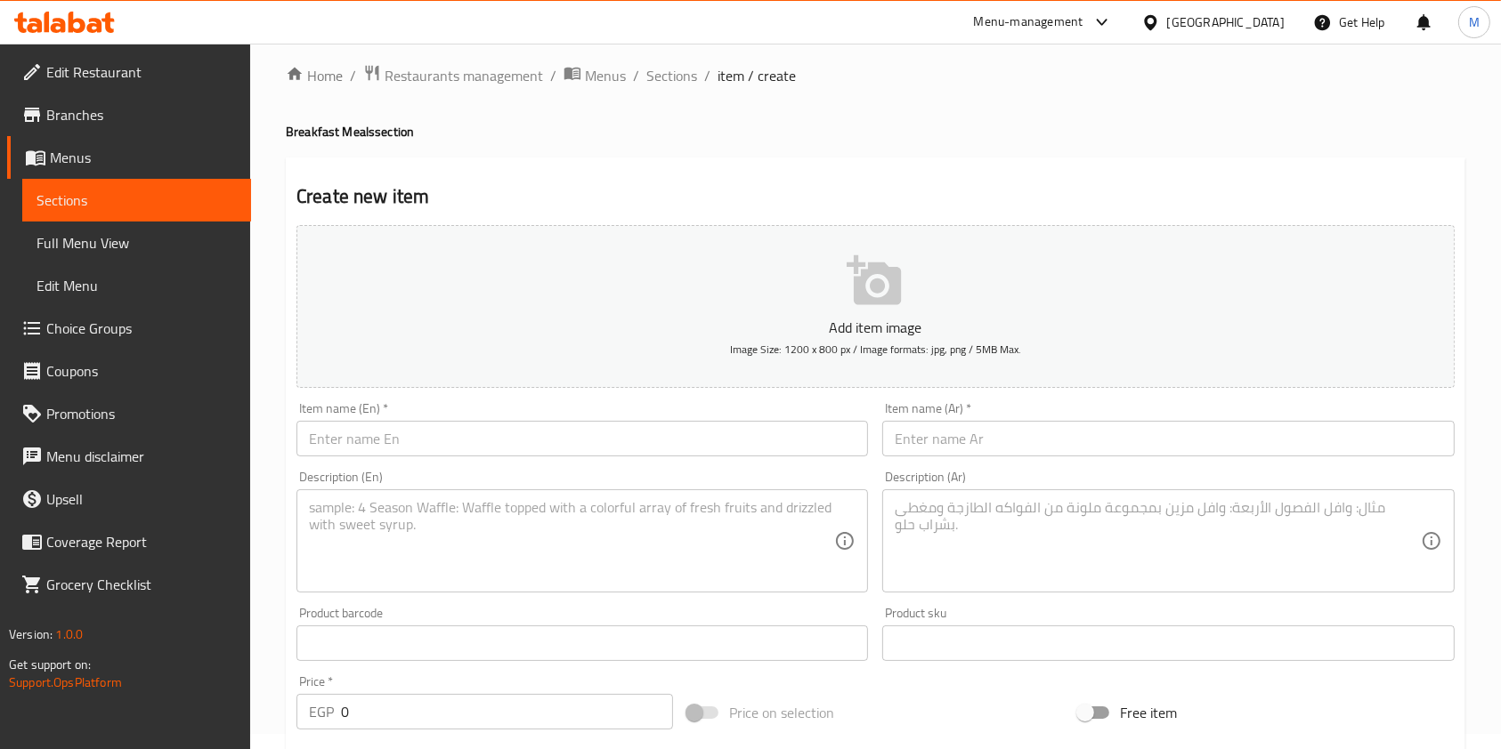
scroll to position [0, 0]
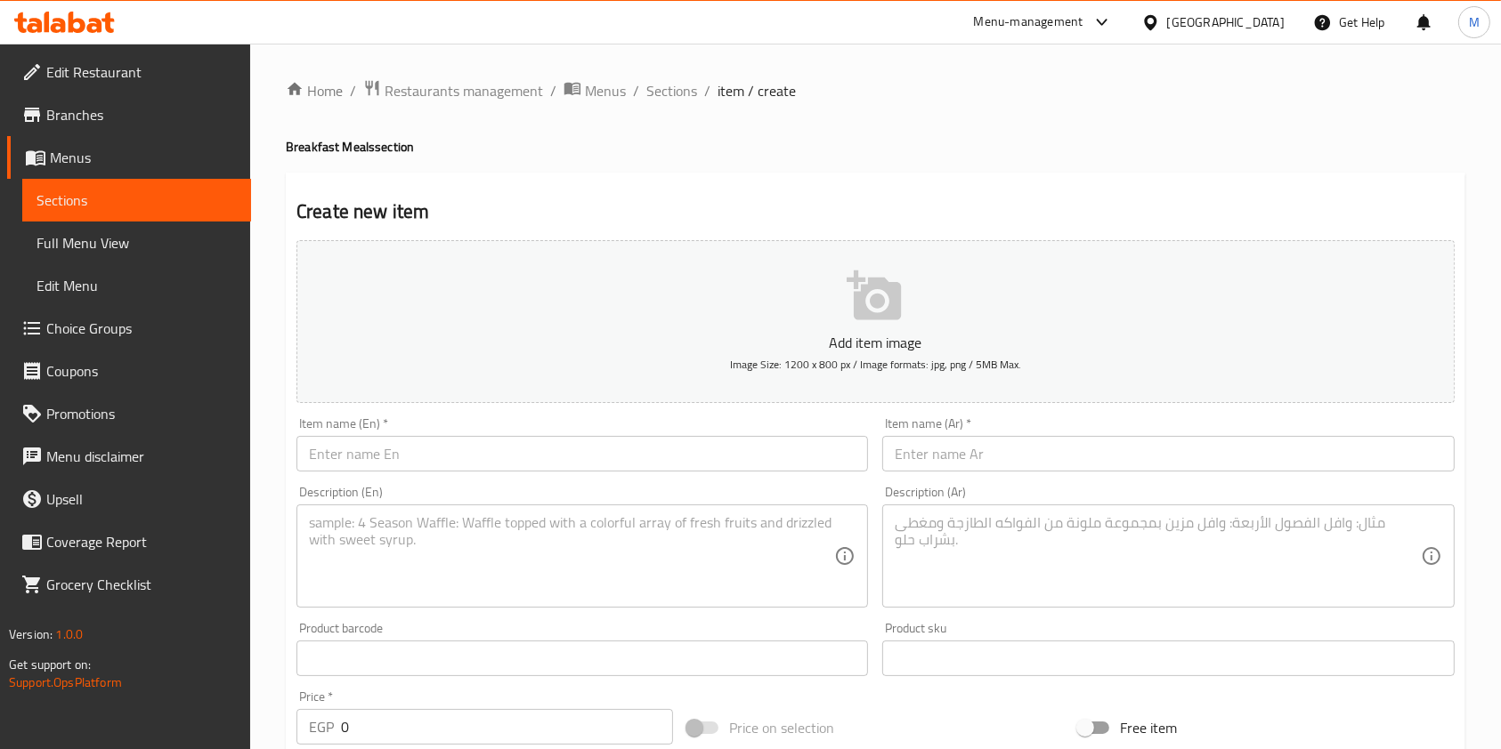
click at [531, 440] on input "text" at bounding box center [581, 454] width 571 height 36
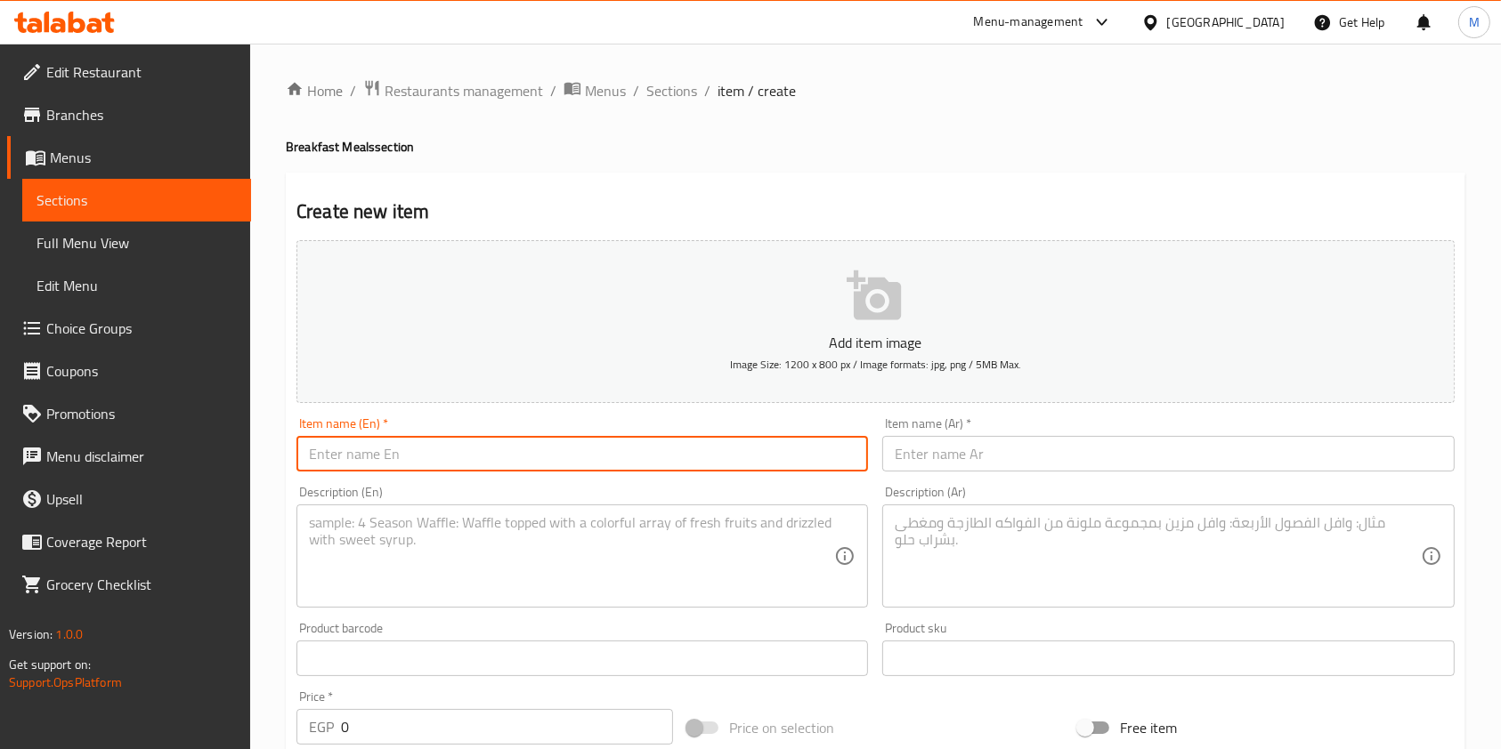
paste input "Quesadilla cold cuts"
type input "Quesadilla cold cuts"
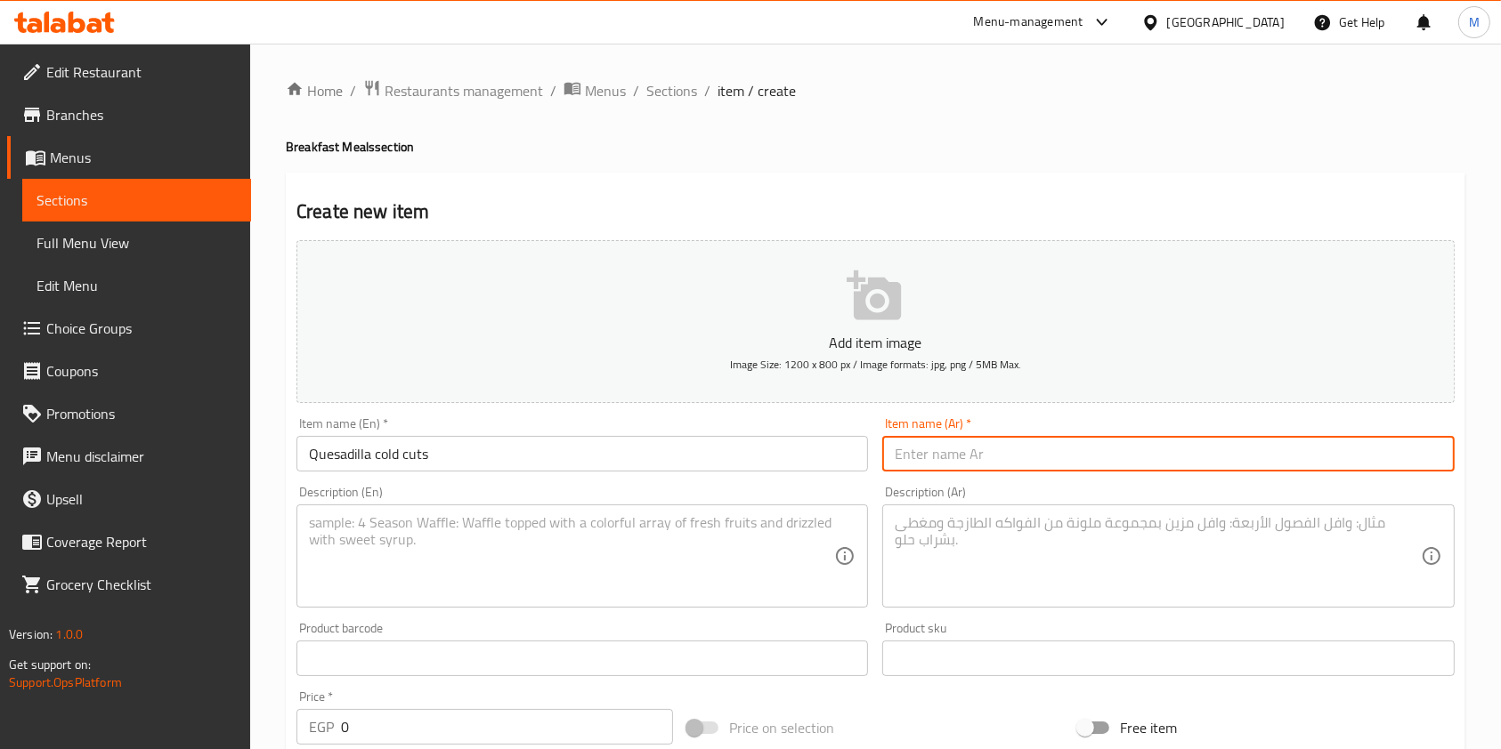
click at [940, 458] on input "text" at bounding box center [1167, 454] width 571 height 36
paste input "Quesadilla cold cuts"
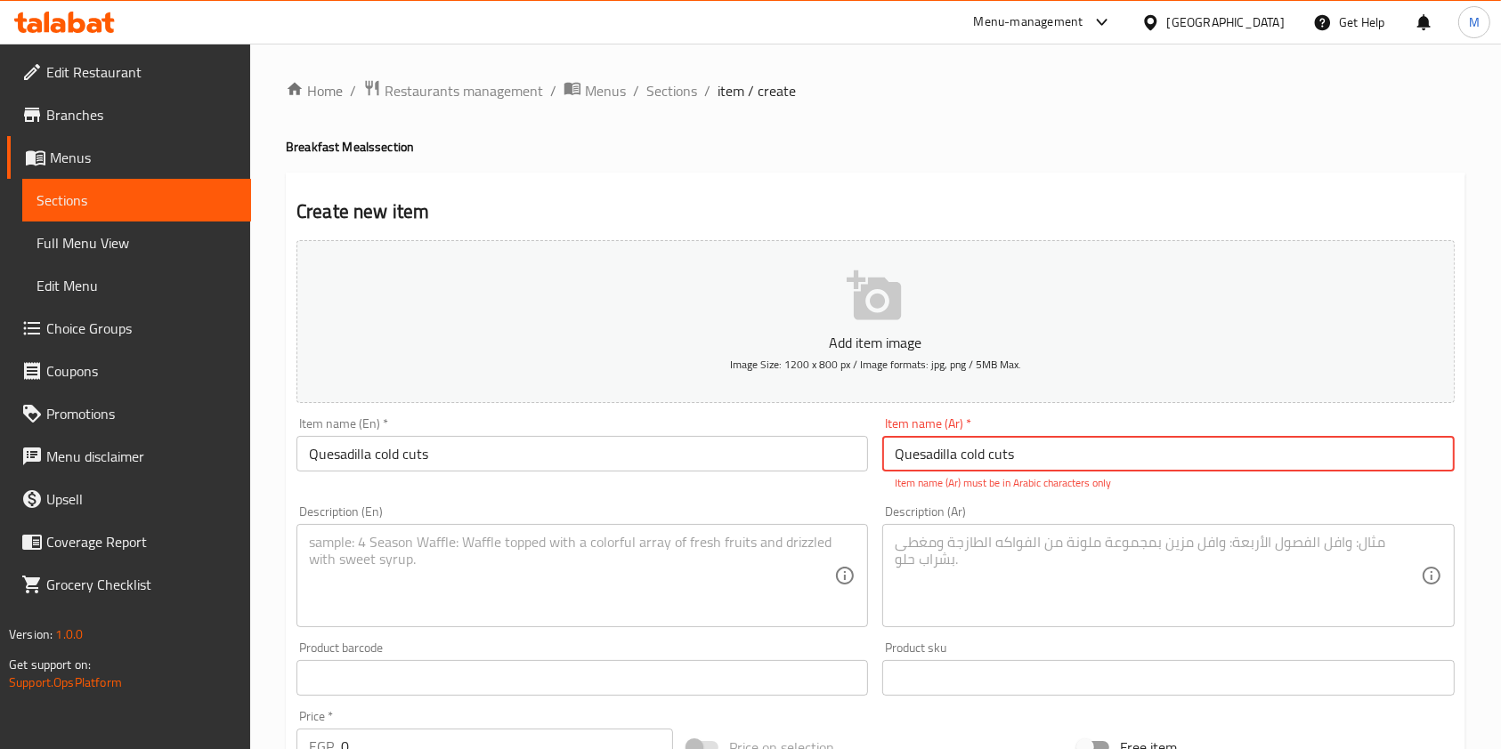
type input "Quesadilla cold cuts"
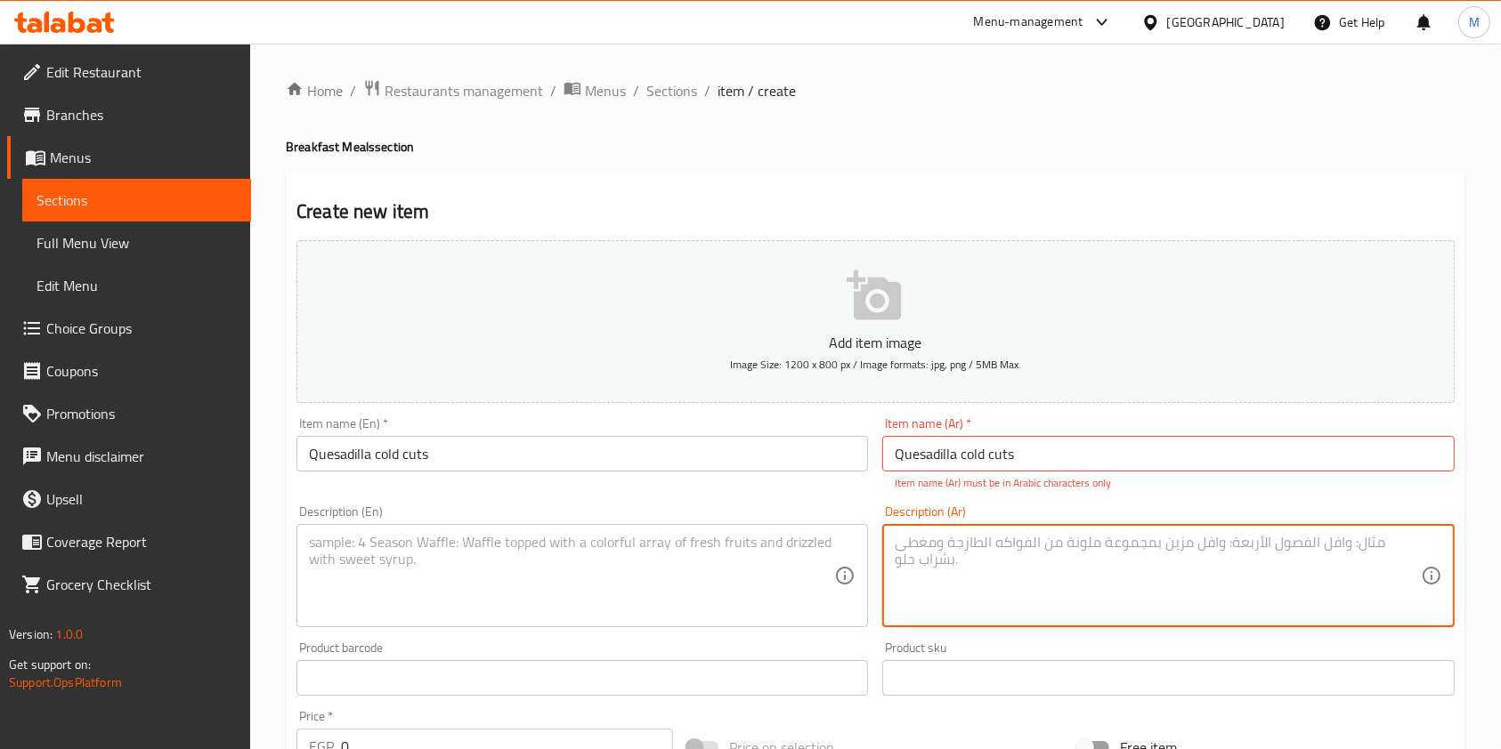
click at [931, 540] on textarea at bounding box center [1157, 576] width 525 height 85
paste textarea "عيش تورتيلا + جبنه مودزريلا + جبنه كريمي + رز بيف + تركي مدخن + شيدر طبيعي"
type textarea "عيش تورتيلا + جبنه مودزريلا + جبنه كريمي + رز بيف + تركي مدخن + شيدر طبيعي"
click at [719, 551] on textarea at bounding box center [571, 576] width 525 height 85
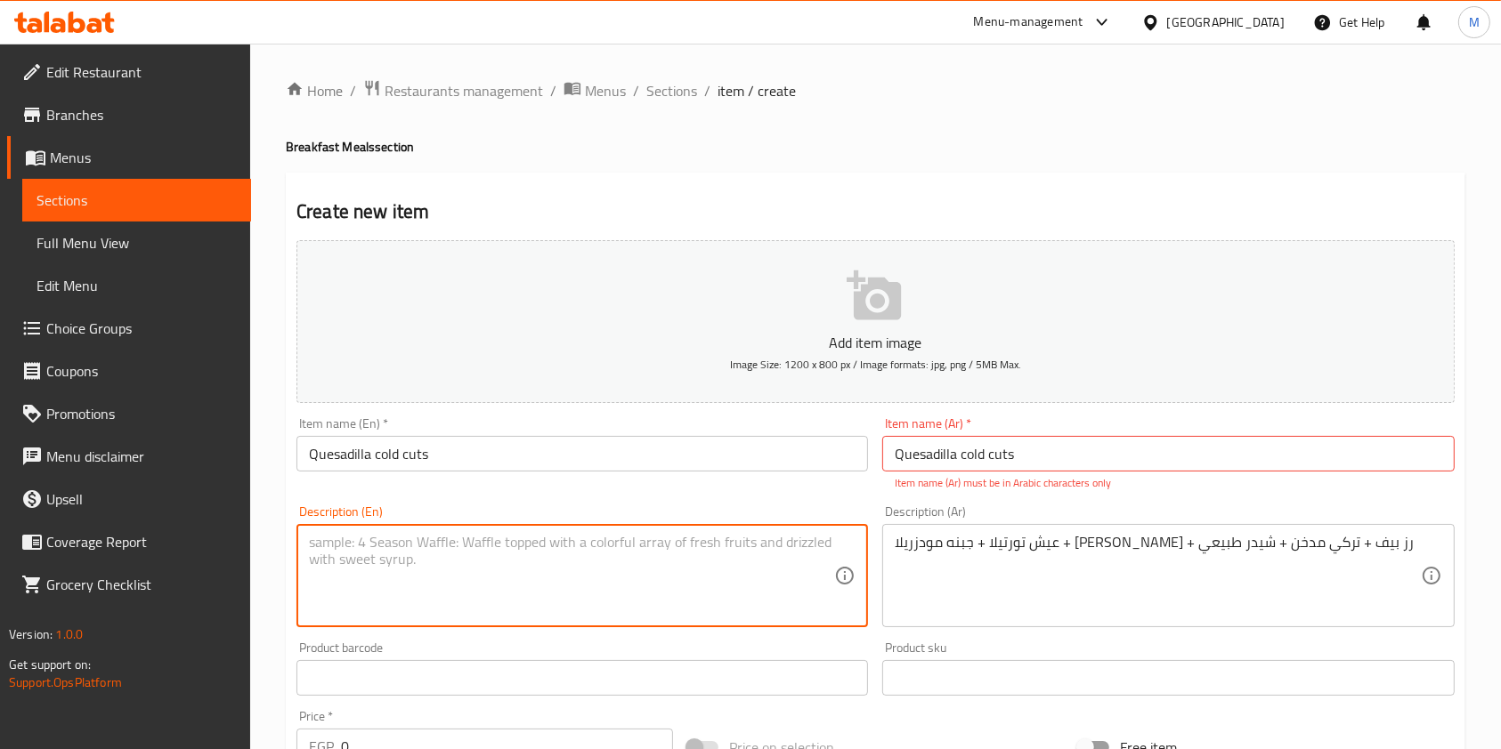
paste textarea "Tortilla bread + mozzarella cheese + cream cheese + beef rice + smoked turkey +…"
type textarea "Tortilla bread + mozzarella cheese + cream cheese + beef rice + smoked turkey +…"
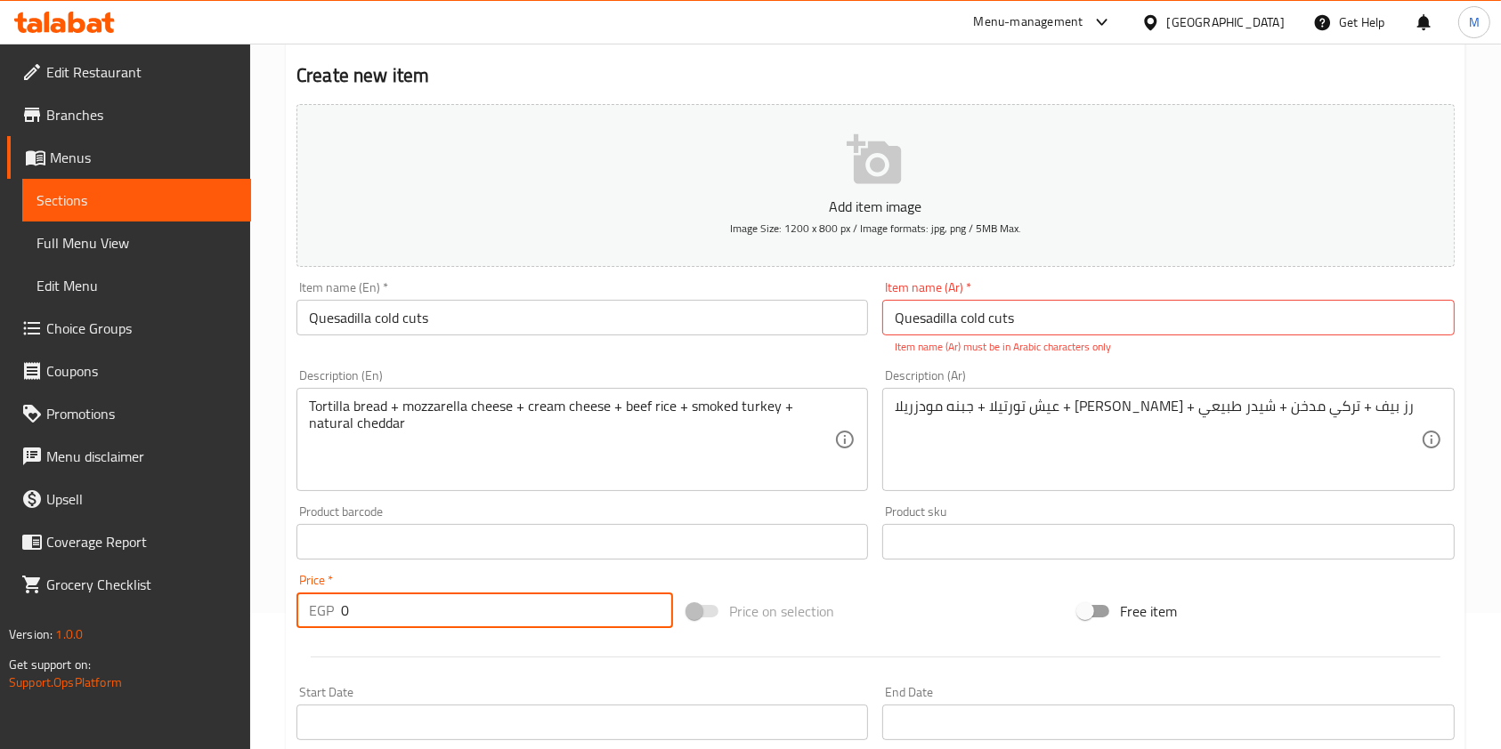
drag, startPoint x: 386, startPoint y: 613, endPoint x: 332, endPoint y: 617, distance: 54.4
click at [332, 617] on div "EGP 0 Price *" at bounding box center [484, 611] width 376 height 36
type input "149"
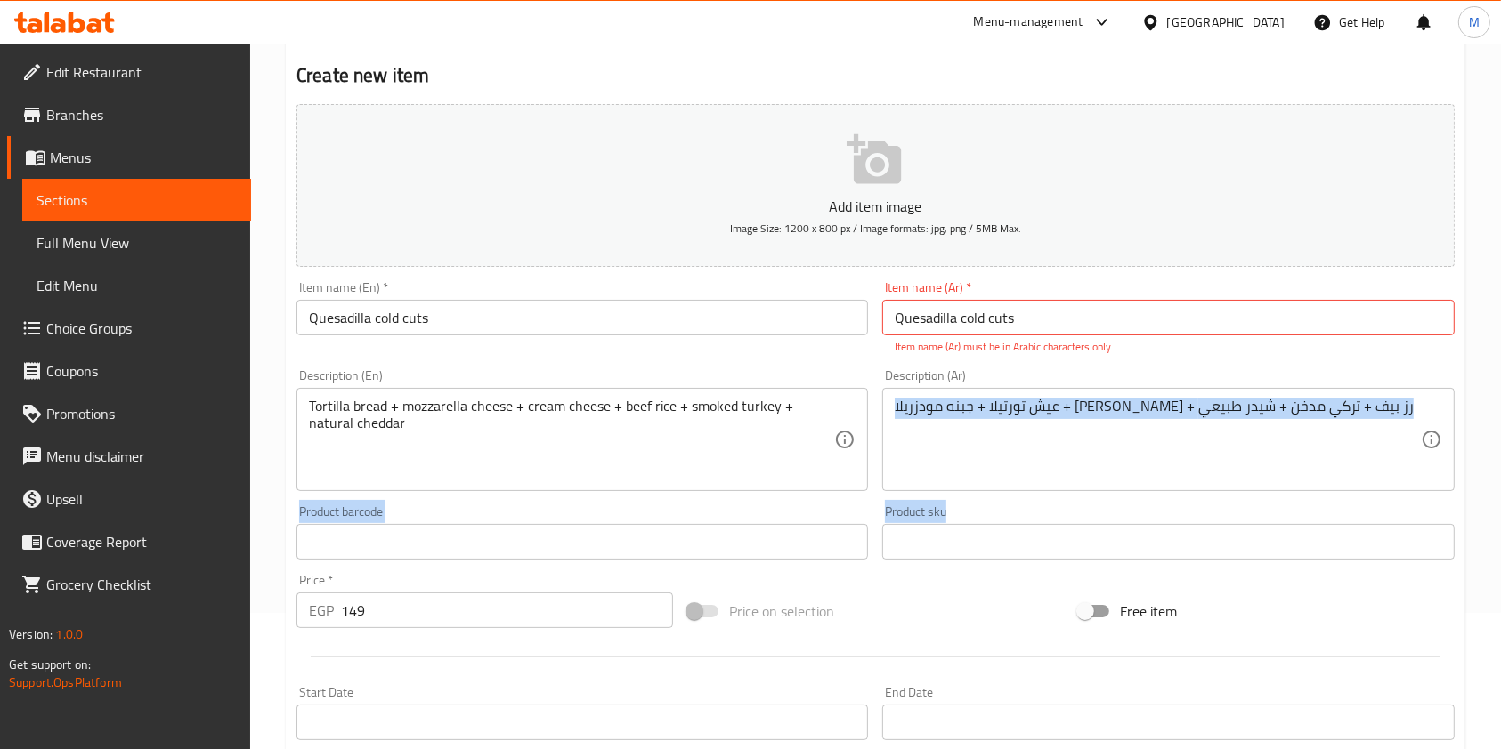
drag, startPoint x: 1484, startPoint y: 392, endPoint x: 1495, endPoint y: 538, distance: 147.3
click at [1494, 545] on div "Home / Restaurants management / Menus / Sections / item / create Breakfast Meal…" at bounding box center [875, 524] width 1251 height 1234
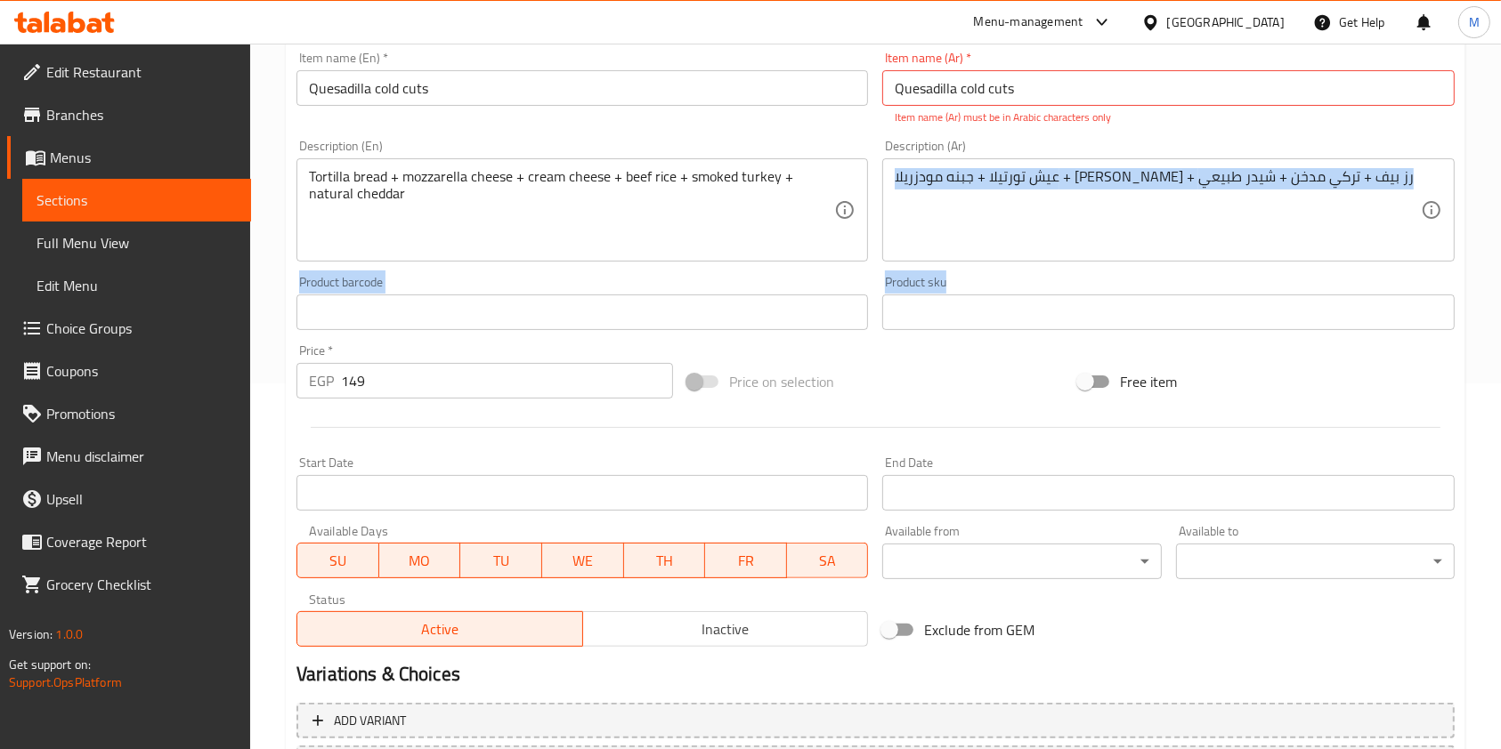
scroll to position [370, 0]
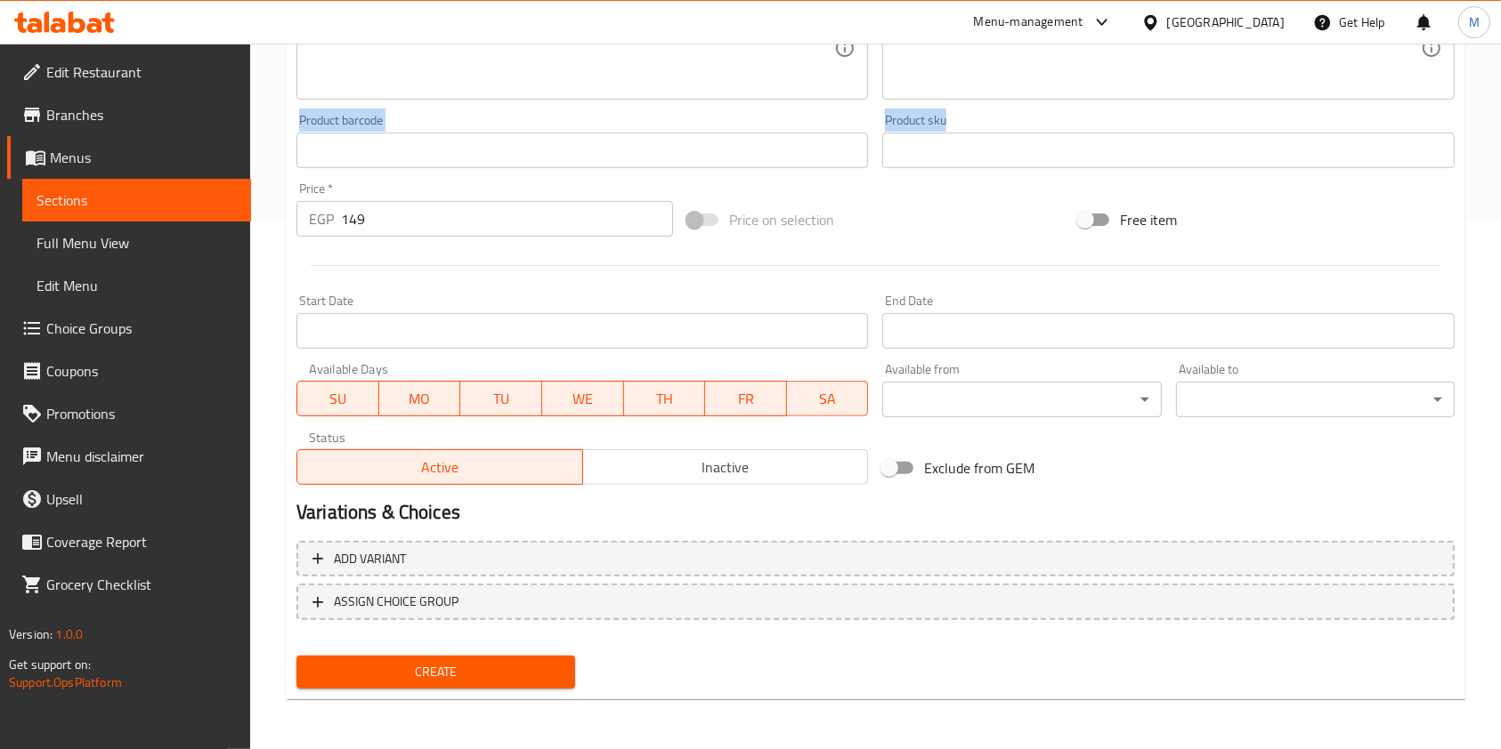
click at [548, 676] on span "Create" at bounding box center [436, 672] width 250 height 22
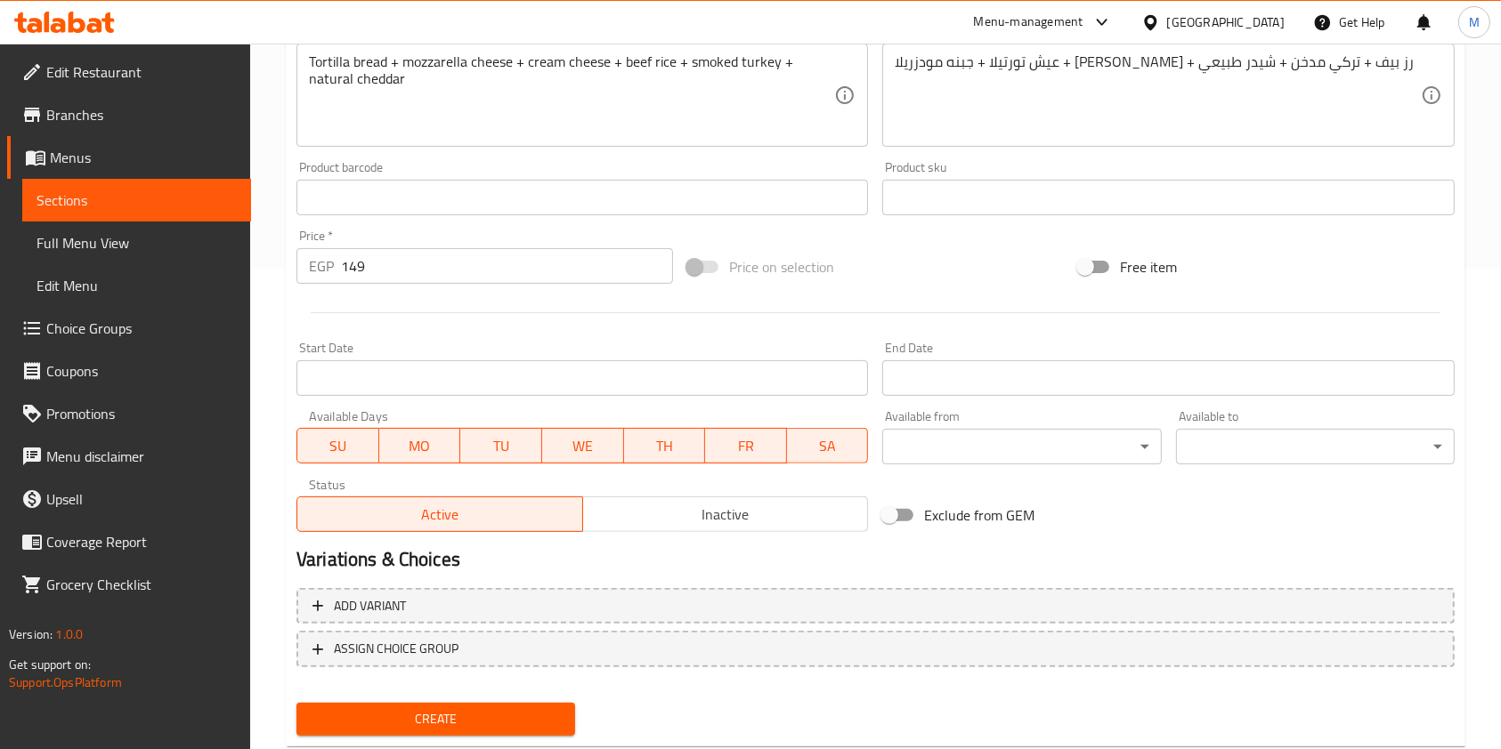
scroll to position [484, 0]
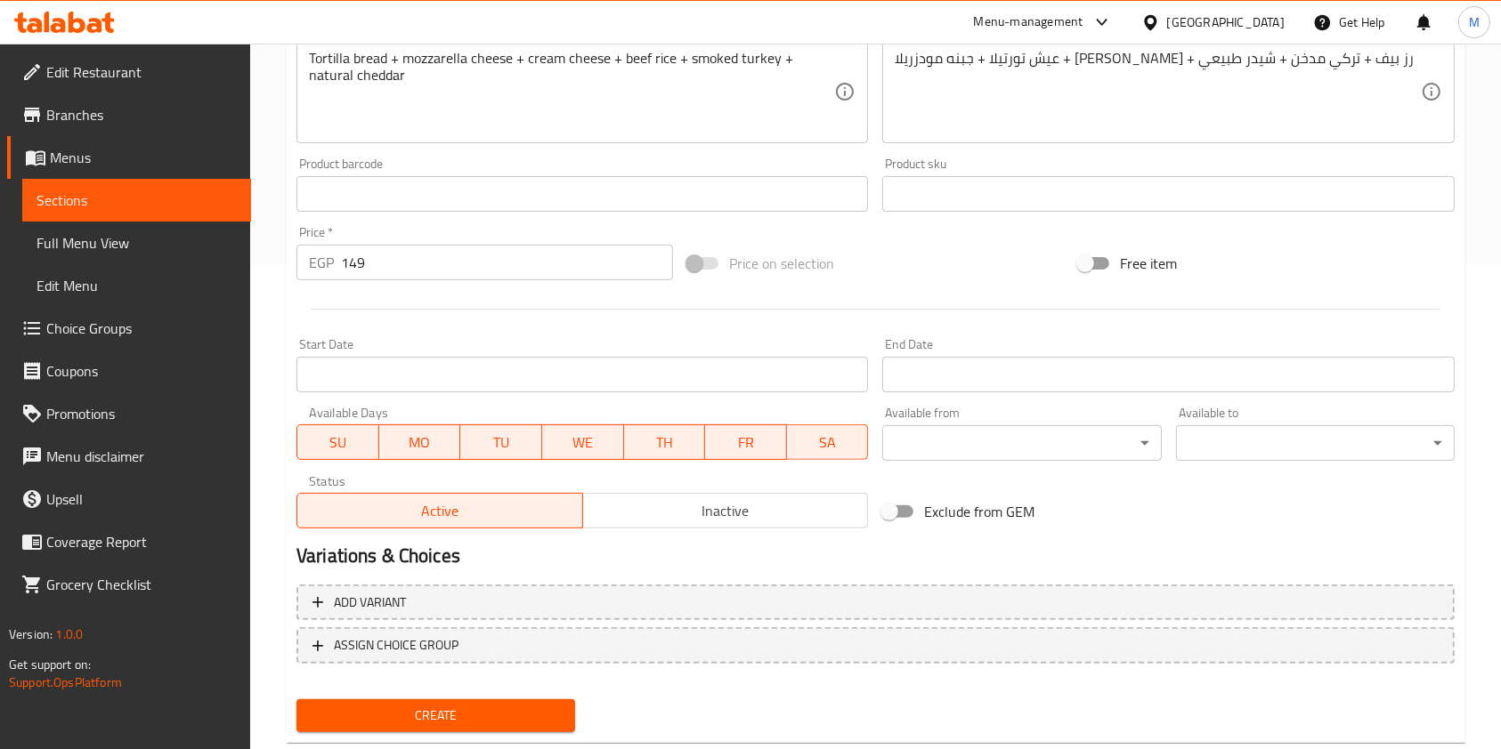
click at [552, 733] on div "Create" at bounding box center [435, 715] width 293 height 47
click at [552, 728] on button "Create" at bounding box center [435, 716] width 279 height 33
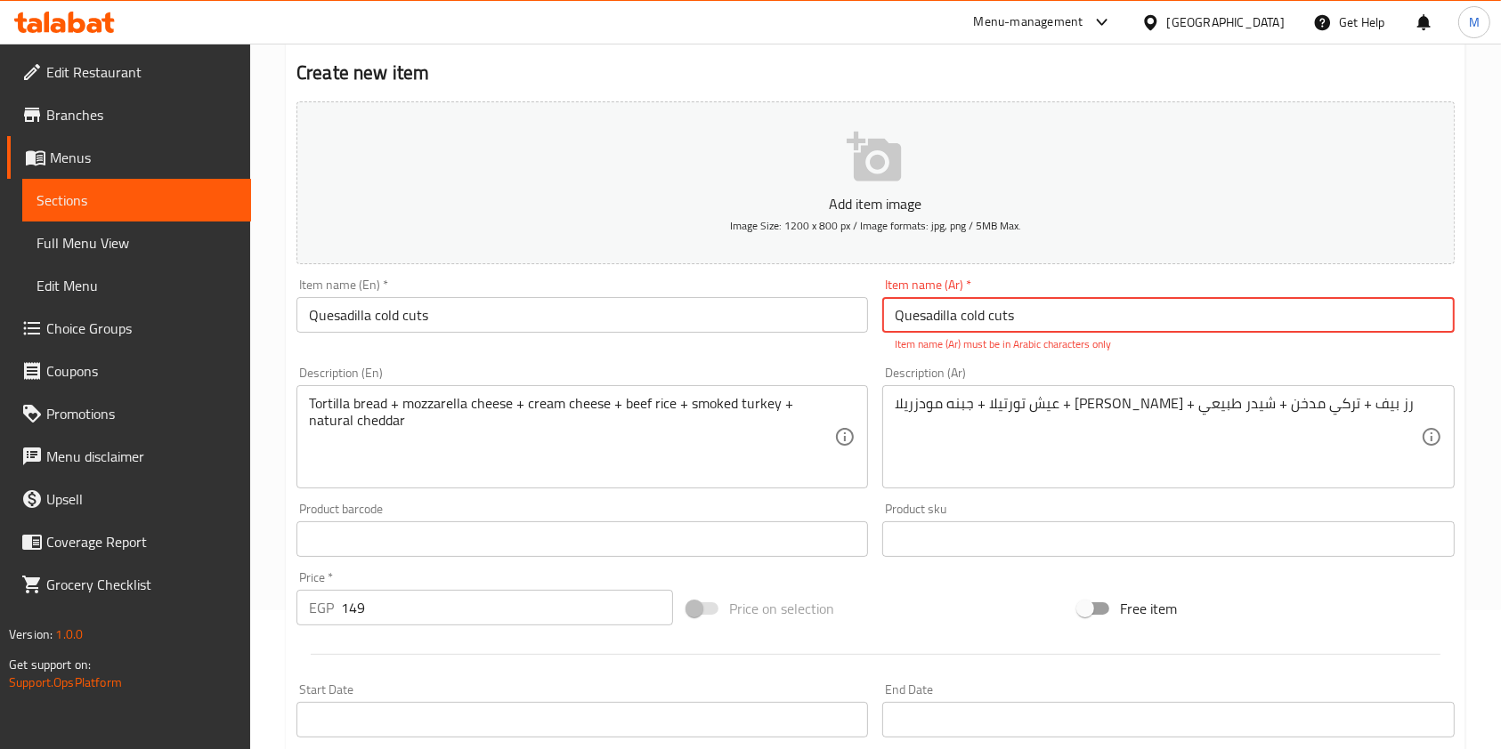
scroll to position [0, 0]
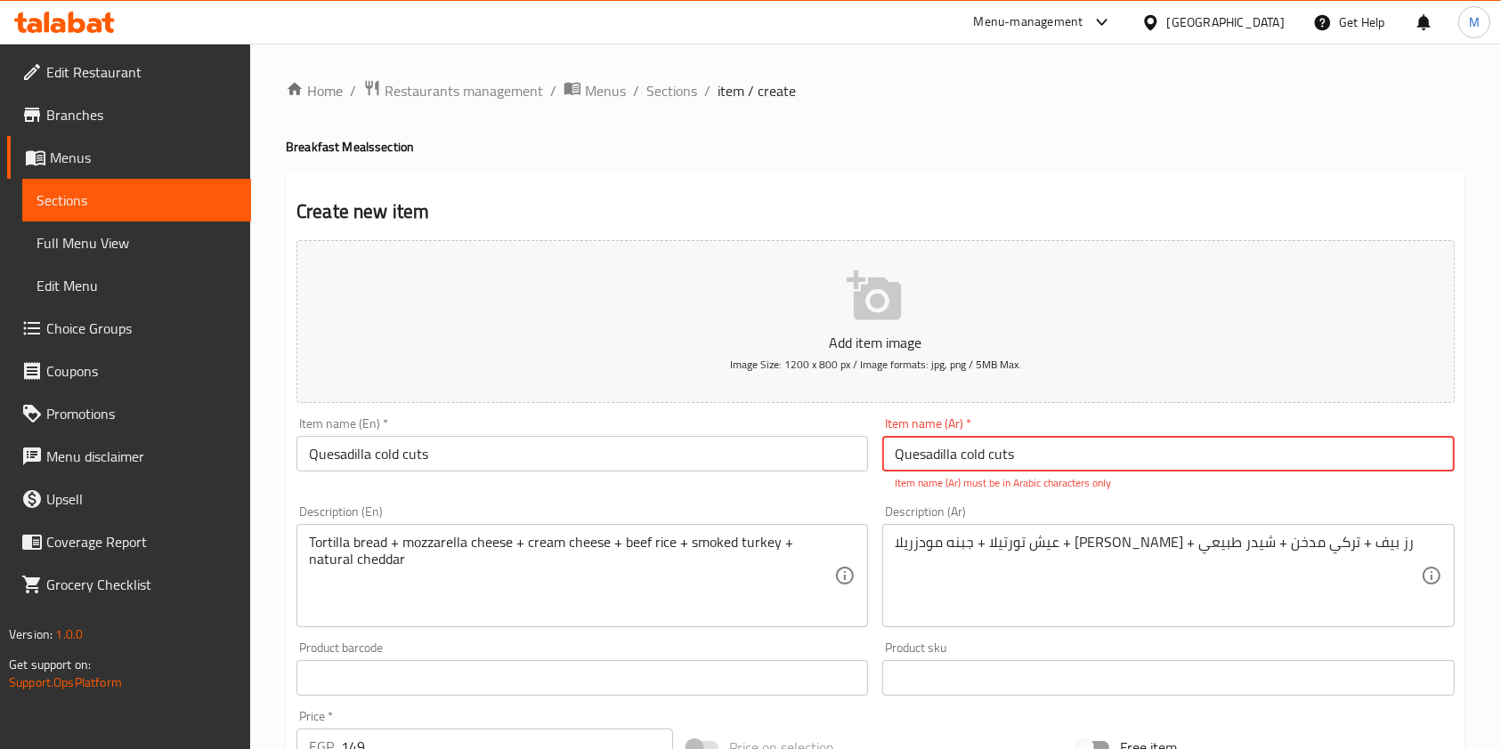
drag, startPoint x: 1057, startPoint y: 474, endPoint x: 933, endPoint y: 470, distance: 123.8
click at [933, 470] on div "Item name (Ar)   * Quesadilla cold cuts Item name (Ar) * Item name (Ar) must be…" at bounding box center [1167, 454] width 571 height 74
click at [959, 462] on input "Quesadilla cold cuts" at bounding box center [1167, 454] width 571 height 36
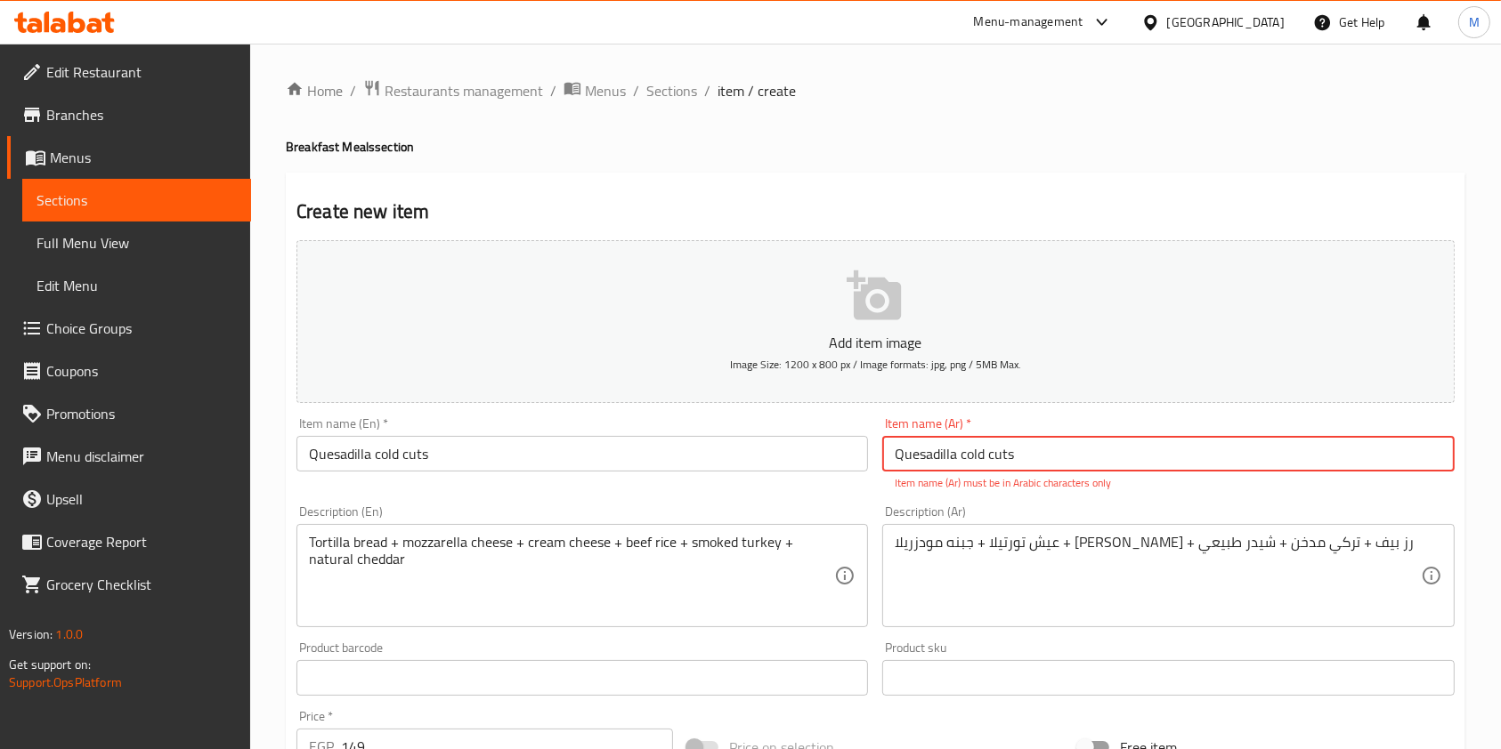
paste input "كاسديا لحوم بارده"
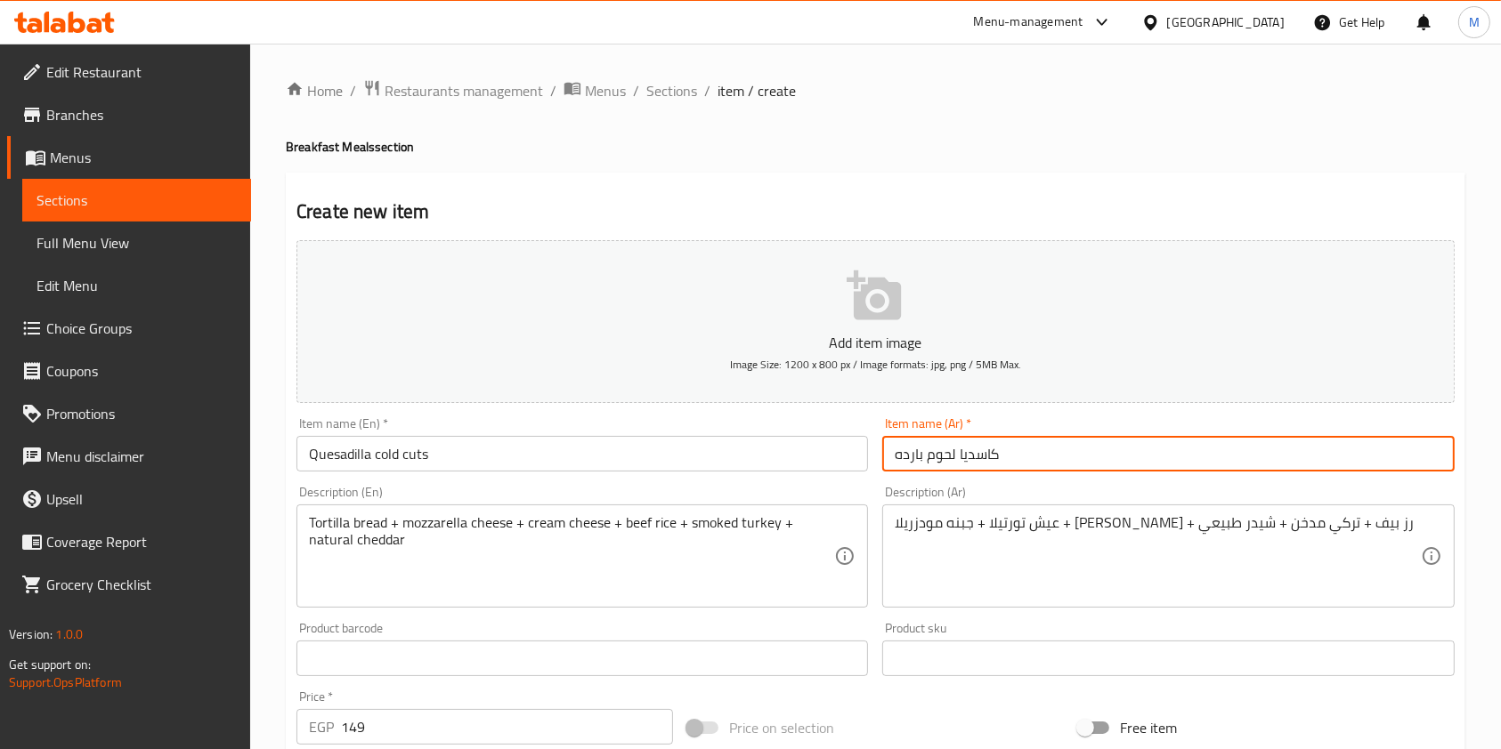
type input "كاسديا لحوم بارده"
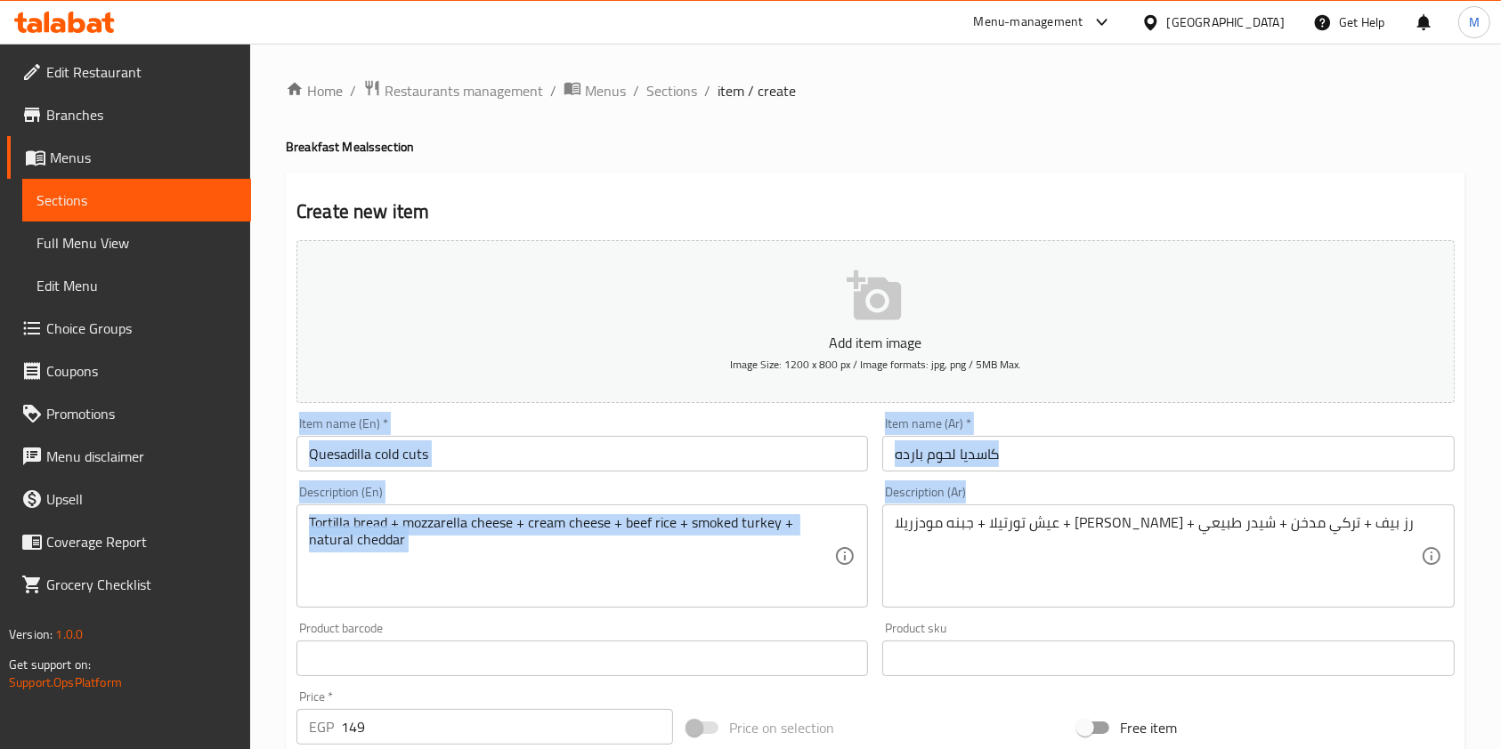
drag, startPoint x: 1500, startPoint y: 352, endPoint x: 1421, endPoint y: 600, distance: 259.5
click at [1501, 563] on html "​ Menu-management Egypt Get Help M Edit Restaurant Branches Menus Sections Full…" at bounding box center [750, 374] width 1501 height 749
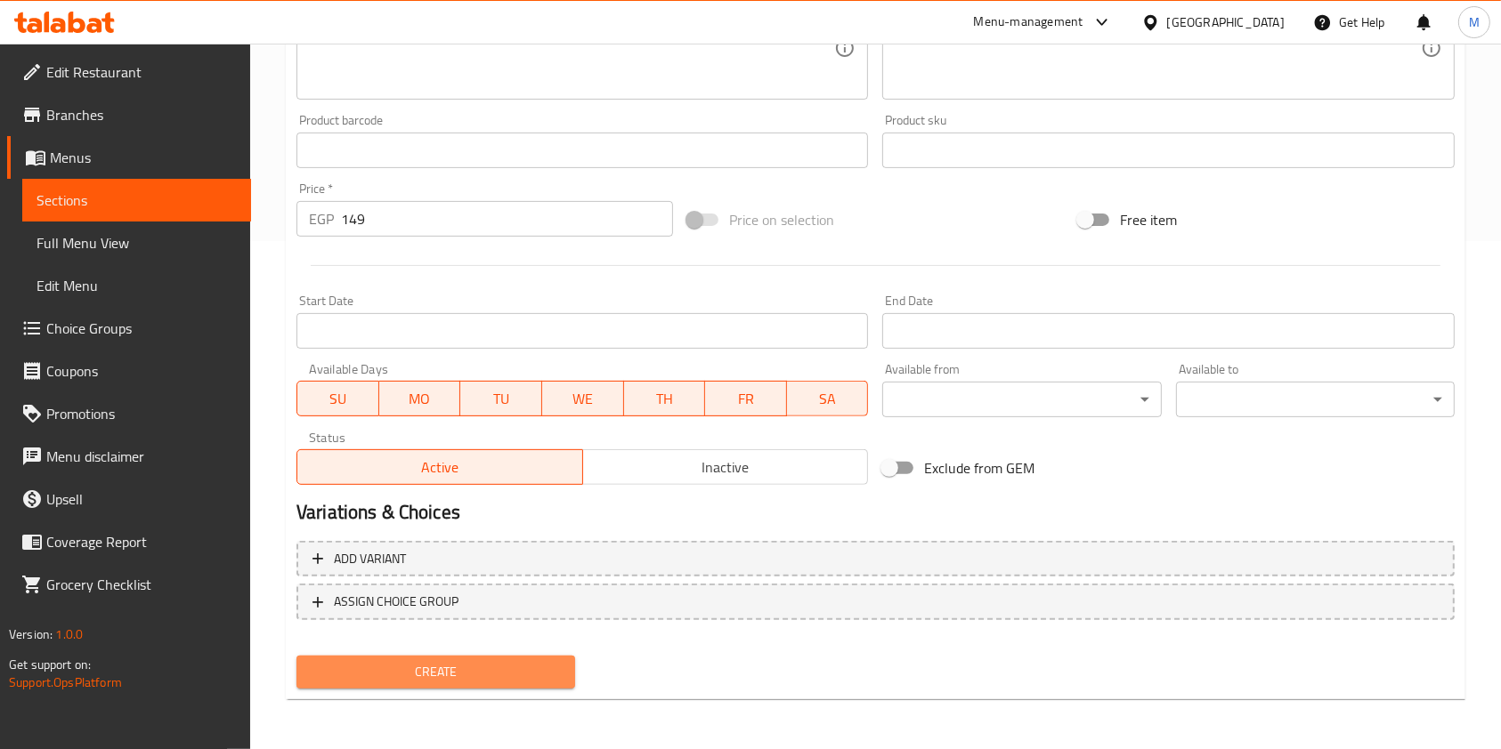
click at [573, 671] on button "Create" at bounding box center [435, 672] width 279 height 33
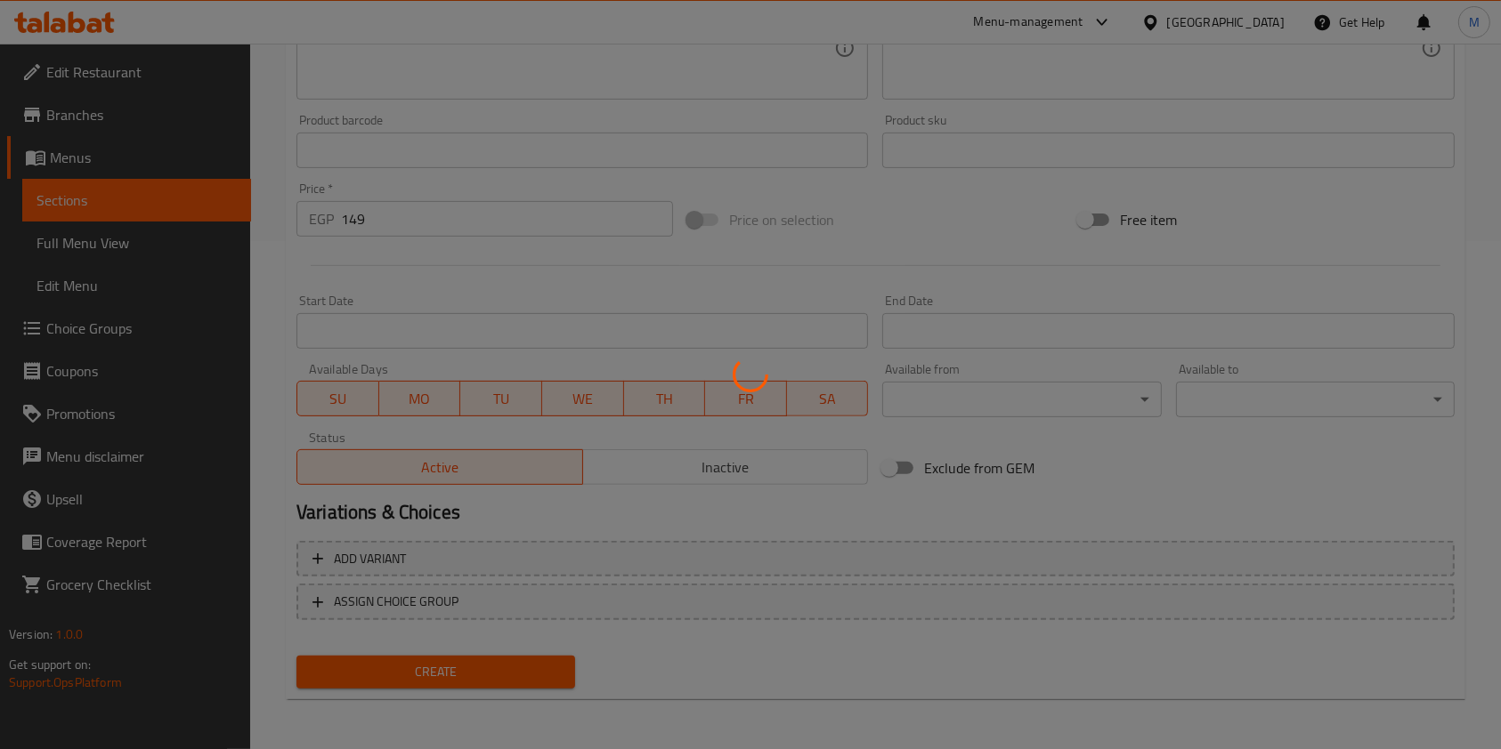
type input "0"
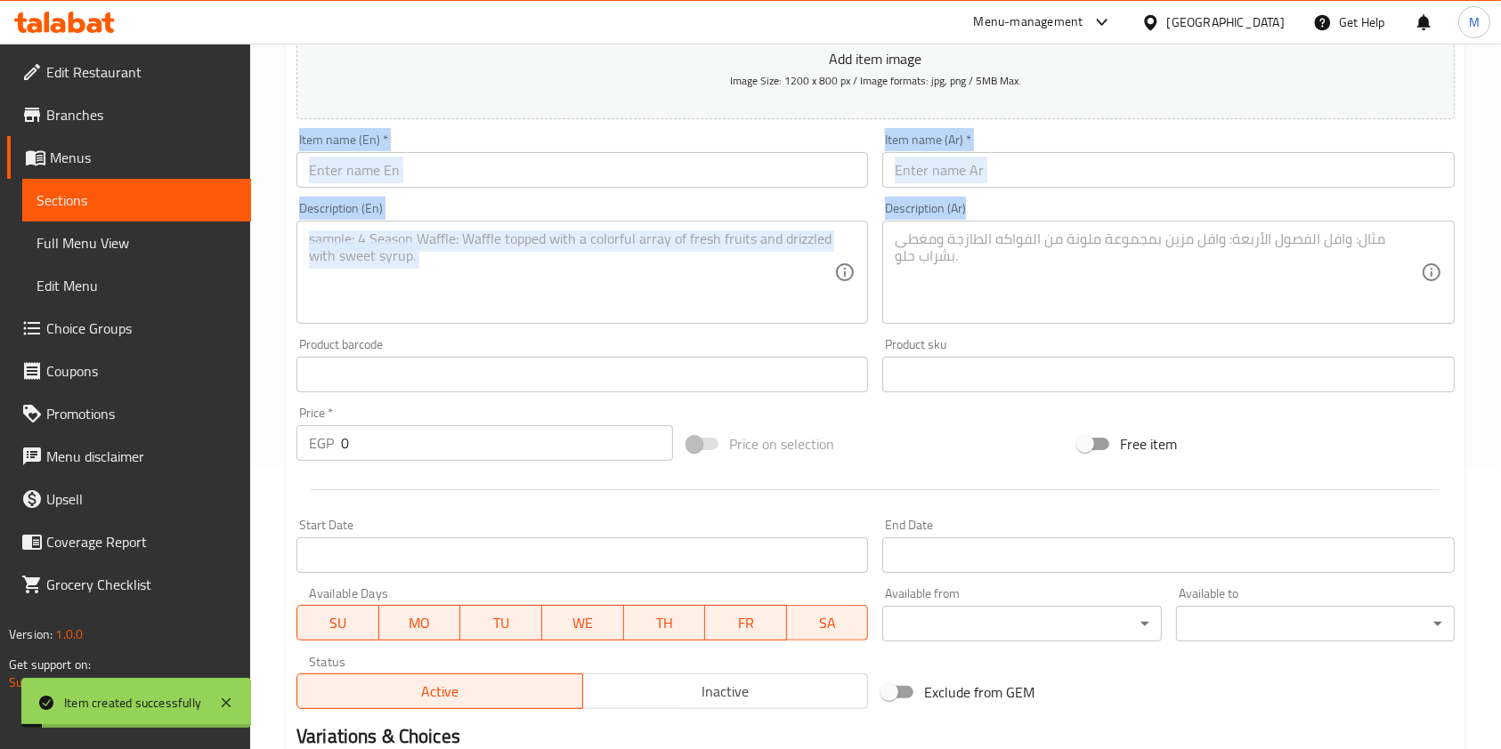
scroll to position [0, 0]
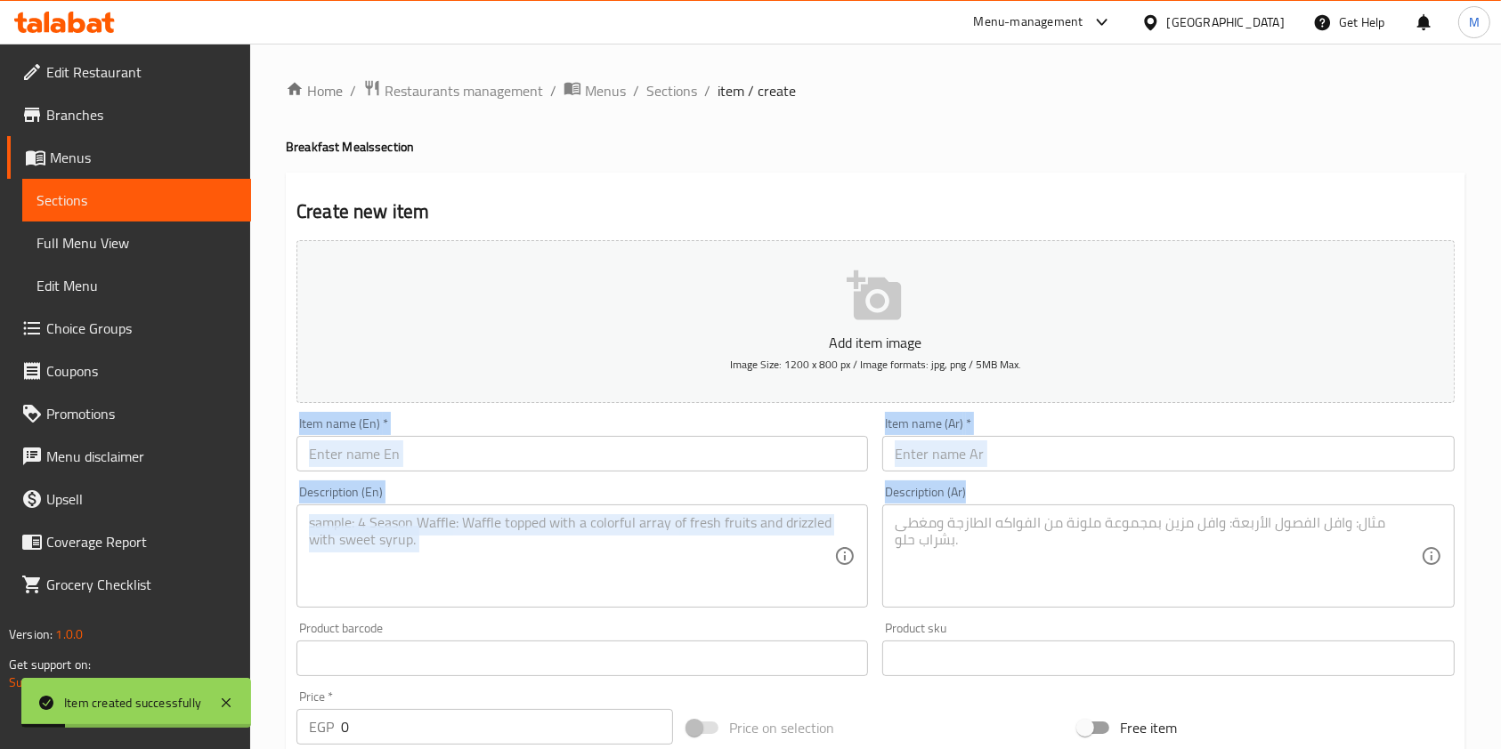
click at [717, 472] on input "text" at bounding box center [581, 454] width 571 height 36
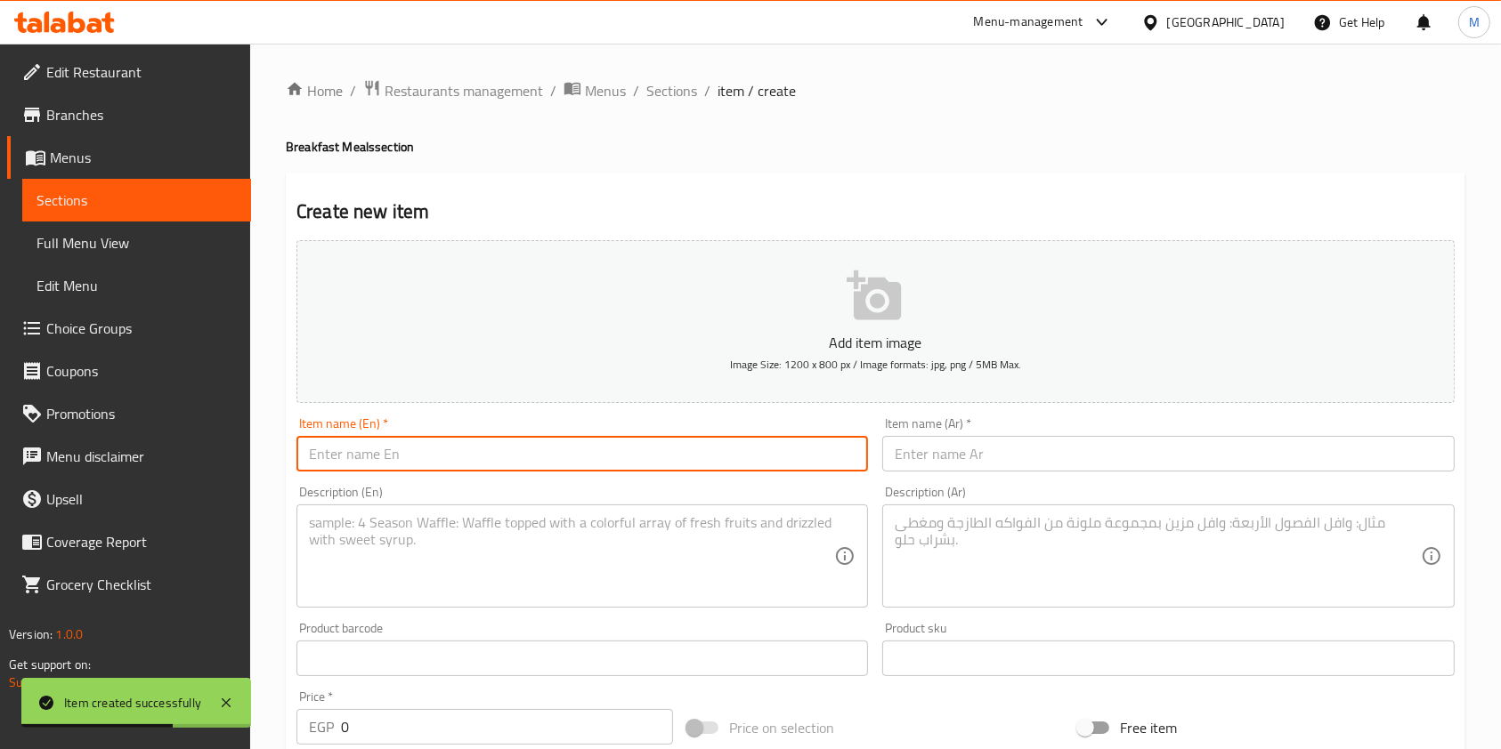
paste input "Quesadilla Mix Cheese"
type input "Quesadilla Mix Cheese"
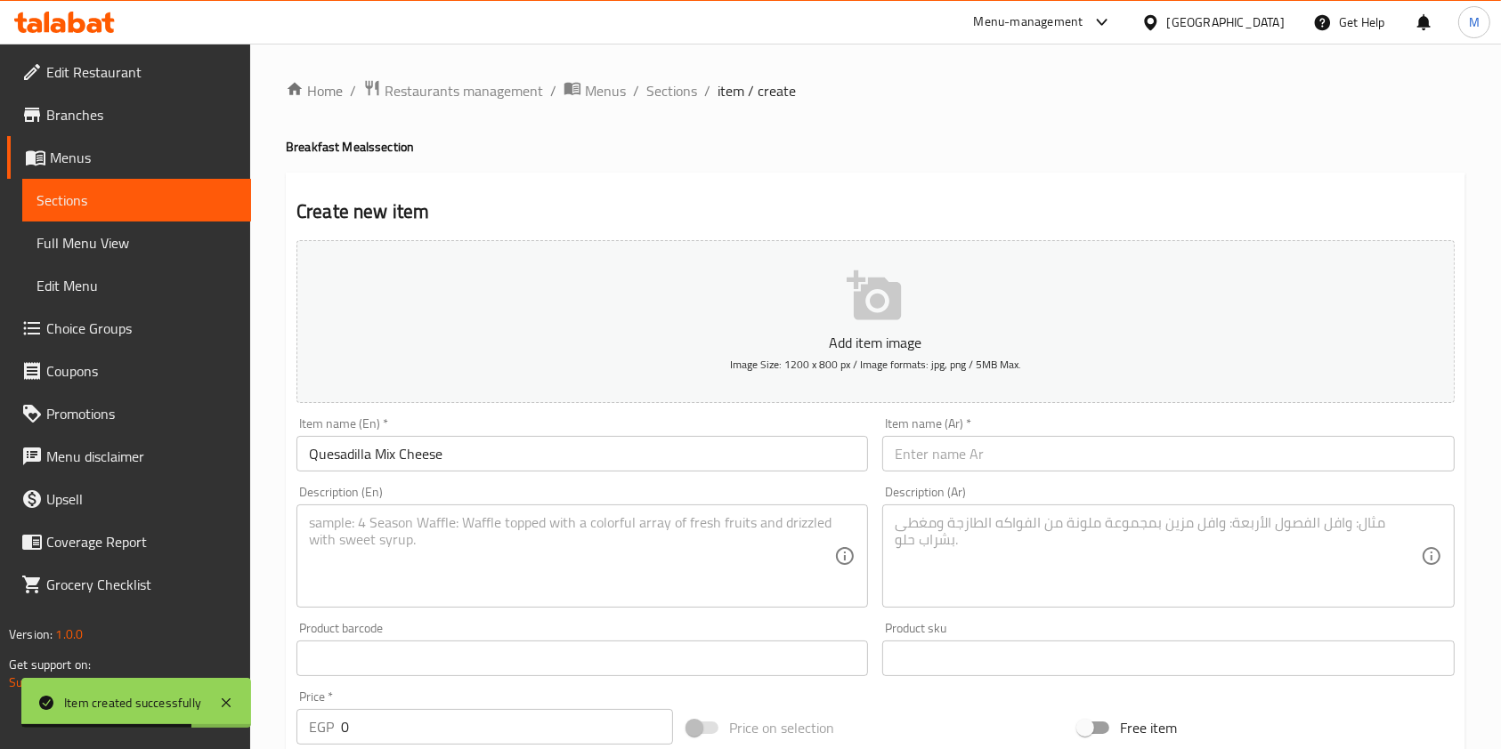
click at [916, 435] on div "Item name (Ar)   * Item name (Ar) *" at bounding box center [1167, 444] width 571 height 54
drag, startPoint x: 916, startPoint y: 435, endPoint x: 921, endPoint y: 447, distance: 12.7
click at [918, 437] on div "Item name (Ar)   * Item name (Ar) *" at bounding box center [1167, 444] width 571 height 54
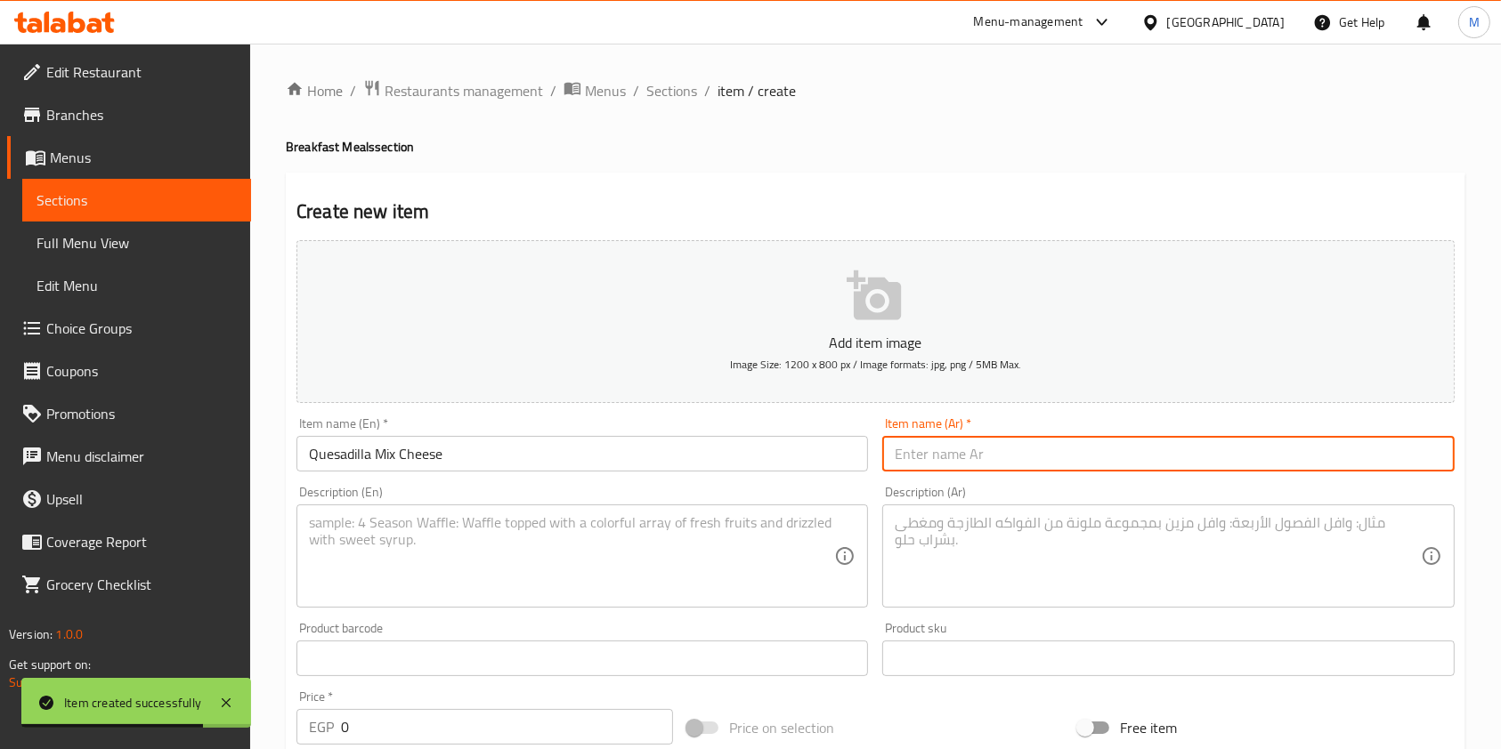
click at [921, 448] on input "text" at bounding box center [1167, 454] width 571 height 36
paste input "Quesadilla Mix Cheese"
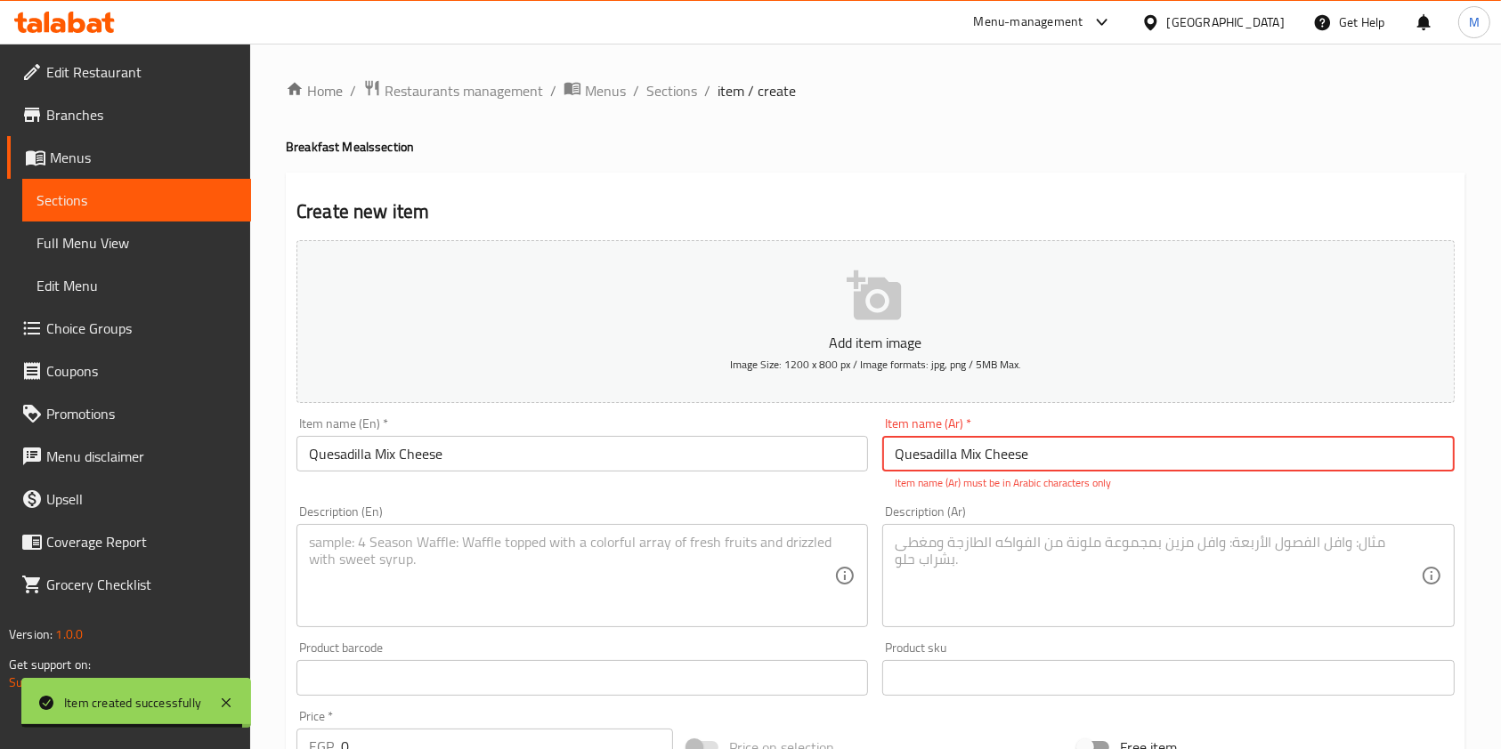
type input "Quesadilla Mix Cheese"
click at [927, 542] on textarea at bounding box center [1157, 576] width 525 height 85
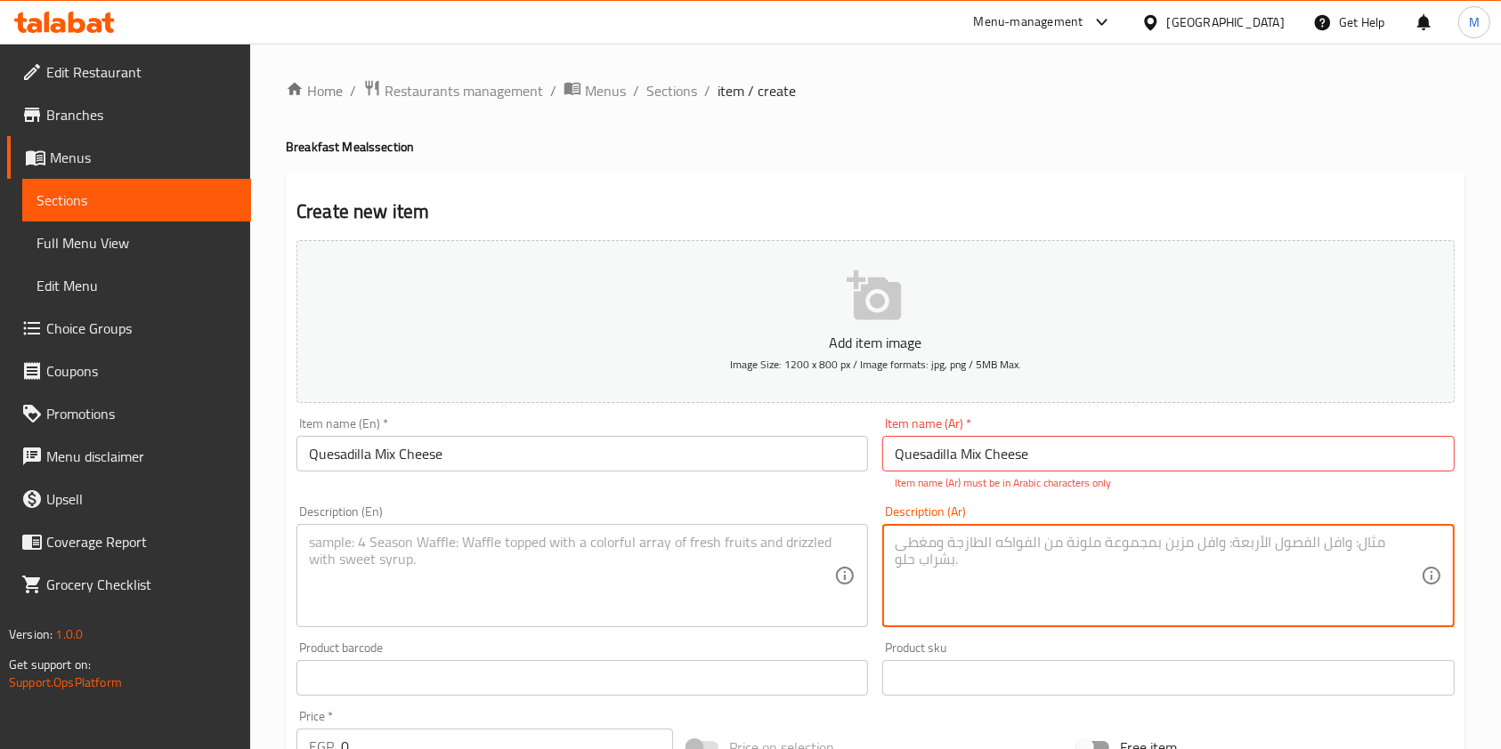
paste textarea "عيش تورتيلا + جبنه مودزريلا + جبنه كريمي + شيدر طبيعي"
type textarea "عيش تورتيلا + جبنه مودزريلا + جبنه كريمي + شيدر طبيعي"
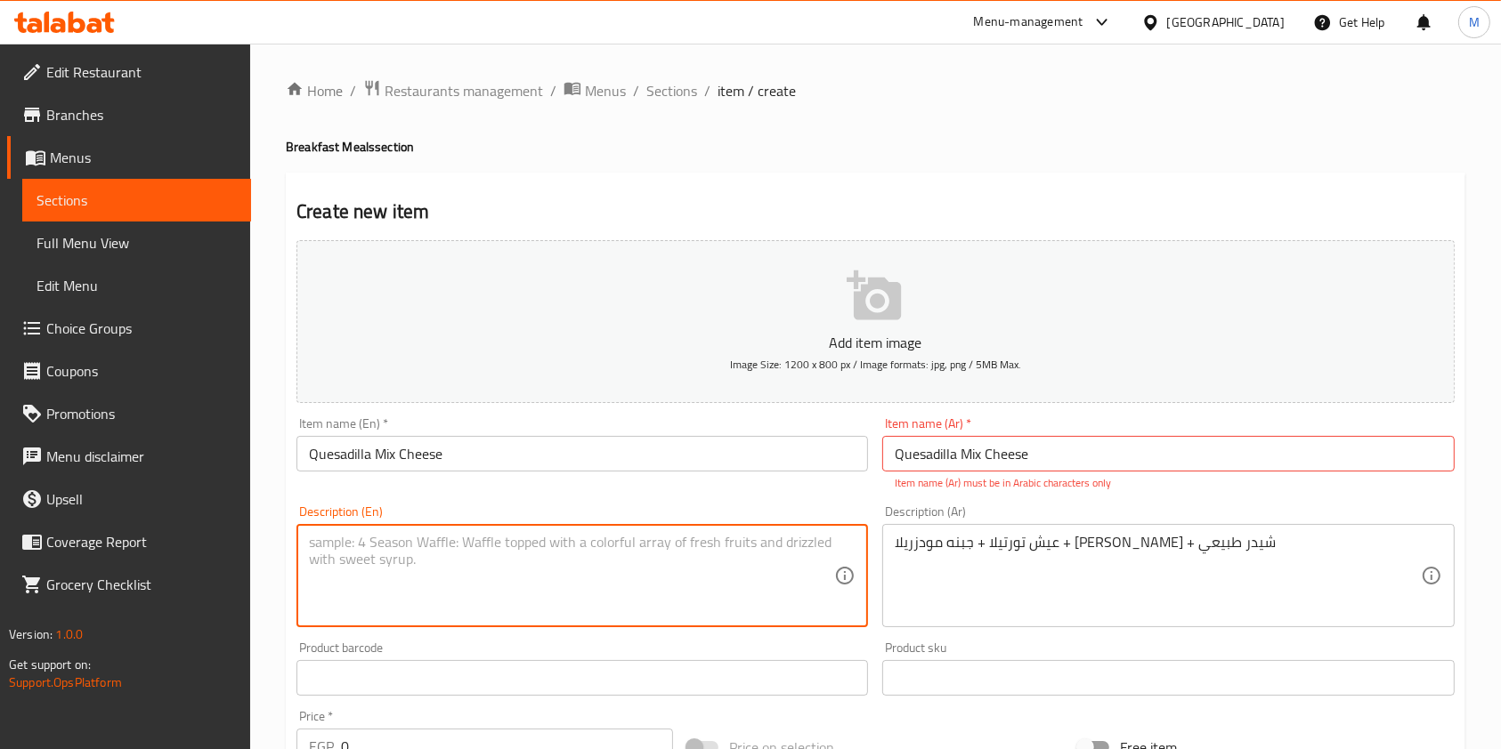
click at [778, 538] on textarea at bounding box center [571, 576] width 525 height 85
click at [492, 546] on textarea at bounding box center [571, 576] width 525 height 85
paste textarea "Tortilla bread + mozzarella cheese + cream cheese + natural cheddar"
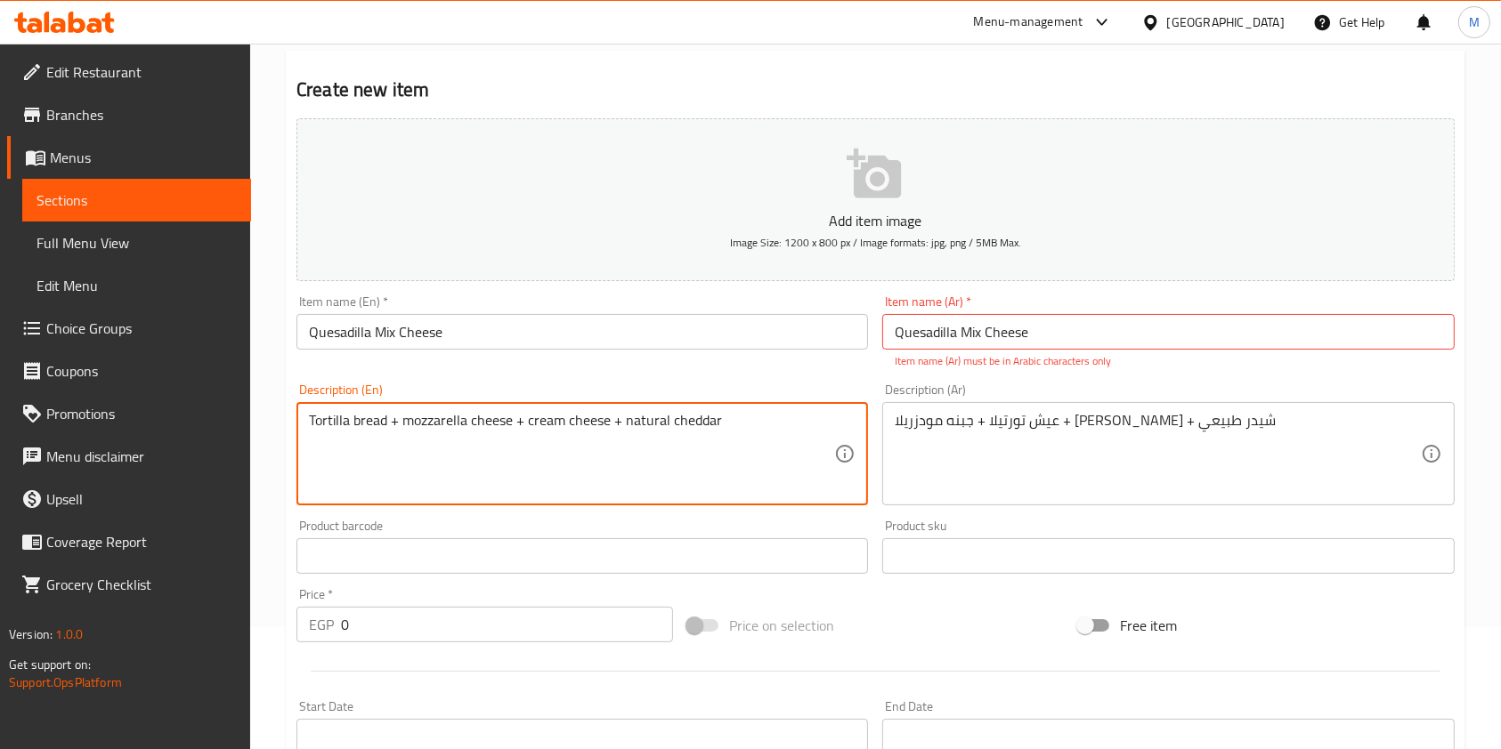
scroll to position [136, 0]
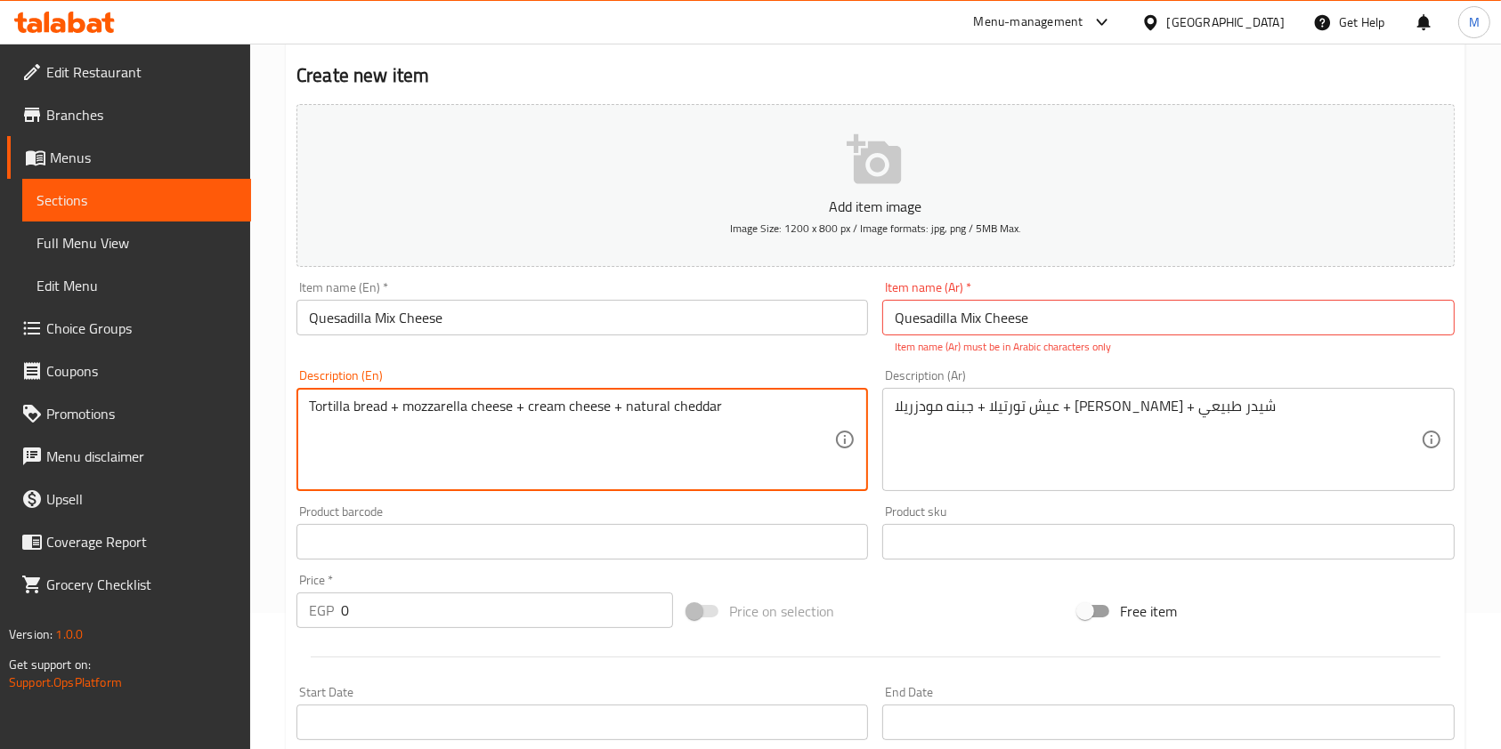
type textarea "Tortilla bread + mozzarella cheese + cream cheese + natural cheddar"
click at [995, 309] on input "Quesadilla Mix Cheese" at bounding box center [1167, 318] width 571 height 36
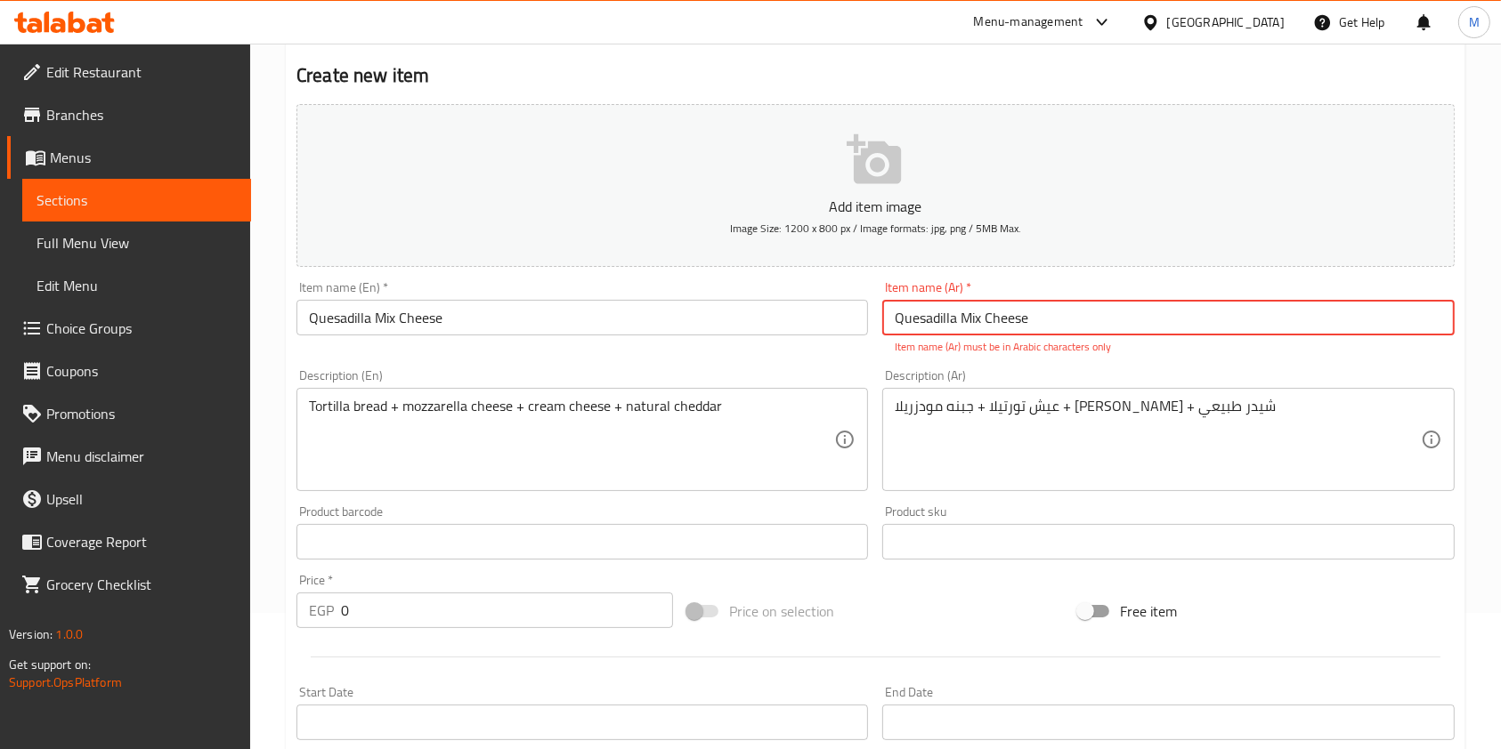
paste input "كاسديا مكس جبن"
type input "Quesadilla Mix Cكاسديا مكس جبنheese"
drag, startPoint x: 1168, startPoint y: 310, endPoint x: 902, endPoint y: 317, distance: 266.2
click at [887, 320] on input "Quesadilla Mix Cكاسديا مكس جبنheese" at bounding box center [1167, 318] width 571 height 36
paste input "كاسديا مكس جبن"
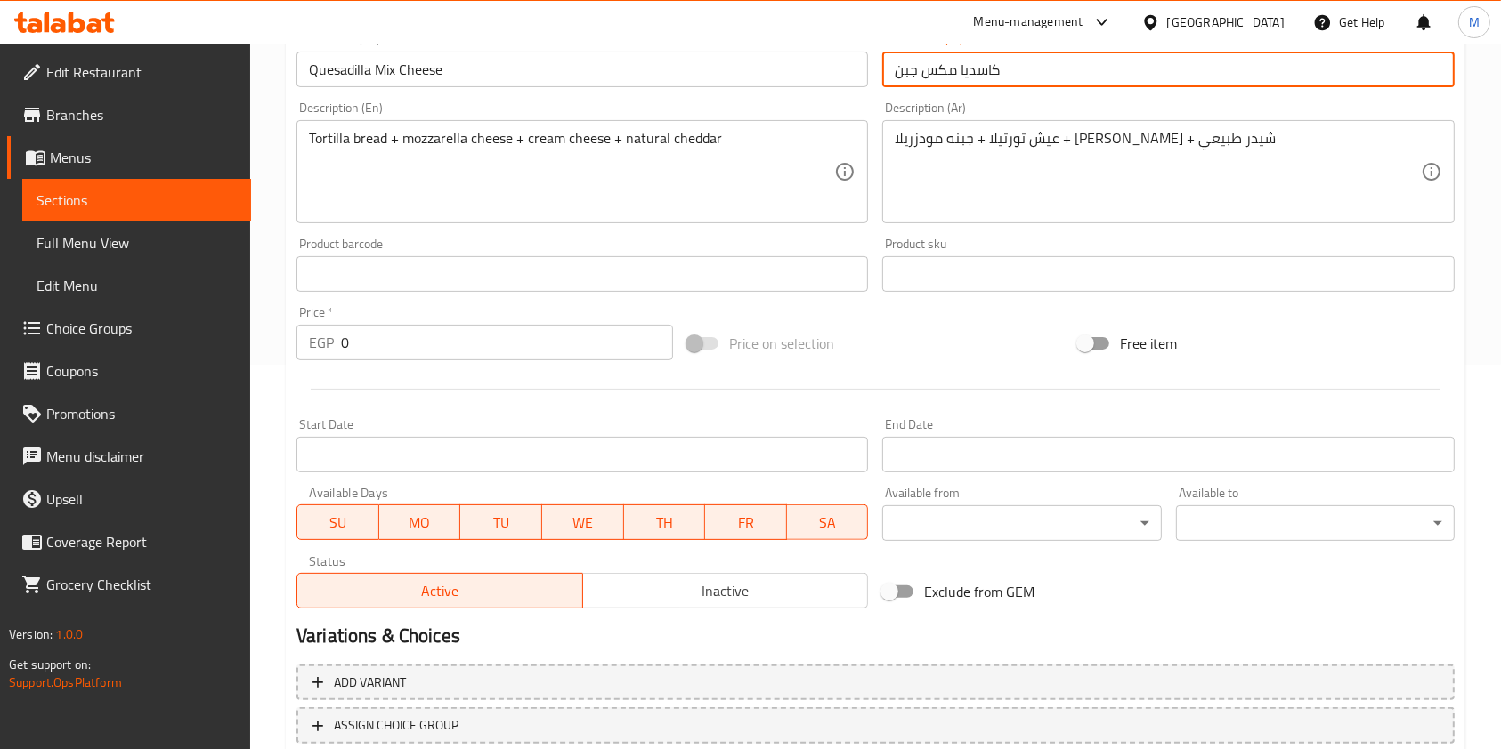
scroll to position [432, 0]
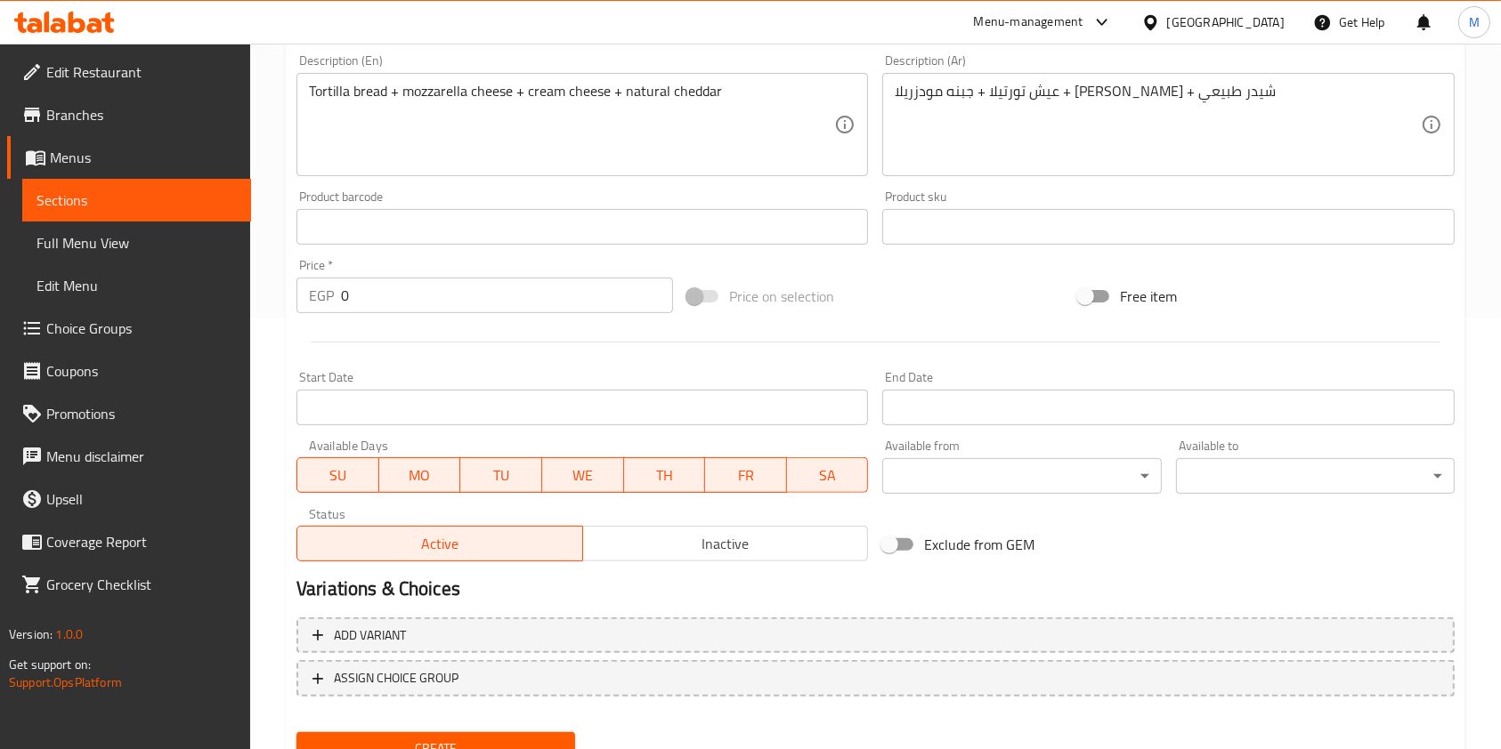
type input "كاسديا مكس جبن"
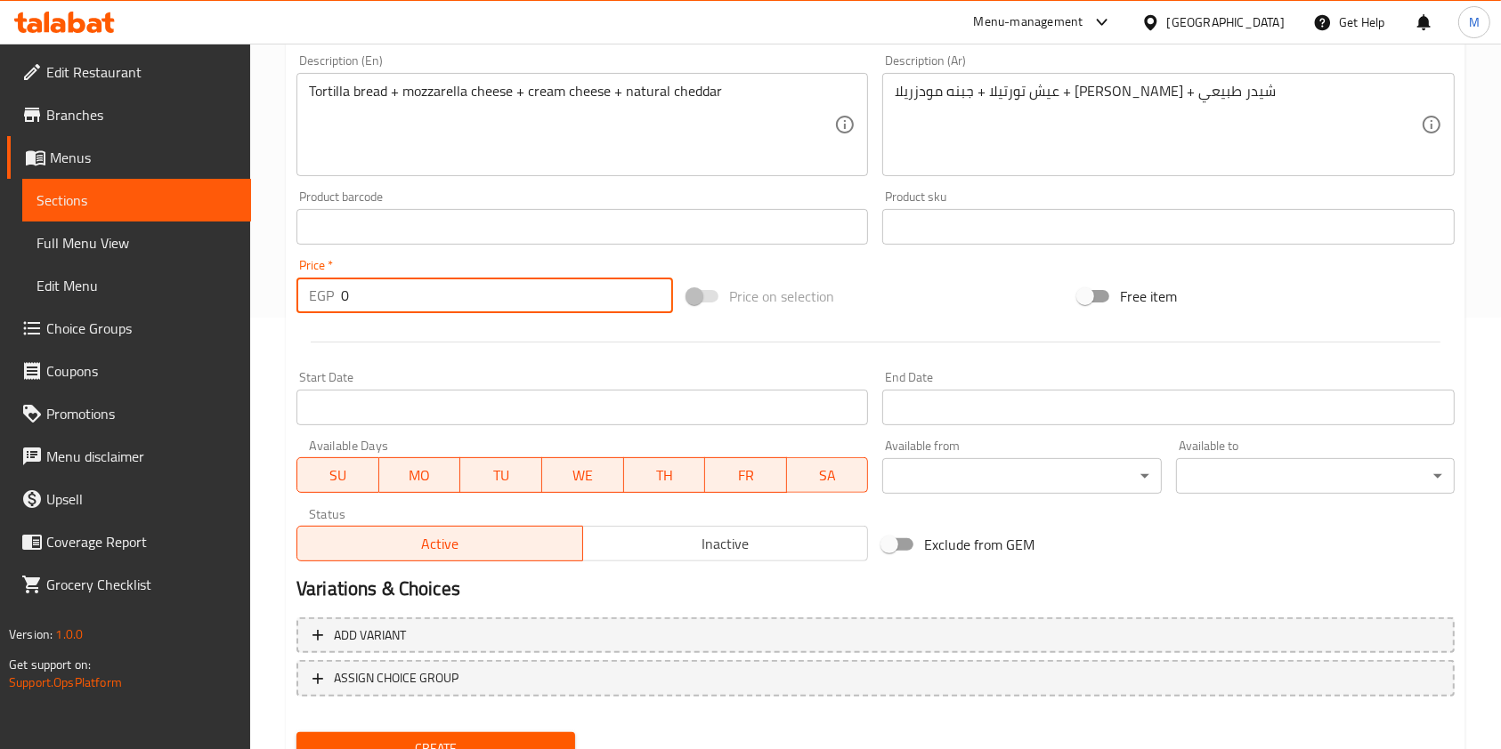
drag, startPoint x: 368, startPoint y: 299, endPoint x: 334, endPoint y: 307, distance: 35.6
click at [334, 307] on div "EGP 0 Price *" at bounding box center [484, 296] width 376 height 36
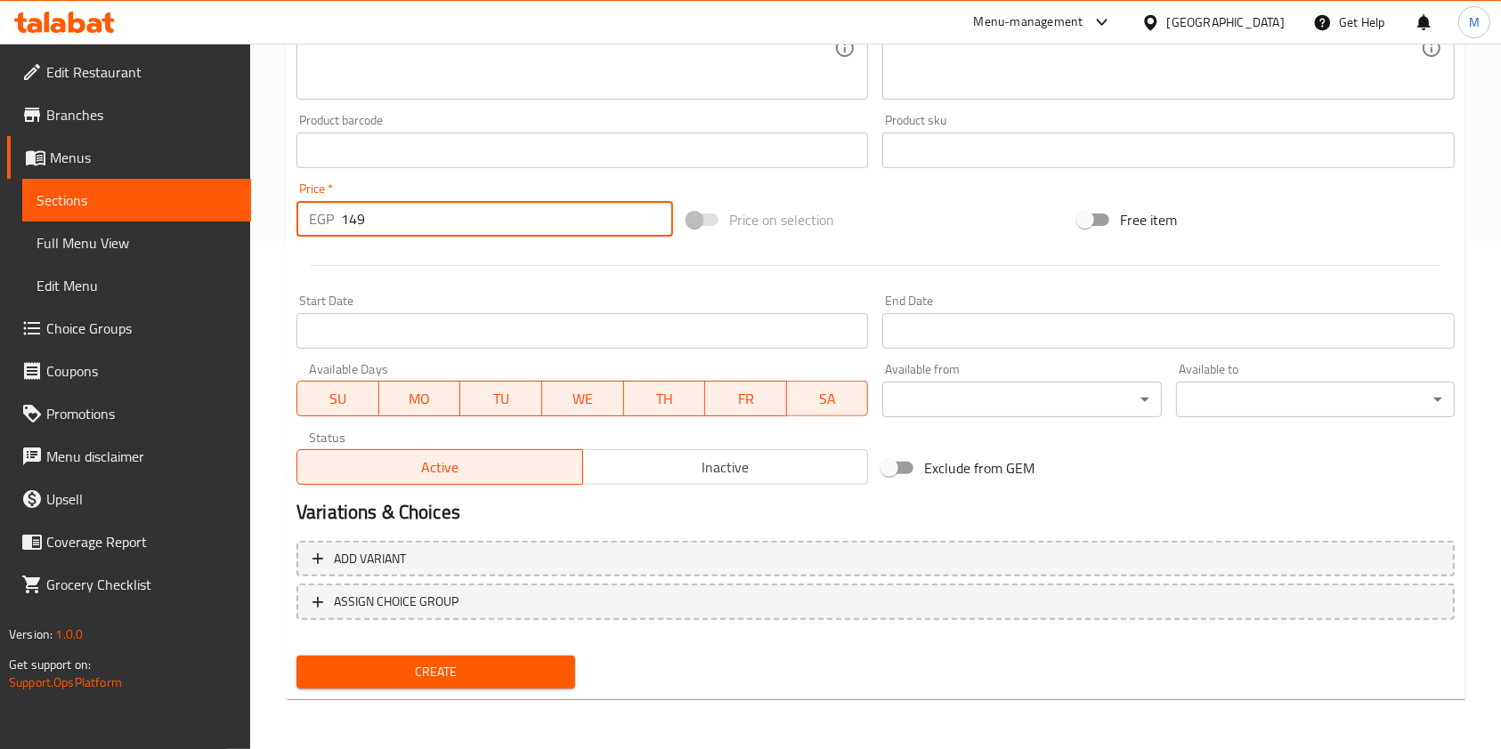
type input "149"
drag, startPoint x: 491, startPoint y: 652, endPoint x: 506, endPoint y: 649, distance: 14.5
click at [494, 649] on div "Create" at bounding box center [435, 672] width 293 height 47
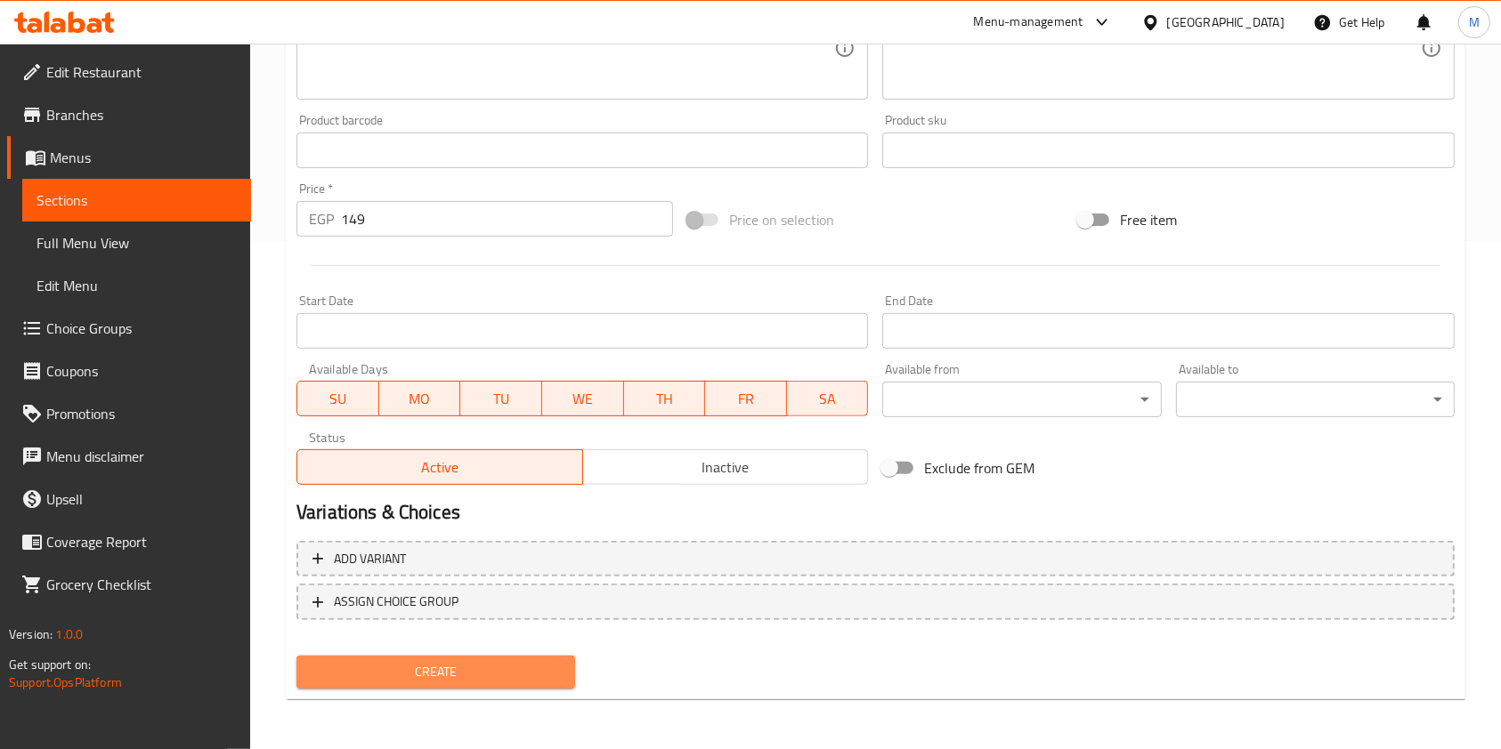
click at [552, 668] on span "Create" at bounding box center [436, 672] width 250 height 22
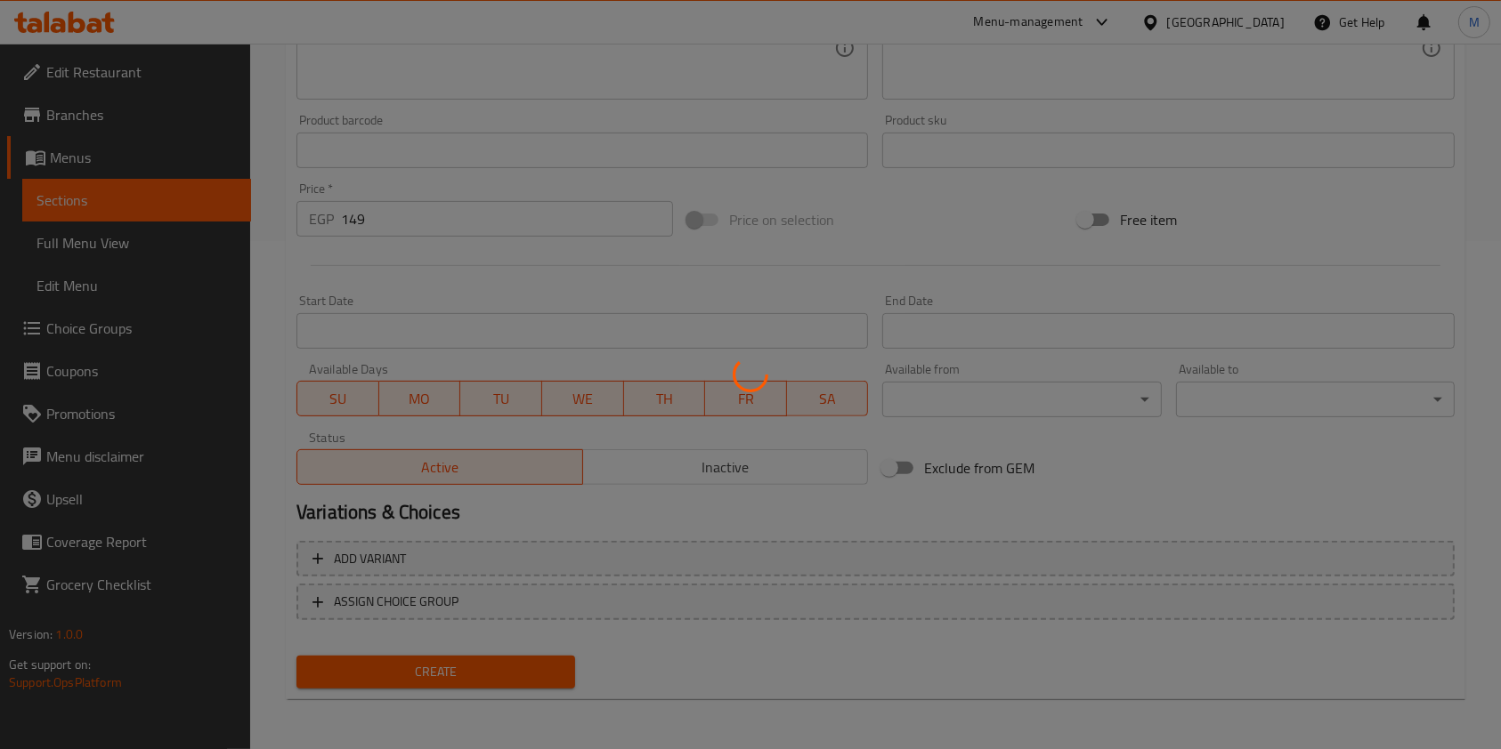
type input "0"
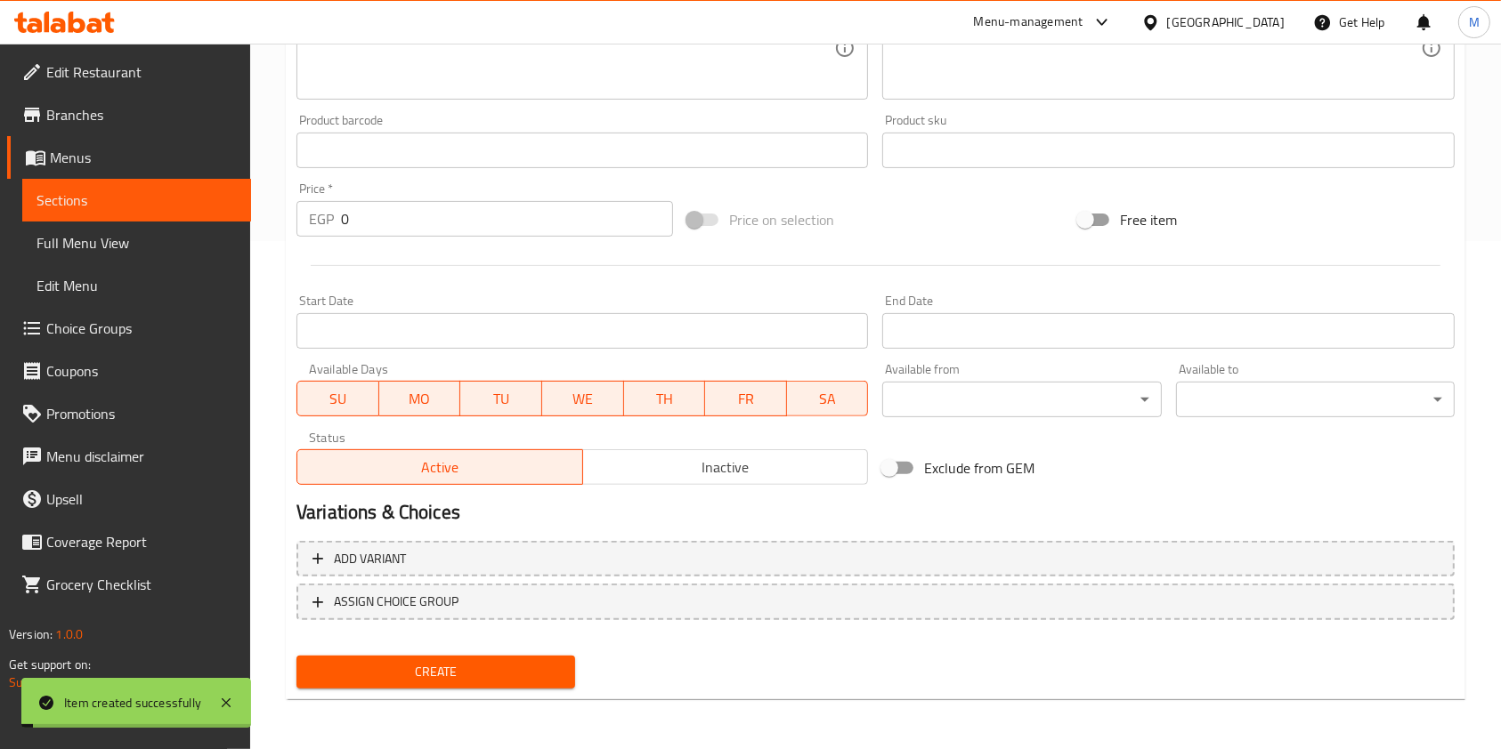
scroll to position [0, 0]
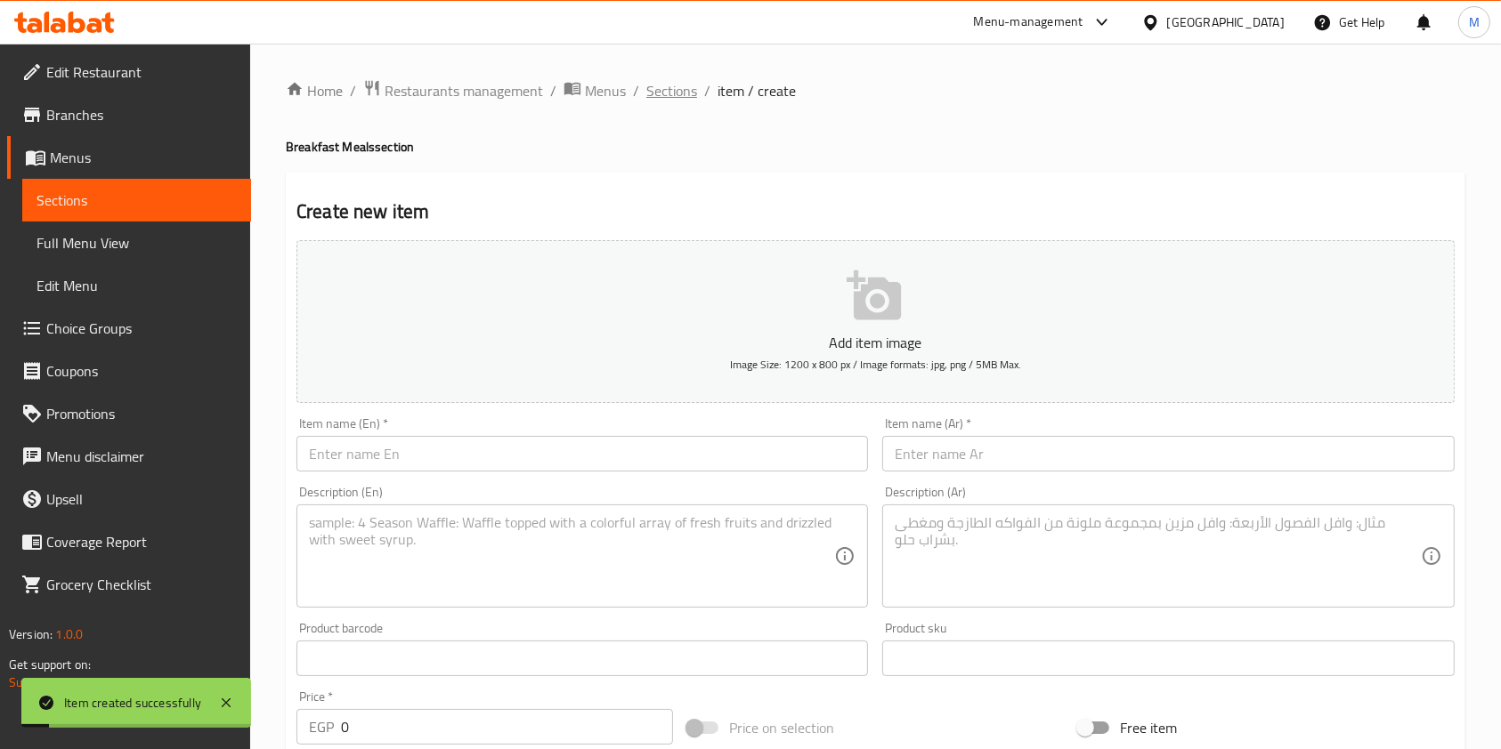
click at [668, 83] on span "Sections" at bounding box center [671, 90] width 51 height 21
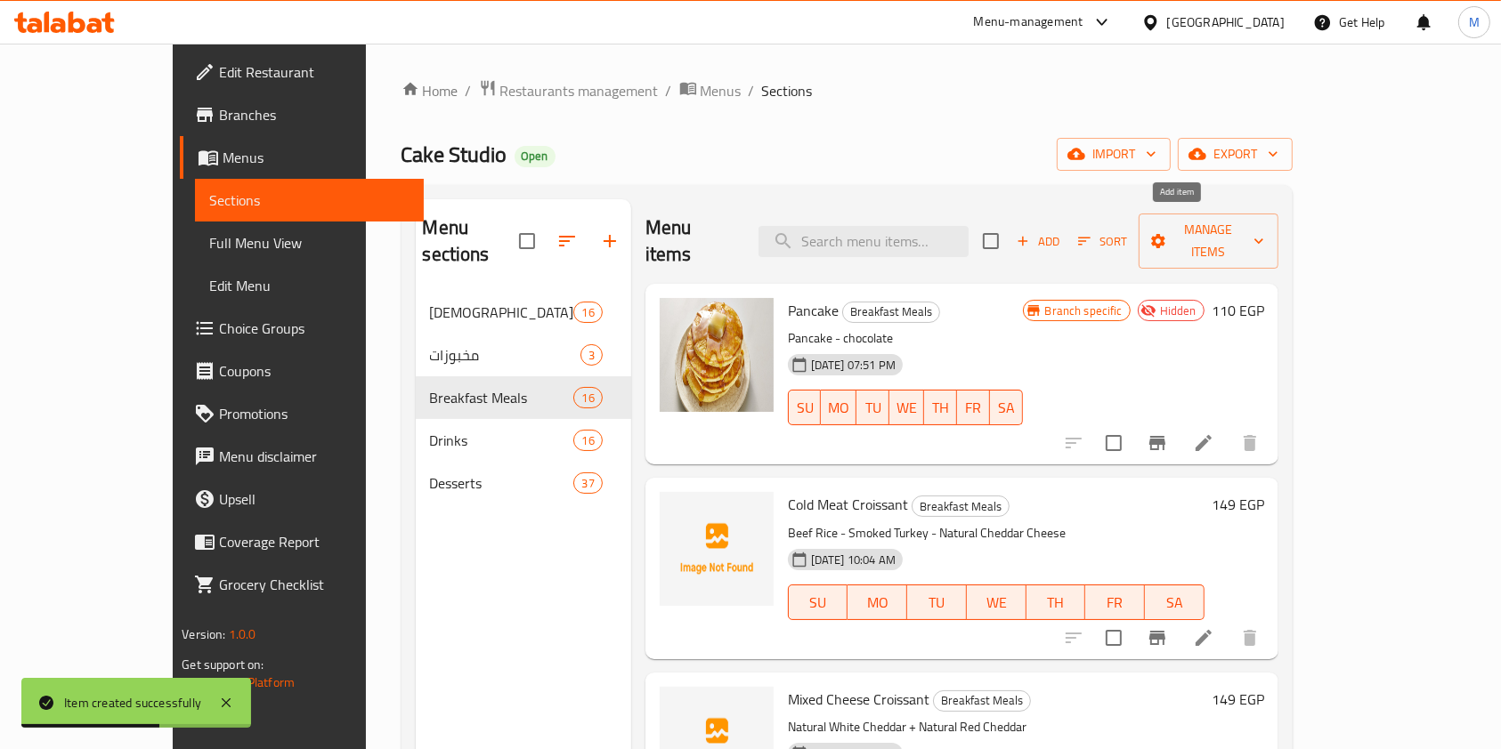
click at [1062, 231] on span "Add" at bounding box center [1038, 241] width 48 height 20
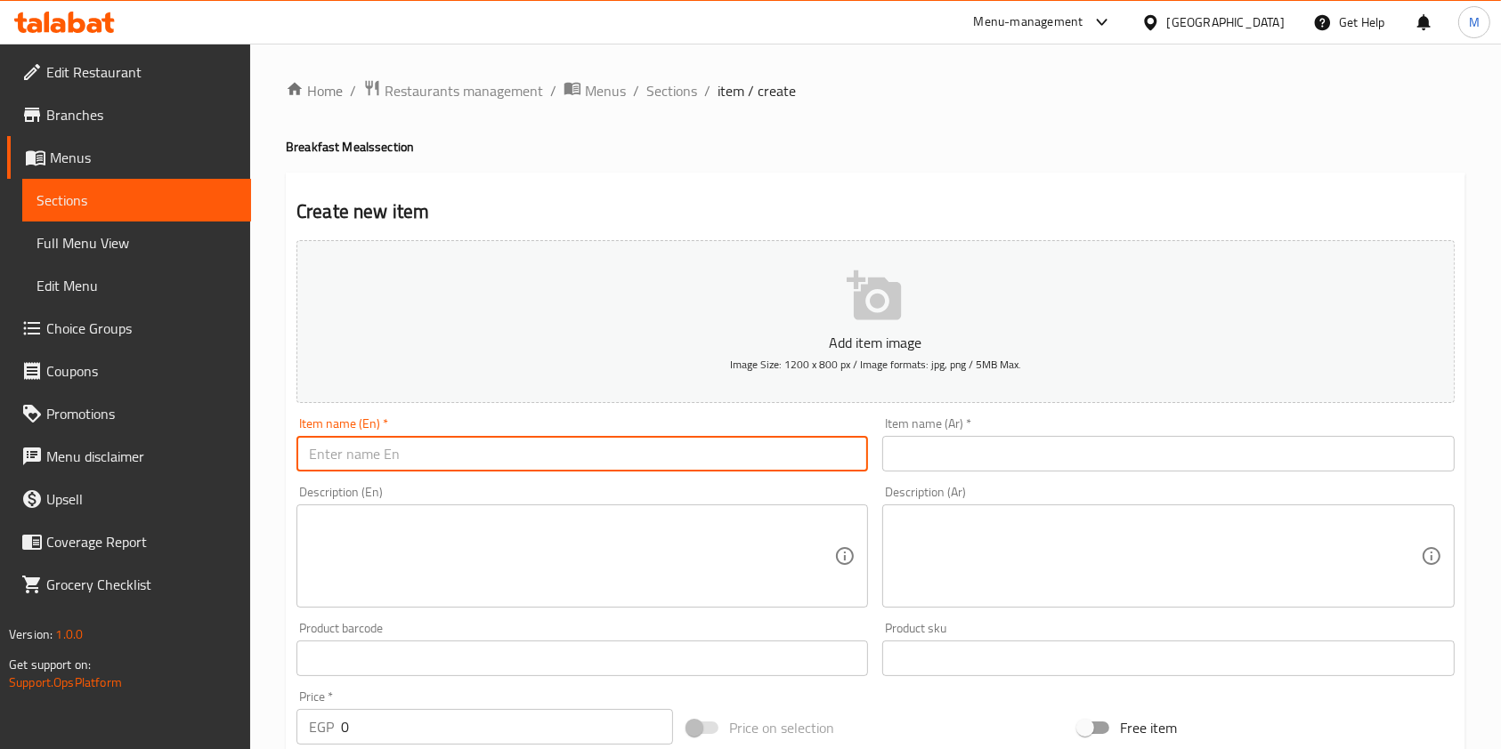
click at [591, 446] on input "text" at bounding box center [581, 454] width 571 height 36
paste input "Cold Meat Egg Quesadilla"
type input "Cold Meat Egg Quesadilla"
click at [998, 461] on input "text" at bounding box center [1167, 454] width 571 height 36
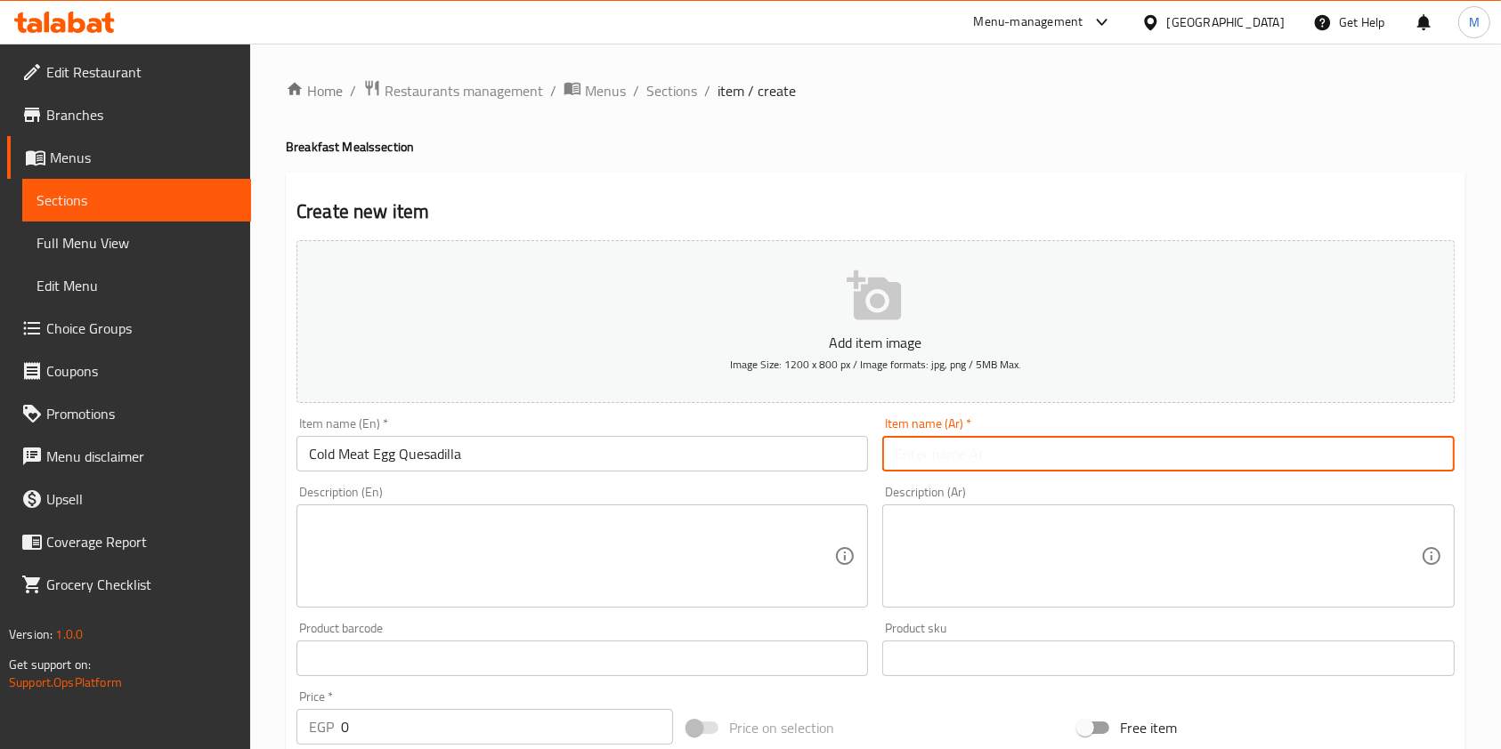
paste input "كاسديا بيض لحوم بارده"
type input "كاسديا بيض لحوم بارده"
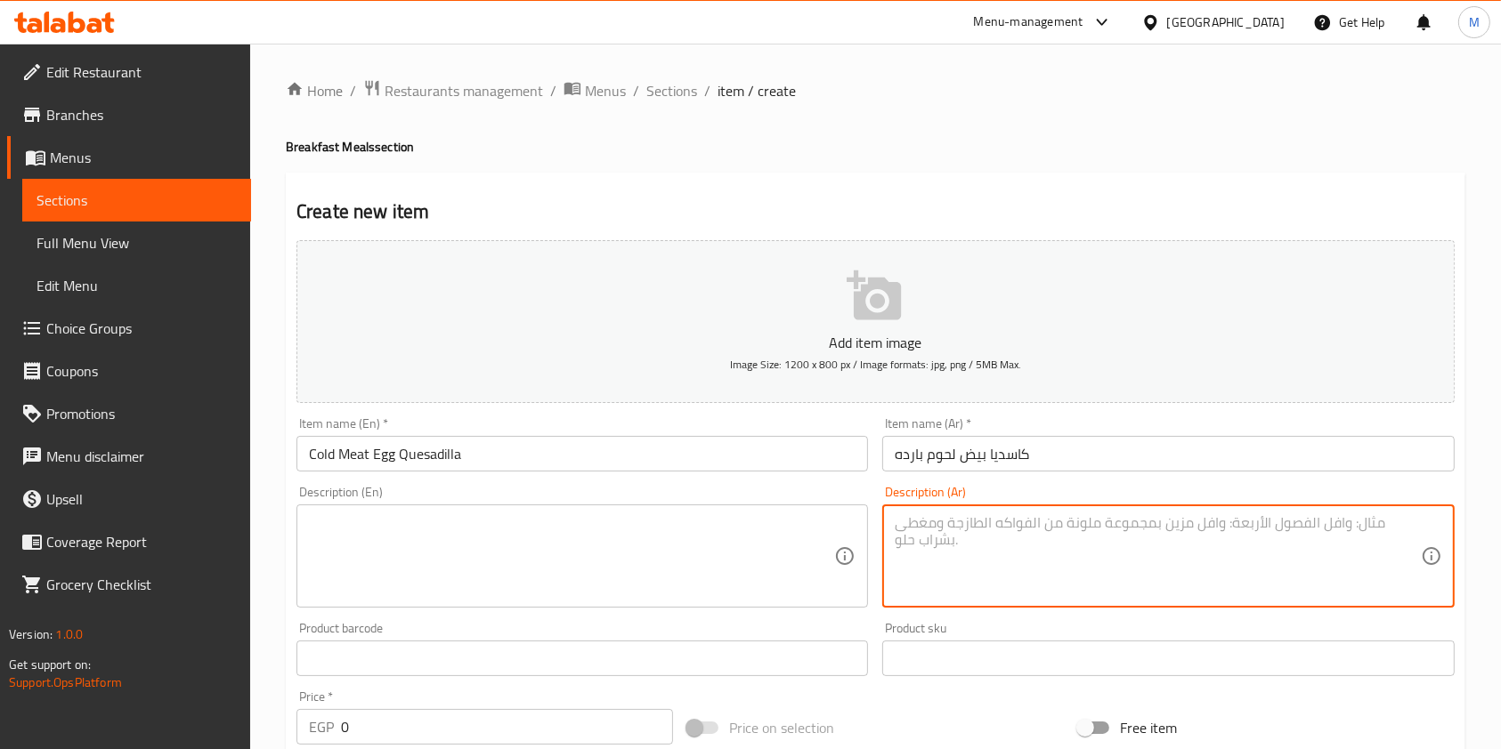
click at [910, 572] on textarea at bounding box center [1157, 556] width 525 height 85
paste textarea "عيش تورتيلا + جبنه مودزريلا + جبنه كريمي + بيض + رز بيف + تركي مدخن + شيدر طبيعي"
type textarea "عيش تورتيلا + جبنه مودزريلا + جبنه كريمي + بيض + رز بيف + تركي مدخن + شيدر طبيعي"
click at [680, 579] on textarea at bounding box center [571, 556] width 525 height 85
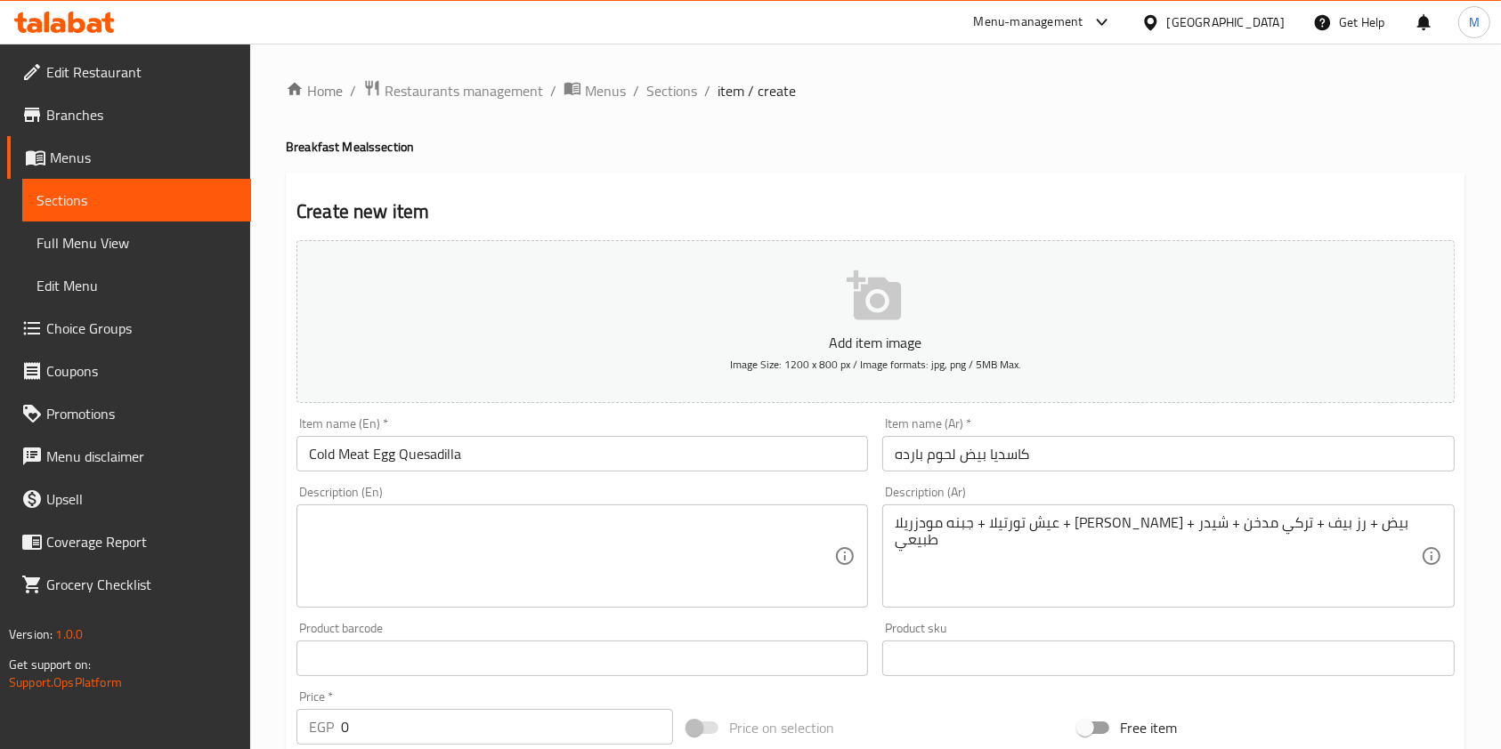
click at [341, 532] on textarea at bounding box center [571, 556] width 525 height 85
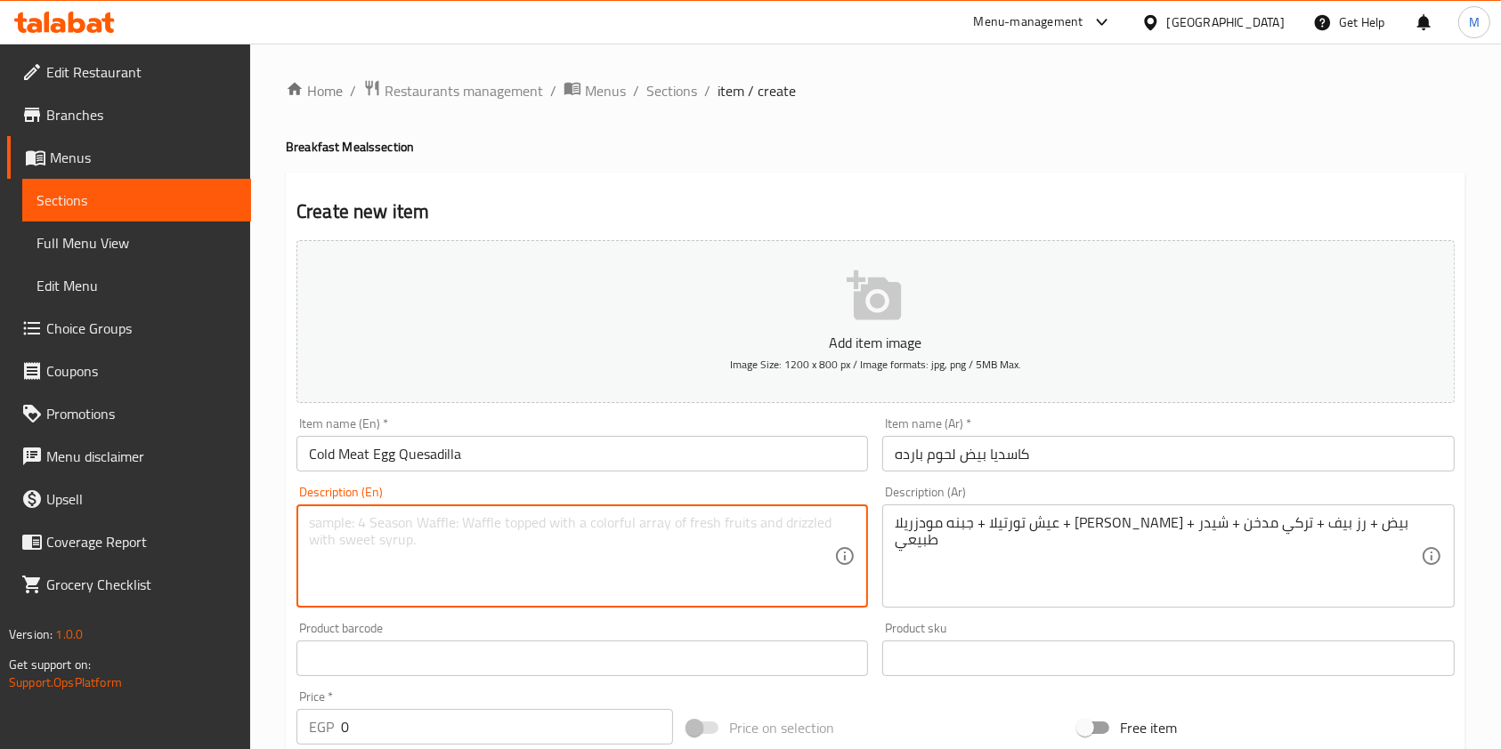
paste textarea "Tortilla bread + mozzarella cheese + cream cheese + eggs + beef rice + smoked t…"
type textarea "Tortilla bread + mozzarella cheese + cream cheese + eggs + beef rice + smoked t…"
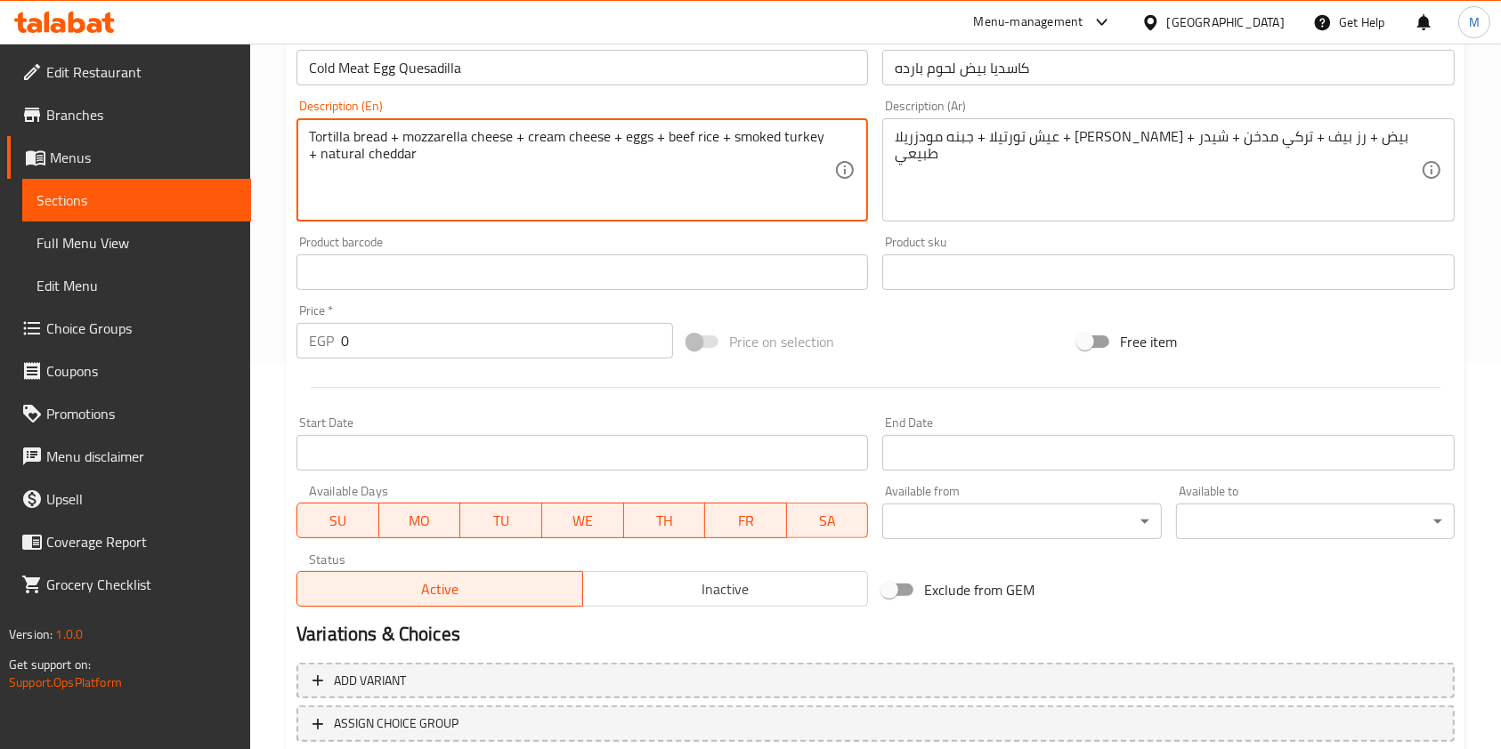
scroll to position [420, 0]
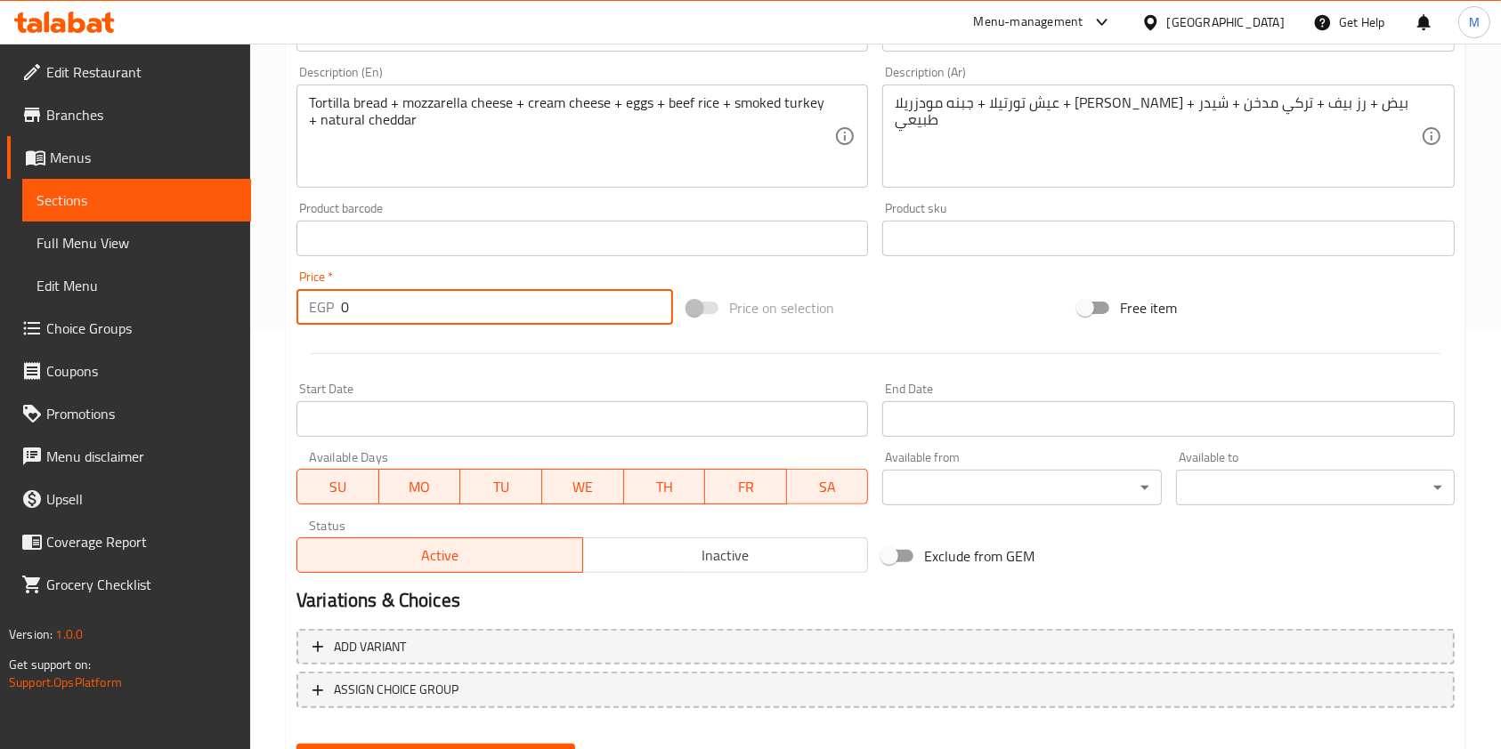
drag, startPoint x: 364, startPoint y: 303, endPoint x: 336, endPoint y: 309, distance: 29.2
click at [336, 309] on div "EGP 0 Price *" at bounding box center [484, 307] width 376 height 36
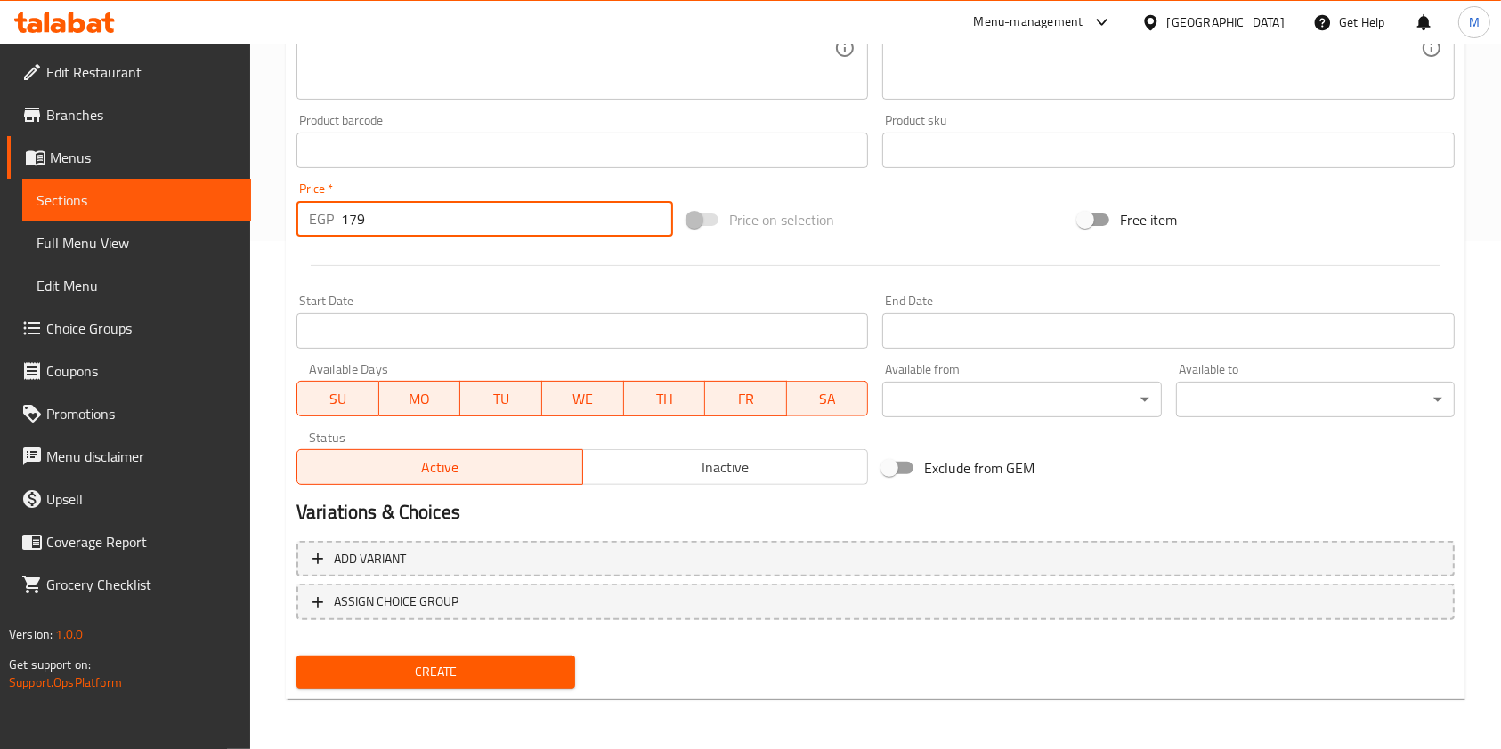
type input "179"
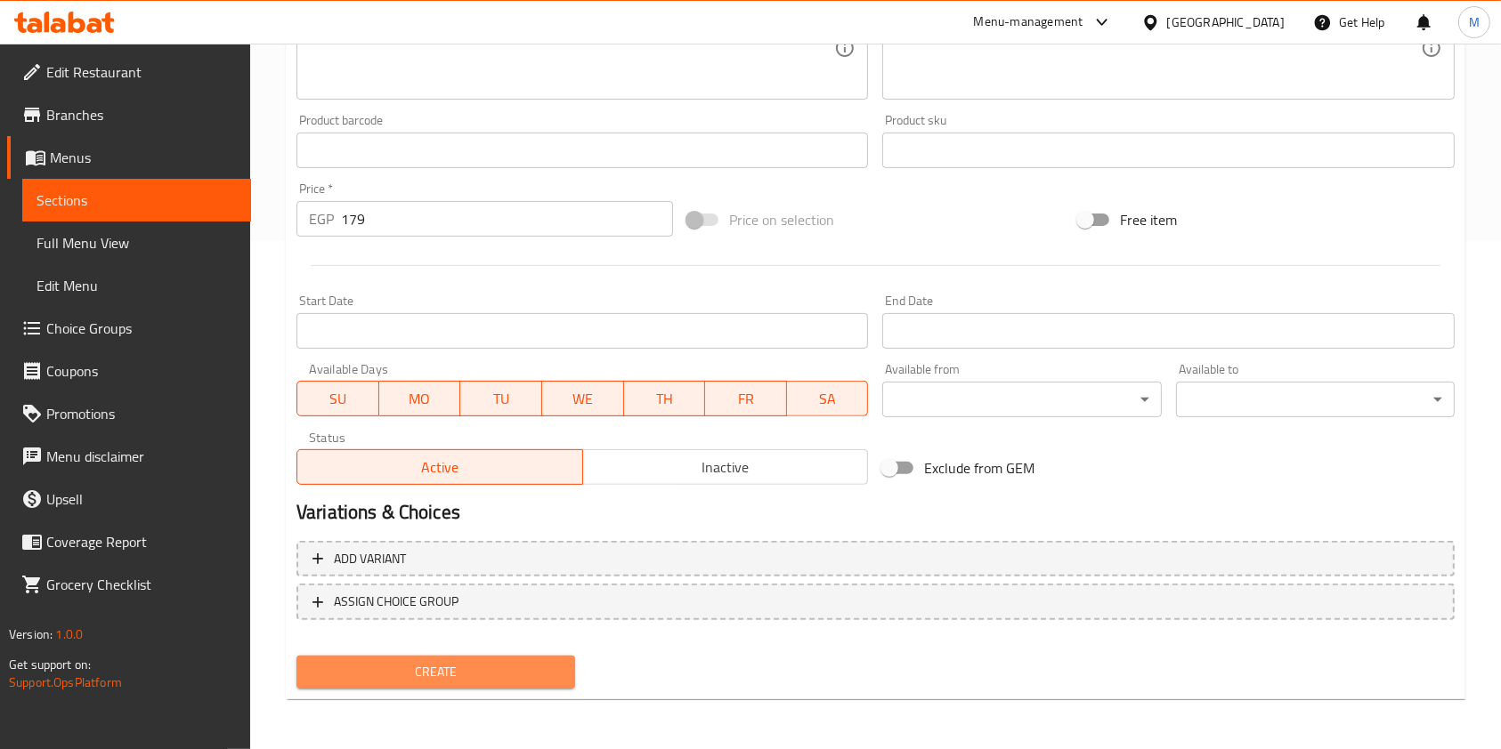
click at [425, 668] on span "Create" at bounding box center [436, 672] width 250 height 22
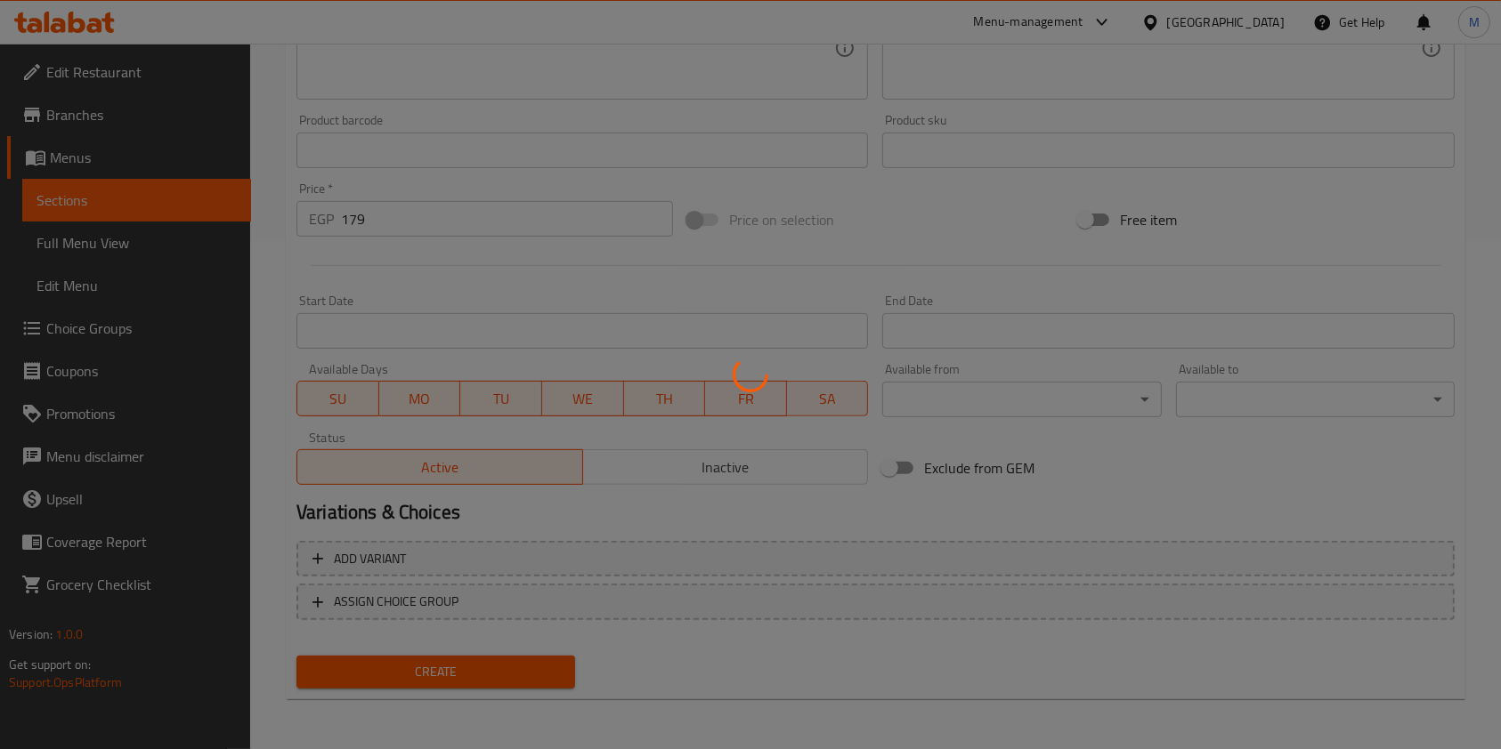
type input "0"
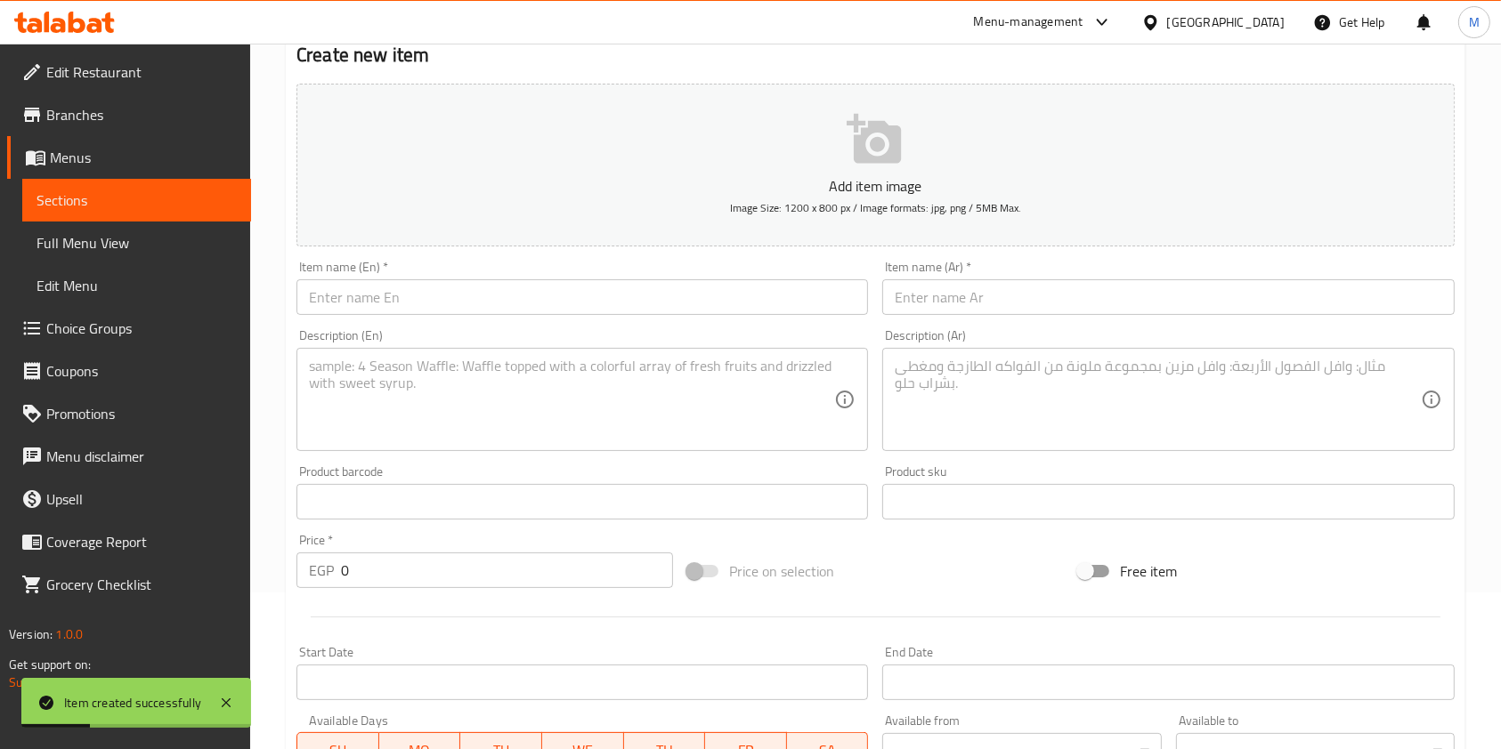
scroll to position [0, 0]
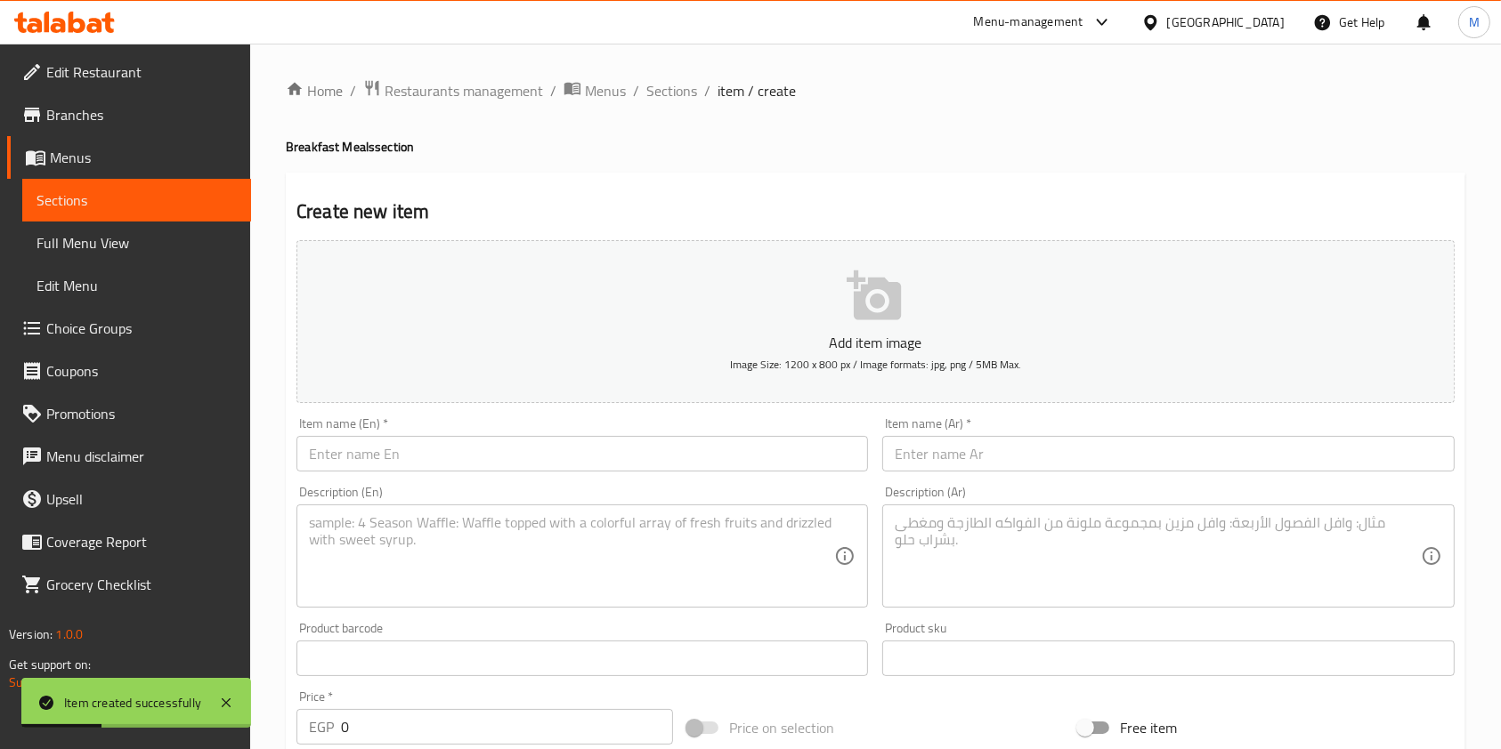
click at [486, 464] on input "text" at bounding box center [581, 454] width 571 height 36
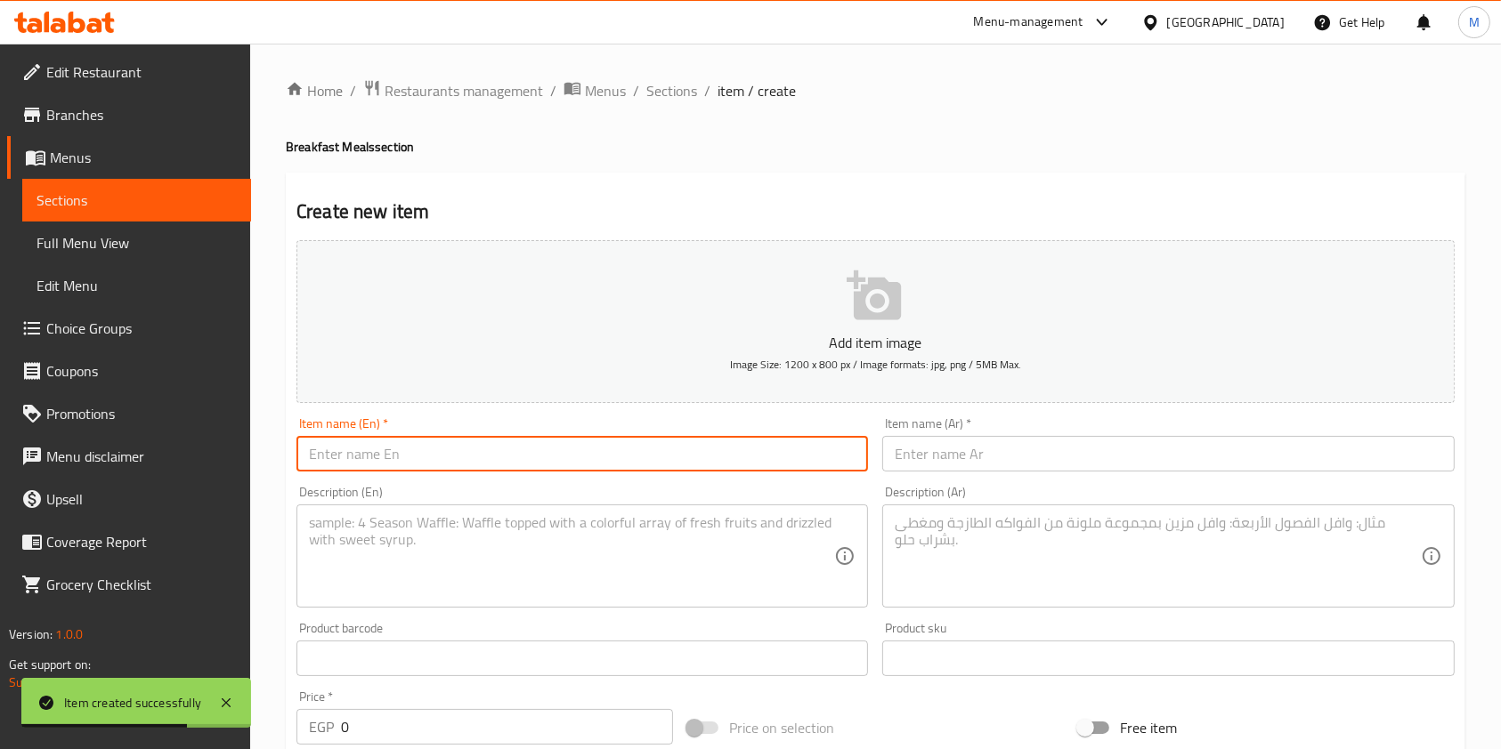
paste input "كاسديا بيض مكس جبن"
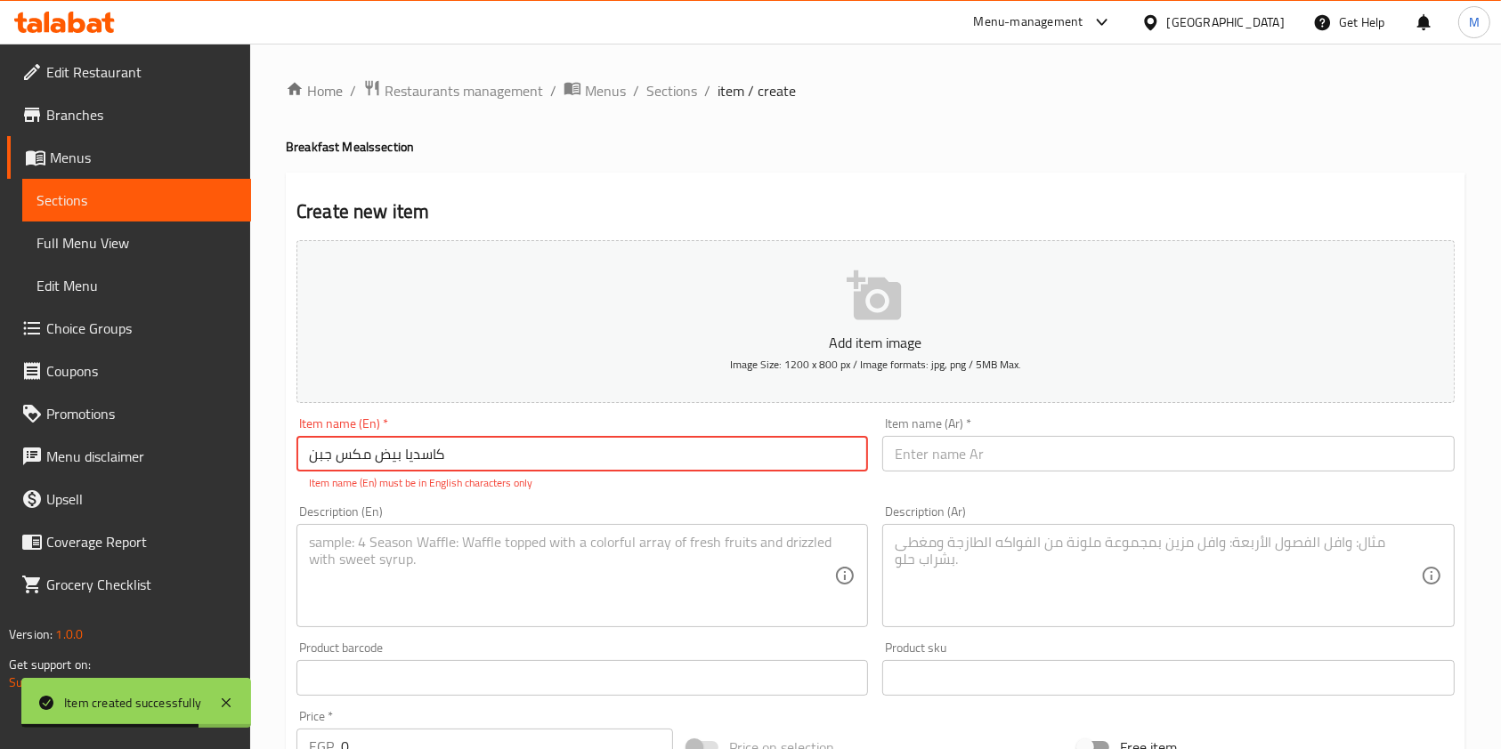
type input "كاسديا بيض مكس جبن"
click at [899, 461] on input "text" at bounding box center [1167, 454] width 571 height 36
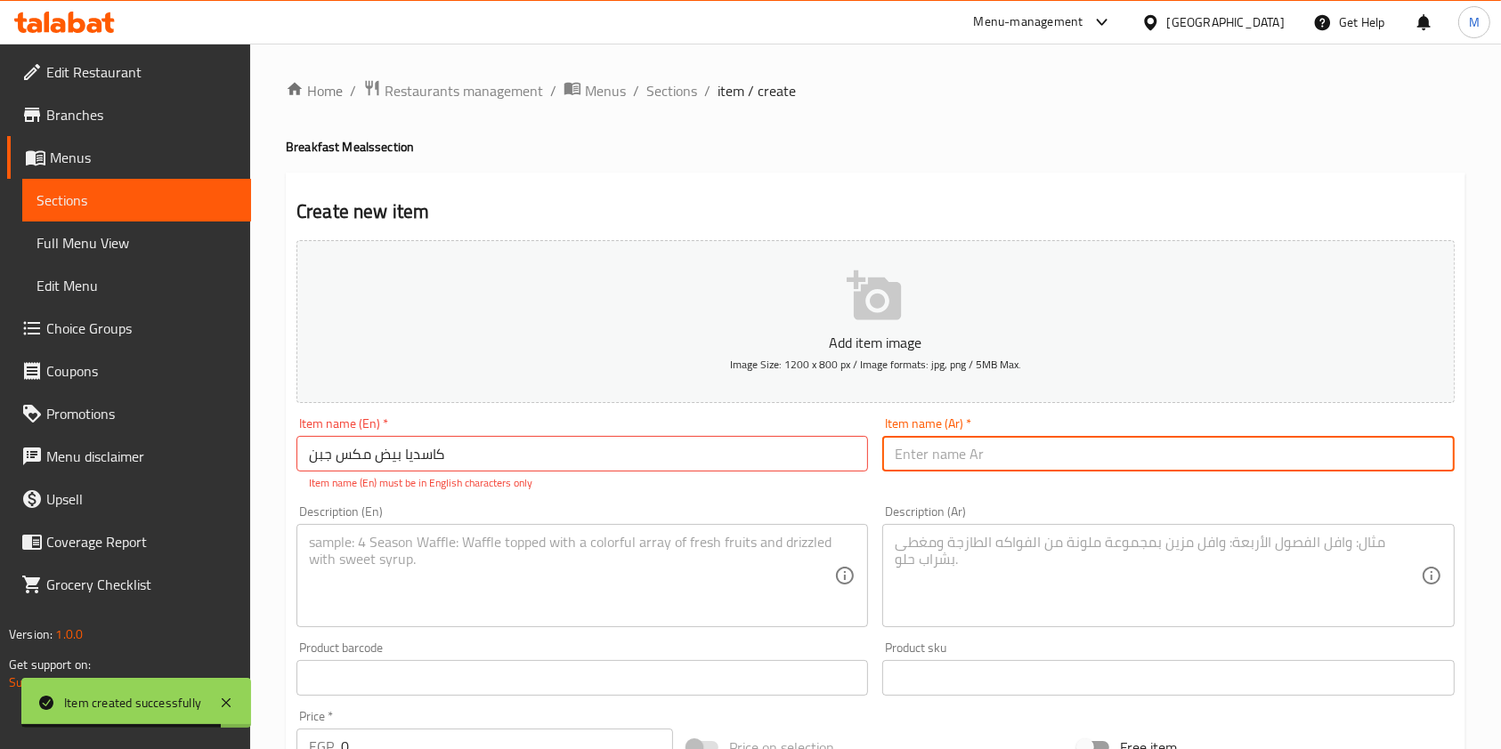
paste input "Egg and Cheese Quesadilla"
type input "Egg and Cheese Quesadilla"
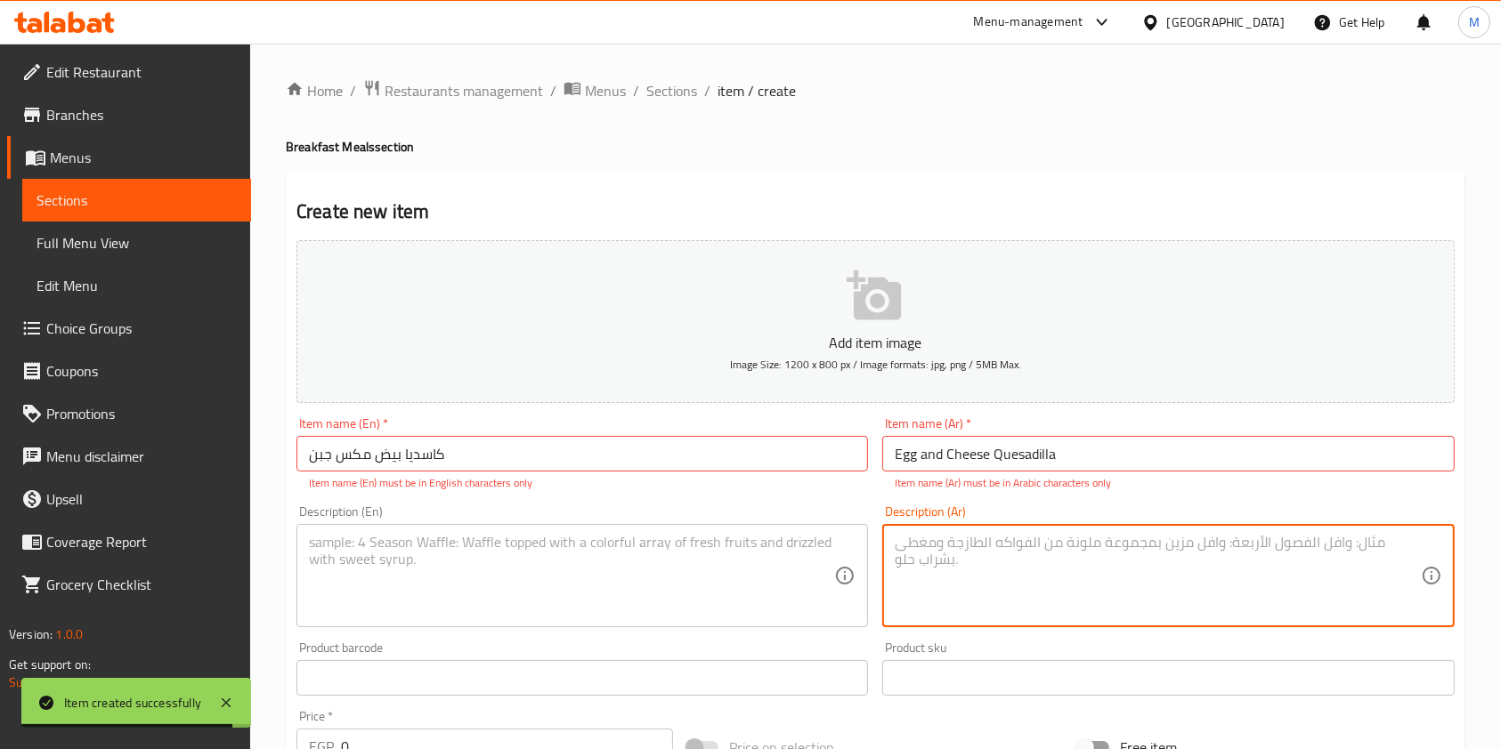
click at [926, 562] on textarea at bounding box center [1157, 576] width 525 height 85
paste textarea "عيش تورتيلا + جبنه مودزريلا + جبنه كريمي + بيض + شيدر طبيعي"
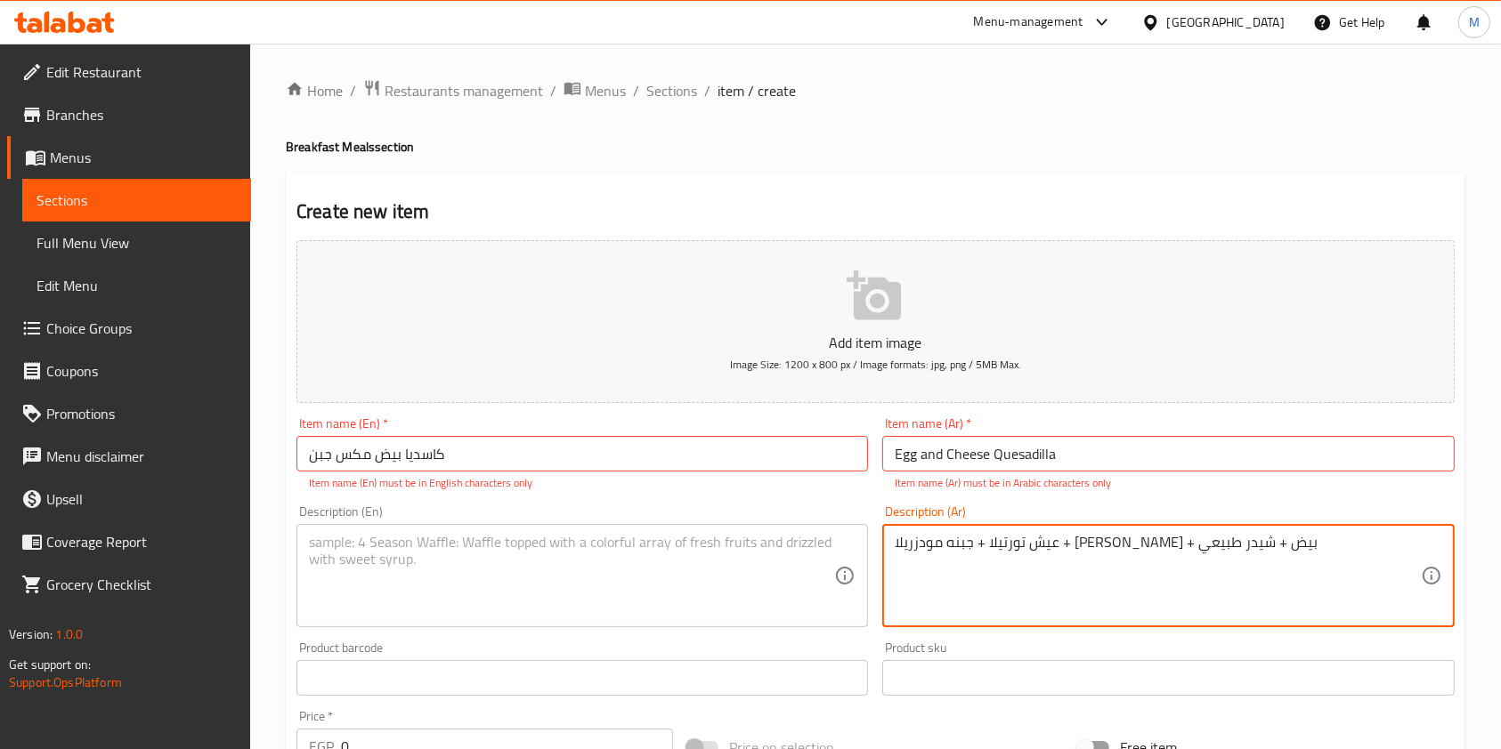
type textarea "عيش تورتيلا + جبنه مودزريلا + جبنه كريمي + بيض + شيدر طبيعي"
click at [719, 570] on textarea at bounding box center [571, 576] width 525 height 85
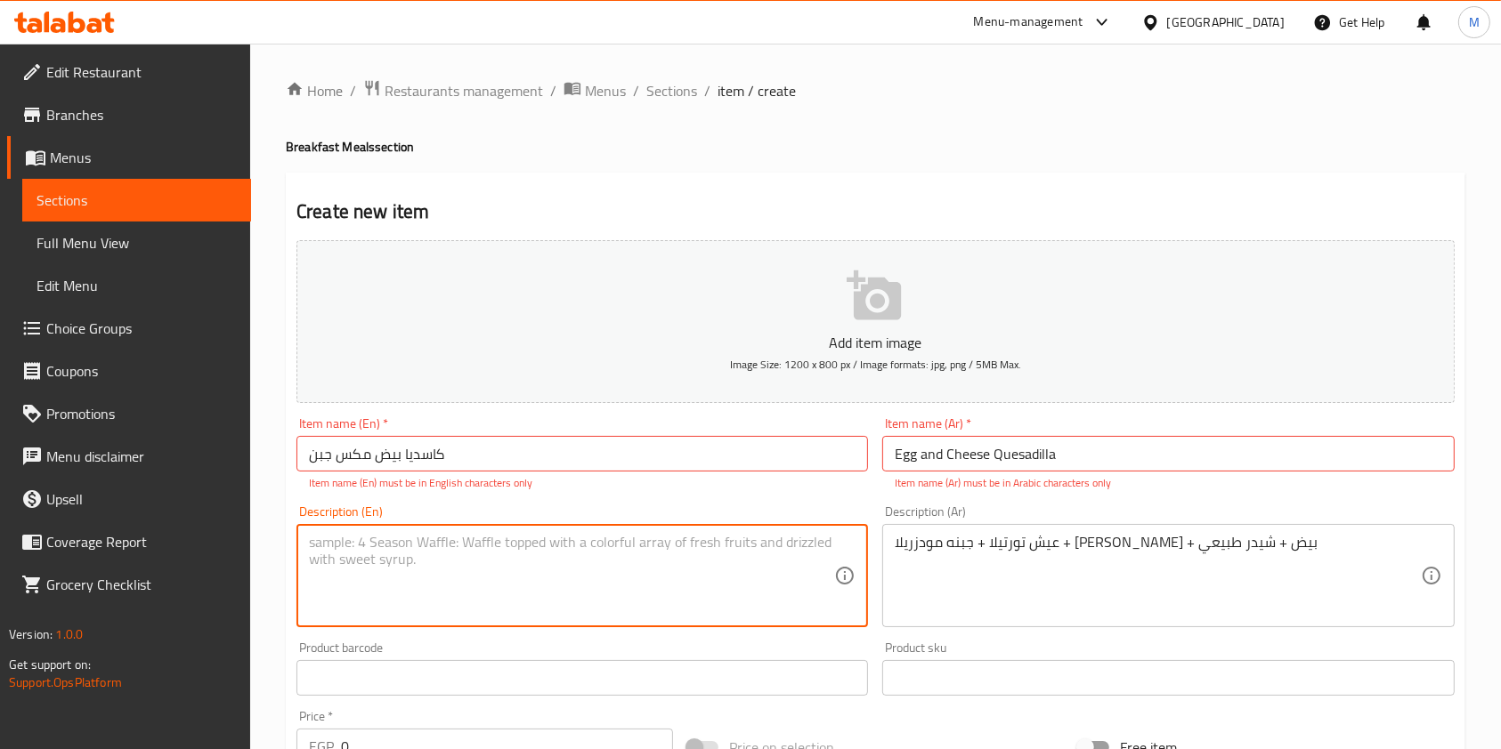
paste textarea "Tortilla bread + mozzarella cheese + cream cheese + egg + natural cheddar"
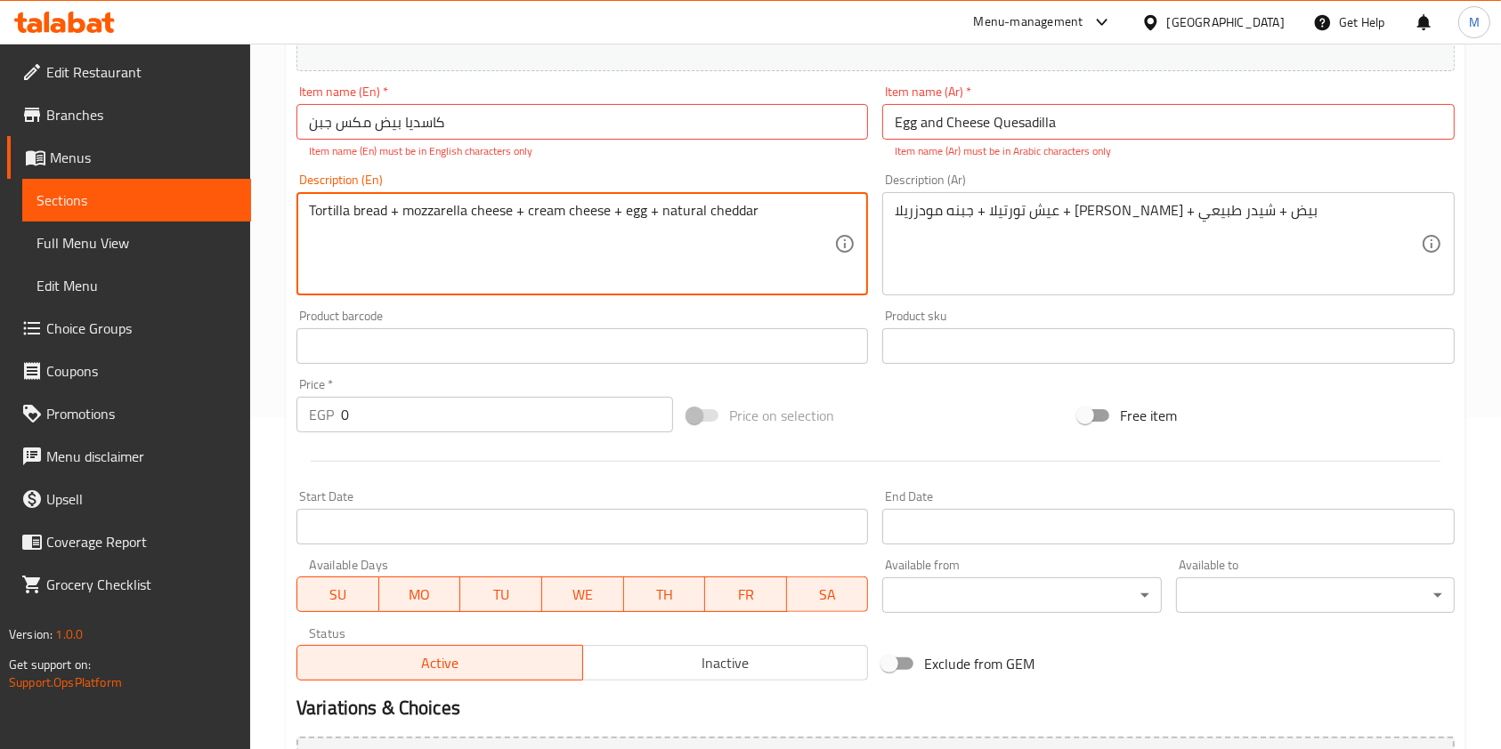
type textarea "Tortilla bread + mozzarella cheese + cream cheese + egg + natural cheddar"
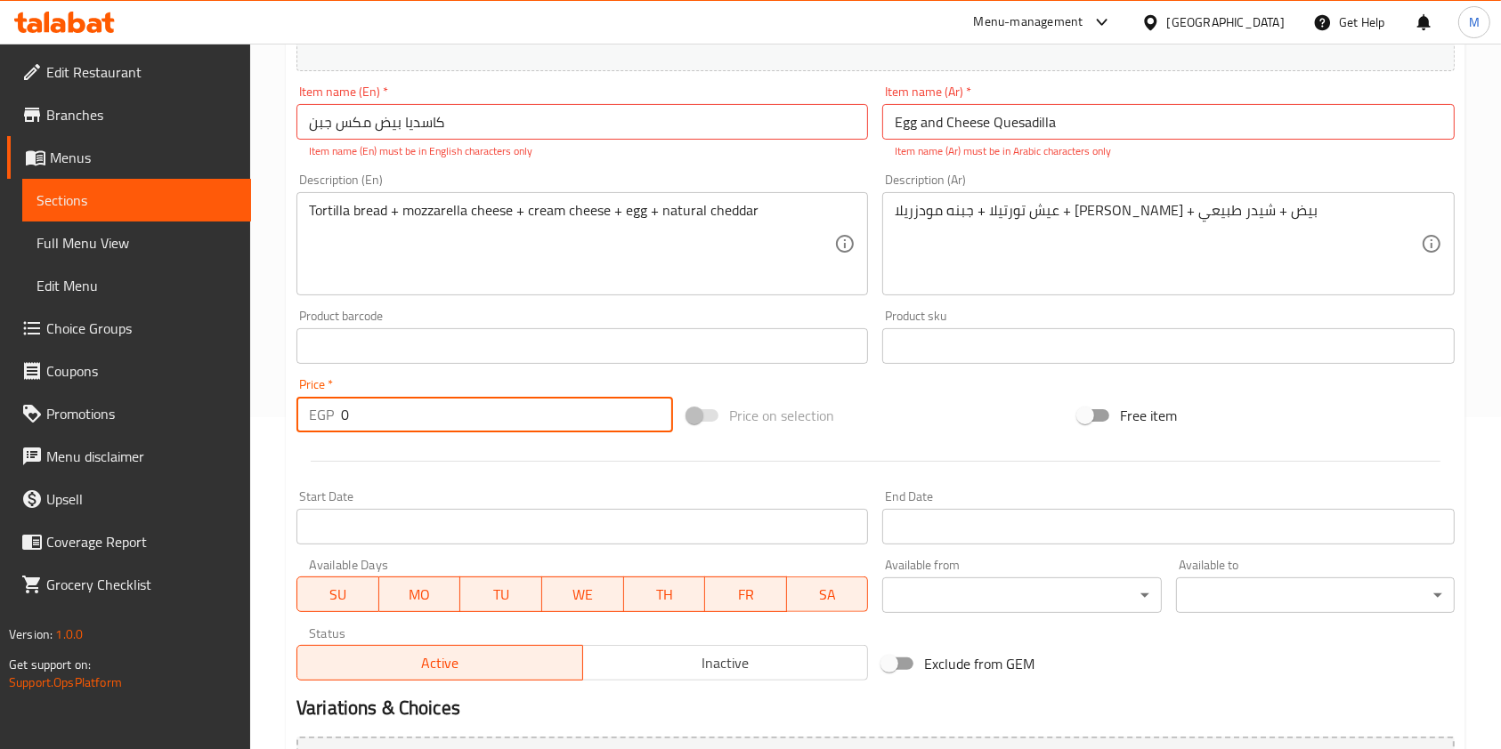
drag, startPoint x: 392, startPoint y: 415, endPoint x: 339, endPoint y: 417, distance: 52.5
click at [339, 417] on div "EGP 0 Price *" at bounding box center [484, 415] width 376 height 36
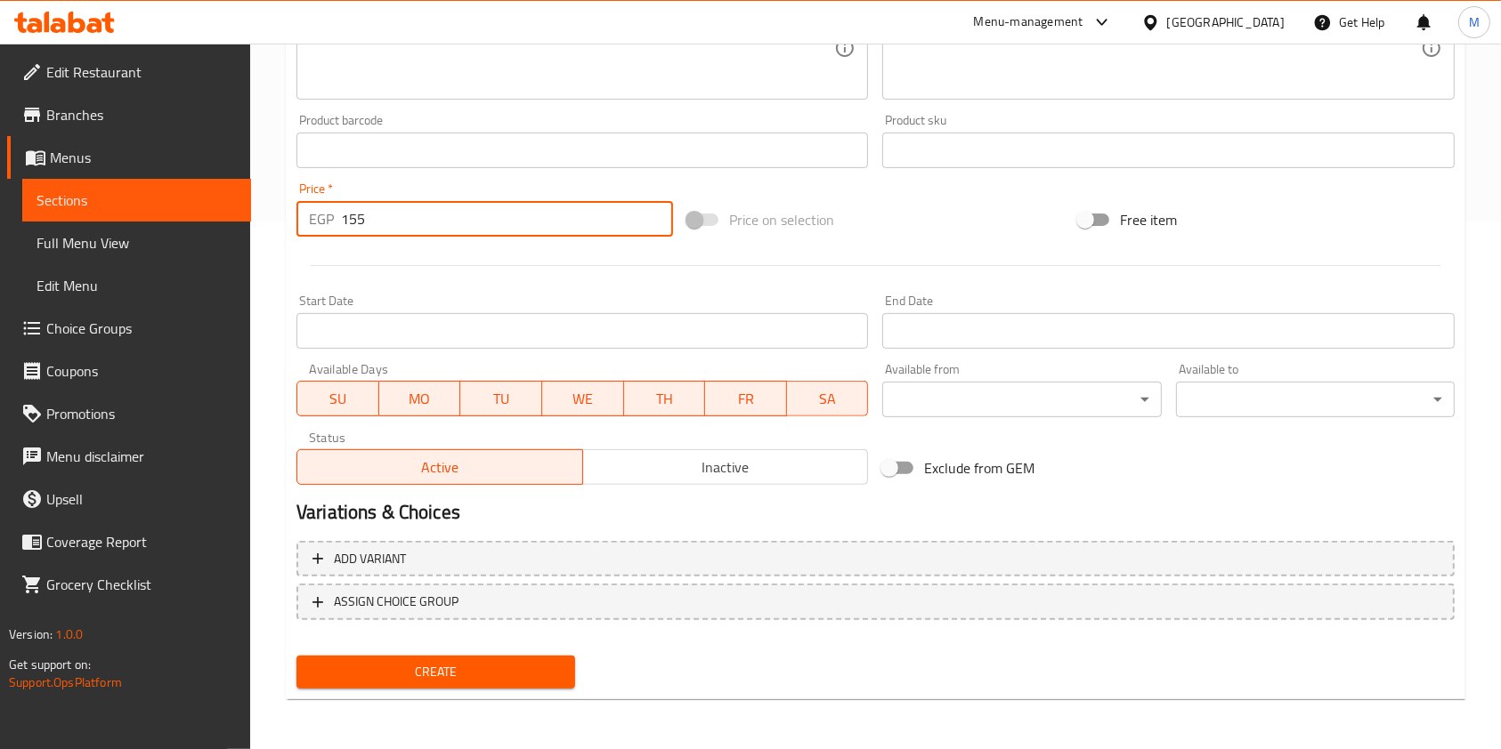
type input "155"
click at [506, 652] on div "Create" at bounding box center [435, 672] width 293 height 47
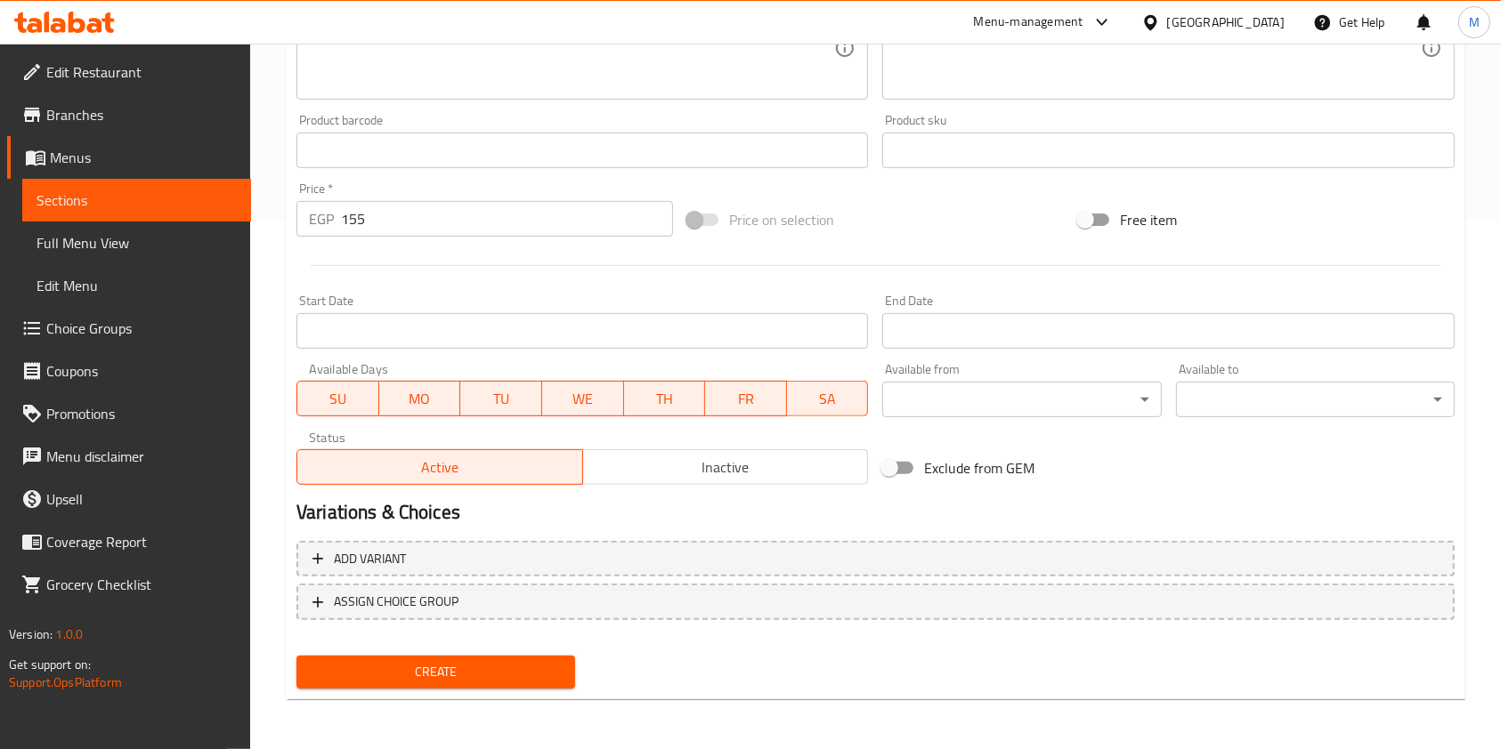
click at [525, 668] on span "Create" at bounding box center [436, 672] width 250 height 22
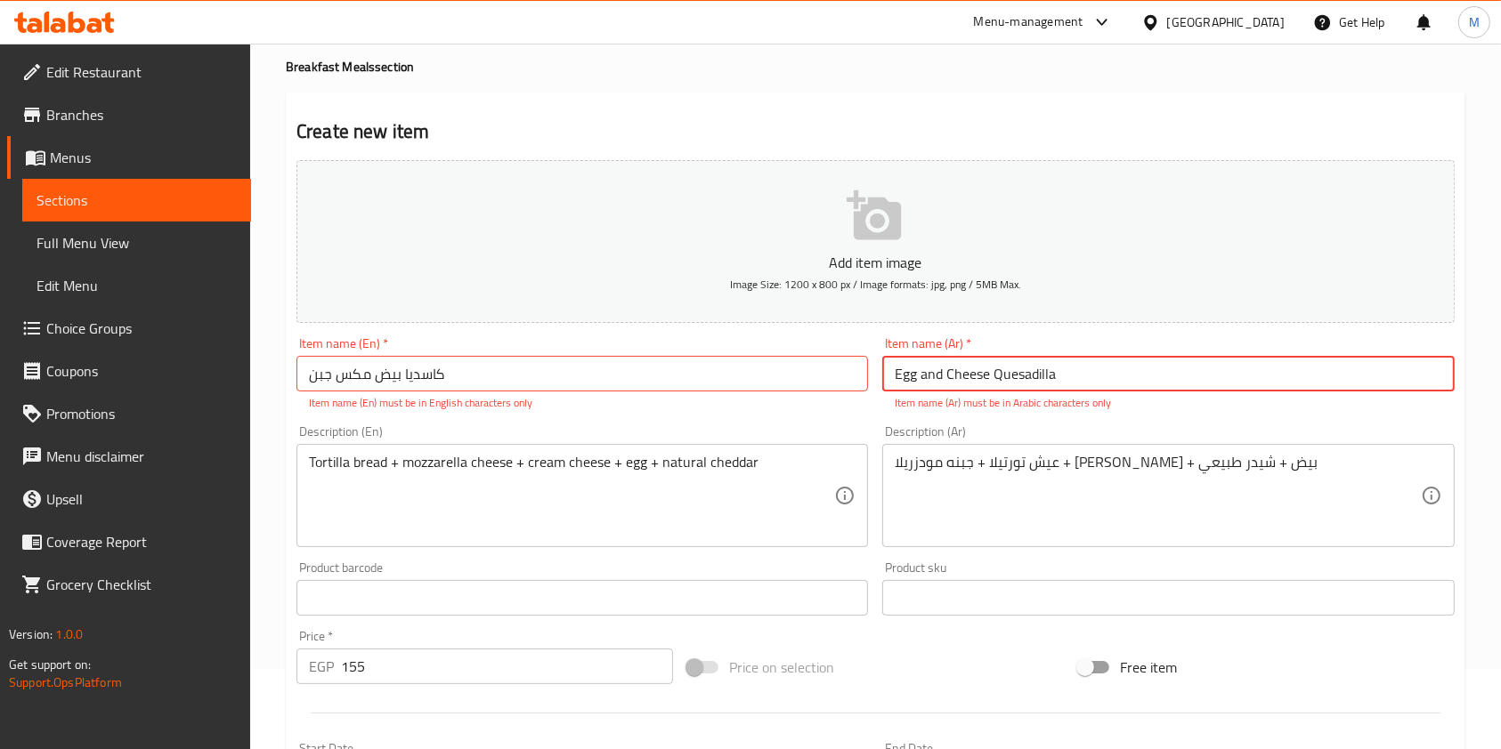
click at [959, 365] on input "Egg and Cheese Quesadilla" at bounding box center [1167, 374] width 571 height 36
paste input "كاسديا بيض مكس جبن"
type input "كاسديا بيض مكس جبن"
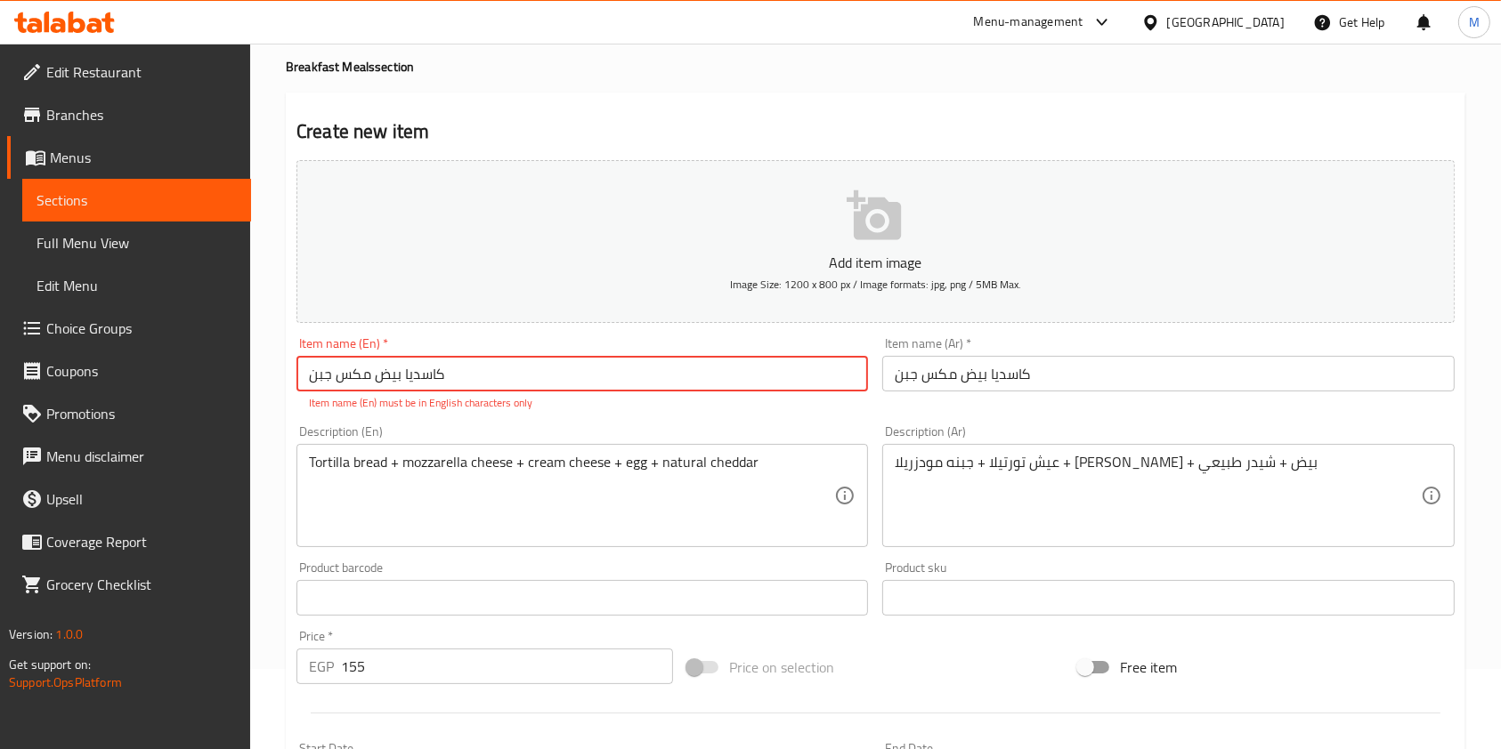
click at [627, 386] on input "كاسديا بيض مكس جبن" at bounding box center [581, 374] width 571 height 36
paste input "Egg and Cheese Quesadilla"
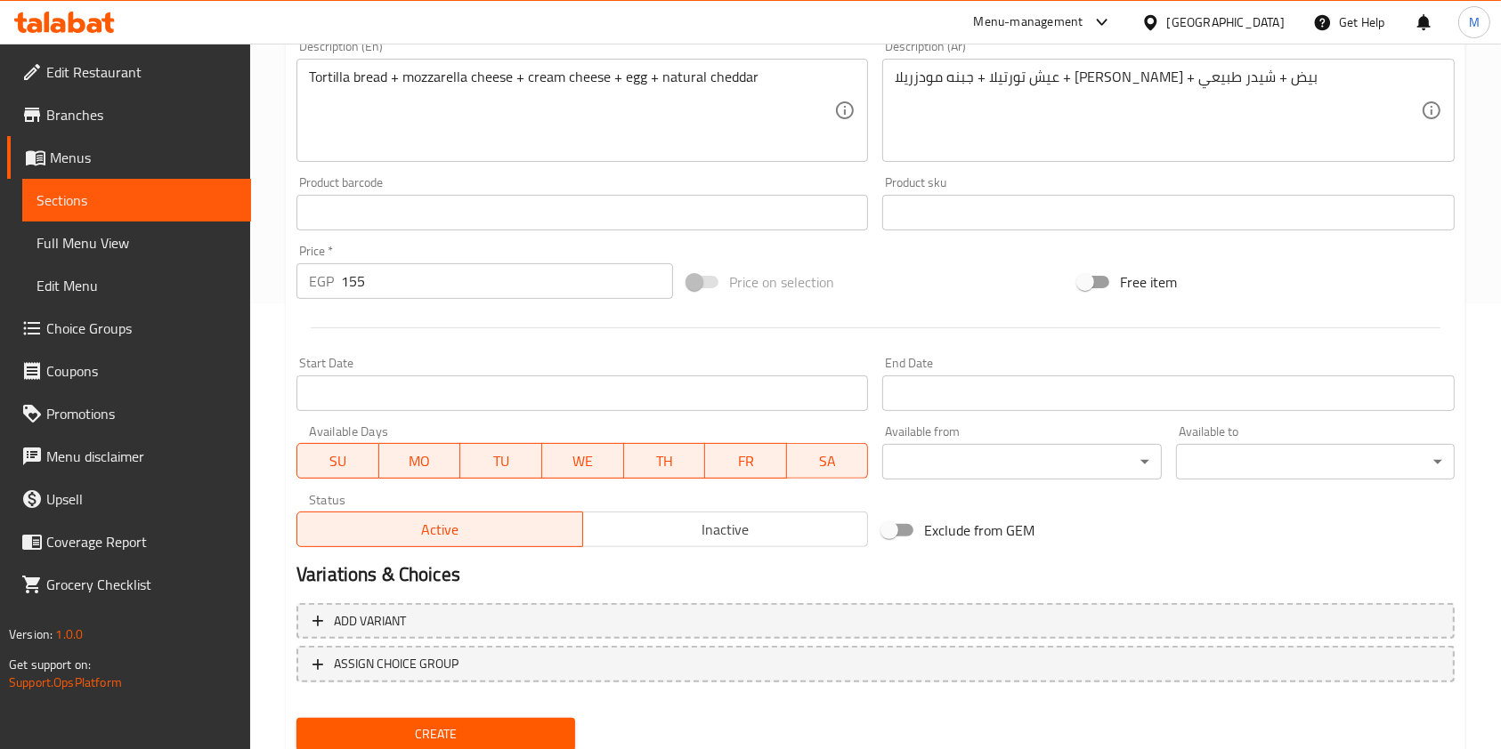
scroll to position [484, 0]
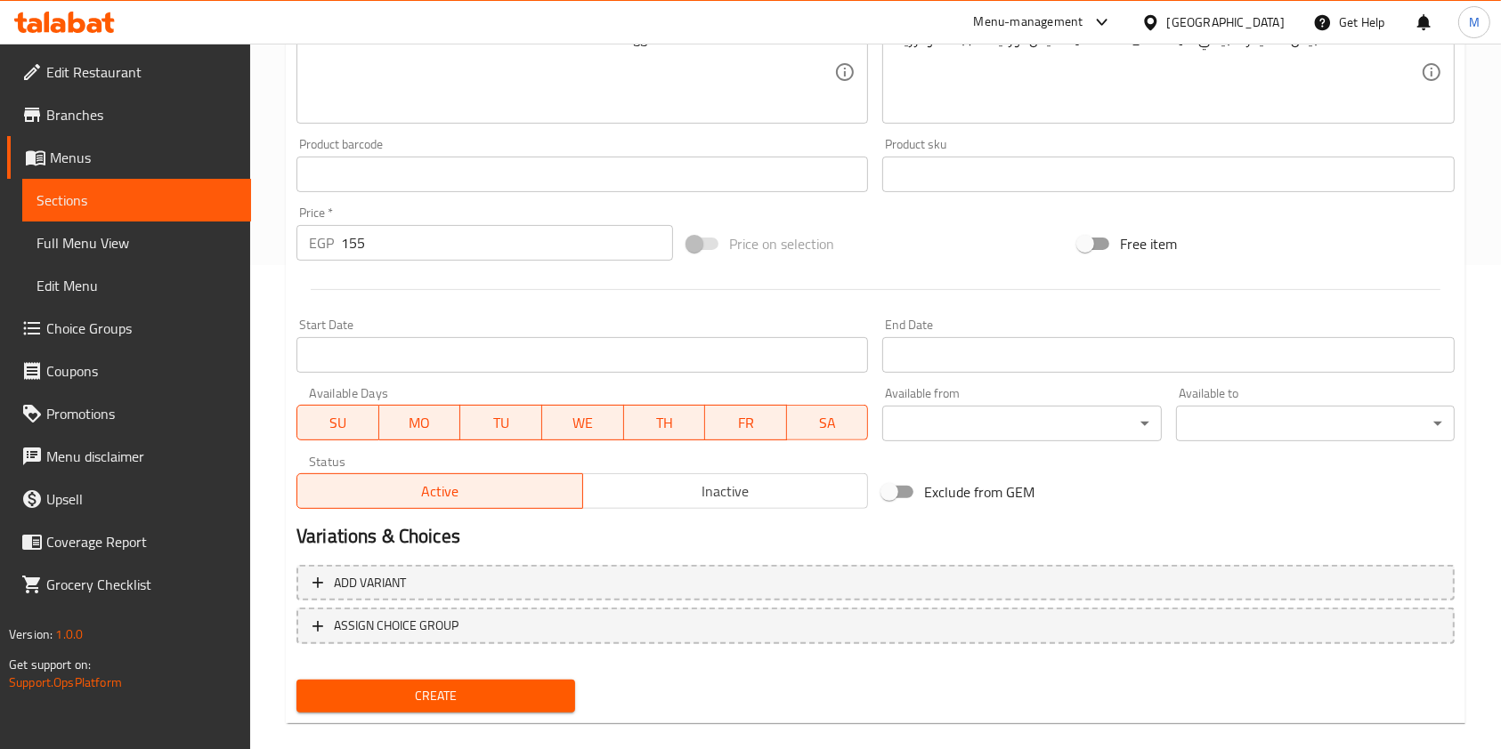
type input "Egg and Cheese Quesadilla"
click at [526, 688] on span "Create" at bounding box center [436, 696] width 250 height 22
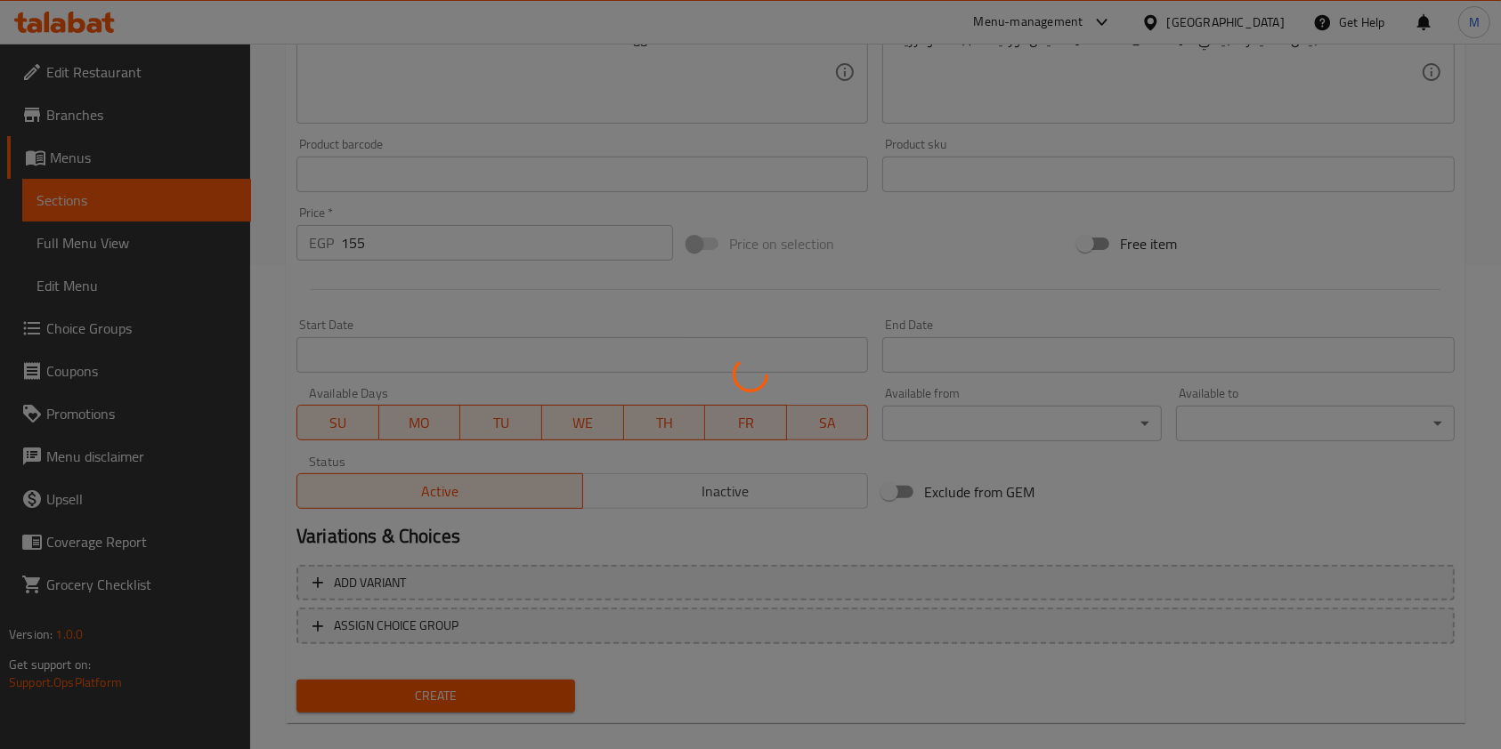
type input "0"
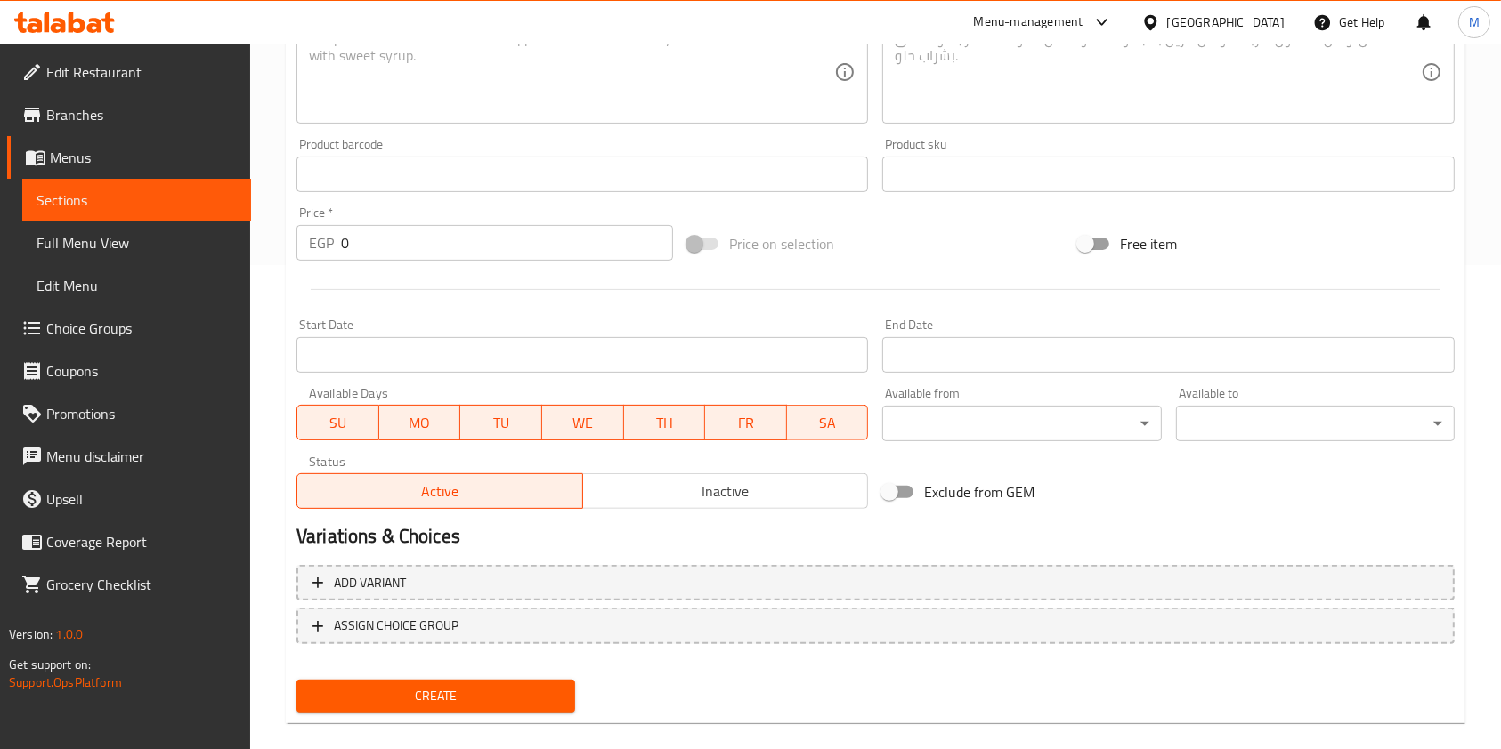
click at [91, 16] on icon at bounding box center [64, 22] width 101 height 21
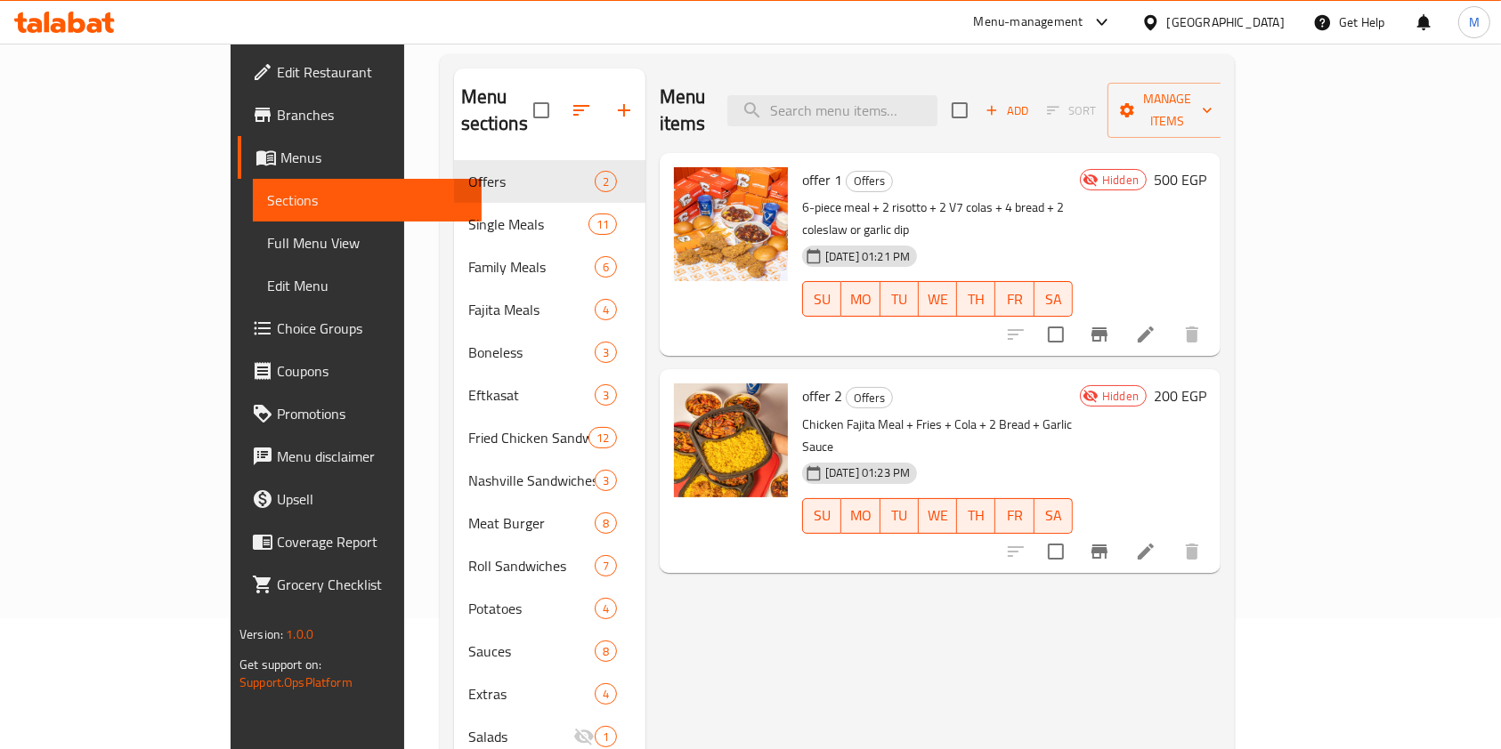
scroll to position [132, 0]
click at [1031, 106] on span "Add" at bounding box center [1007, 110] width 48 height 20
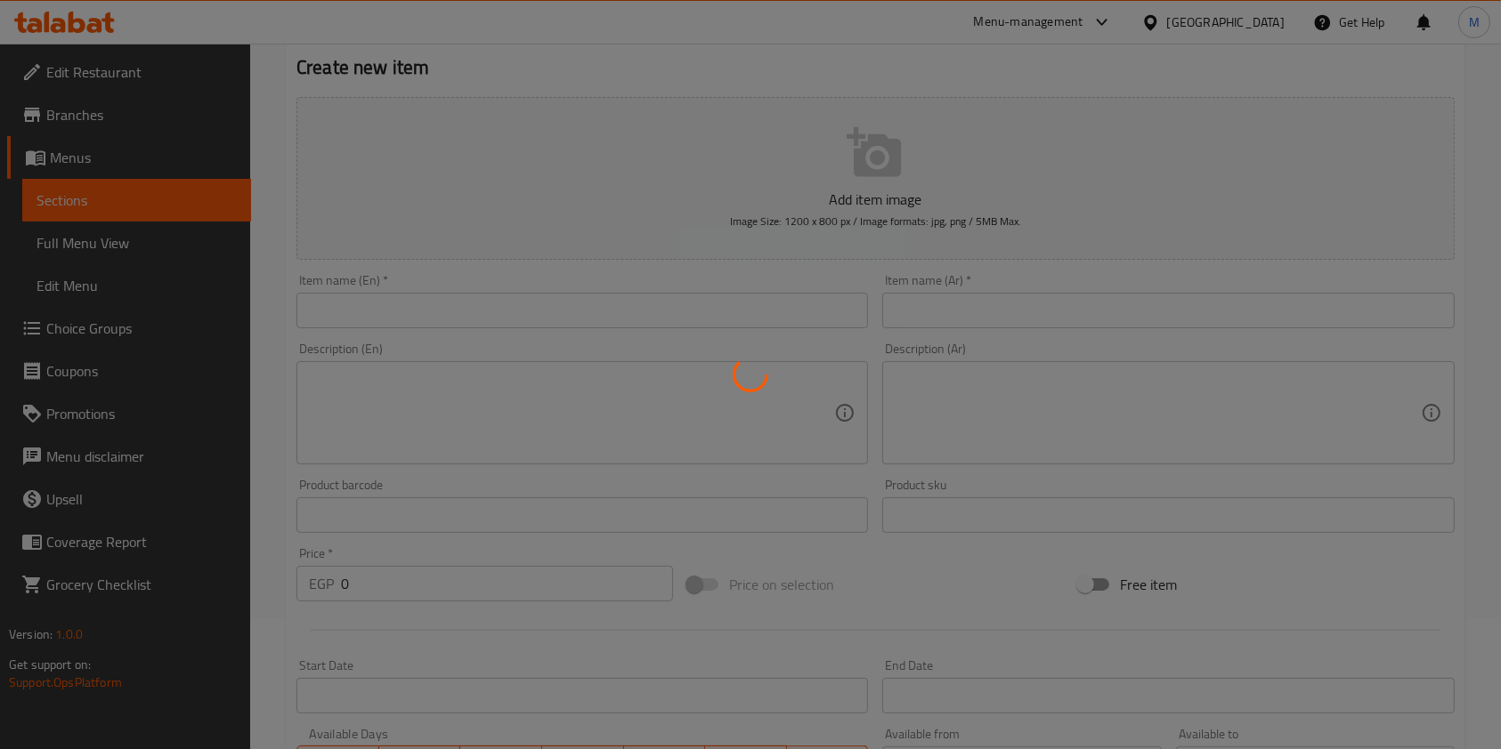
click at [559, 316] on div at bounding box center [750, 374] width 1501 height 749
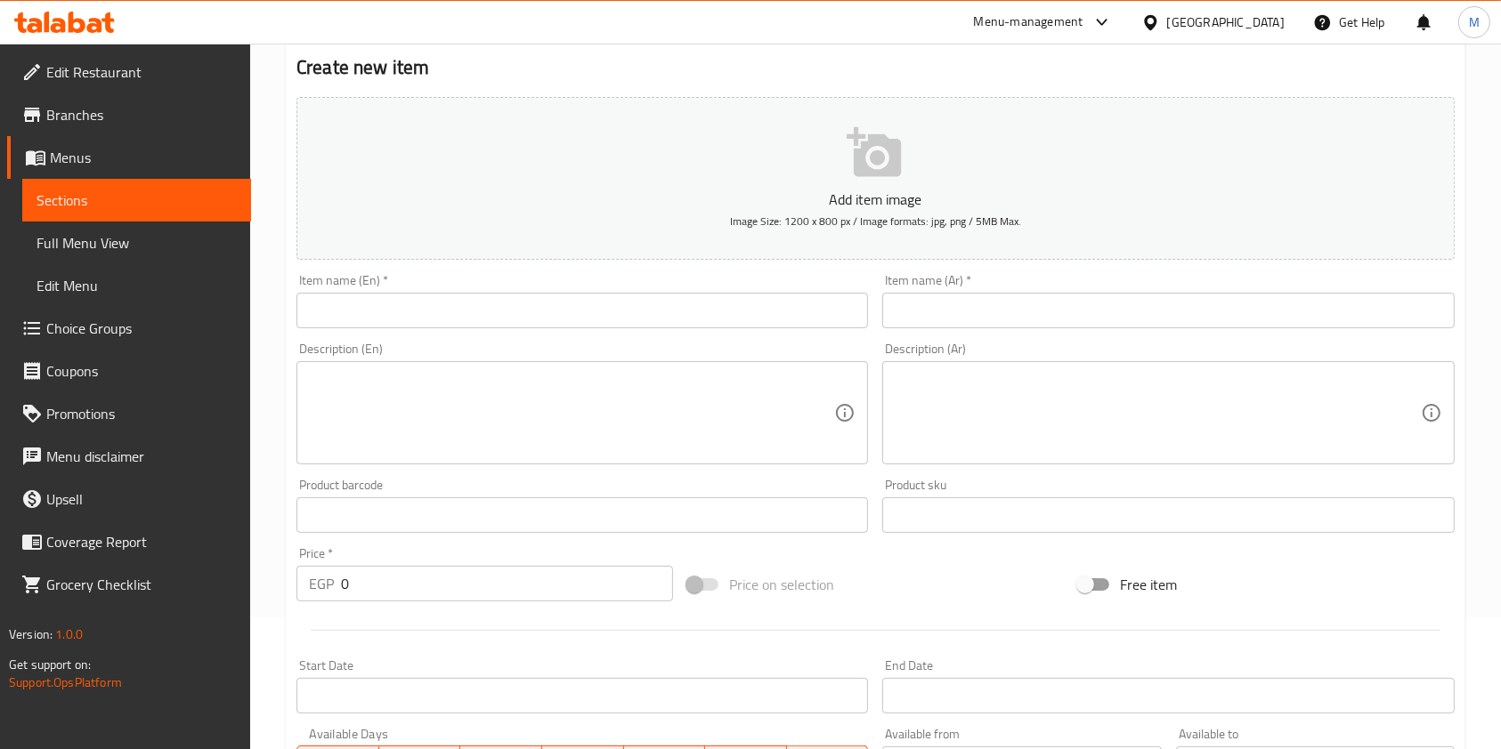
click at [545, 324] on input "text" at bounding box center [581, 311] width 571 height 36
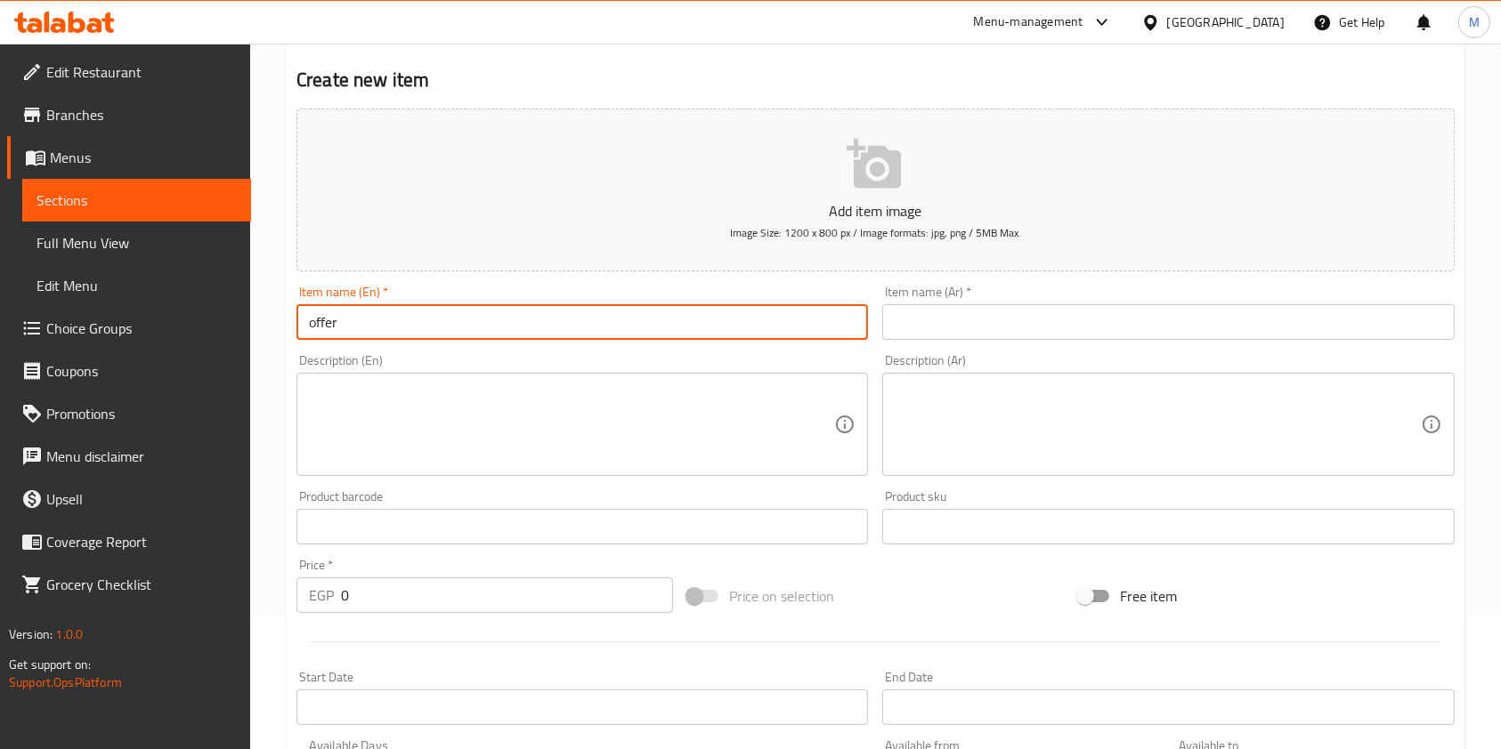
type input "offer 3"
click at [990, 336] on input "text" at bounding box center [1167, 322] width 571 height 36
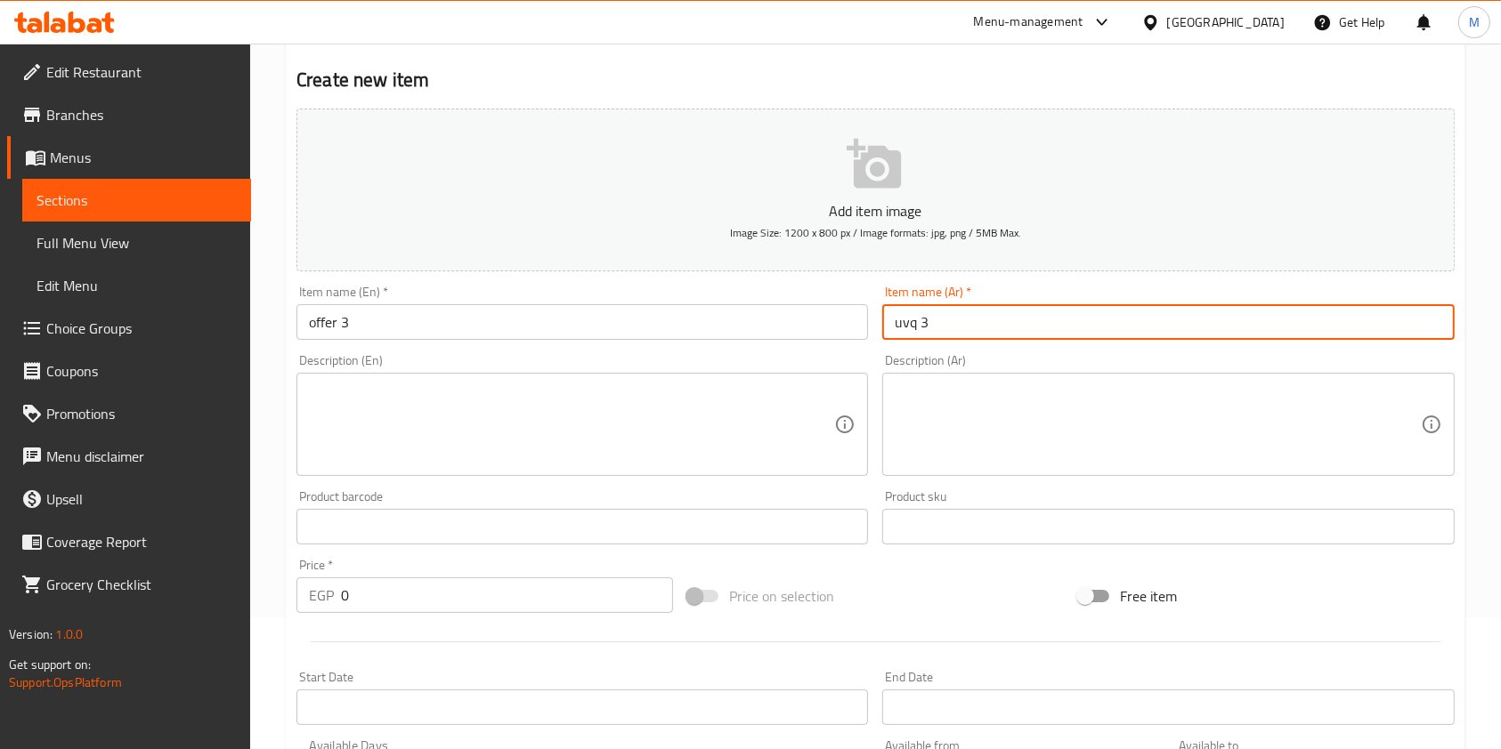
drag, startPoint x: 983, startPoint y: 338, endPoint x: 927, endPoint y: 348, distance: 56.9
click at [927, 348] on div "Add item image Image Size: 1200 x 800 px / Image formats: jpg, png / 5MB Max. I…" at bounding box center [875, 484] width 1172 height 767
type input "u"
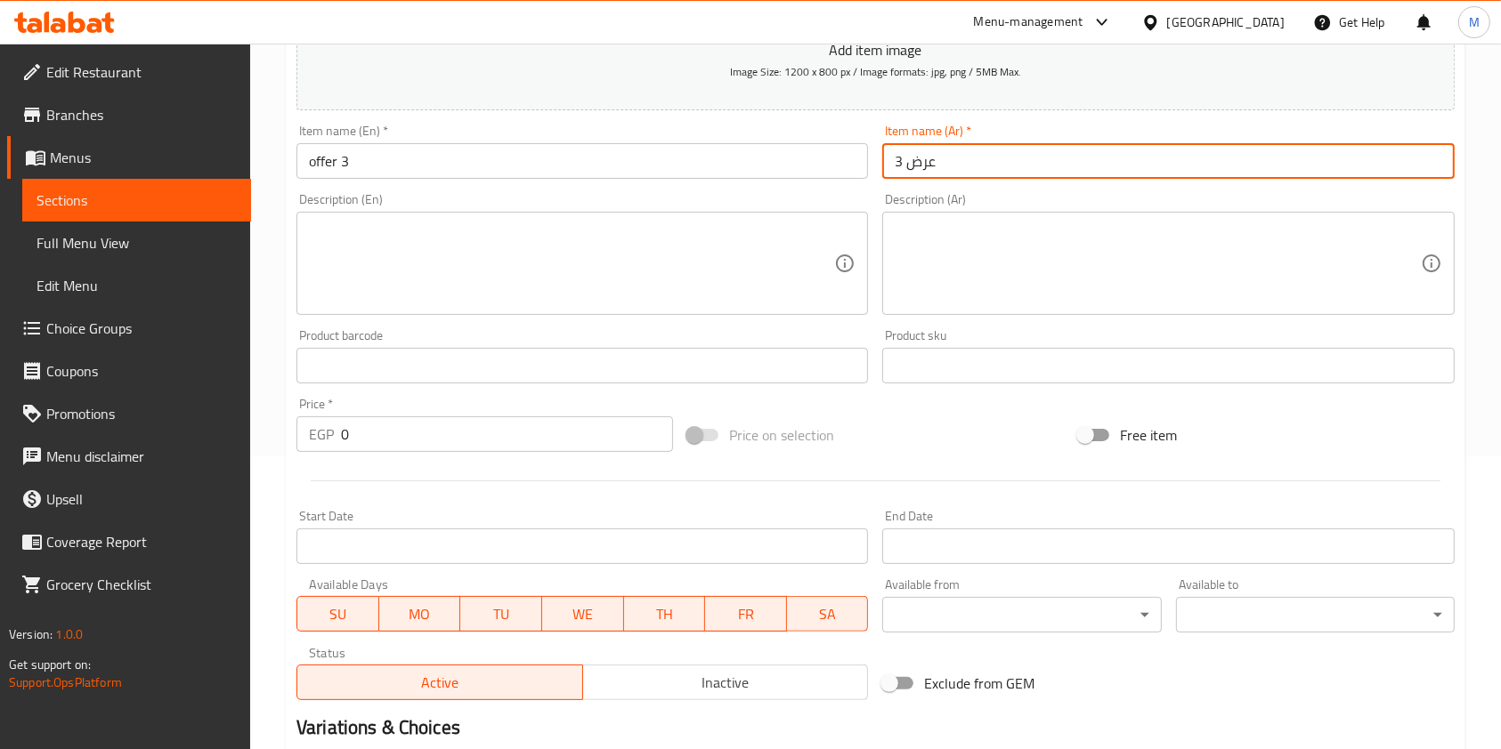
scroll to position [295, 0]
type input "عرض 3"
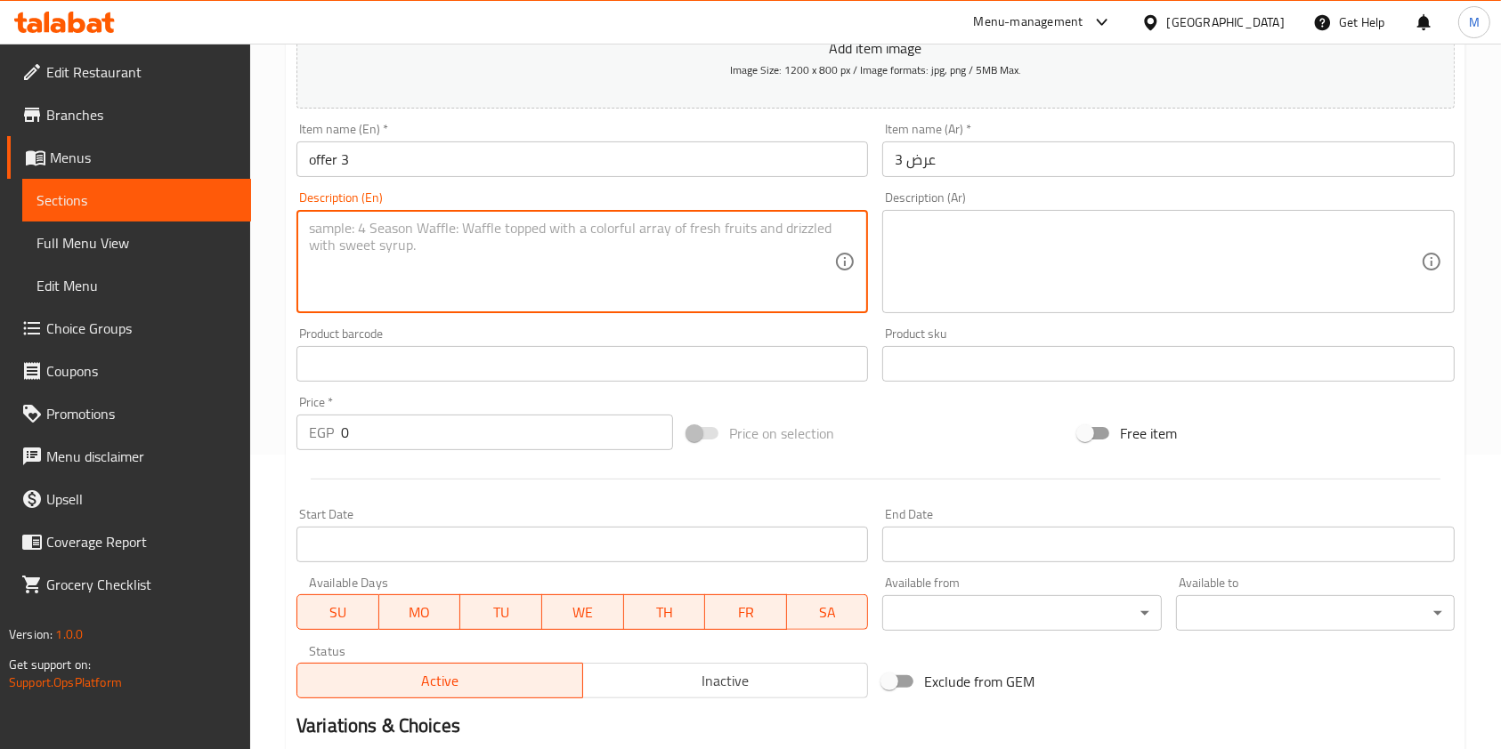
click at [513, 257] on textarea at bounding box center [571, 262] width 525 height 85
paste textarea "2 pieces of broast, 2 strips, 2 mini rizo, 2 fries drink"
type textarea "2 pieces of broast, 2 strips, 2 mini rizo, 2 fries drink"
click at [915, 231] on textarea at bounding box center [1157, 262] width 525 height 85
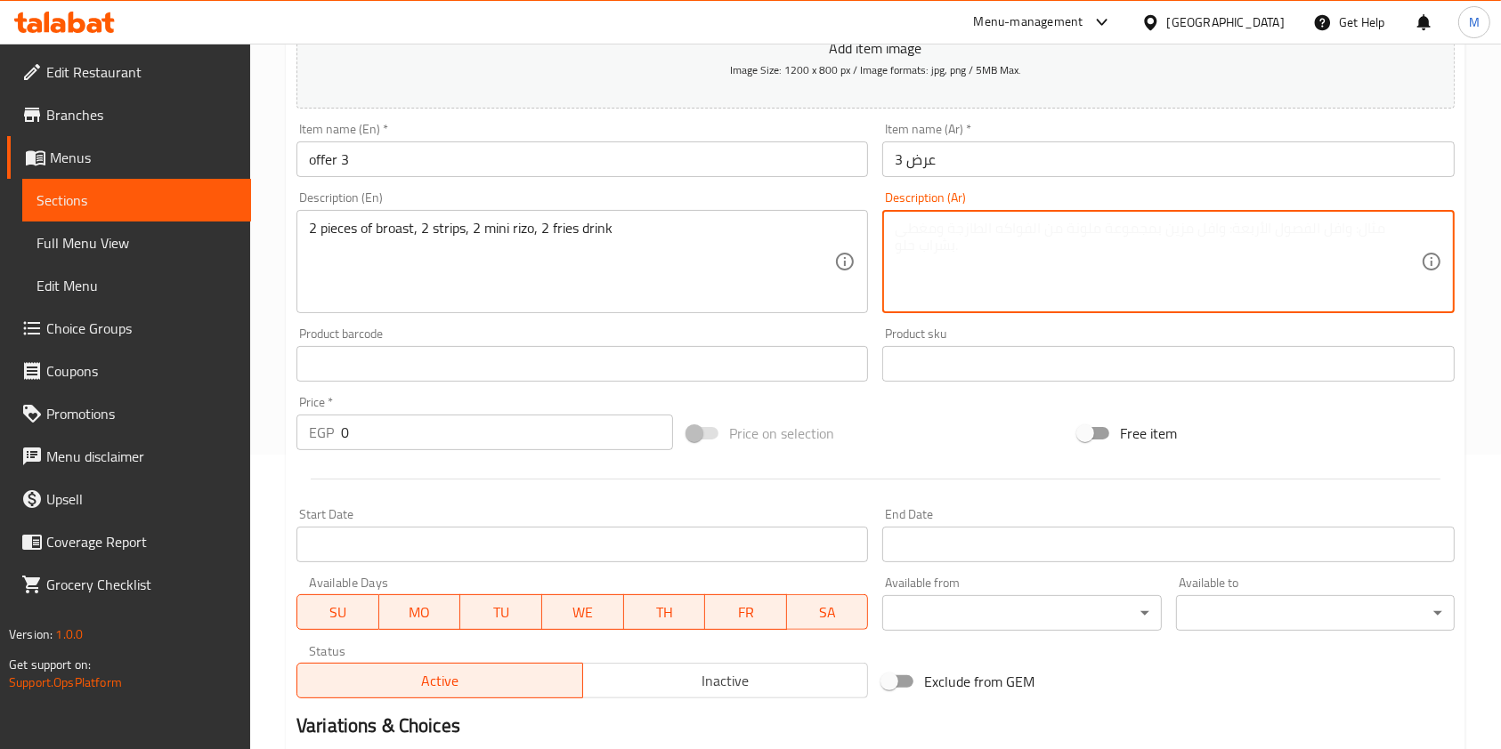
paste textarea "2 قطعه بروست 2 استربس 2 [PERSON_NAME] 2 مشروب فرايز"
type textarea "2 قطعه بروست 2 استربس 2 [PERSON_NAME] 2 مشروب فرايز"
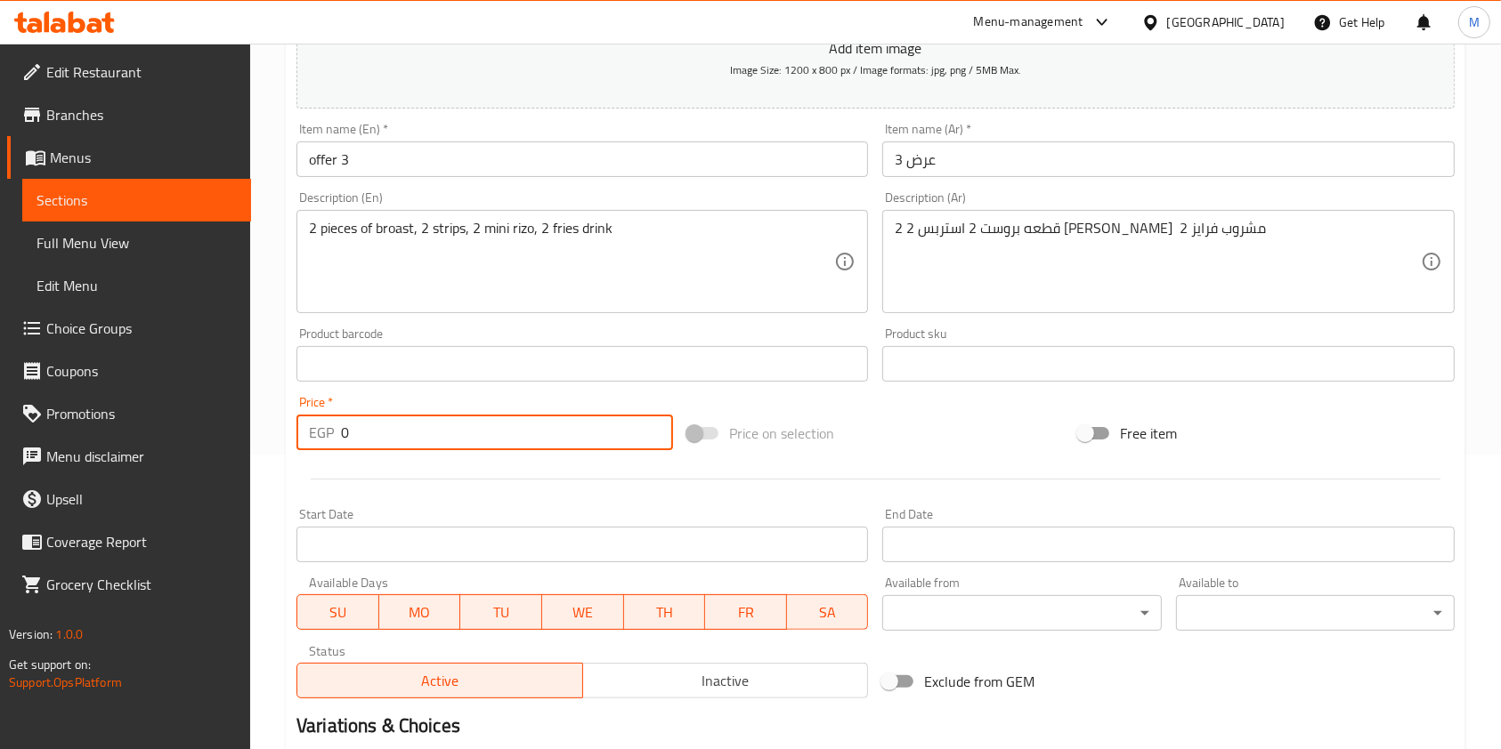
drag, startPoint x: 362, startPoint y: 432, endPoint x: 332, endPoint y: 442, distance: 32.1
click at [332, 442] on div "EGP 0 Price *" at bounding box center [484, 433] width 376 height 36
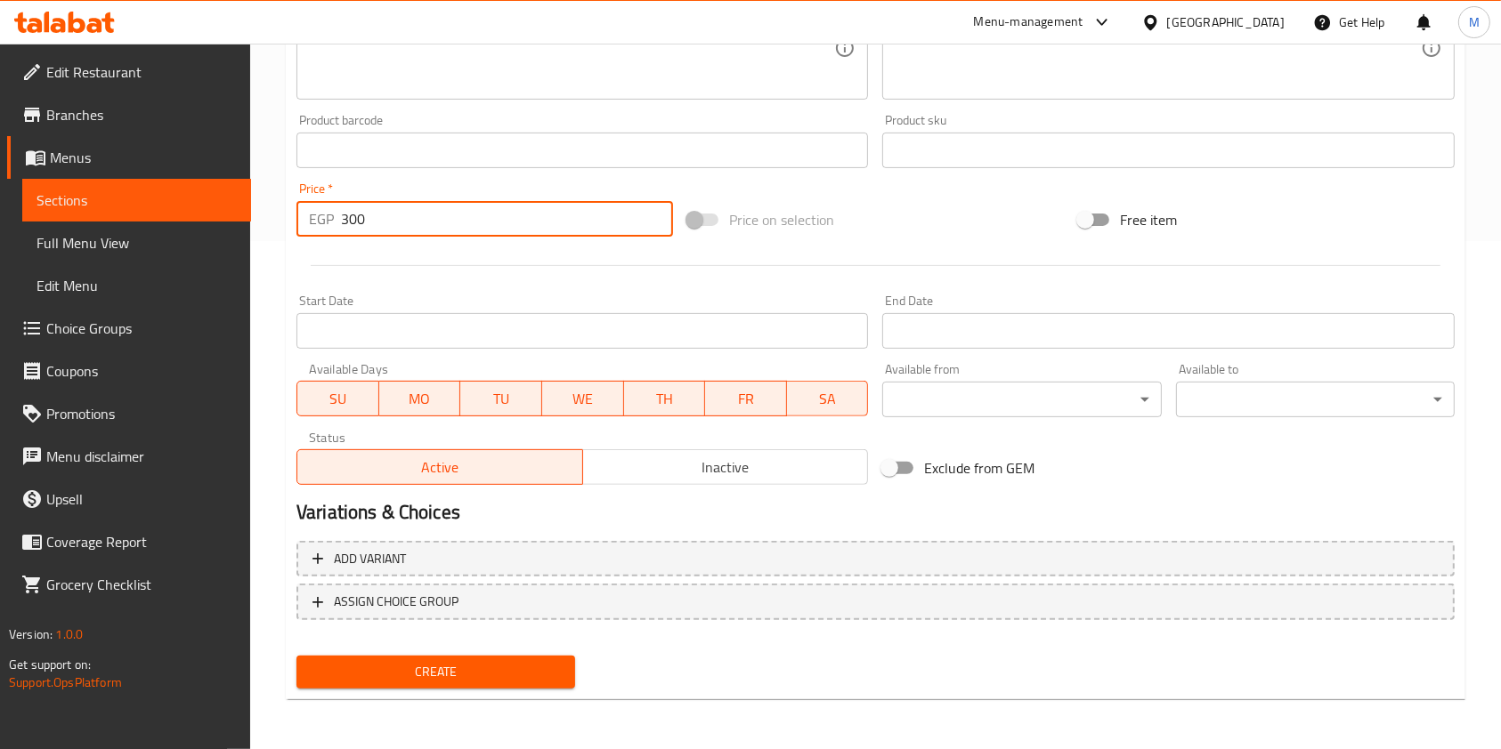
type input "300"
click at [546, 695] on div "Create" at bounding box center [435, 672] width 293 height 47
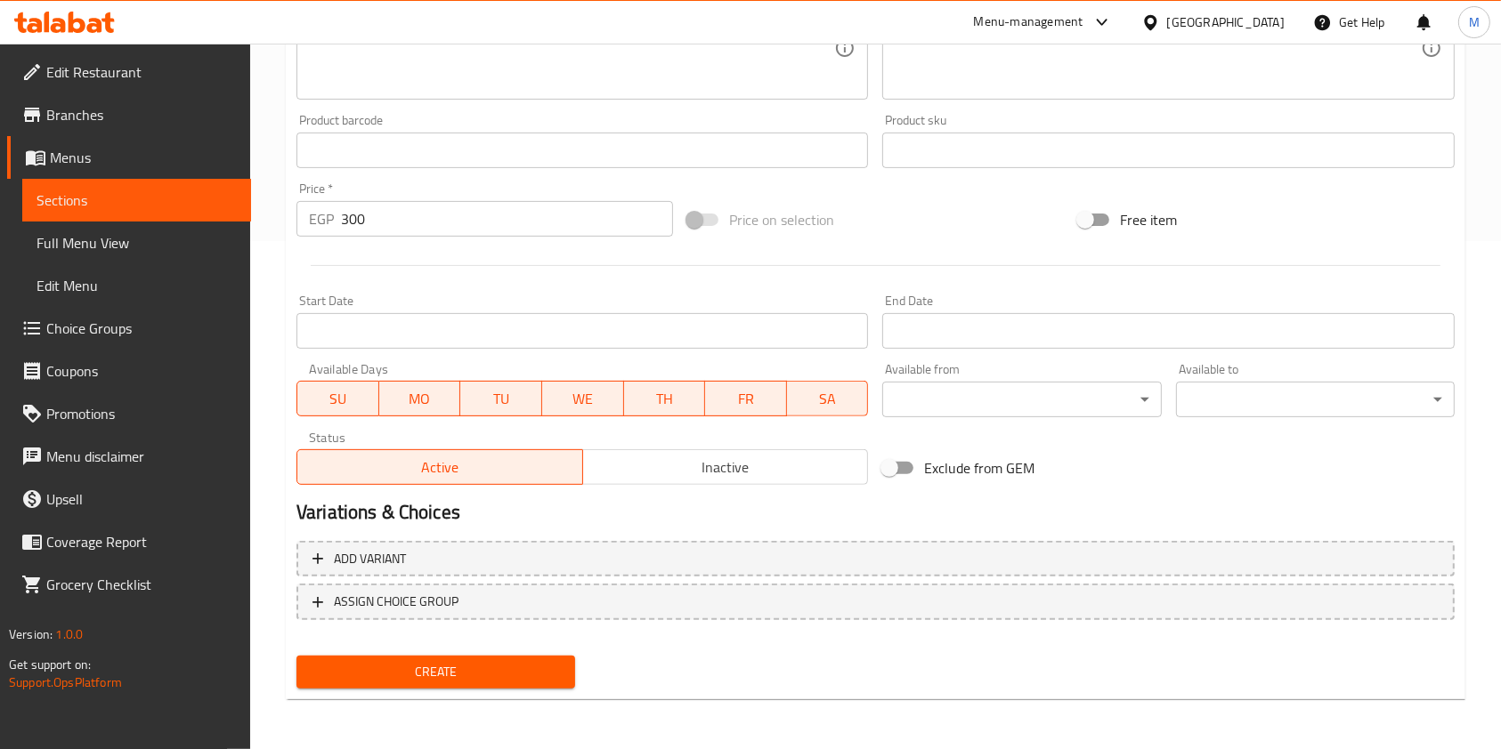
click at [541, 688] on button "Create" at bounding box center [435, 672] width 279 height 33
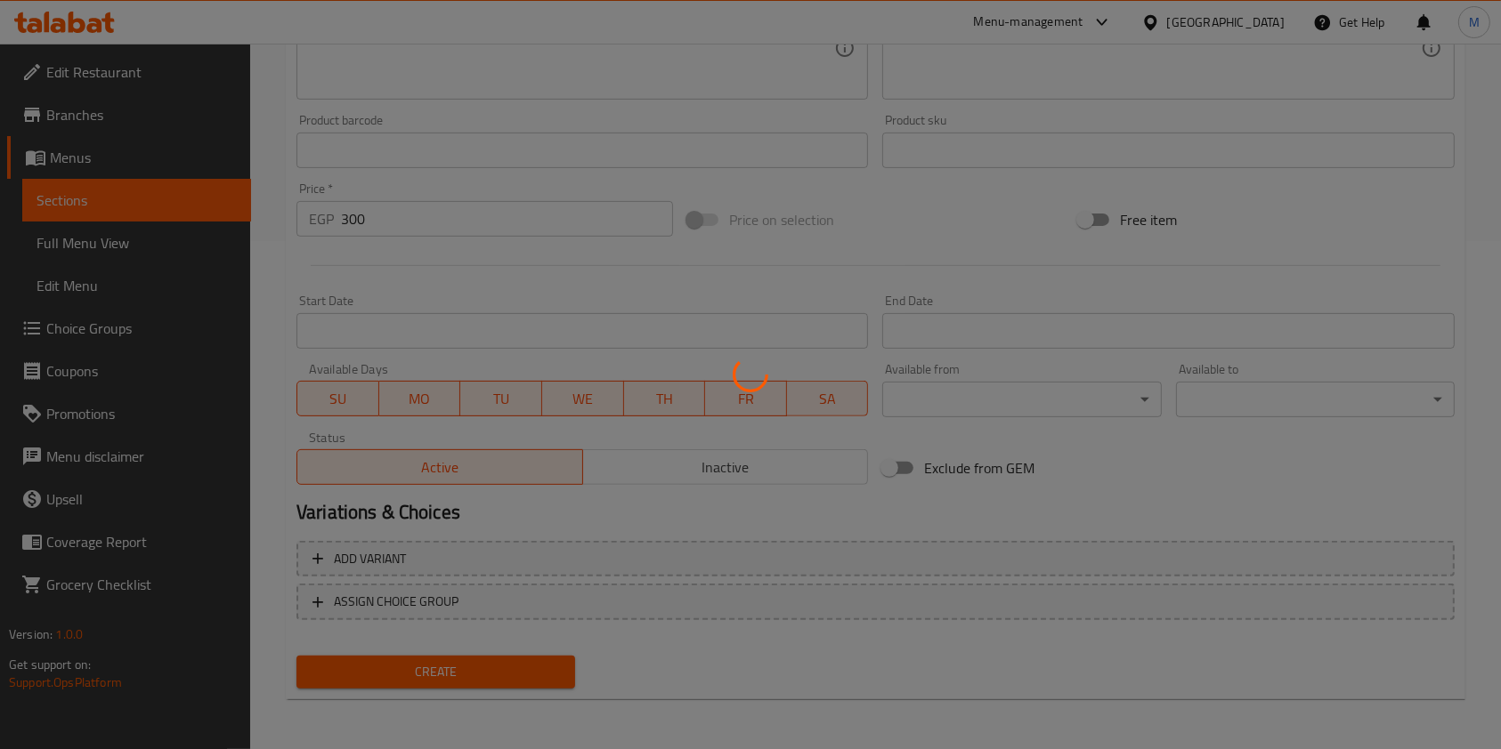
type input "0"
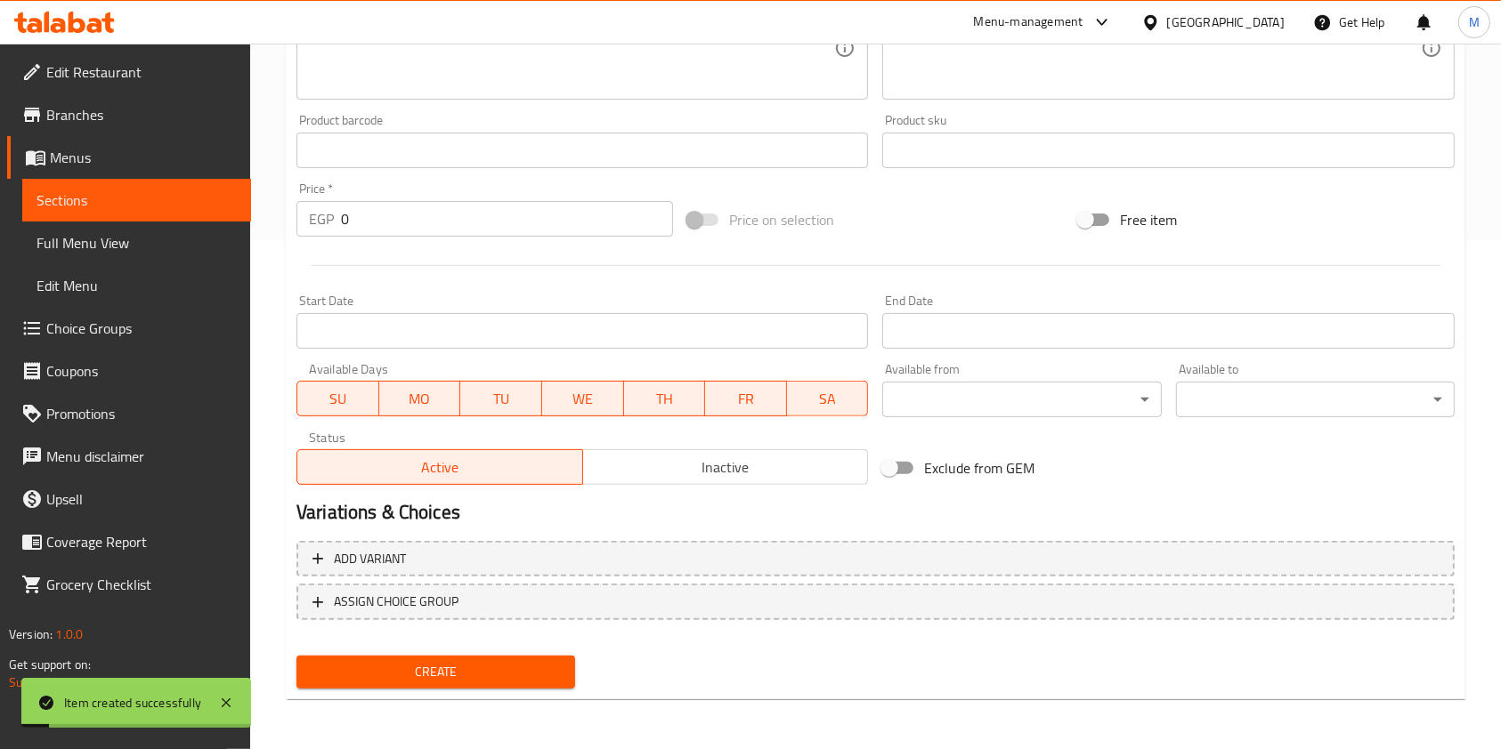
scroll to position [0, 0]
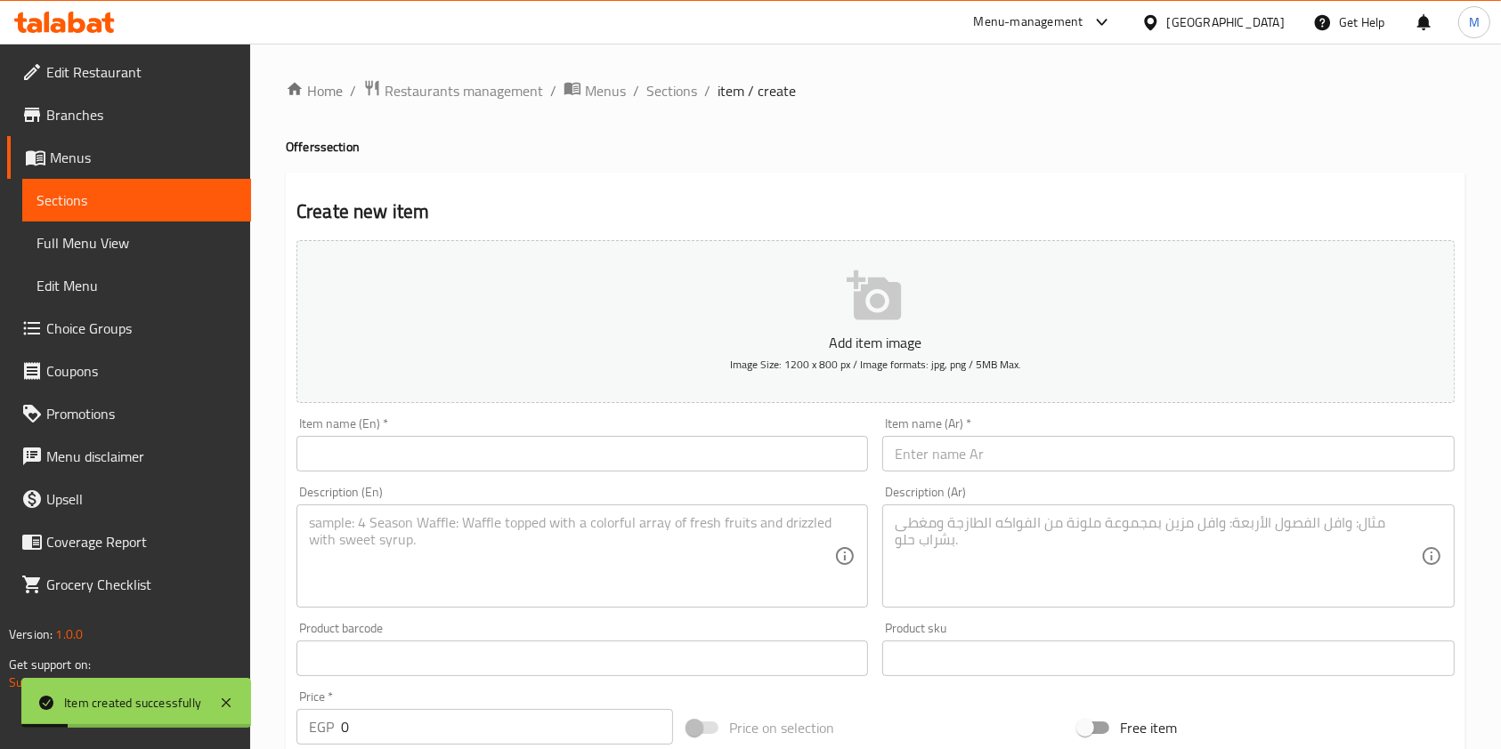
click at [478, 466] on input "text" at bounding box center [581, 454] width 571 height 36
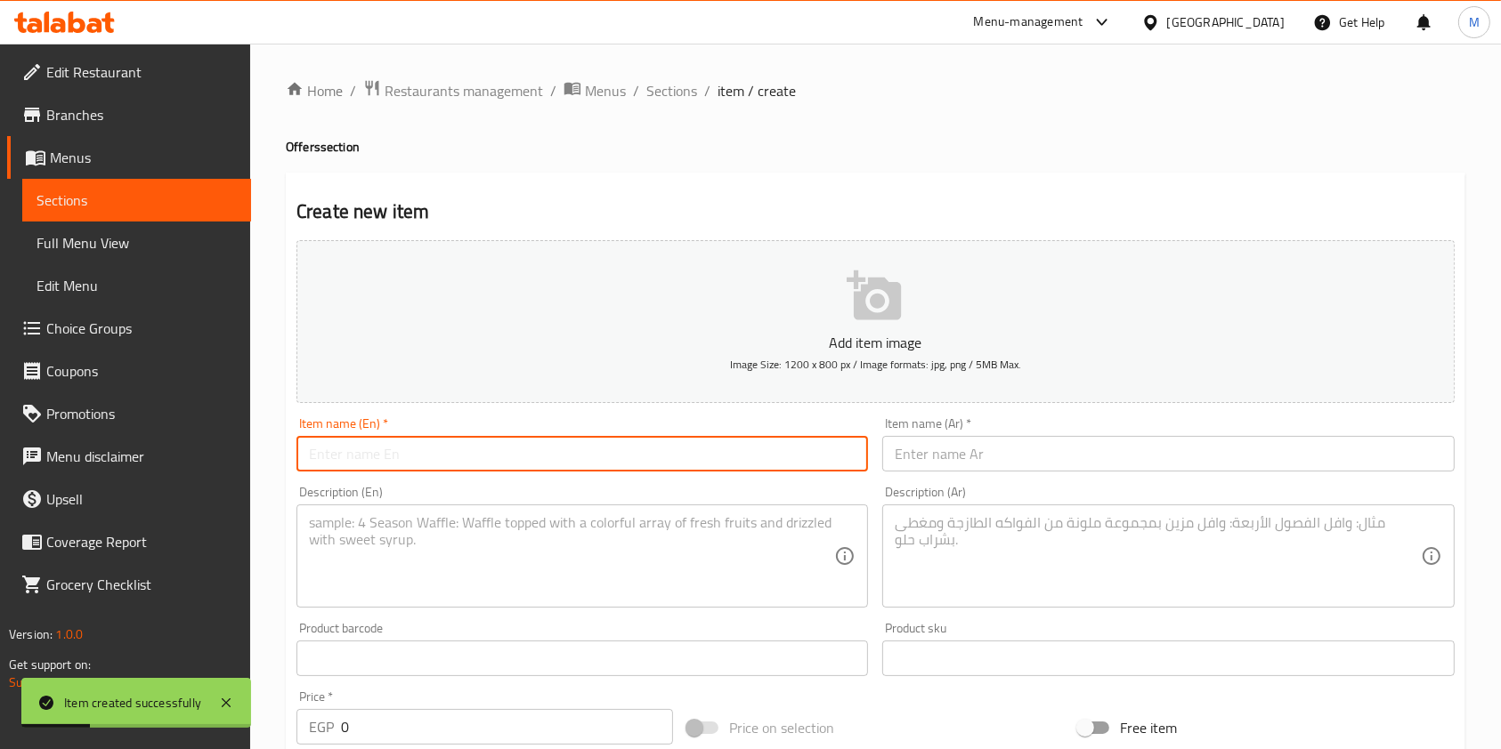
type input "خ"
type input "Offer 4"
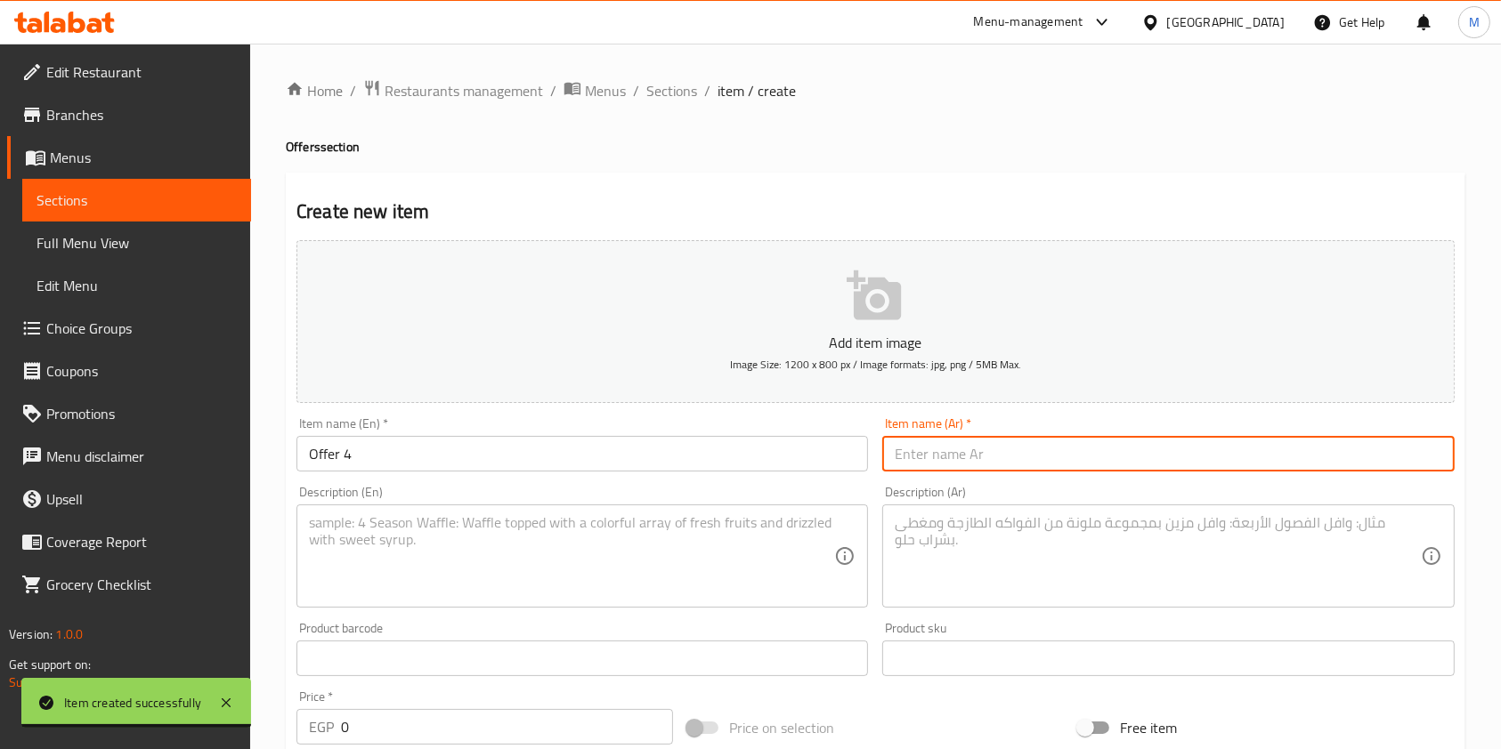
click at [960, 466] on input "text" at bounding box center [1167, 454] width 571 height 36
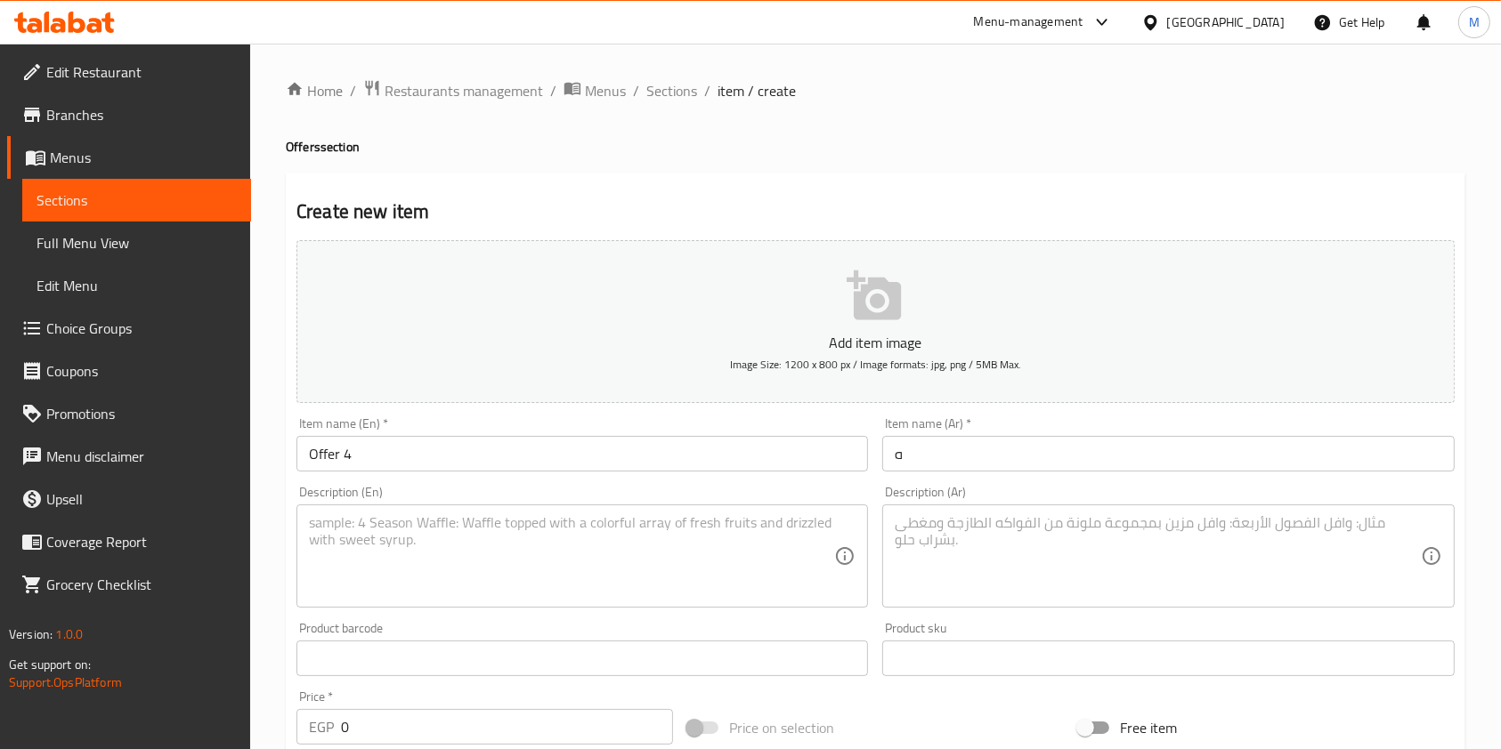
click at [990, 425] on div "Item name (Ar)   * ه Item name (Ar) *" at bounding box center [1167, 444] width 571 height 54
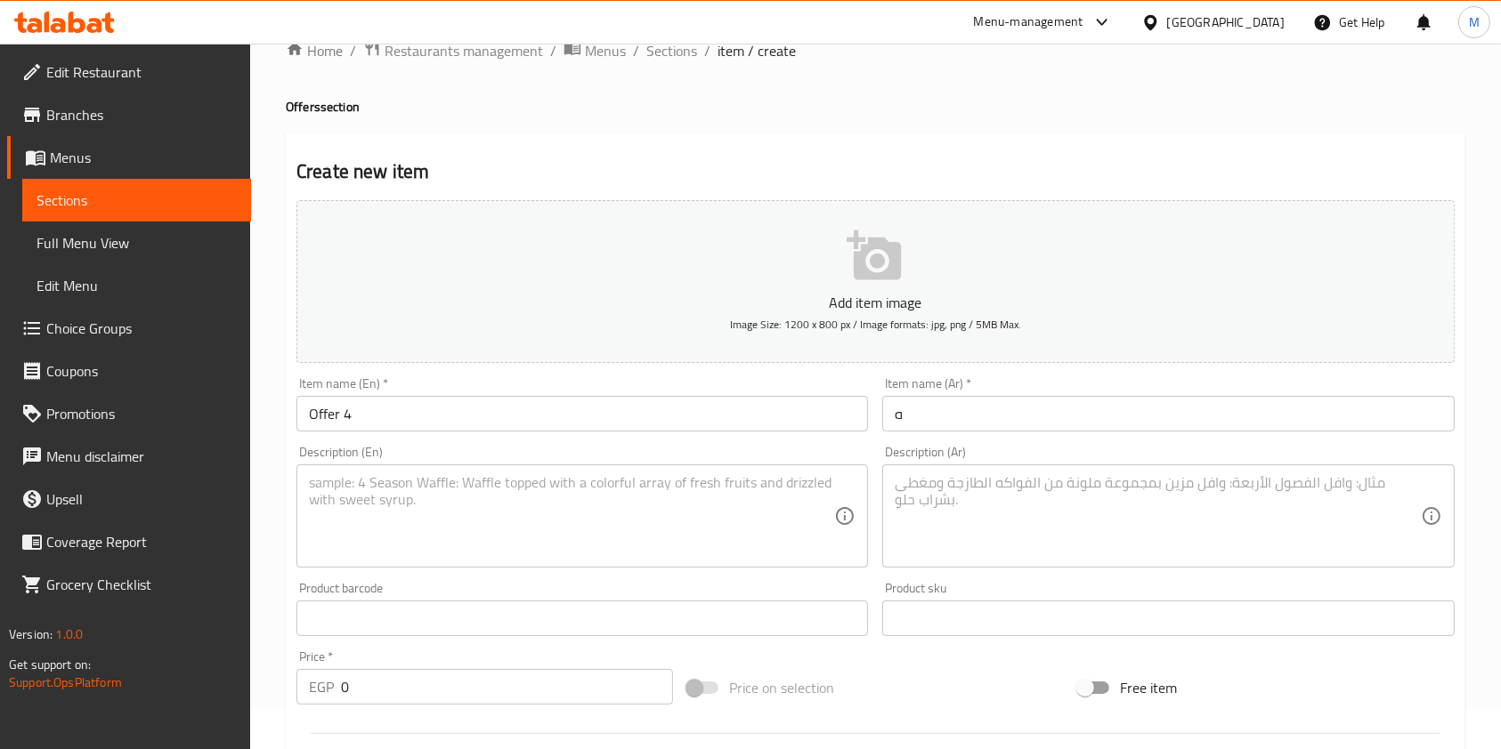
scroll to position [36, 0]
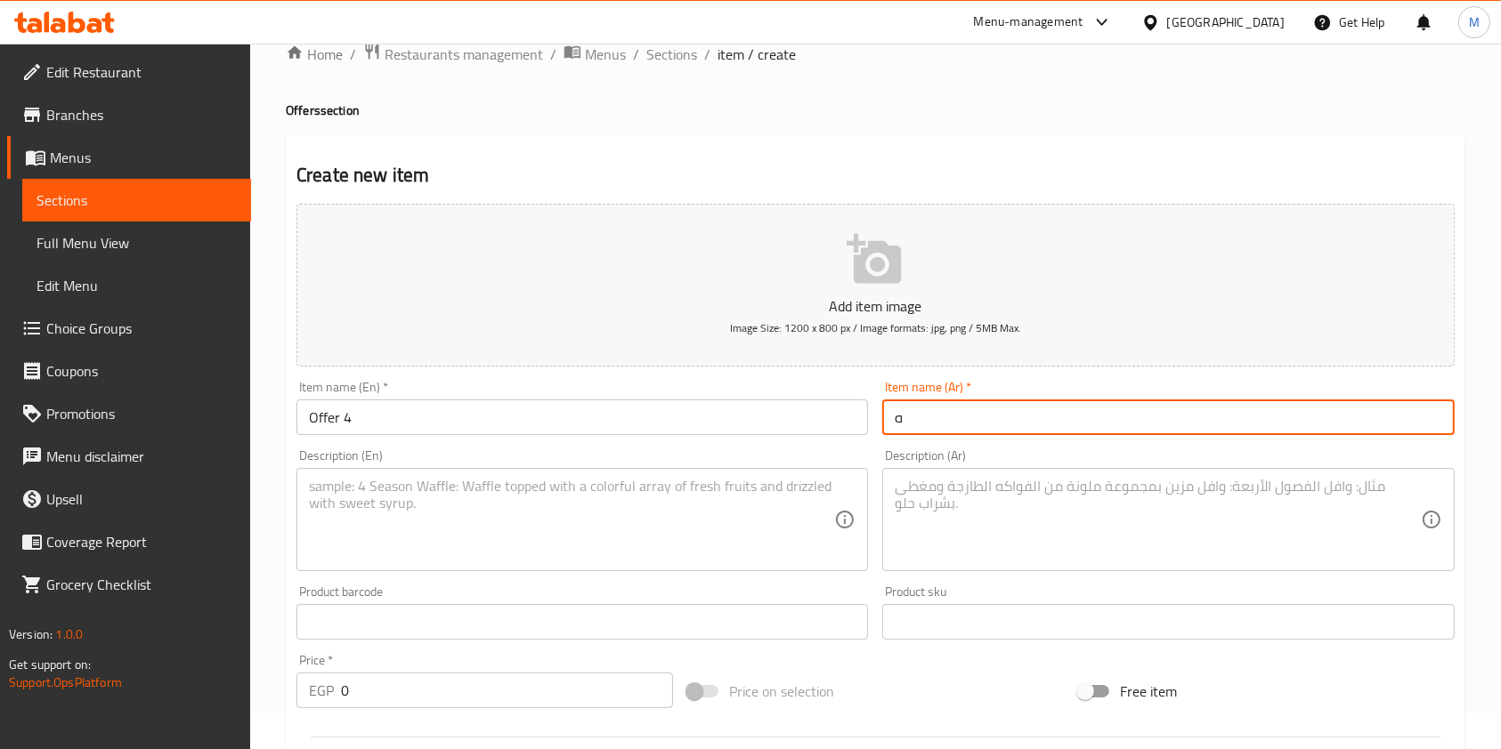
drag, startPoint x: 917, startPoint y: 439, endPoint x: 891, endPoint y: 437, distance: 25.9
click at [891, 437] on div "Item name (Ar)   * ه Item name (Ar) *" at bounding box center [1168, 408] width 586 height 69
type input "عرض 4"
click at [1477, 427] on div "Home / Restaurants management / Menus / Sections / item / create Offers section…" at bounding box center [875, 611] width 1251 height 1214
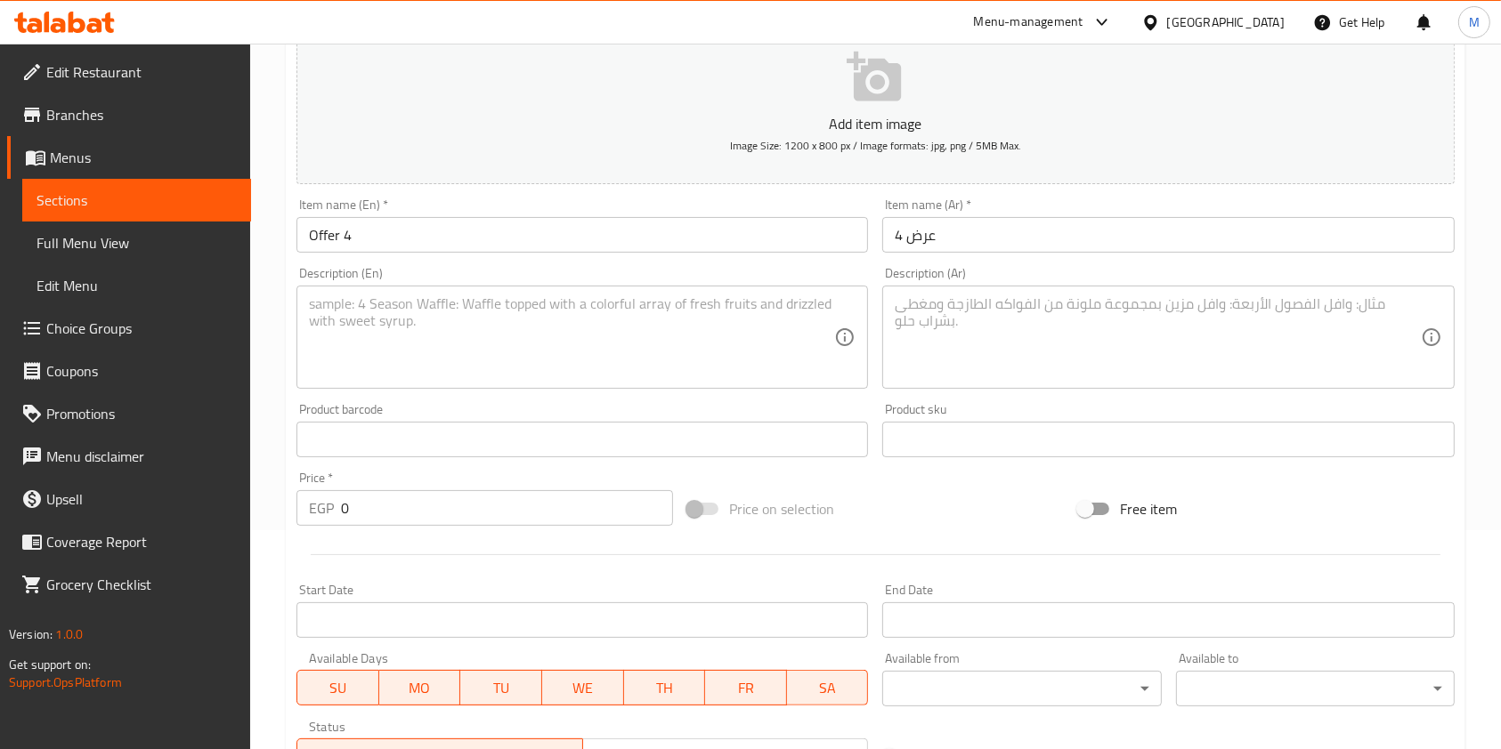
scroll to position [221, 0]
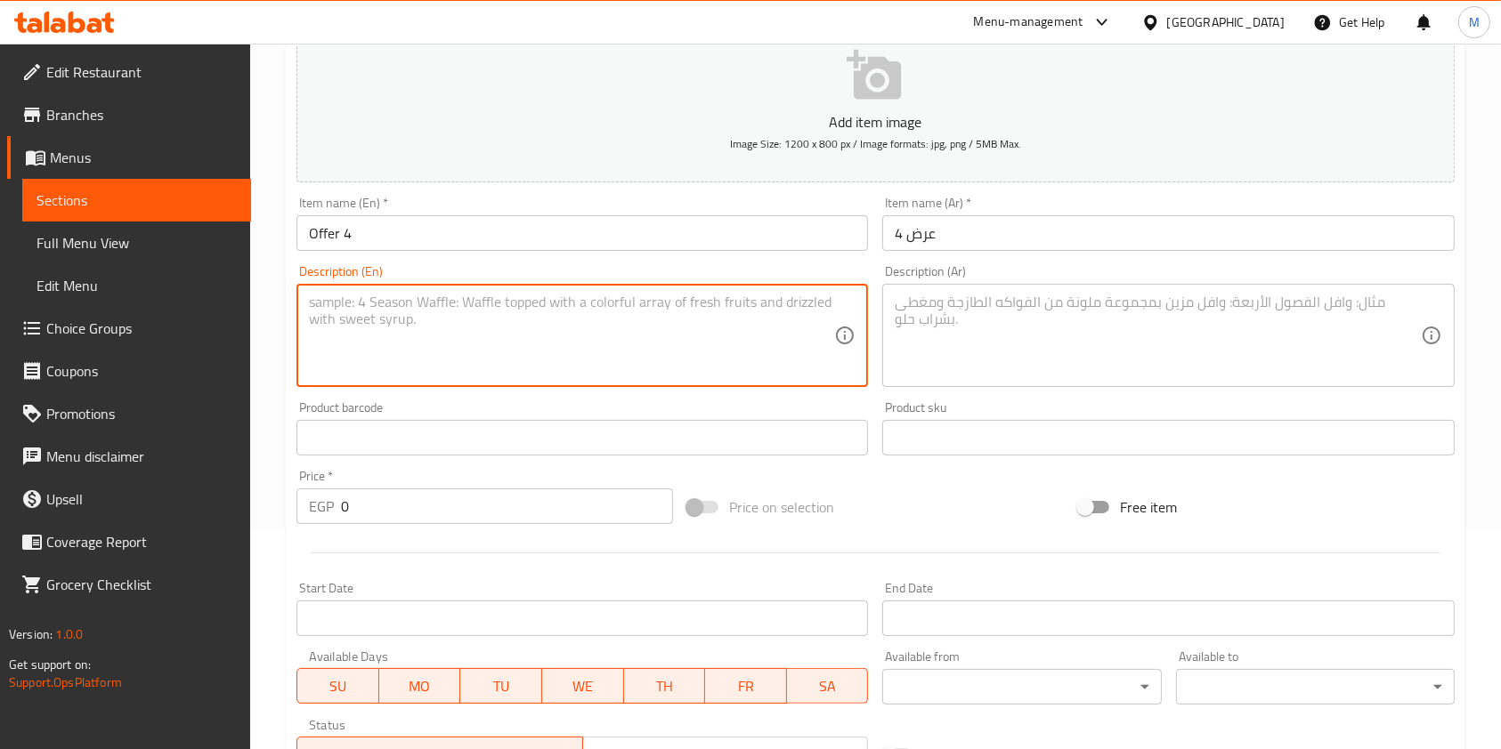
click at [650, 336] on textarea at bounding box center [571, 336] width 525 height 85
paste textarea "2 قطعه بروست 1 [PERSON_NAME] فرايز صغير 150"
type textarea "2 قطعه بروست 1 [PERSON_NAME] فرايز صغير 150"
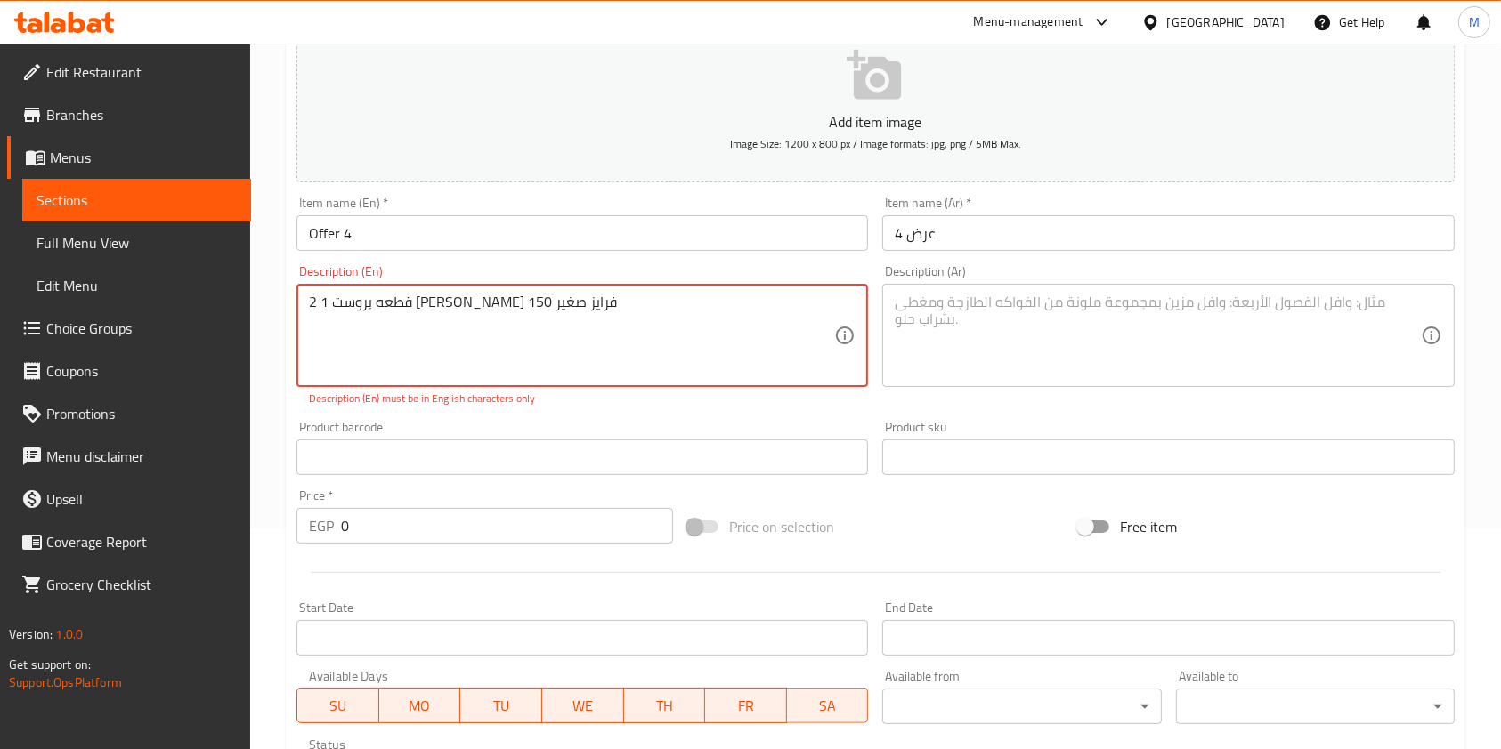
click at [658, 327] on textarea "2 قطعه بروست 1 [PERSON_NAME] فرايز صغير 150" at bounding box center [571, 336] width 525 height 85
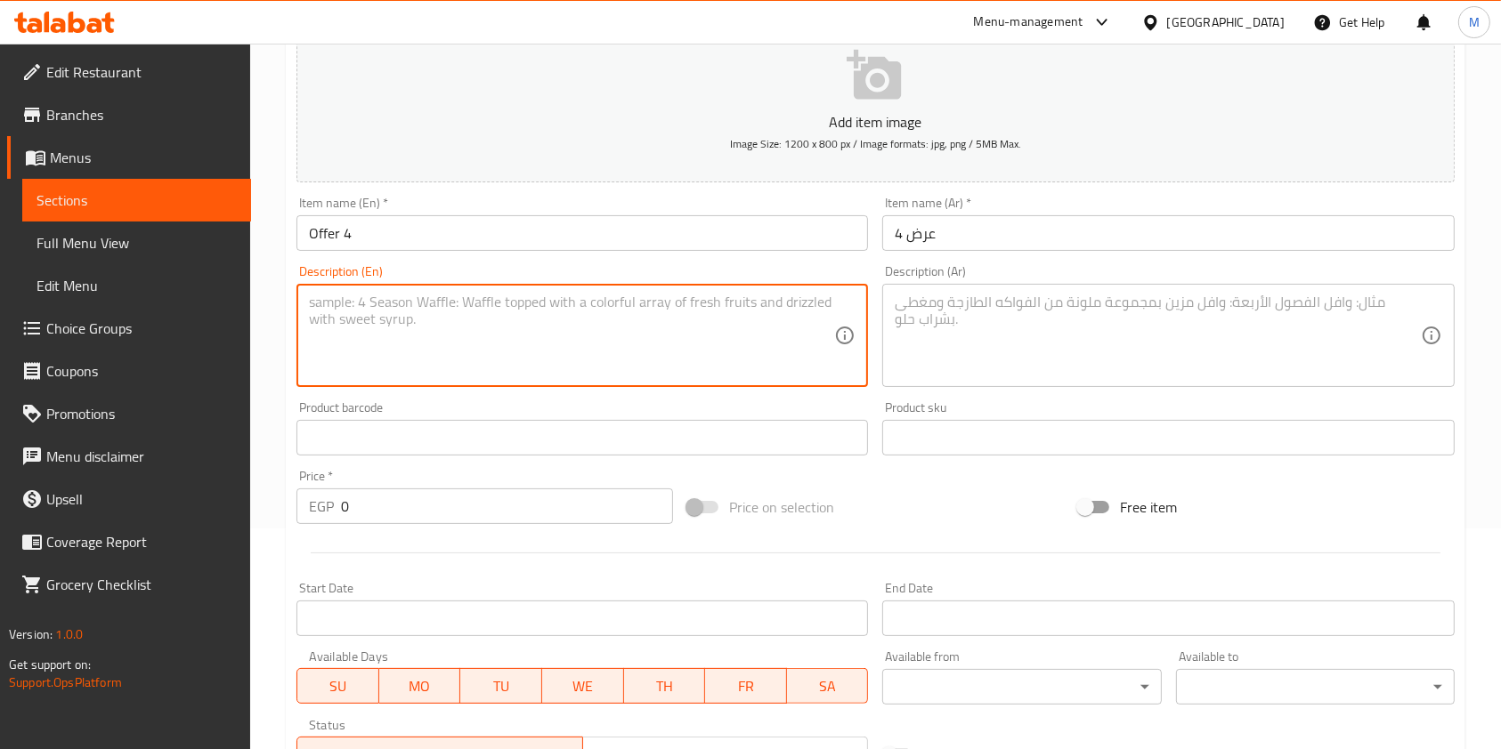
paste textarea "2 pieces of fried chicken, 1 mini risotto, small fries 150"
type textarea "2 pieces of fried chicken, 1 mini risotto, small fries 150"
click at [1101, 346] on textarea at bounding box center [1157, 336] width 525 height 85
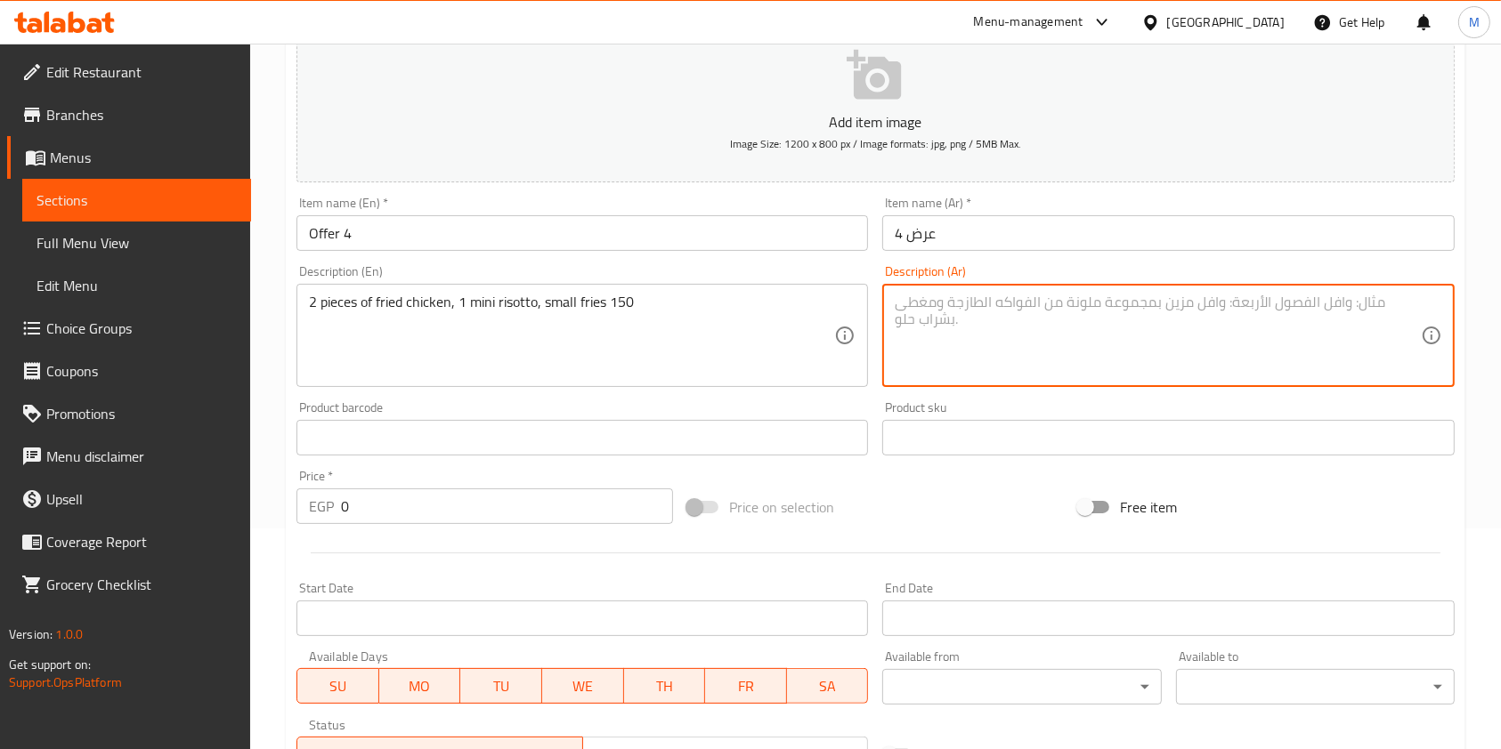
paste textarea "2 قطعه بروست 1 [PERSON_NAME] فرايز صغير 150"
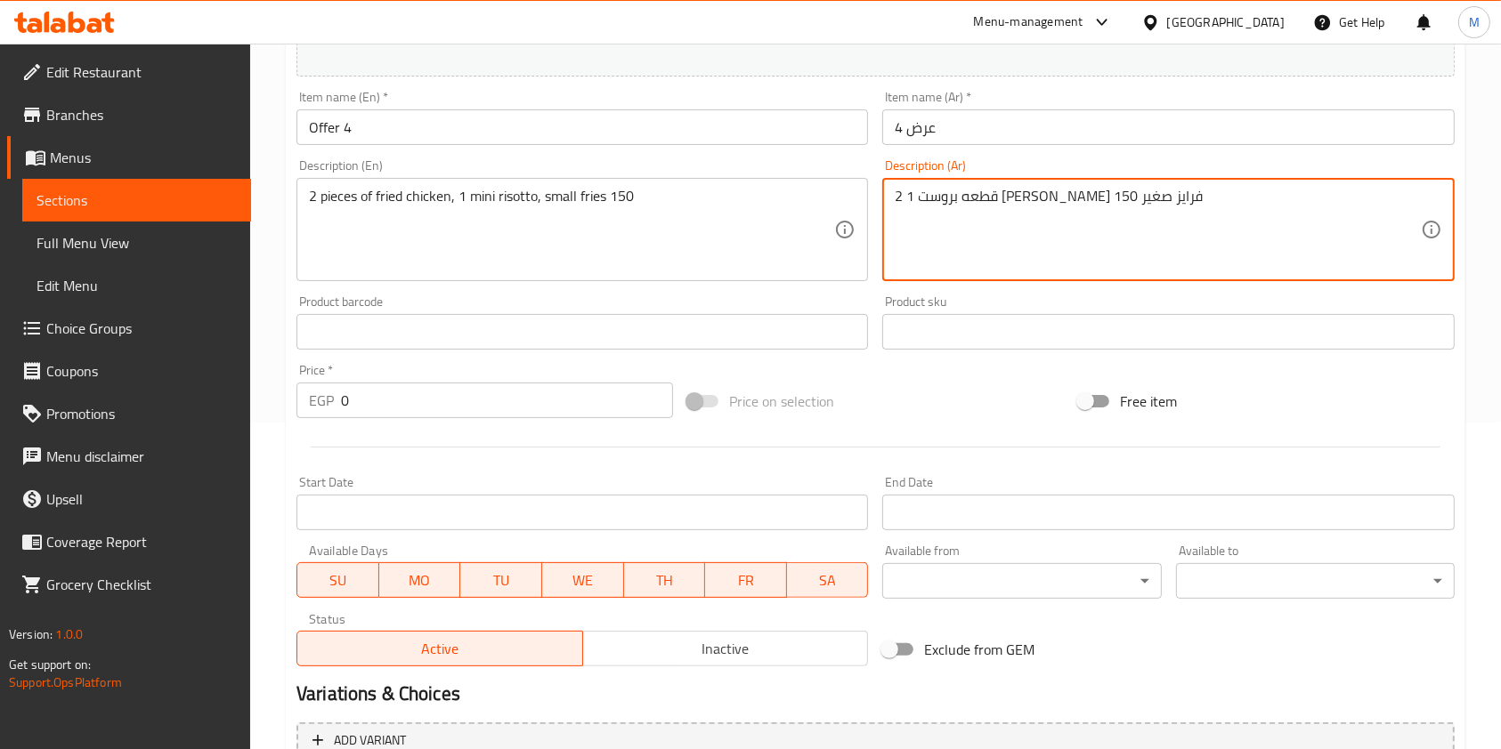
type textarea "2 قطعه بروست 1 [PERSON_NAME] فرايز صغير 150"
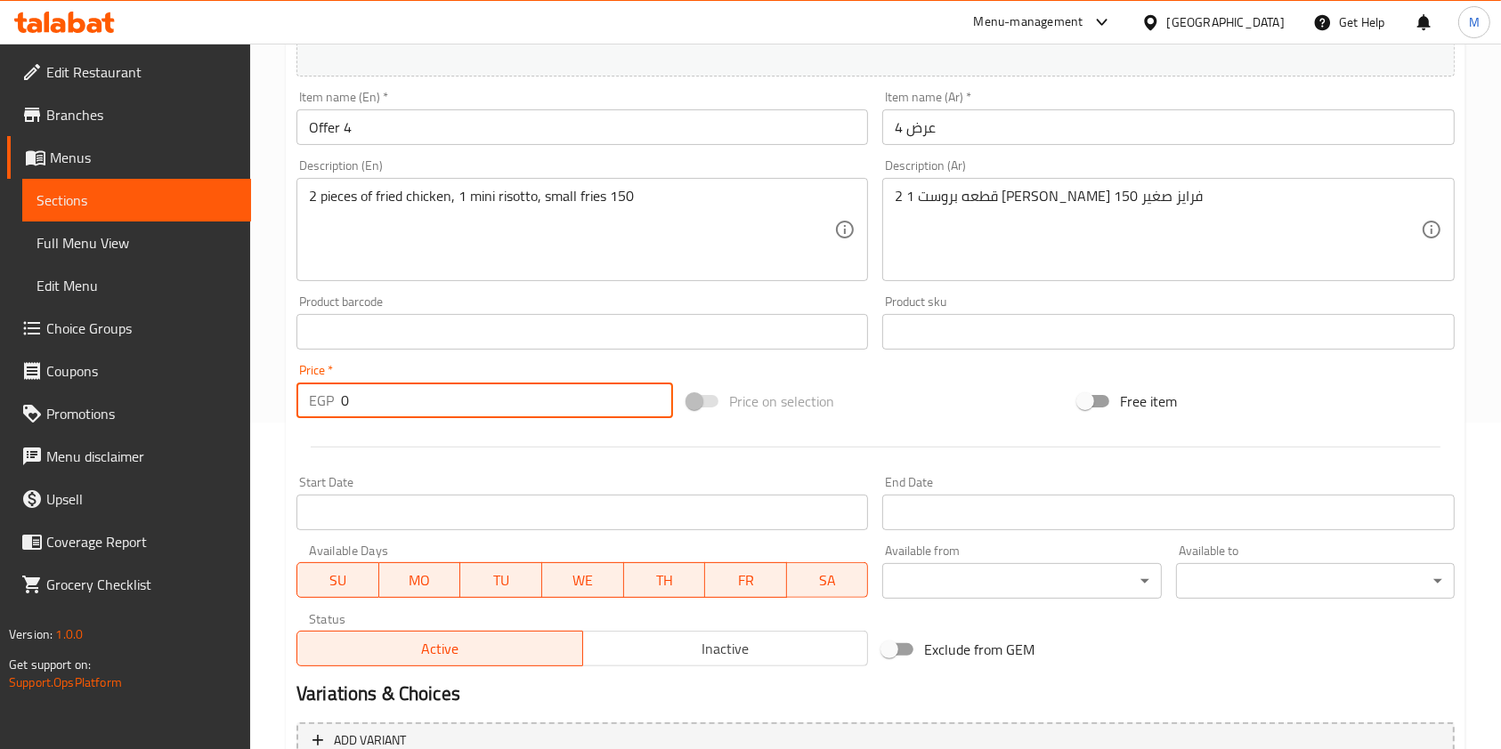
drag, startPoint x: 361, startPoint y: 404, endPoint x: 343, endPoint y: 409, distance: 19.4
click at [343, 409] on input "0" at bounding box center [507, 401] width 332 height 36
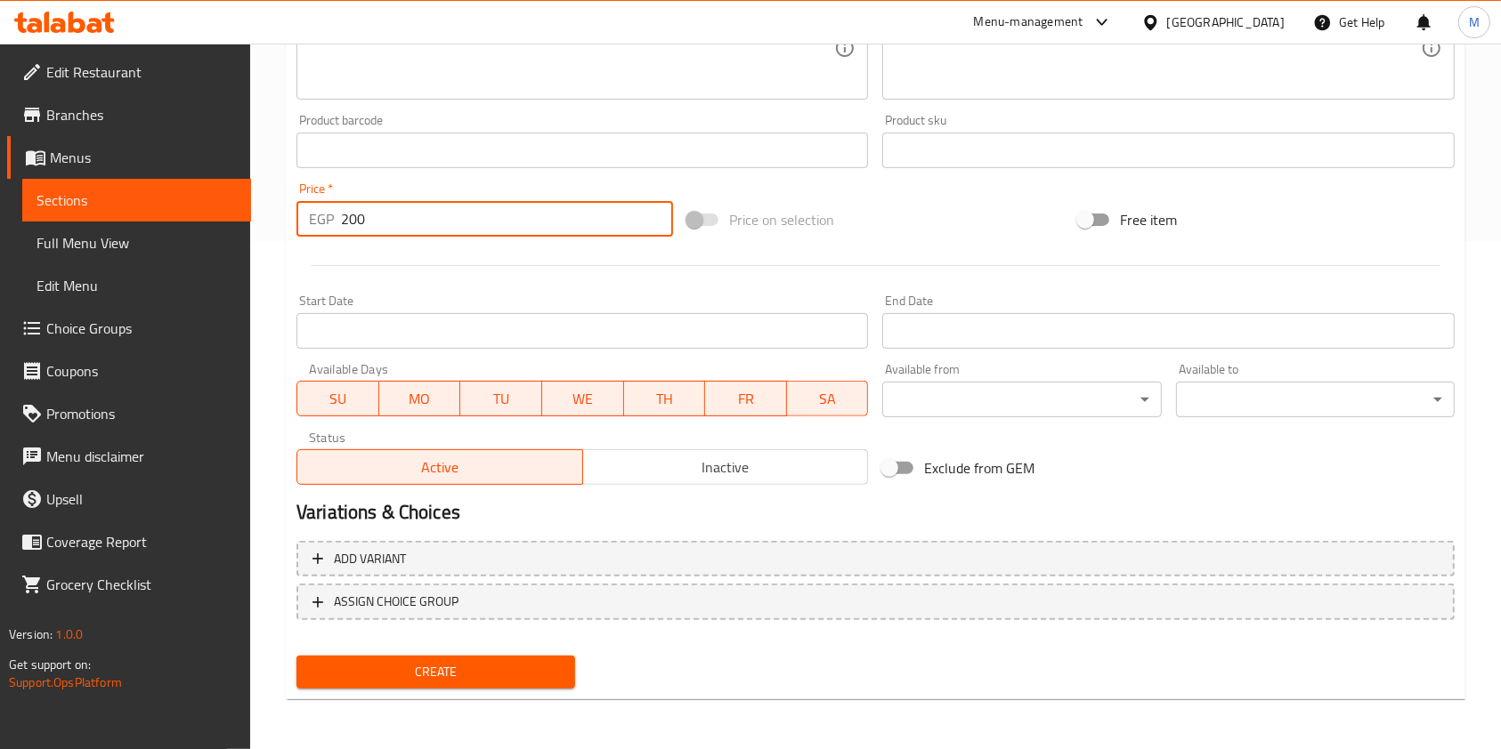
type input "200"
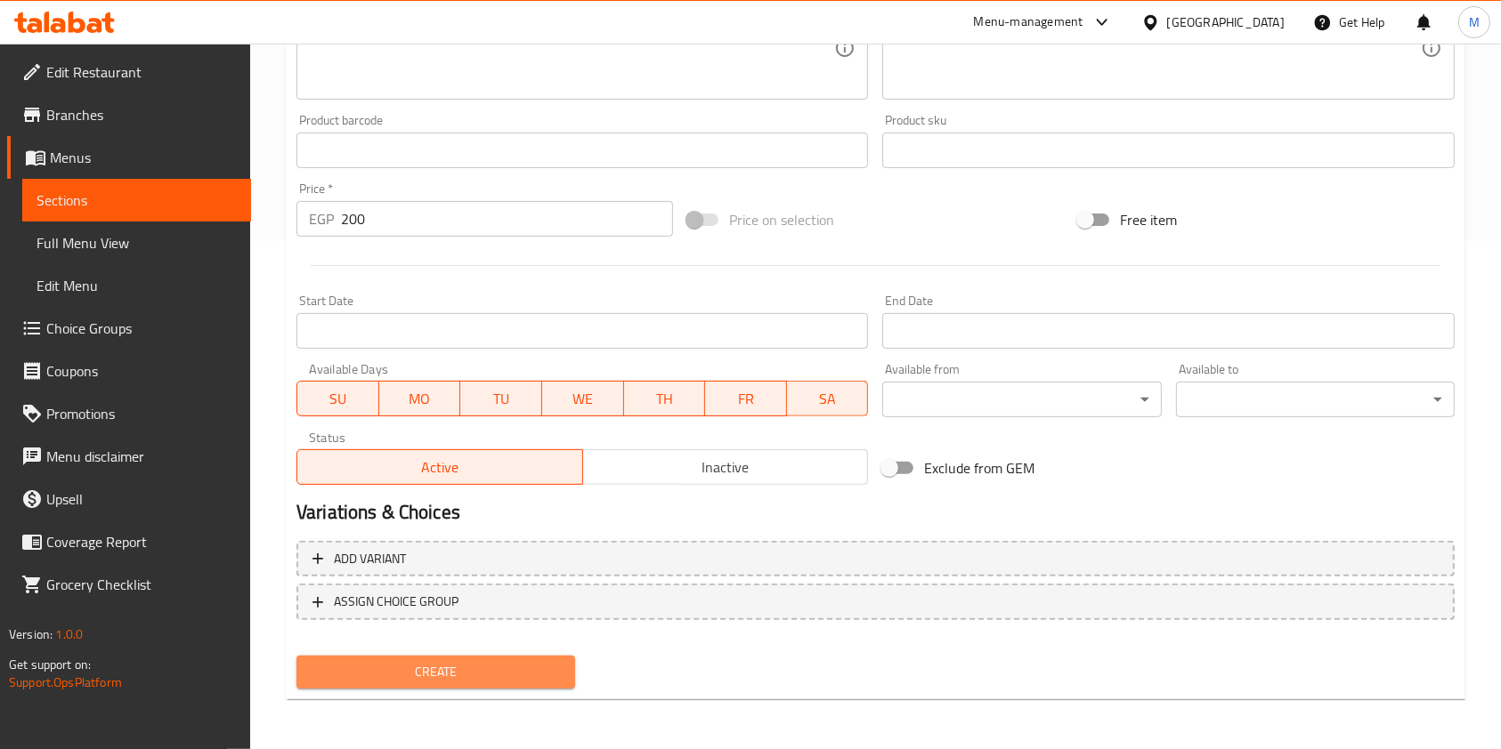
click at [420, 672] on span "Create" at bounding box center [436, 672] width 250 height 22
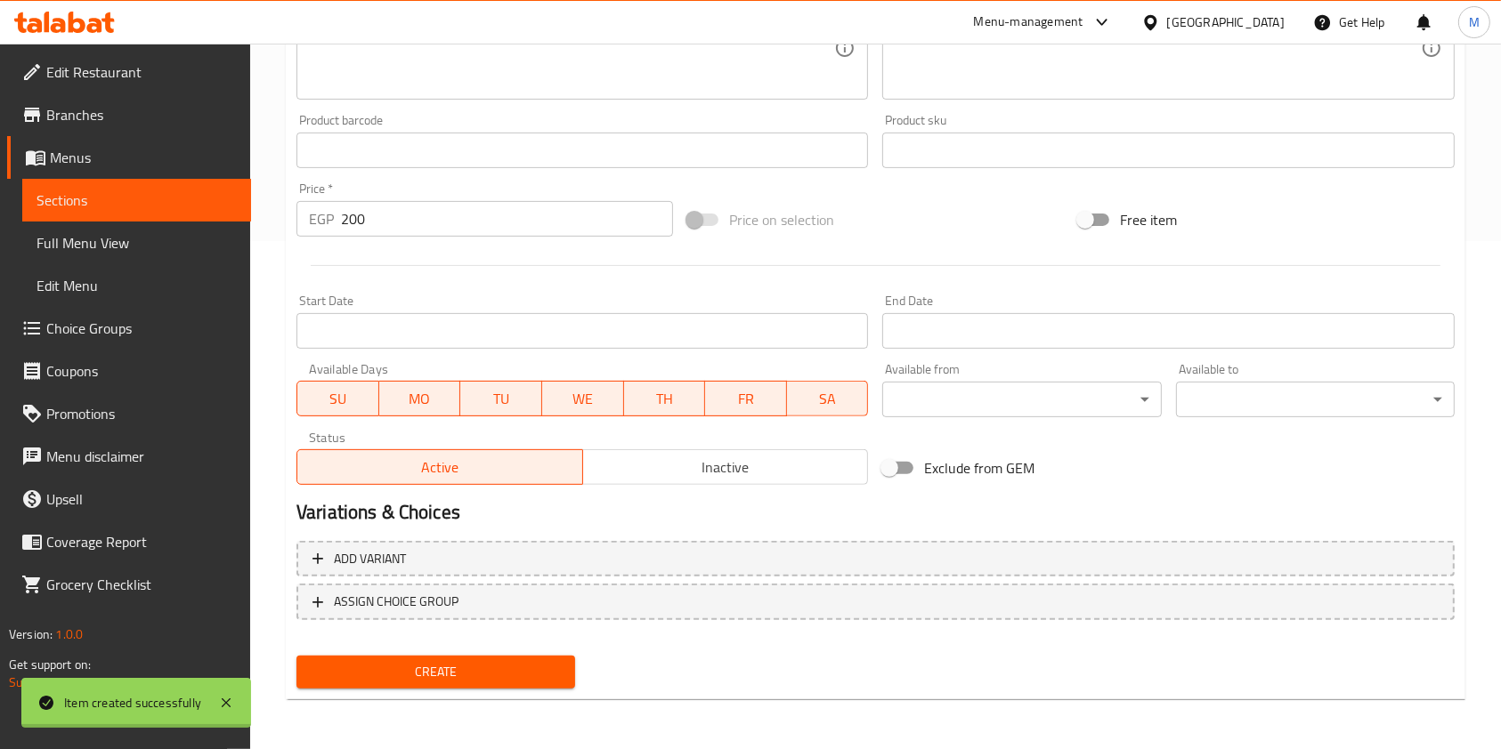
type input "0"
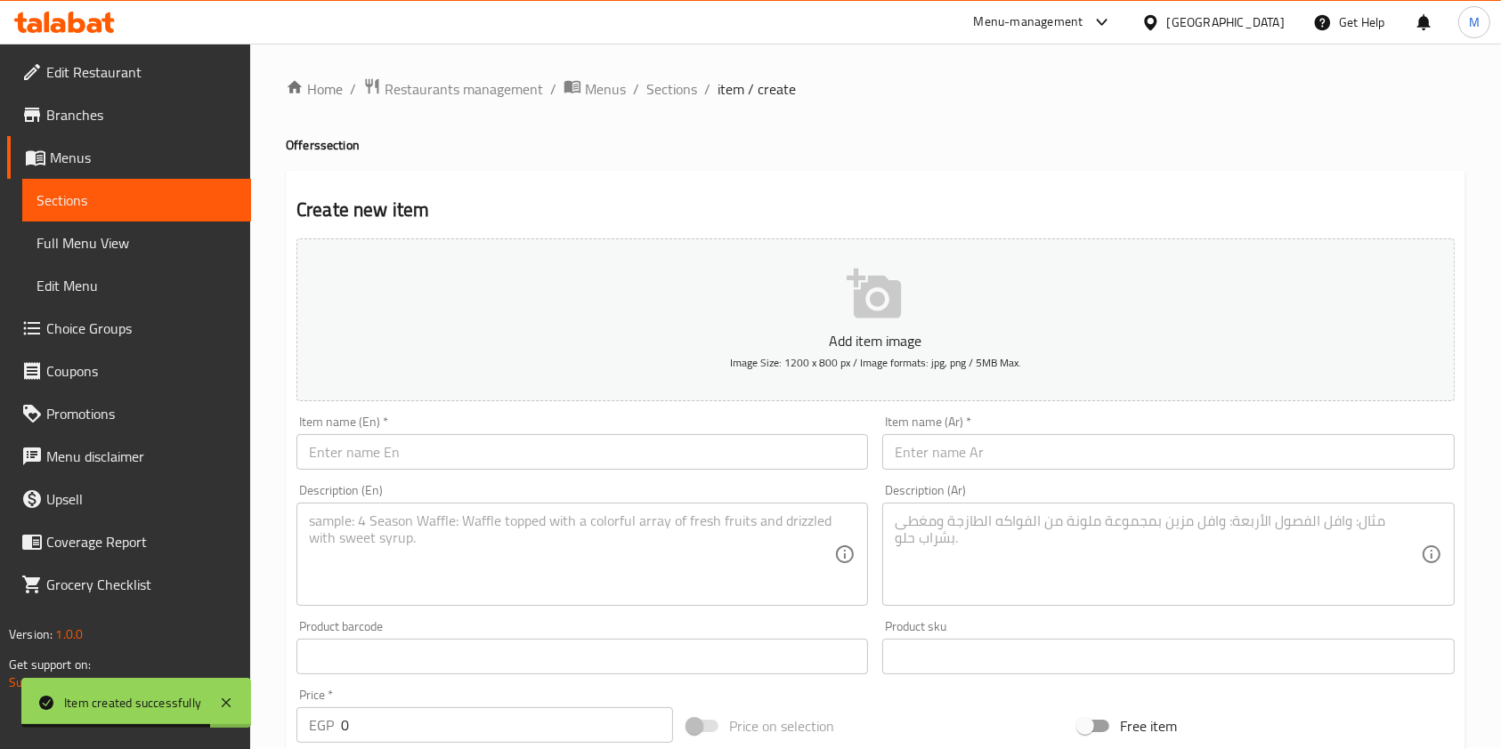
scroll to position [0, 0]
click at [665, 93] on span "Sections" at bounding box center [671, 90] width 51 height 21
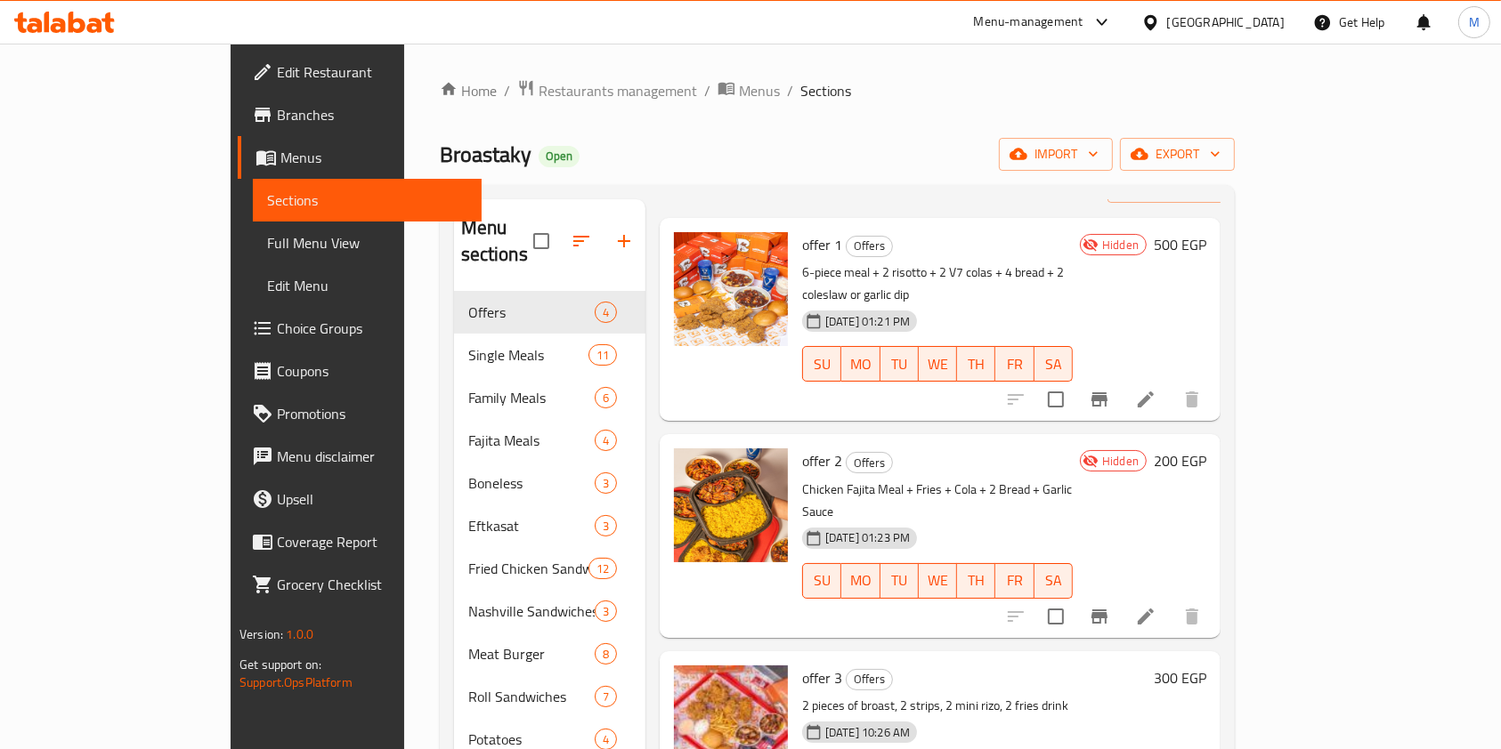
click at [117, 30] on div at bounding box center [64, 22] width 129 height 36
click at [107, 31] on icon at bounding box center [107, 22] width 12 height 20
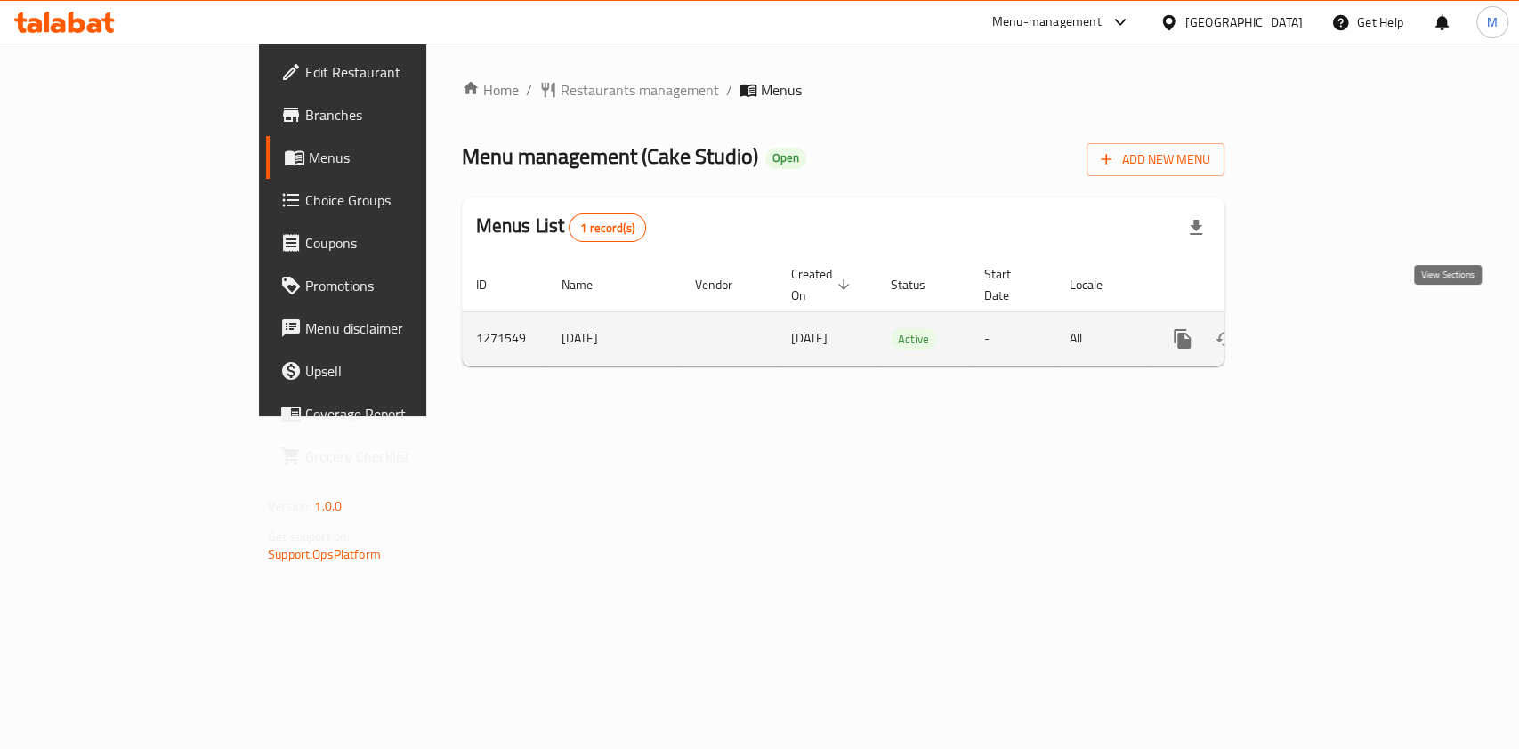
click at [1332, 333] on link "enhanced table" at bounding box center [1311, 339] width 43 height 43
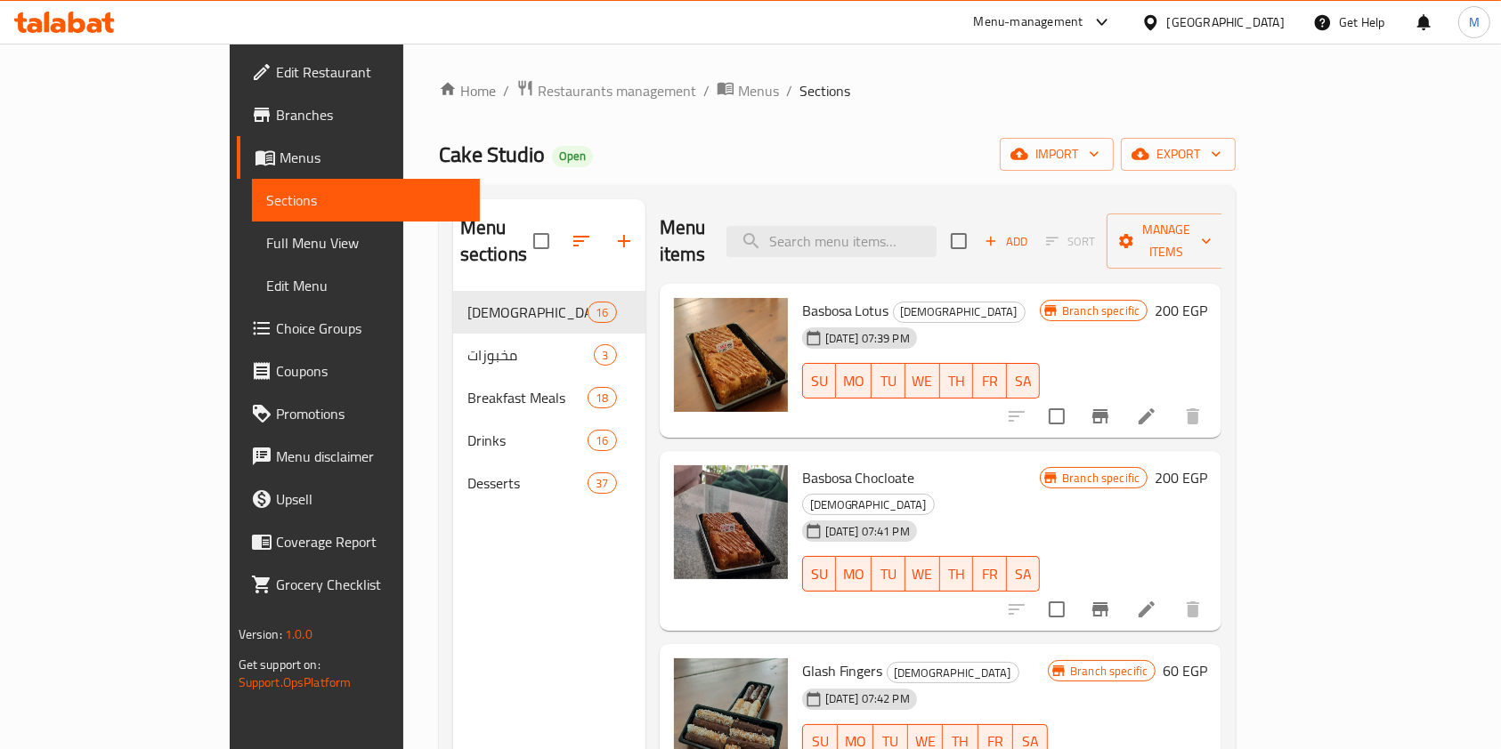
click at [903, 243] on input "search" at bounding box center [831, 241] width 210 height 31
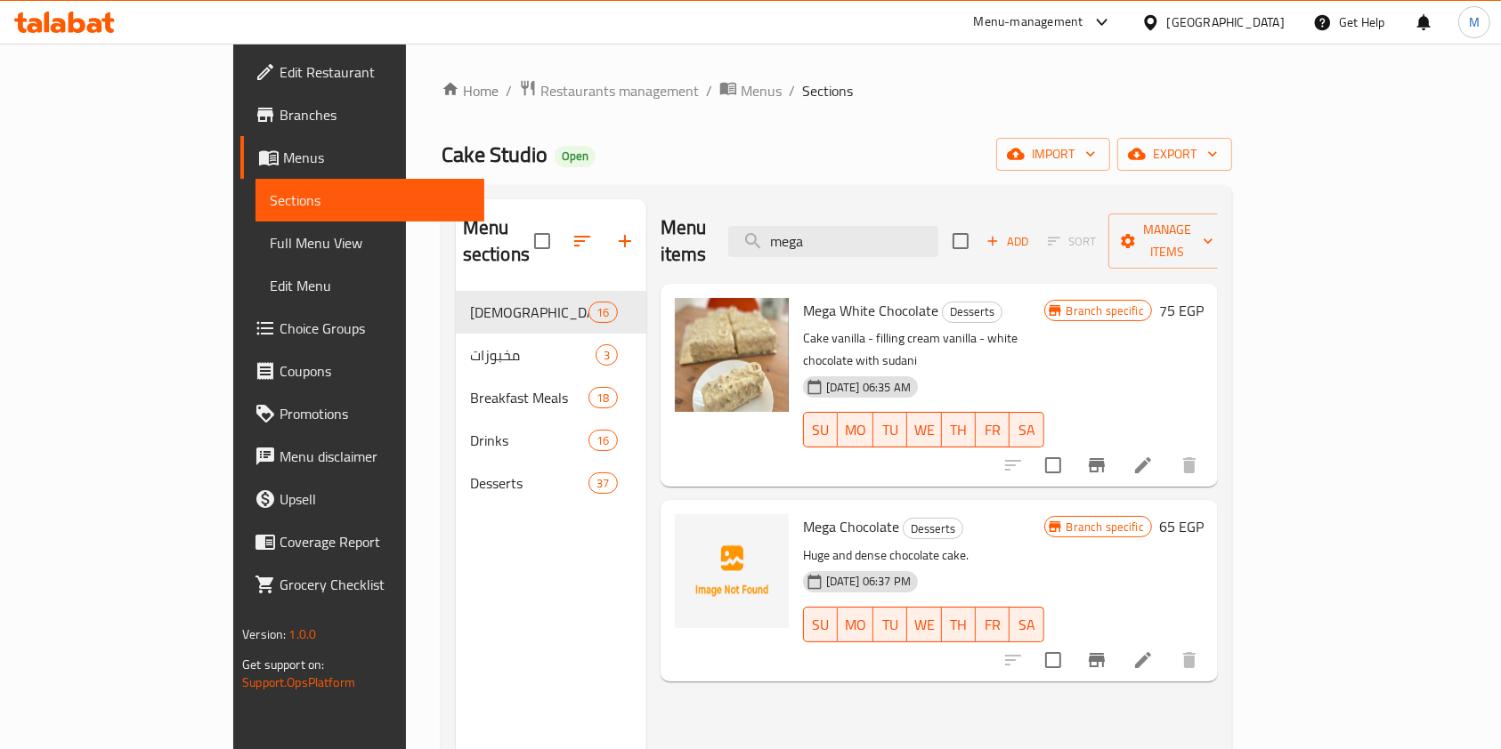
type input "mega"
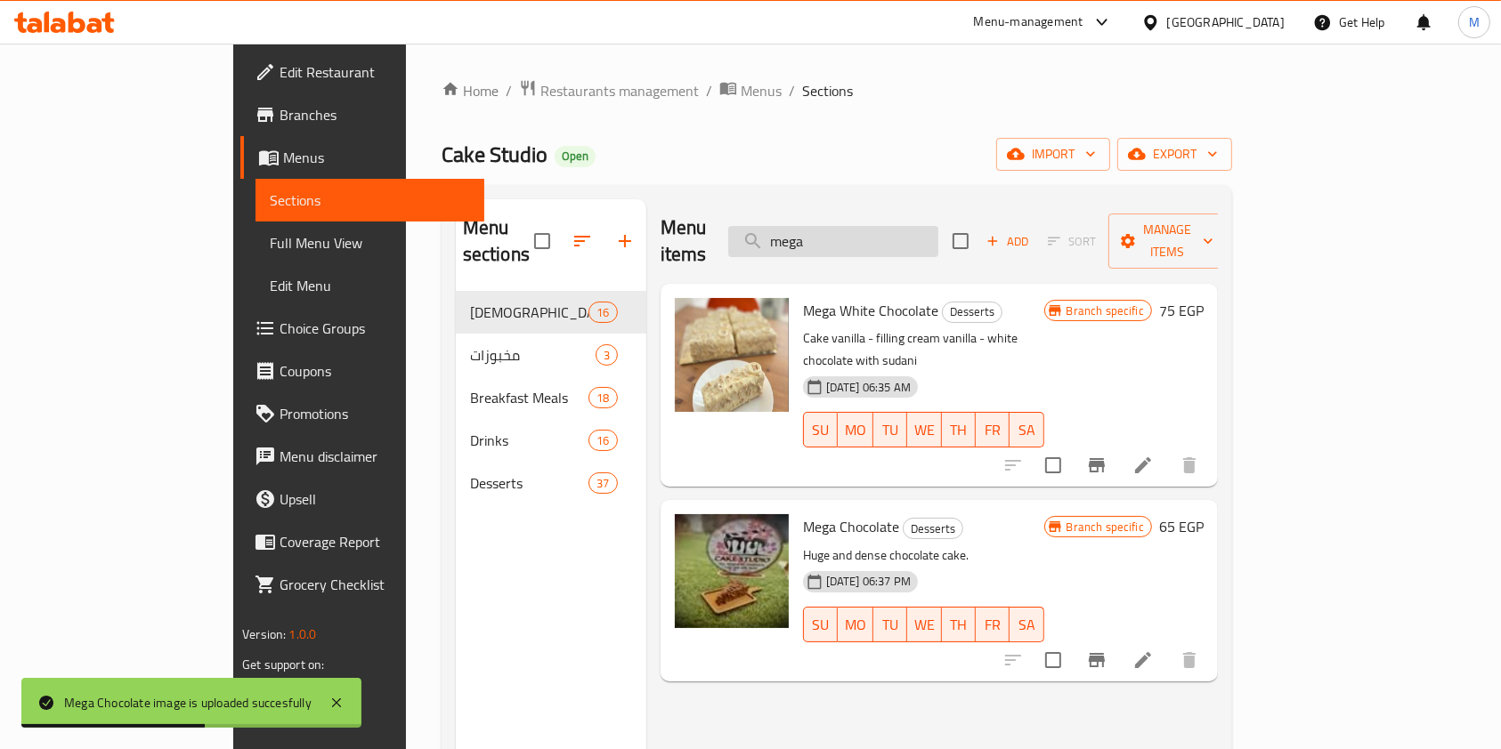
click at [938, 233] on input "mega" at bounding box center [833, 241] width 210 height 31
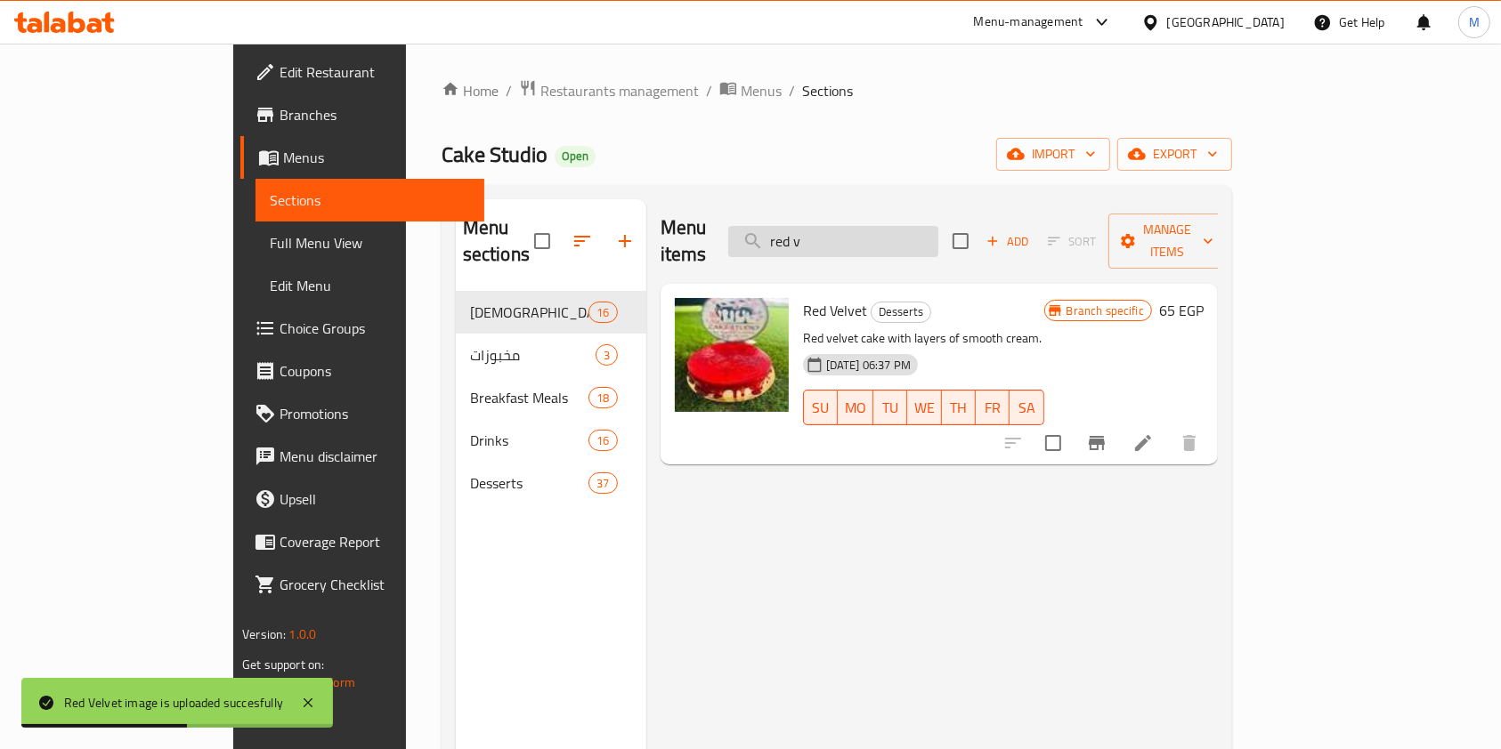
drag, startPoint x: 938, startPoint y: 226, endPoint x: 859, endPoint y: 242, distance: 80.8
click at [859, 242] on input "red v" at bounding box center [833, 241] width 210 height 31
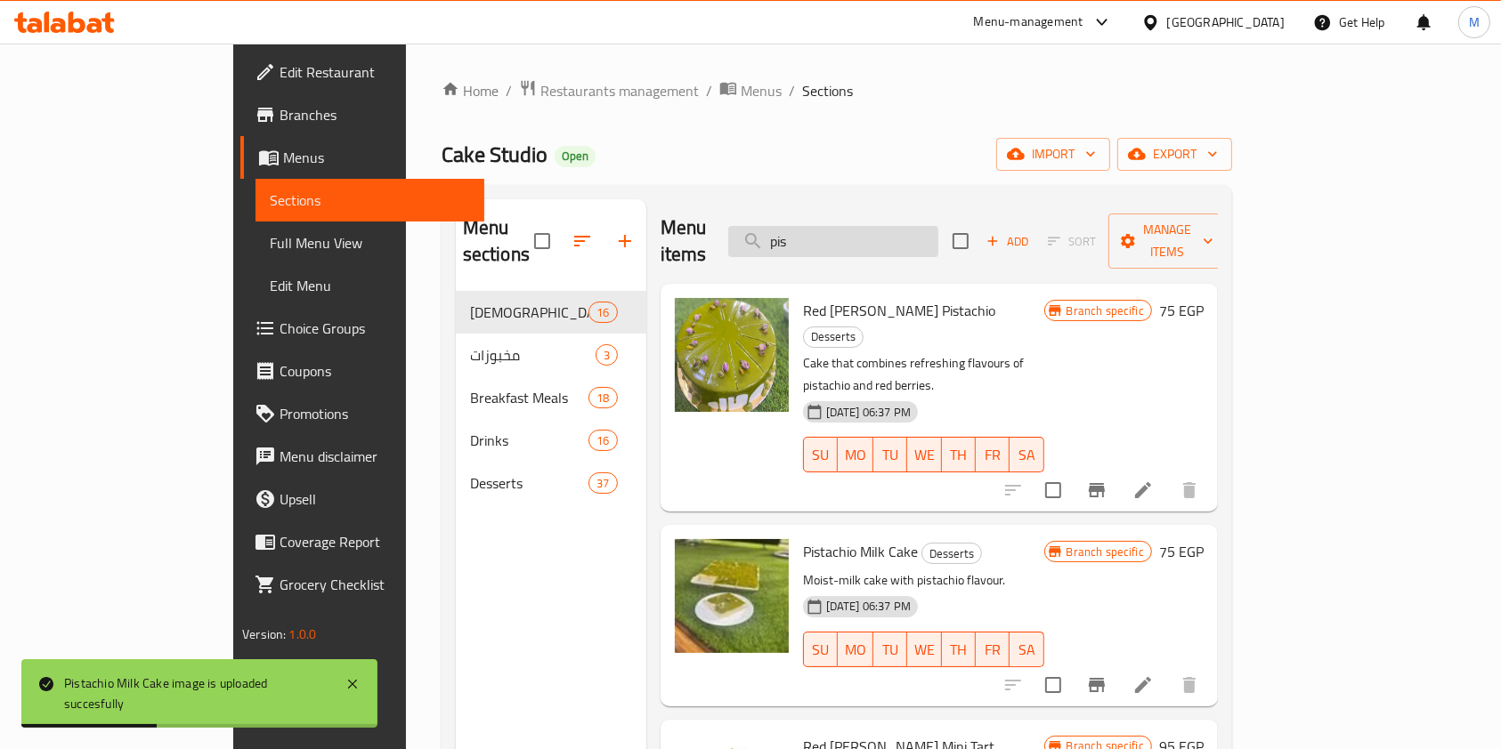
drag, startPoint x: 870, startPoint y: 231, endPoint x: 851, endPoint y: 239, distance: 20.8
click at [851, 239] on input "pis" at bounding box center [833, 241] width 210 height 31
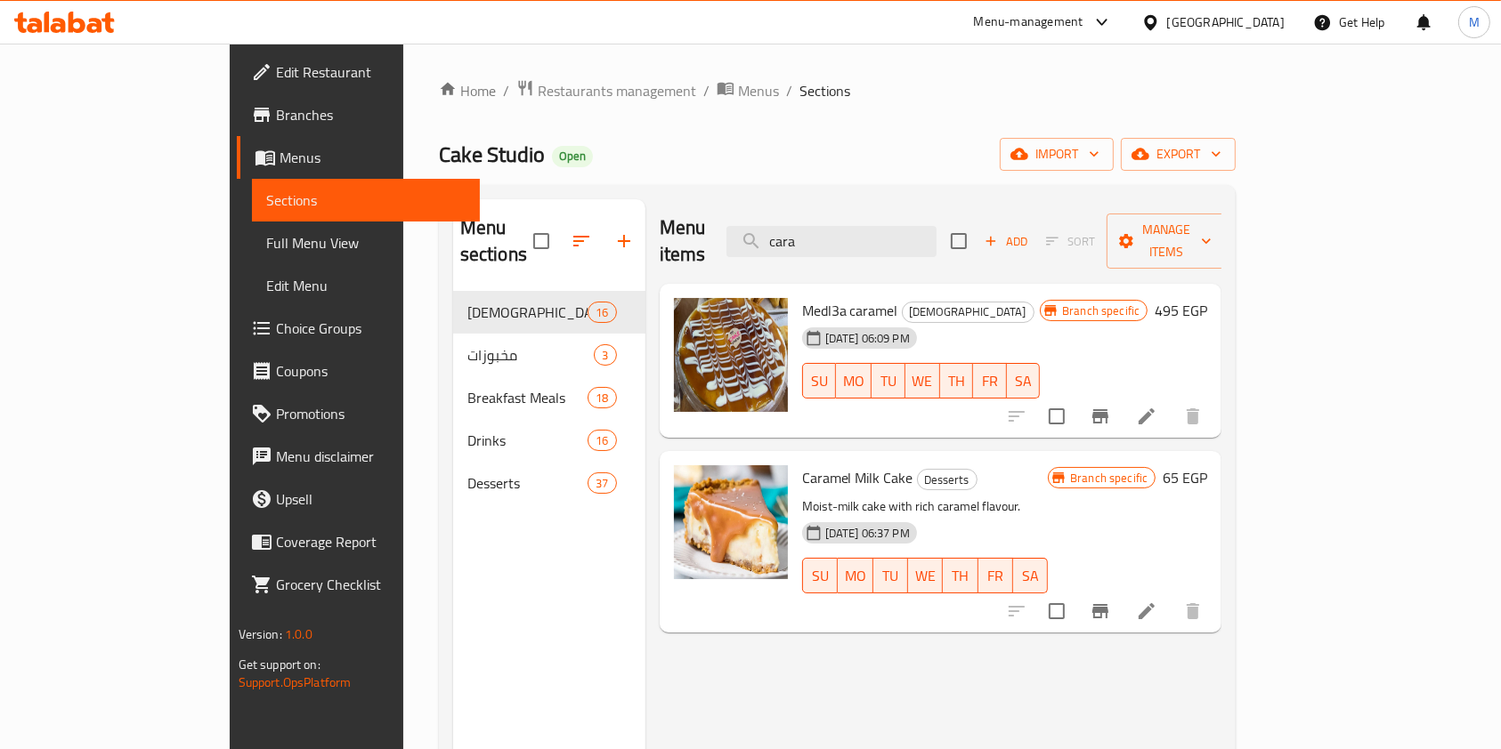
type input "cara"
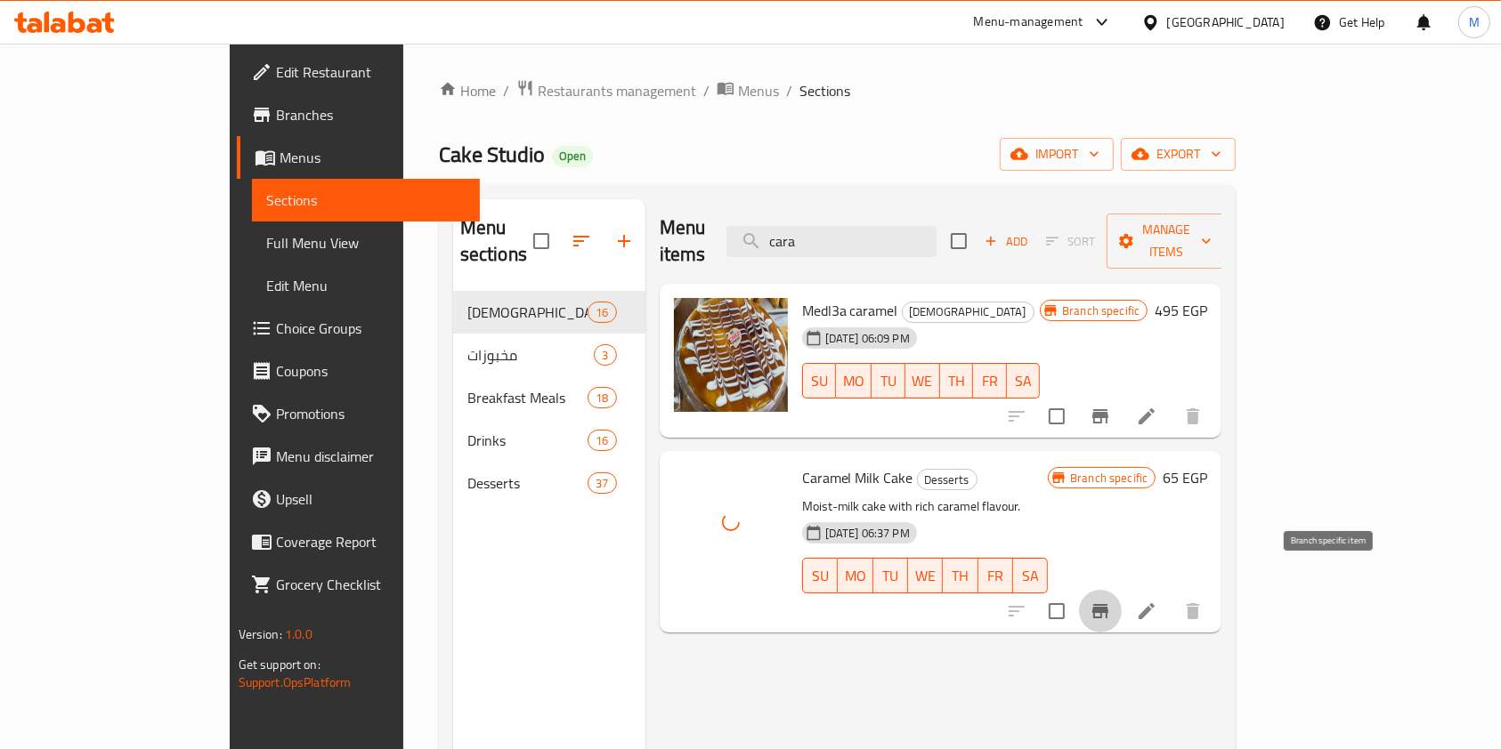
click at [1108, 604] on icon "Branch-specific-item" at bounding box center [1100, 611] width 16 height 14
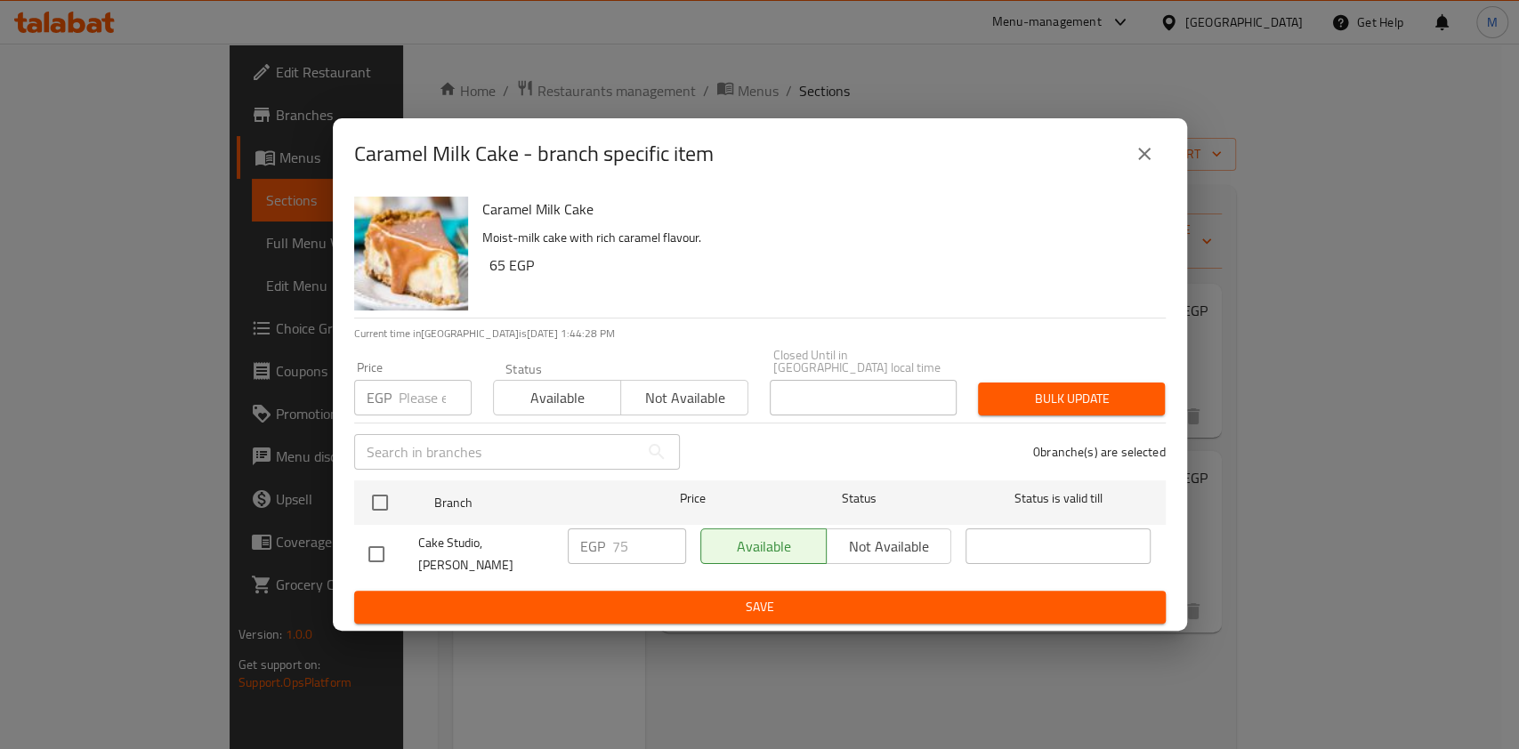
drag, startPoint x: 357, startPoint y: 544, endPoint x: 395, endPoint y: 554, distance: 39.5
click at [360, 544] on input "checkbox" at bounding box center [376, 554] width 37 height 37
checkbox input "true"
click at [619, 548] on input "75" at bounding box center [649, 547] width 74 height 36
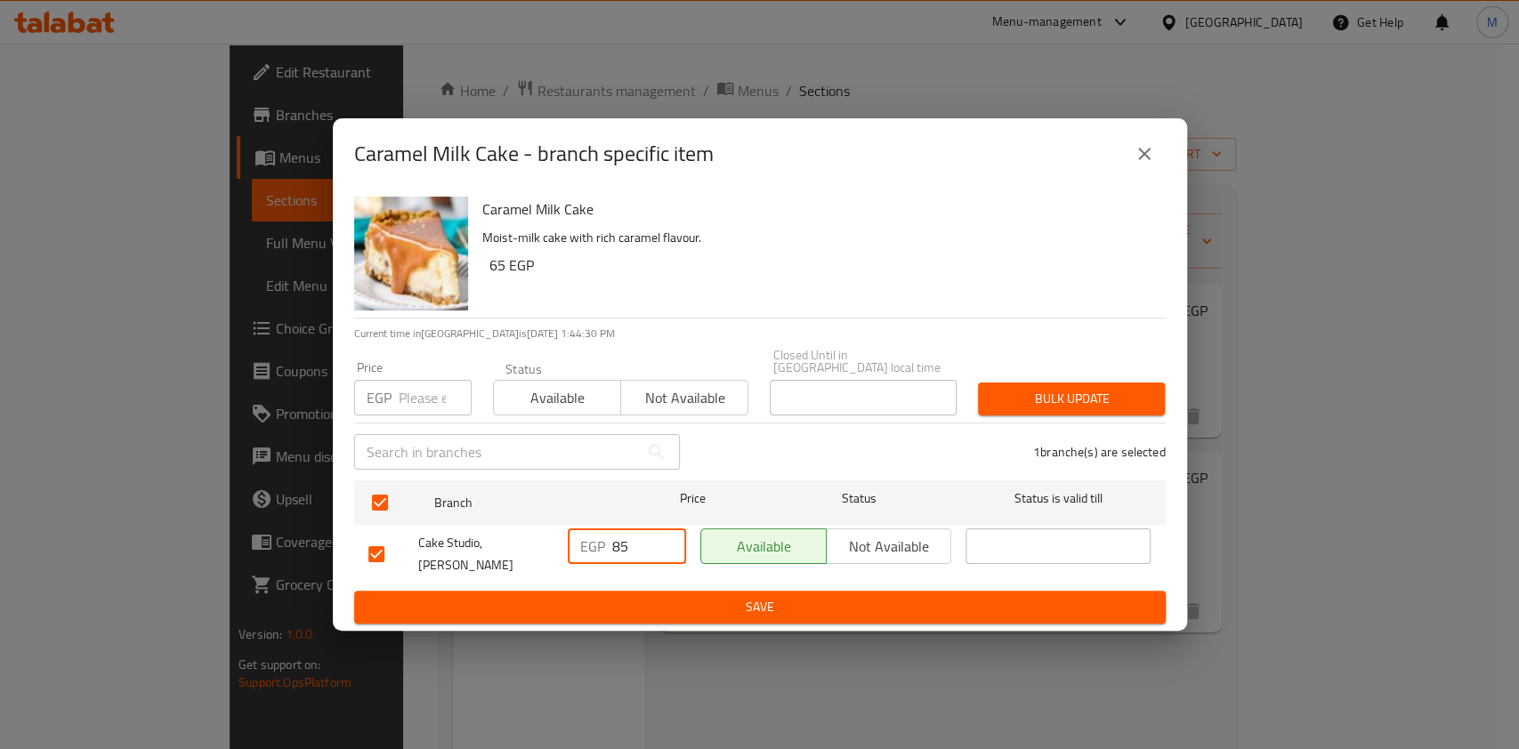
type input "85"
click at [672, 600] on span "Save" at bounding box center [759, 607] width 783 height 22
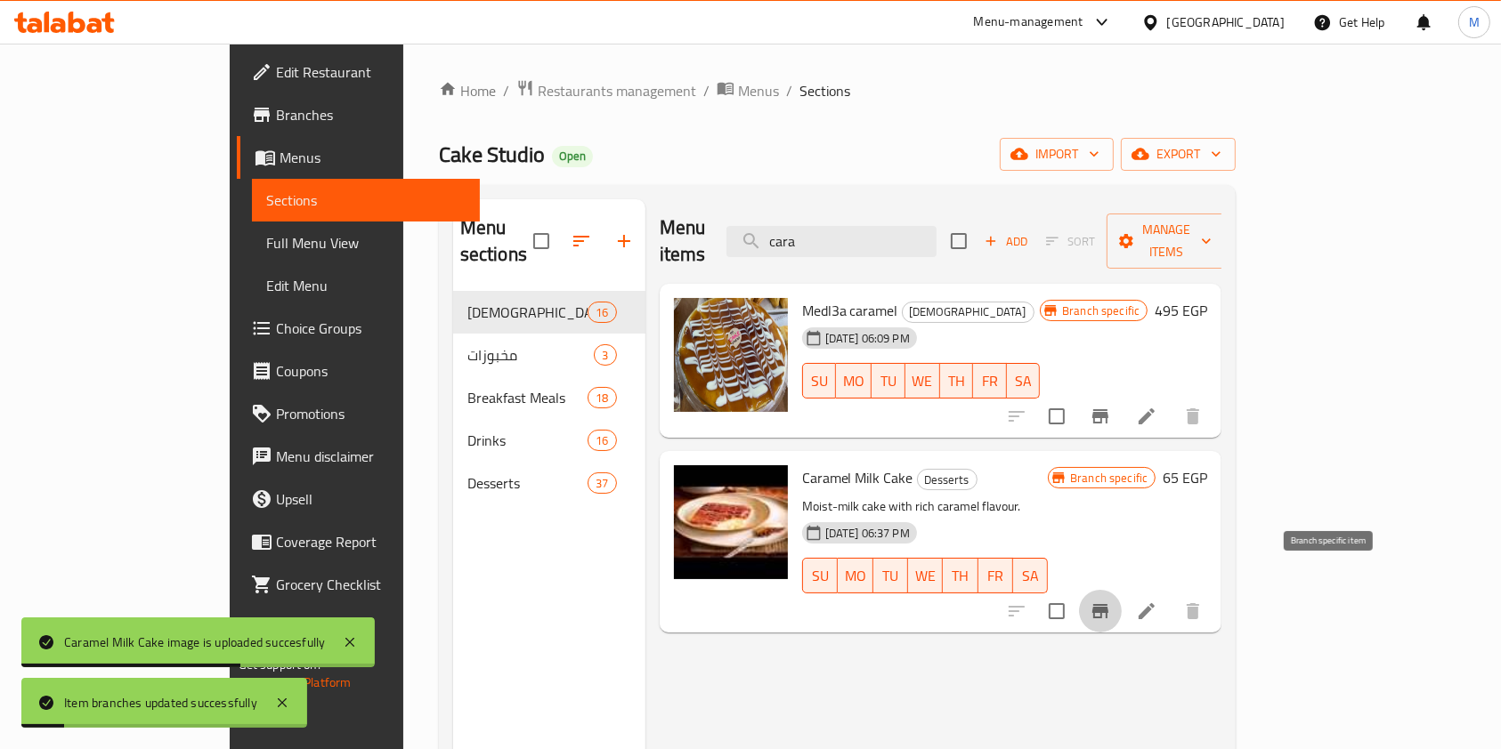
click at [1121, 590] on button "Branch-specific-item" at bounding box center [1100, 611] width 43 height 43
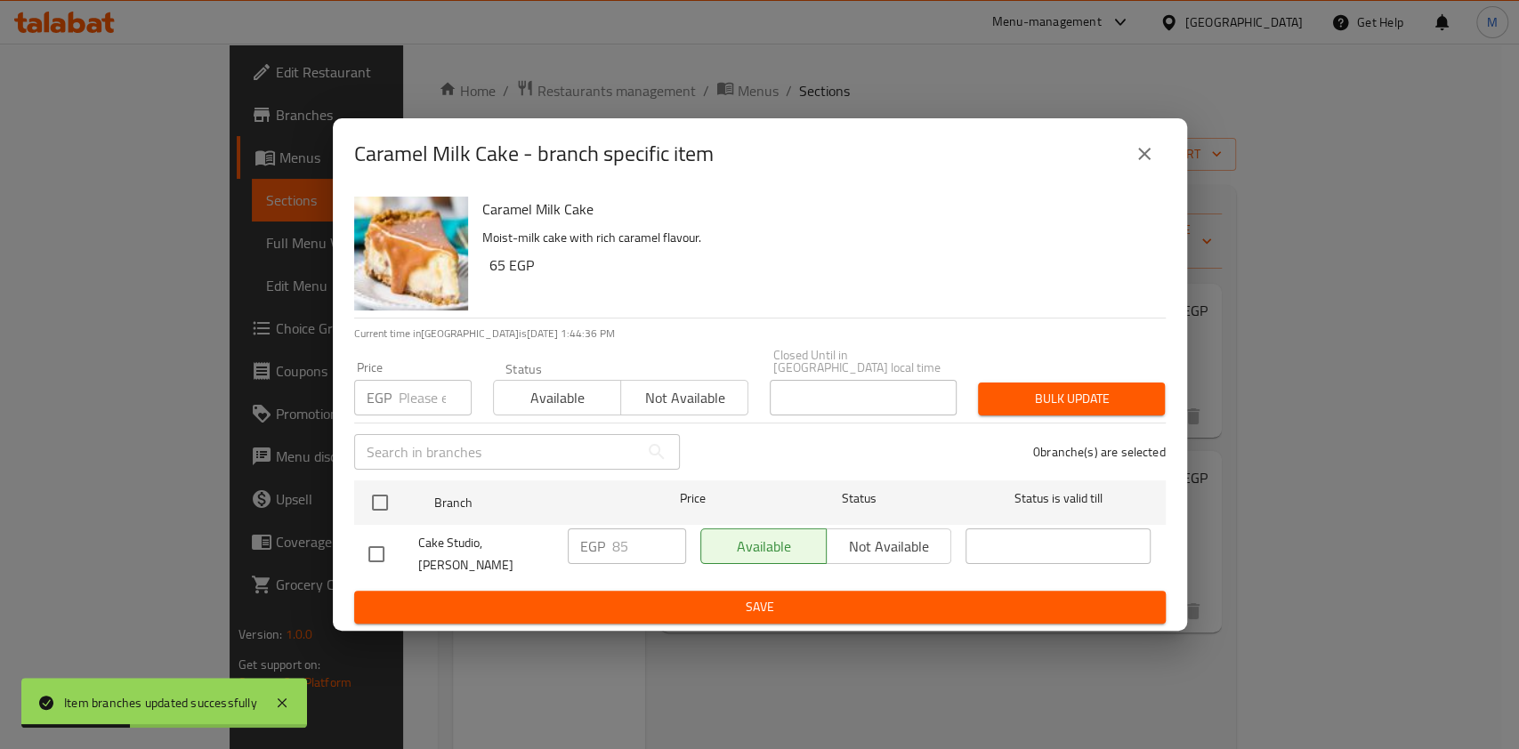
click at [1134, 163] on icon "close" at bounding box center [1144, 153] width 21 height 21
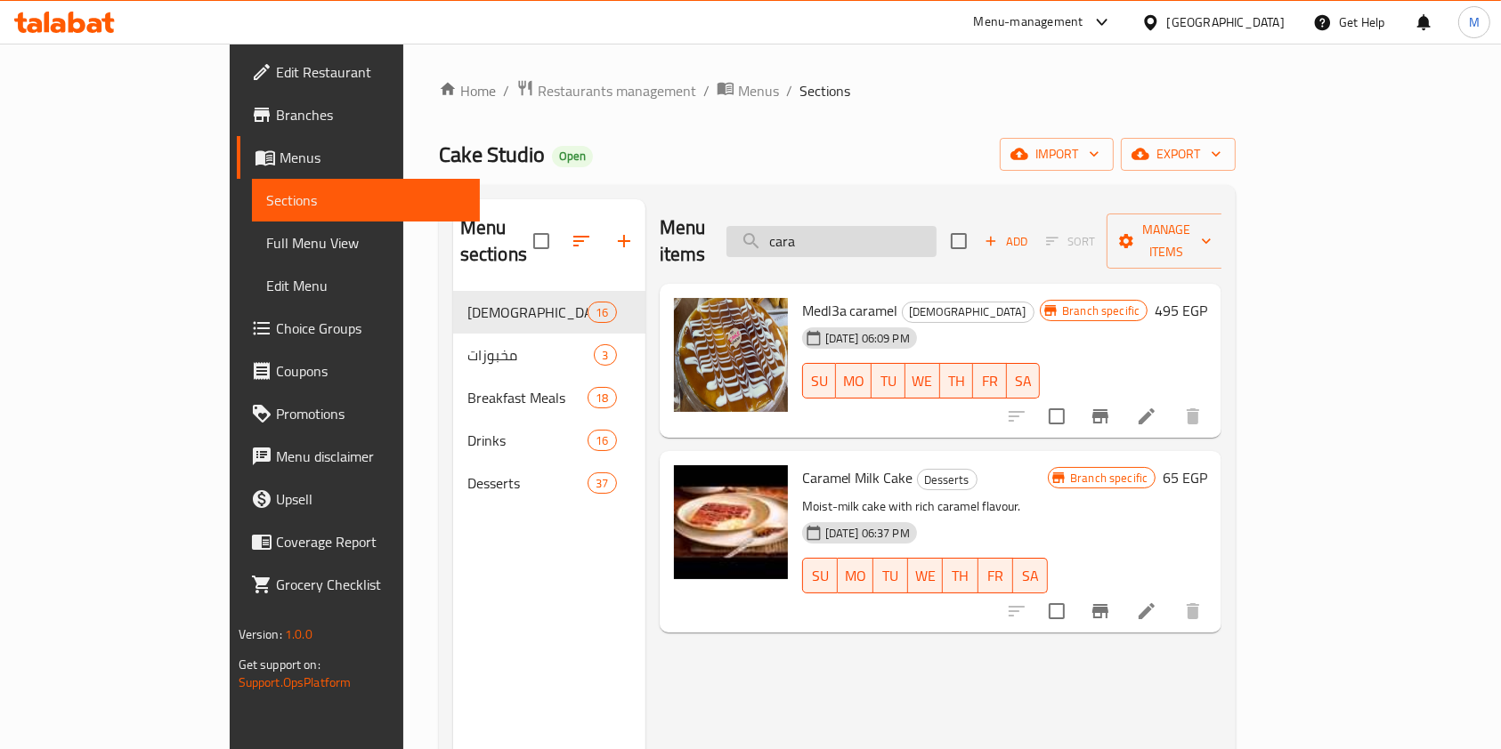
drag, startPoint x: 908, startPoint y: 221, endPoint x: 847, endPoint y: 237, distance: 62.6
click at [847, 237] on input "cara" at bounding box center [831, 241] width 210 height 31
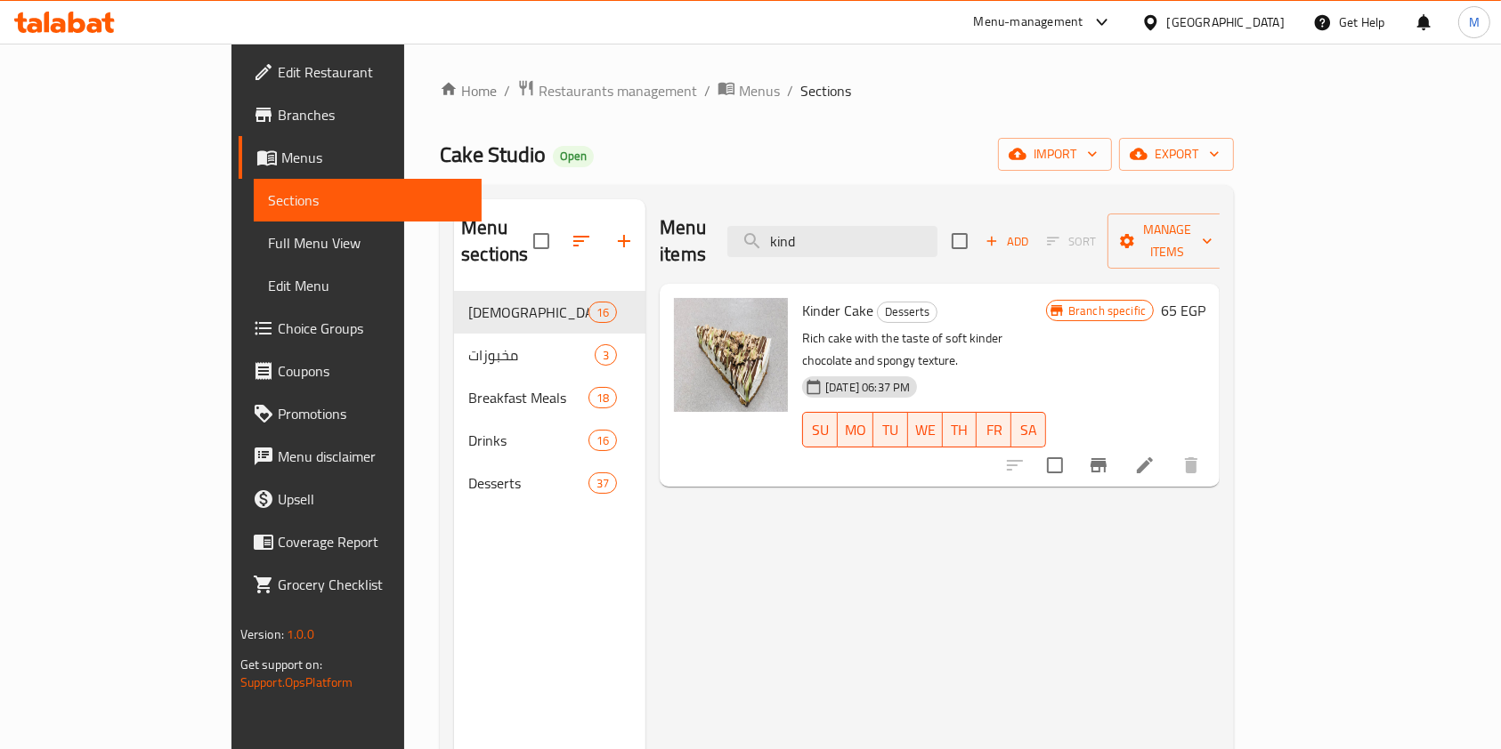
type input "kind"
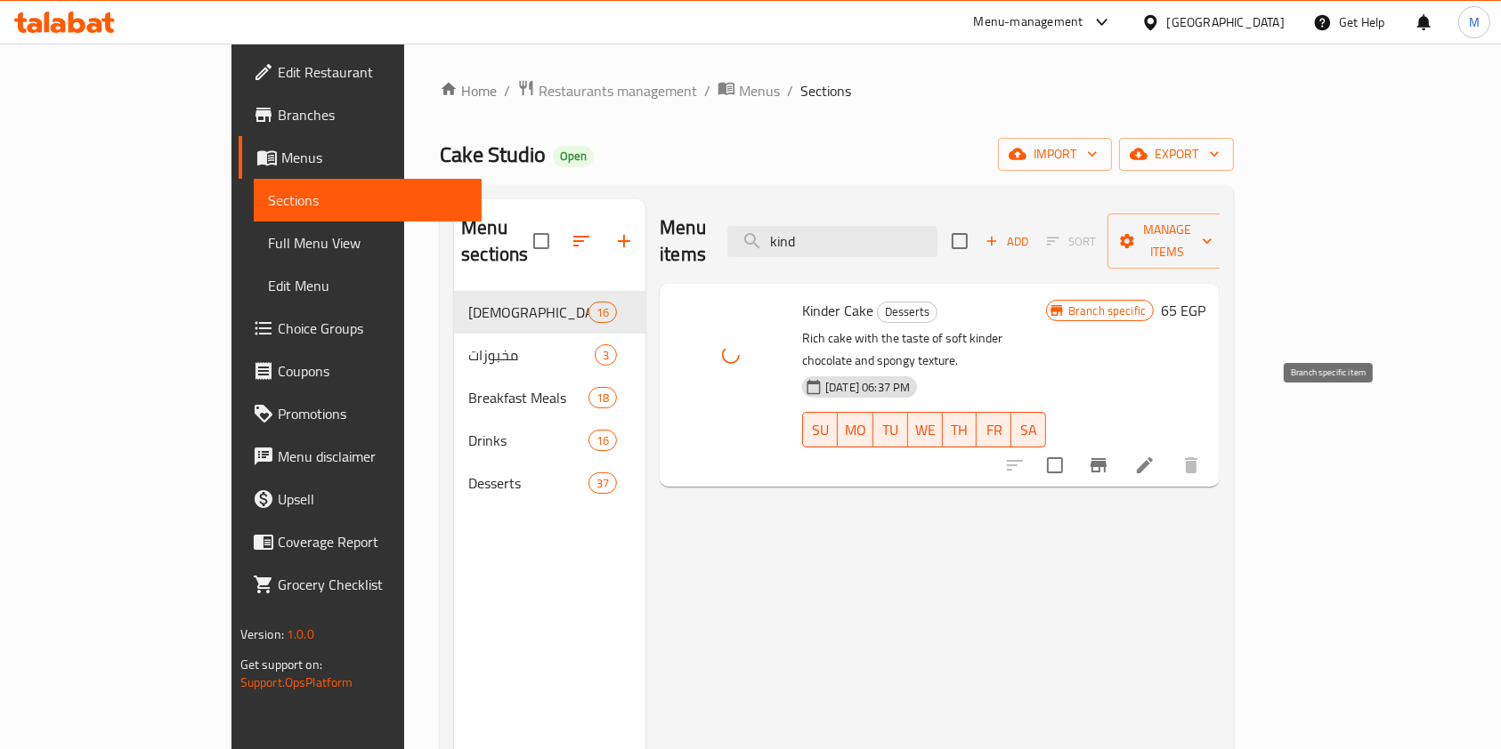
click at [1106, 458] on icon "Branch-specific-item" at bounding box center [1098, 465] width 16 height 14
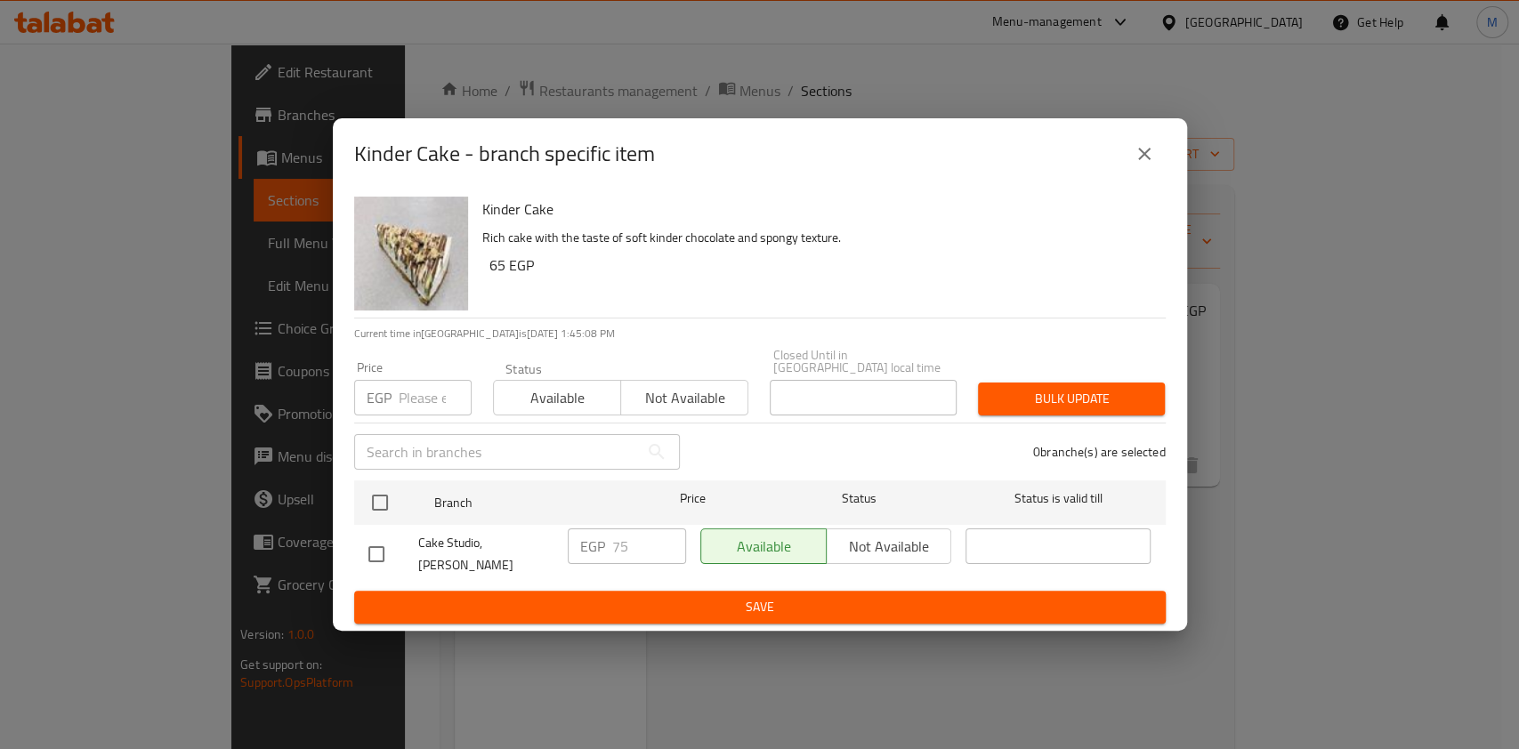
click at [388, 543] on input "checkbox" at bounding box center [376, 554] width 37 height 37
checkbox input "true"
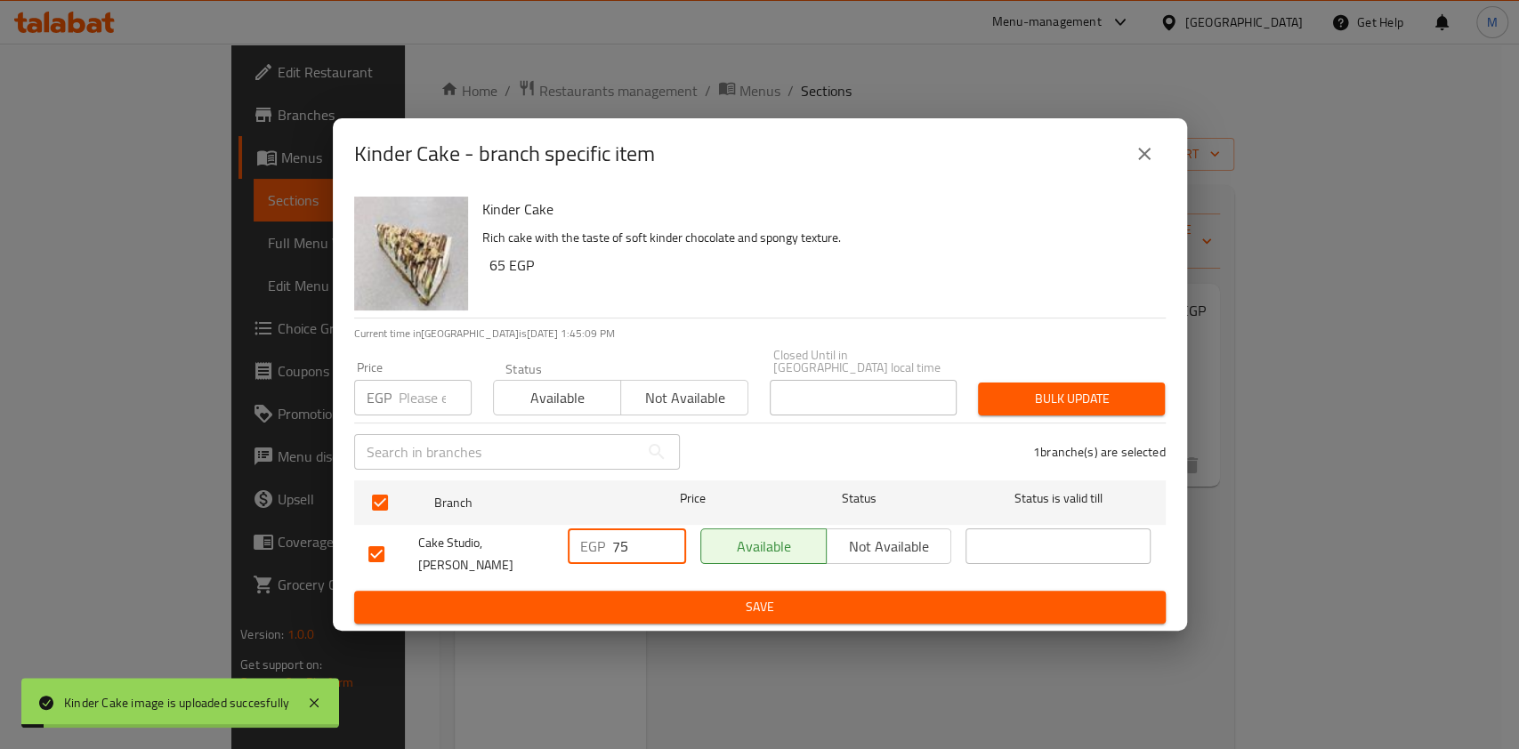
click at [609, 548] on div "EGP 75 ​" at bounding box center [627, 547] width 118 height 36
type input "85"
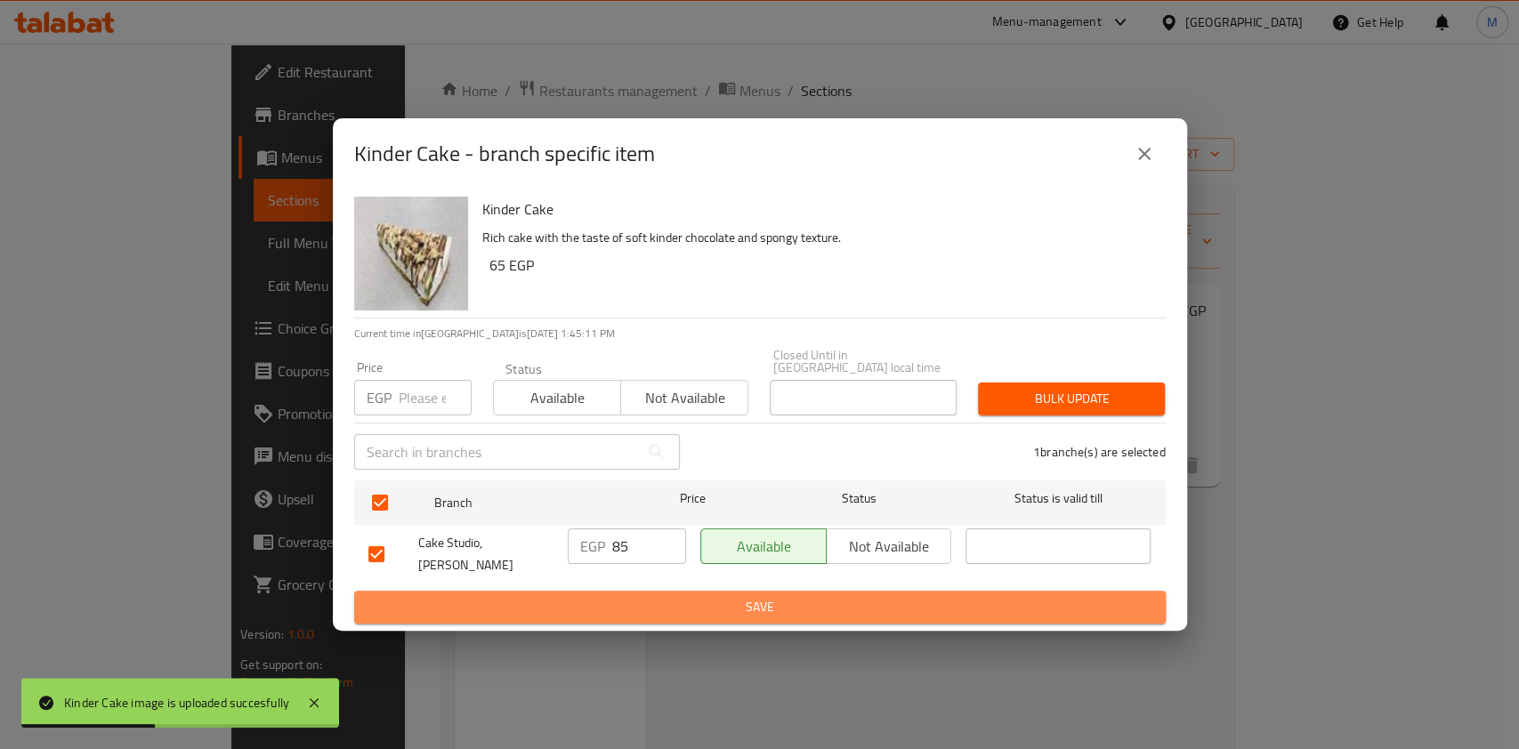
click at [660, 596] on span "Save" at bounding box center [759, 607] width 783 height 22
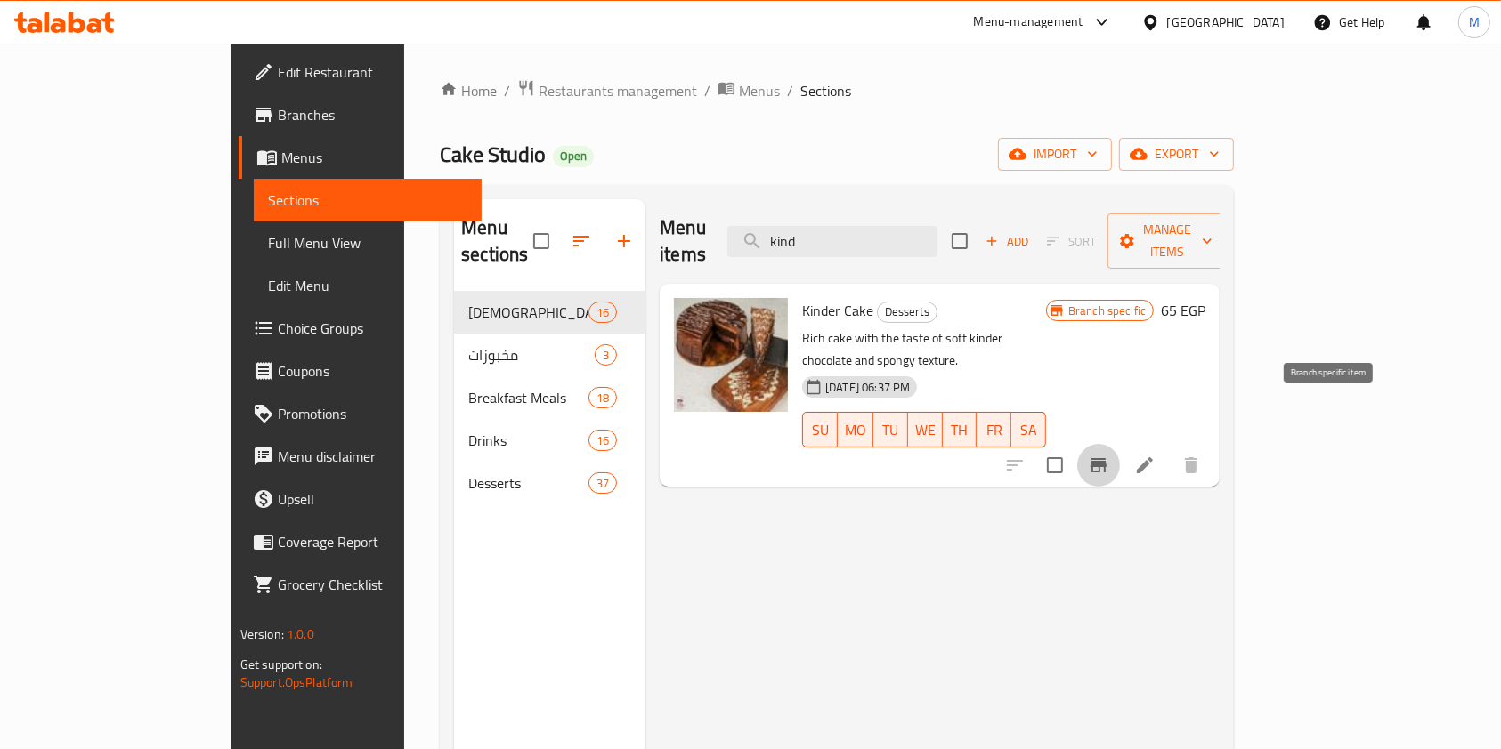
click at [1120, 444] on button "Branch-specific-item" at bounding box center [1098, 465] width 43 height 43
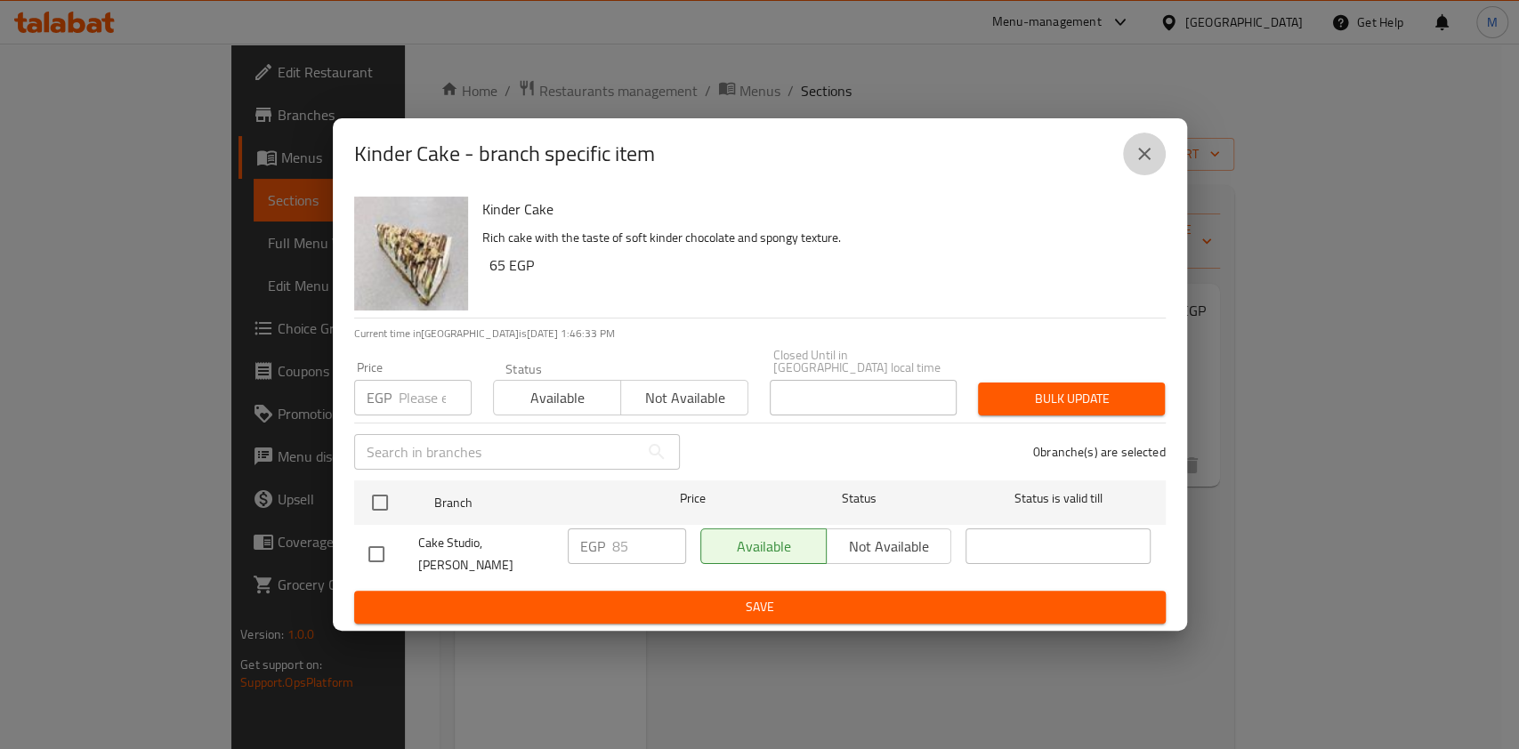
click at [1162, 166] on button "close" at bounding box center [1144, 154] width 43 height 43
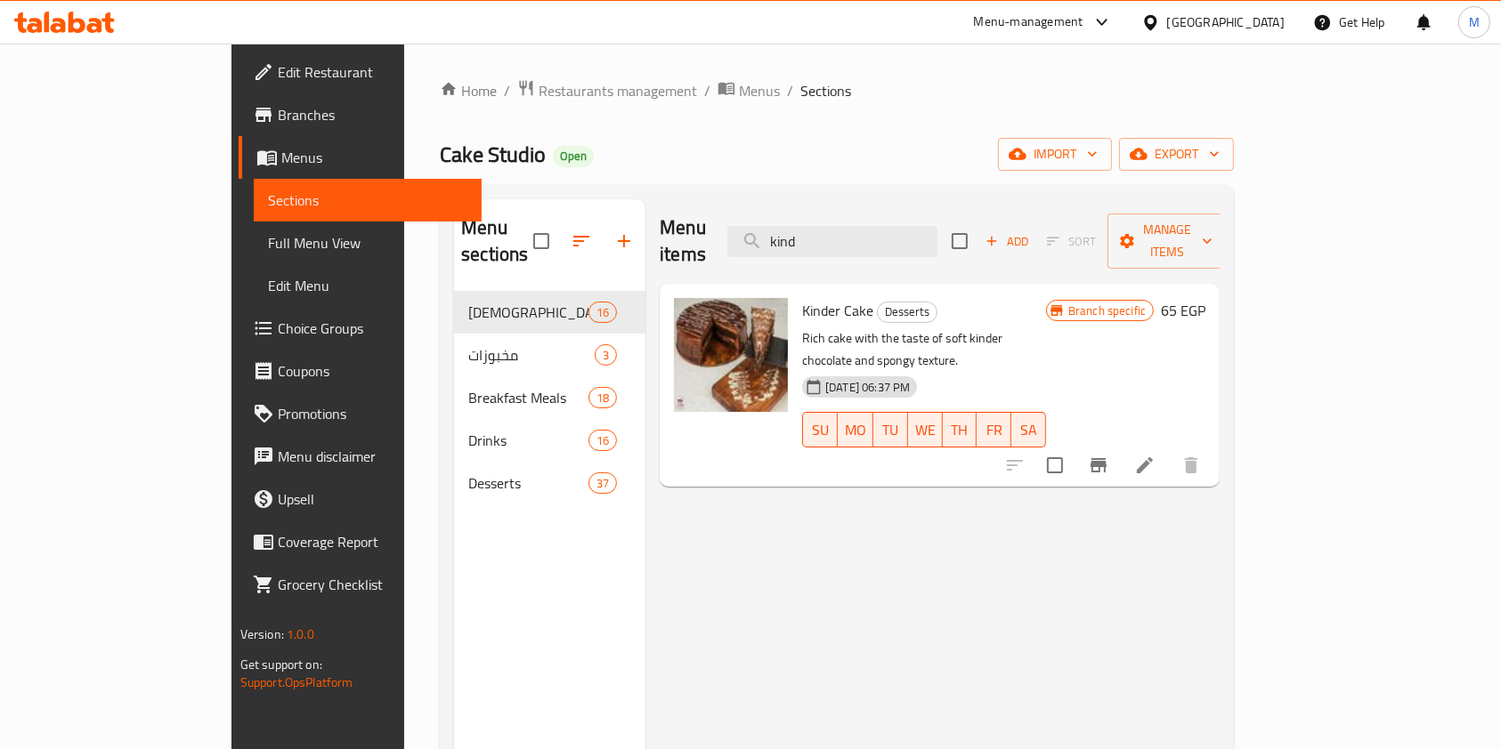
click at [78, 31] on icon at bounding box center [77, 22] width 17 height 21
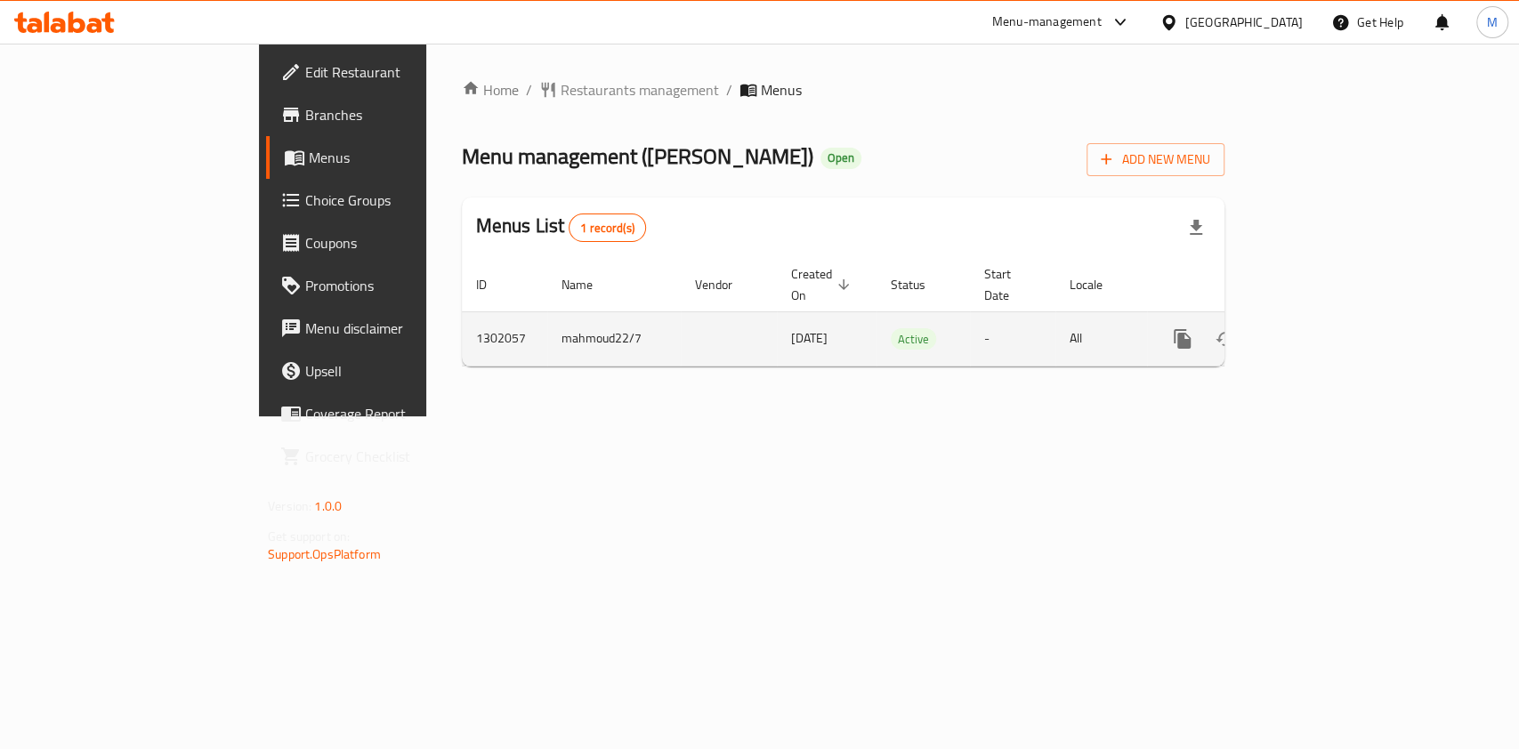
click at [1322, 328] on icon "enhanced table" at bounding box center [1310, 338] width 21 height 21
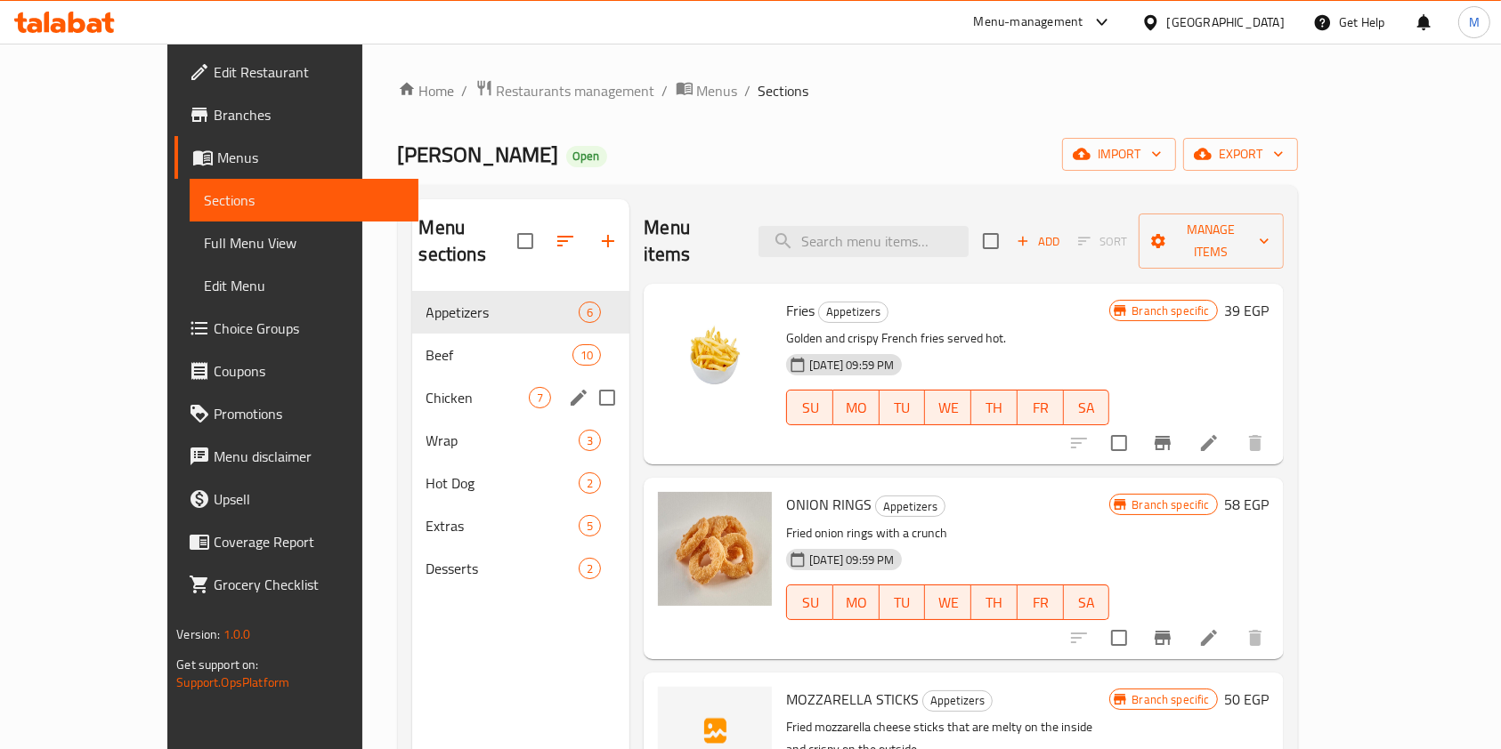
click at [417, 376] on div "Chicken 7" at bounding box center [521, 397] width 218 height 43
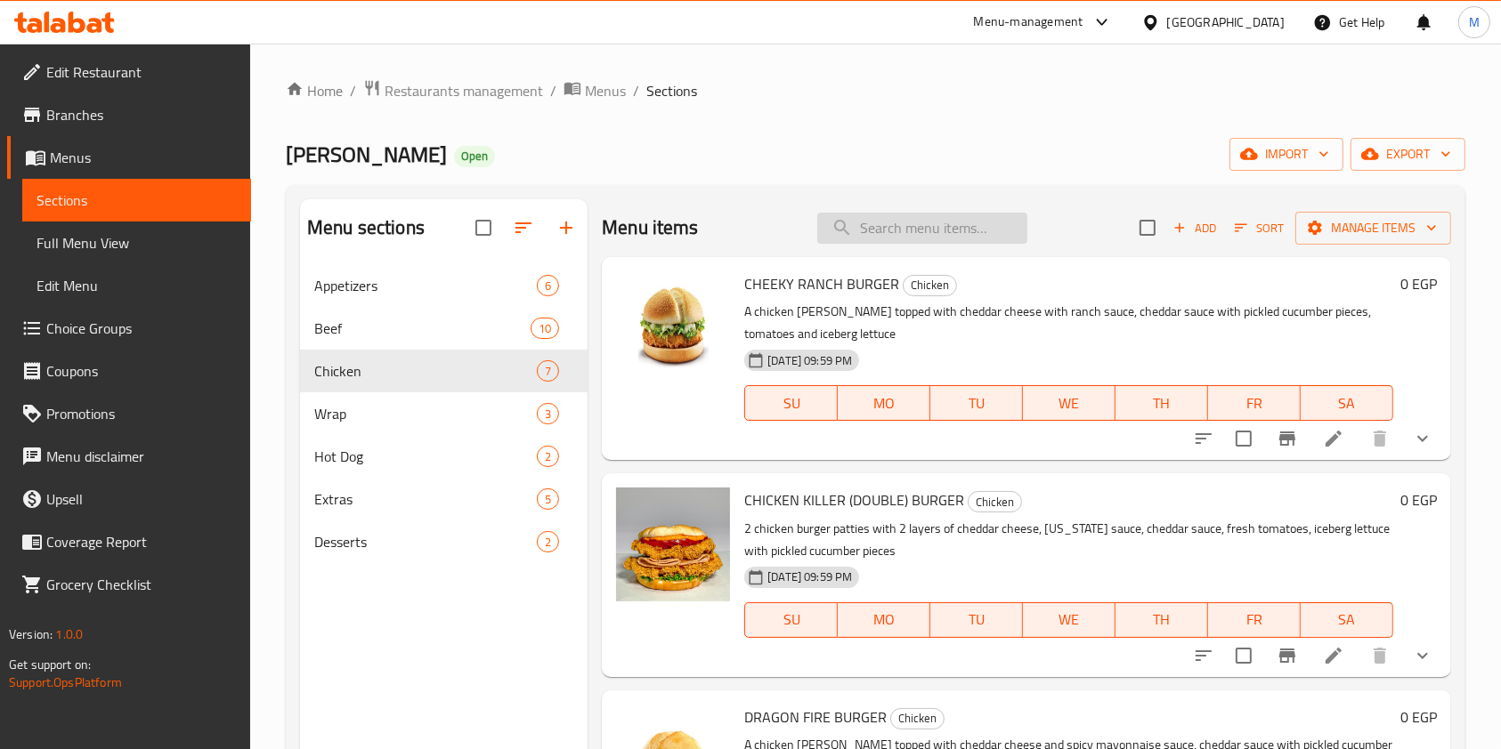
click at [903, 234] on input "search" at bounding box center [922, 228] width 210 height 31
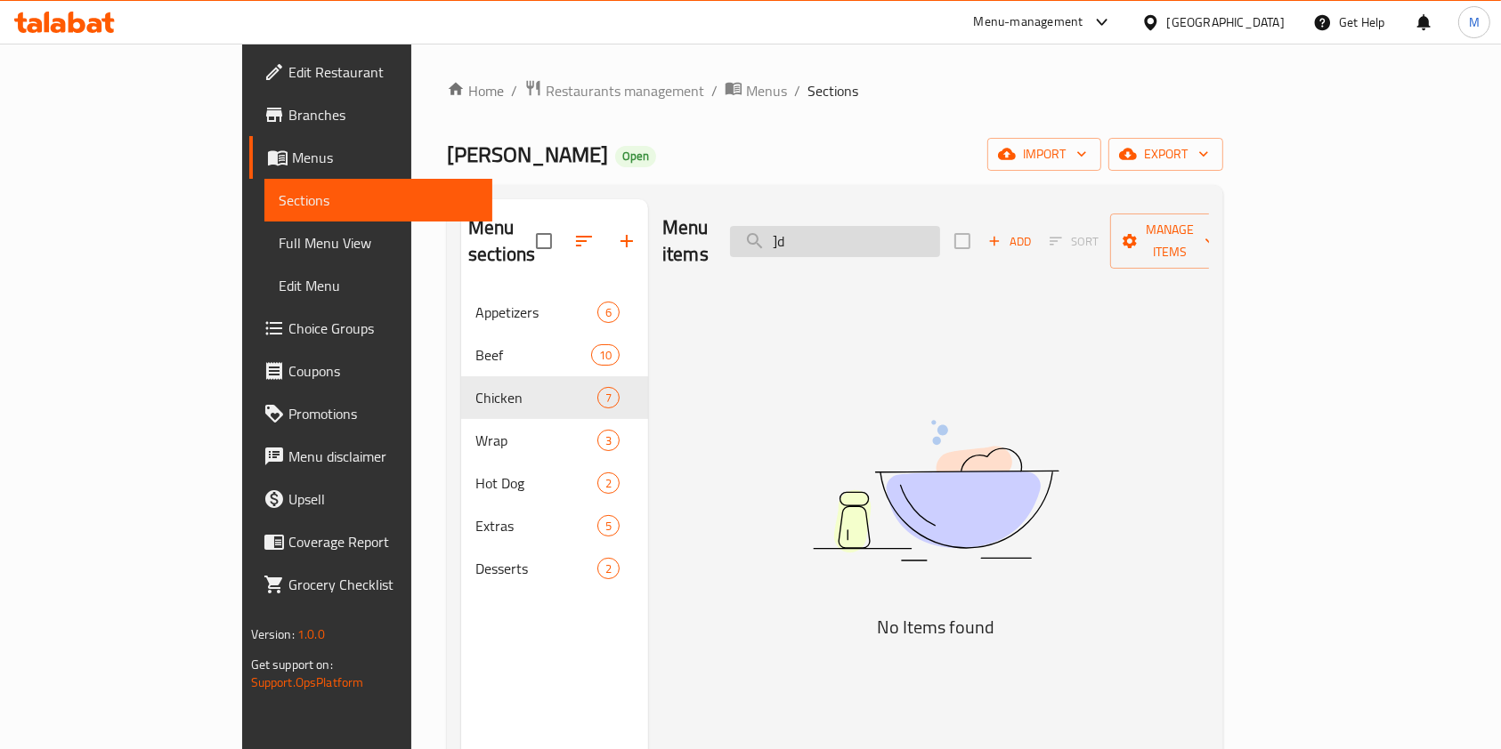
type input "]"
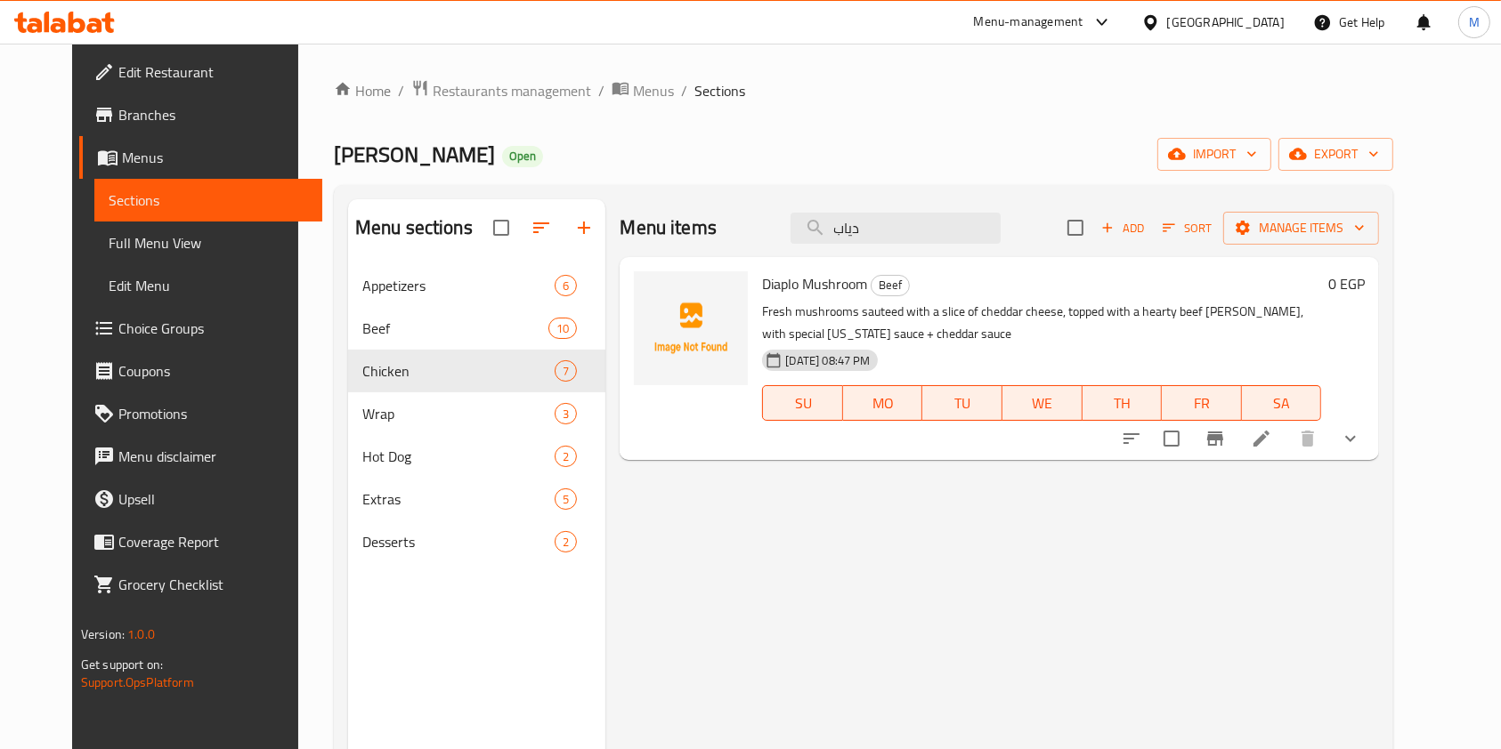
type input "دياب"
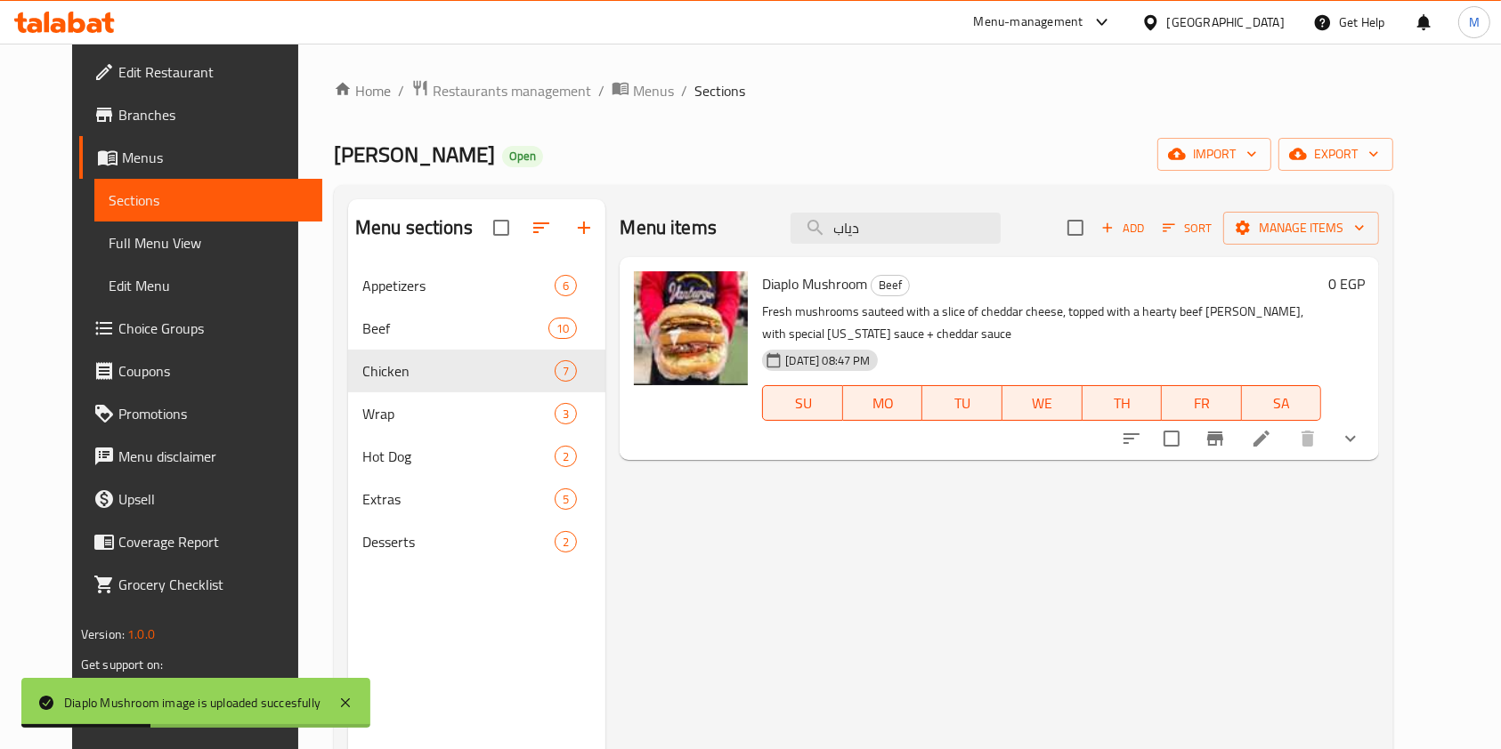
click at [911, 246] on div "Menu items دياب Add Sort Manage items" at bounding box center [998, 228] width 759 height 58
click at [908, 236] on input "دياب" at bounding box center [895, 228] width 210 height 31
click at [950, 222] on input "دياب" at bounding box center [895, 228] width 210 height 31
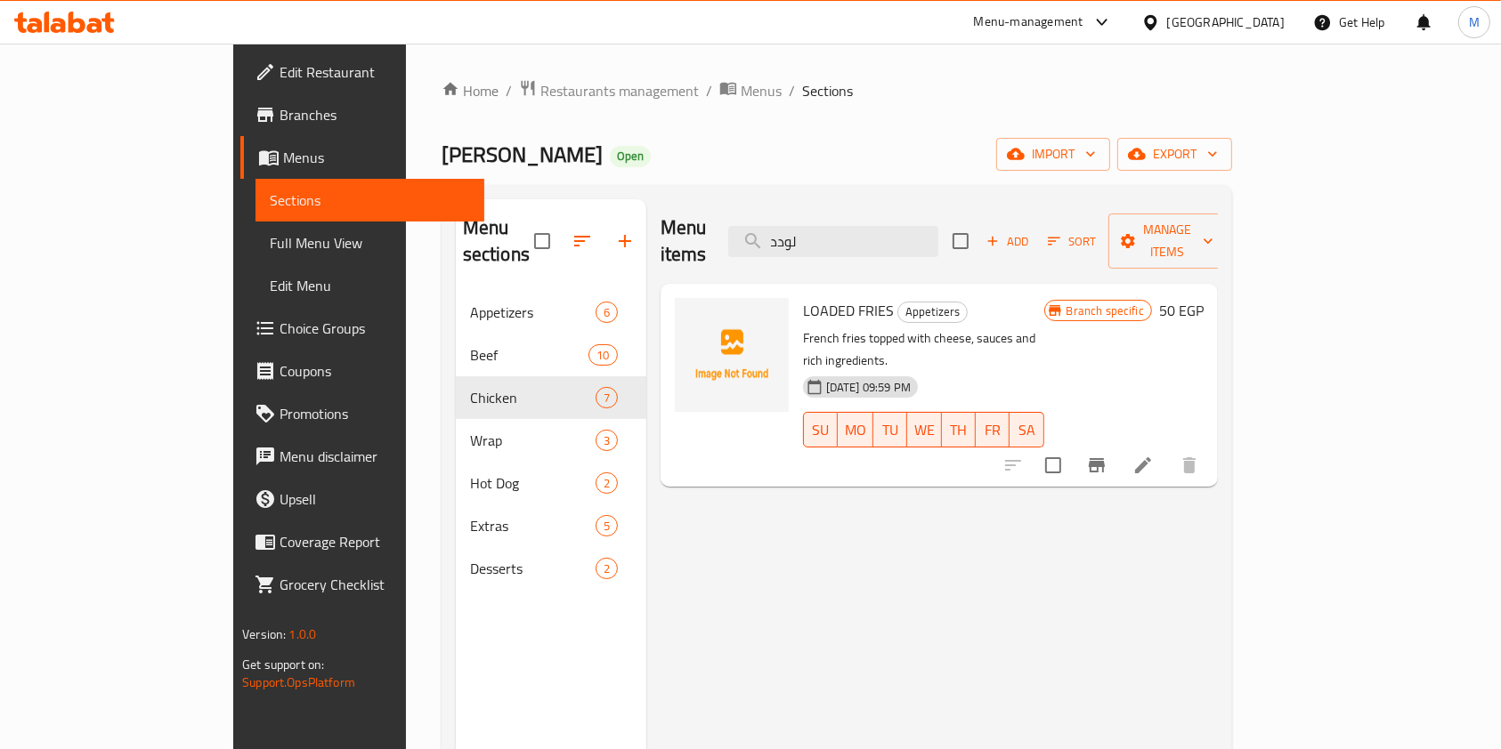
type input "لودد"
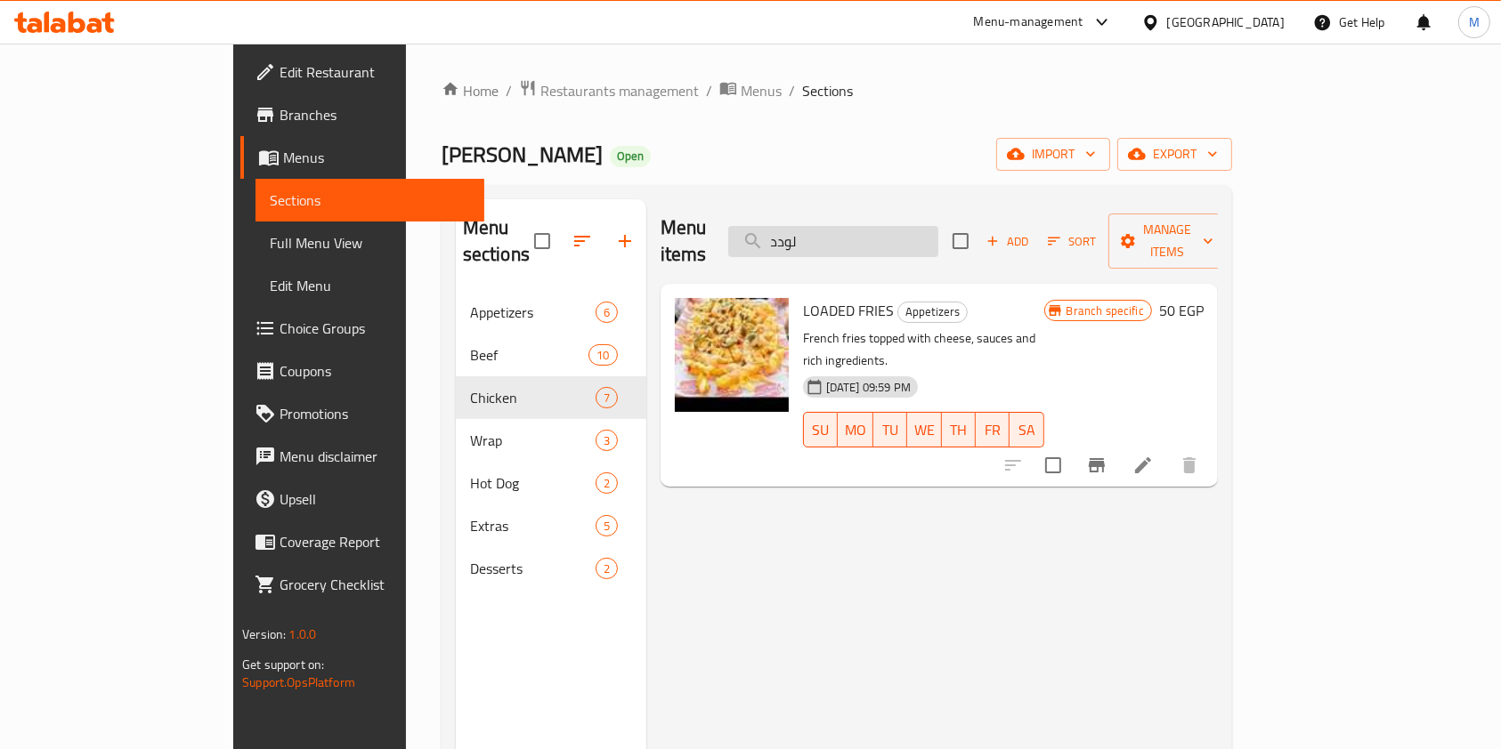
click at [938, 239] on input "لودد" at bounding box center [833, 241] width 210 height 31
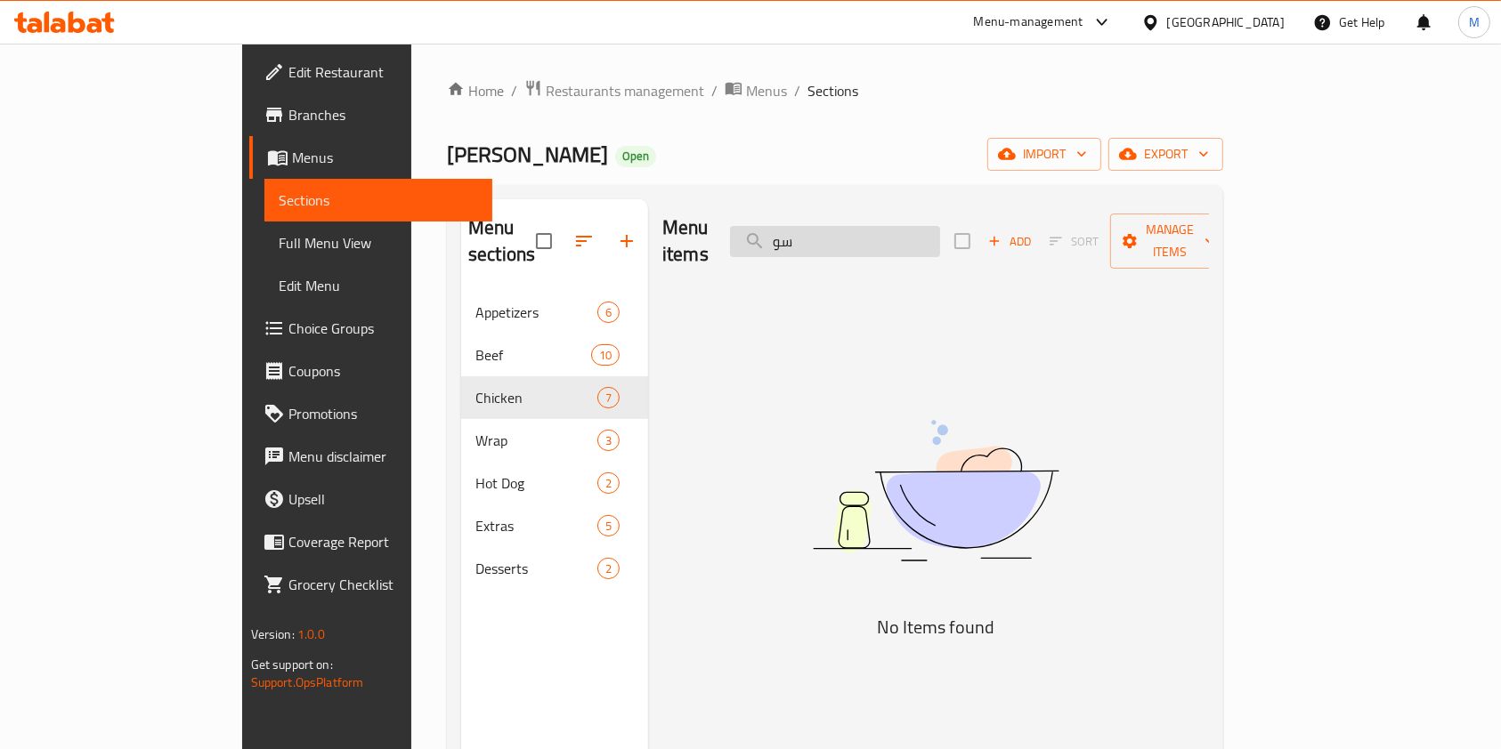
type input "س"
type input "s"
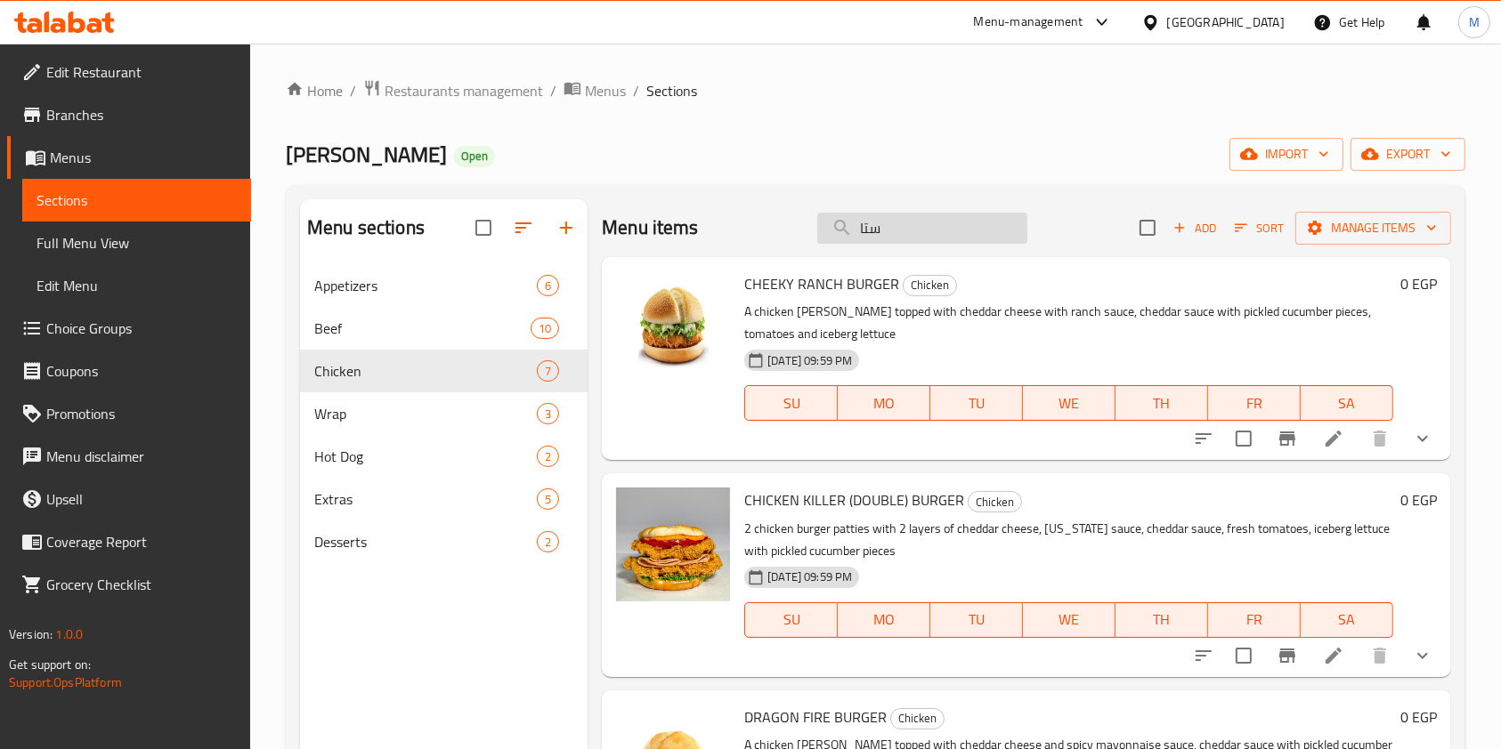
type input "ستار"
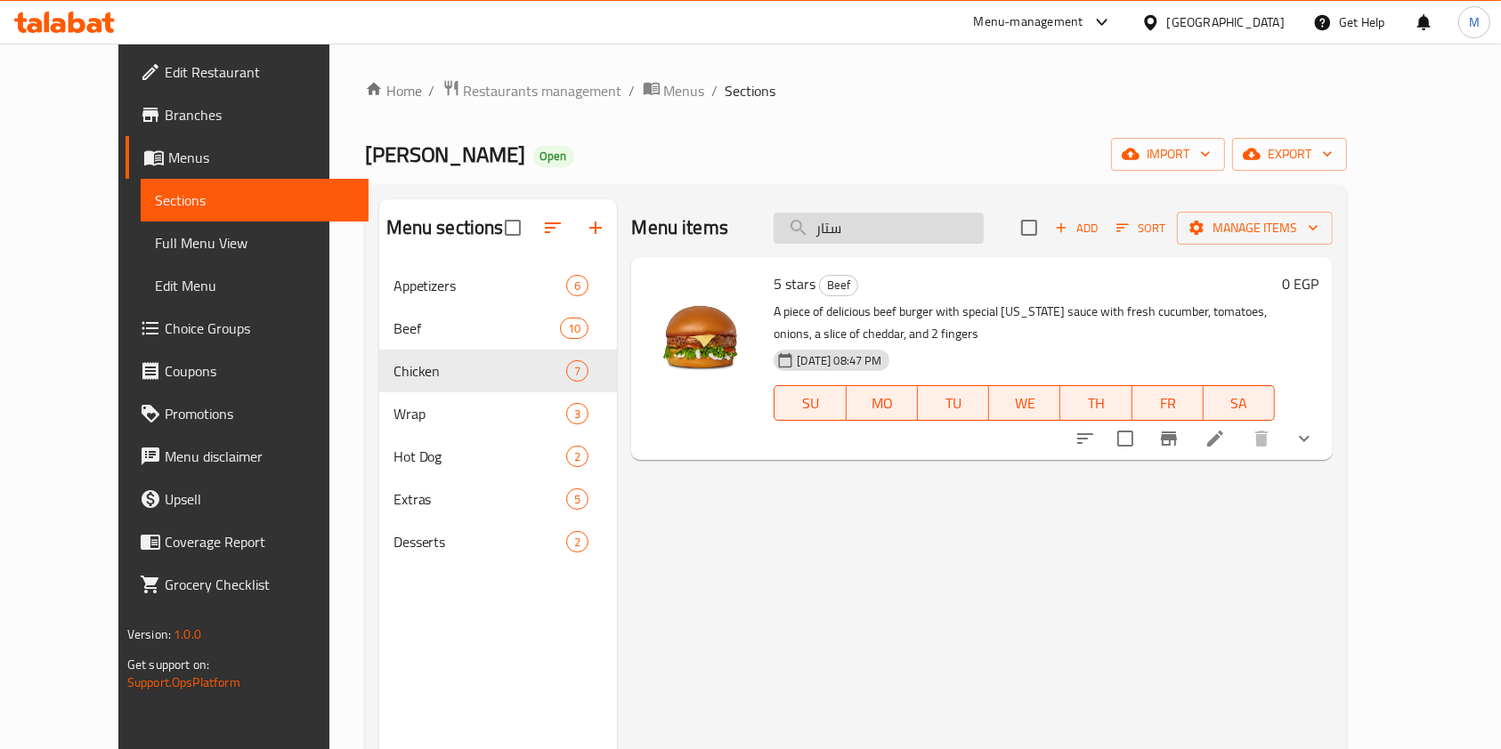
click at [897, 238] on input "ستار" at bounding box center [878, 228] width 210 height 31
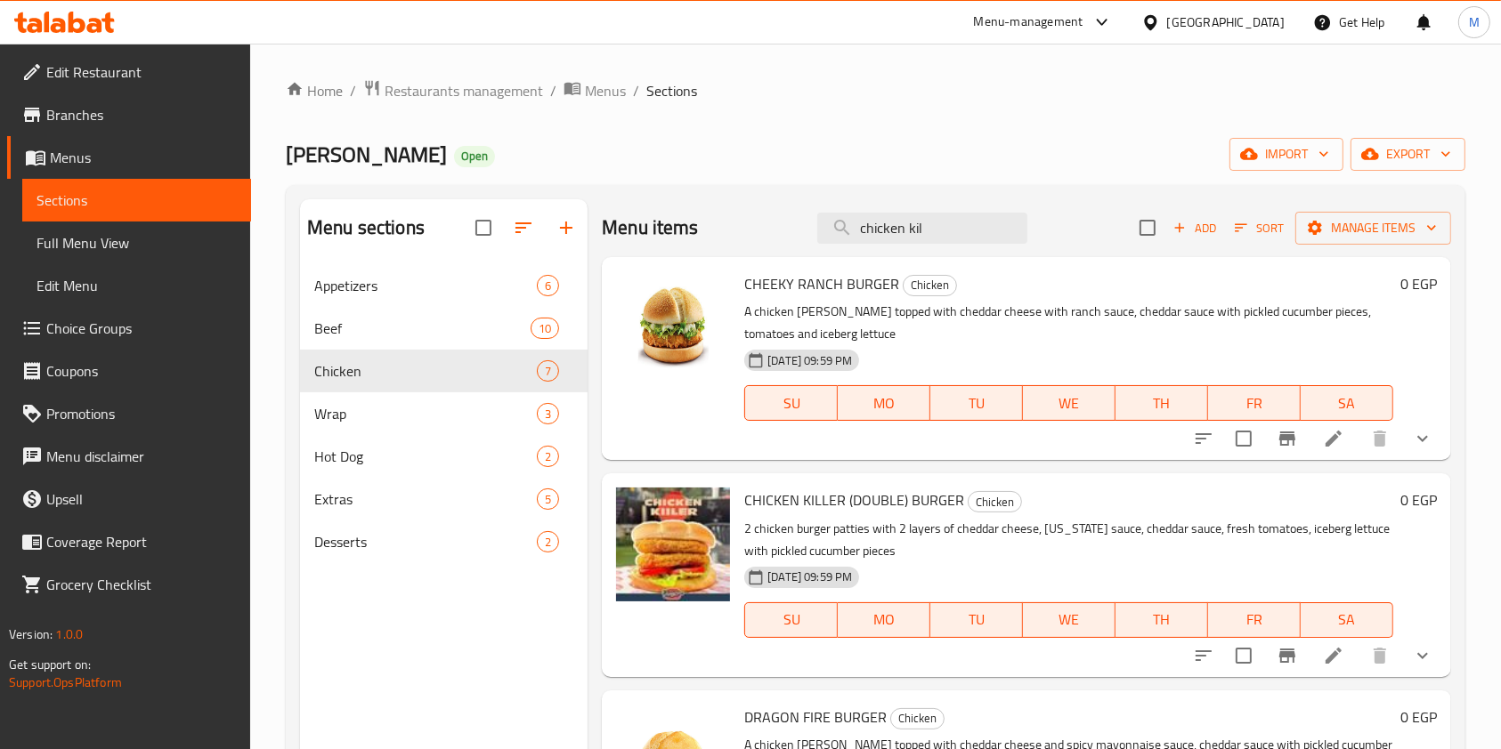
drag, startPoint x: 940, startPoint y: 231, endPoint x: 790, endPoint y: 217, distance: 150.2
click at [790, 217] on div "Menu items chicken kil Add Sort Manage items" at bounding box center [1026, 228] width 849 height 58
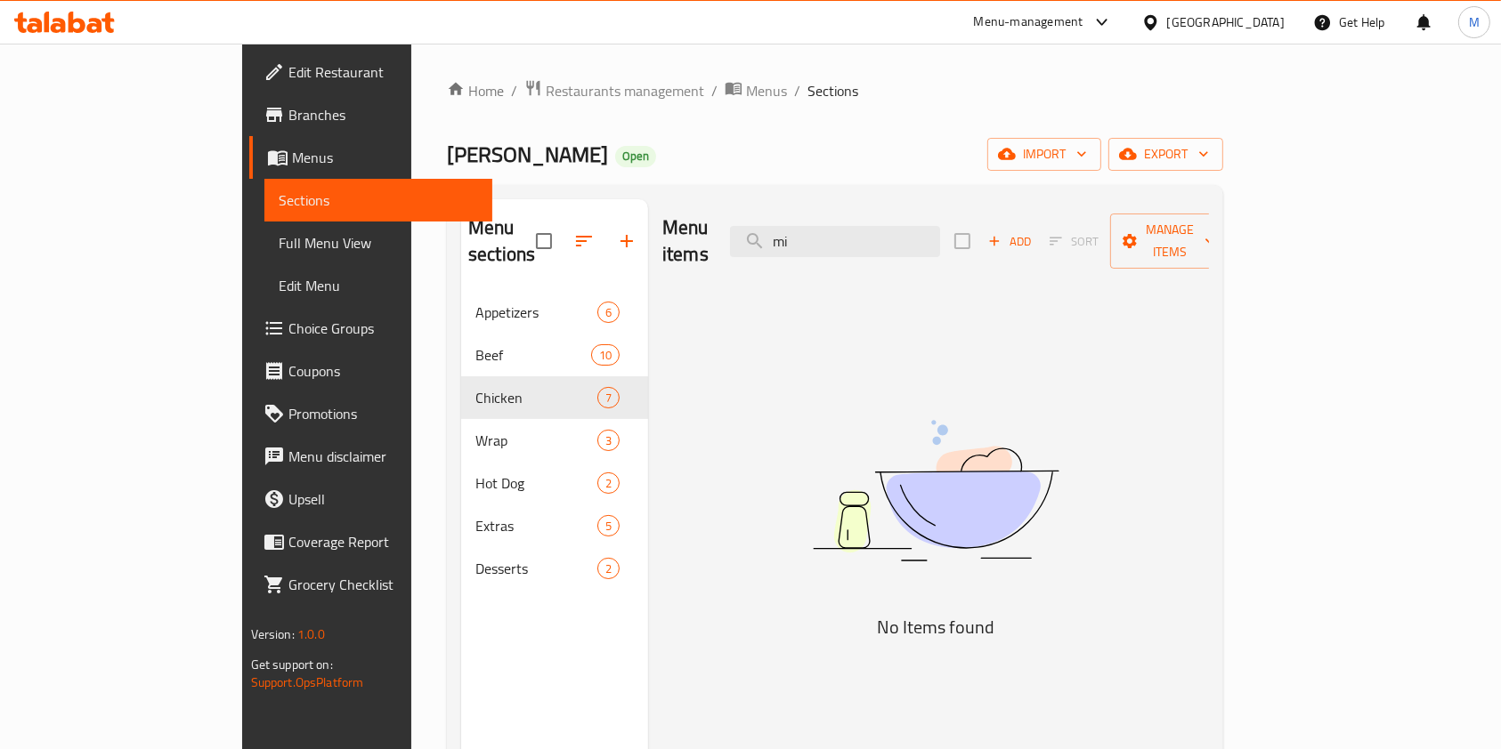
type input "m"
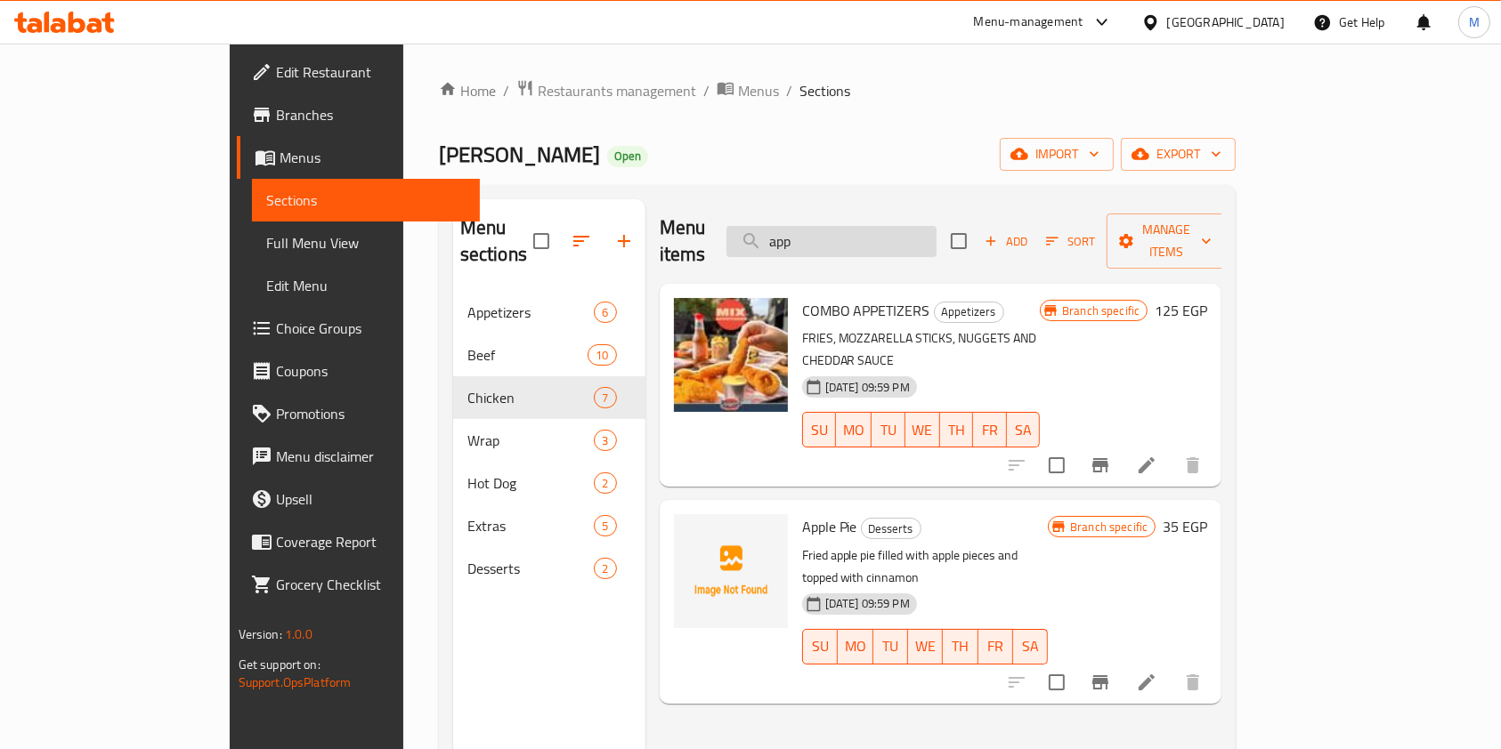
drag, startPoint x: 927, startPoint y: 230, endPoint x: 831, endPoint y: 239, distance: 96.6
click at [831, 239] on input "app" at bounding box center [831, 241] width 210 height 31
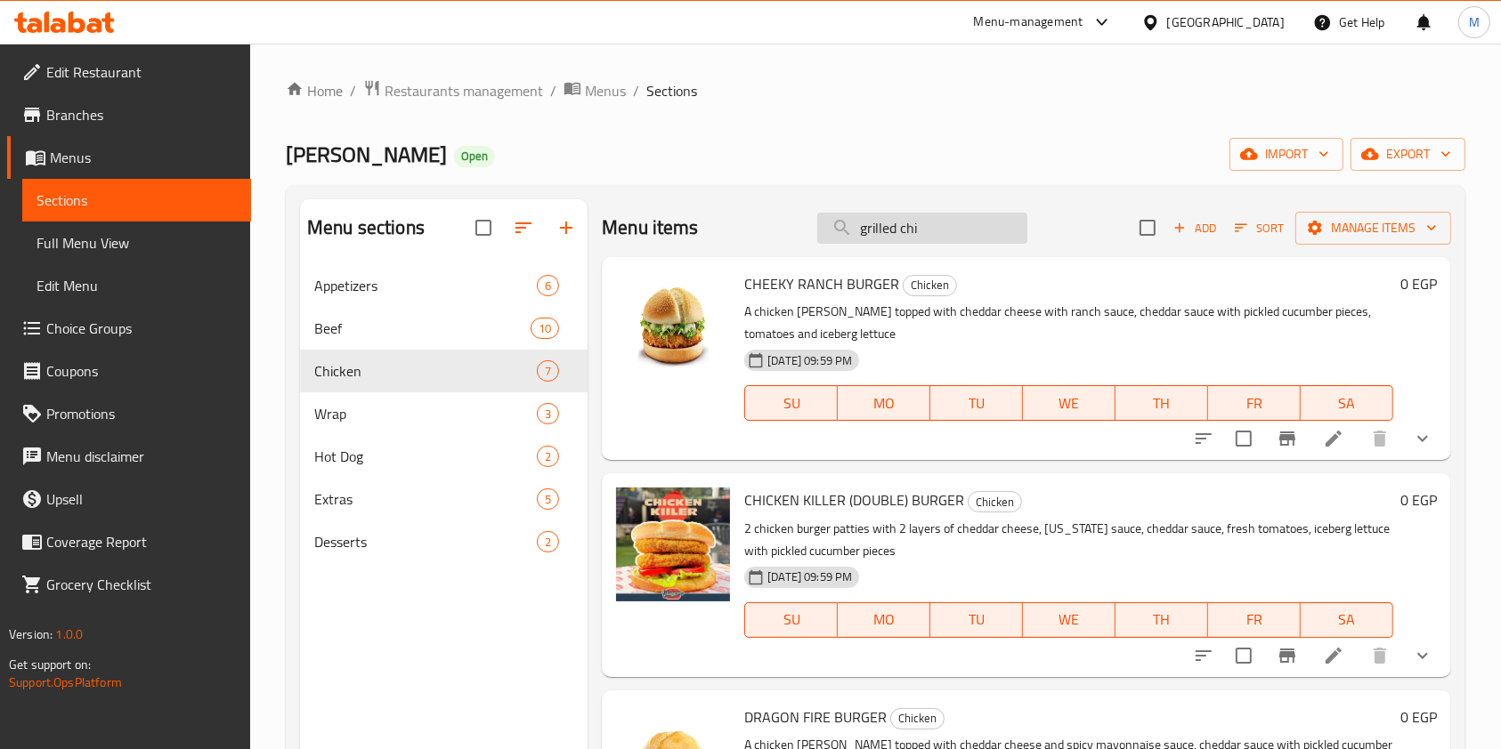
click at [946, 223] on input "grilled chi" at bounding box center [922, 228] width 210 height 31
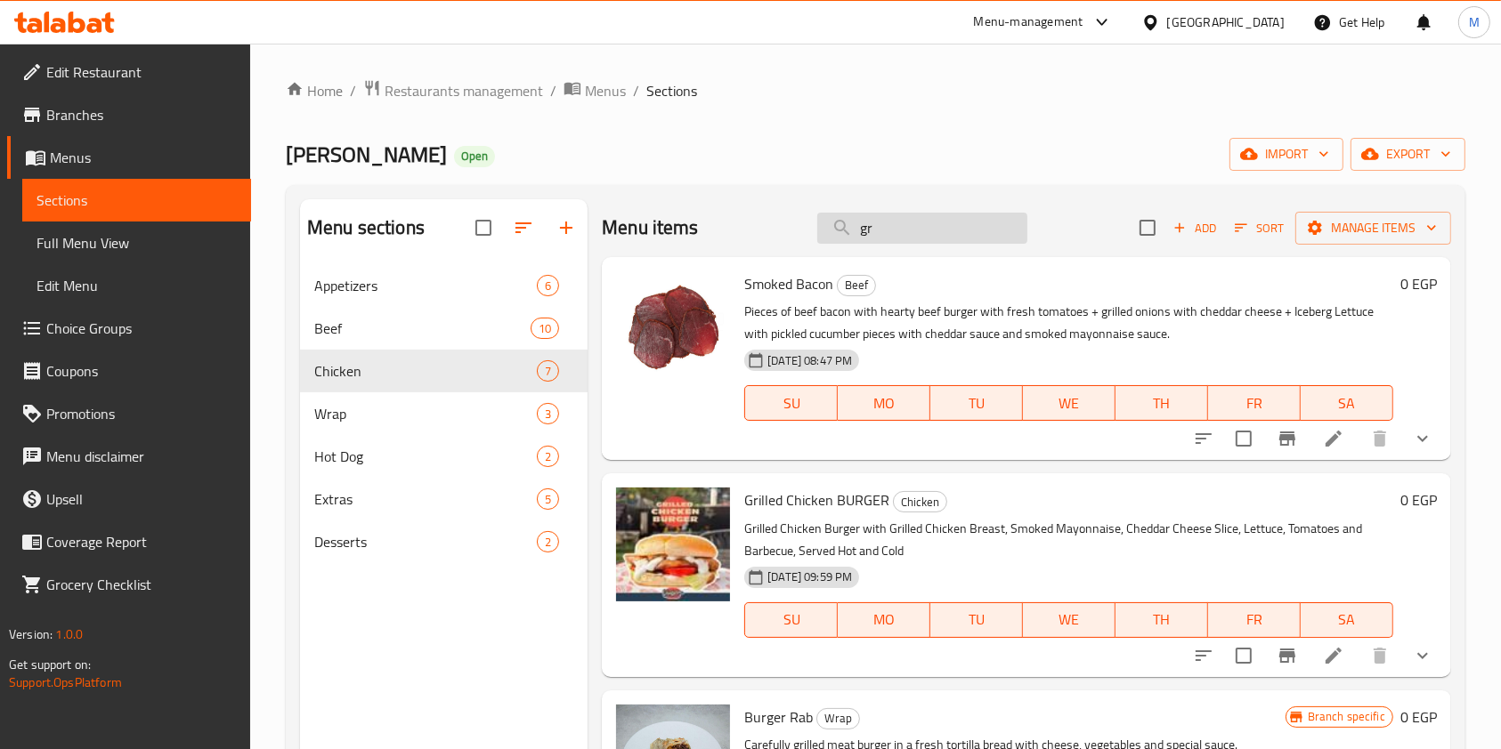
type input "g"
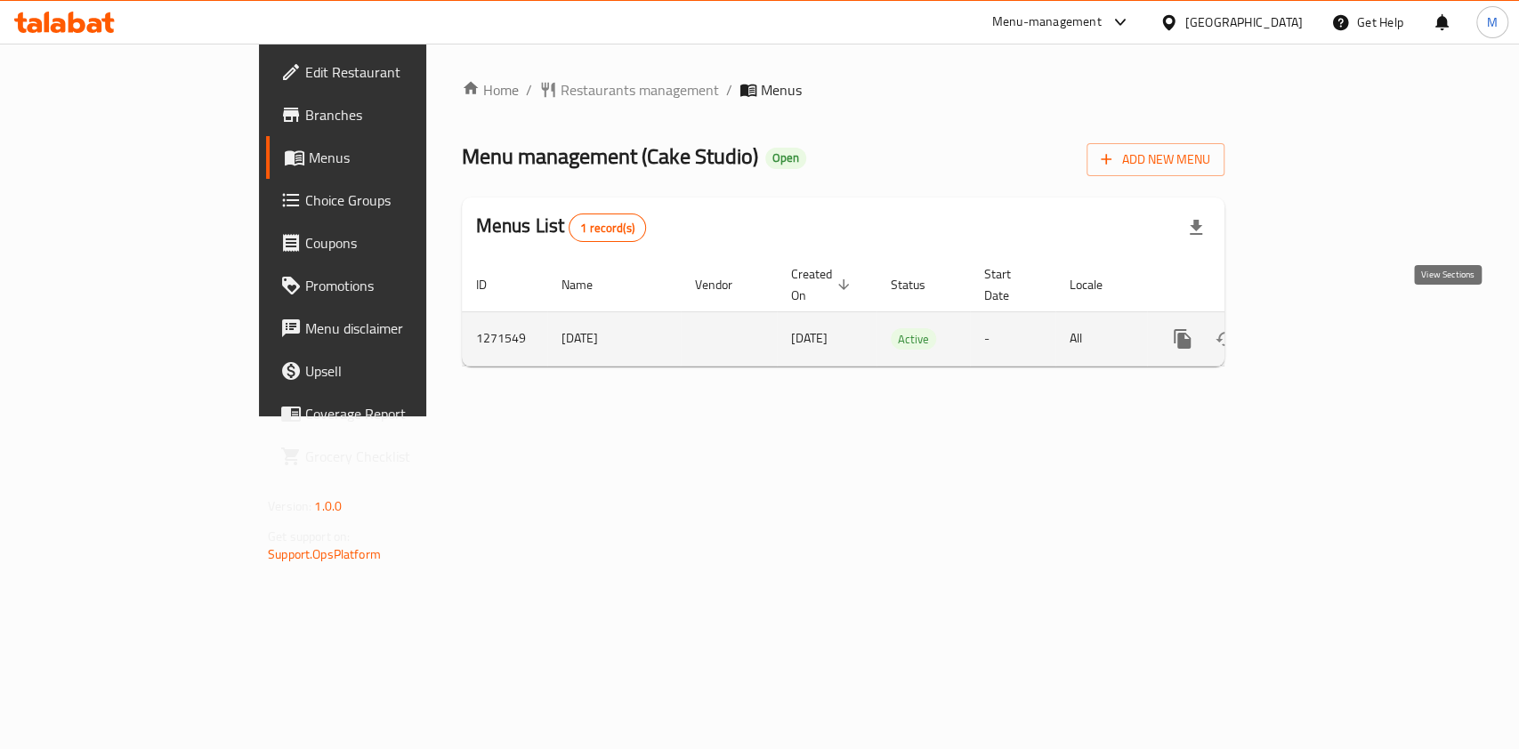
click at [1322, 328] on icon "enhanced table" at bounding box center [1310, 338] width 21 height 21
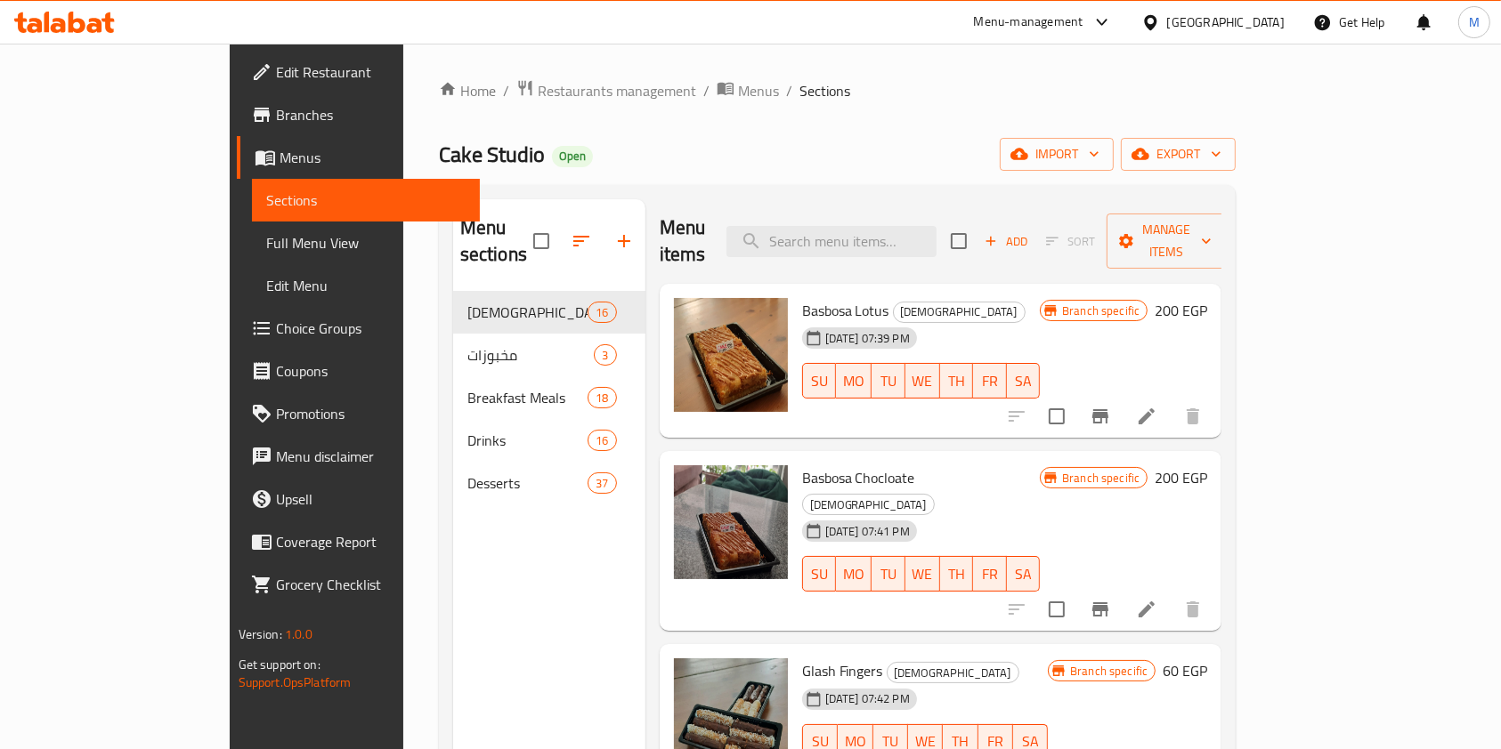
click at [963, 245] on div "Menu items Add Sort Manage items" at bounding box center [941, 241] width 563 height 85
click at [936, 226] on input "search" at bounding box center [831, 241] width 210 height 31
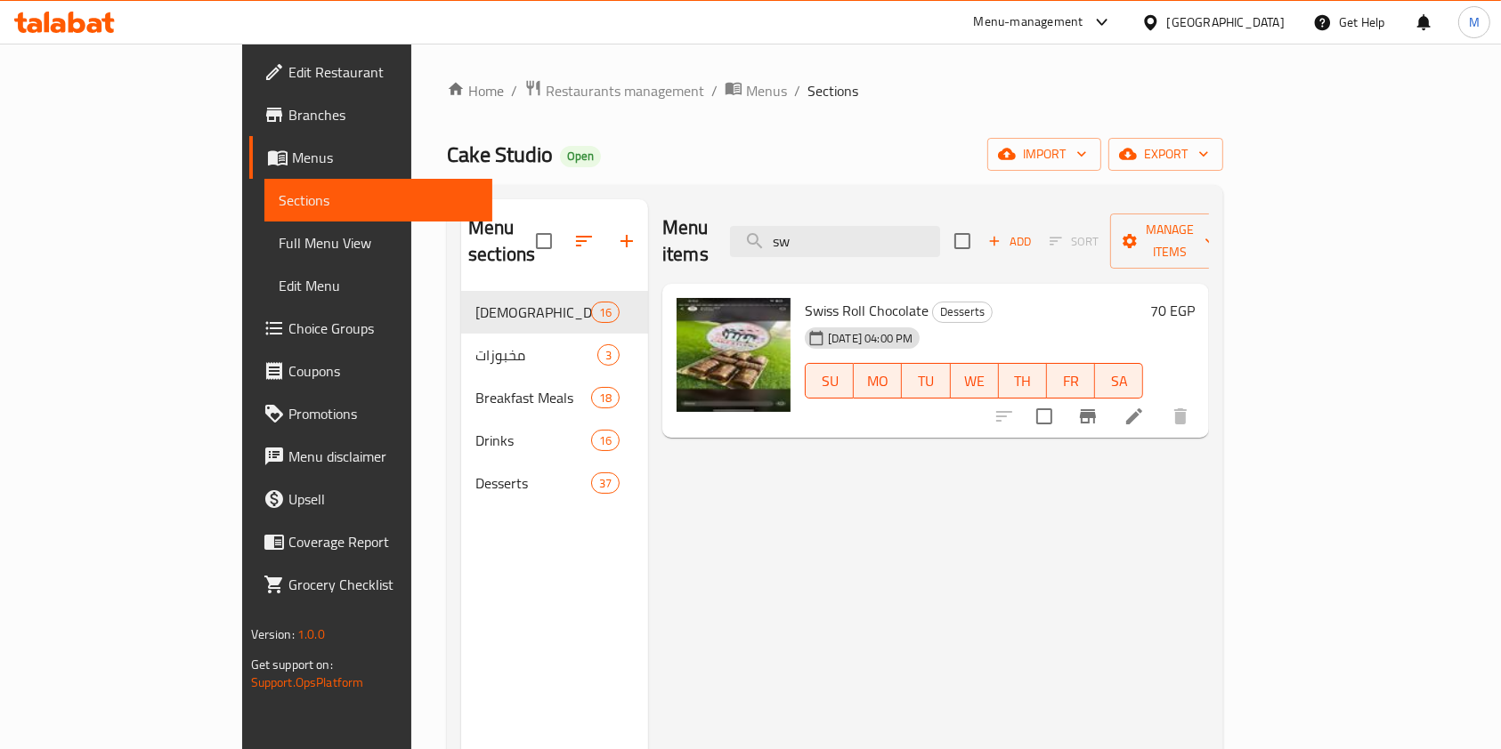
type input "s"
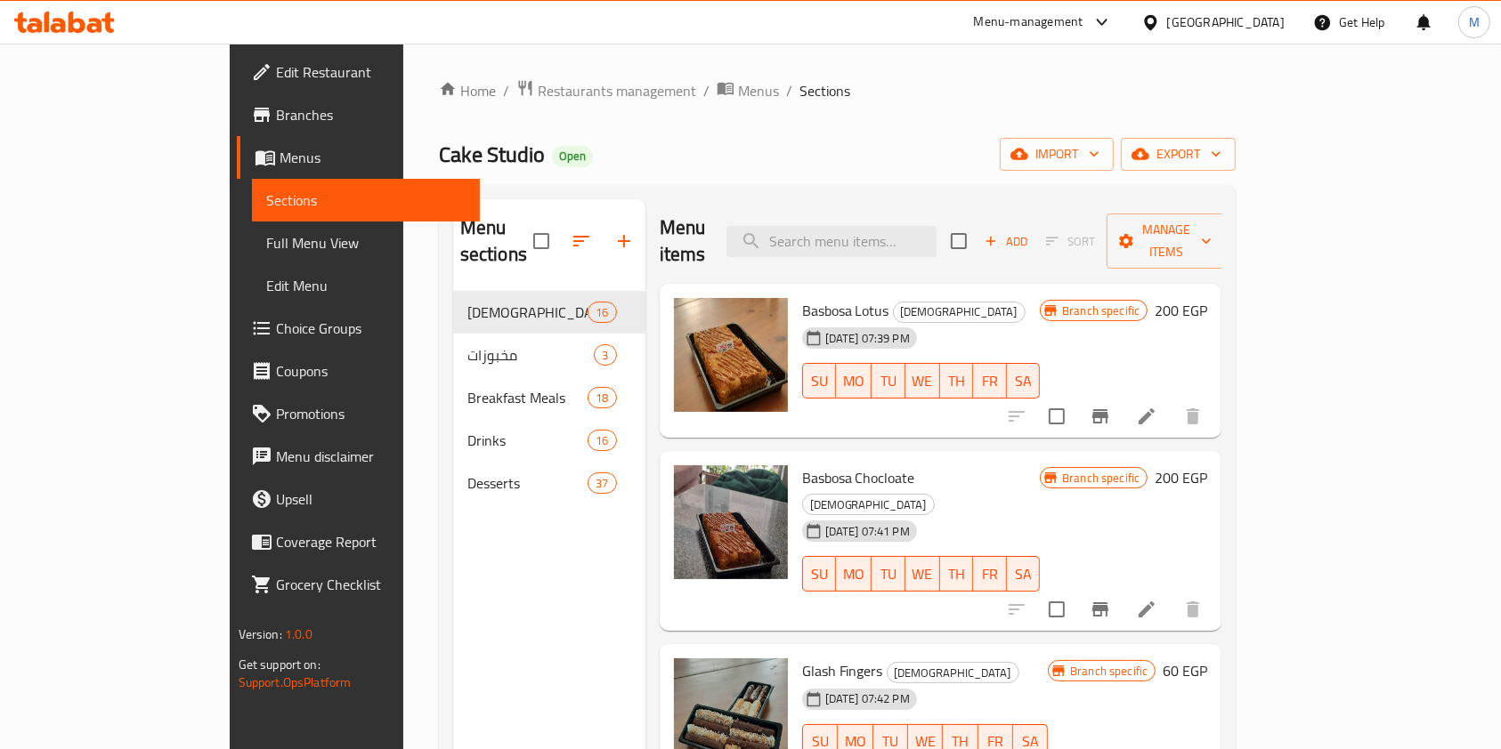
click at [71, 20] on icon at bounding box center [77, 22] width 17 height 21
